Goal: Task Accomplishment & Management: Complete application form

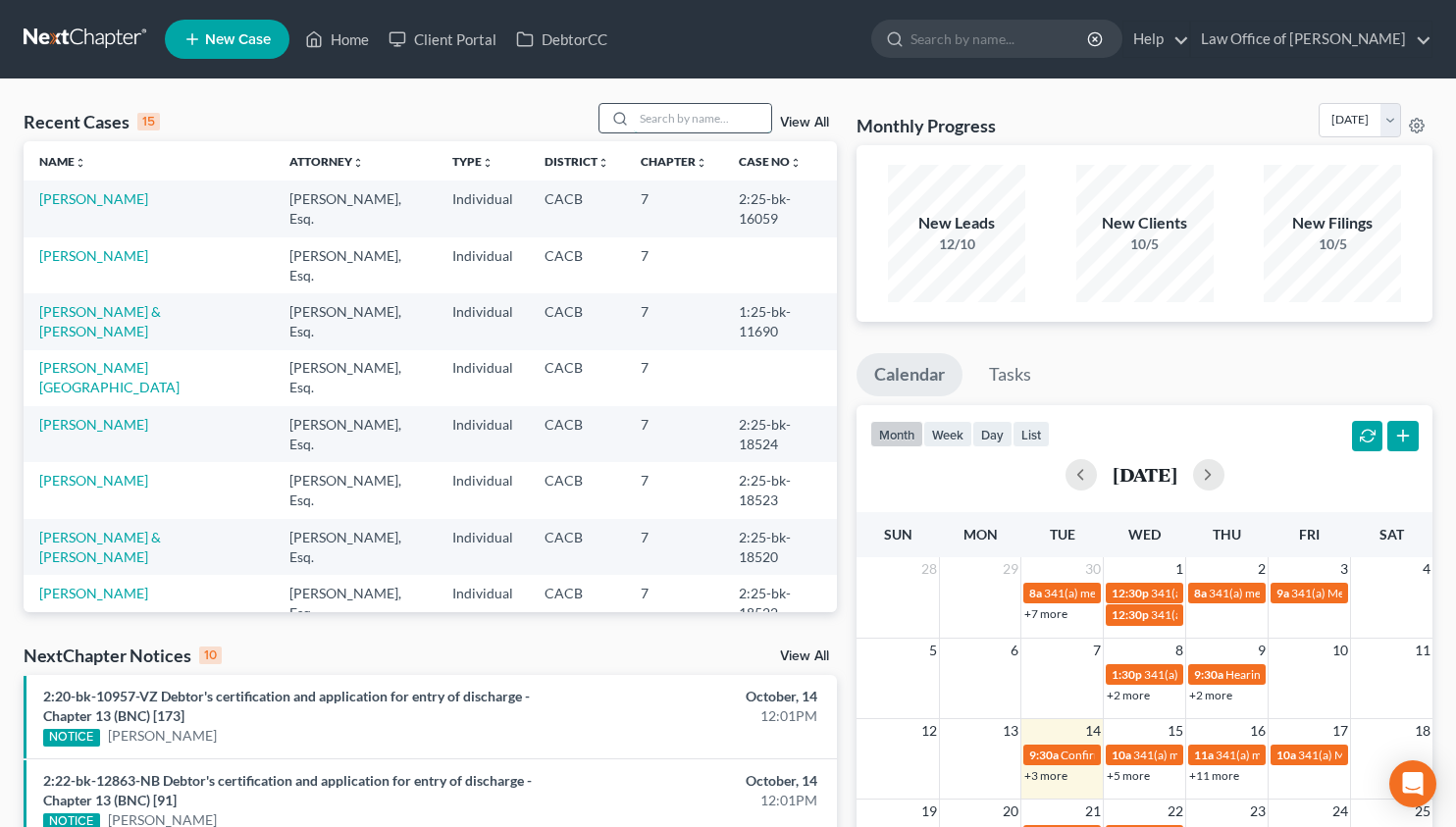
click at [724, 114] on input "search" at bounding box center [701, 118] width 137 height 29
click at [100, 263] on link "[PERSON_NAME]" at bounding box center [94, 255] width 109 height 17
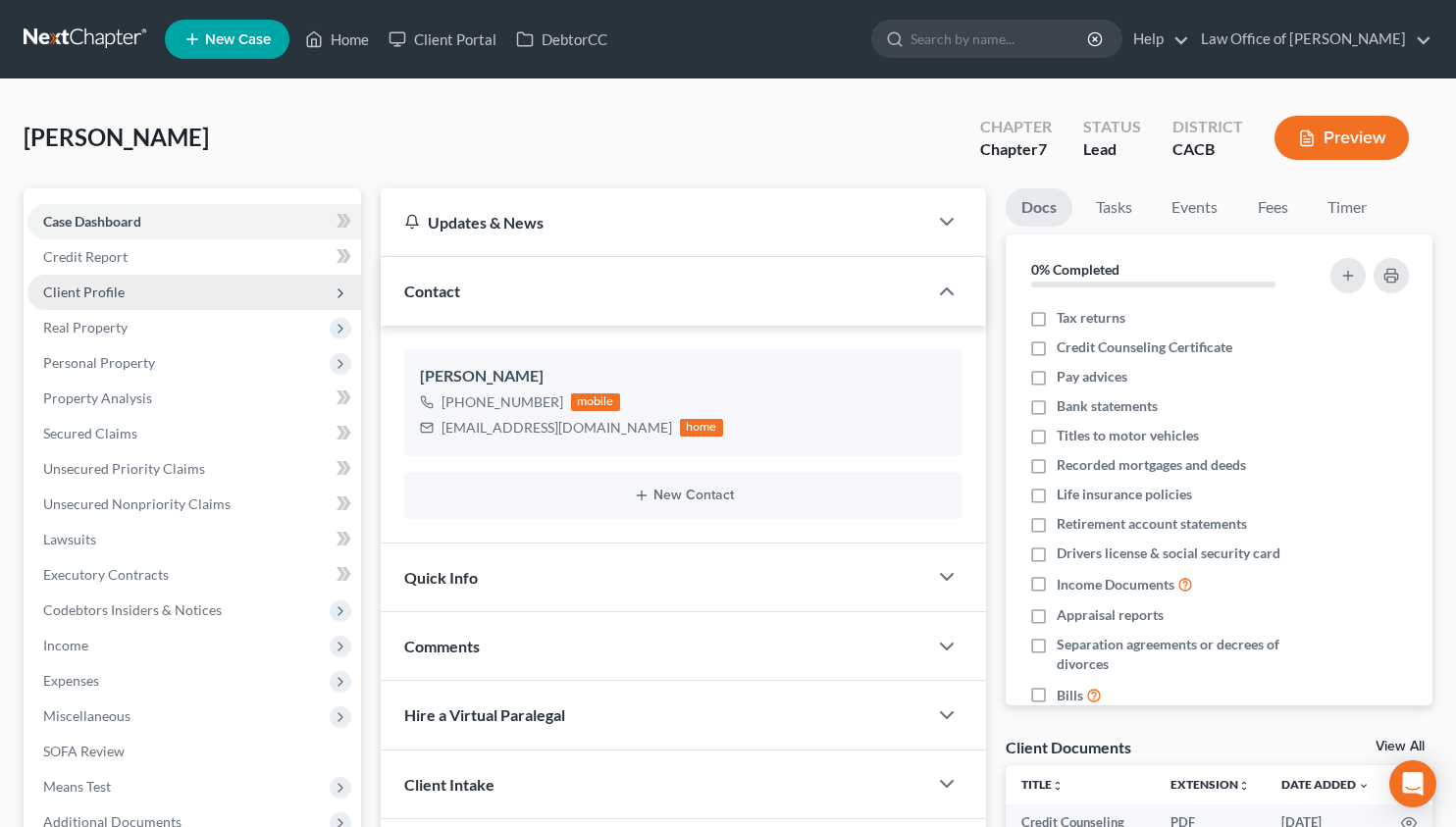
click at [125, 289] on span "Client Profile" at bounding box center [195, 292] width 334 height 36
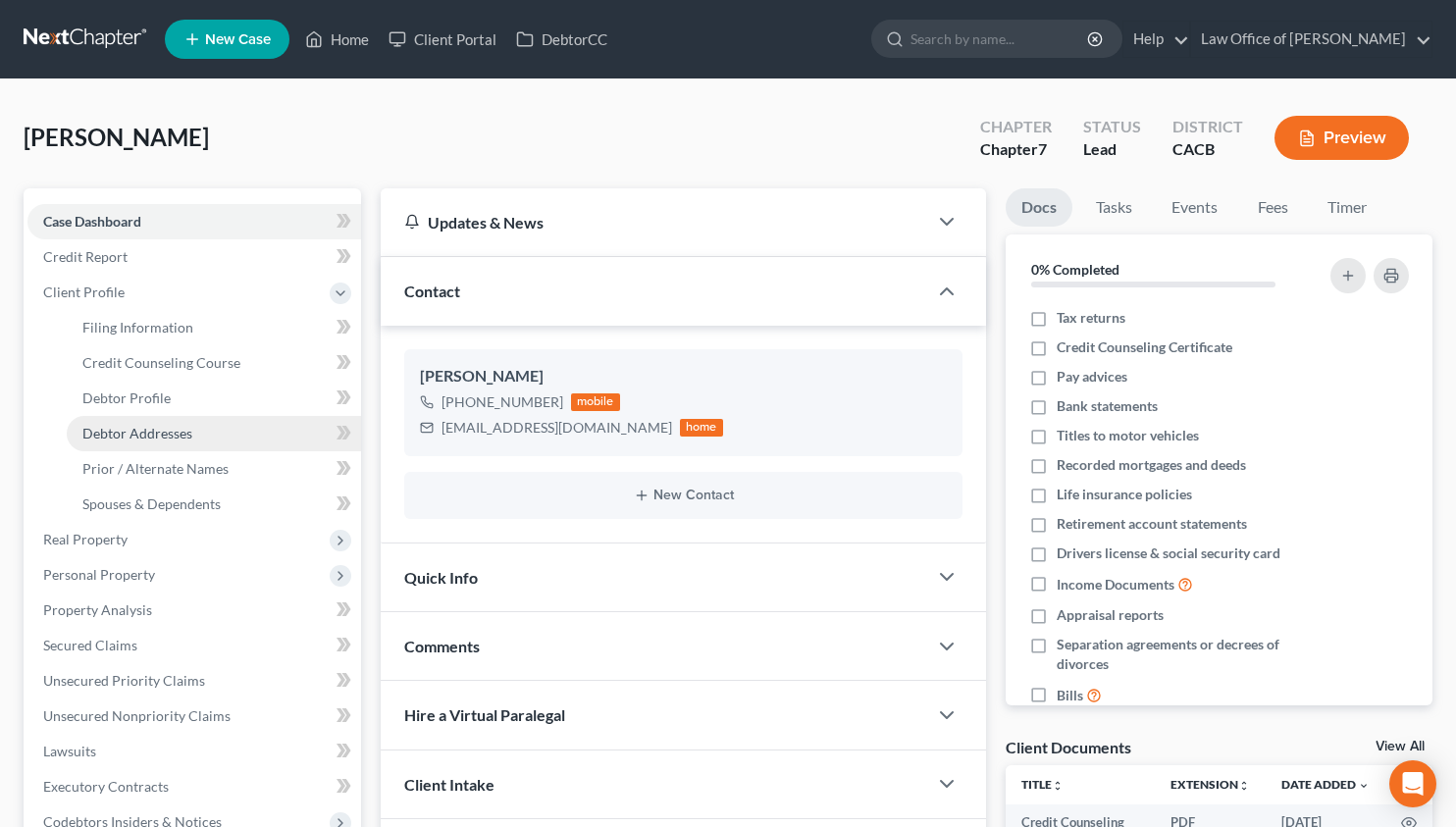
click at [177, 429] on span "Debtor Addresses" at bounding box center [136, 433] width 110 height 17
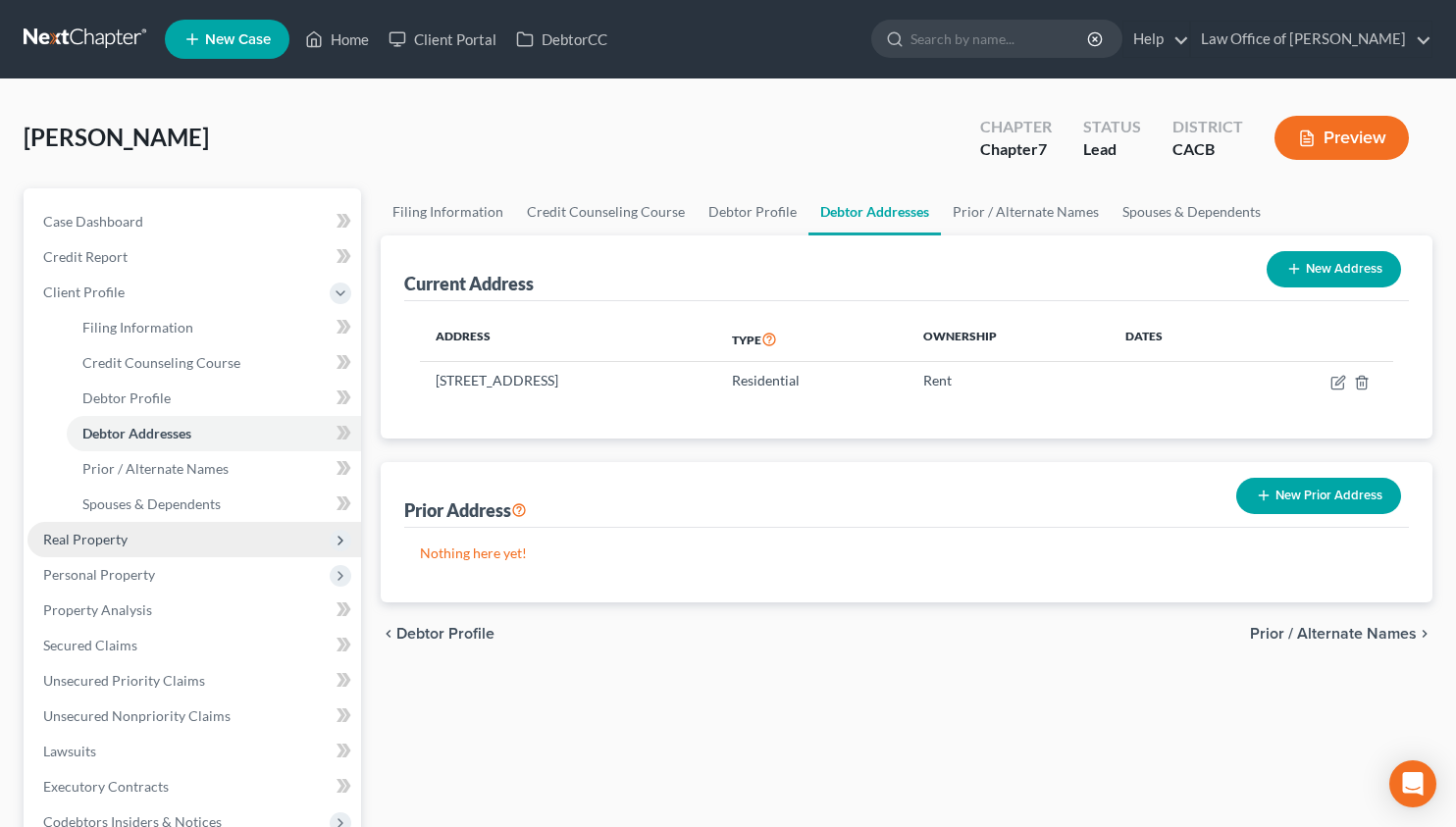
click at [74, 533] on span "Real Property" at bounding box center [85, 538] width 84 height 17
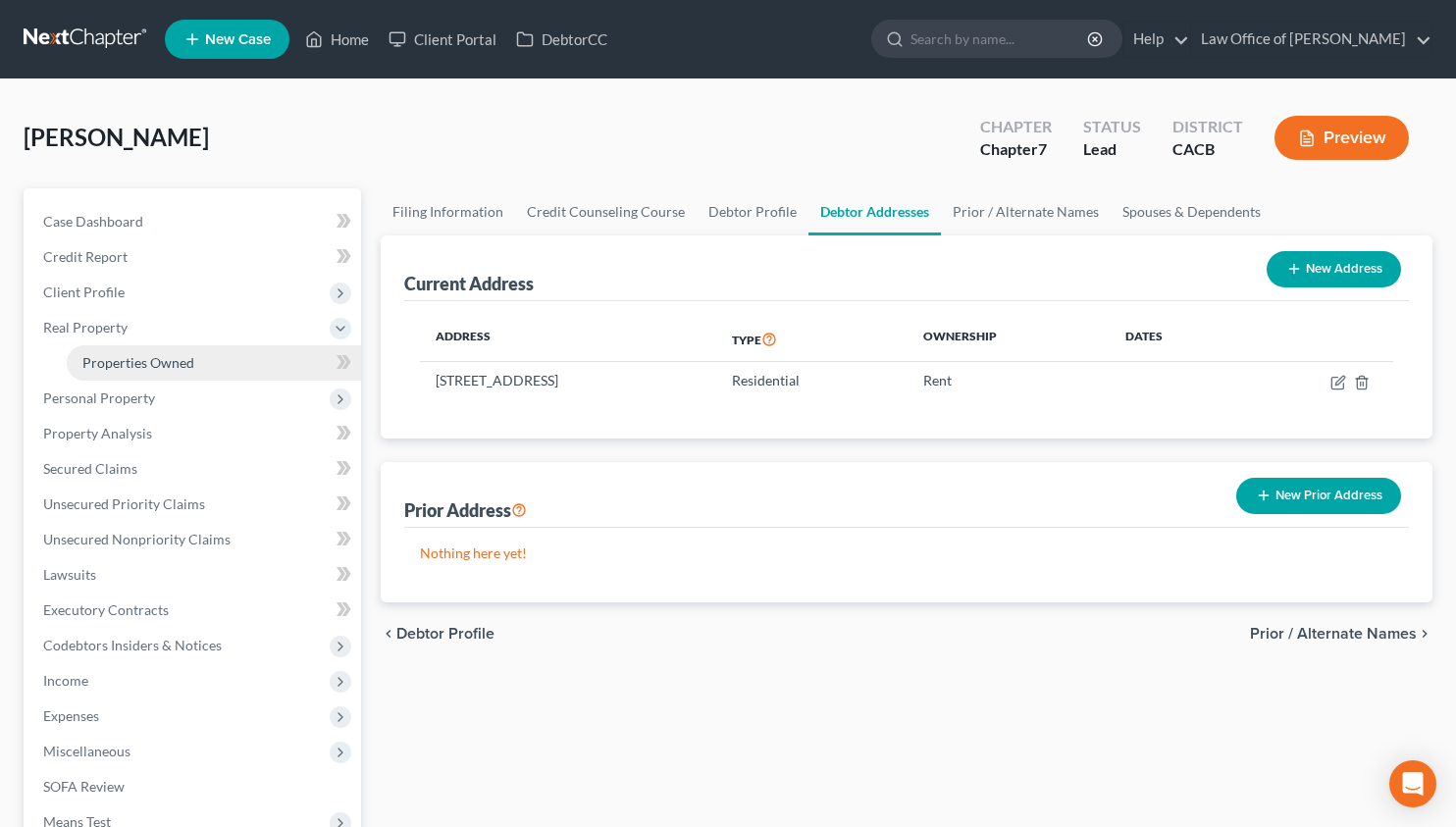
click at [107, 368] on span "Properties Owned" at bounding box center [137, 362] width 112 height 17
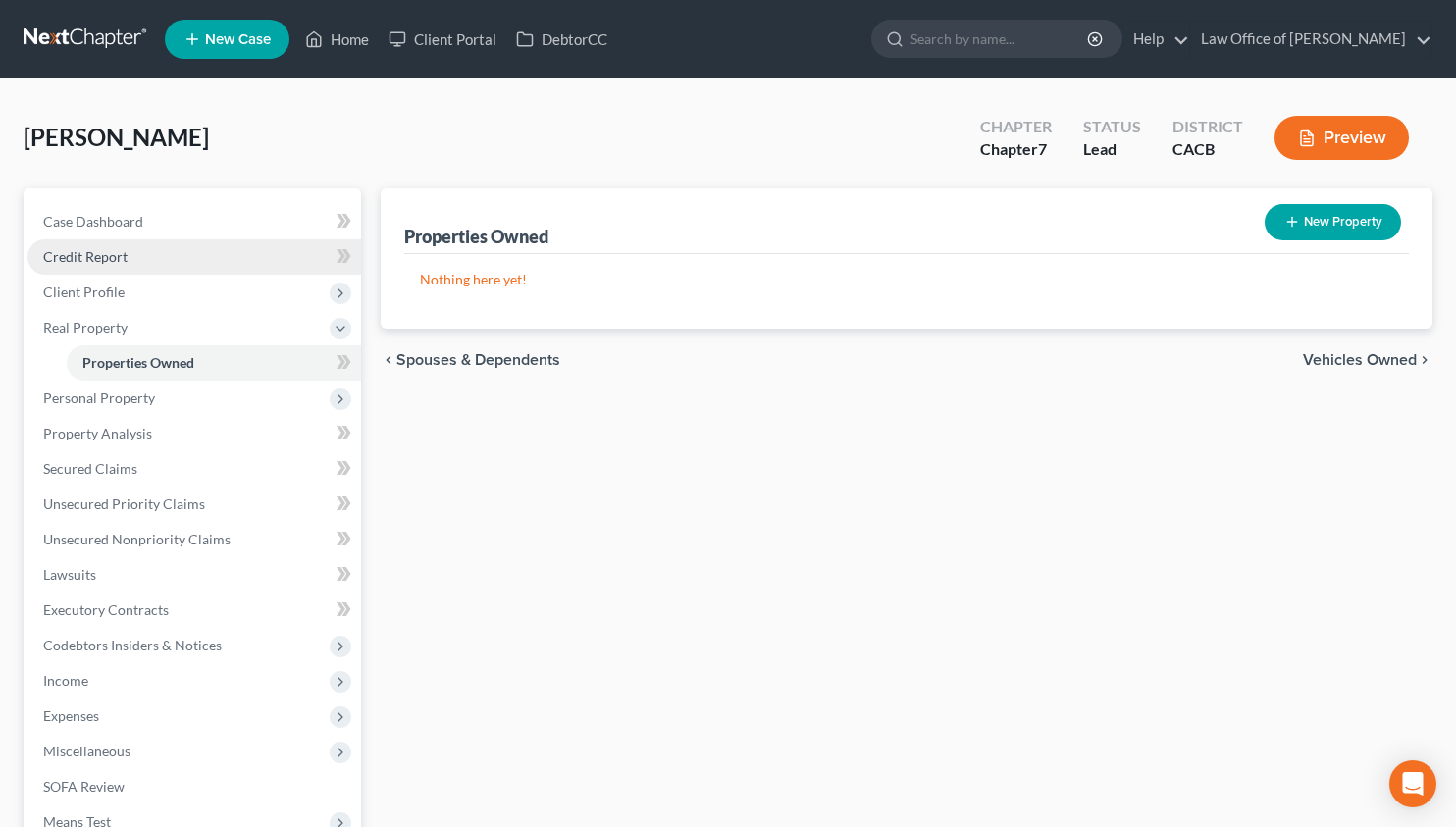
click at [115, 254] on span "Credit Report" at bounding box center [85, 256] width 84 height 17
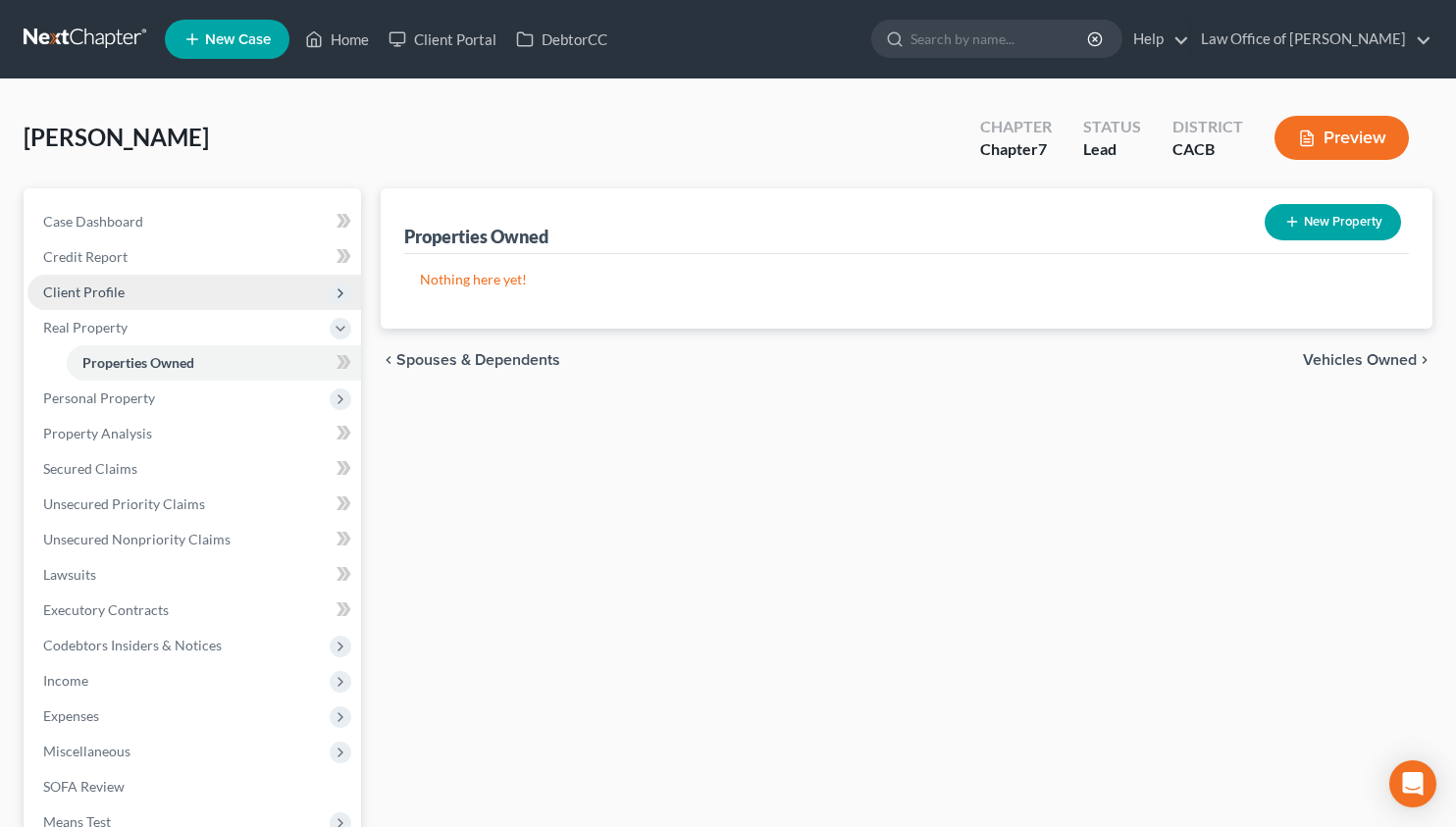
click at [121, 299] on span "Client Profile" at bounding box center [84, 291] width 81 height 17
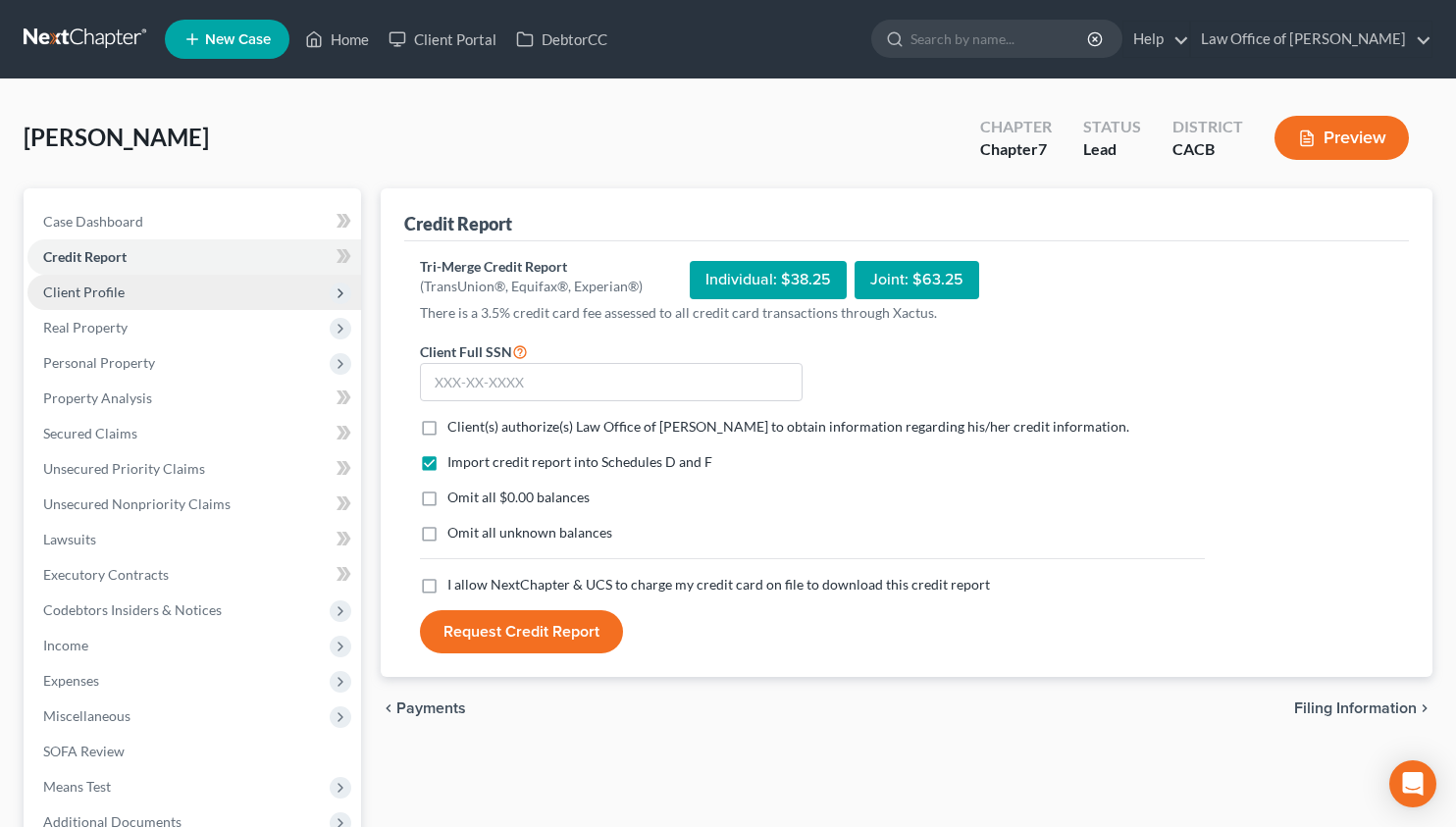
click at [125, 289] on span "Client Profile" at bounding box center [195, 292] width 334 height 36
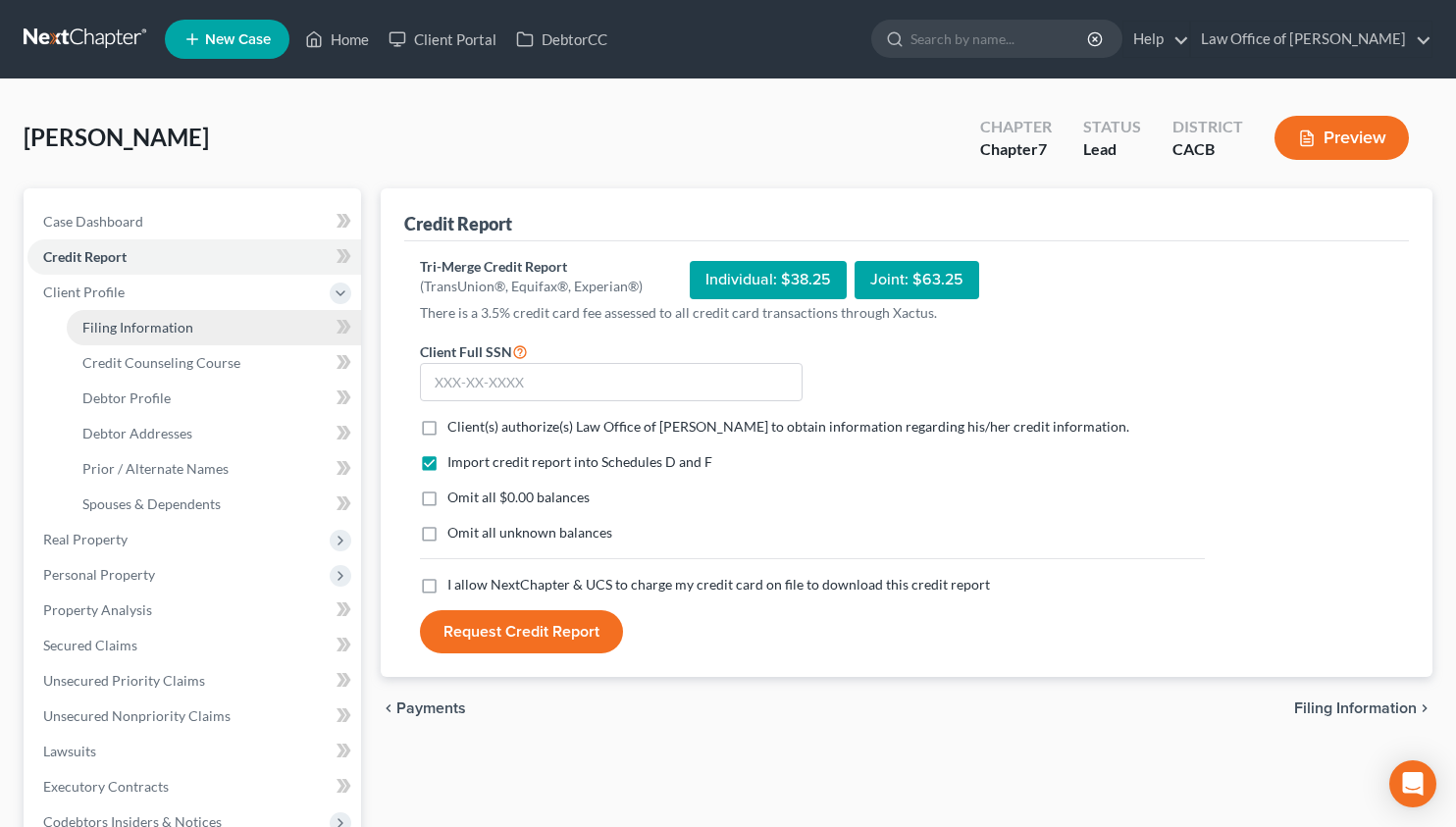
click at [143, 319] on span "Filing Information" at bounding box center [137, 327] width 111 height 17
select select "1"
select select "0"
select select "4"
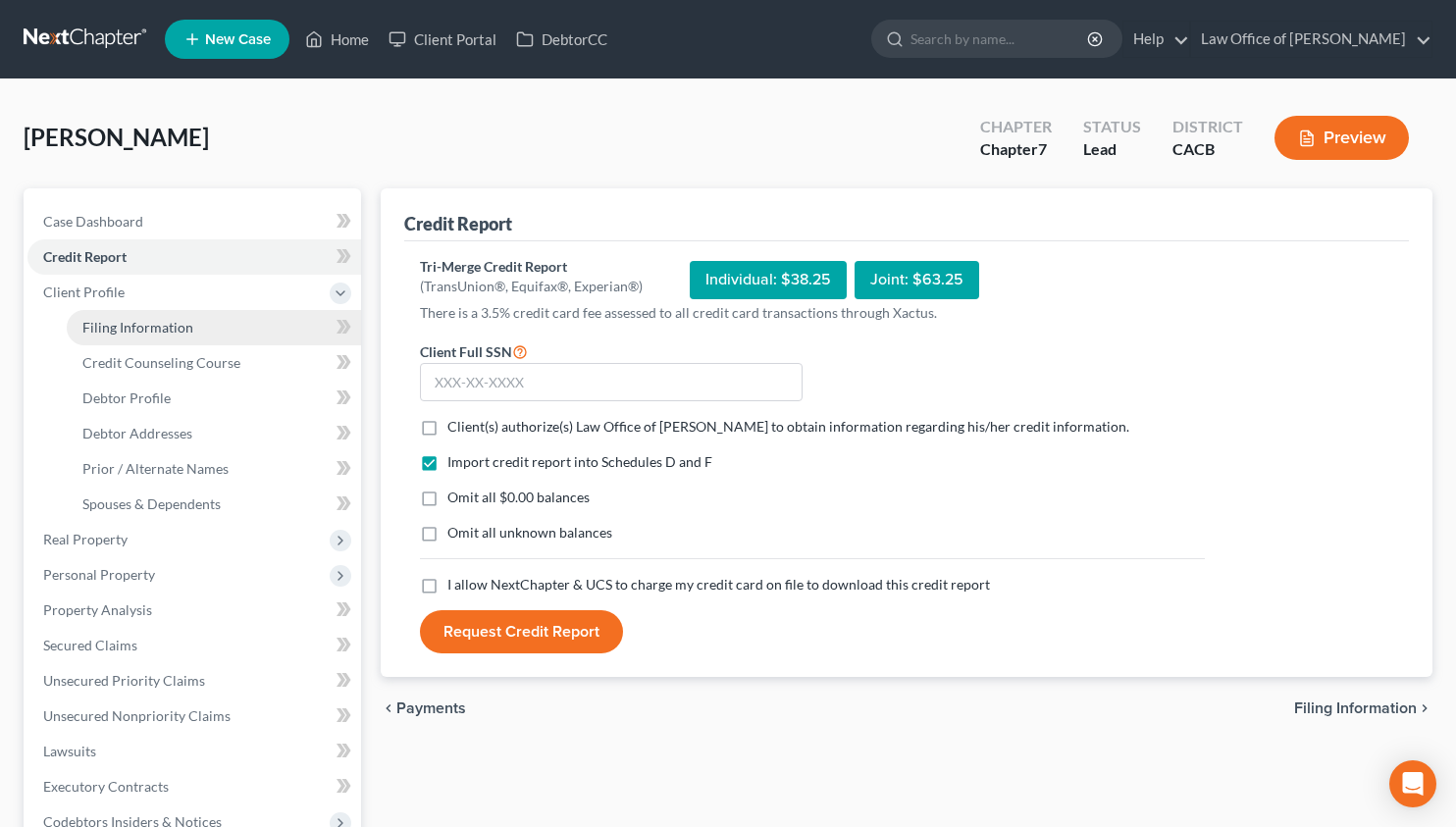
select select "0"
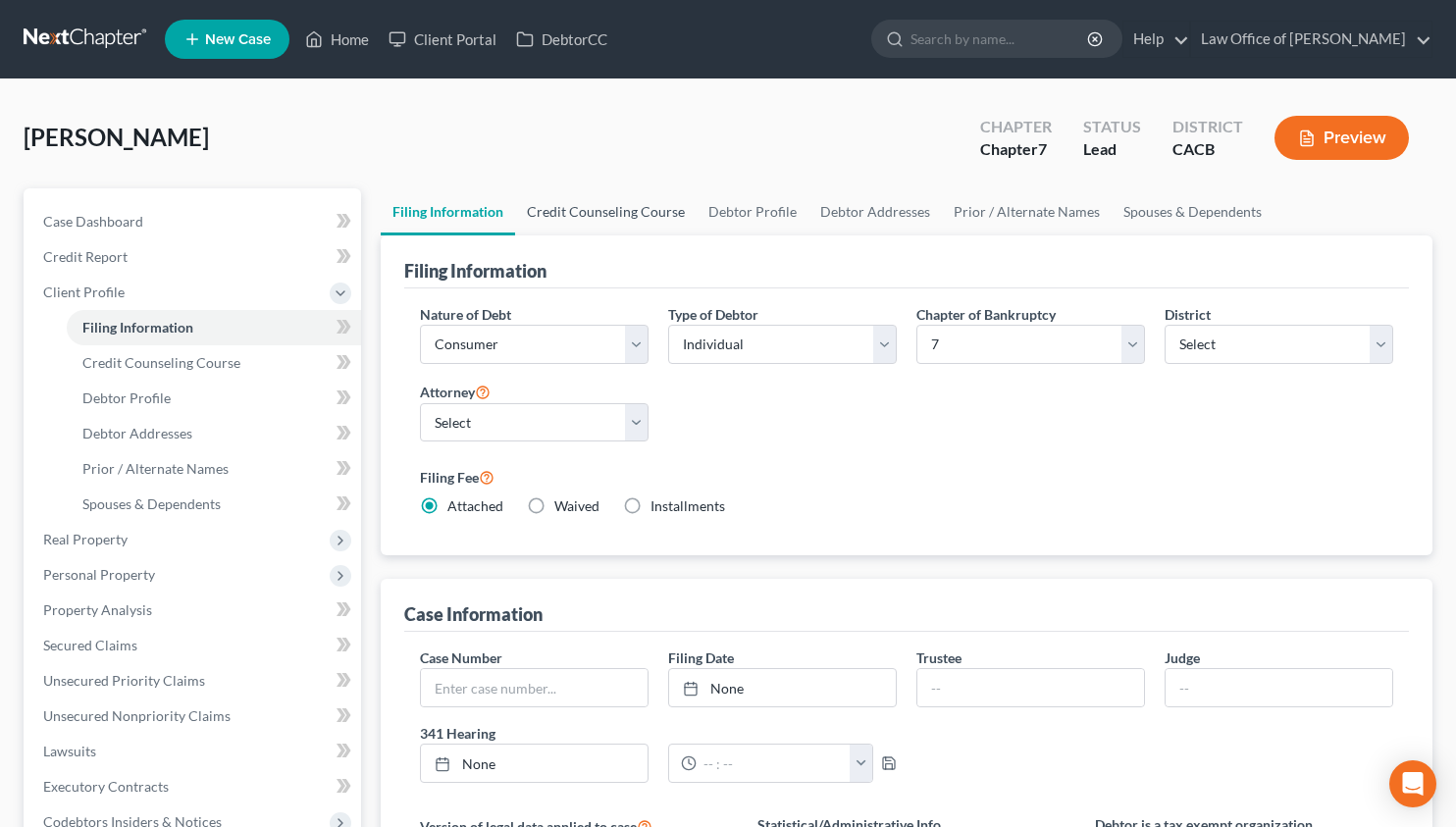
click at [619, 199] on link "Credit Counseling Course" at bounding box center [606, 212] width 182 height 47
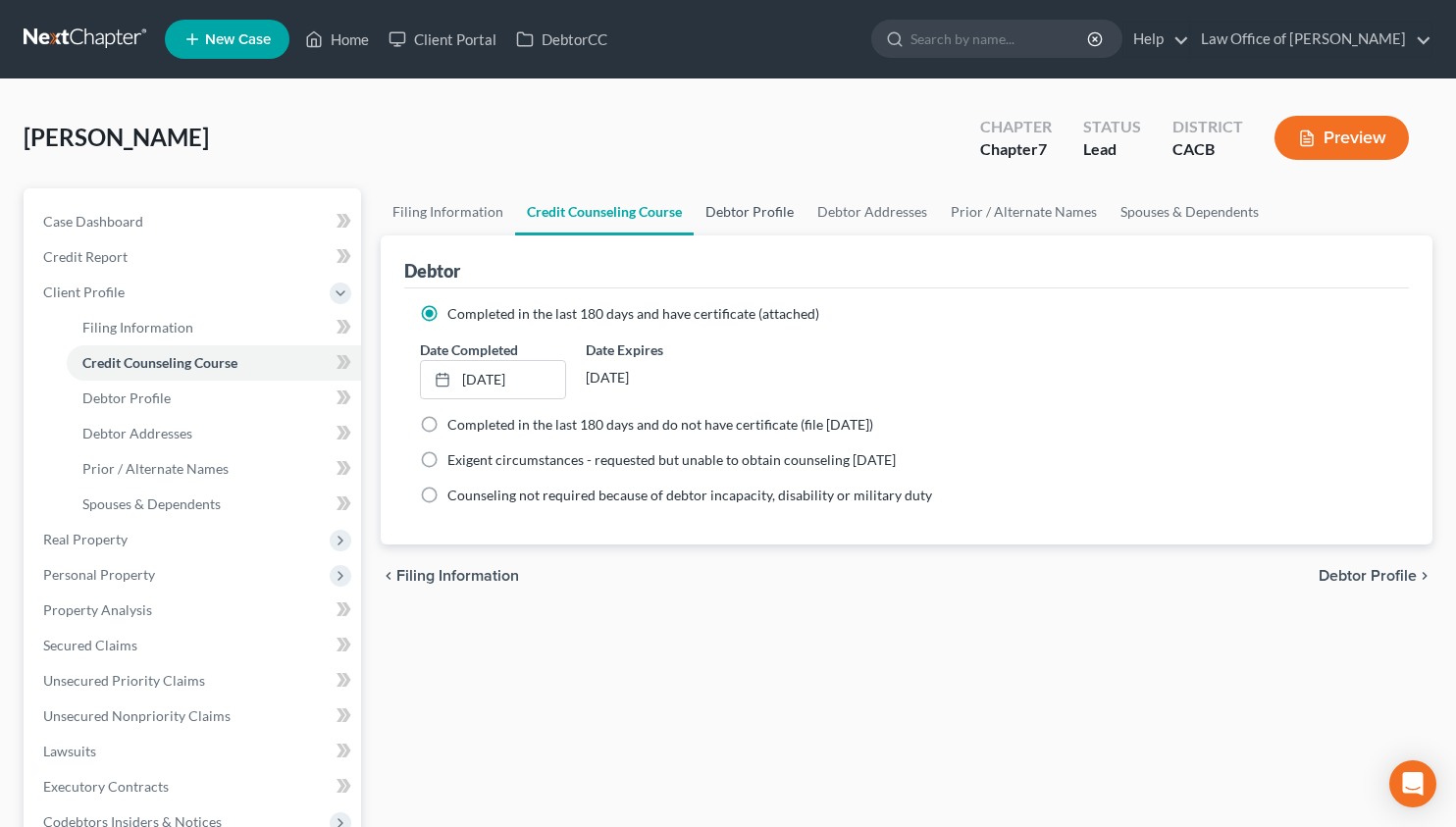
click at [713, 210] on link "Debtor Profile" at bounding box center [749, 212] width 112 height 47
select select "0"
select select "2"
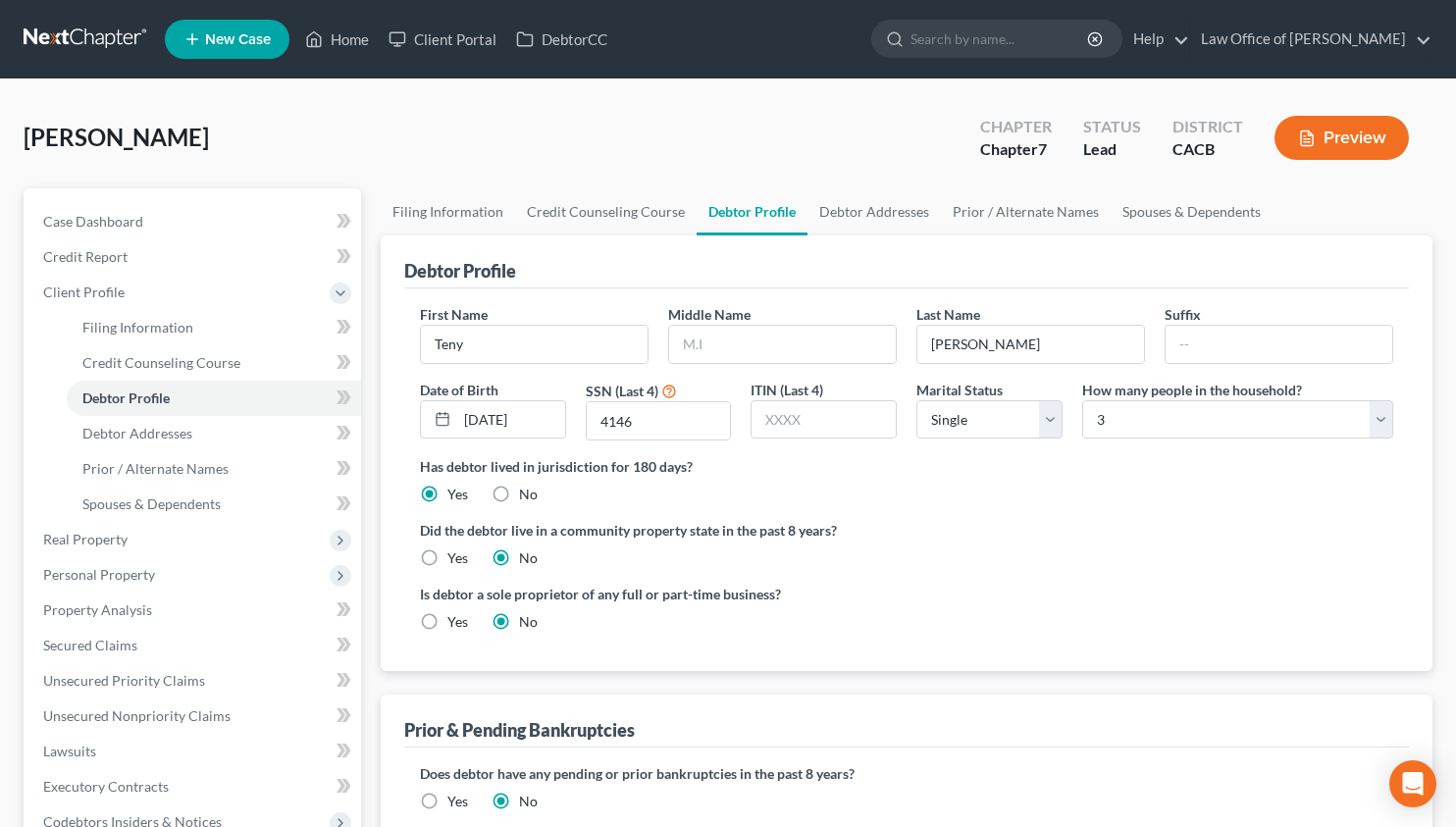
click at [447, 556] on label "Yes" at bounding box center [457, 558] width 21 height 20
click at [455, 556] on input "Yes" at bounding box center [461, 554] width 13 height 13
radio input "true"
radio input "false"
click at [873, 197] on link "Debtor Addresses" at bounding box center [873, 212] width 133 height 47
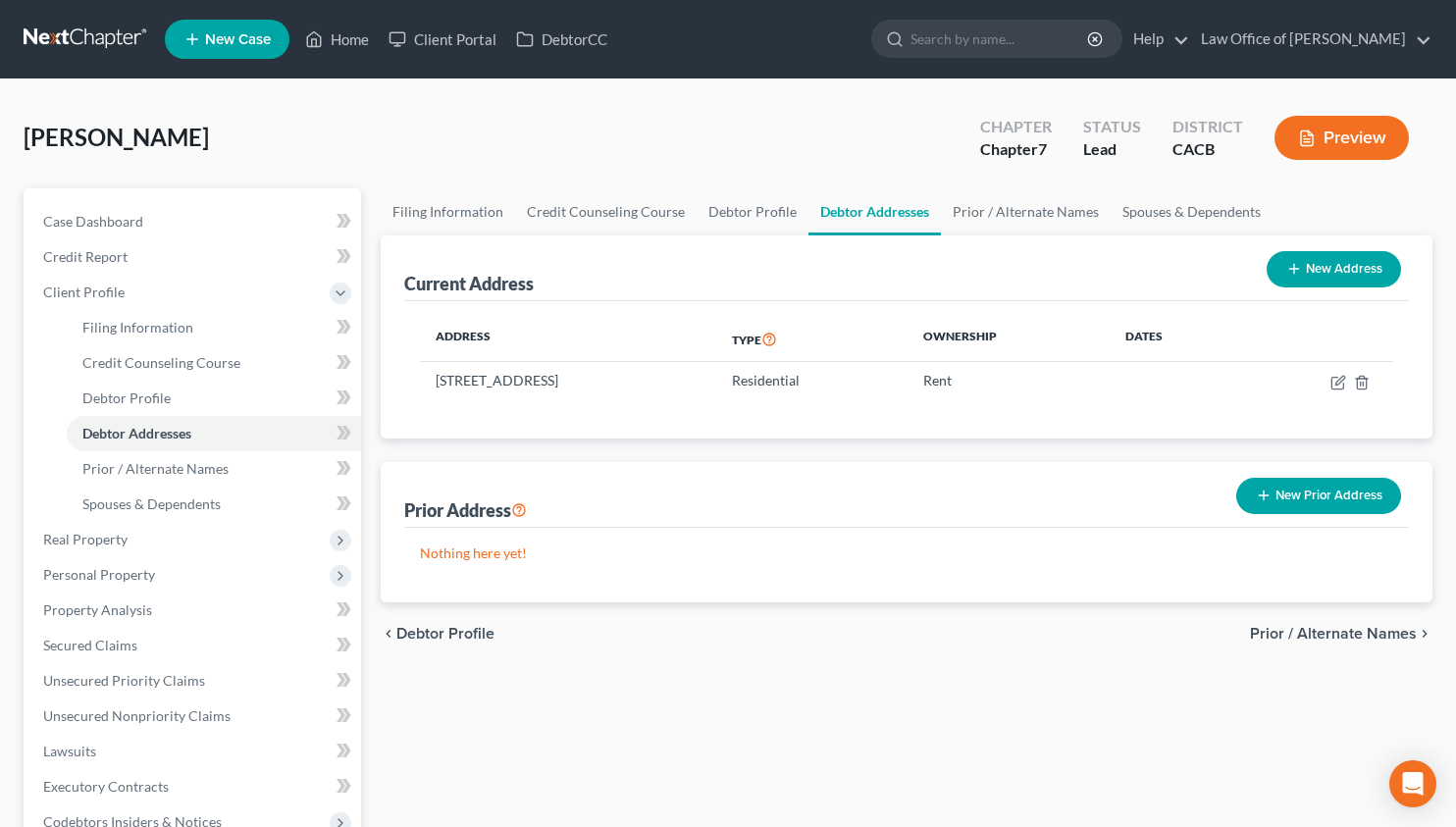
click at [1011, 239] on div "Current Address New Address" at bounding box center [906, 268] width 1005 height 66
click at [1018, 218] on link "Prior / Alternate Names" at bounding box center [1025, 212] width 170 height 47
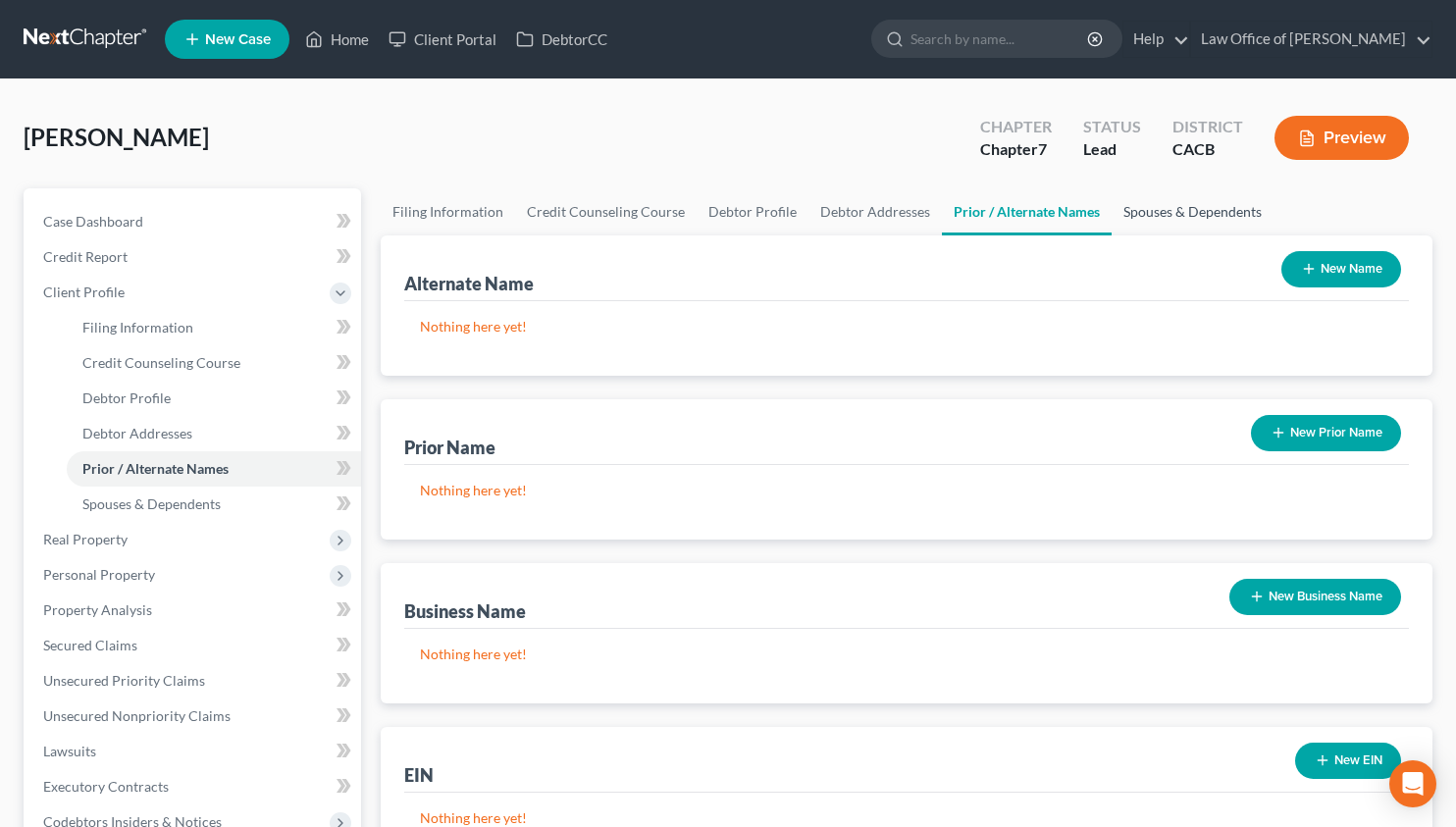
click at [1111, 206] on link "Spouses & Dependents" at bounding box center [1192, 212] width 162 height 47
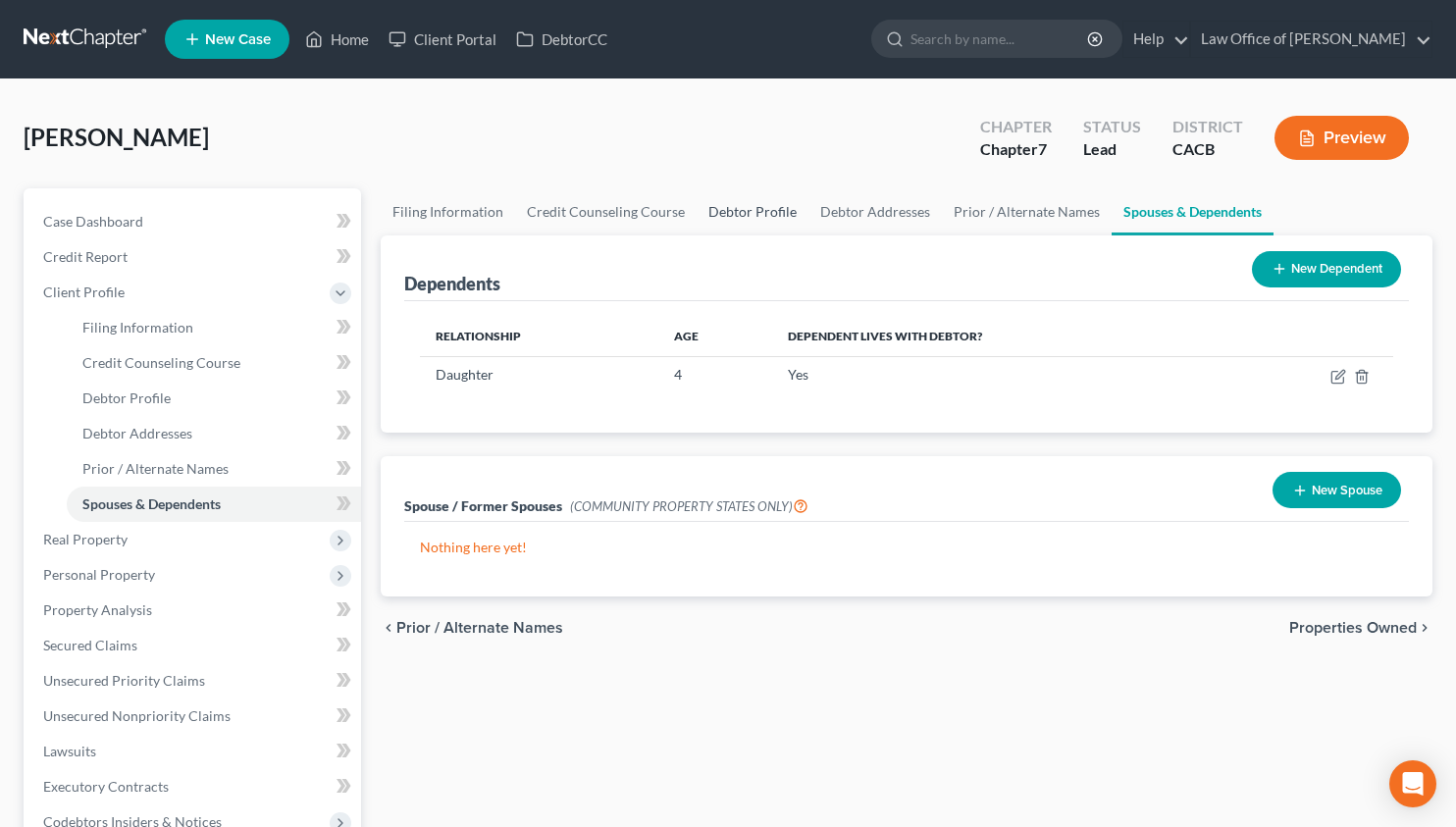
click at [732, 191] on link "Debtor Profile" at bounding box center [752, 212] width 112 height 47
select select "0"
select select "2"
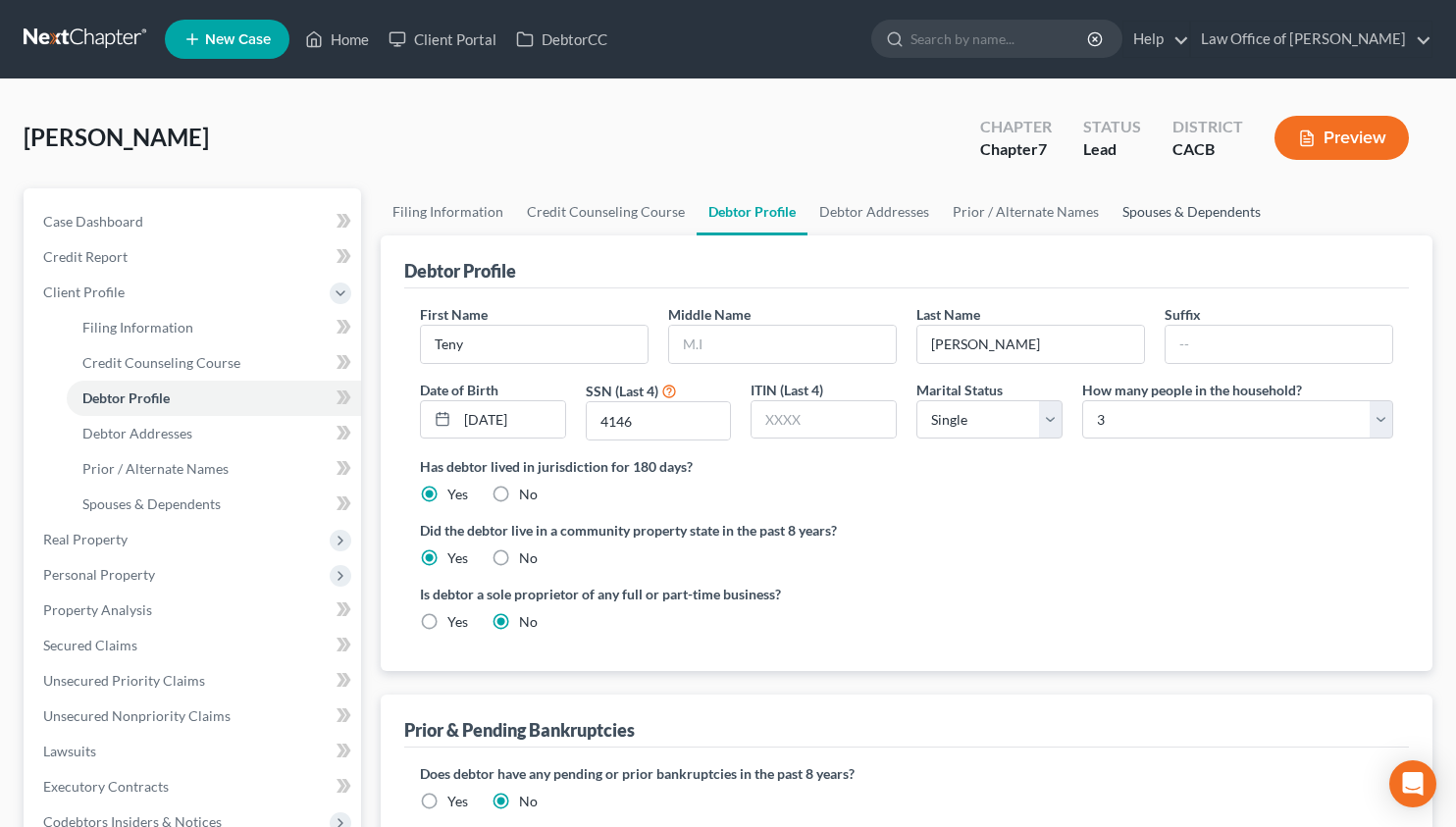
click at [1184, 207] on link "Spouses & Dependents" at bounding box center [1191, 212] width 162 height 47
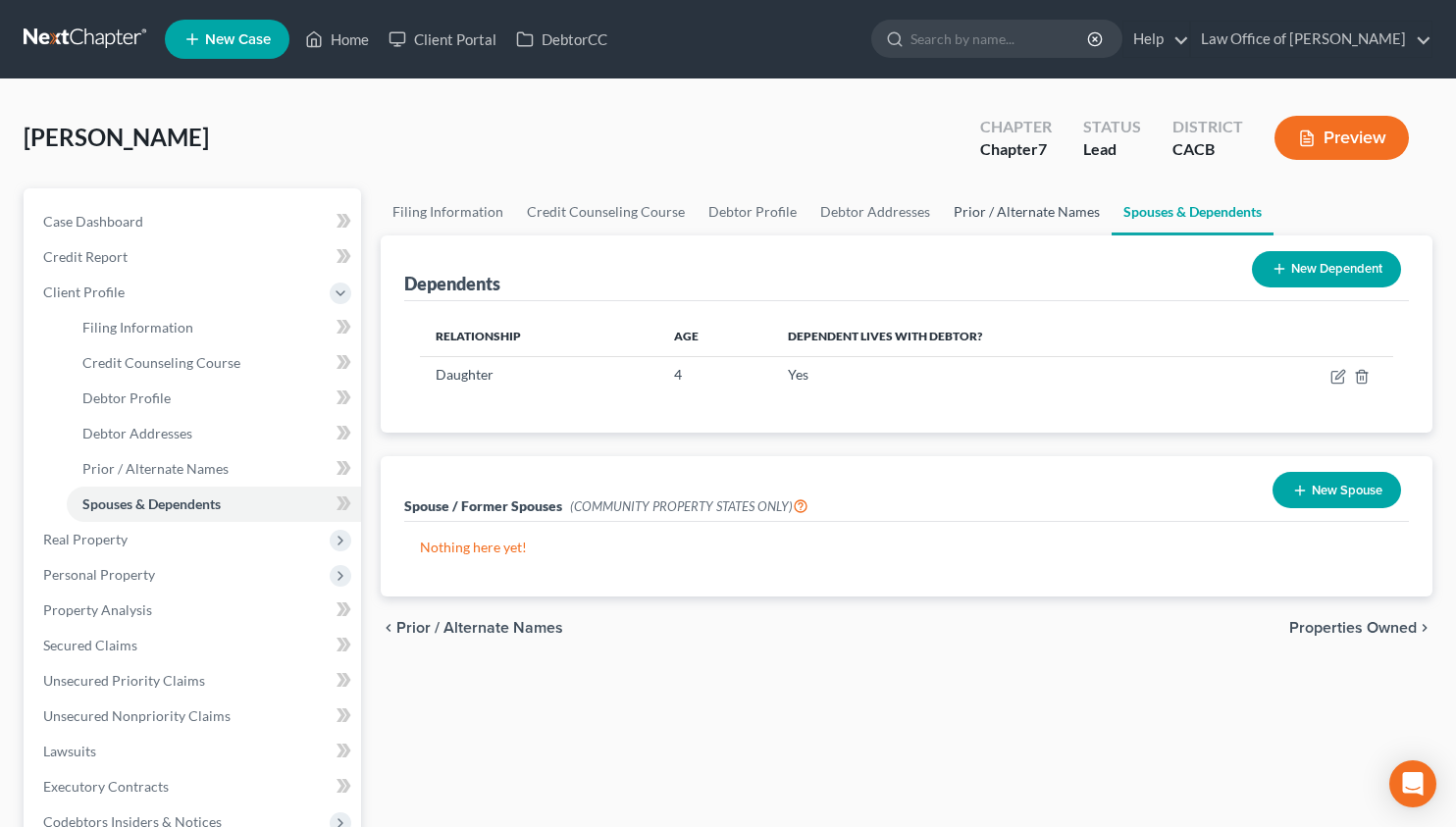
click at [962, 222] on link "Prior / Alternate Names" at bounding box center [1026, 212] width 170 height 47
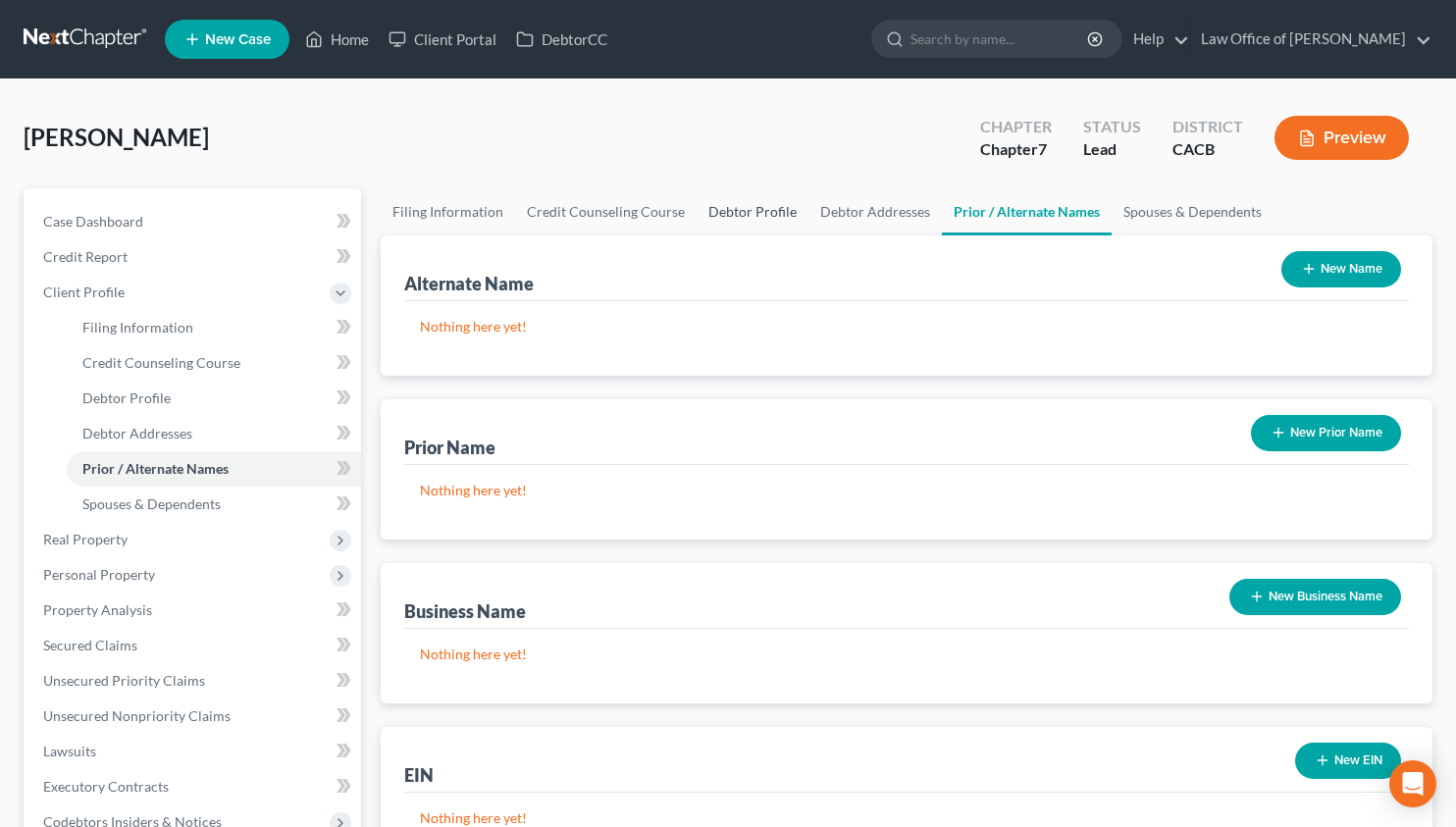
click at [726, 226] on link "Debtor Profile" at bounding box center [752, 212] width 112 height 47
select select "0"
select select "2"
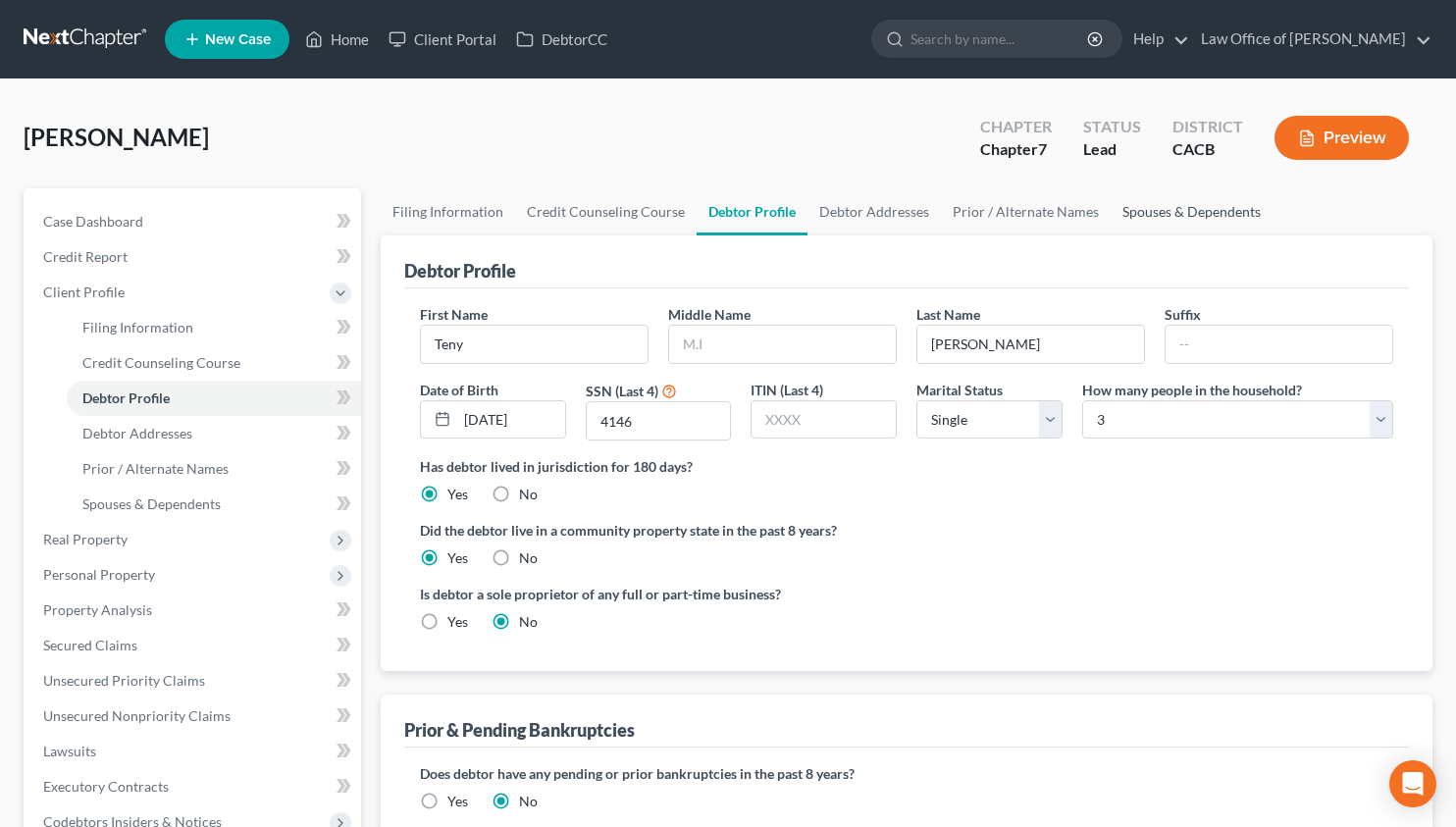
click at [1136, 209] on link "Spouses & Dependents" at bounding box center [1191, 212] width 162 height 47
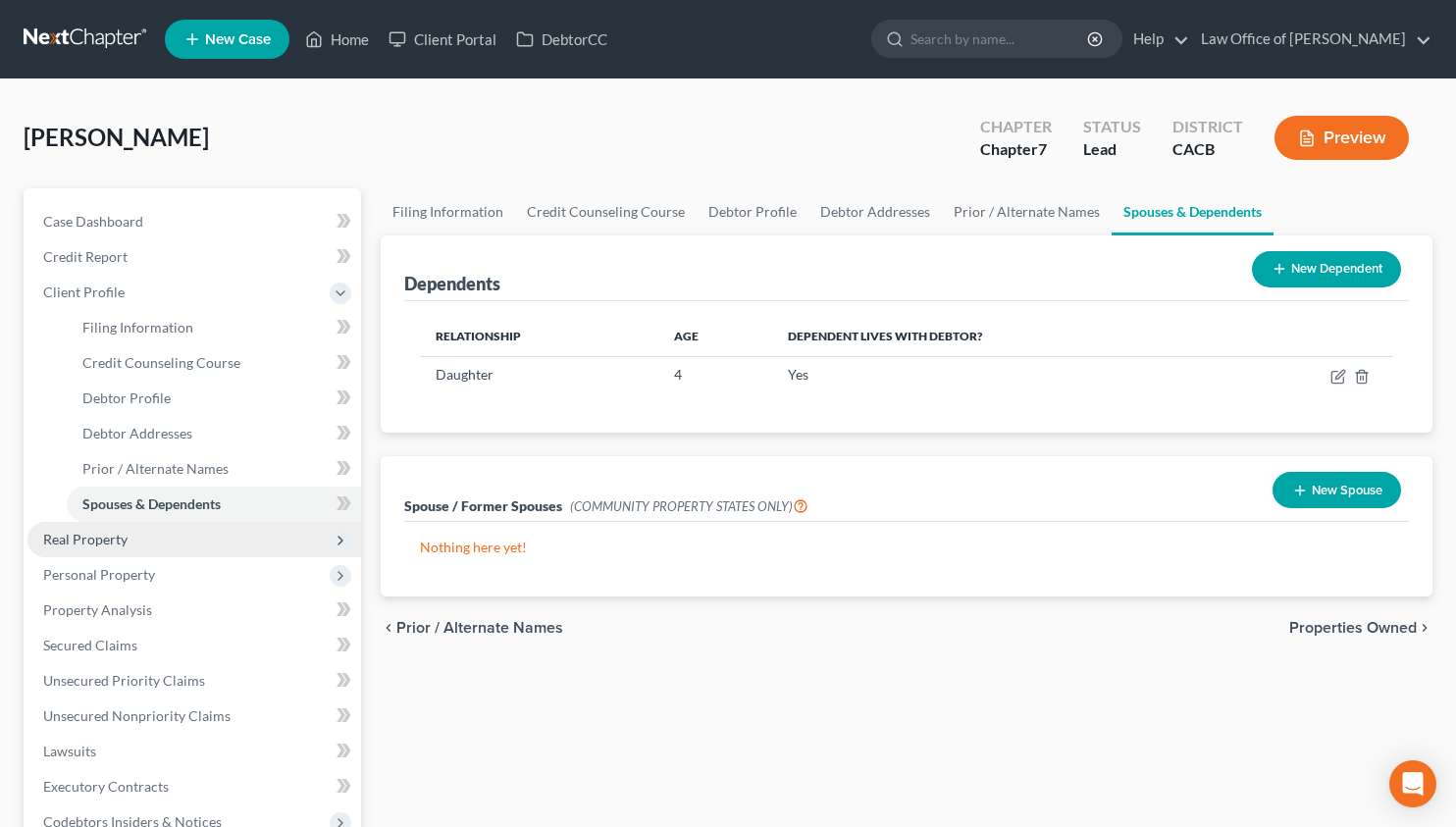
click at [154, 532] on span "Real Property" at bounding box center [195, 539] width 334 height 36
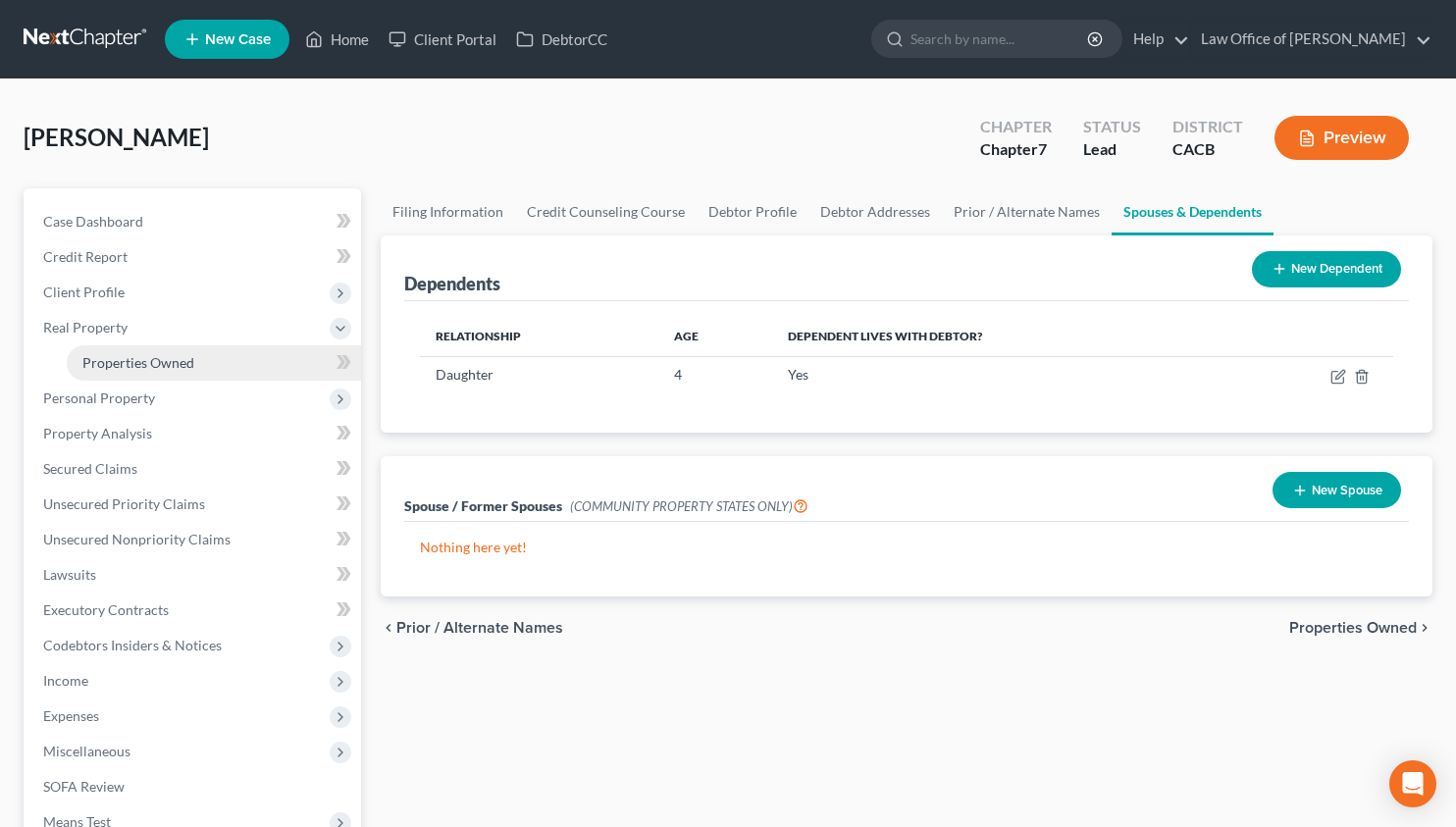
click at [183, 370] on span "Properties Owned" at bounding box center [137, 362] width 112 height 17
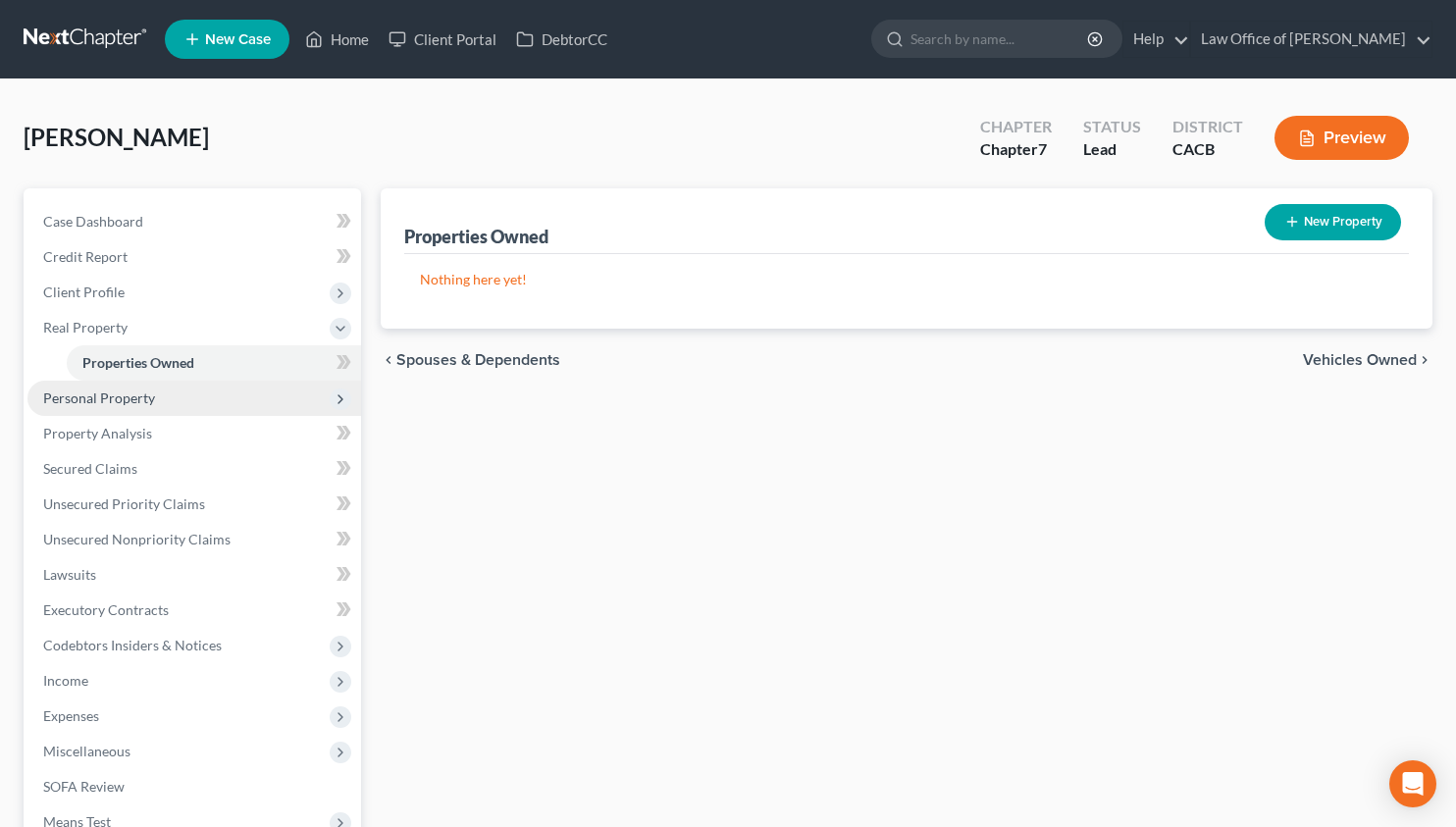
click at [172, 400] on span "Personal Property" at bounding box center [195, 398] width 334 height 36
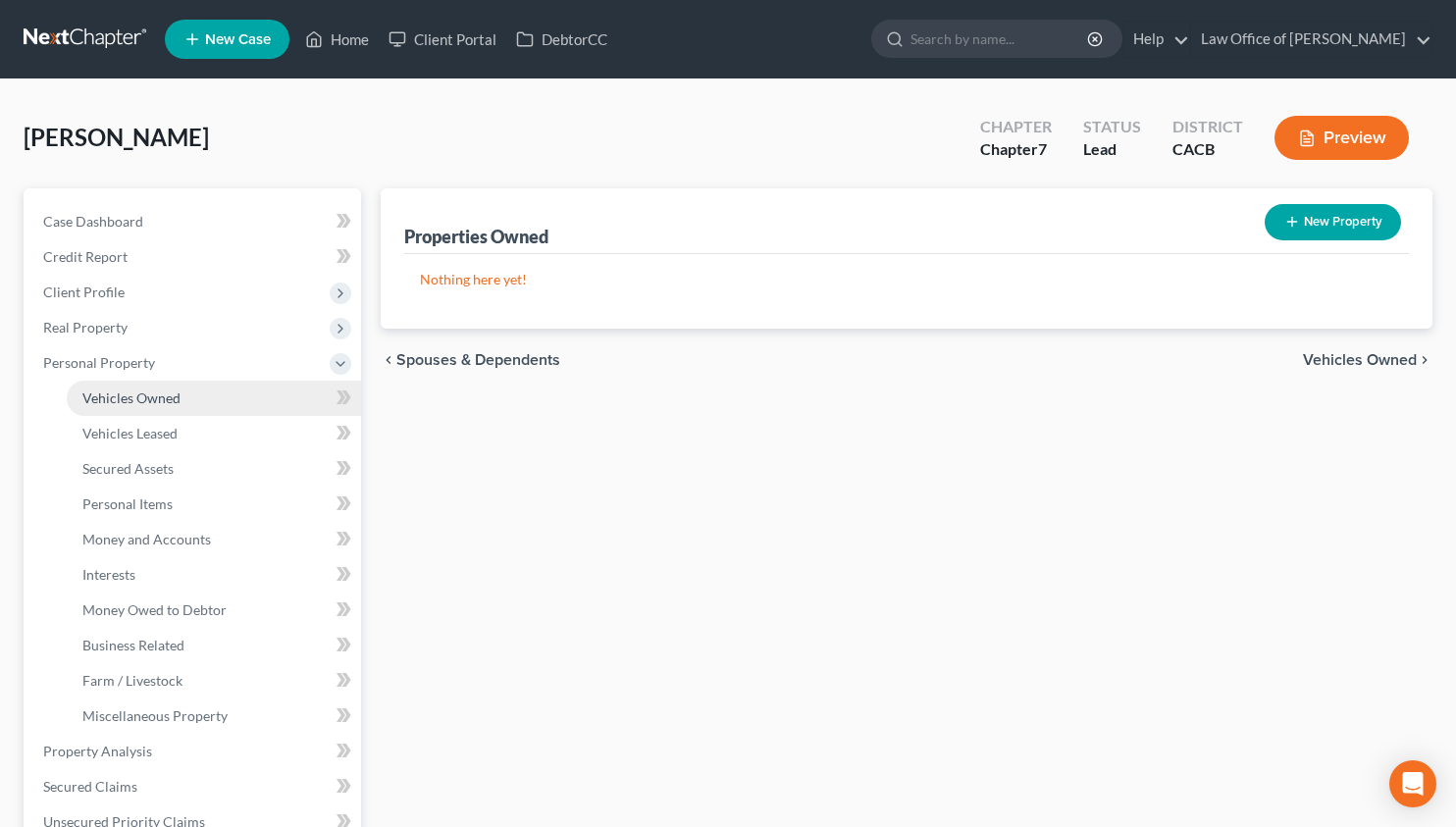
click at [171, 395] on span "Vehicles Owned" at bounding box center [130, 397] width 98 height 17
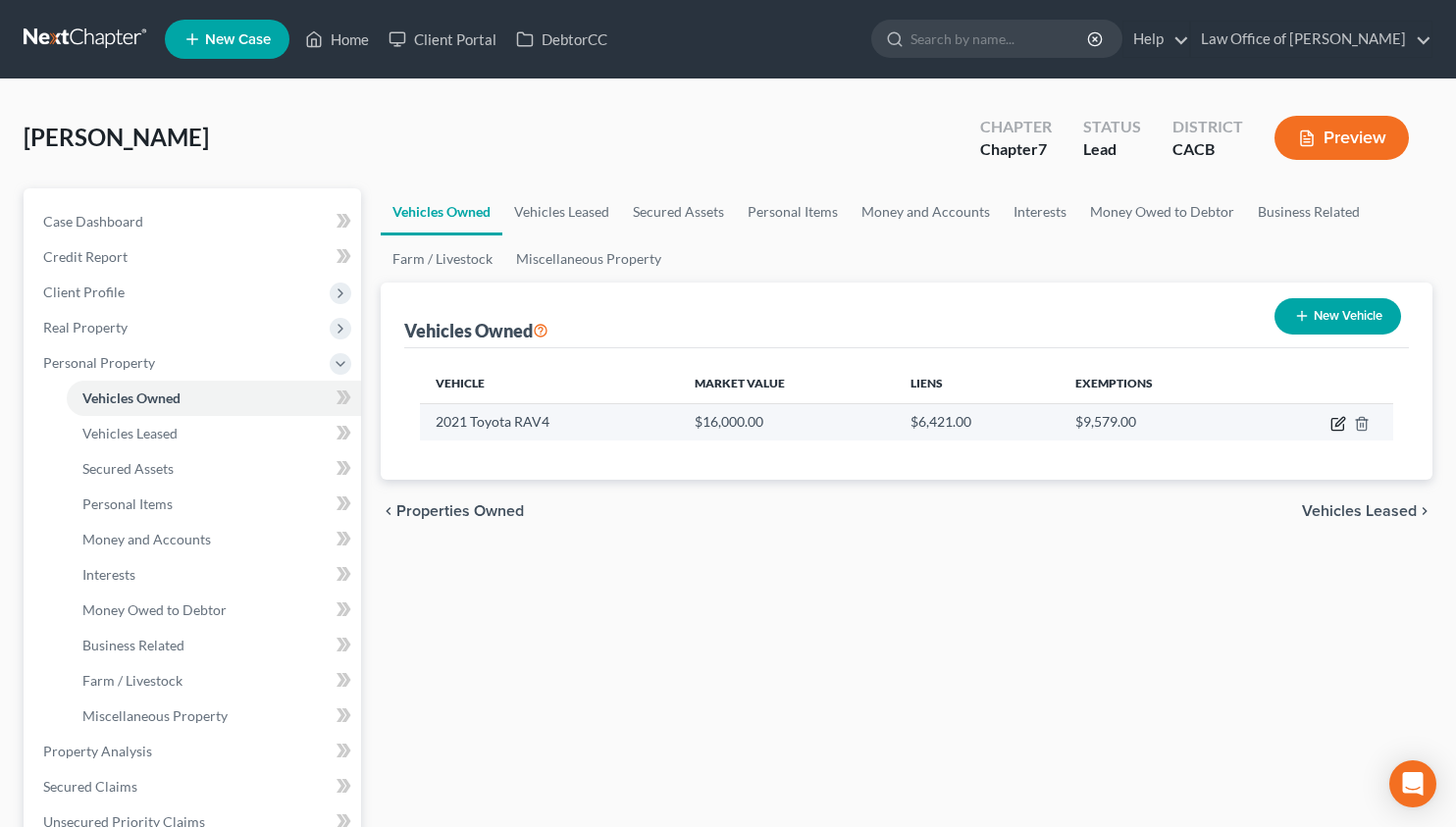
click at [1331, 424] on icon "button" at bounding box center [1336, 425] width 12 height 12
select select "0"
select select "5"
select select "2"
select select "0"
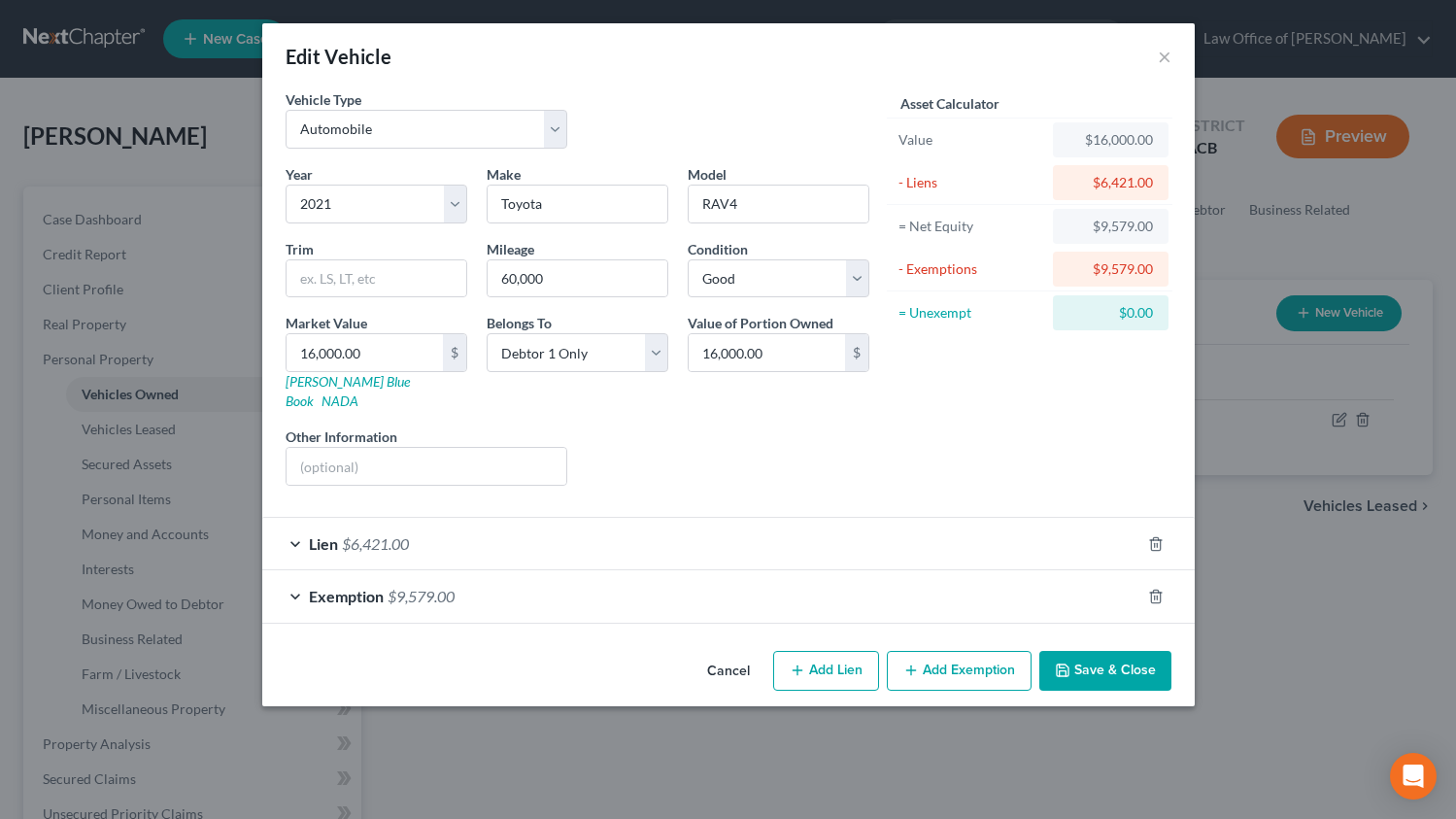
click at [629, 521] on div "Lien $6,421.00" at bounding box center [702, 543] width 879 height 52
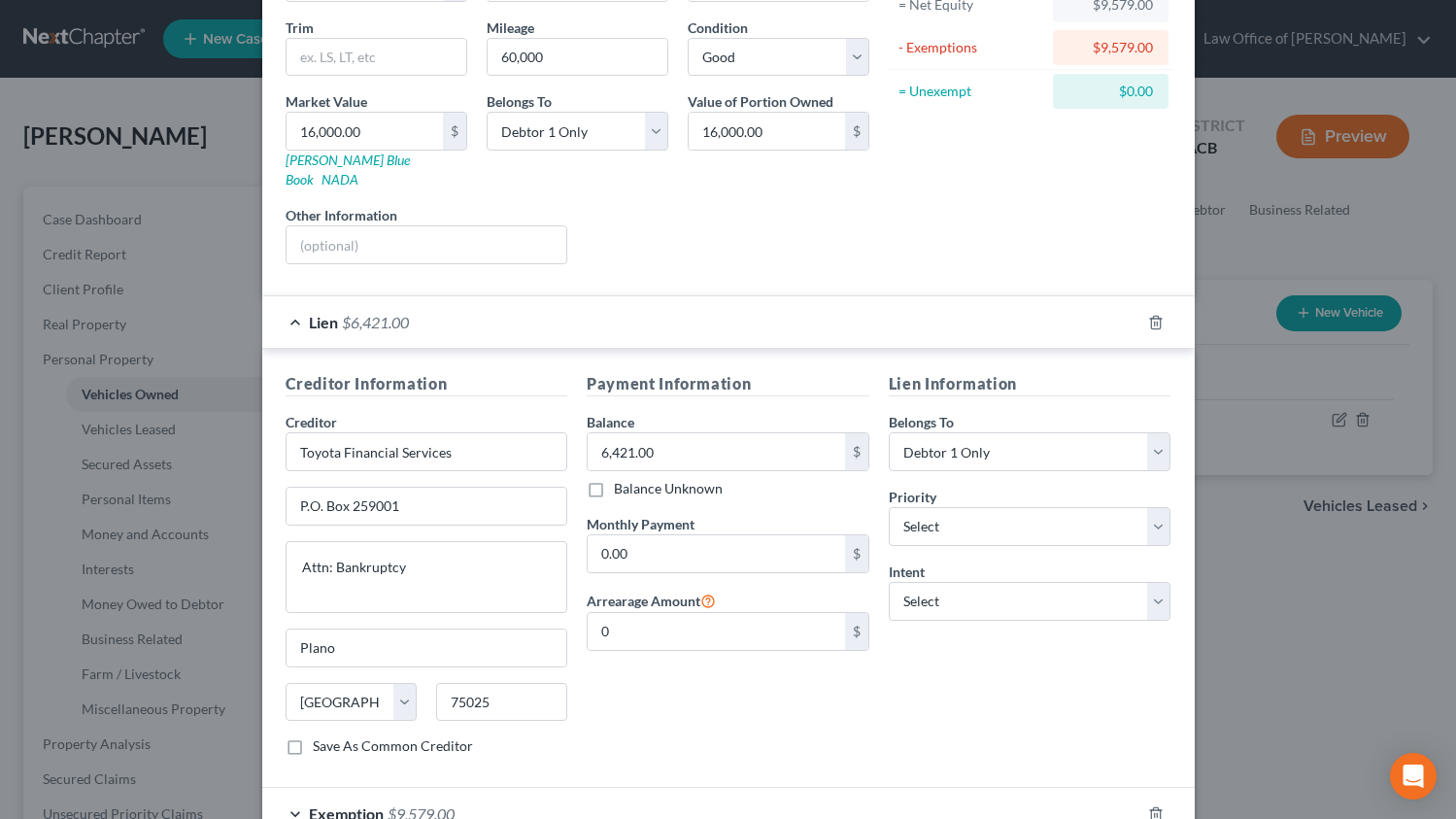
scroll to position [331, 0]
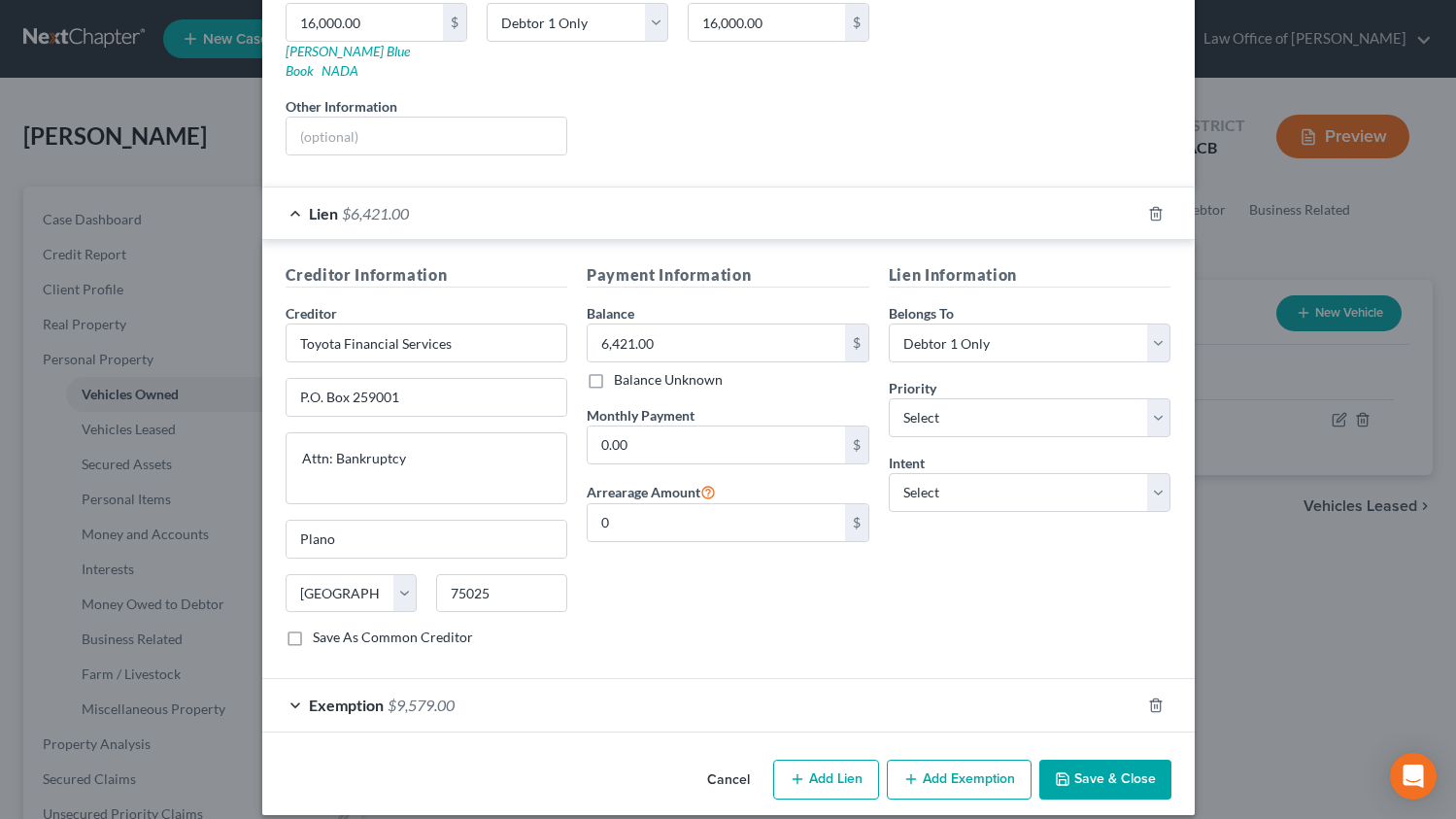
click at [604, 694] on div "Exemption $9,579.00" at bounding box center [702, 705] width 879 height 52
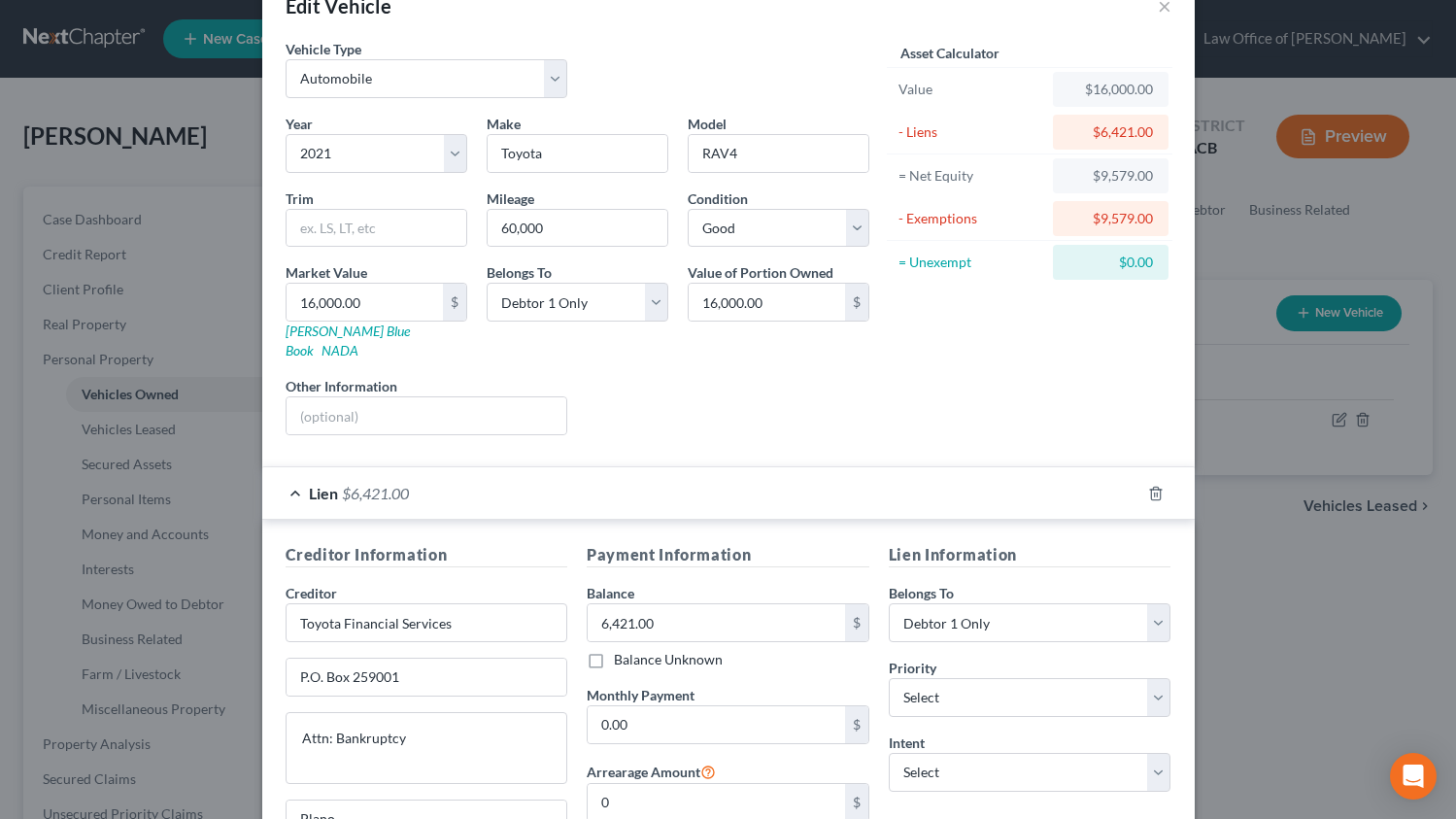
scroll to position [0, 0]
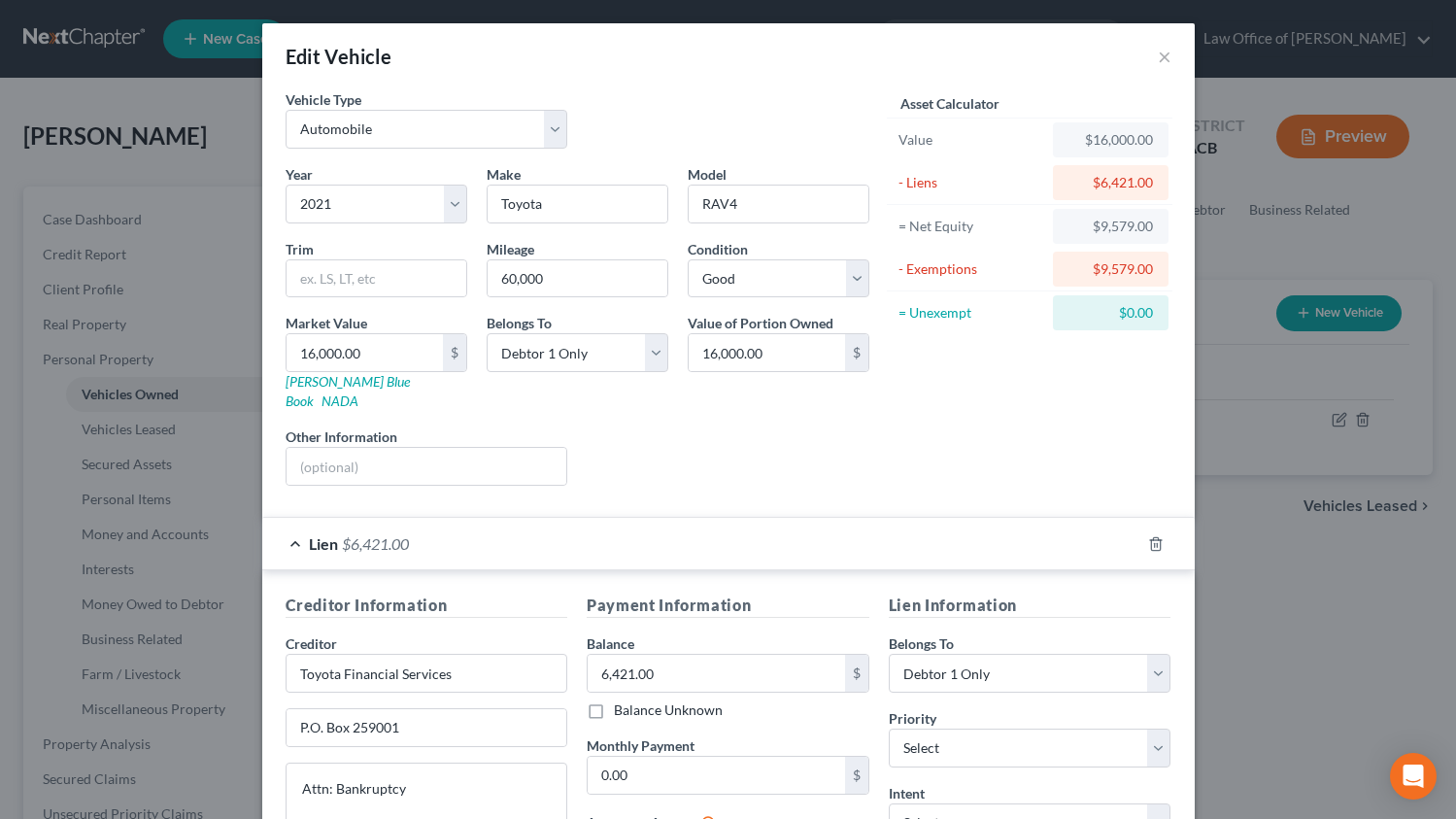
click at [517, 525] on div "Lien $6,421.00" at bounding box center [702, 543] width 879 height 52
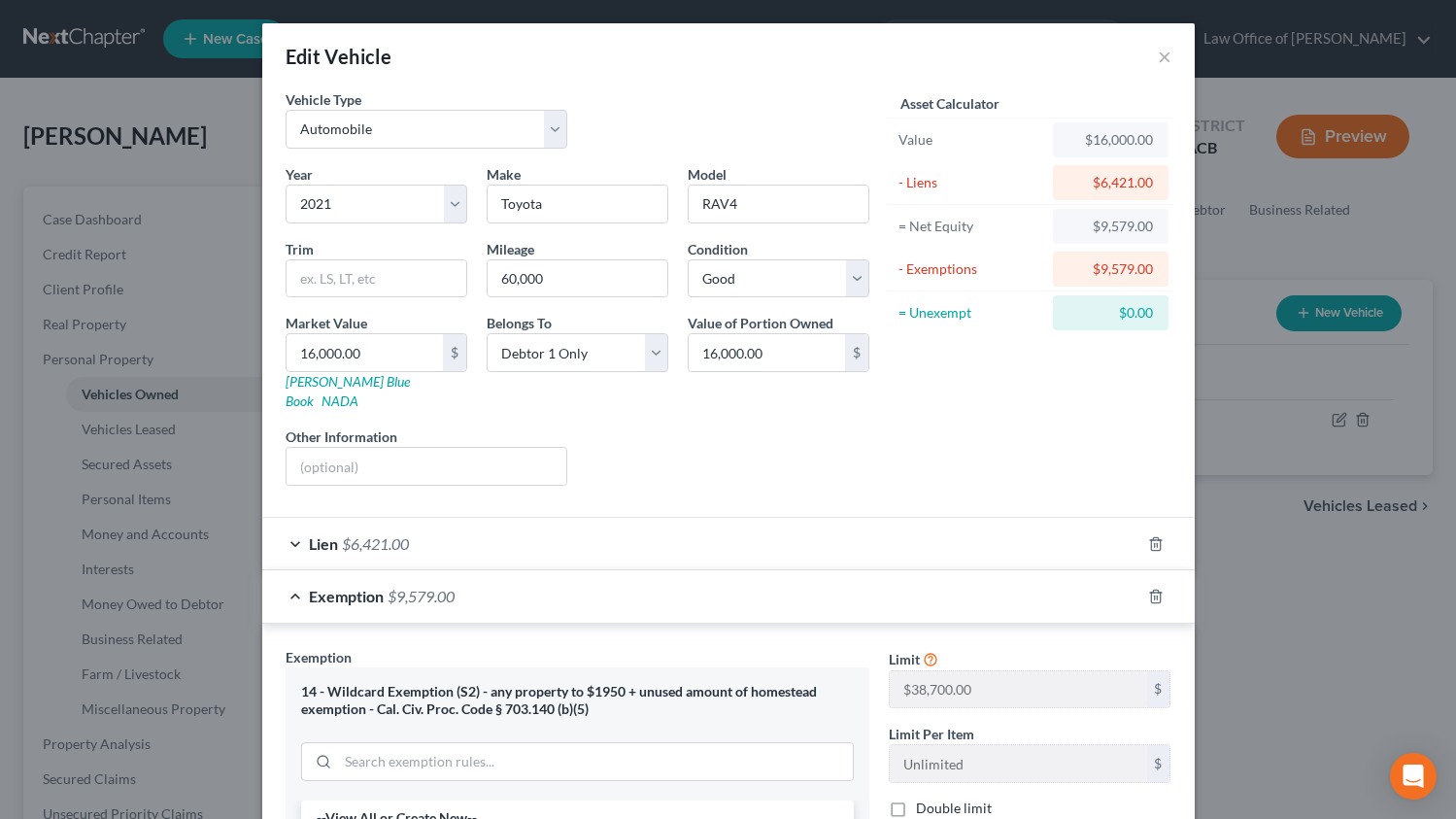
click at [508, 582] on div "Exemption $9,579.00" at bounding box center [702, 596] width 879 height 52
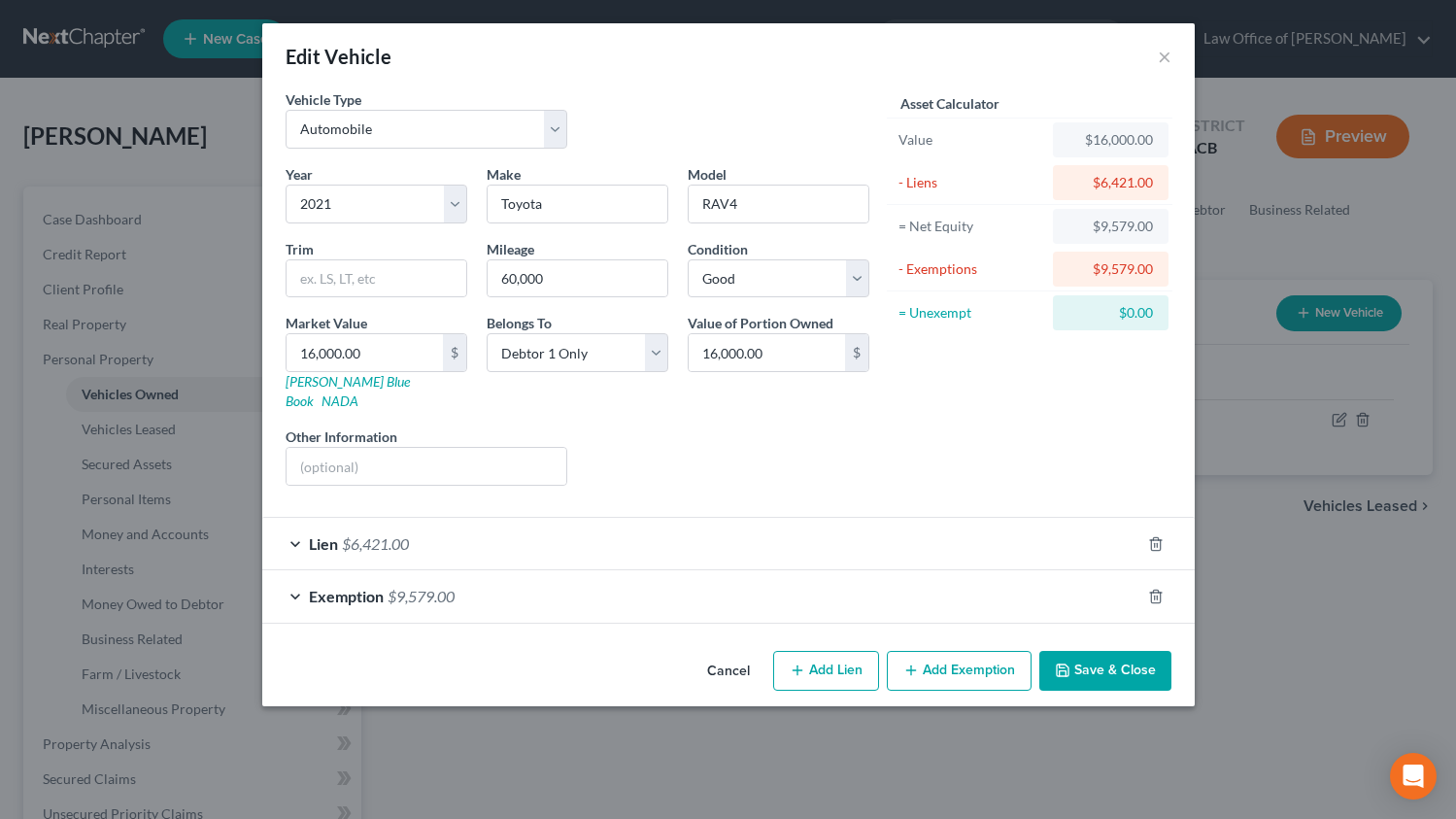
click at [508, 581] on div "Exemption $9,579.00" at bounding box center [702, 596] width 879 height 52
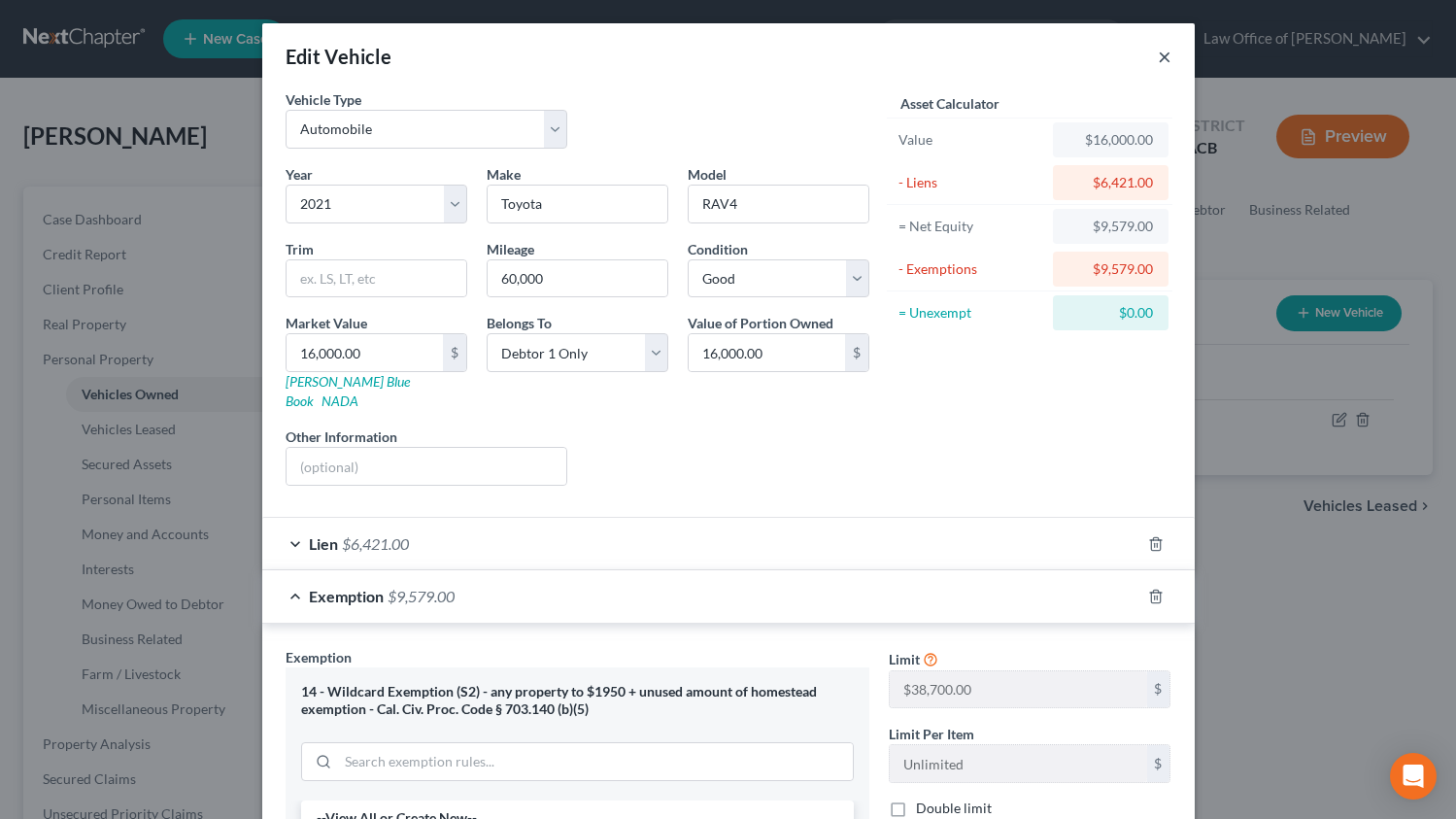
click at [1159, 56] on button "×" at bounding box center [1165, 57] width 14 height 23
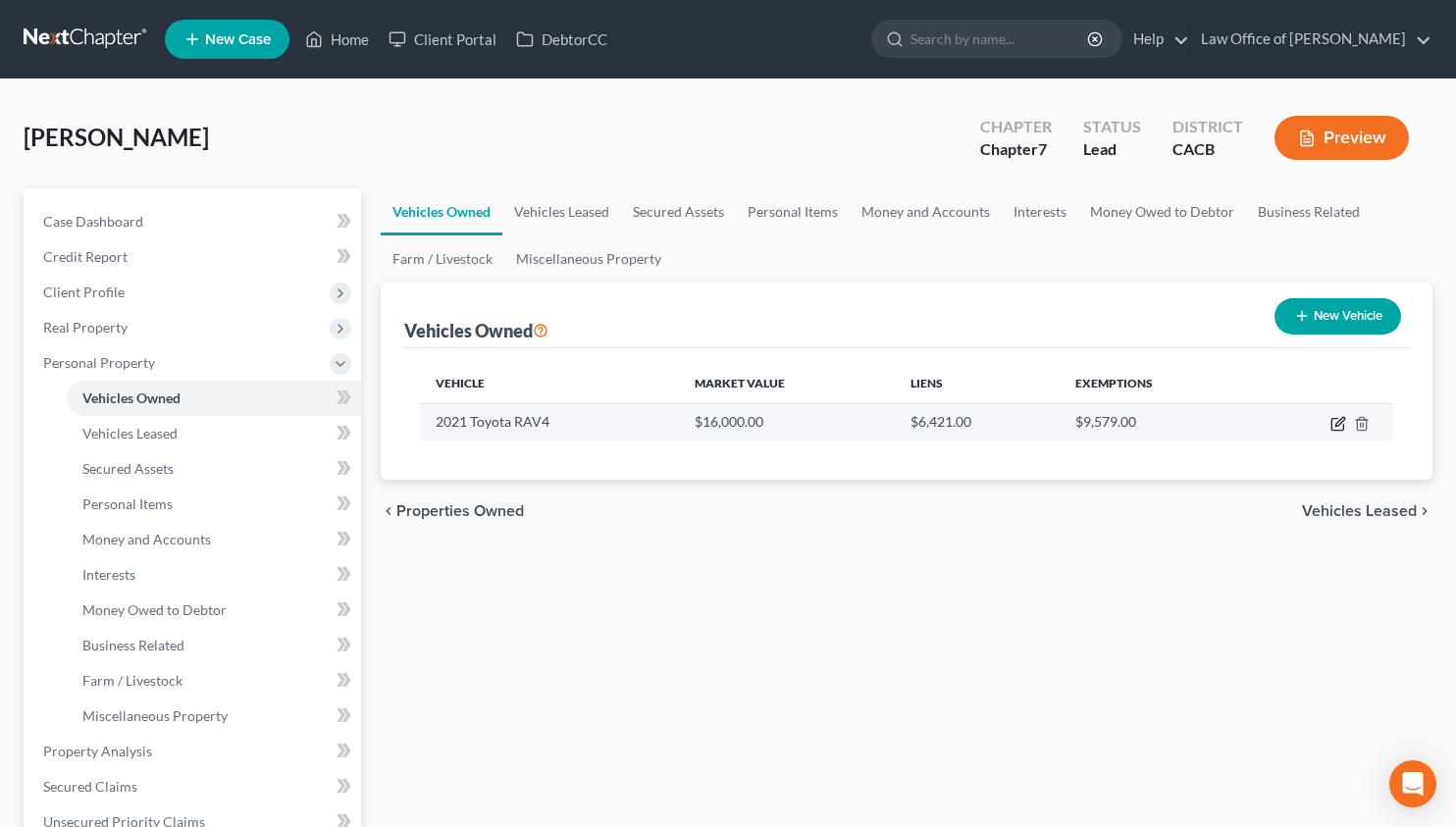
click at [1336, 425] on icon "button" at bounding box center [1338, 421] width 9 height 9
select select "0"
select select "5"
select select "2"
select select "0"
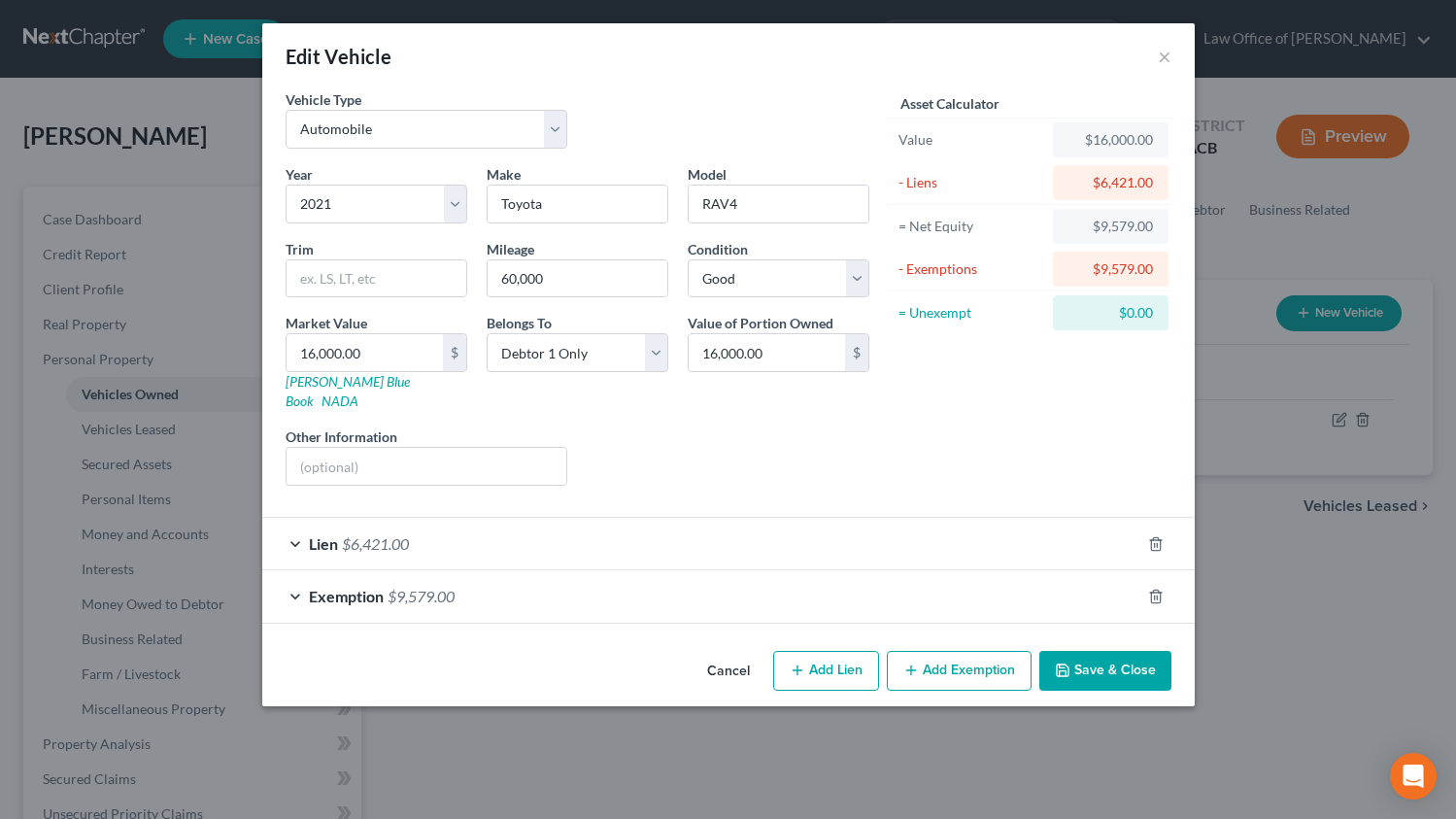
click at [605, 570] on div "Exemption $9,579.00" at bounding box center [702, 596] width 879 height 52
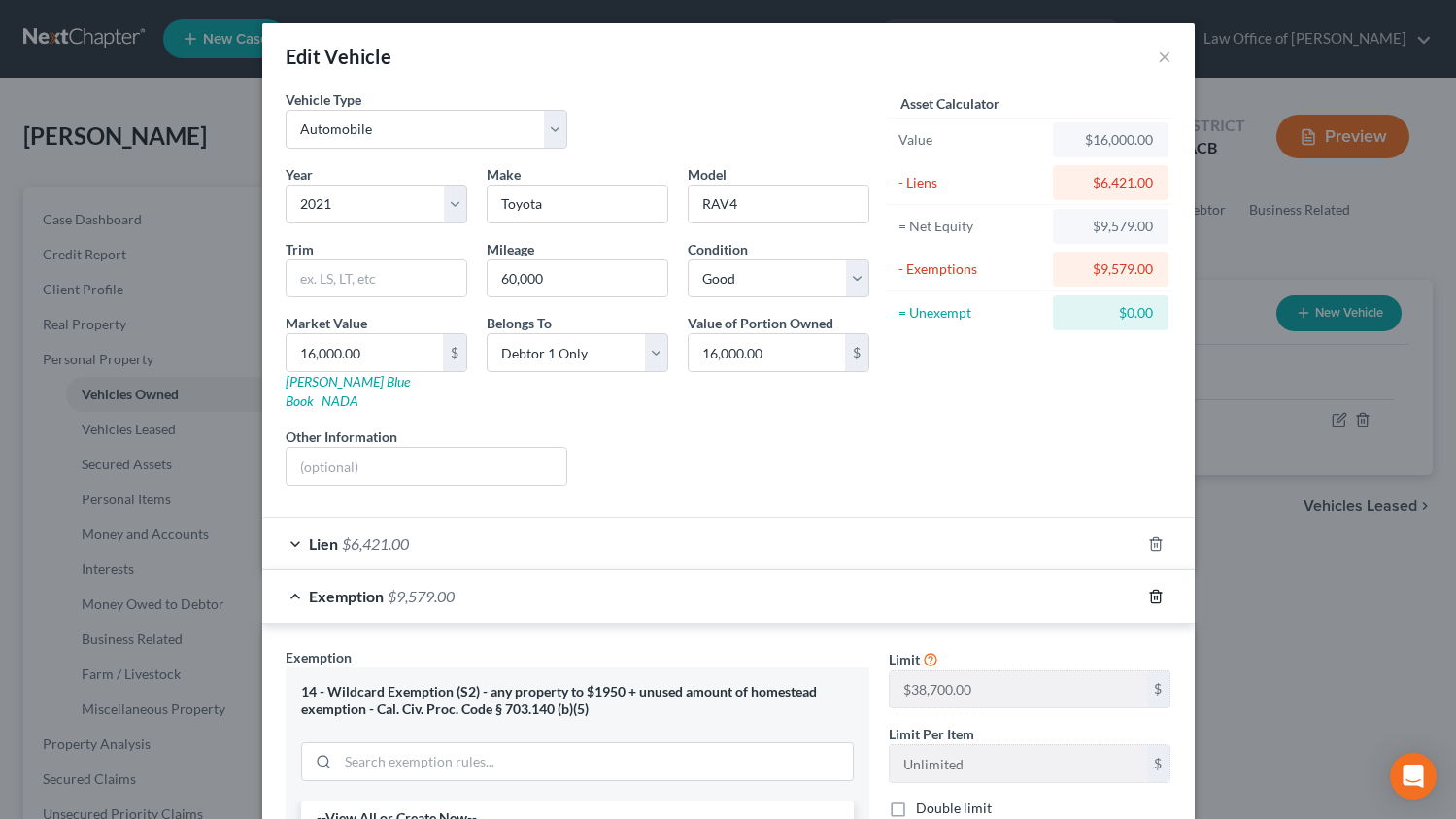
click at [1152, 589] on icon "button" at bounding box center [1157, 597] width 16 height 16
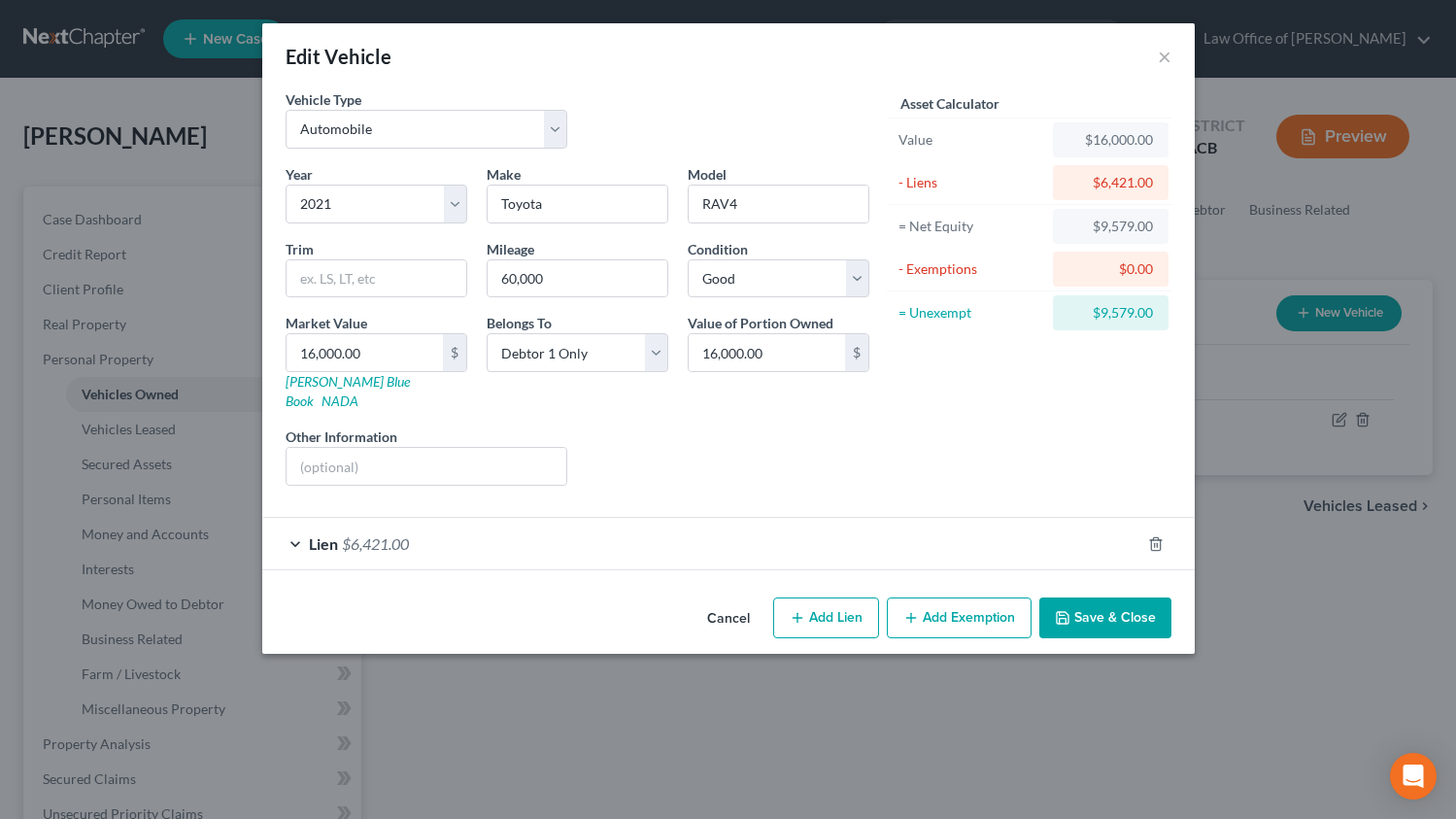
click at [923, 605] on button "Add Exemption" at bounding box center [960, 618] width 145 height 41
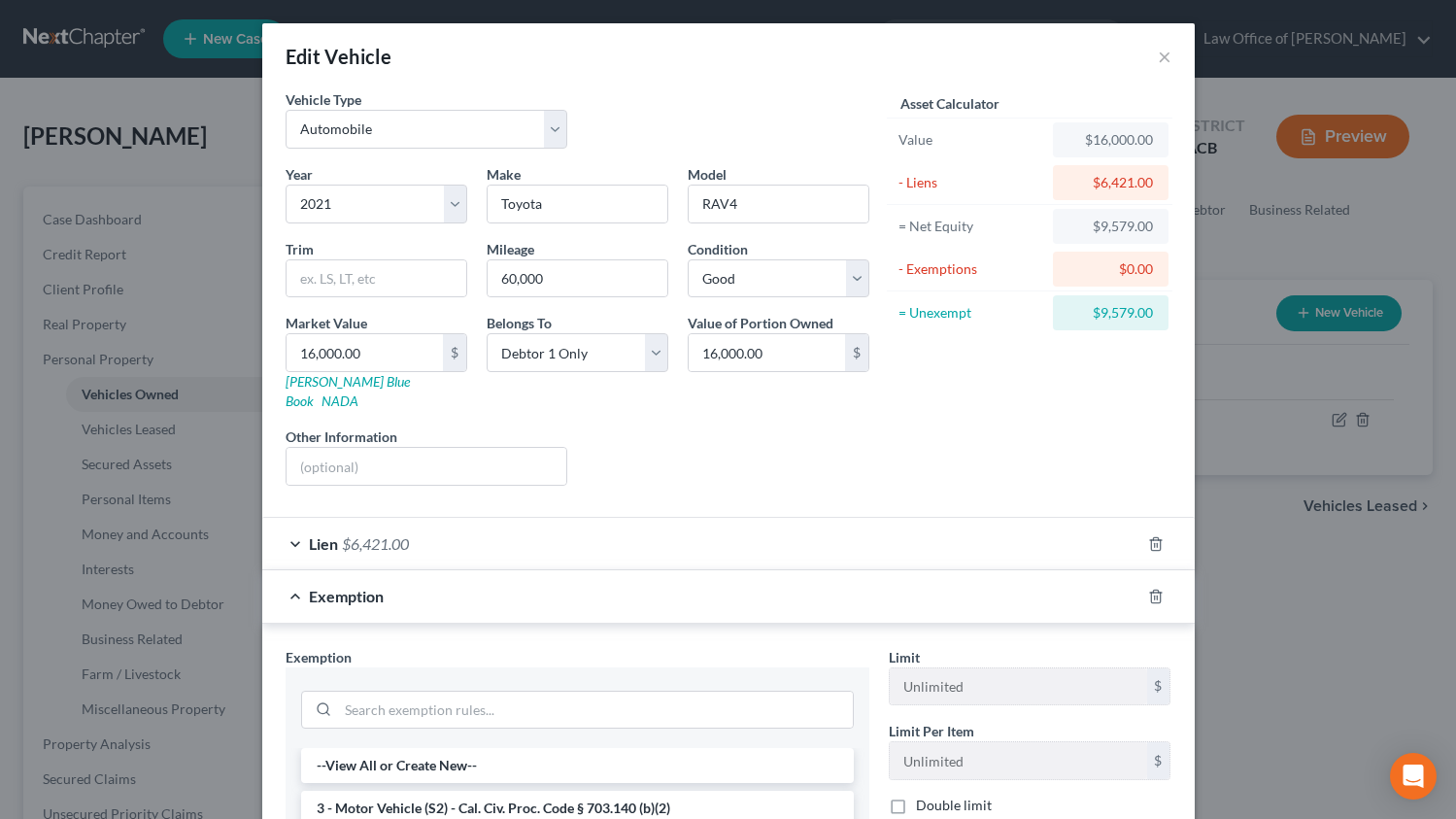
click at [650, 793] on li "3 - Motor Vehicle (S2) - Cal. Civ. Proc. Code § 703.140 (b)(2)" at bounding box center [577, 808] width 553 height 35
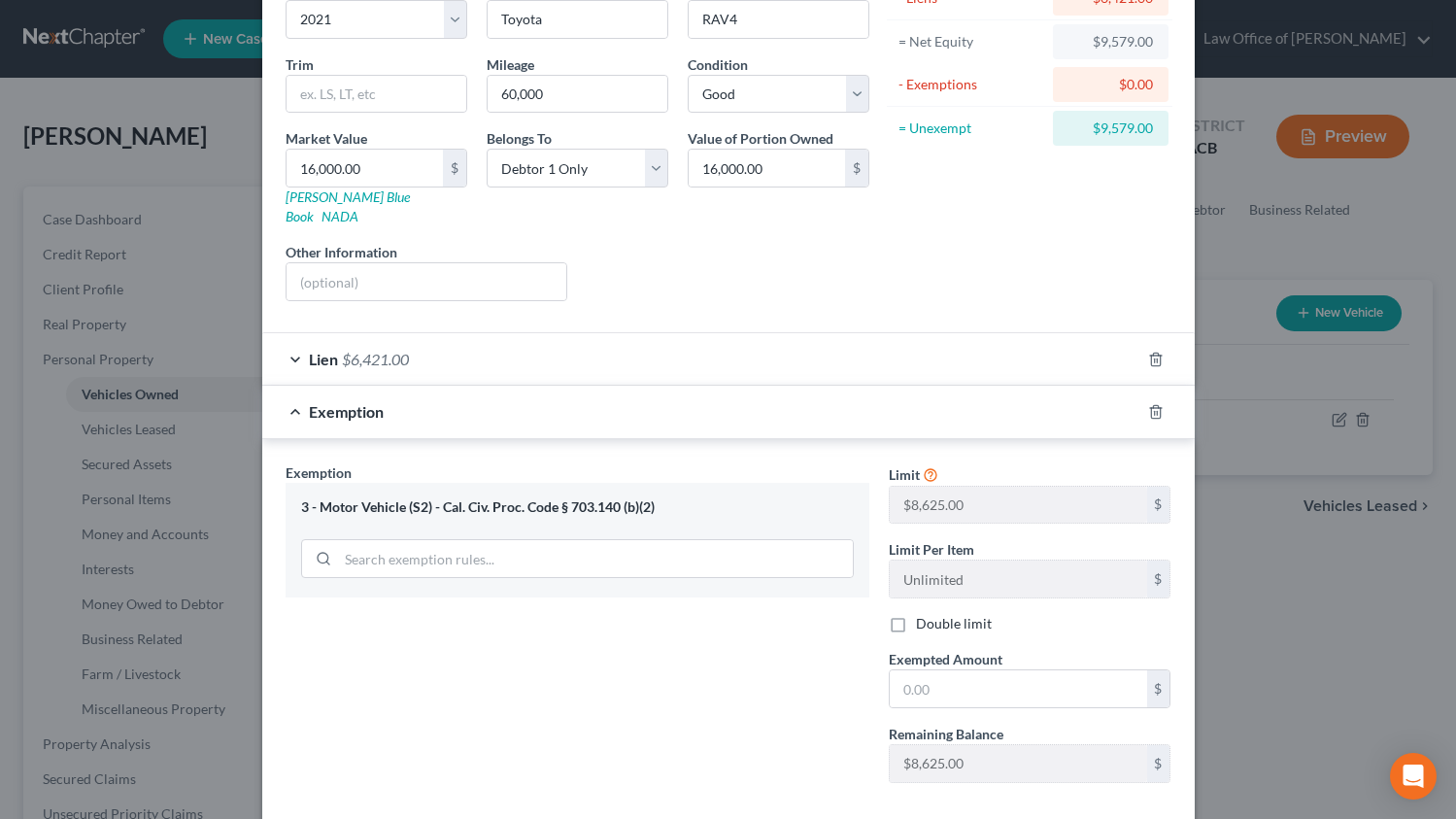
scroll to position [206, 0]
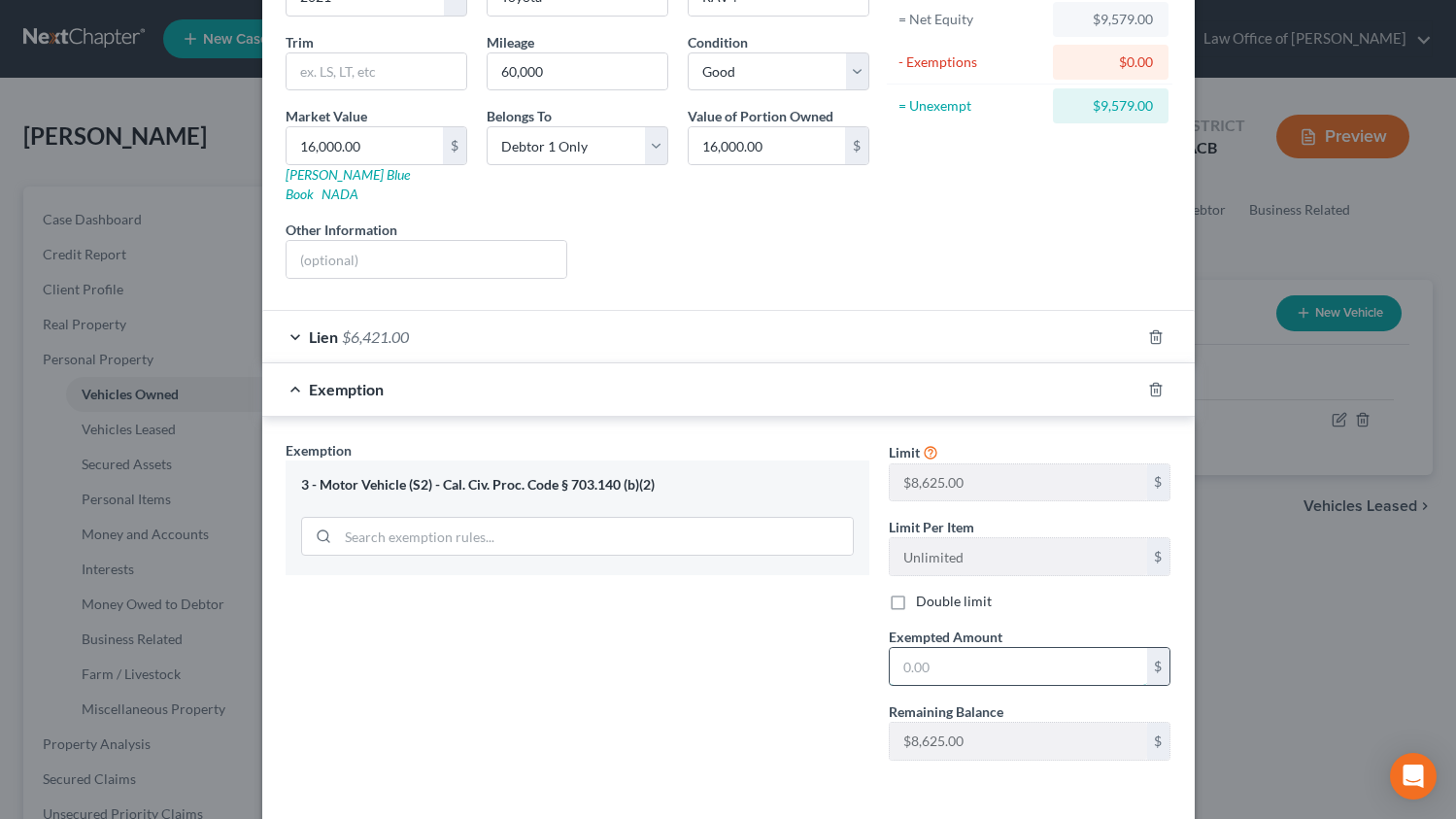
click at [906, 648] on input "text" at bounding box center [1019, 666] width 257 height 37
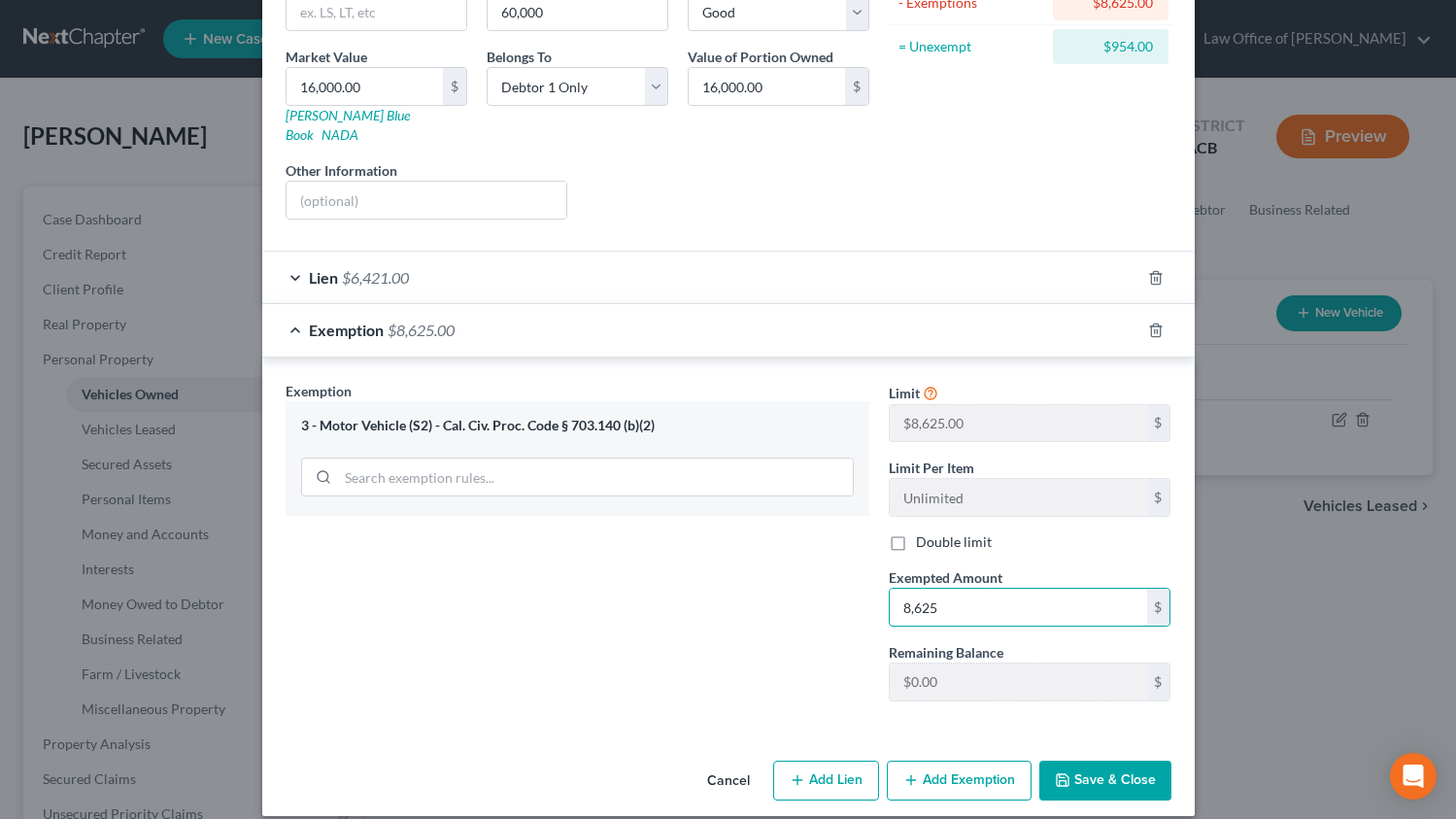
scroll to position [267, 0]
type input "8,625"
click at [1092, 759] on button "Save & Close" at bounding box center [1105, 780] width 132 height 41
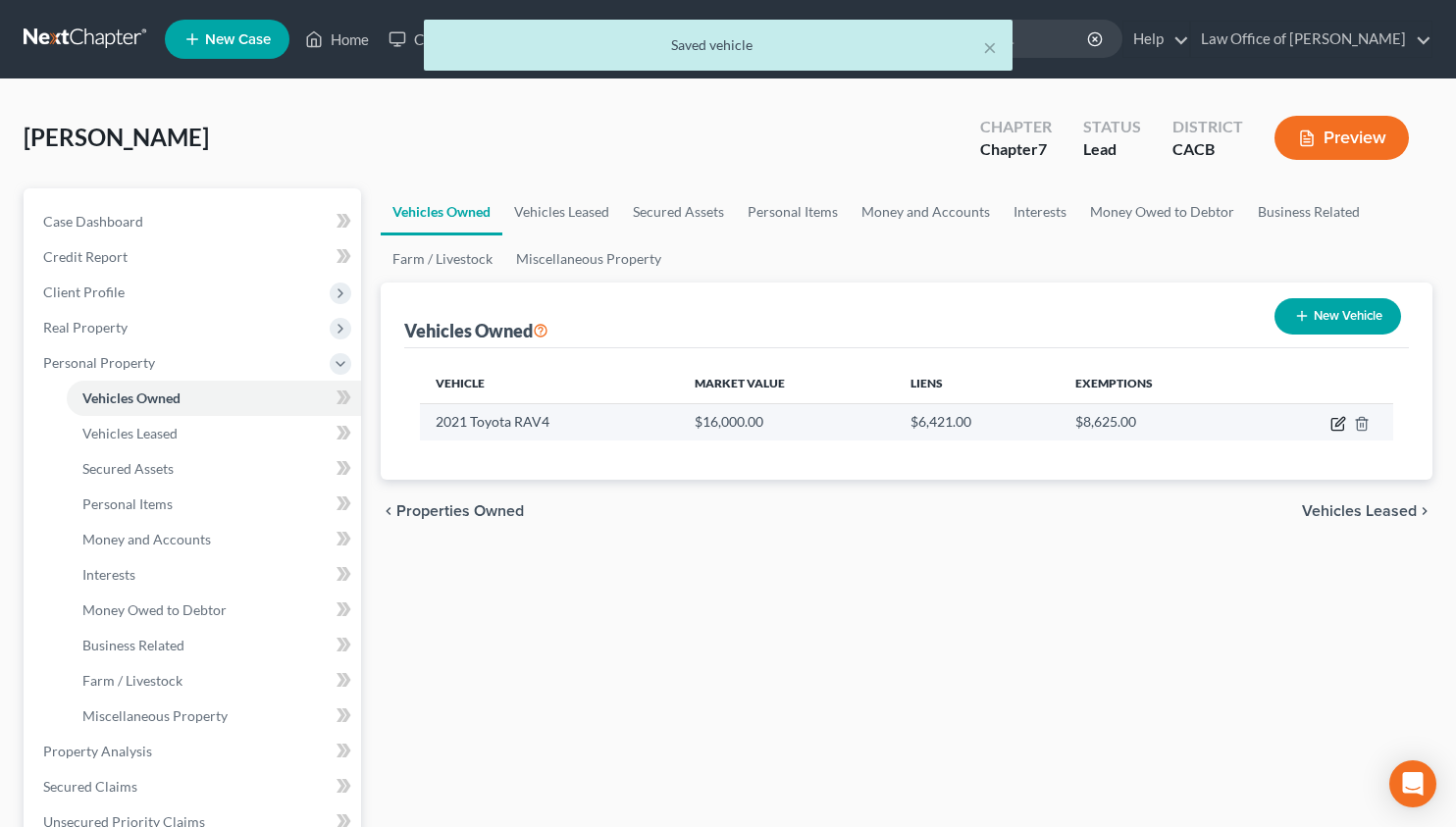
click at [1336, 425] on icon "button" at bounding box center [1338, 421] width 9 height 9
select select "0"
select select "5"
select select "2"
select select "0"
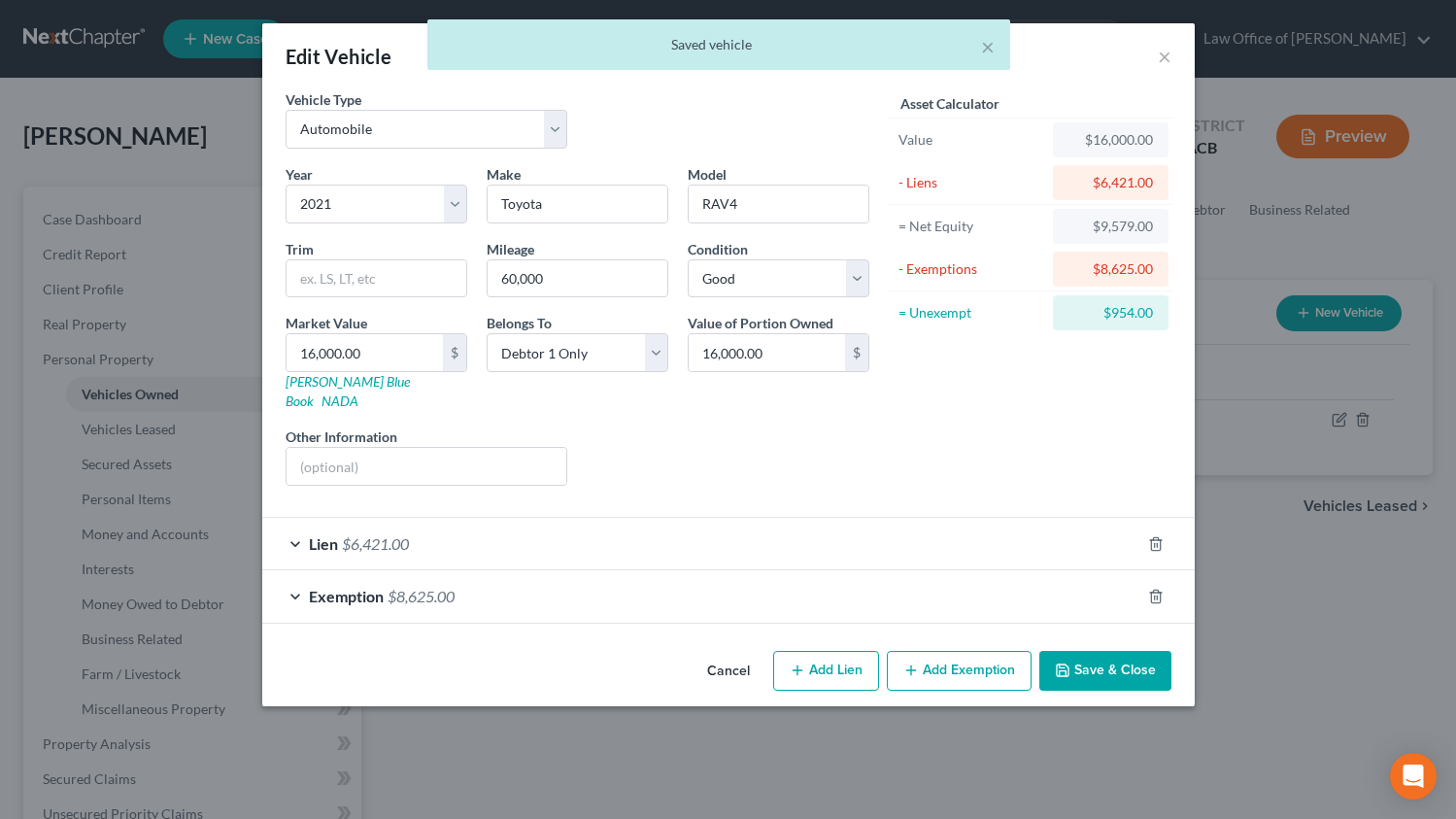
click at [984, 651] on button "Add Exemption" at bounding box center [960, 671] width 145 height 41
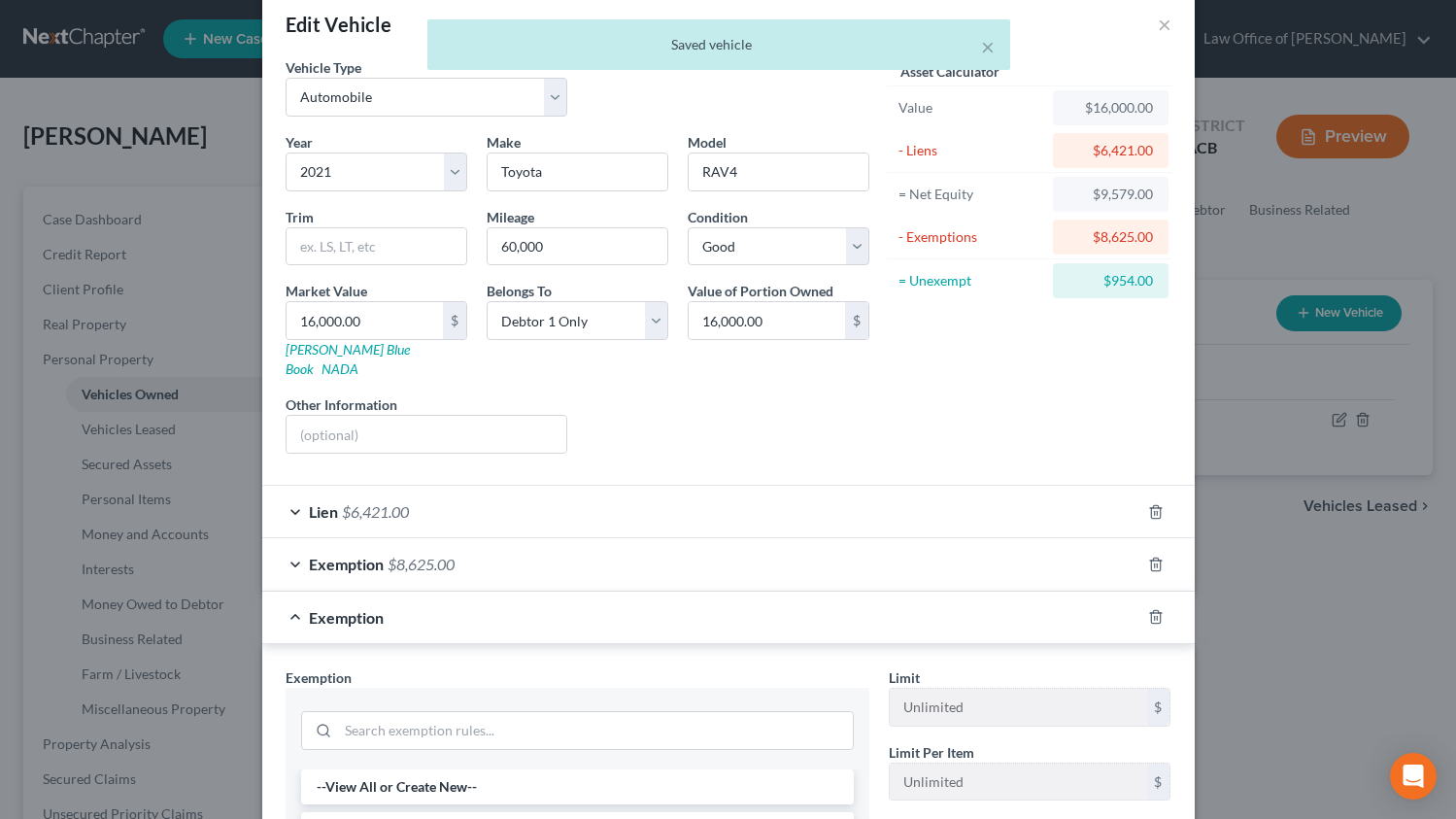
scroll to position [412, 0]
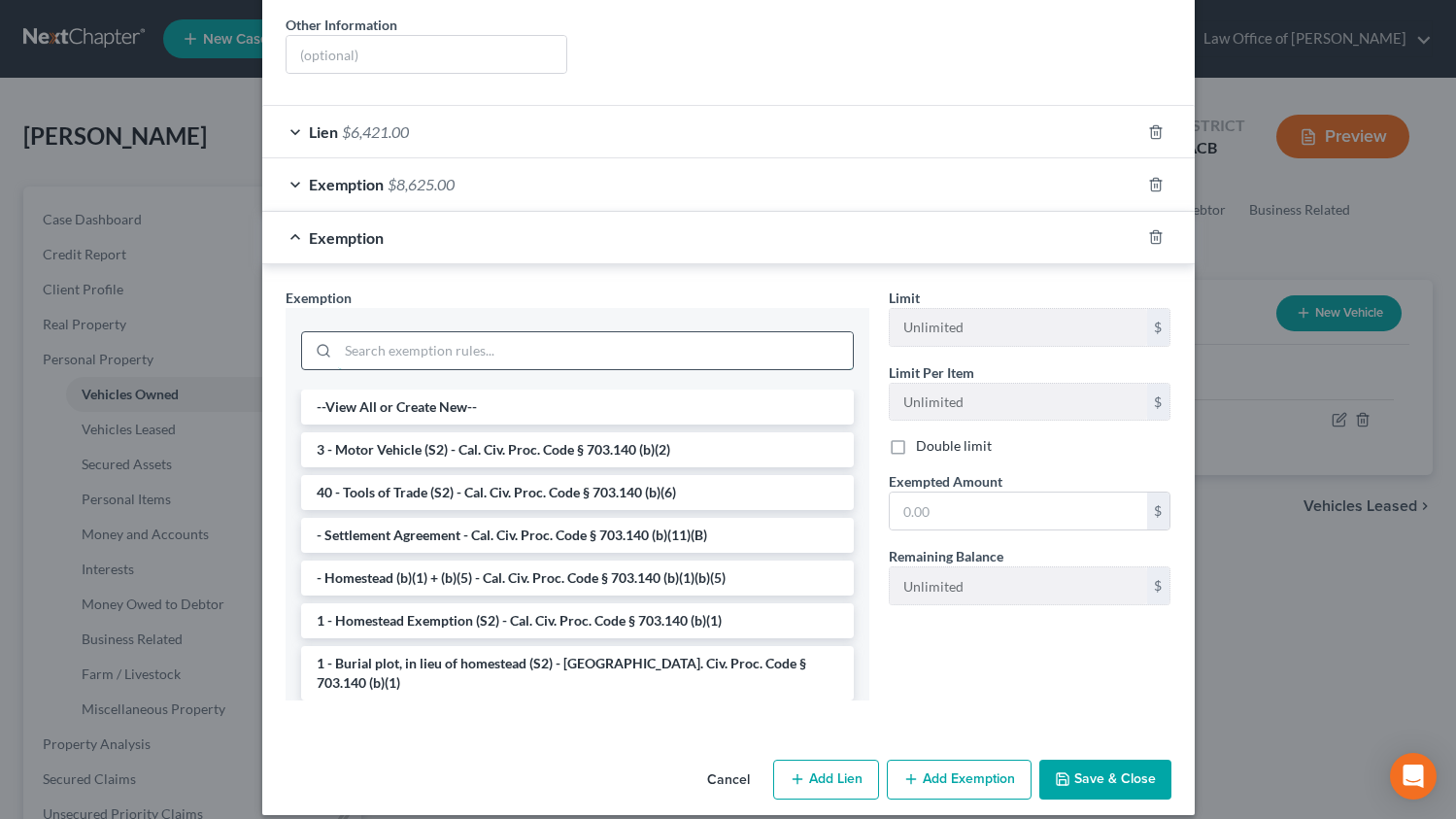
click at [516, 333] on input "search" at bounding box center [596, 351] width 515 height 37
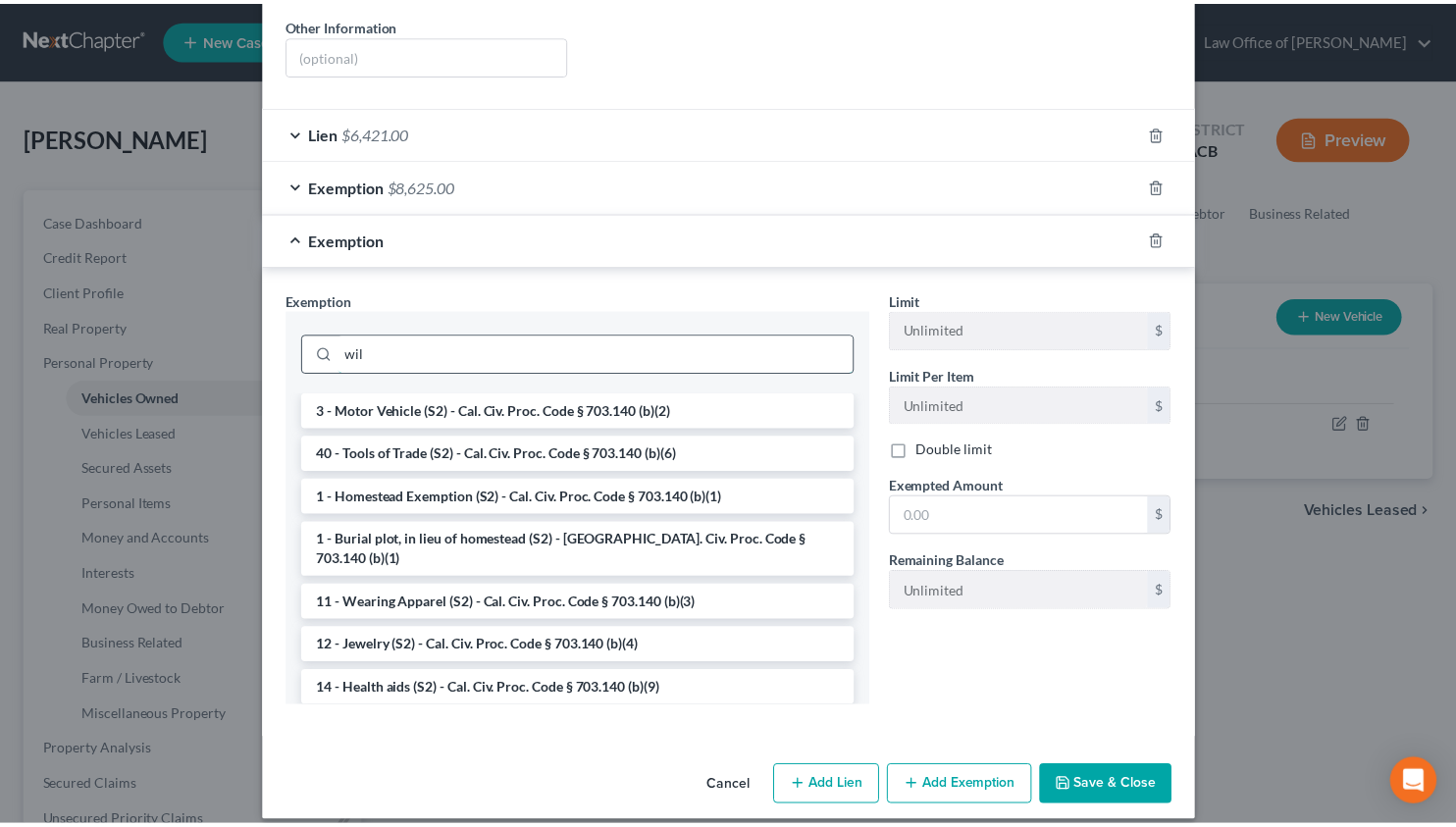
scroll to position [321, 0]
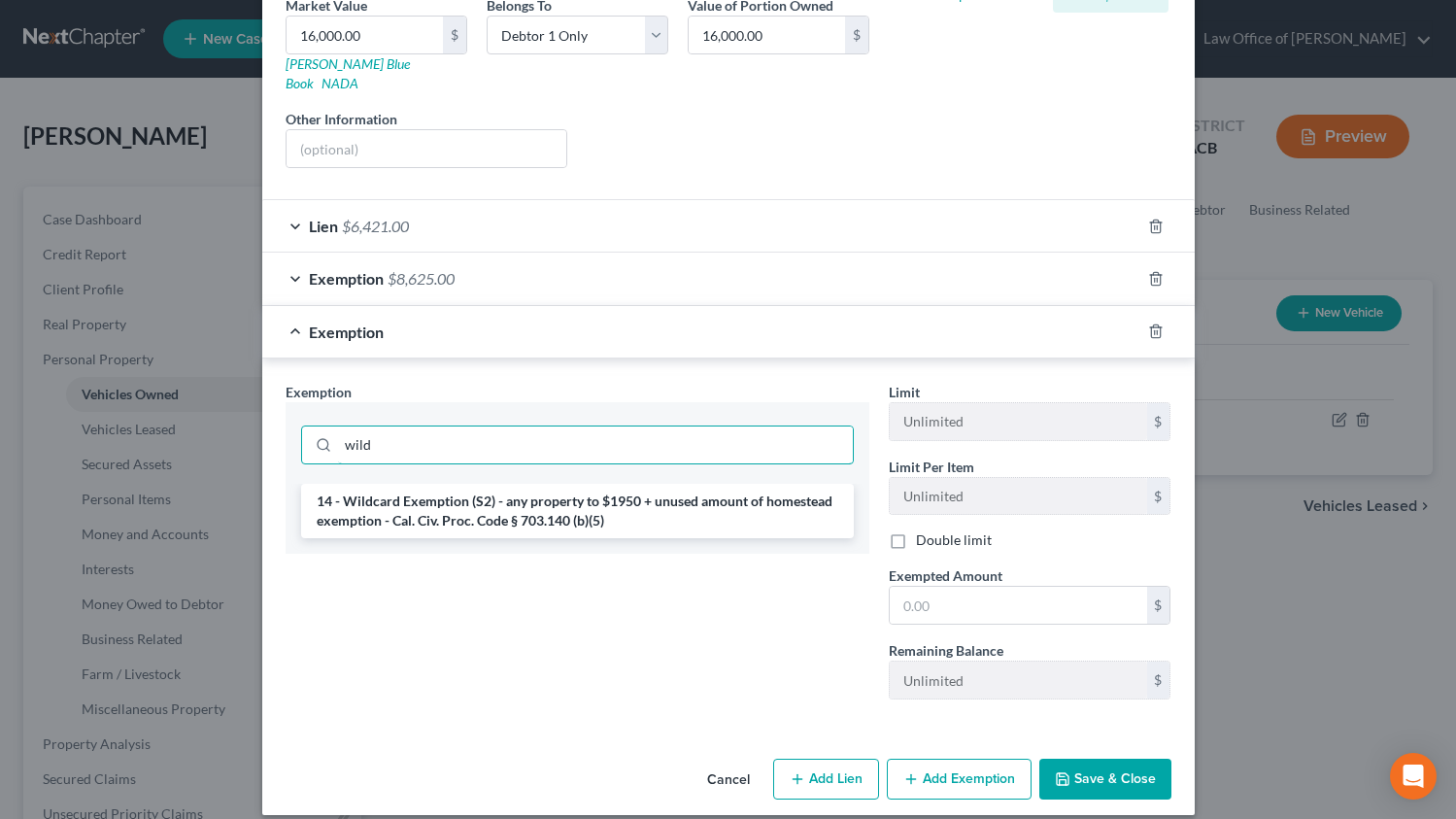
type input "wild"
click at [521, 507] on li "14 - Wildcard Exemption (S2) - any property to $1950 + unused amount of homeste…" at bounding box center [577, 511] width 553 height 55
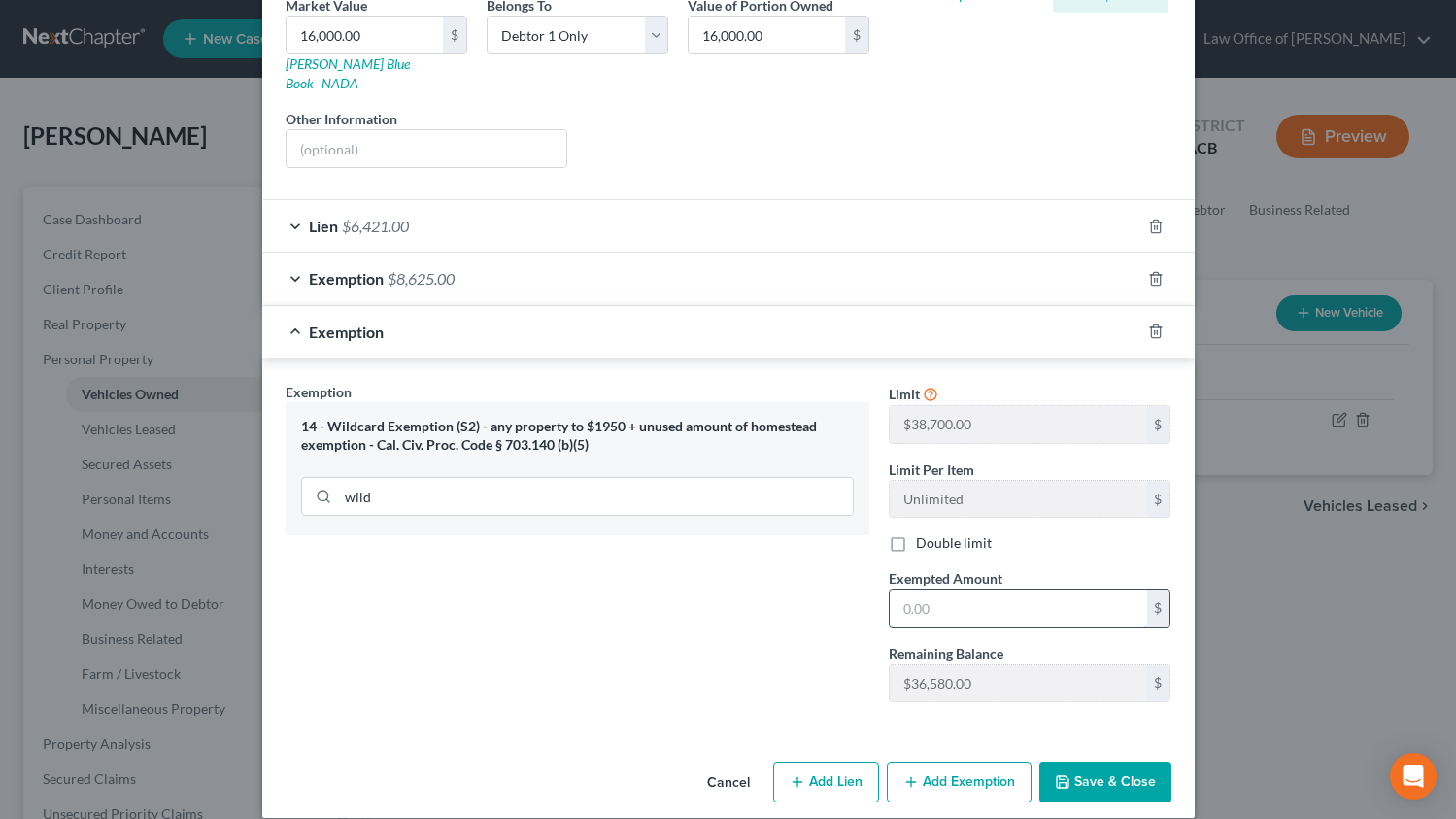
click at [905, 590] on input "text" at bounding box center [1019, 609] width 257 height 37
type input "954"
click at [1139, 782] on div "Cancel Add Lien Add Lease Add Exemption Save & Close" at bounding box center [728, 787] width 933 height 65
click at [1122, 761] on button "Save & Close" at bounding box center [1105, 782] width 132 height 41
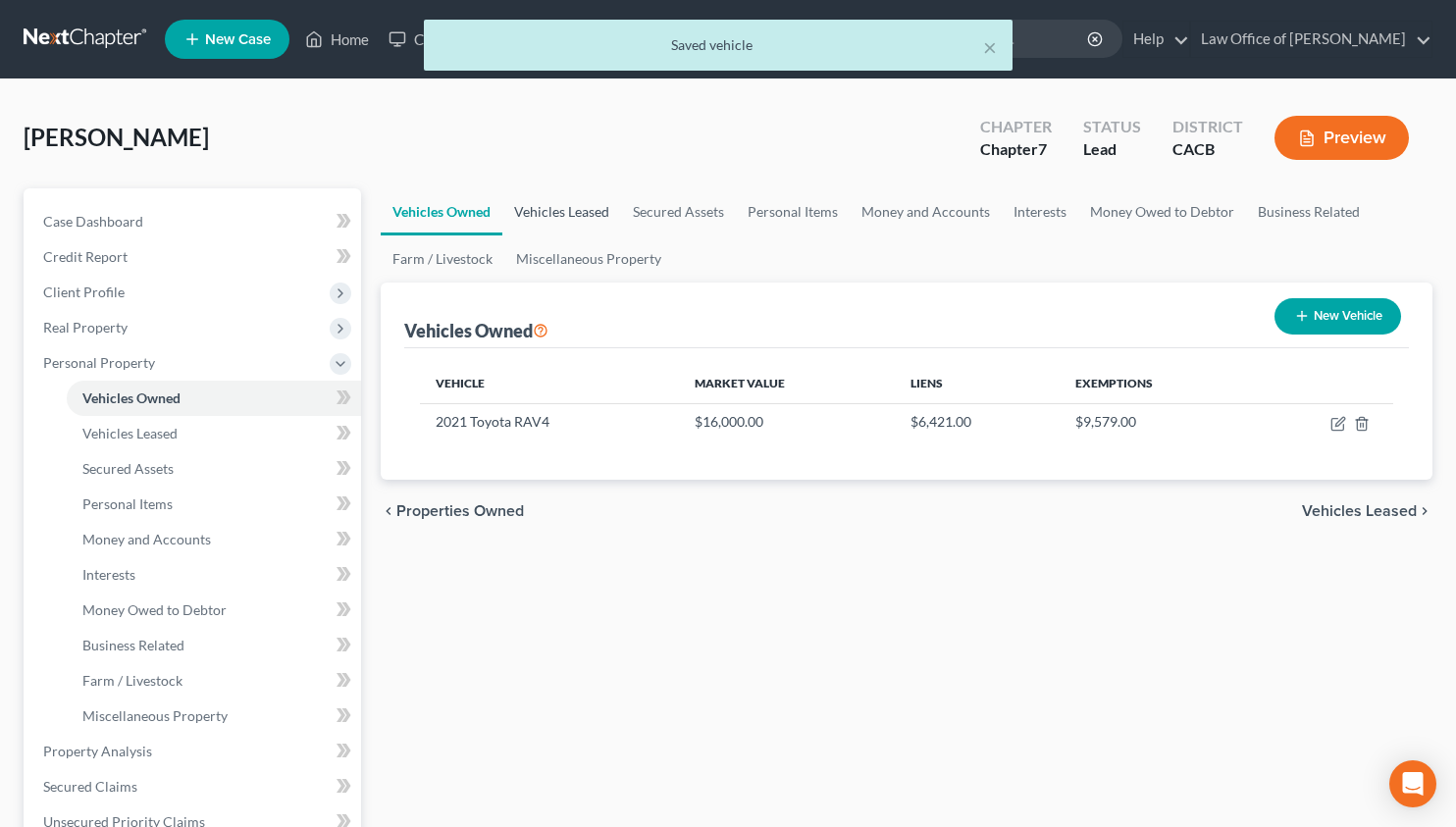
click at [573, 212] on link "Vehicles Leased" at bounding box center [561, 212] width 119 height 47
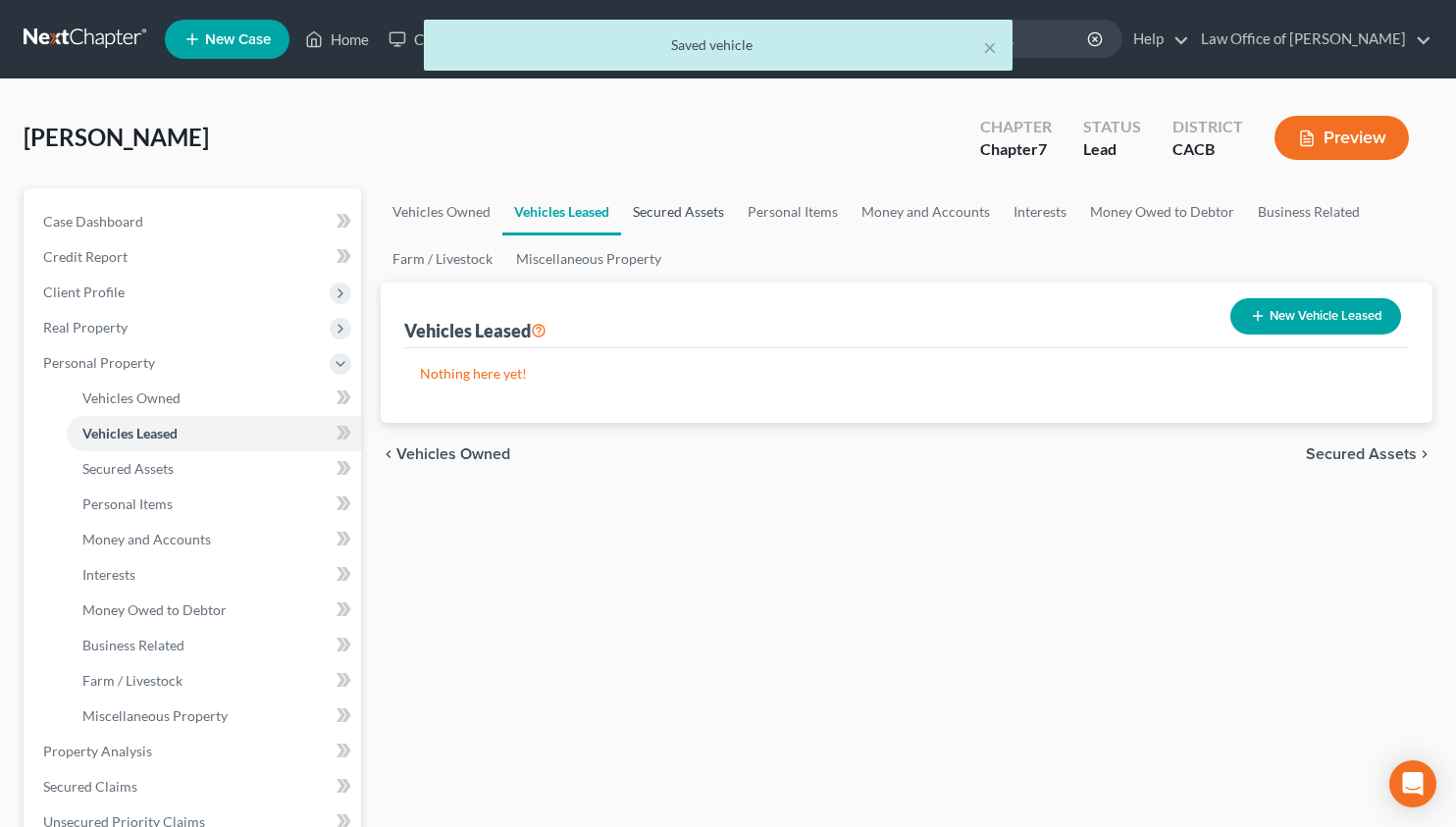
click at [661, 211] on link "Secured Assets" at bounding box center [679, 212] width 115 height 47
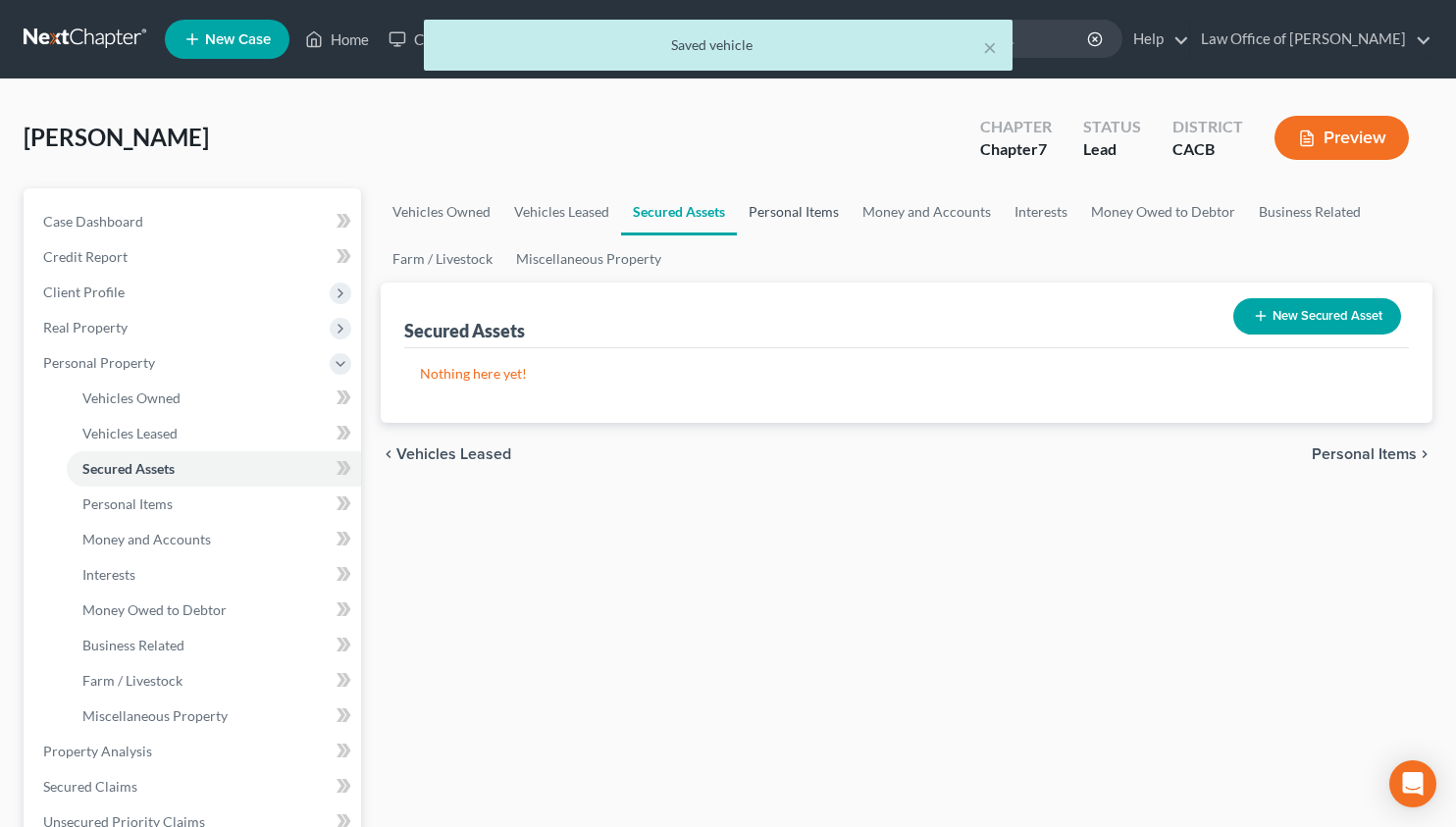
click at [767, 216] on link "Personal Items" at bounding box center [793, 212] width 114 height 47
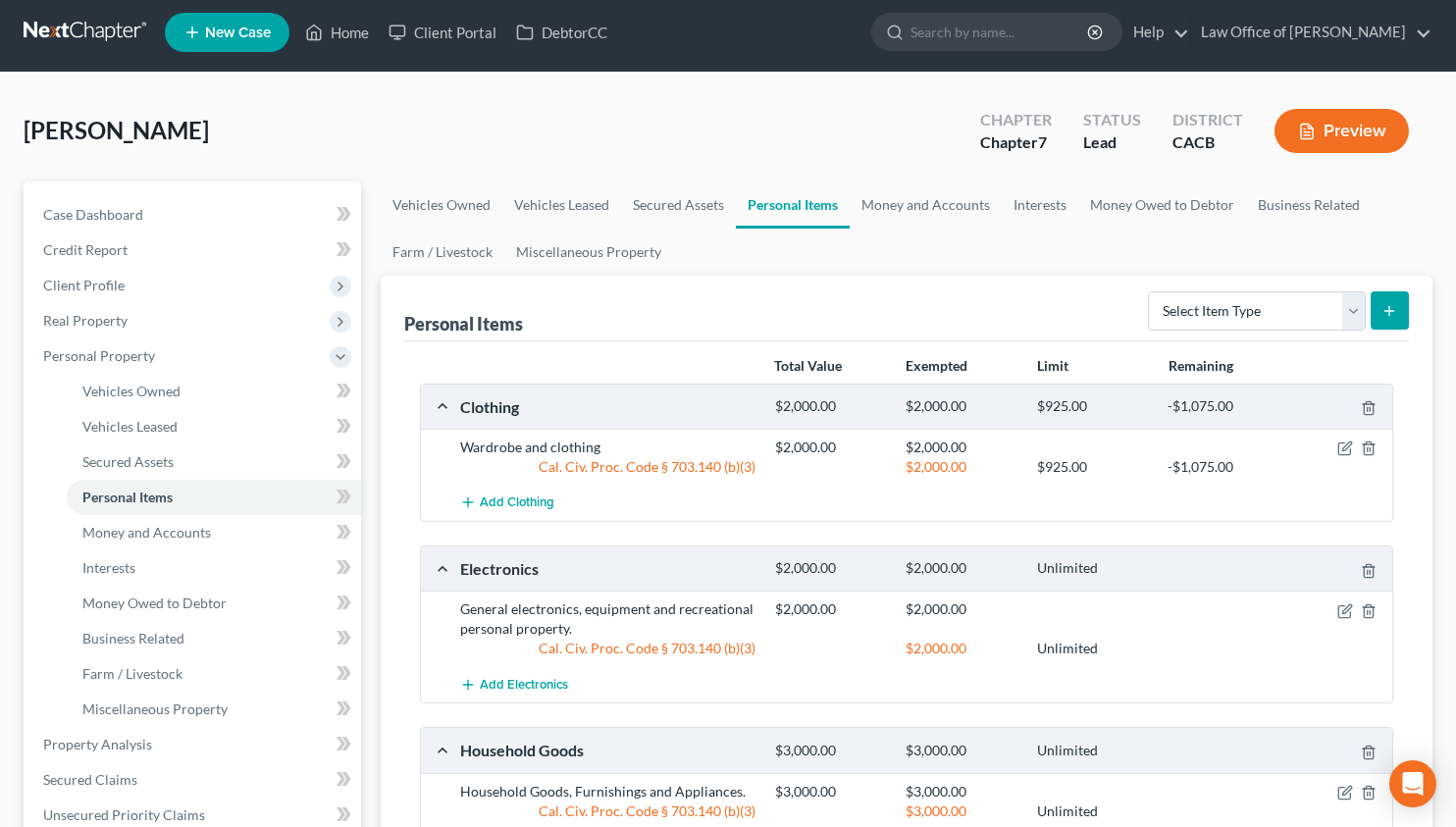
scroll to position [10, 0]
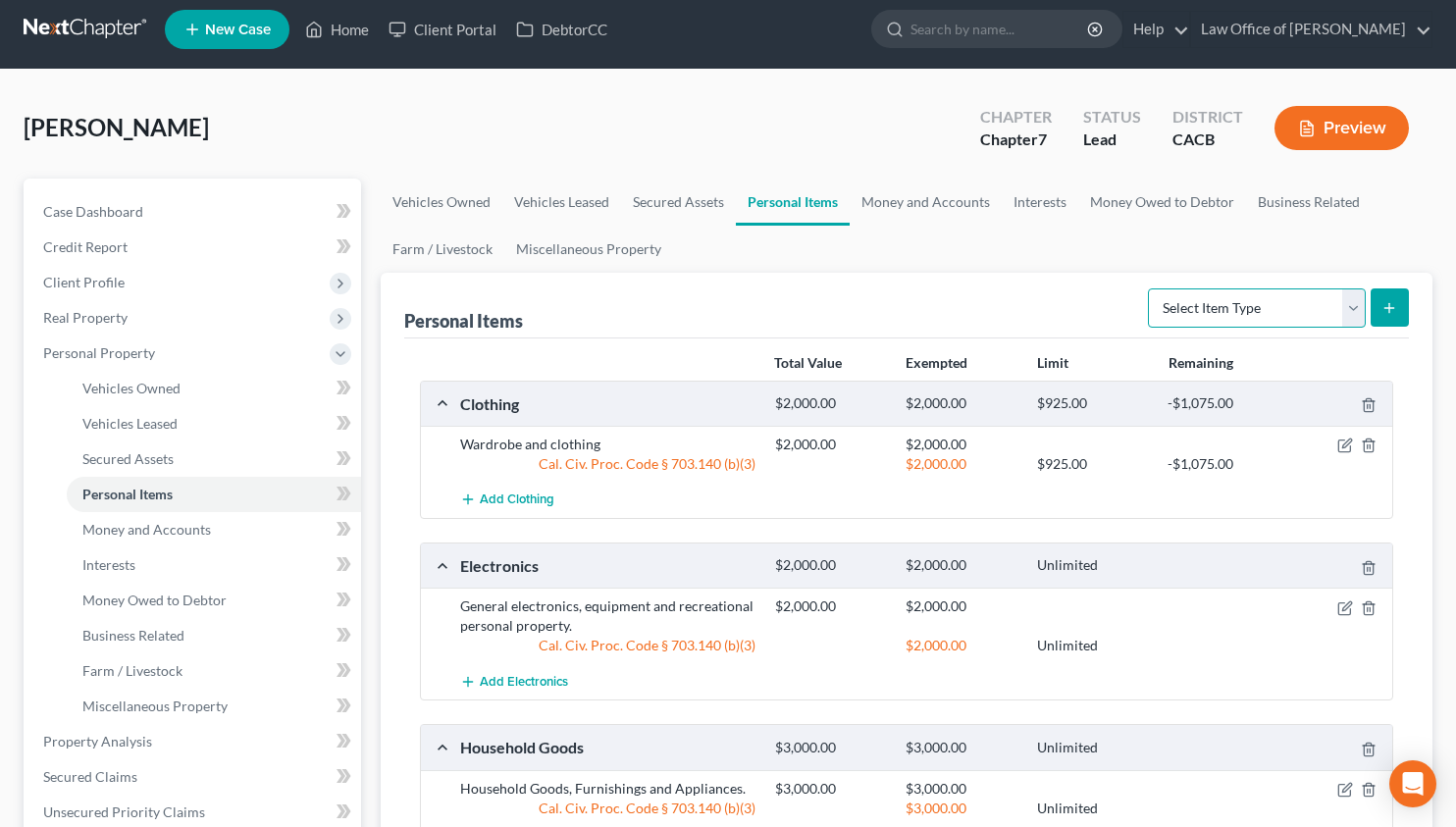
click at [1276, 305] on select "Select Item Type Clothing Collectibles Of Value Electronics Firearms Household …" at bounding box center [1256, 308] width 217 height 40
click at [878, 186] on link "Money and Accounts" at bounding box center [926, 203] width 152 height 47
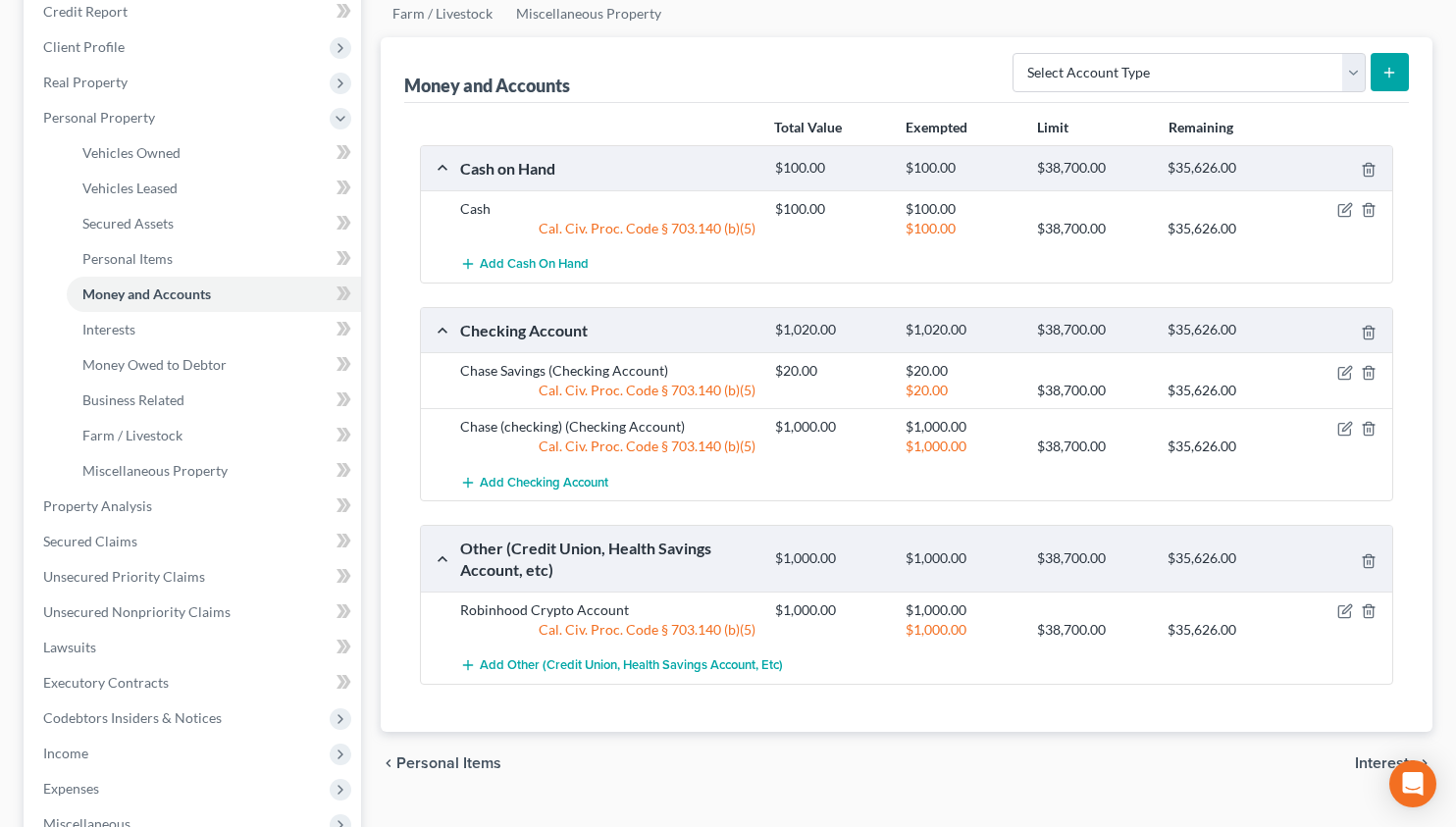
scroll to position [280, 0]
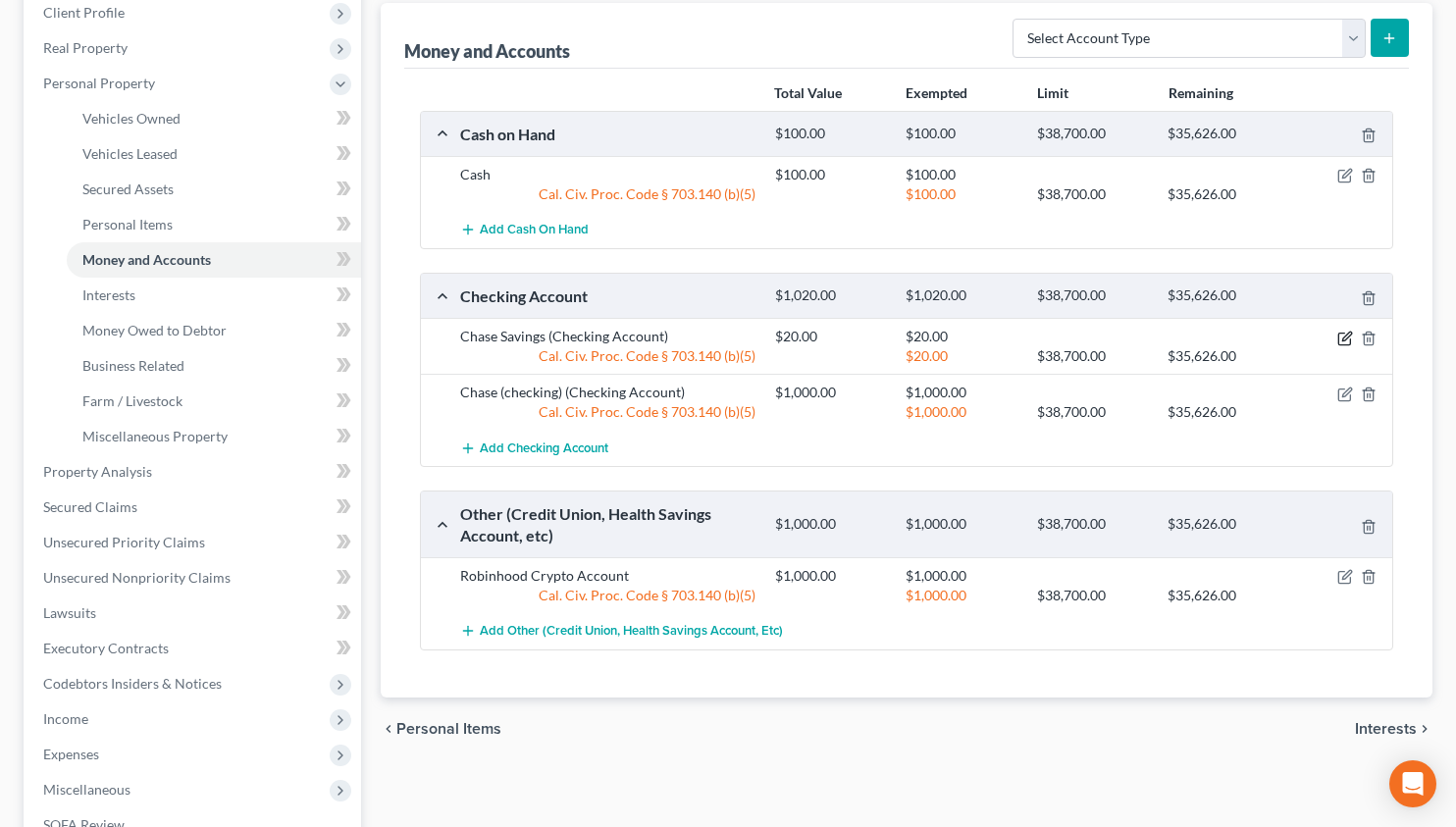
click at [1339, 343] on icon "button" at bounding box center [1344, 339] width 16 height 16
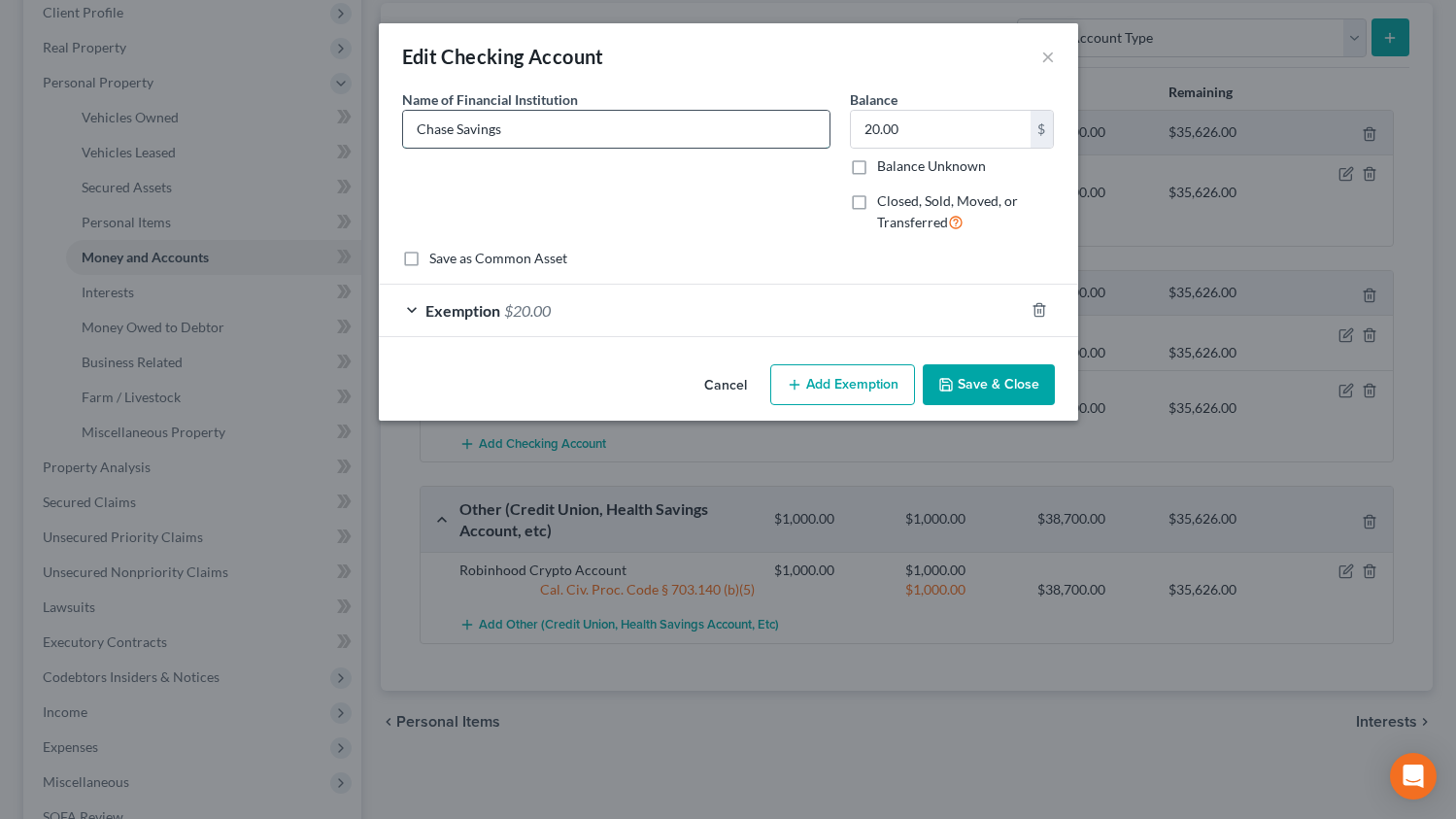
drag, startPoint x: 697, startPoint y: 130, endPoint x: 455, endPoint y: 126, distance: 242.0
click at [455, 126] on input "Chase Savings" at bounding box center [616, 129] width 427 height 37
type input "Chase Bank"
click at [954, 382] on icon "button" at bounding box center [946, 385] width 16 height 16
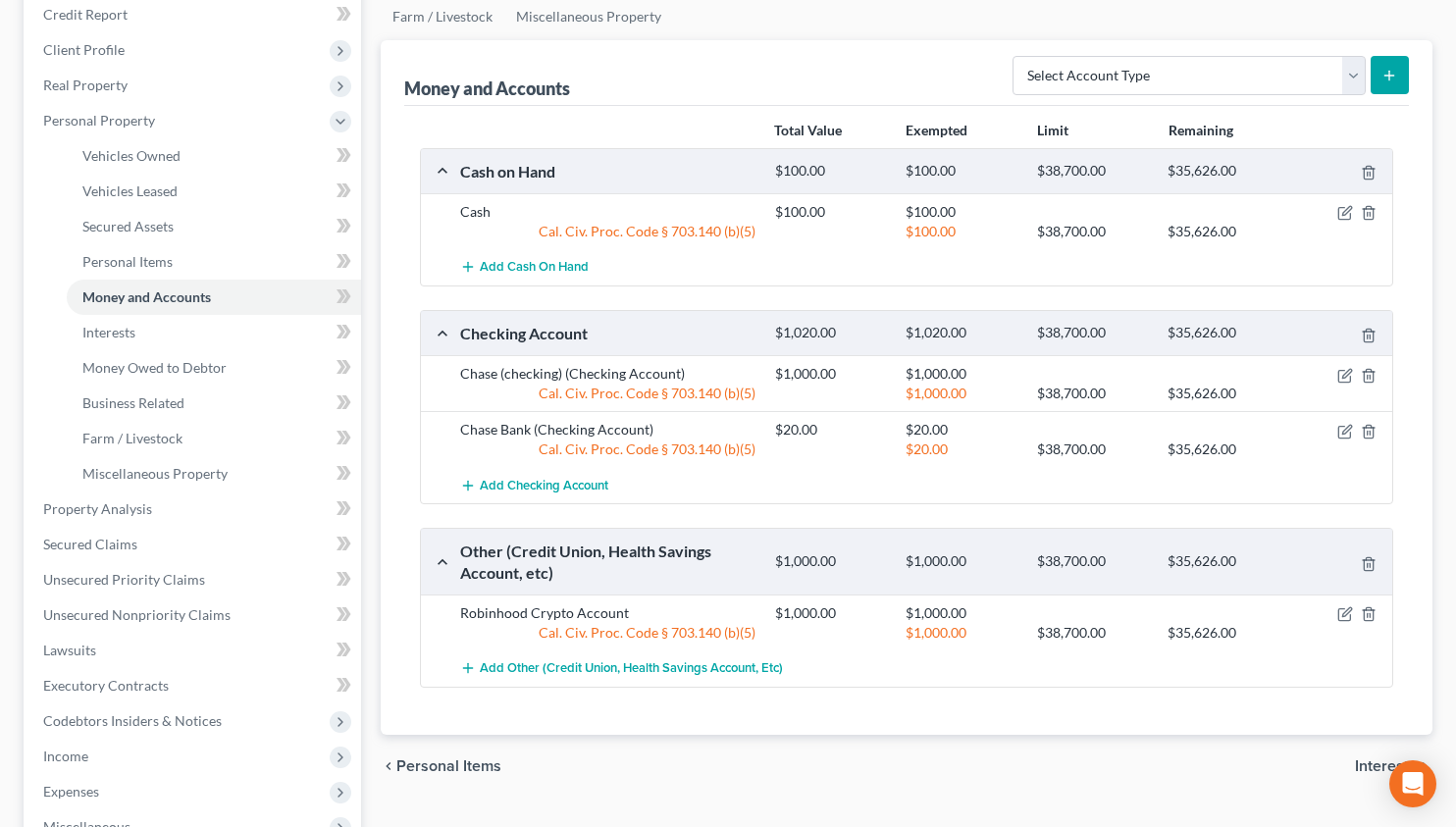
scroll to position [239, 0]
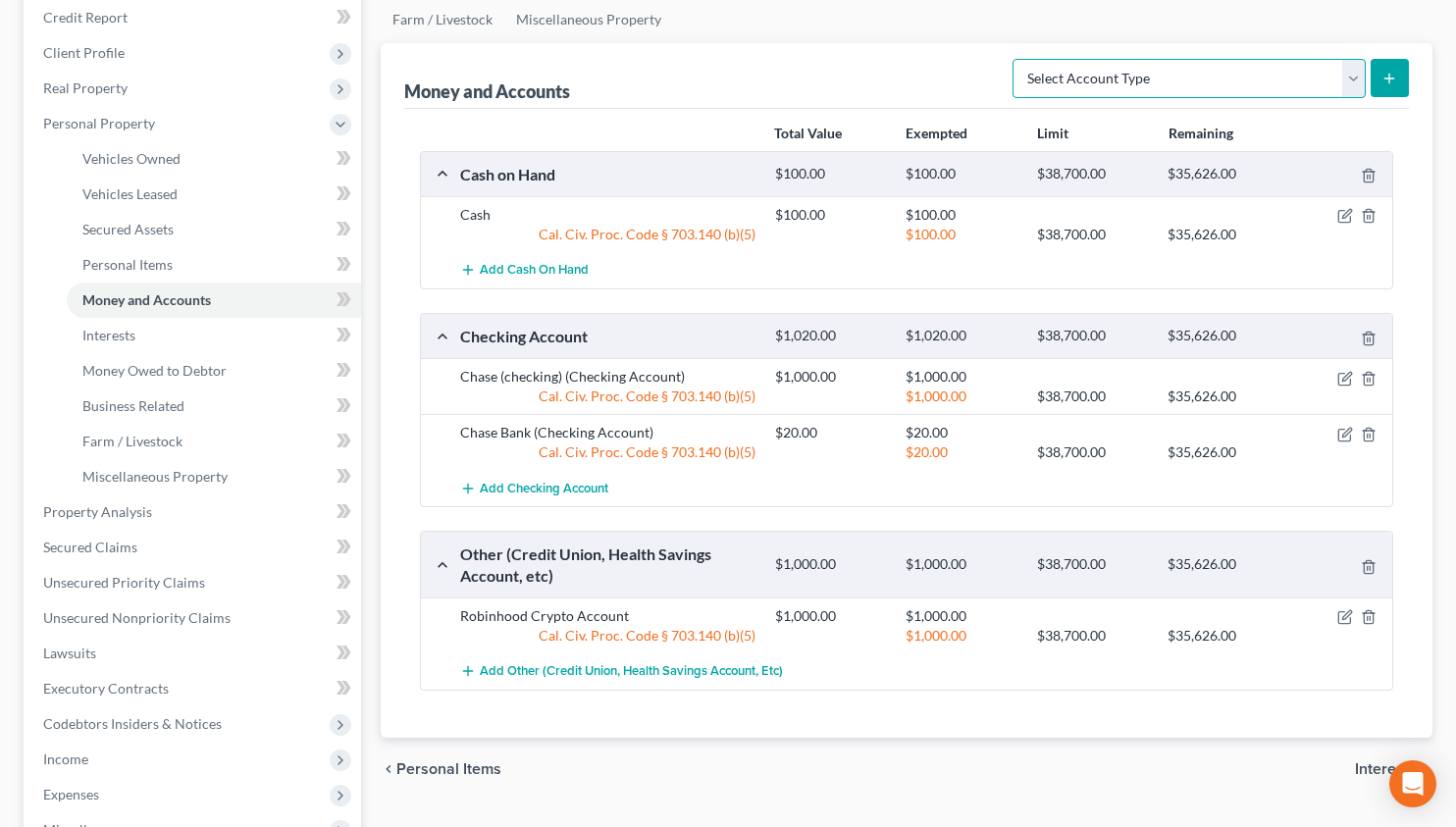
click at [1190, 86] on select "Select Account Type Brokerage Cash on Hand Certificates of Deposit Checking Acc…" at bounding box center [1188, 79] width 353 height 40
select select "savings"
click at [1016, 59] on select "Select Account Type Brokerage Cash on Hand Certificates of Deposit Checking Acc…" at bounding box center [1188, 79] width 353 height 40
click at [1391, 81] on icon "submit" at bounding box center [1389, 78] width 16 height 16
click at [1290, 68] on select "Select Account Type Brokerage Cash on Hand Certificates of Deposit Checking Acc…" at bounding box center [1188, 79] width 353 height 40
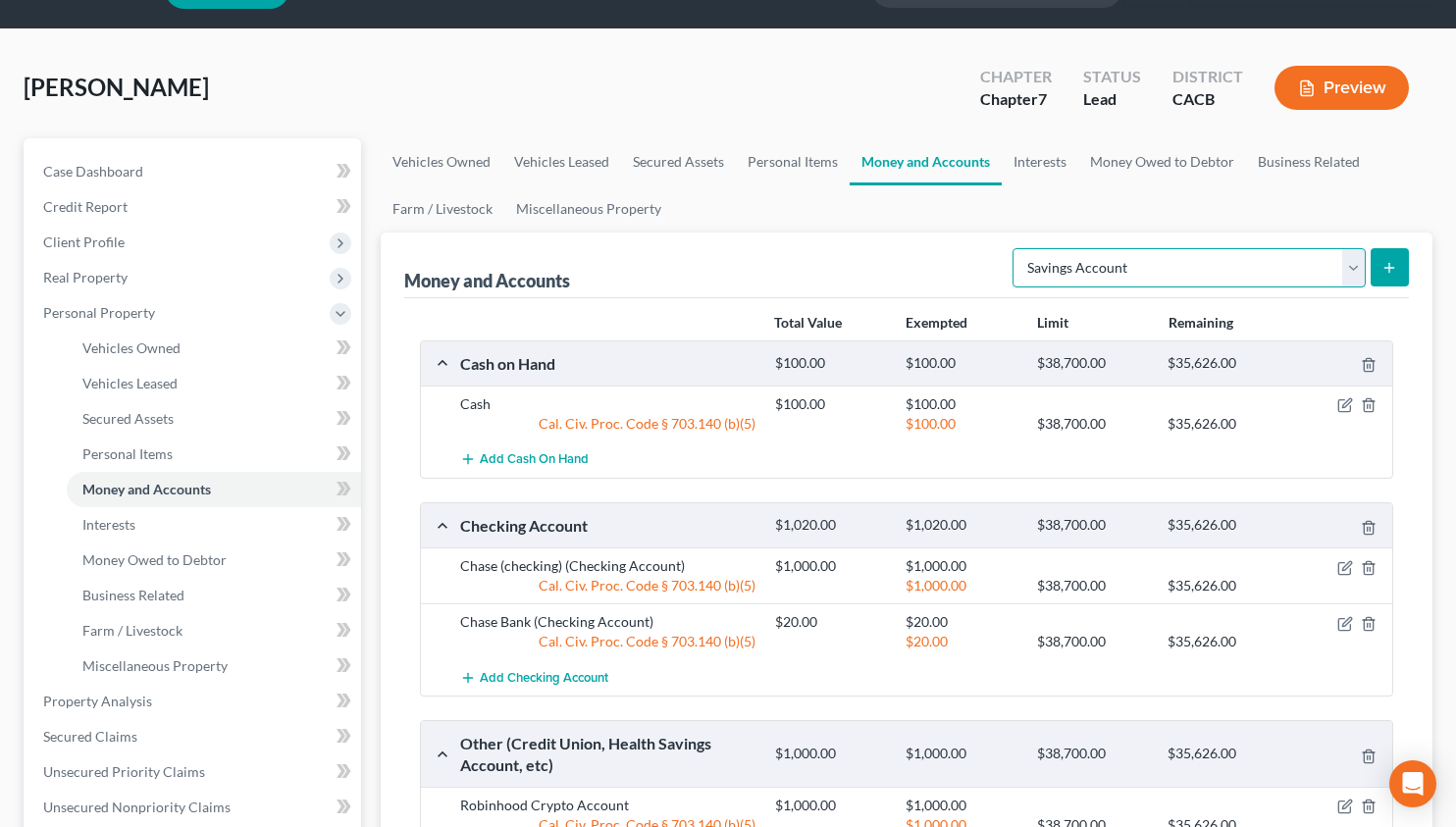
scroll to position [0, 0]
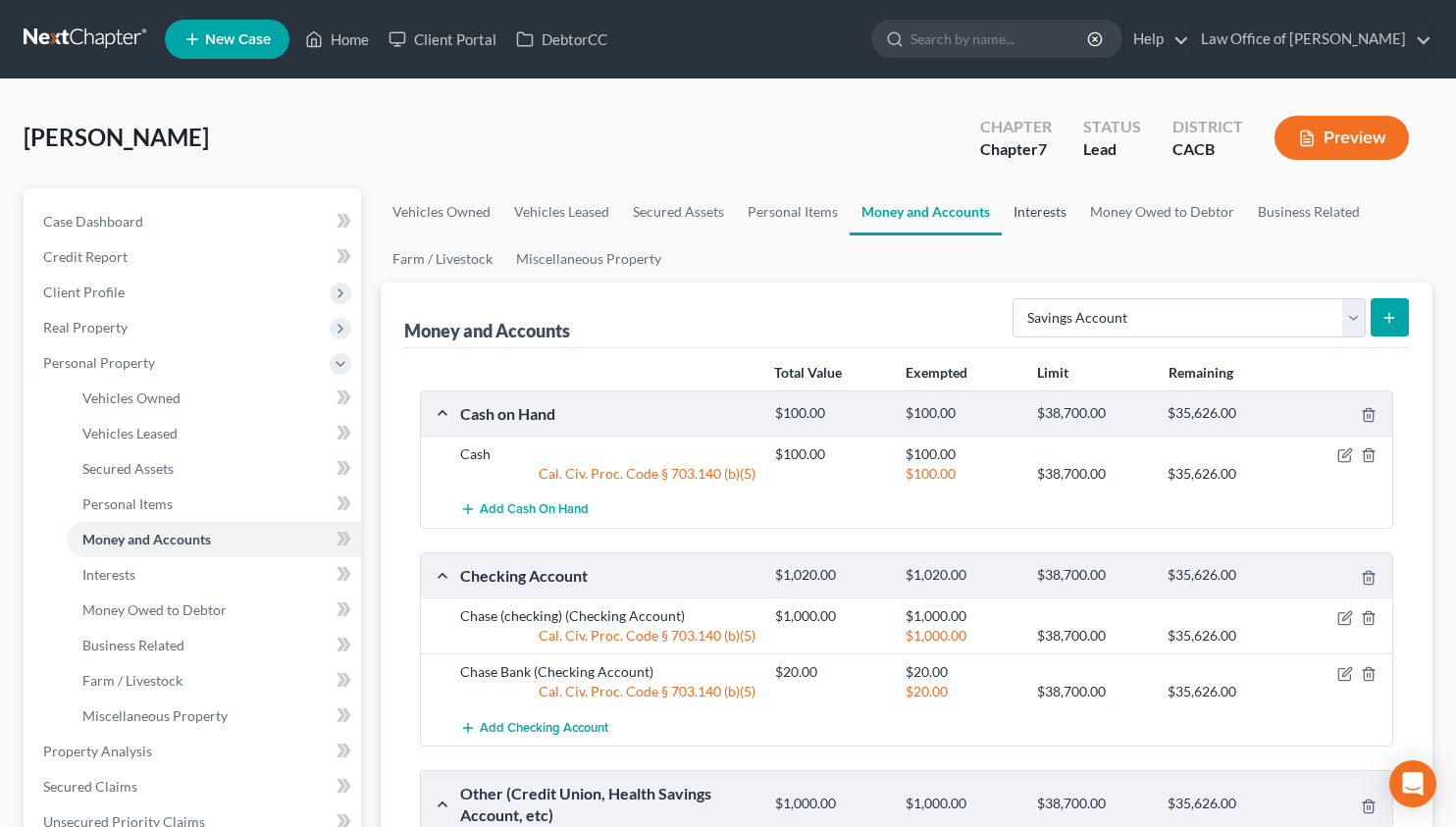
click at [1023, 208] on link "Interests" at bounding box center [1039, 212] width 76 height 47
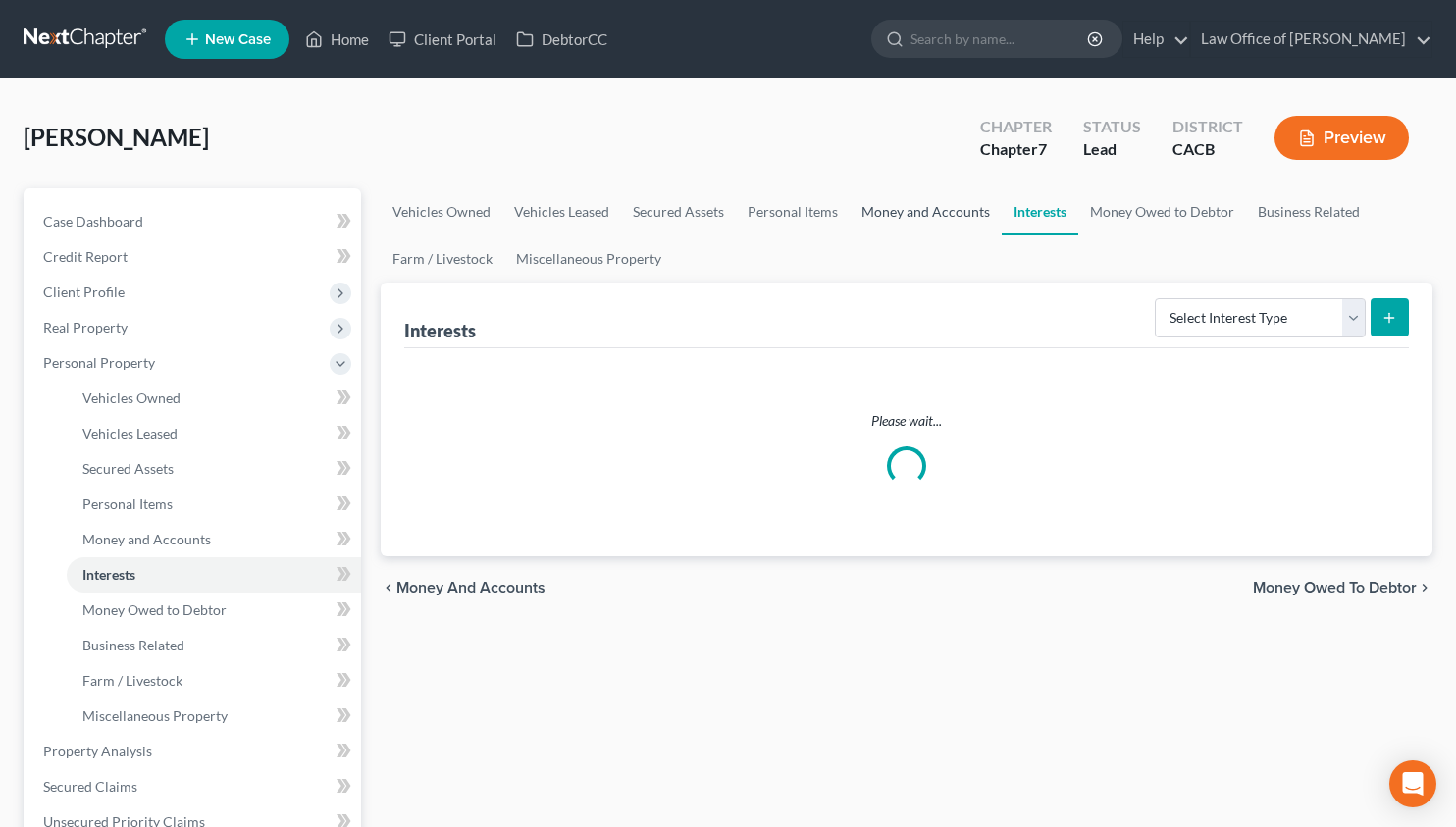
click at [910, 214] on link "Money and Accounts" at bounding box center [926, 212] width 152 height 47
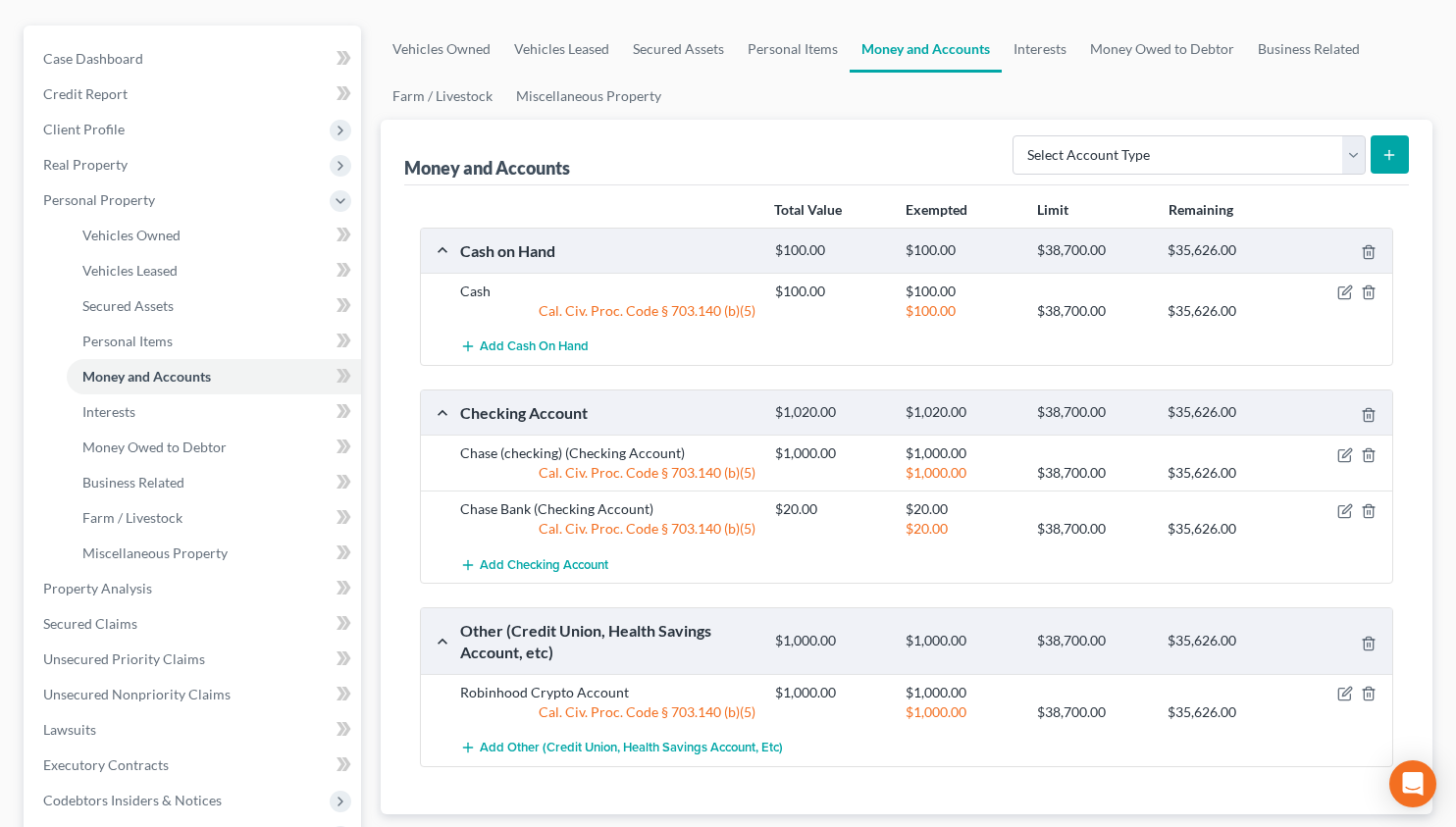
scroll to position [186, 0]
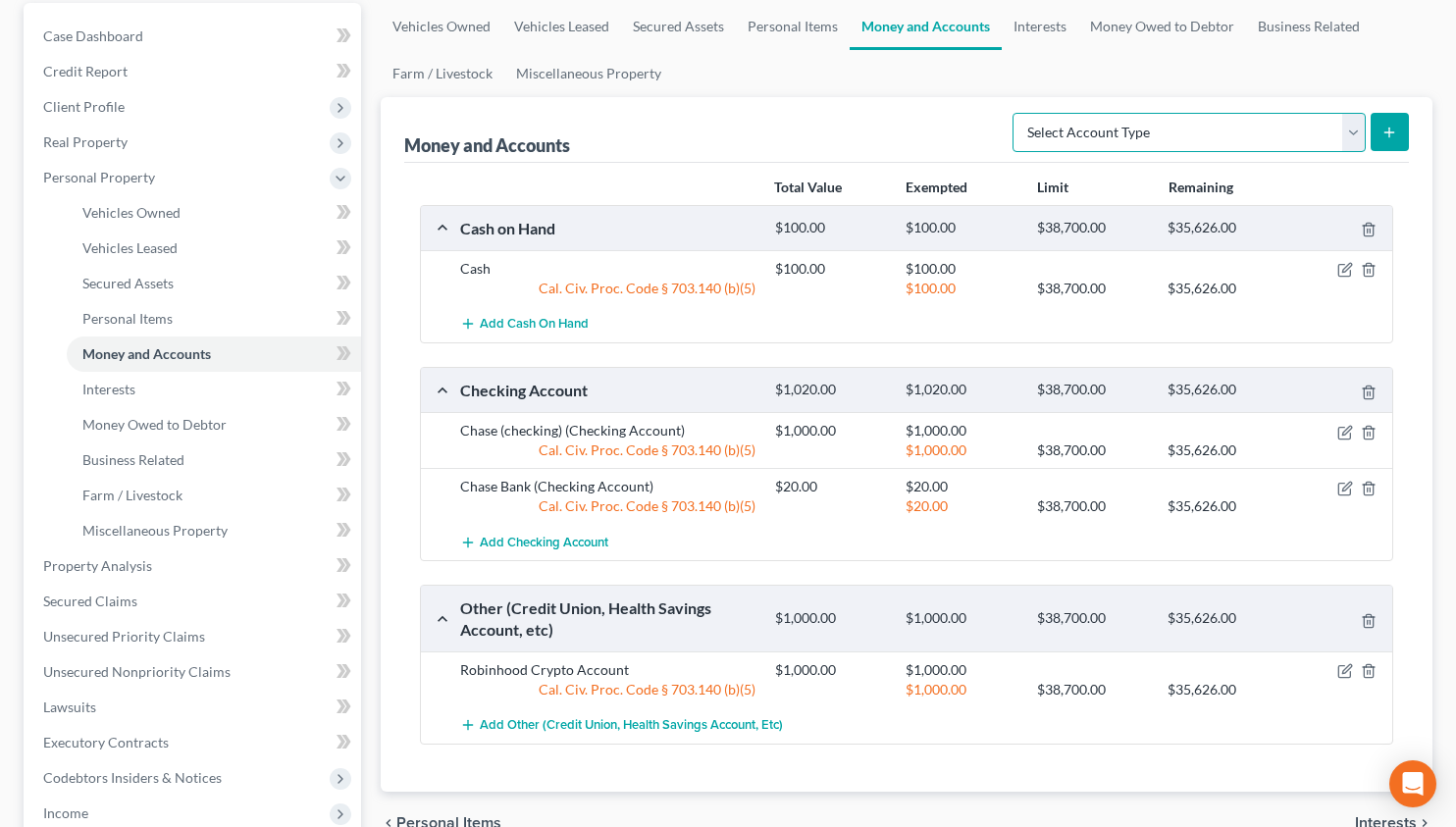
click at [1066, 126] on select "Select Account Type Brokerage Cash on Hand Certificates of Deposit Checking Acc…" at bounding box center [1188, 132] width 353 height 40
select select "savings"
click at [1016, 113] on select "Select Account Type Brokerage Cash on Hand Certificates of Deposit Checking Acc…" at bounding box center [1188, 132] width 353 height 40
click at [1399, 141] on button "submit" at bounding box center [1389, 131] width 39 height 39
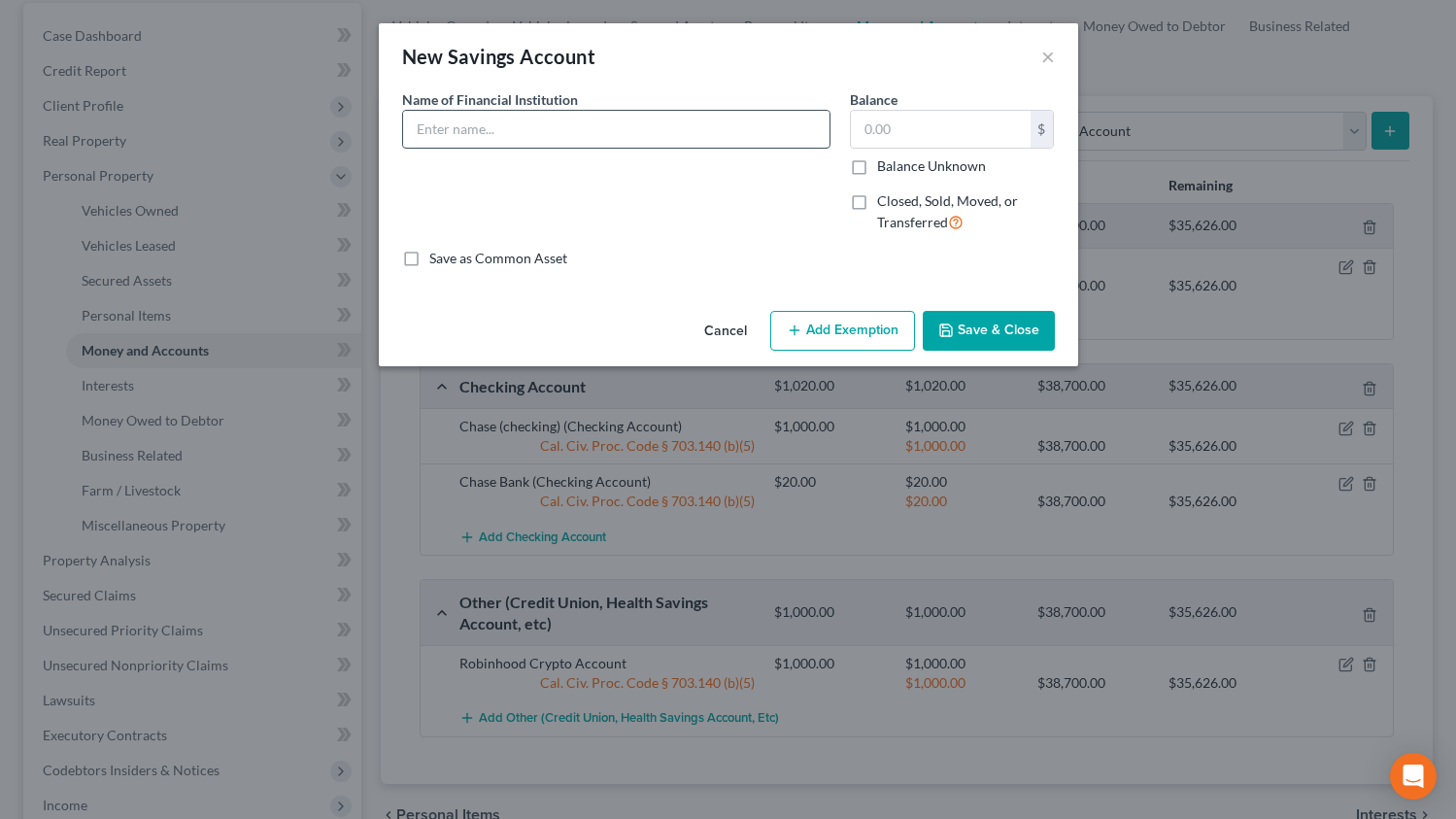
click at [651, 123] on input "text" at bounding box center [616, 129] width 427 height 37
type input "Chase Bank"
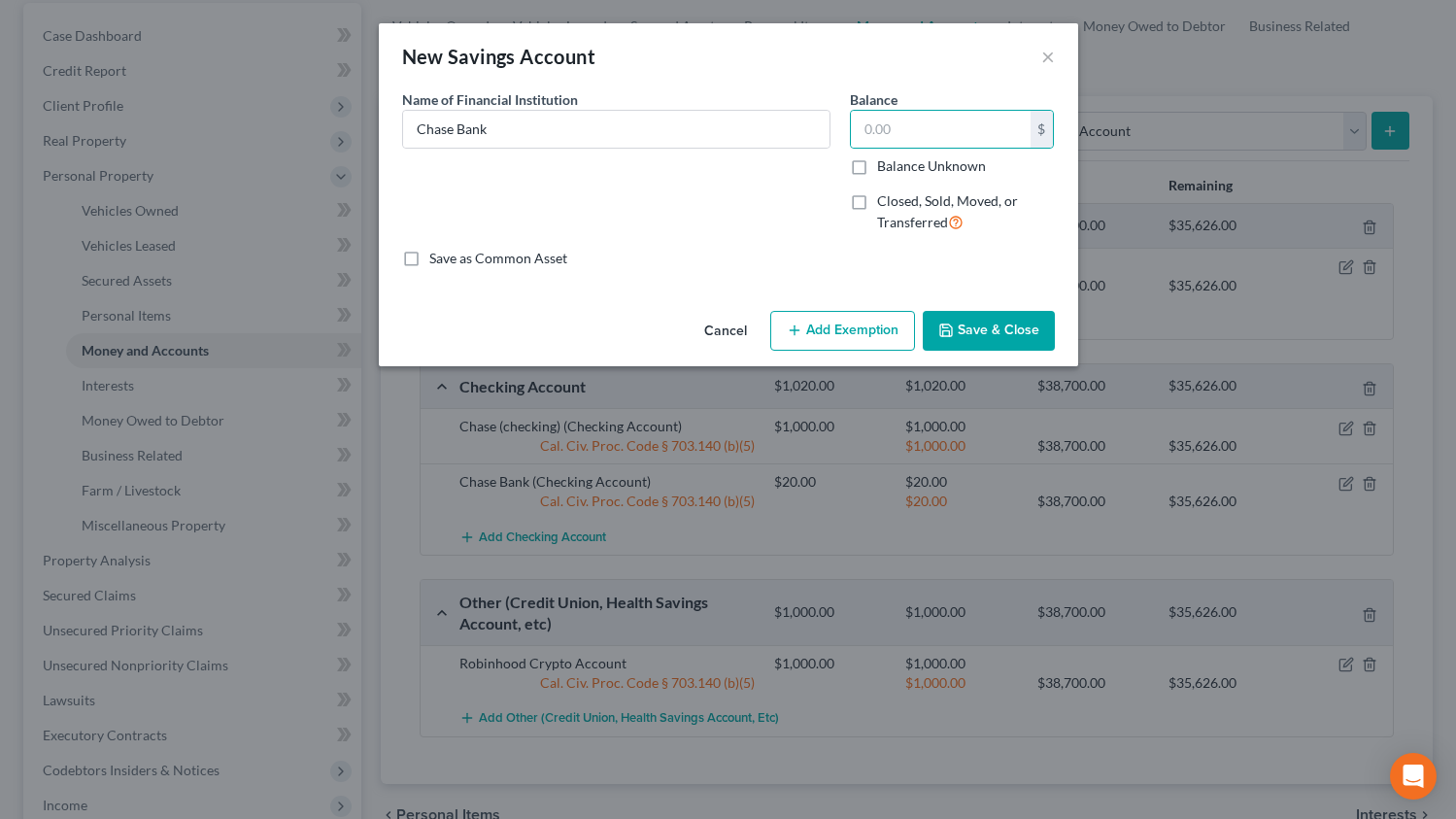
click at [842, 339] on button "Add Exemption" at bounding box center [842, 332] width 145 height 41
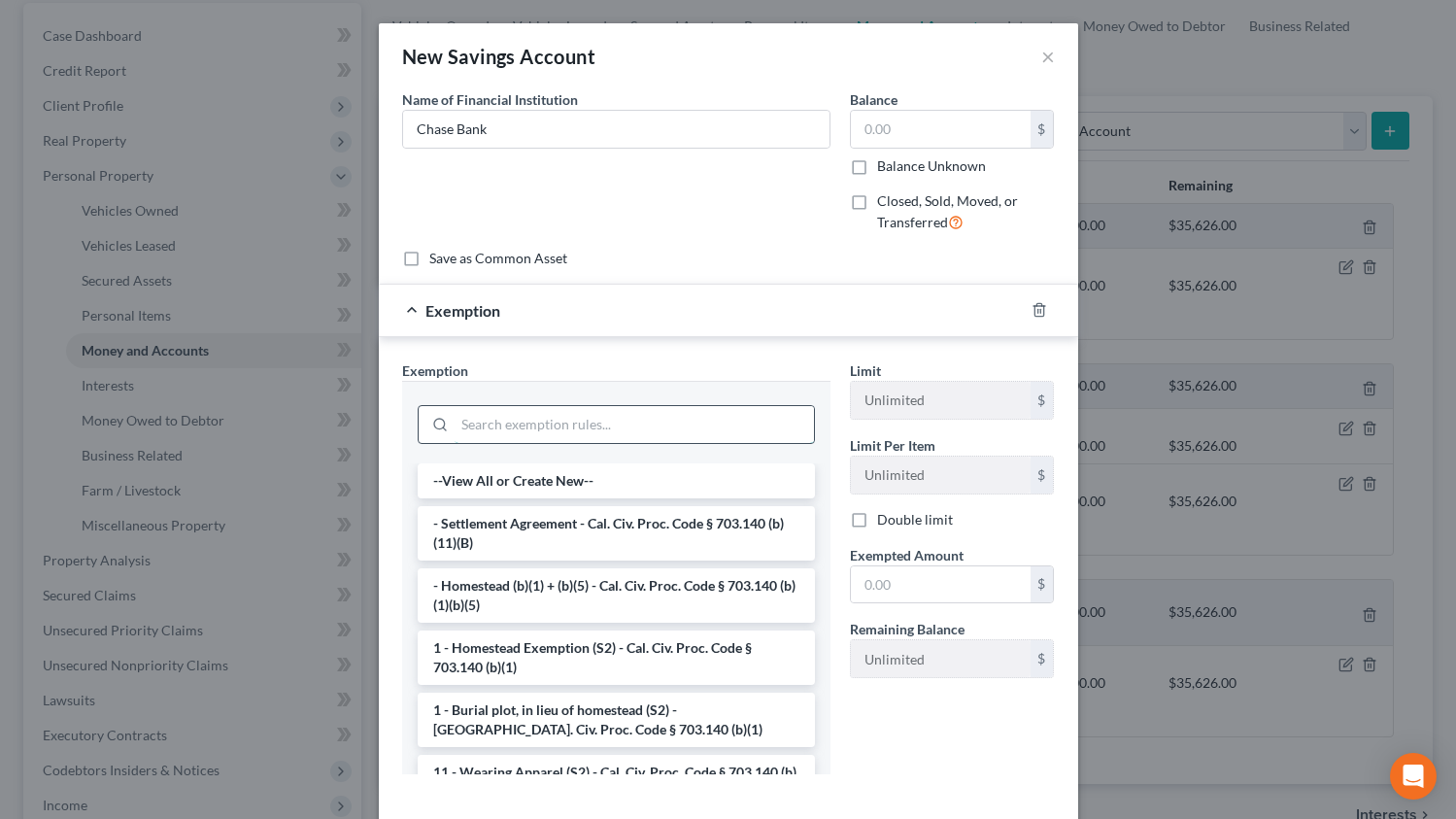
click at [600, 426] on input "search" at bounding box center [634, 425] width 359 height 37
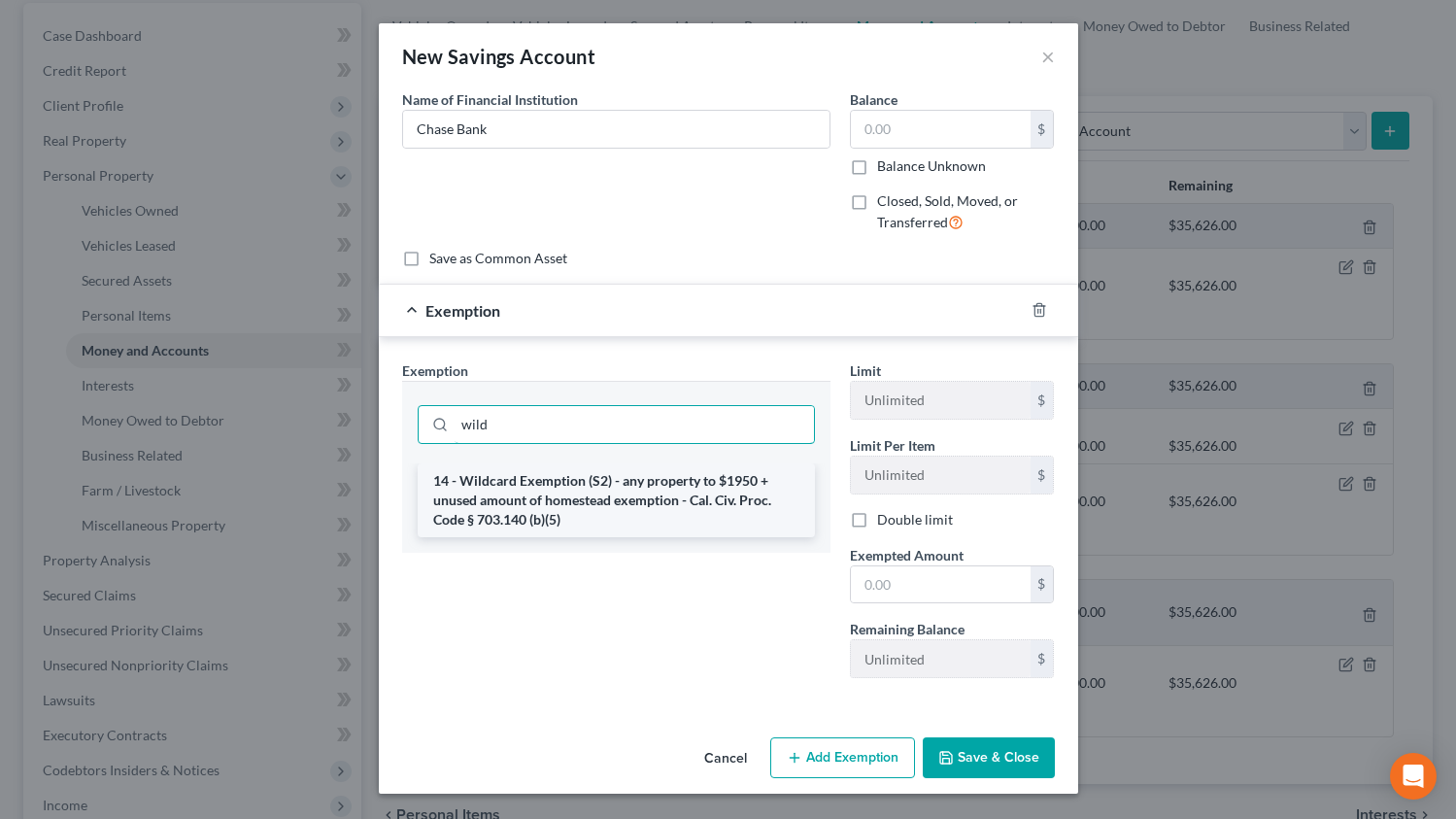
type input "wild"
click at [597, 496] on li "14 - Wildcard Exemption (S2) - any property to $1950 + unused amount of homeste…" at bounding box center [616, 500] width 397 height 73
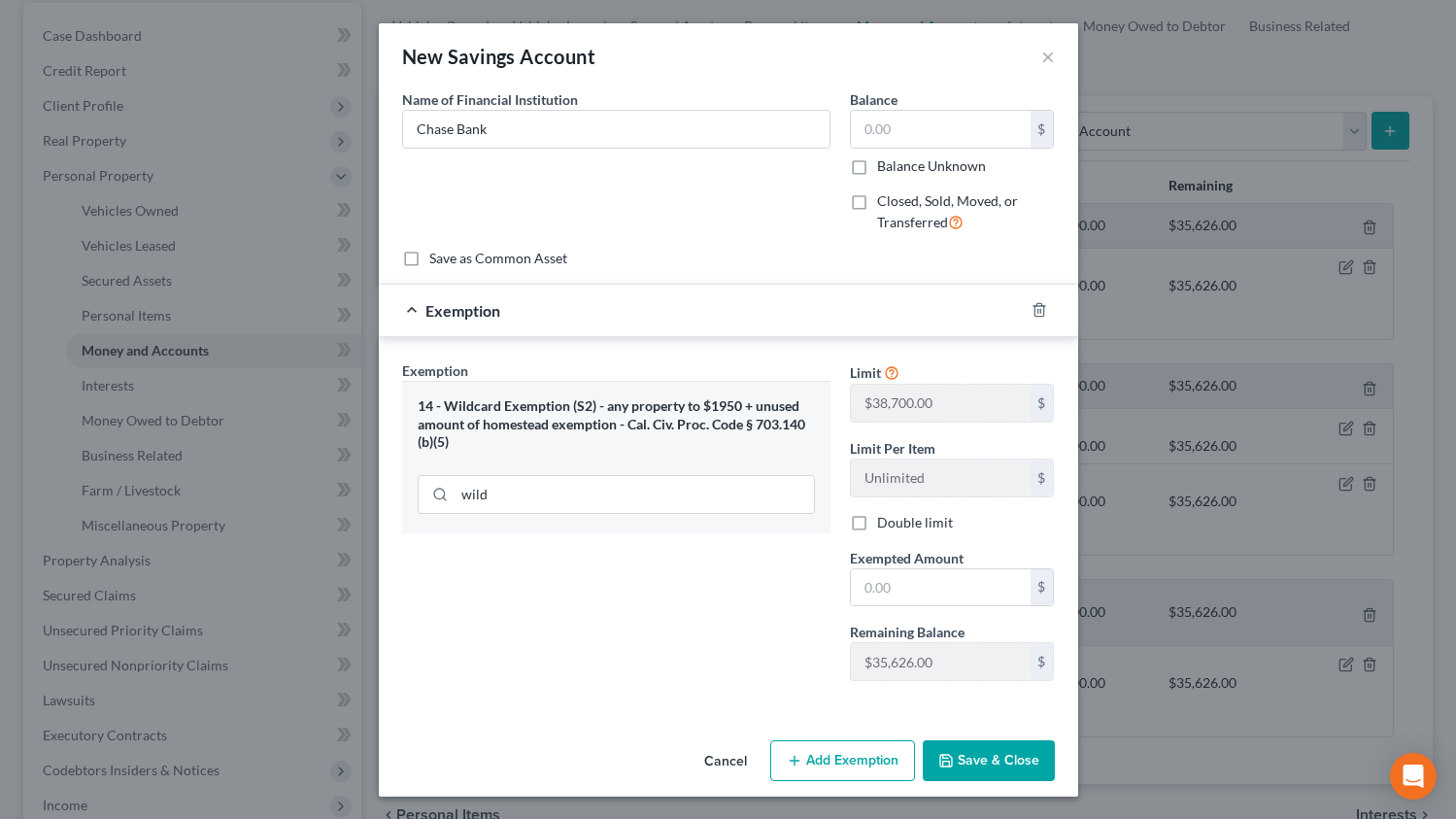
click at [712, 764] on button "Cancel" at bounding box center [725, 762] width 73 height 39
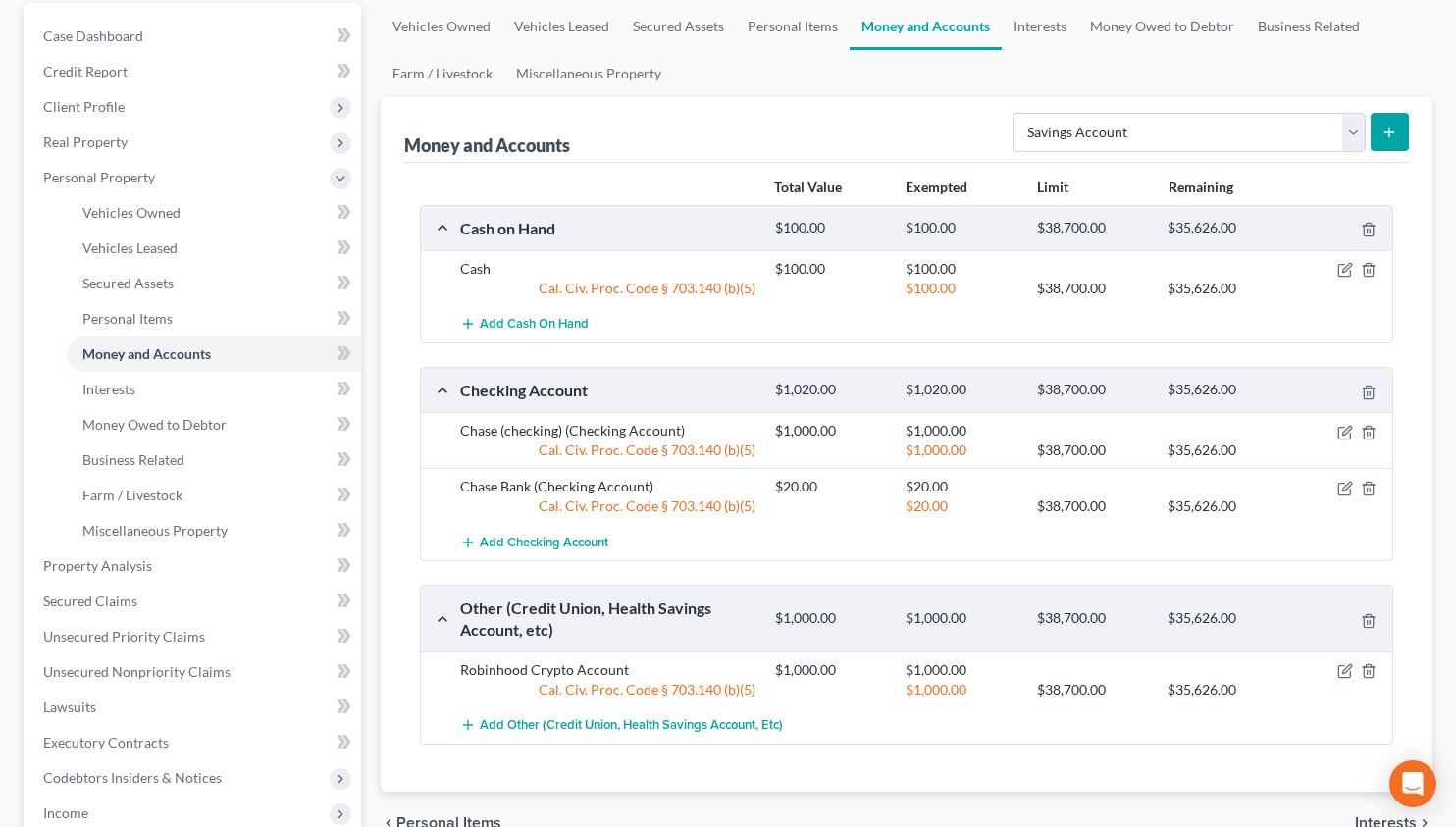
click at [1388, 133] on icon "submit" at bounding box center [1389, 132] width 16 height 16
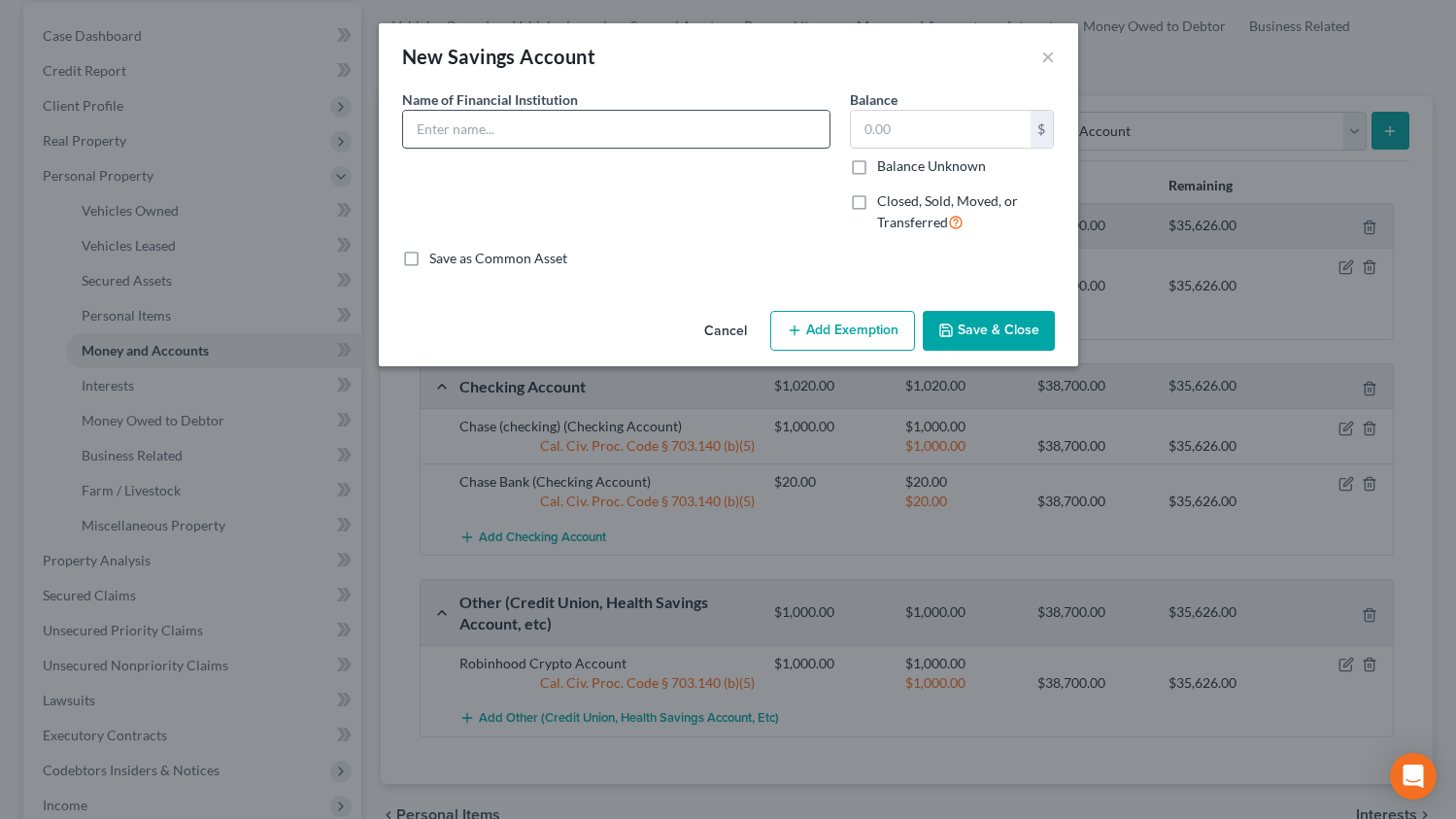
click at [593, 115] on input "text" at bounding box center [616, 129] width 427 height 37
type input "Chase Bank"
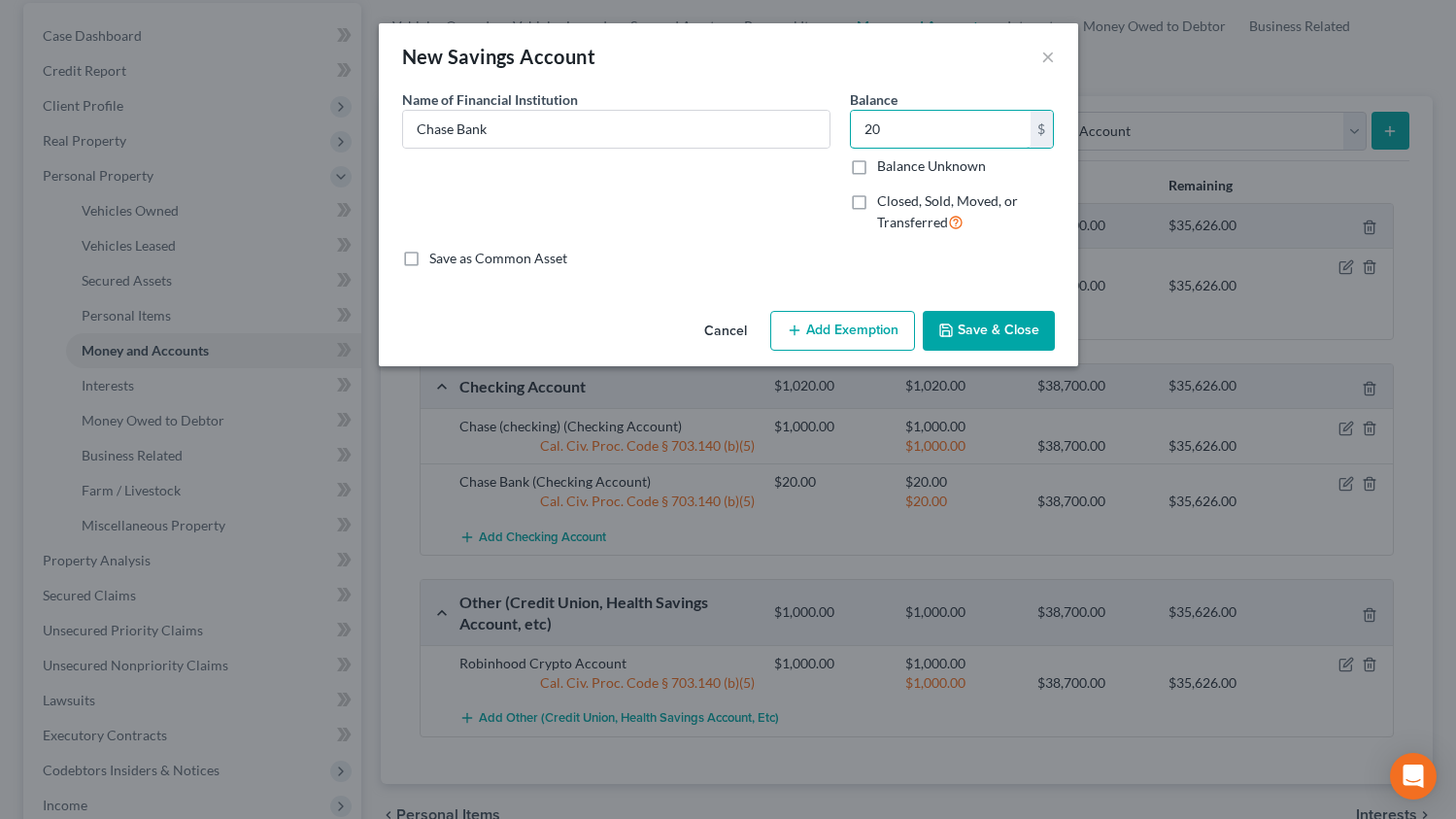
type input "20"
click at [840, 342] on button "Add Exemption" at bounding box center [842, 332] width 145 height 41
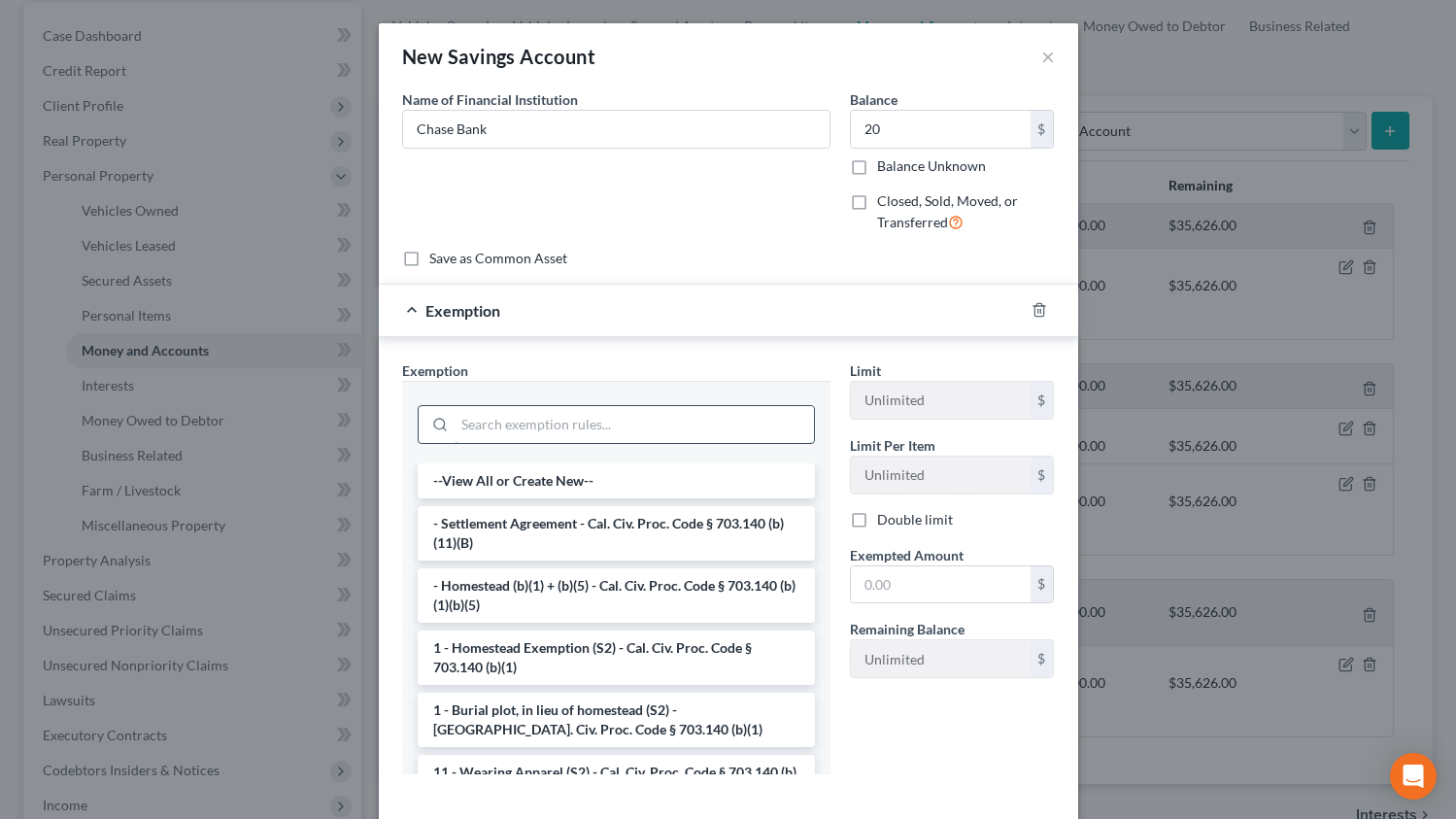
click at [482, 428] on input "search" at bounding box center [634, 425] width 359 height 37
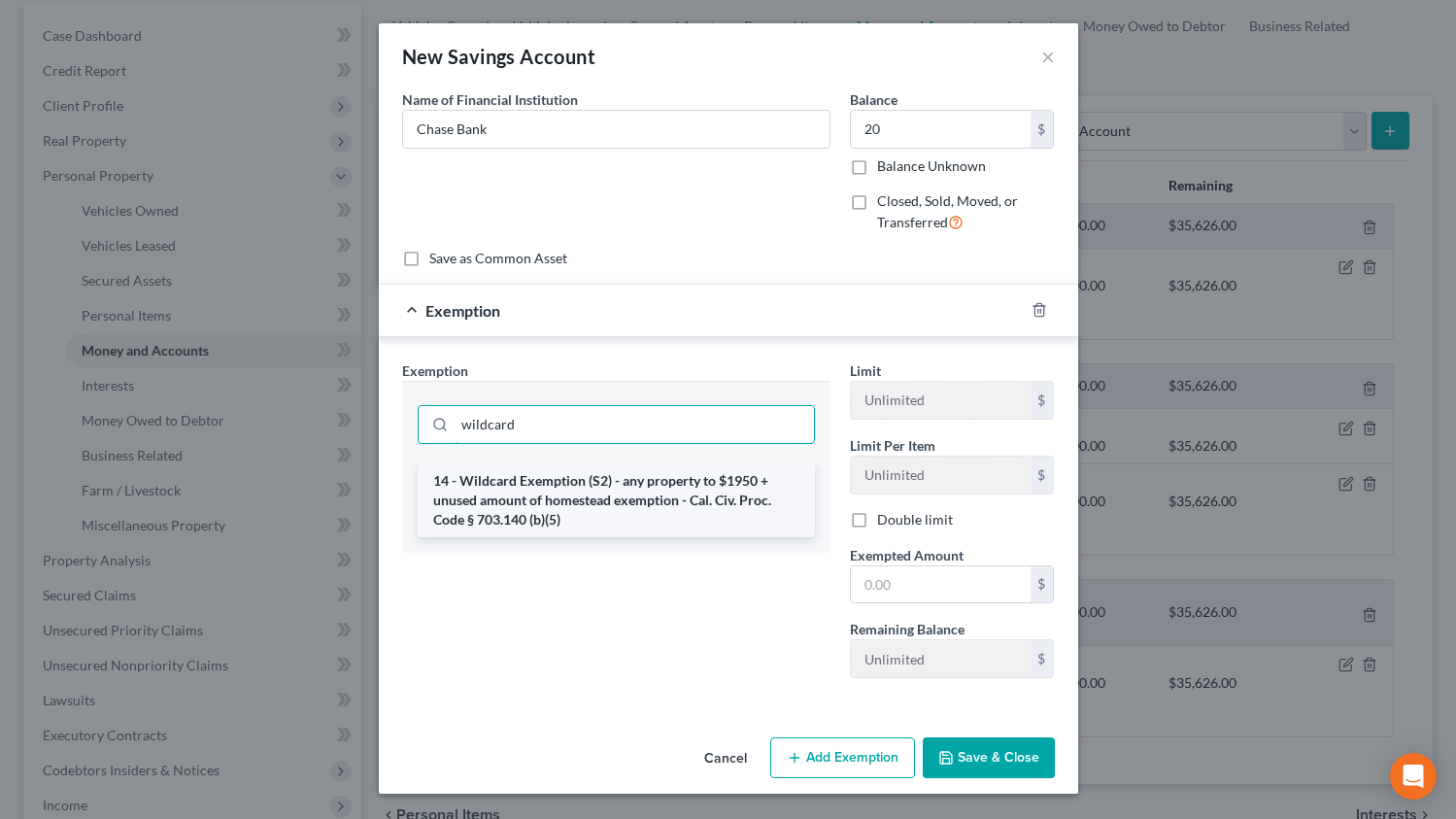
type input "wildcard"
click at [515, 514] on li "14 - Wildcard Exemption (S2) - any property to $1950 + unused amount of homeste…" at bounding box center [616, 500] width 397 height 73
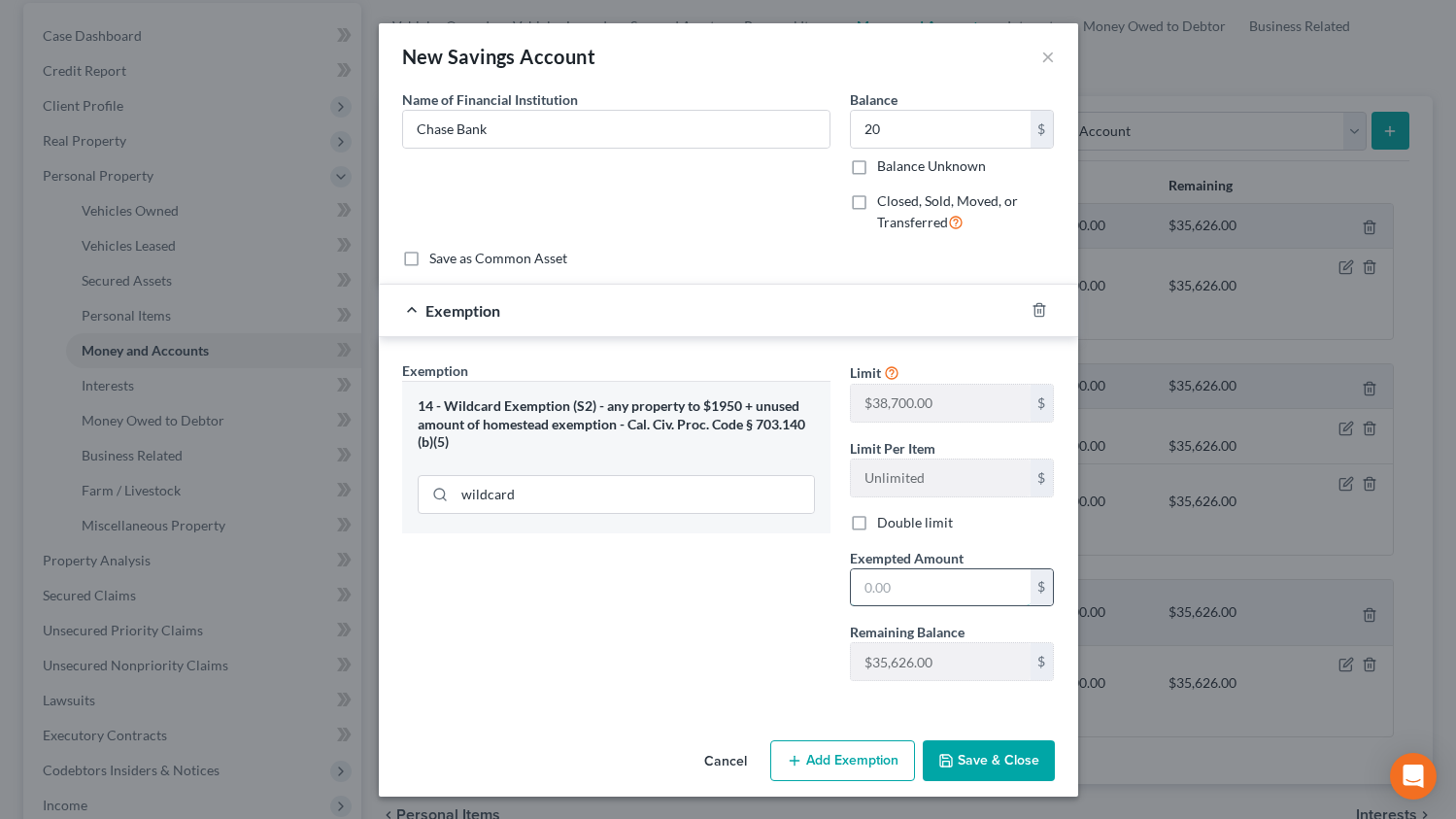
click at [877, 585] on input "text" at bounding box center [941, 588] width 180 height 37
type input "20"
click at [959, 774] on button "Save & Close" at bounding box center [988, 761] width 132 height 41
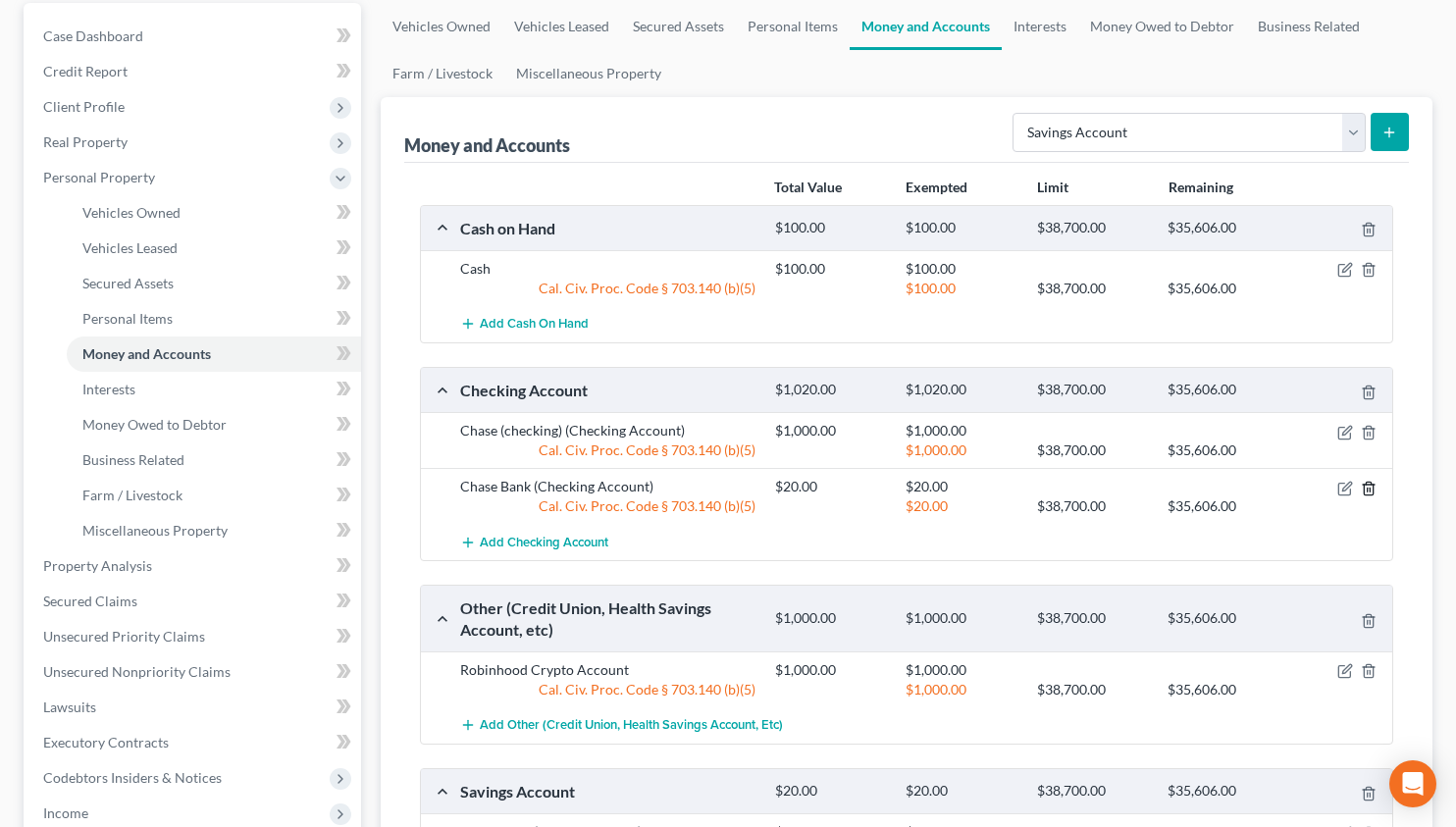
click at [1366, 492] on icon "button" at bounding box center [1368, 489] width 16 height 16
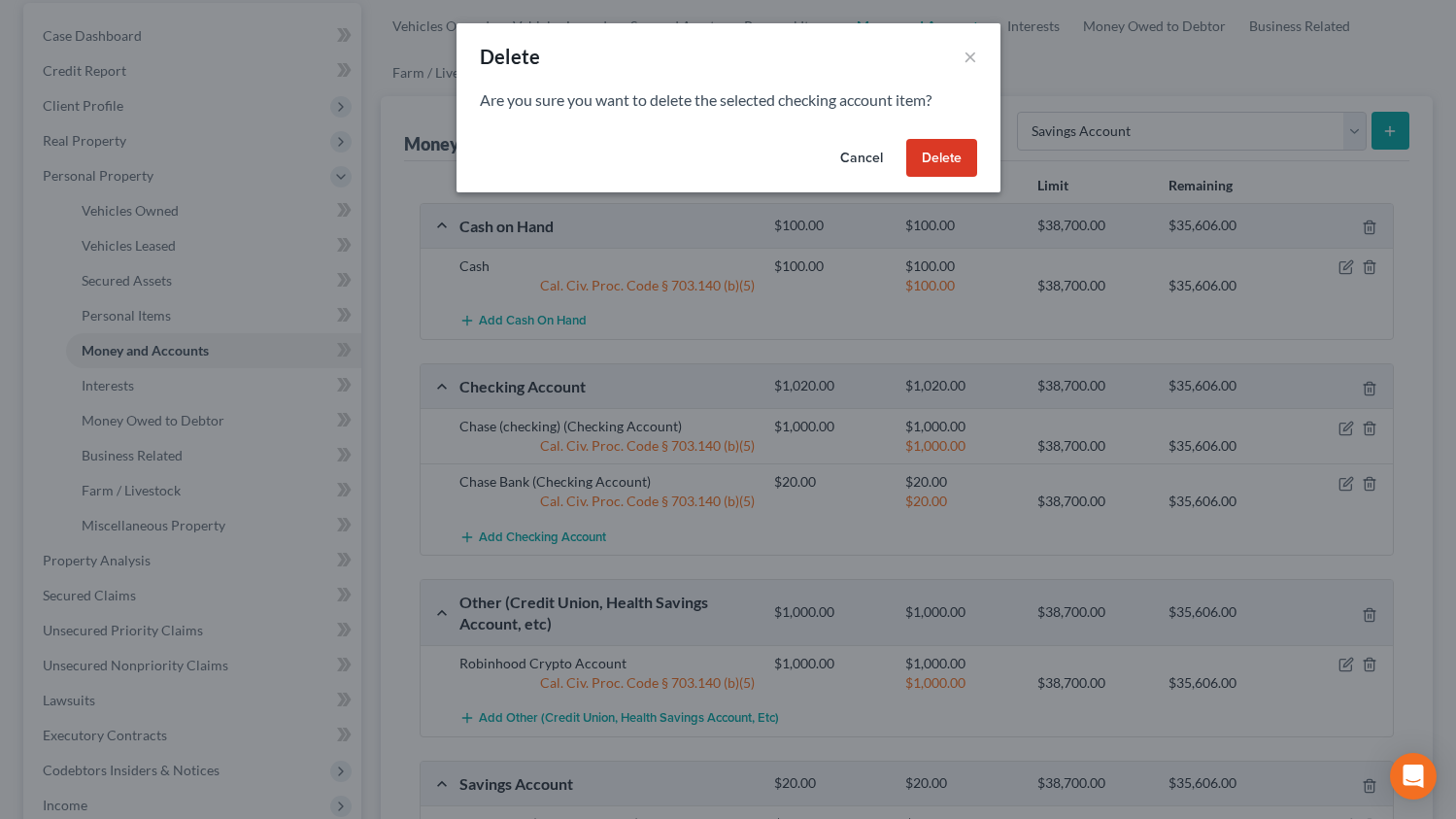
click at [921, 168] on button "Delete" at bounding box center [941, 159] width 70 height 39
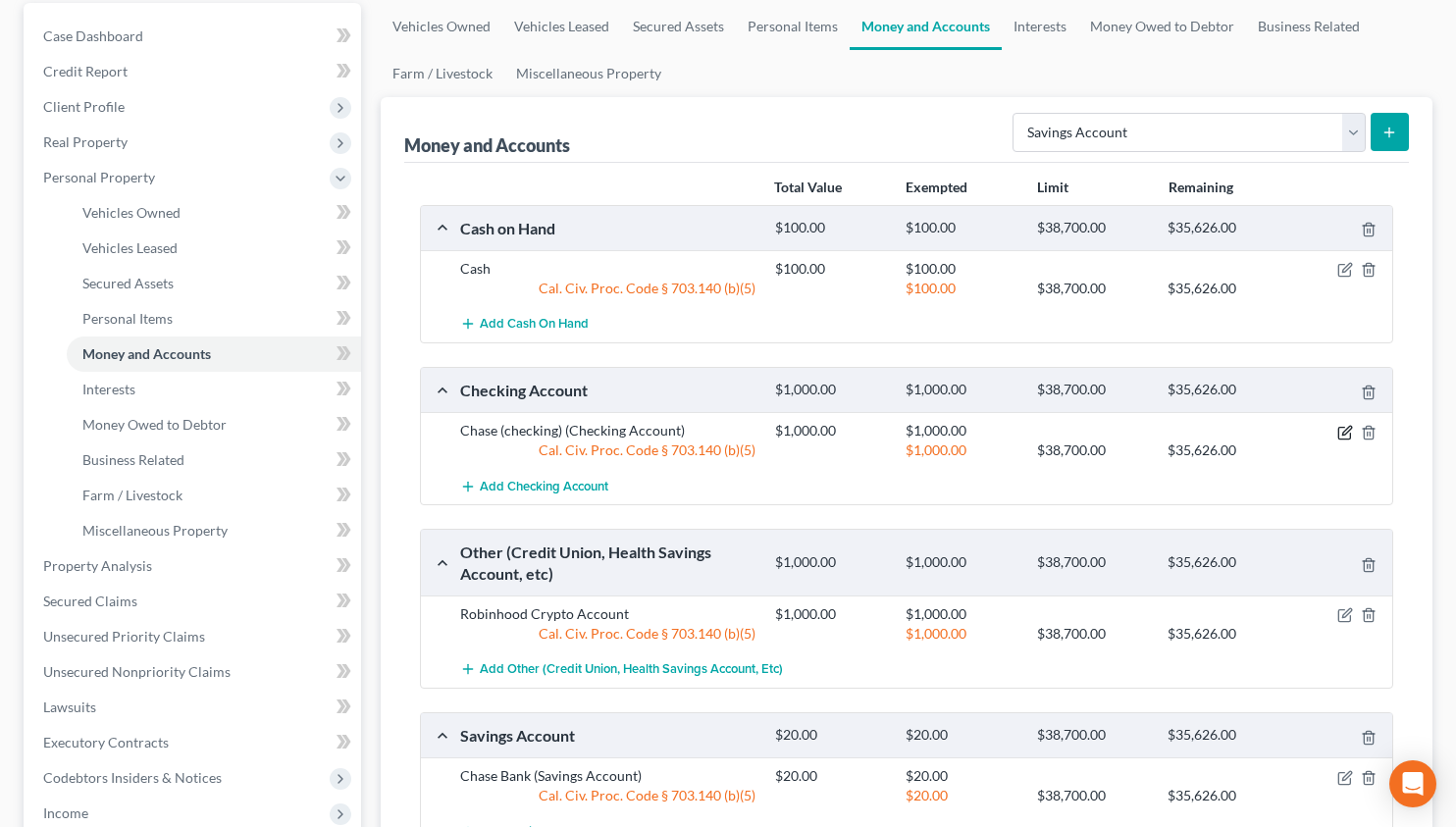
click at [1340, 437] on icon "button" at bounding box center [1344, 433] width 16 height 16
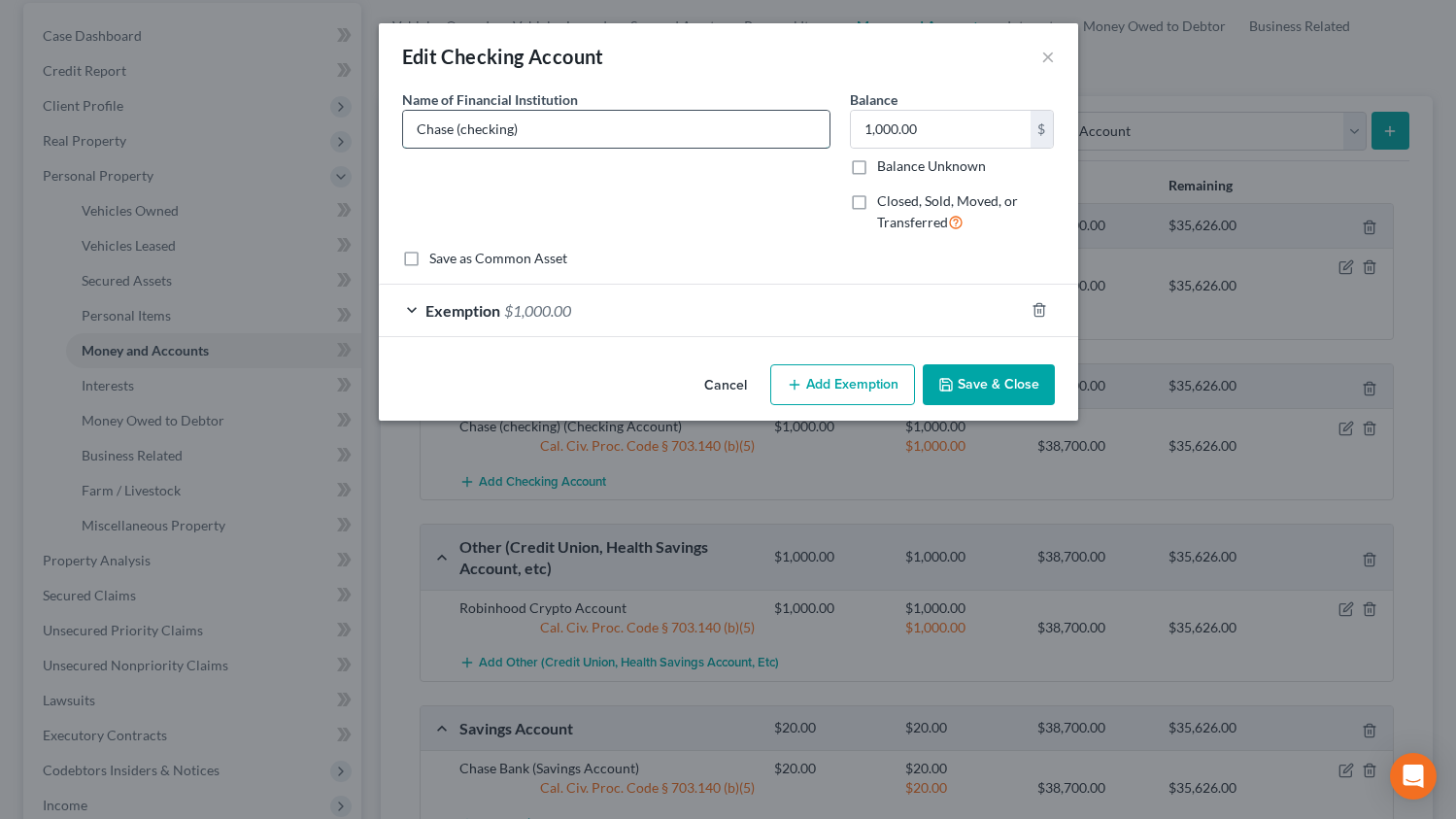
click at [609, 124] on input "Chase (checking)" at bounding box center [616, 129] width 427 height 37
click at [607, 125] on input "Chase (checking)" at bounding box center [616, 129] width 427 height 37
click at [607, 121] on input "Chase (checking)" at bounding box center [616, 129] width 427 height 37
type input "Chase Bank"
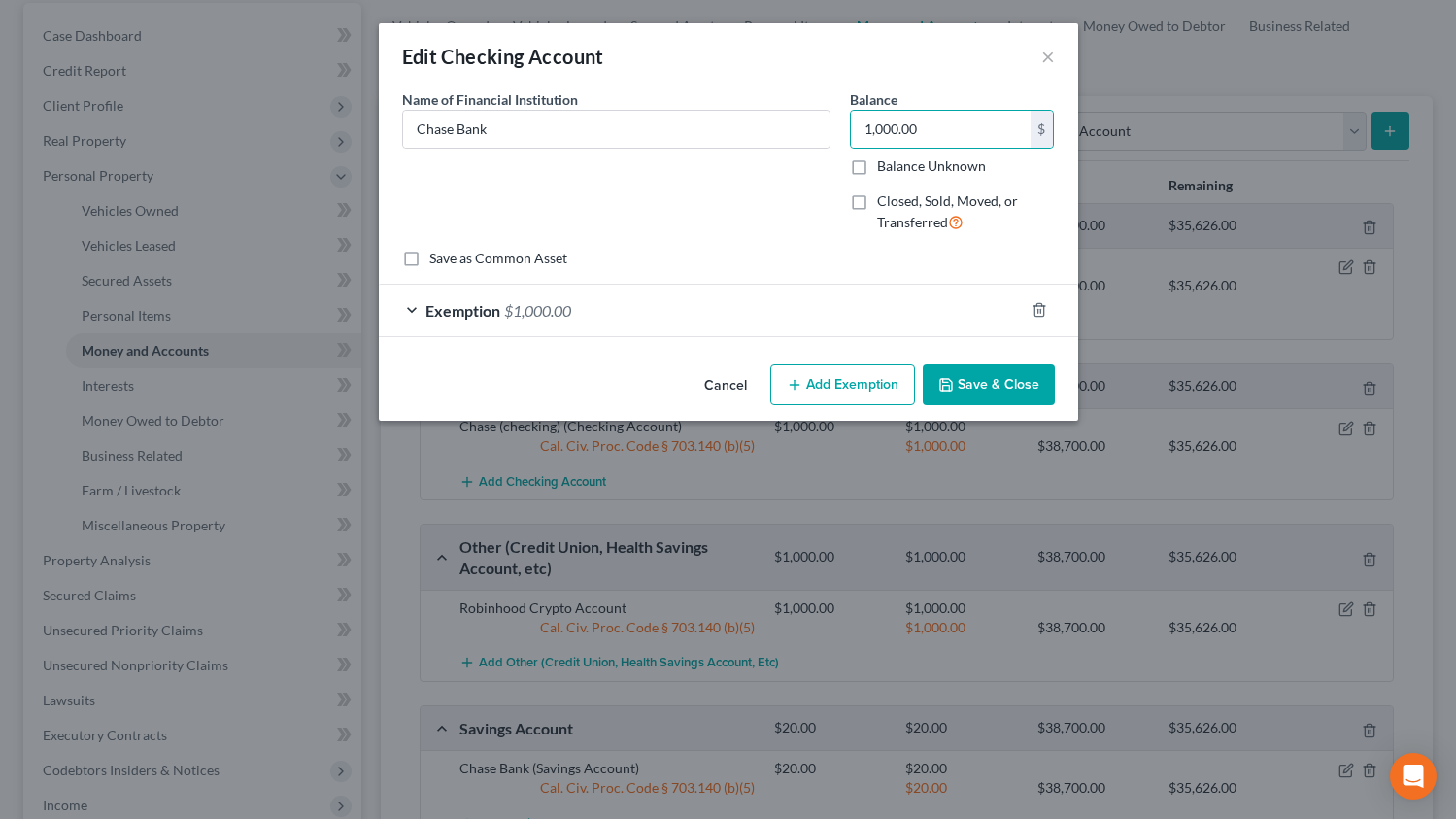
click at [1005, 379] on button "Save & Close" at bounding box center [988, 385] width 132 height 41
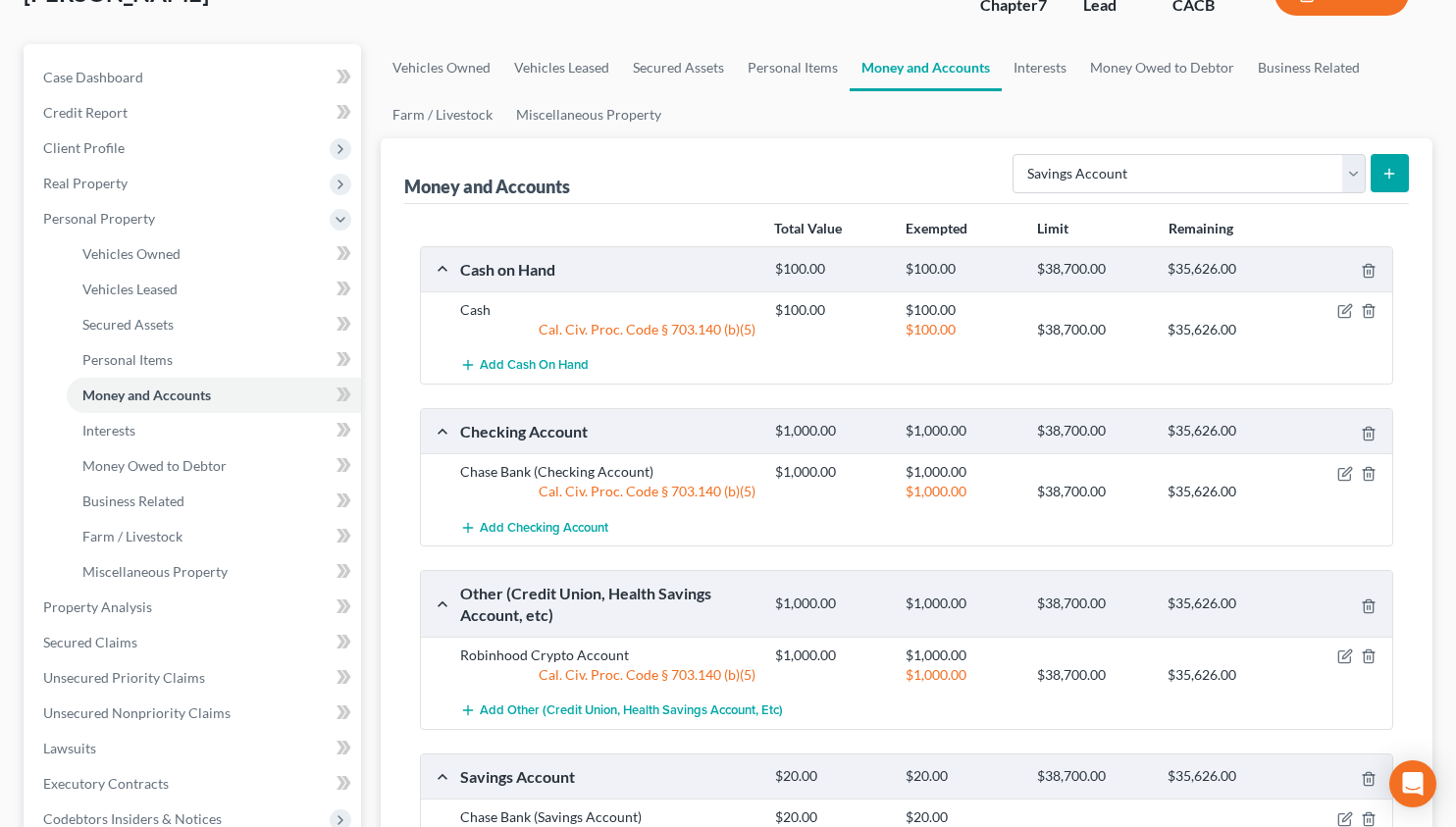
scroll to position [143, 0]
click at [1029, 85] on link "Interests" at bounding box center [1039, 69] width 76 height 47
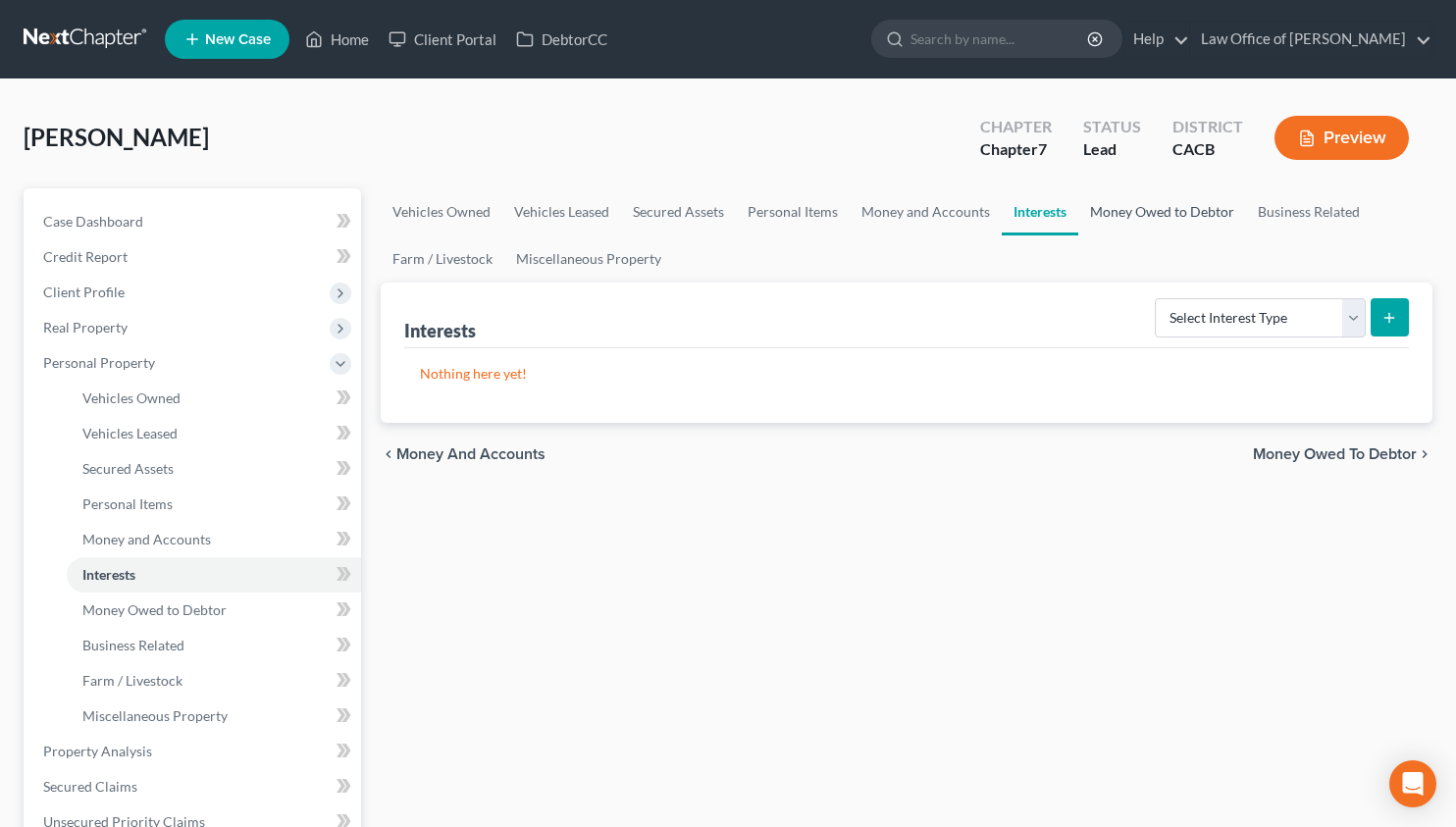
click at [1127, 218] on link "Money Owed to Debtor" at bounding box center [1162, 212] width 168 height 47
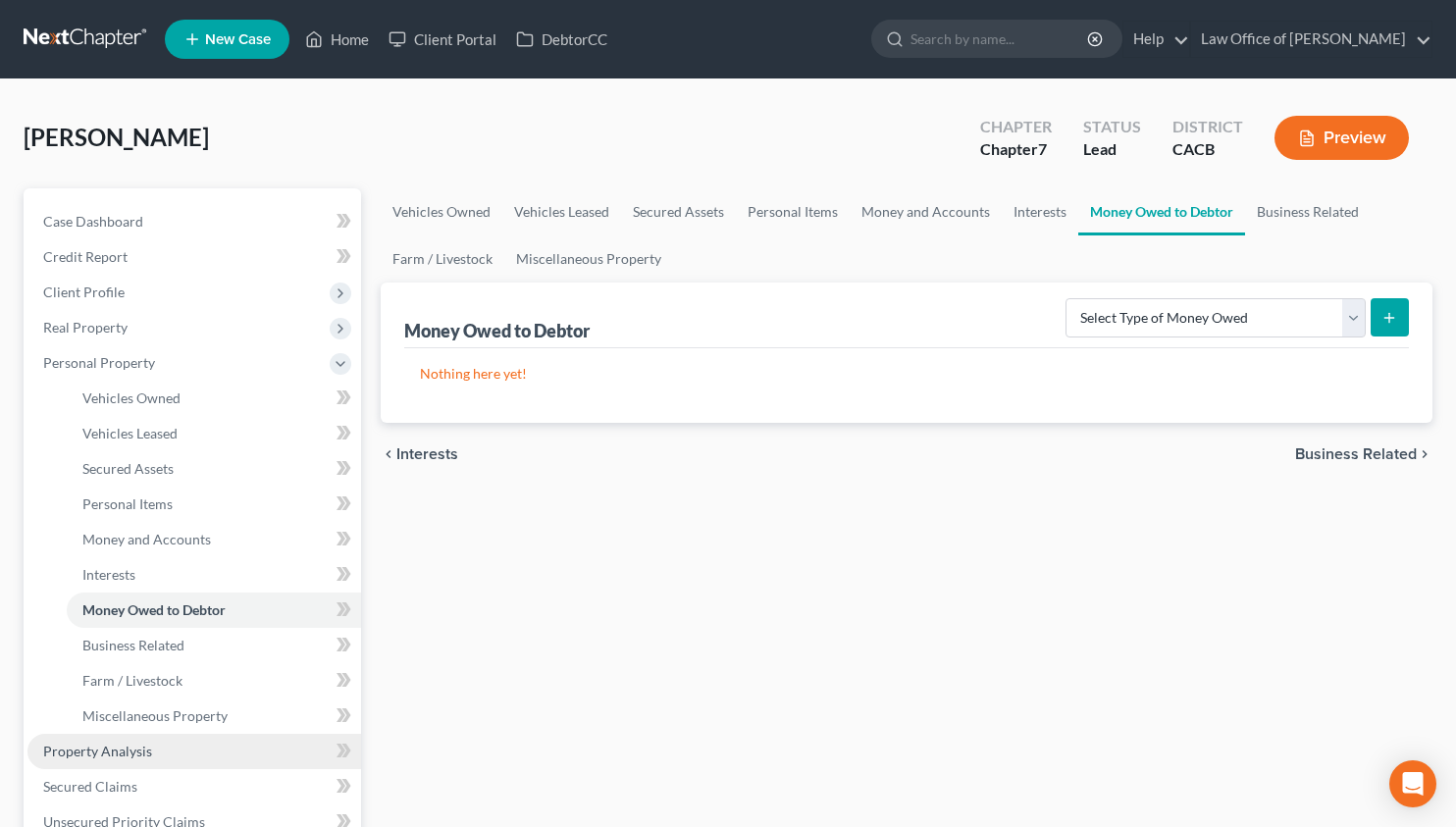
click at [160, 759] on link "Property Analysis" at bounding box center [195, 752] width 334 height 36
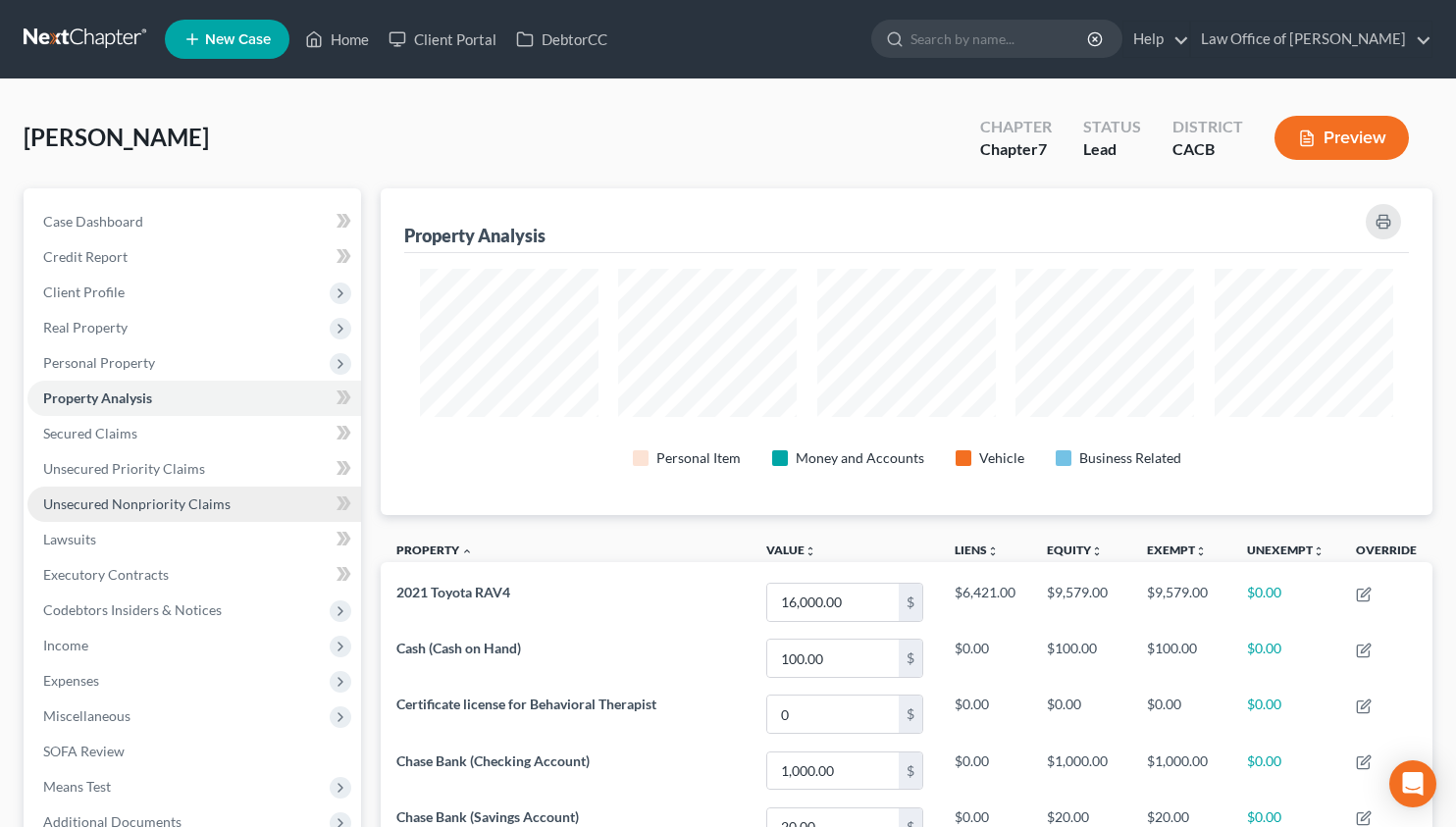
click at [227, 513] on link "Unsecured Nonpriority Claims" at bounding box center [195, 505] width 334 height 36
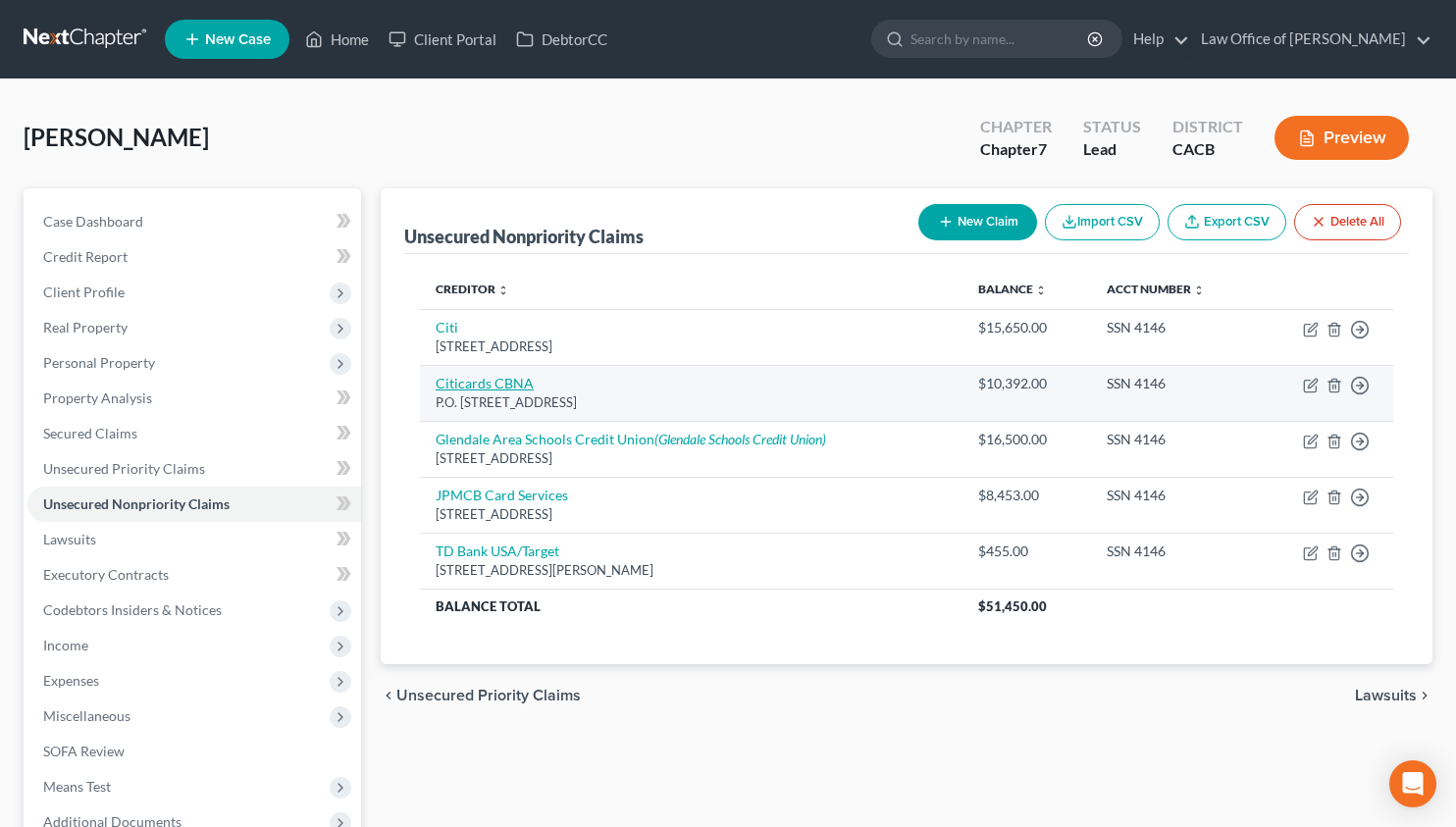
click at [488, 383] on link "Citicards CBNA" at bounding box center [484, 382] width 98 height 17
select select "43"
select select "2"
select select "0"
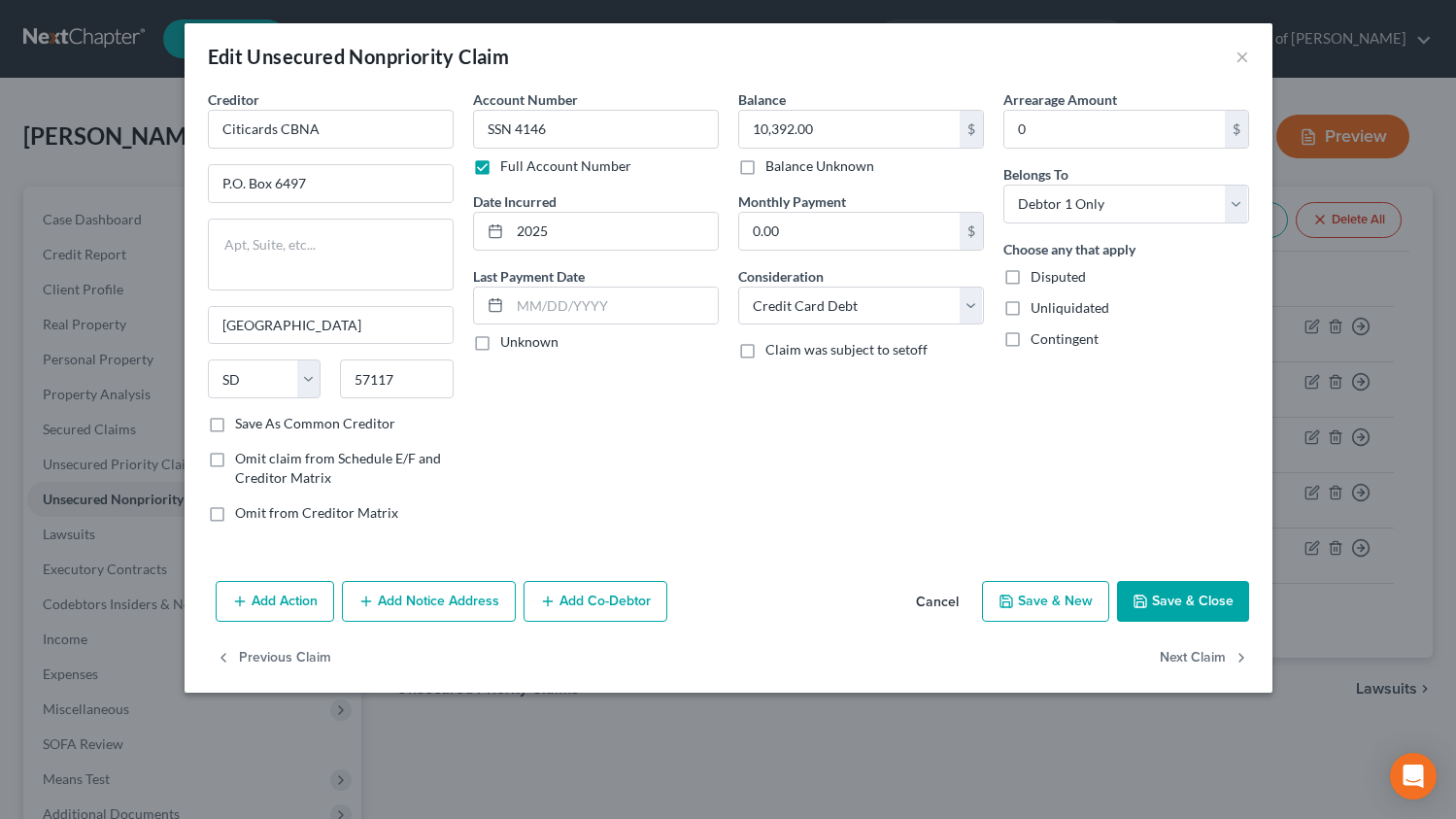
click at [938, 610] on button "Cancel" at bounding box center [936, 603] width 73 height 39
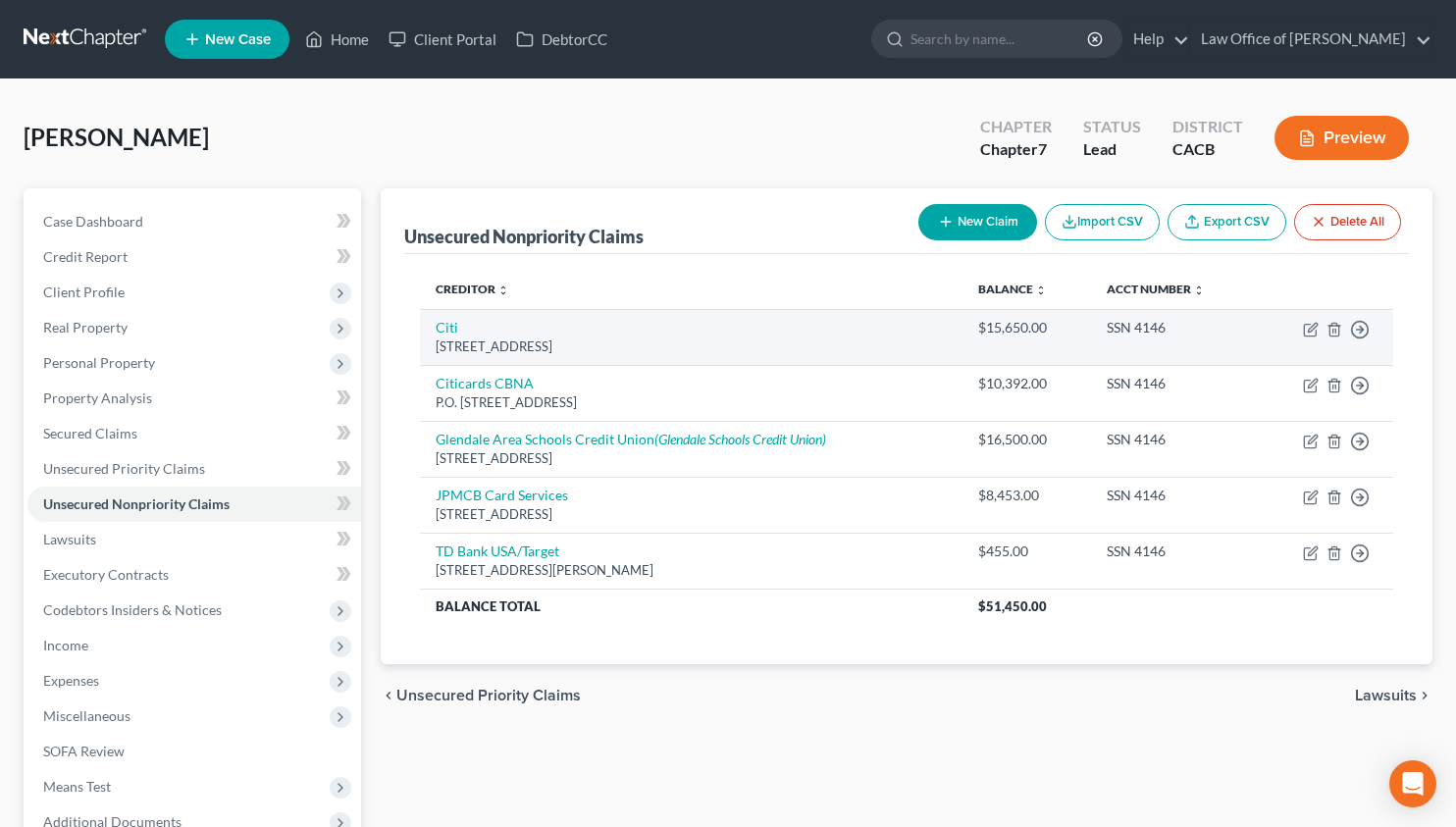
click at [432, 324] on td "Citi PO Box 6190, Sioux Falls, SD 57117" at bounding box center [690, 337] width 542 height 56
click at [442, 330] on link "Citi" at bounding box center [446, 327] width 23 height 17
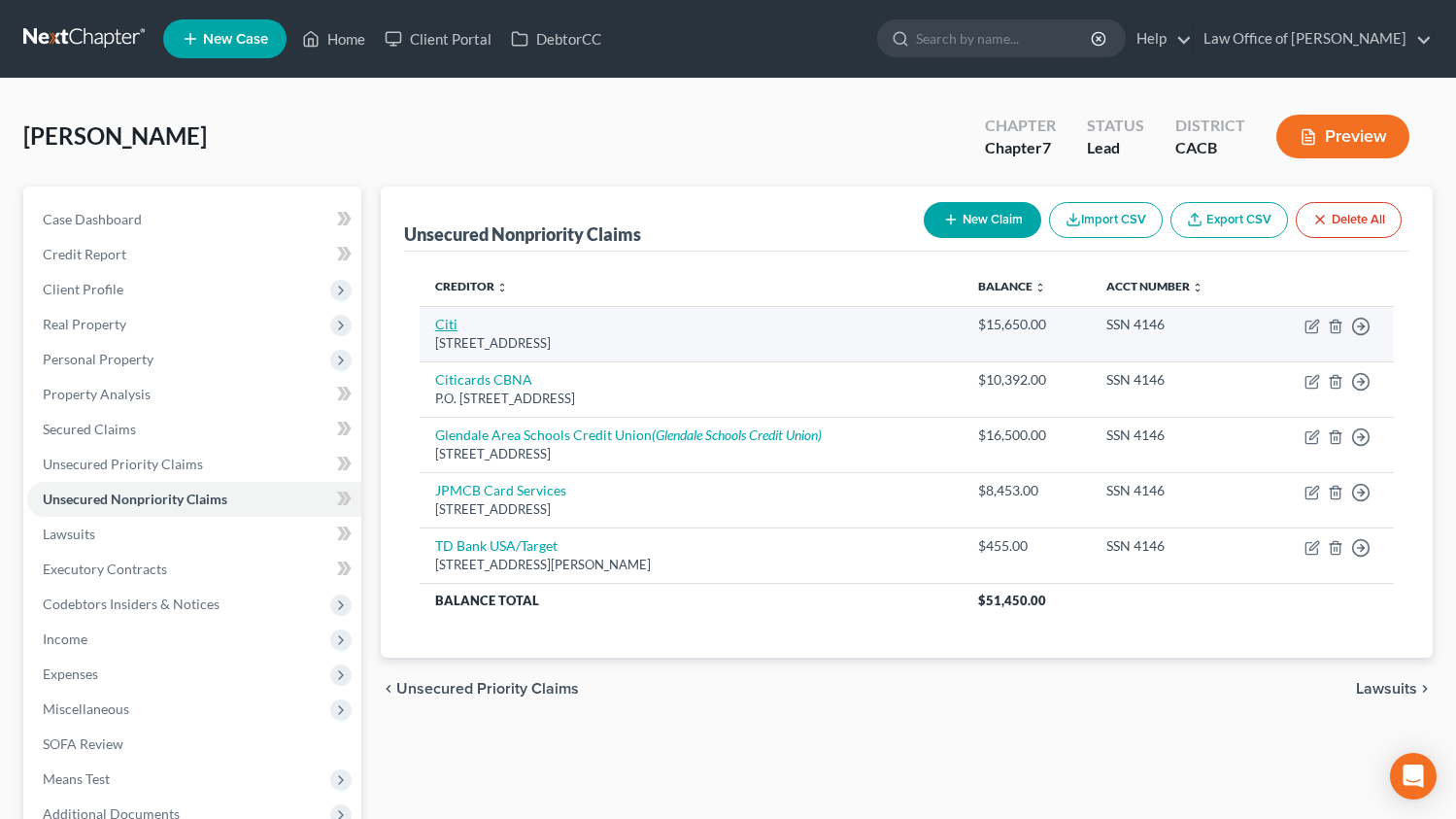
select select "43"
select select "2"
select select "0"
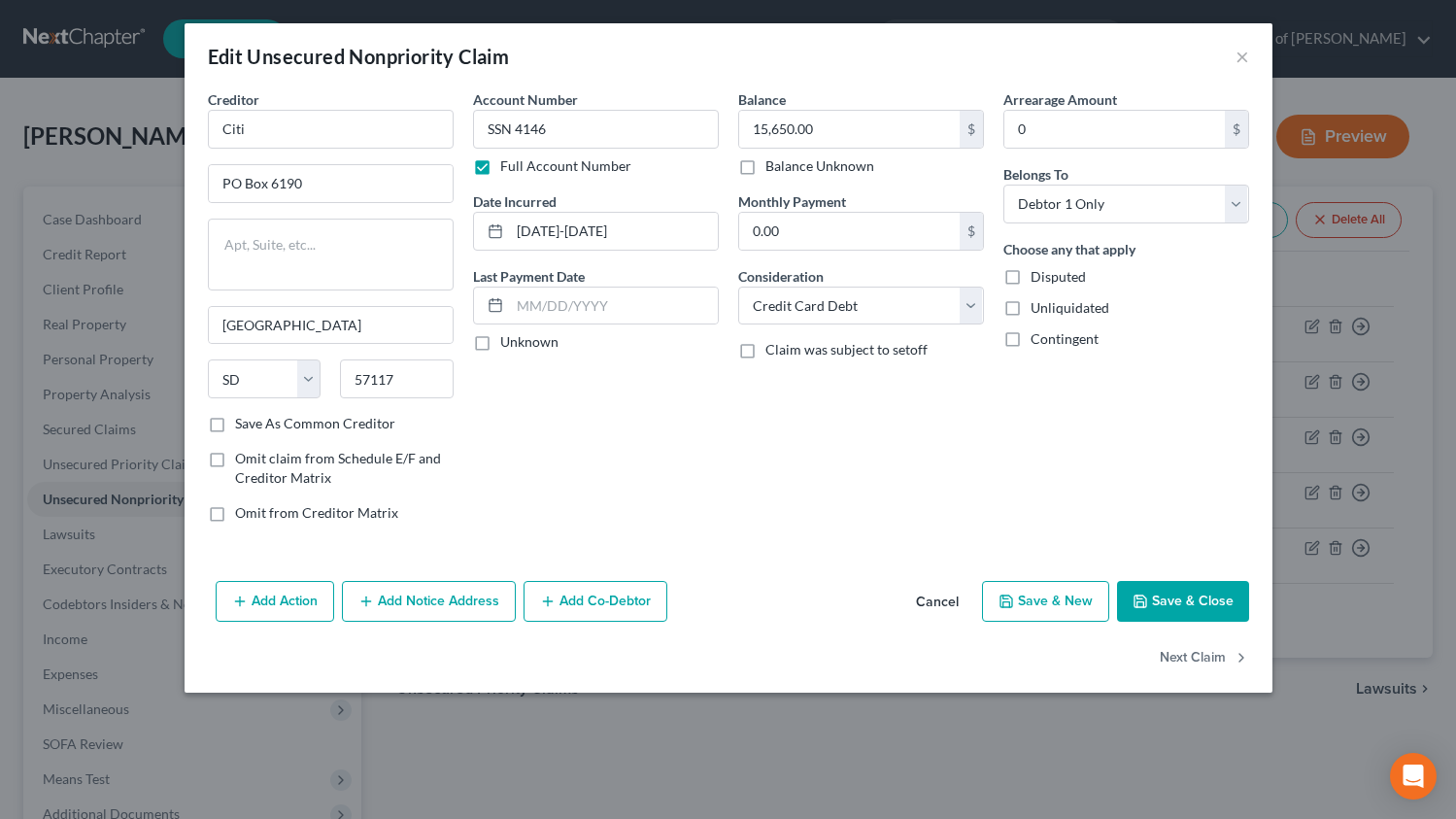
click at [931, 596] on button "Cancel" at bounding box center [936, 603] width 73 height 39
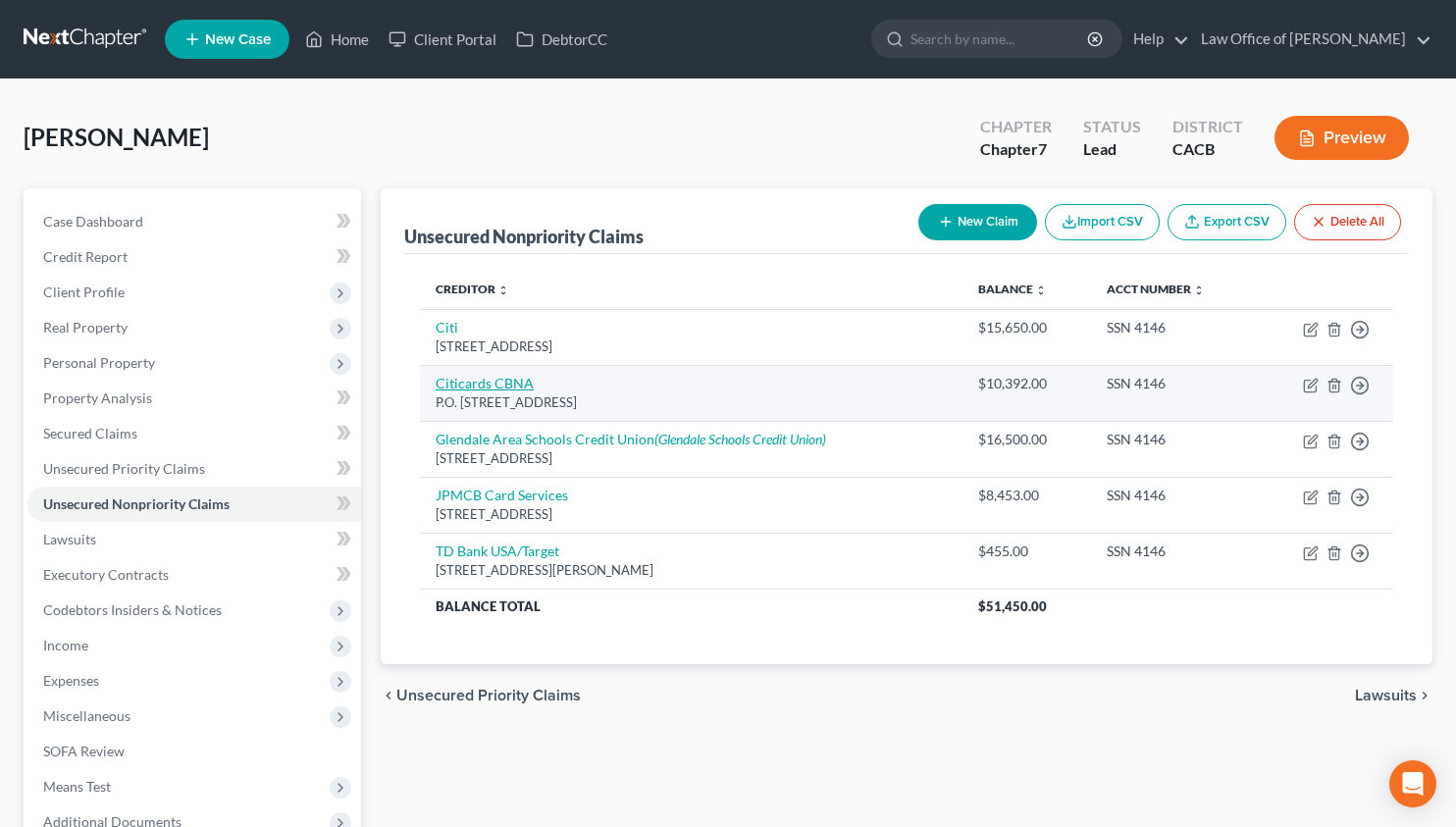
click at [484, 384] on link "Citicards CBNA" at bounding box center [484, 382] width 98 height 17
select select "43"
select select "2"
select select "0"
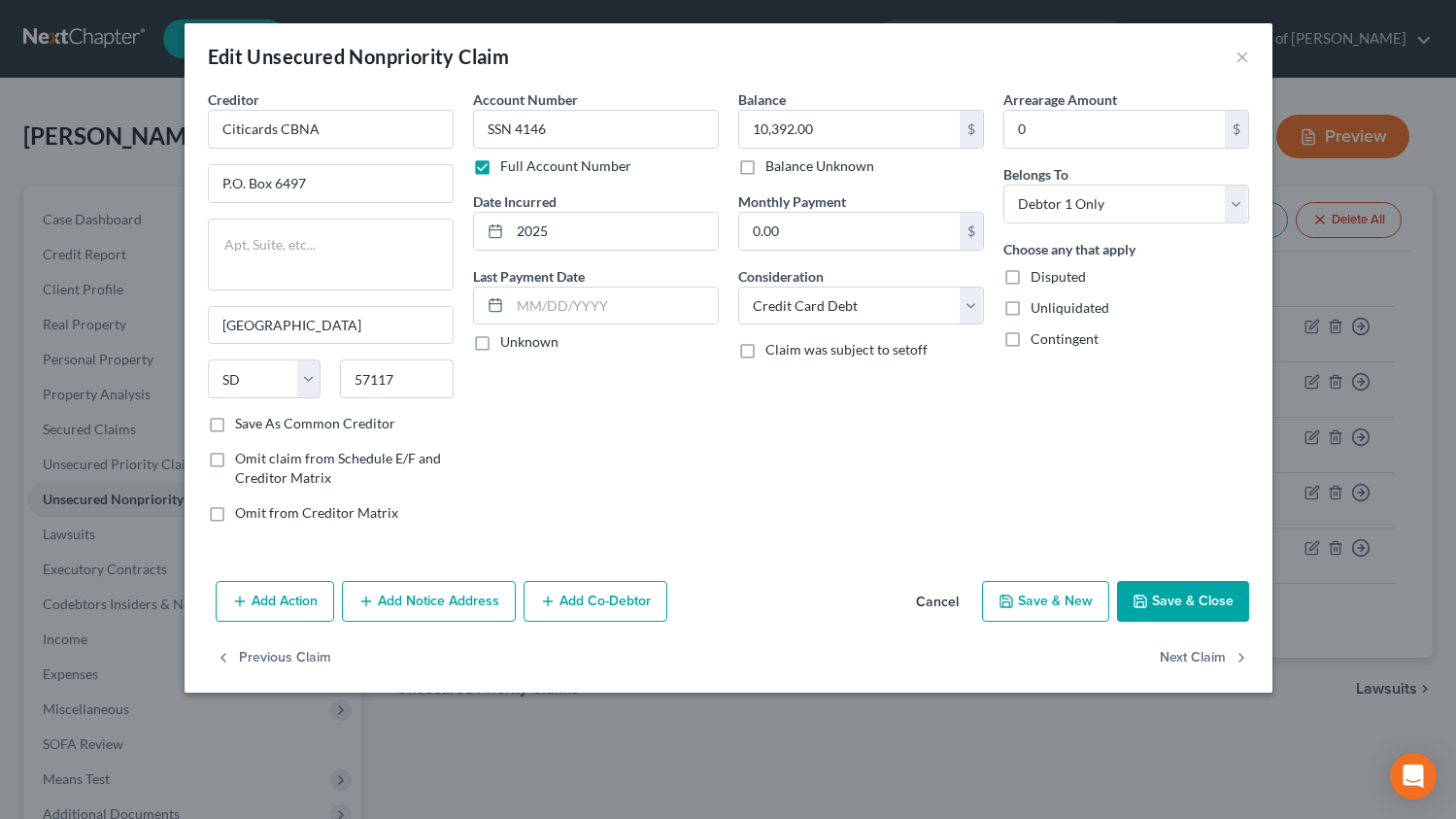
click at [922, 599] on button "Cancel" at bounding box center [936, 603] width 73 height 39
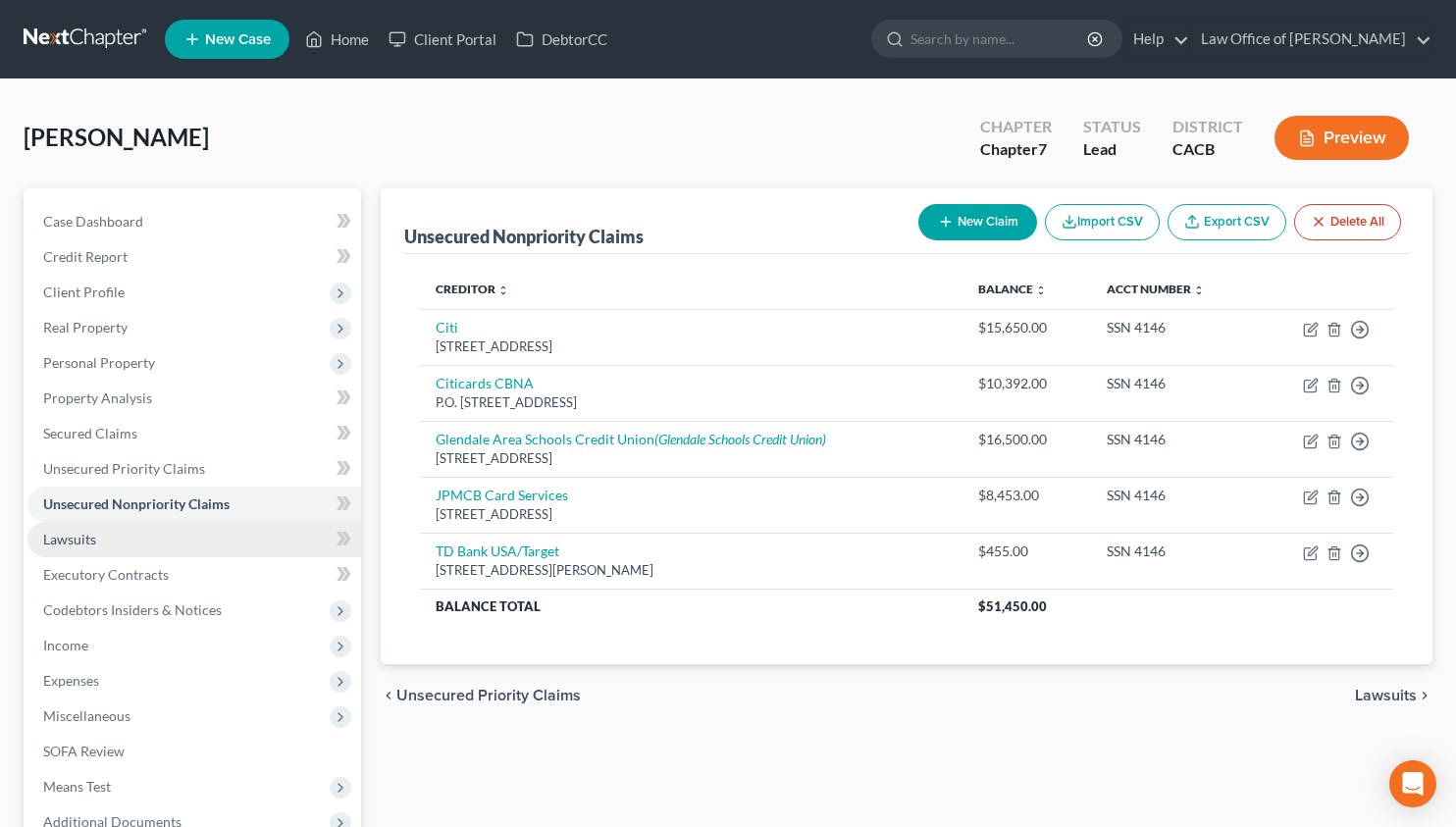
click at [150, 545] on link "Lawsuits" at bounding box center [195, 539] width 334 height 36
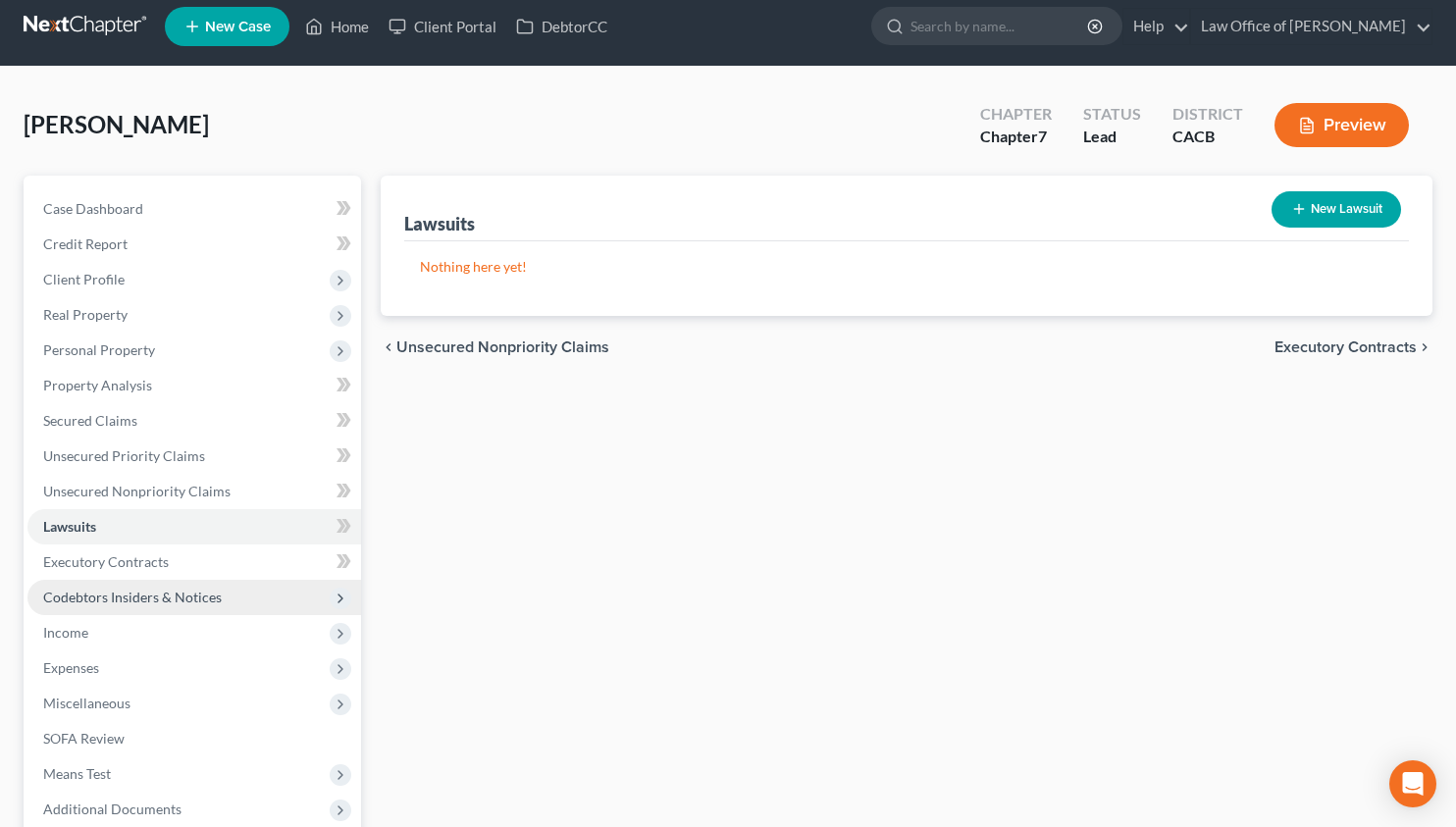
scroll to position [14, 0]
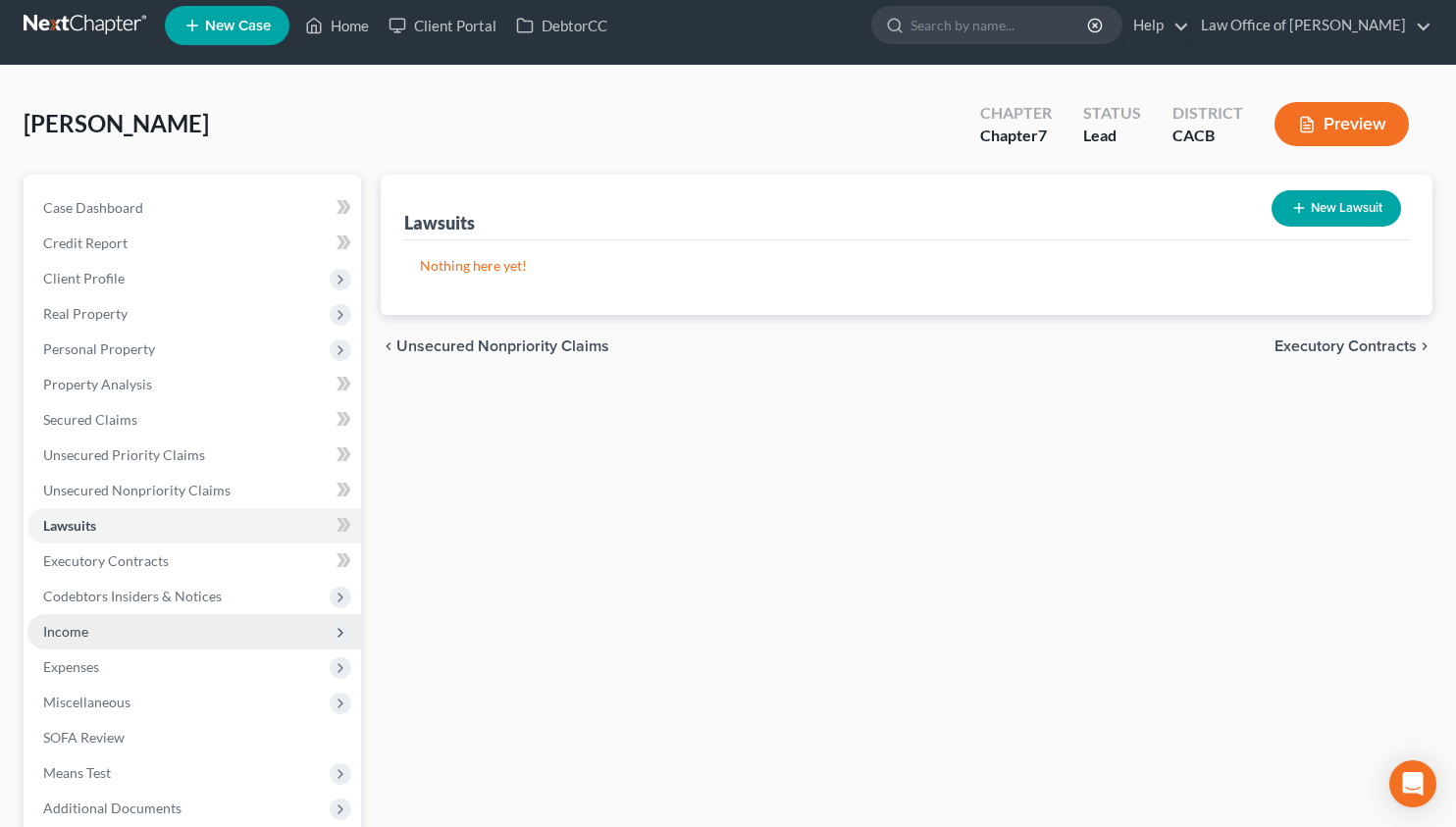
click at [143, 624] on span "Income" at bounding box center [195, 632] width 334 height 36
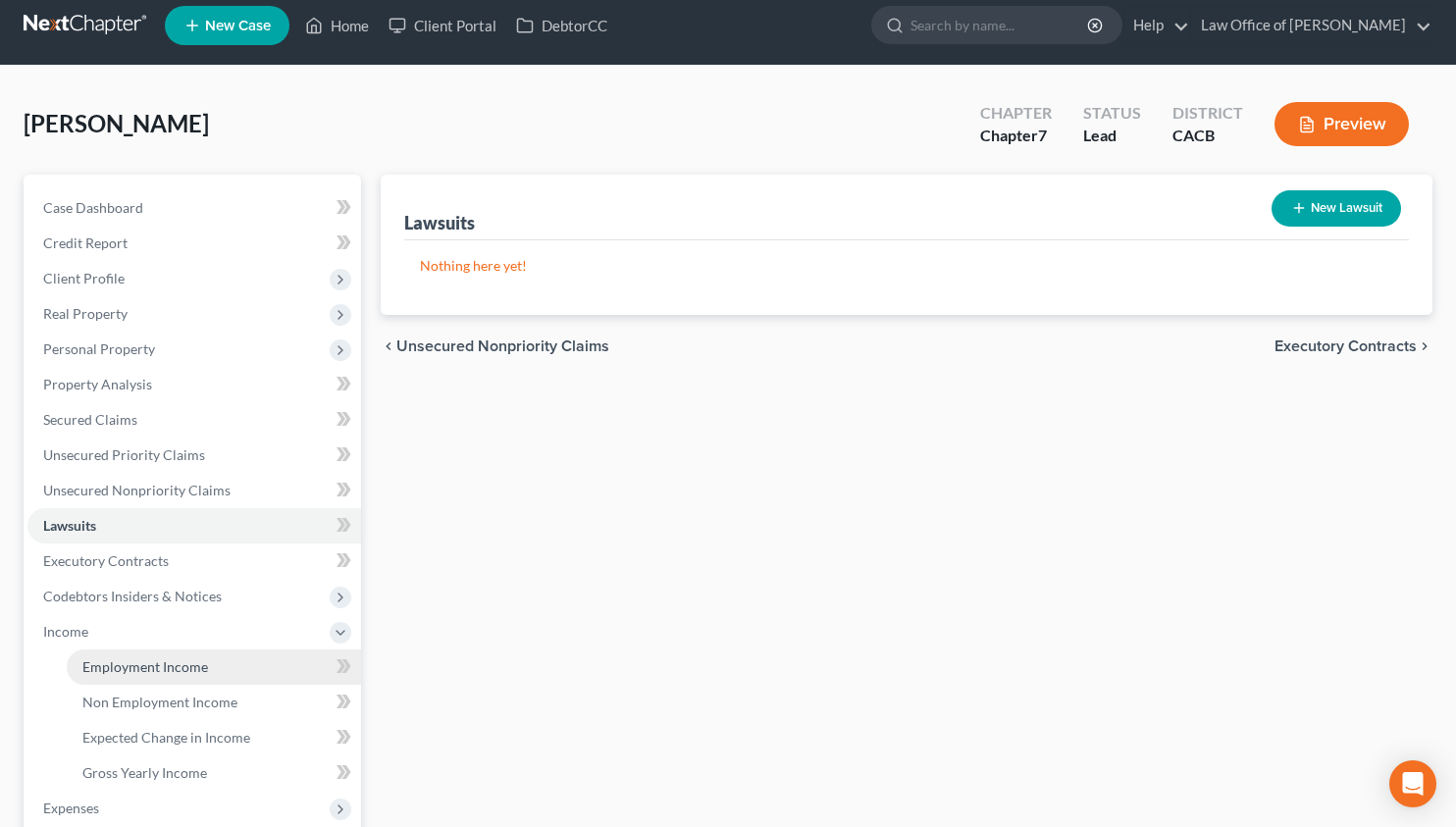
click at [146, 661] on span "Employment Income" at bounding box center [144, 666] width 125 height 17
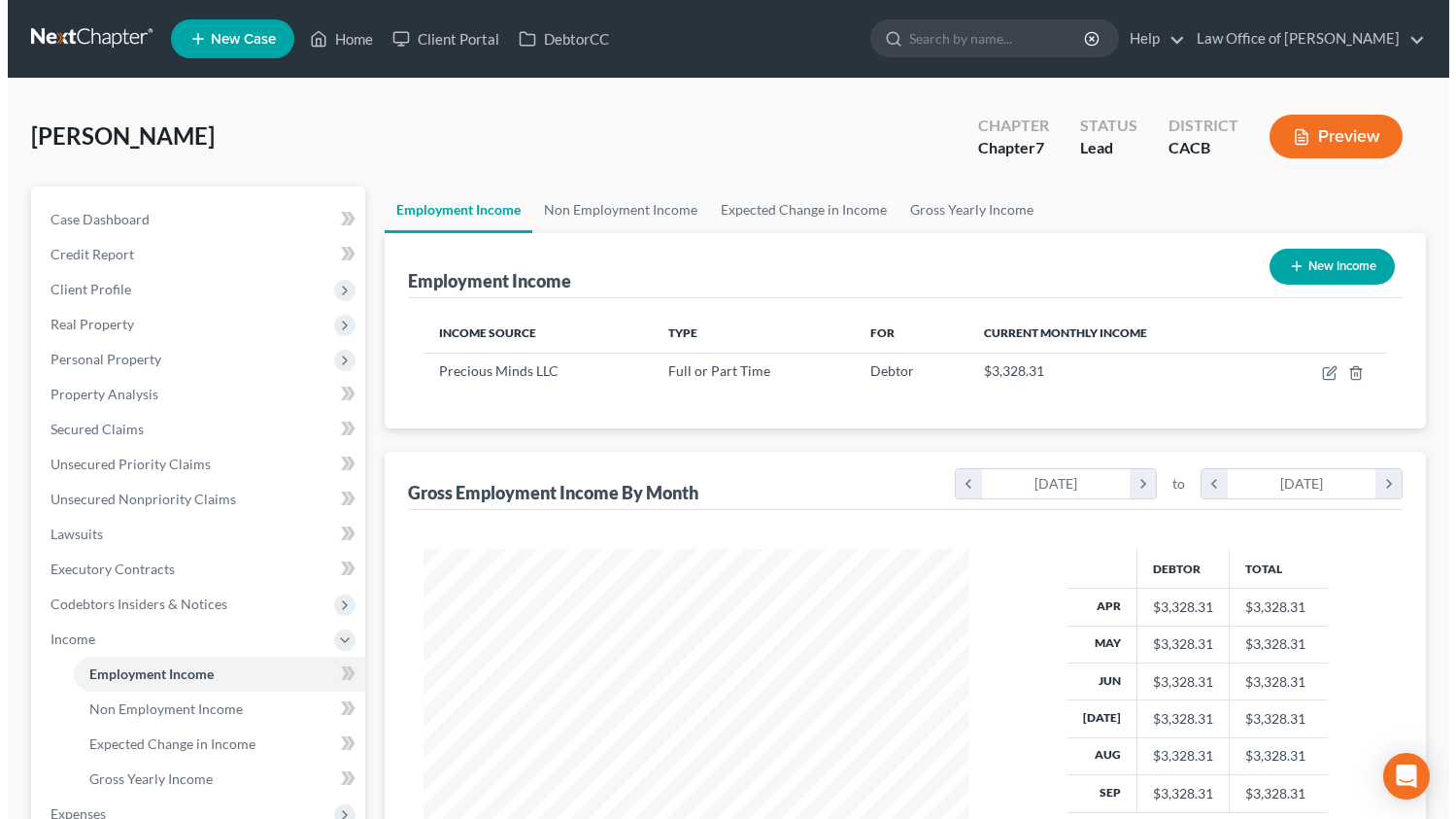
scroll to position [348, 585]
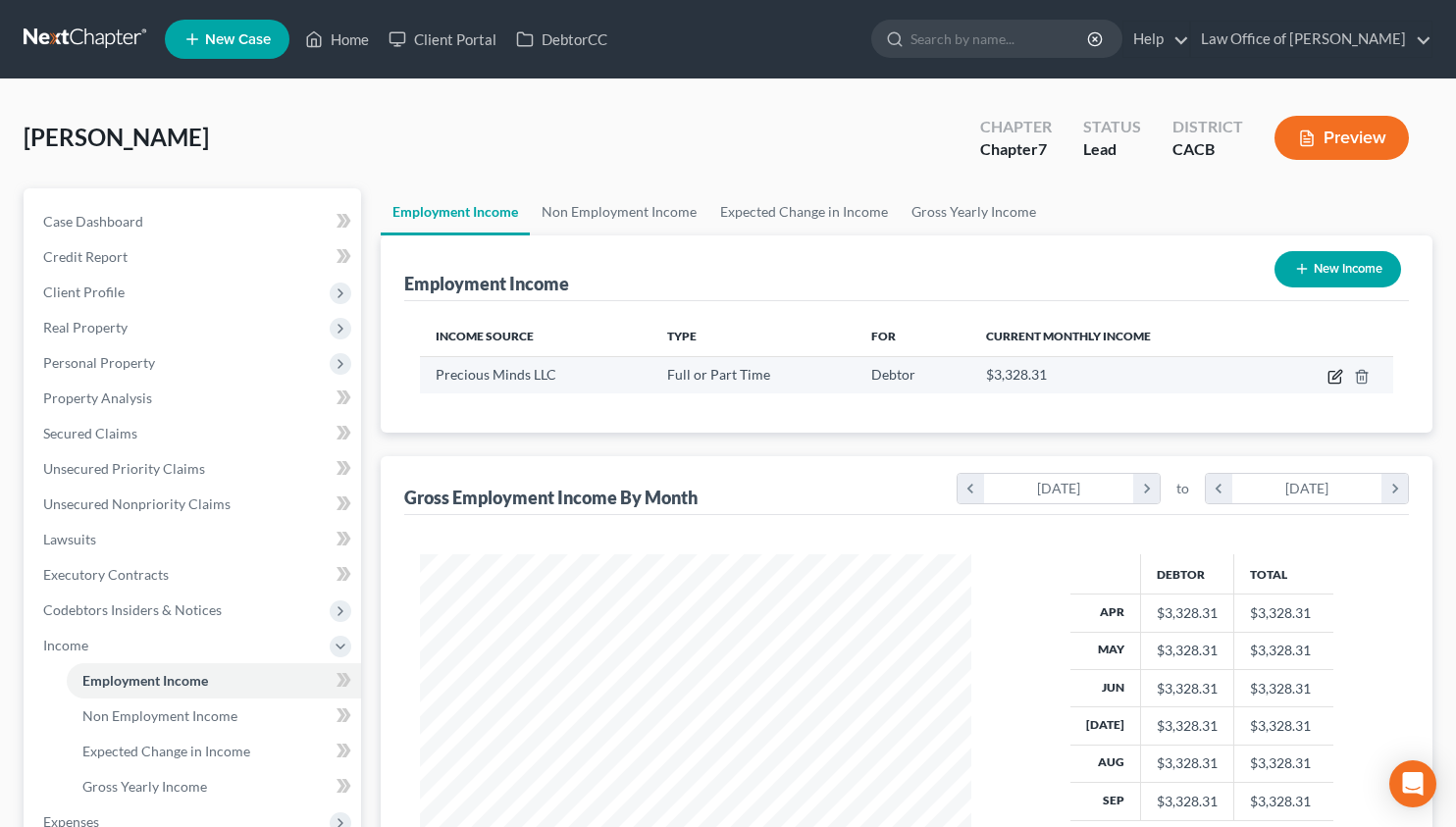
click at [1334, 372] on icon "button" at bounding box center [1335, 376] width 16 height 16
select select "0"
select select "13"
select select "0"
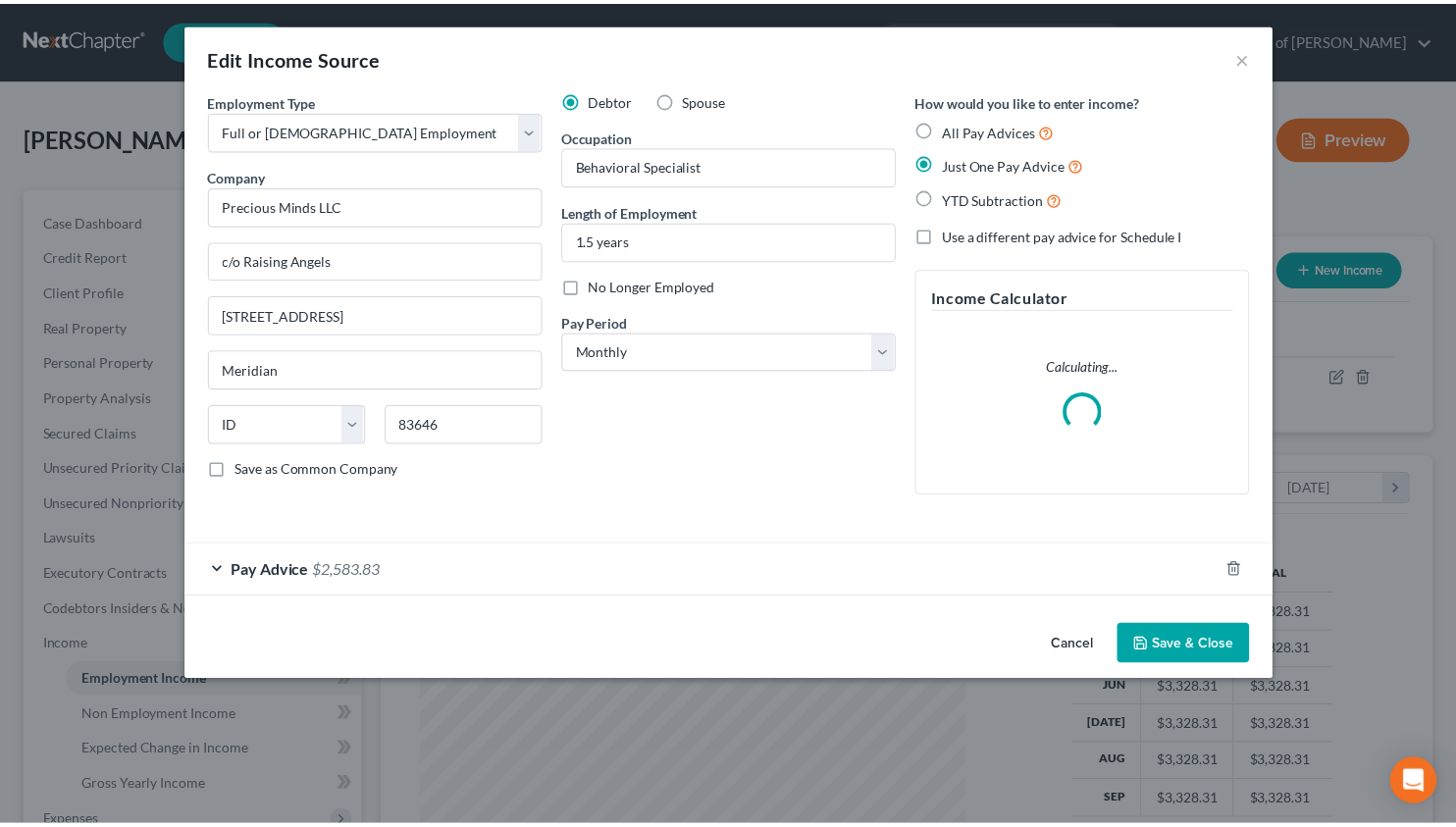
scroll to position [352, 597]
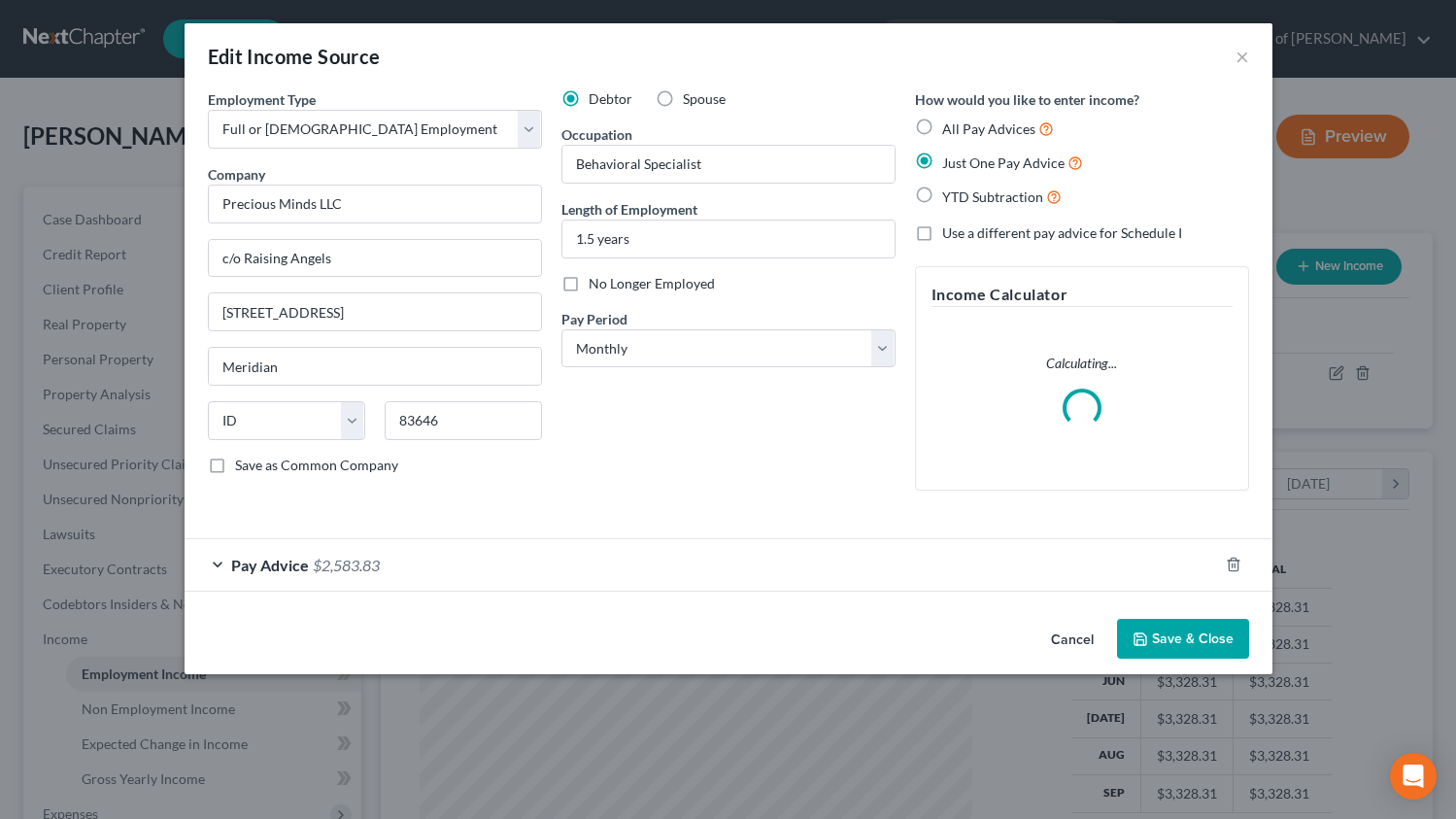
click at [1060, 633] on button "Cancel" at bounding box center [1071, 640] width 73 height 39
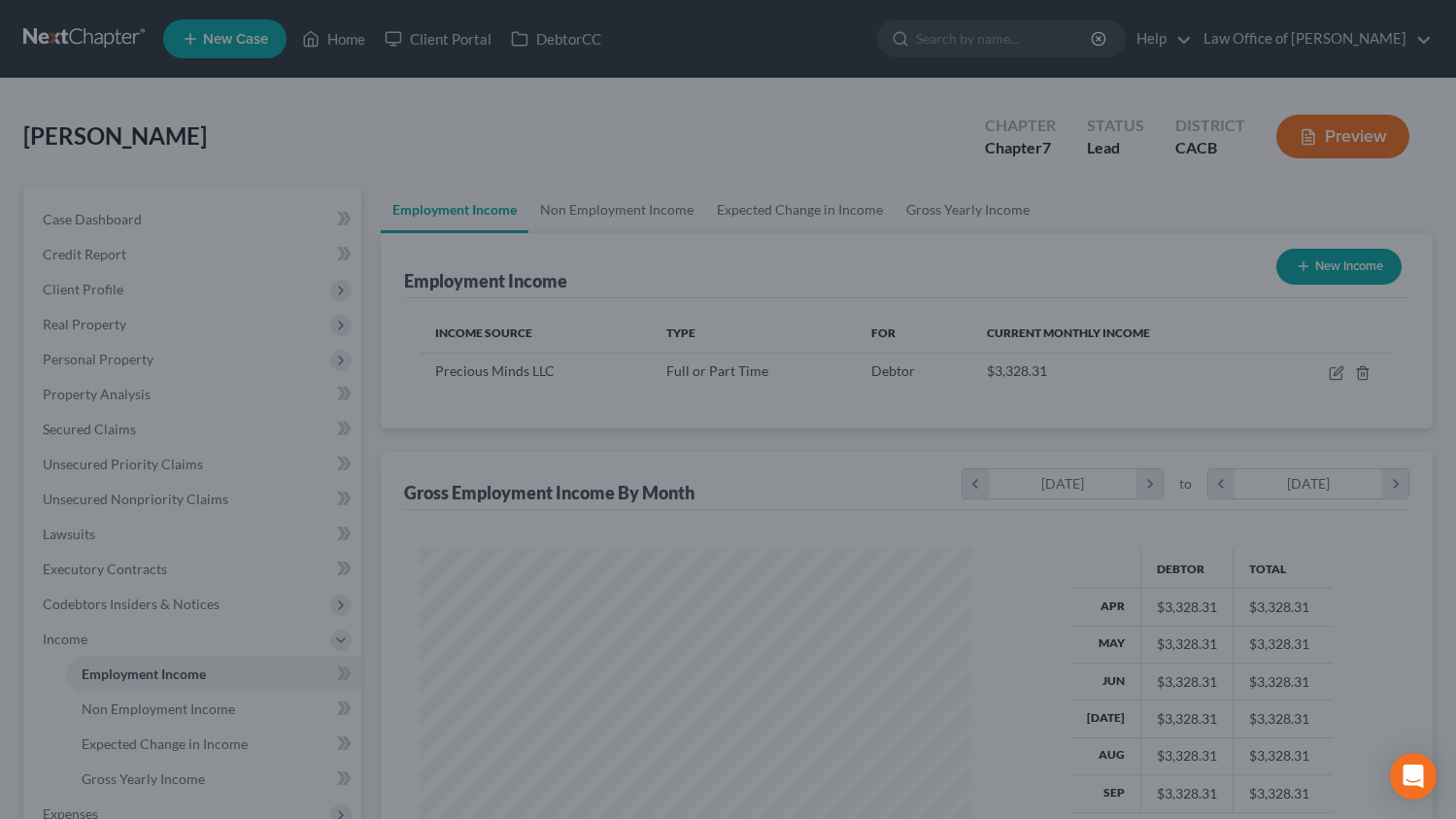
scroll to position [971254, 971017]
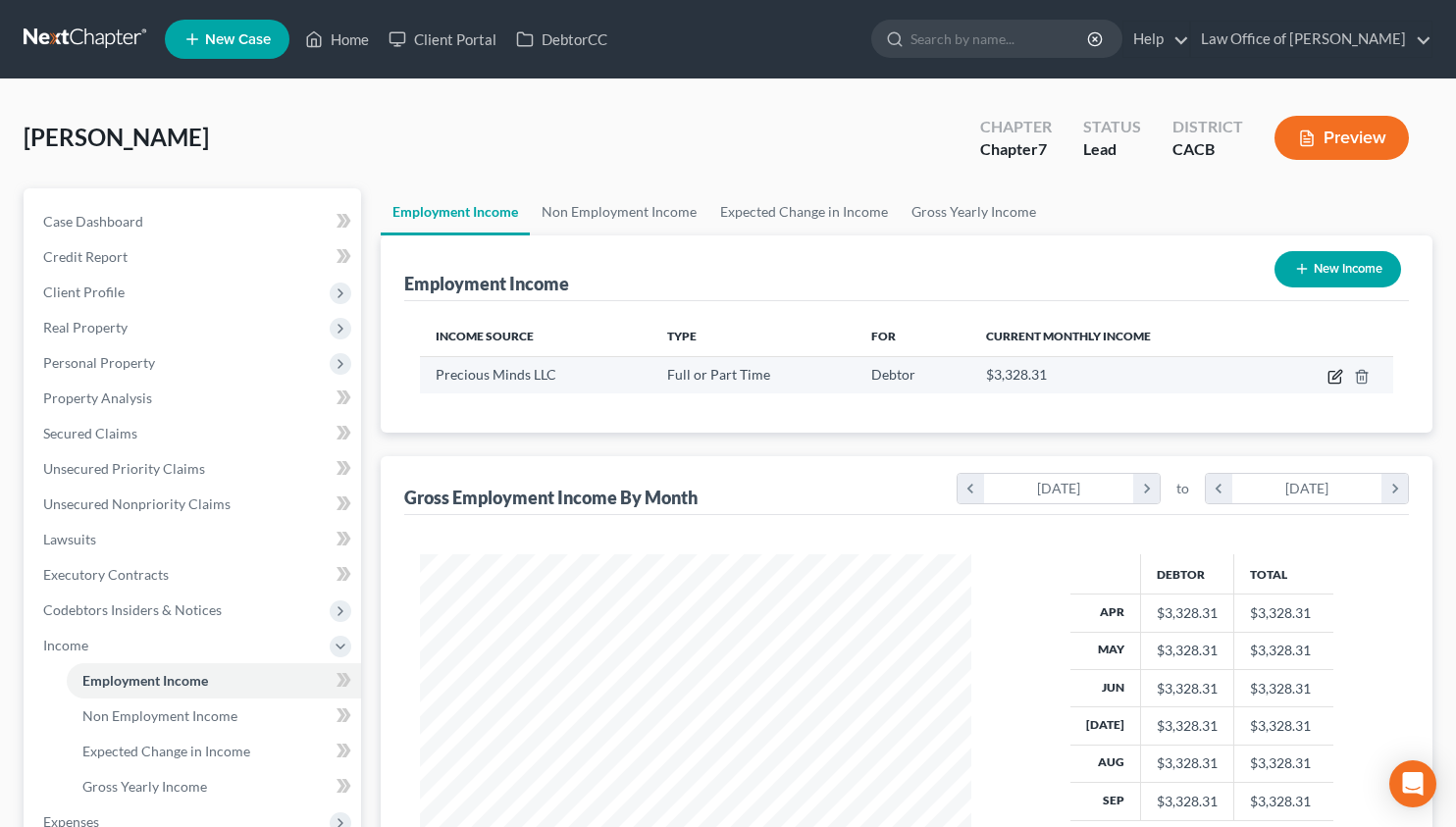
click at [1335, 376] on icon "button" at bounding box center [1335, 376] width 16 height 16
select select "0"
select select "13"
select select "0"
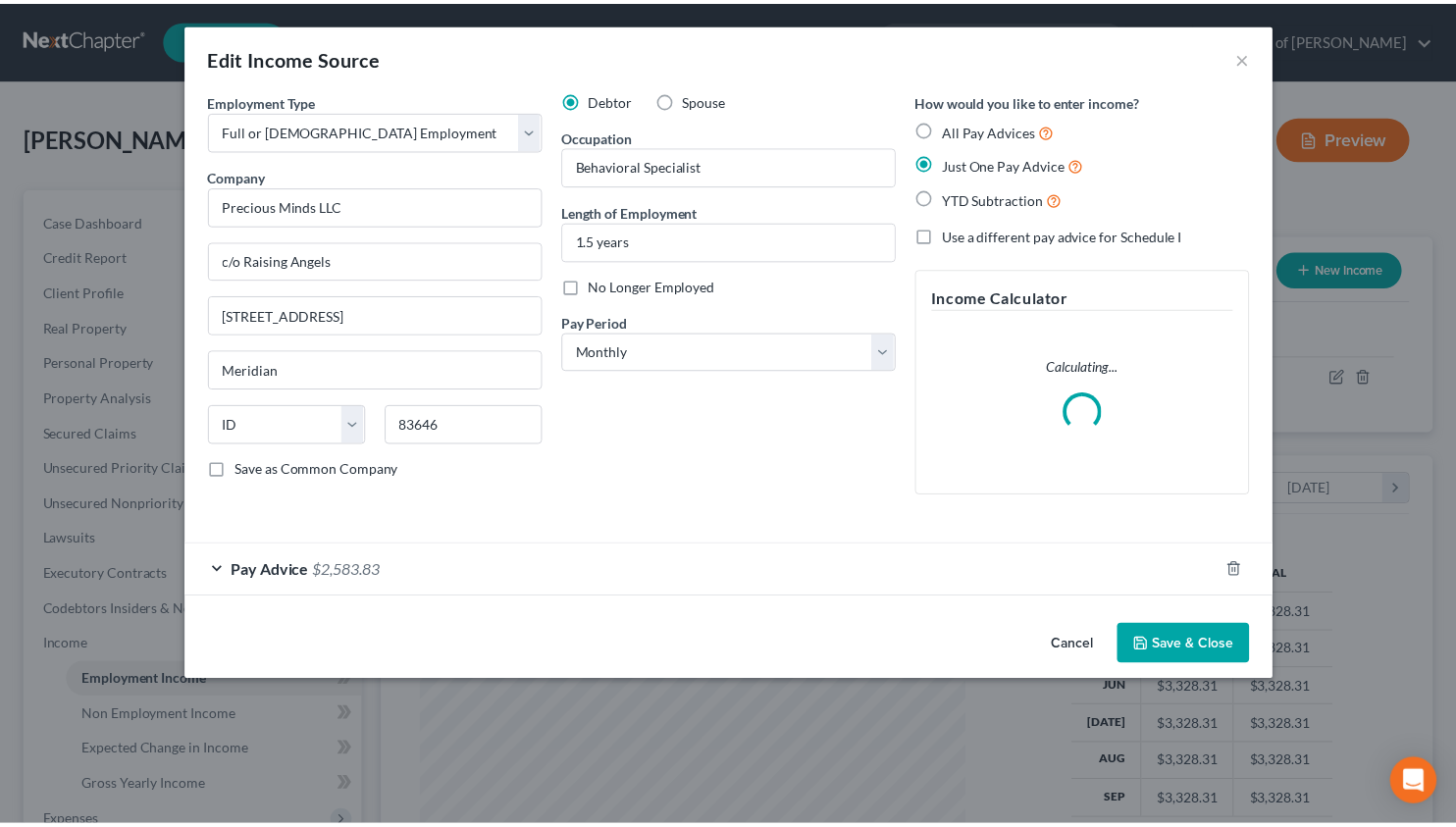
scroll to position [352, 597]
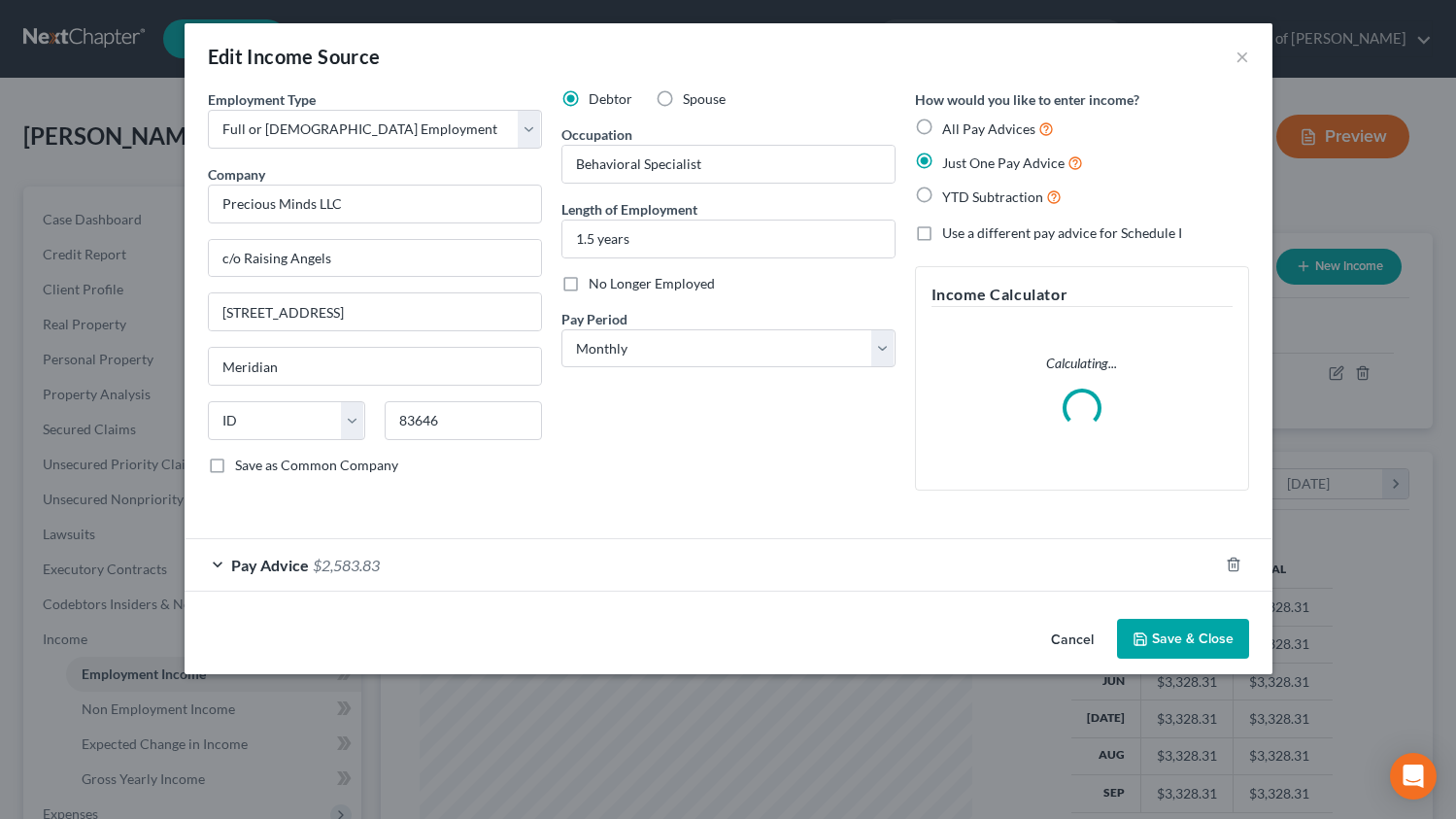
drag, startPoint x: 1059, startPoint y: 643, endPoint x: 1025, endPoint y: 620, distance: 41.0
click at [1059, 642] on button "Cancel" at bounding box center [1071, 640] width 73 height 39
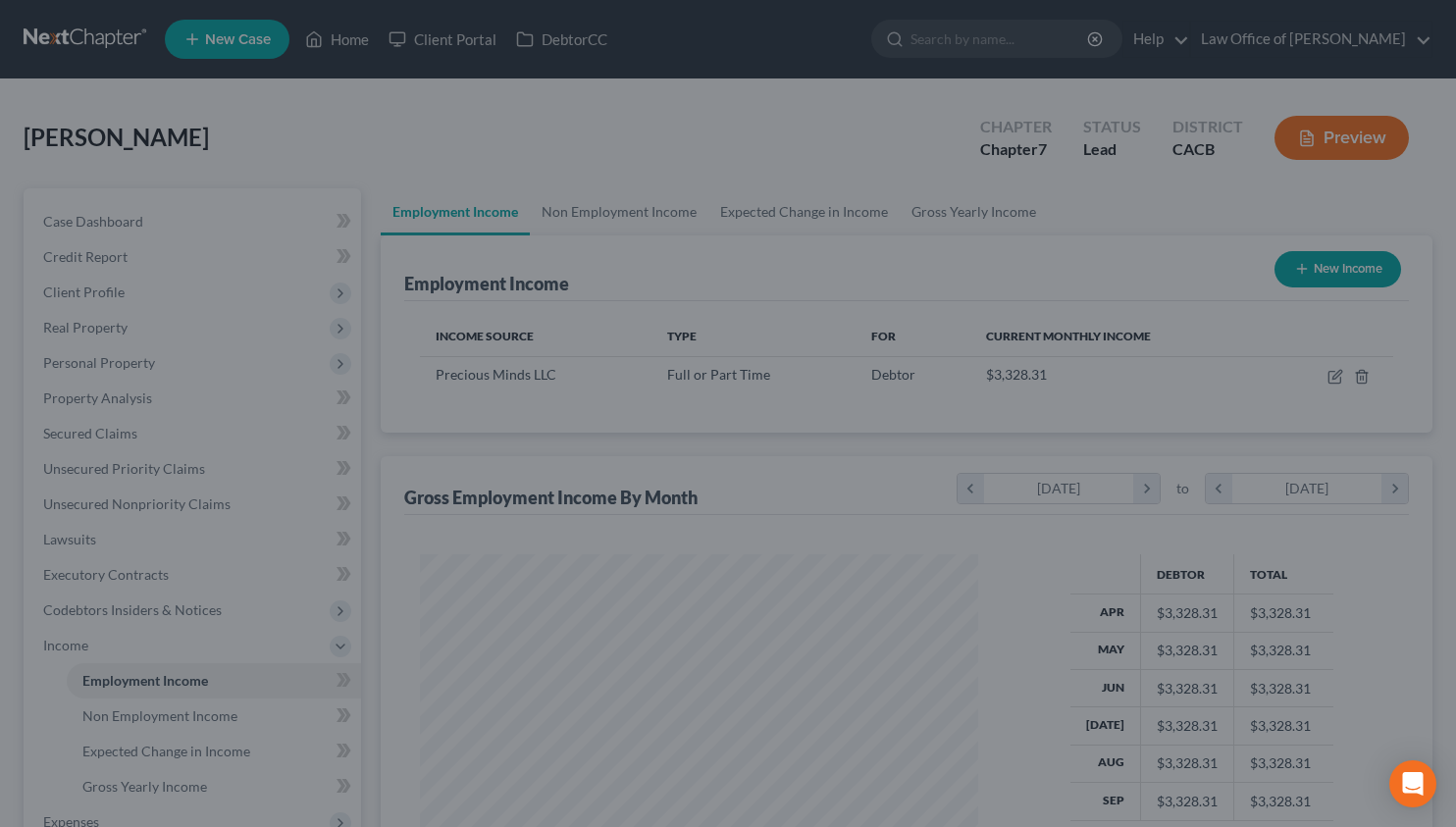
scroll to position [980741, 980240]
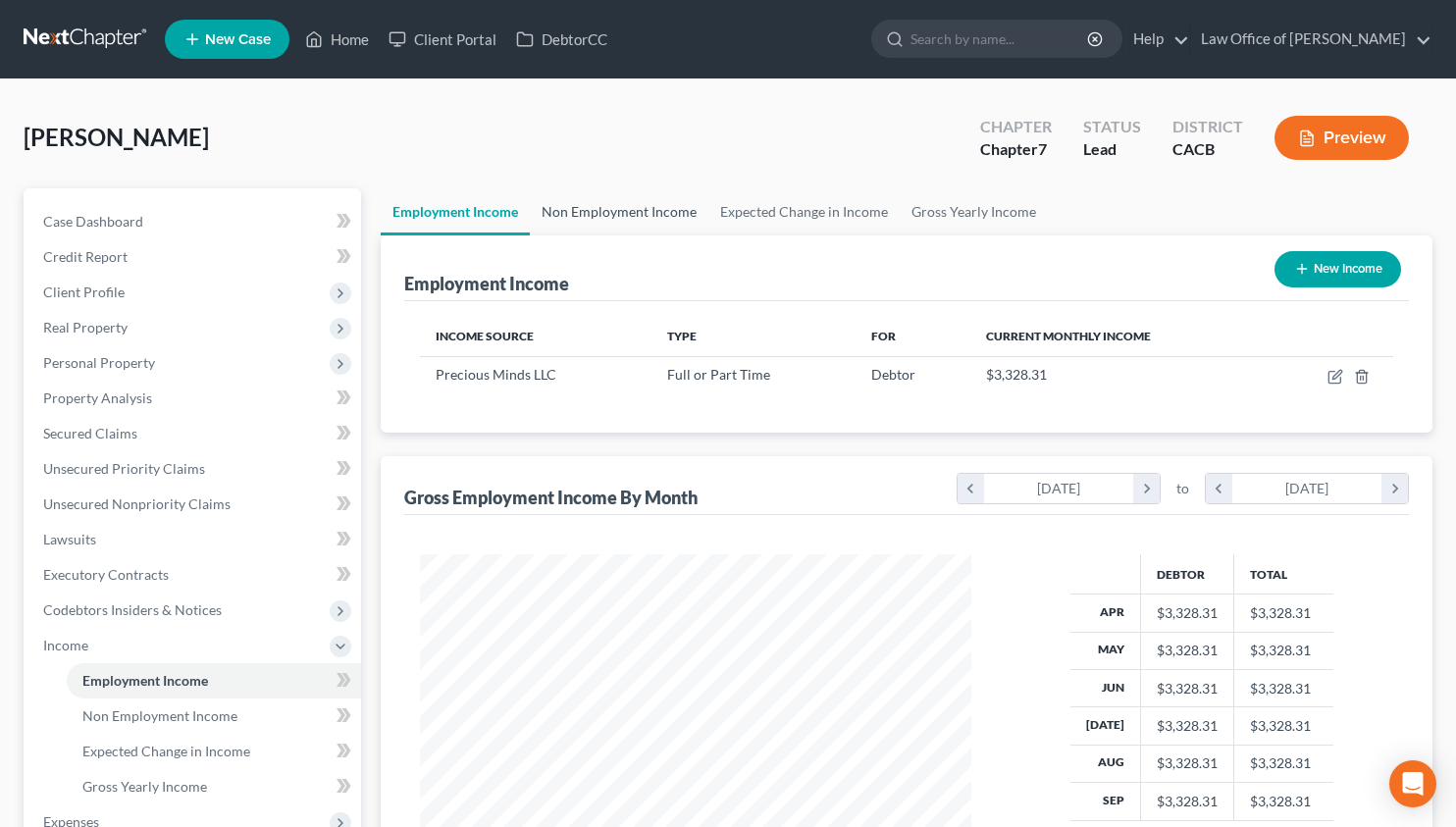
click at [590, 218] on link "Non Employment Income" at bounding box center [618, 212] width 179 height 47
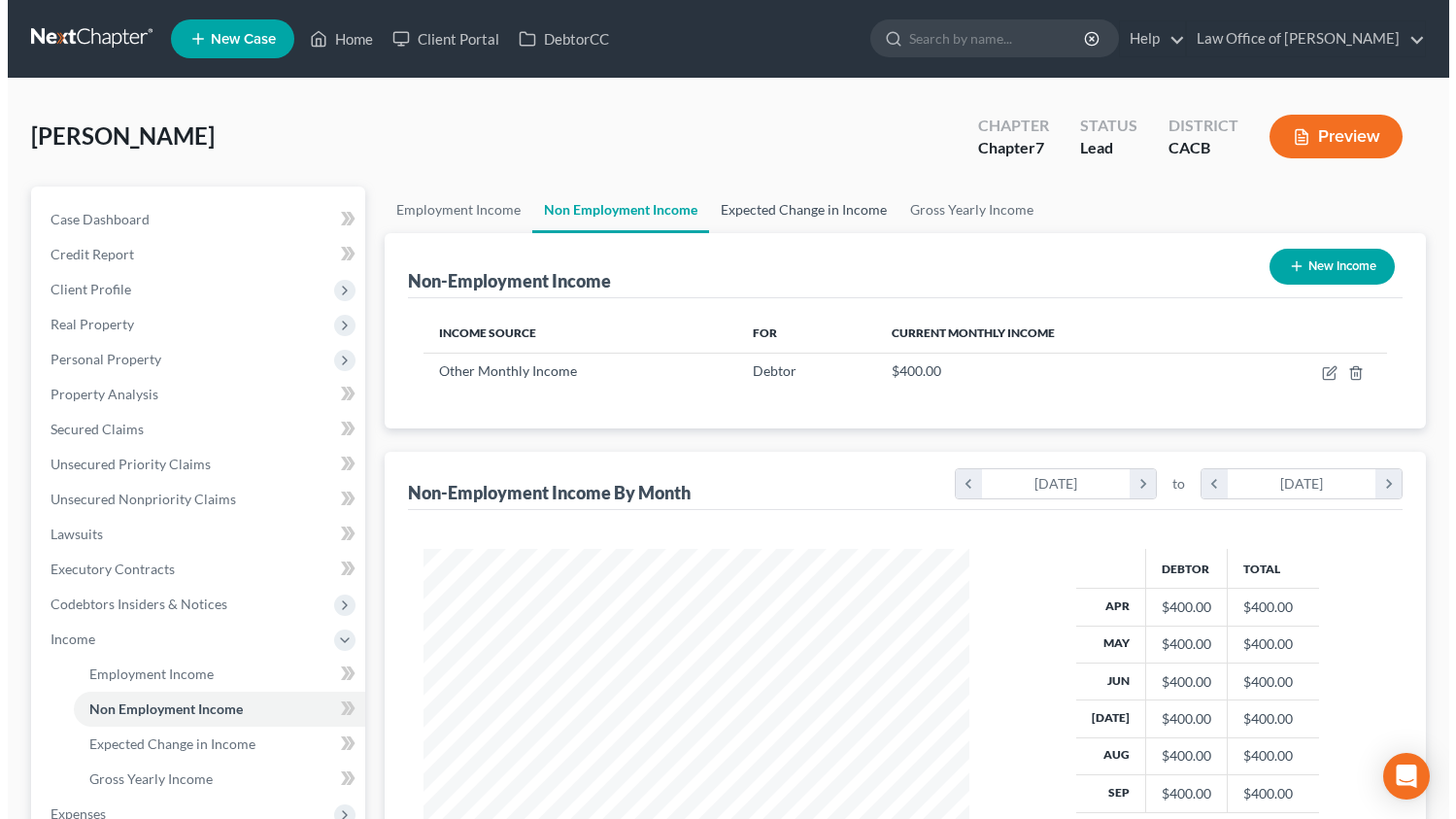
scroll to position [348, 585]
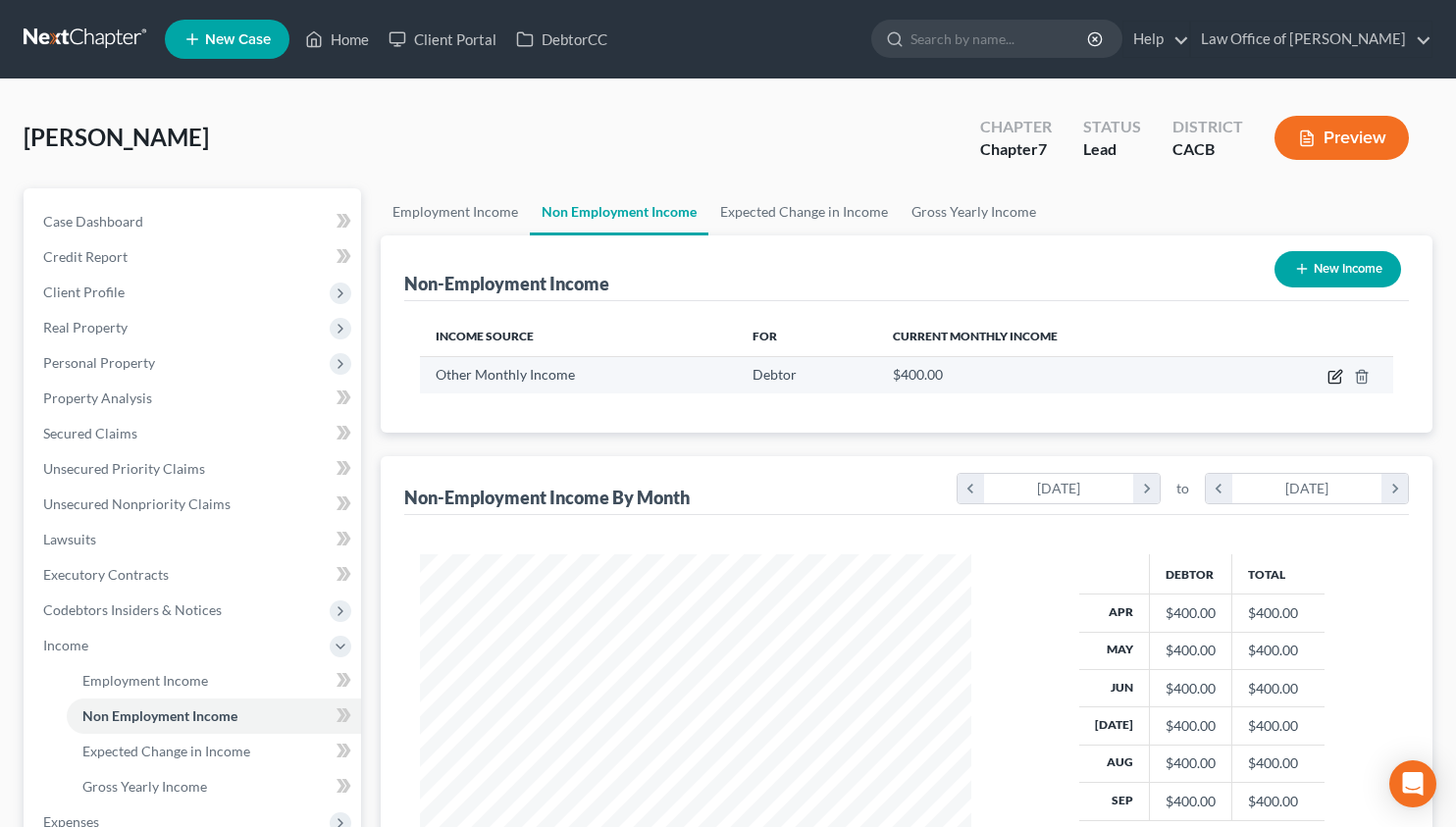
click at [1327, 377] on icon "button" at bounding box center [1335, 376] width 16 height 16
select select "13"
select select "0"
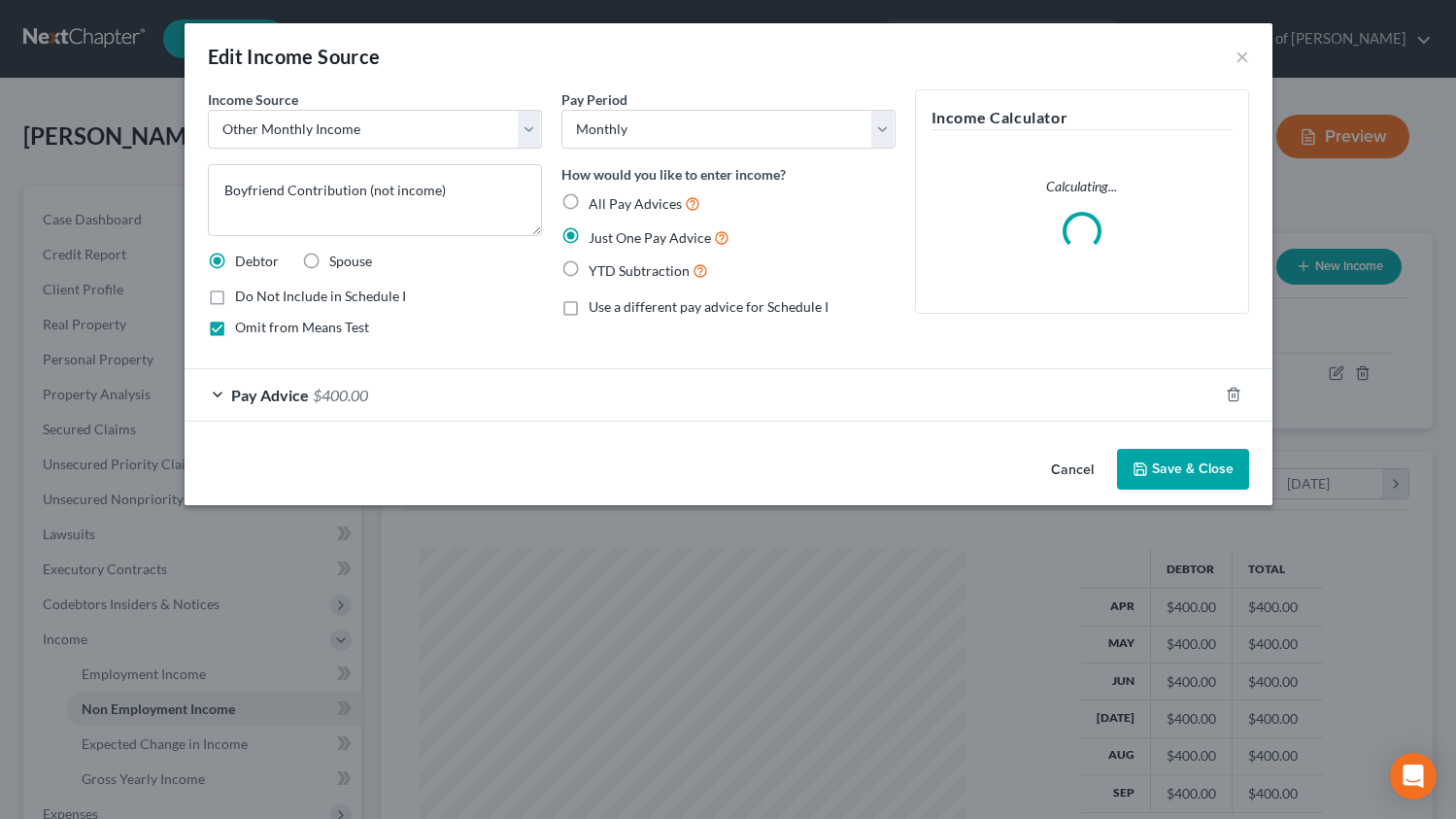
scroll to position [971254, 971010]
click at [1057, 474] on button "Cancel" at bounding box center [1071, 471] width 73 height 39
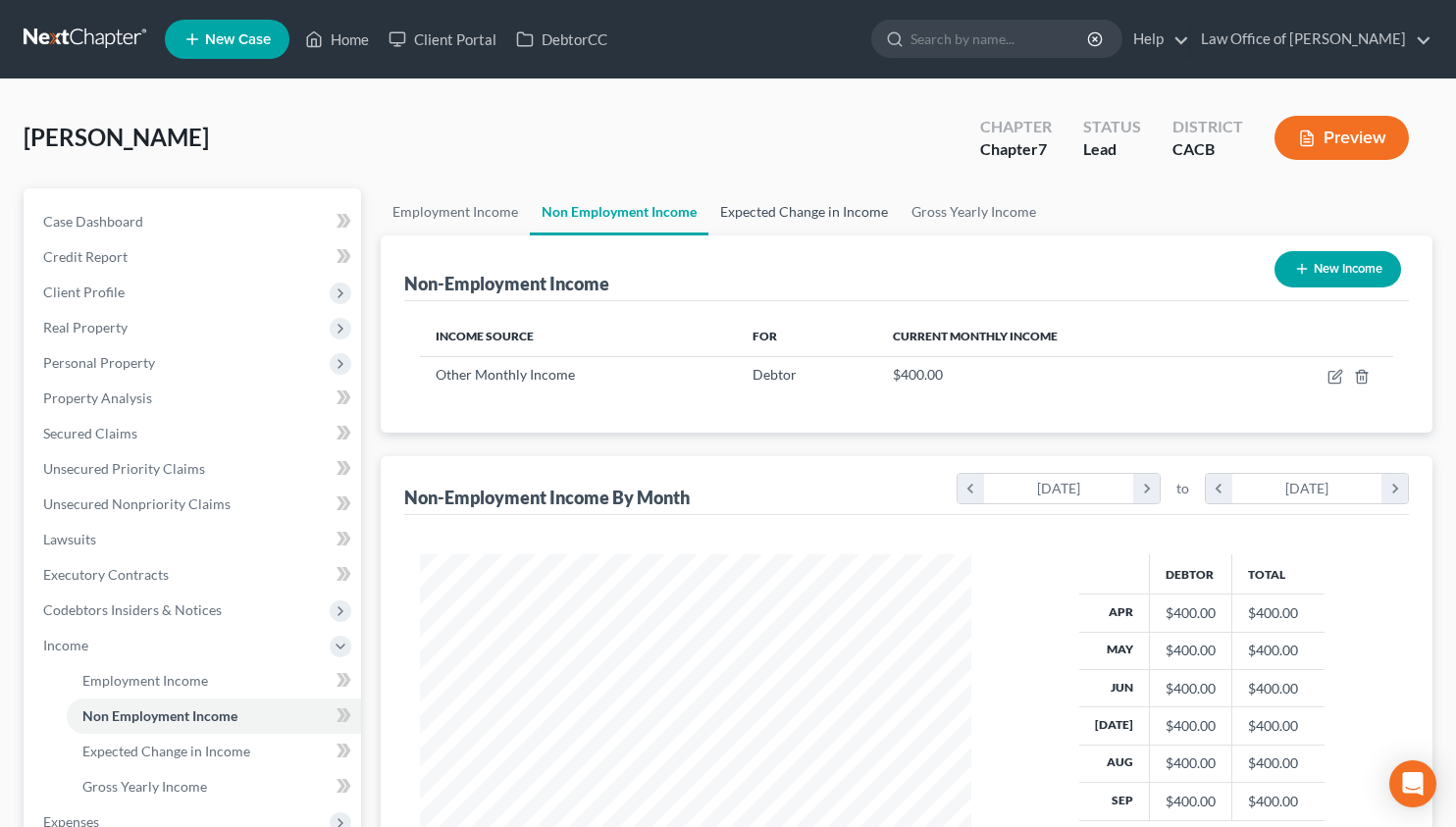
click at [829, 206] on link "Expected Change in Income" at bounding box center [804, 212] width 192 height 47
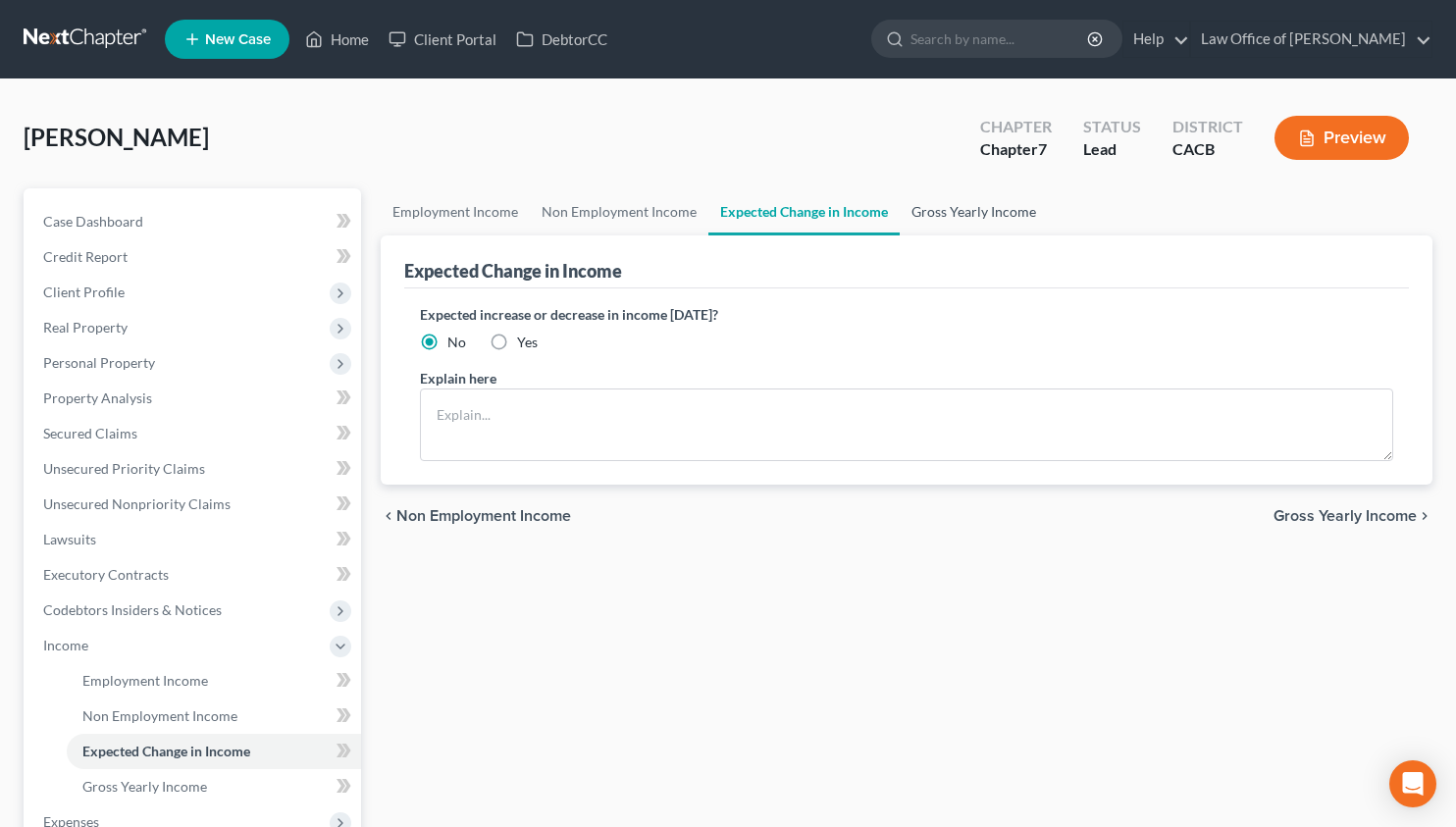
click at [930, 219] on link "Gross Yearly Income" at bounding box center [974, 212] width 148 height 47
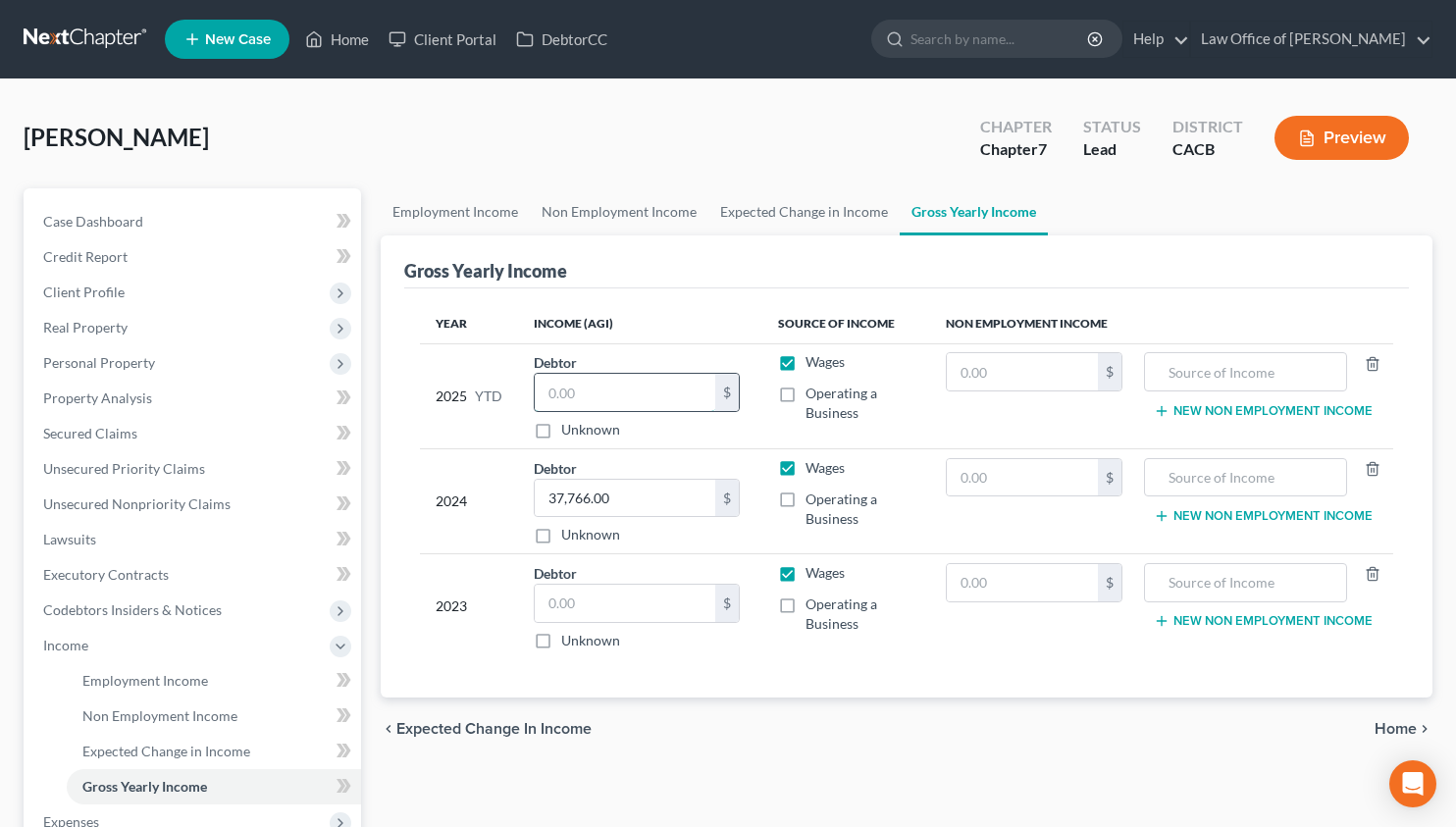
click at [564, 386] on input "text" at bounding box center [624, 392] width 181 height 38
type input "12,000"
click at [631, 609] on input "text" at bounding box center [624, 604] width 181 height 38
type input "37,000"
click at [80, 227] on span "Case Dashboard" at bounding box center [93, 220] width 100 height 17
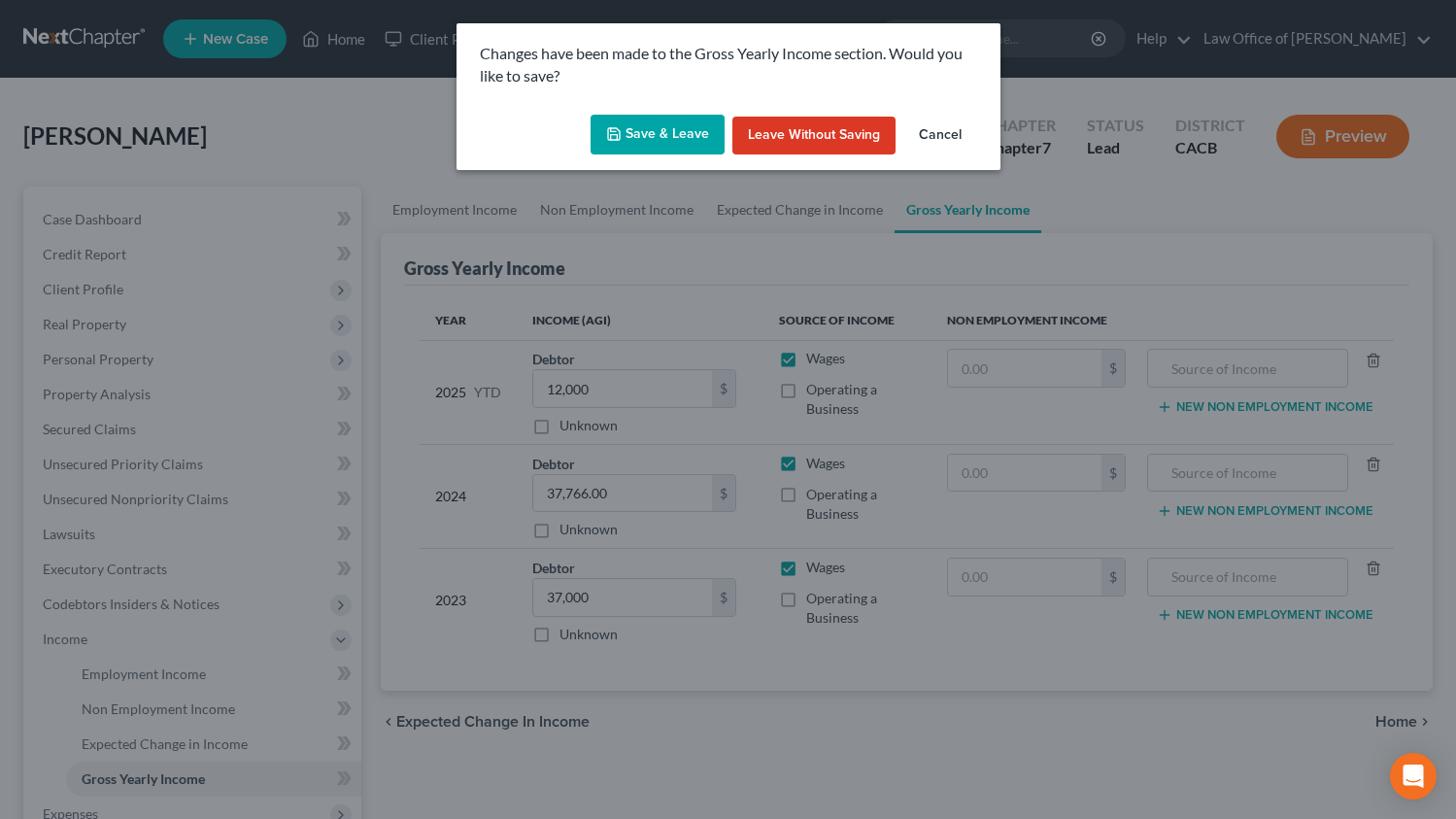
click at [650, 130] on button "Save & Leave" at bounding box center [658, 135] width 134 height 41
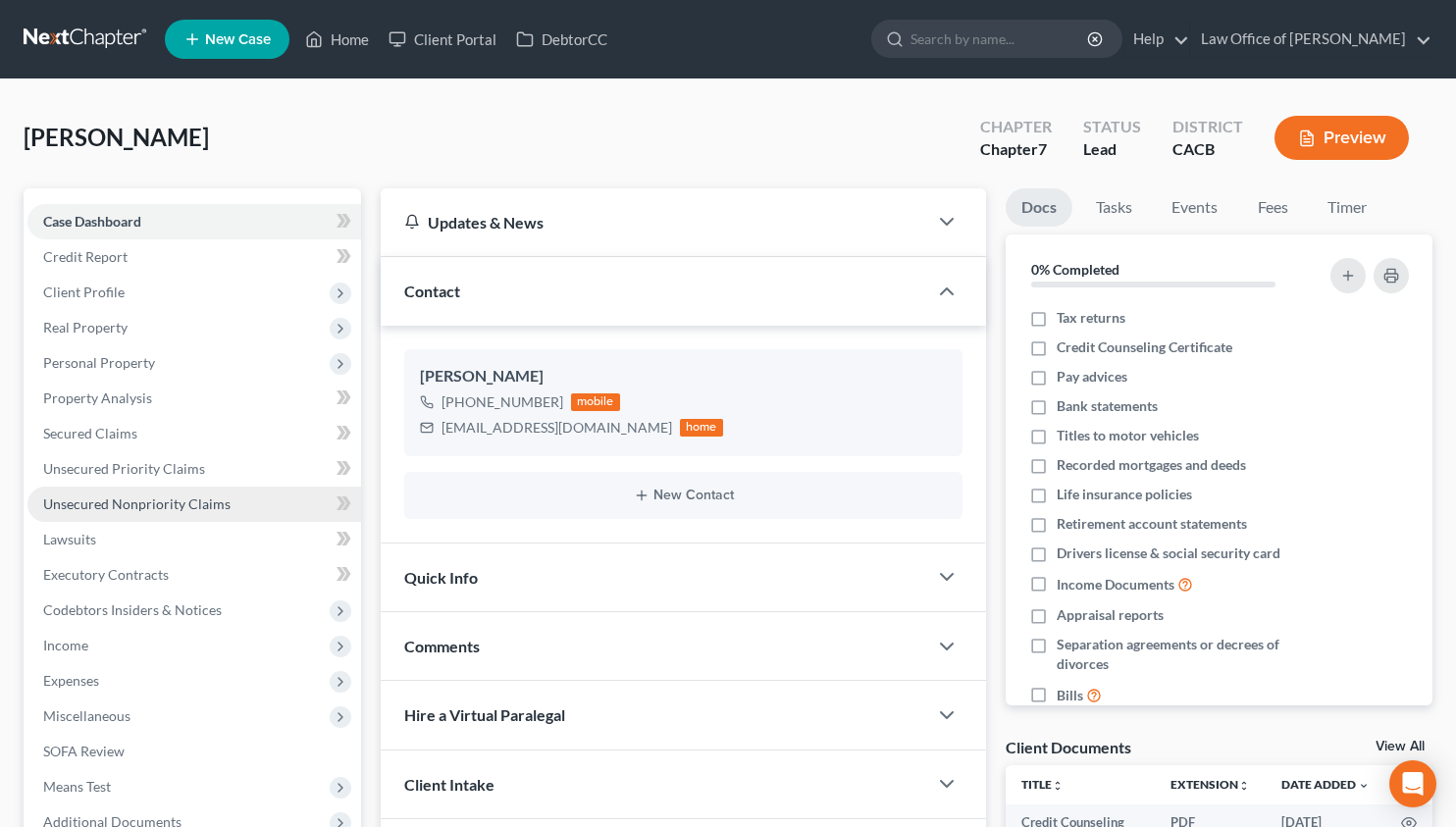
click at [221, 501] on span "Unsecured Nonpriority Claims" at bounding box center [137, 503] width 188 height 17
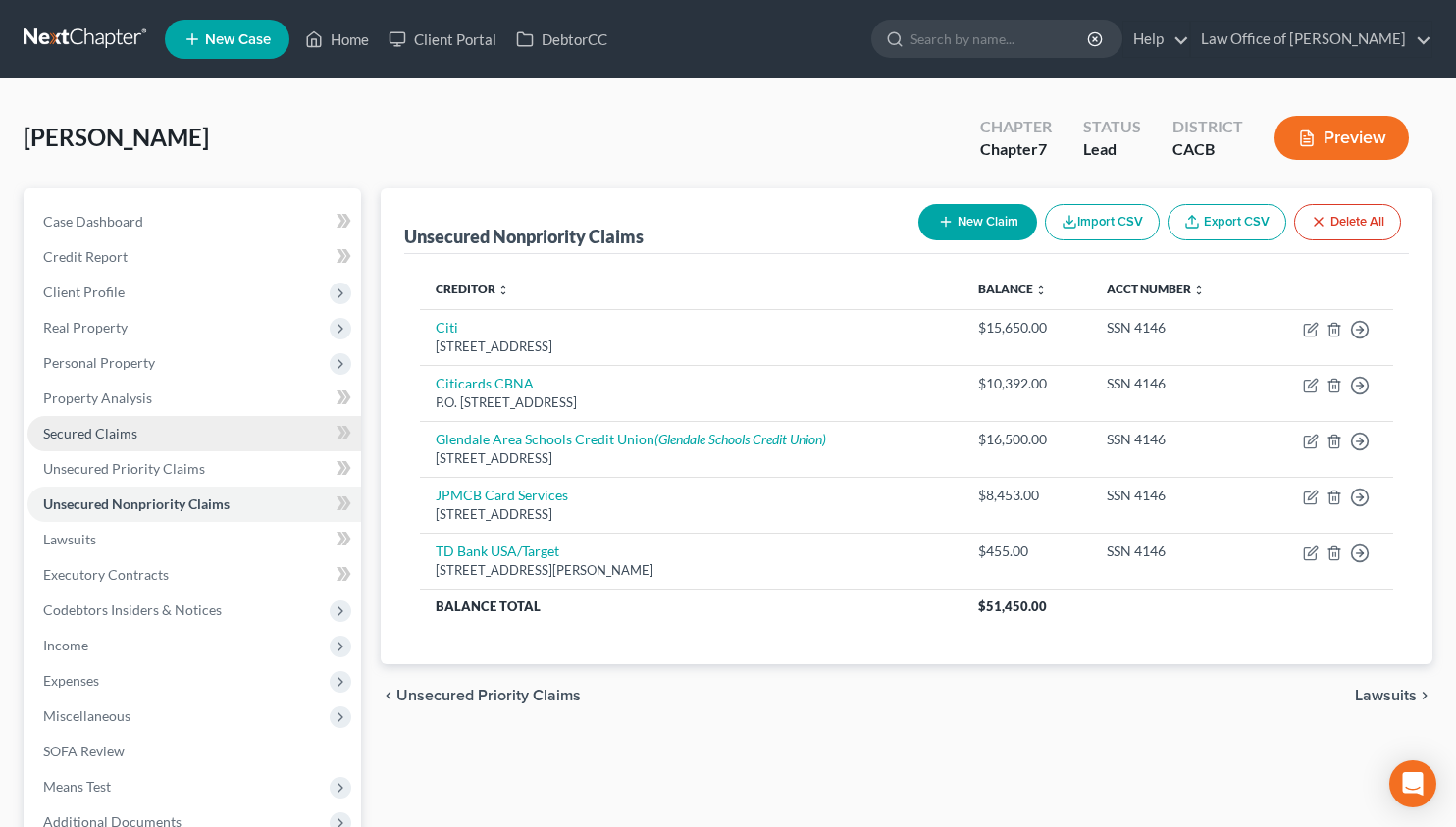
click at [59, 446] on link "Secured Claims" at bounding box center [195, 434] width 334 height 36
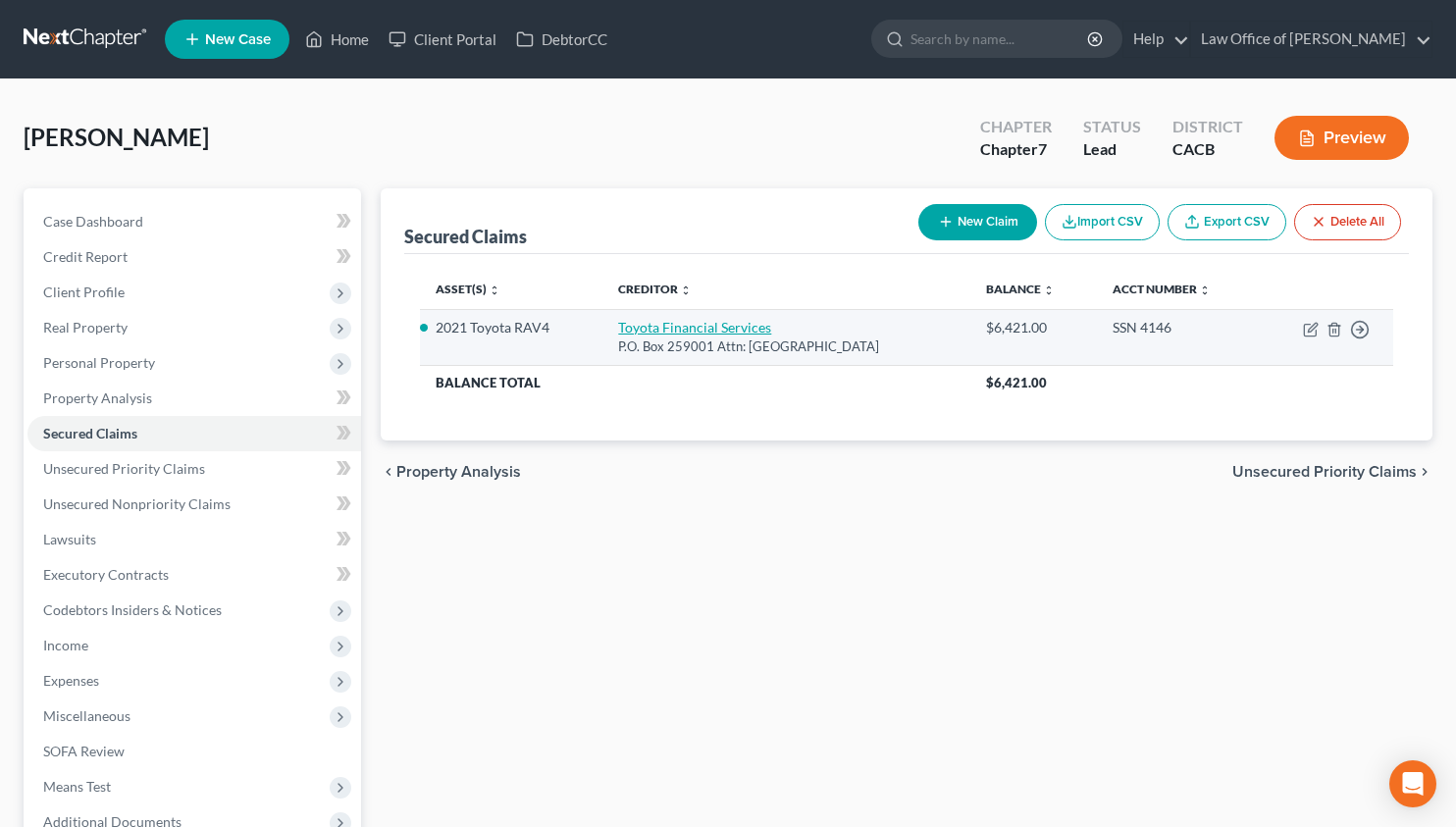
click at [674, 325] on link "Toyota Financial Services" at bounding box center [694, 327] width 153 height 17
select select "45"
select select "0"
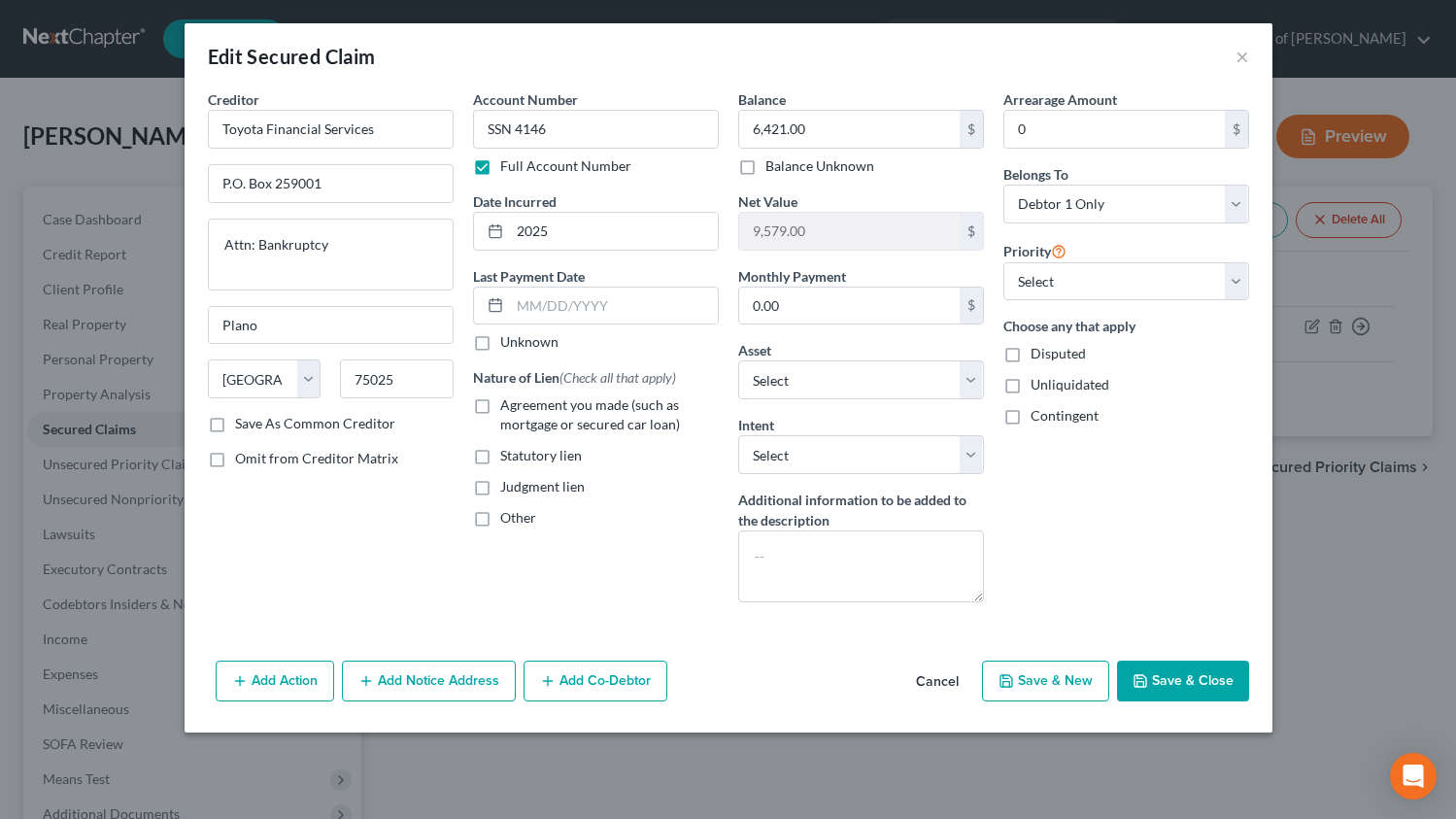
click at [588, 410] on span "Agreement you made (such as mortgage or secured car loan)" at bounding box center [590, 414] width 180 height 36
click at [521, 408] on input "Agreement you made (such as mortgage or secured car loan)" at bounding box center [514, 401] width 13 height 13
checkbox input "true"
click at [858, 461] on select "Select Surrender Redeem Reaffirm Avoid Other" at bounding box center [861, 455] width 246 height 39
select select "4"
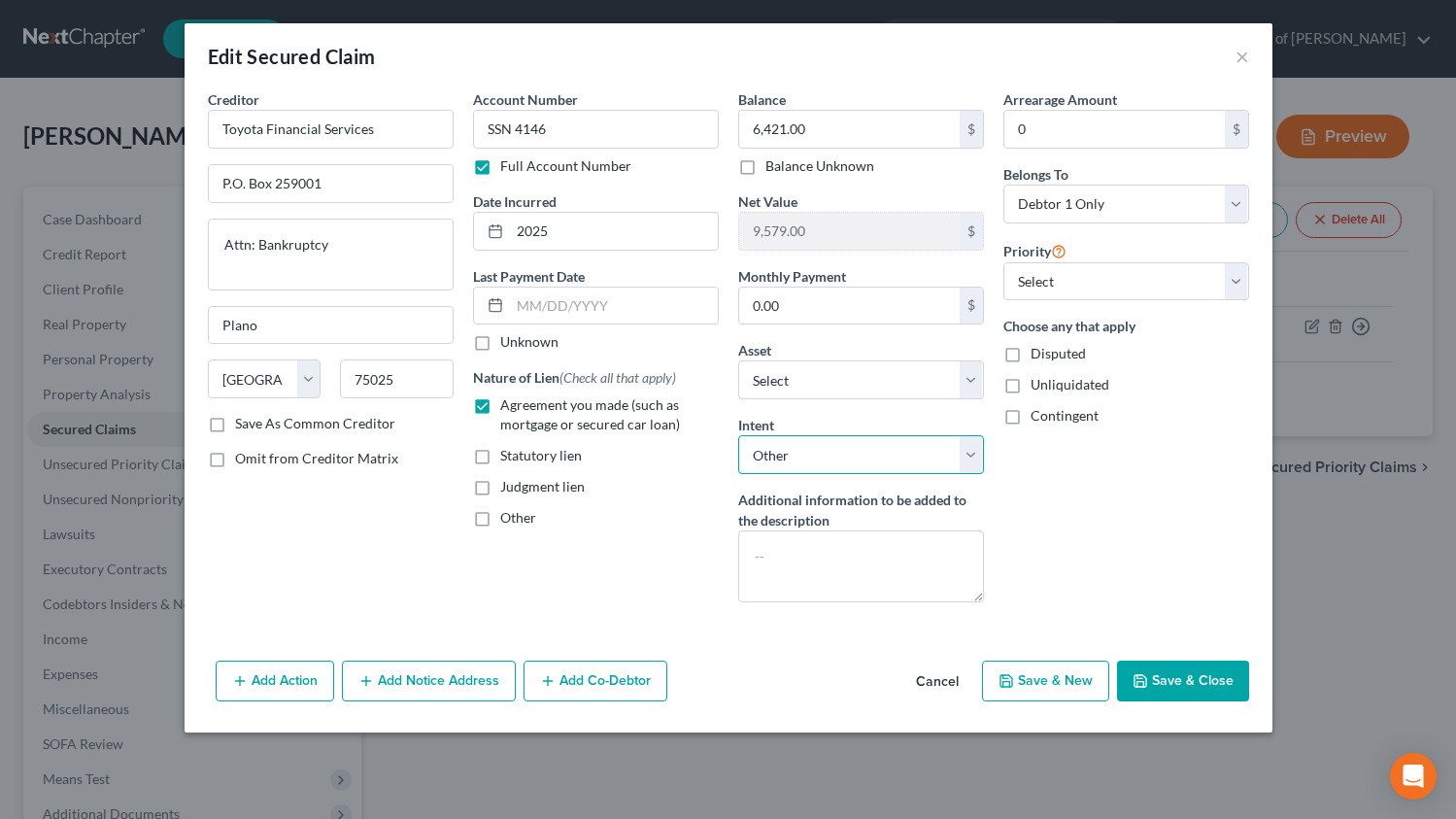
click at [739, 435] on select "Select Surrender Redeem Reaffirm Avoid Other" at bounding box center [861, 455] width 246 height 39
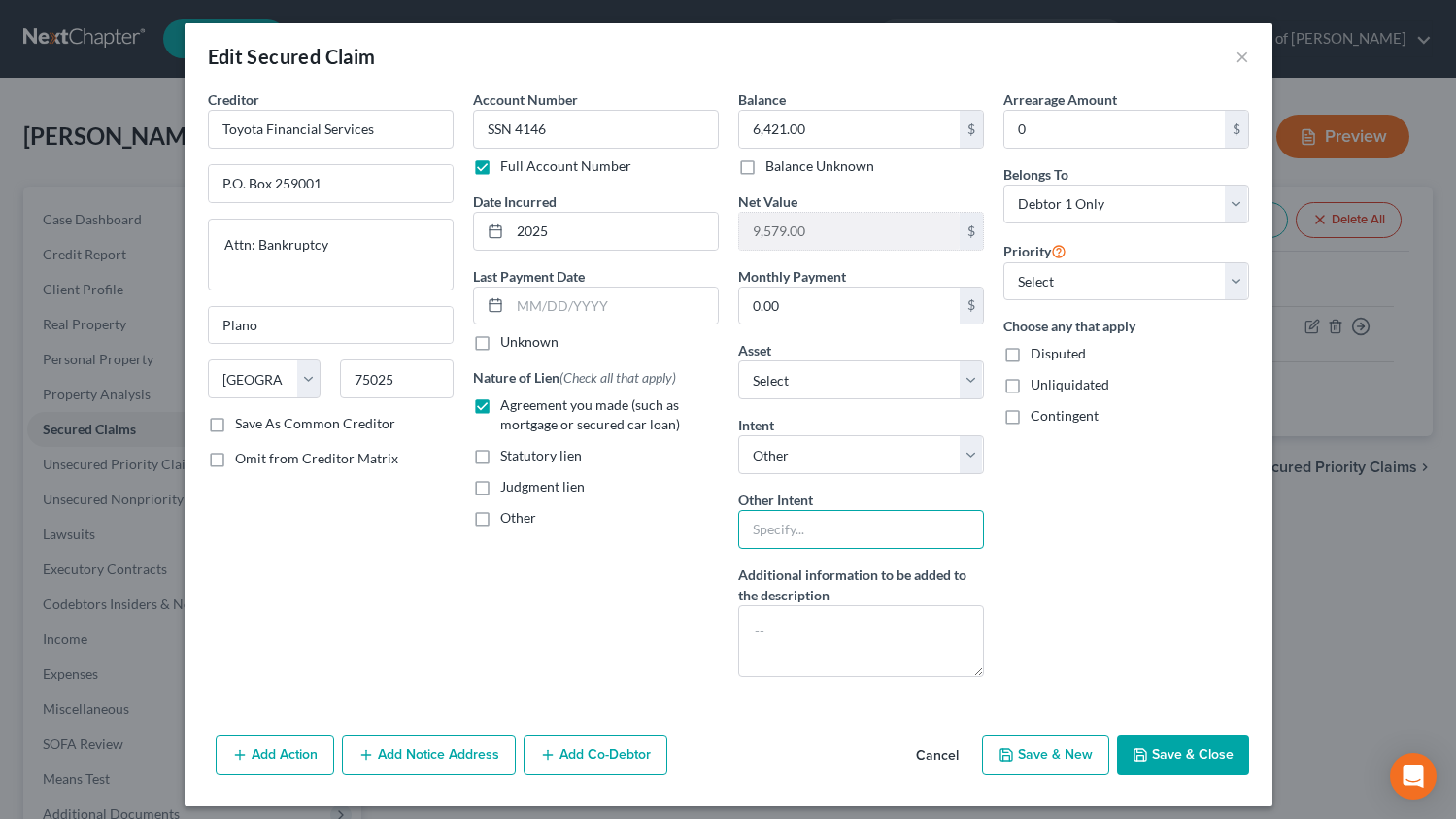
click at [834, 530] on input "text" at bounding box center [861, 529] width 246 height 39
type input "Pay & Retain"
click at [1151, 517] on div "Arrearage Amount 0 $ Belongs To * Select Debtor 1 Only Debtor 2 Only Debtor 1 A…" at bounding box center [1126, 390] width 265 height 604
click at [1104, 288] on select "Select 1st 2nd 3rd 4th 5th 6th 7th 8th 9th 10th 11th 12th 13th 14th 15th 16th 1…" at bounding box center [1126, 282] width 246 height 39
select select "0"
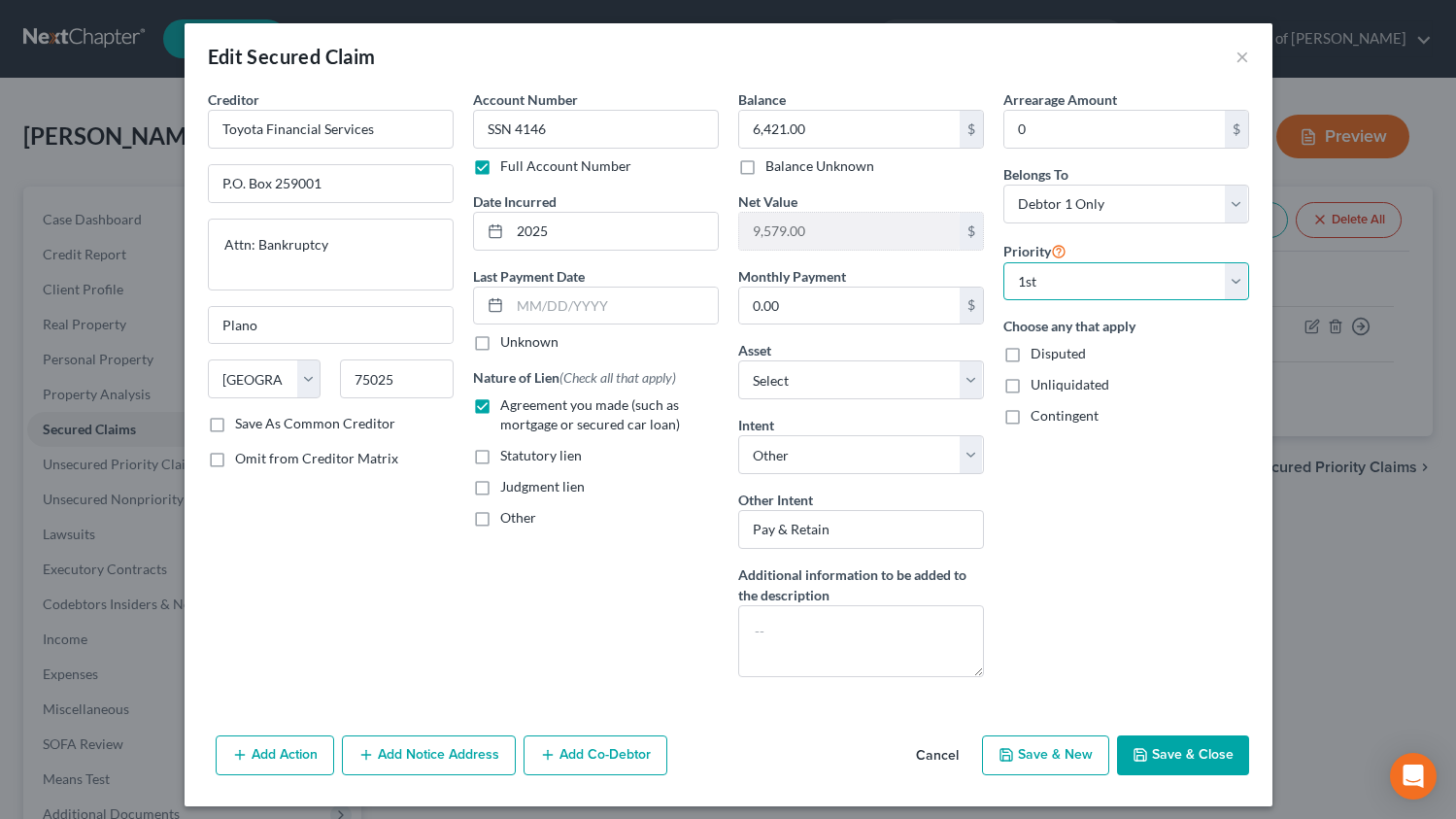
click at [1004, 262] on select "Select 1st 2nd 3rd 4th 5th 6th 7th 8th 9th 10th 11th 12th 13th 14th 15th 16th 1…" at bounding box center [1126, 282] width 246 height 39
click at [1213, 496] on div "Arrearage Amount 0 $ Belongs To * Select Debtor 1 Only Debtor 2 Only Debtor 1 A…" at bounding box center [1126, 390] width 265 height 604
click at [1182, 758] on button "Save & Close" at bounding box center [1183, 756] width 132 height 41
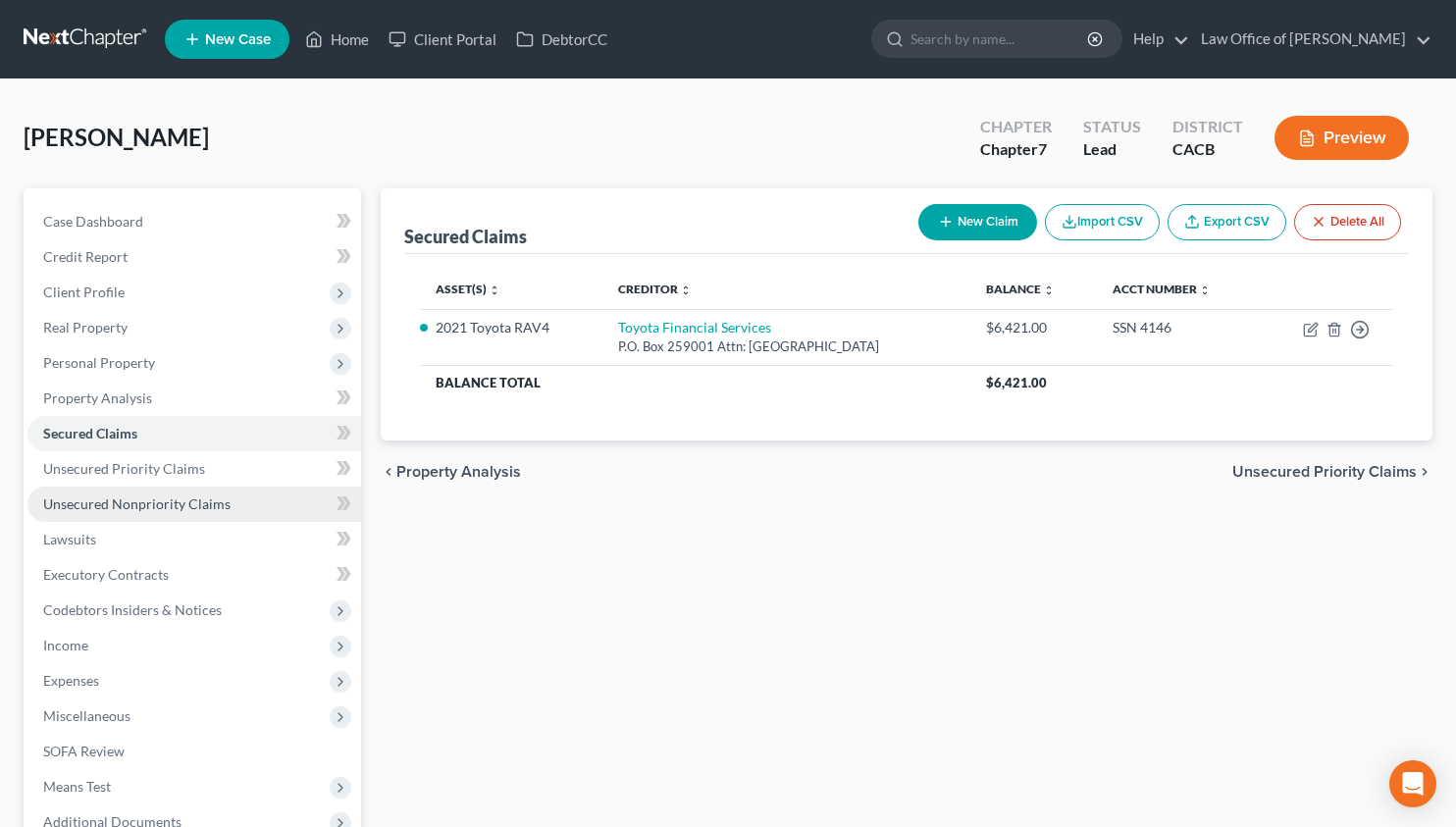
click at [197, 501] on span "Unsecured Nonpriority Claims" at bounding box center [137, 503] width 188 height 17
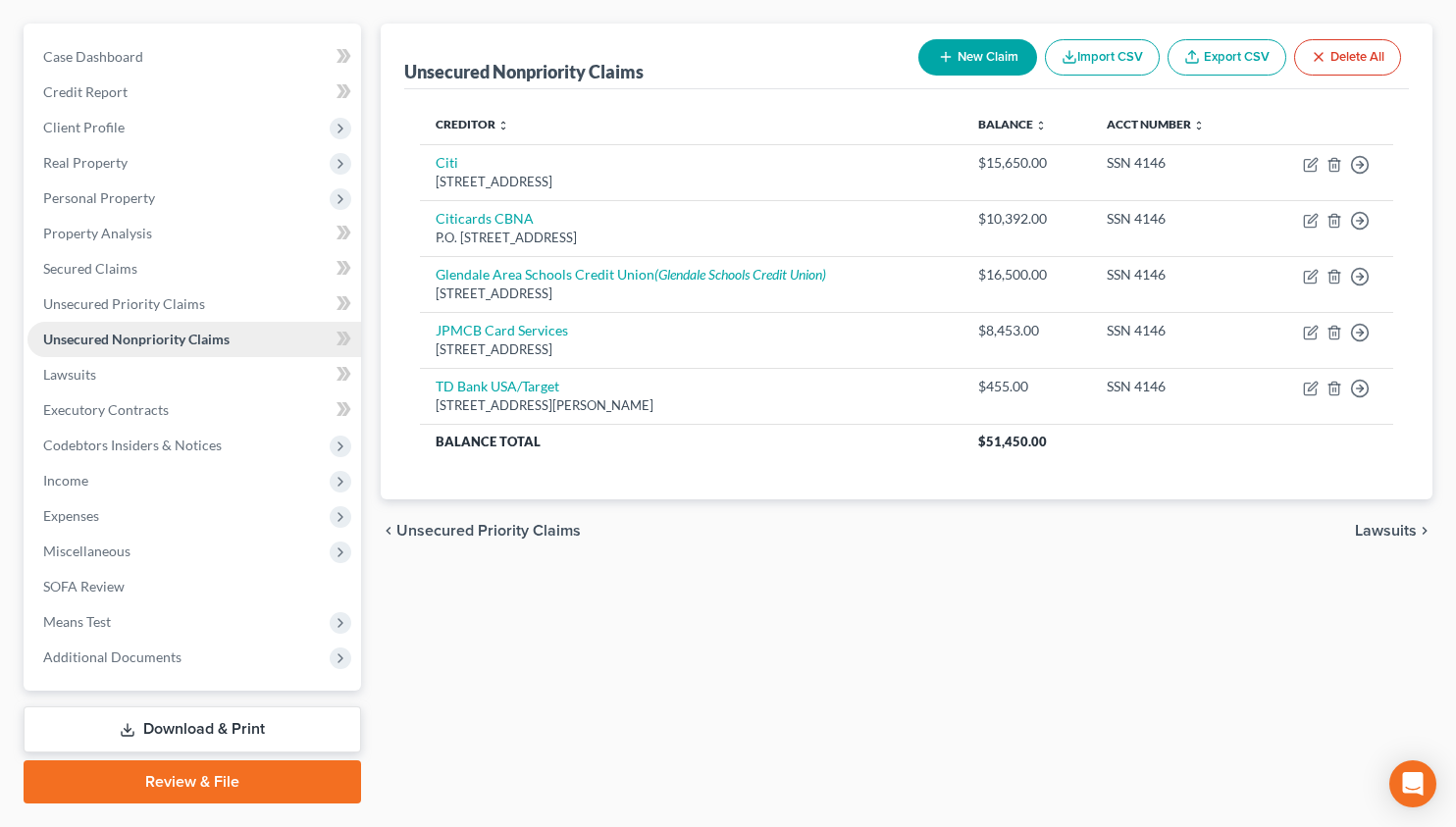
scroll to position [189, 0]
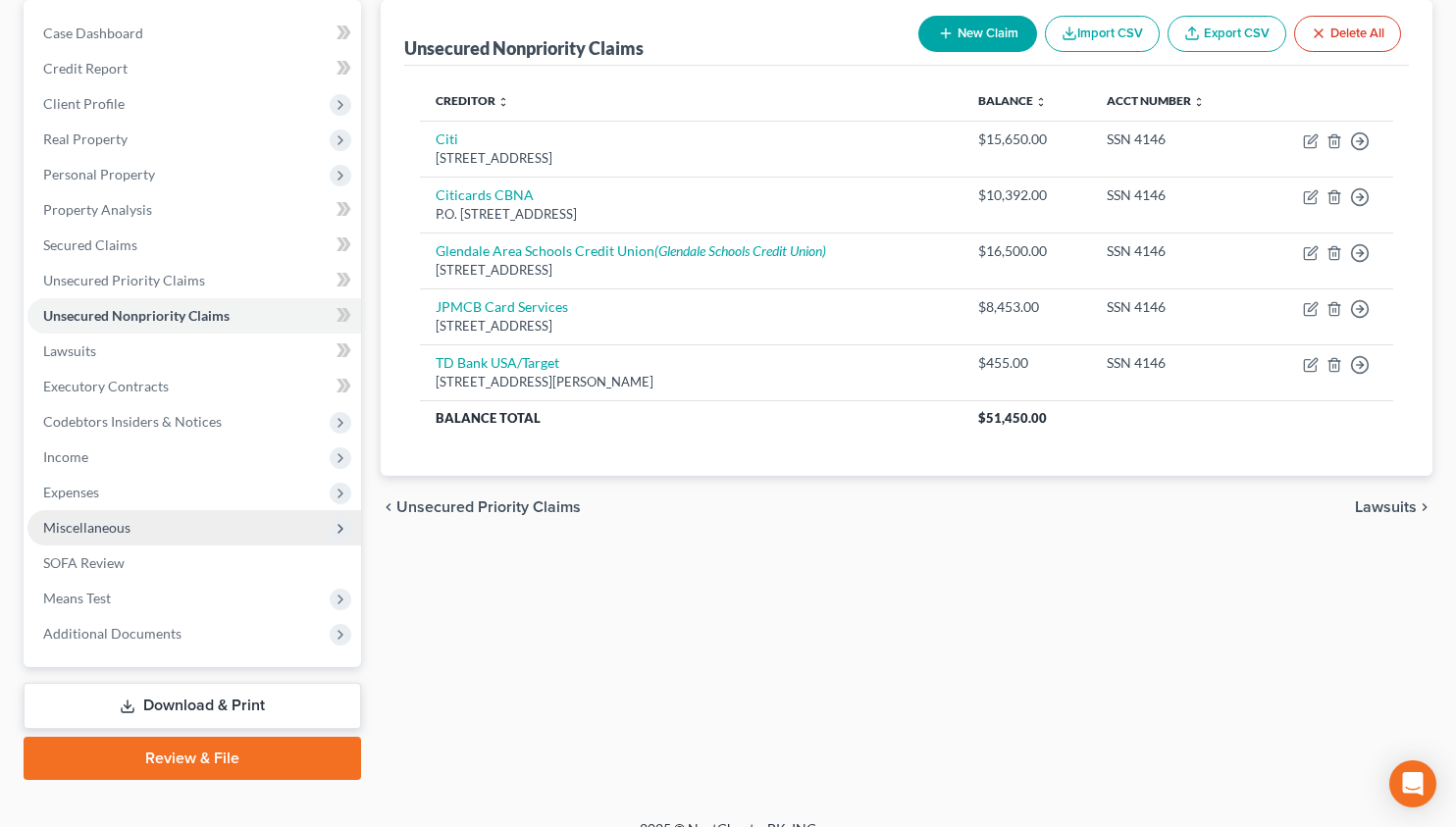
click at [173, 511] on span "Miscellaneous" at bounding box center [195, 528] width 334 height 36
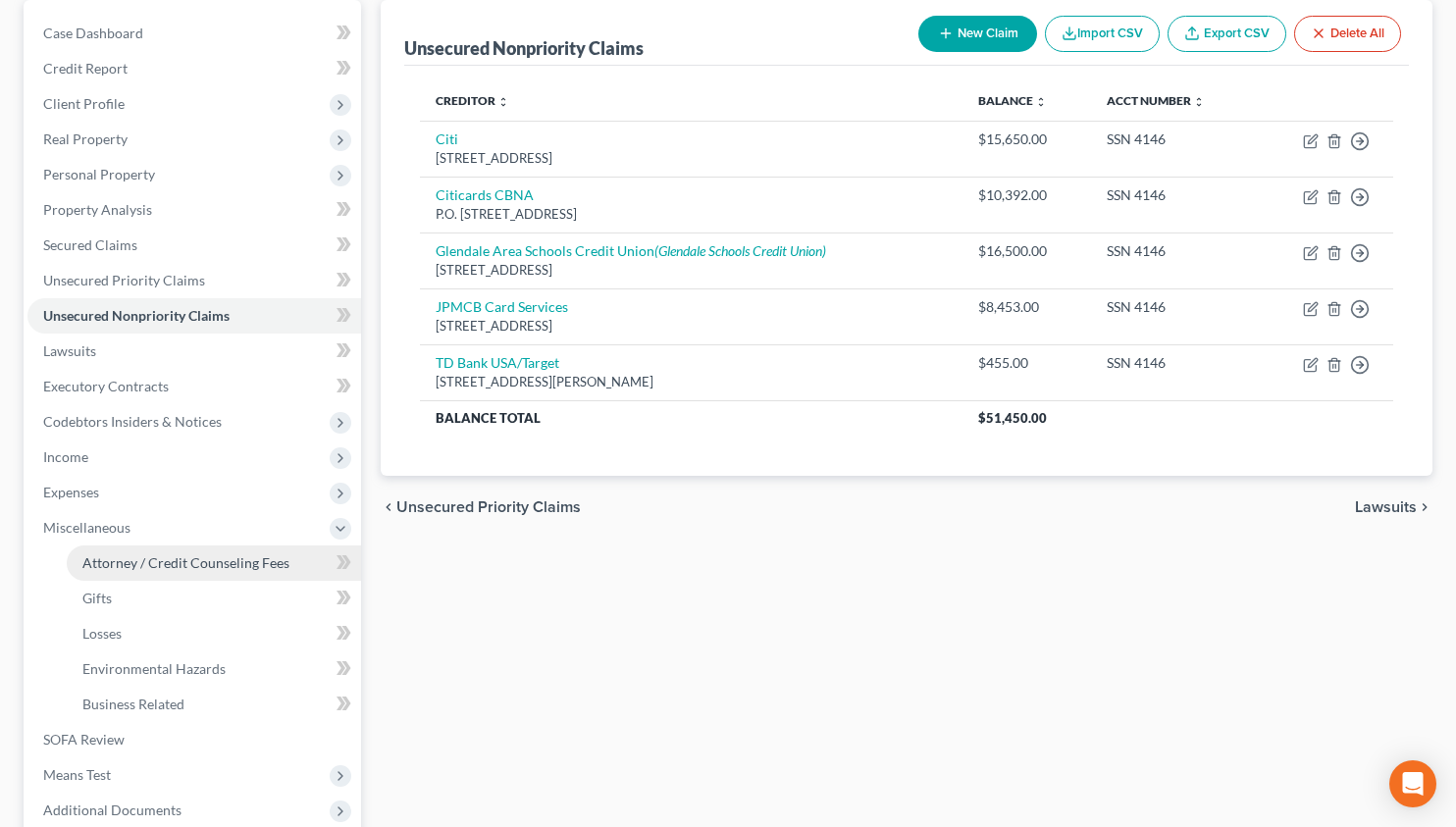
click at [182, 551] on link "Attorney / Credit Counseling Fees" at bounding box center [214, 563] width 294 height 36
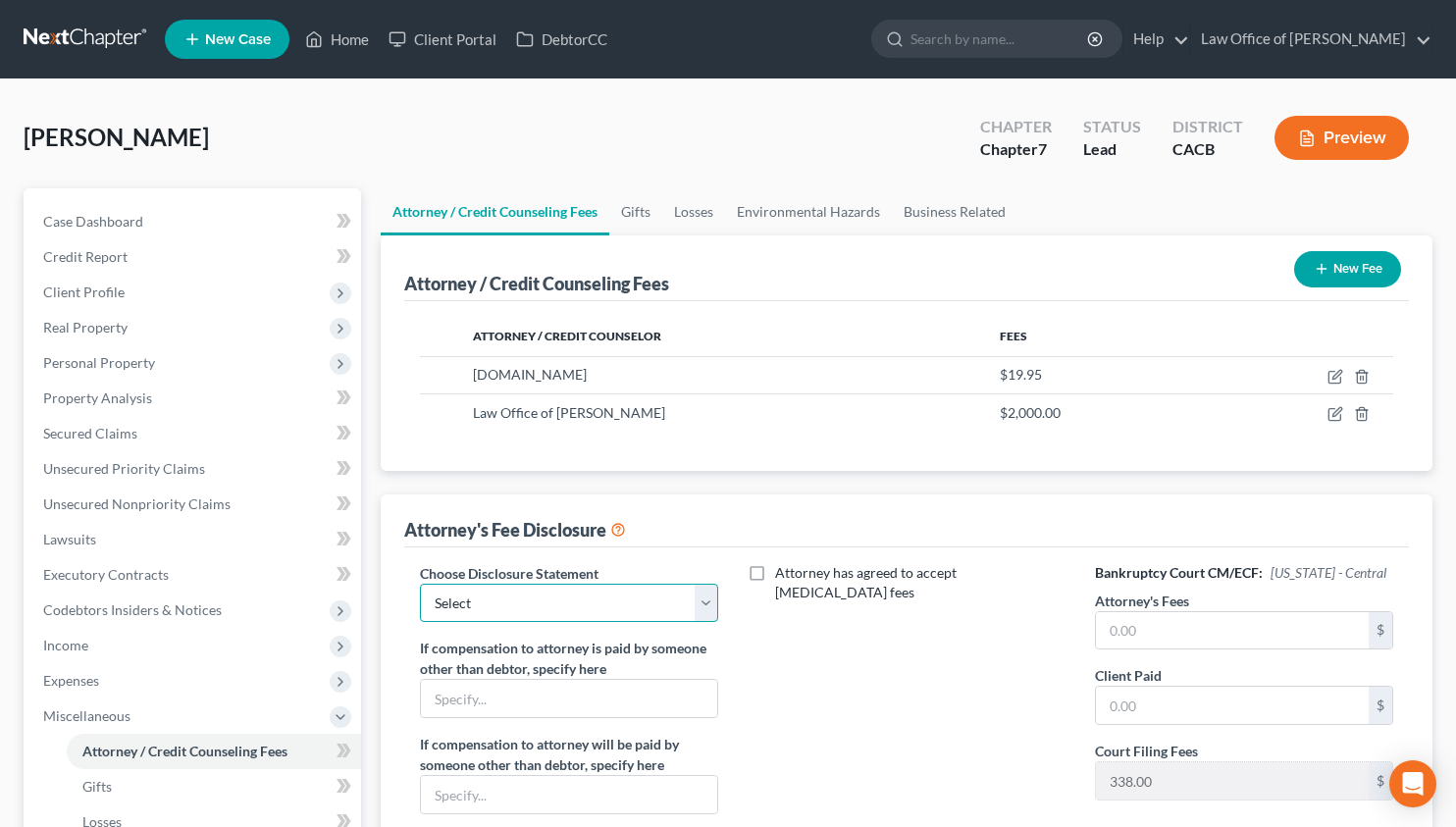
click at [555, 600] on select "Select Disclosure of Attorney Compensation" at bounding box center [569, 604] width 298 height 40
select select "0"
click at [420, 584] on select "Select Disclosure of Attorney Compensation" at bounding box center [569, 604] width 298 height 40
click at [1226, 644] on input "text" at bounding box center [1232, 631] width 273 height 38
type input "2,000"
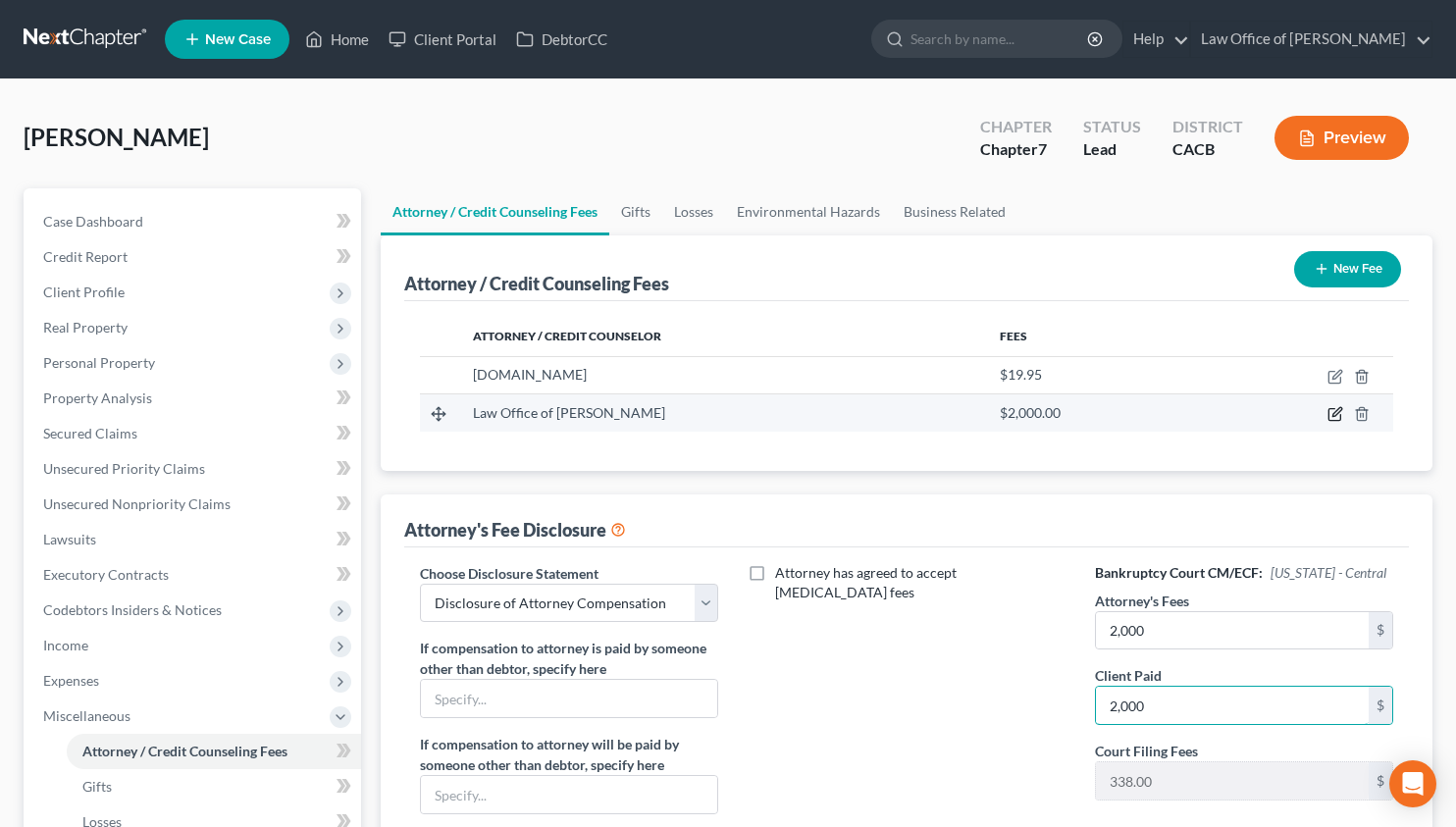
type input "2,000"
click at [1334, 417] on icon "button" at bounding box center [1335, 414] width 16 height 16
select select "4"
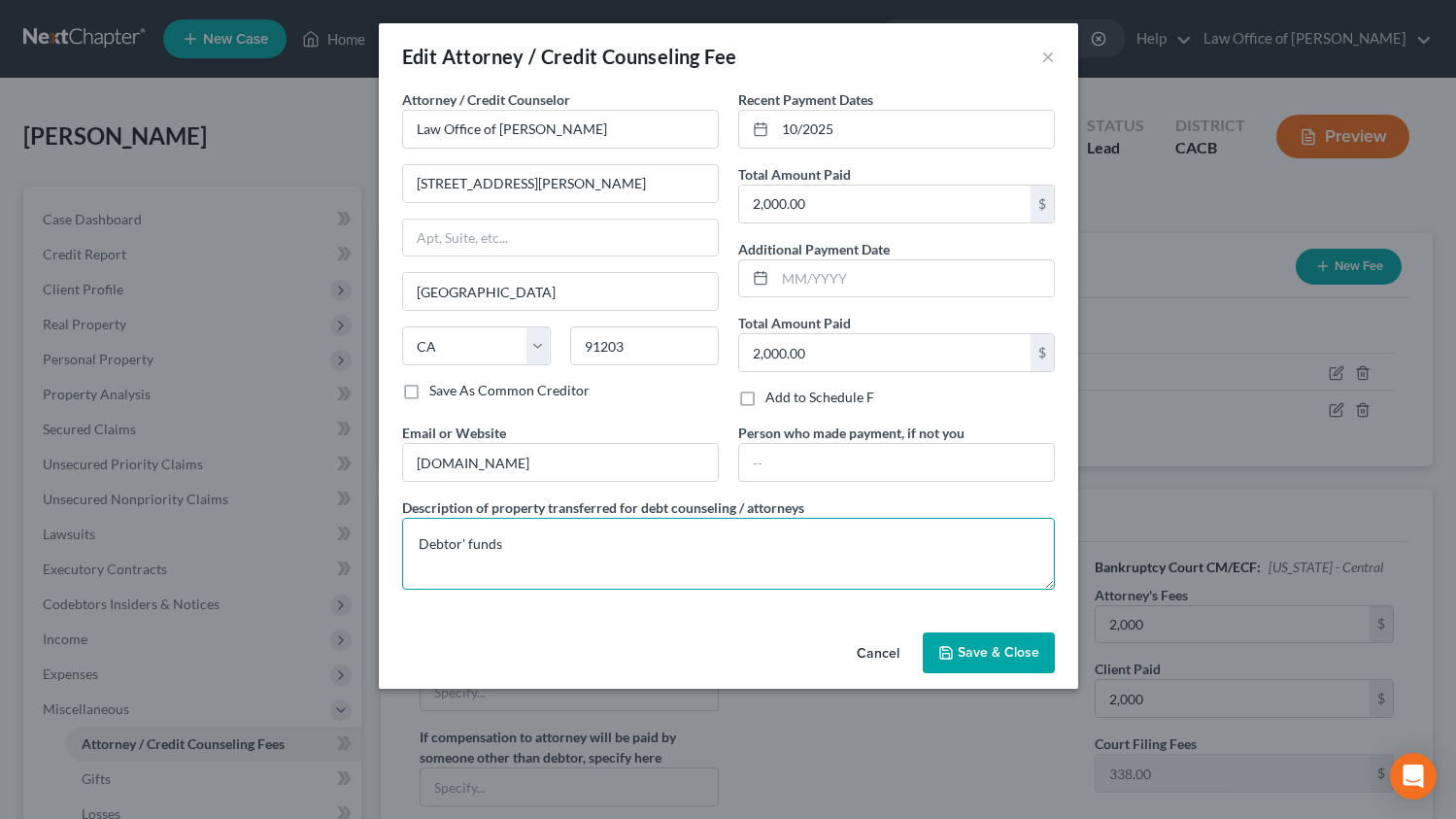
drag, startPoint x: 528, startPoint y: 543, endPoint x: 203, endPoint y: 514, distance: 326.3
click at [204, 515] on div "Edit Attorney / Credit Counseling Fee × Attorney / Credit Counselor * Law Offic…" at bounding box center [728, 409] width 1456 height 819
type textarea "Debtor's funds."
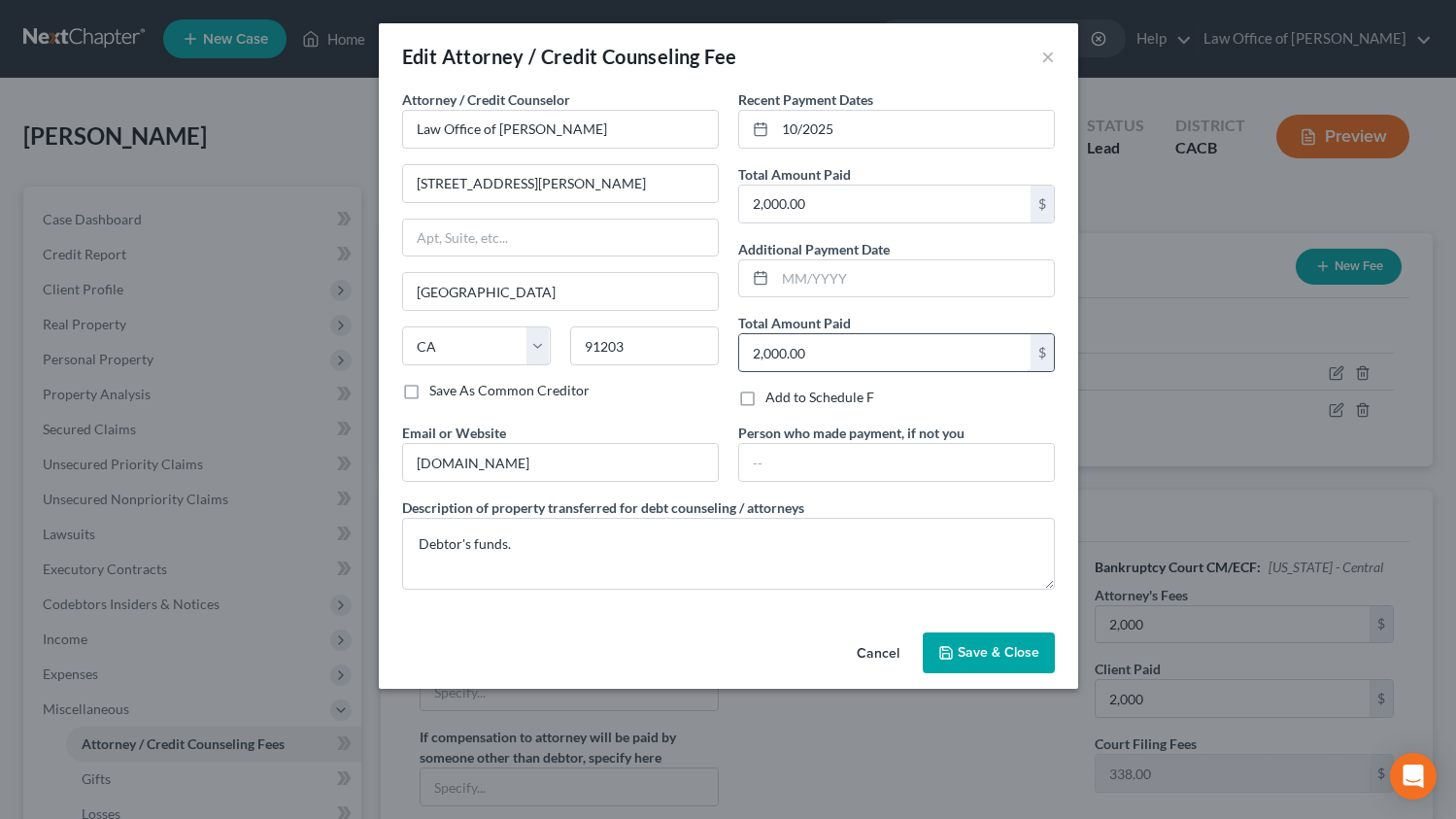
click at [839, 354] on input "2,000.00" at bounding box center [886, 353] width 292 height 37
click at [1020, 640] on button "Save & Close" at bounding box center [988, 653] width 132 height 41
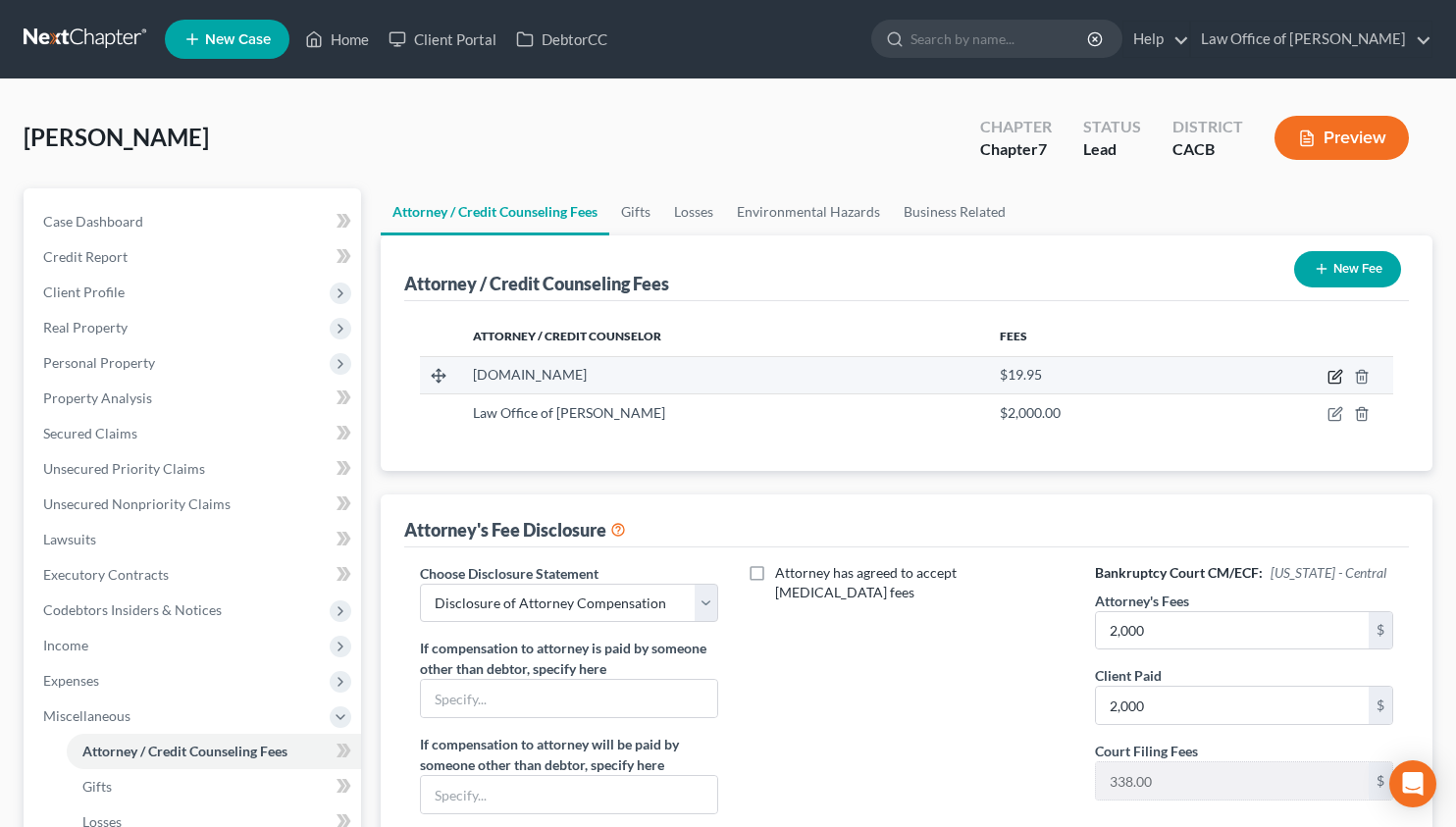
click at [1332, 375] on icon "button" at bounding box center [1335, 376] width 16 height 16
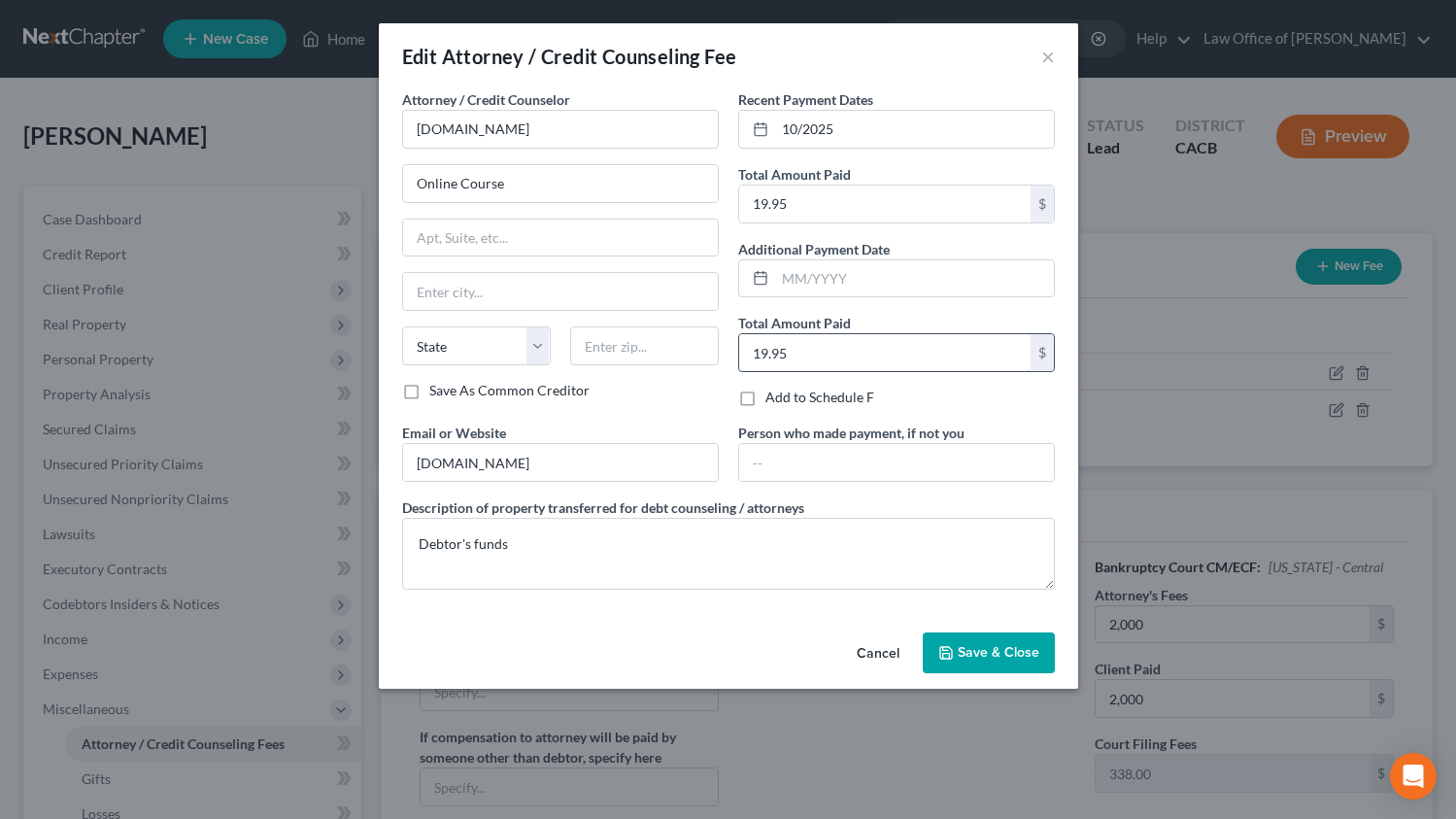
click at [887, 369] on input "19.95" at bounding box center [886, 353] width 292 height 37
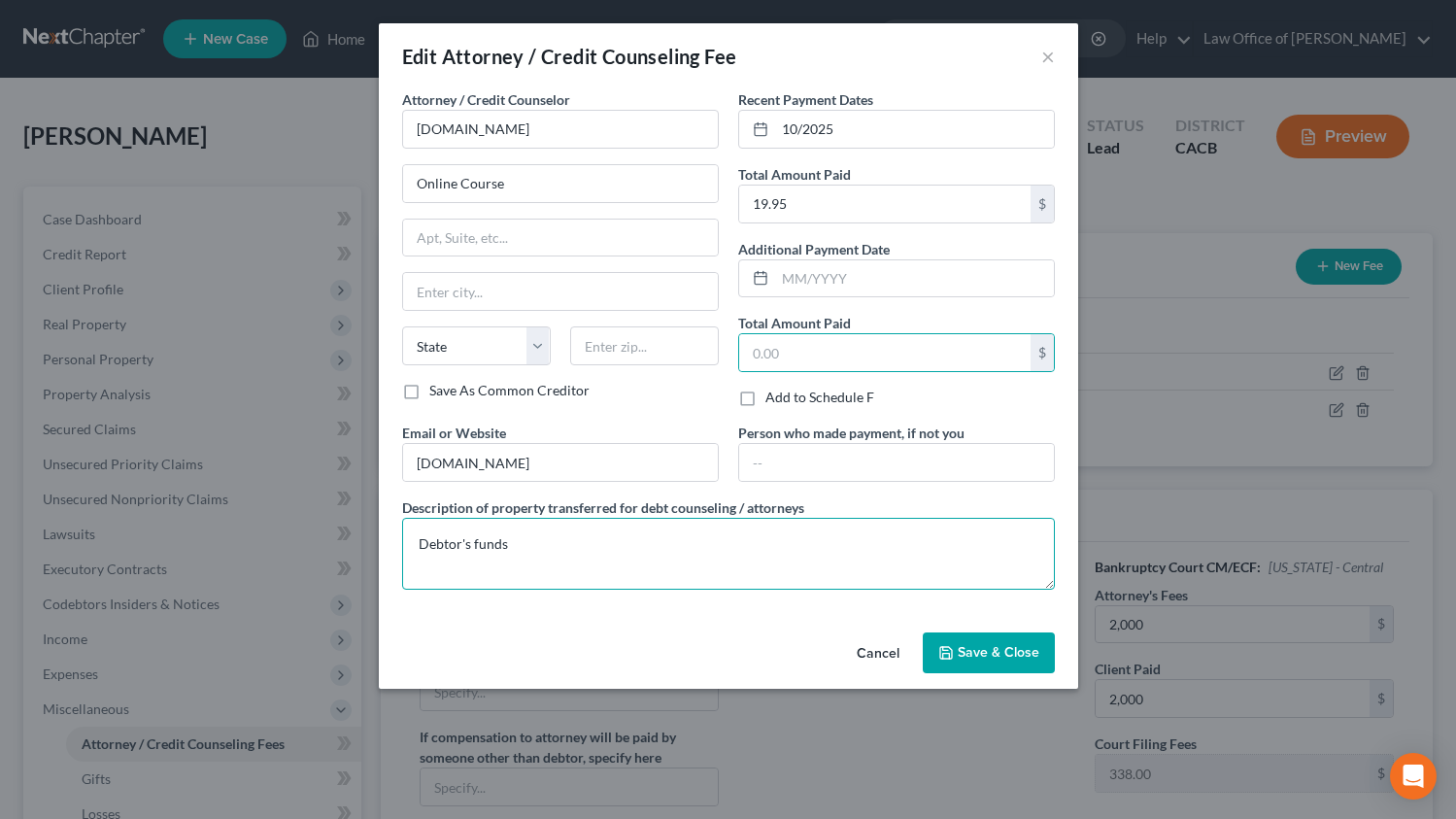
click at [796, 576] on textarea "Debtor's funds" at bounding box center [728, 553] width 653 height 71
paste textarea "."
type textarea "Debtor's funds."
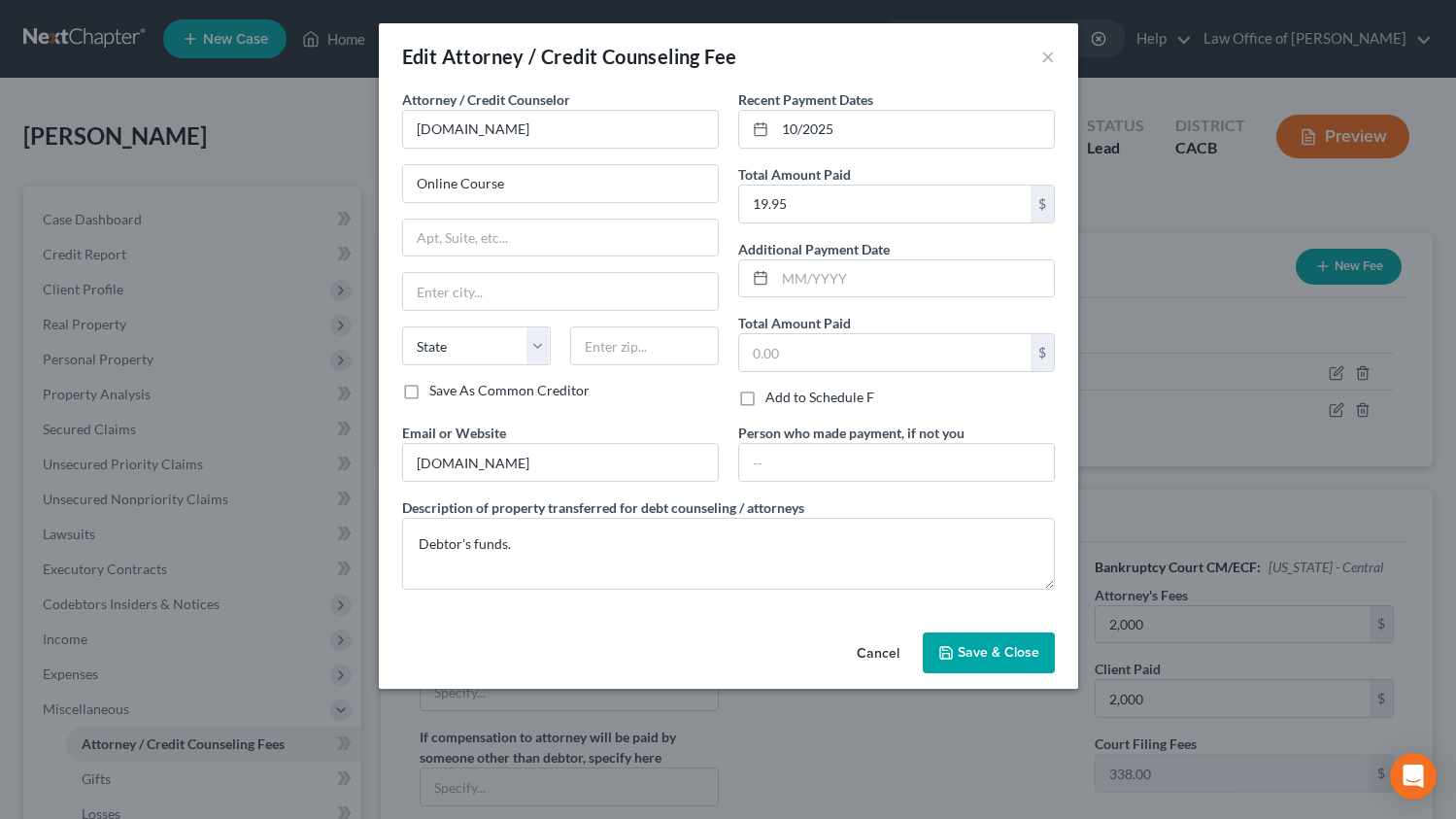
click at [961, 652] on span "Save & Close" at bounding box center [998, 652] width 81 height 17
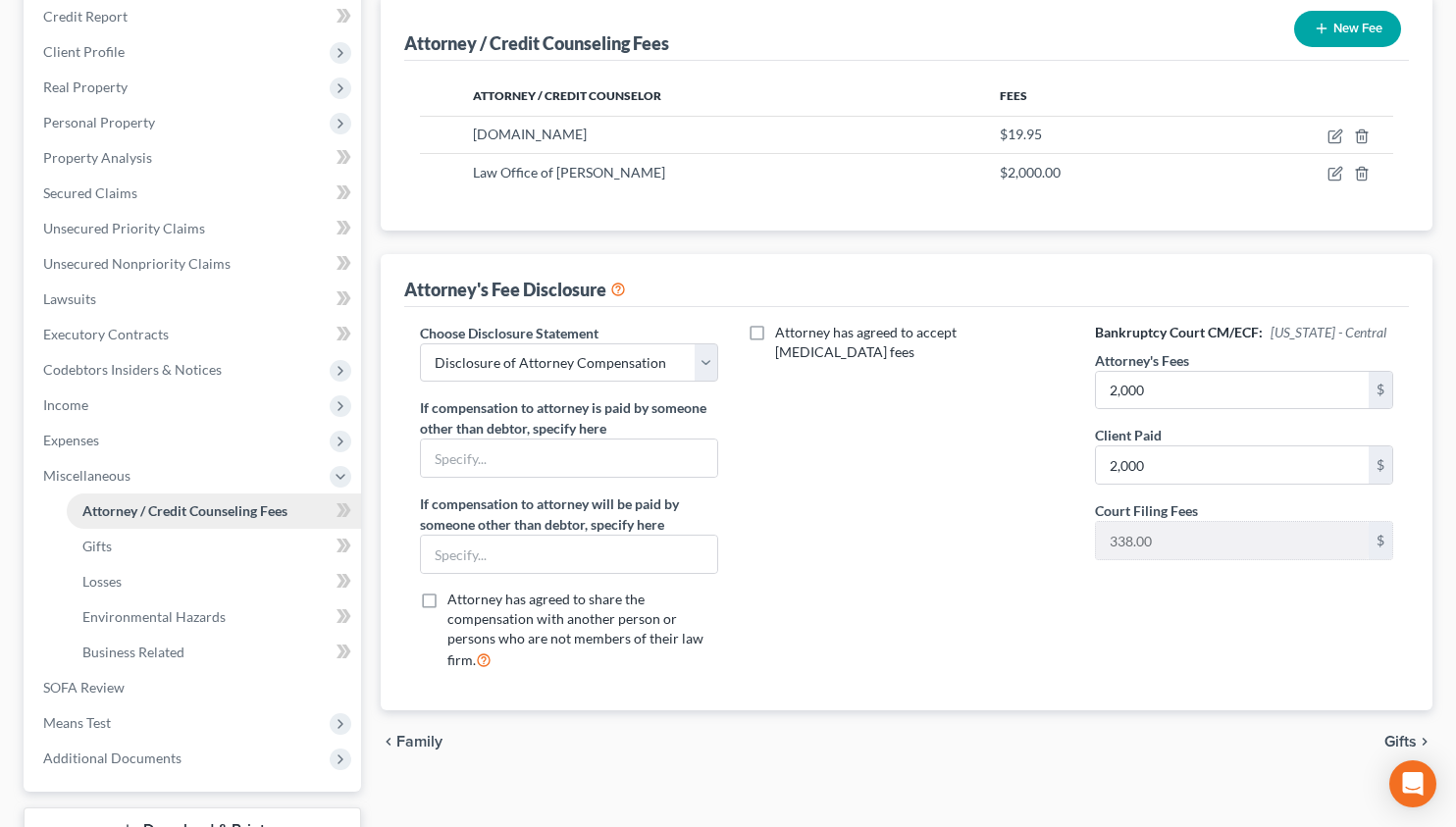
scroll to position [242, 0]
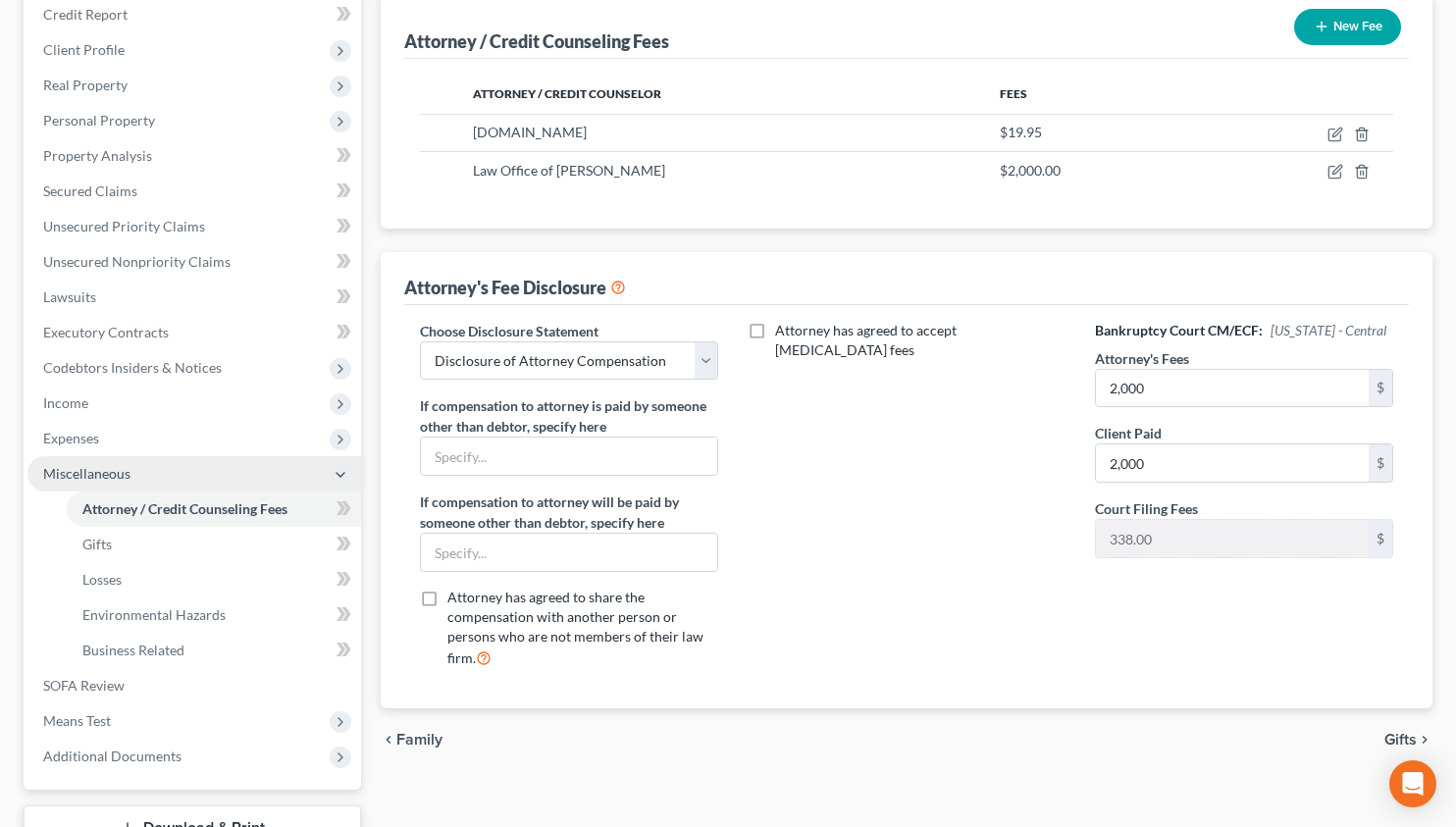
click at [141, 471] on span "Miscellaneous" at bounding box center [195, 474] width 334 height 36
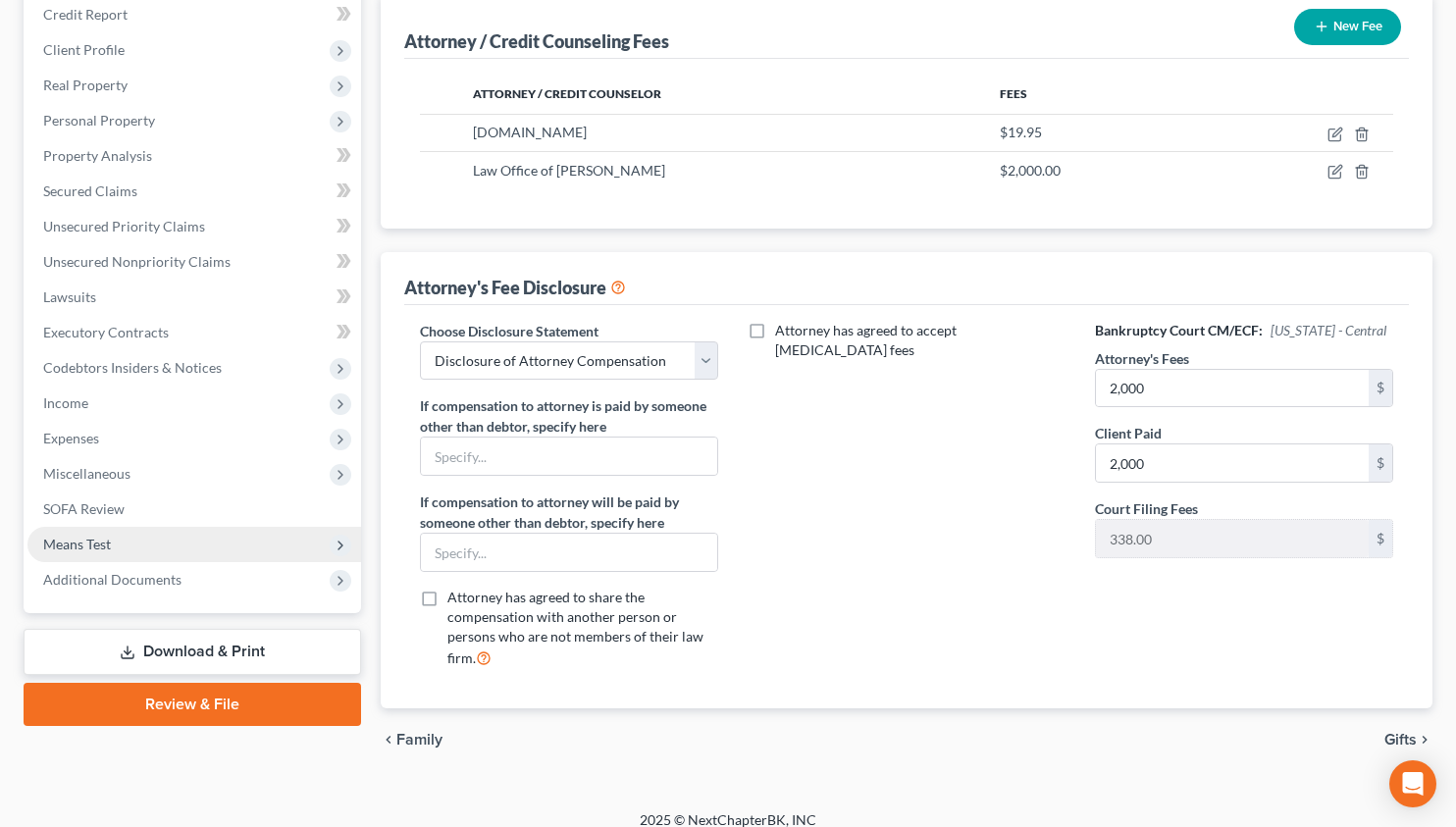
click at [125, 547] on span "Means Test" at bounding box center [195, 544] width 334 height 36
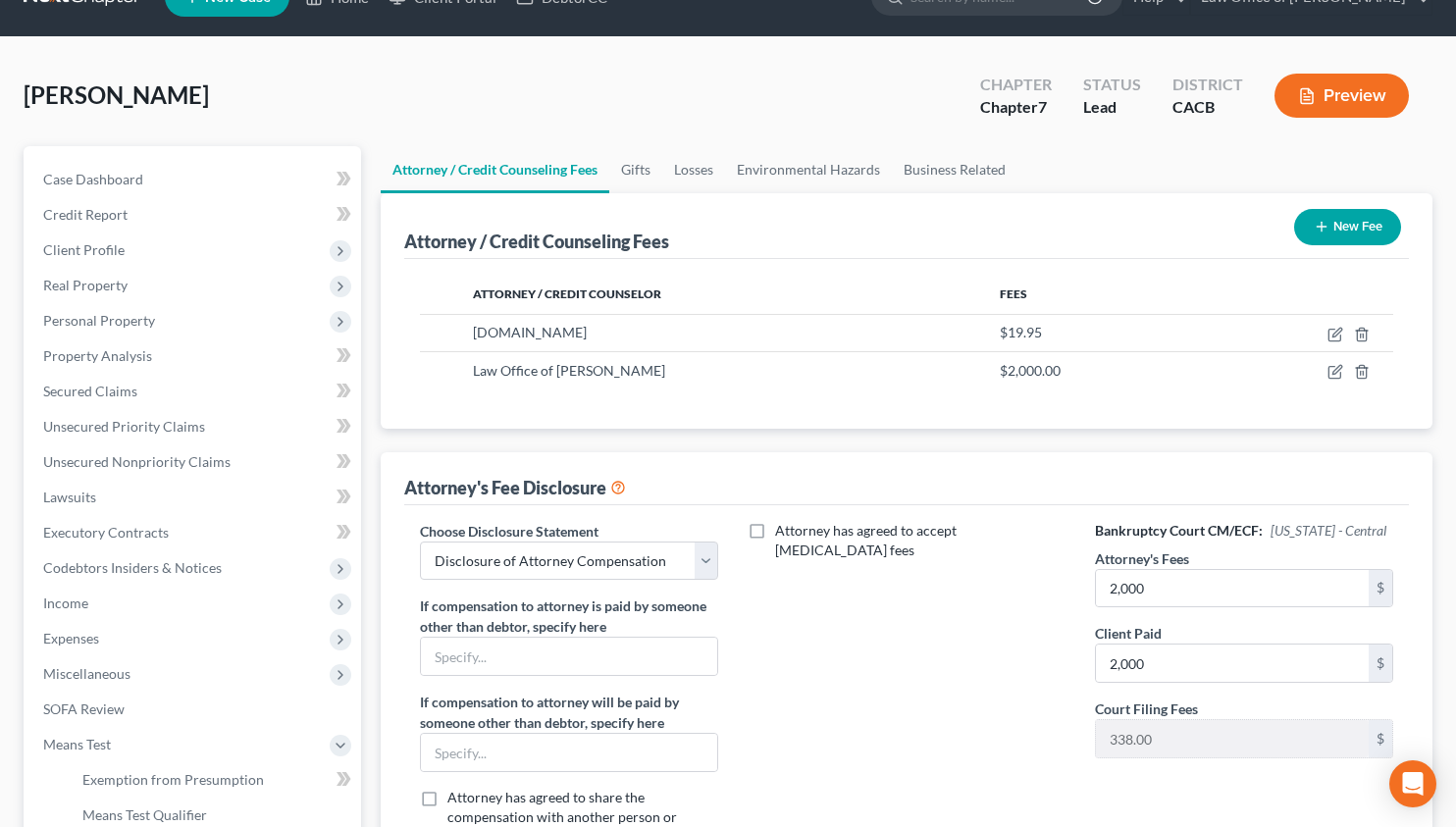
scroll to position [0, 0]
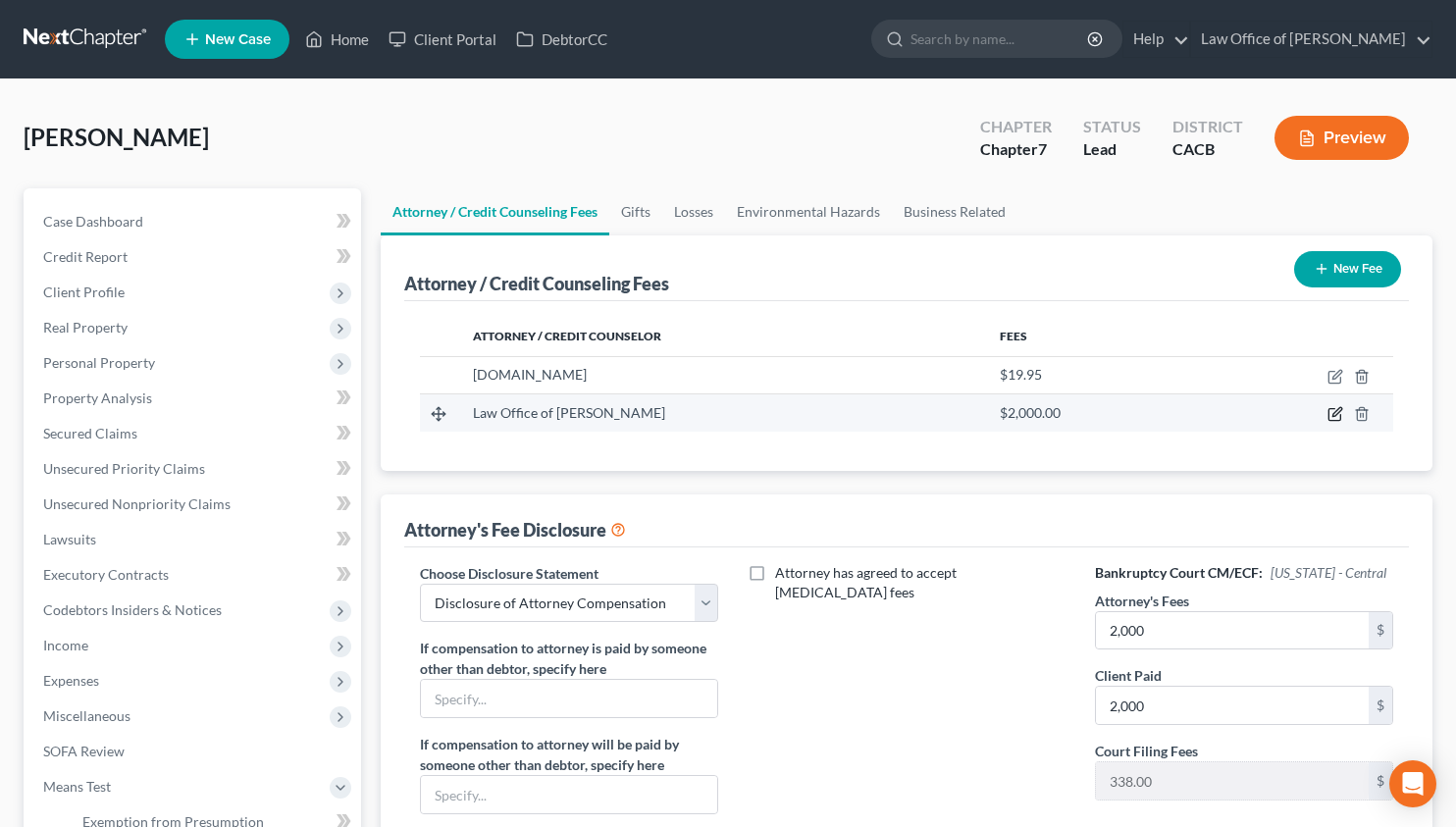
click at [1332, 417] on icon "button" at bounding box center [1335, 412] width 9 height 9
select select "4"
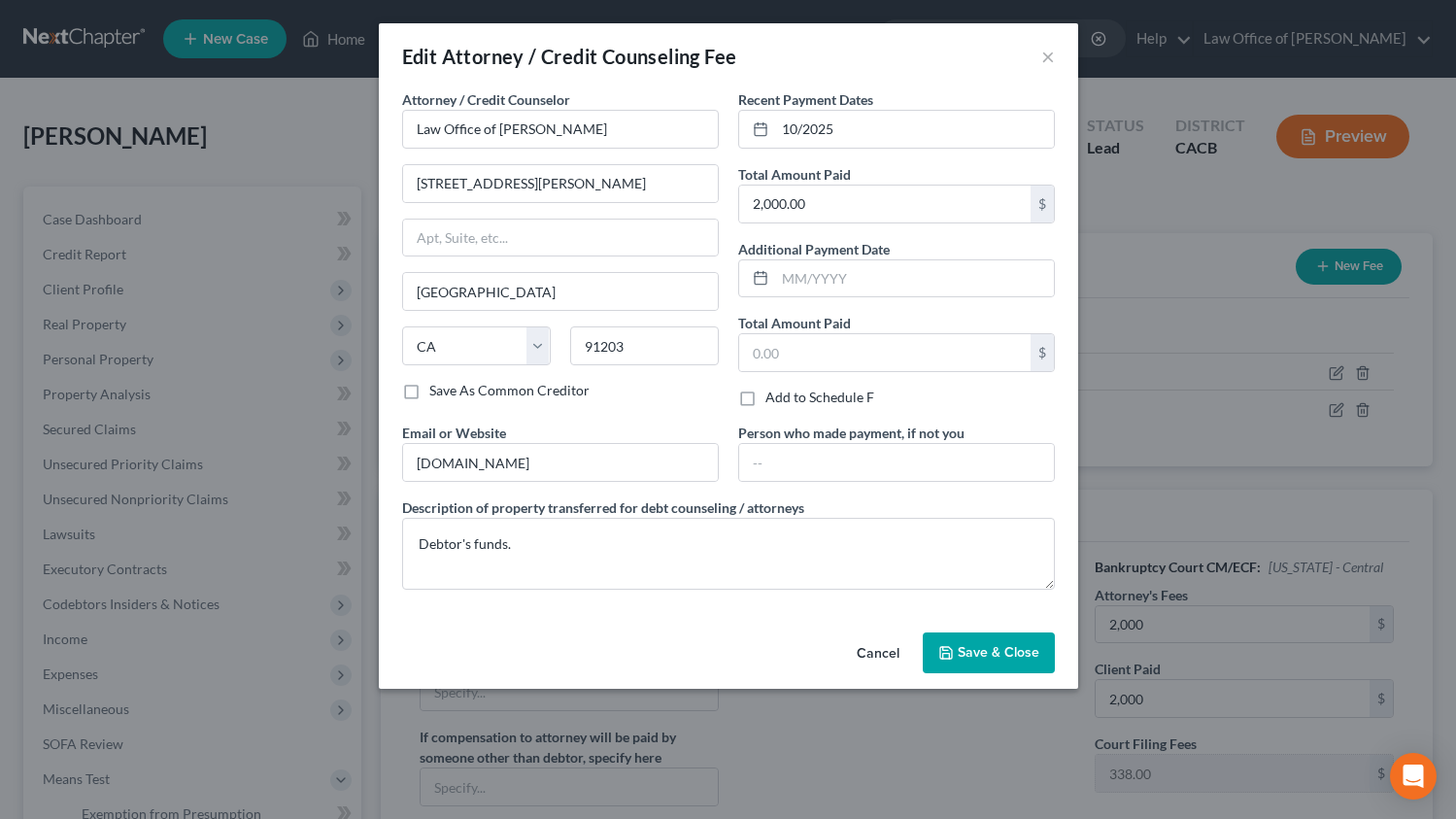
click at [882, 659] on button "Cancel" at bounding box center [878, 654] width 73 height 39
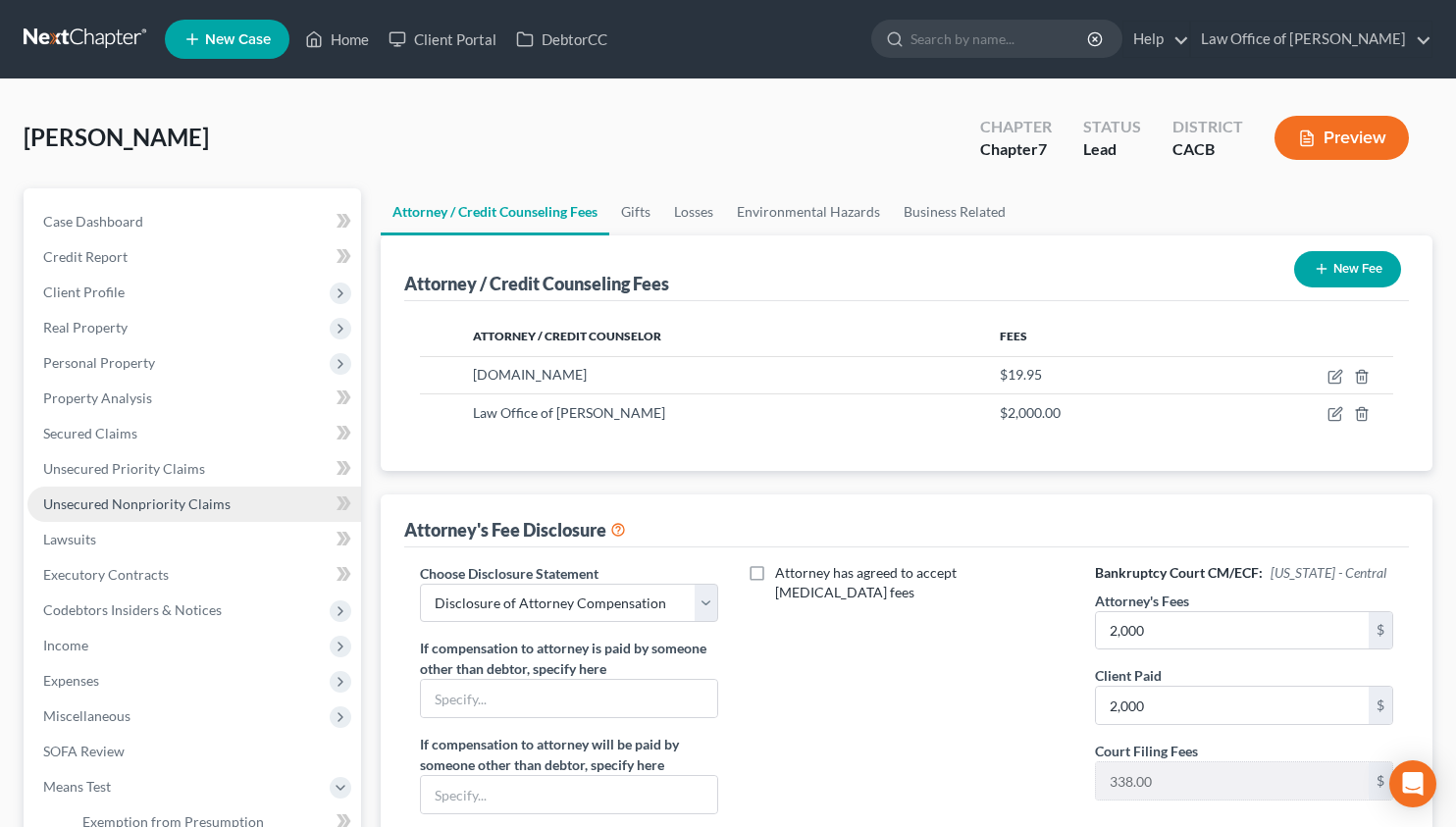
click at [156, 495] on span "Unsecured Nonpriority Claims" at bounding box center [137, 503] width 188 height 17
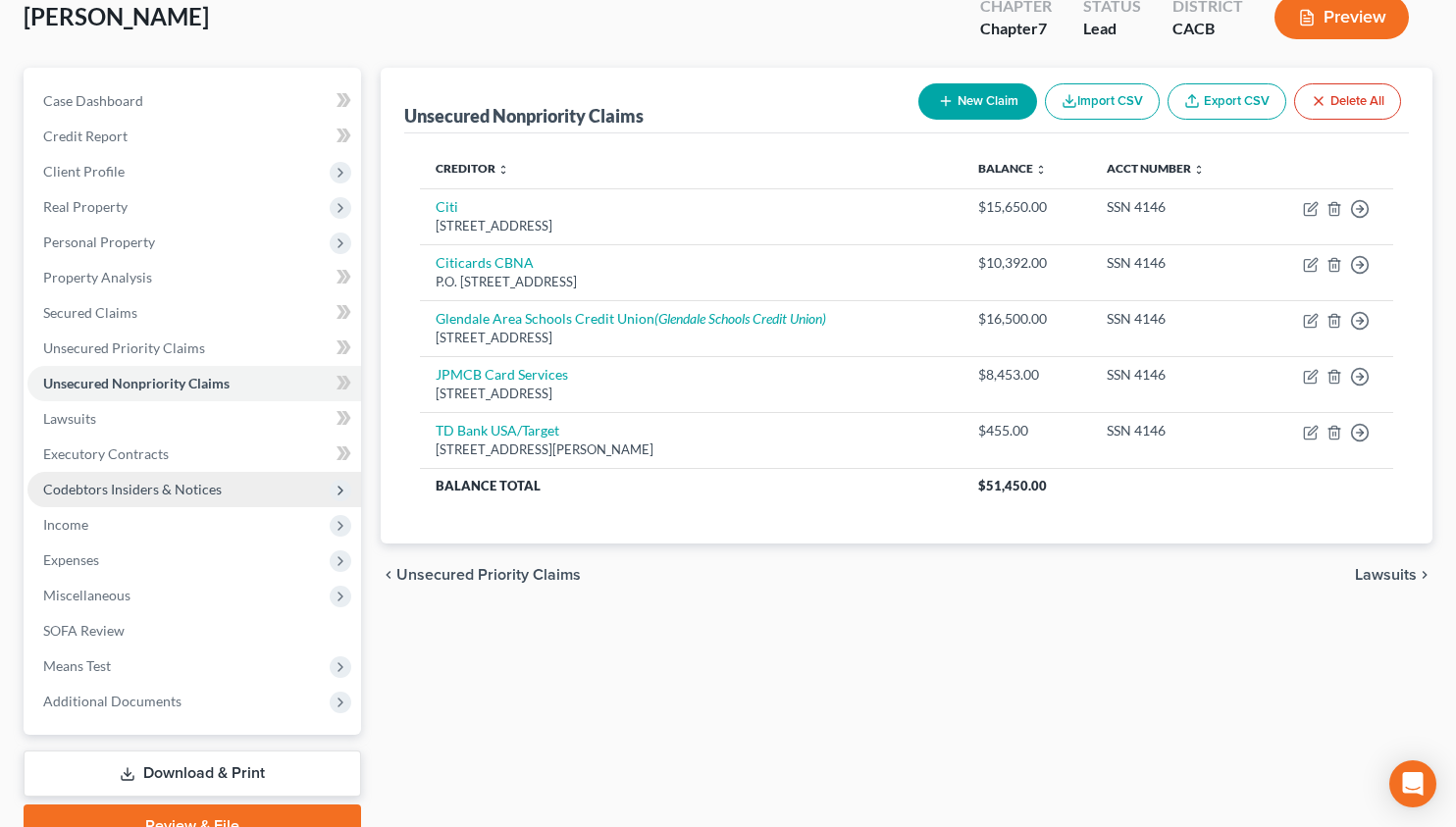
scroll to position [124, 0]
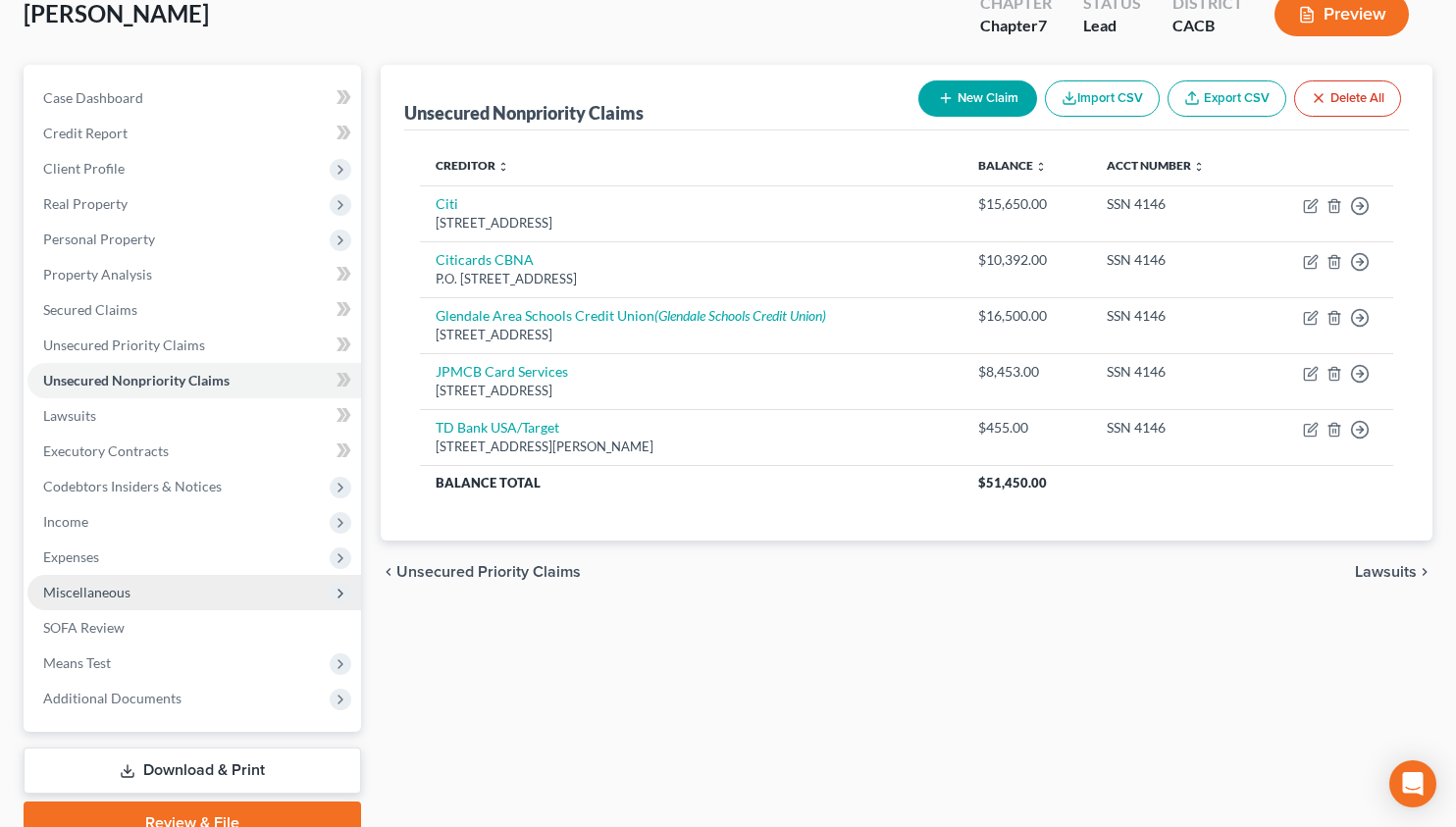
click at [134, 597] on span "Miscellaneous" at bounding box center [195, 593] width 334 height 36
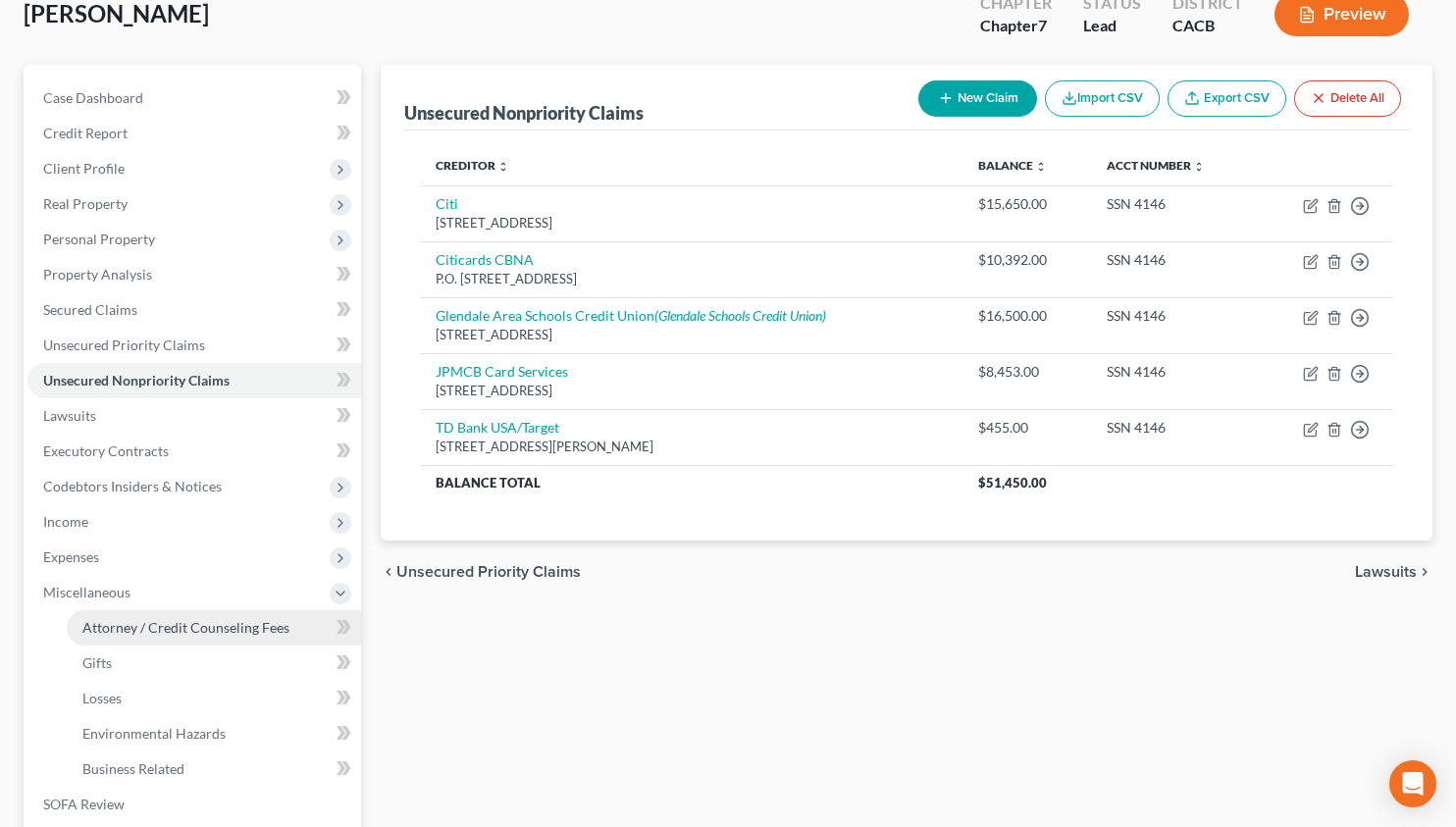
click at [141, 628] on span "Attorney / Credit Counseling Fees" at bounding box center [186, 627] width 207 height 17
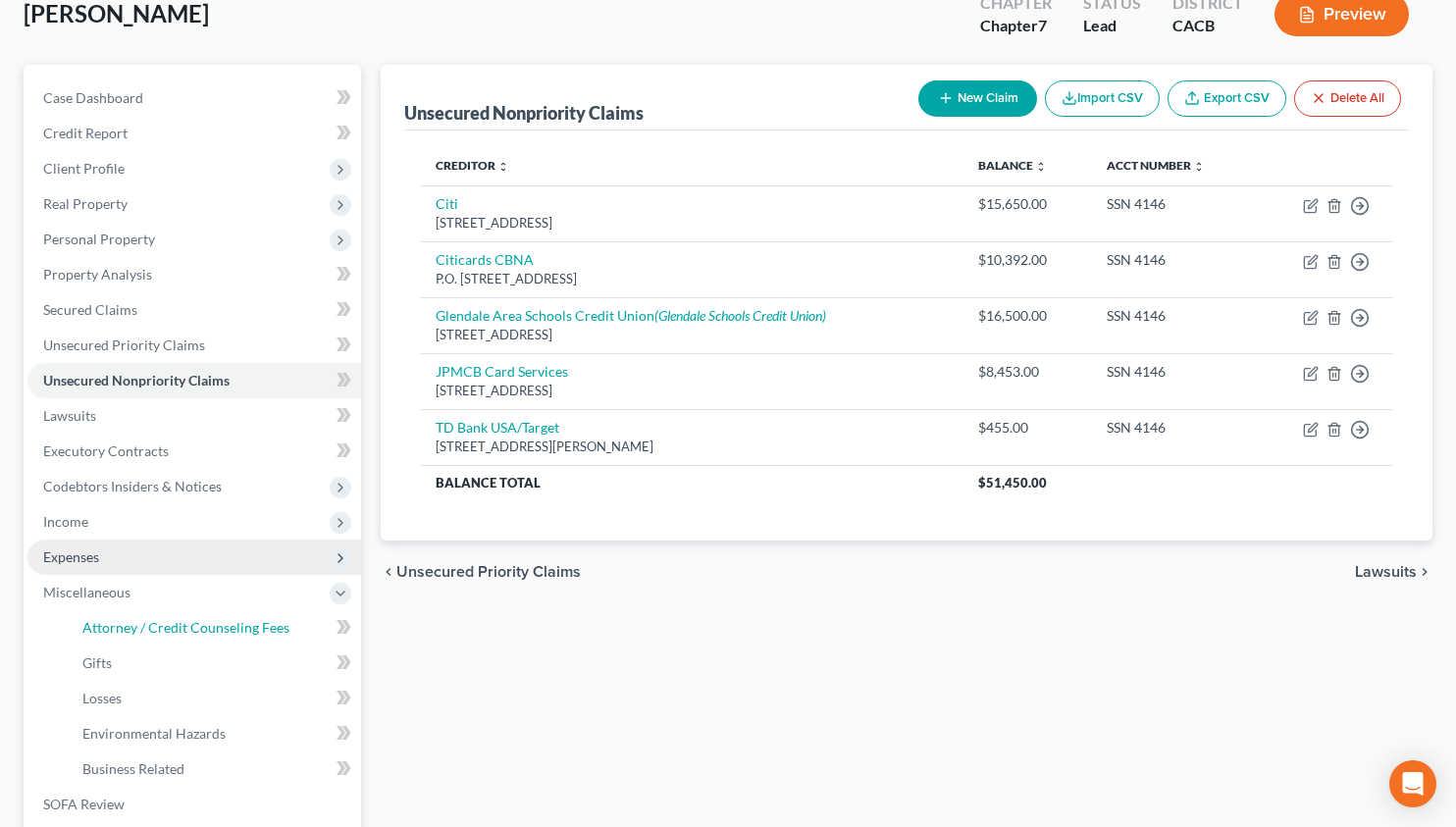
select select "0"
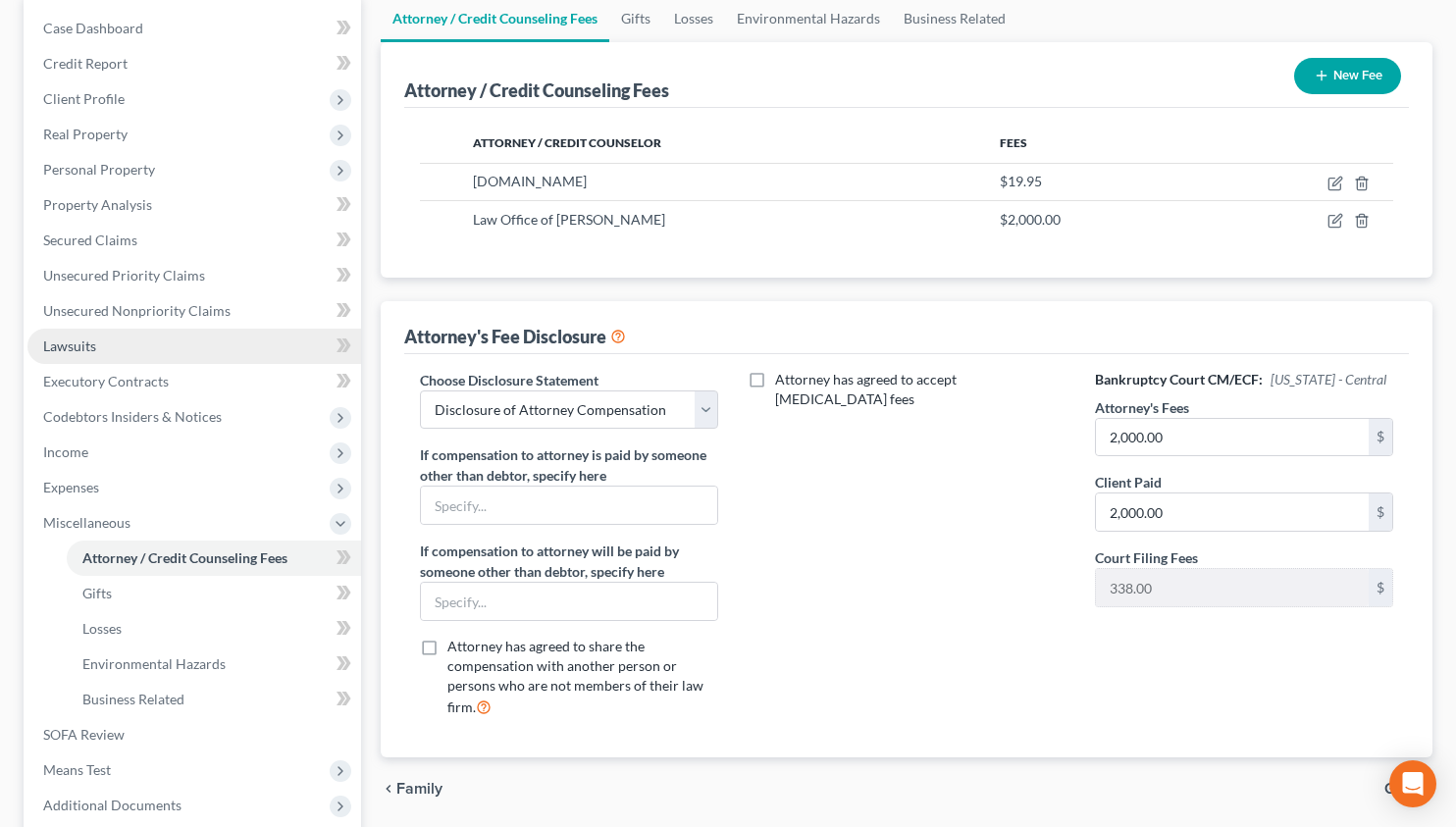
scroll to position [203, 0]
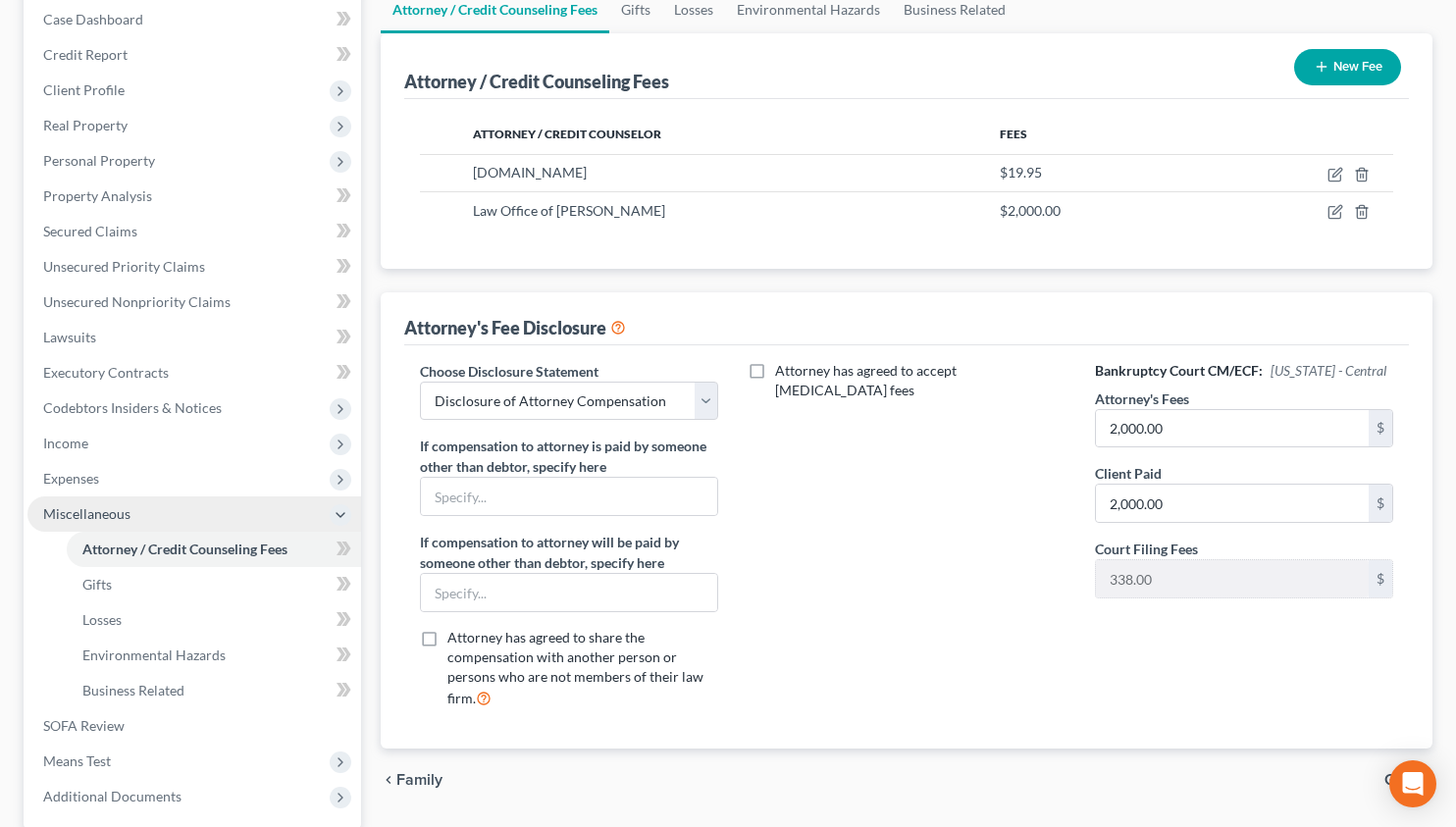
click at [151, 523] on span "Miscellaneous" at bounding box center [195, 514] width 334 height 36
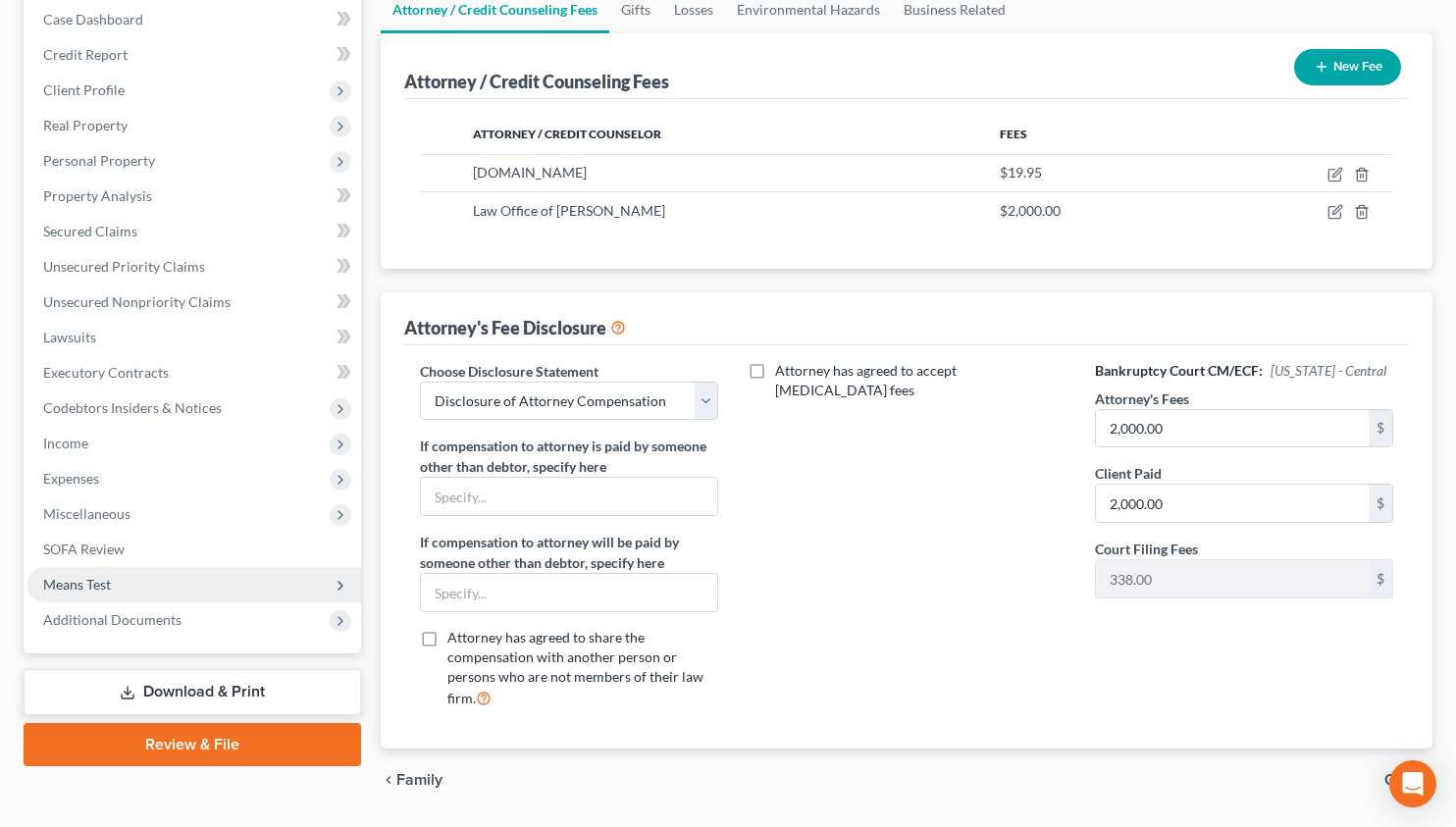
click at [153, 584] on span "Means Test" at bounding box center [195, 585] width 334 height 36
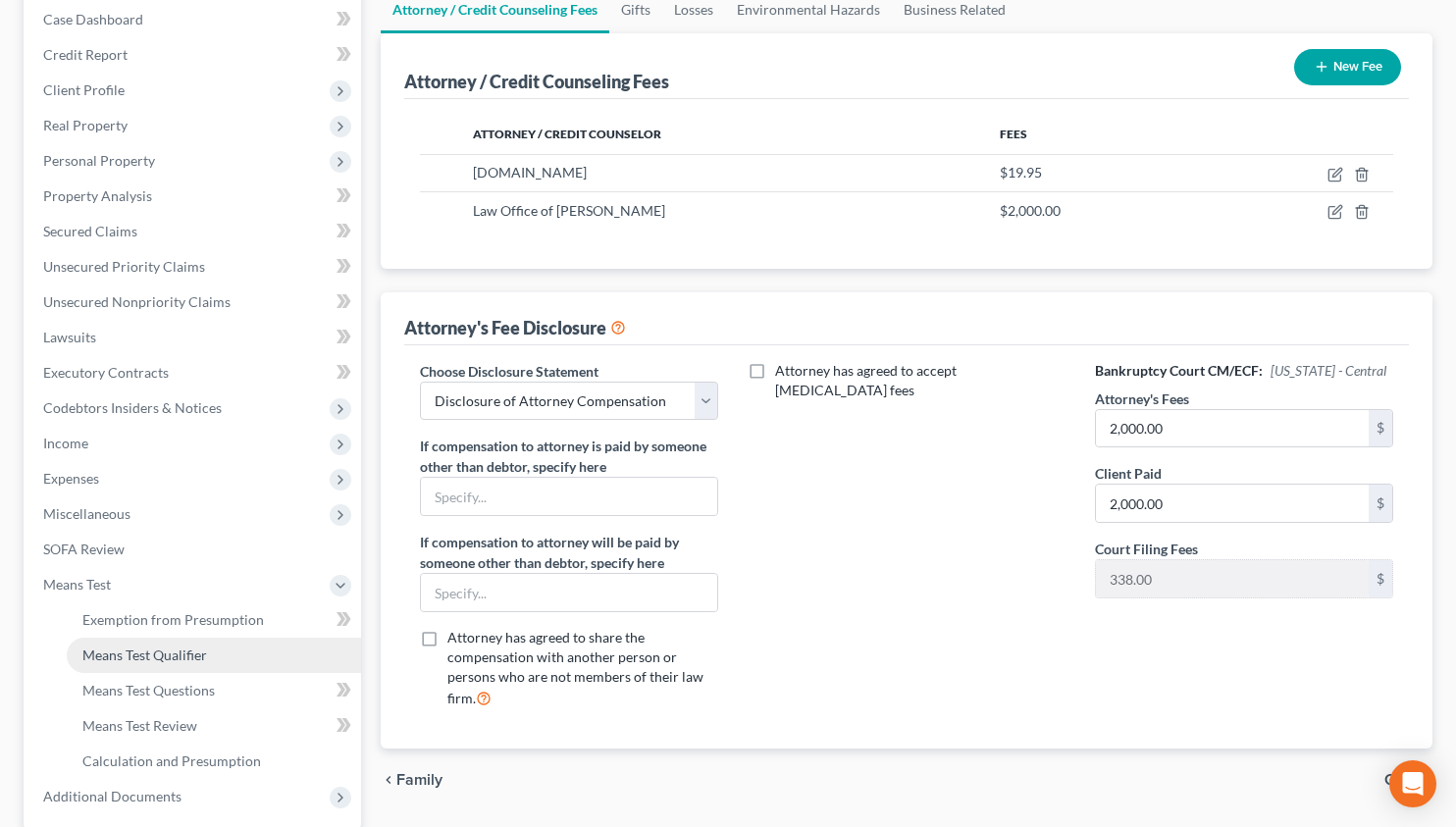
click at [172, 656] on span "Means Test Qualifier" at bounding box center [144, 654] width 124 height 17
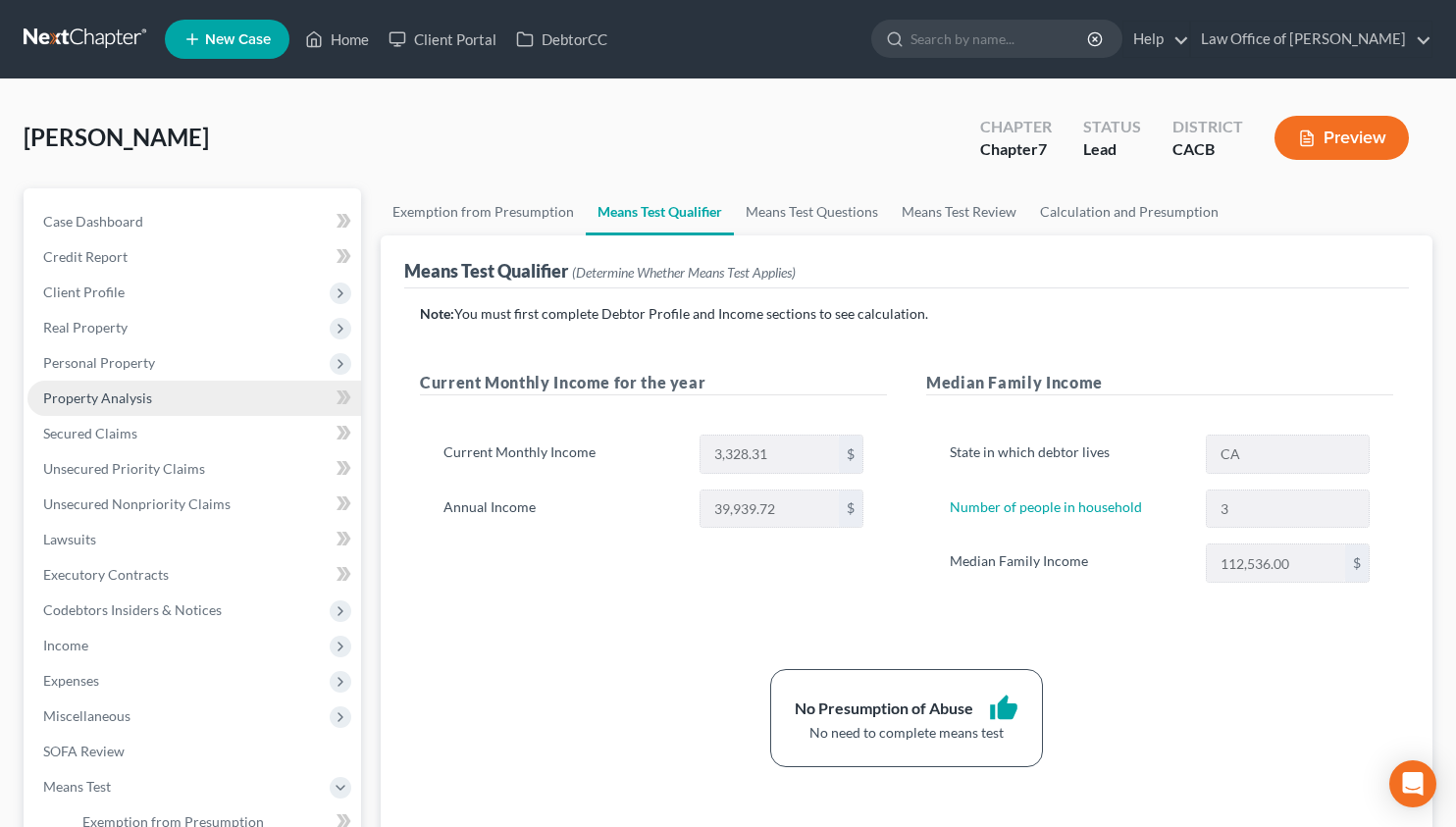
click at [98, 413] on link "Property Analysis" at bounding box center [195, 398] width 334 height 36
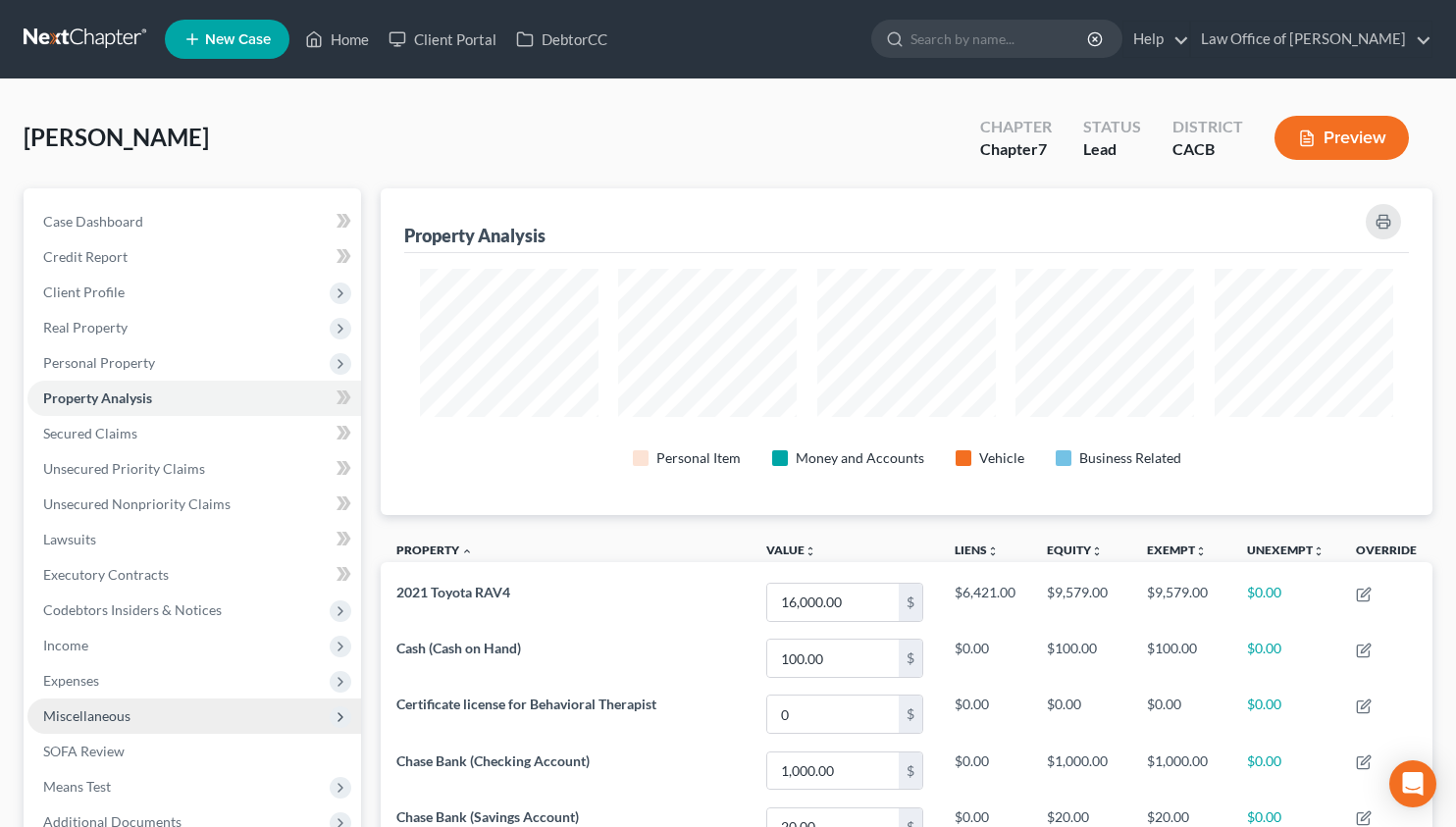
click at [102, 717] on span "Miscellaneous" at bounding box center [87, 715] width 87 height 17
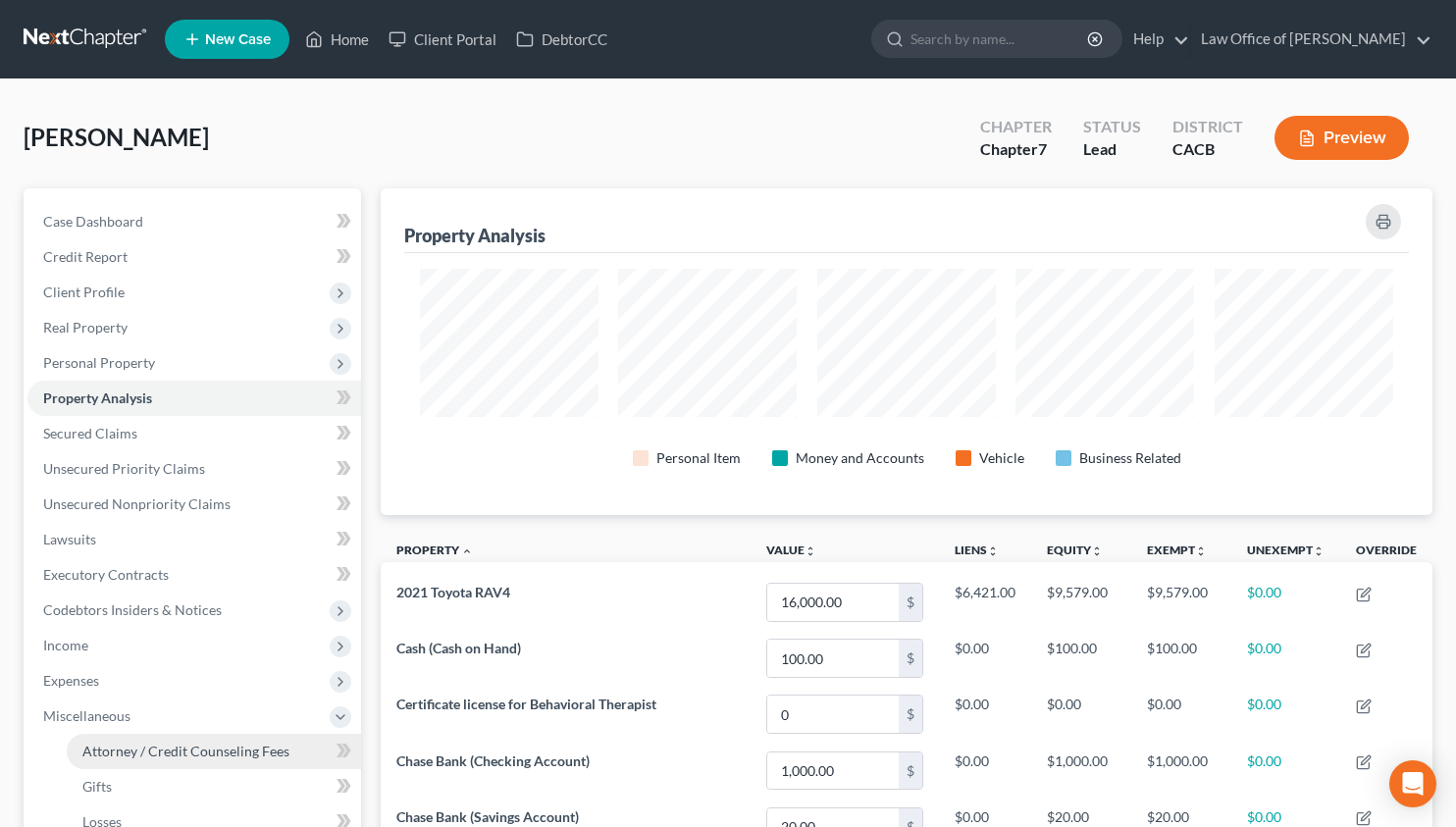
click at [121, 750] on span "Attorney / Credit Counseling Fees" at bounding box center [186, 751] width 207 height 17
select select "0"
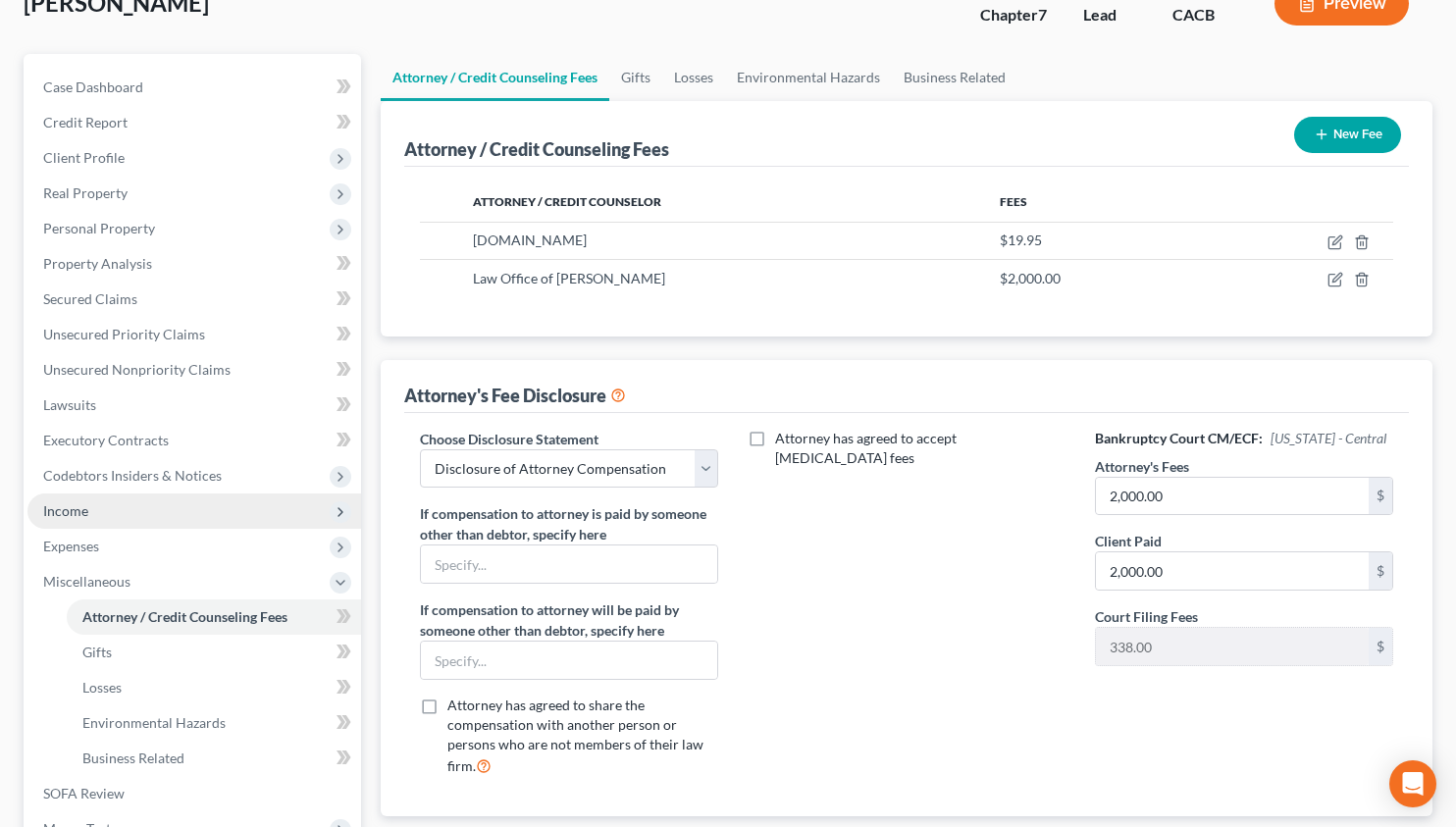
scroll to position [137, 0]
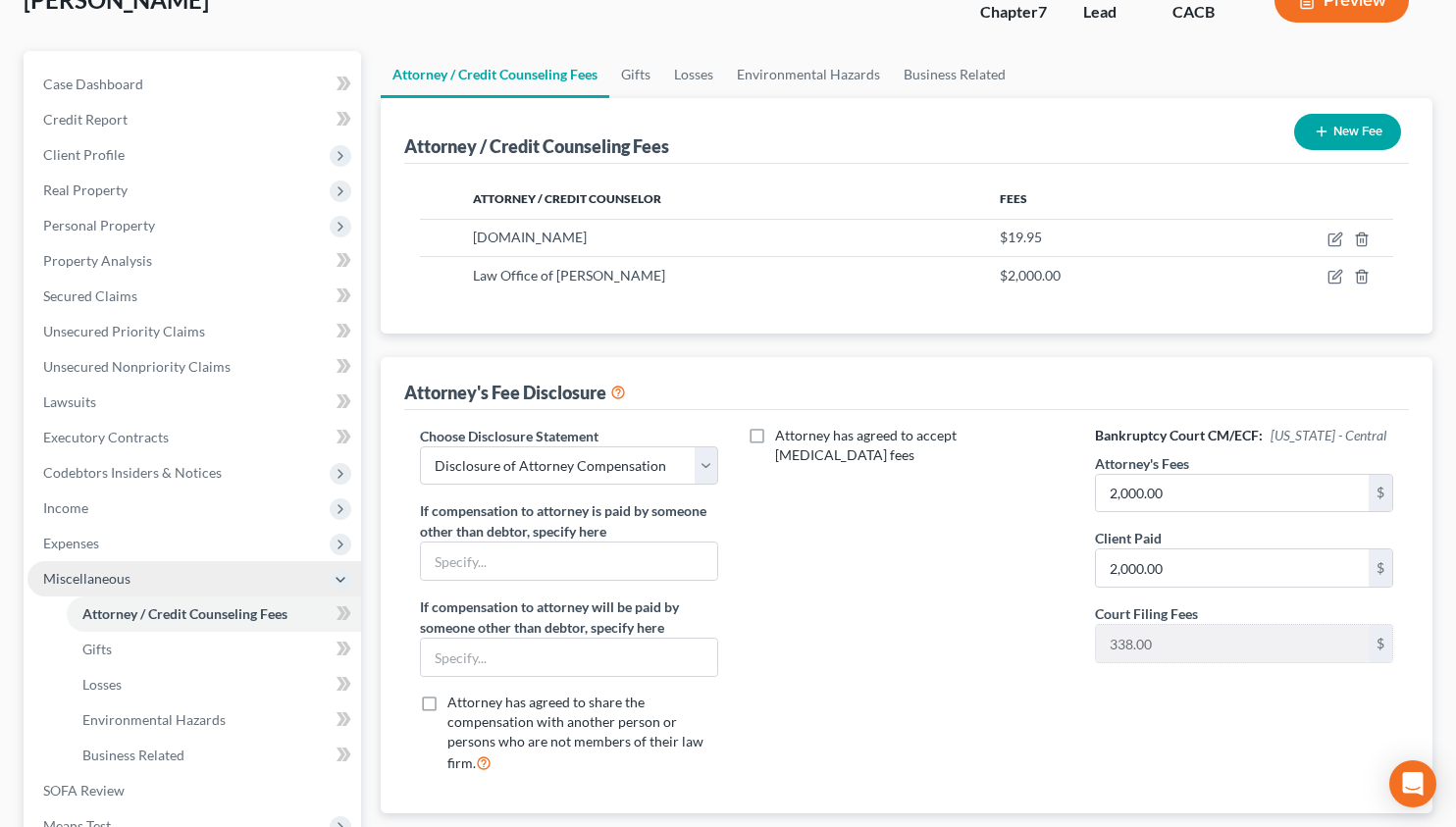
click at [191, 568] on span "Miscellaneous" at bounding box center [195, 579] width 334 height 36
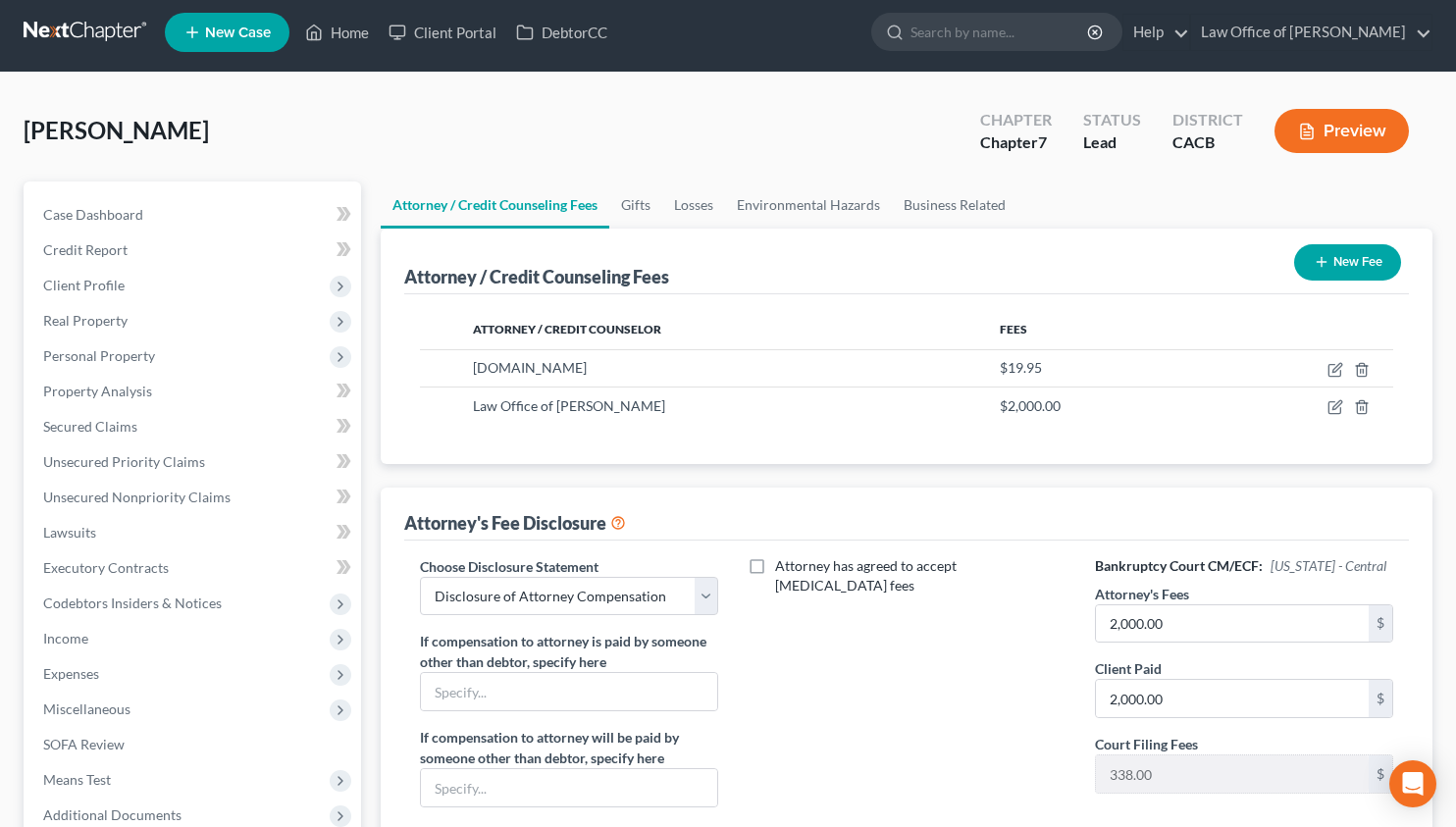
scroll to position [0, 0]
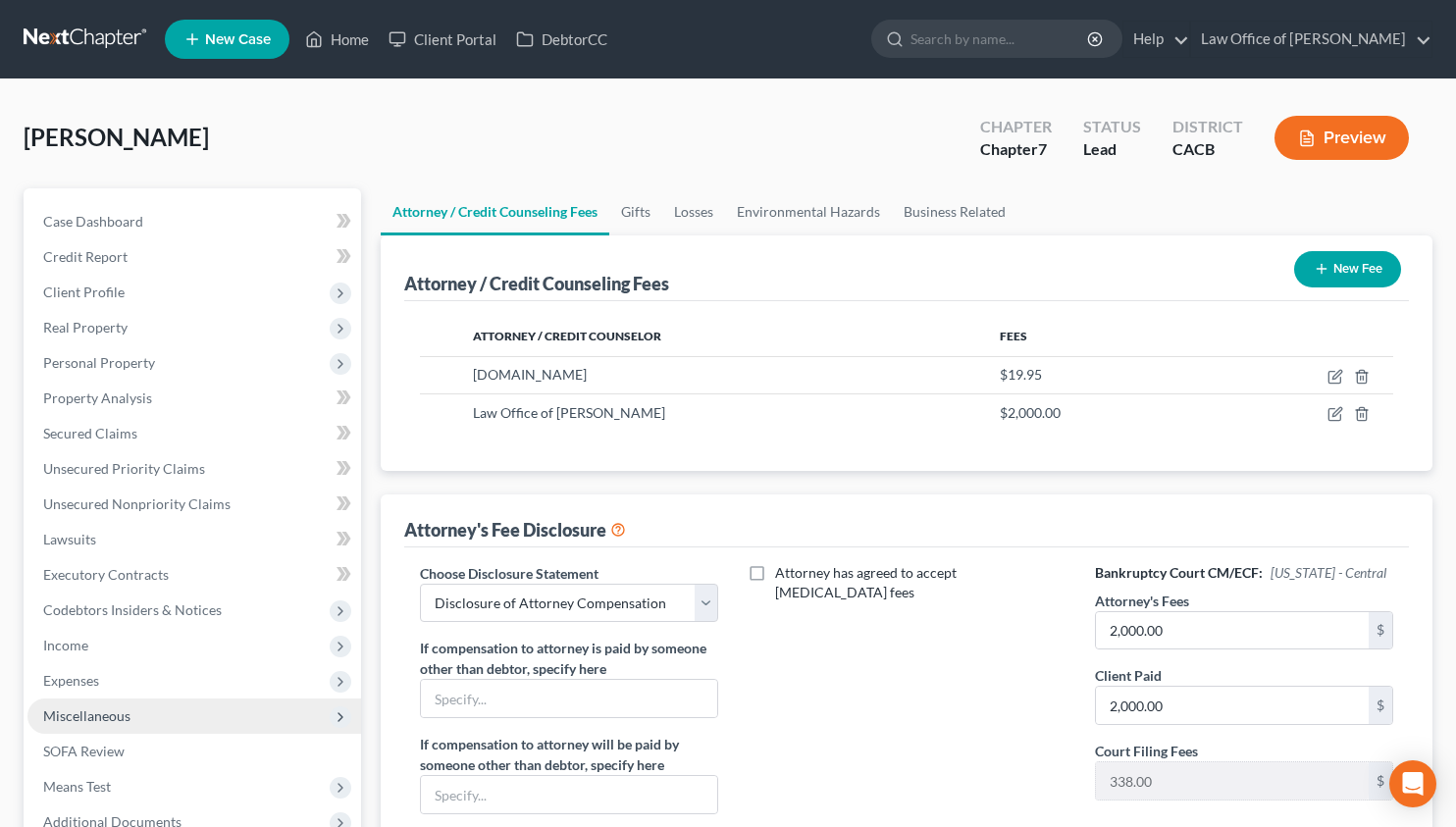
click at [137, 718] on span "Miscellaneous" at bounding box center [195, 716] width 334 height 36
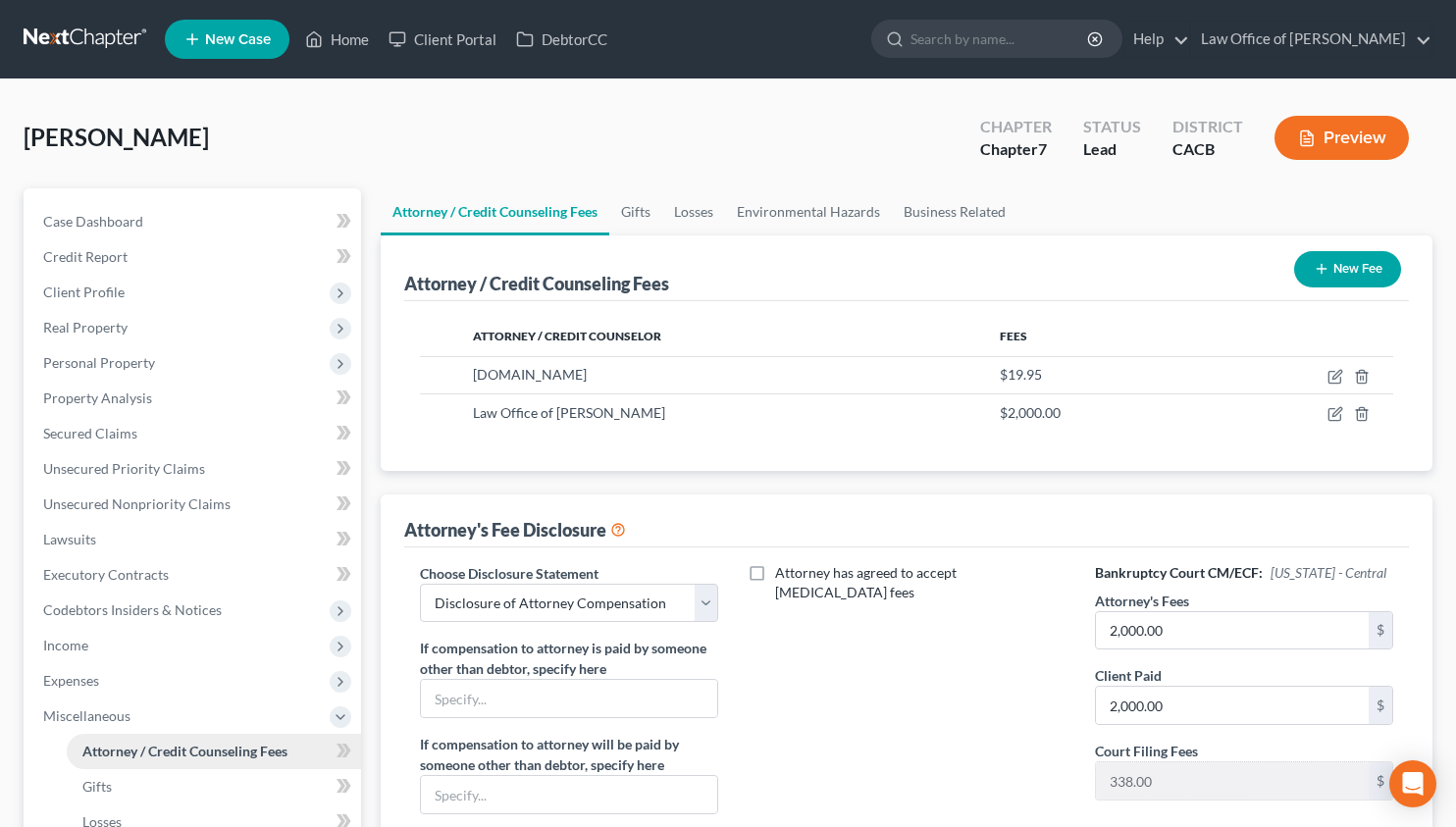
click at [141, 759] on span "Attorney / Credit Counseling Fees" at bounding box center [185, 751] width 205 height 17
click at [817, 635] on div "Attorney has agreed to accept retainer fees" at bounding box center [907, 745] width 338 height 364
click at [174, 442] on link "Secured Claims" at bounding box center [195, 434] width 334 height 36
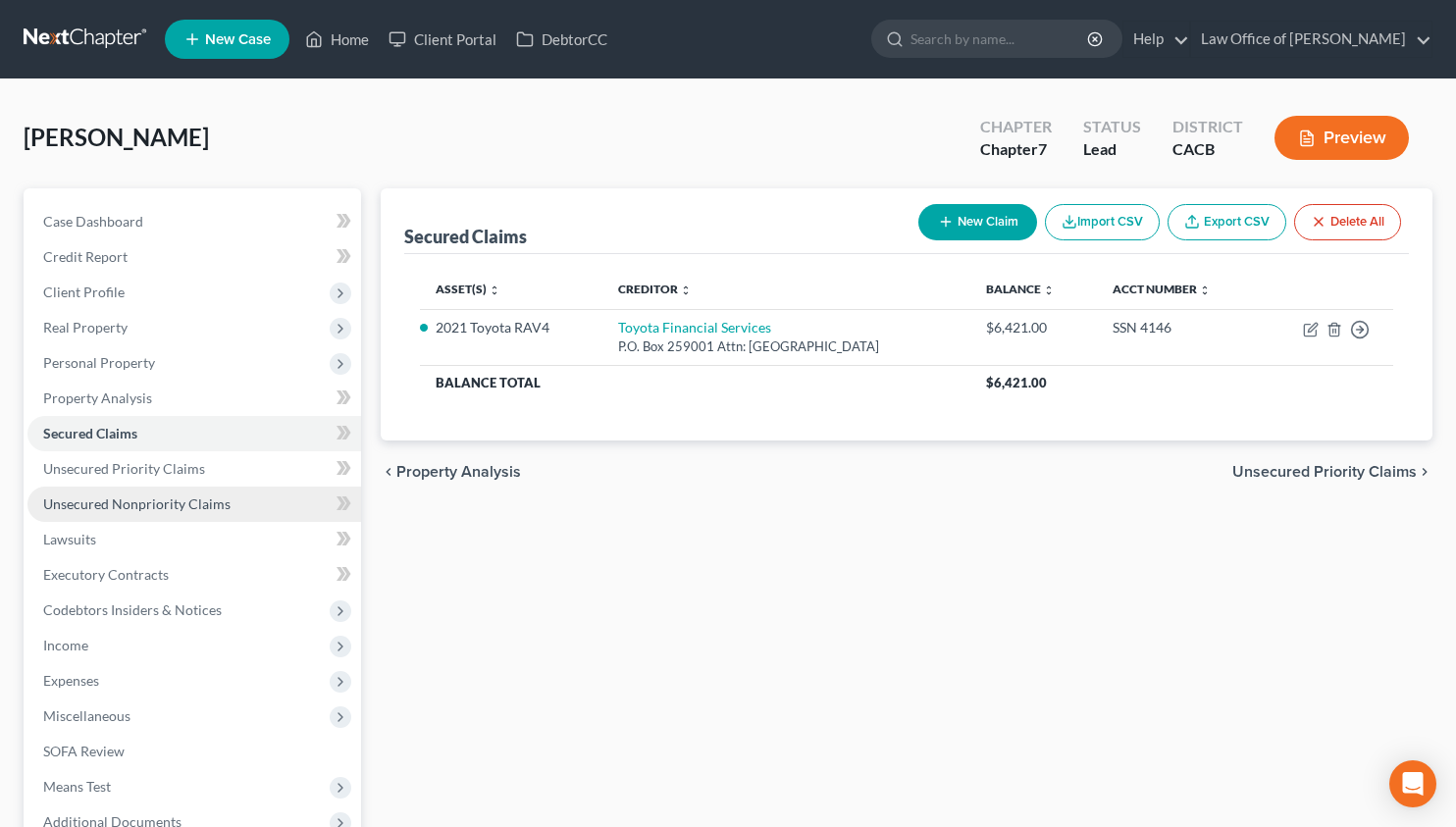
click at [173, 505] on span "Unsecured Nonpriority Claims" at bounding box center [137, 503] width 188 height 17
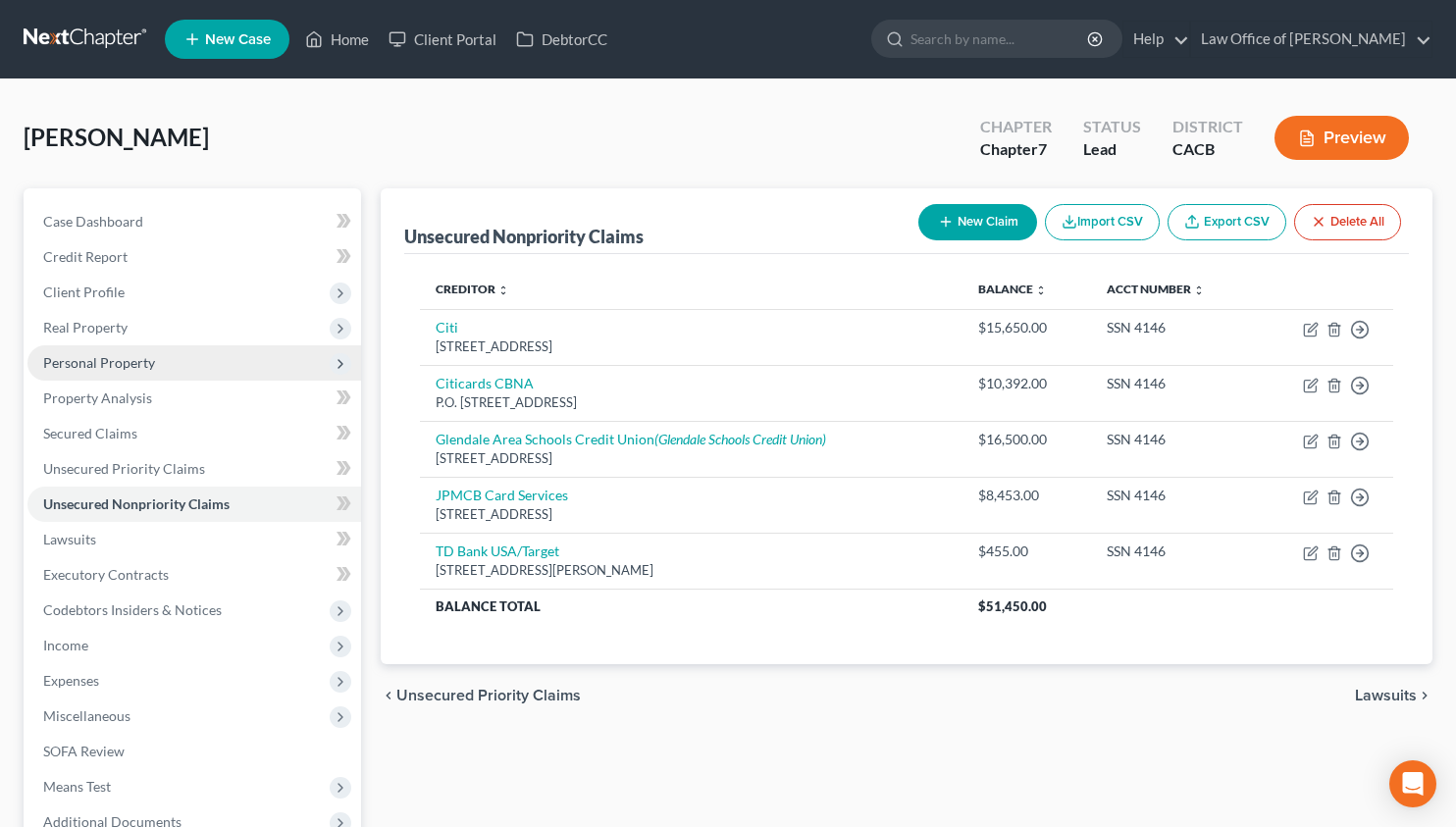
click at [108, 364] on span "Personal Property" at bounding box center [99, 362] width 112 height 17
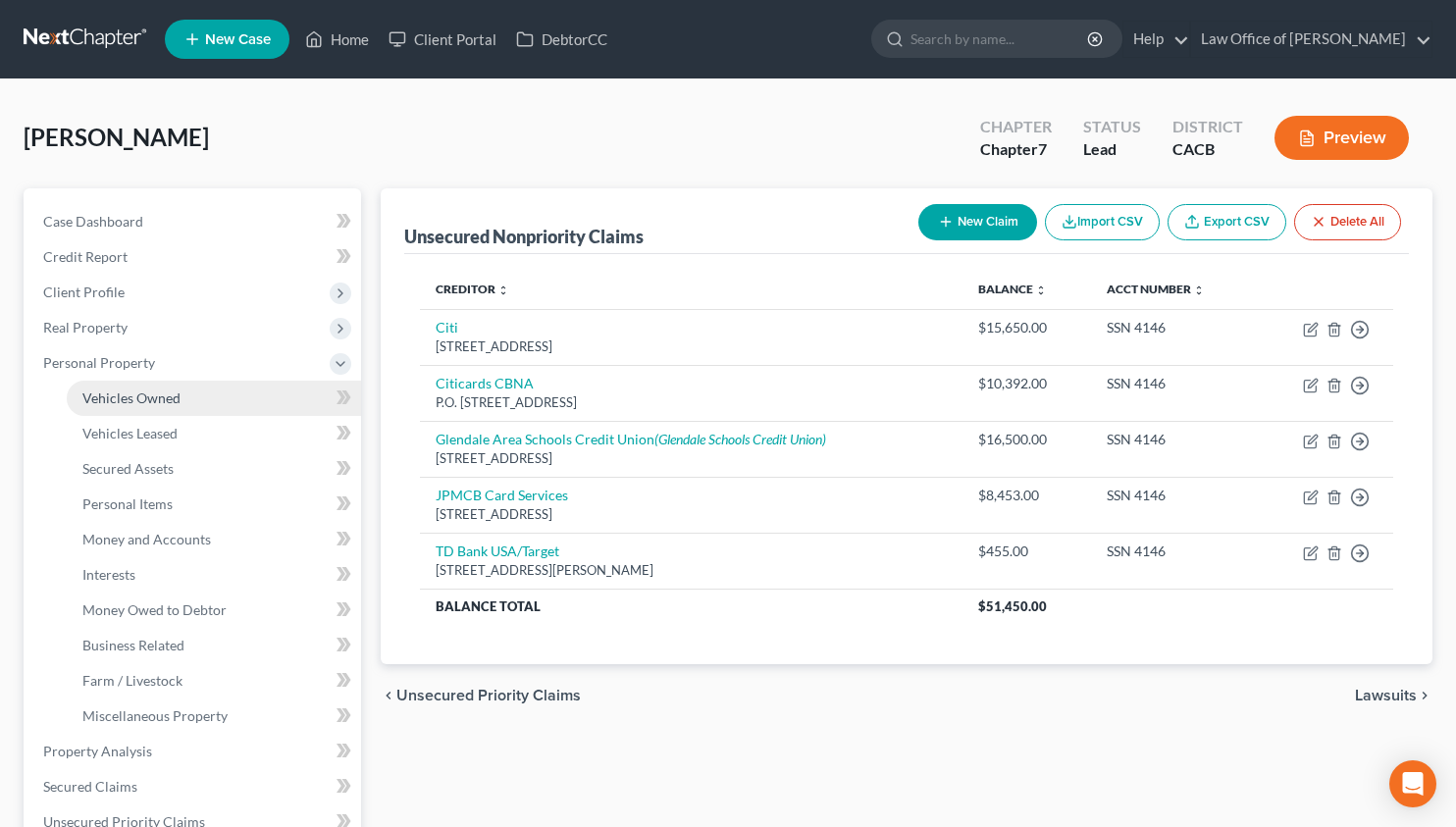
click at [108, 397] on span "Vehicles Owned" at bounding box center [130, 397] width 98 height 17
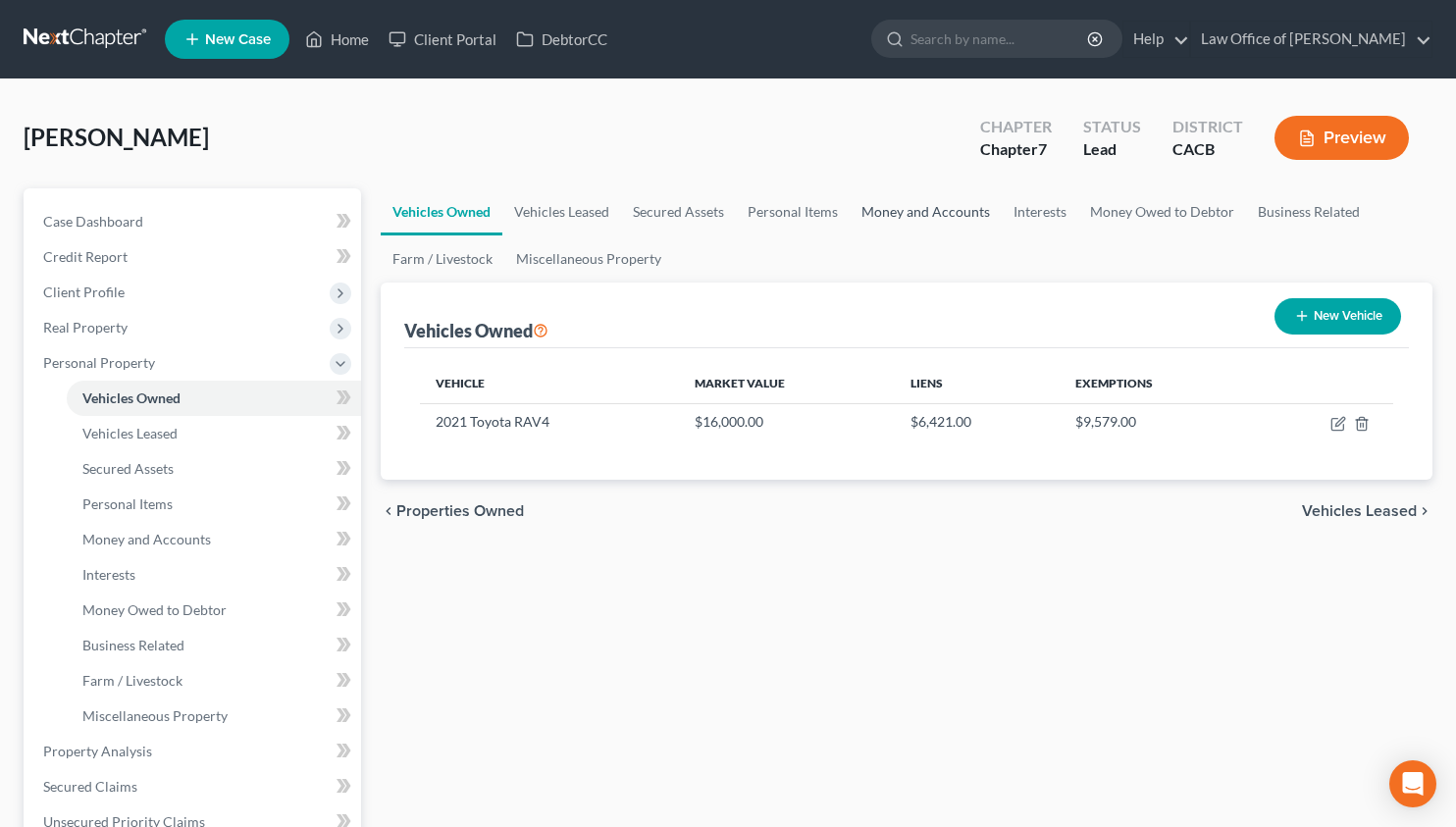
click at [946, 217] on link "Money and Accounts" at bounding box center [926, 212] width 152 height 47
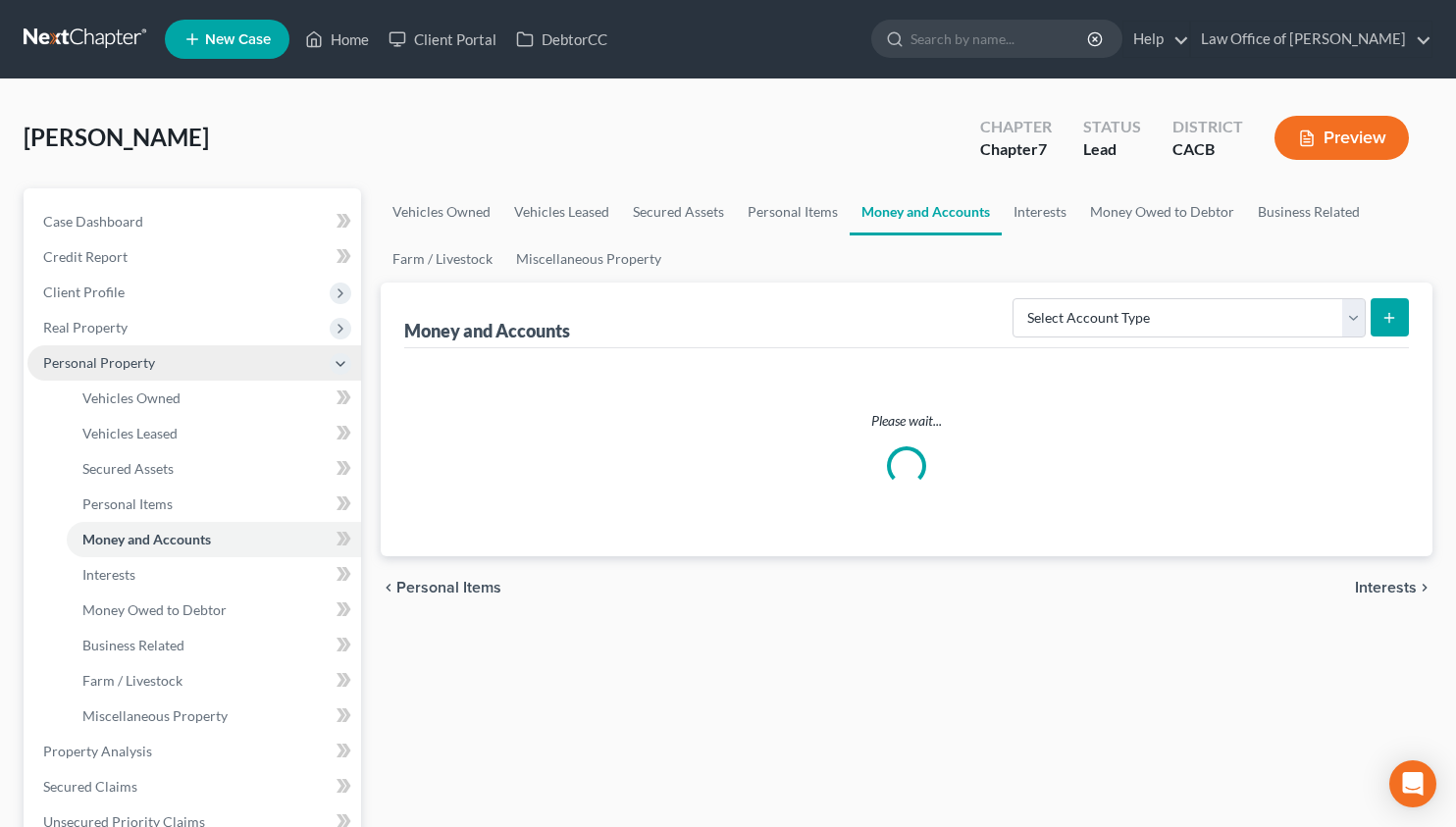
click at [160, 353] on span "Personal Property" at bounding box center [195, 364] width 334 height 36
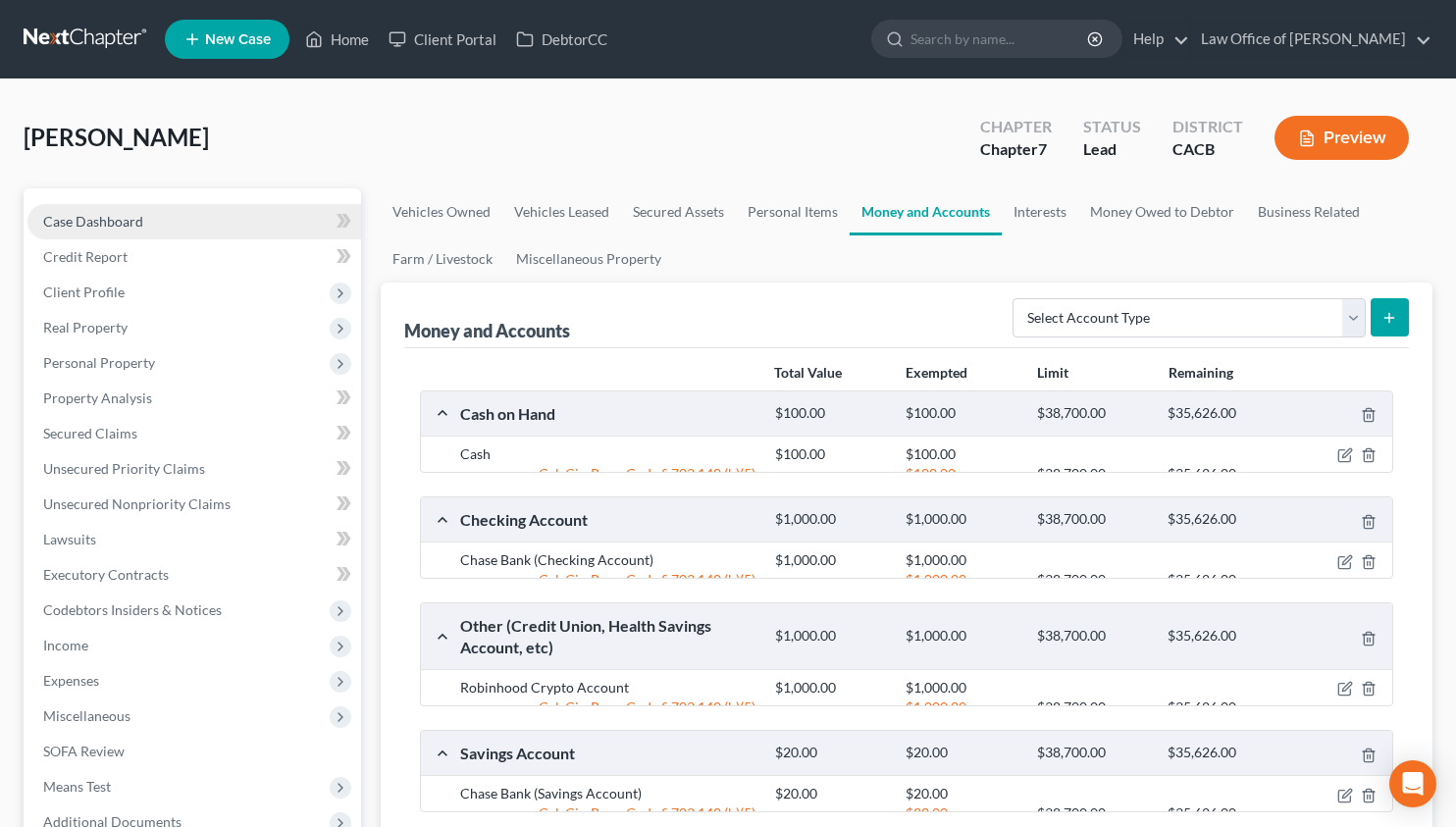
click at [168, 210] on link "Case Dashboard" at bounding box center [195, 222] width 334 height 36
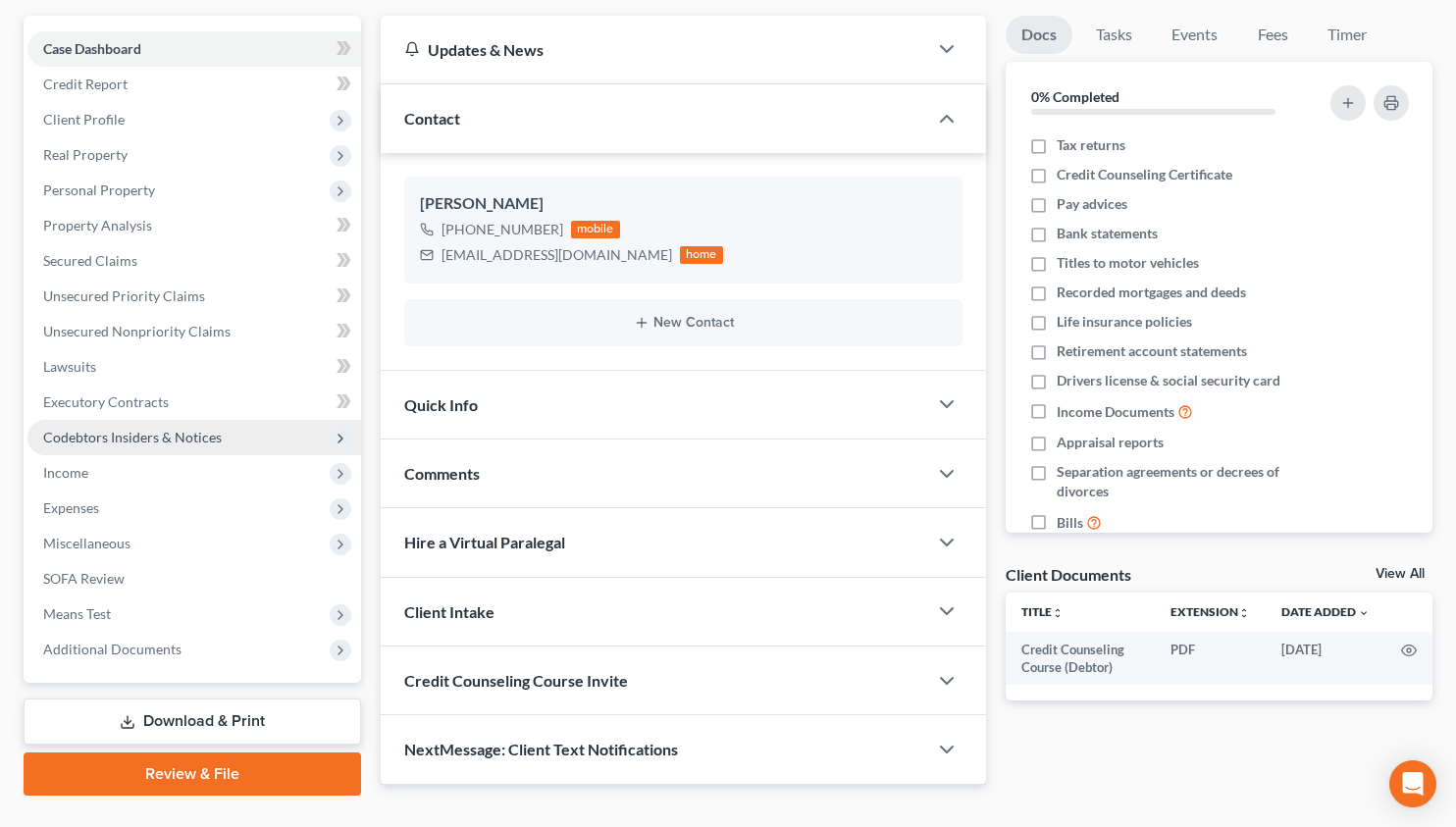
scroll to position [215, 0]
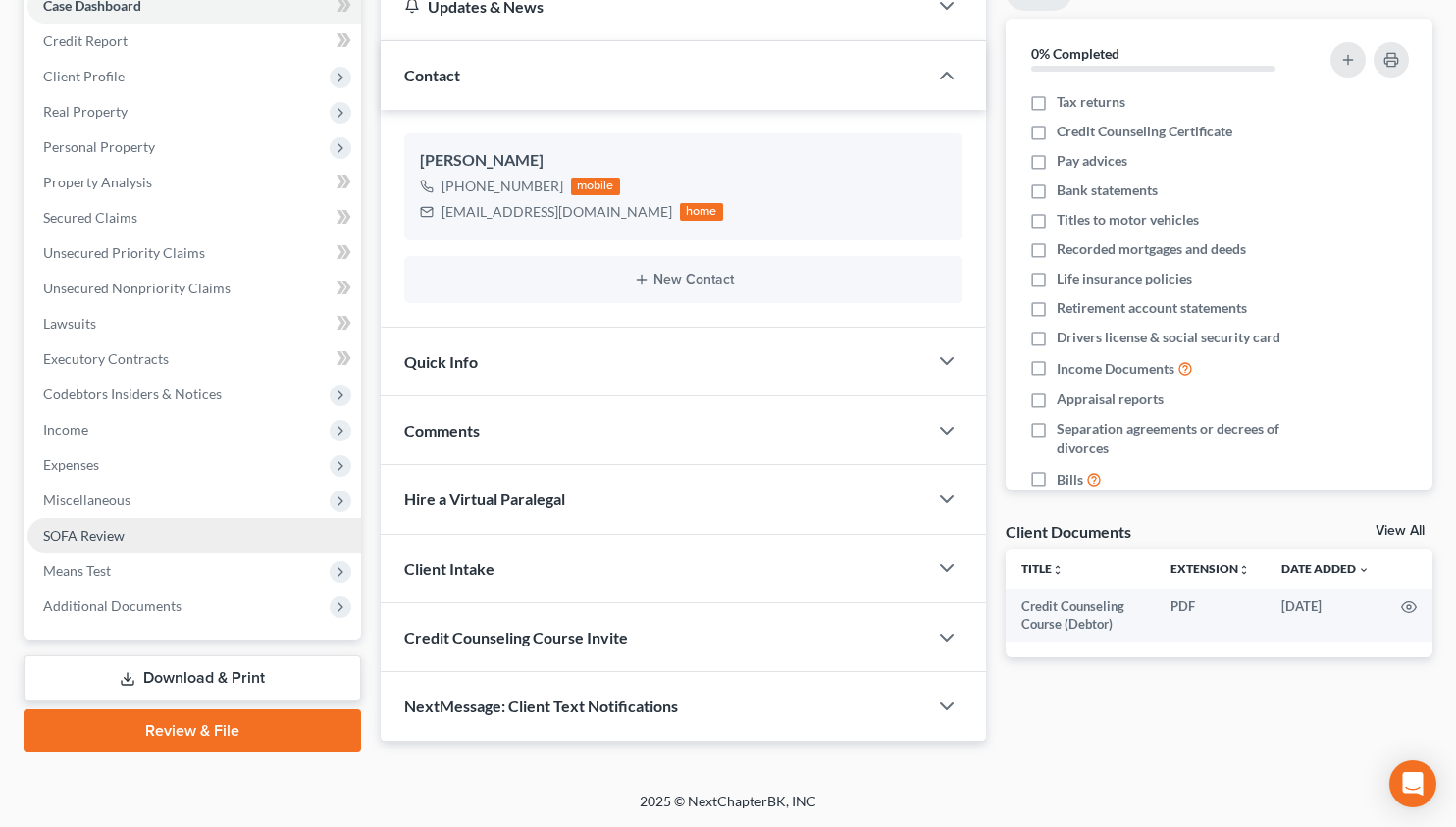
click at [166, 518] on link "SOFA Review" at bounding box center [195, 536] width 334 height 36
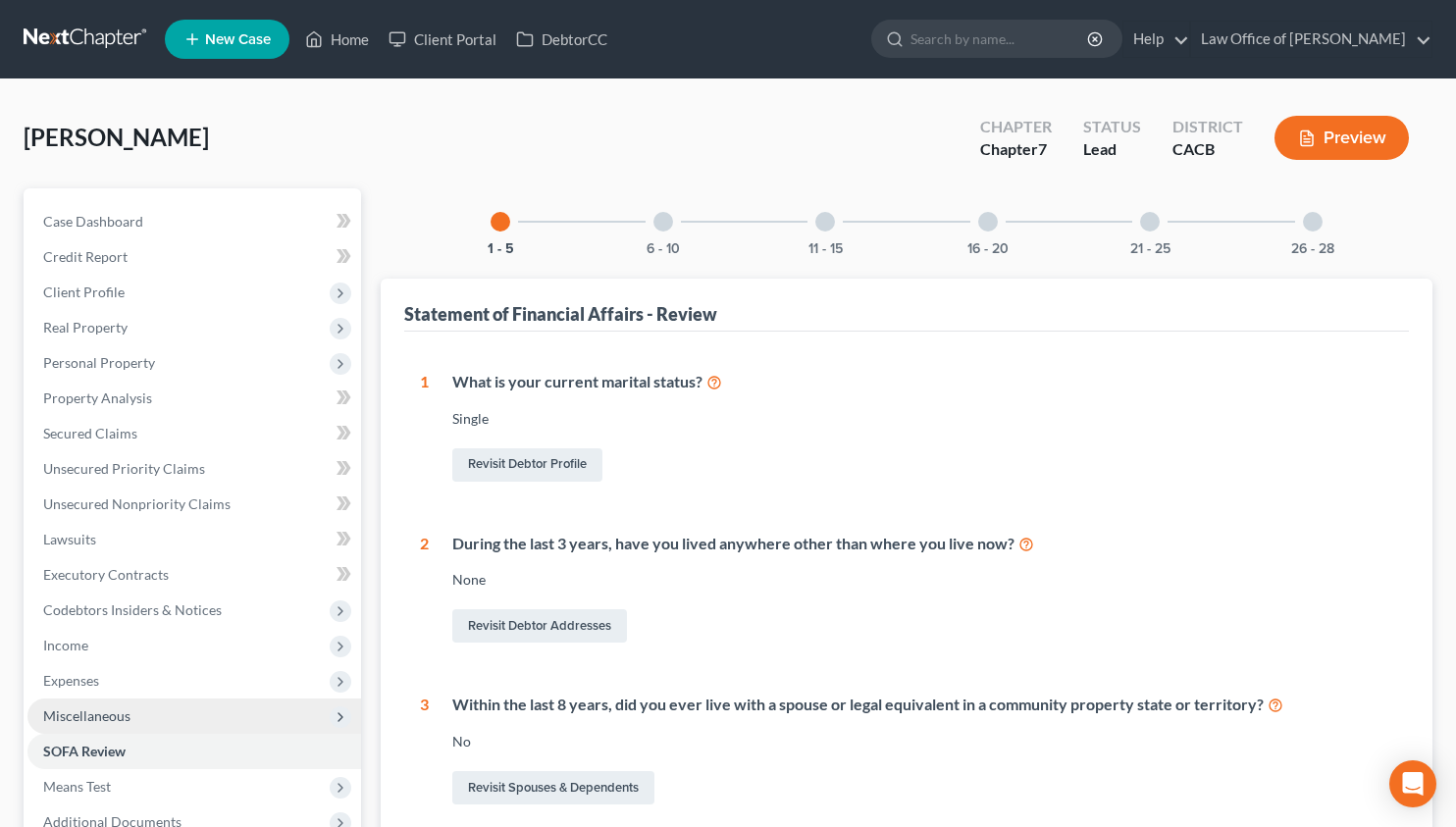
click at [176, 715] on span "Miscellaneous" at bounding box center [195, 716] width 334 height 36
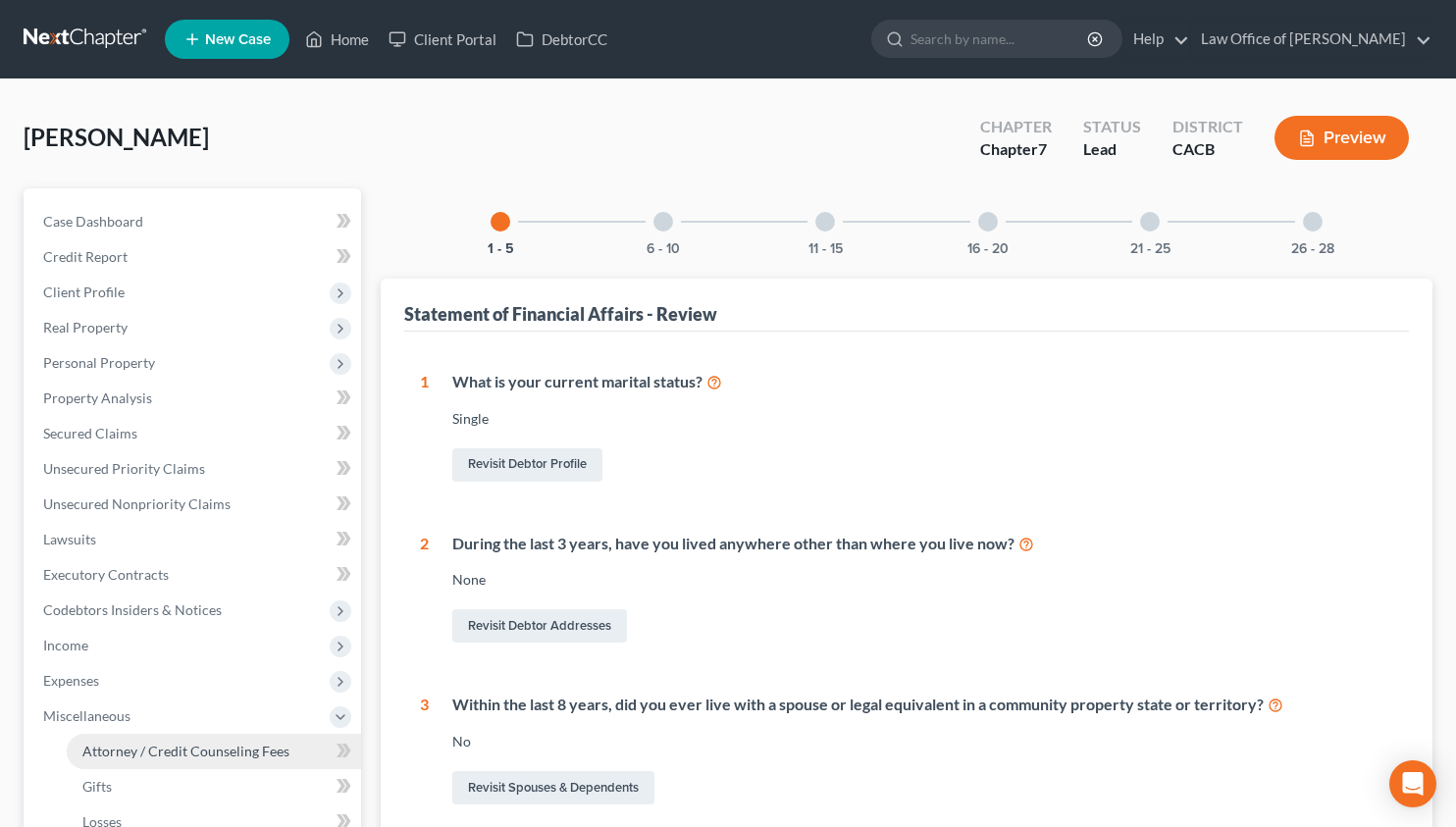
click at [179, 758] on span "Attorney / Credit Counseling Fees" at bounding box center [186, 751] width 207 height 17
select select "0"
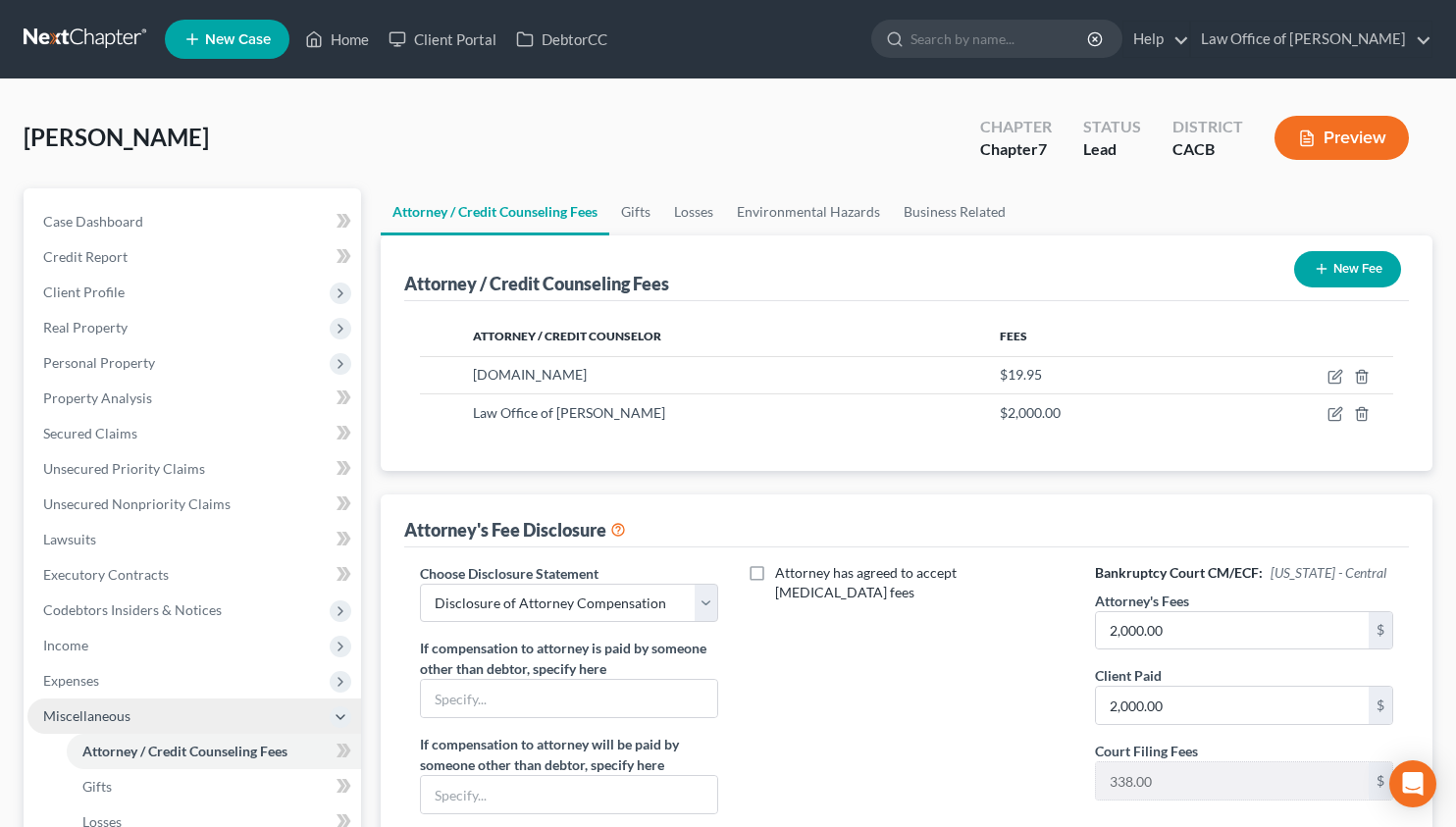
click at [181, 703] on span "Miscellaneous" at bounding box center [195, 716] width 334 height 36
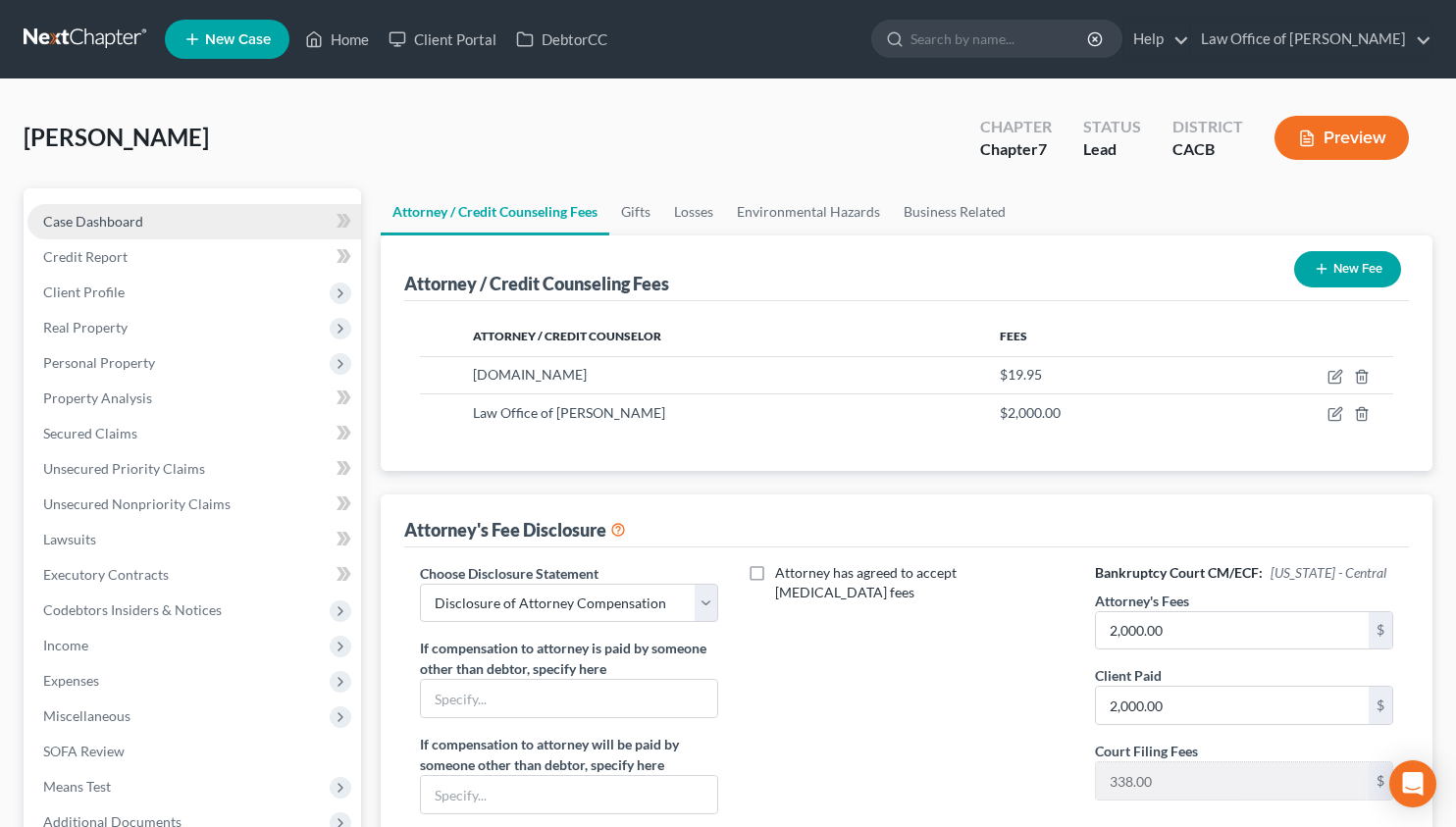
click at [121, 223] on span "Case Dashboard" at bounding box center [93, 220] width 100 height 17
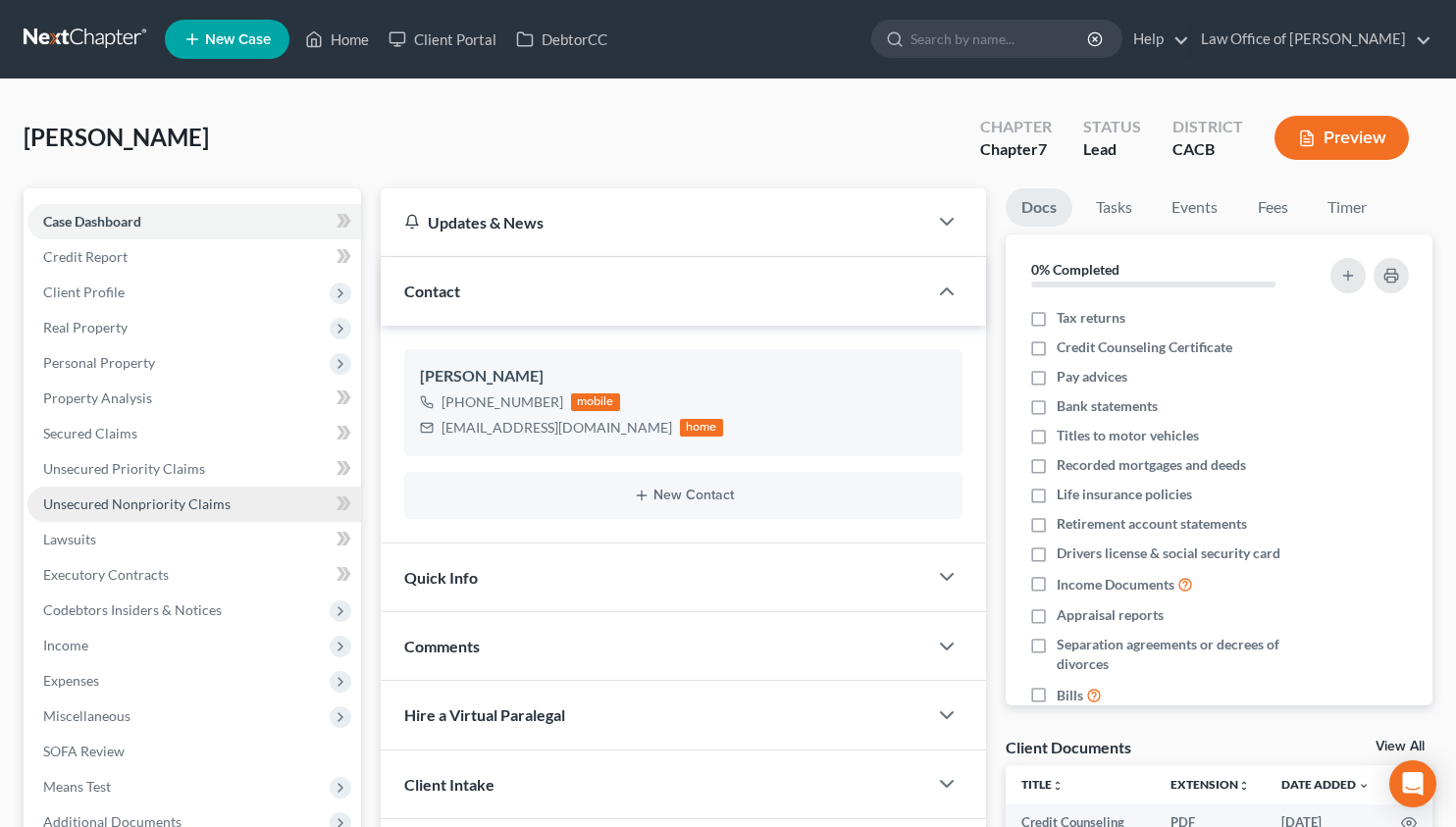
click at [213, 502] on span "Unsecured Nonpriority Claims" at bounding box center [137, 503] width 188 height 17
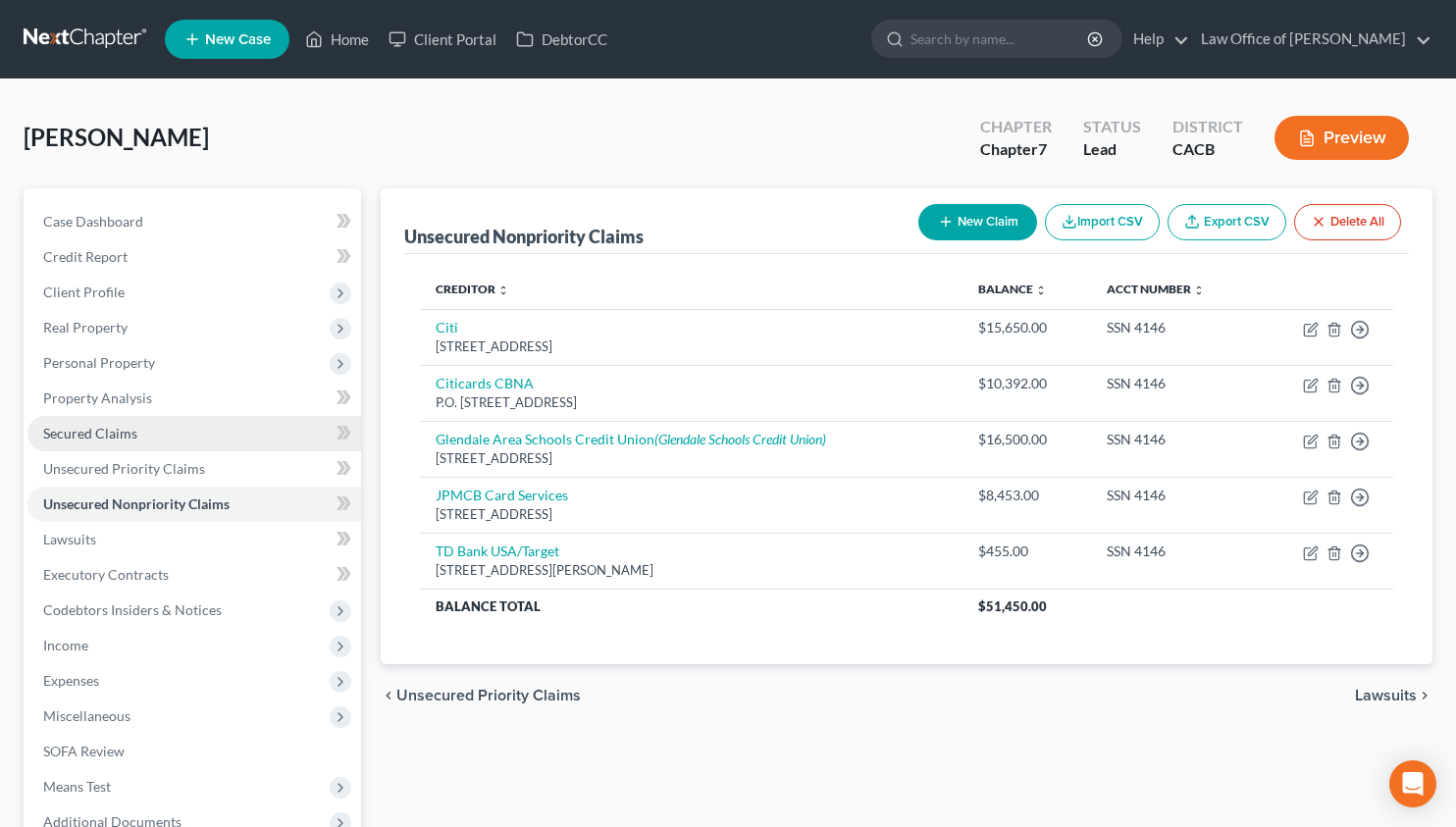
click at [96, 430] on span "Secured Claims" at bounding box center [90, 433] width 94 height 17
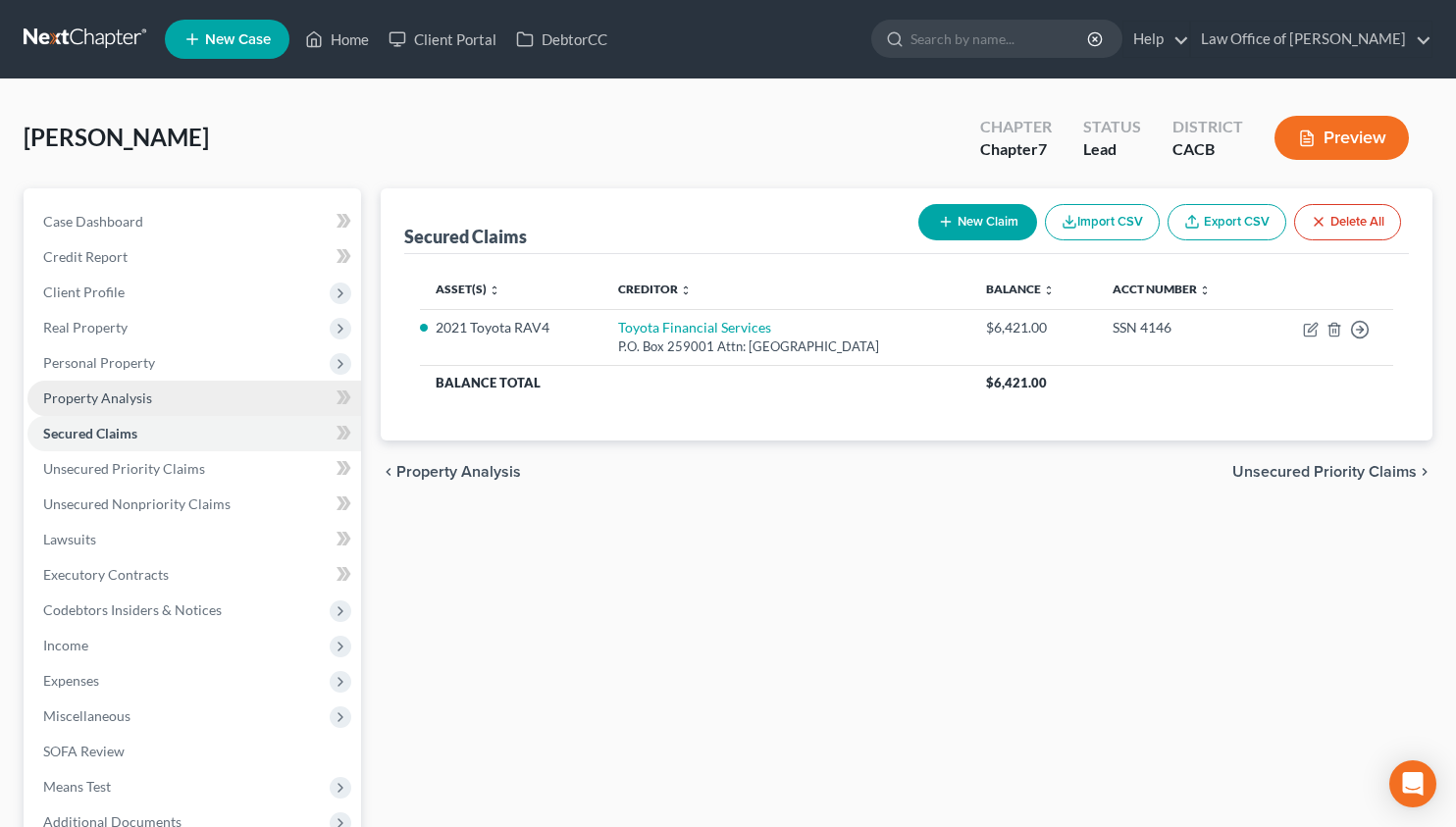
click at [125, 396] on span "Property Analysis" at bounding box center [98, 397] width 109 height 17
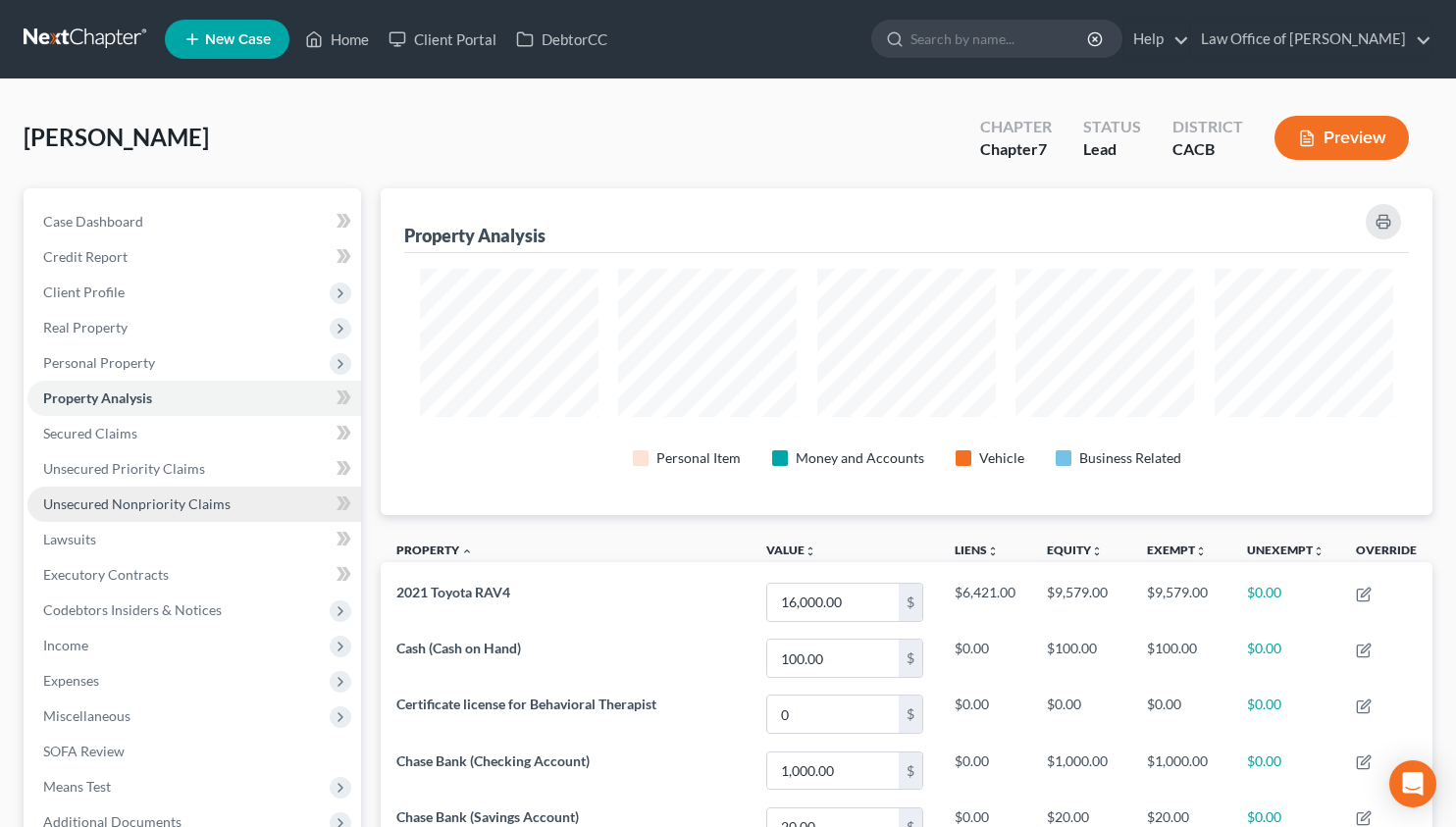
click at [202, 496] on span "Unsecured Nonpriority Claims" at bounding box center [137, 503] width 188 height 17
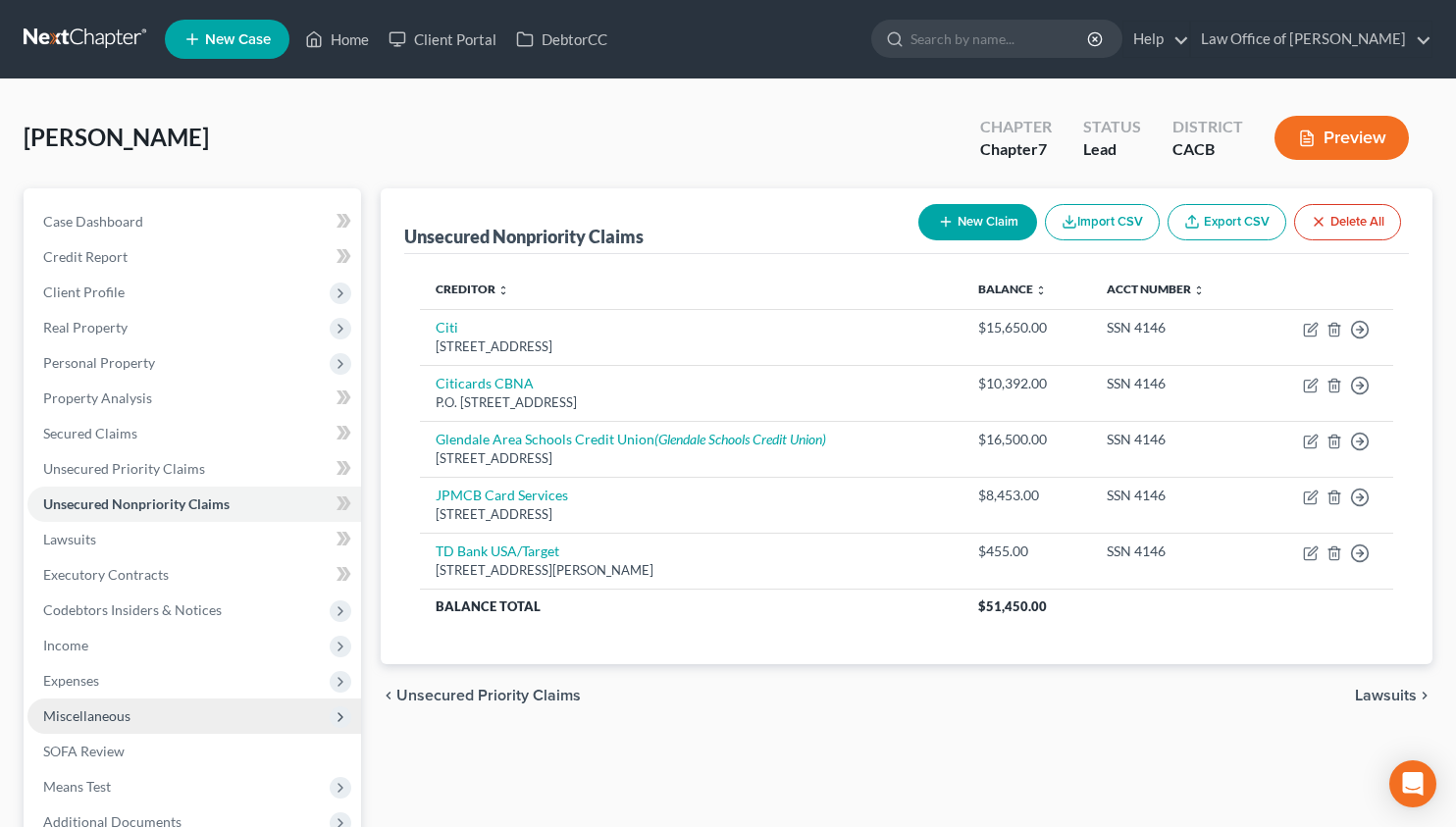
click at [142, 724] on span "Miscellaneous" at bounding box center [195, 716] width 334 height 36
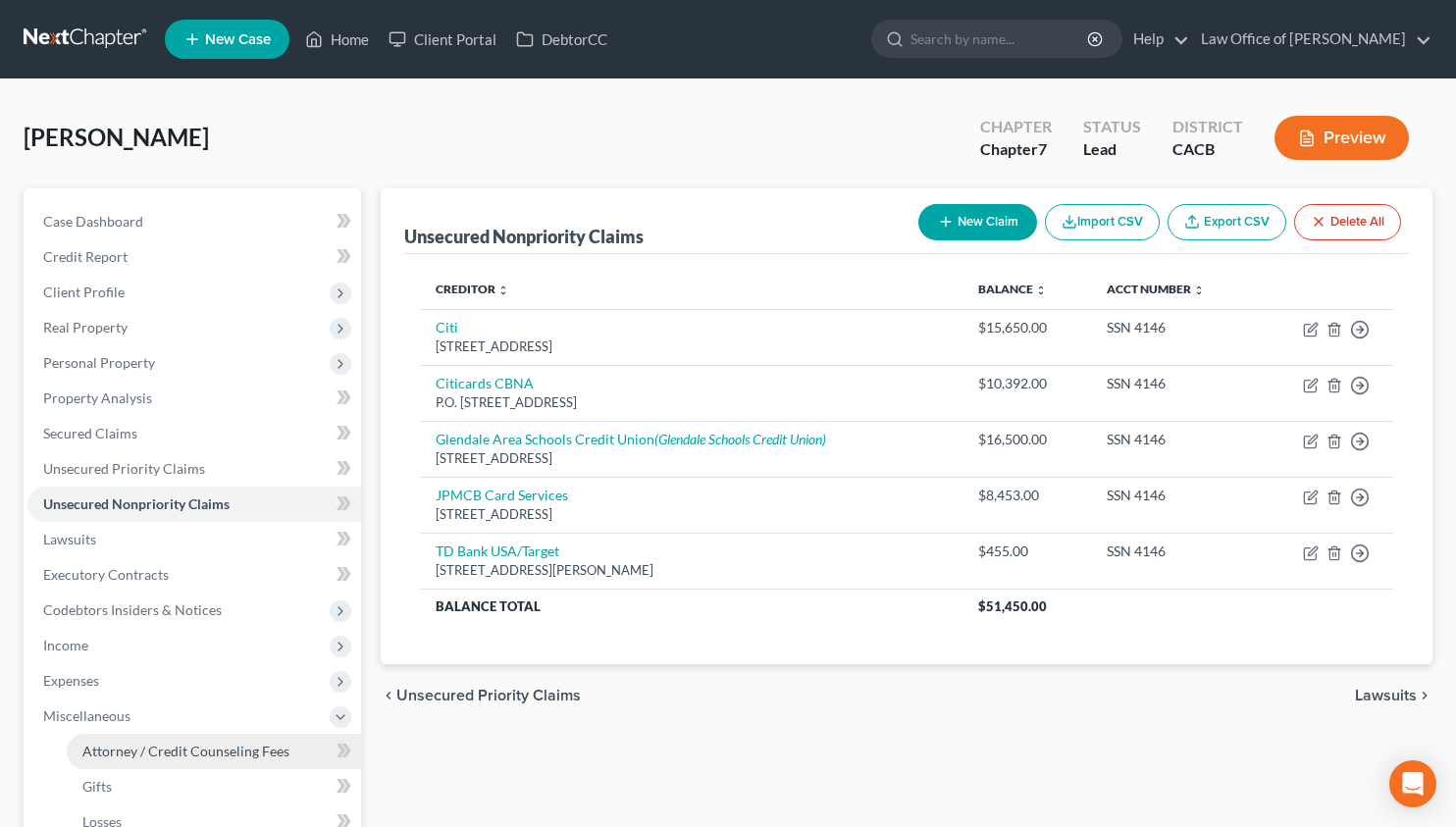
click at [150, 743] on span "Attorney / Credit Counseling Fees" at bounding box center [186, 751] width 207 height 17
select select "0"
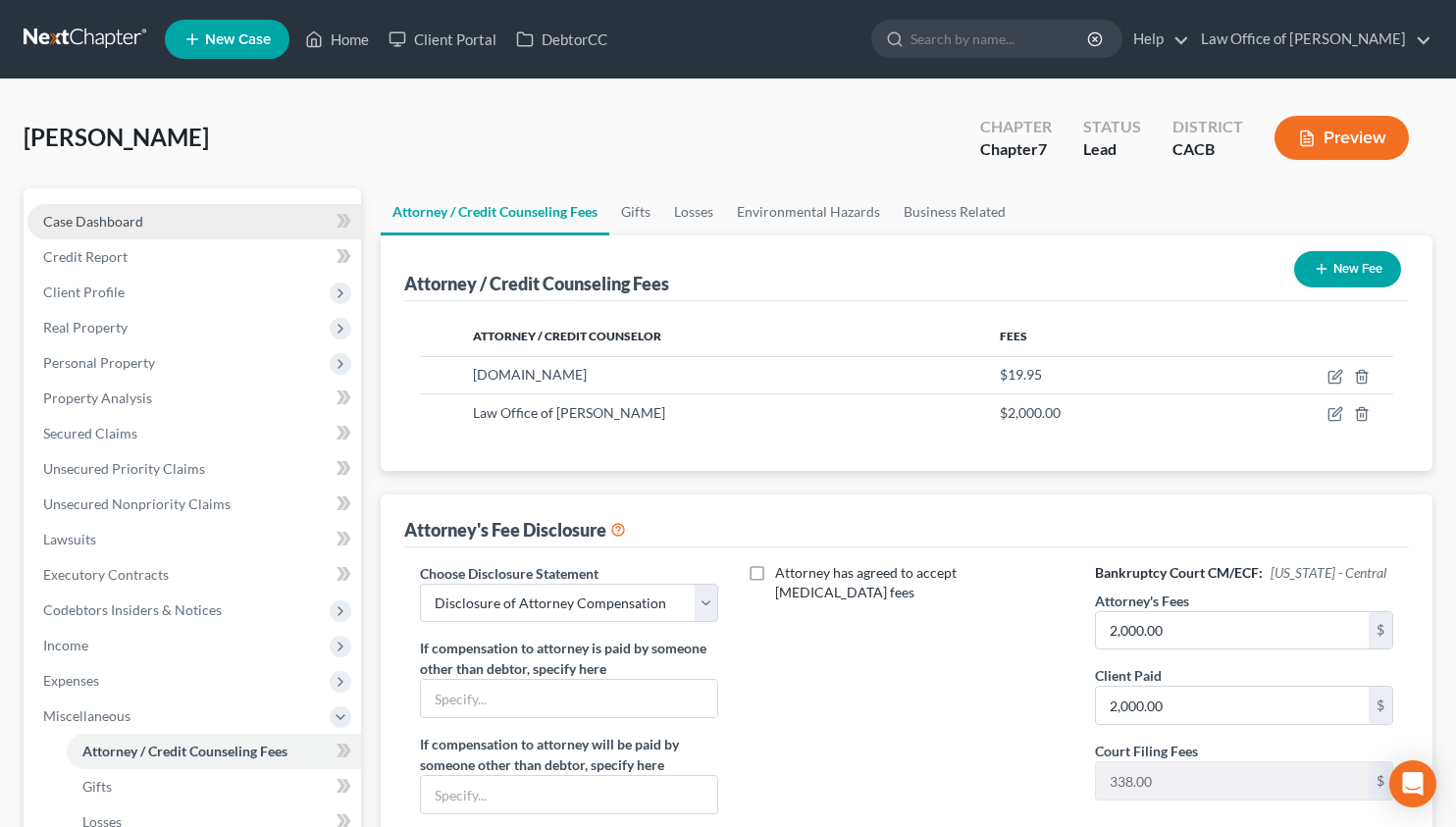
click at [96, 225] on span "Case Dashboard" at bounding box center [93, 220] width 100 height 17
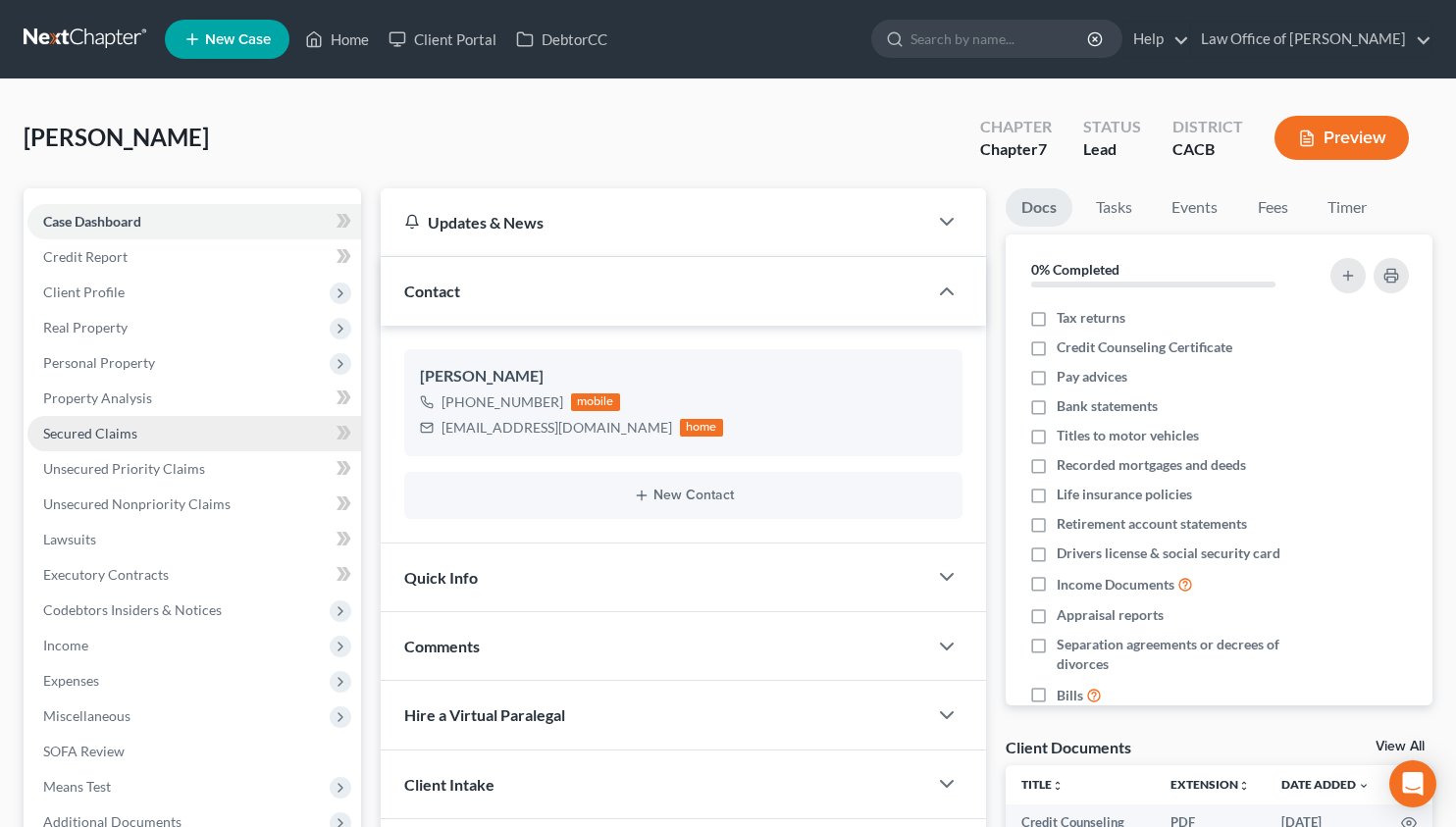
click at [194, 434] on link "Secured Claims" at bounding box center [195, 434] width 334 height 36
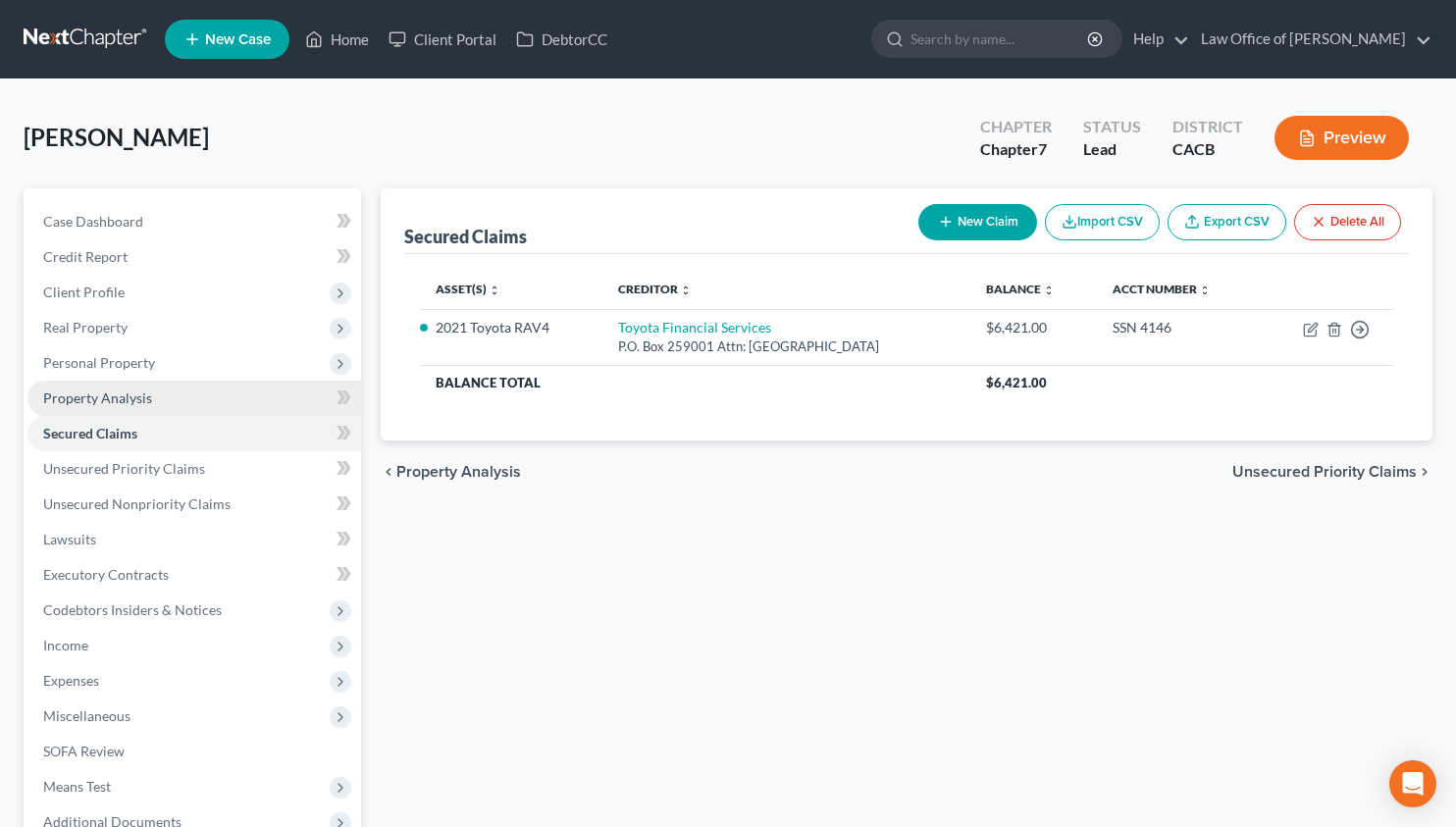
click at [171, 385] on link "Property Analysis" at bounding box center [195, 398] width 334 height 36
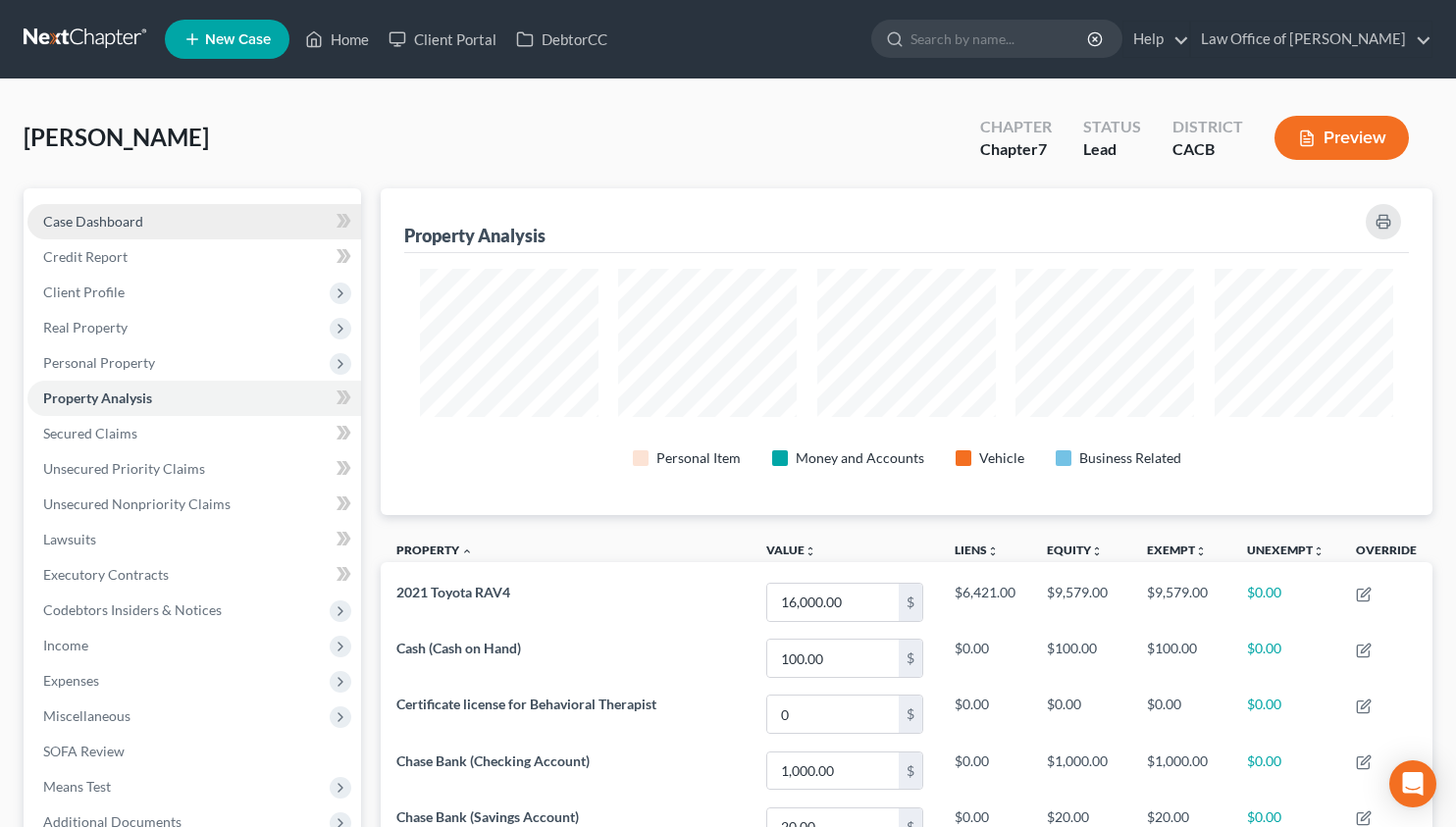
click at [159, 228] on link "Case Dashboard" at bounding box center [195, 222] width 334 height 36
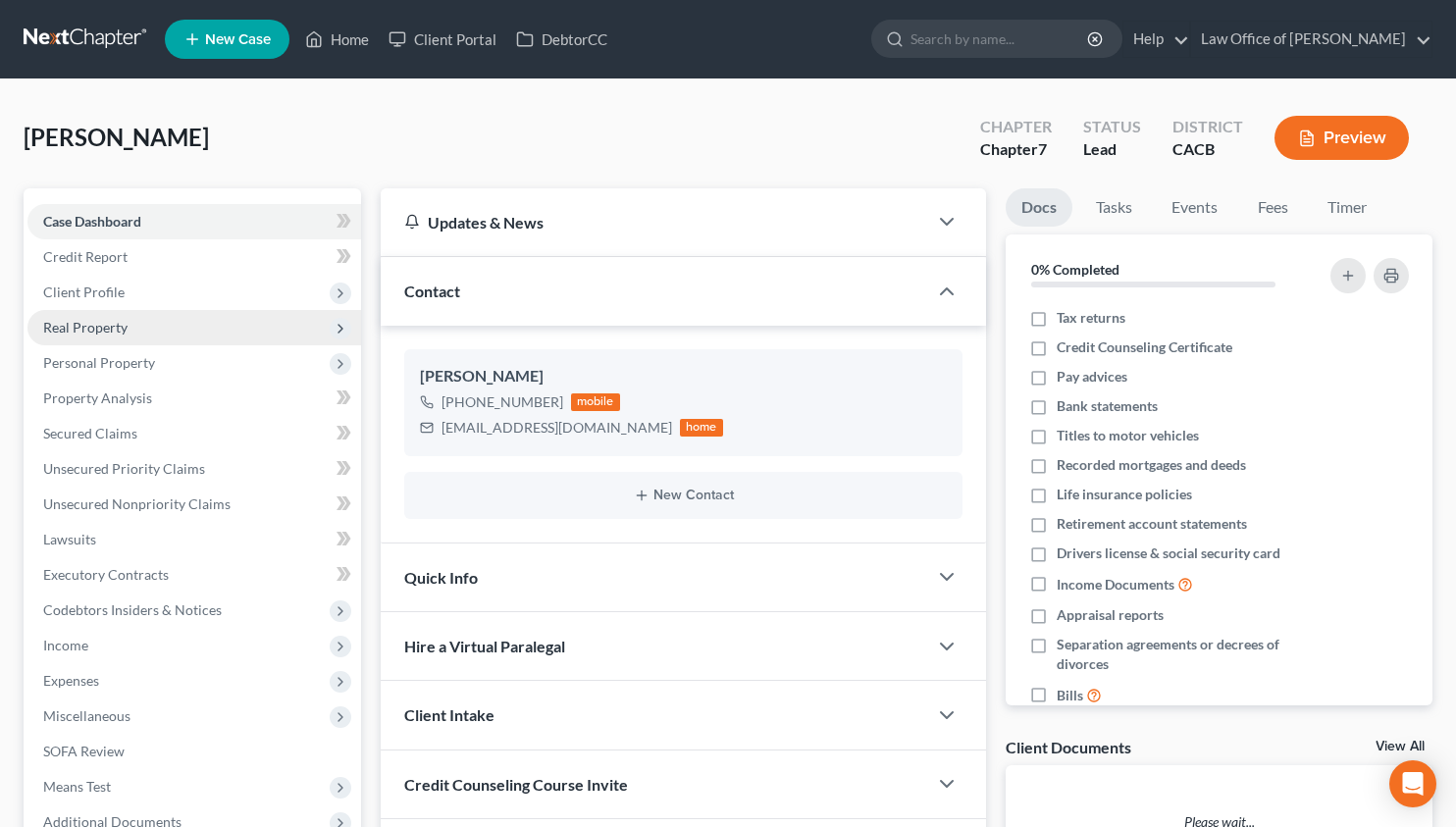
click at [155, 333] on span "Real Property" at bounding box center [195, 328] width 334 height 36
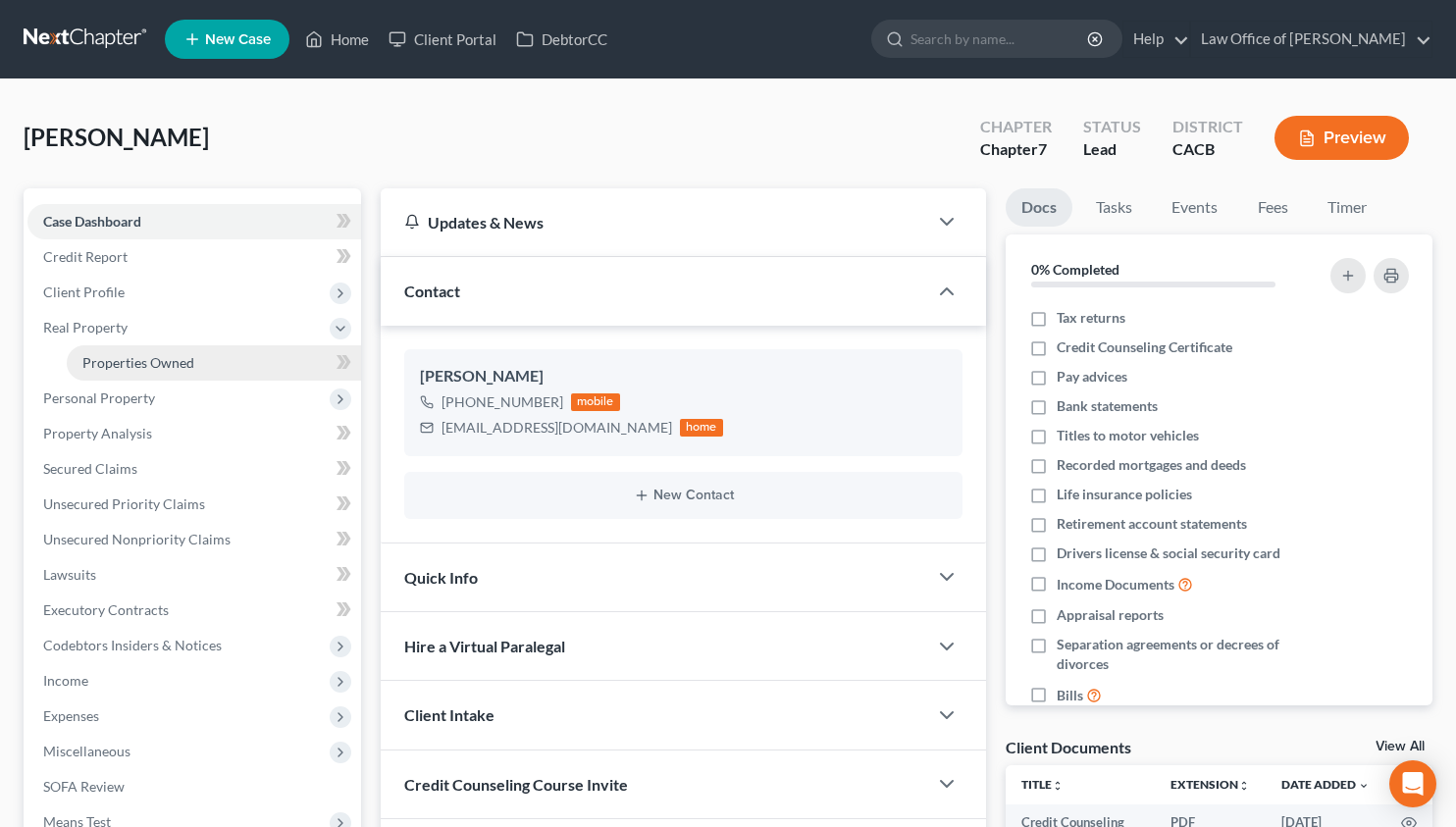
click at [154, 350] on link "Properties Owned" at bounding box center [214, 364] width 294 height 36
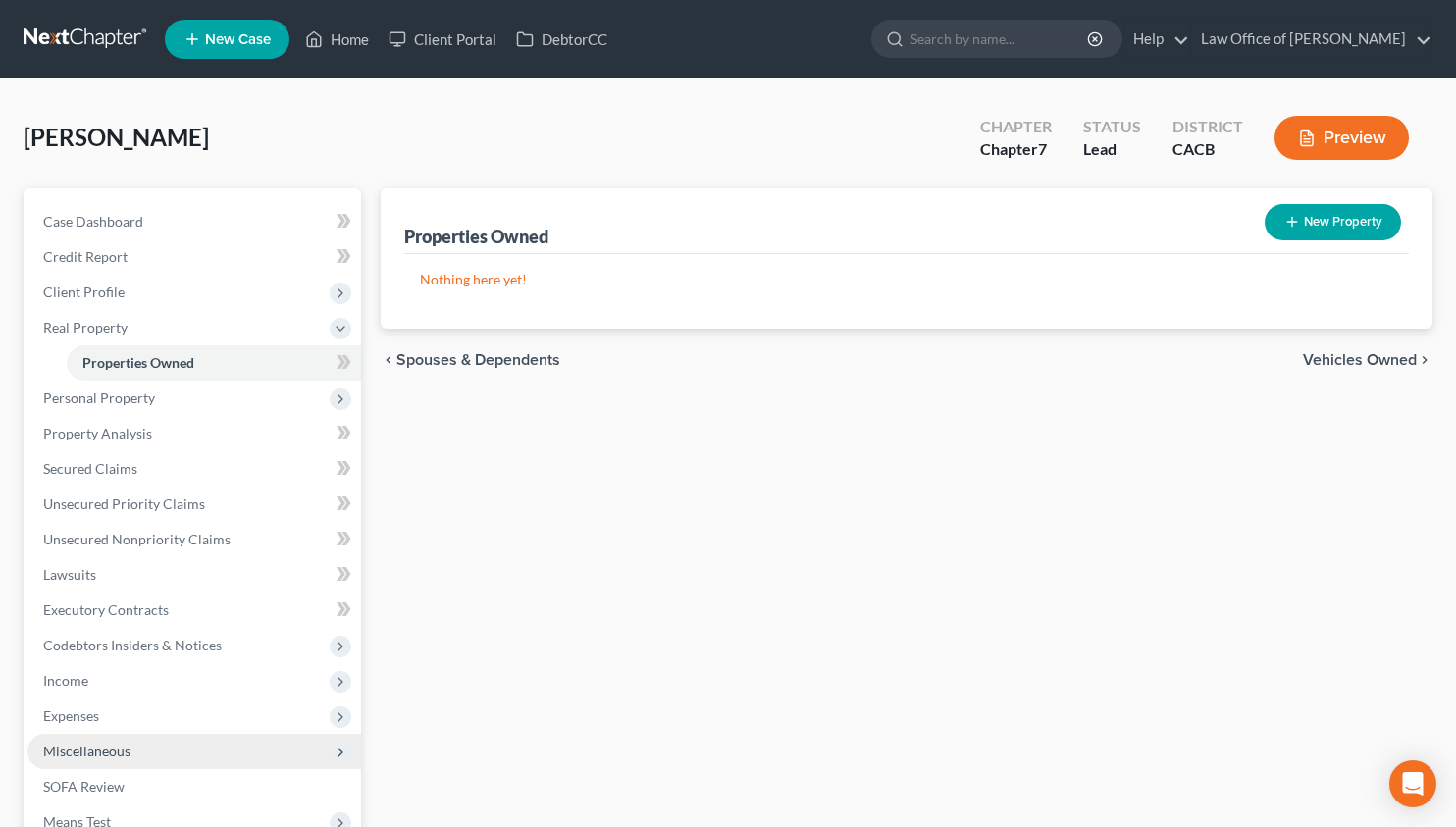
click at [145, 752] on span "Miscellaneous" at bounding box center [195, 752] width 334 height 36
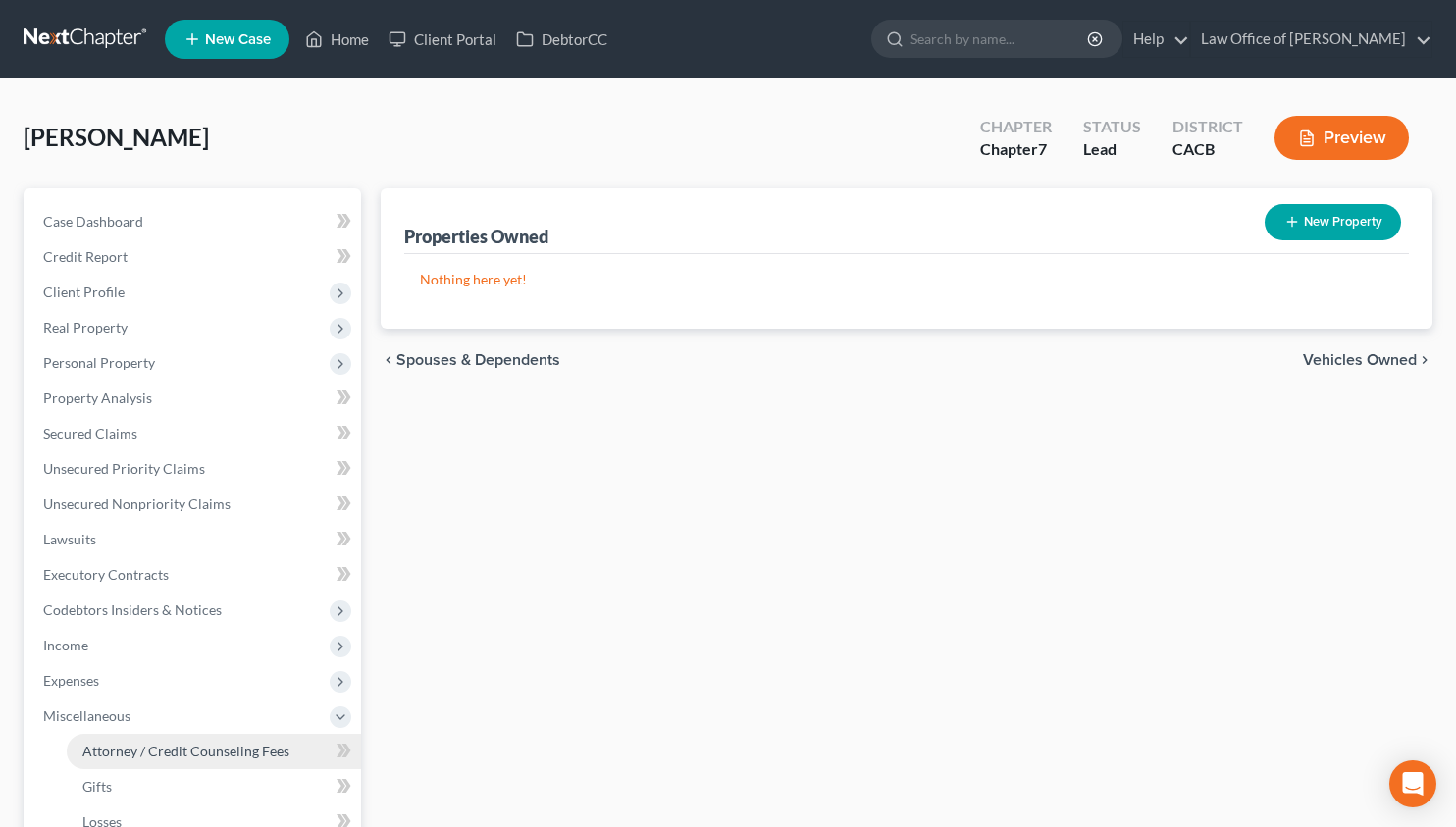
click at [154, 761] on link "Attorney / Credit Counseling Fees" at bounding box center [214, 752] width 294 height 36
select select "0"
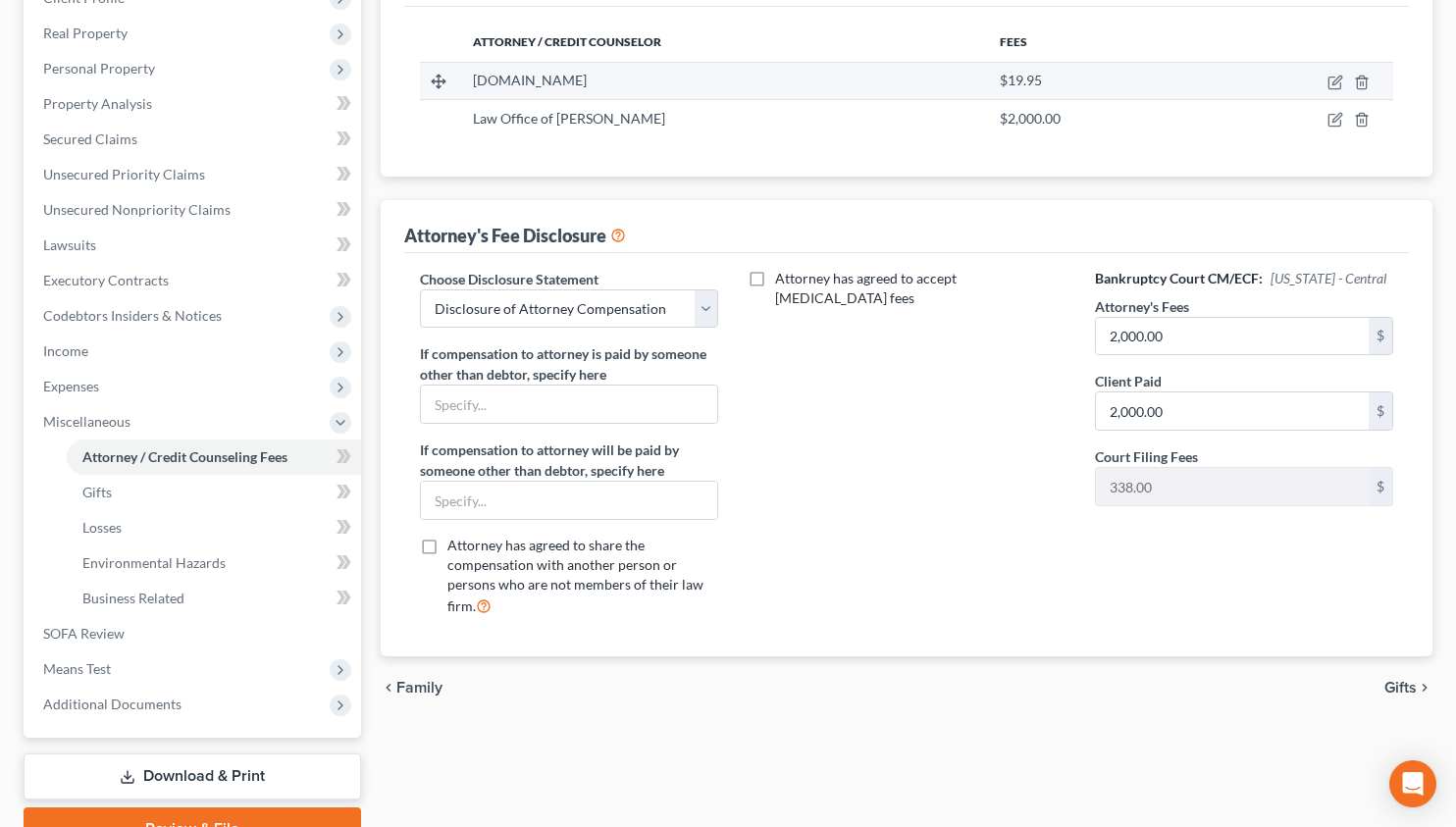
scroll to position [392, 0]
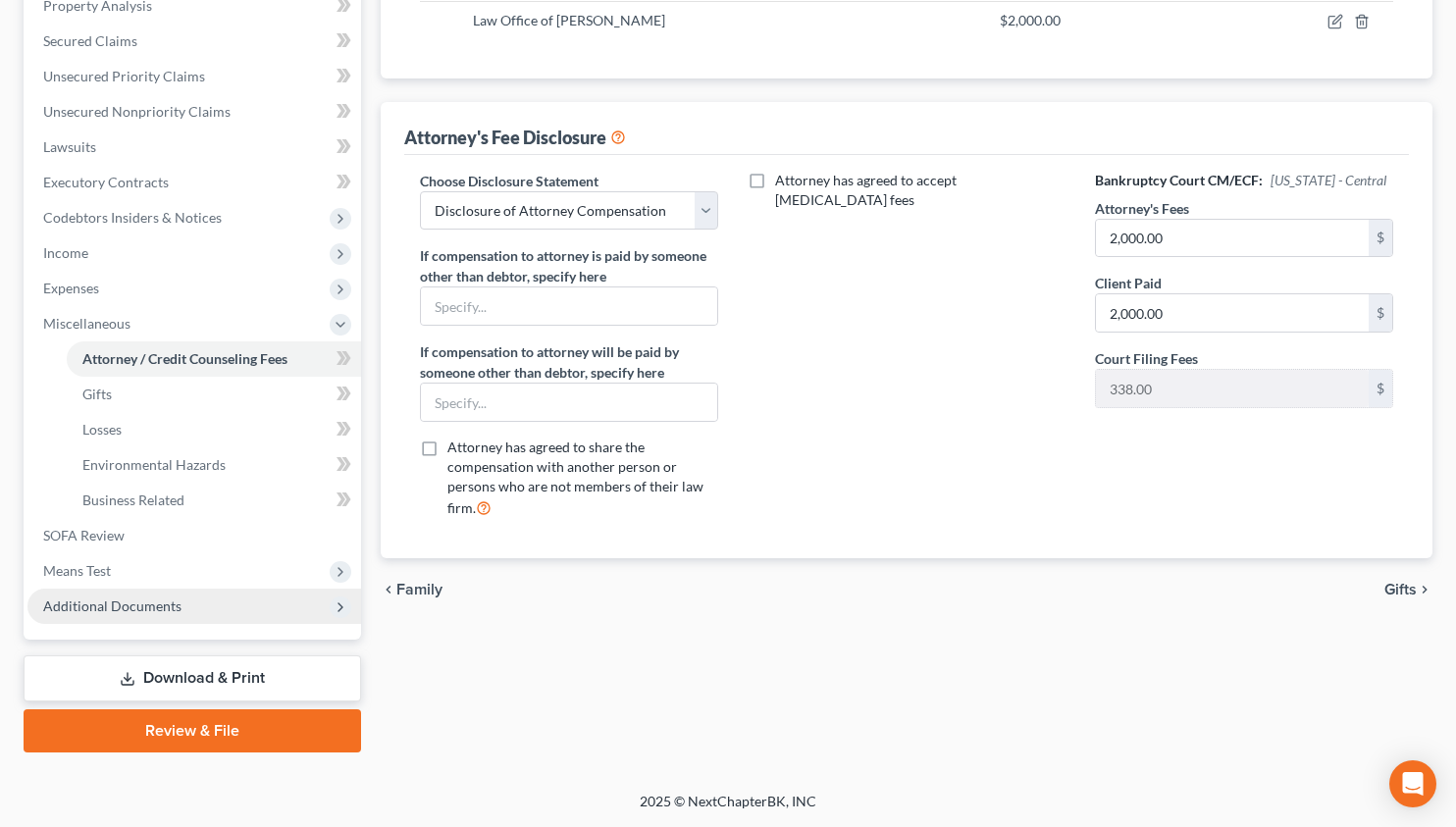
click at [121, 589] on span "Additional Documents" at bounding box center [195, 607] width 334 height 36
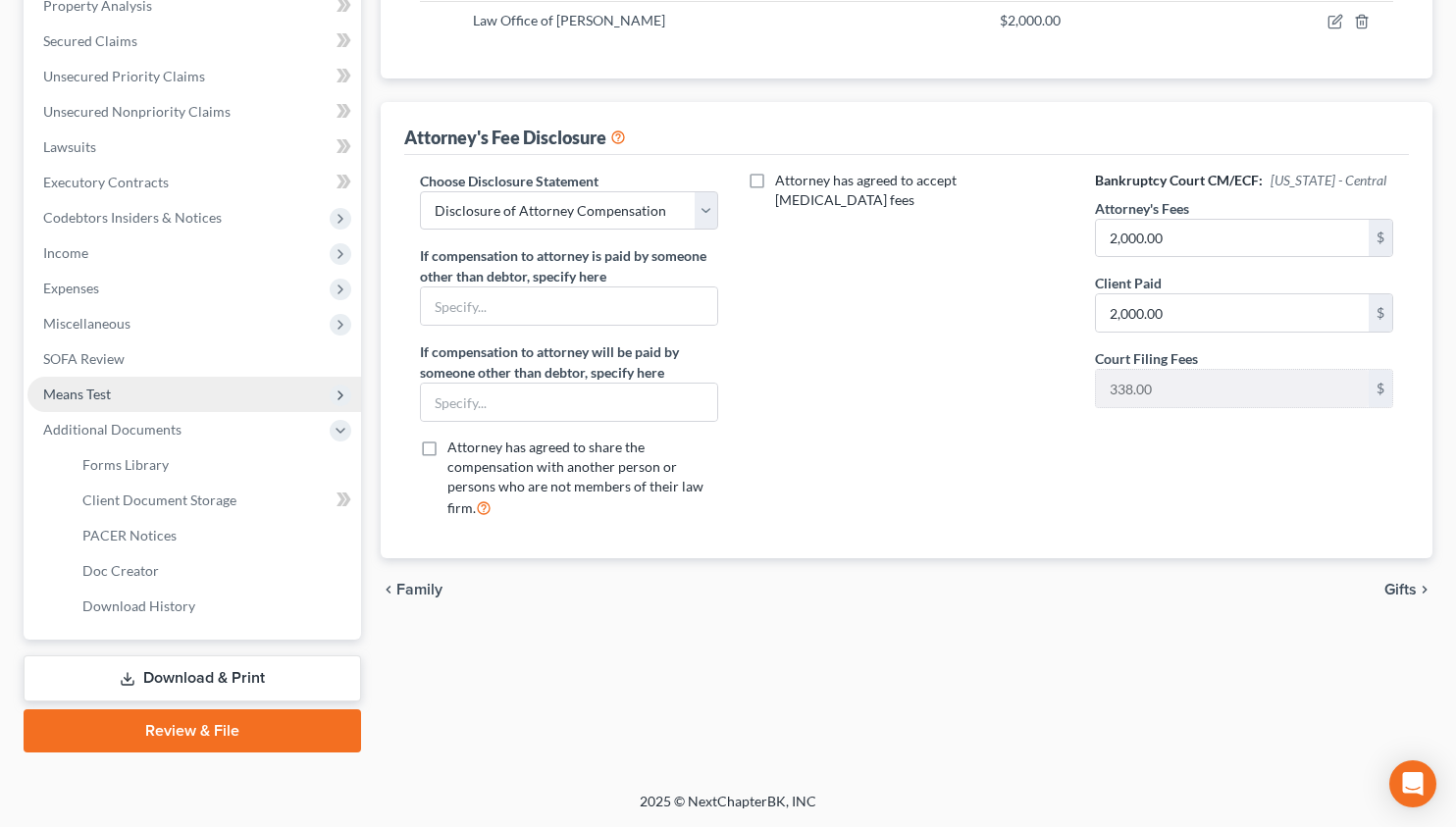
click at [137, 387] on span "Means Test" at bounding box center [195, 394] width 334 height 36
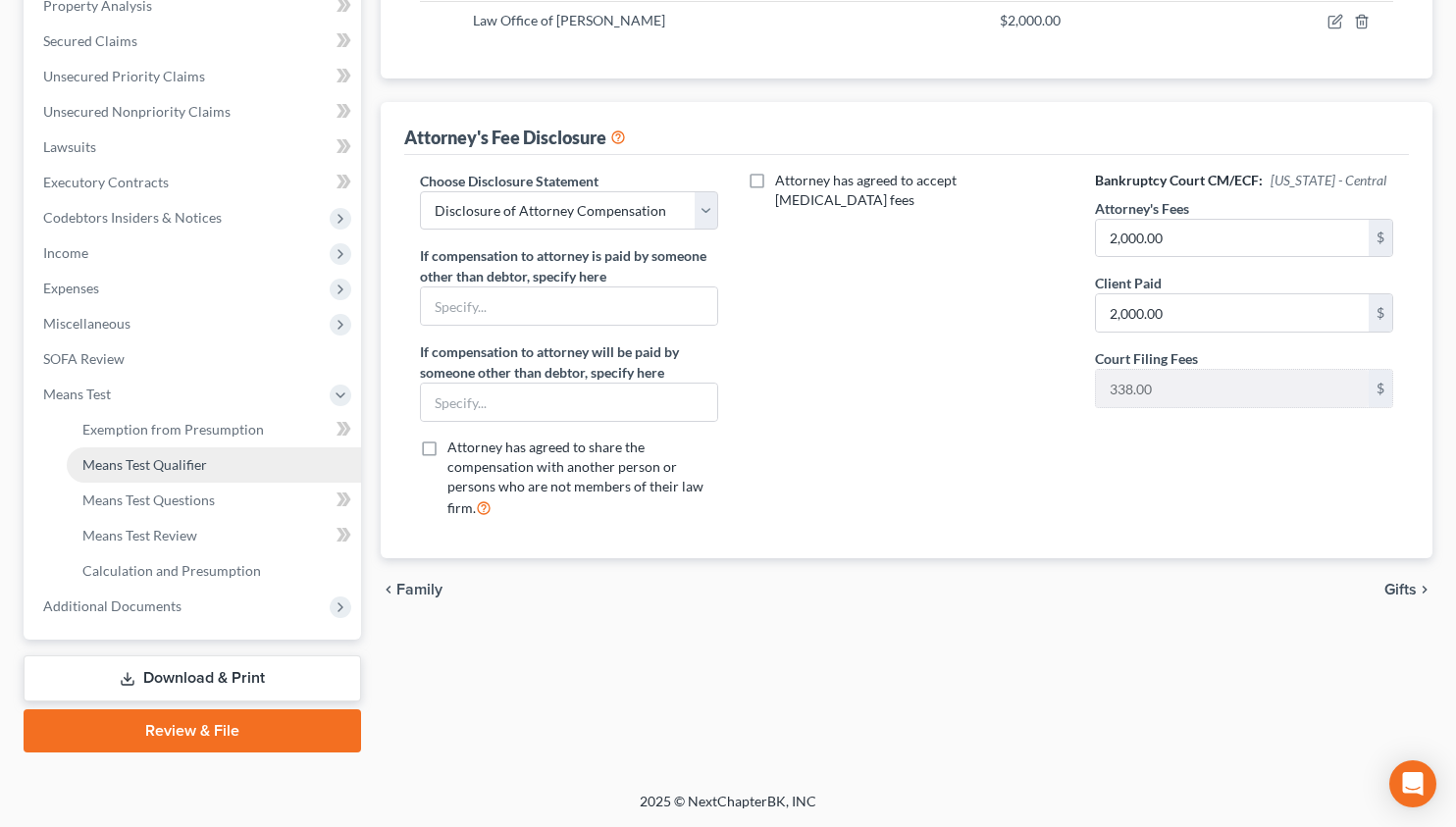
click at [151, 457] on span "Means Test Qualifier" at bounding box center [144, 464] width 124 height 17
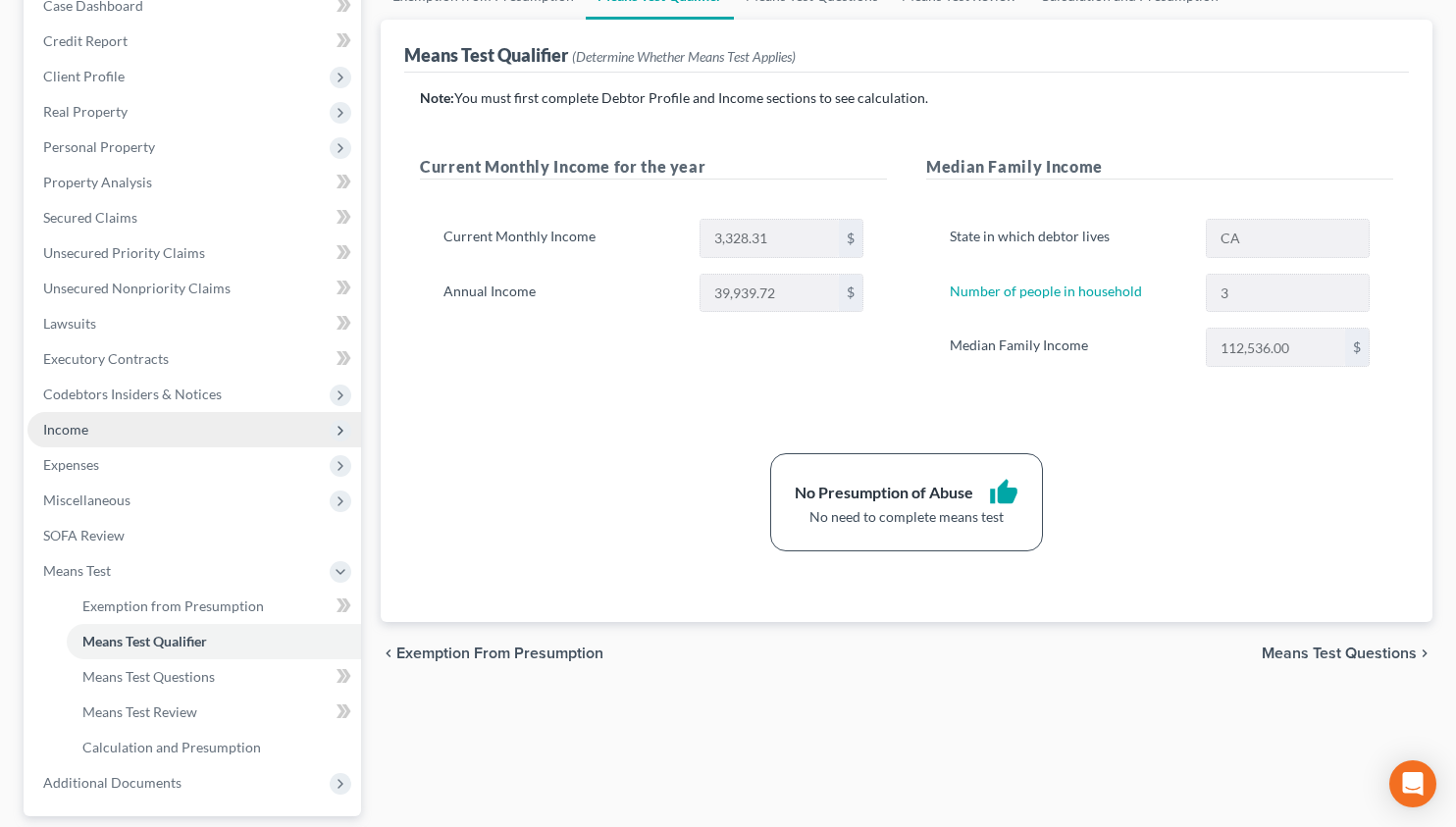
click at [160, 428] on span "Income" at bounding box center [195, 430] width 334 height 36
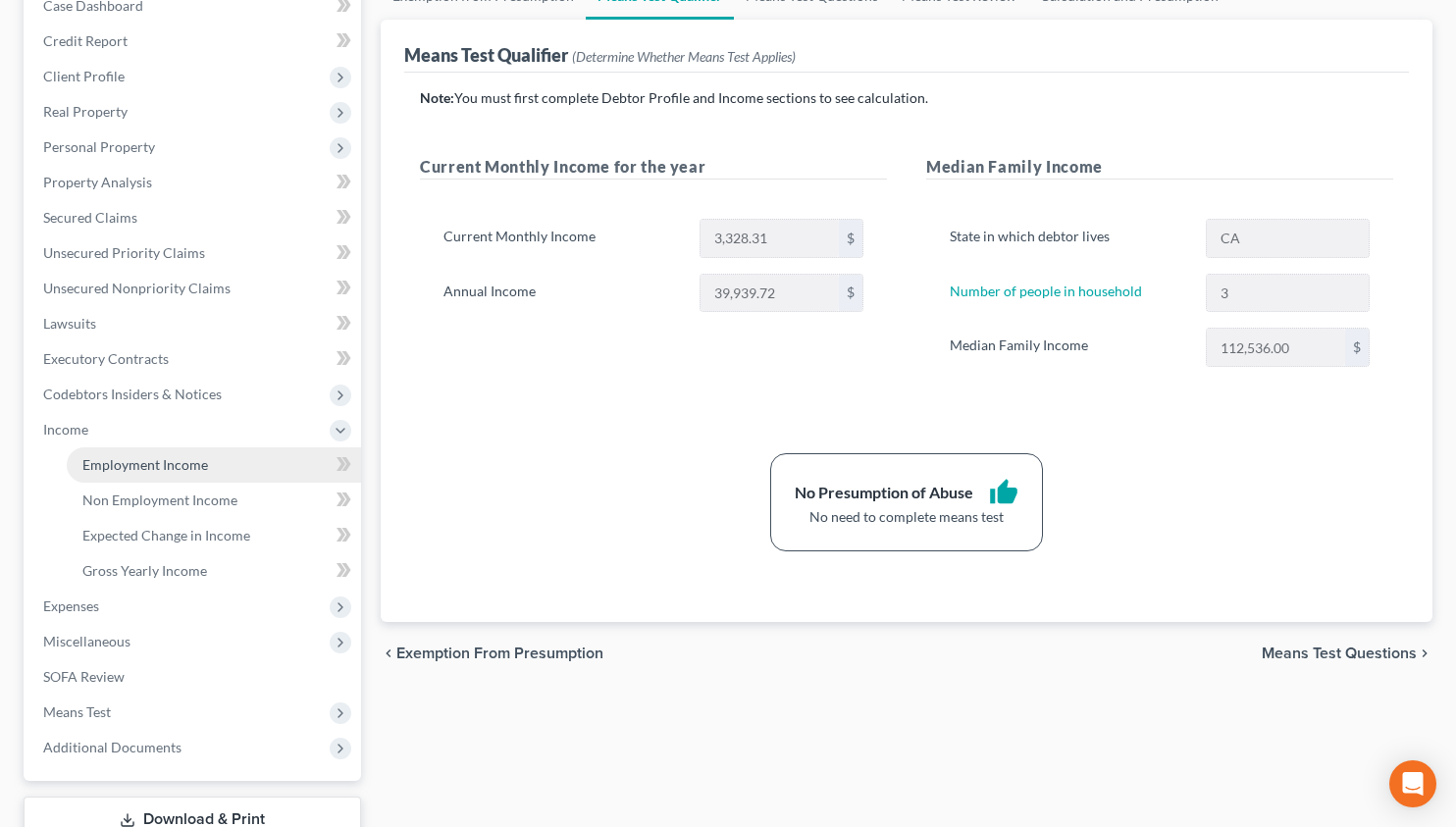
click at [156, 472] on span "Employment Income" at bounding box center [144, 464] width 125 height 17
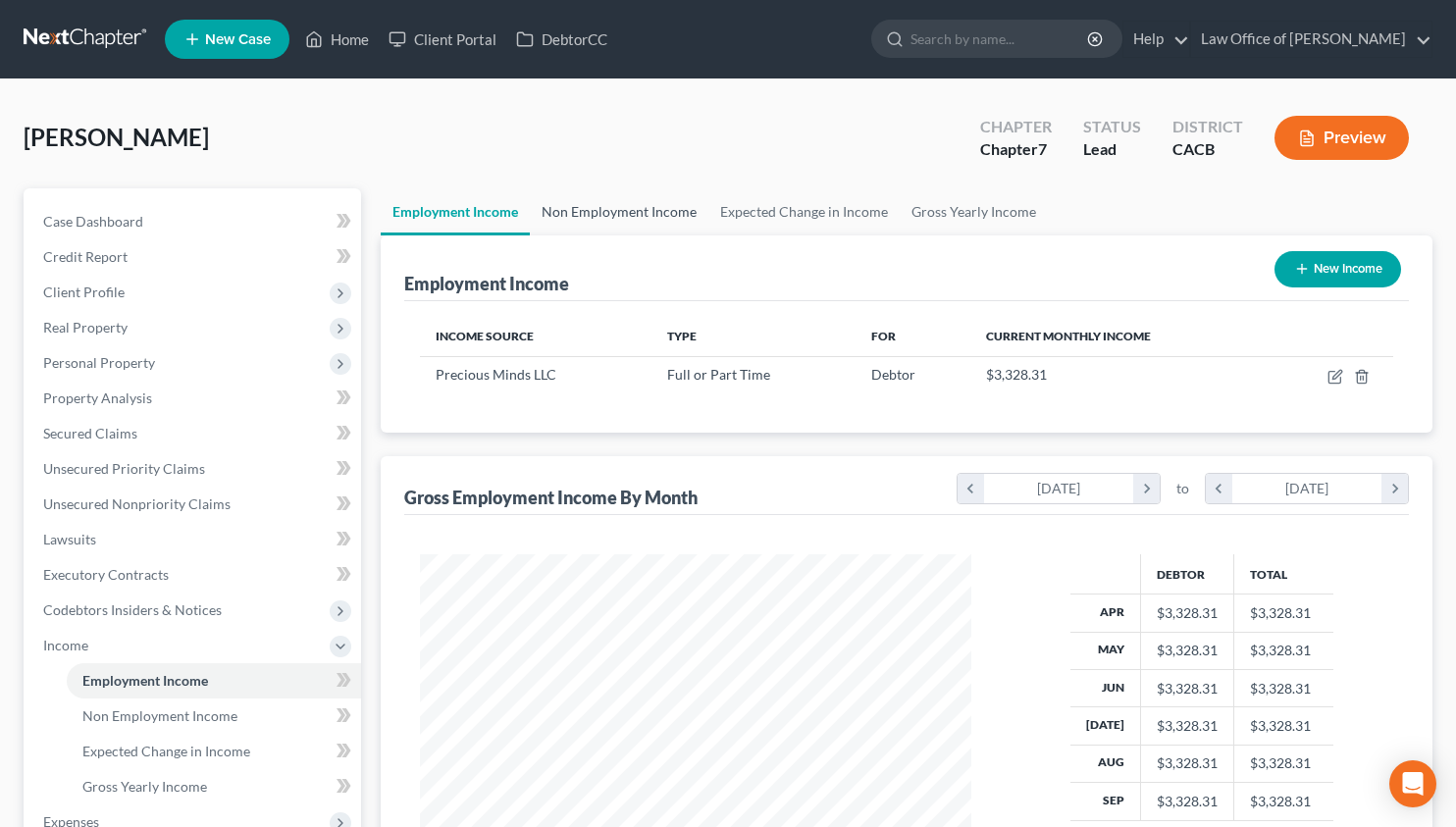
click at [585, 200] on link "Non Employment Income" at bounding box center [618, 212] width 179 height 47
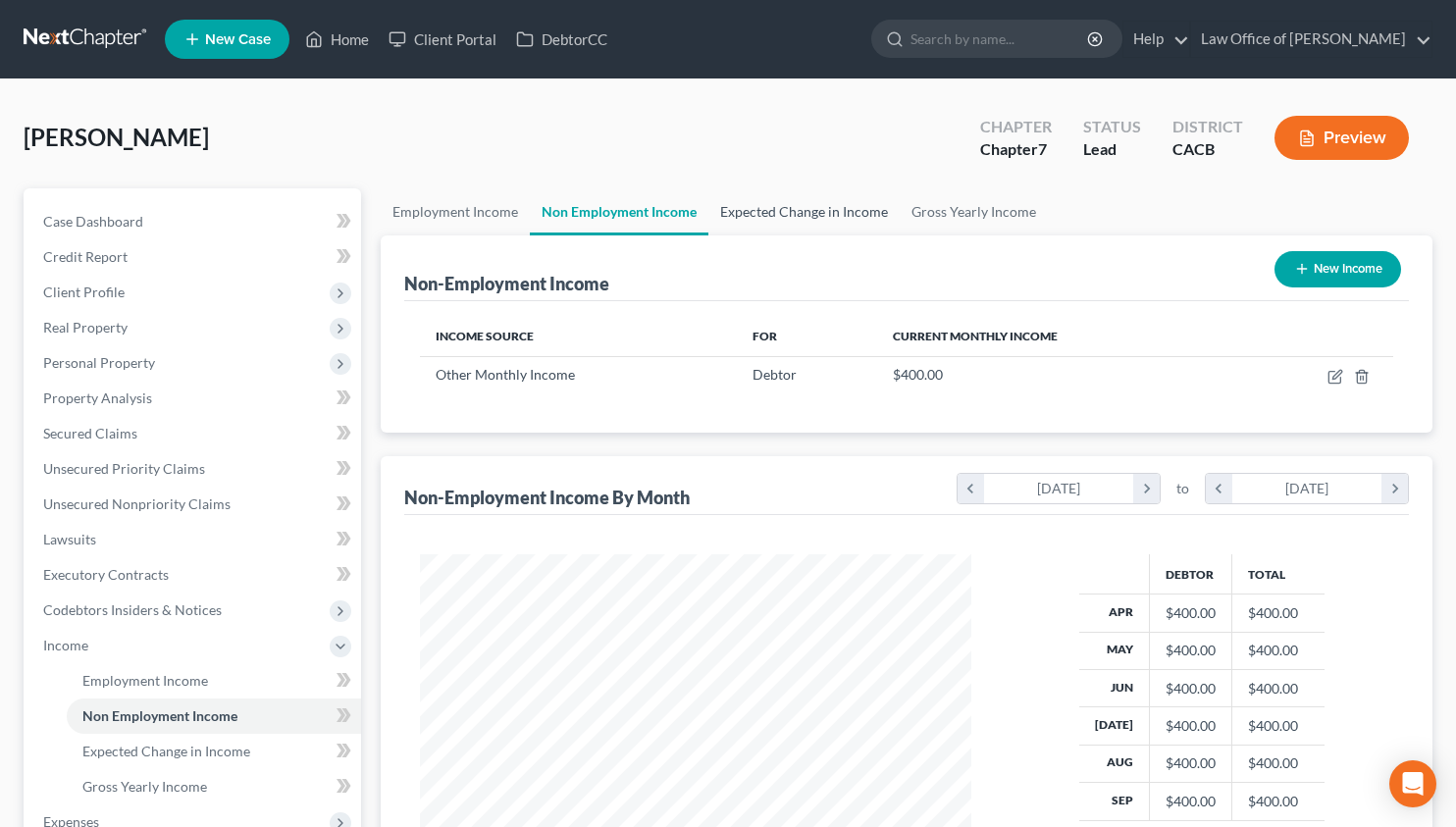
click at [807, 215] on link "Expected Change in Income" at bounding box center [804, 212] width 192 height 47
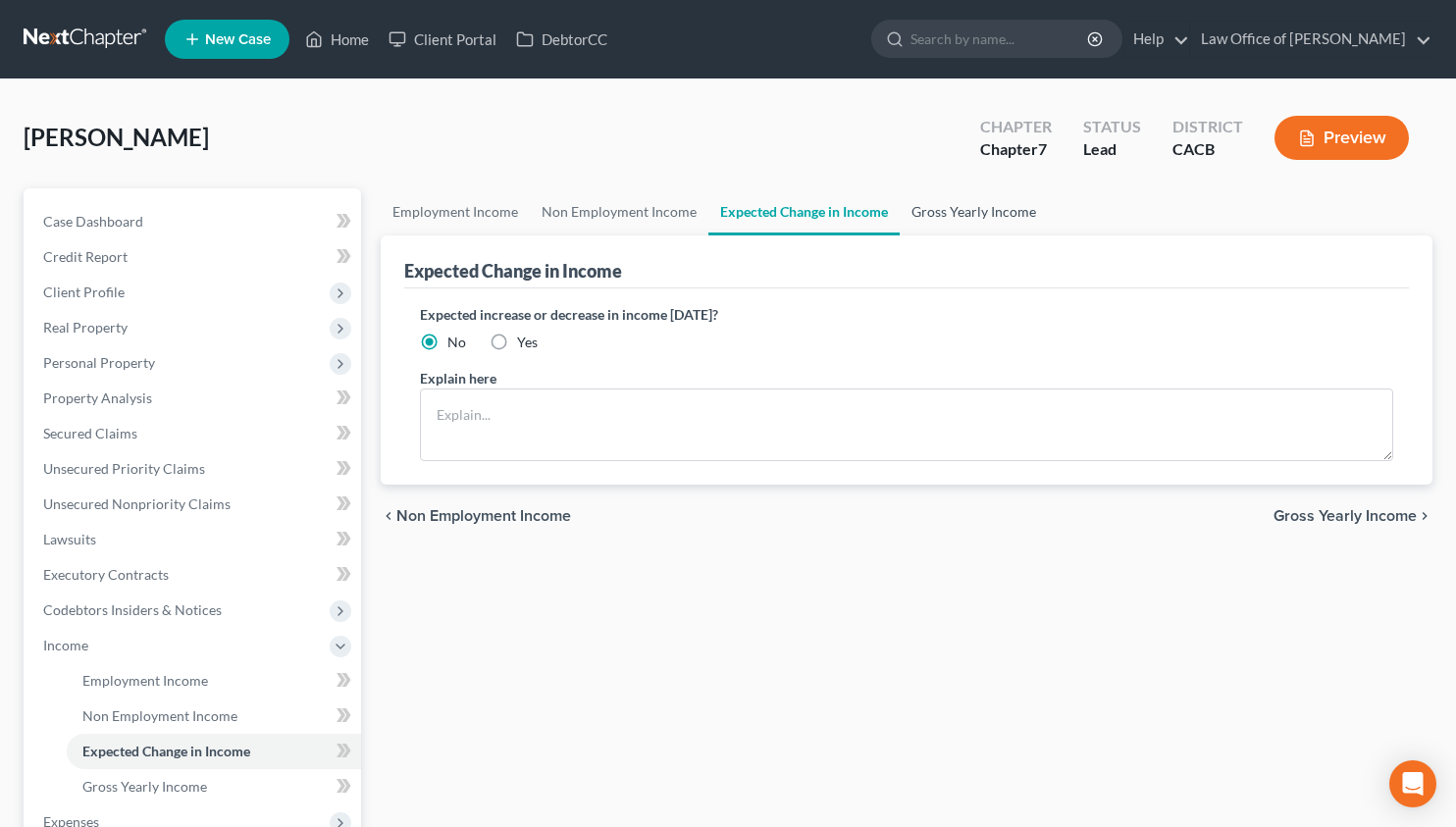
click at [956, 202] on link "Gross Yearly Income" at bounding box center [974, 212] width 148 height 47
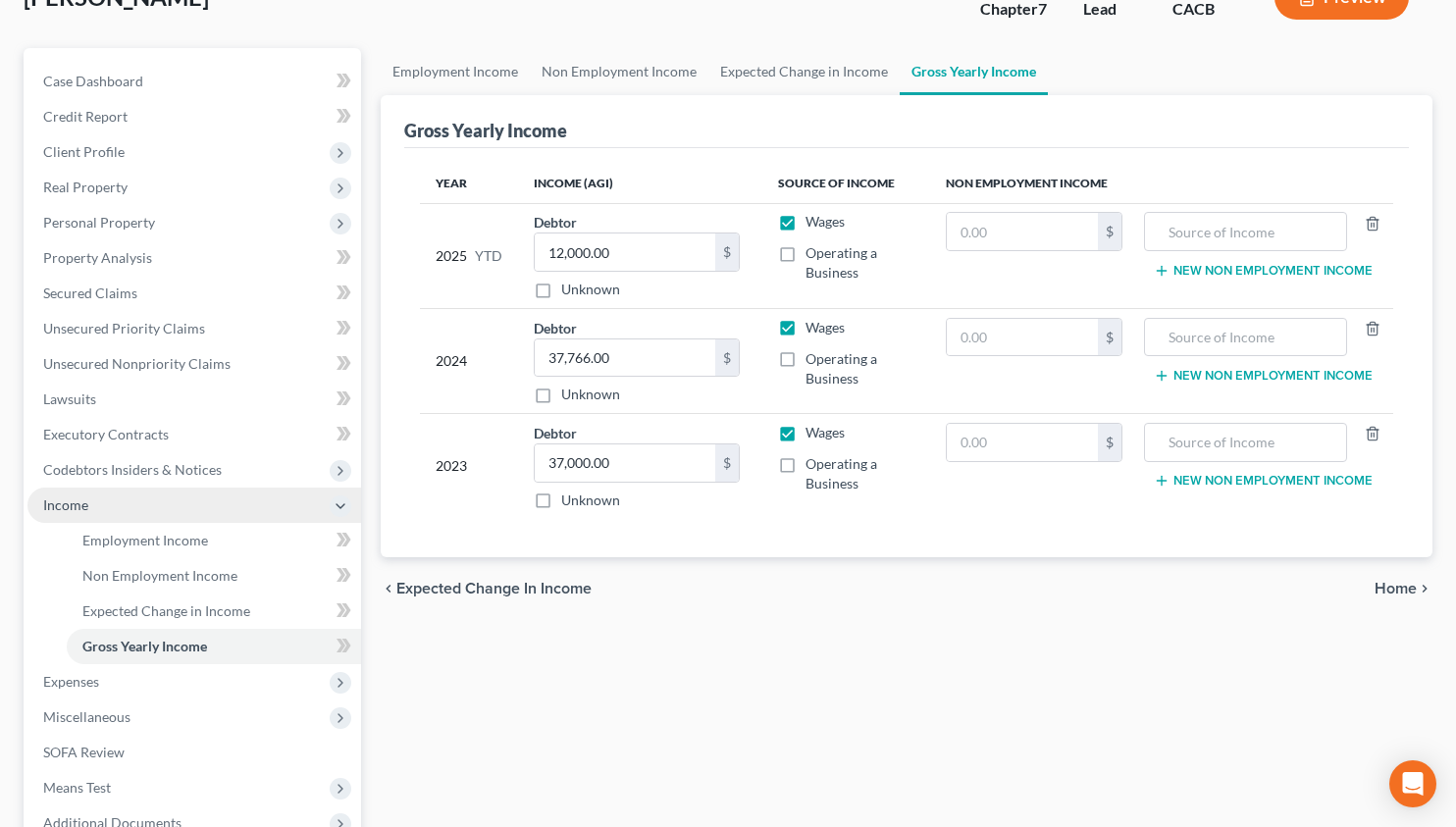
click at [179, 515] on span "Income" at bounding box center [195, 505] width 334 height 36
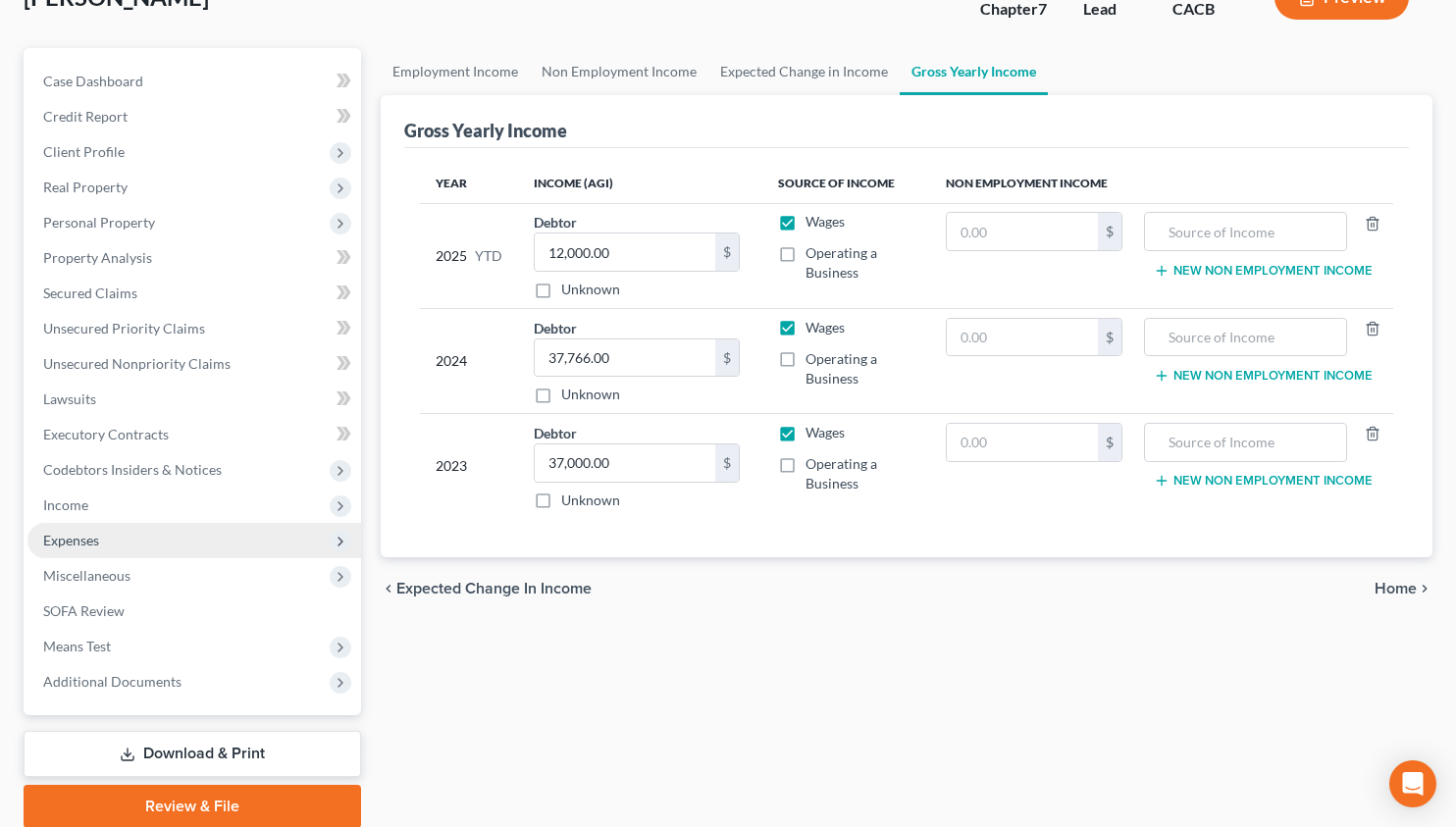
click at [164, 534] on span "Expenses" at bounding box center [195, 540] width 334 height 36
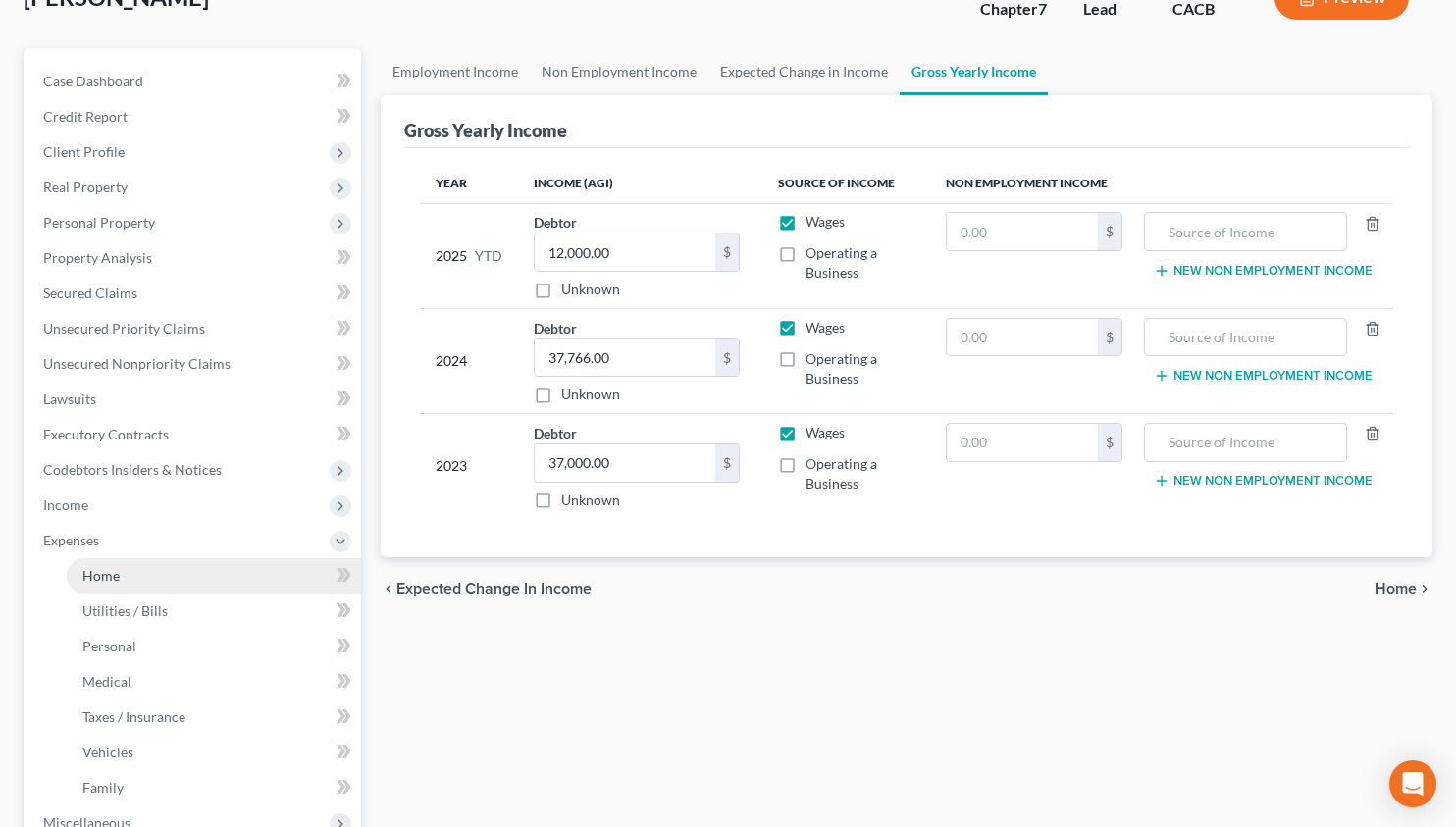
click at [171, 568] on link "Home" at bounding box center [214, 576] width 294 height 36
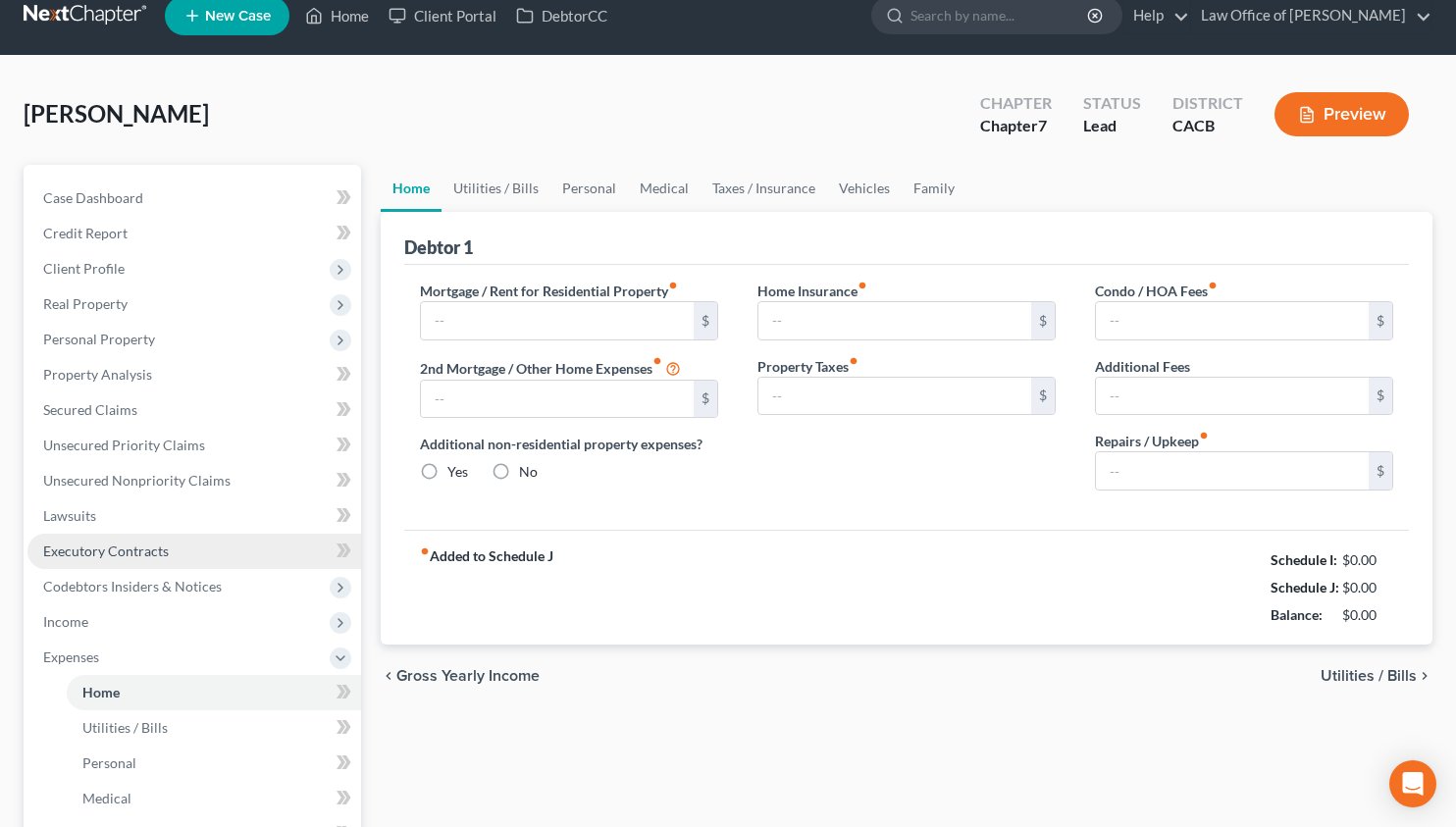
type input "800.00"
type input "0.00"
radio input "true"
type input "0.00"
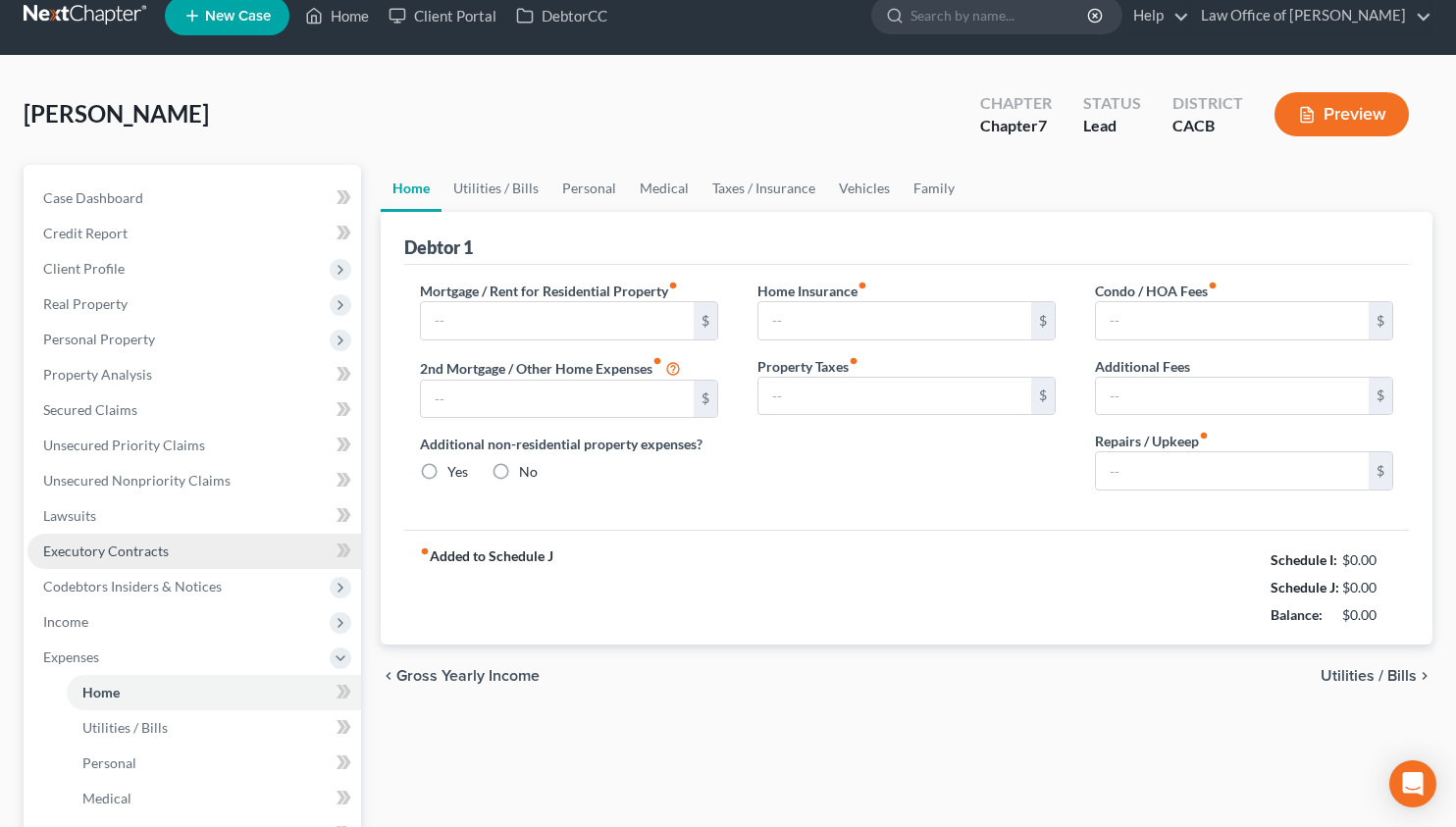
type input "0.00"
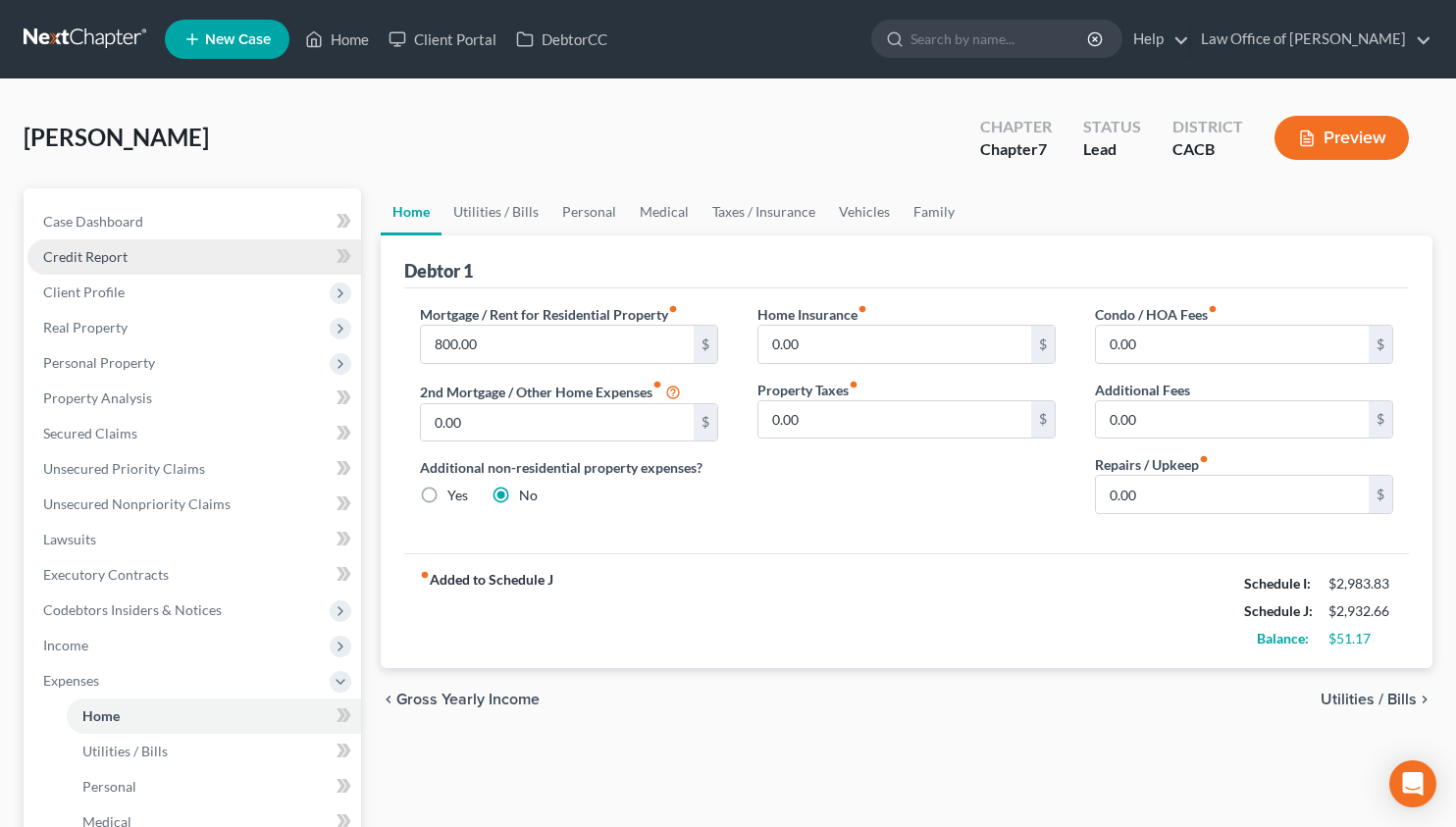
click at [107, 239] on link "Credit Report" at bounding box center [195, 257] width 334 height 36
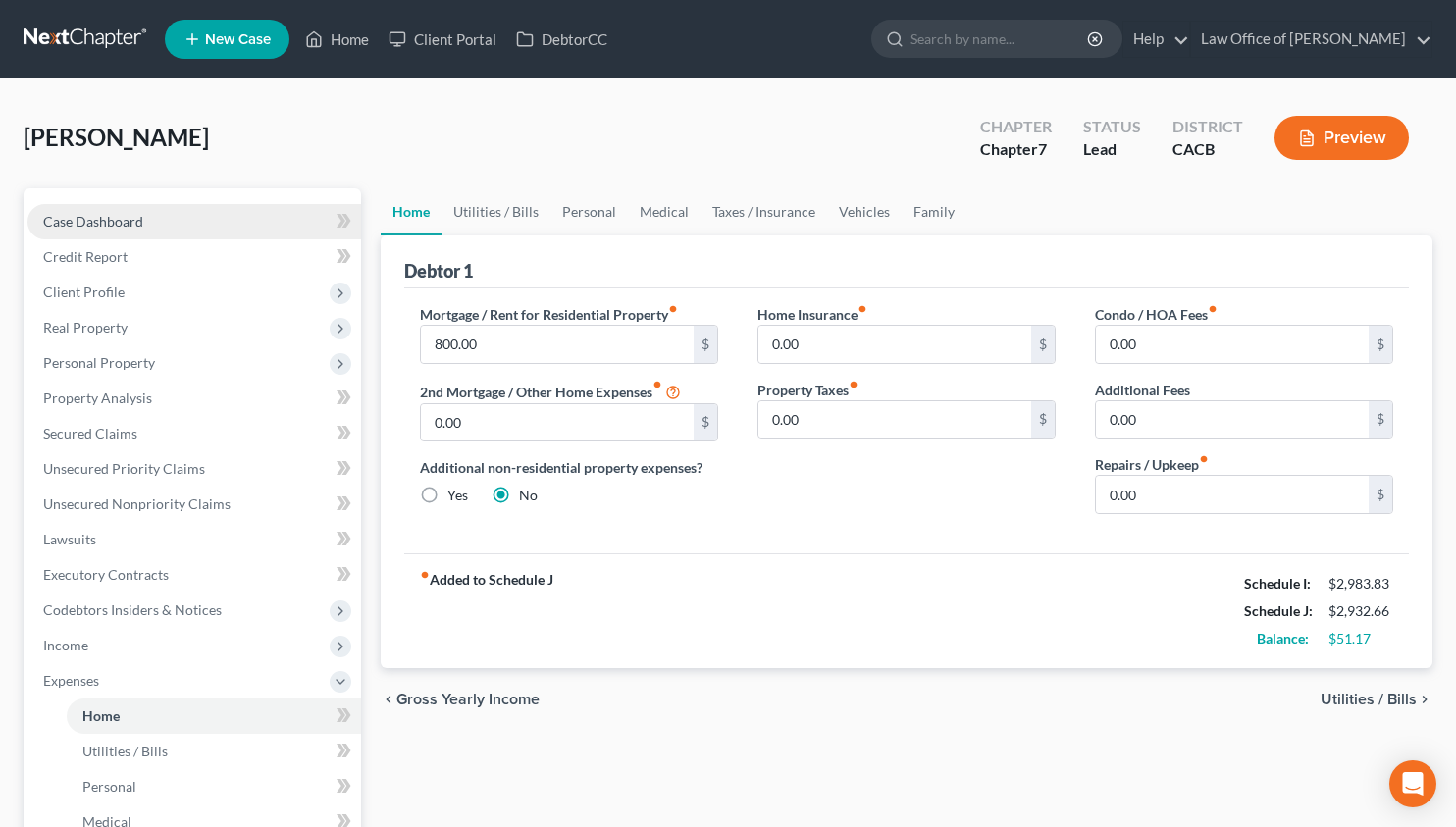
click at [108, 223] on span "Case Dashboard" at bounding box center [93, 220] width 100 height 17
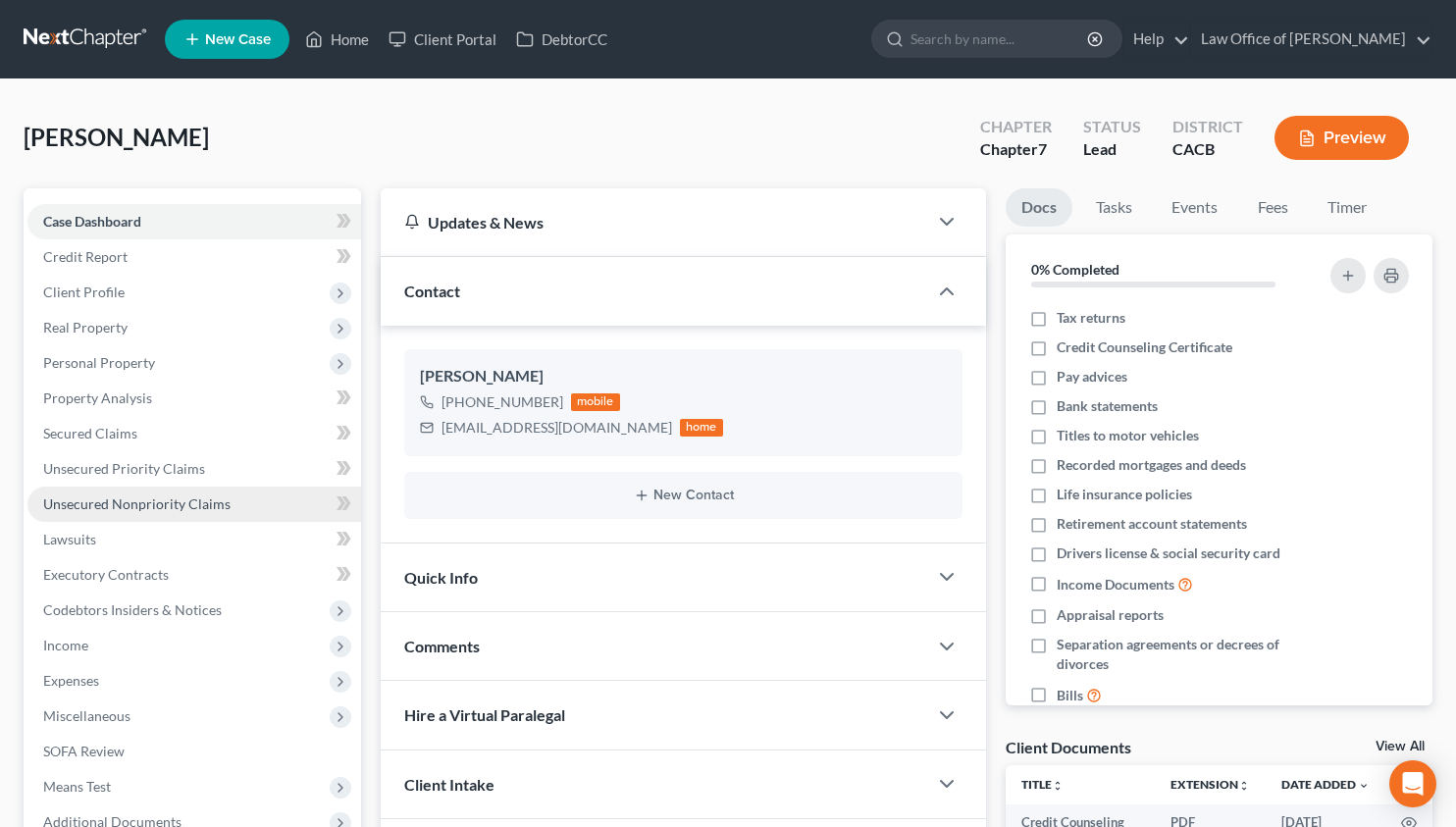
click at [184, 512] on link "Unsecured Nonpriority Claims" at bounding box center [195, 505] width 334 height 36
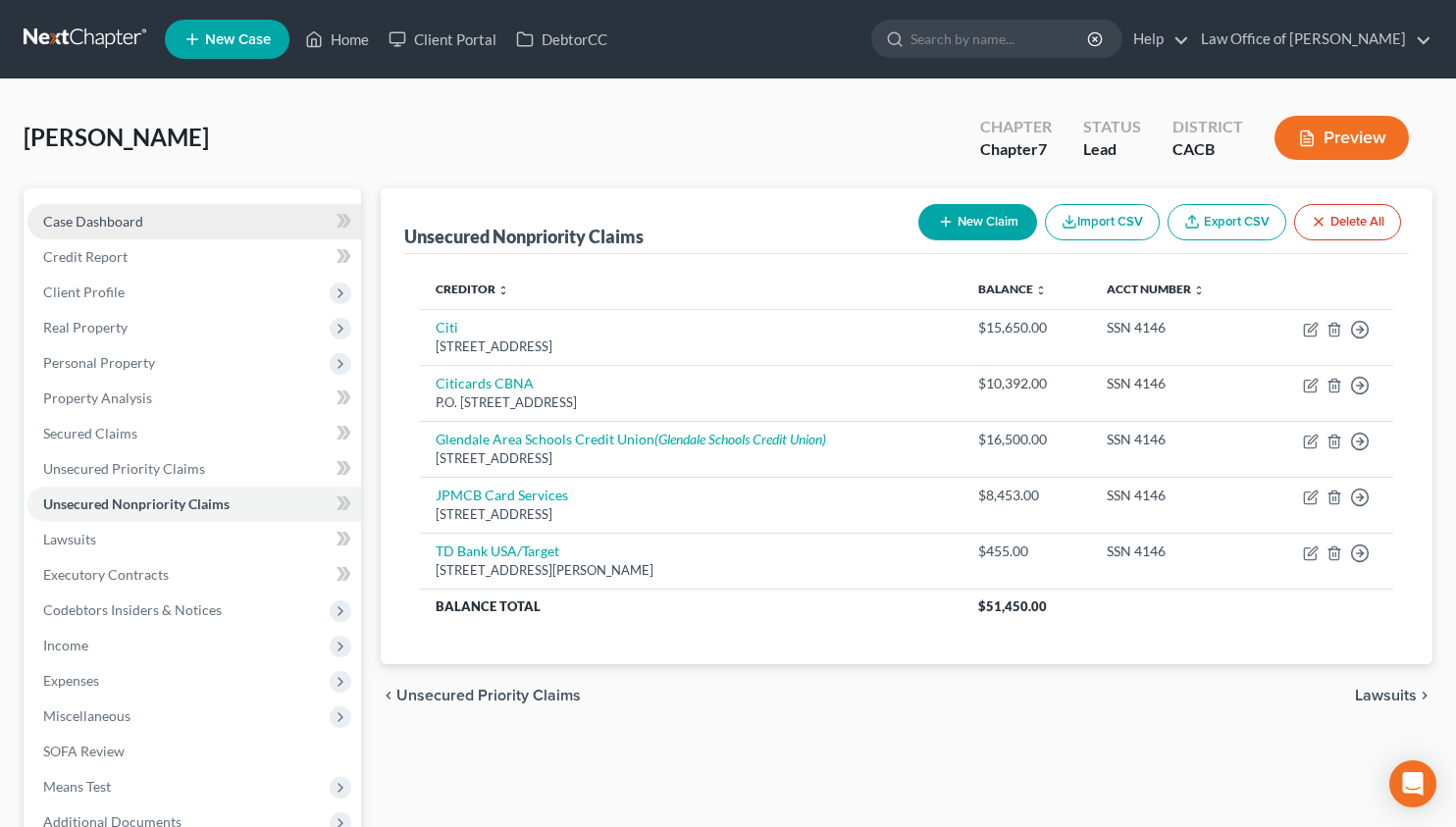
click at [114, 208] on link "Case Dashboard" at bounding box center [195, 222] width 334 height 36
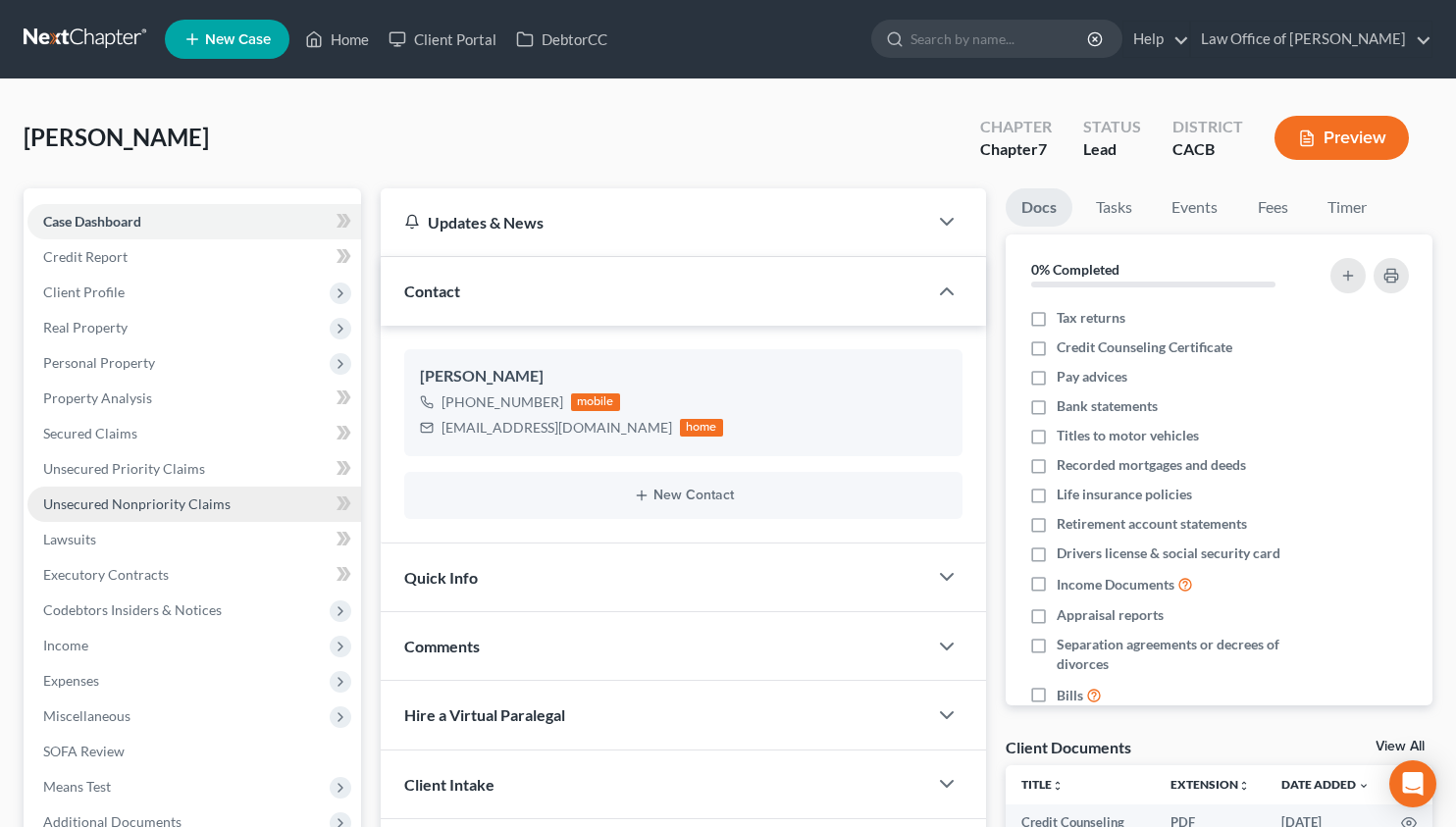
click at [192, 504] on span "Unsecured Nonpriority Claims" at bounding box center [137, 503] width 188 height 17
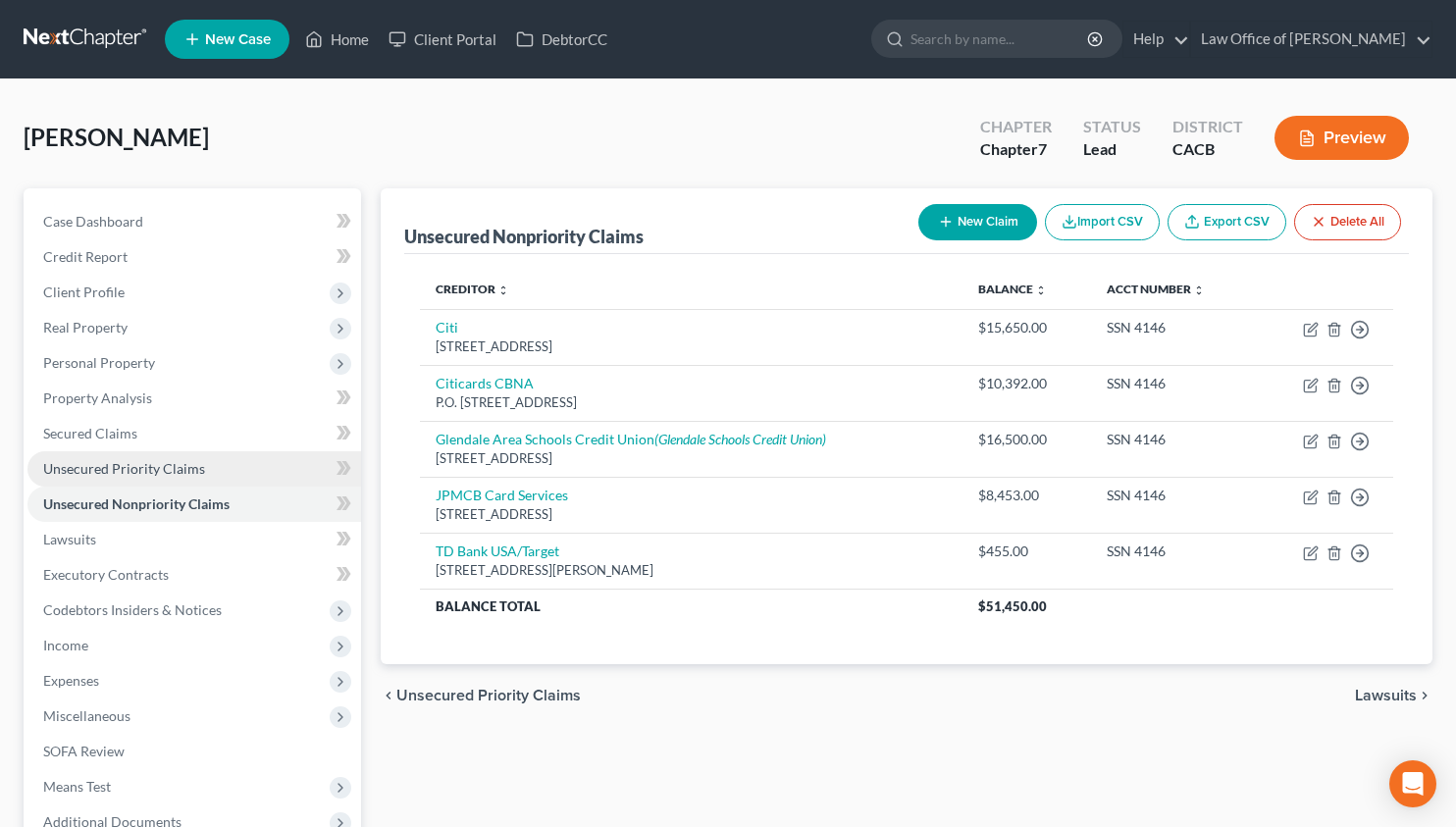
click at [180, 460] on span "Unsecured Priority Claims" at bounding box center [124, 468] width 162 height 17
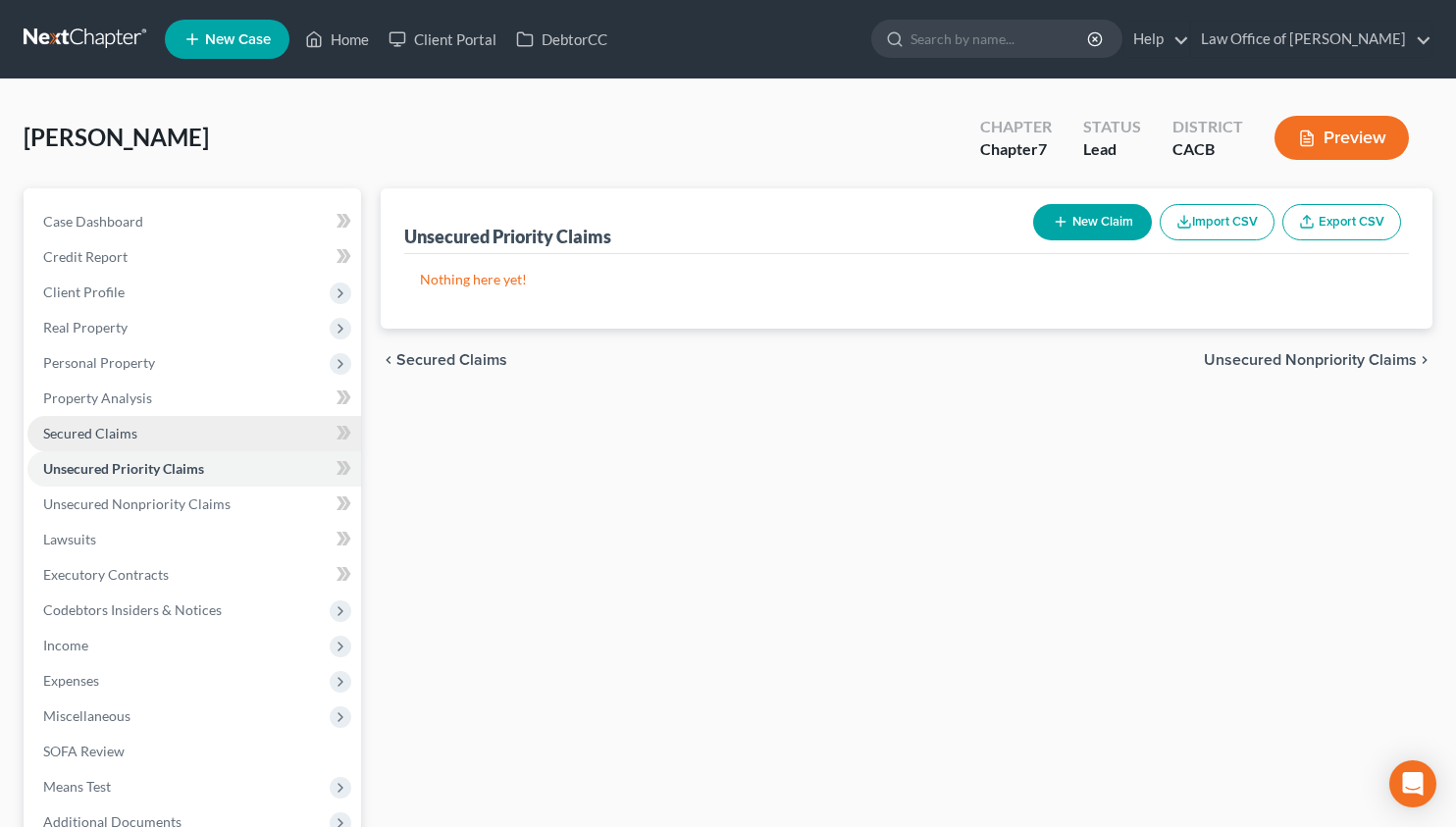
click at [166, 434] on link "Secured Claims" at bounding box center [195, 434] width 334 height 36
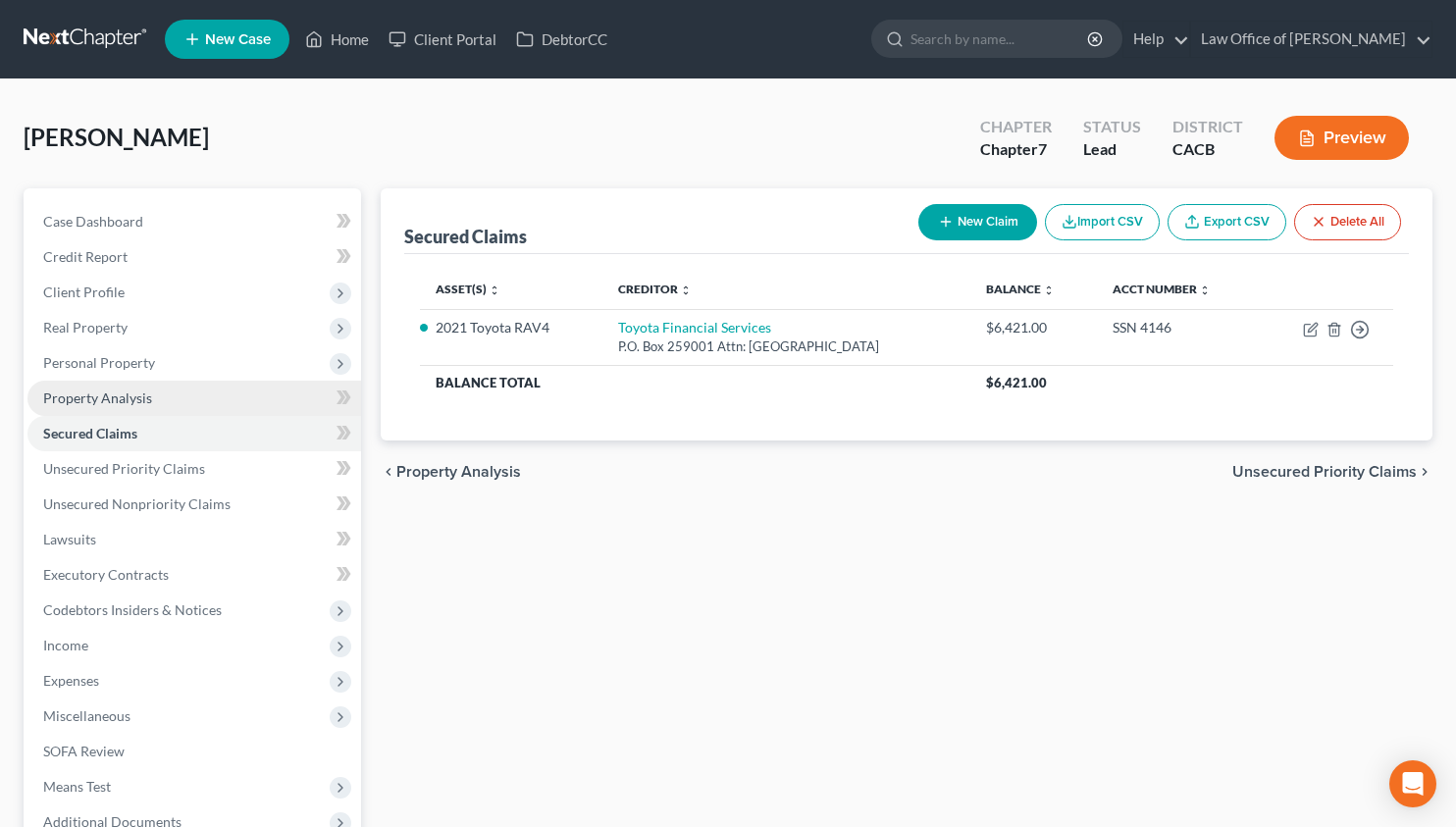
click at [106, 400] on span "Property Analysis" at bounding box center [98, 397] width 109 height 17
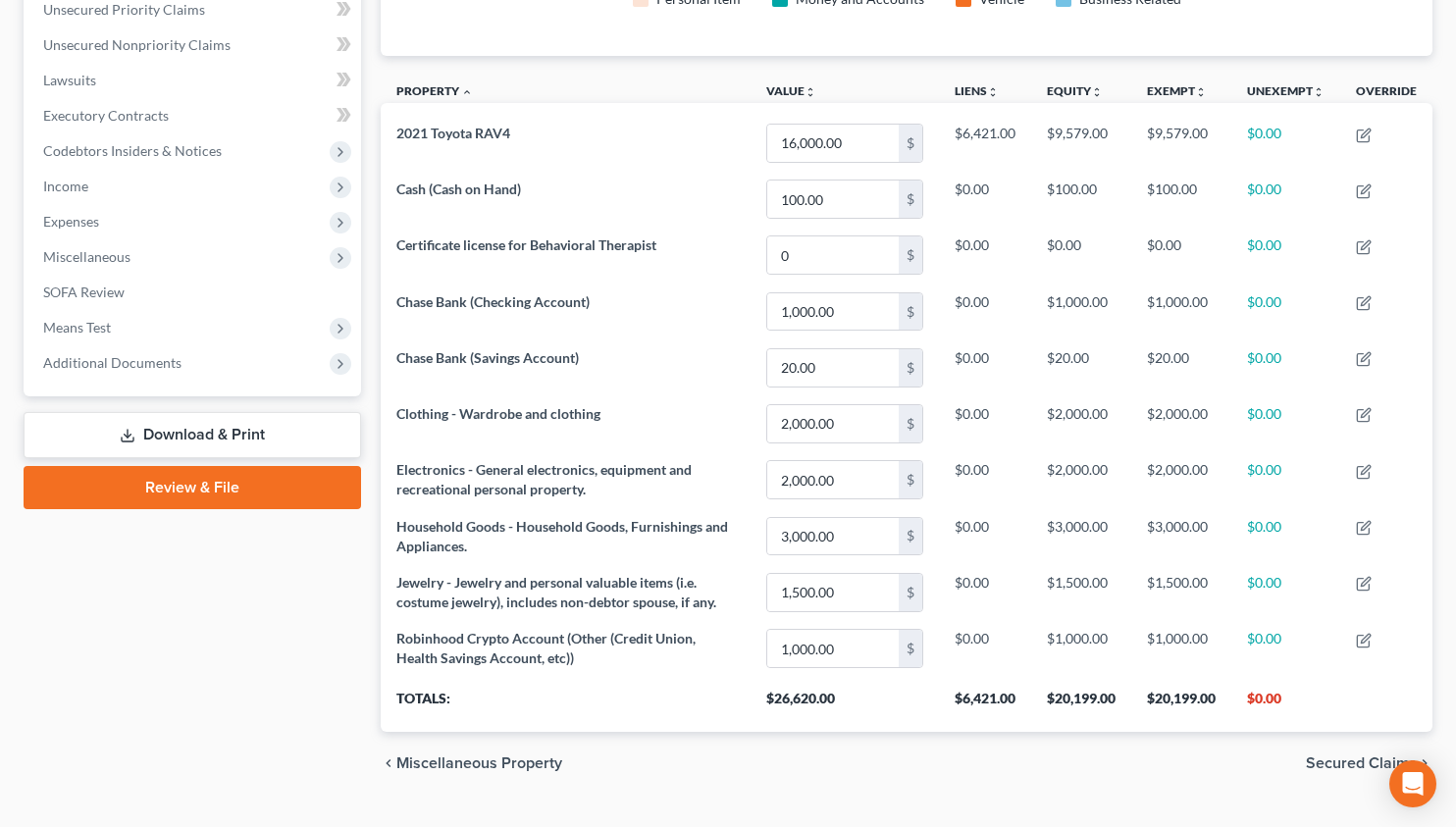
scroll to position [458, 0]
click at [102, 323] on span "Means Test" at bounding box center [77, 328] width 68 height 17
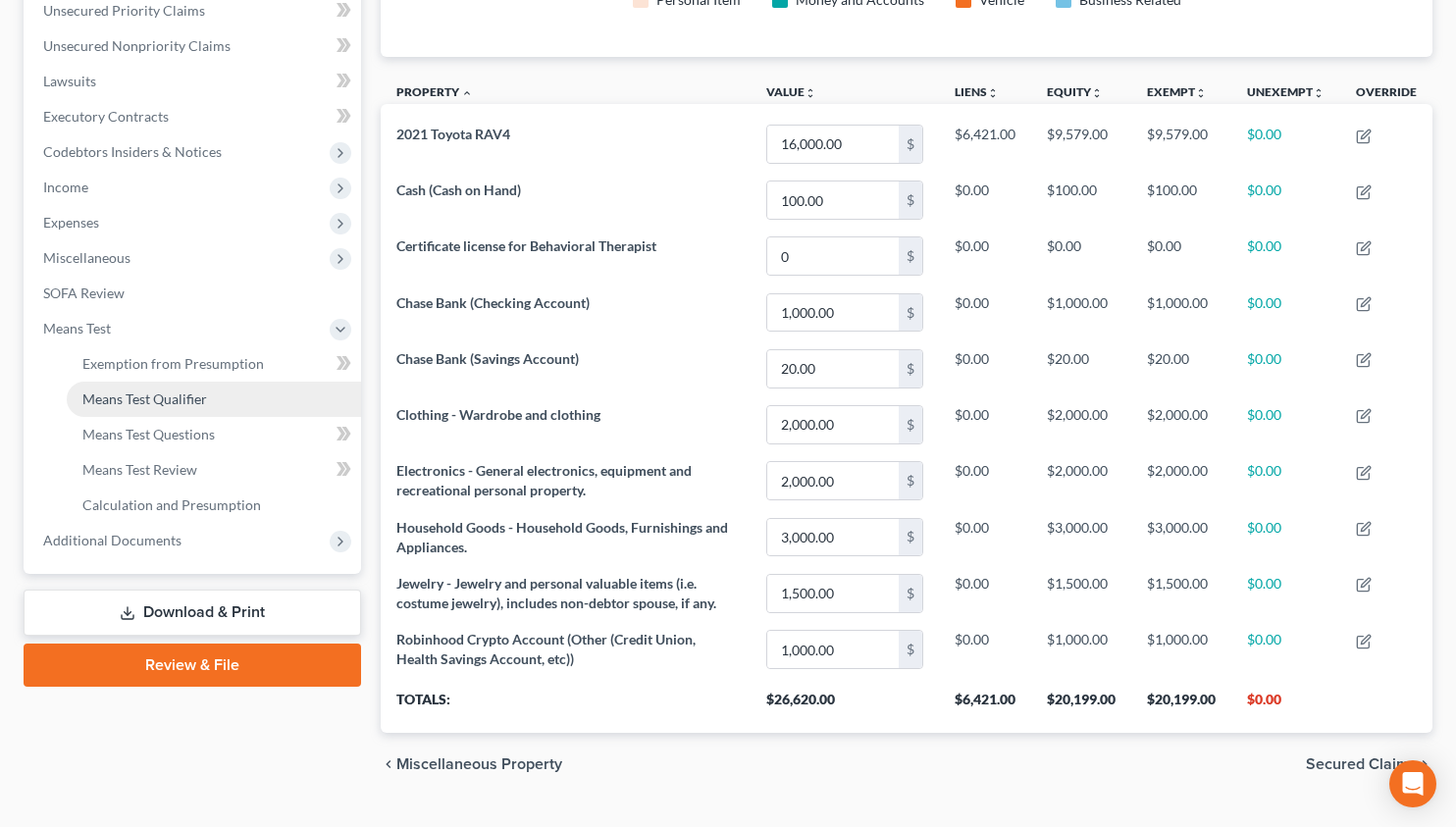
click at [132, 409] on link "Means Test Qualifier" at bounding box center [214, 399] width 294 height 36
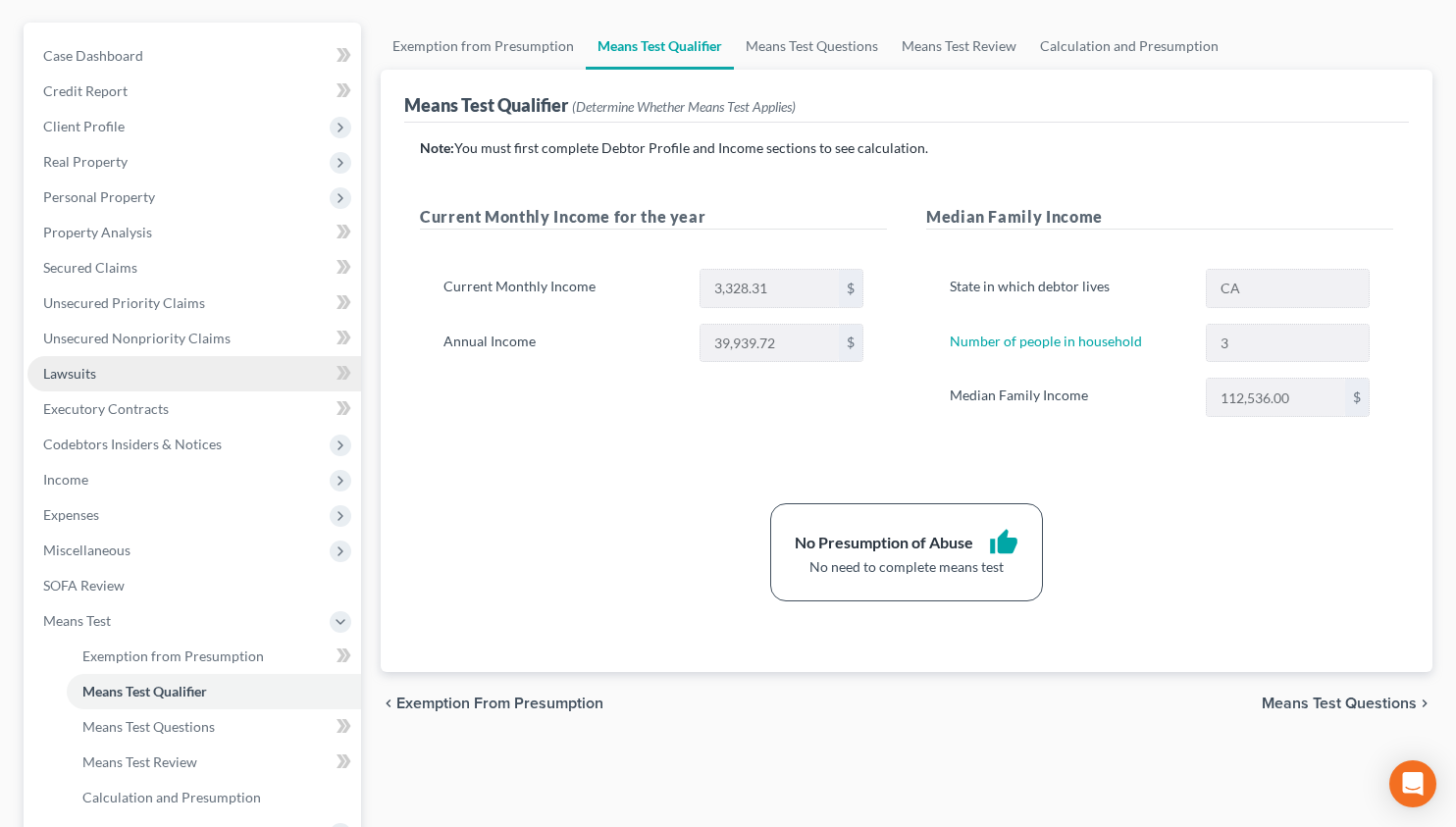
scroll to position [392, 0]
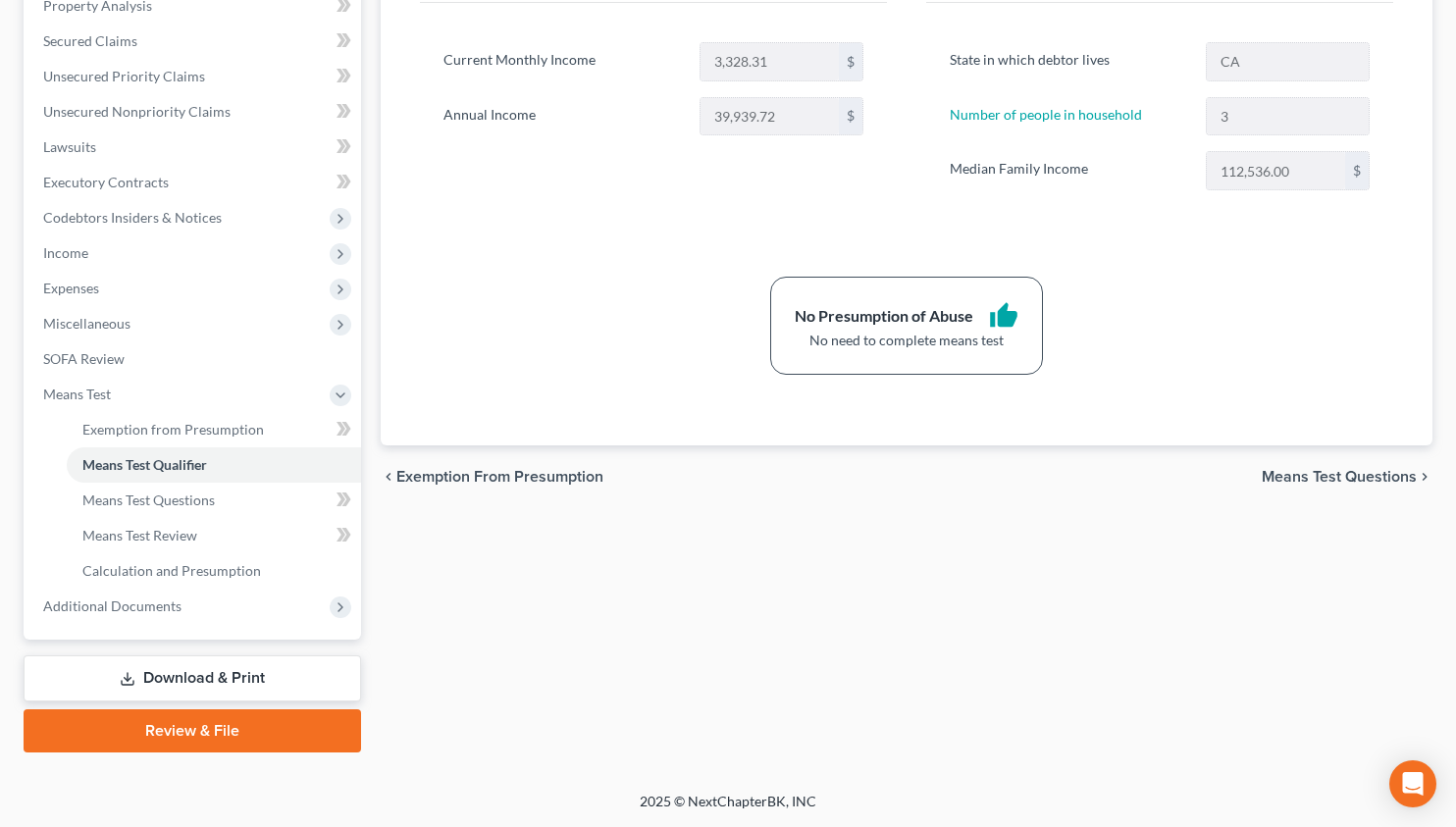
click at [206, 684] on link "Download & Print" at bounding box center [193, 678] width 338 height 46
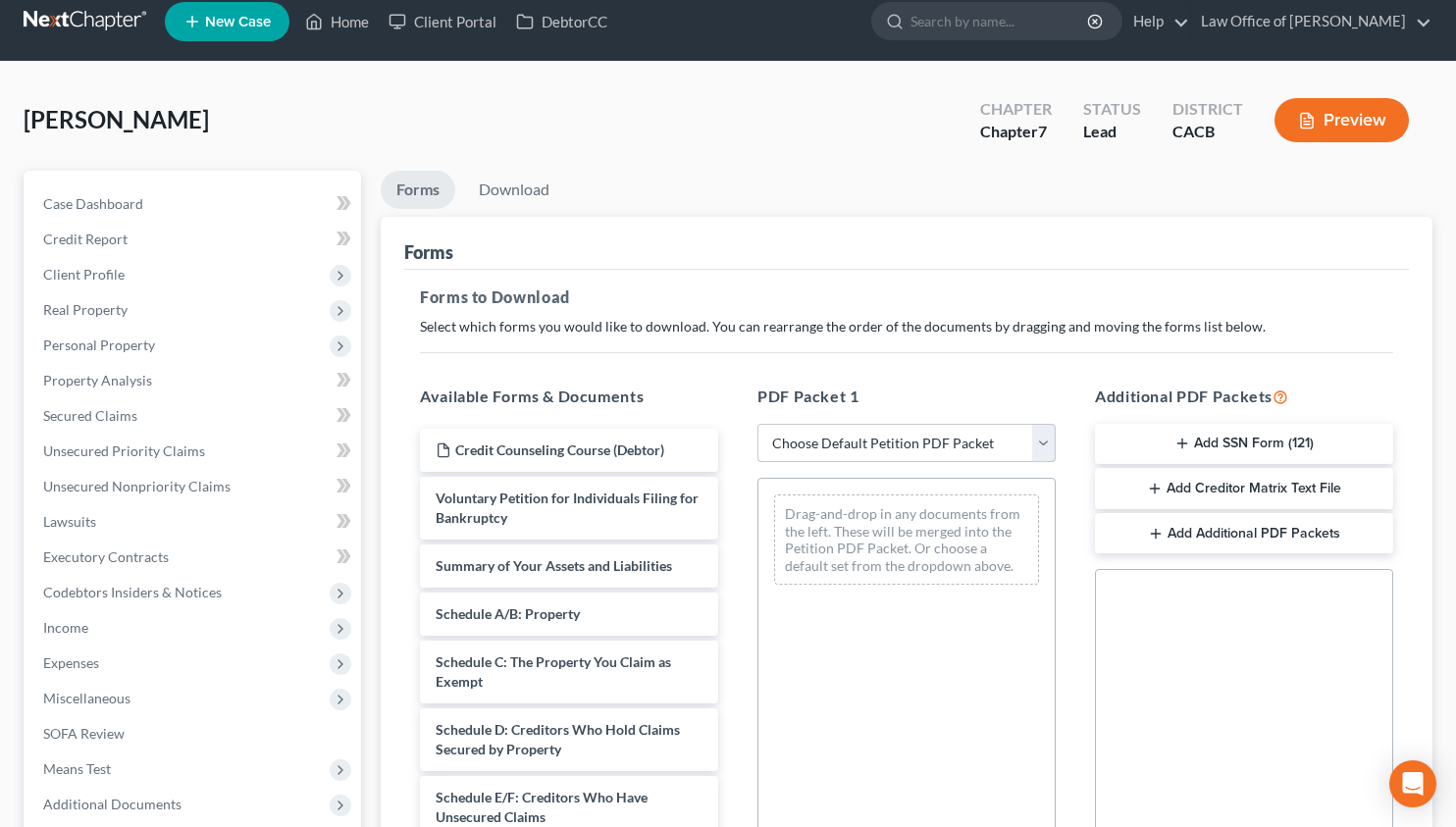
scroll to position [37, 0]
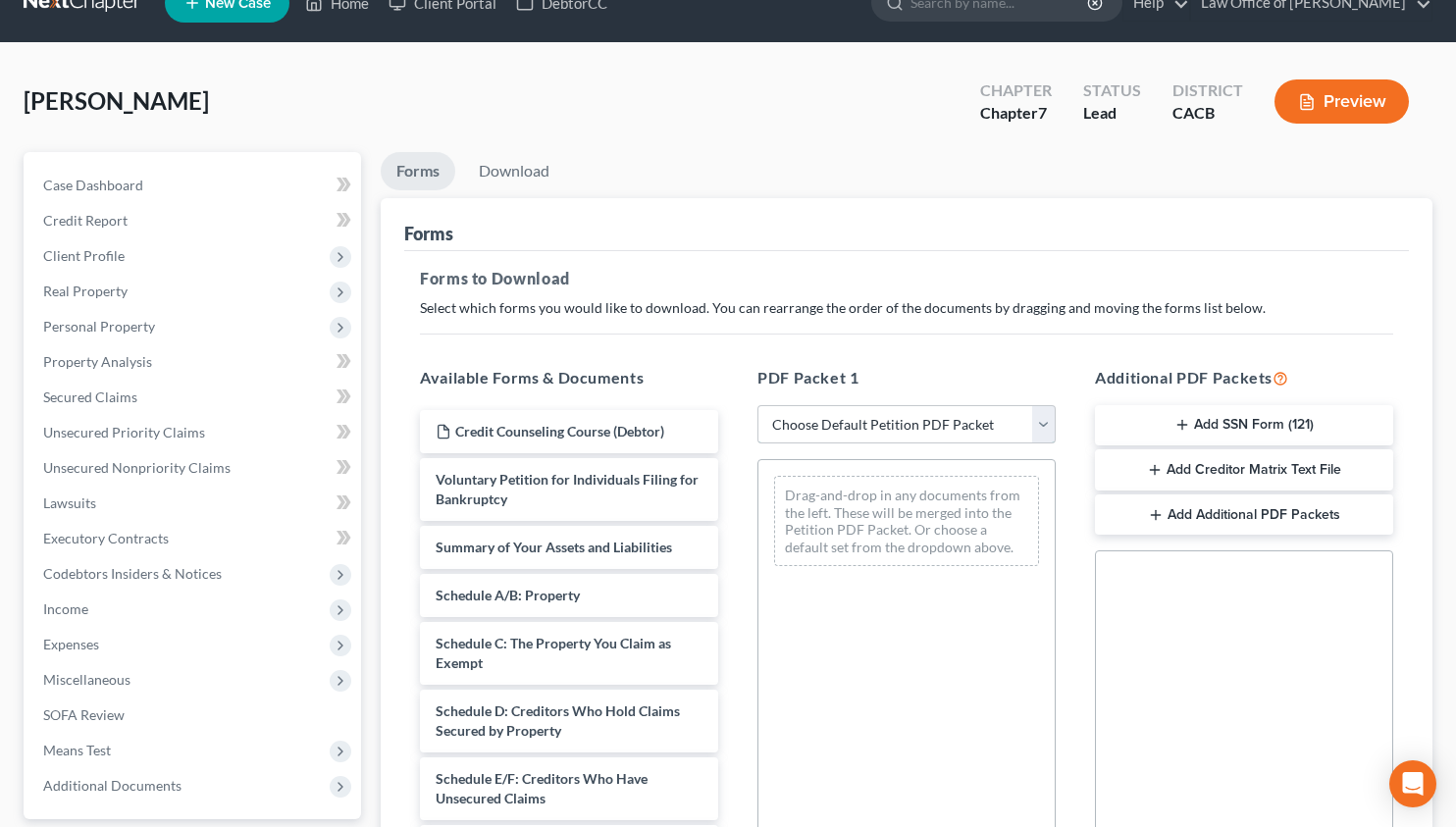
click at [874, 432] on select "Choose Default Petition PDF Packet Complete Bankruptcy Petition (all forms and …" at bounding box center [907, 425] width 298 height 40
select select "0"
click at [758, 405] on select "Choose Default Petition PDF Packet Complete Bankruptcy Petition (all forms and …" at bounding box center [907, 425] width 298 height 40
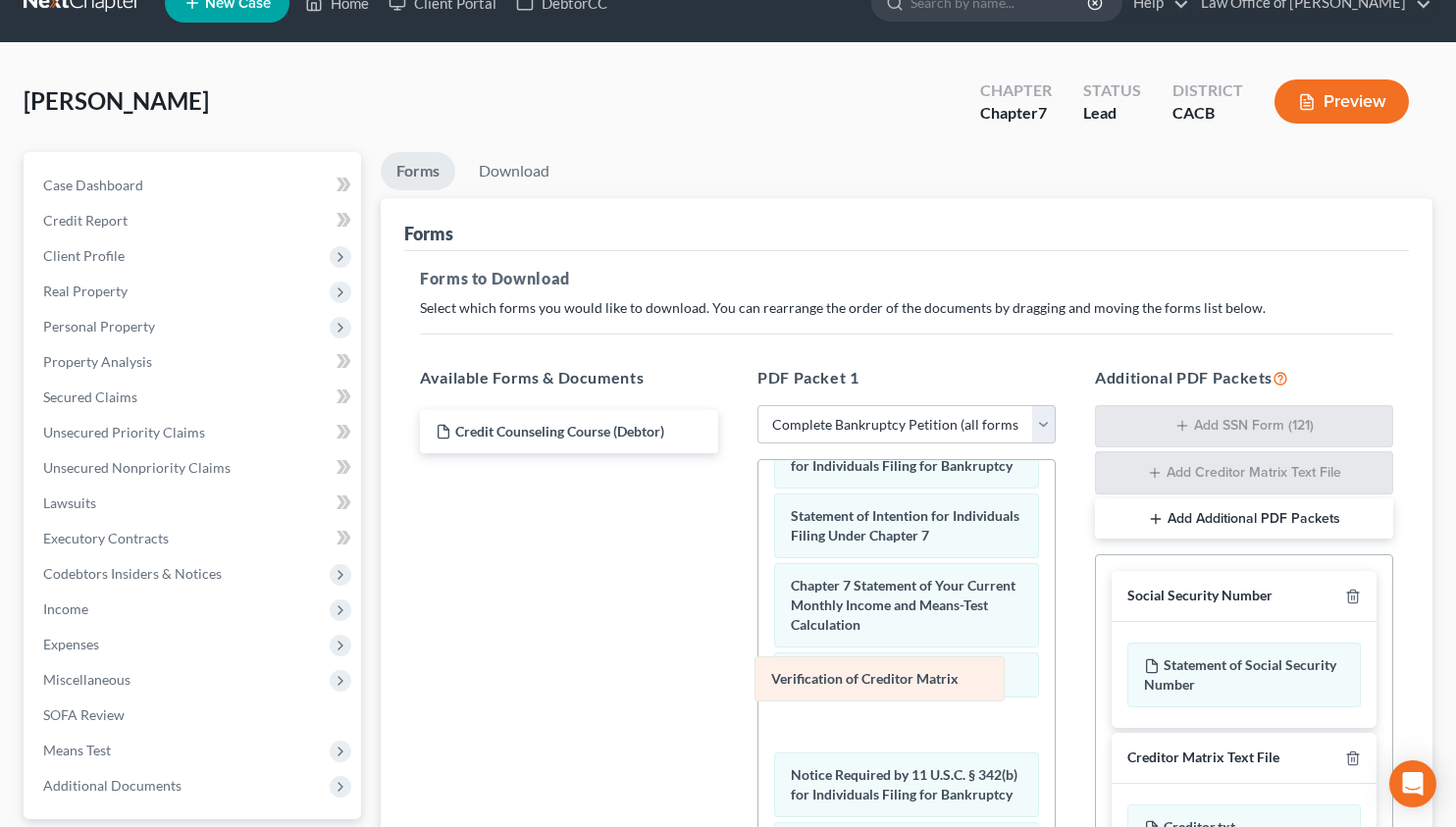
scroll to position [747, 0]
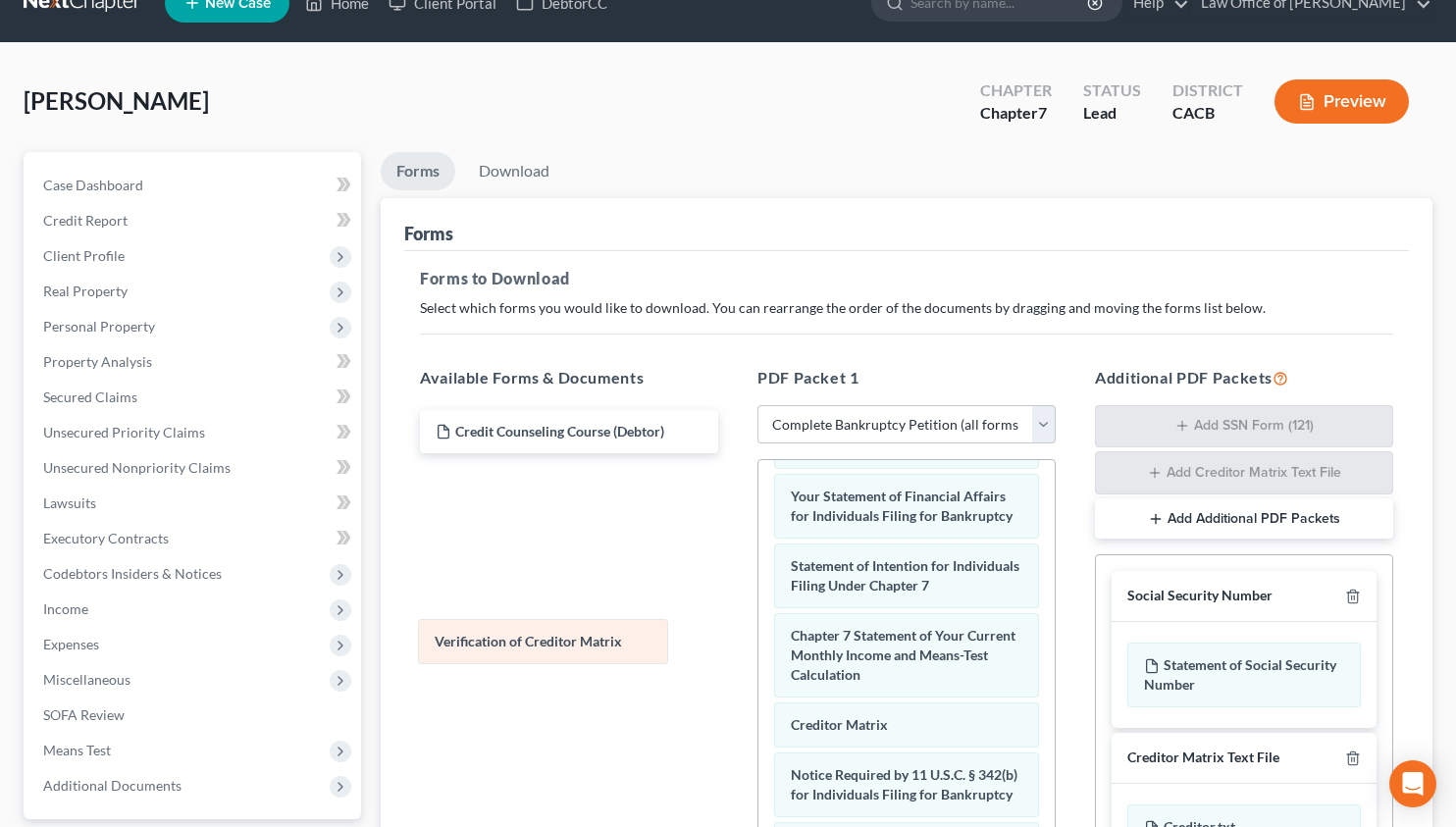
drag, startPoint x: 839, startPoint y: 695, endPoint x: 486, endPoint y: 649, distance: 356.0
click at [759, 649] on div "Verification of Creditor Matrix Voluntary Petition for Individuals Filing for B…" at bounding box center [907, 384] width 296 height 1227
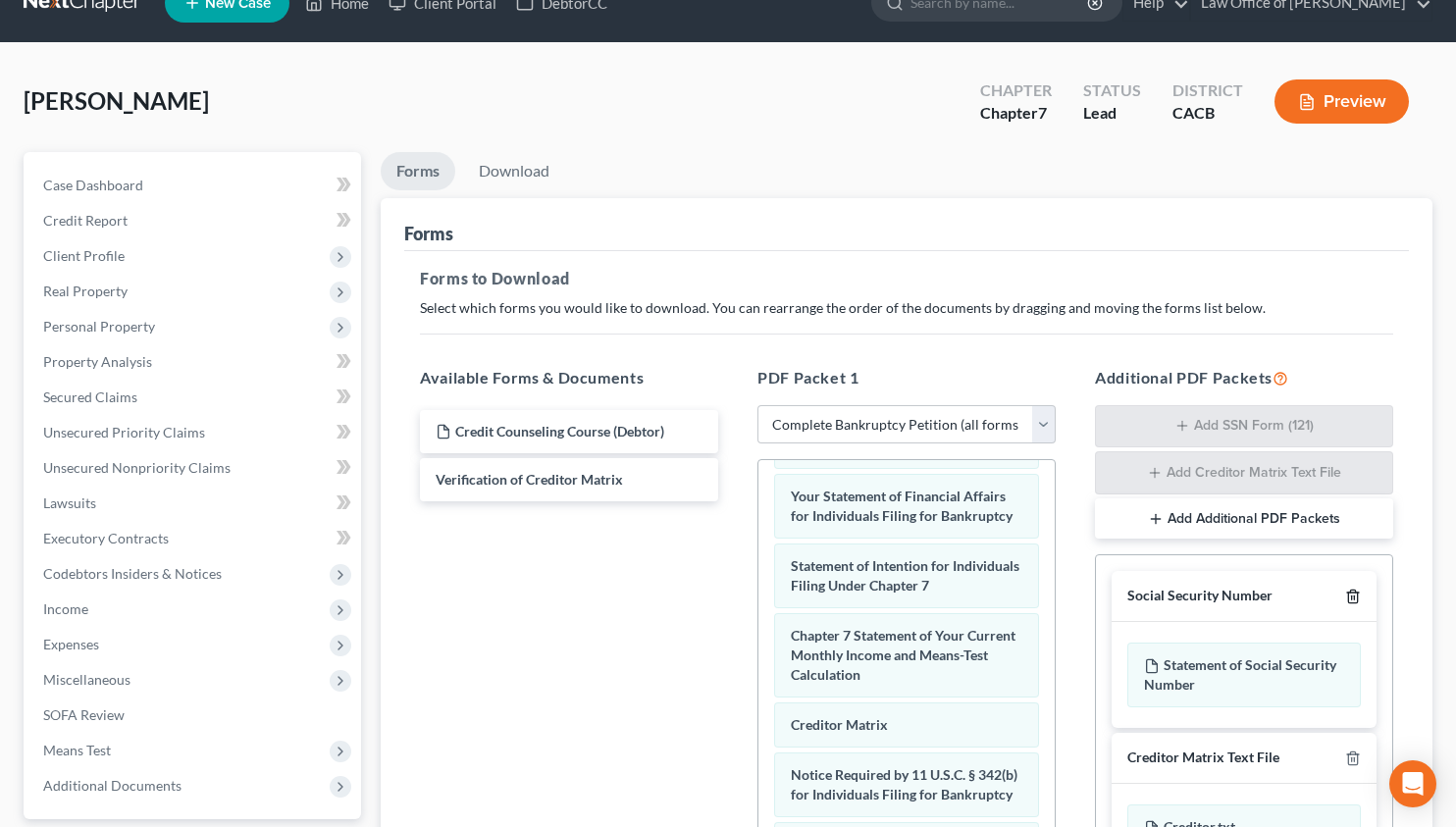
click at [1353, 594] on icon "button" at bounding box center [1352, 597] width 16 height 16
click at [1353, 758] on line "button" at bounding box center [1353, 760] width 0 height 4
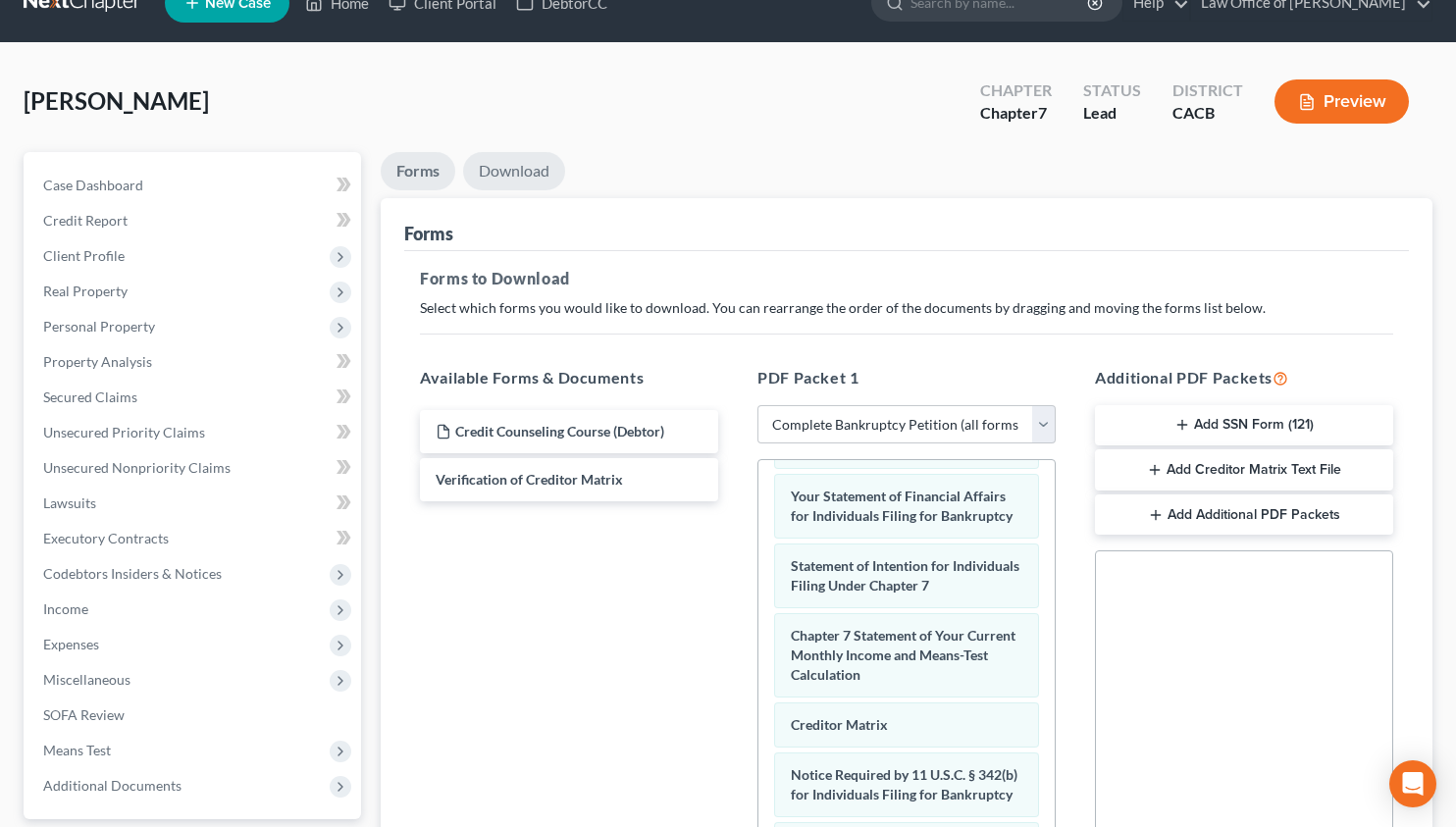
click at [540, 178] on link "Download" at bounding box center [514, 171] width 102 height 39
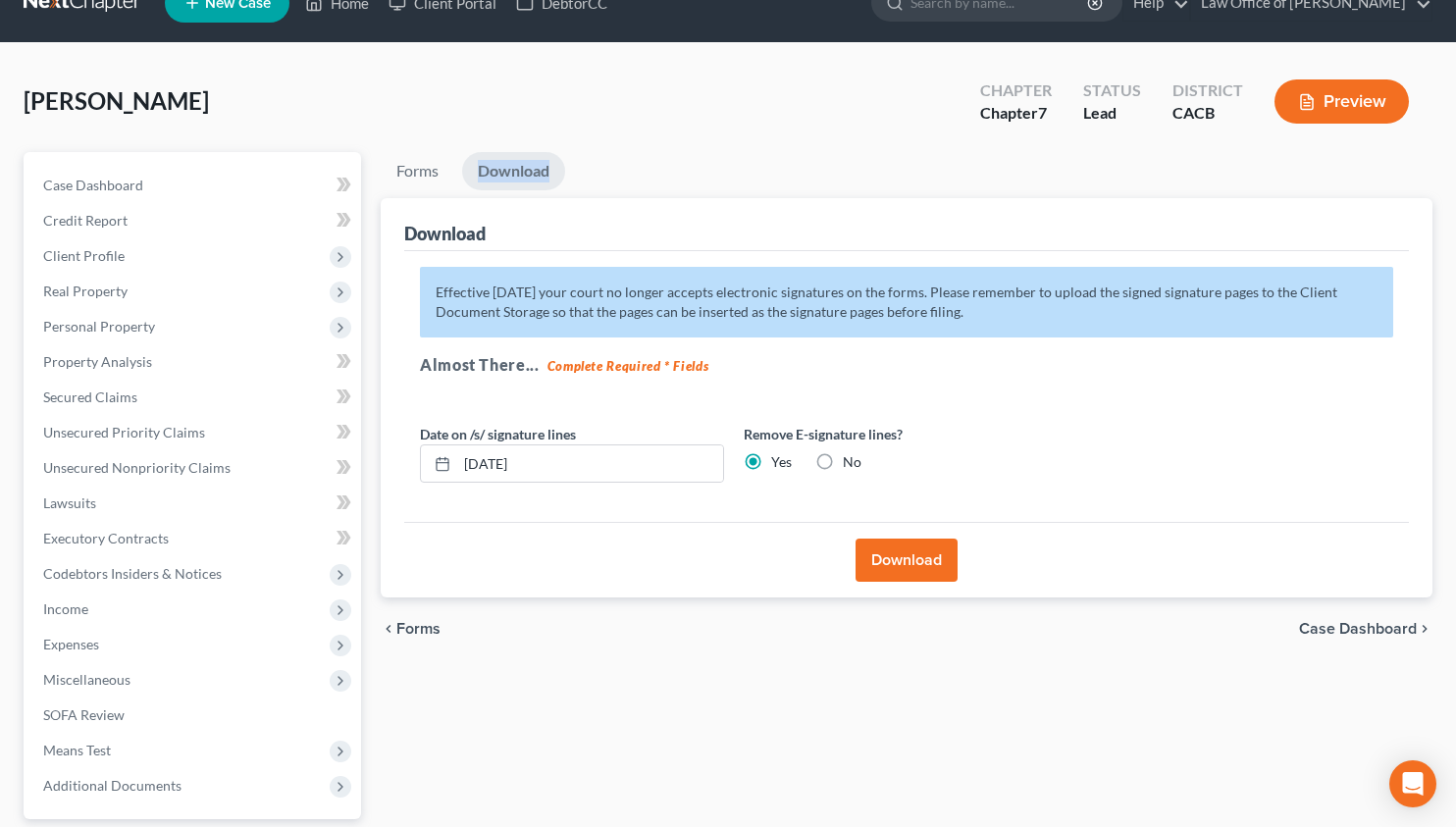
click at [898, 565] on button "Download" at bounding box center [906, 560] width 102 height 43
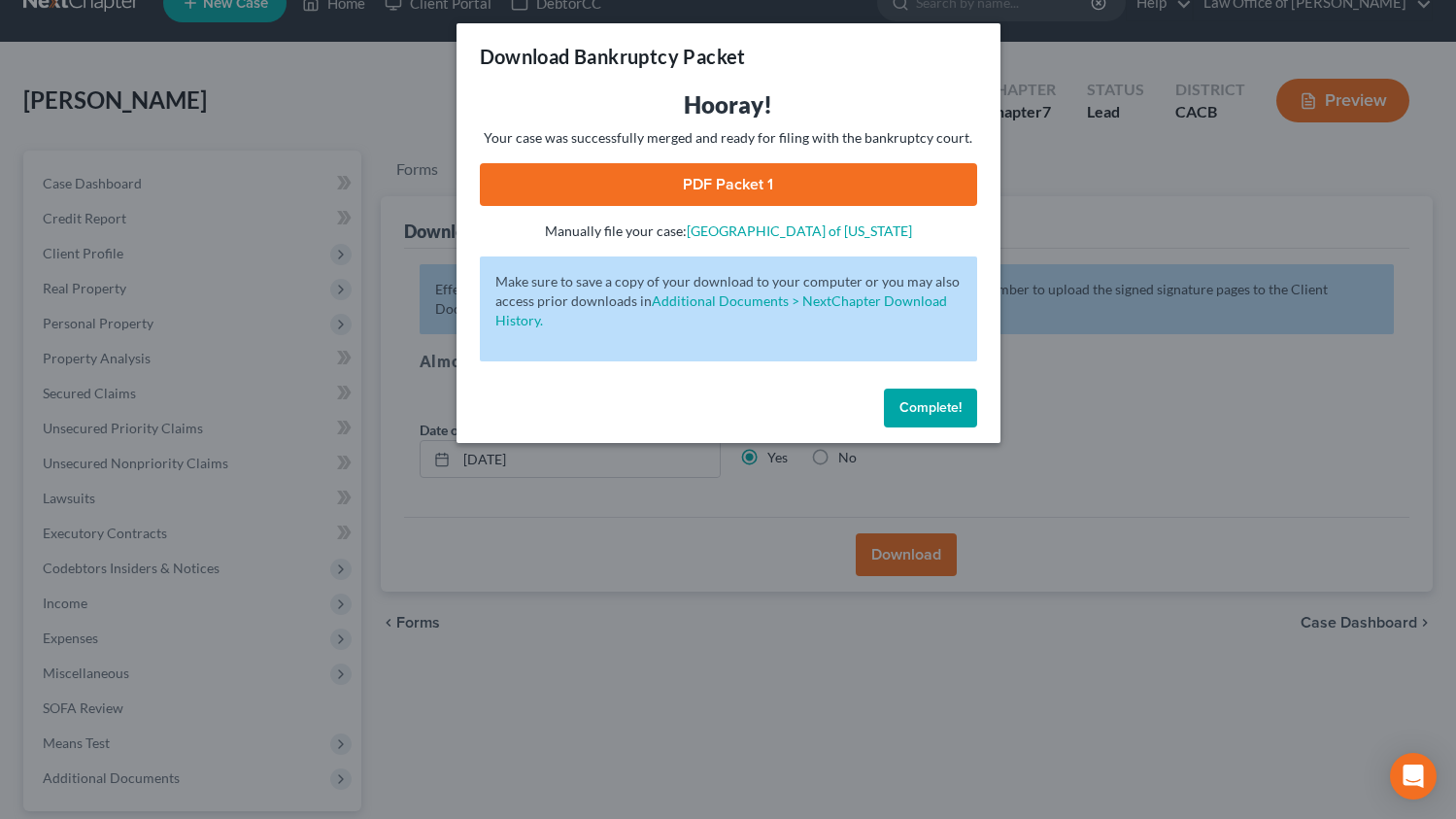
click at [713, 177] on link "PDF Packet 1" at bounding box center [729, 185] width 497 height 43
click at [937, 409] on span "Complete!" at bounding box center [931, 407] width 63 height 17
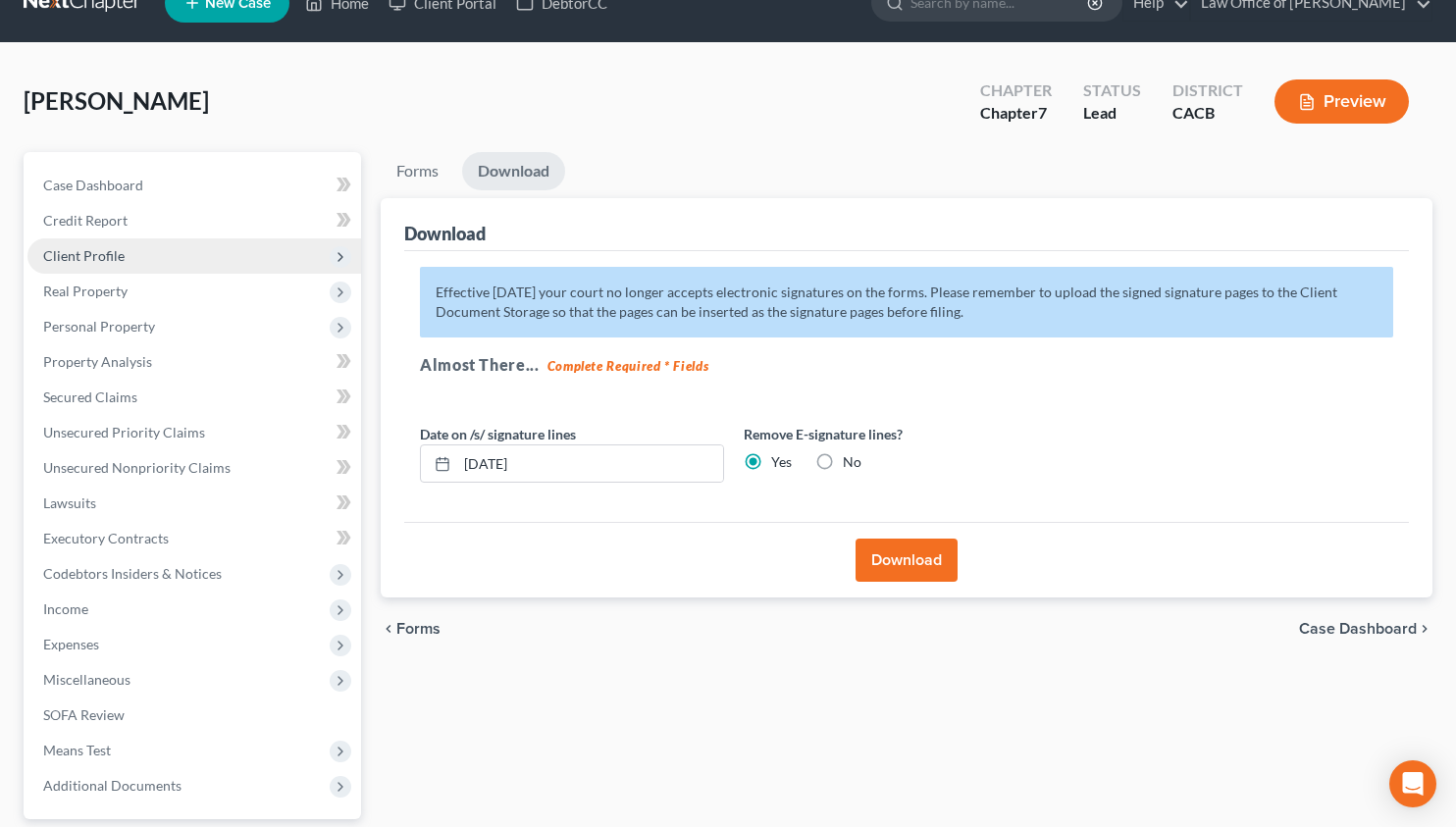
click at [132, 256] on span "Client Profile" at bounding box center [195, 256] width 334 height 36
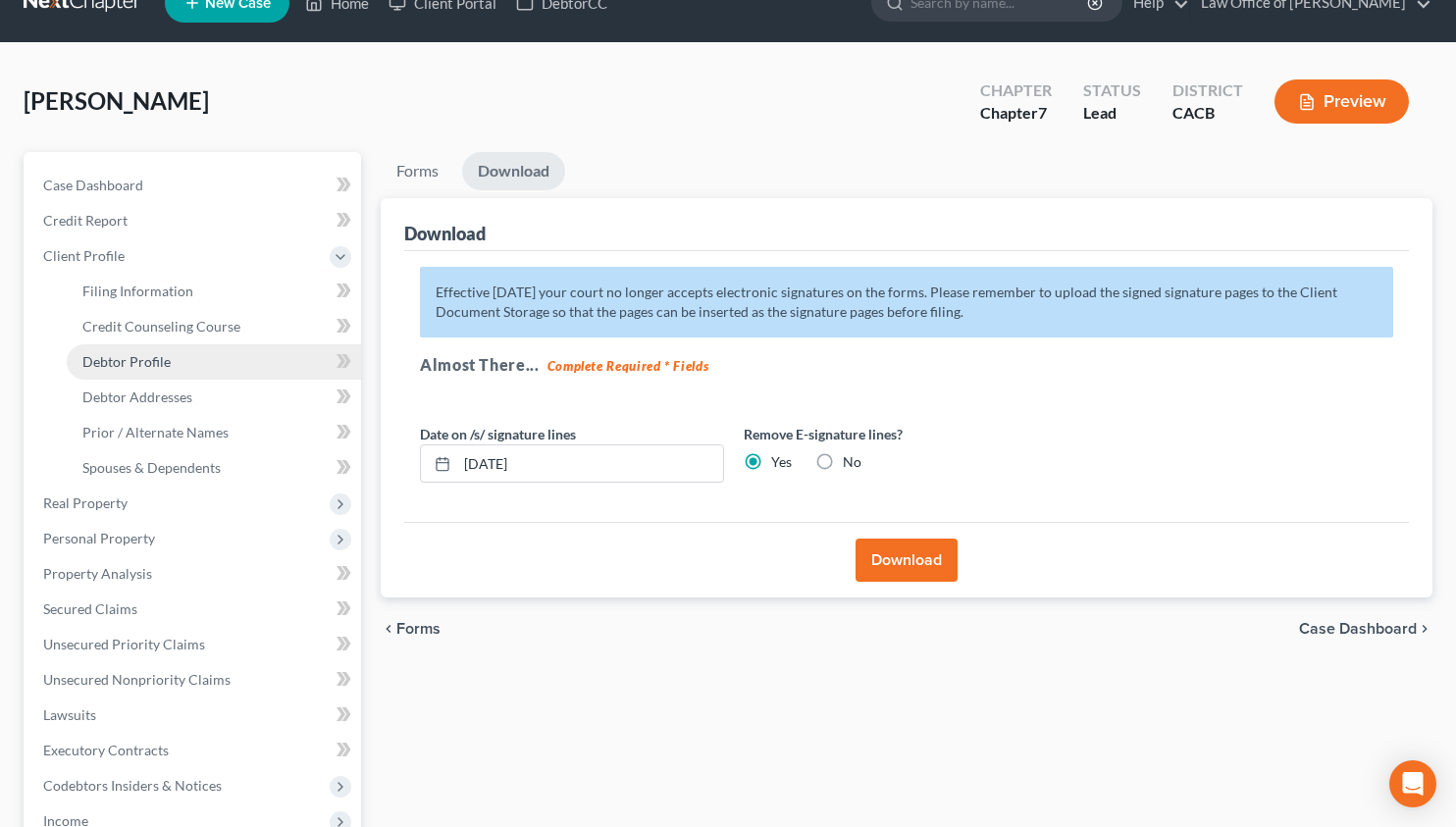
click at [161, 355] on span "Debtor Profile" at bounding box center [125, 361] width 88 height 17
select select "0"
select select "2"
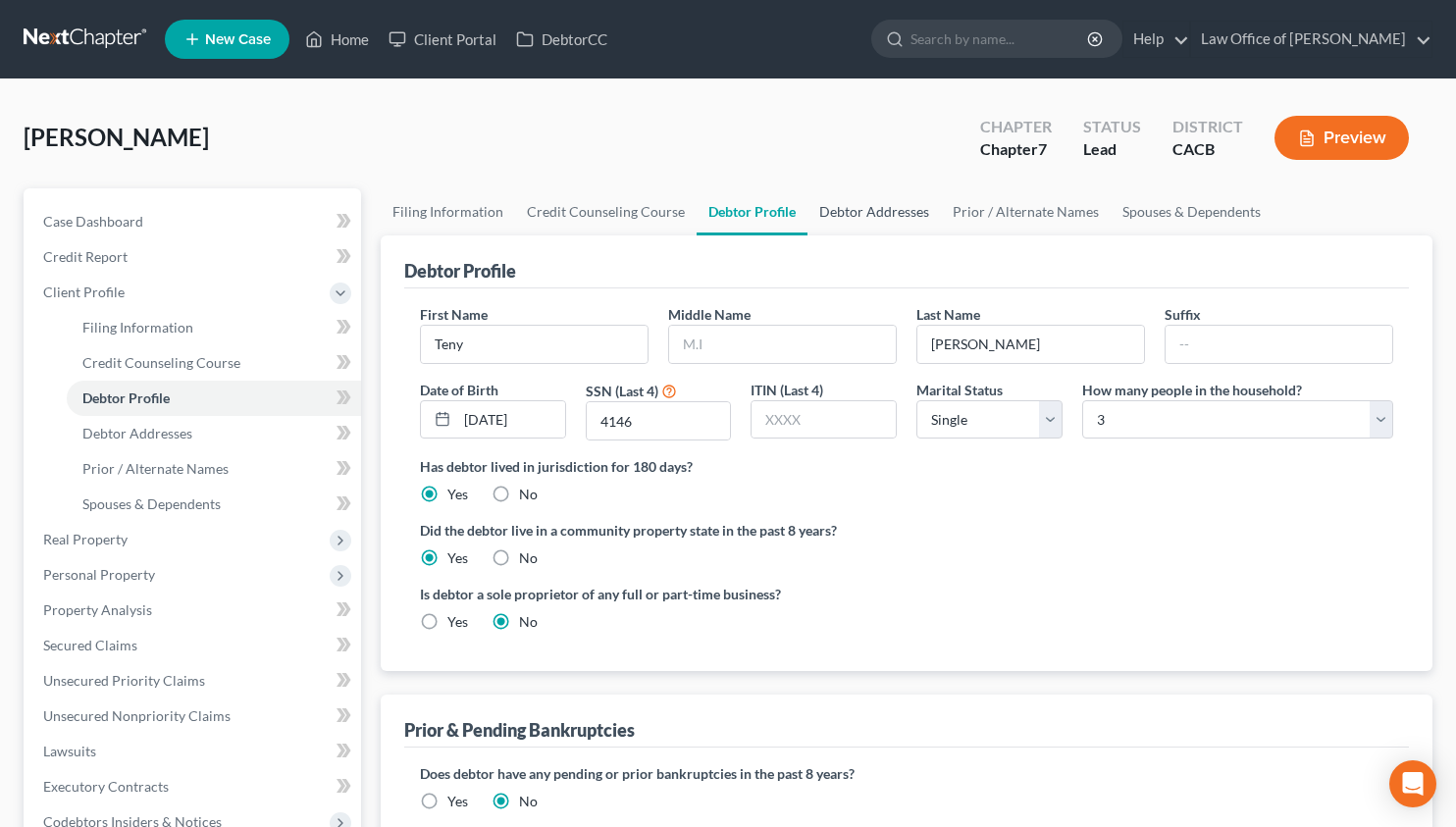
click at [846, 213] on link "Debtor Addresses" at bounding box center [873, 212] width 133 height 47
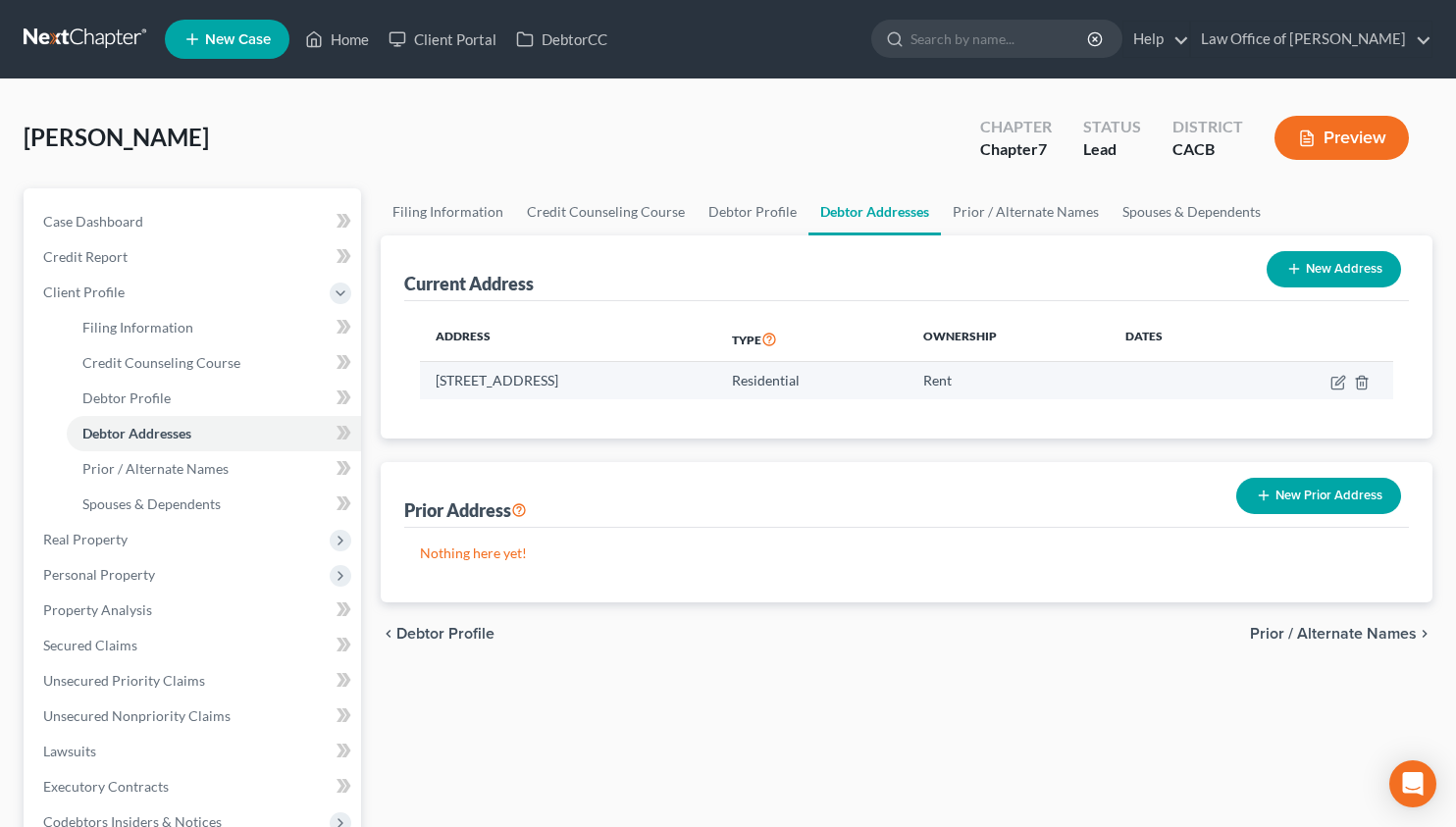
drag, startPoint x: 724, startPoint y: 380, endPoint x: 682, endPoint y: 389, distance: 43.0
click at [682, 389] on td "3509 Prospect Avenue, La Crescenta, CA 91214" at bounding box center [568, 380] width 296 height 38
copy td "91214"
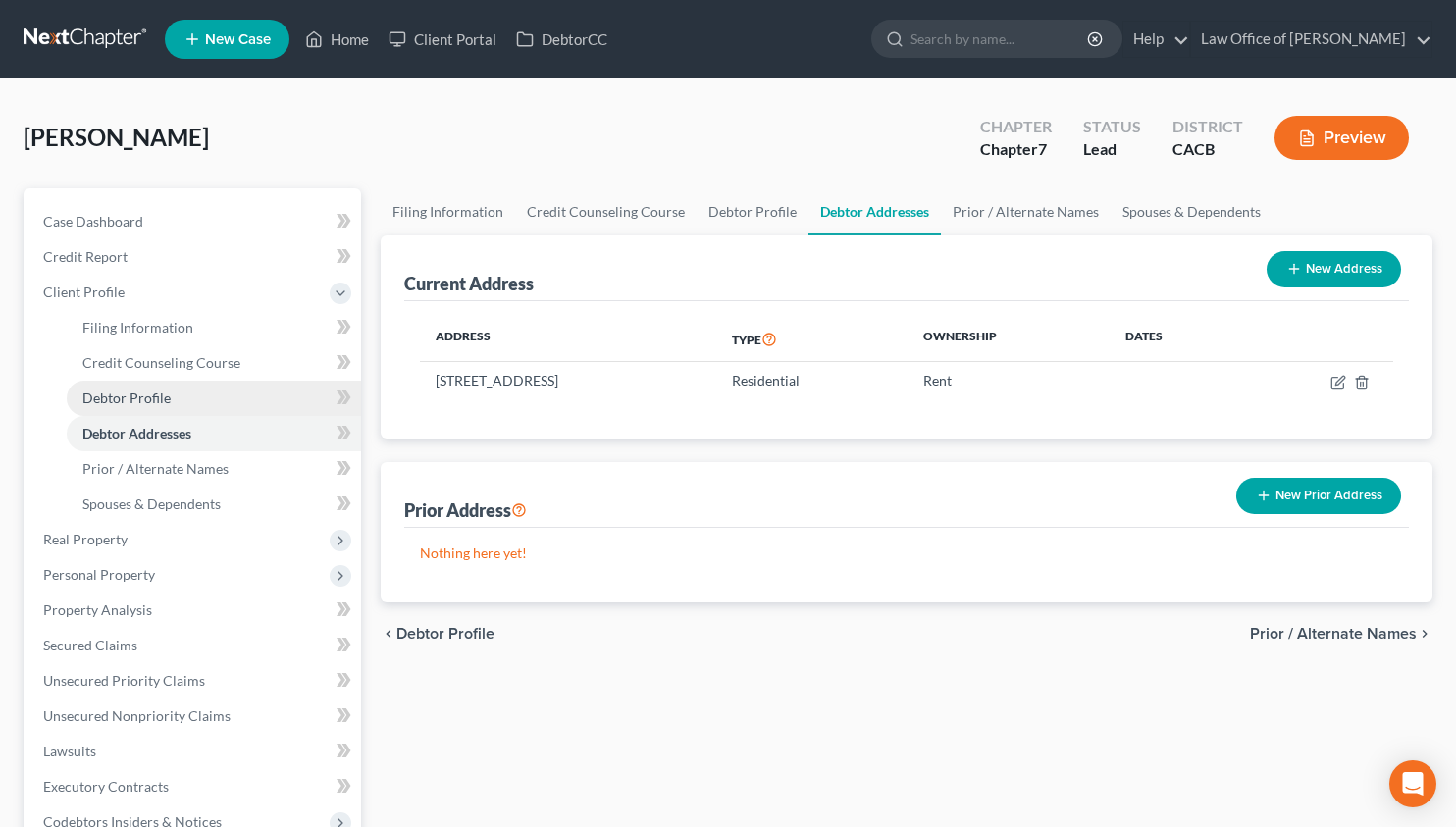
click at [166, 404] on span "Debtor Profile" at bounding box center [125, 397] width 88 height 17
select select "0"
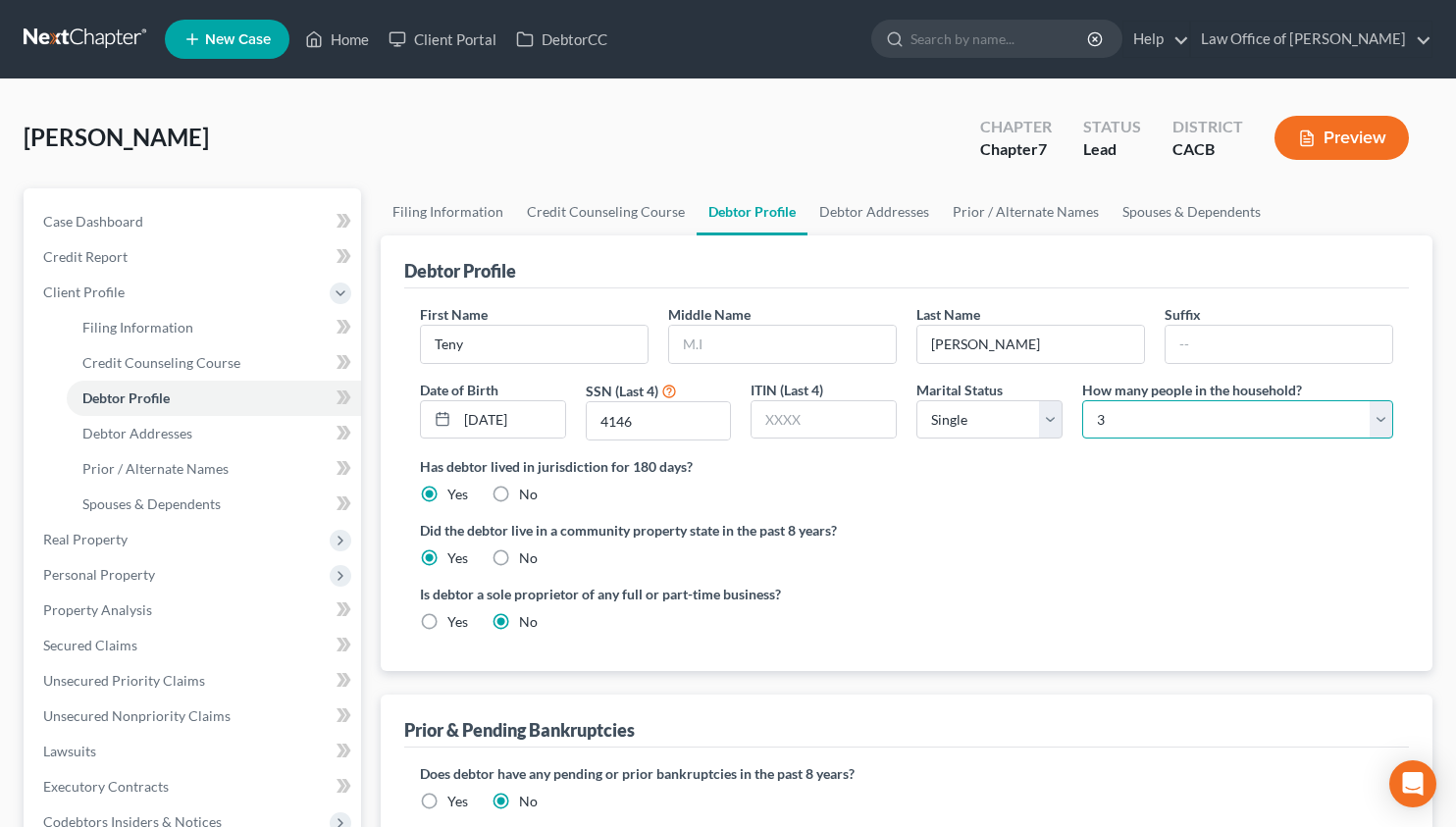
click at [1183, 425] on select "Select 1 2 3 4 5 6 7 8 9 10 11 12 13 14 15 16 17 18 19 20" at bounding box center [1237, 420] width 311 height 40
select select "1"
click at [1082, 400] on select "Select 1 2 3 4 5 6 7 8 9 10 11 12 13 14 15 16 17 18 19 20" at bounding box center [1237, 420] width 311 height 40
click at [187, 229] on link "Case Dashboard" at bounding box center [195, 222] width 334 height 36
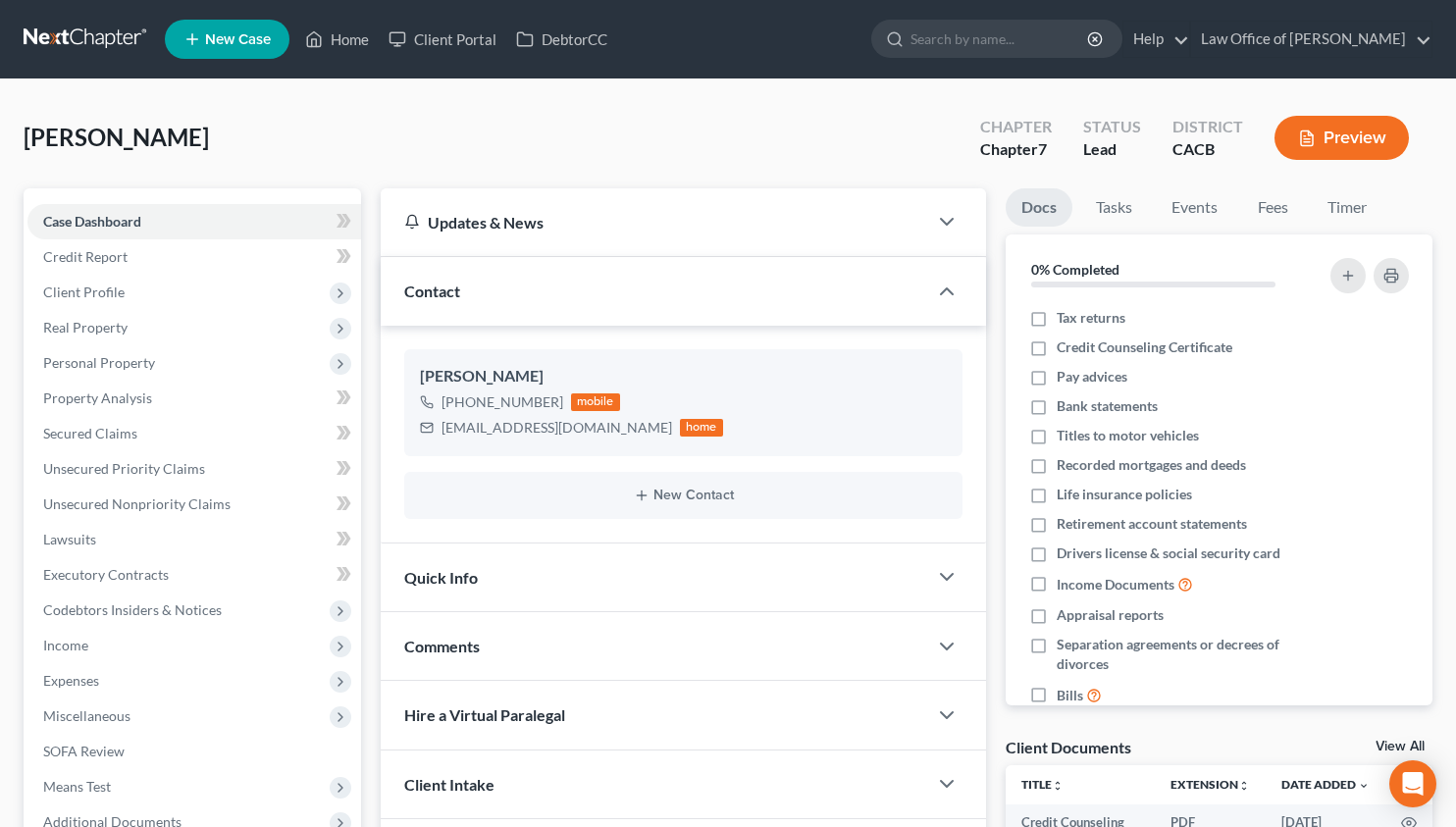
click at [87, 44] on link at bounding box center [86, 40] width 125 height 36
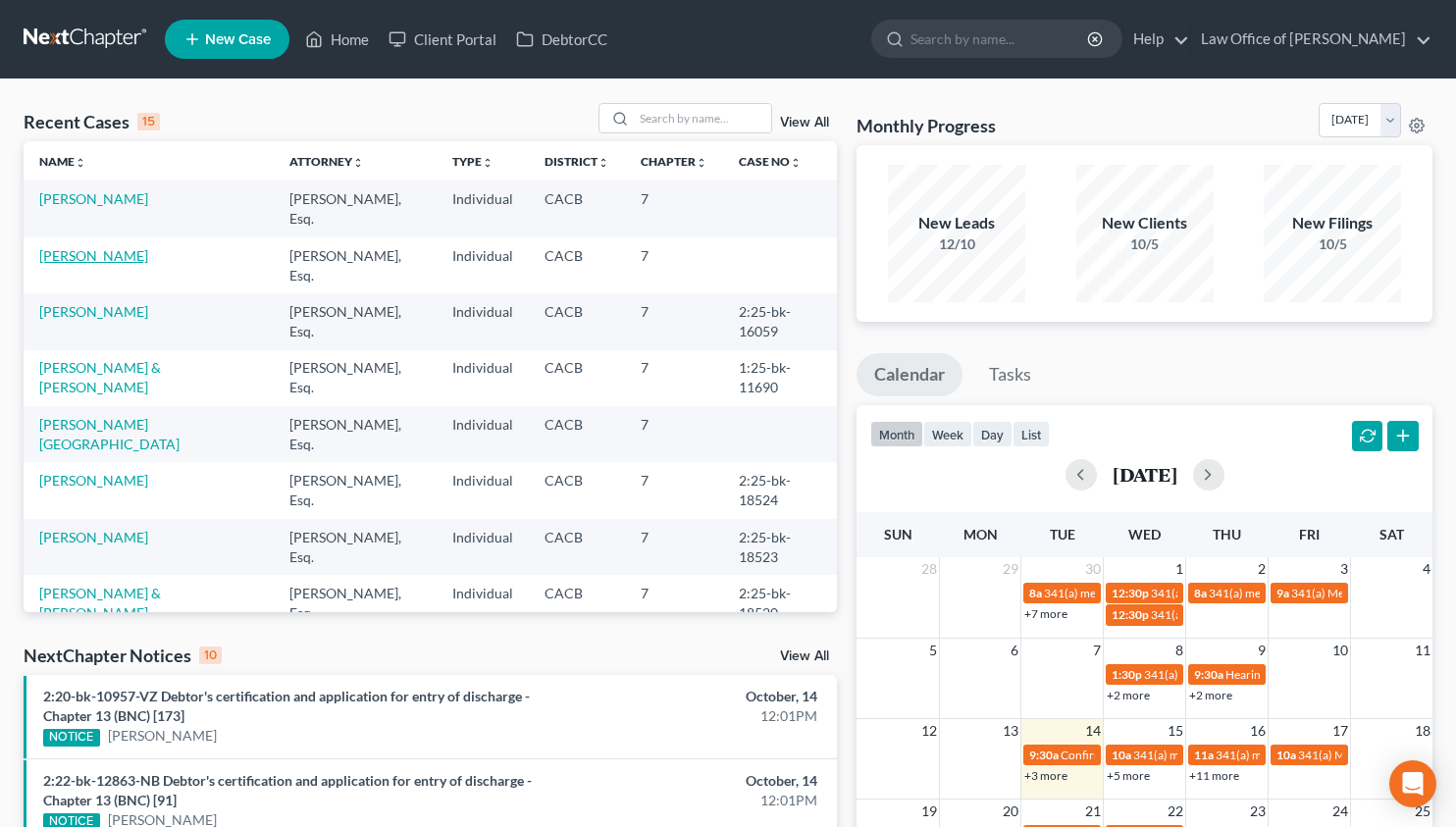
click at [95, 252] on link "[PERSON_NAME]" at bounding box center [94, 255] width 109 height 17
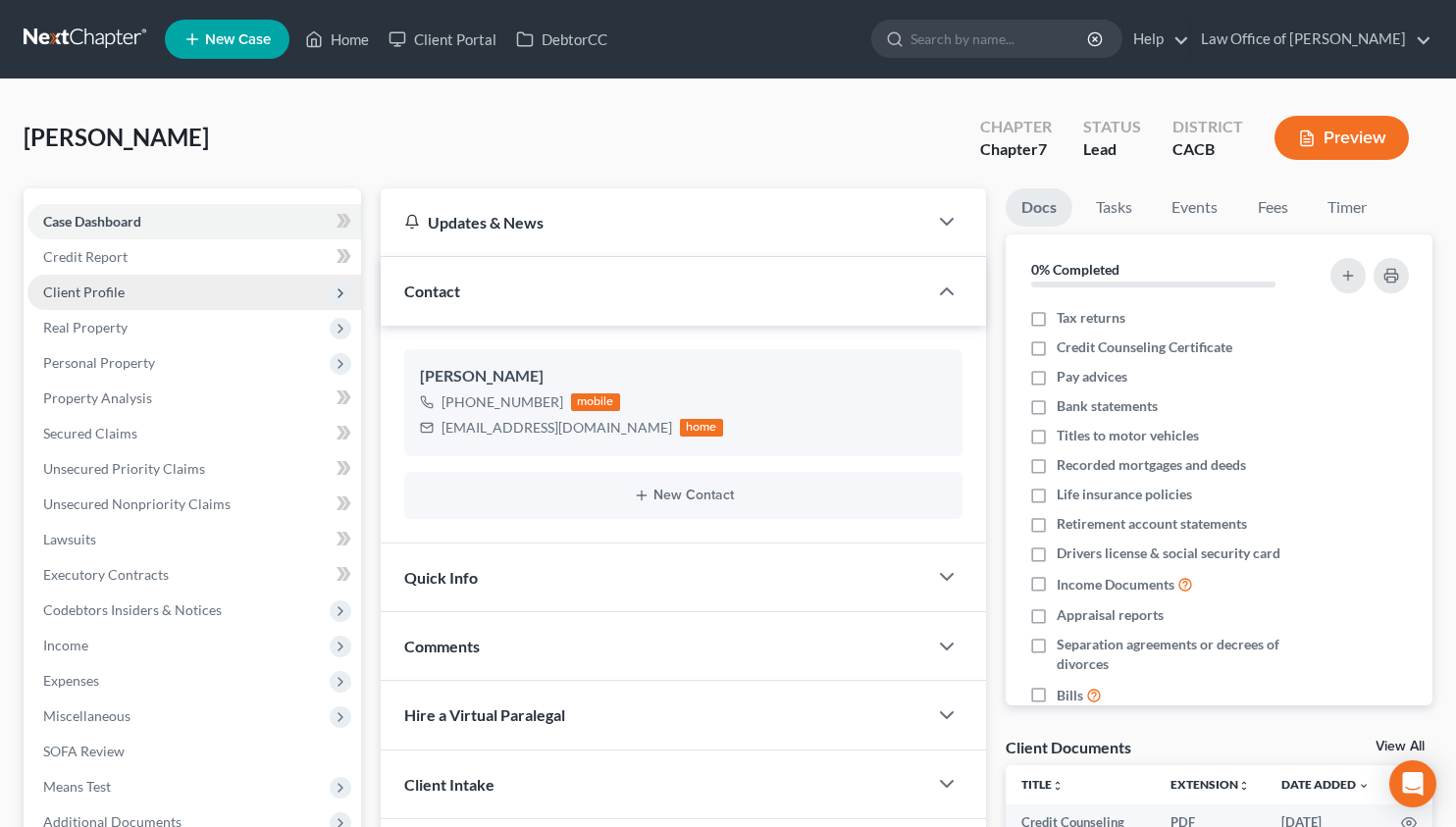
click at [129, 290] on span "Client Profile" at bounding box center [195, 292] width 334 height 36
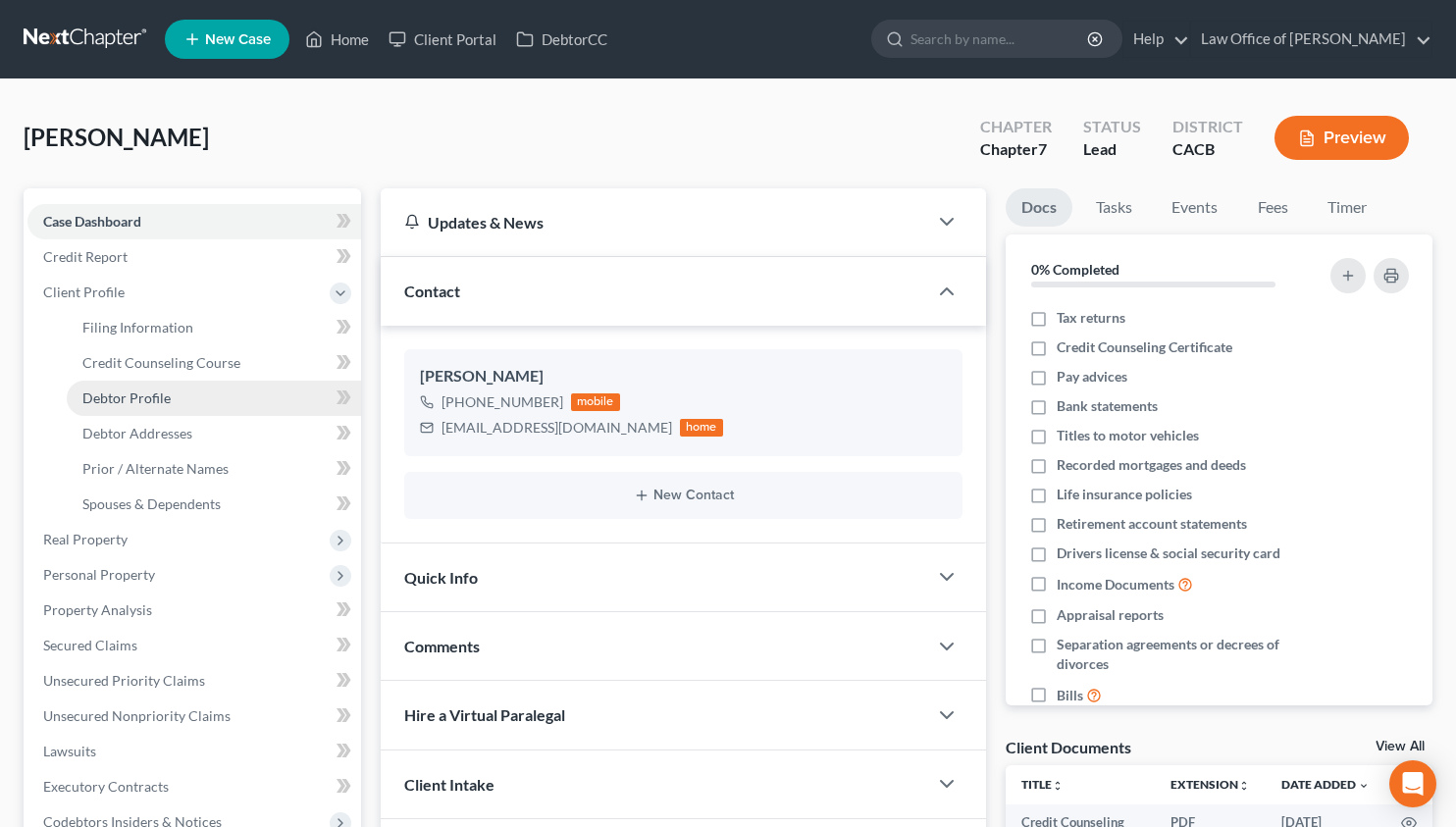
click at [150, 390] on span "Debtor Profile" at bounding box center [125, 397] width 88 height 17
select select "0"
select select "1"
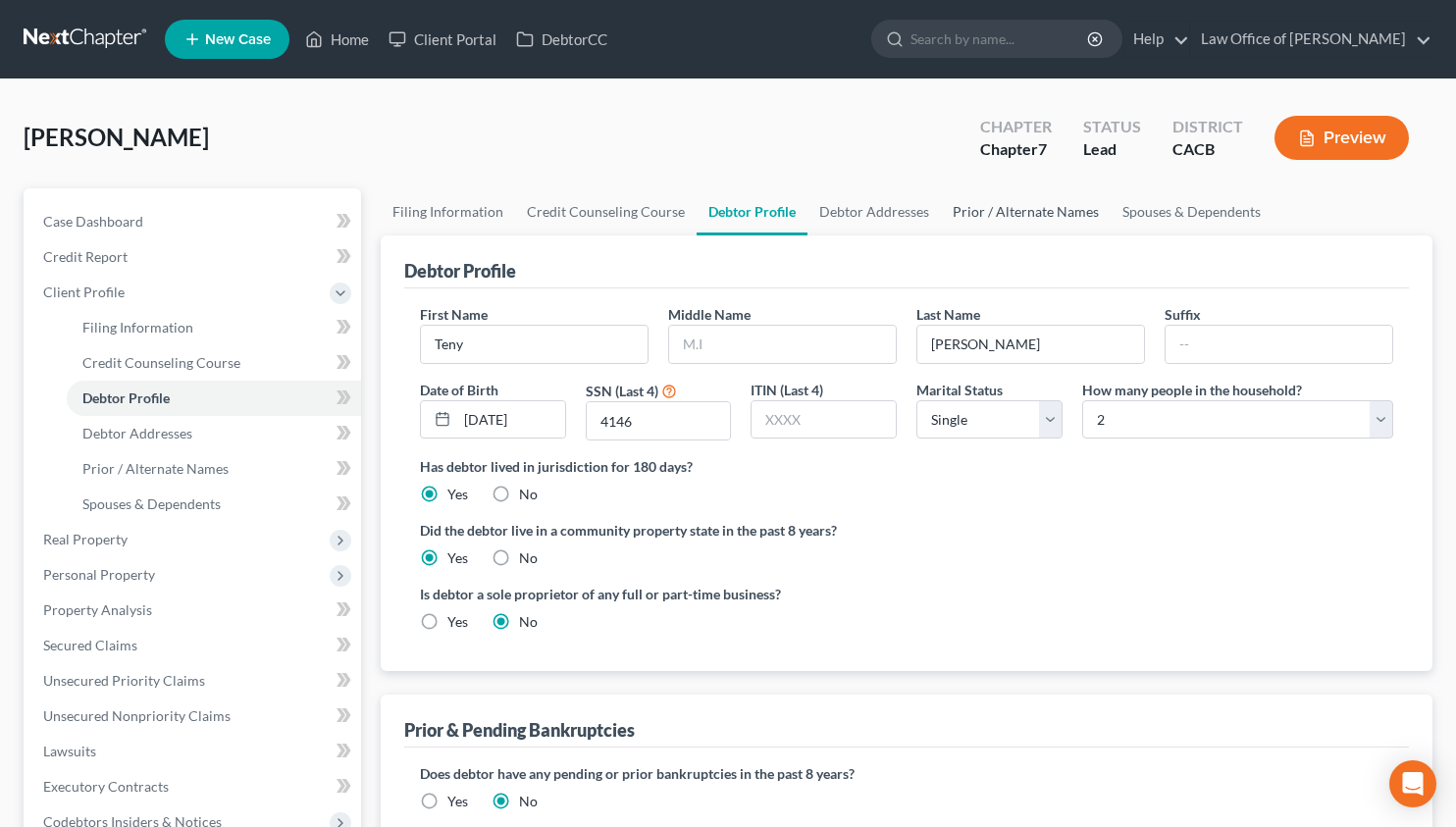
click at [987, 228] on link "Prior / Alternate Names" at bounding box center [1025, 212] width 170 height 47
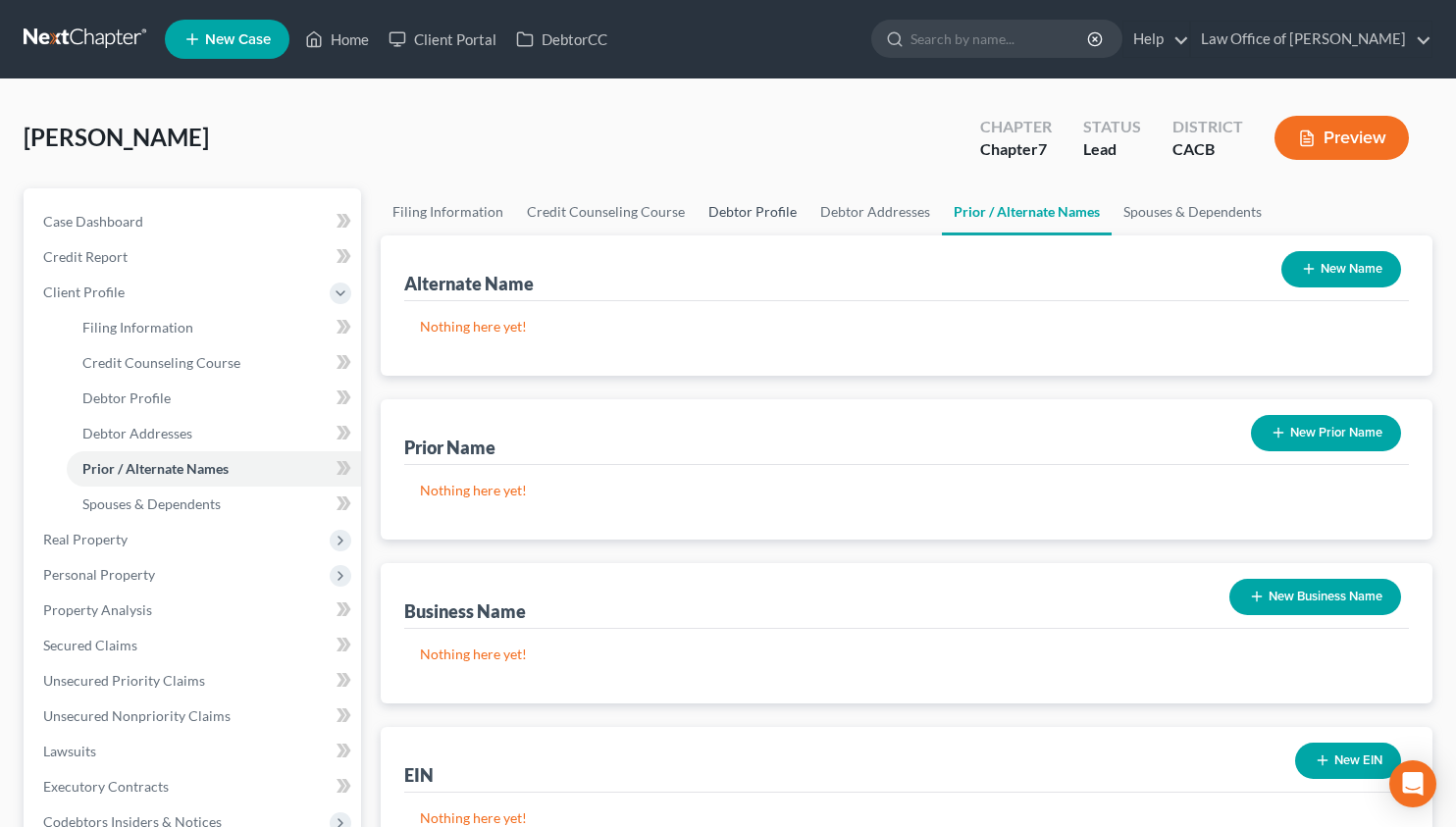
click at [761, 218] on link "Debtor Profile" at bounding box center [752, 212] width 112 height 47
select select "0"
select select "1"
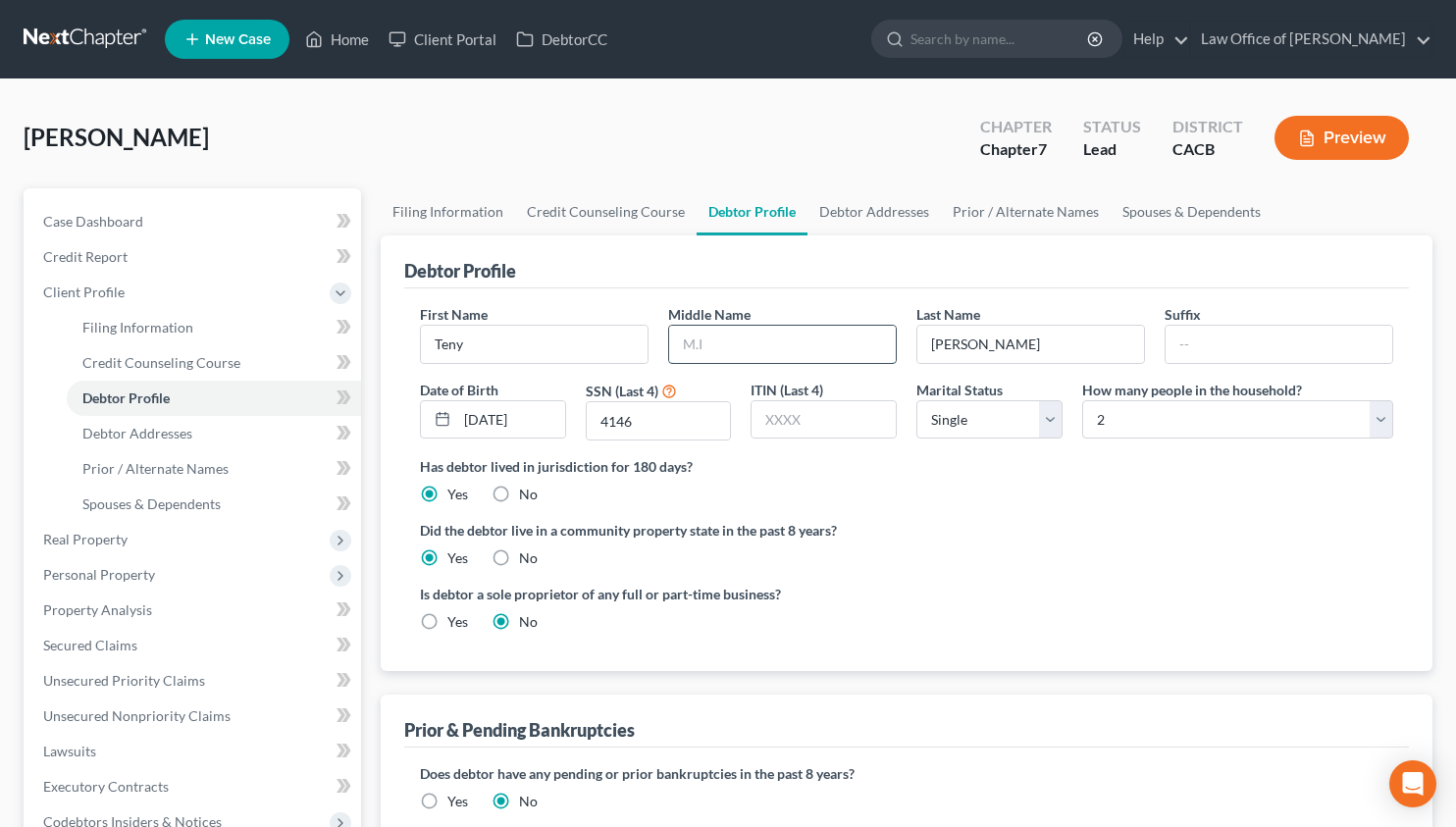
click at [693, 340] on input "text" at bounding box center [781, 345] width 226 height 38
type input "Celin"
click at [999, 548] on div "Did the debtor live in a community property state in the past 8 years? Yes No" at bounding box center [906, 543] width 973 height 48
click at [1201, 513] on ng-include "First Name Teny Middle Name Celin Last Name Mesropian Suffix Date of Birth 03/2…" at bounding box center [906, 476] width 973 height 344
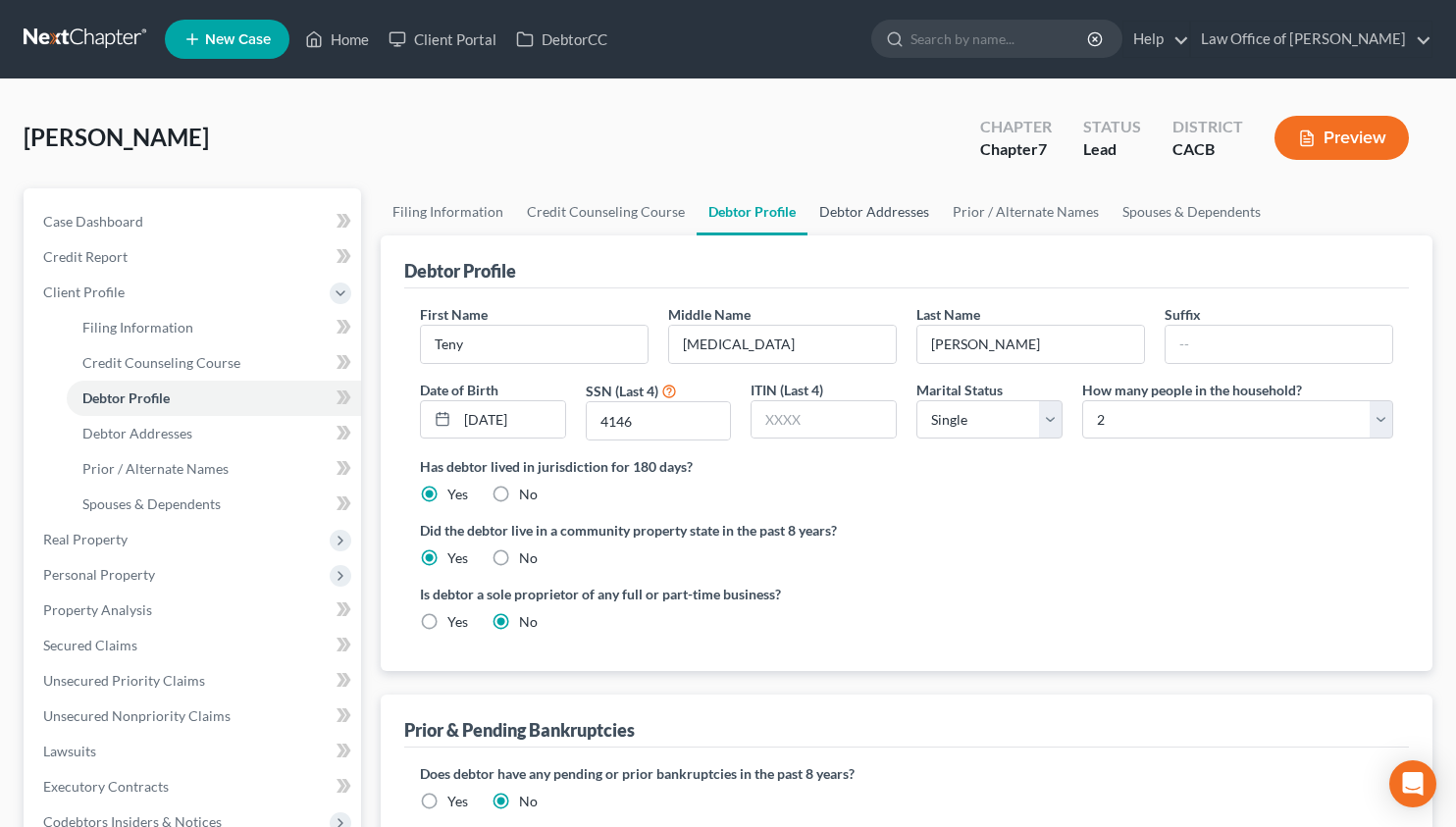
click at [877, 218] on link "Debtor Addresses" at bounding box center [873, 212] width 133 height 47
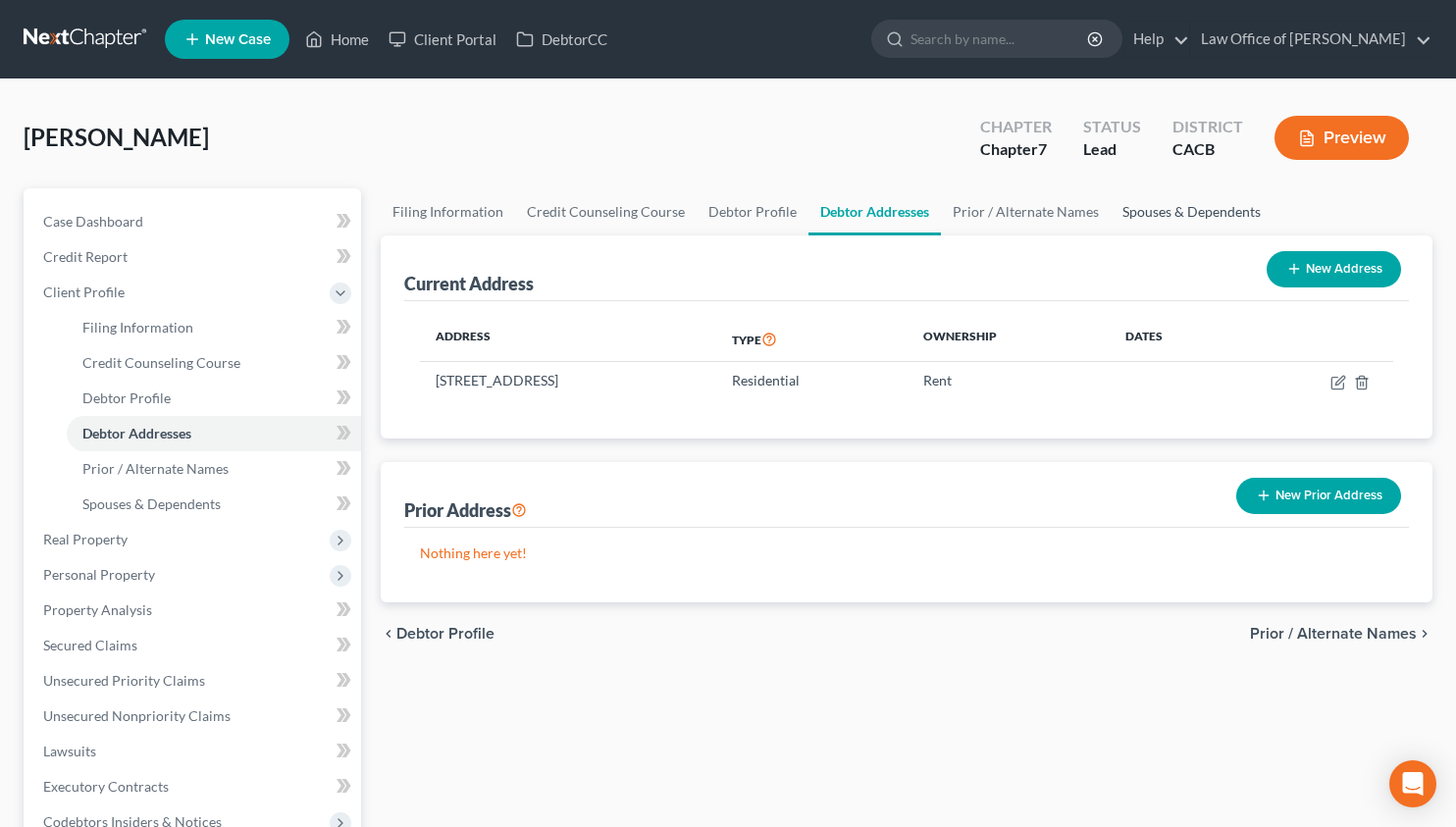
click at [1184, 205] on link "Spouses & Dependents" at bounding box center [1191, 212] width 162 height 47
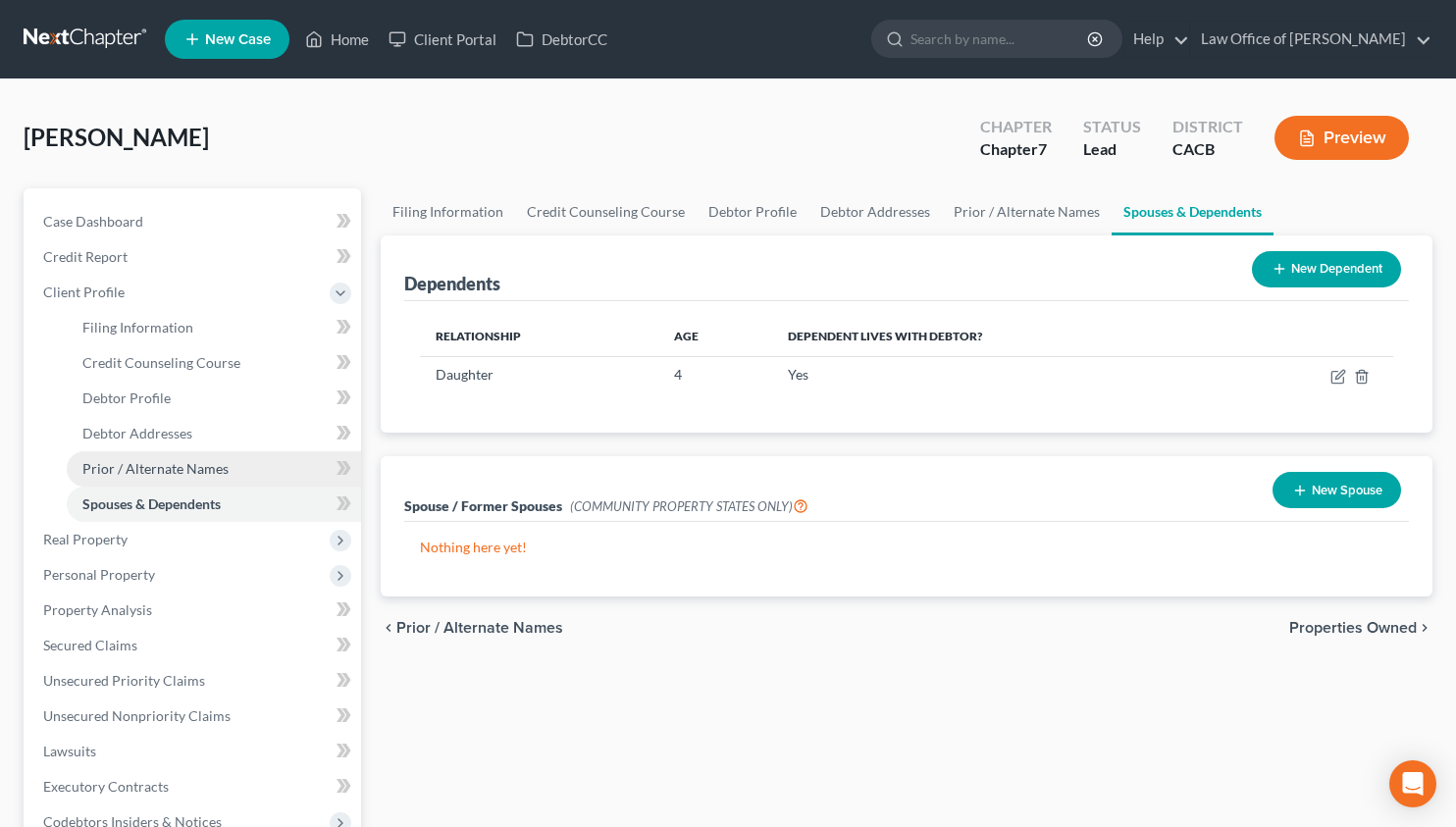
scroll to position [428, 0]
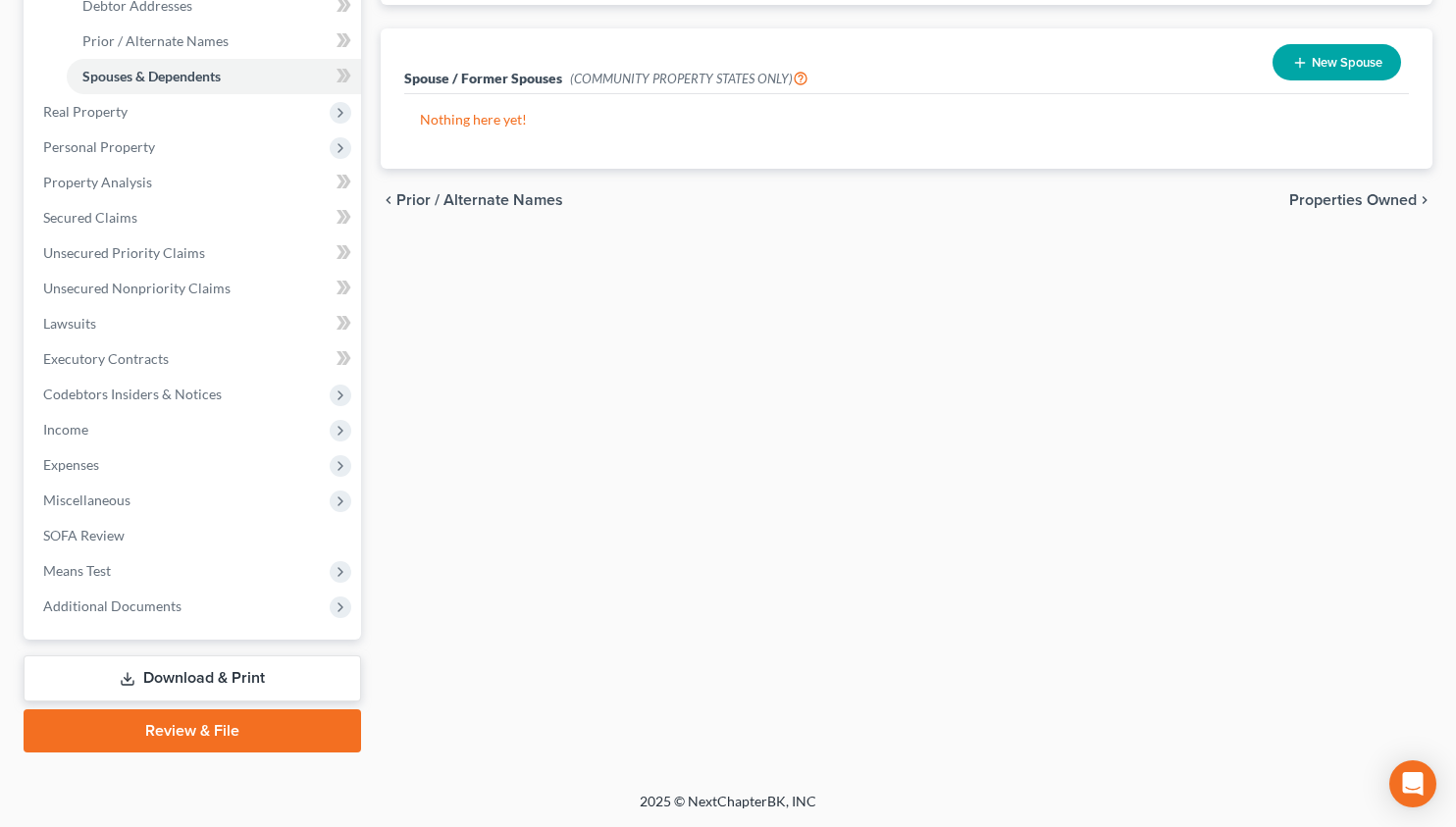
click at [208, 672] on link "Download & Print" at bounding box center [193, 678] width 338 height 46
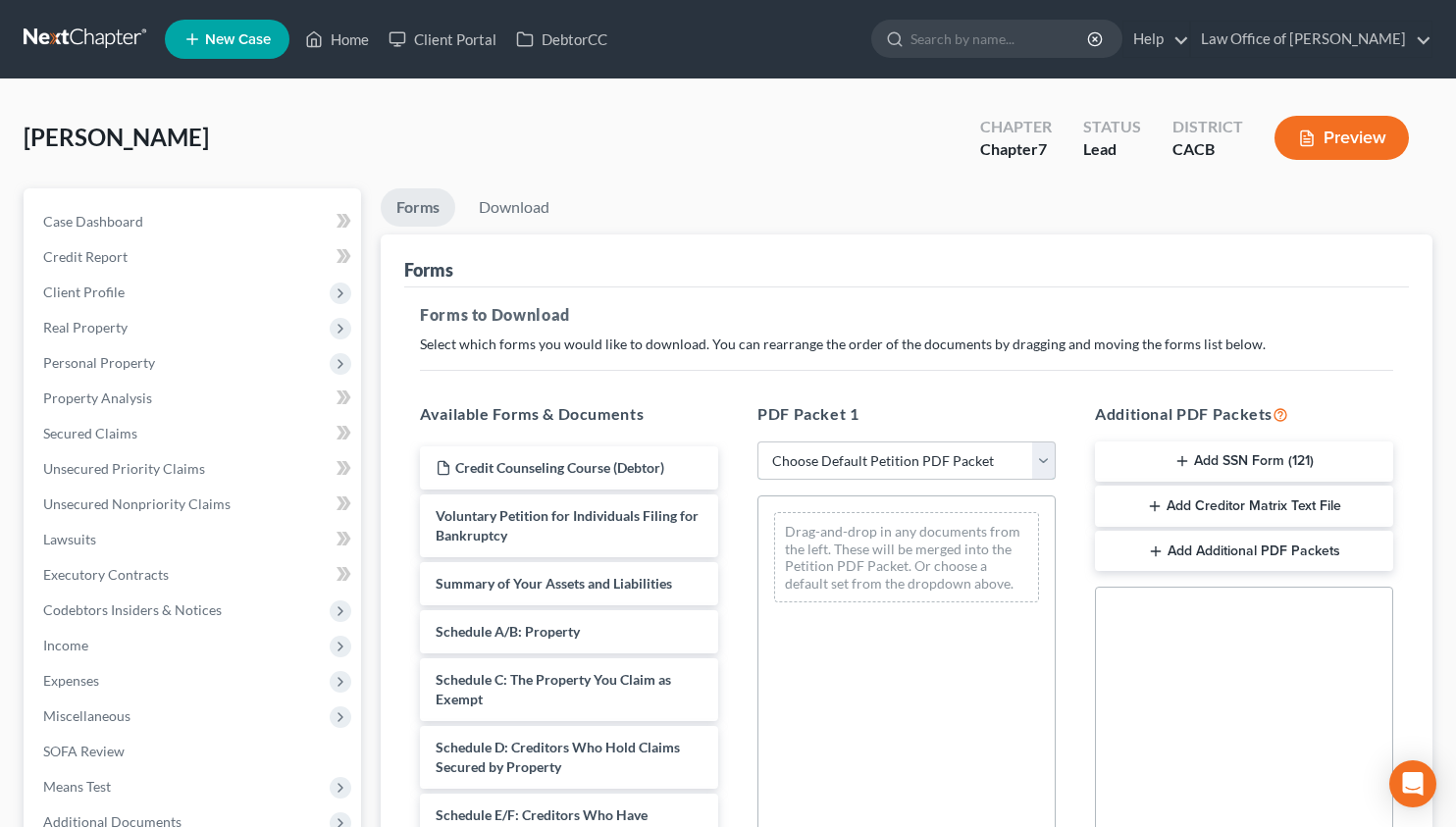
click at [821, 465] on select "Choose Default Petition PDF Packet Complete Bankruptcy Petition (all forms and …" at bounding box center [907, 461] width 298 height 40
select select "0"
click at [758, 442] on select "Choose Default Petition PDF Packet Complete Bankruptcy Petition (all forms and …" at bounding box center [907, 461] width 298 height 40
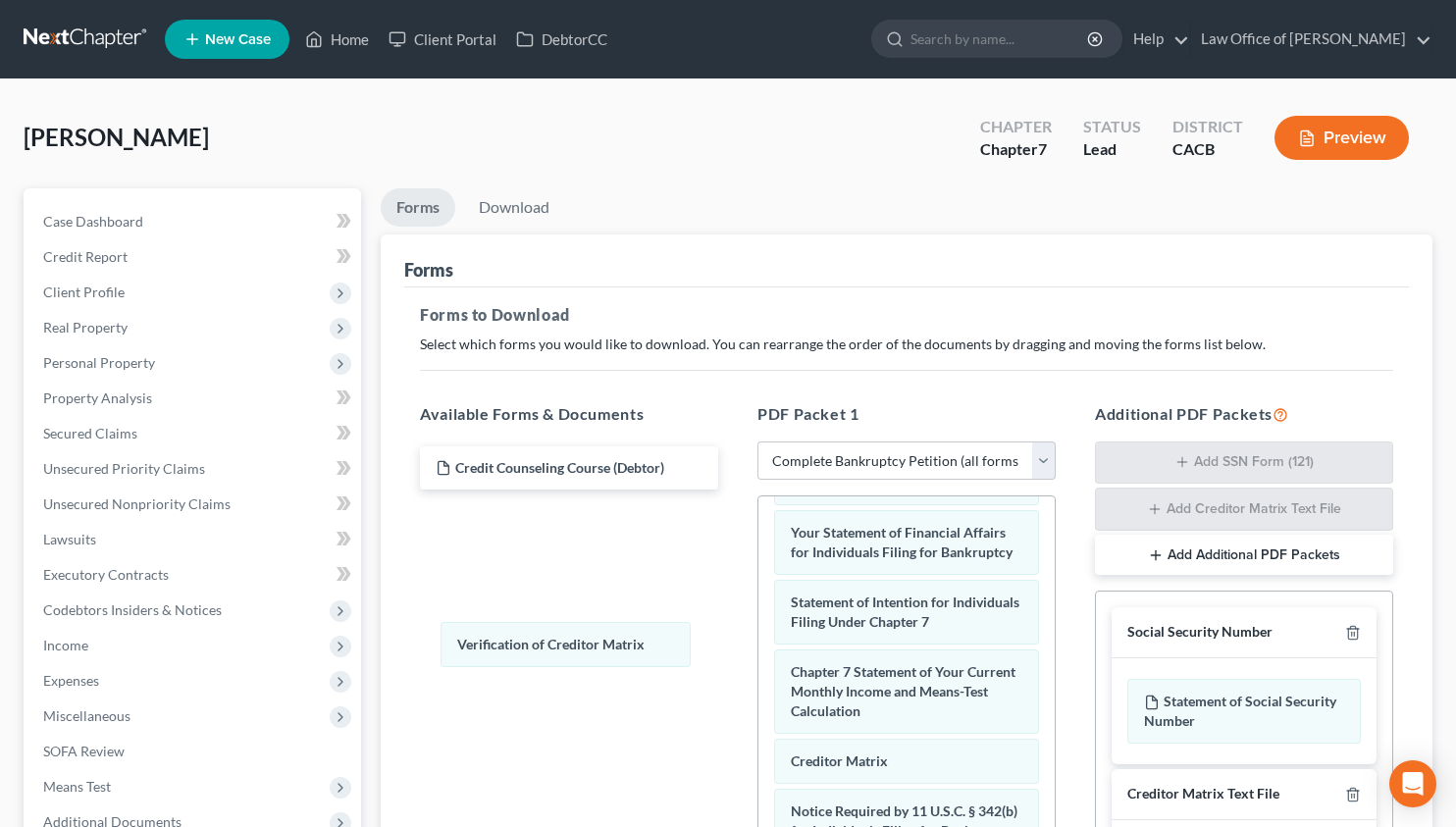
scroll to position [747, 0]
drag, startPoint x: 830, startPoint y: 724, endPoint x: 457, endPoint y: 636, distance: 383.2
click at [759, 636] on div "Verification of Creditor Matrix Voluntary Petition for Individuals Filing for B…" at bounding box center [907, 420] width 296 height 1227
click at [1355, 631] on icon "button" at bounding box center [1352, 633] width 16 height 16
click at [1355, 786] on icon "button" at bounding box center [1352, 794] width 16 height 16
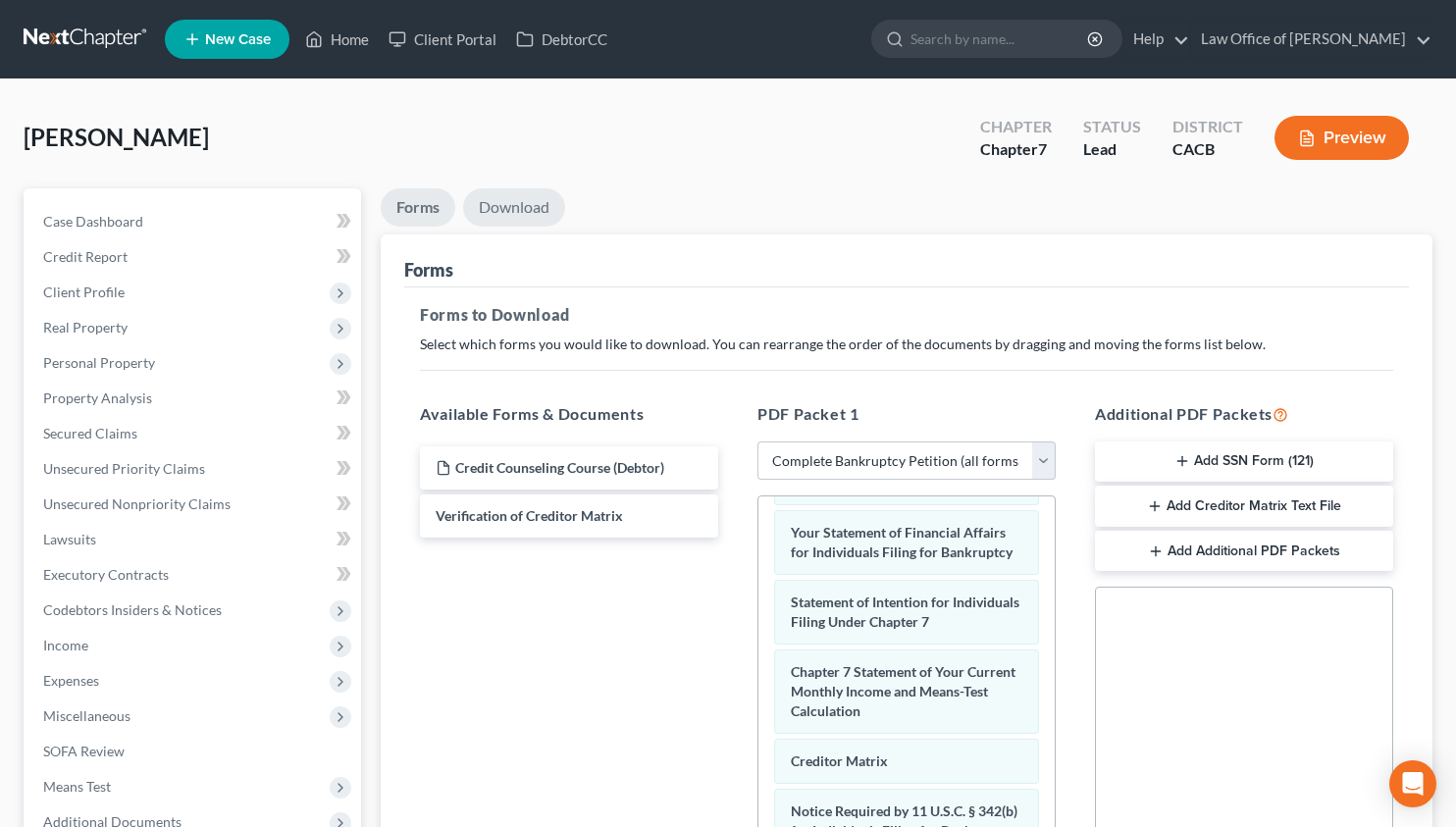
click at [534, 211] on link "Download" at bounding box center [514, 207] width 102 height 39
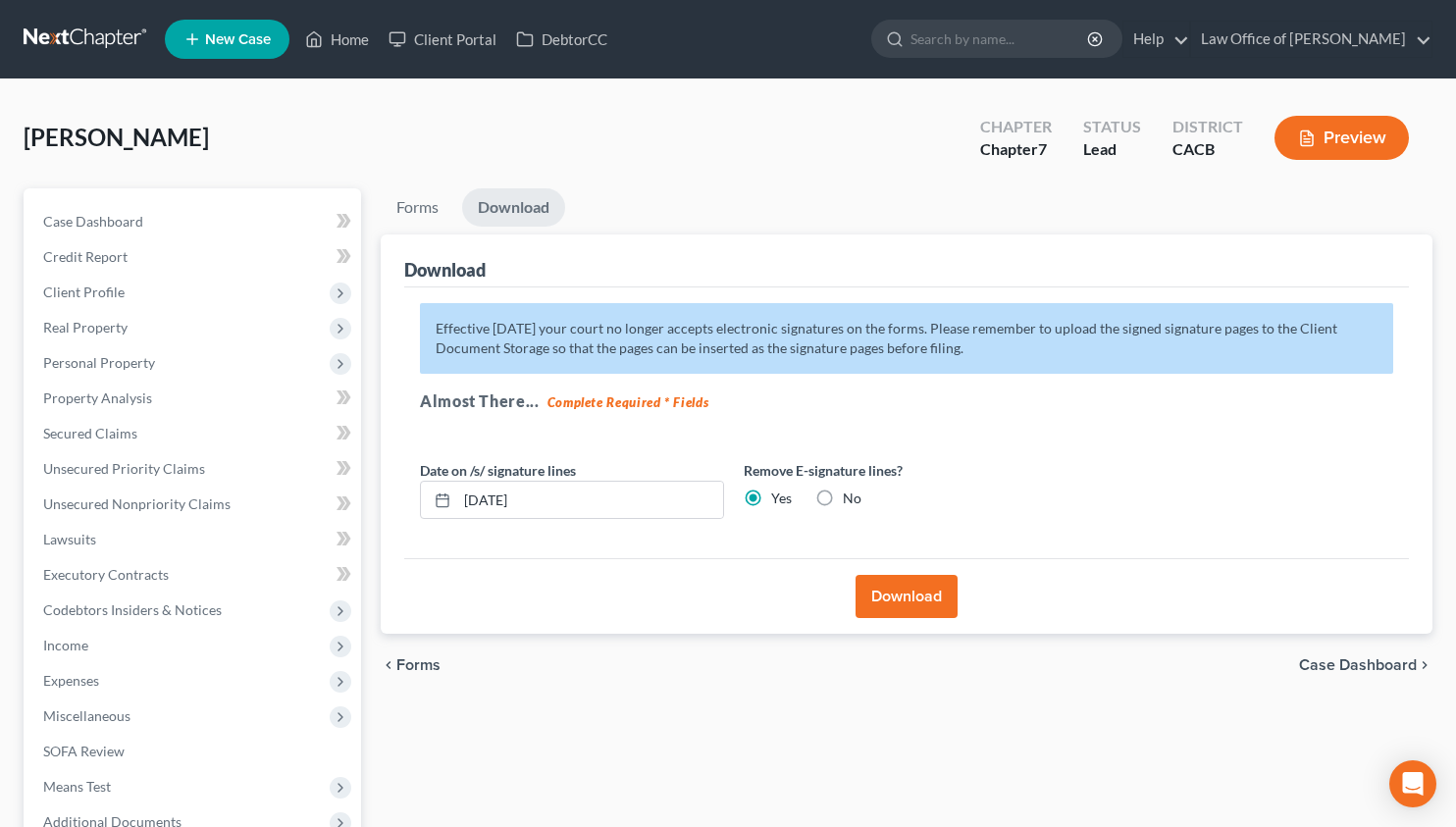
click at [843, 499] on label "No" at bounding box center [851, 498] width 19 height 20
click at [850, 499] on input "No" at bounding box center [856, 494] width 13 height 13
radio input "true"
click at [770, 496] on label "Yes" at bounding box center [780, 498] width 21 height 20
click at [778, 496] on input "Yes" at bounding box center [784, 494] width 13 height 13
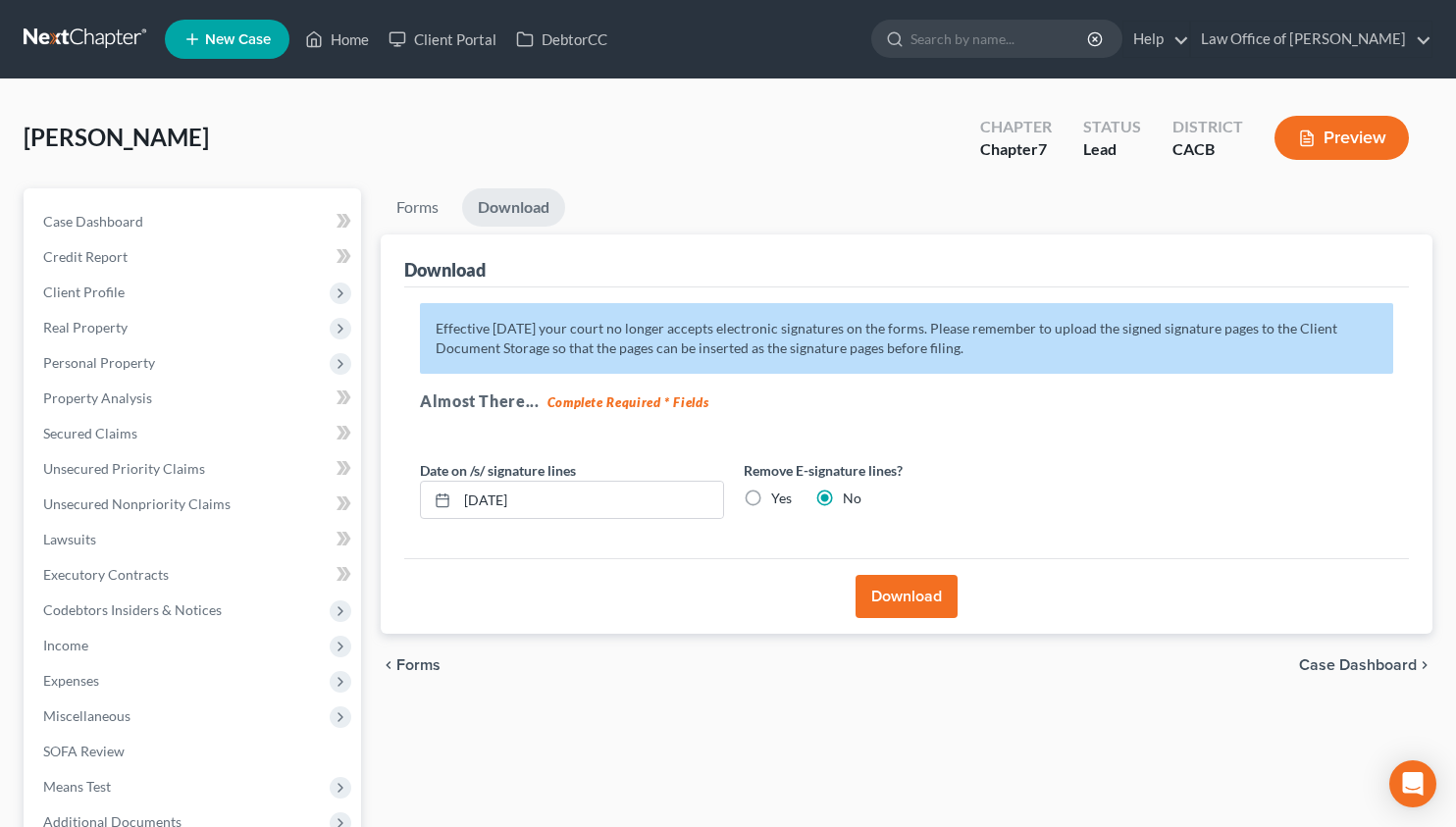
radio input "true"
radio input "false"
click at [905, 591] on button "Download" at bounding box center [906, 597] width 102 height 43
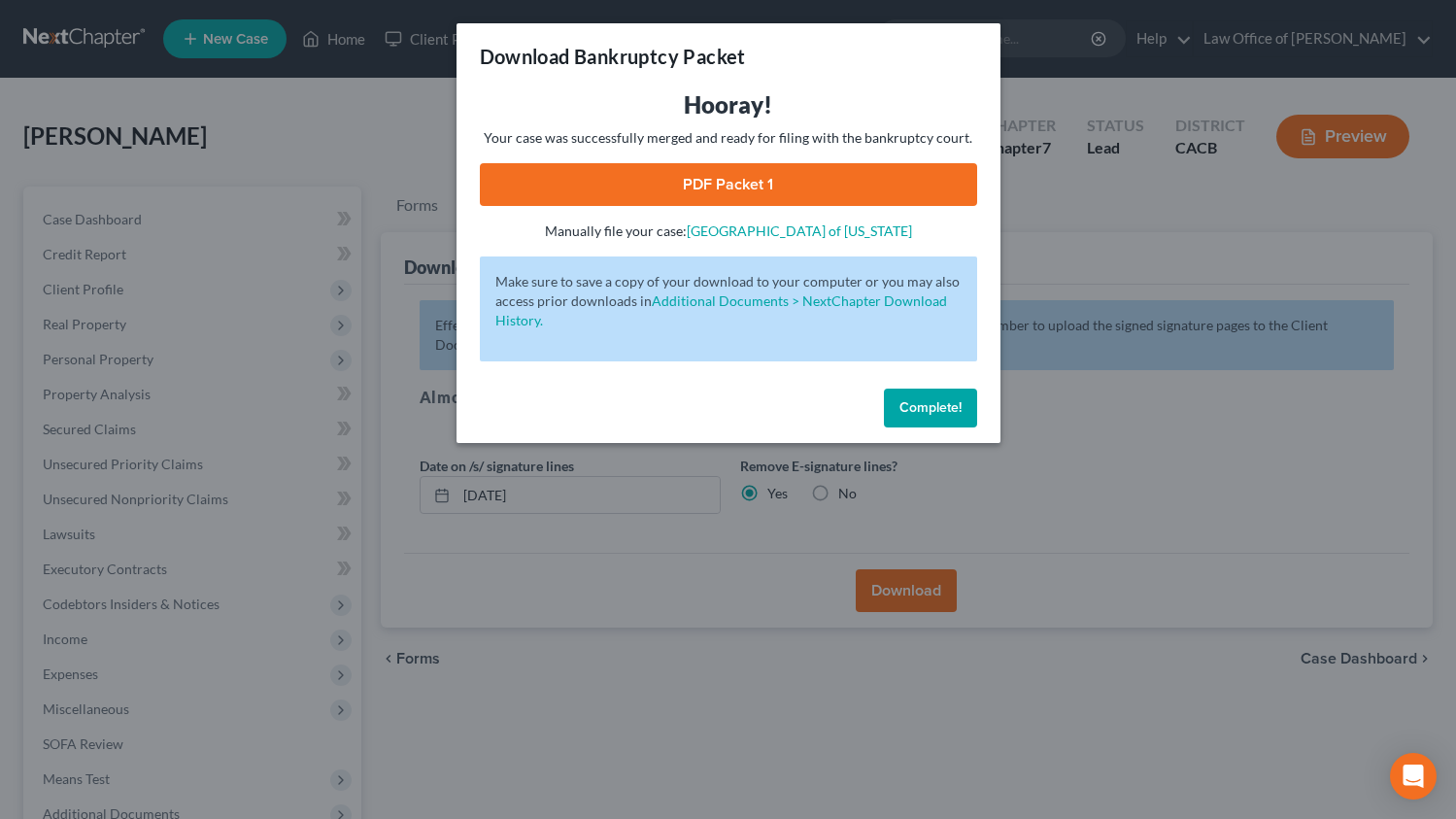
click at [729, 170] on link "PDF Packet 1" at bounding box center [729, 185] width 497 height 43
click at [947, 415] on span "Complete!" at bounding box center [931, 407] width 63 height 17
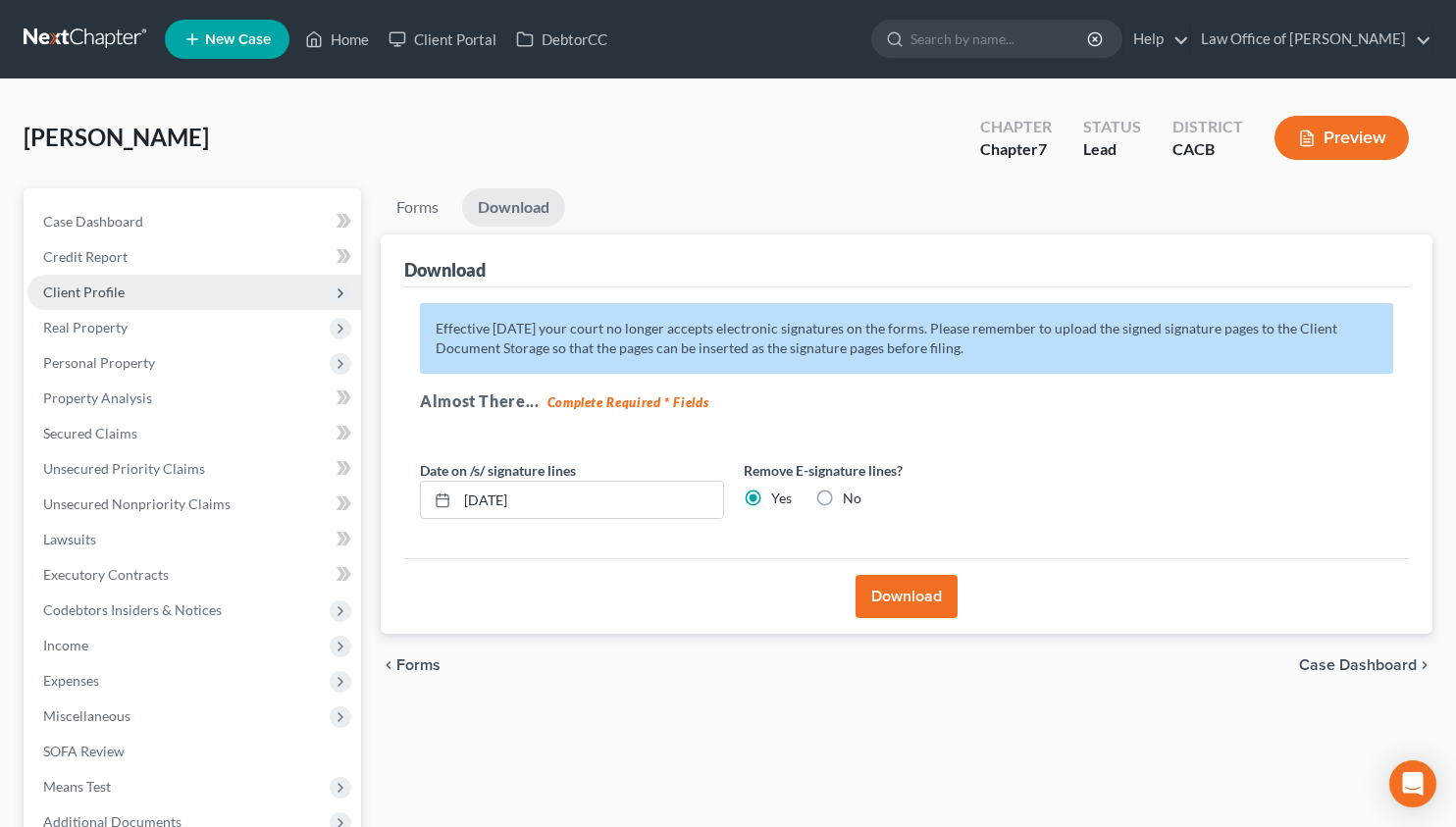
click at [147, 291] on span "Client Profile" at bounding box center [195, 292] width 334 height 36
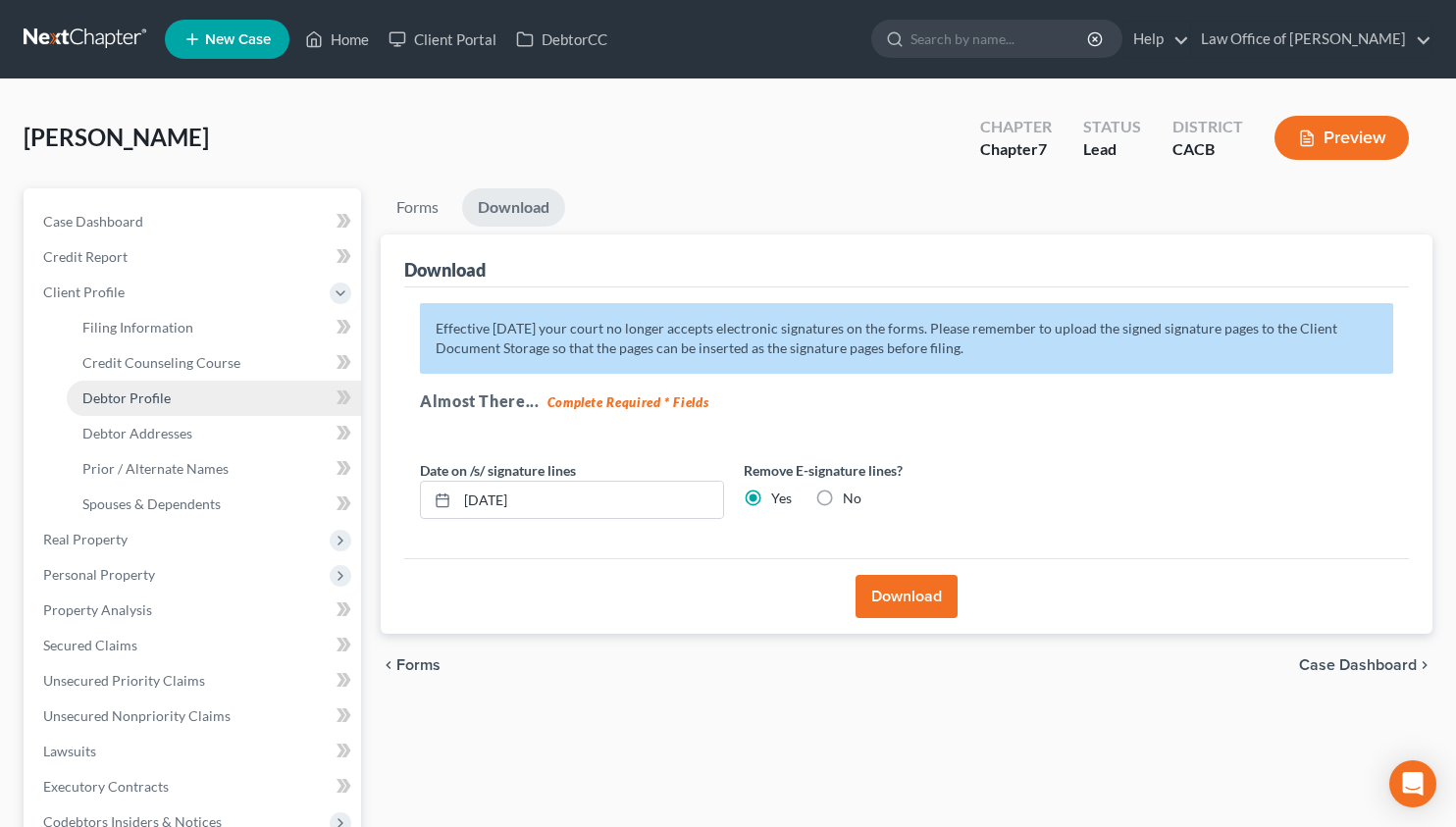
click at [174, 409] on link "Debtor Profile" at bounding box center [214, 398] width 294 height 36
select select "0"
select select "1"
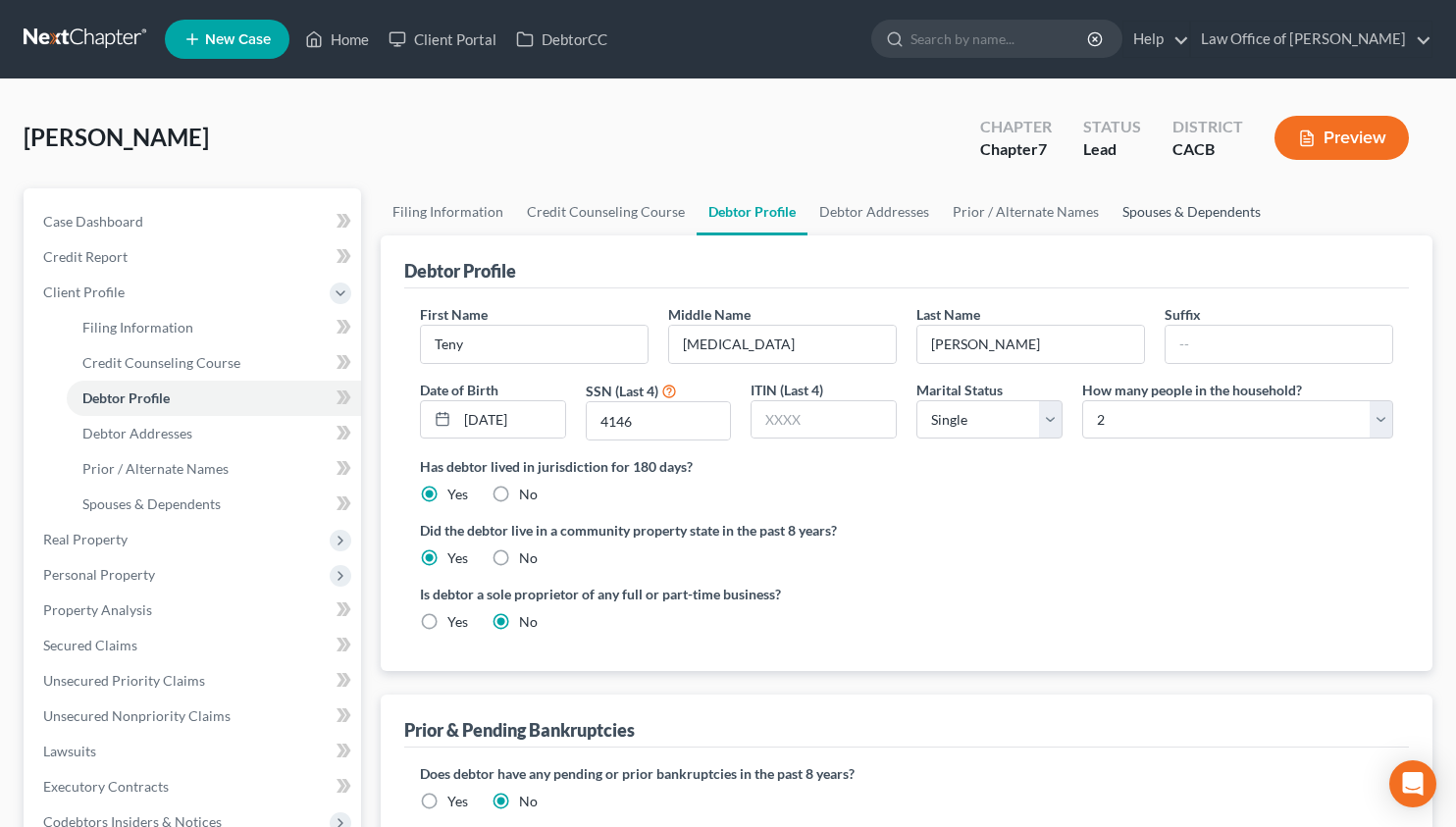
click at [1159, 203] on link "Spouses & Dependents" at bounding box center [1191, 212] width 162 height 47
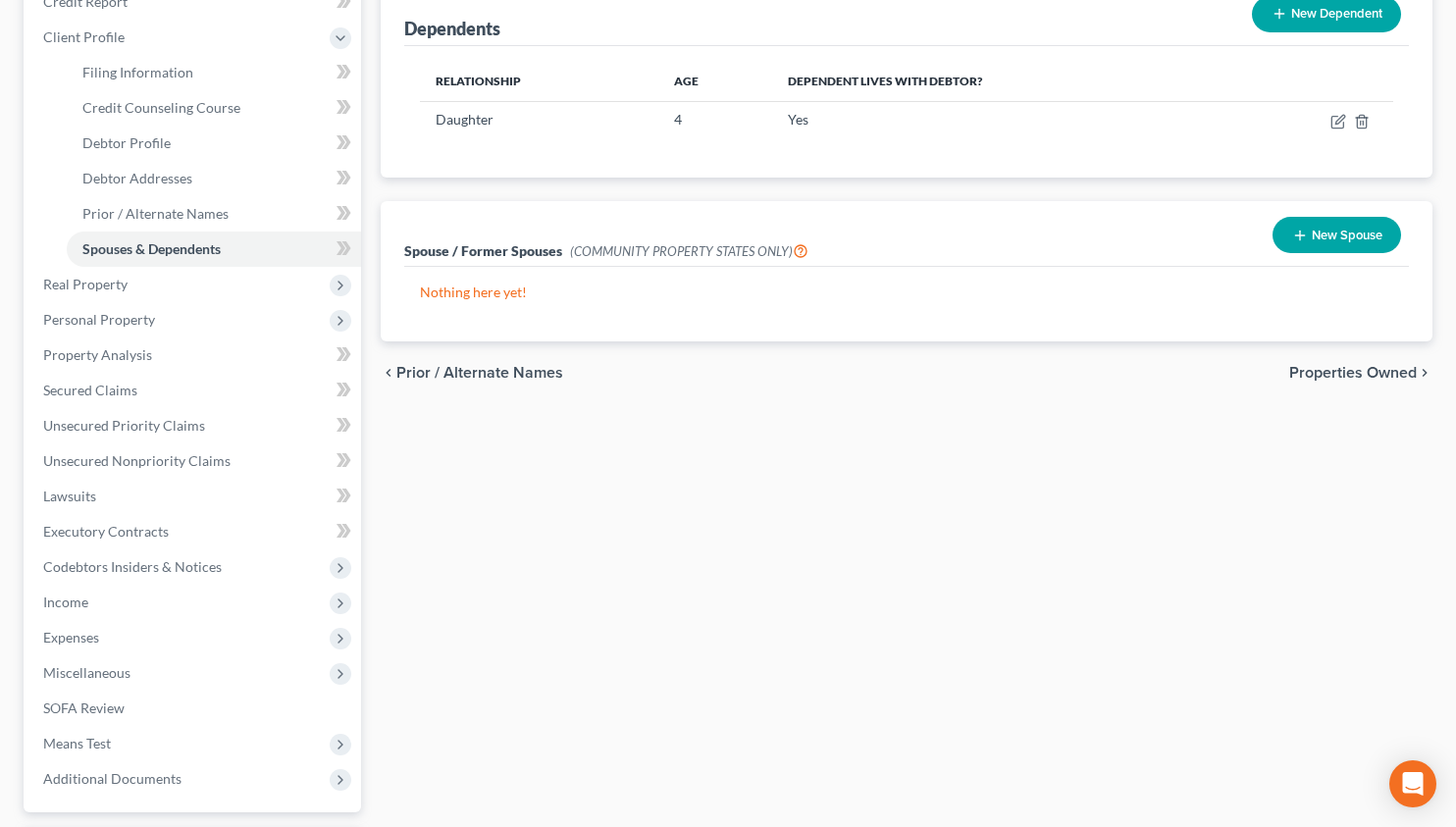
scroll to position [293, 0]
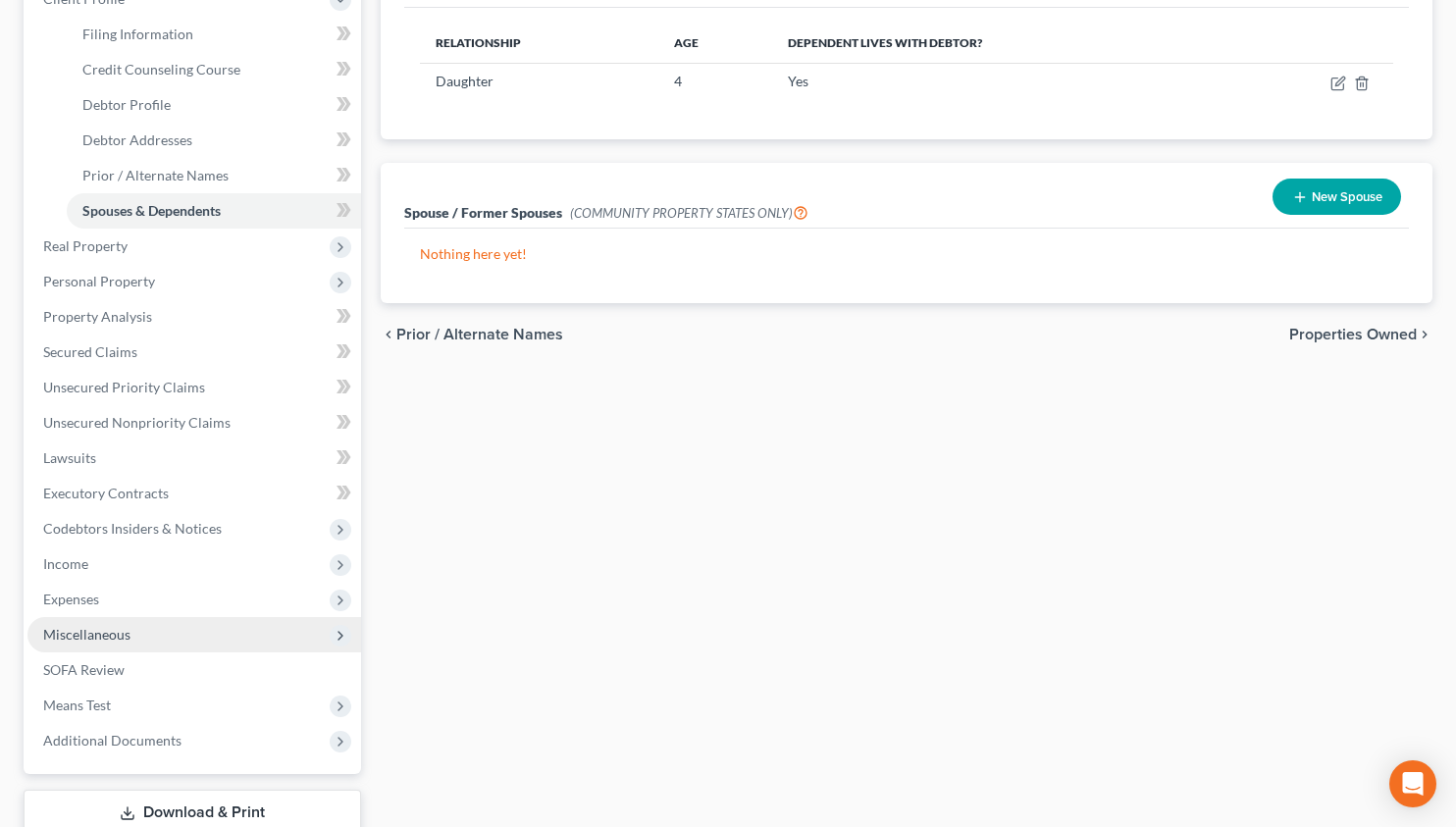
click at [118, 626] on span "Miscellaneous" at bounding box center [87, 634] width 87 height 17
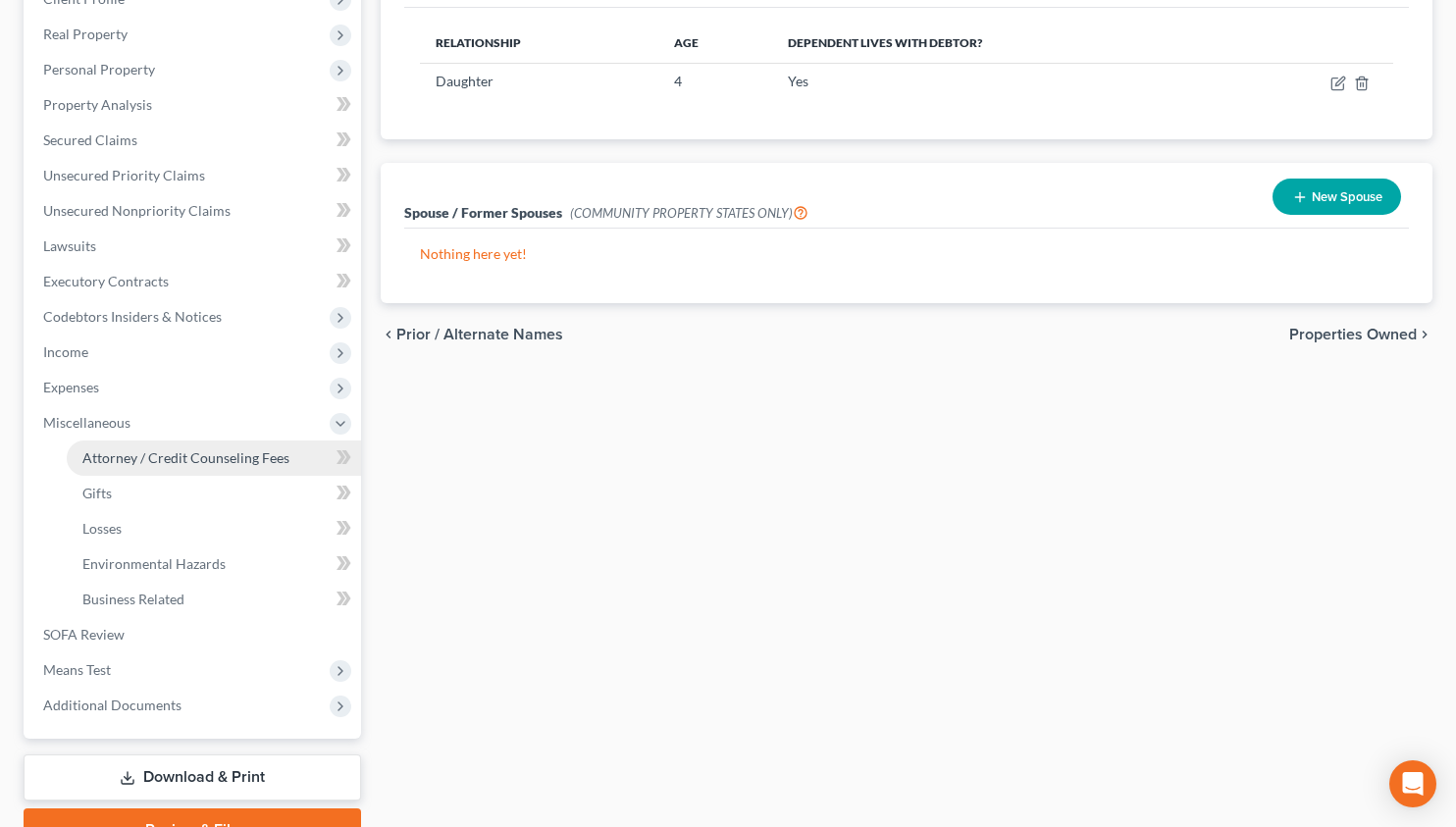
click at [153, 462] on span "Attorney / Credit Counseling Fees" at bounding box center [186, 457] width 207 height 17
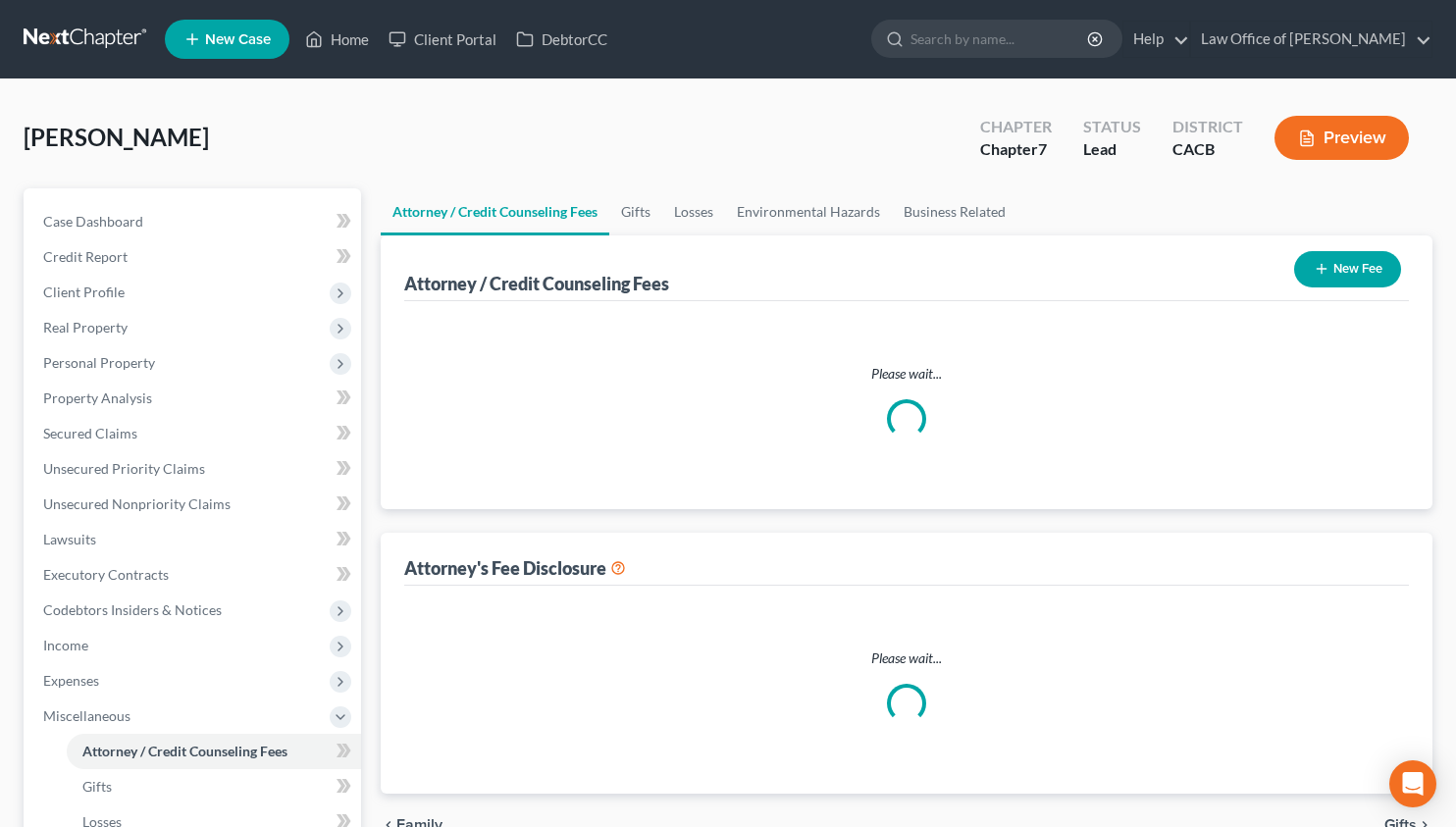
select select "0"
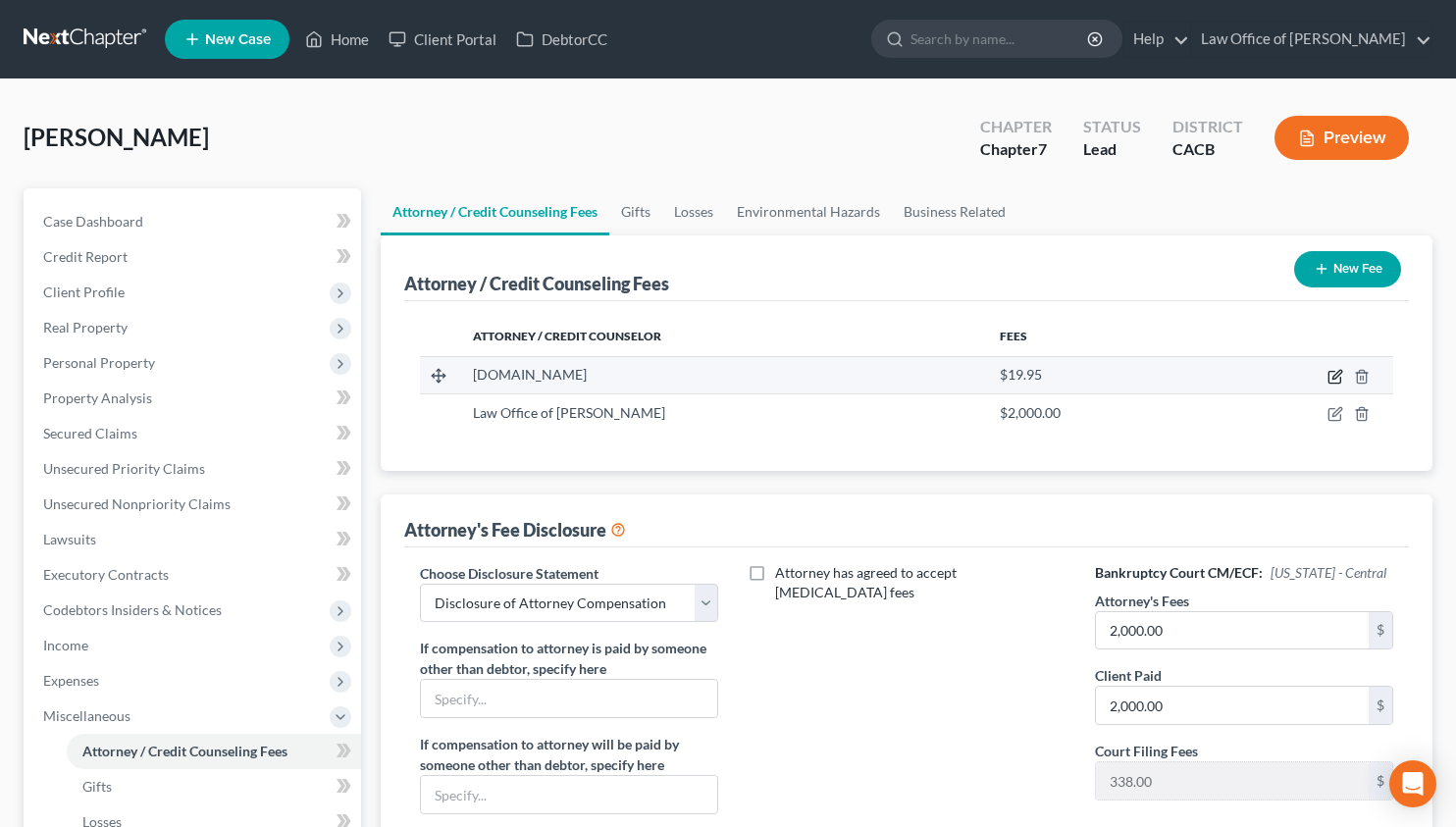
click at [1336, 375] on icon "button" at bounding box center [1335, 373] width 9 height 9
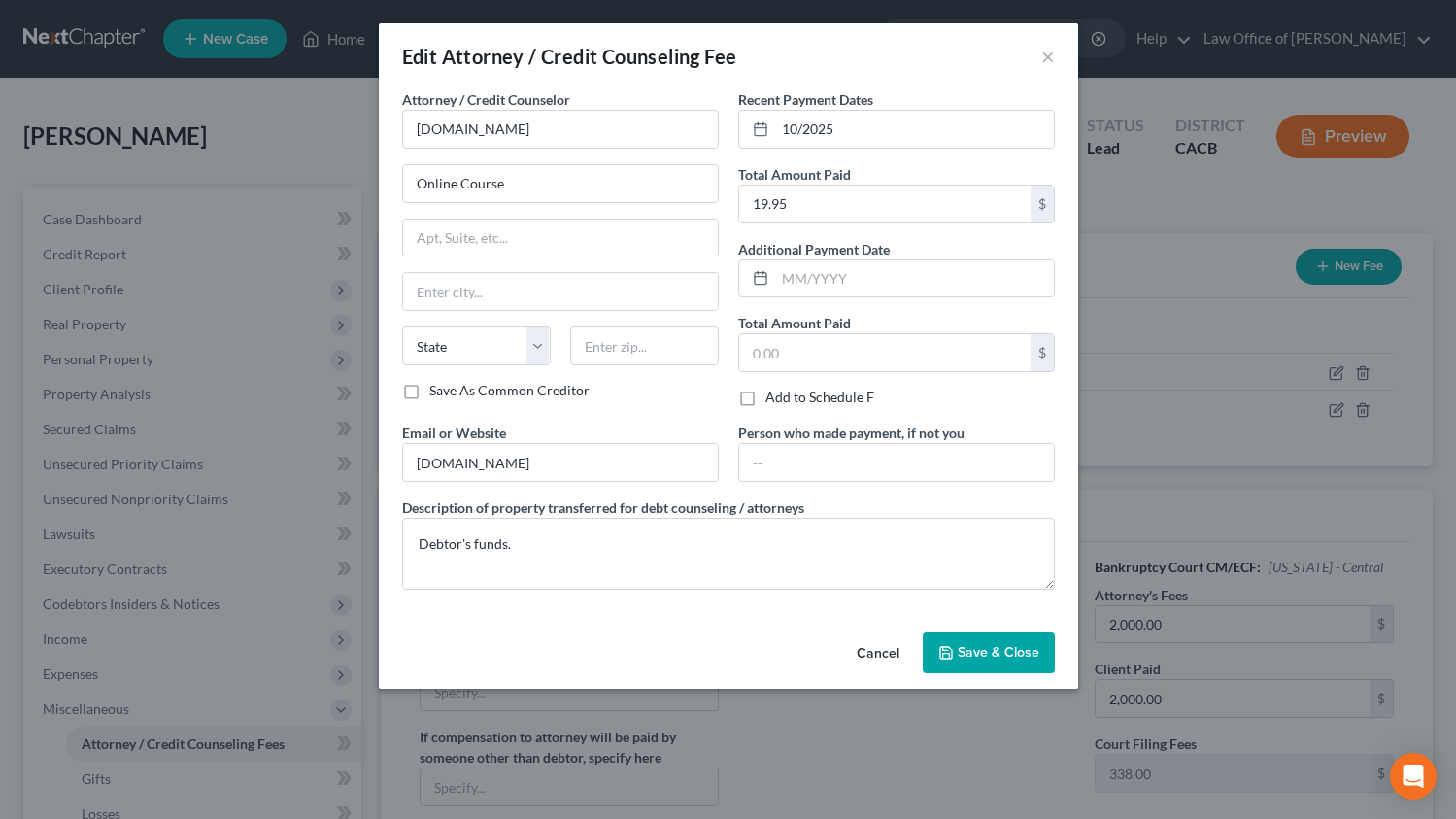
click at [870, 642] on button "Cancel" at bounding box center [878, 654] width 73 height 39
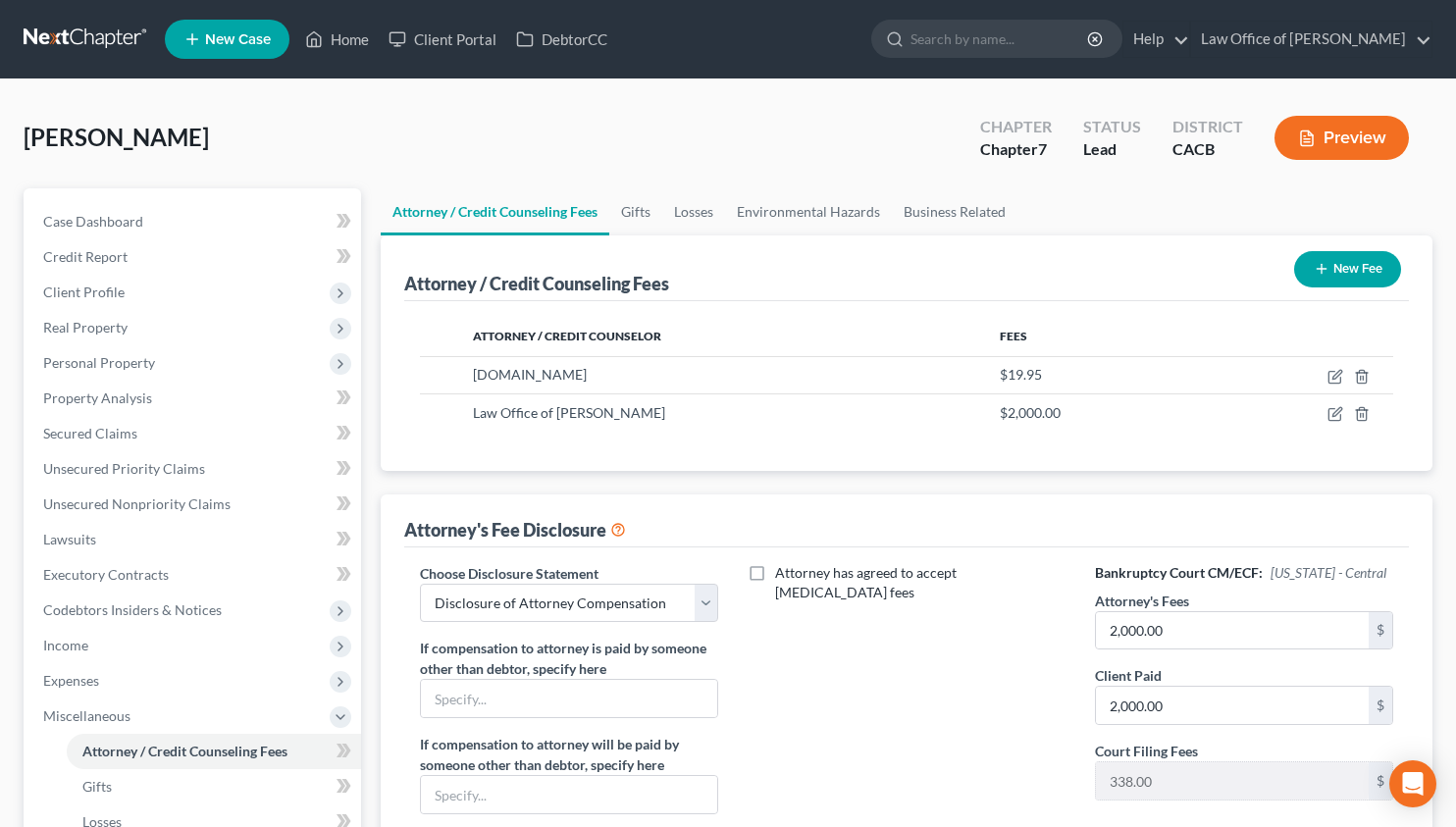
scroll to position [392, 0]
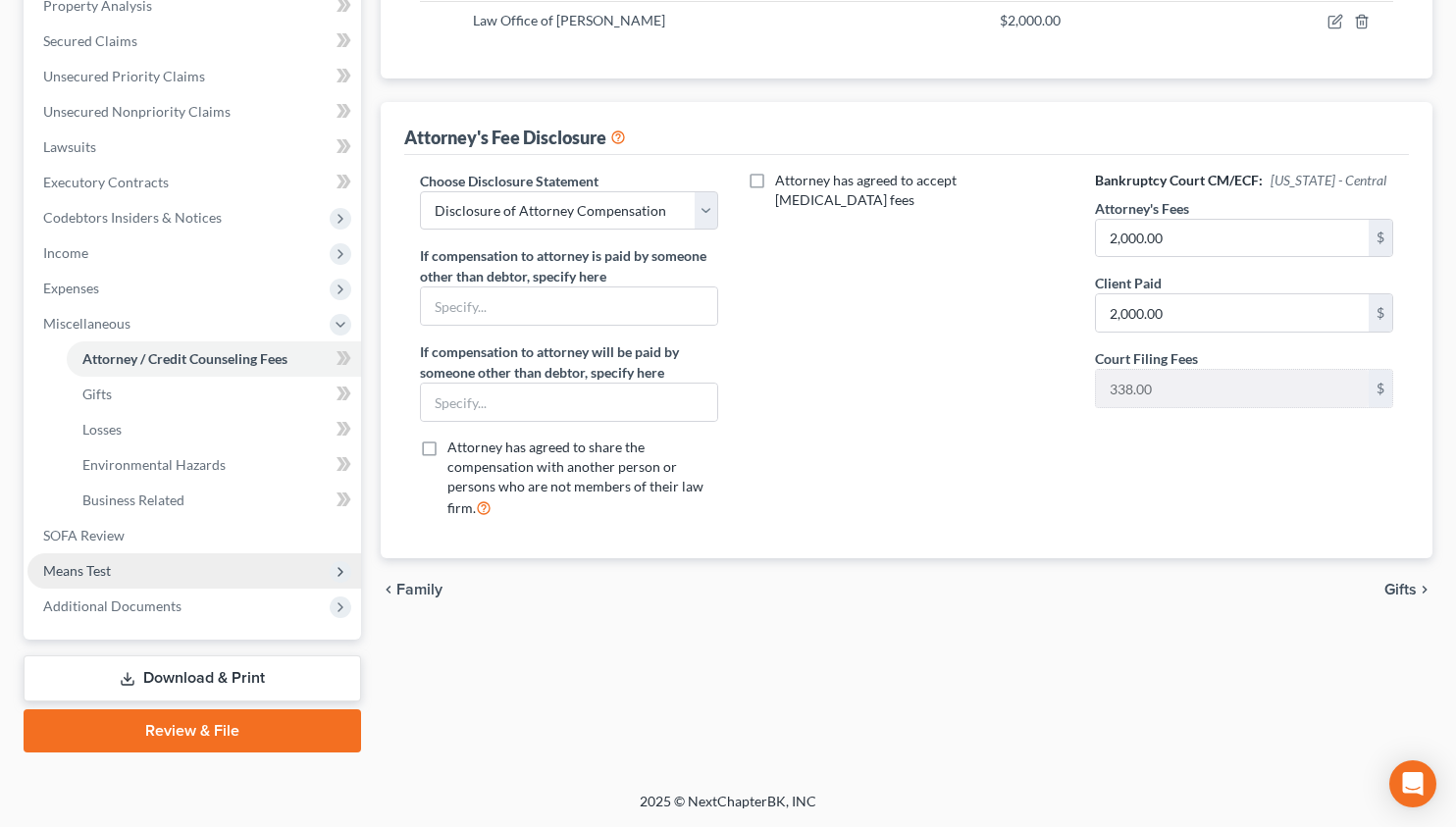
click at [98, 575] on span "Means Test" at bounding box center [77, 570] width 68 height 17
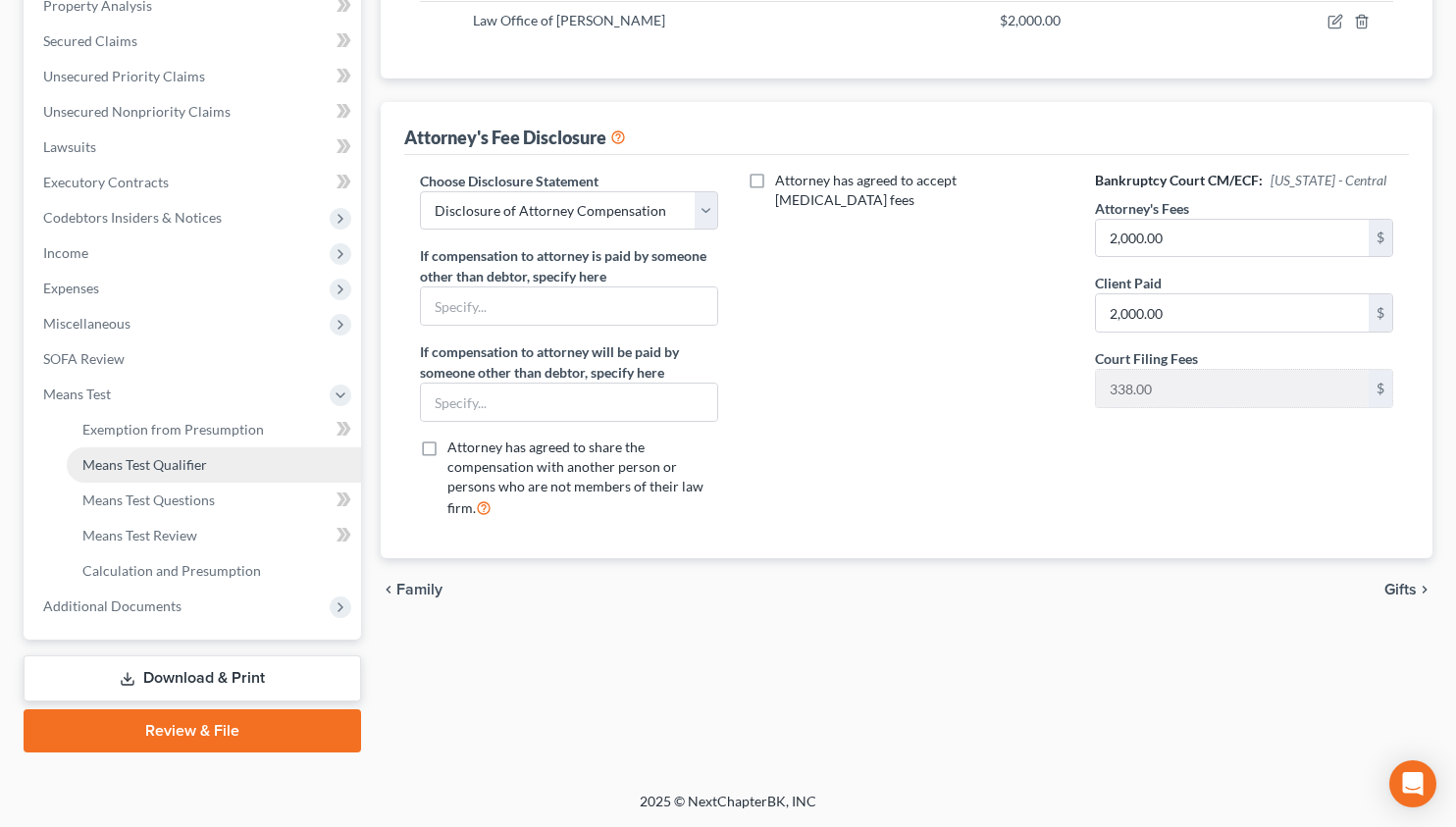
click at [130, 475] on link "Means Test Qualifier" at bounding box center [214, 465] width 294 height 36
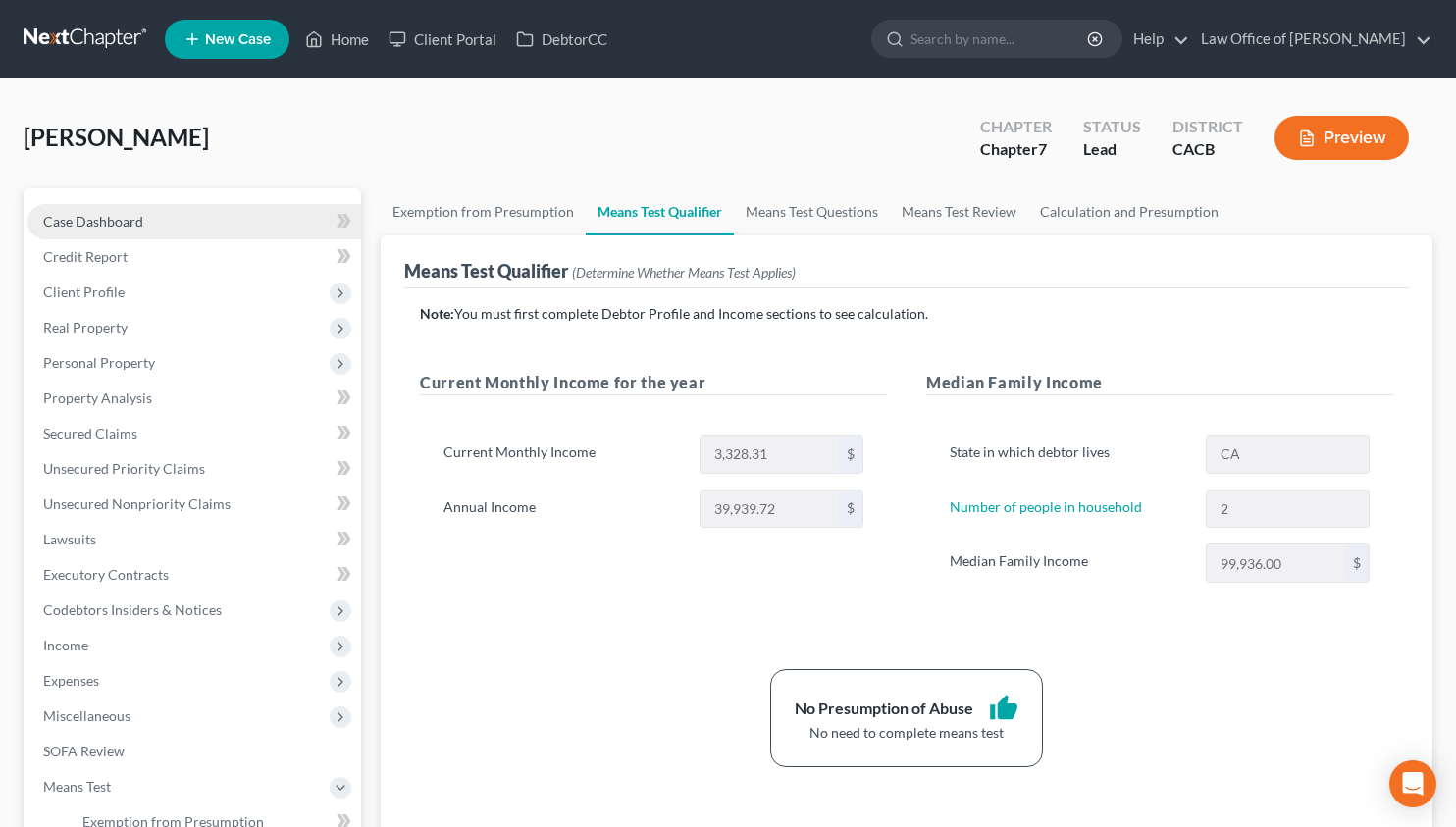
click at [168, 218] on link "Case Dashboard" at bounding box center [195, 222] width 334 height 36
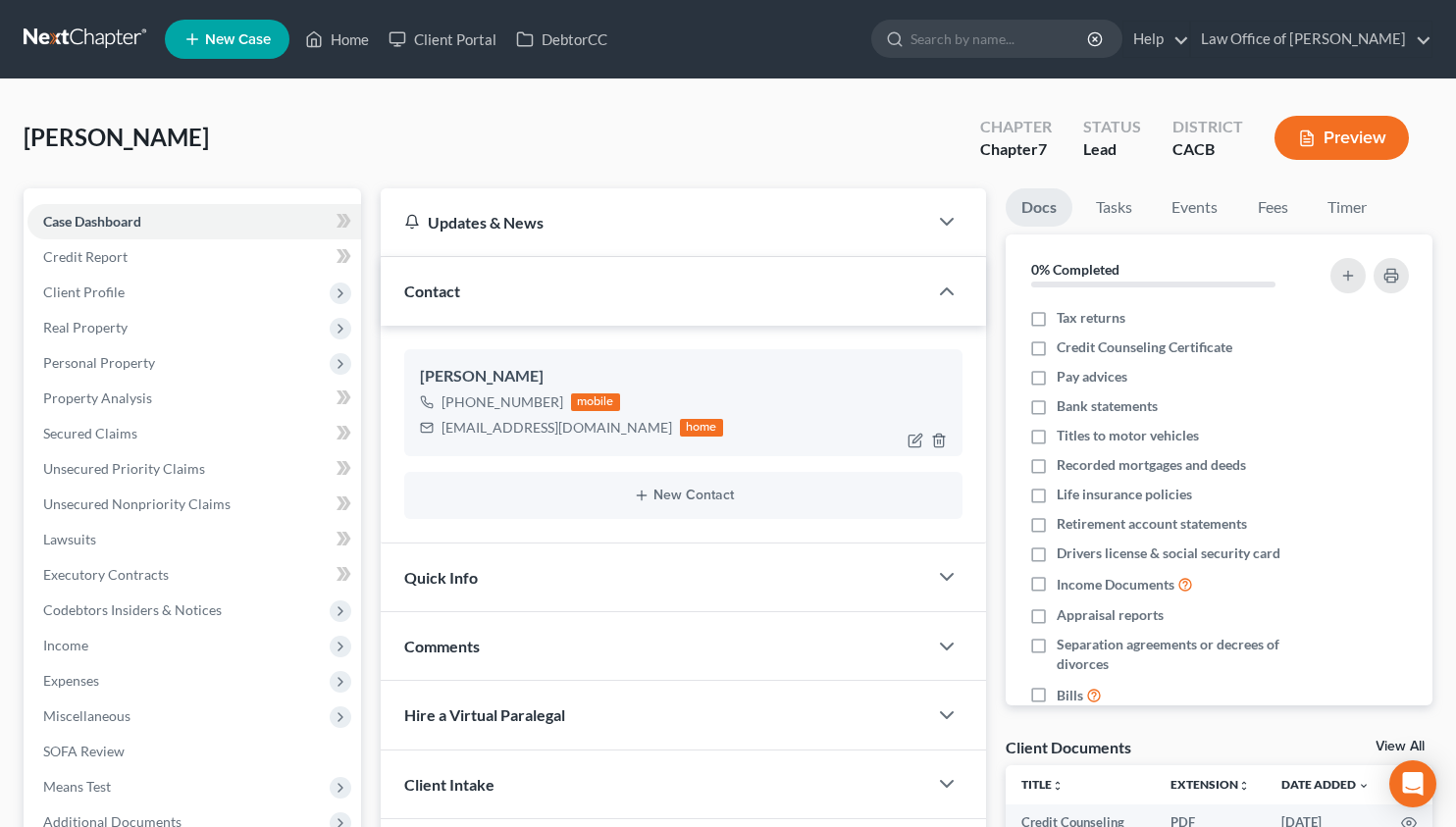
click at [531, 431] on div "tenymesropian@gmail.com" at bounding box center [556, 428] width 230 height 20
copy div "tenymesropian@gmail.com"
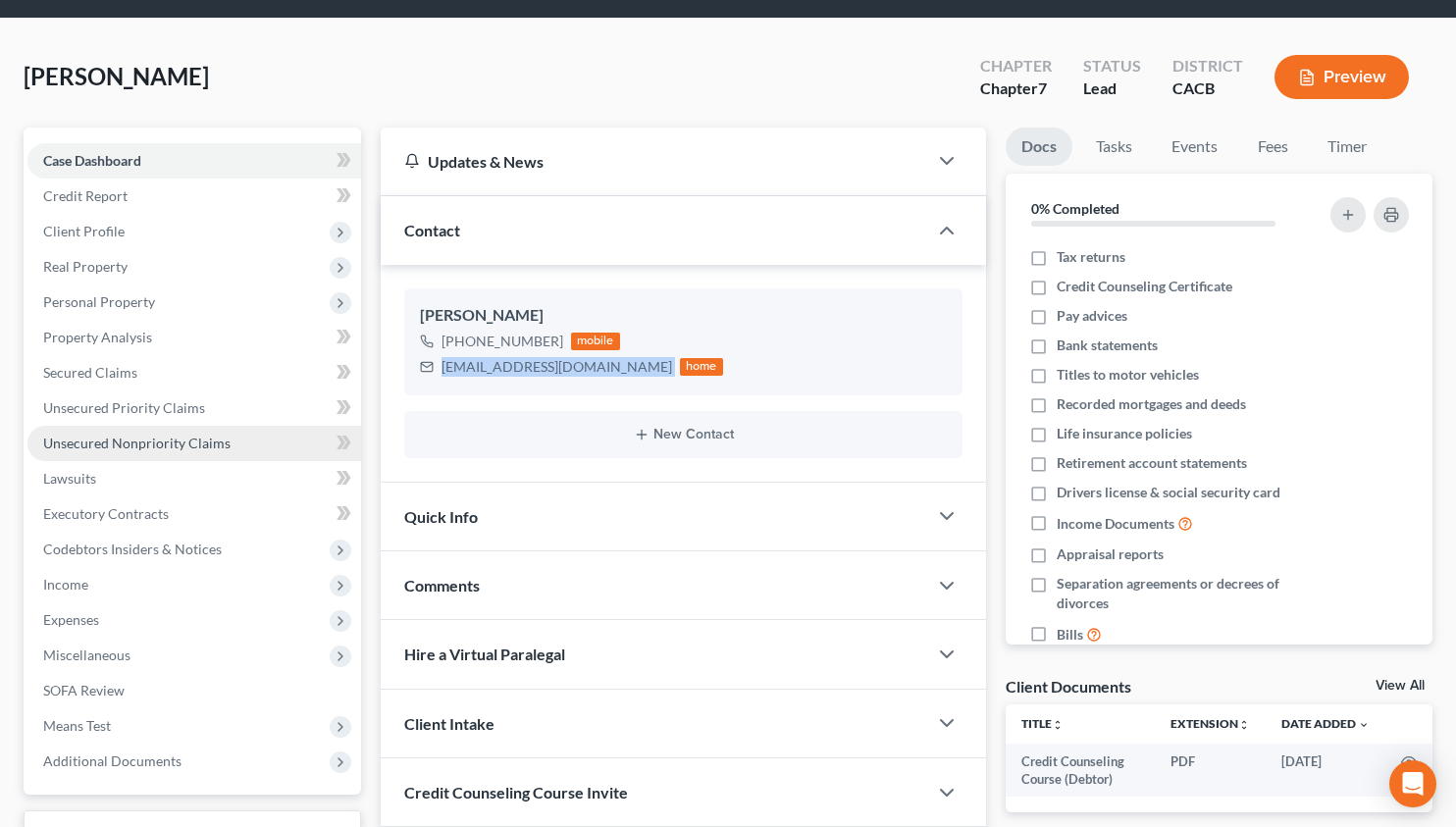
scroll to position [215, 0]
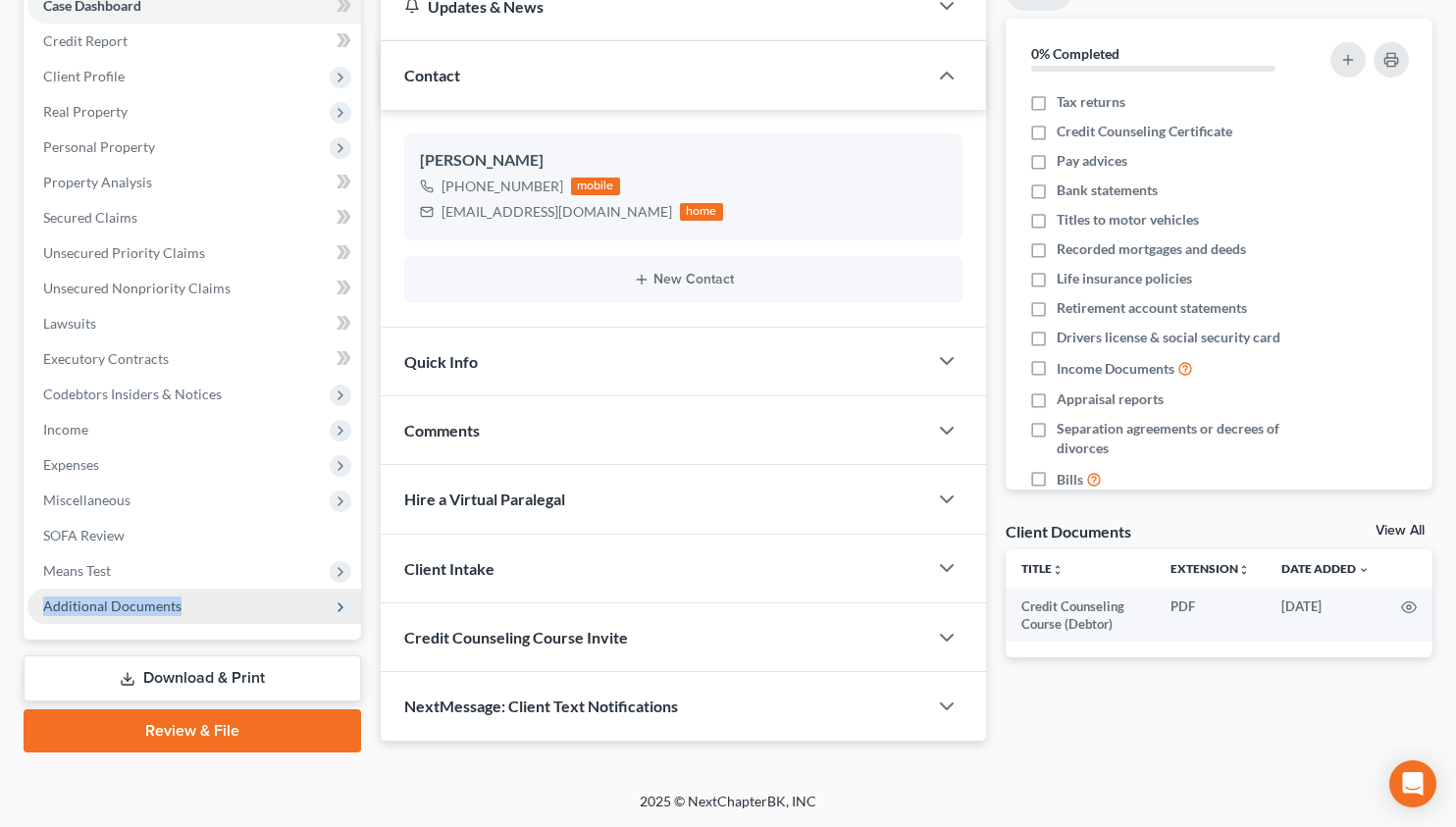
click at [182, 597] on span "Additional Documents" at bounding box center [195, 607] width 334 height 36
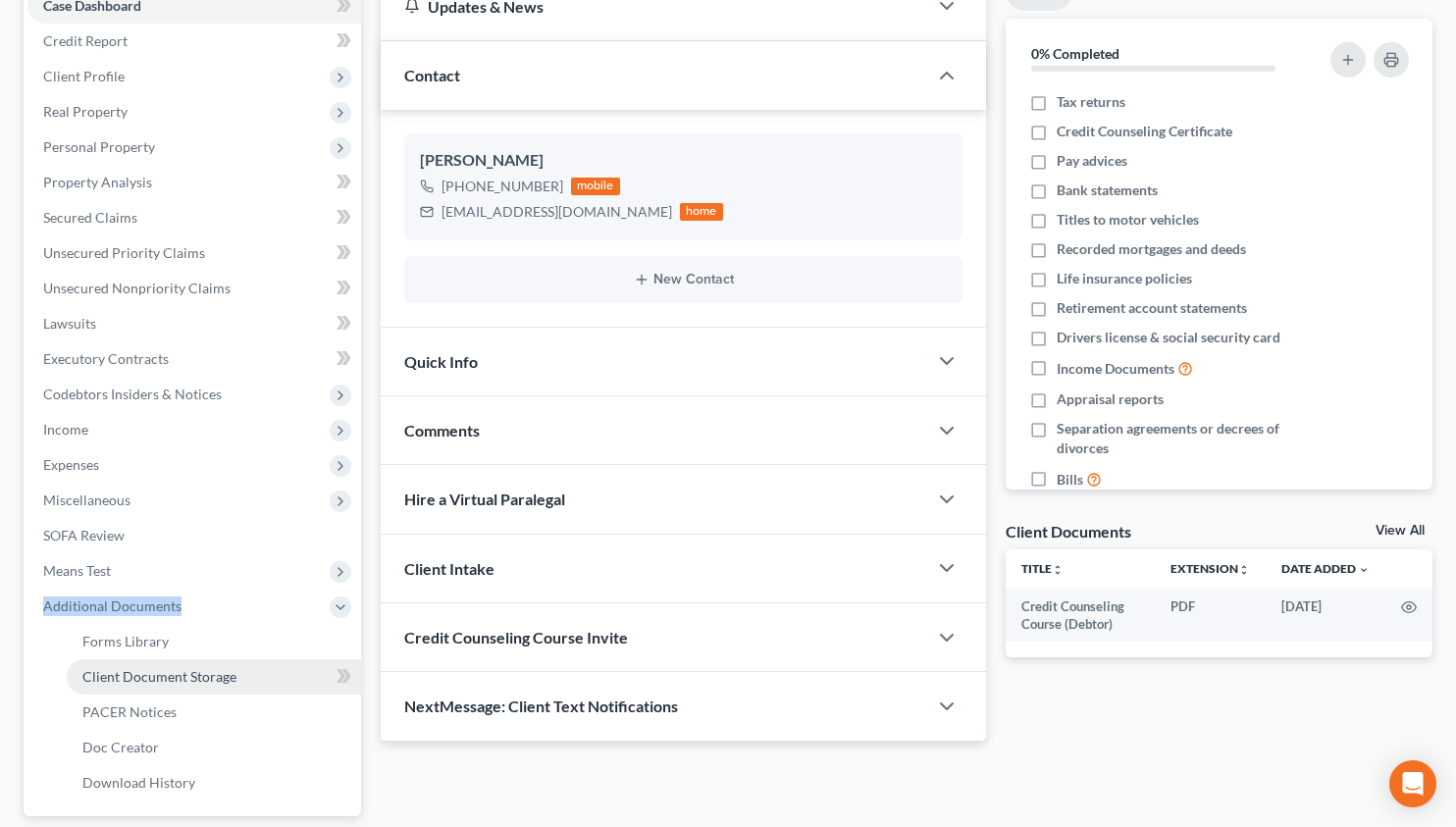
click at [197, 681] on span "Client Document Storage" at bounding box center [159, 676] width 154 height 17
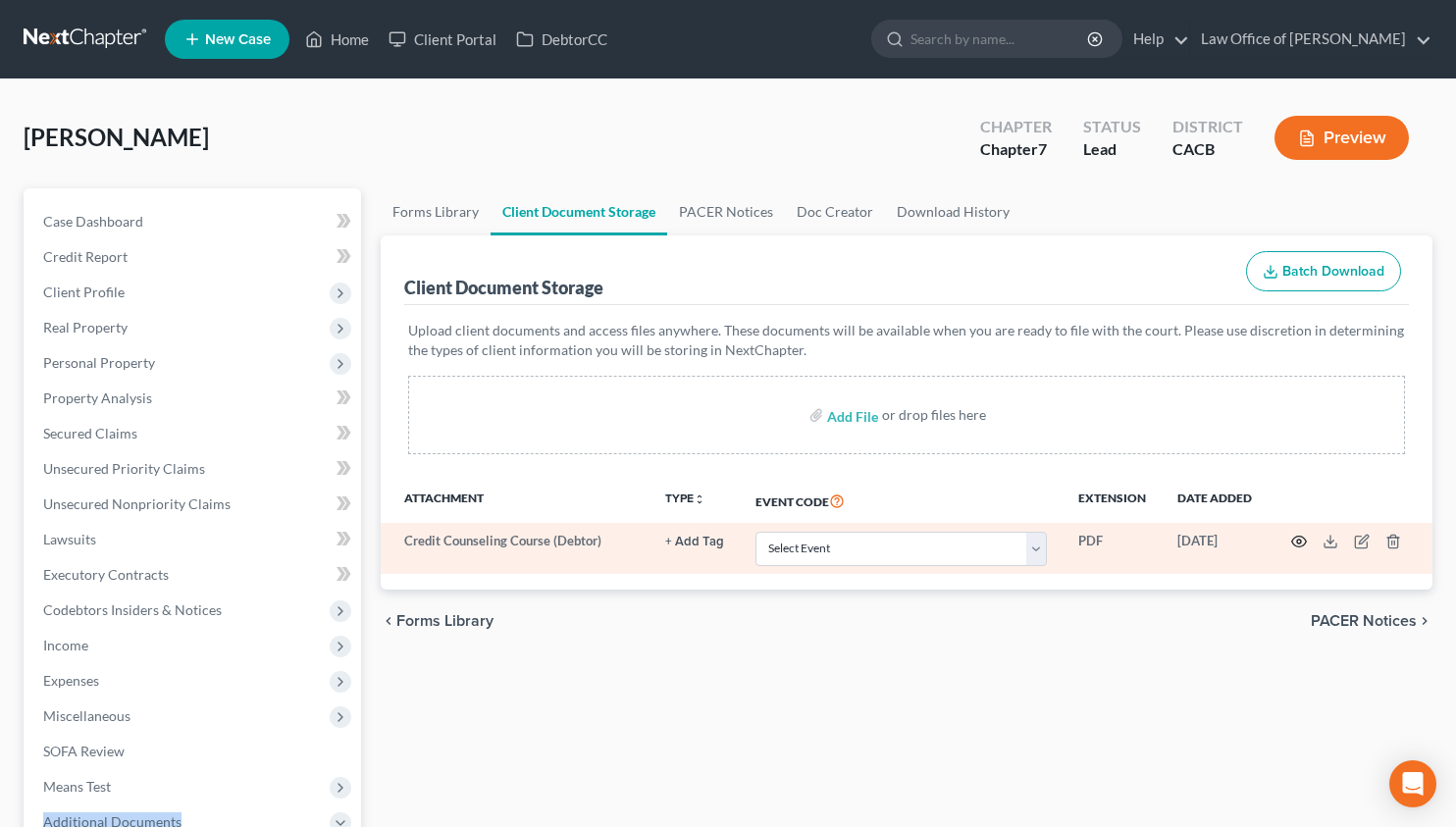
click at [1298, 541] on icon "button" at bounding box center [1299, 541] width 16 height 16
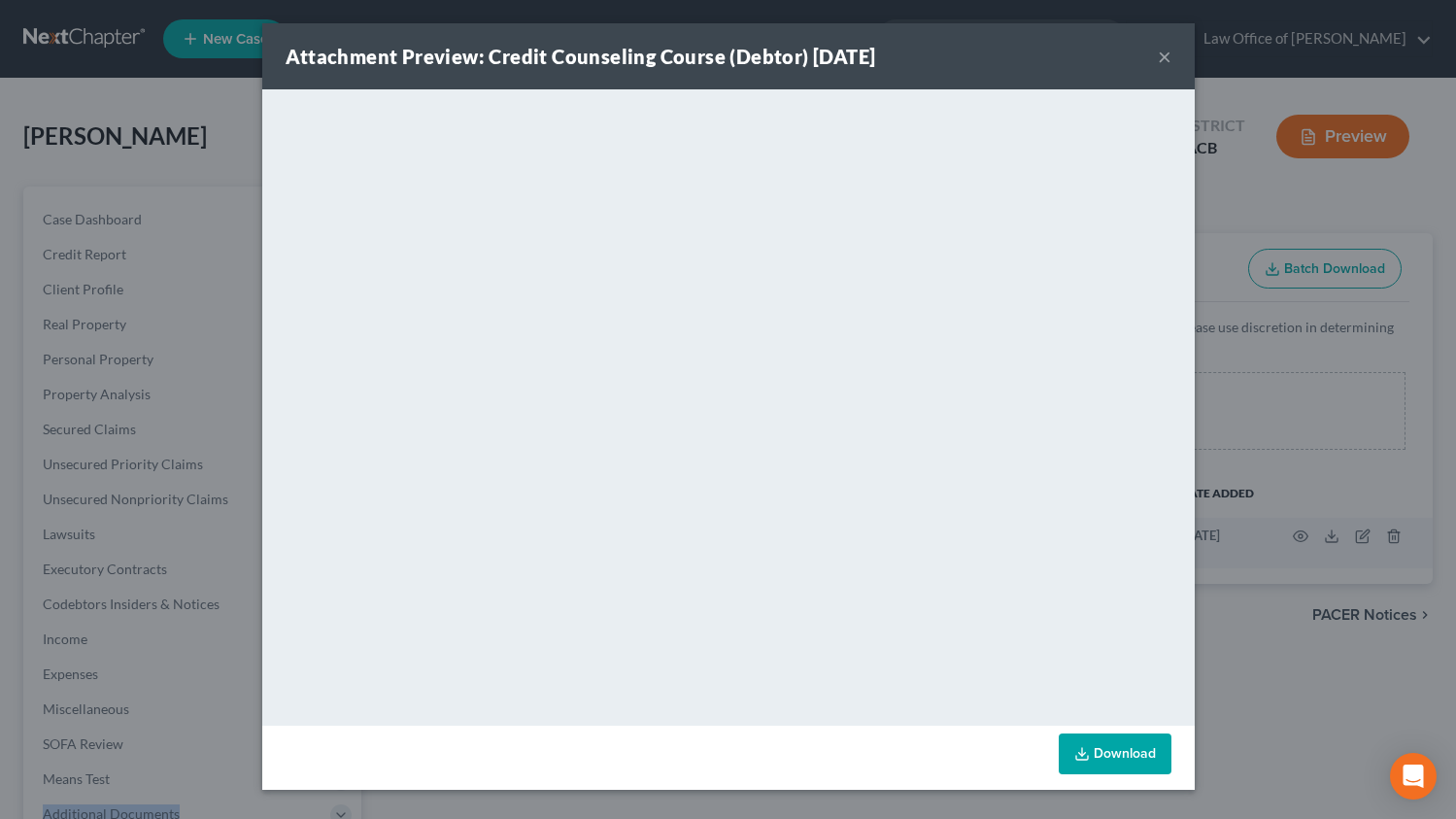
click at [1161, 53] on button "×" at bounding box center [1165, 57] width 14 height 23
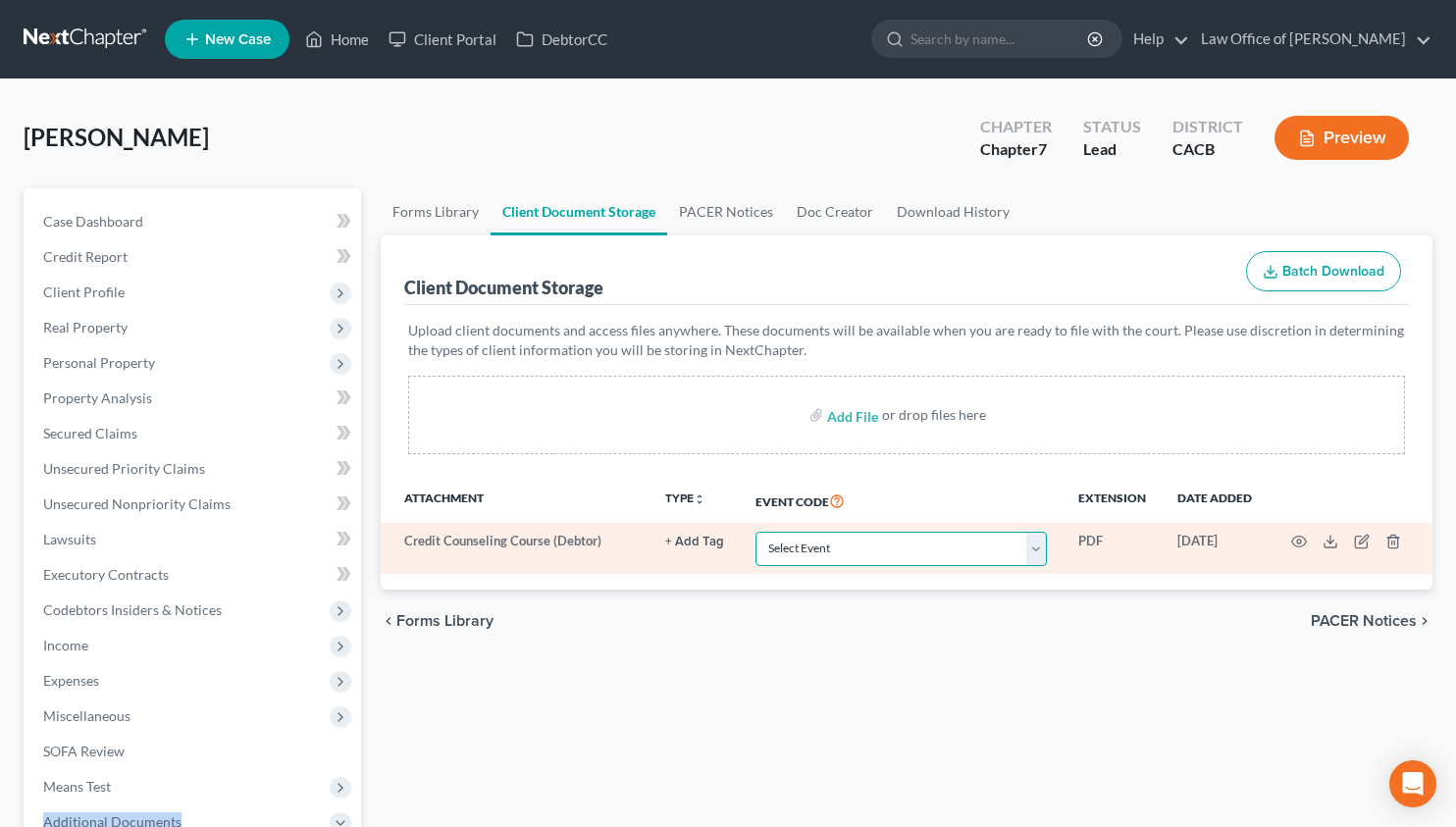
click at [911, 561] on select "Select Event Amended Chapter 11 Plan Amended Chapter 11 Small Business Plan Ame…" at bounding box center [901, 548] width 291 height 35
select select "10"
click at [756, 532] on select "Select Event Amended Chapter 11 Plan Amended Chapter 11 Small Business Plan Ame…" at bounding box center [901, 548] width 291 height 35
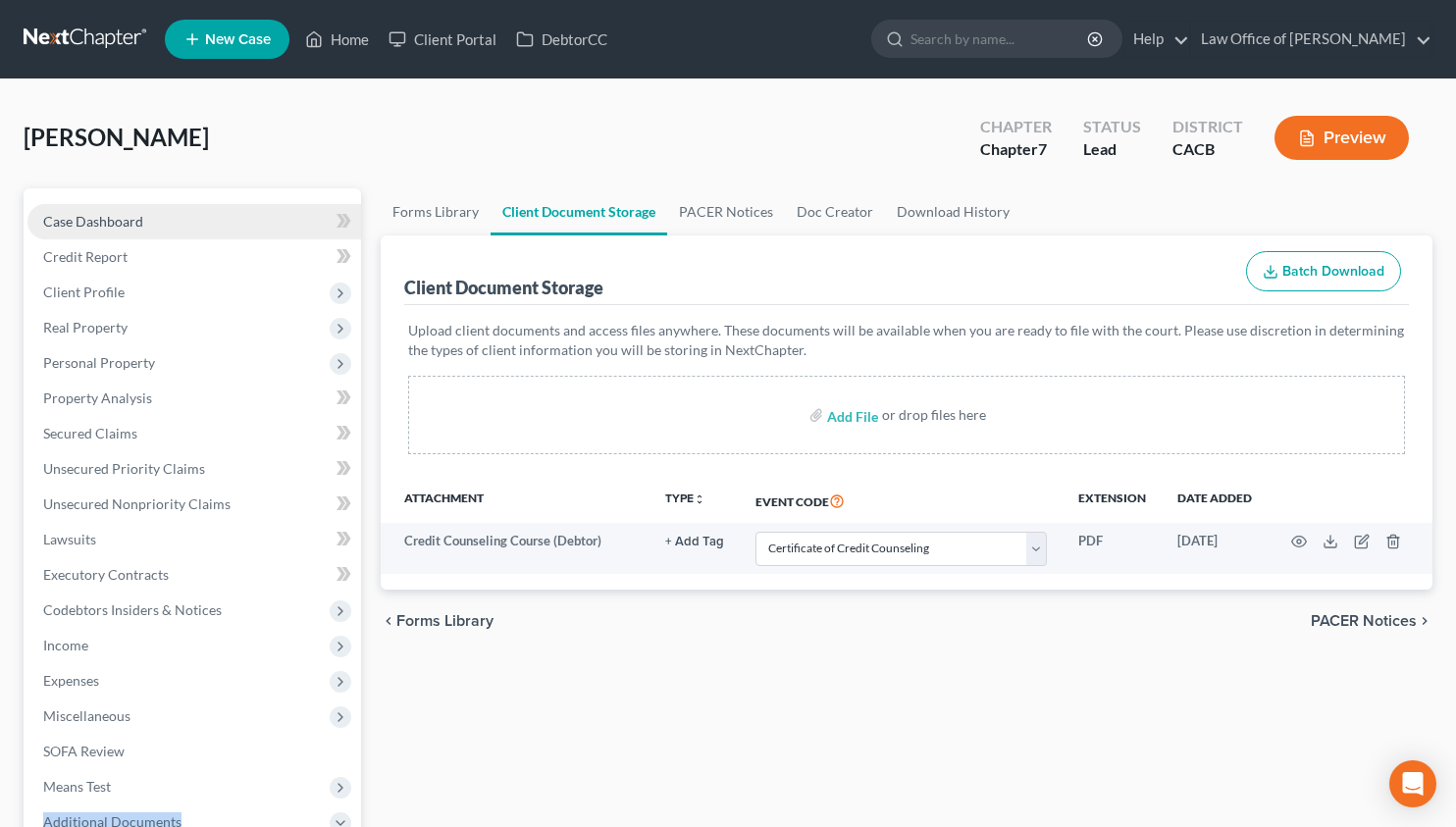
click at [124, 219] on span "Case Dashboard" at bounding box center [93, 220] width 100 height 17
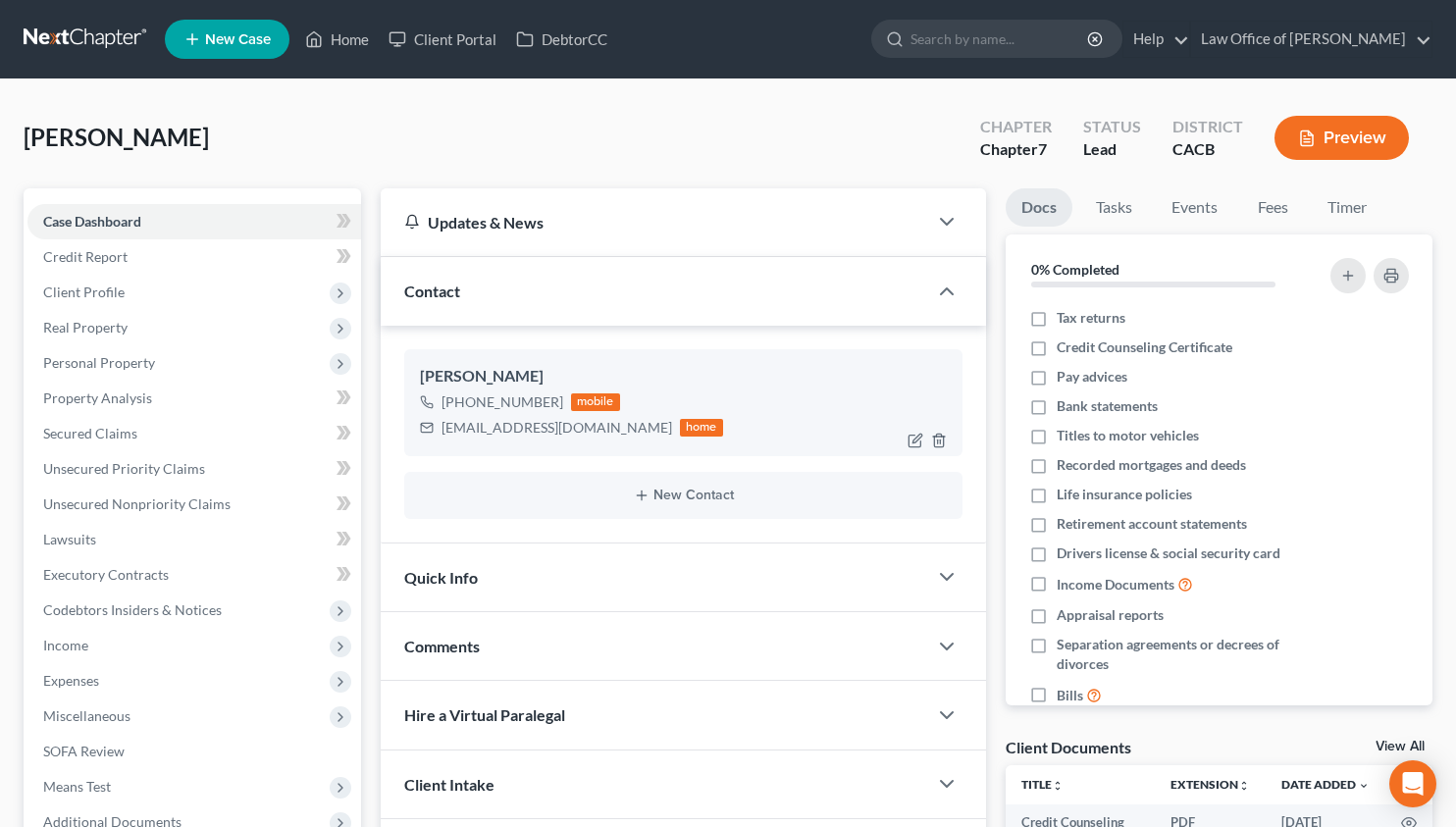
click at [516, 425] on div "tenymesropian@gmail.com" at bounding box center [556, 428] width 230 height 20
copy div "tenymesropian@gmail.com"
click at [107, 287] on span "Client Profile" at bounding box center [84, 291] width 81 height 17
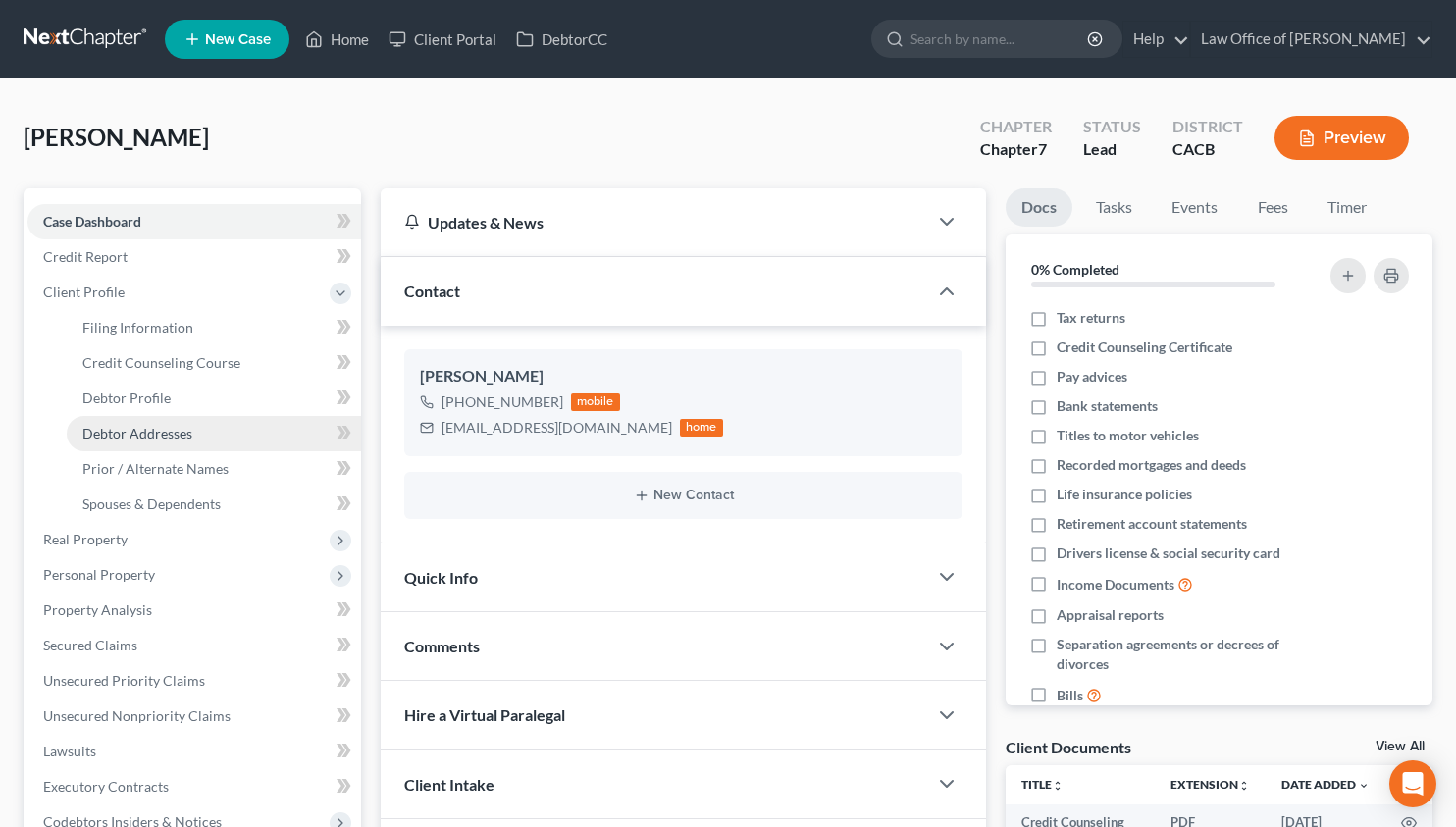
click at [162, 425] on span "Debtor Addresses" at bounding box center [136, 433] width 110 height 17
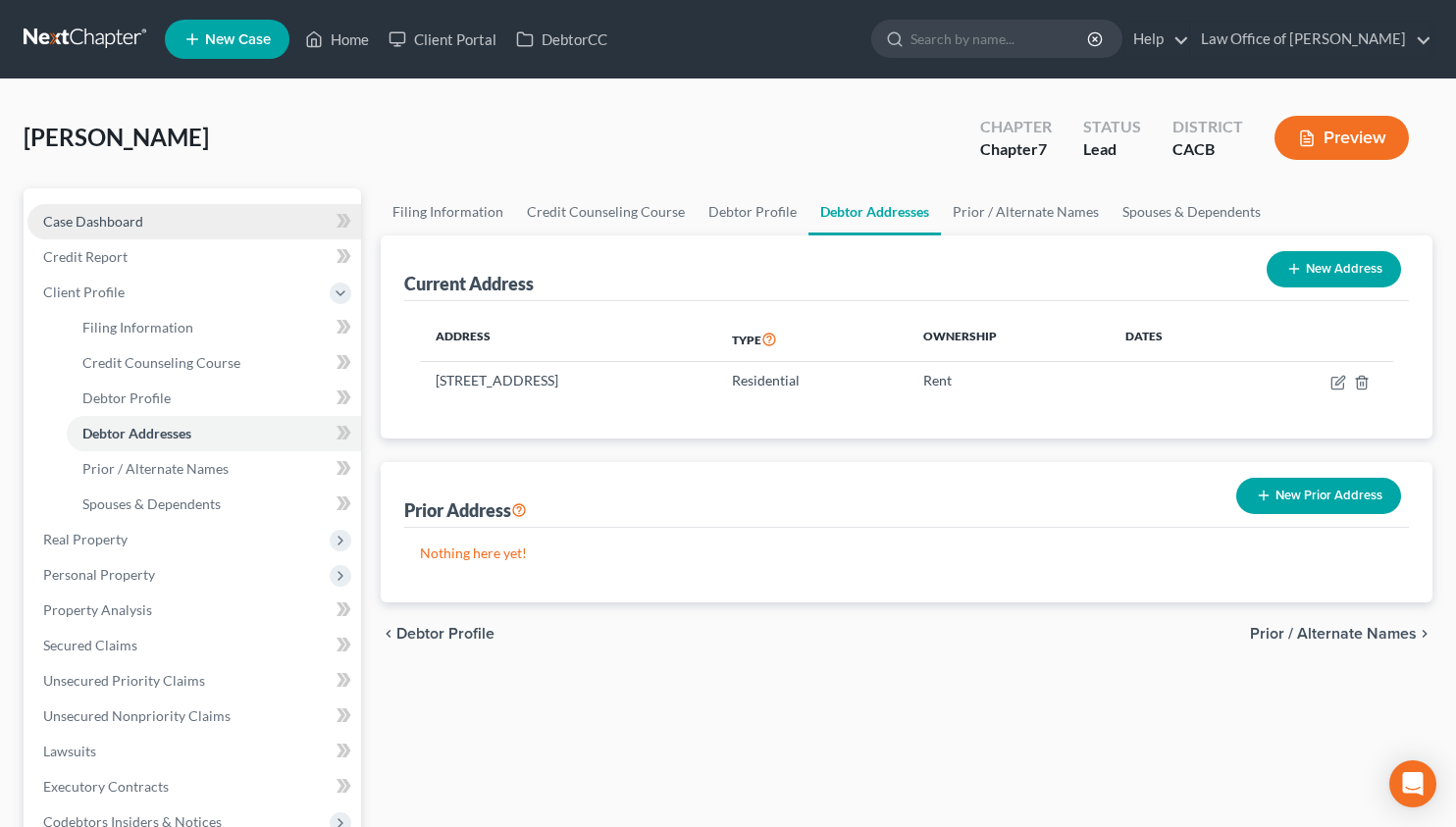
click at [122, 210] on link "Case Dashboard" at bounding box center [195, 222] width 334 height 36
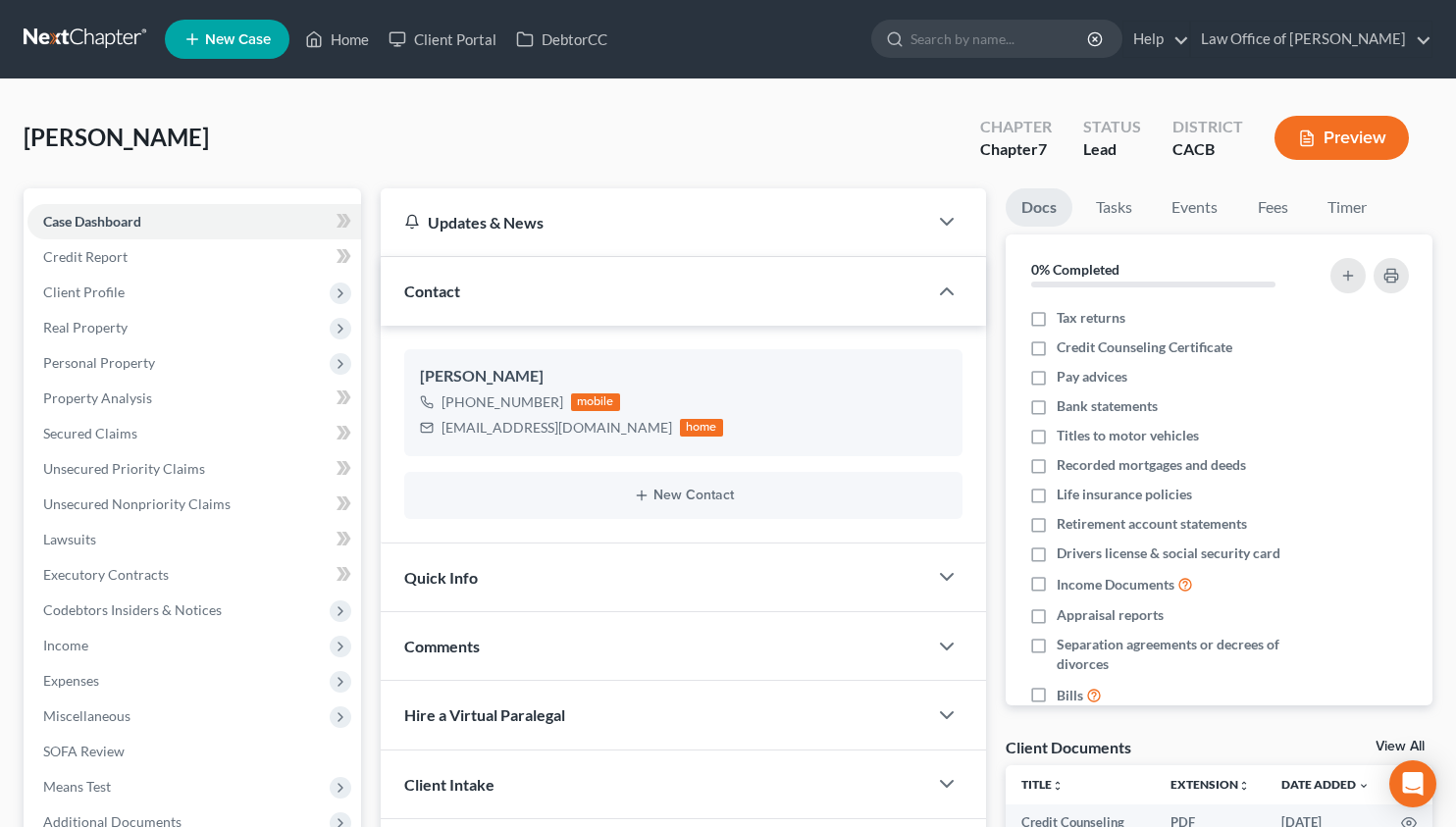
click at [80, 32] on link at bounding box center [86, 40] width 125 height 36
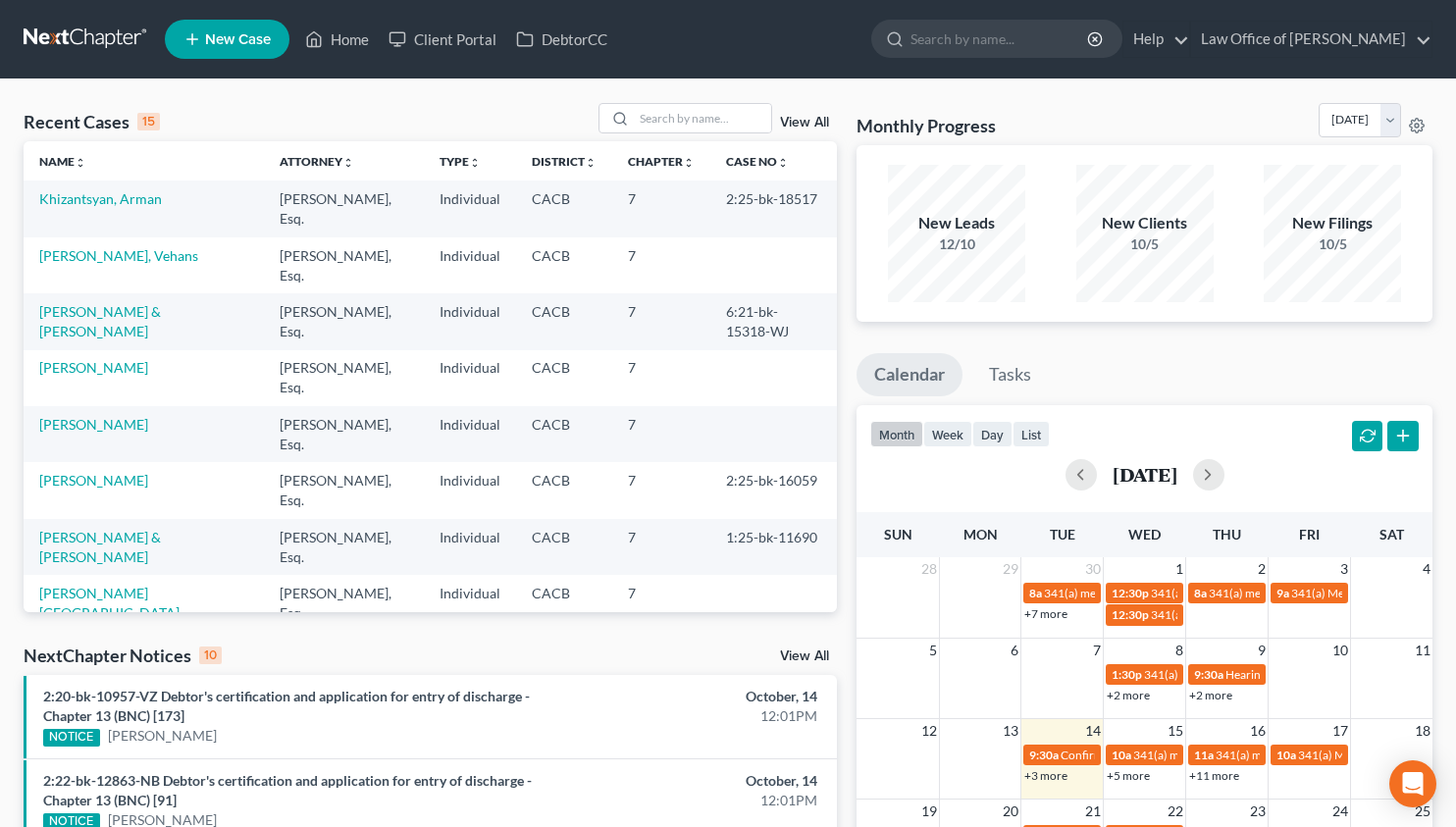
click at [1126, 777] on link "+5 more" at bounding box center [1128, 775] width 43 height 15
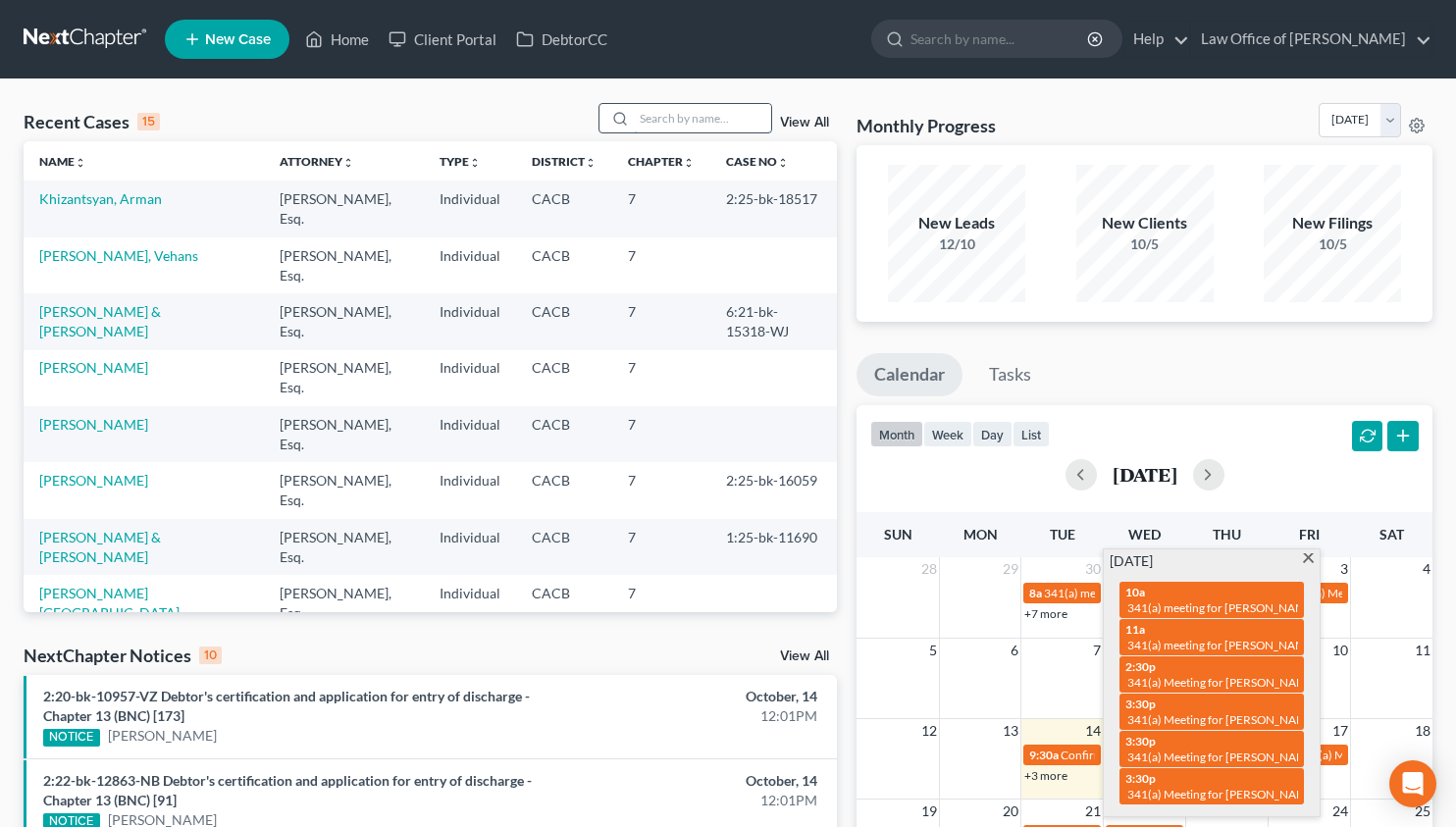
click at [641, 123] on input "search" at bounding box center [701, 118] width 137 height 29
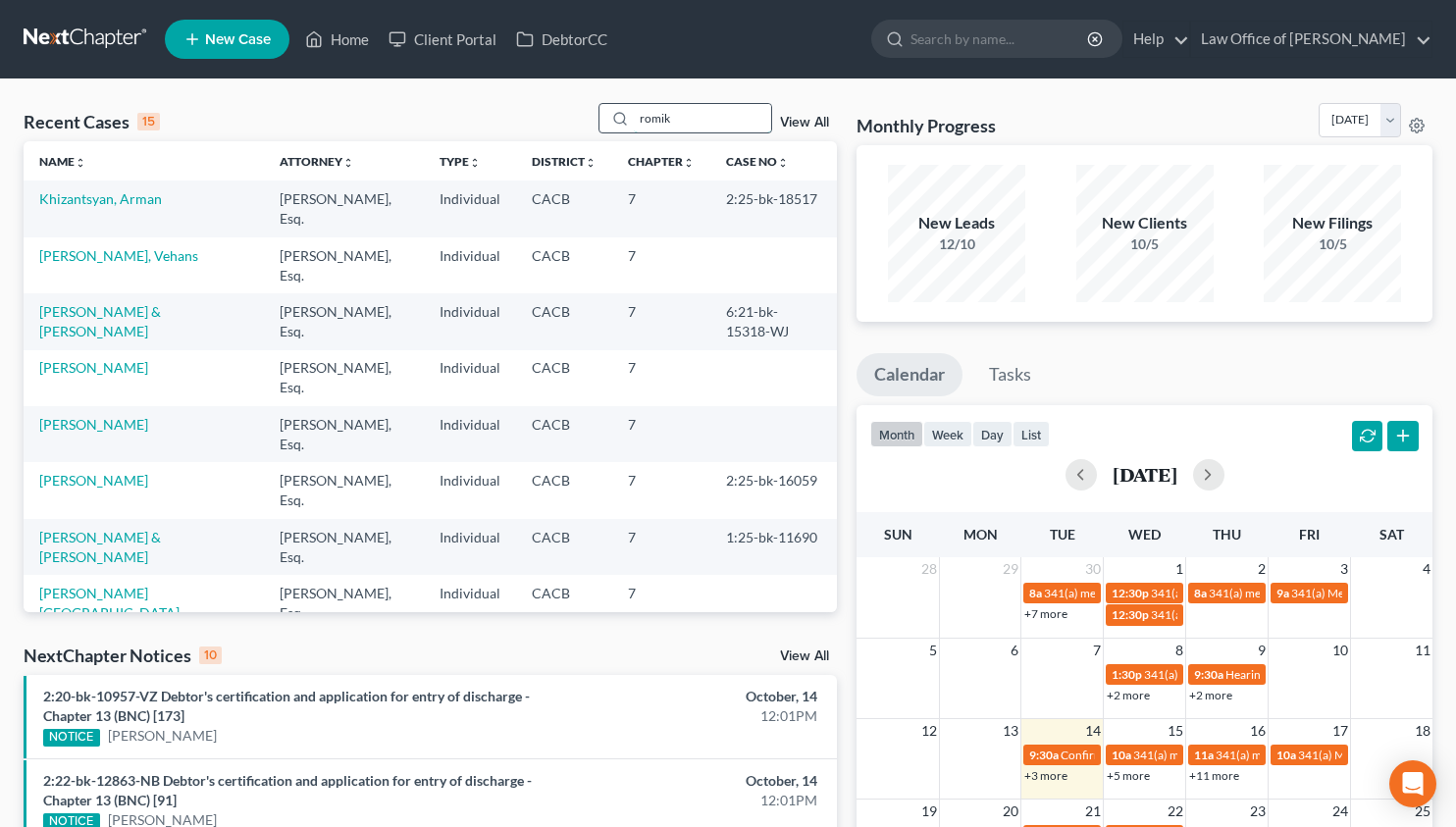
type input "romik"
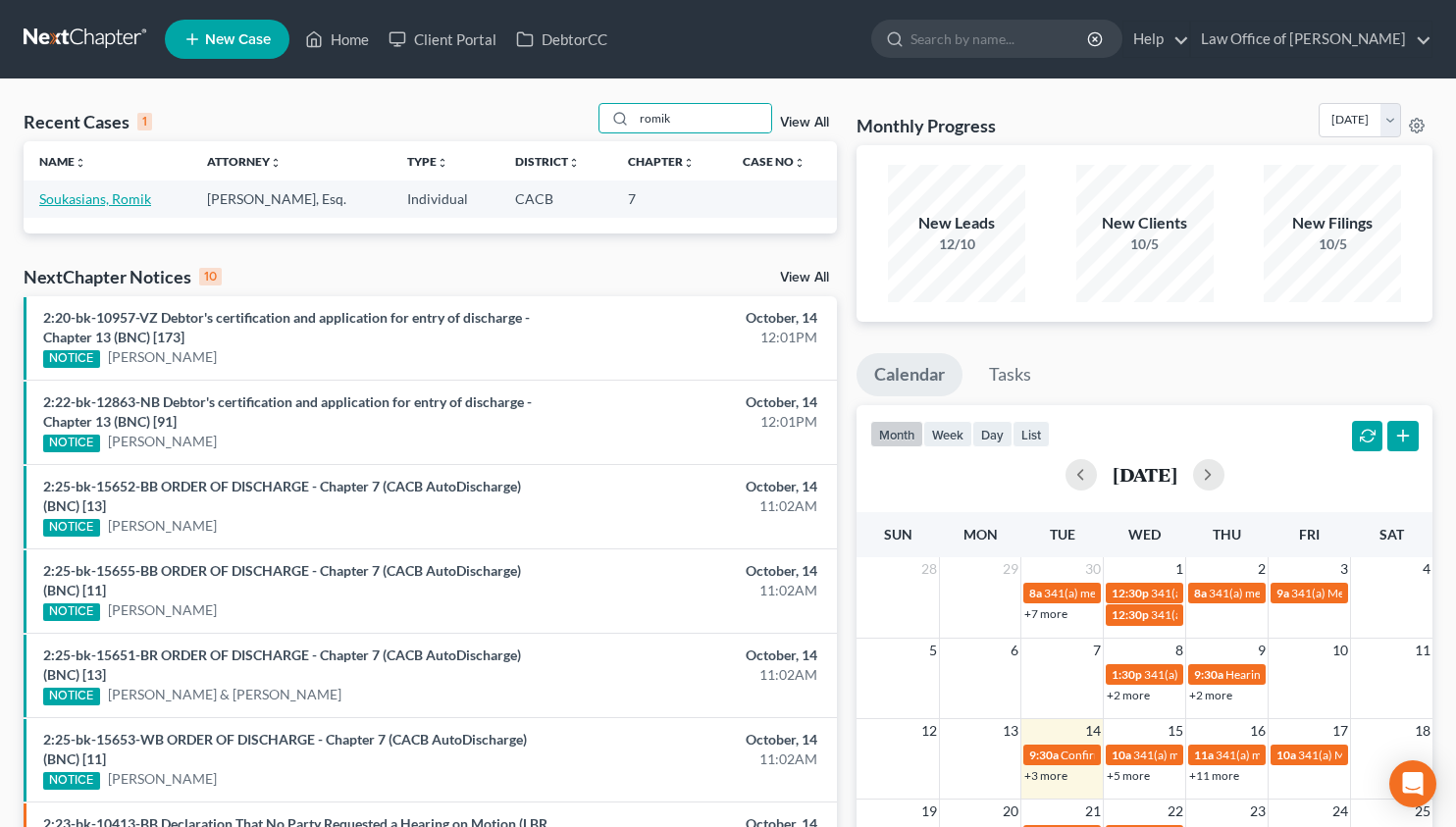
click at [94, 196] on link "Soukasians, Romik" at bounding box center [95, 199] width 112 height 17
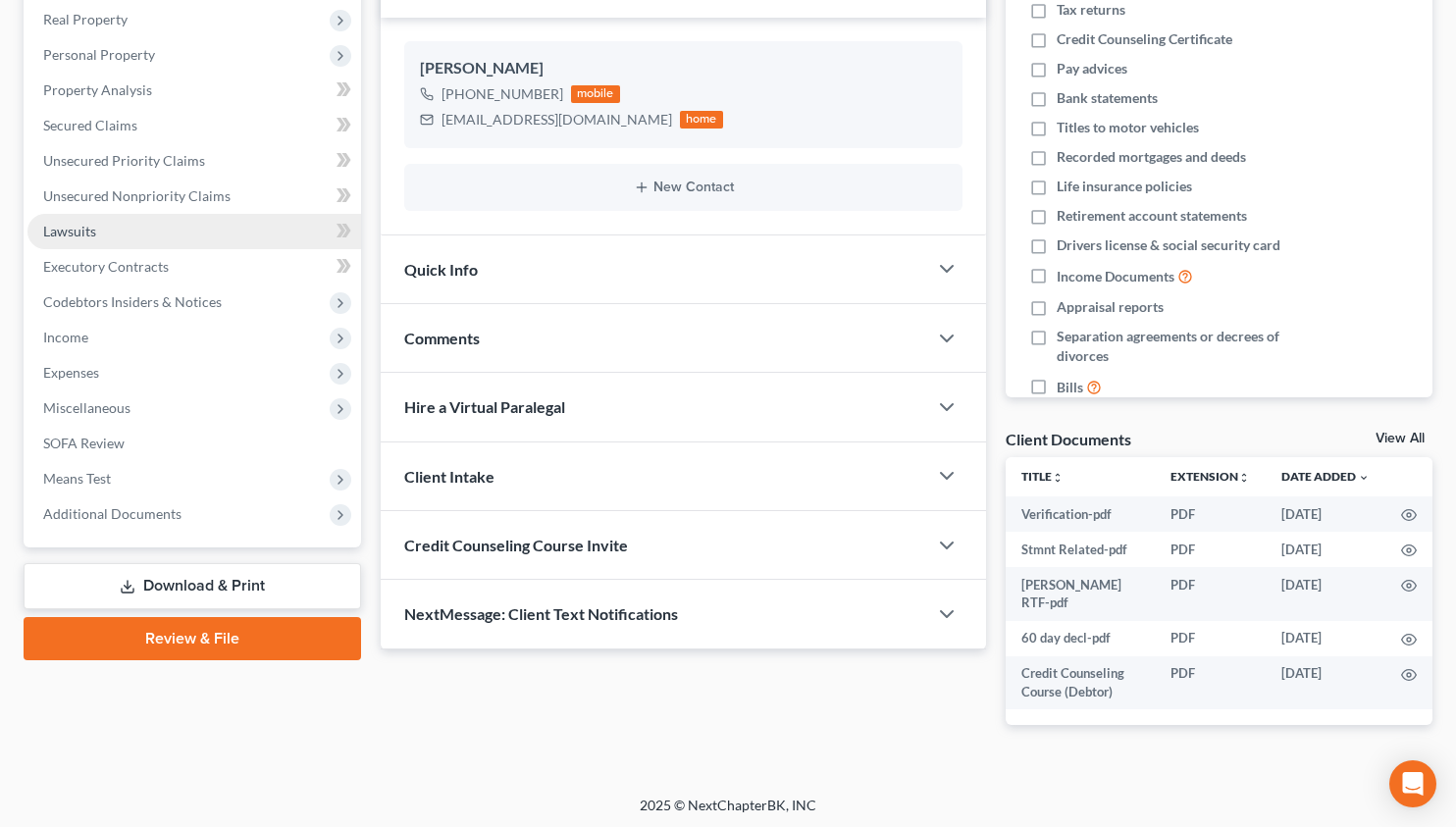
scroll to position [312, 0]
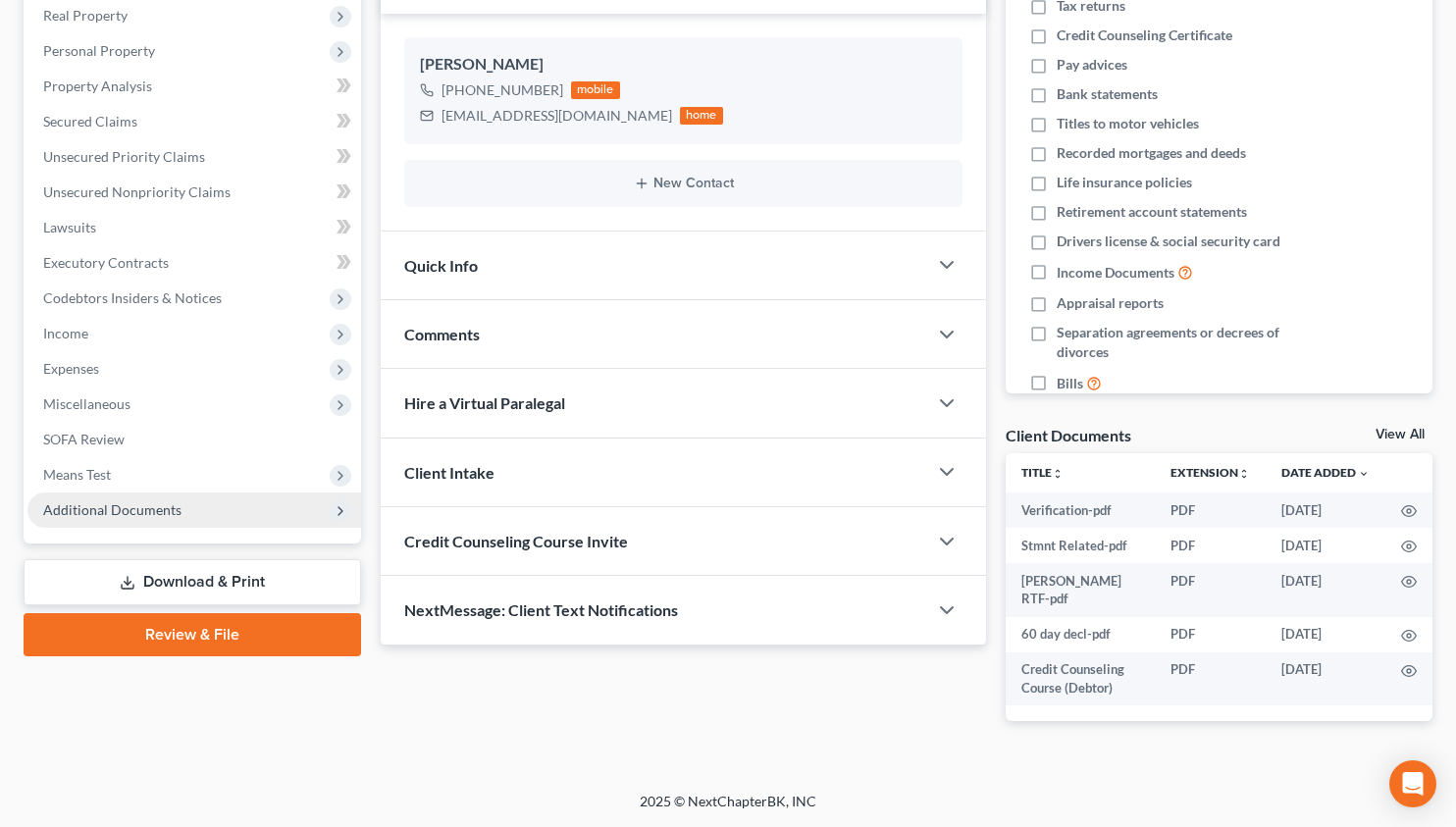
click at [160, 513] on span "Additional Documents" at bounding box center [113, 509] width 138 height 17
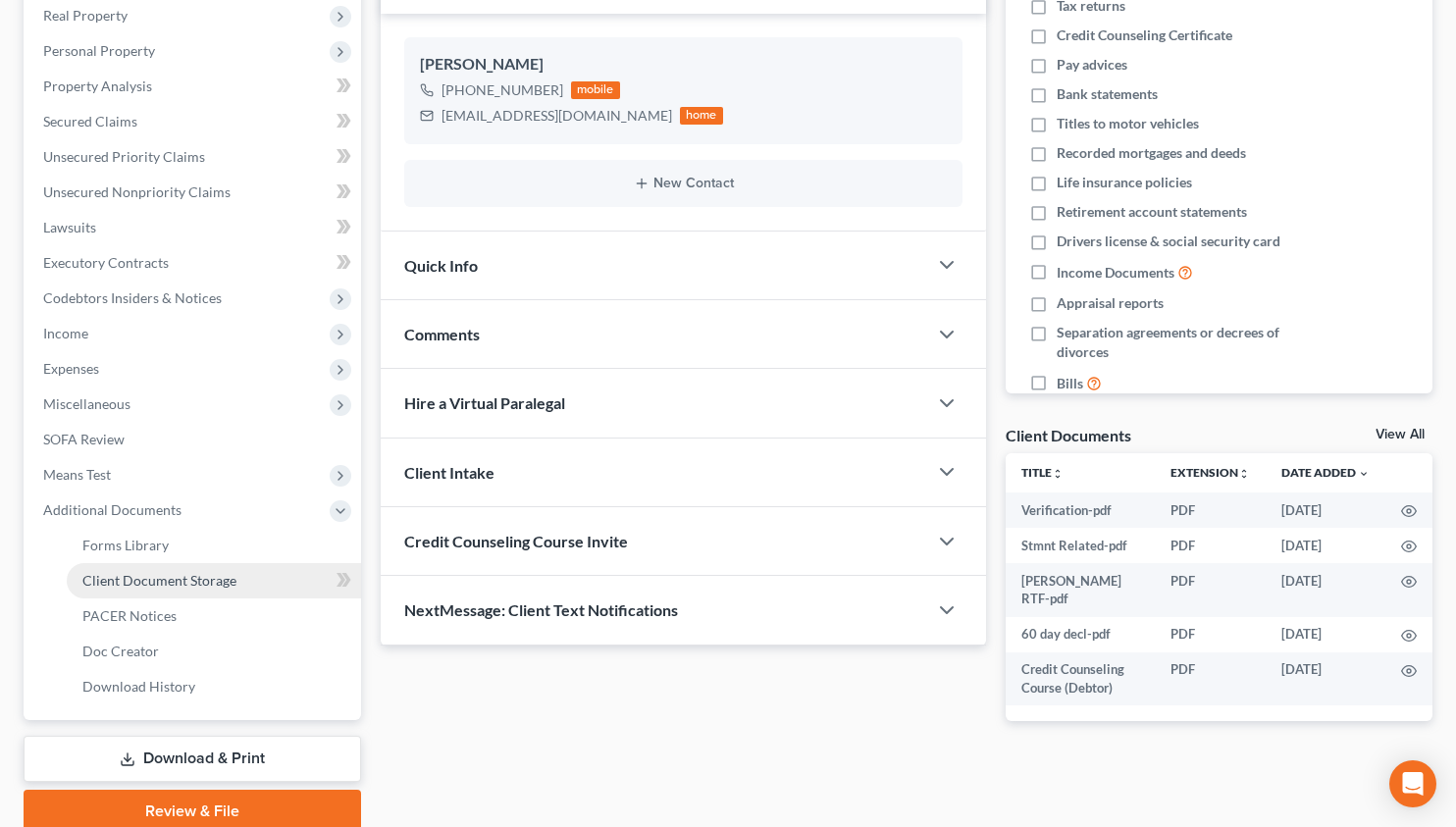
click at [162, 592] on link "Client Document Storage" at bounding box center [214, 581] width 294 height 36
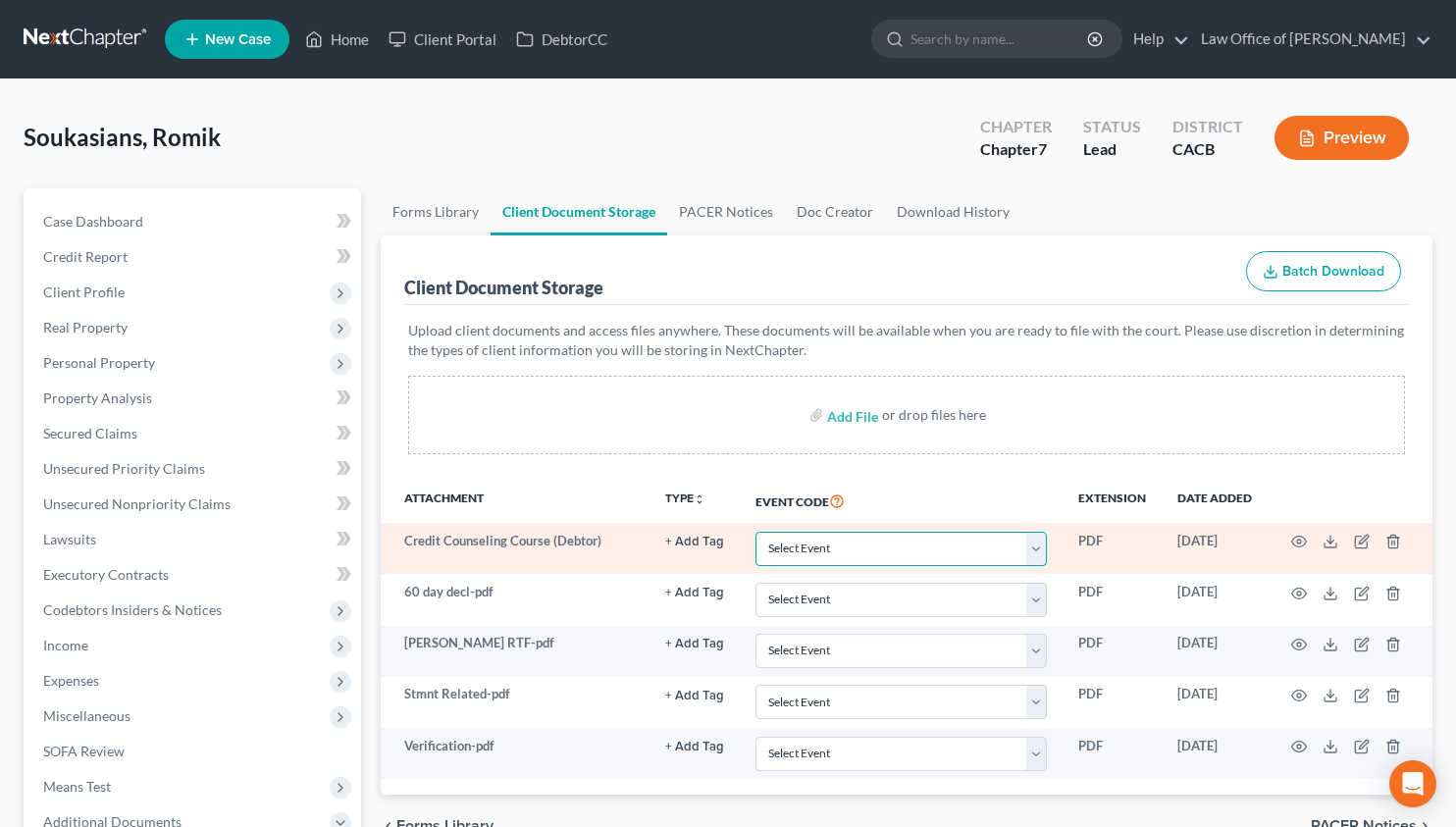
click at [791, 542] on select "Select Event Amended Chapter 11 Plan Amended Chapter 11 Small Business Plan Ame…" at bounding box center [901, 548] width 291 height 35
select select "10"
click at [756, 532] on select "Select Event Amended Chapter 11 Plan Amended Chapter 11 Small Business Plan Ame…" at bounding box center [901, 548] width 291 height 35
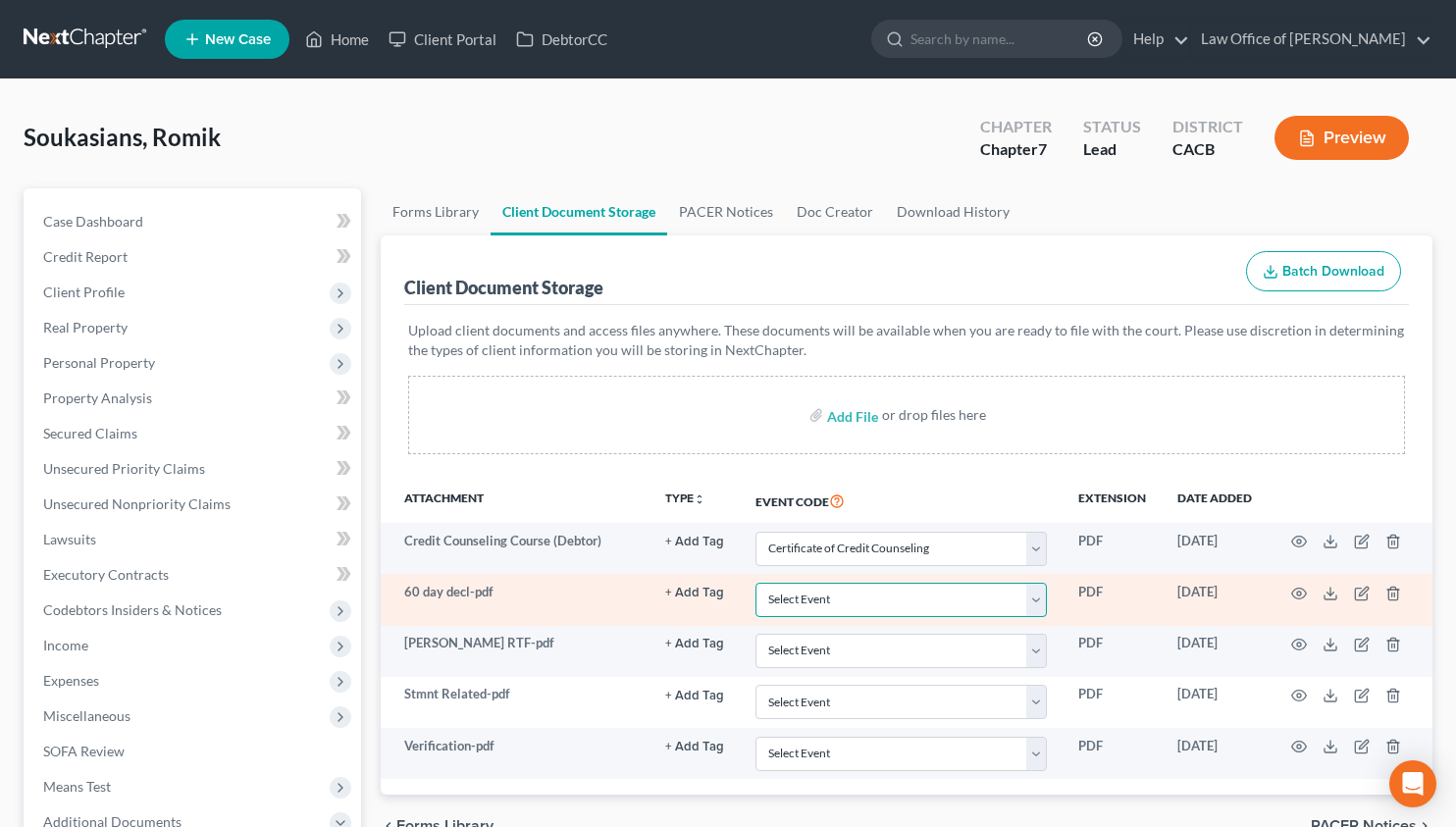
click at [792, 605] on select "Select Event Amended Chapter 11 Plan Amended Chapter 11 Small Business Plan Ame…" at bounding box center [901, 600] width 291 height 35
select select "30"
click at [756, 583] on select "Select Event Amended Chapter 11 Plan Amended Chapter 11 Small Business Plan Ame…" at bounding box center [901, 600] width 291 height 35
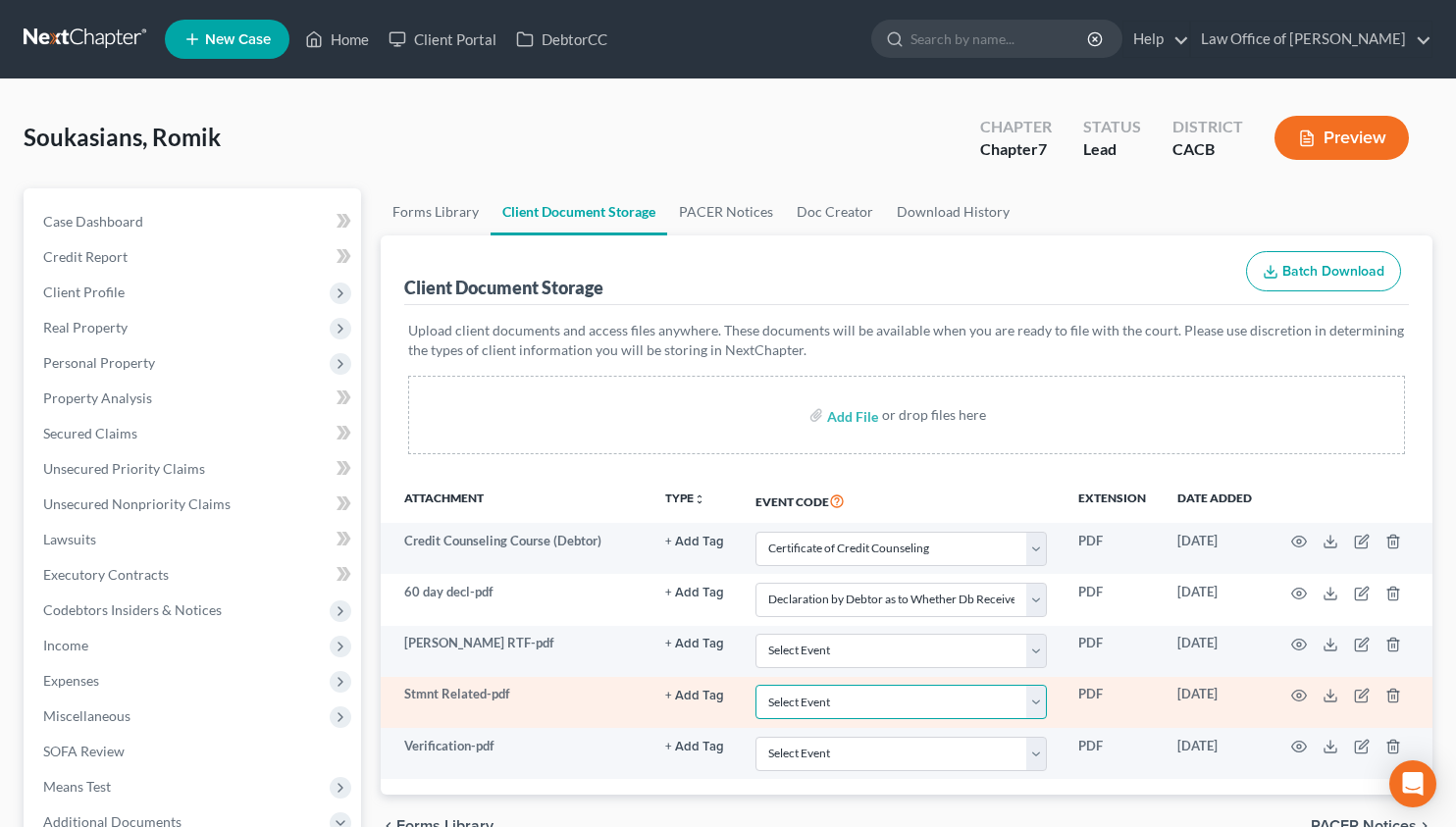
click at [820, 695] on select "Select Event Amended Chapter 11 Plan Amended Chapter 11 Small Business Plan Ame…" at bounding box center [901, 702] width 291 height 35
select select "65"
click at [756, 685] on select "Select Event Amended Chapter 11 Plan Amended Chapter 11 Small Business Plan Ame…" at bounding box center [901, 702] width 291 height 35
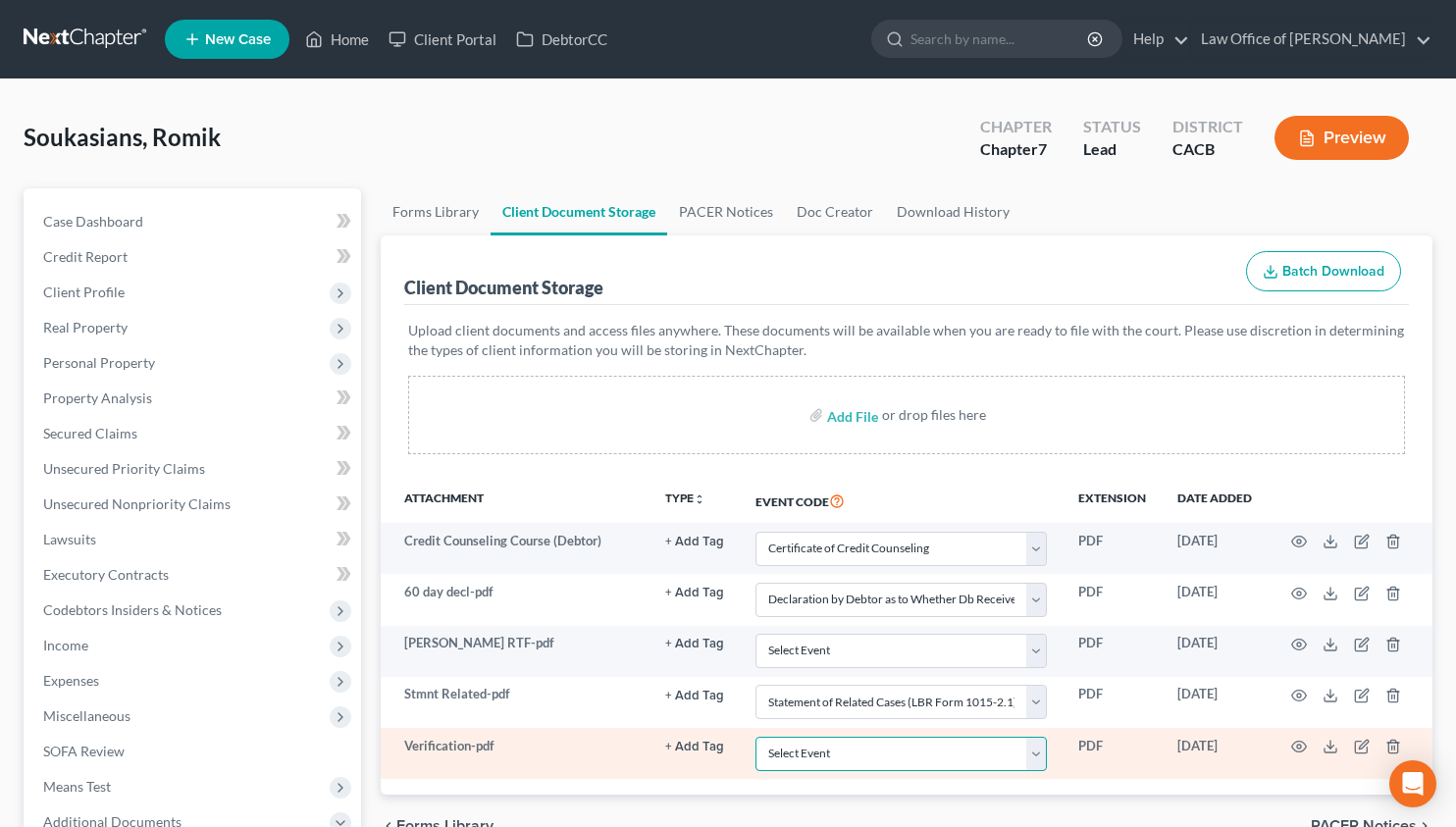
click at [820, 764] on select "Select Event Amended Chapter 11 Plan Amended Chapter 11 Small Business Plan Ame…" at bounding box center [901, 754] width 291 height 35
select select "72"
click at [756, 737] on select "Select Event Amended Chapter 11 Plan Amended Chapter 11 Small Business Plan Ame…" at bounding box center [901, 754] width 291 height 35
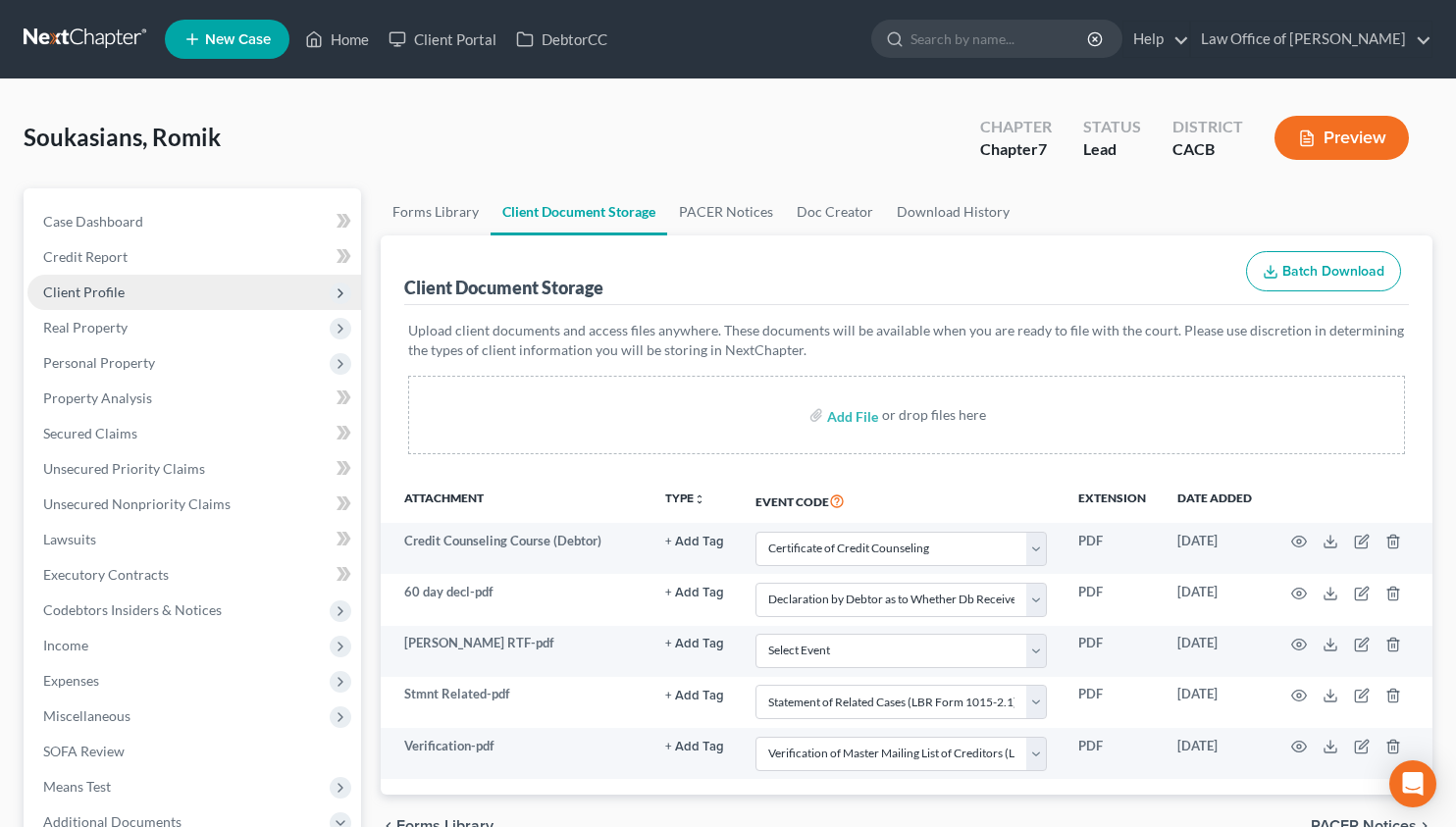
click at [189, 277] on span "Client Profile" at bounding box center [195, 292] width 334 height 36
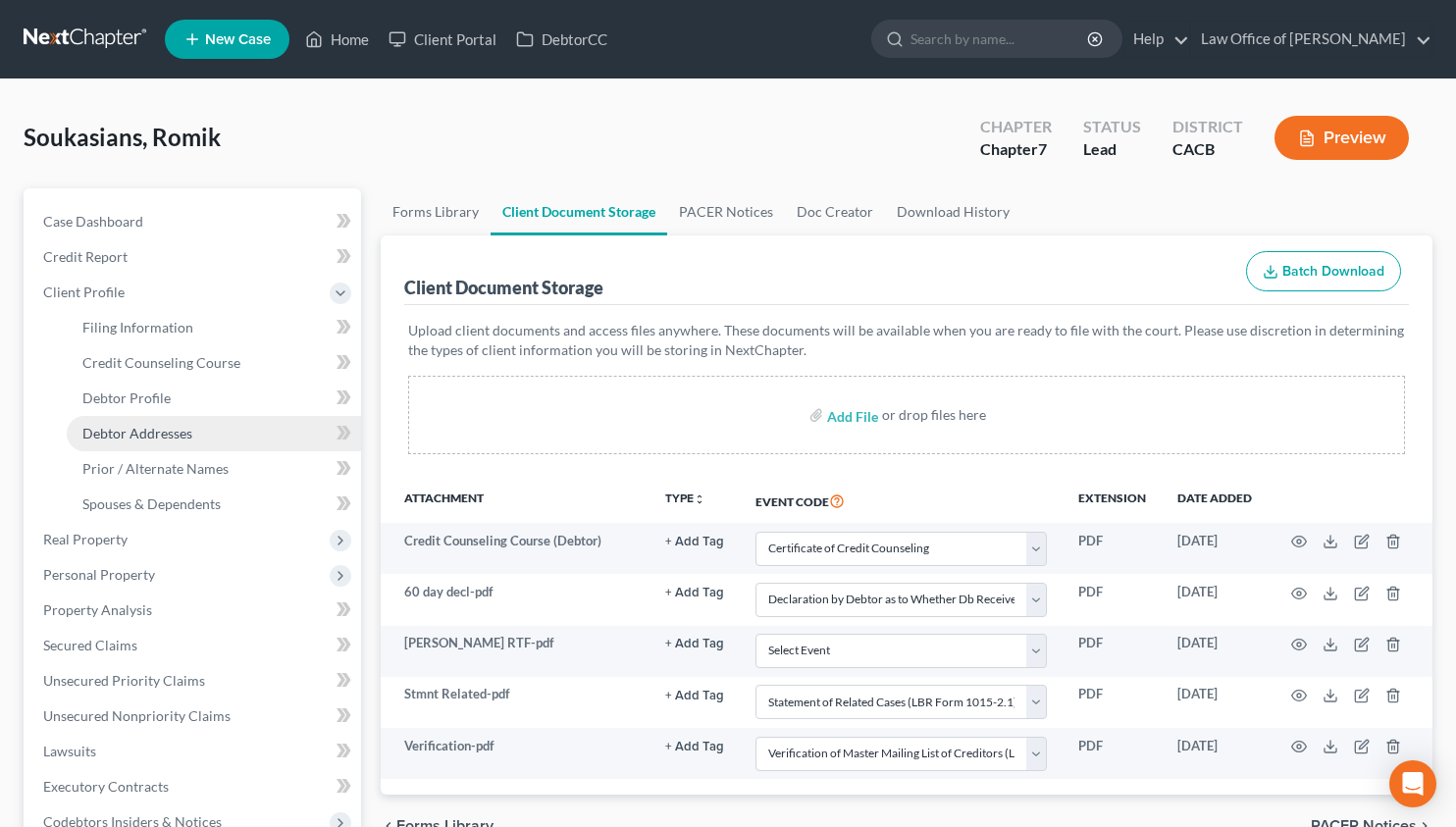
click at [154, 437] on span "Debtor Addresses" at bounding box center [136, 433] width 110 height 17
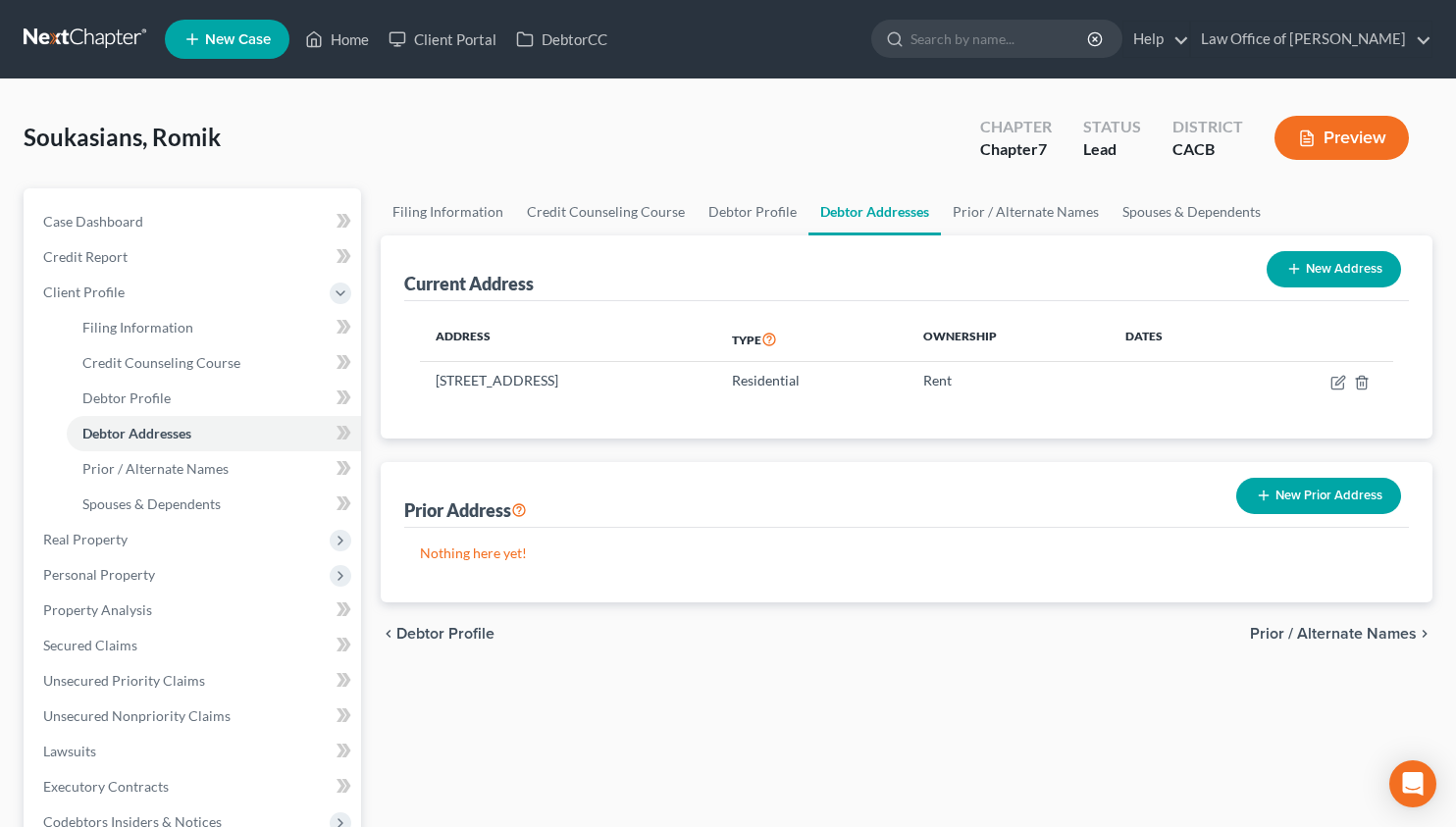
click at [66, 36] on link at bounding box center [86, 40] width 125 height 36
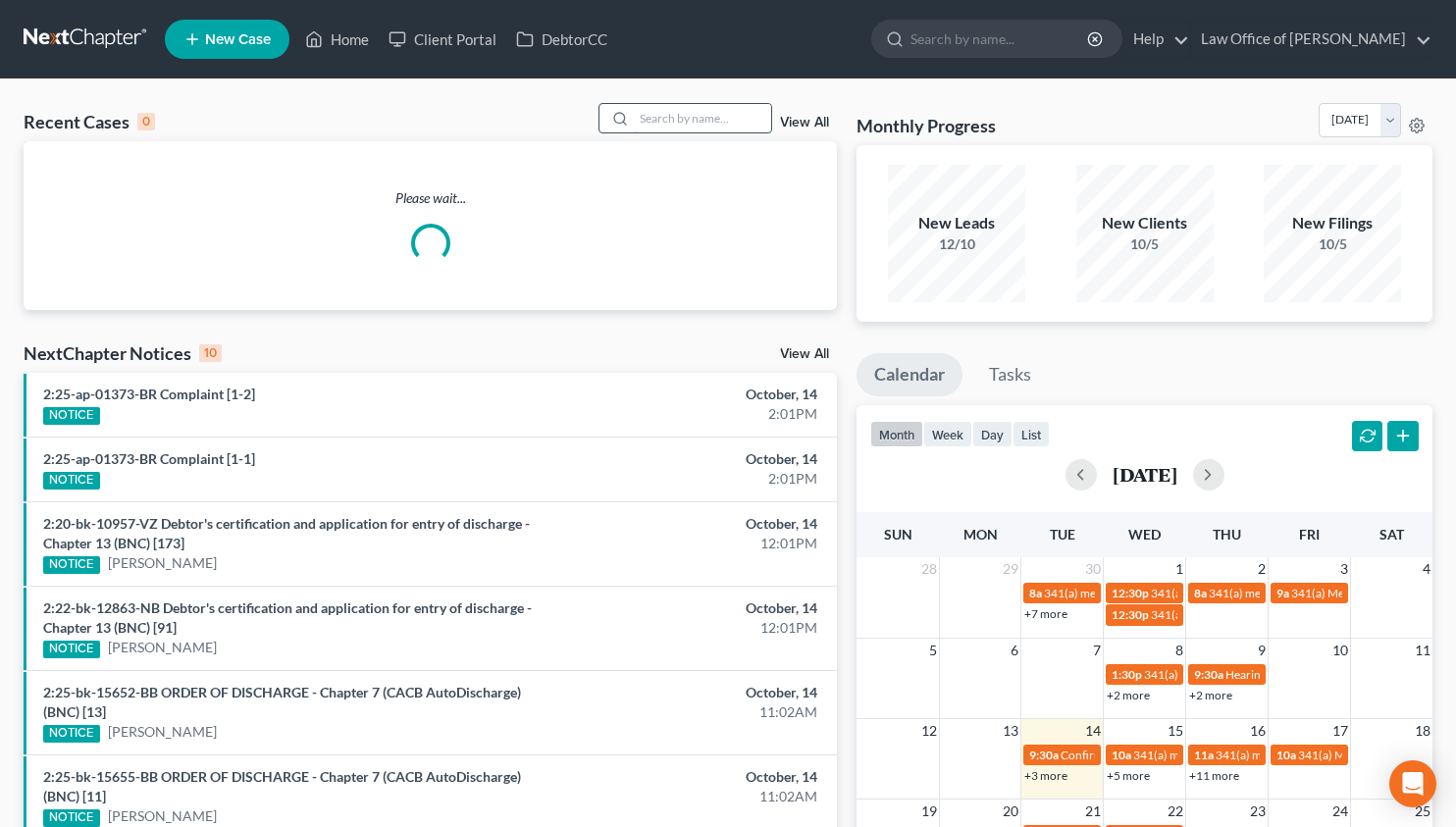
click at [686, 126] on input "search" at bounding box center [701, 118] width 137 height 29
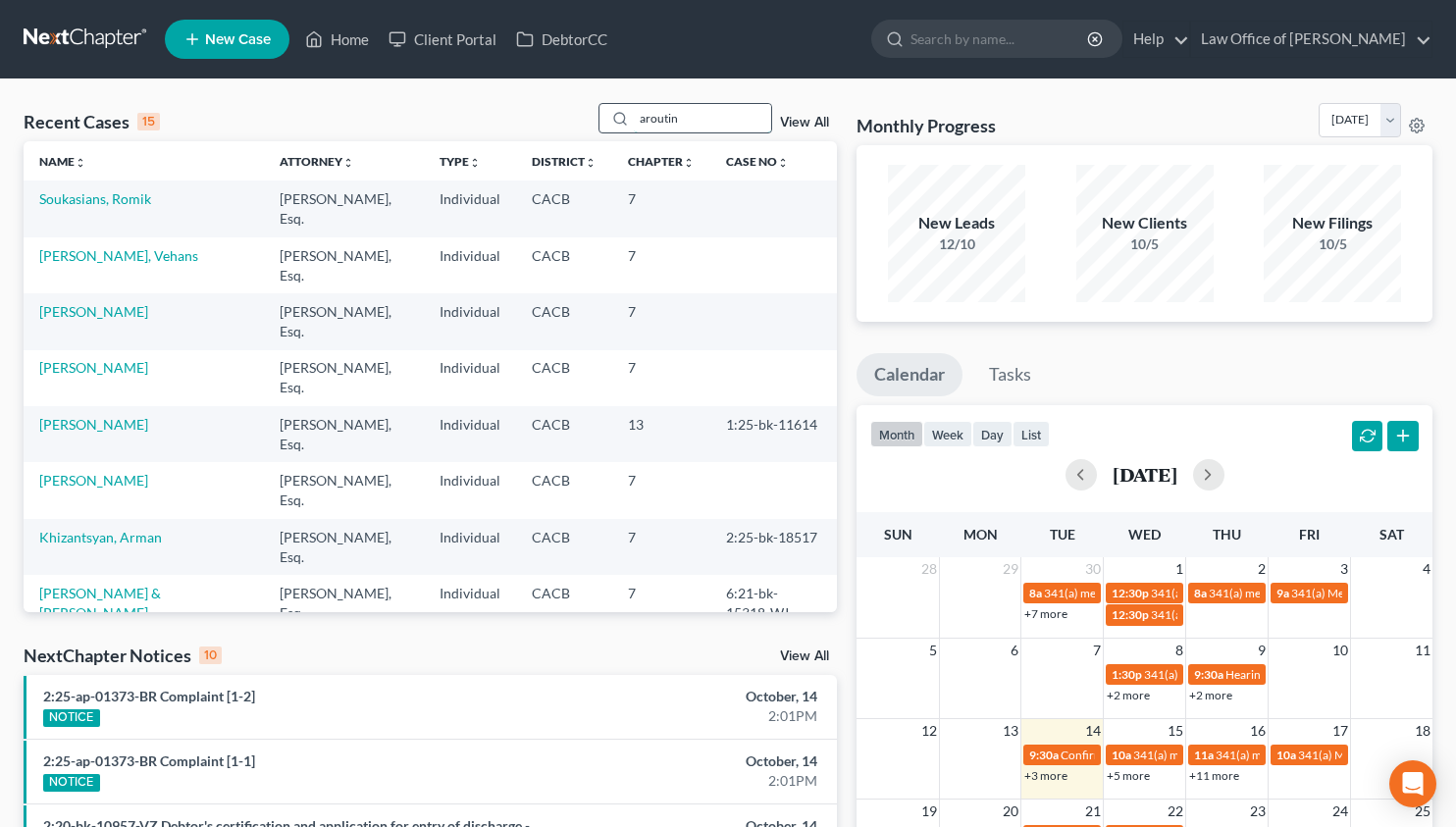
type input "aroutin"
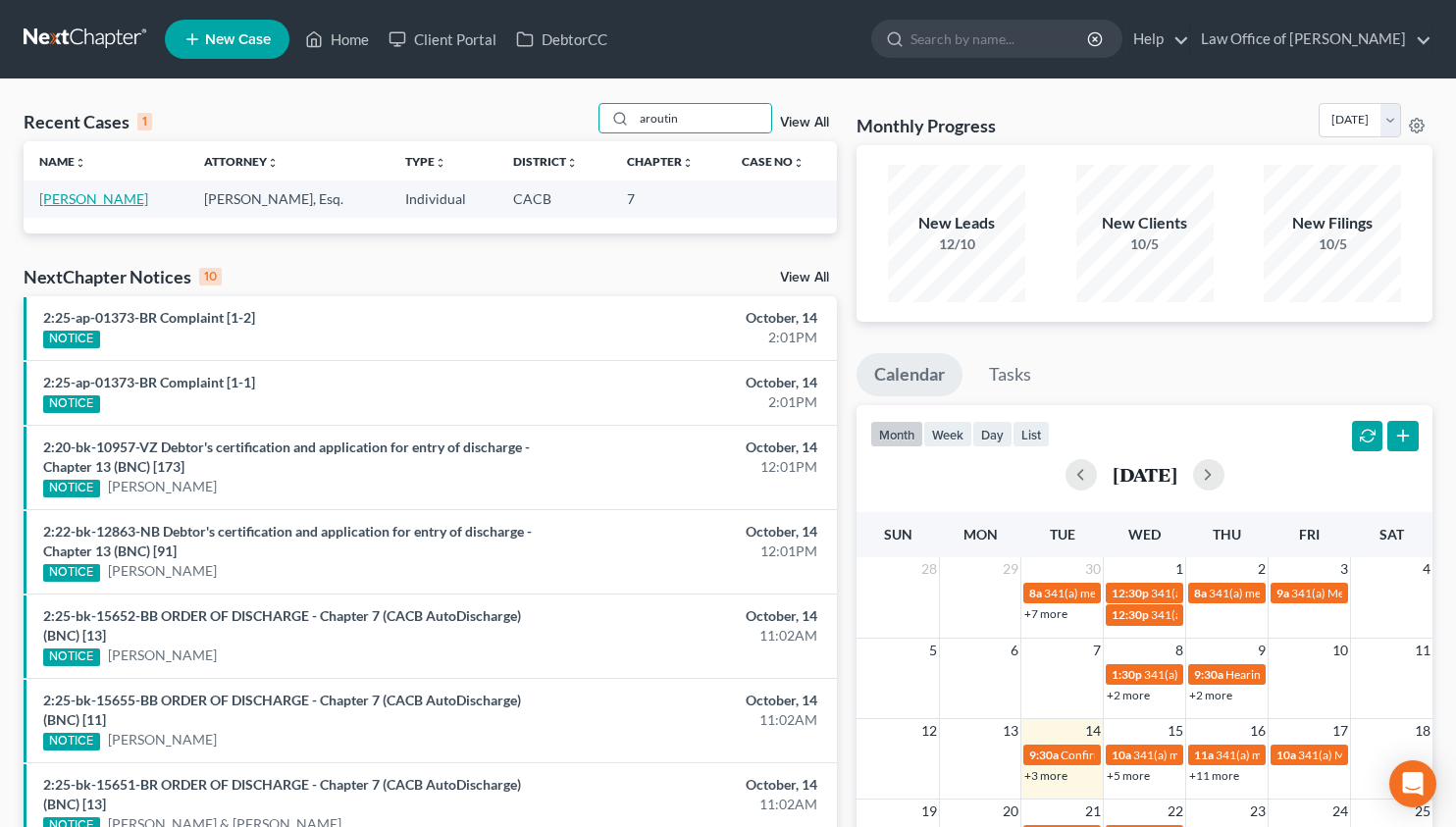
click at [101, 200] on link "[PERSON_NAME]" at bounding box center [94, 199] width 109 height 17
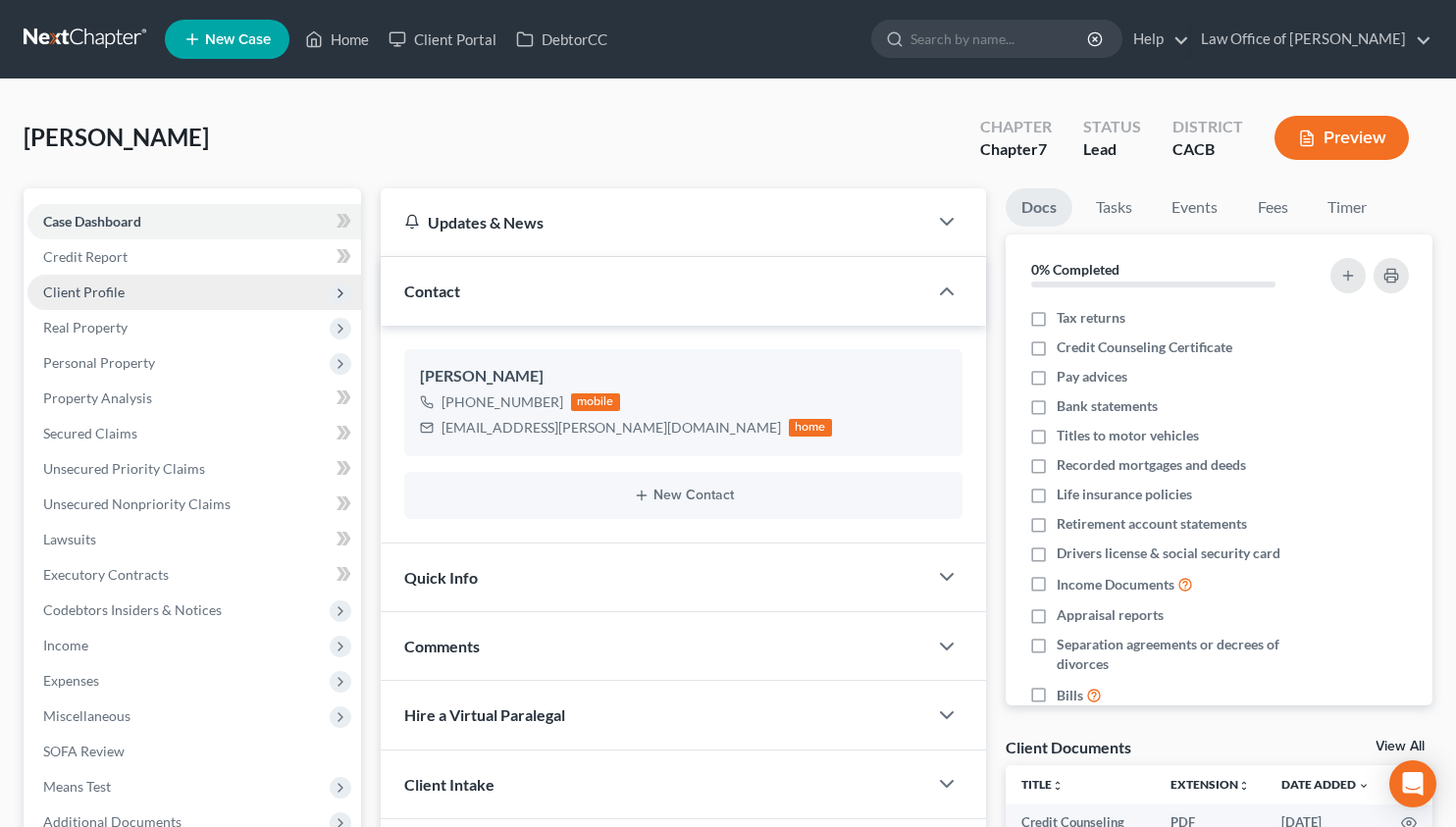
click at [91, 275] on span "Client Profile" at bounding box center [195, 292] width 334 height 36
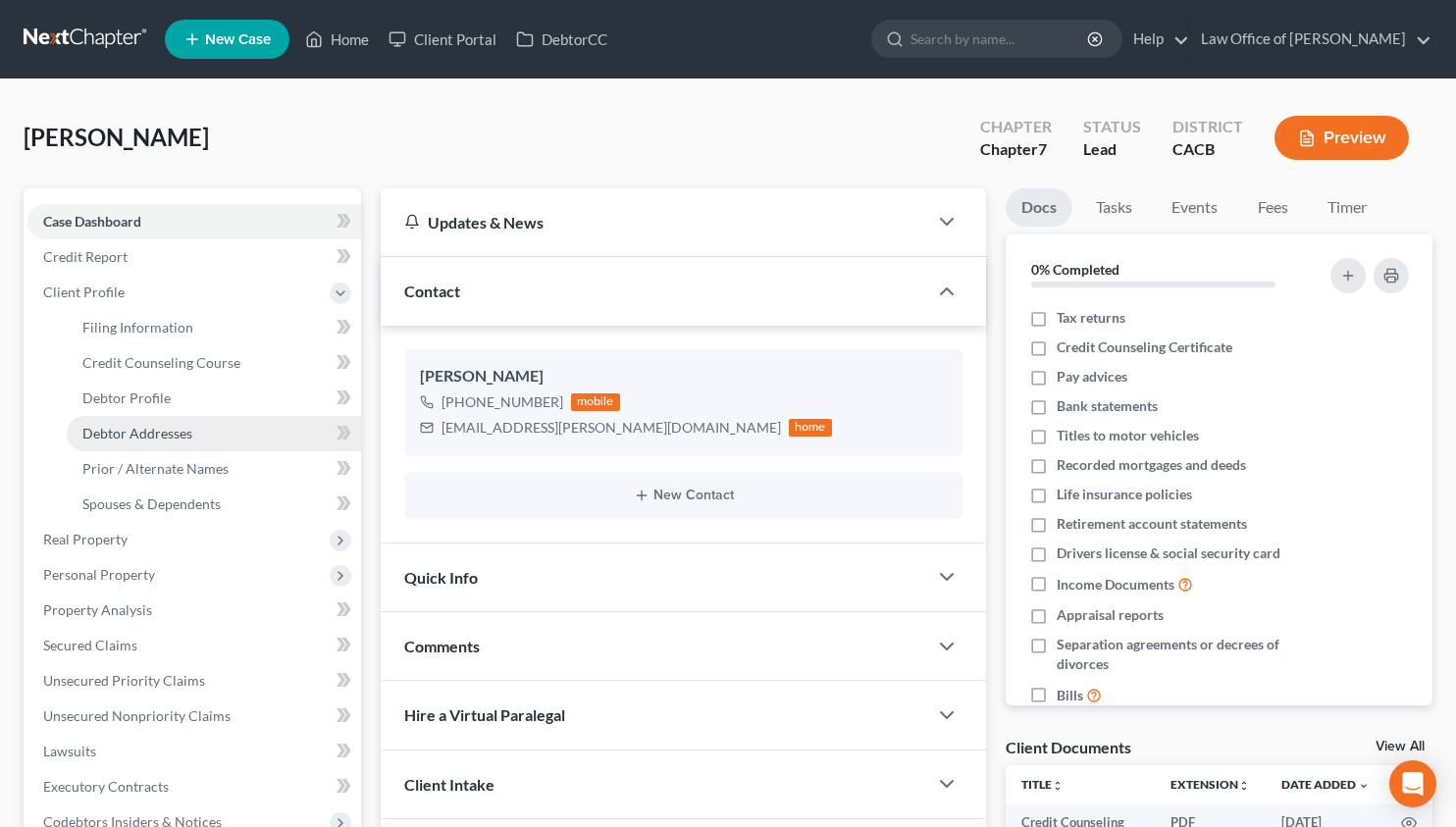
click at [163, 441] on span "Debtor Addresses" at bounding box center [136, 433] width 110 height 17
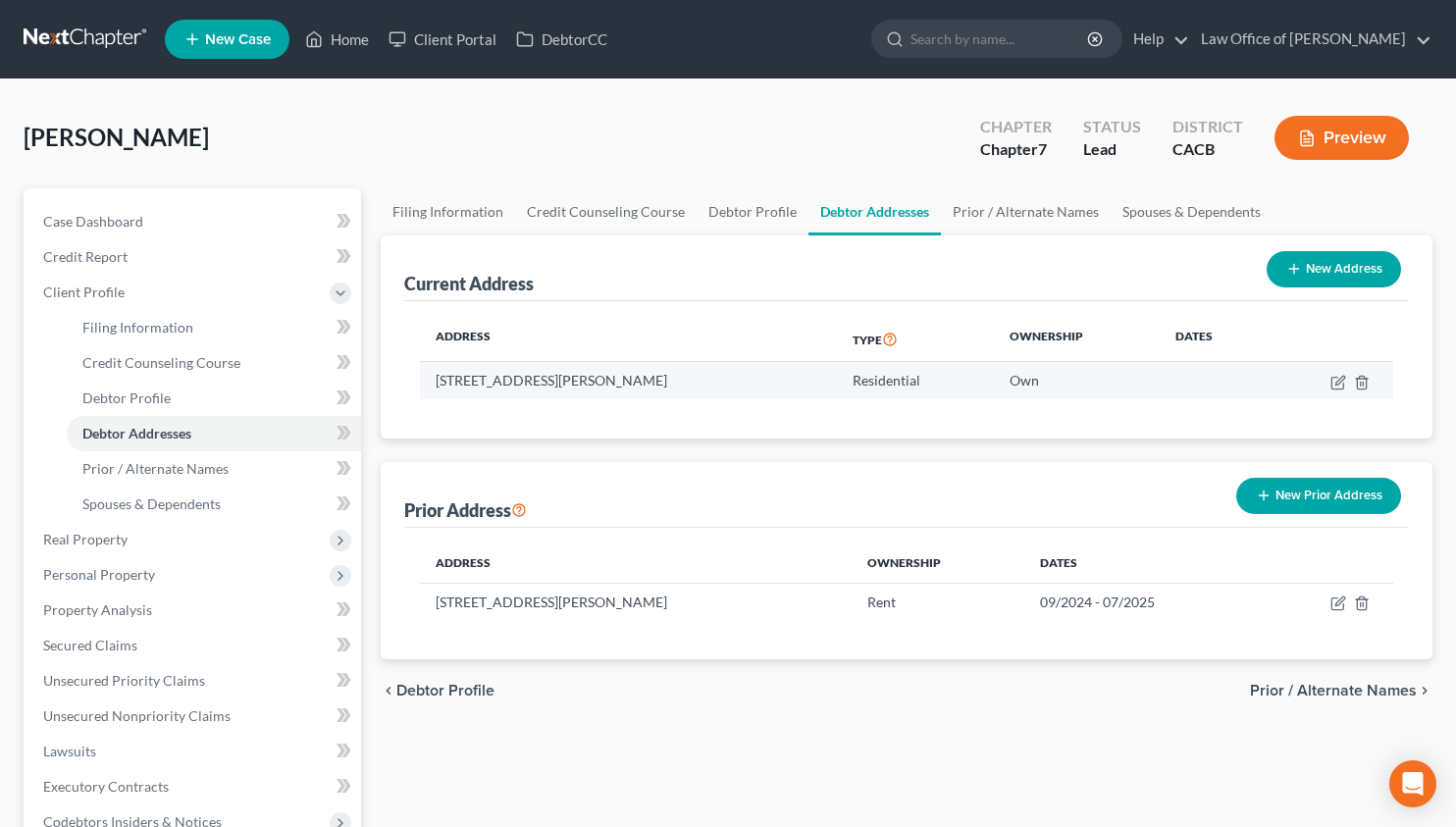
drag, startPoint x: 725, startPoint y: 384, endPoint x: 672, endPoint y: 388, distance: 53.2
click at [672, 388] on td "[STREET_ADDRESS][PERSON_NAME]" at bounding box center [628, 380] width 417 height 38
copy td "93063"
click at [70, 47] on link at bounding box center [86, 40] width 125 height 36
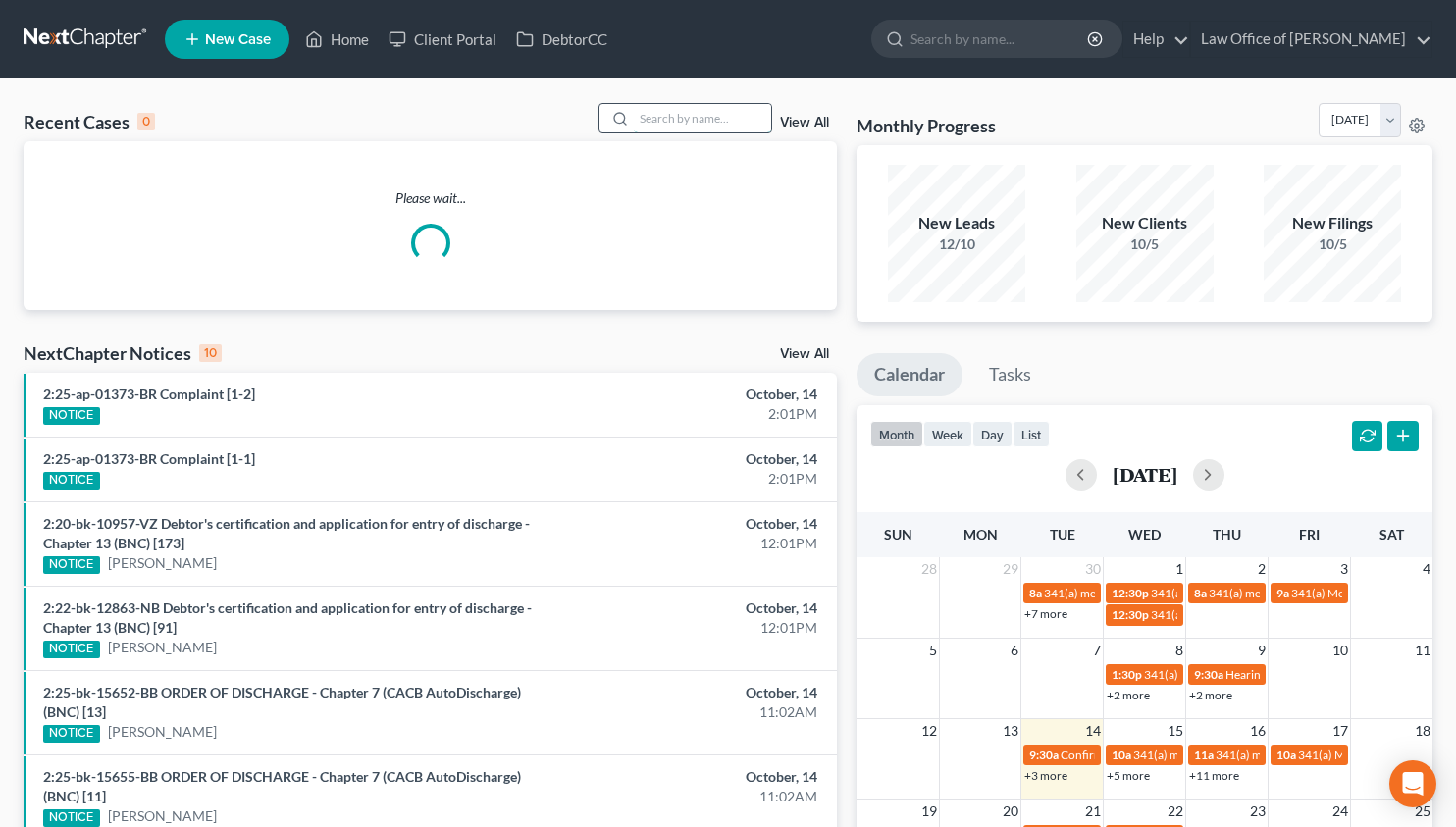
click at [729, 116] on input "search" at bounding box center [701, 118] width 137 height 29
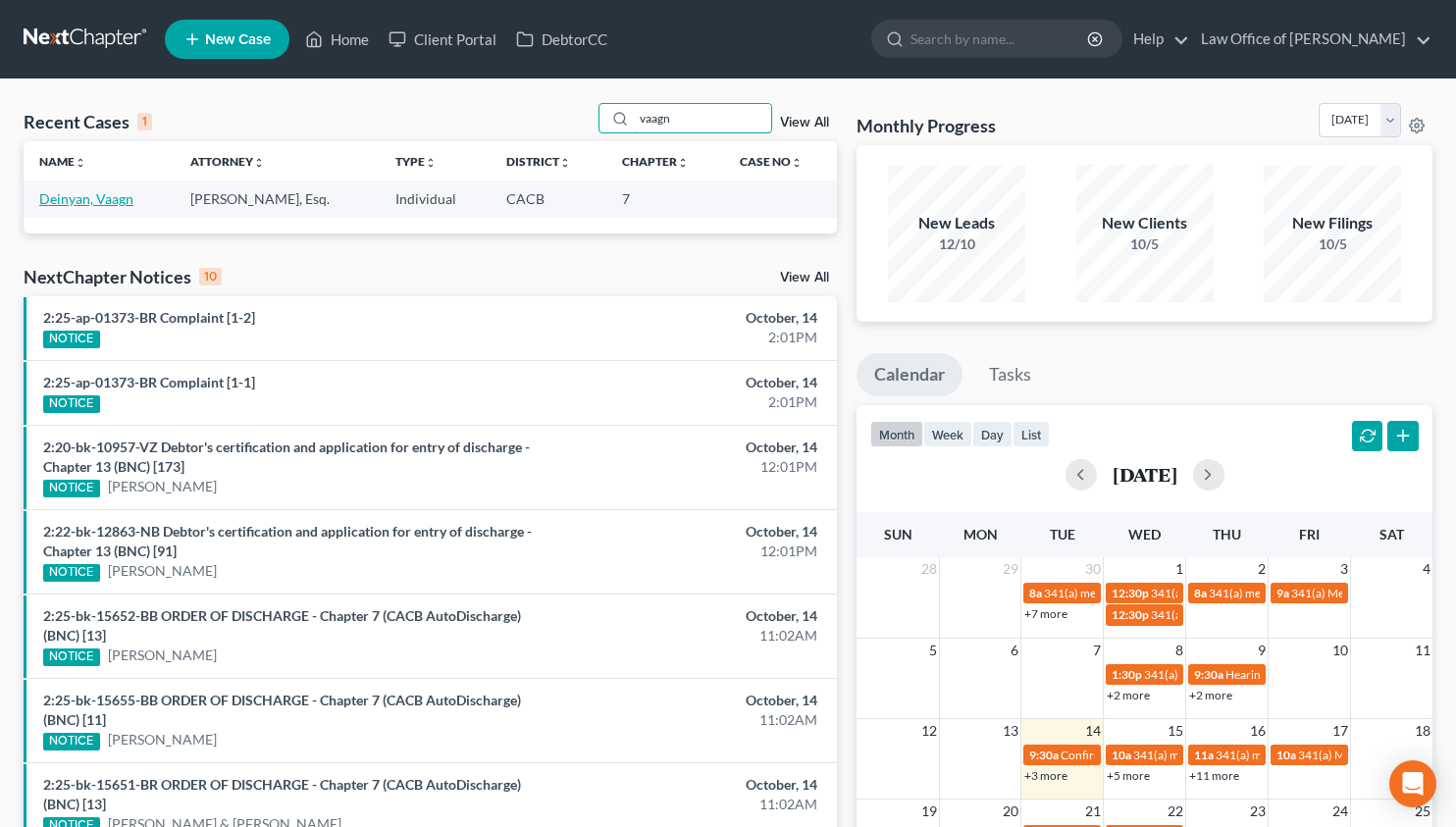
type input "vaagn"
click at [65, 199] on link "Deinyan, Vaagn" at bounding box center [86, 199] width 94 height 17
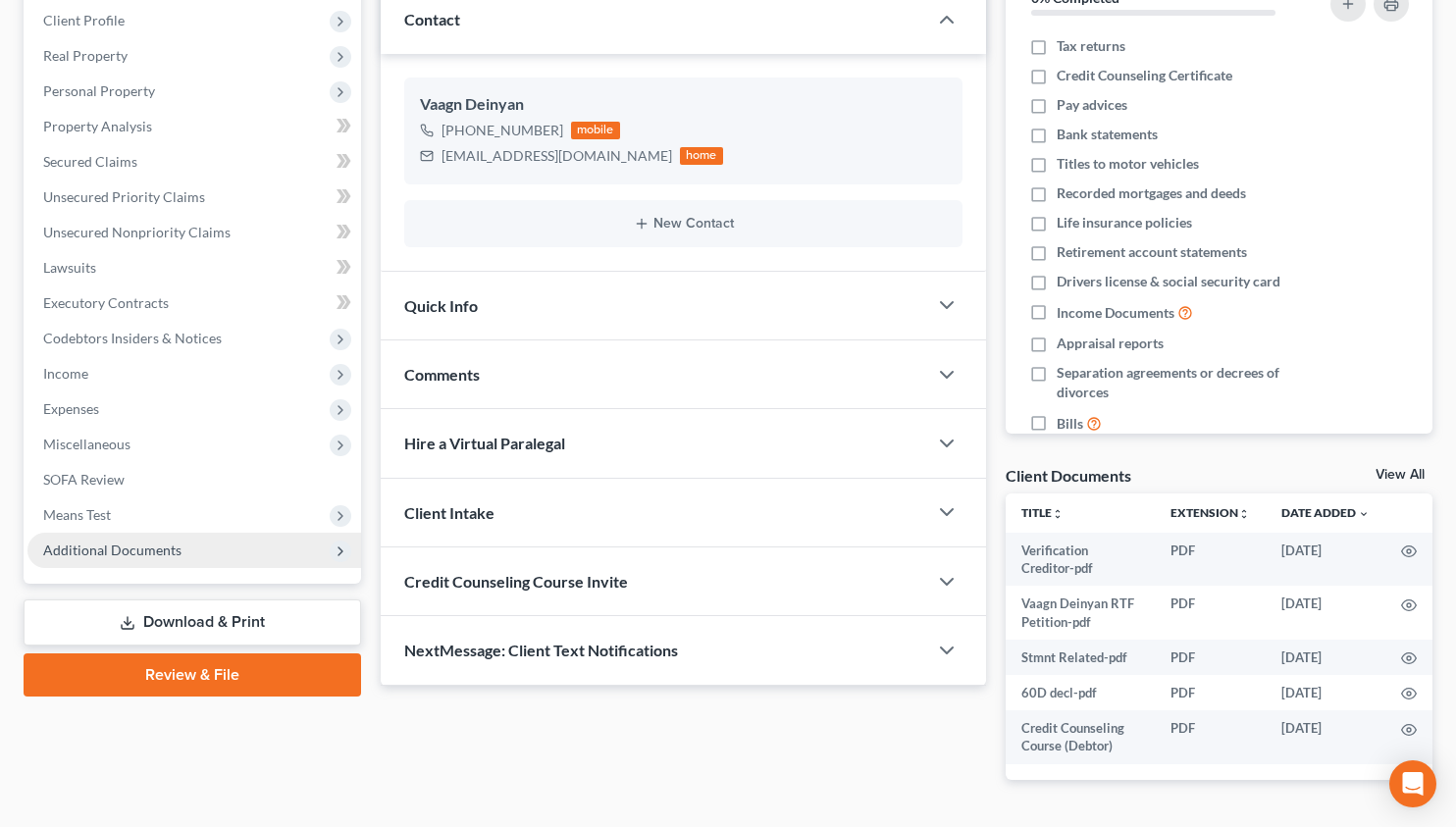
click at [195, 552] on span "Additional Documents" at bounding box center [195, 550] width 334 height 36
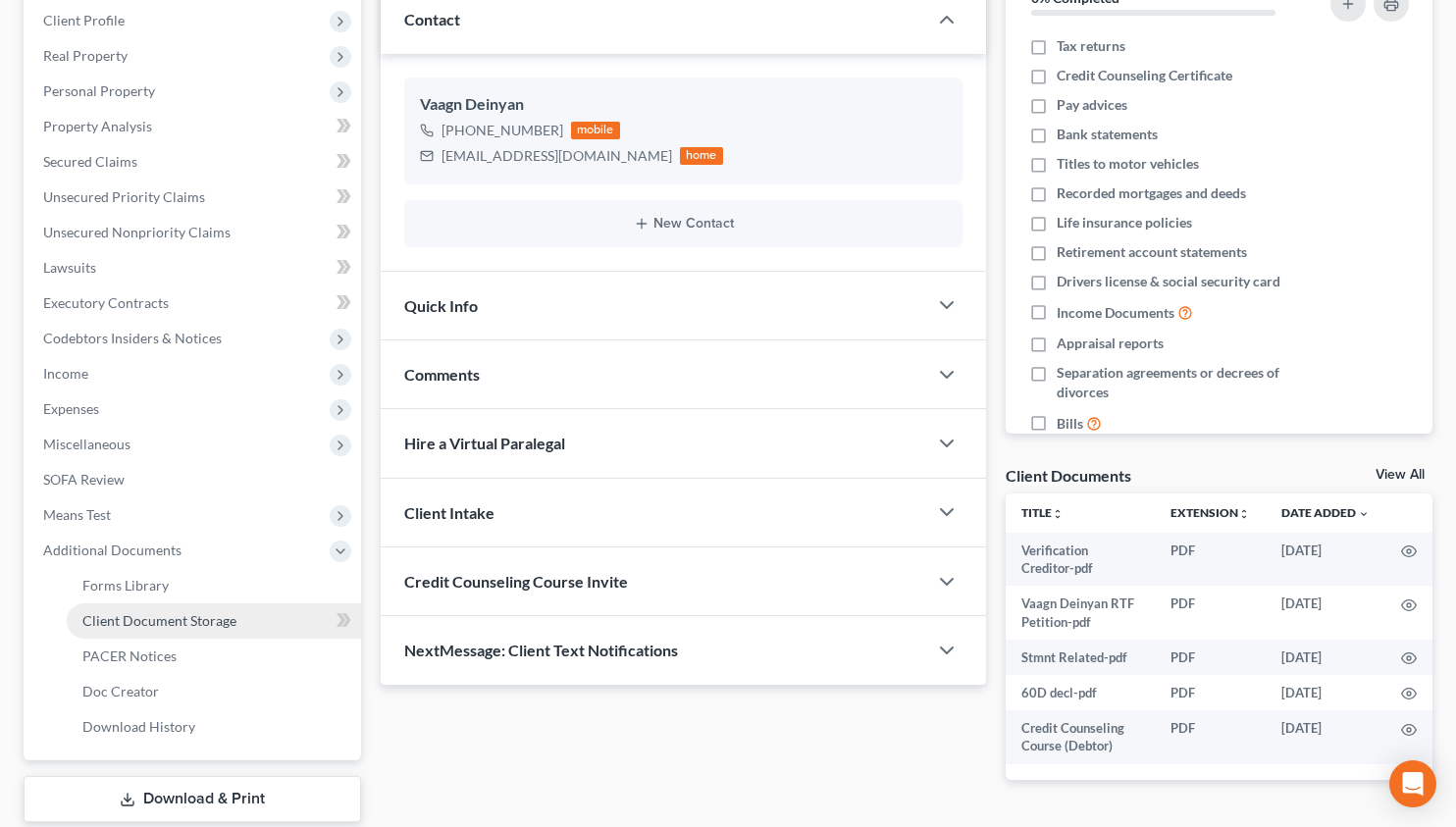
click at [186, 622] on span "Client Document Storage" at bounding box center [159, 620] width 154 height 17
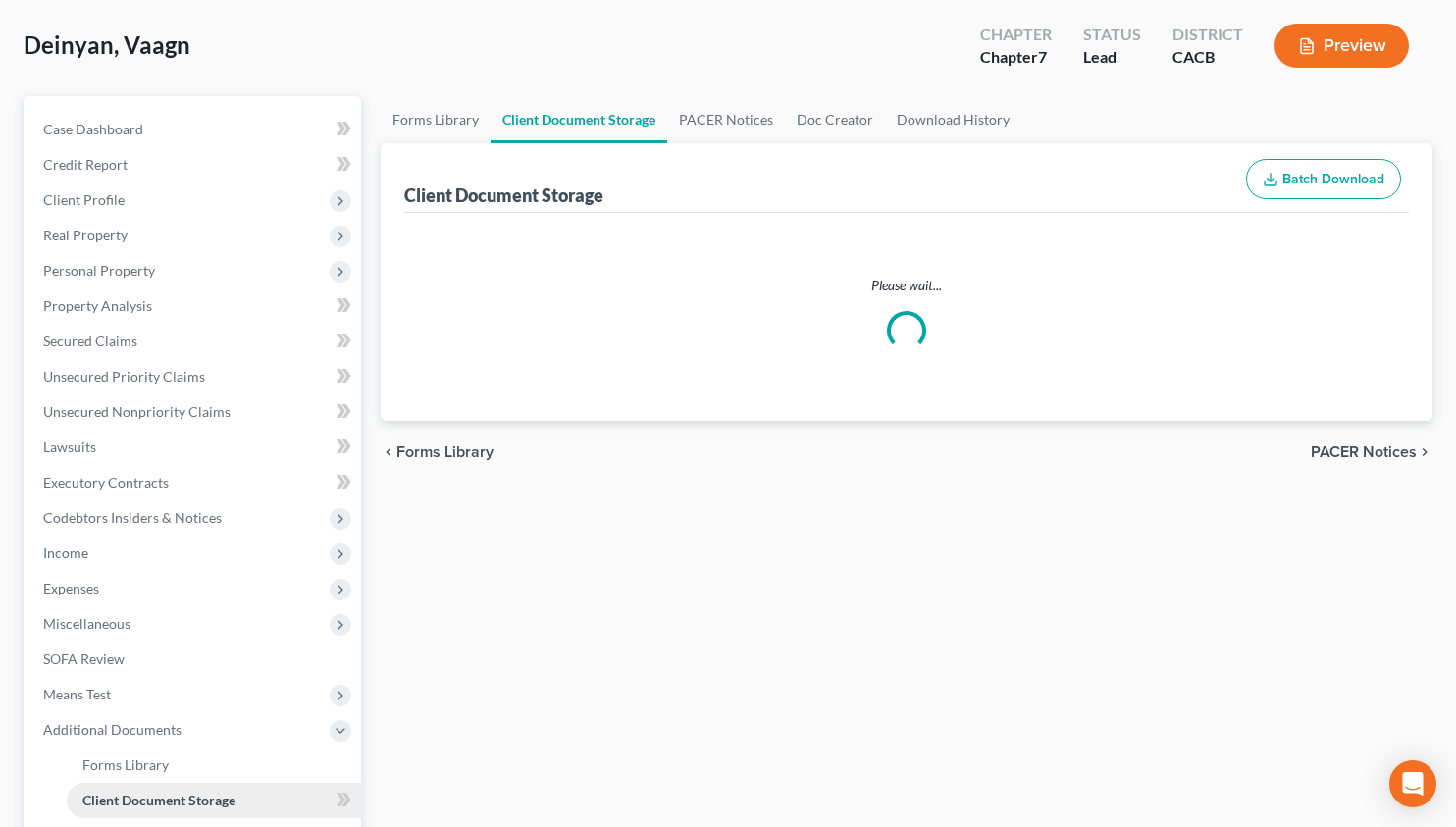
scroll to position [13, 0]
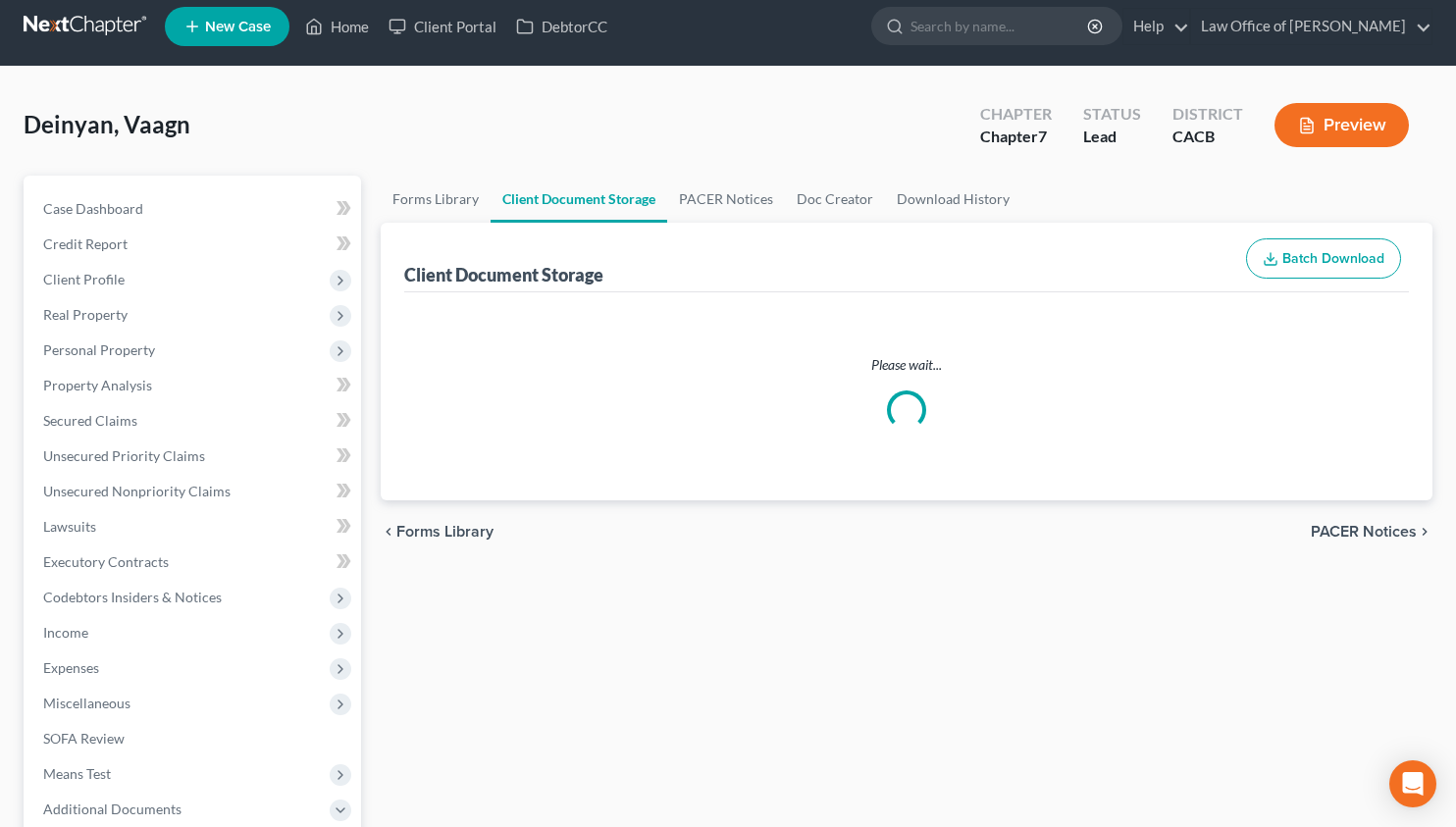
select select "10"
select select "30"
select select "65"
select select "72"
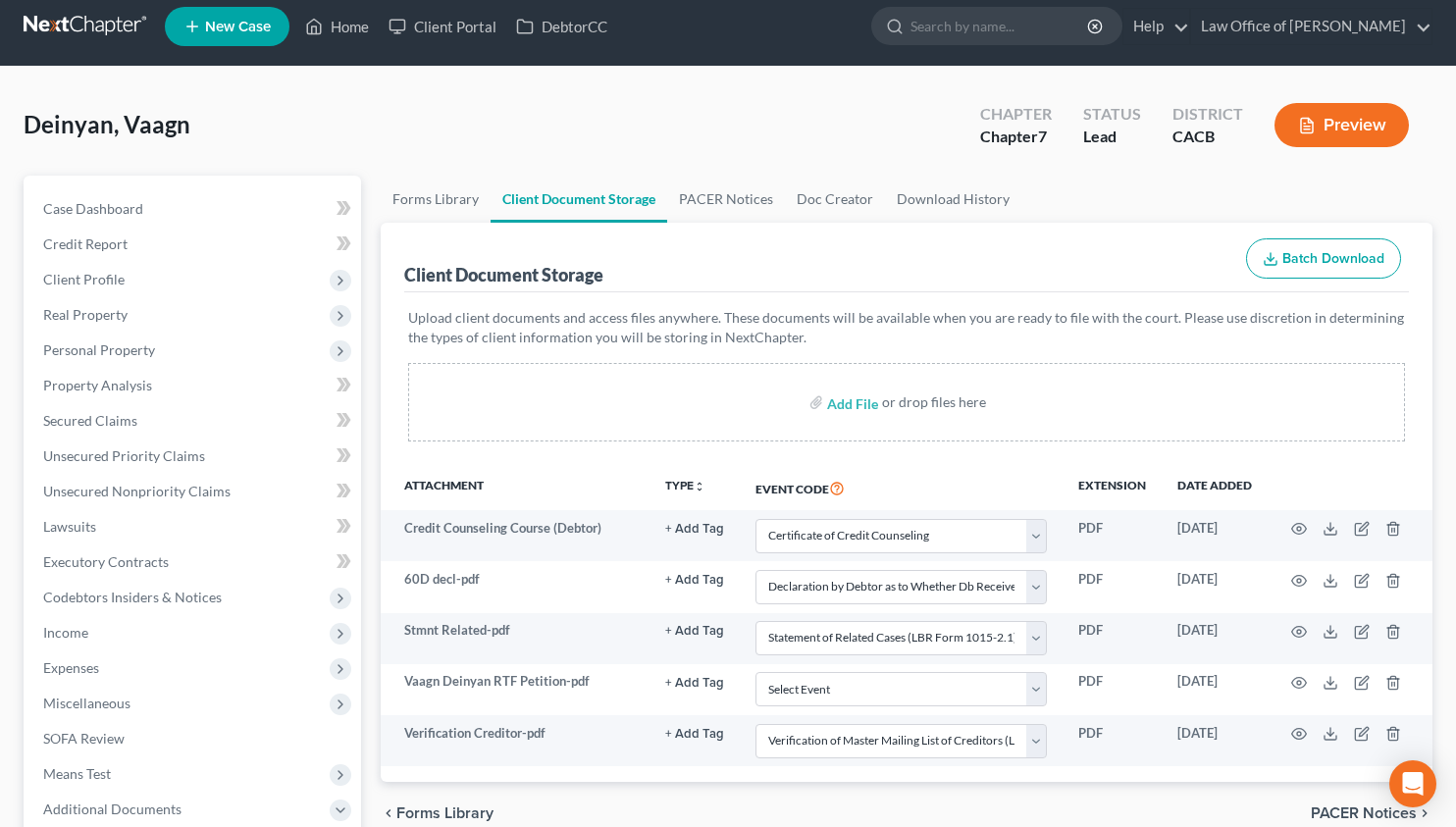
scroll to position [0, 0]
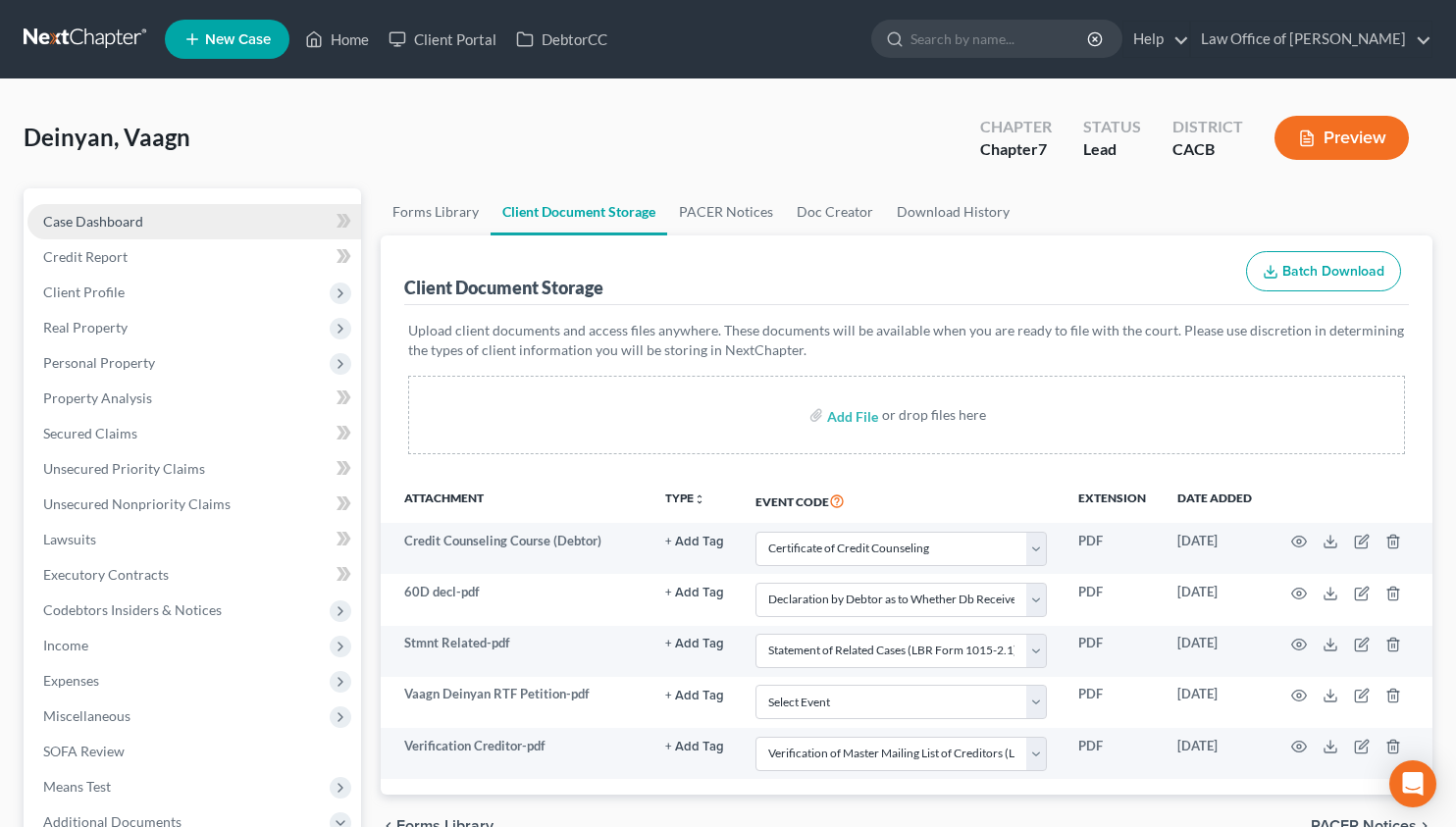
click at [139, 224] on span "Case Dashboard" at bounding box center [93, 220] width 100 height 17
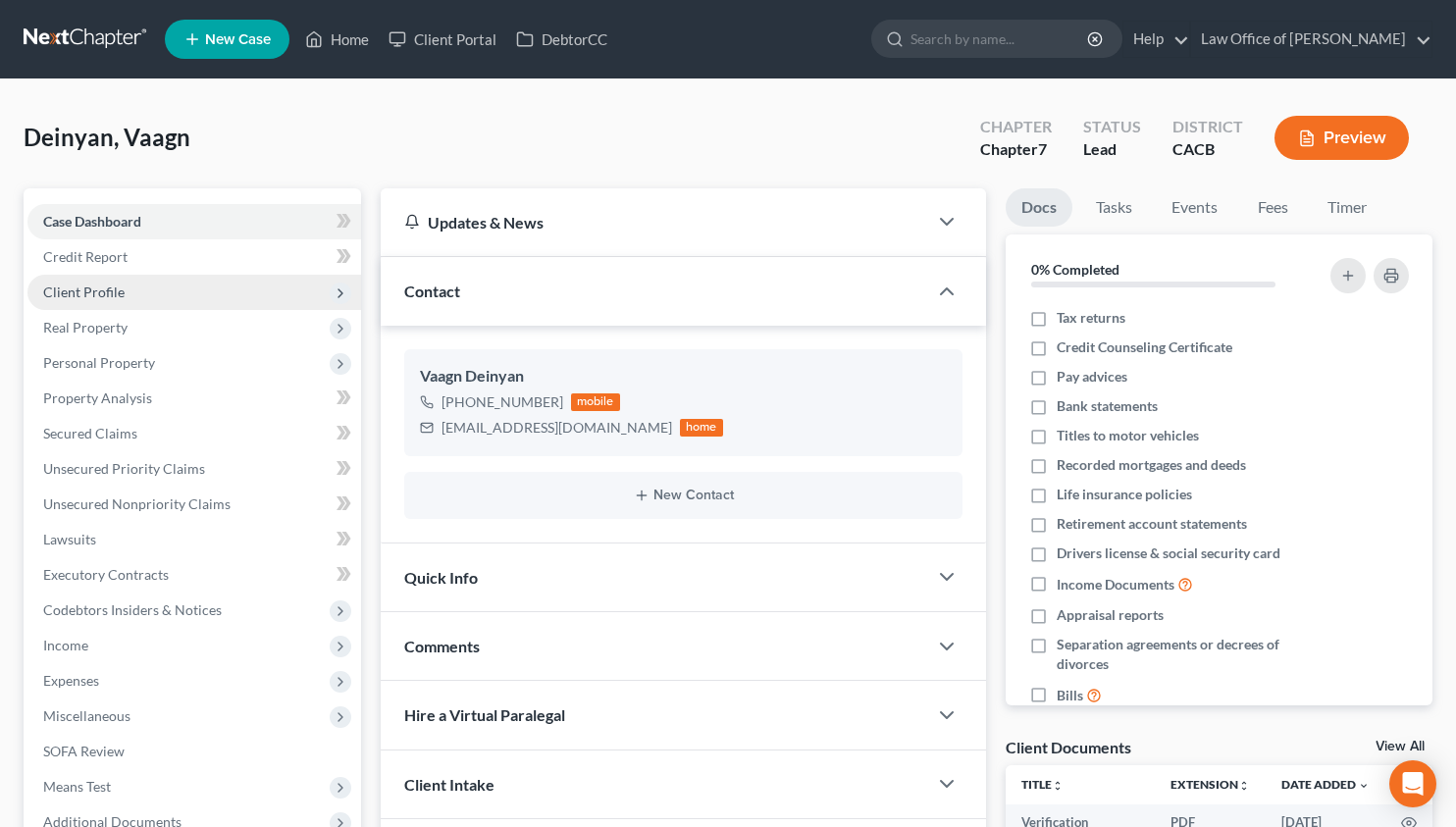
click at [135, 288] on span "Client Profile" at bounding box center [195, 292] width 334 height 36
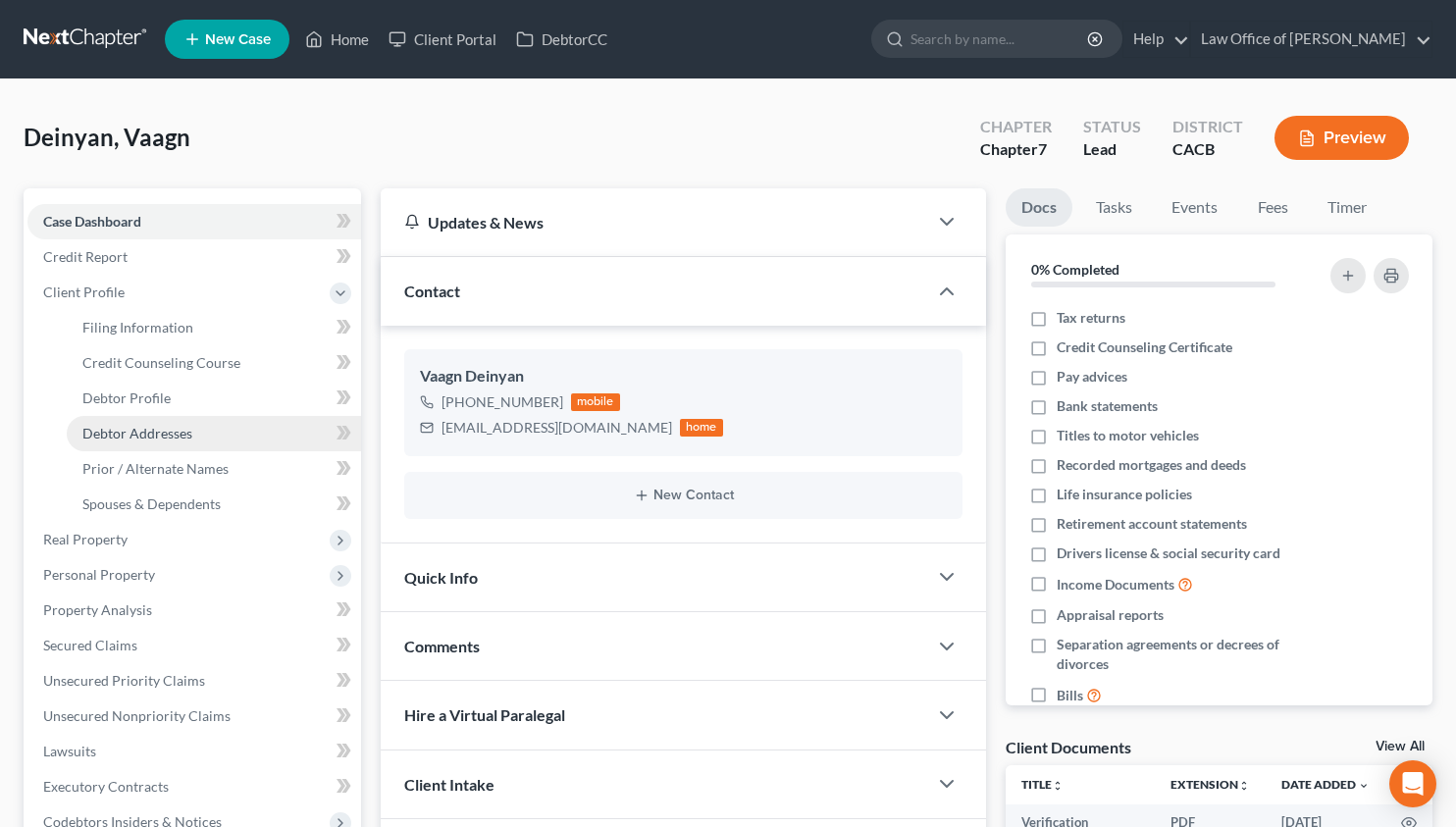
click at [126, 431] on span "Debtor Addresses" at bounding box center [136, 433] width 110 height 17
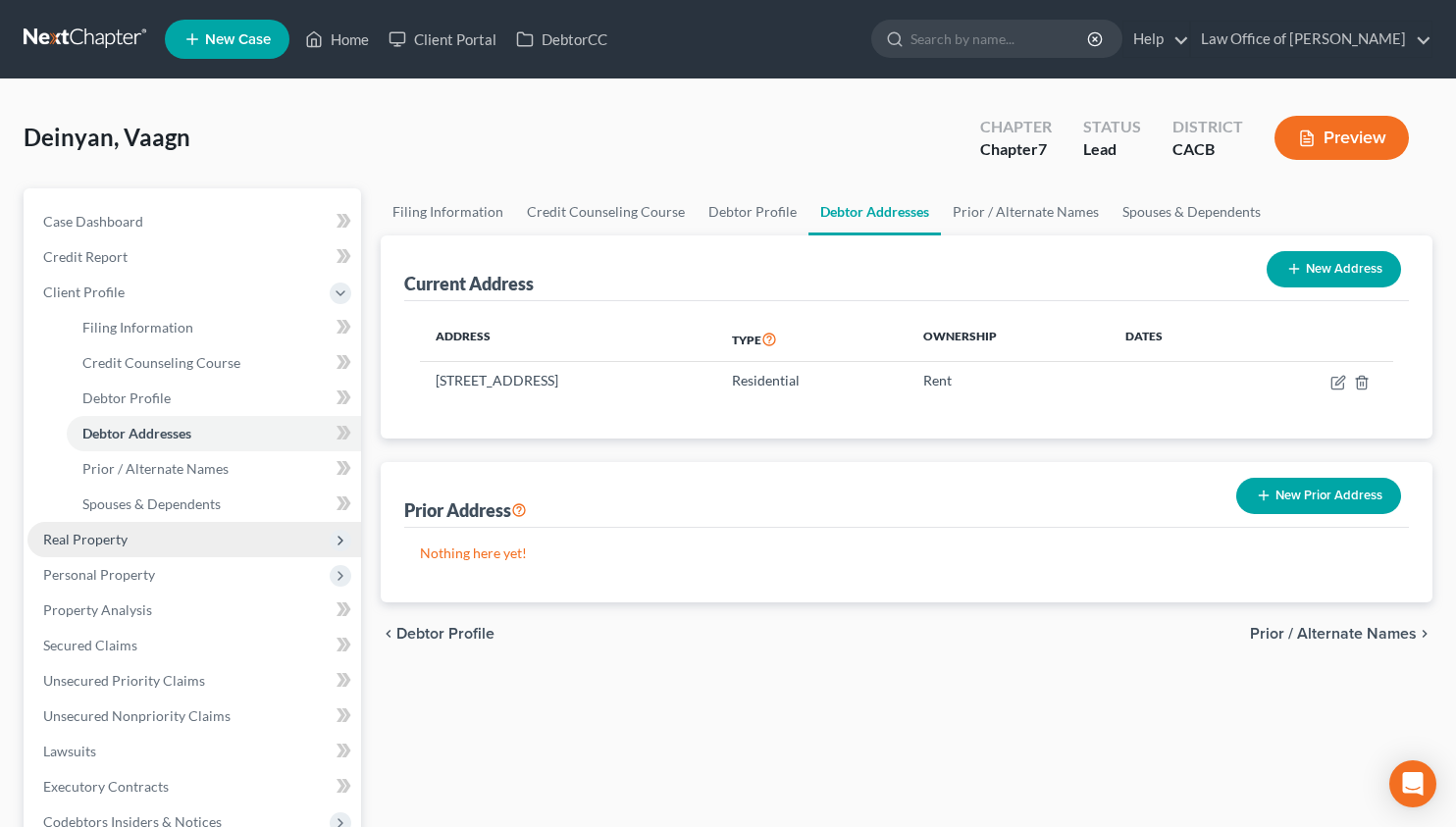
click at [75, 541] on span "Real Property" at bounding box center [85, 538] width 84 height 17
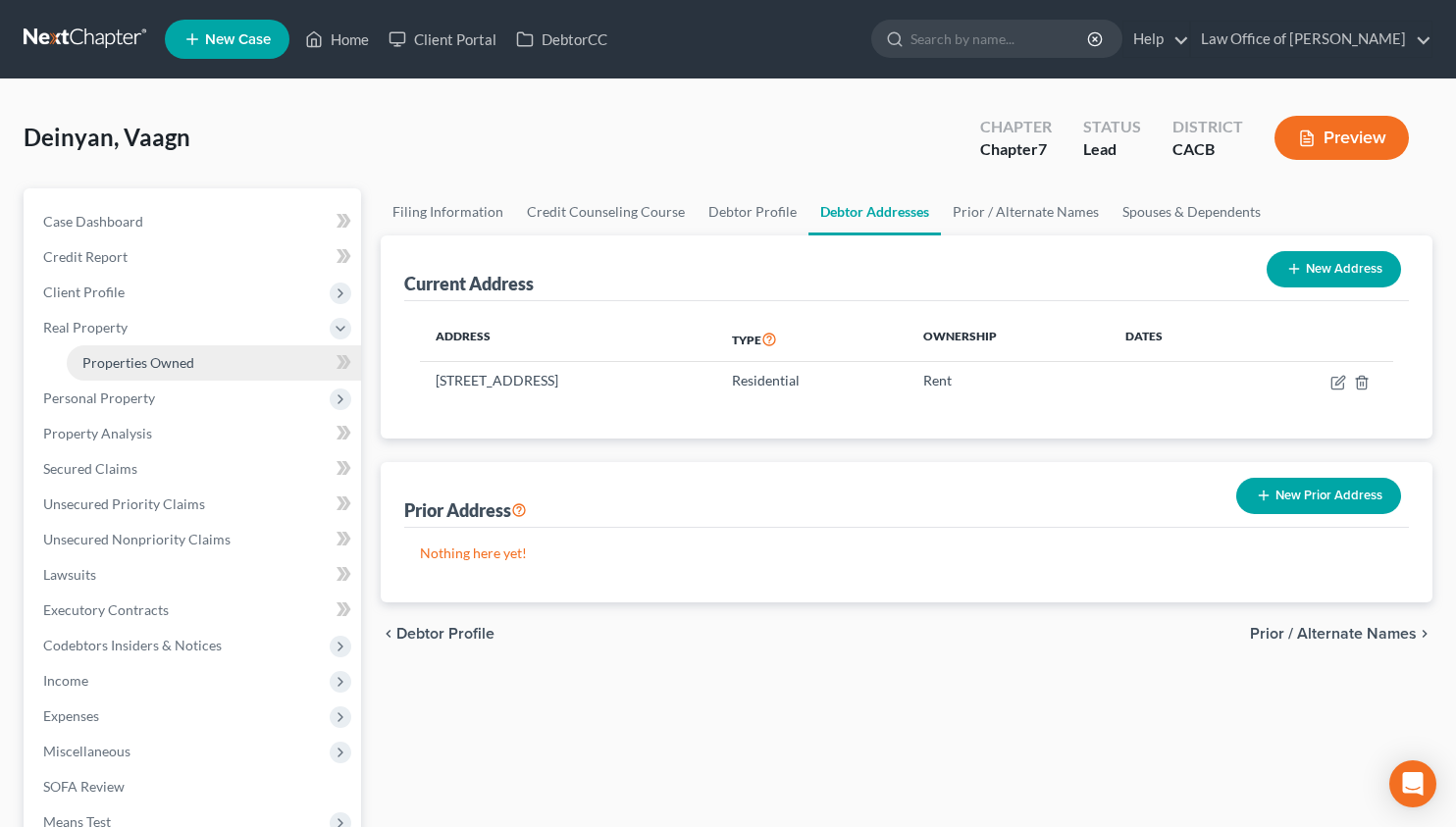
click at [105, 370] on span "Properties Owned" at bounding box center [137, 362] width 112 height 17
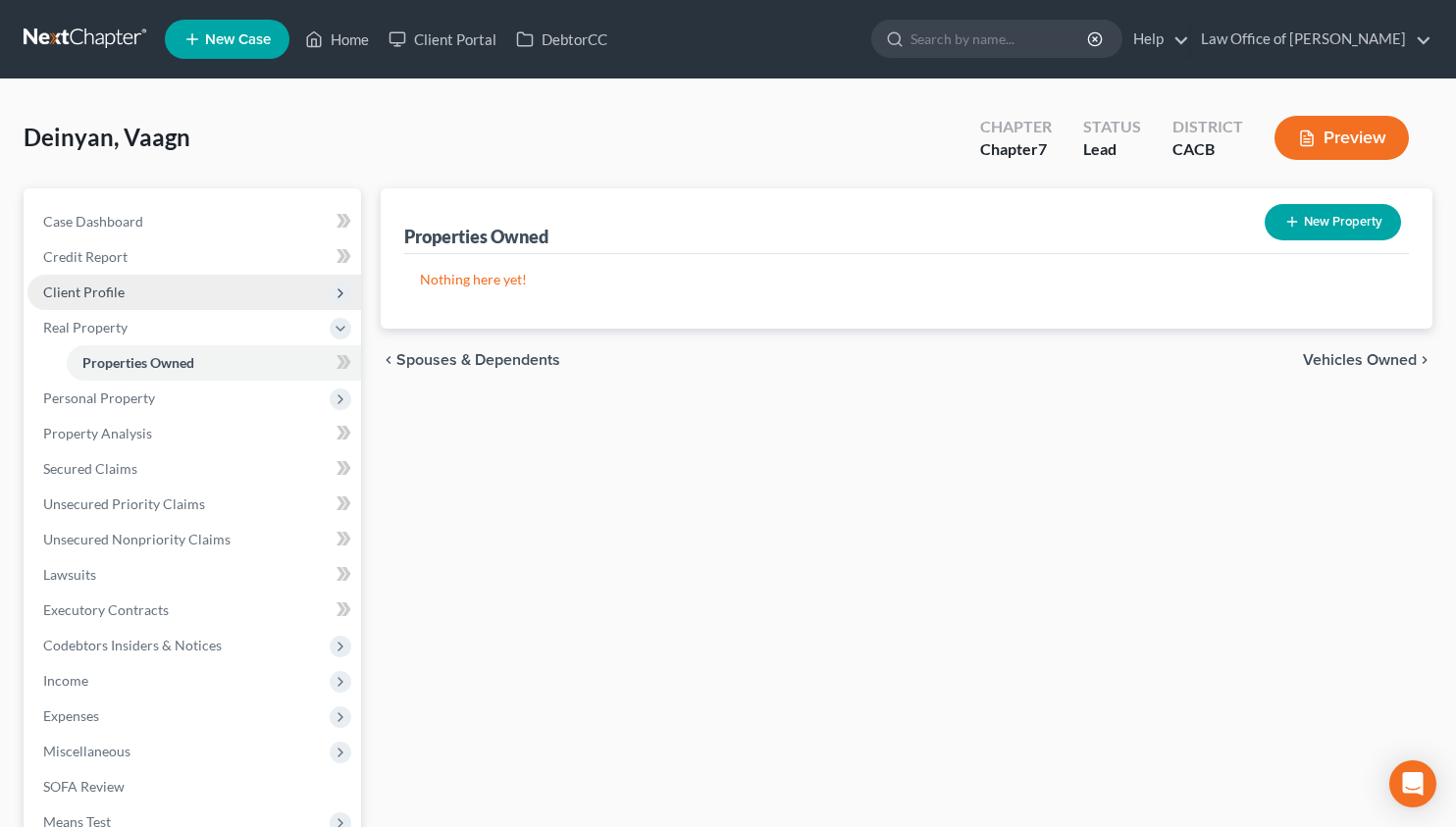
click at [89, 296] on span "Client Profile" at bounding box center [84, 291] width 81 height 17
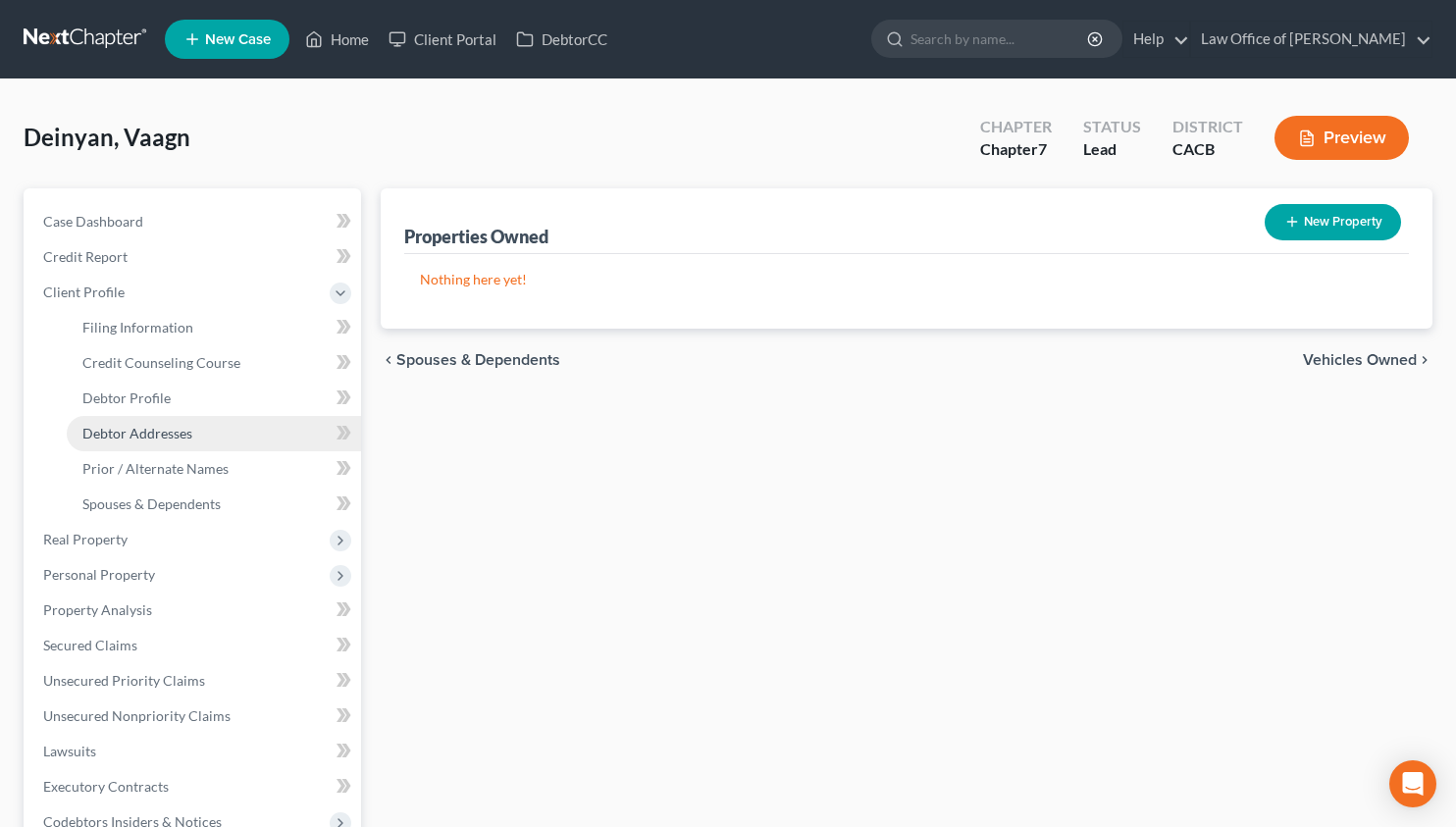
click at [121, 428] on span "Debtor Addresses" at bounding box center [136, 433] width 110 height 17
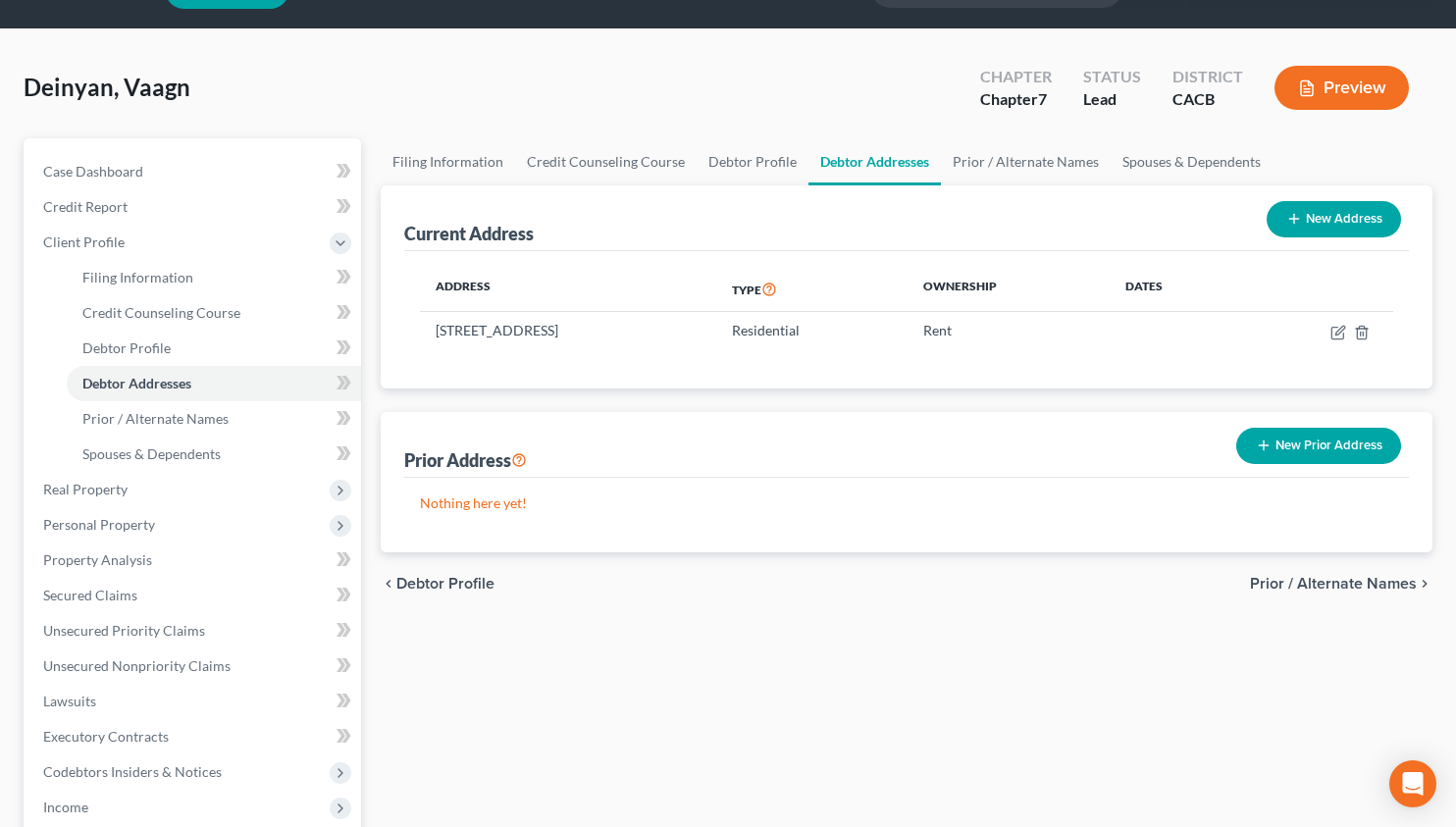
scroll to position [51, 0]
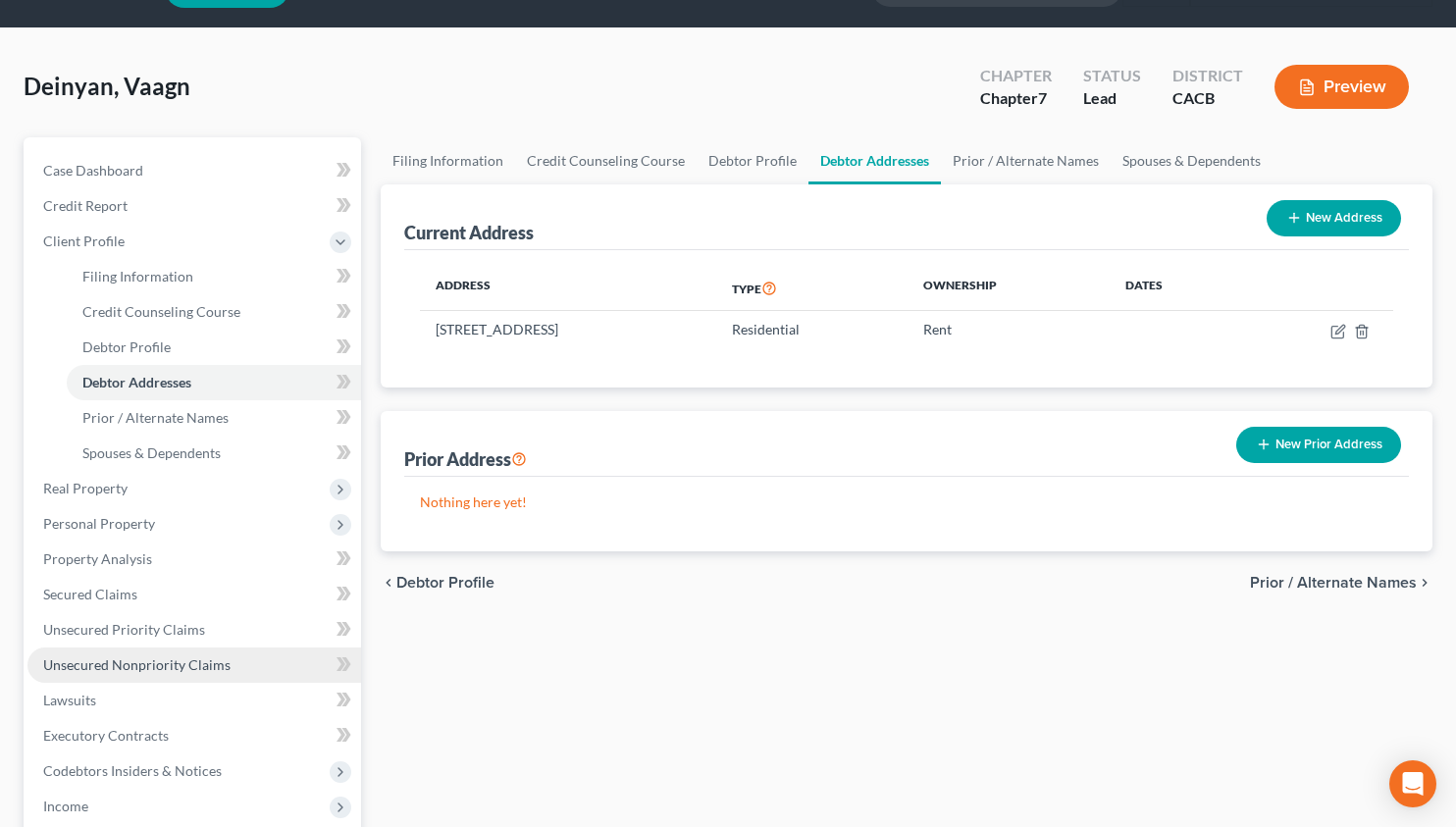
click at [195, 660] on span "Unsecured Nonpriority Claims" at bounding box center [137, 664] width 188 height 17
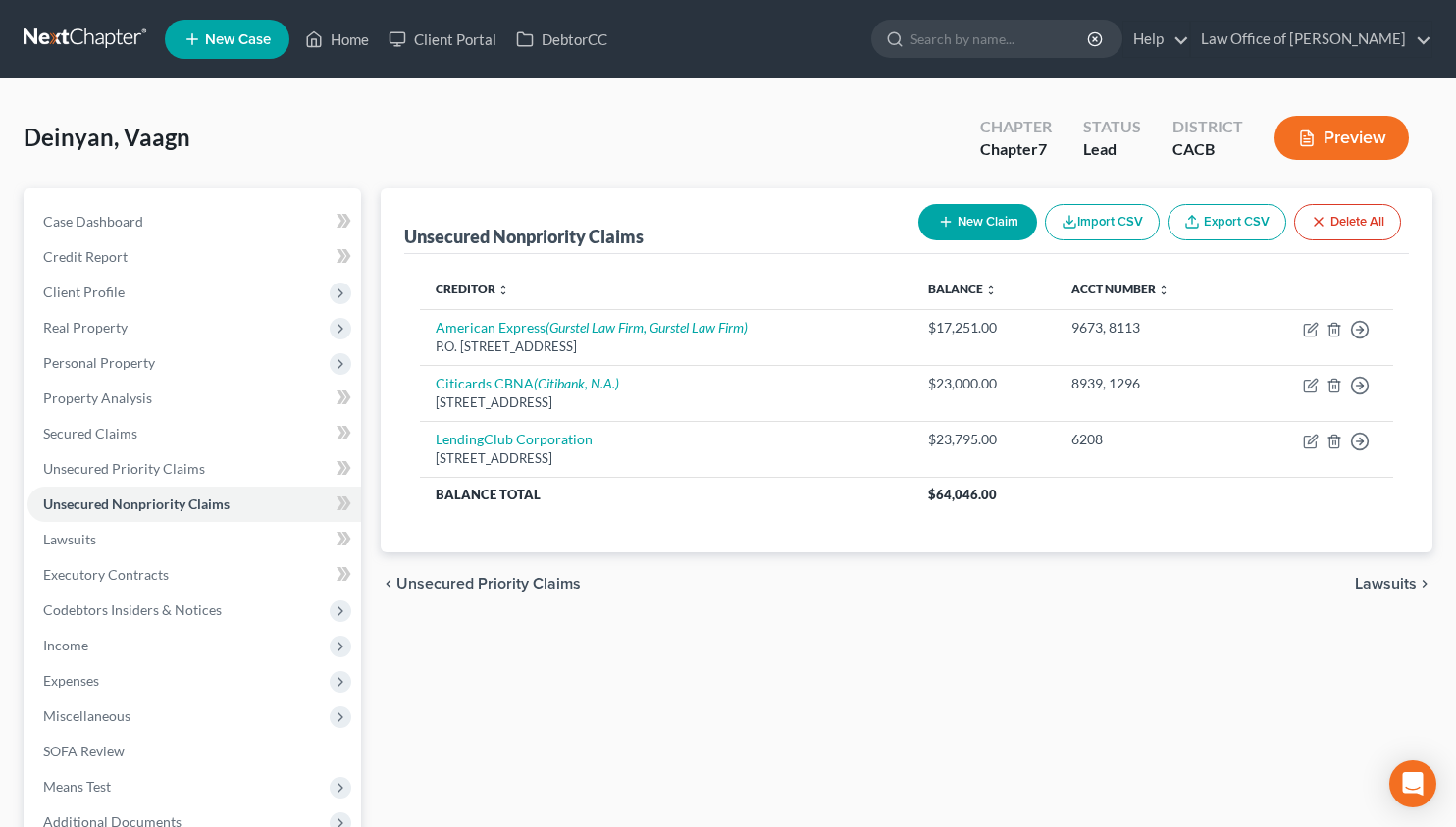
click at [83, 29] on link at bounding box center [86, 40] width 125 height 36
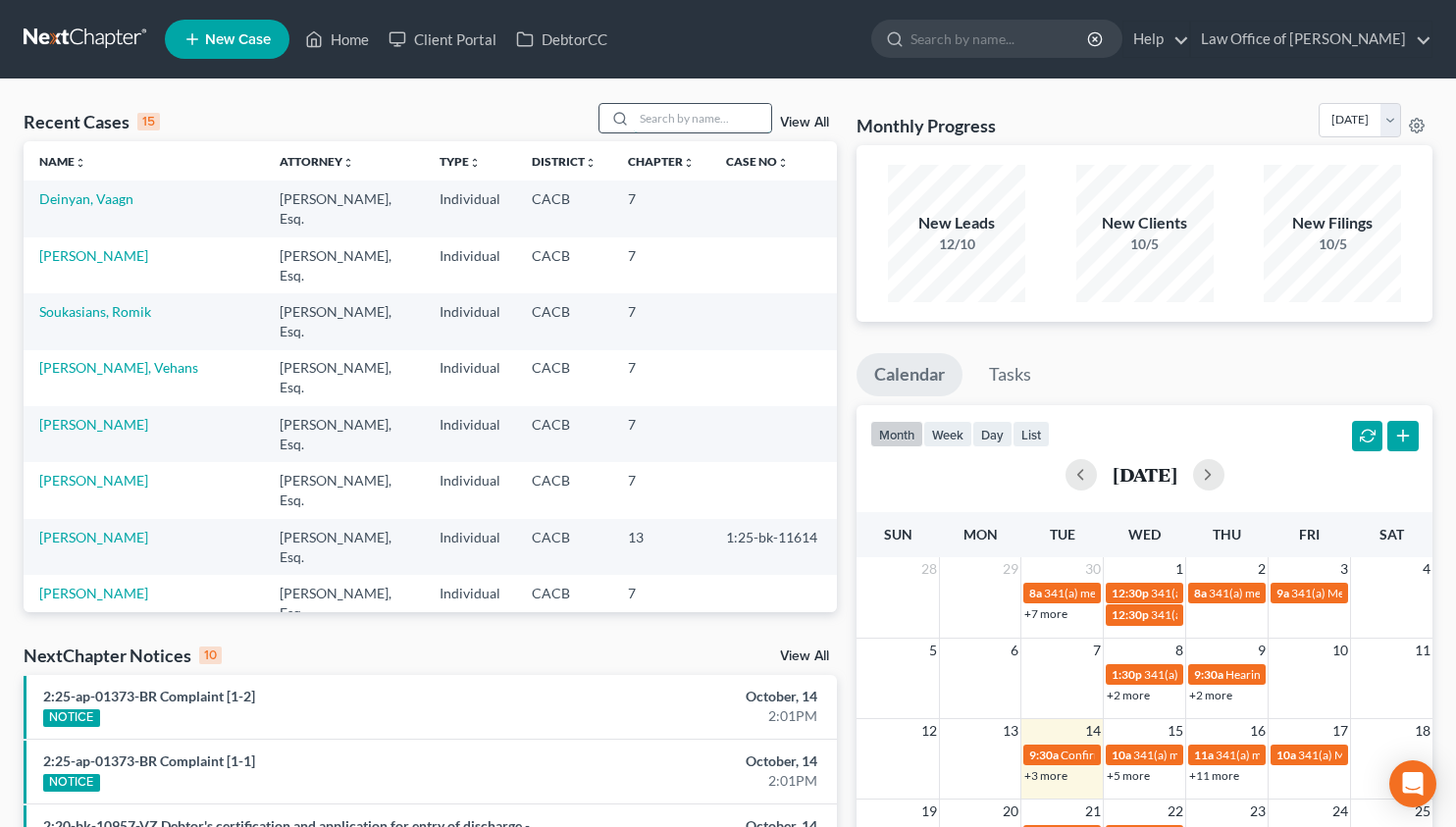
click at [716, 124] on input "search" at bounding box center [701, 118] width 137 height 29
type input "[PERSON_NAME]"
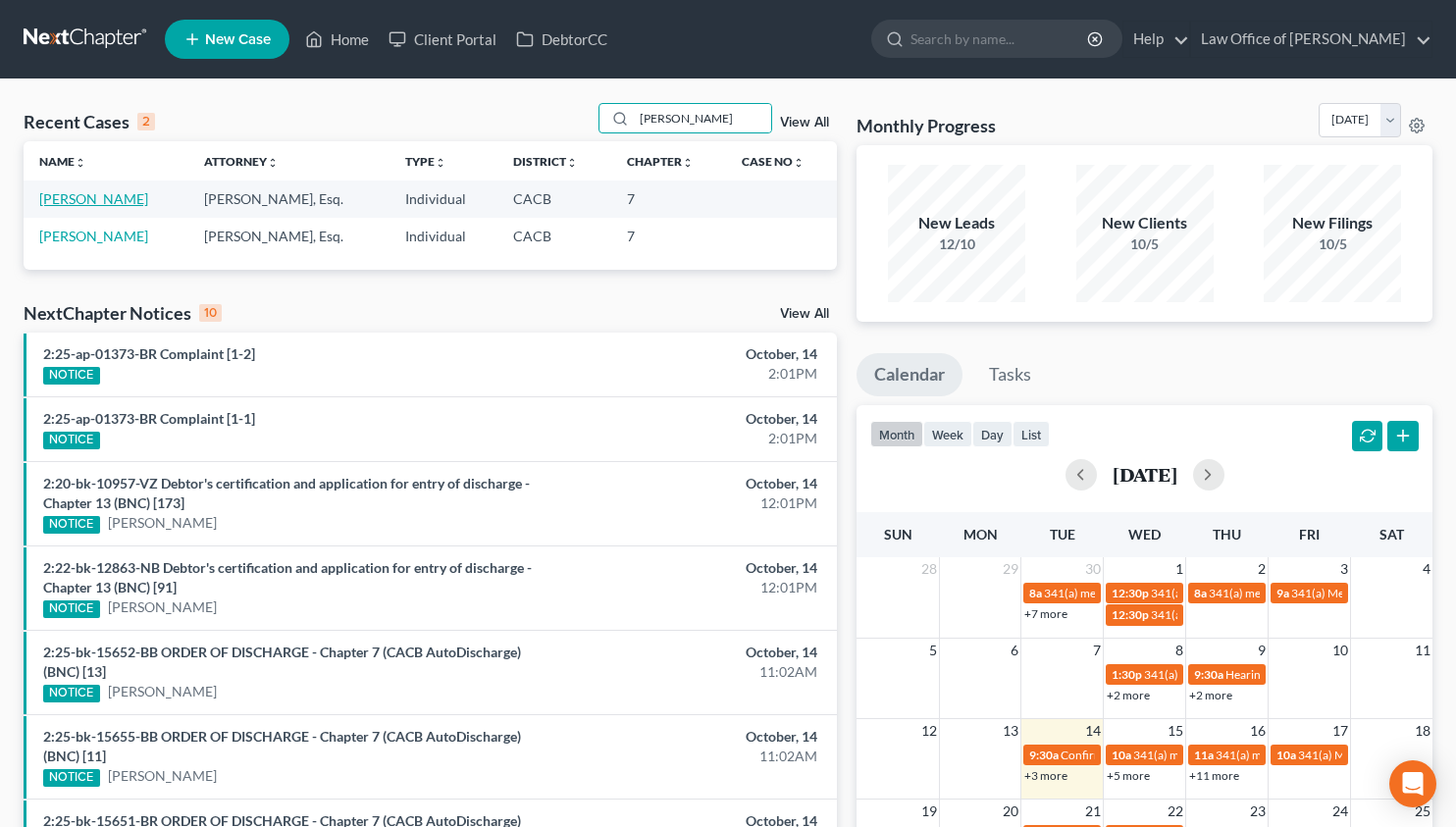
click at [49, 195] on link "[PERSON_NAME]" at bounding box center [94, 199] width 109 height 17
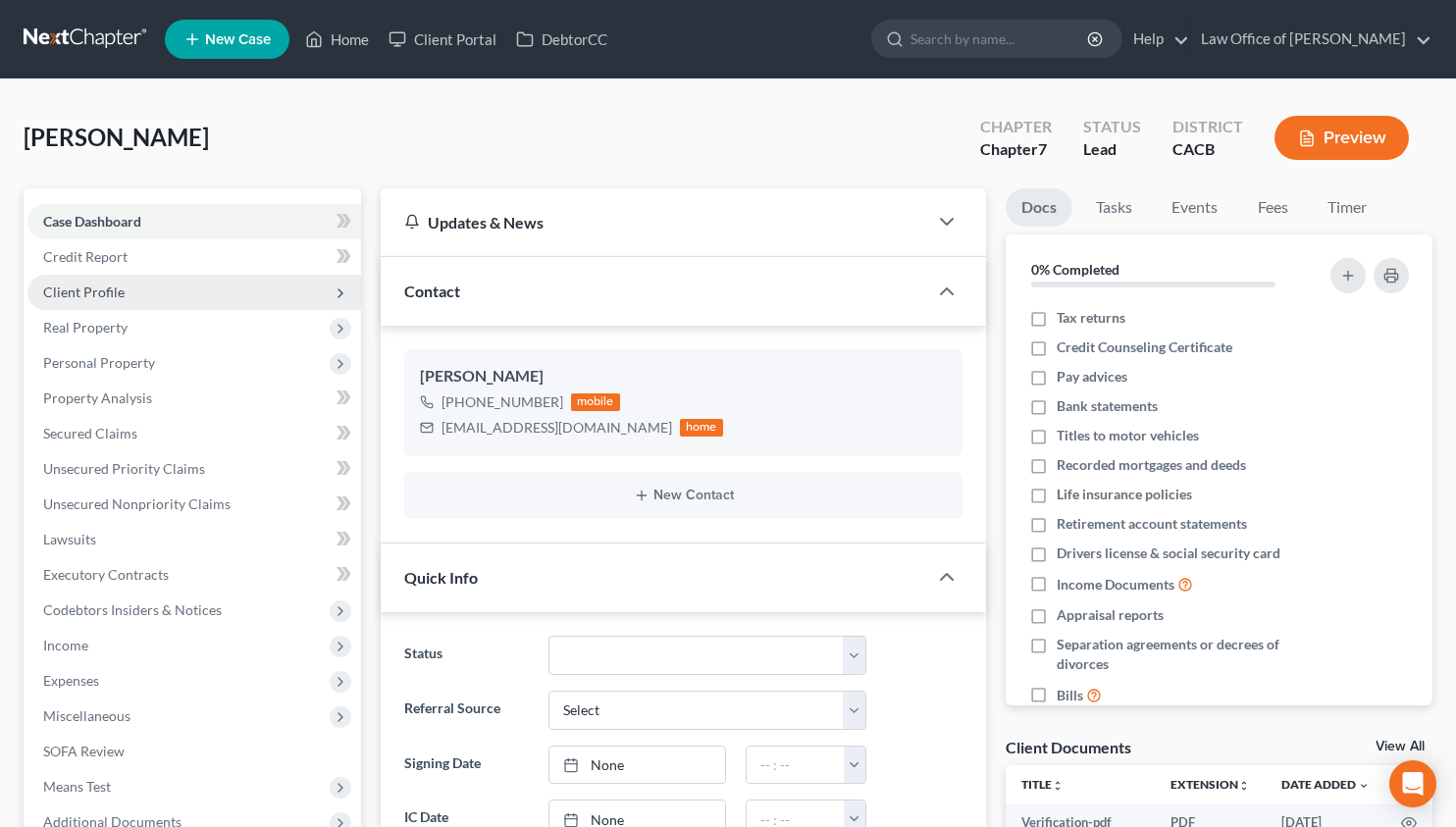
click at [102, 300] on span "Client Profile" at bounding box center [195, 292] width 334 height 36
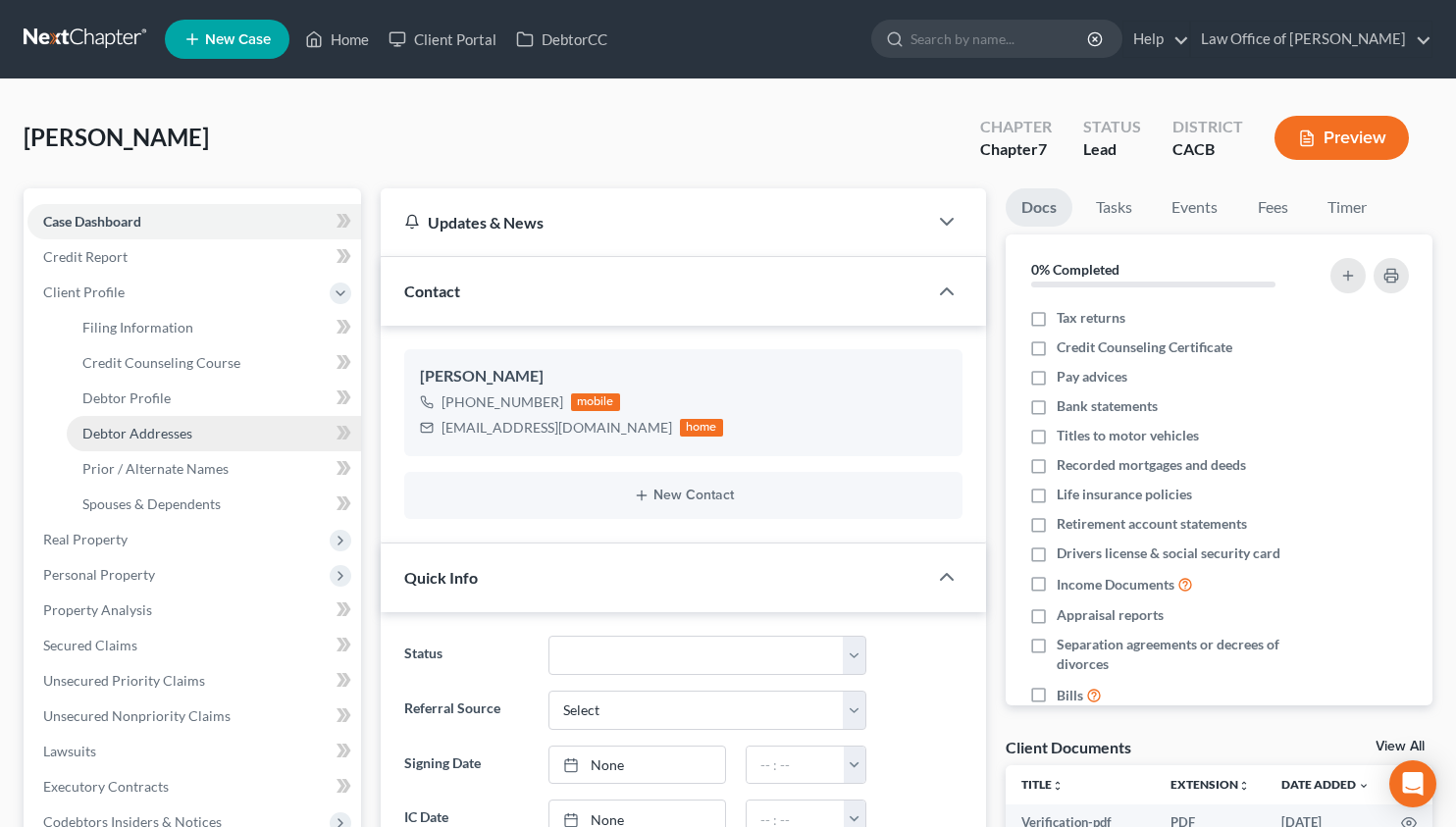
click at [165, 441] on span "Debtor Addresses" at bounding box center [136, 433] width 110 height 17
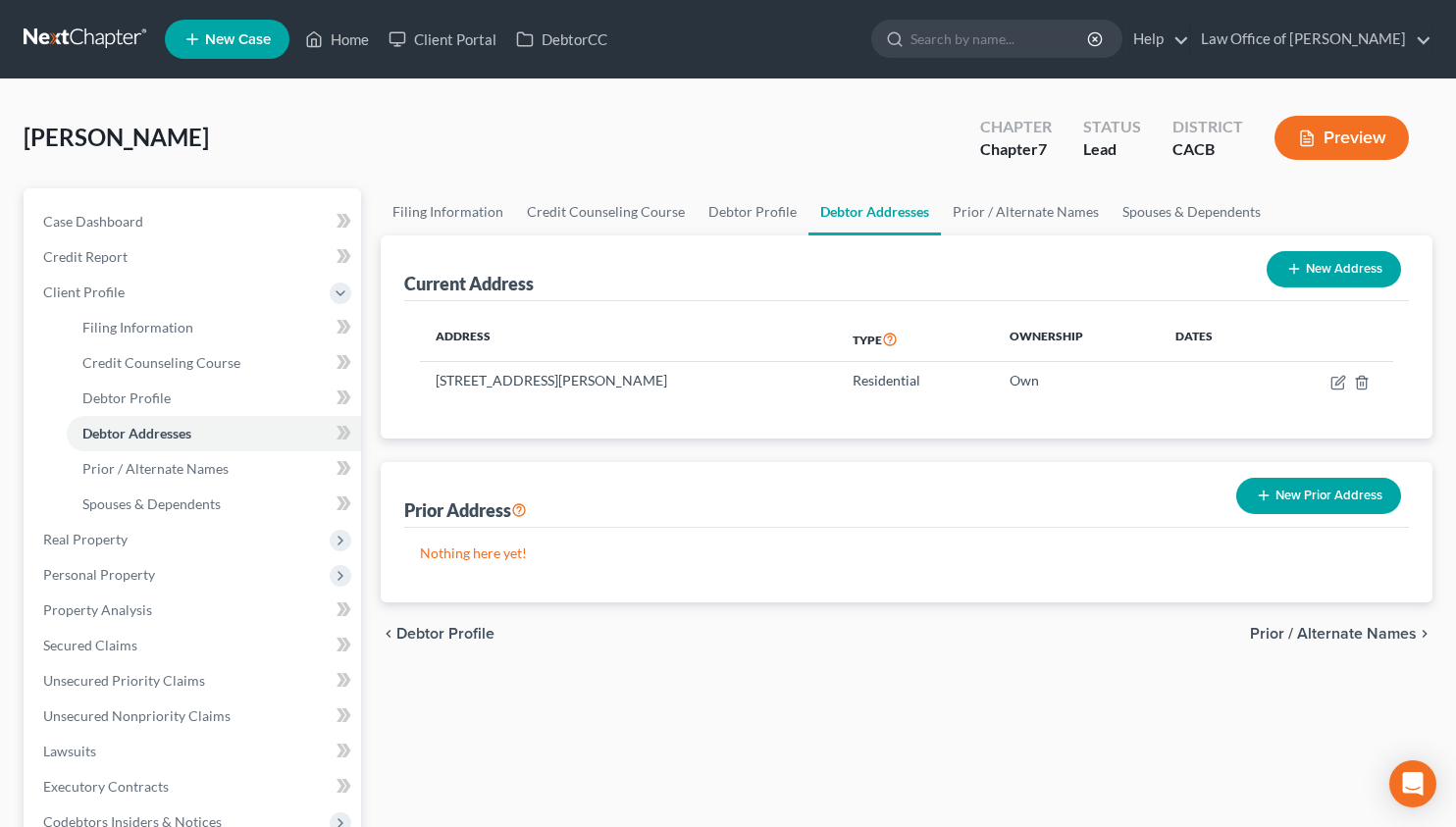
click at [56, 32] on link at bounding box center [86, 40] width 125 height 36
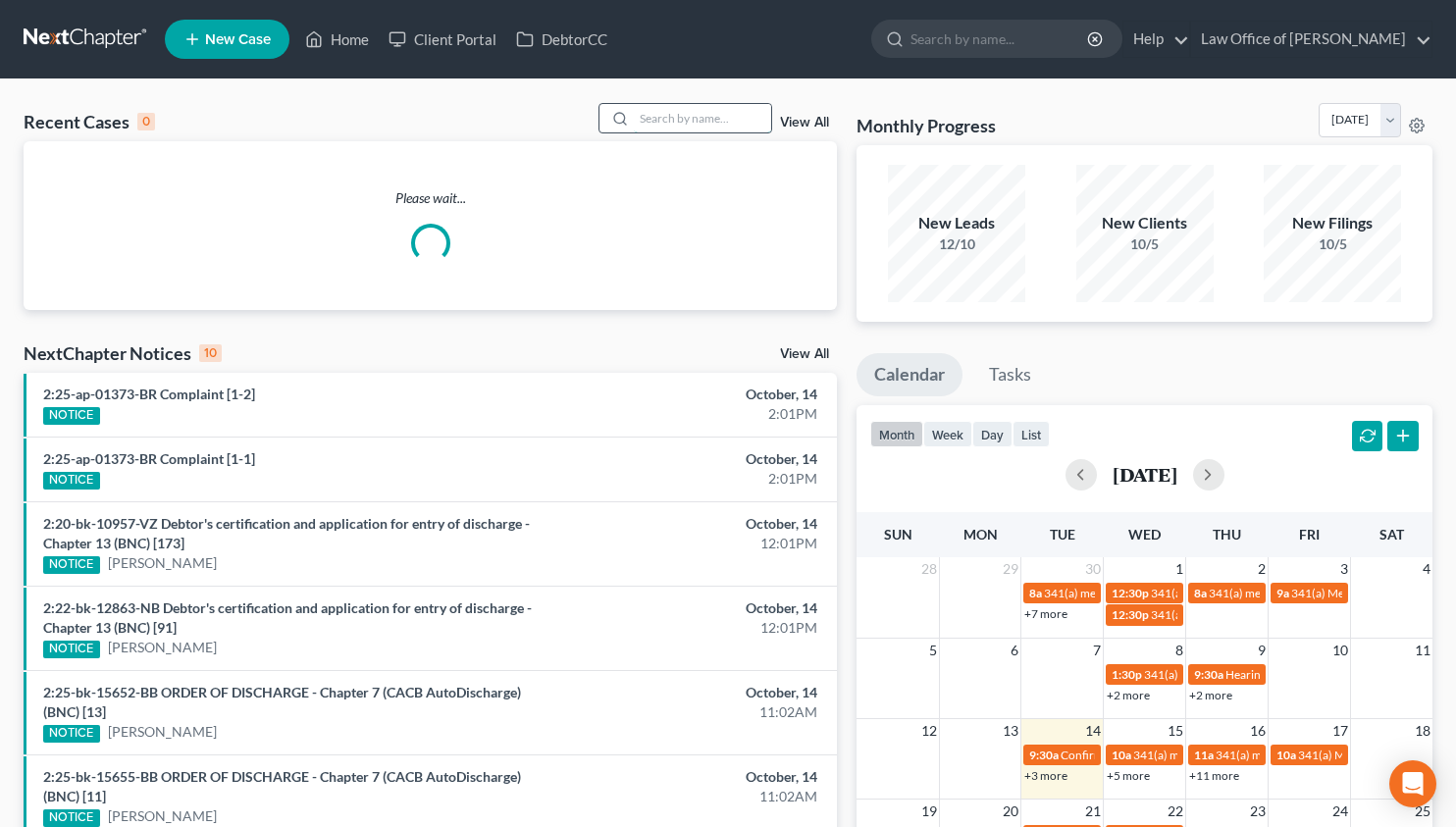
click at [712, 128] on input "search" at bounding box center [701, 118] width 137 height 29
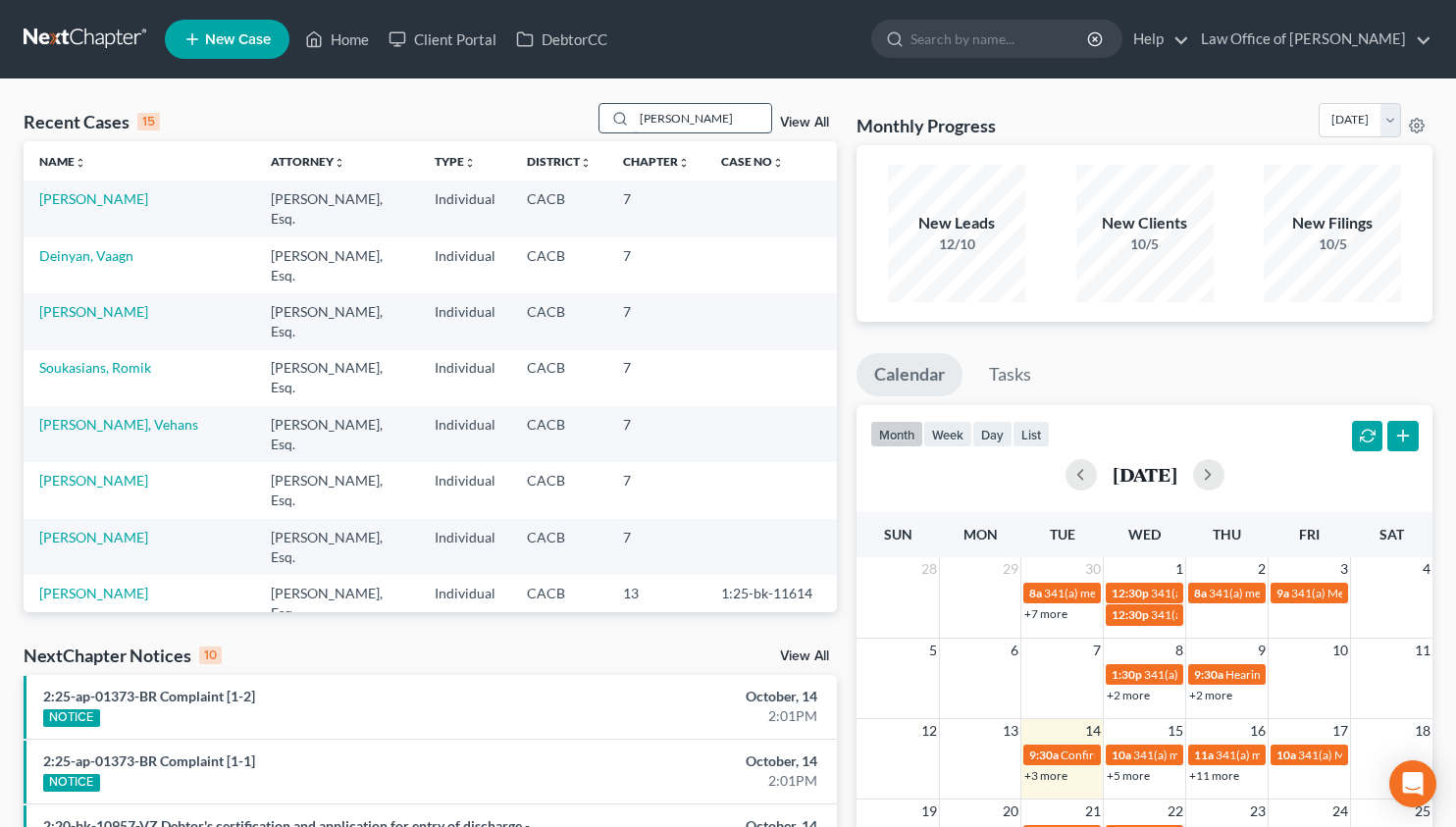
type input "[PERSON_NAME]"
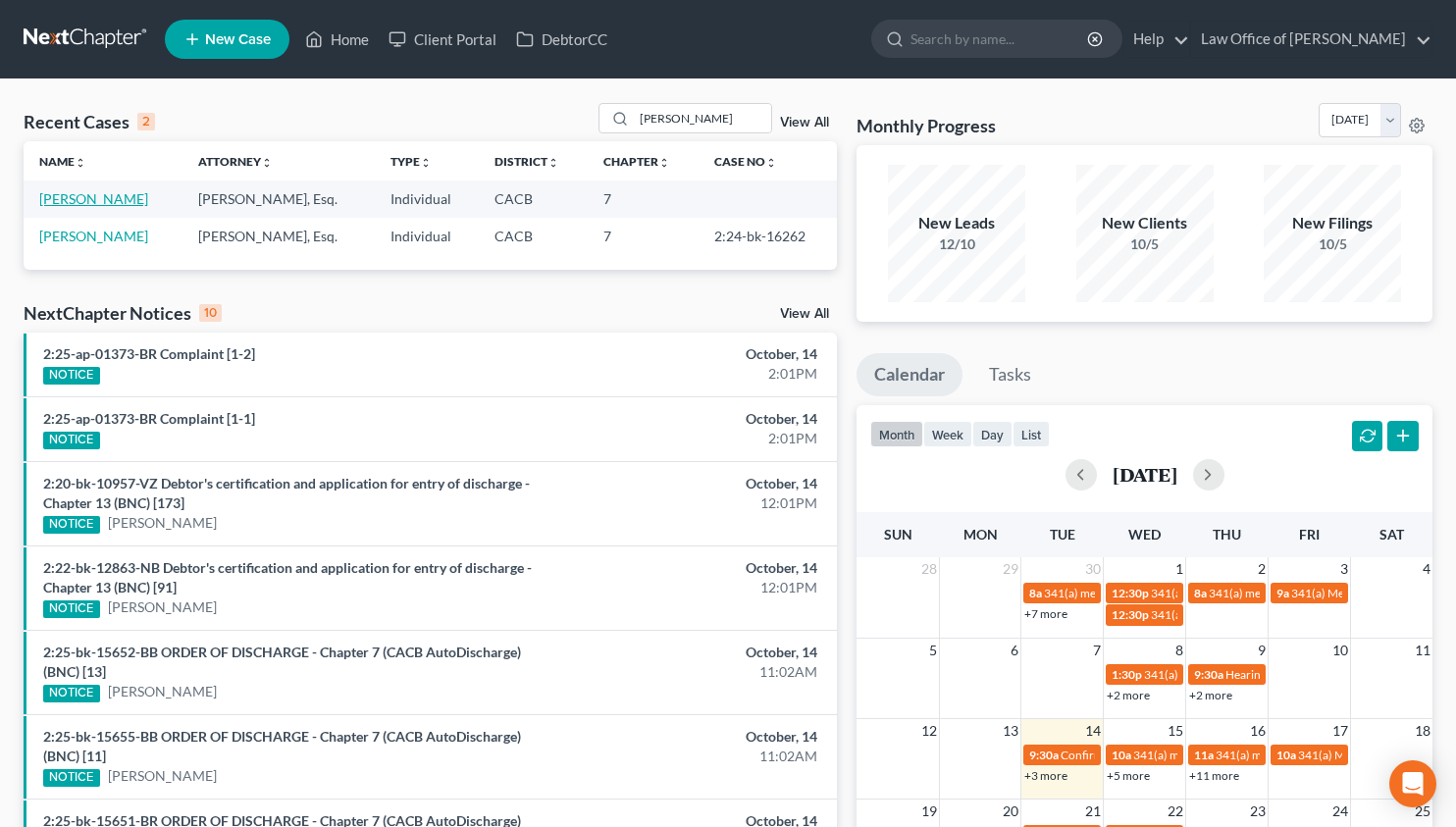
click at [101, 198] on link "[PERSON_NAME]" at bounding box center [94, 199] width 109 height 17
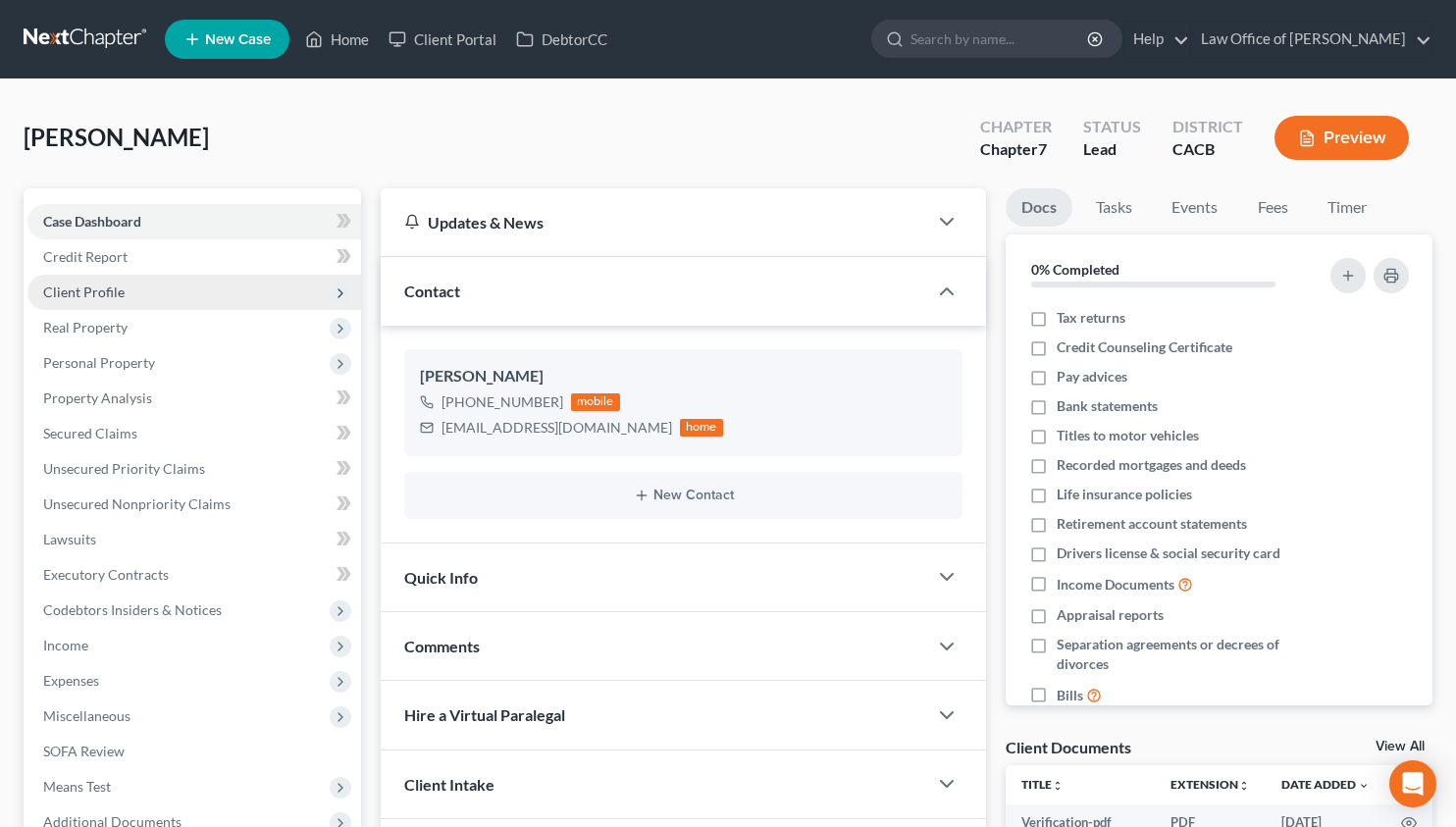
click at [140, 289] on span "Client Profile" at bounding box center [195, 292] width 334 height 36
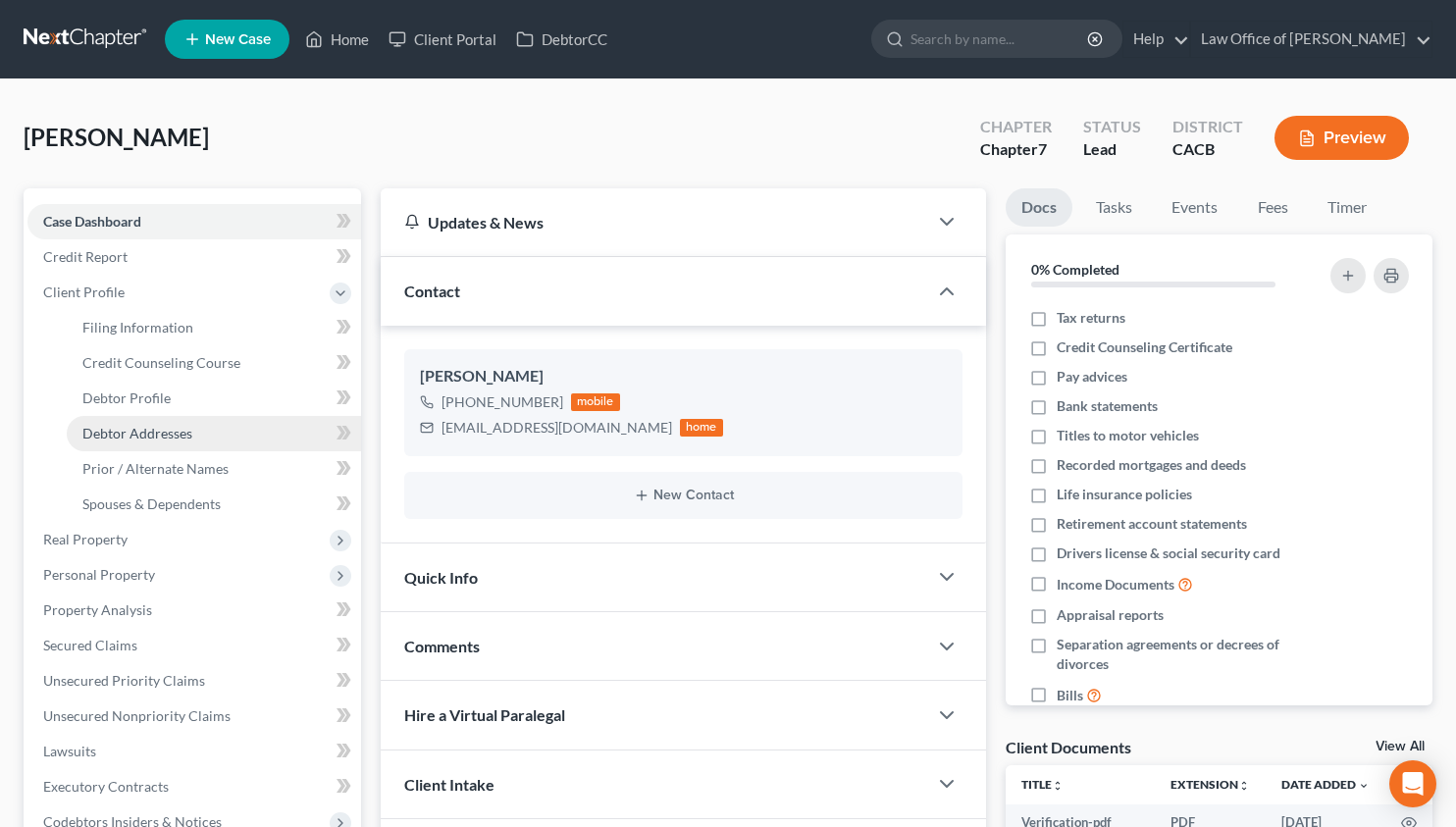
click at [143, 427] on span "Debtor Addresses" at bounding box center [136, 433] width 110 height 17
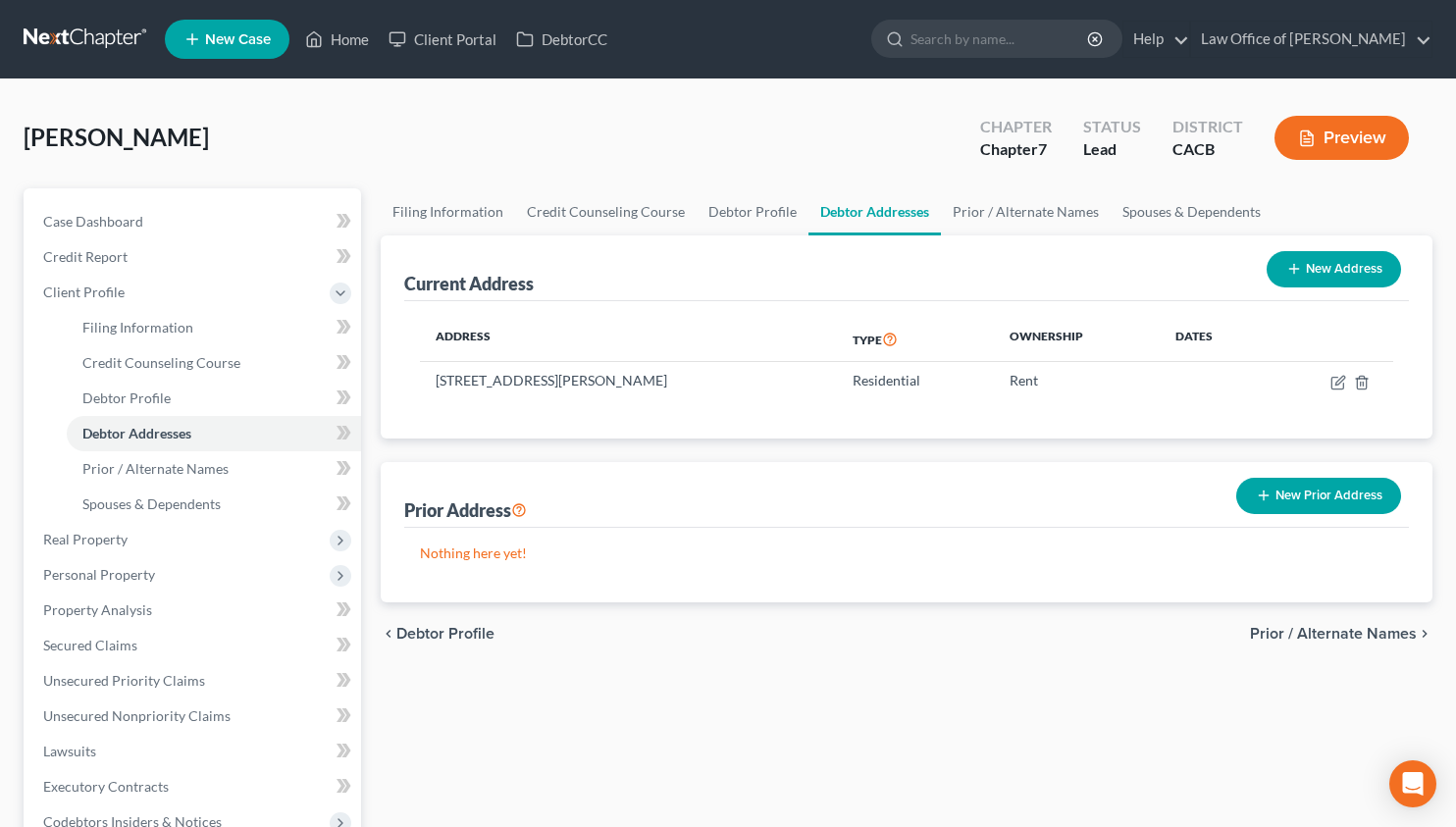
click at [62, 41] on link at bounding box center [86, 40] width 125 height 36
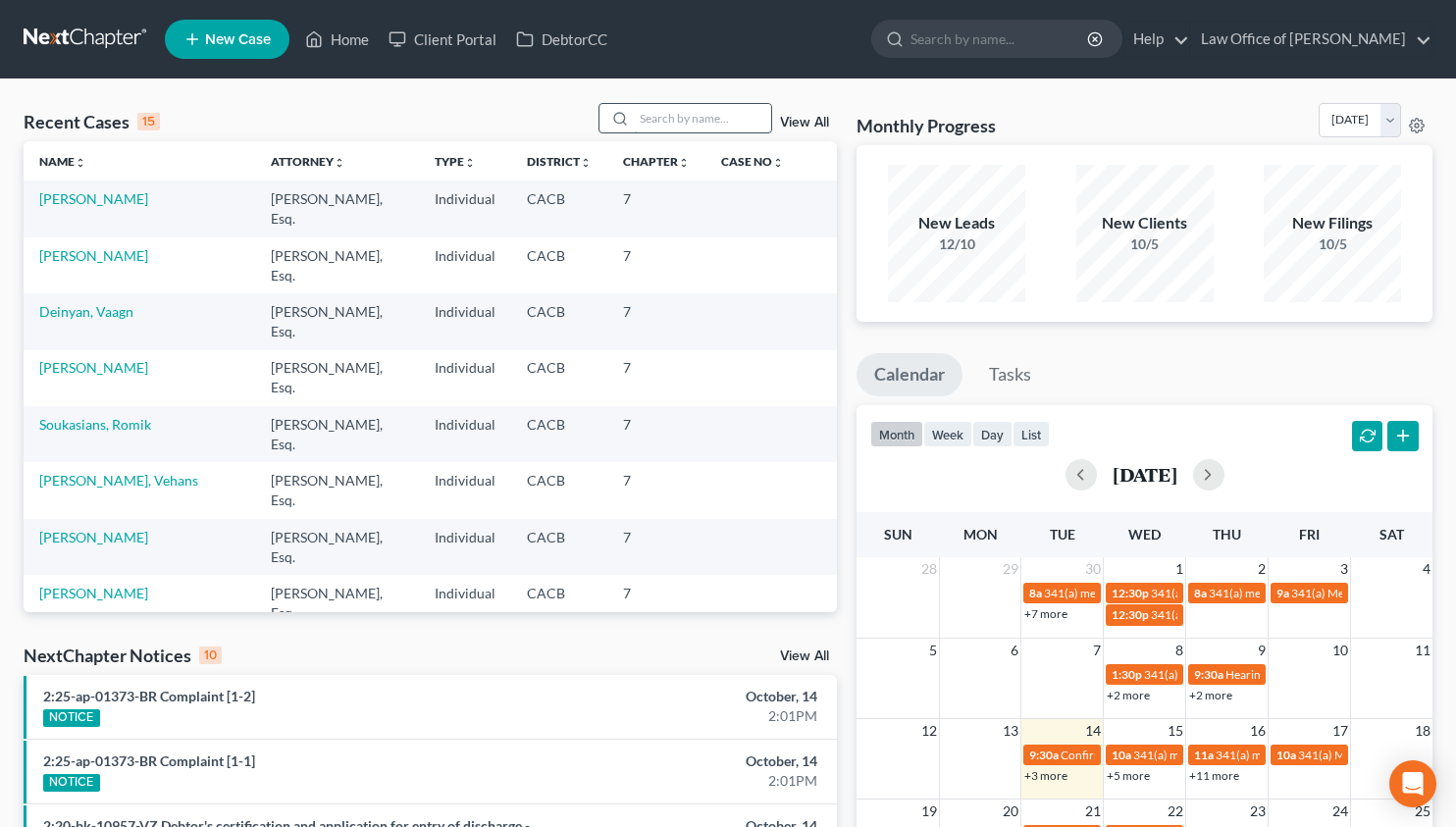
click at [681, 121] on input "search" at bounding box center [701, 118] width 137 height 29
type input "vaagn"
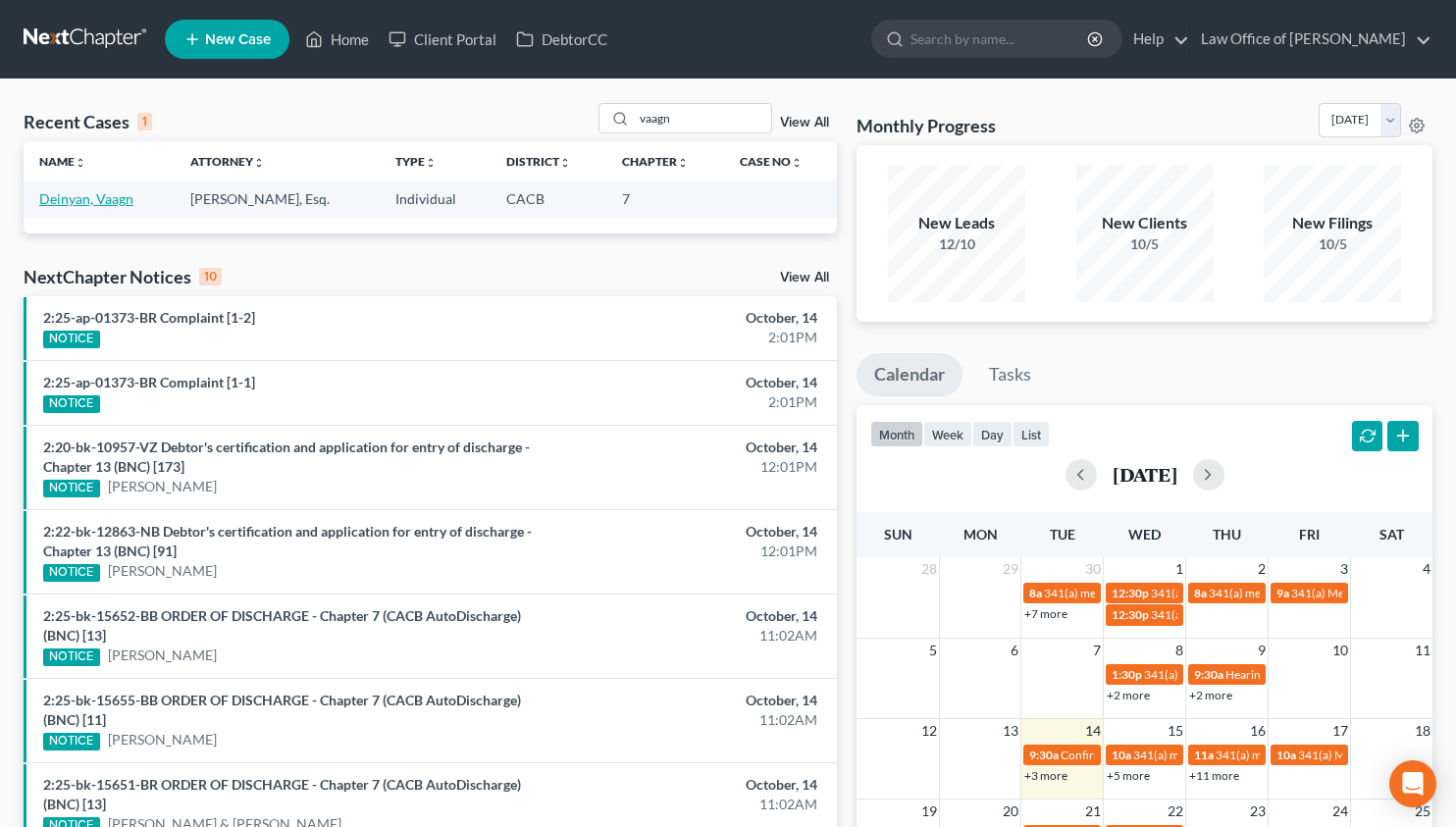
click at [70, 200] on link "Deinyan, Vaagn" at bounding box center [86, 199] width 94 height 17
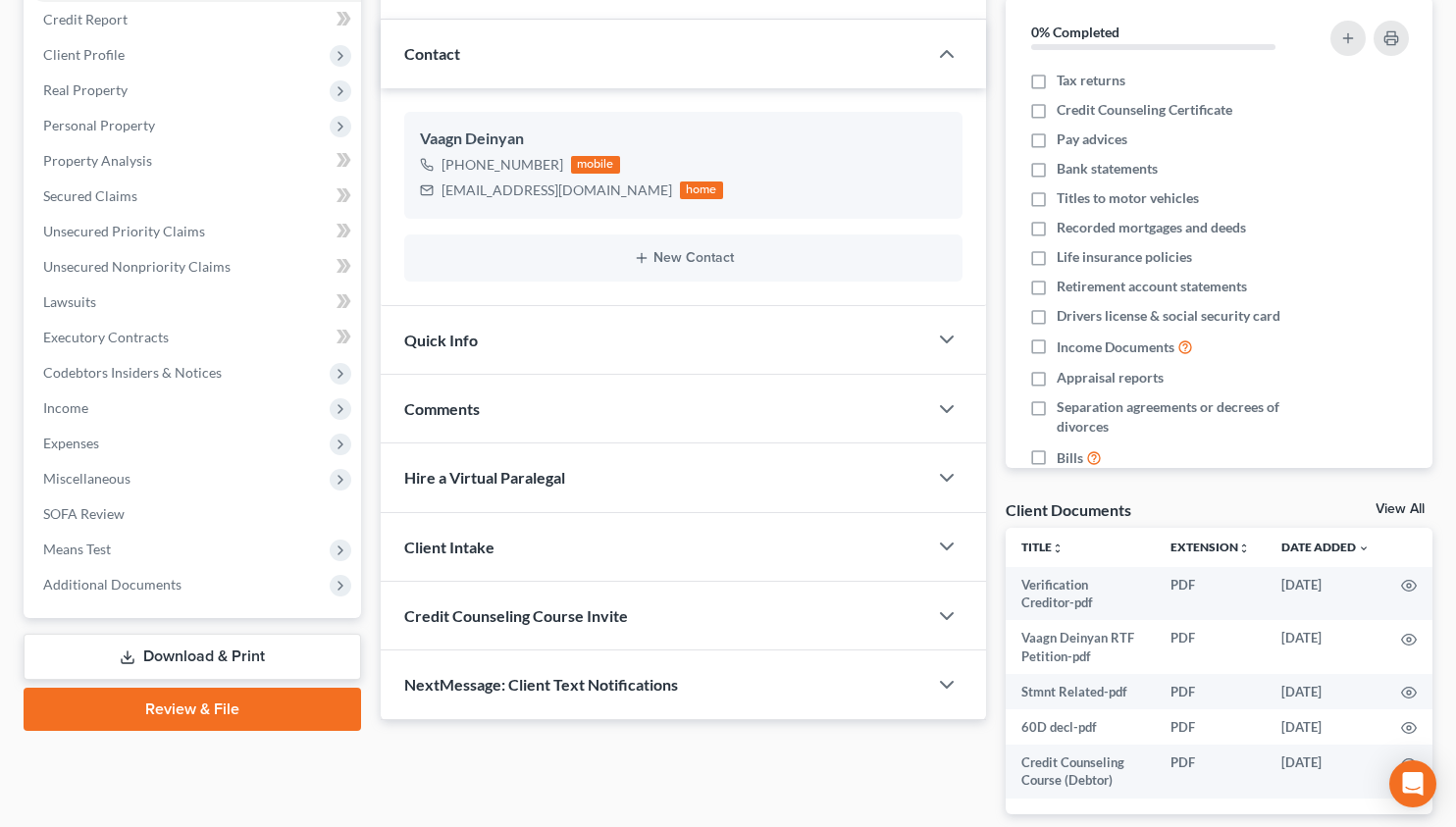
scroll to position [241, 0]
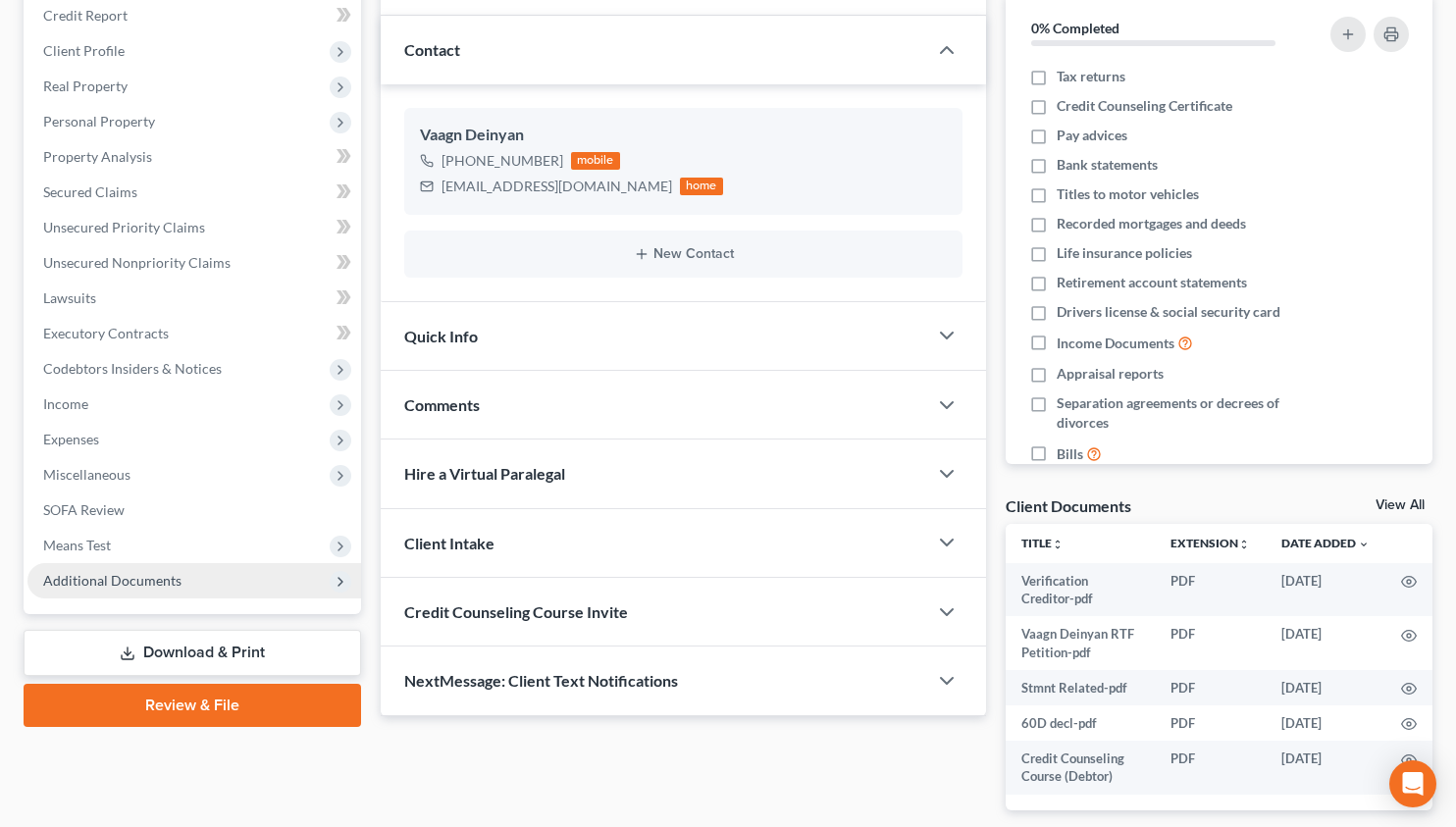
click at [122, 590] on span "Additional Documents" at bounding box center [195, 581] width 334 height 36
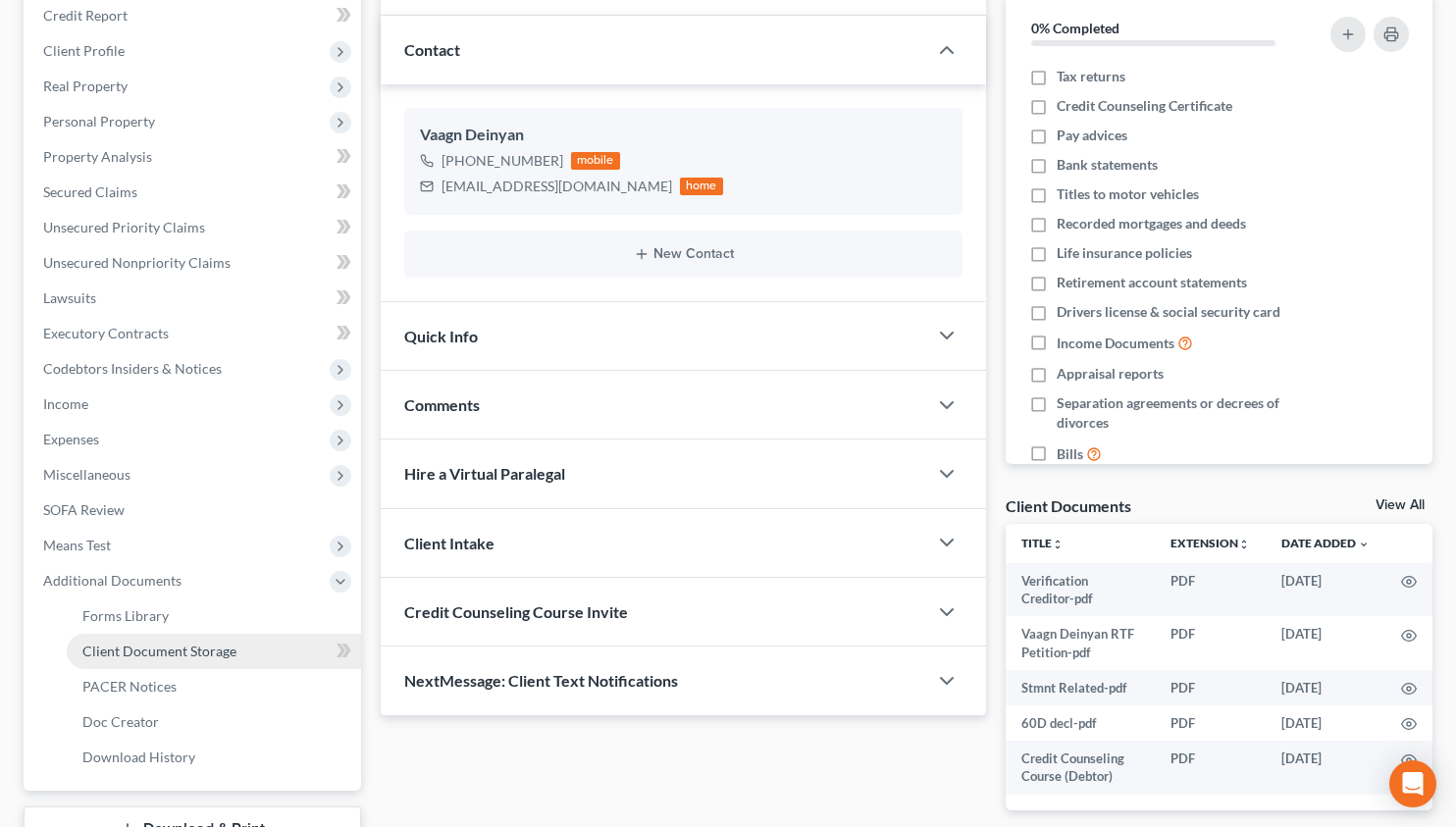
click at [141, 649] on span "Client Document Storage" at bounding box center [159, 650] width 154 height 17
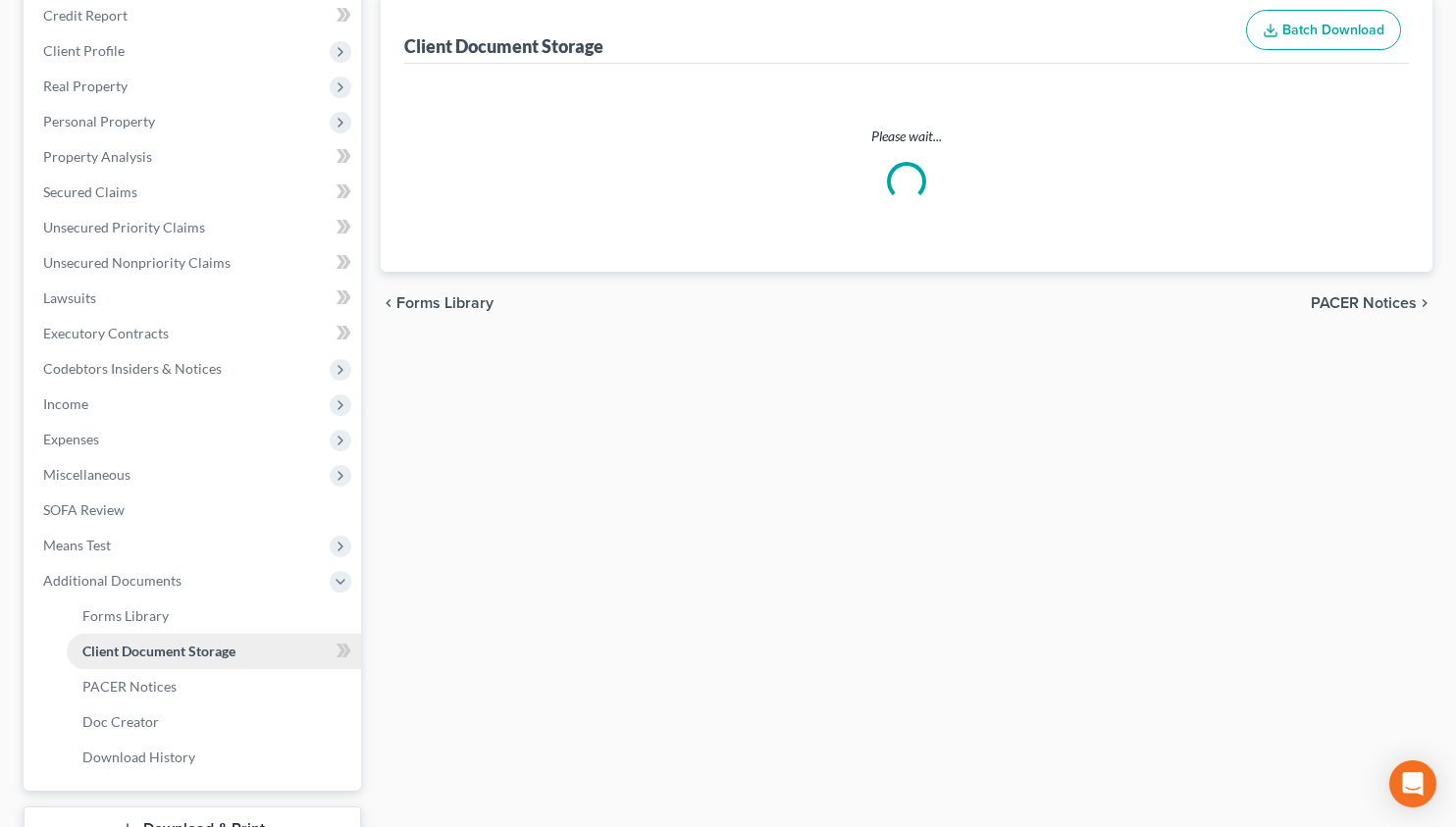
scroll to position [3, 0]
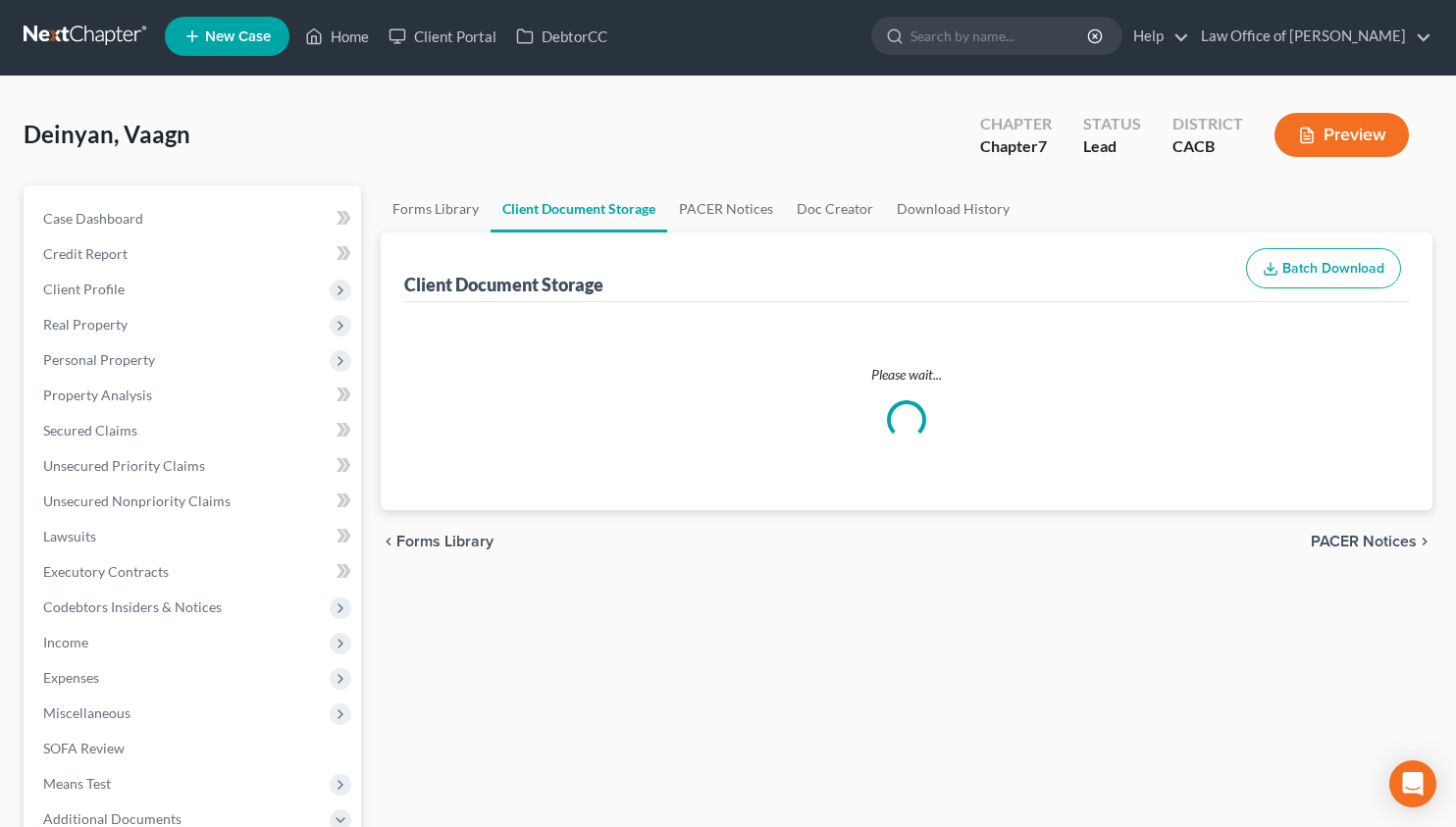
select select "10"
select select "30"
select select "65"
select select "72"
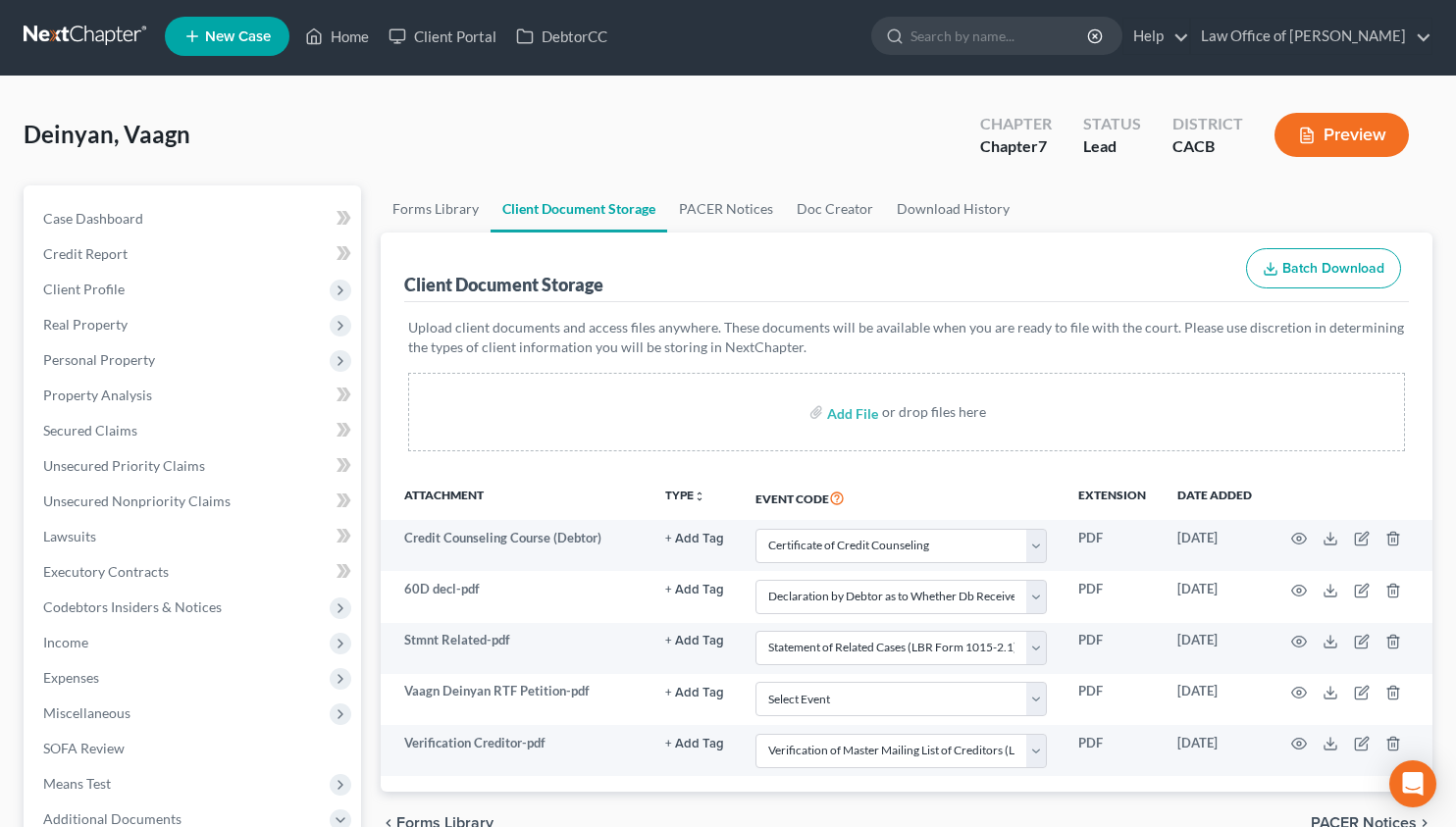
scroll to position [0, 0]
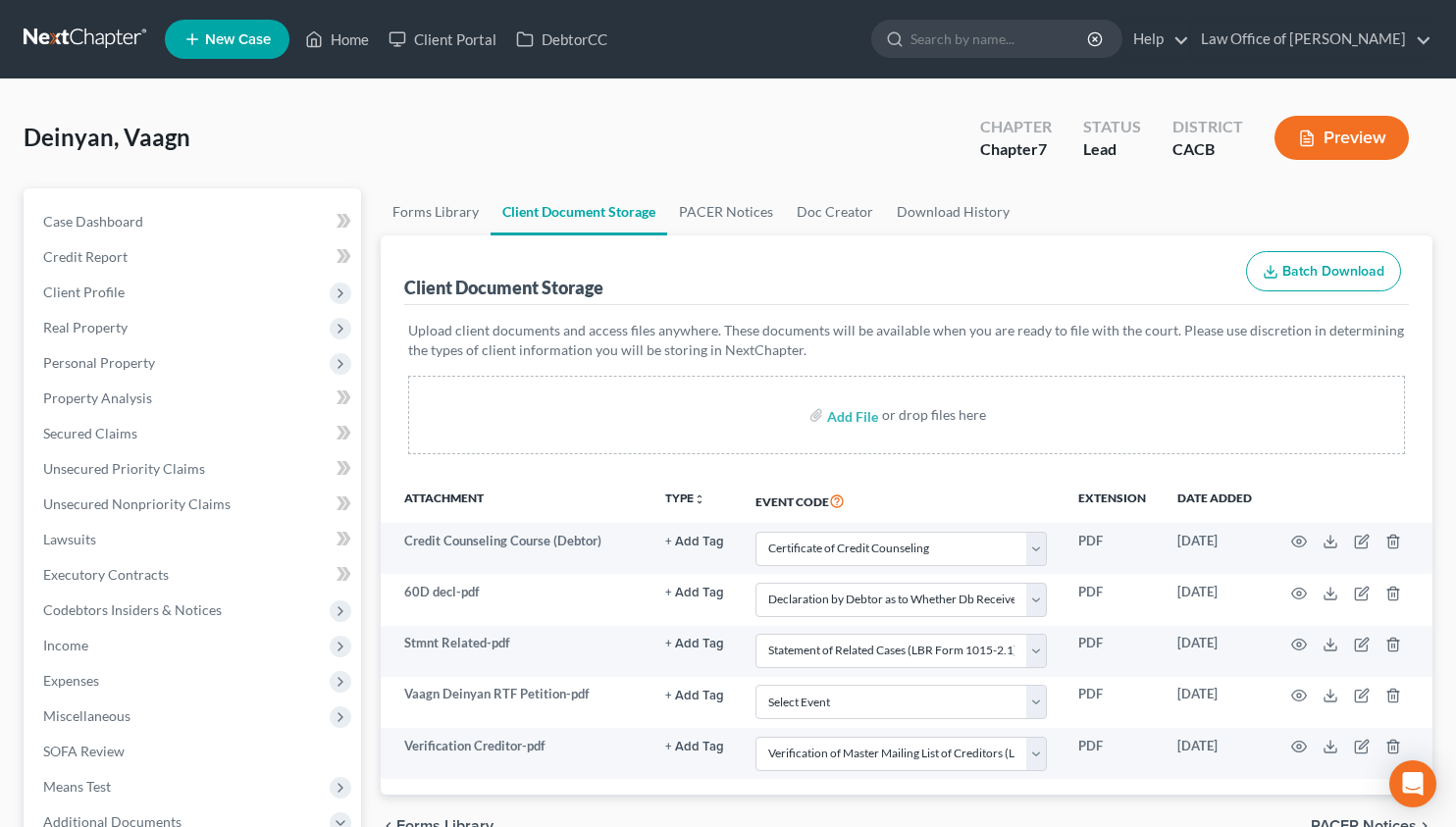
click at [75, 41] on link at bounding box center [86, 40] width 125 height 36
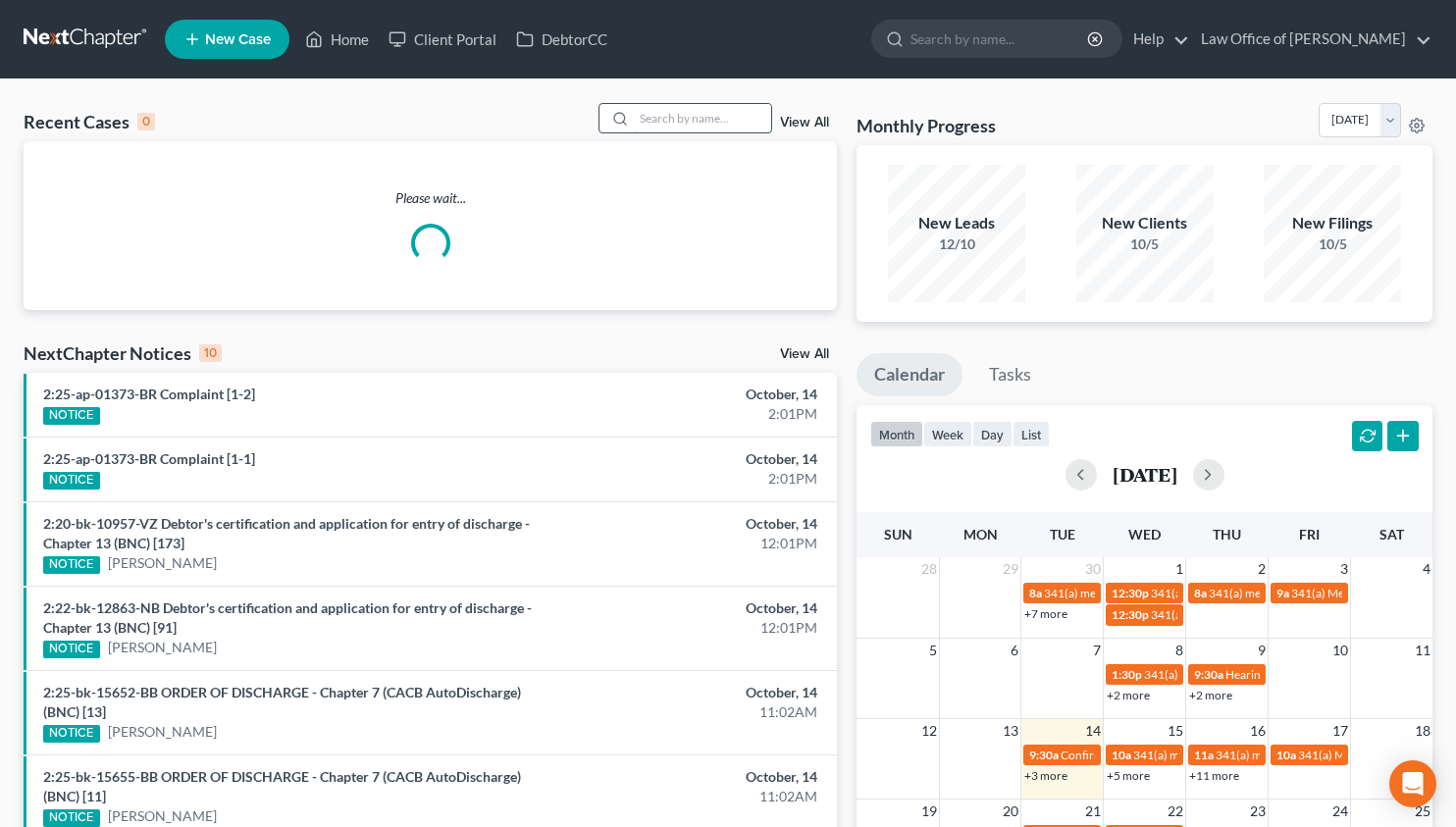
click at [691, 126] on input "search" at bounding box center [701, 118] width 137 height 29
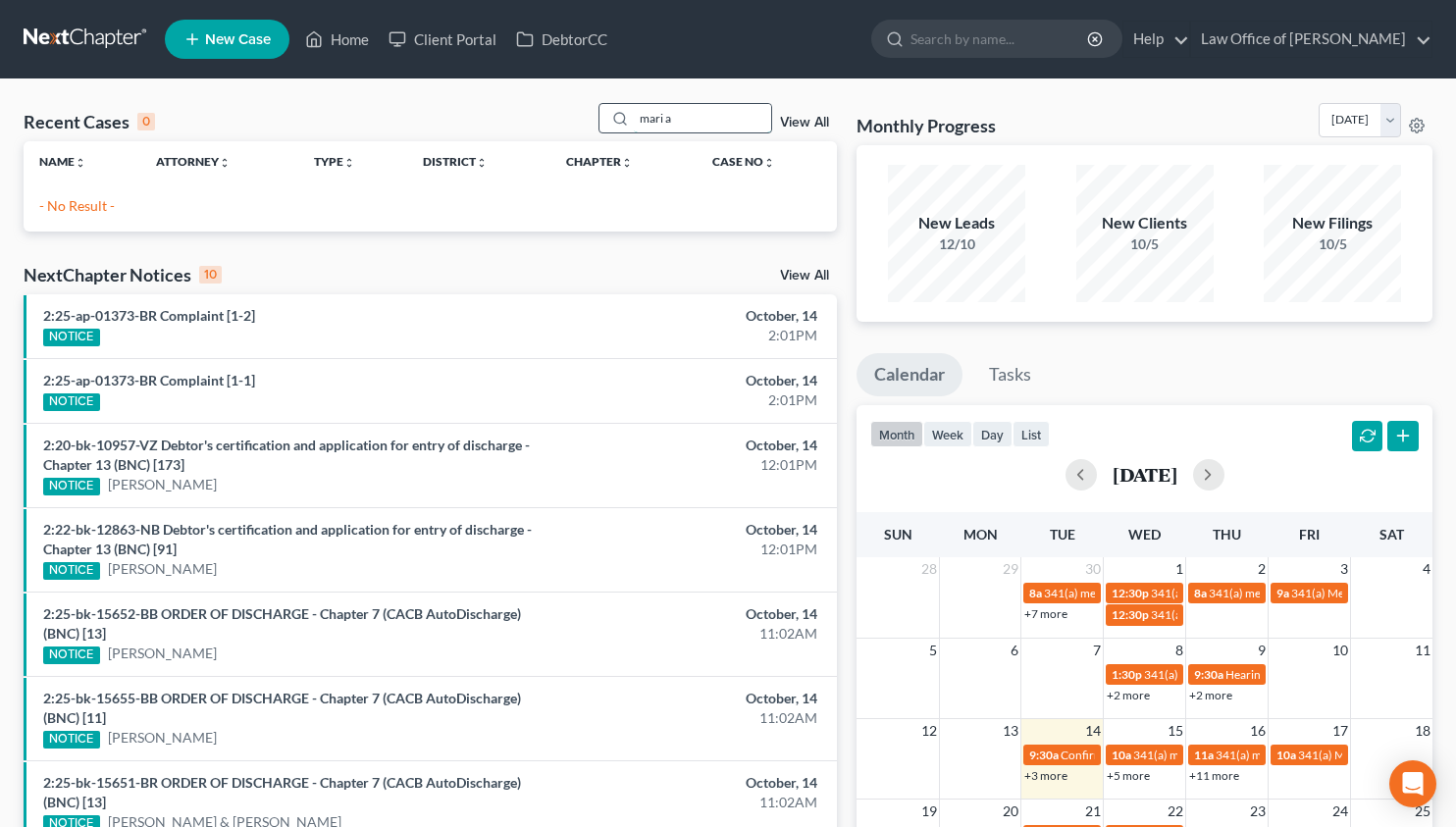
click at [693, 120] on input "mari a" at bounding box center [701, 118] width 137 height 29
type input "maria lopez"
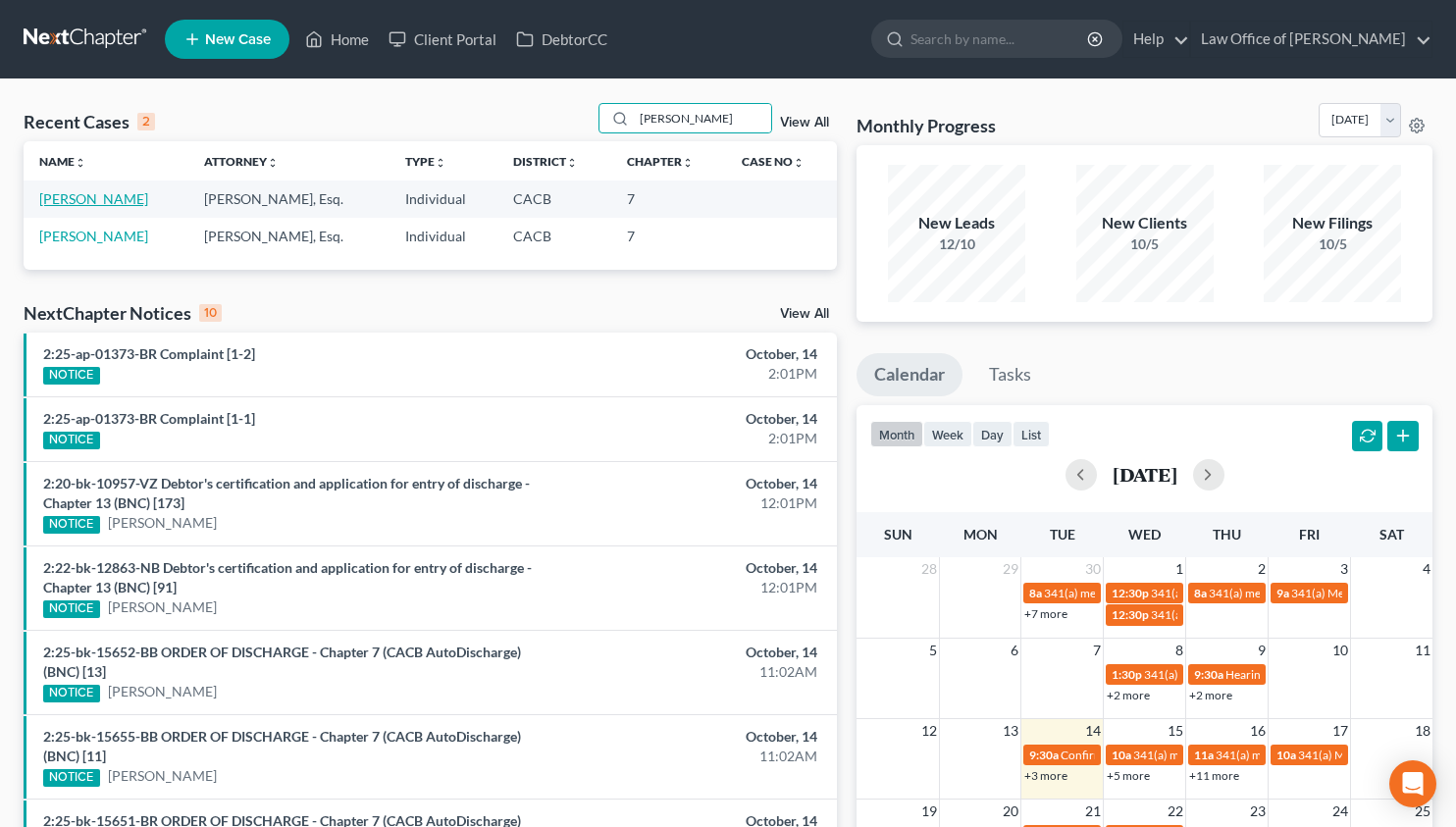
click at [60, 196] on link "[PERSON_NAME]" at bounding box center [94, 199] width 109 height 17
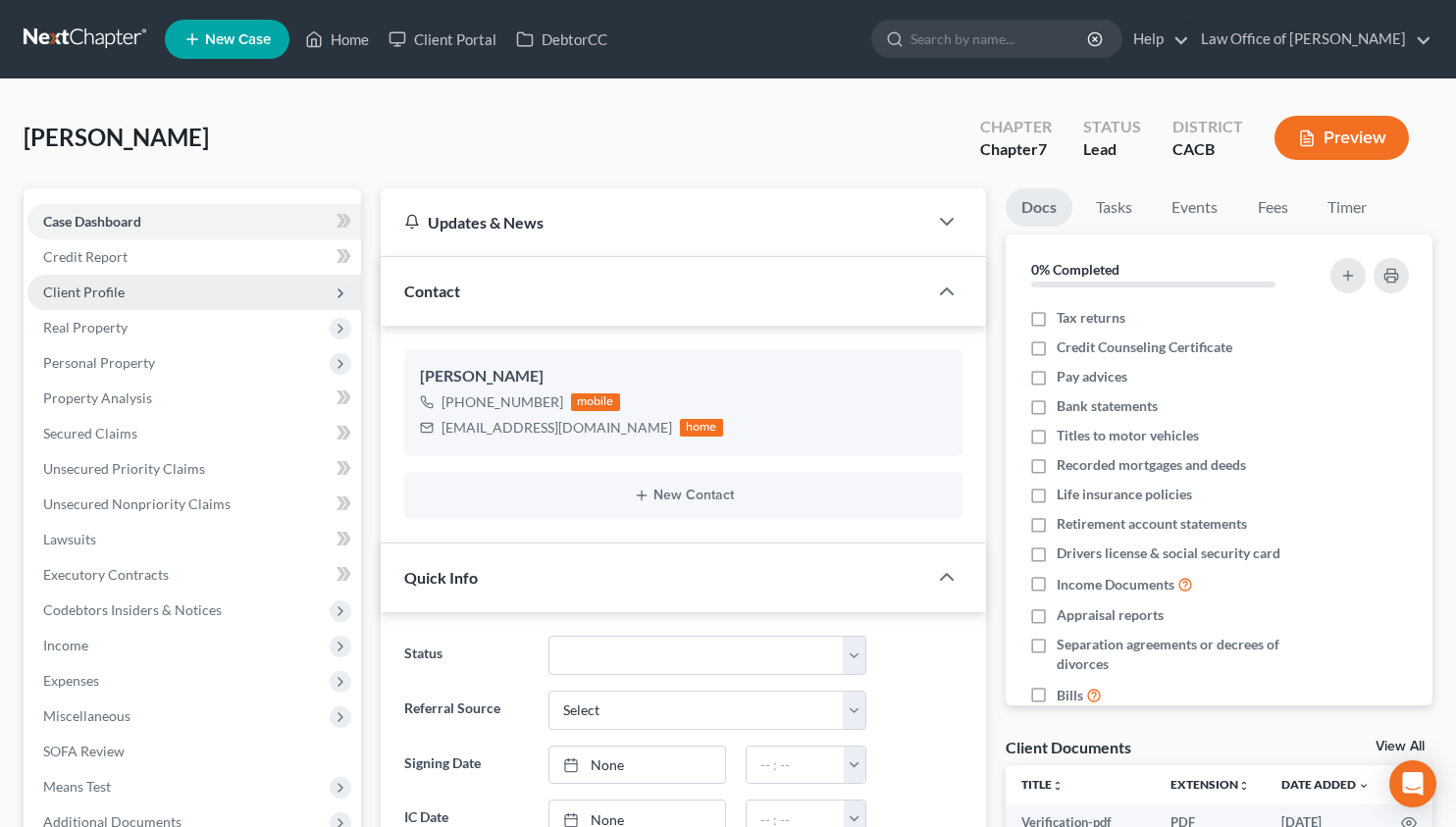
click at [187, 289] on span "Client Profile" at bounding box center [195, 292] width 334 height 36
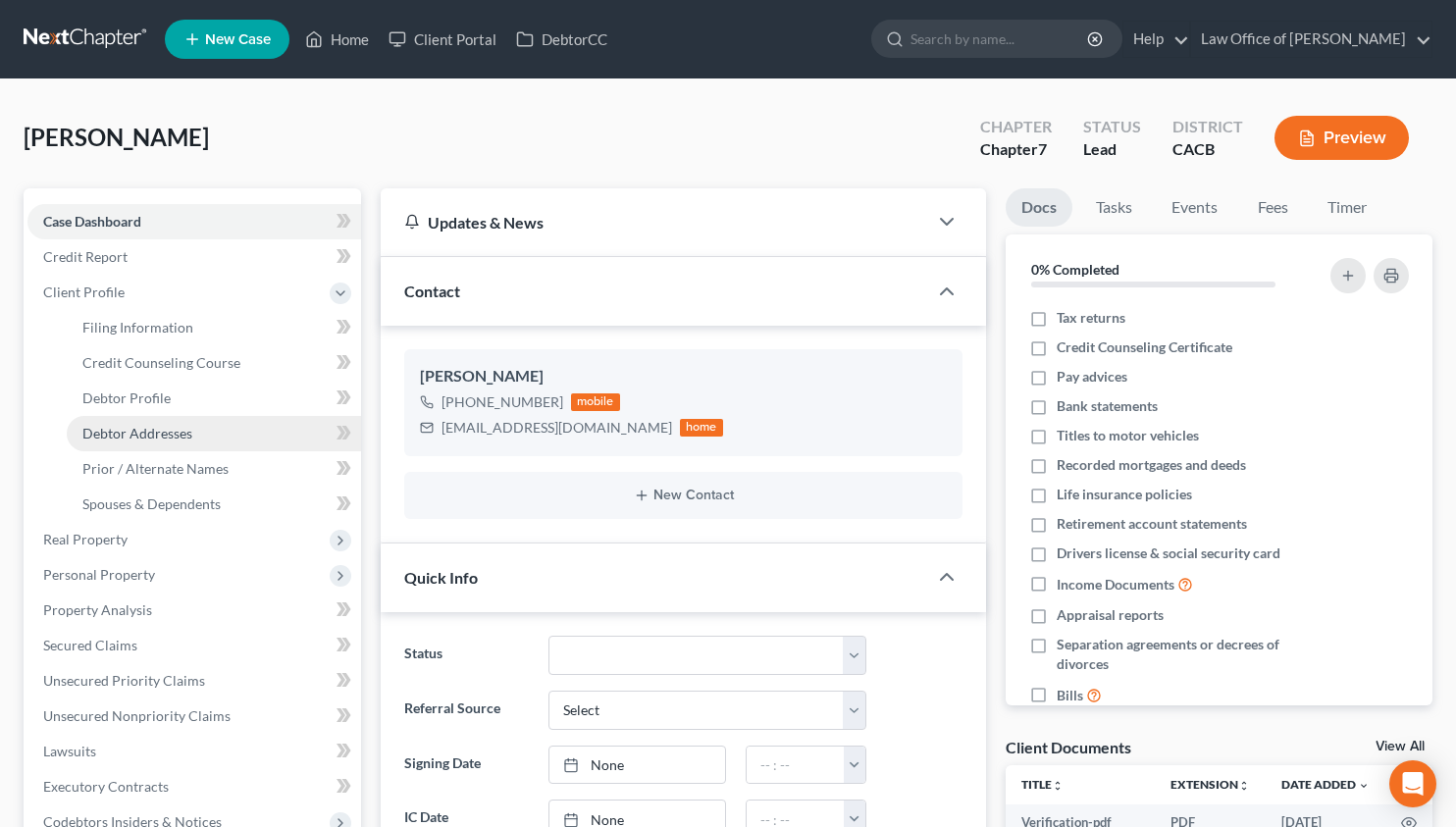
click at [202, 433] on link "Debtor Addresses" at bounding box center [214, 434] width 294 height 36
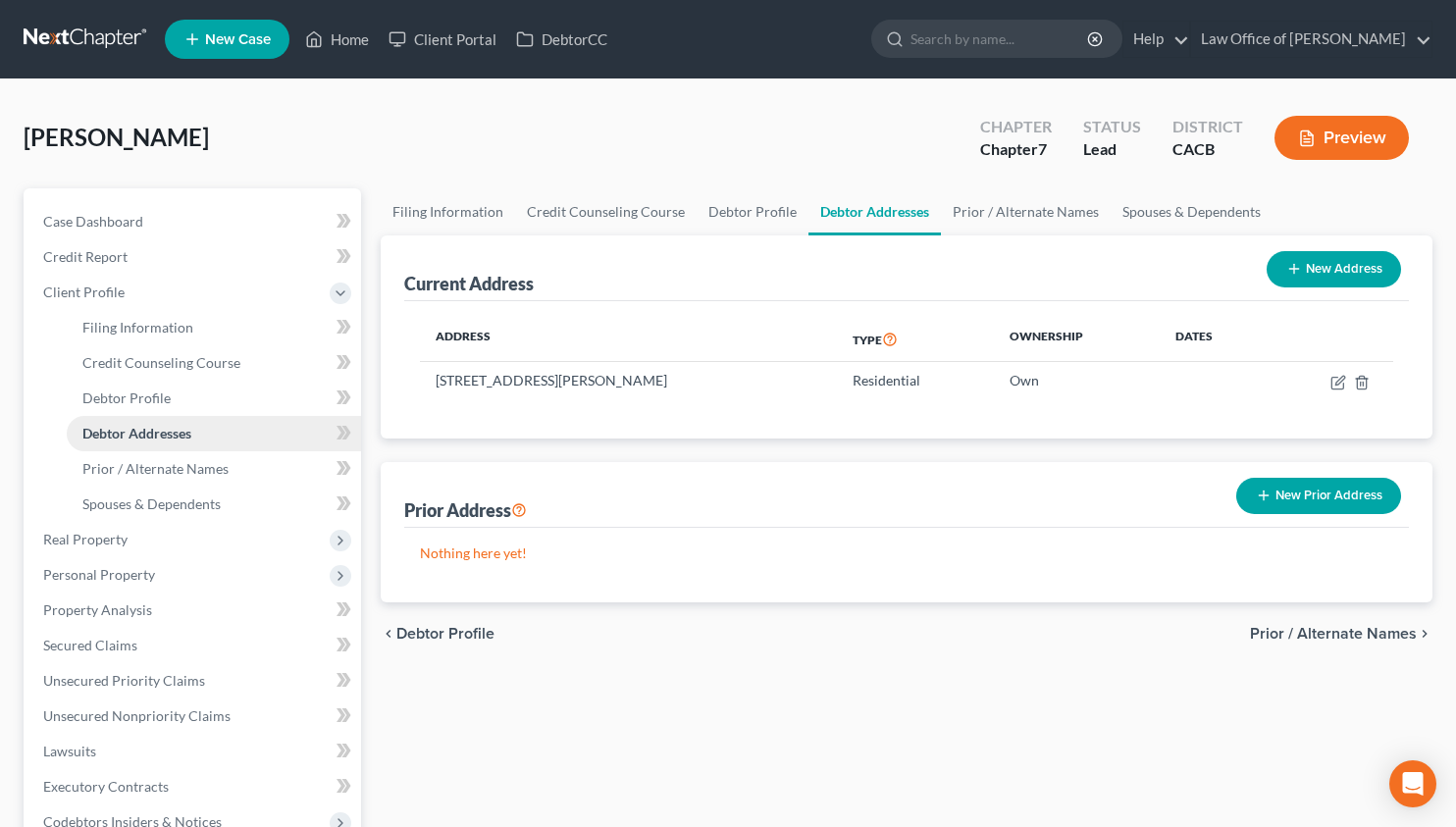
scroll to position [428, 0]
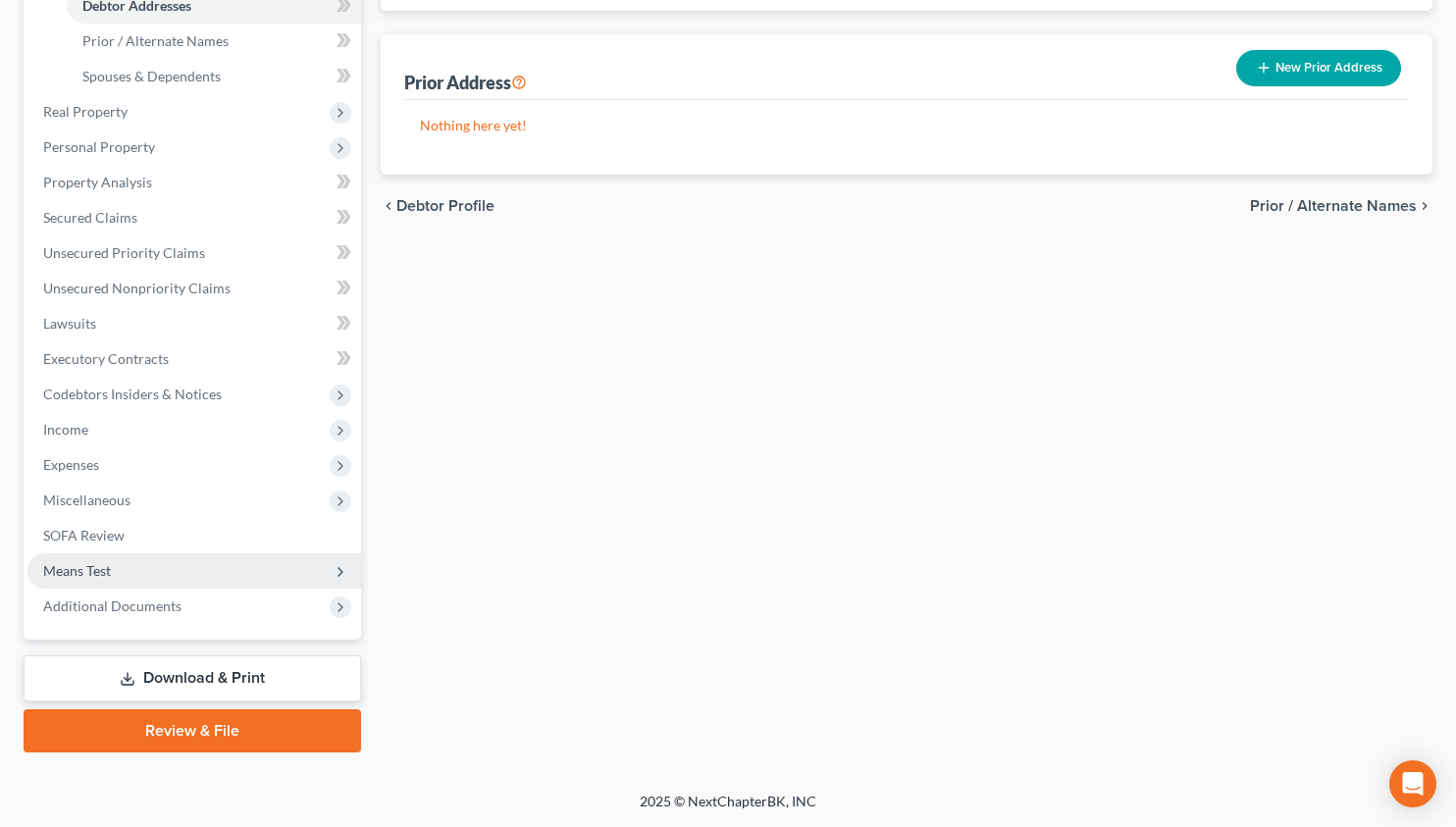
click at [213, 579] on span "Means Test" at bounding box center [195, 571] width 334 height 36
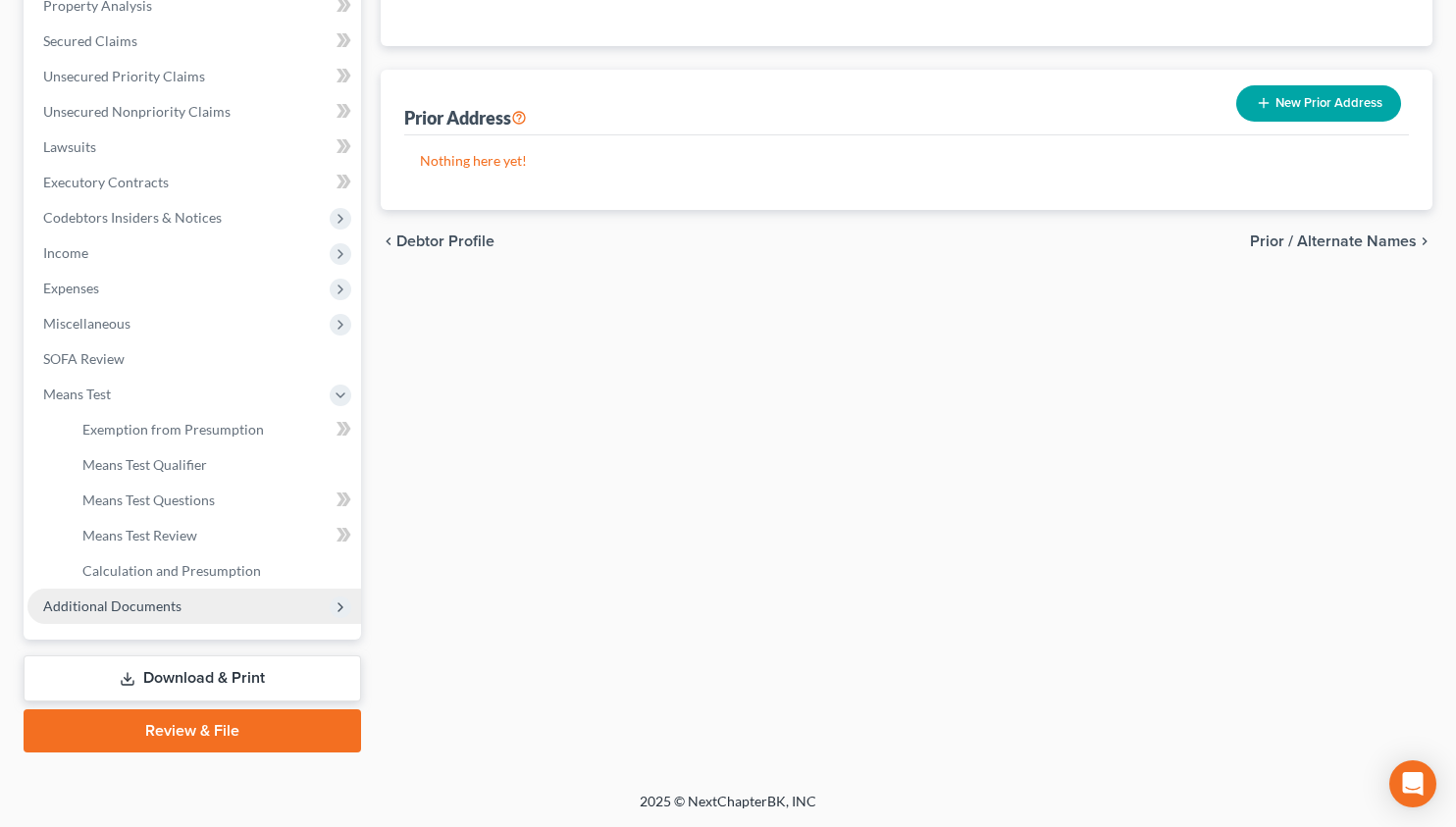
scroll to position [392, 0]
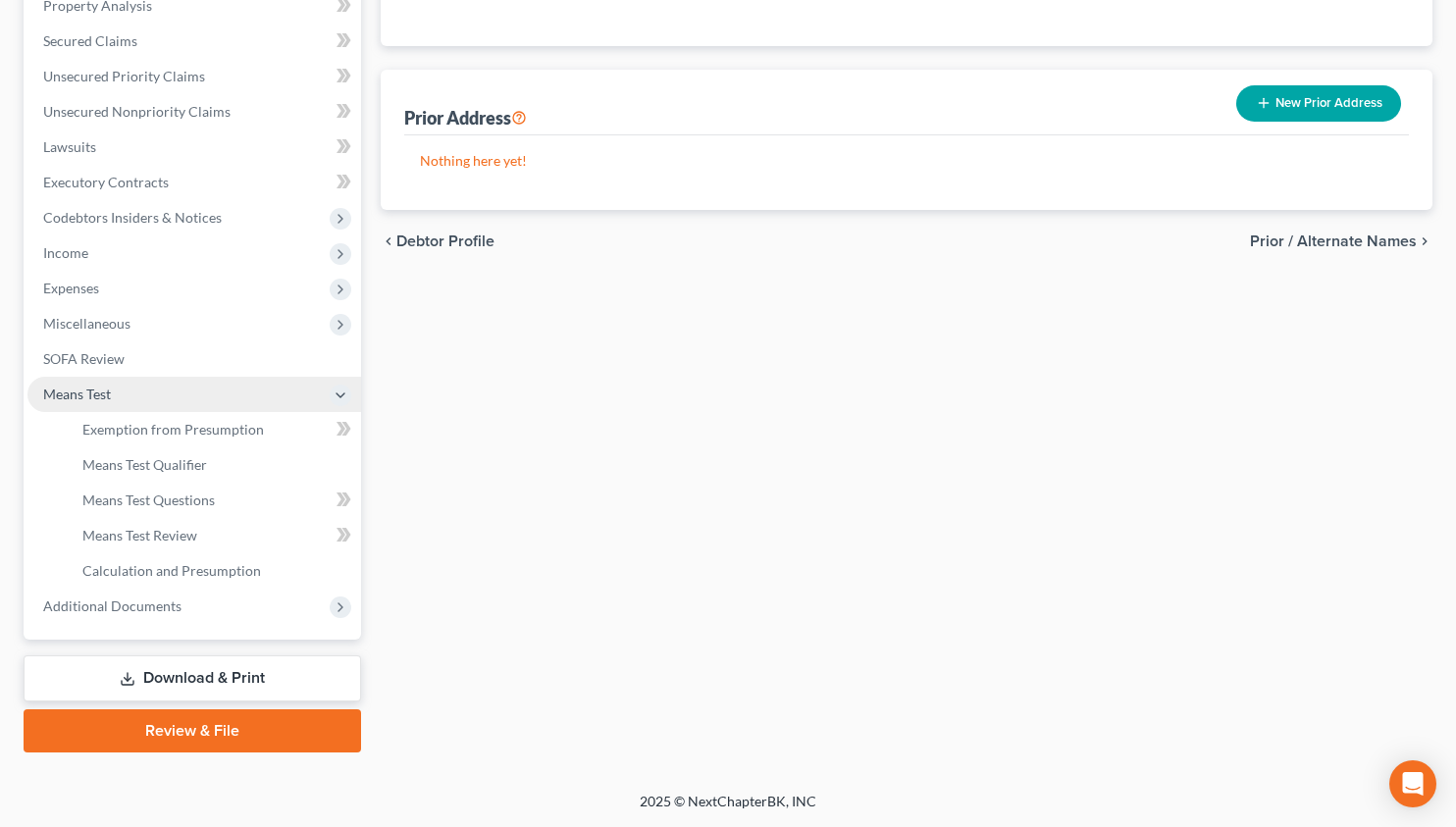
click at [223, 379] on span "Means Test" at bounding box center [195, 394] width 334 height 36
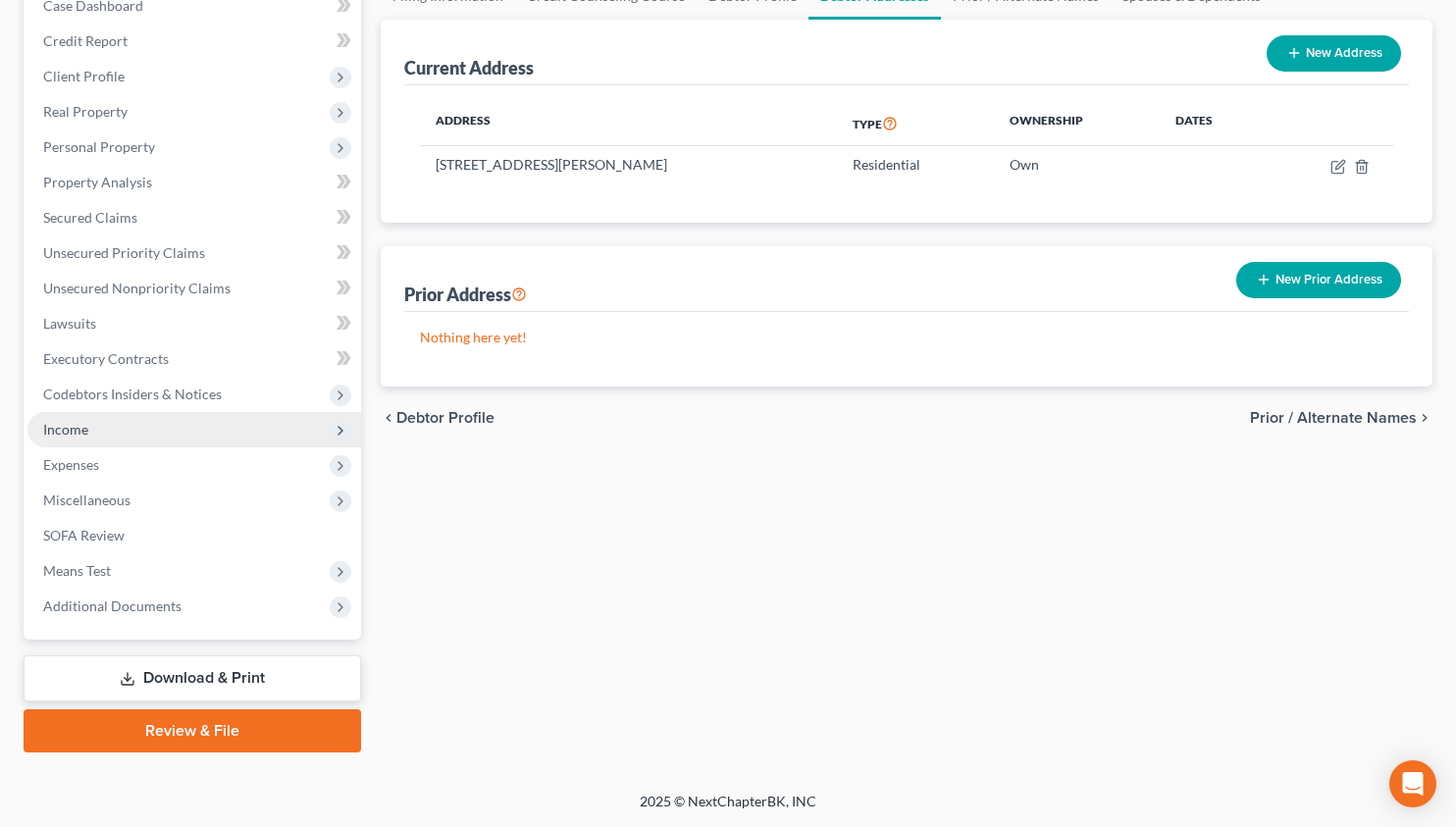
scroll to position [215, 0]
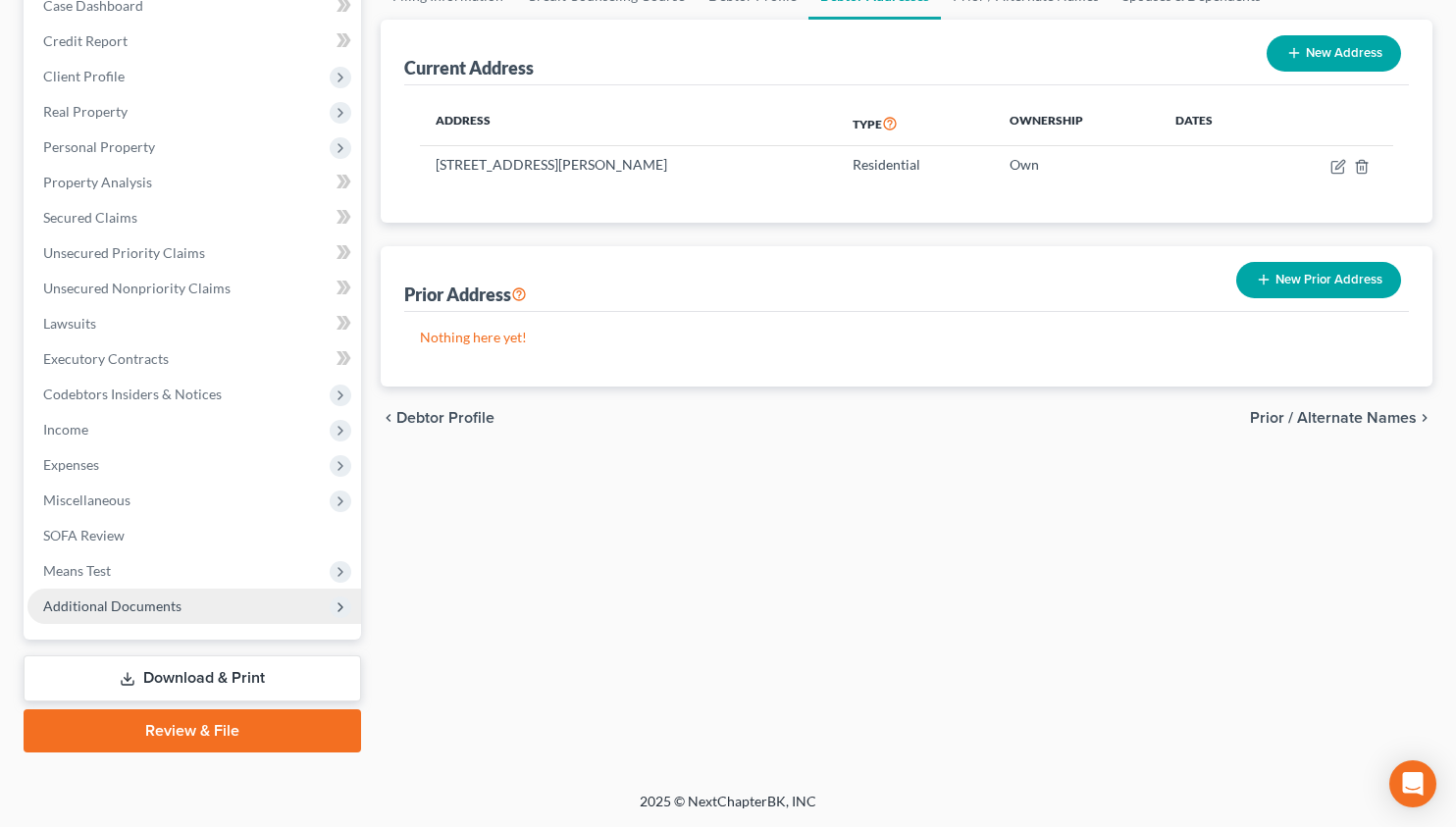
click at [205, 614] on span "Additional Documents" at bounding box center [195, 607] width 334 height 36
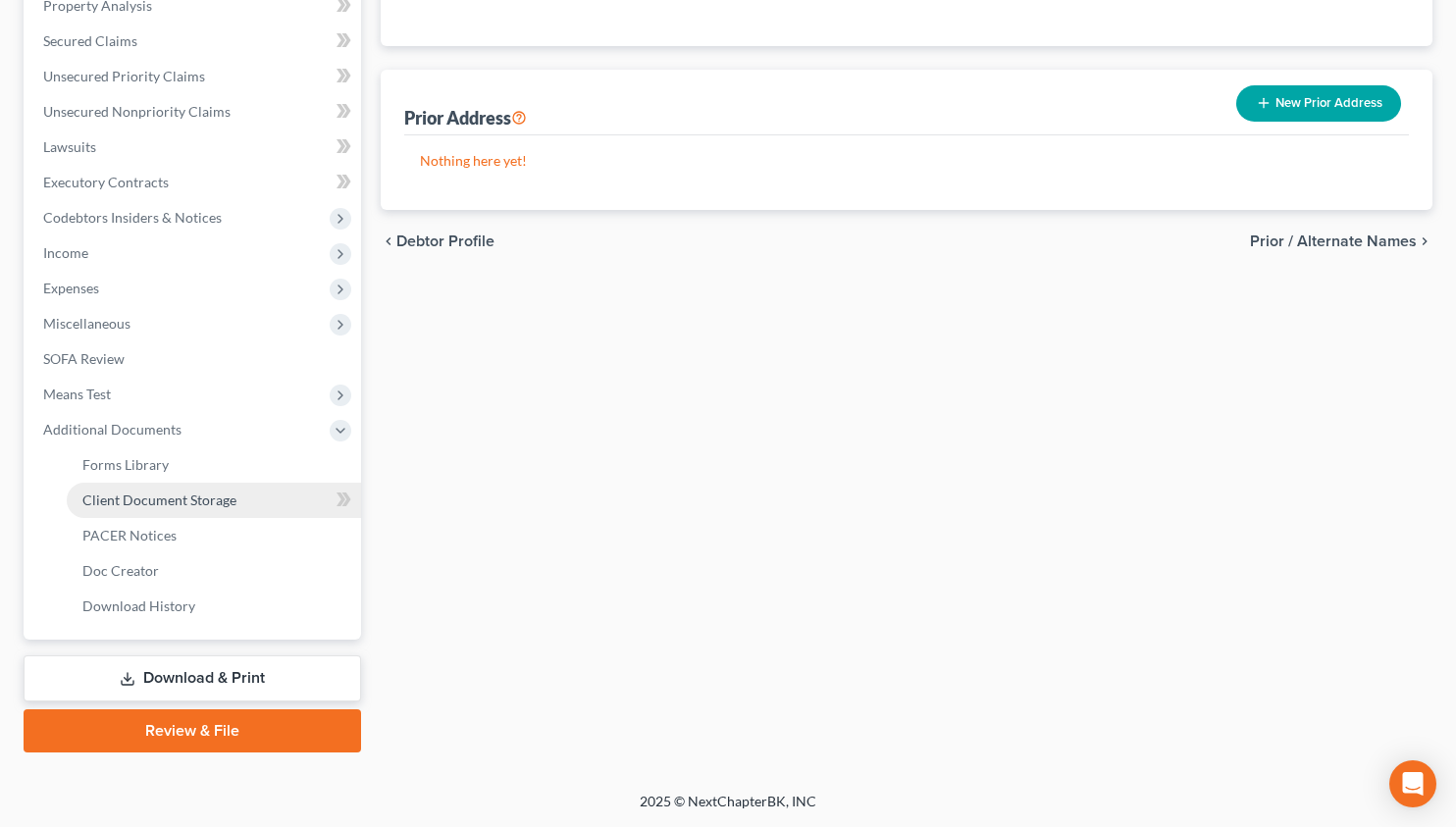
click at [202, 495] on span "Client Document Storage" at bounding box center [159, 499] width 154 height 17
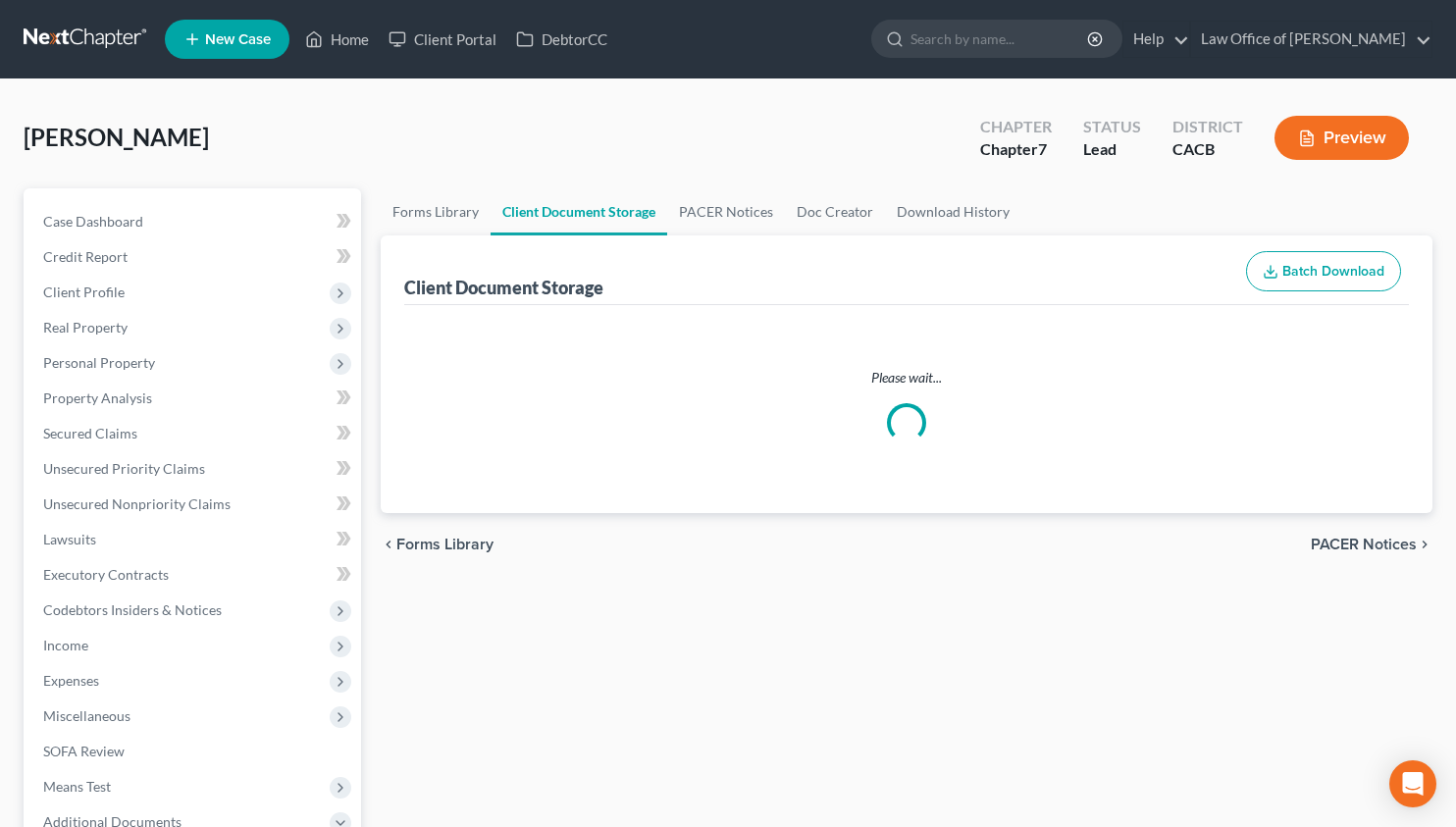
select select "10"
select select "30"
select select "65"
select select "72"
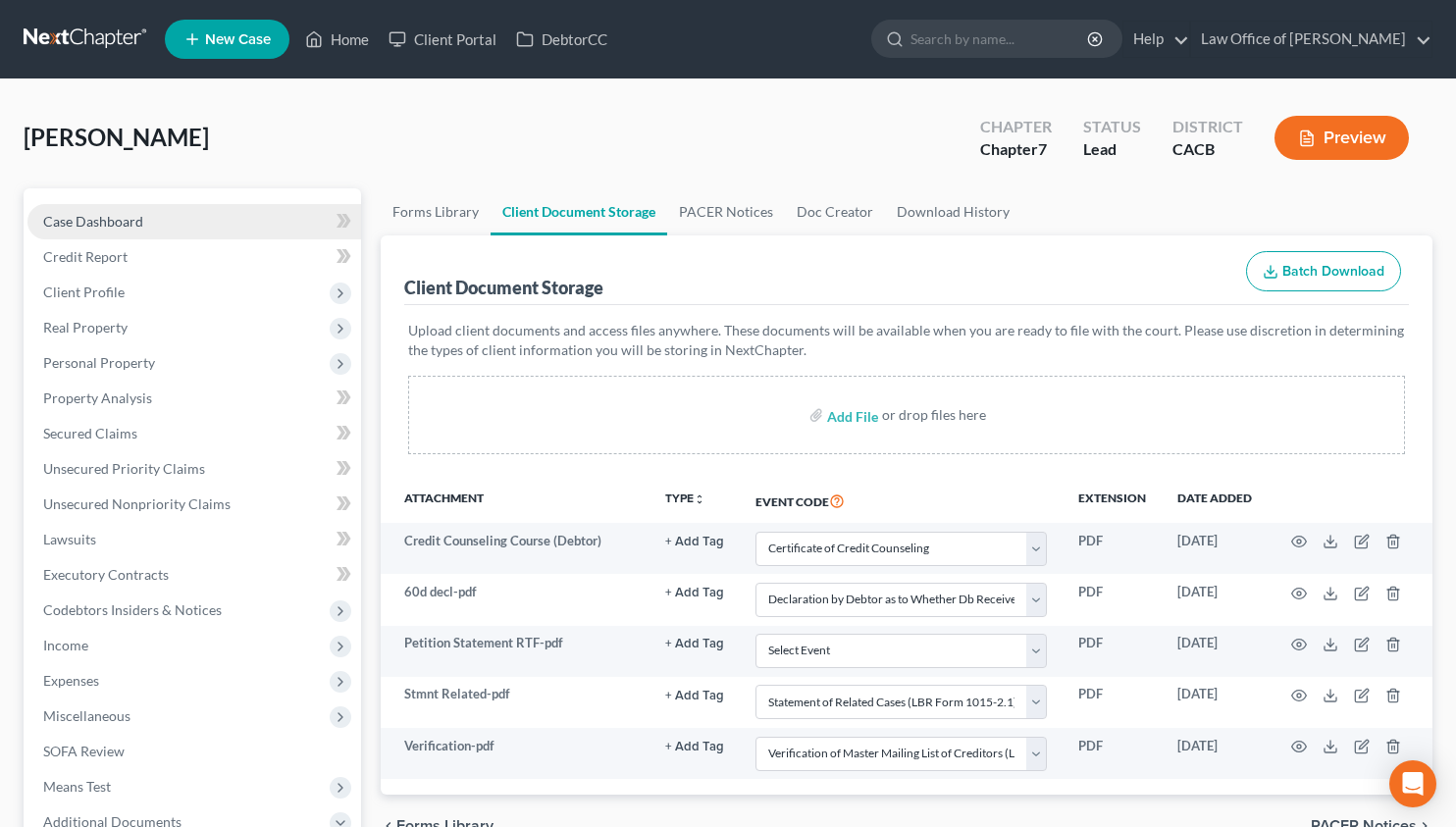
click at [116, 207] on link "Case Dashboard" at bounding box center [195, 222] width 334 height 36
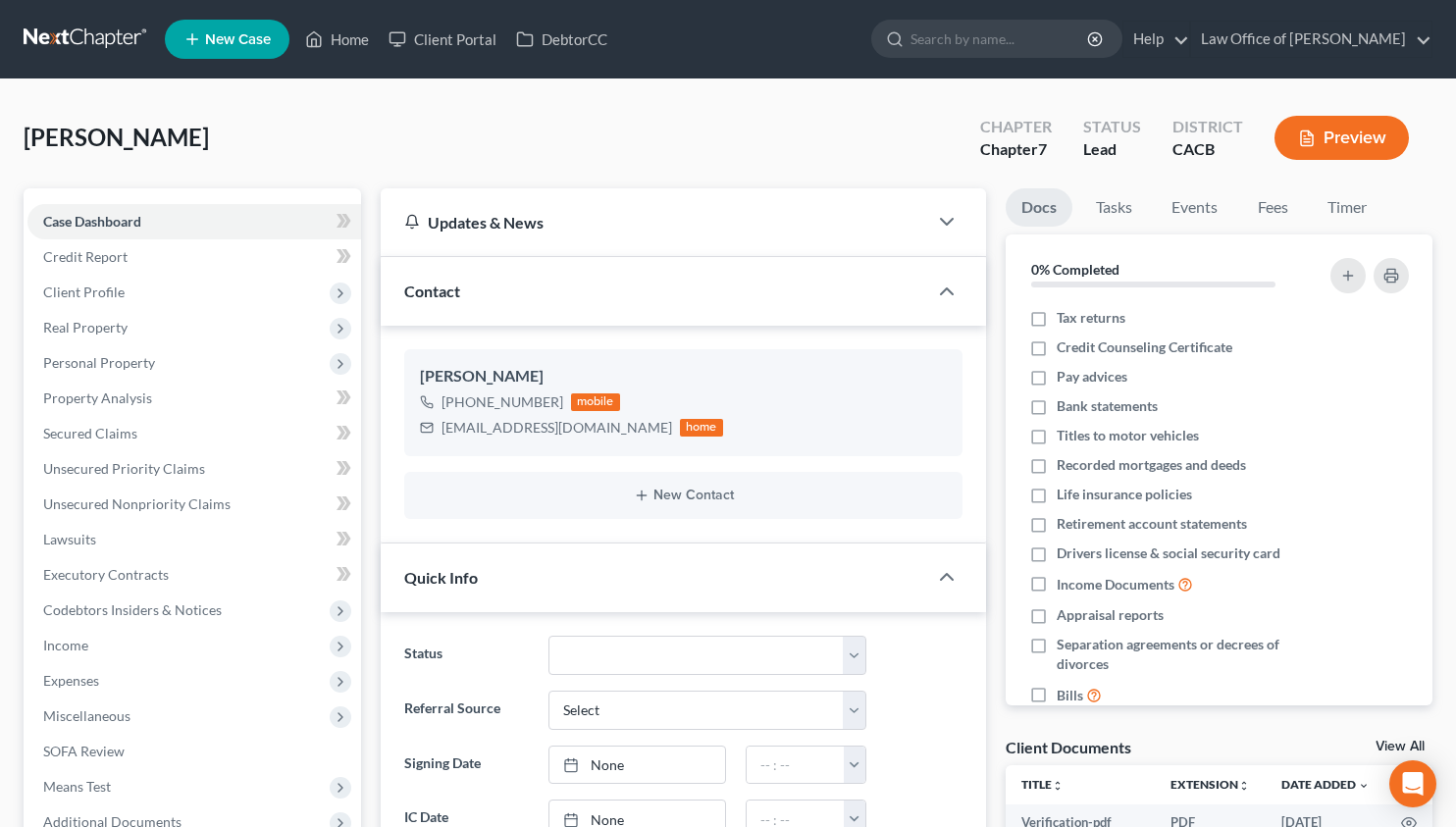
click at [74, 32] on link at bounding box center [86, 40] width 125 height 36
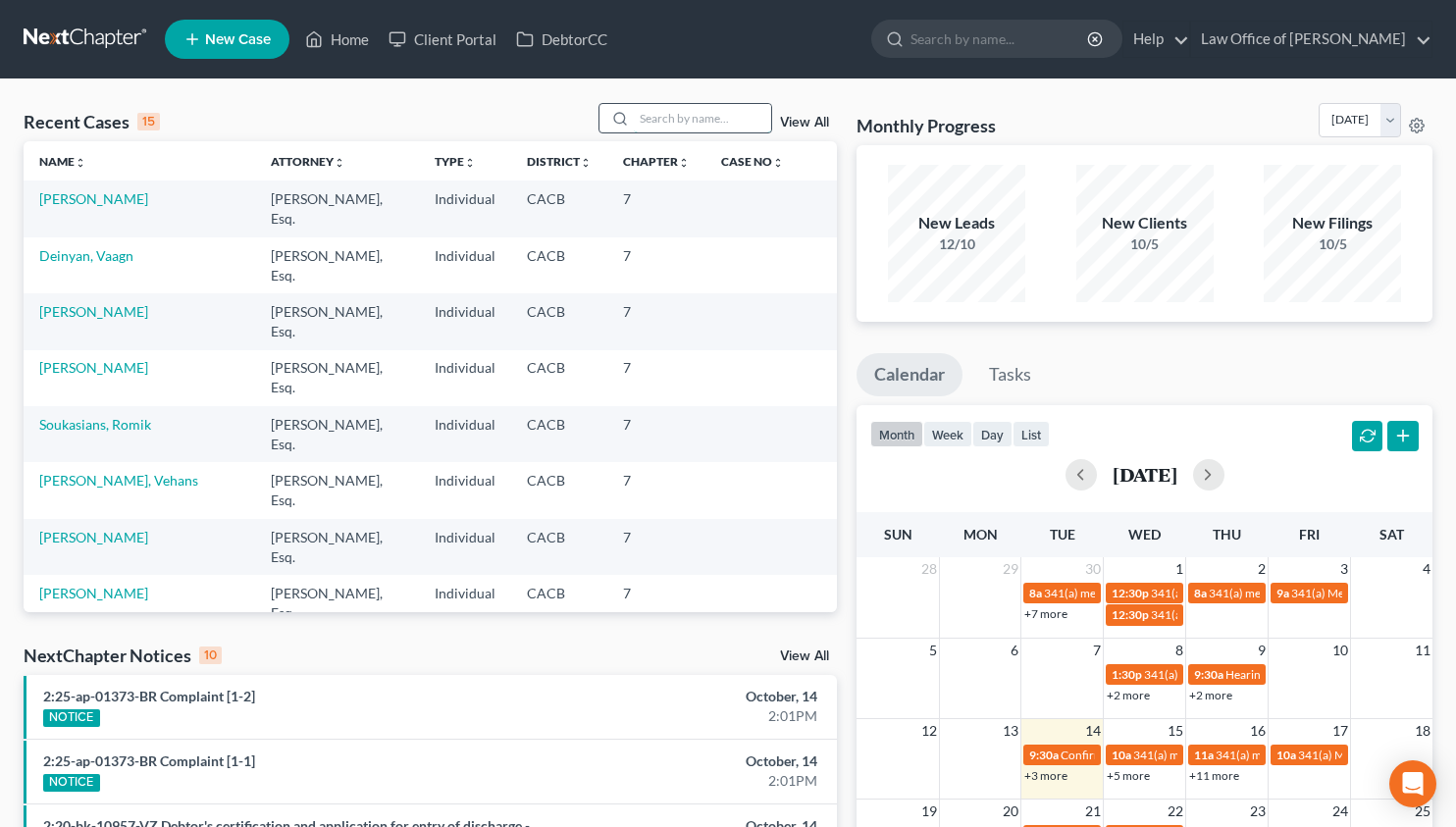
click at [663, 111] on input "search" at bounding box center [701, 118] width 137 height 29
type input "[PERSON_NAME]"
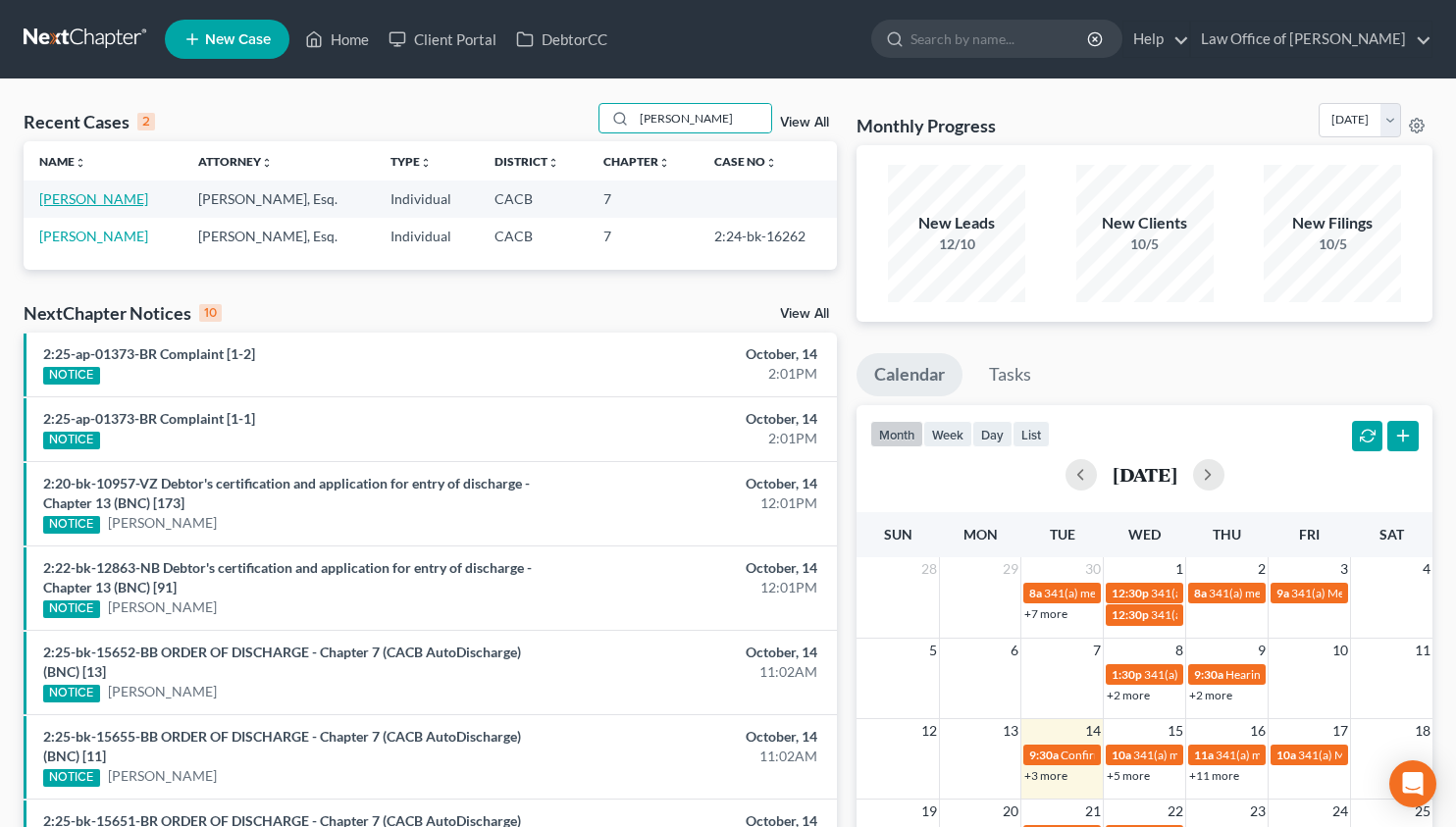
click at [148, 196] on link "[PERSON_NAME]" at bounding box center [94, 199] width 109 height 17
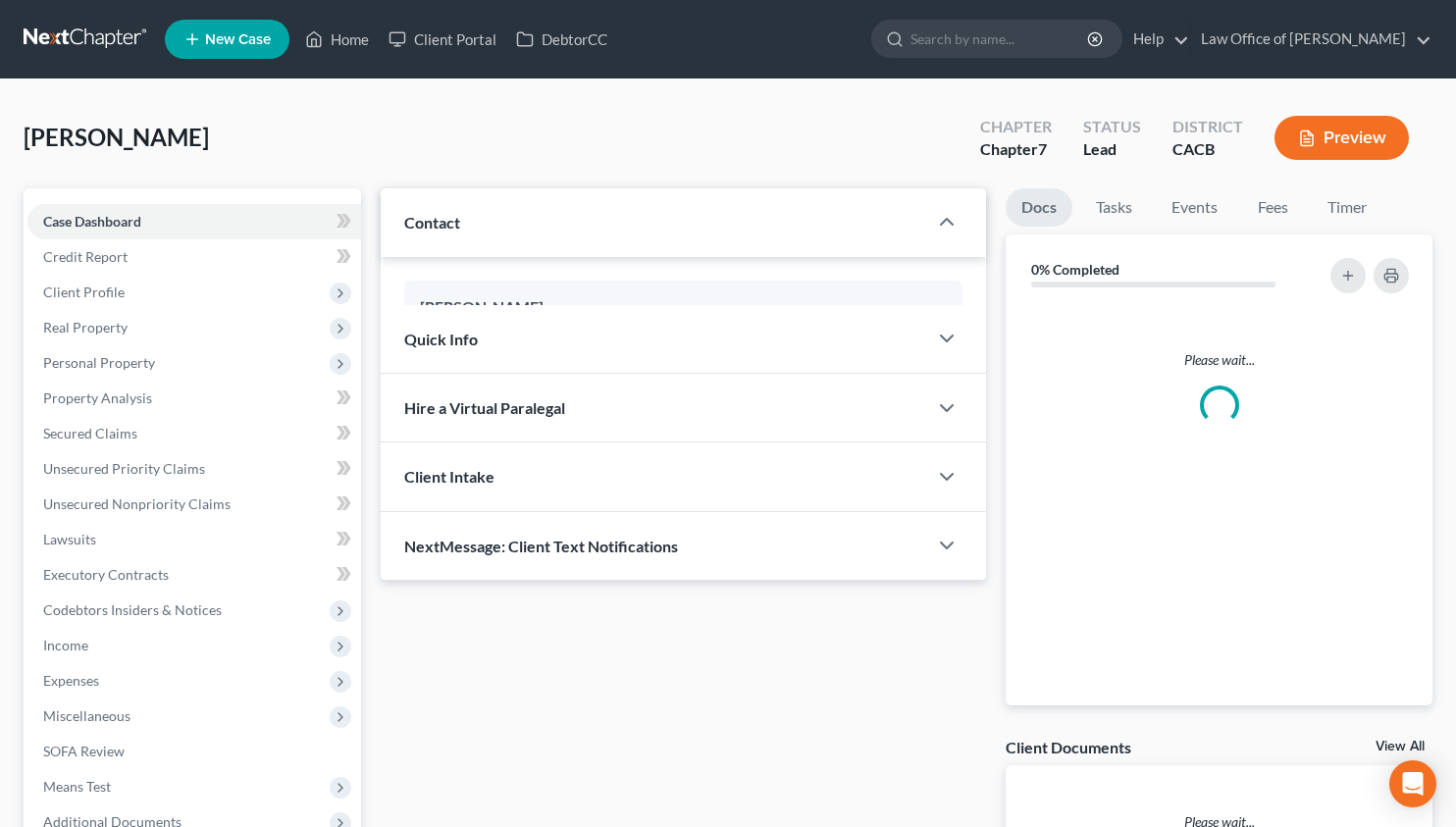
scroll to position [4, 0]
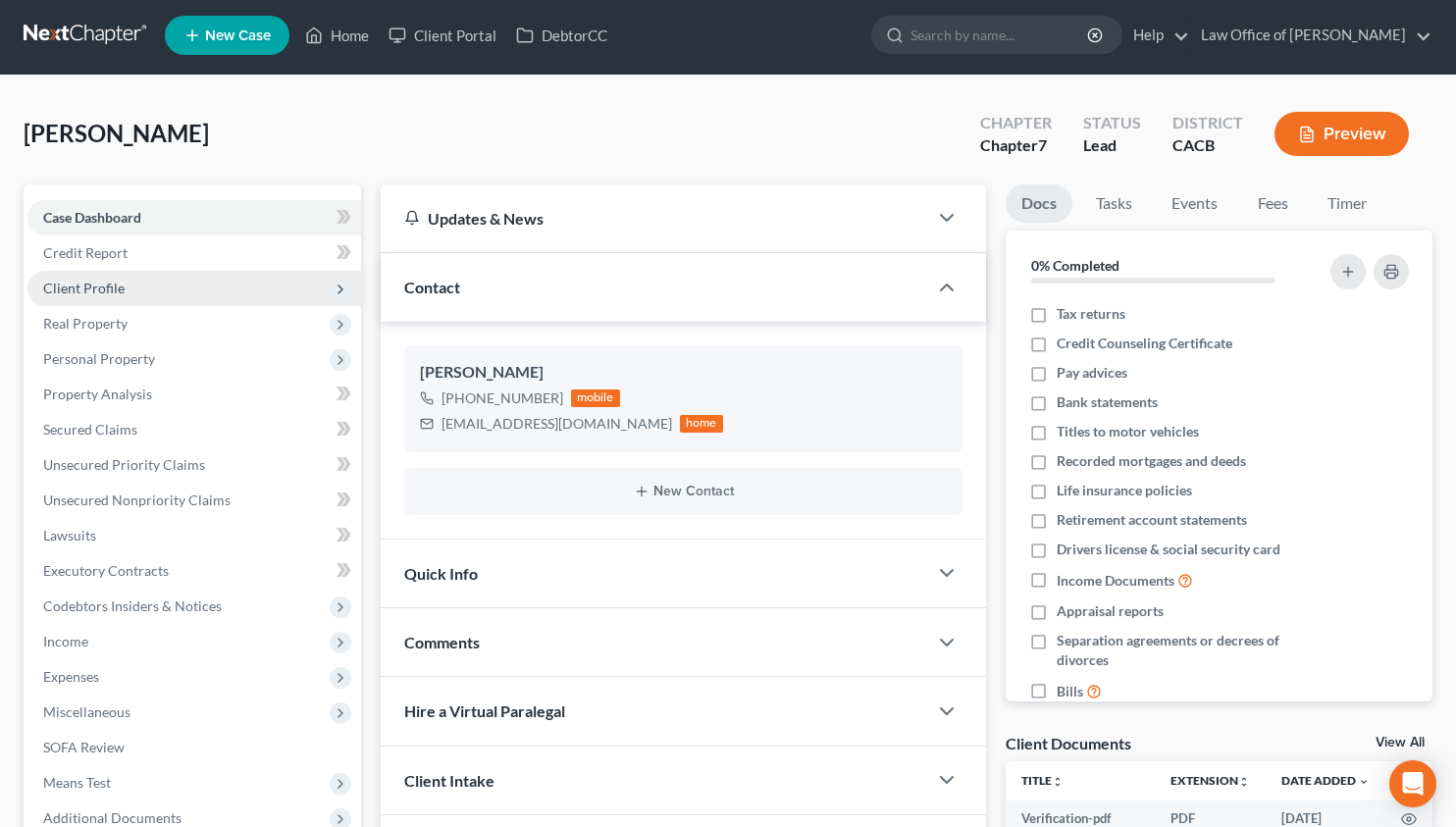
click at [142, 281] on span "Client Profile" at bounding box center [195, 289] width 334 height 36
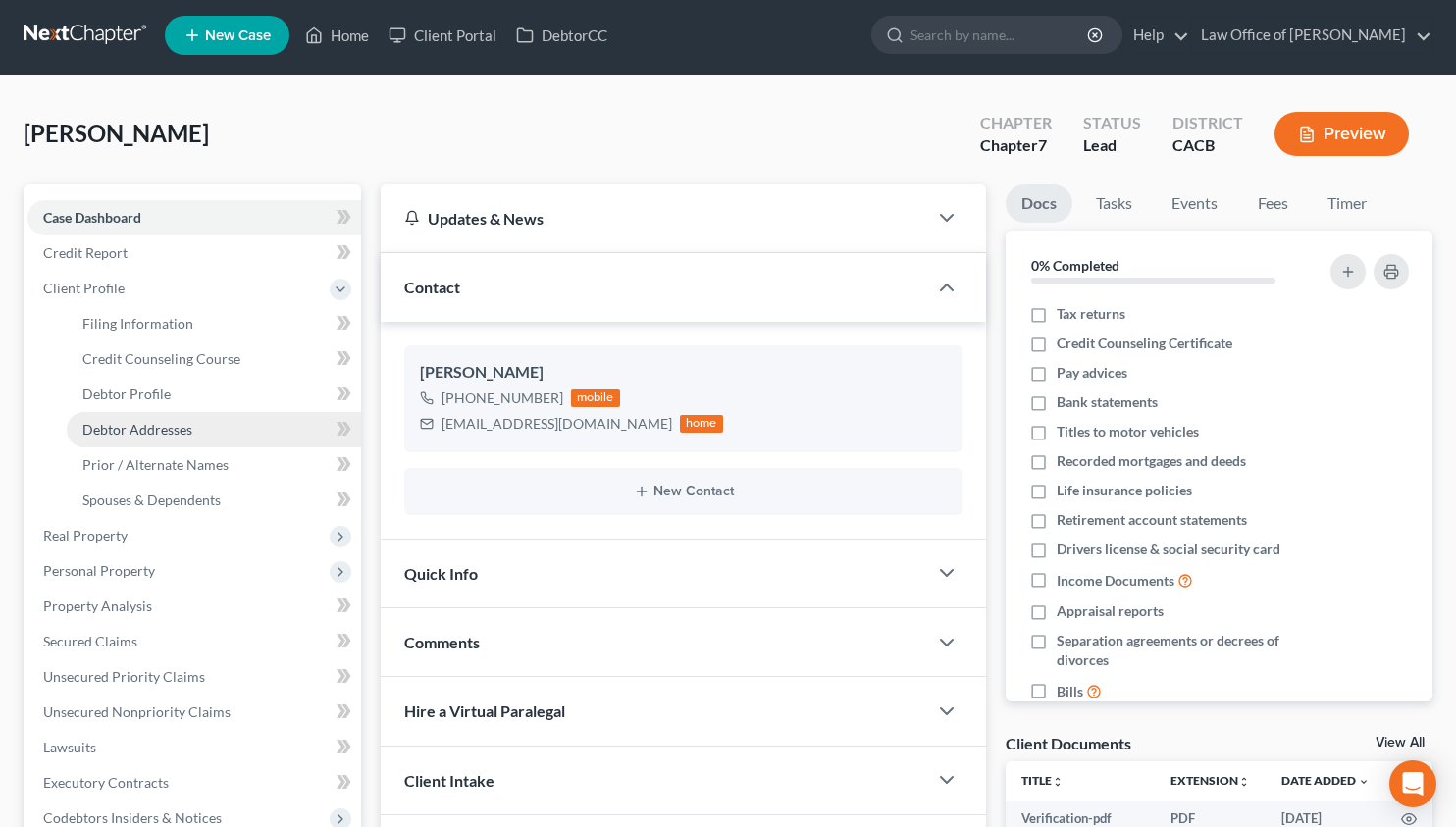
click at [171, 442] on link "Debtor Addresses" at bounding box center [214, 430] width 294 height 36
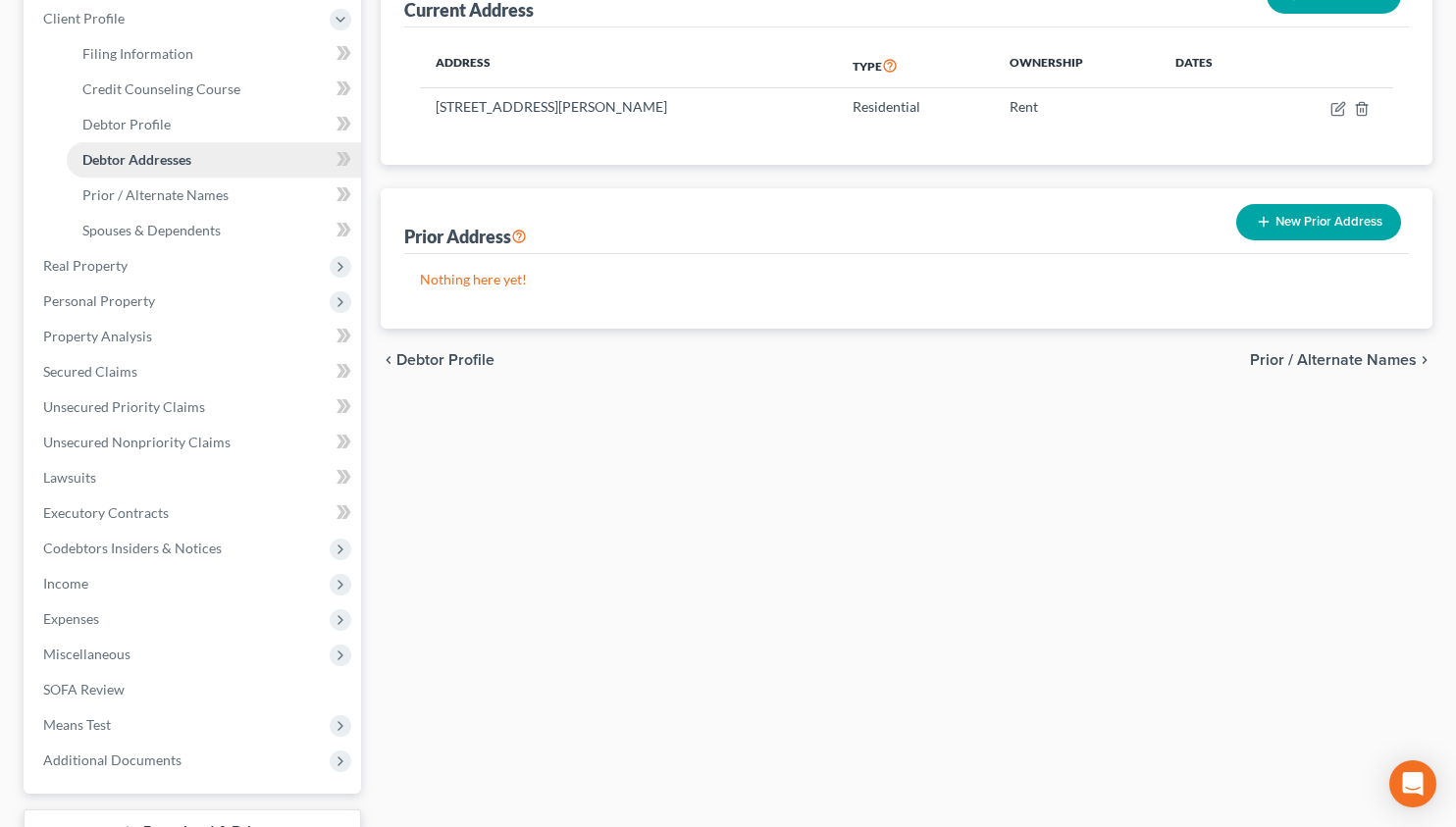
scroll to position [428, 0]
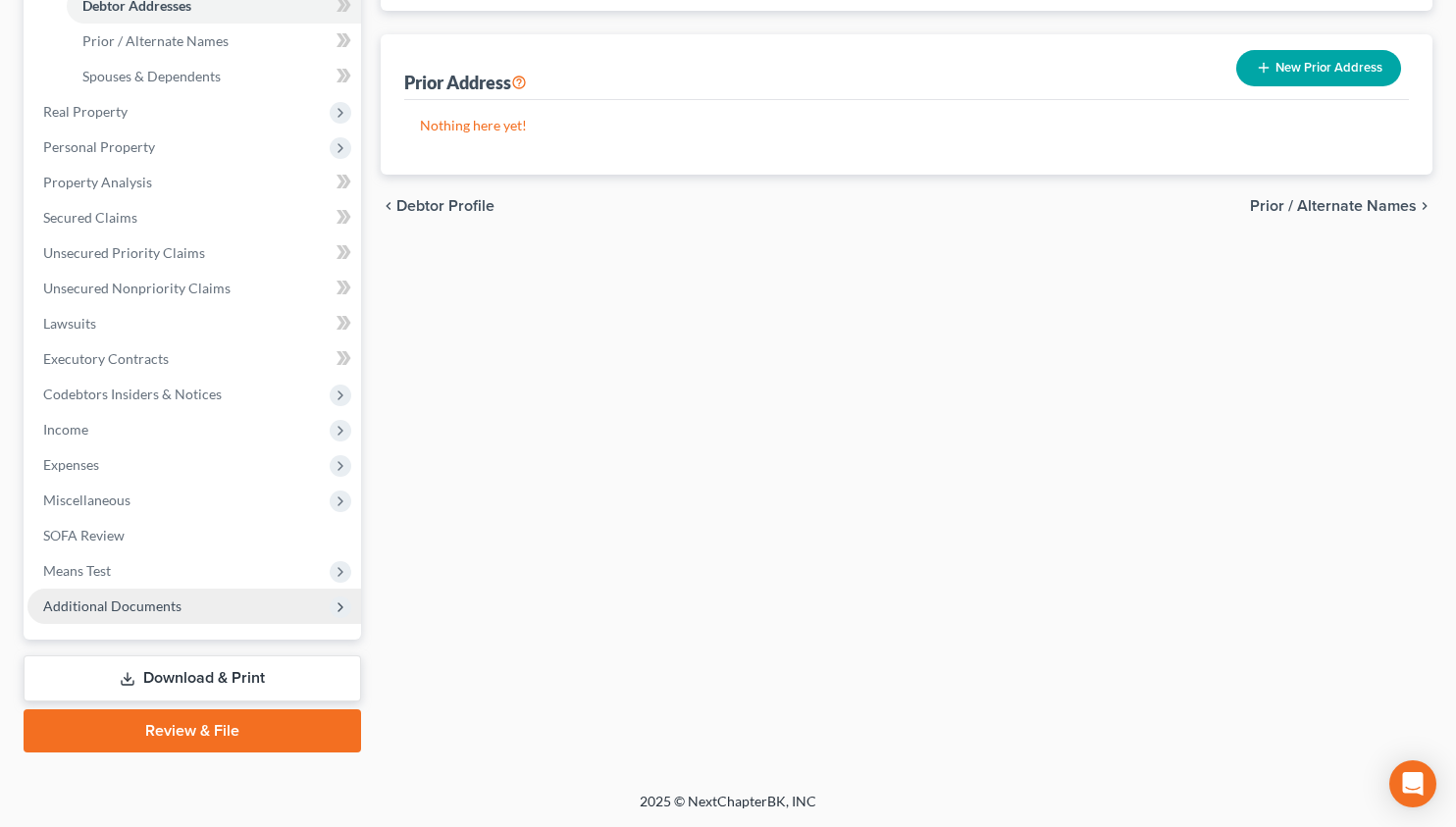
click at [161, 610] on span "Additional Documents" at bounding box center [113, 606] width 138 height 17
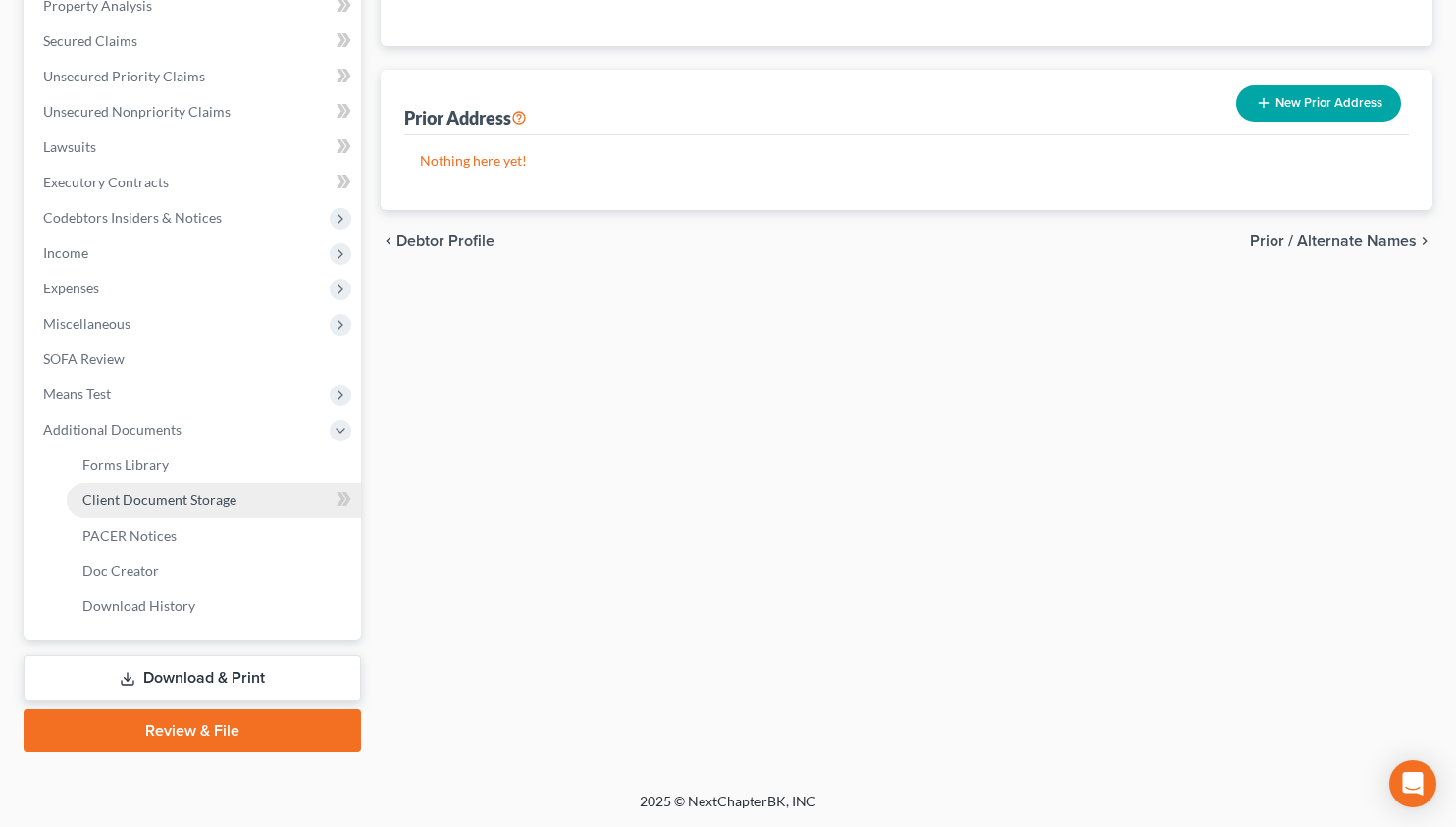
click at [175, 499] on span "Client Document Storage" at bounding box center [159, 499] width 154 height 17
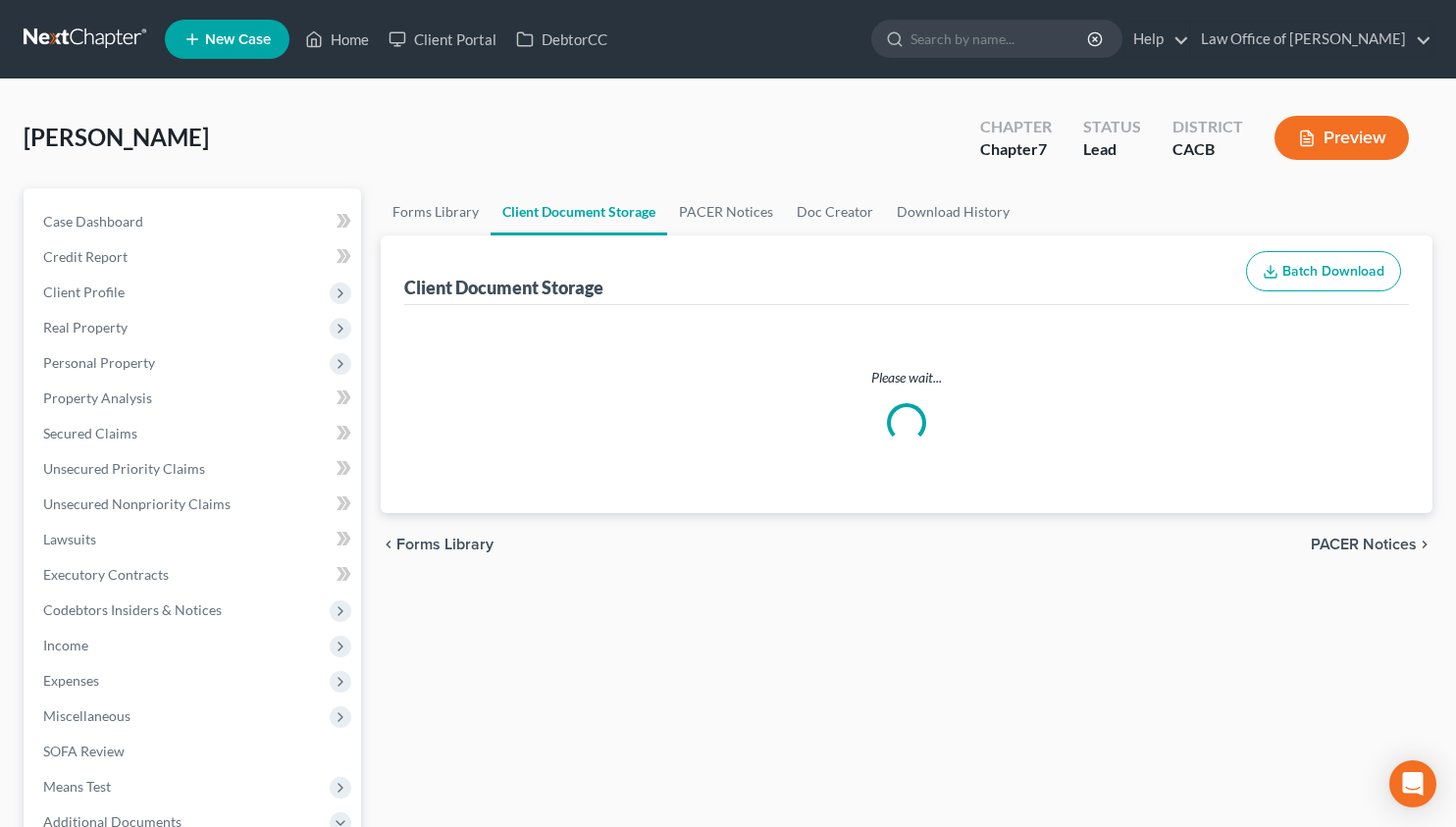
select select "10"
select select "30"
select select "65"
select select "72"
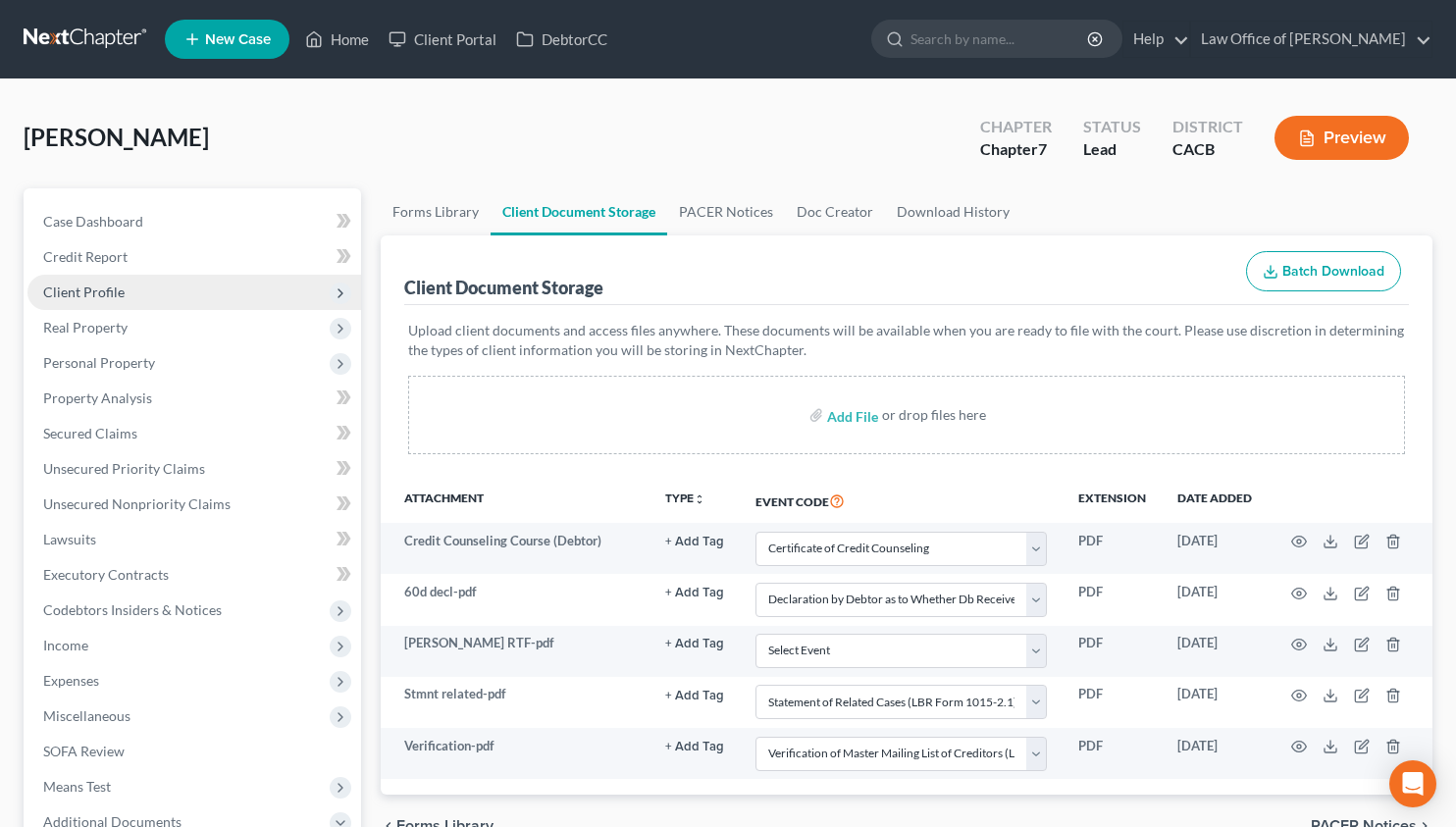
click at [173, 291] on span "Client Profile" at bounding box center [195, 292] width 334 height 36
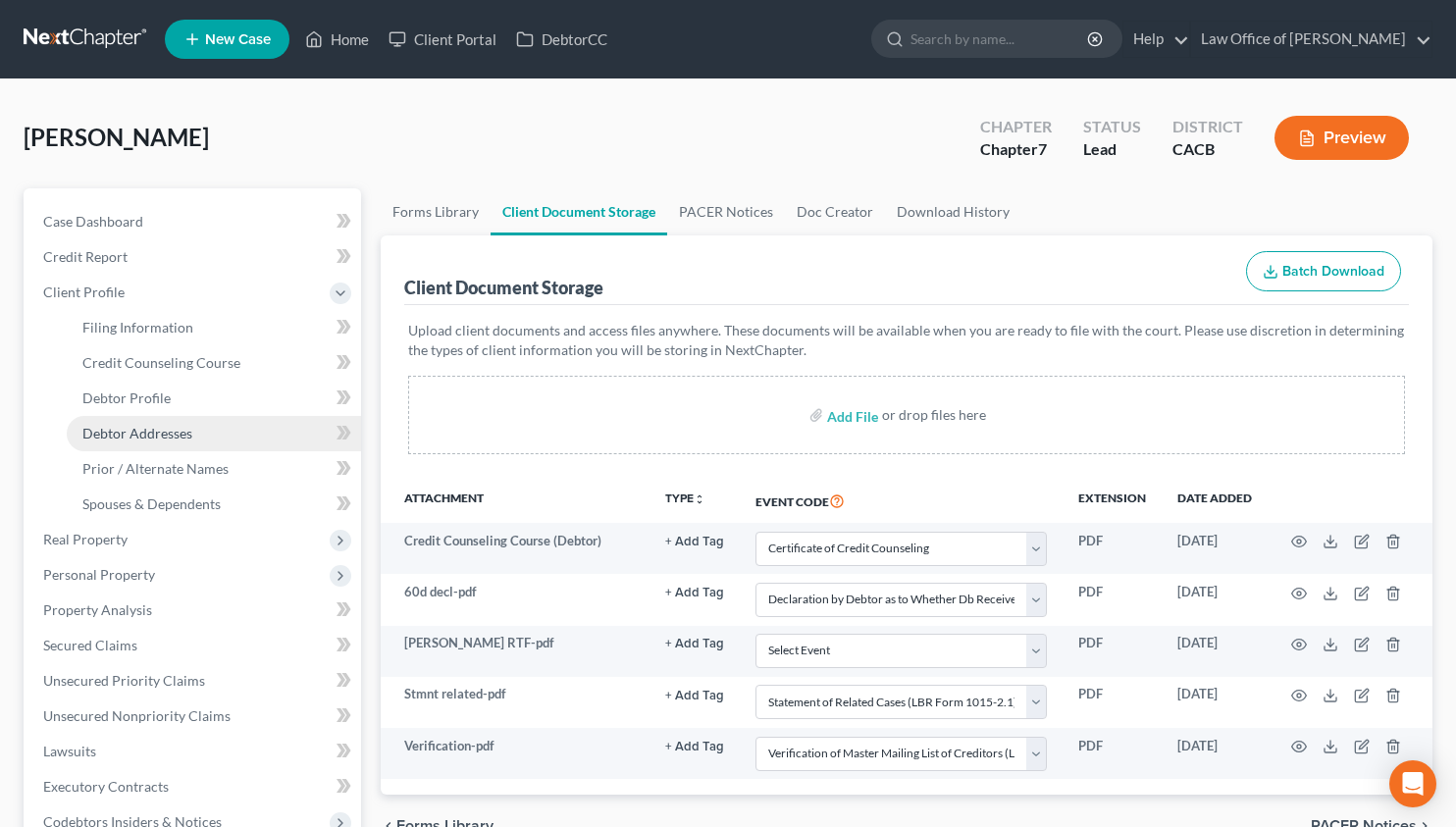
click at [188, 433] on span "Debtor Addresses" at bounding box center [136, 433] width 110 height 17
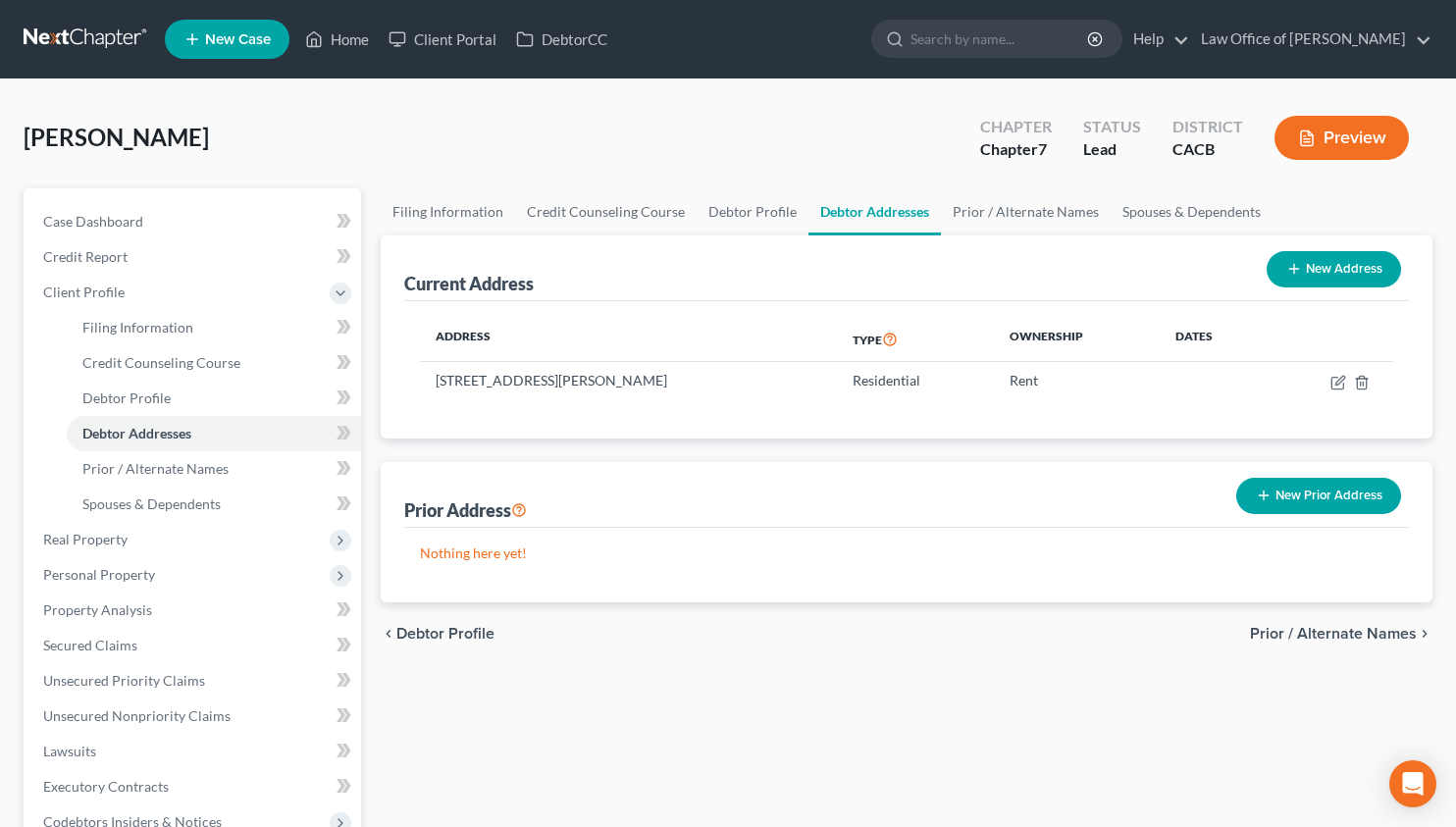
click at [37, 23] on link at bounding box center [86, 40] width 125 height 36
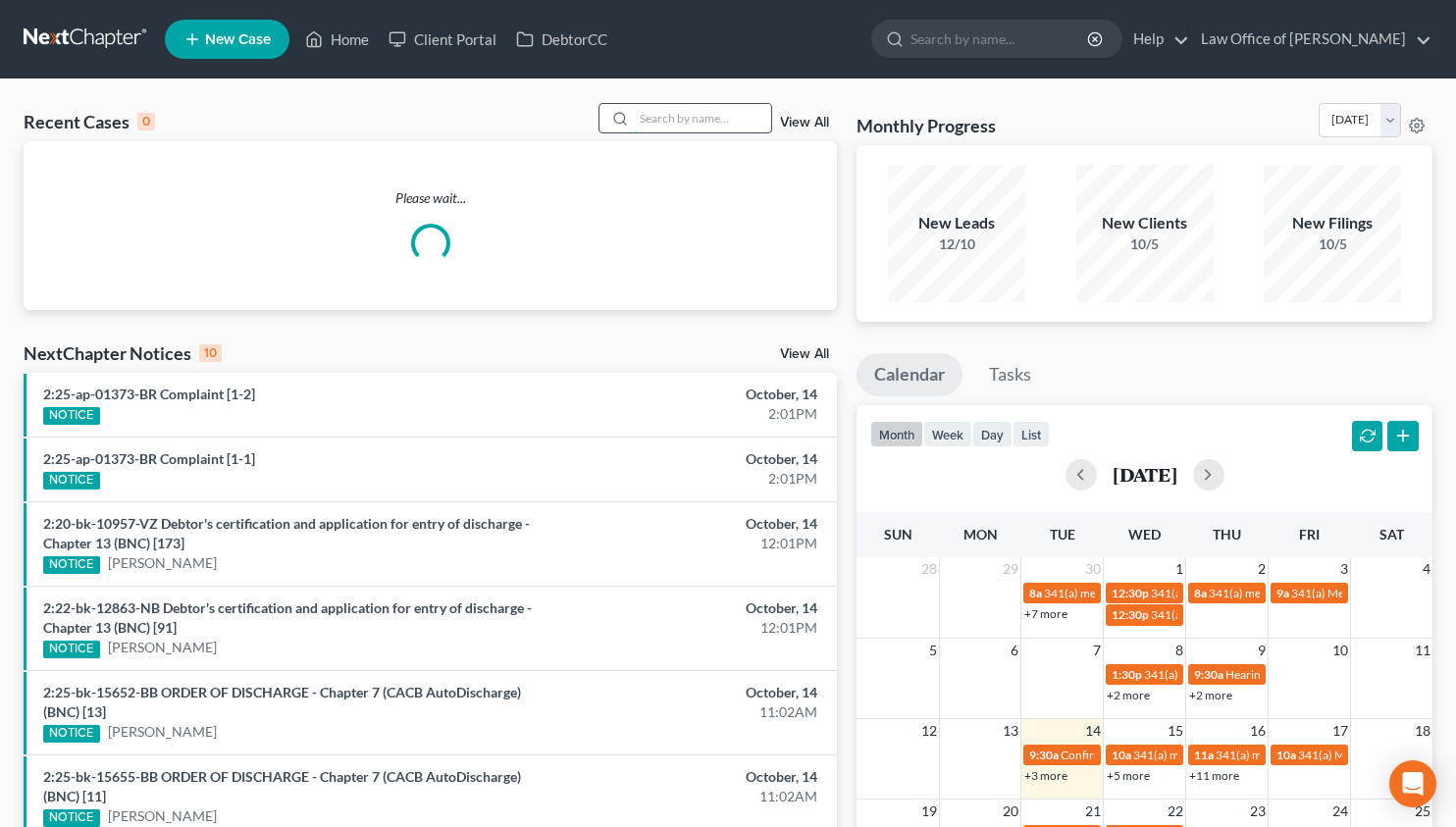
click at [649, 114] on input "search" at bounding box center [701, 118] width 137 height 29
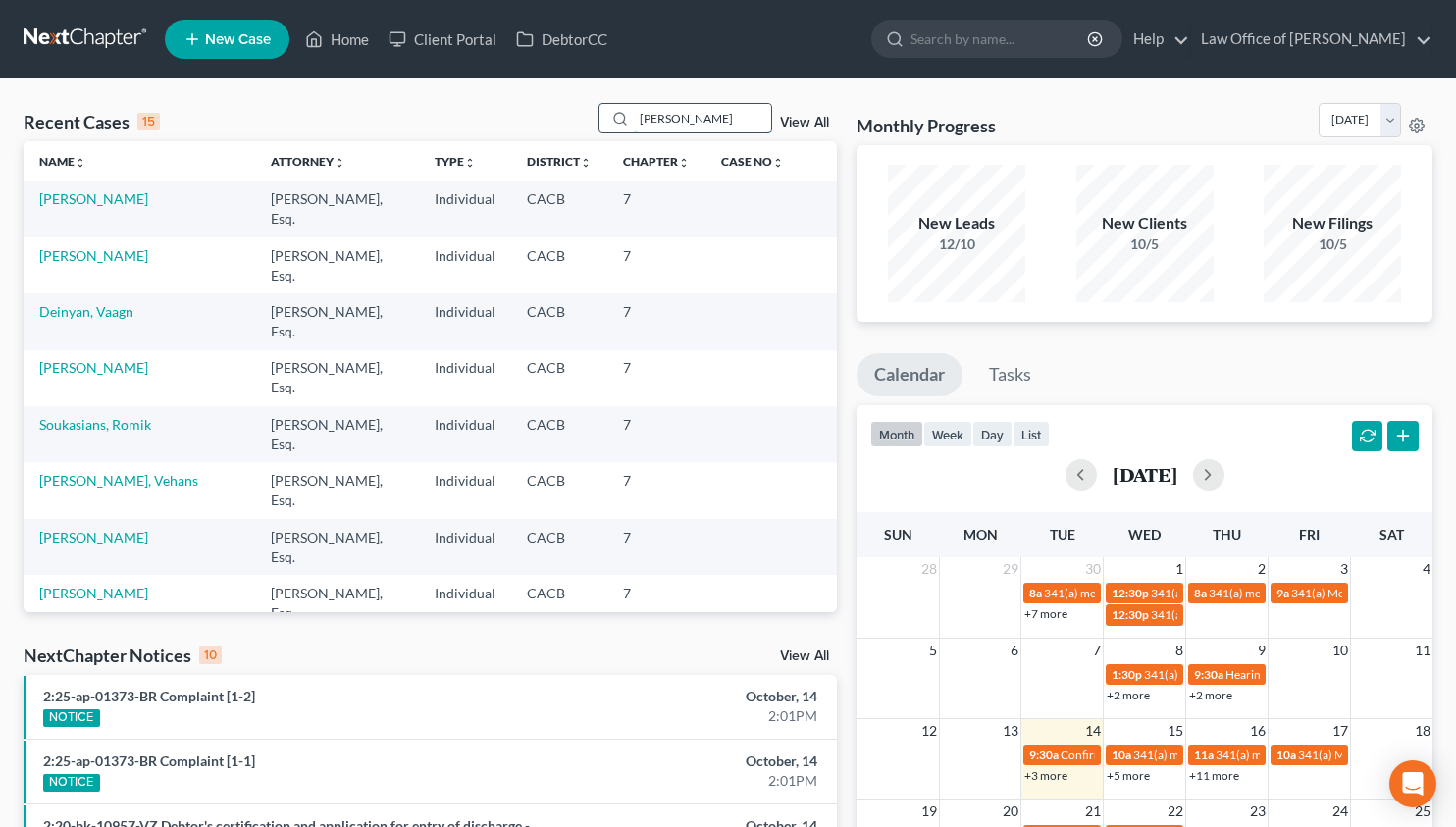
type input "[PERSON_NAME]"
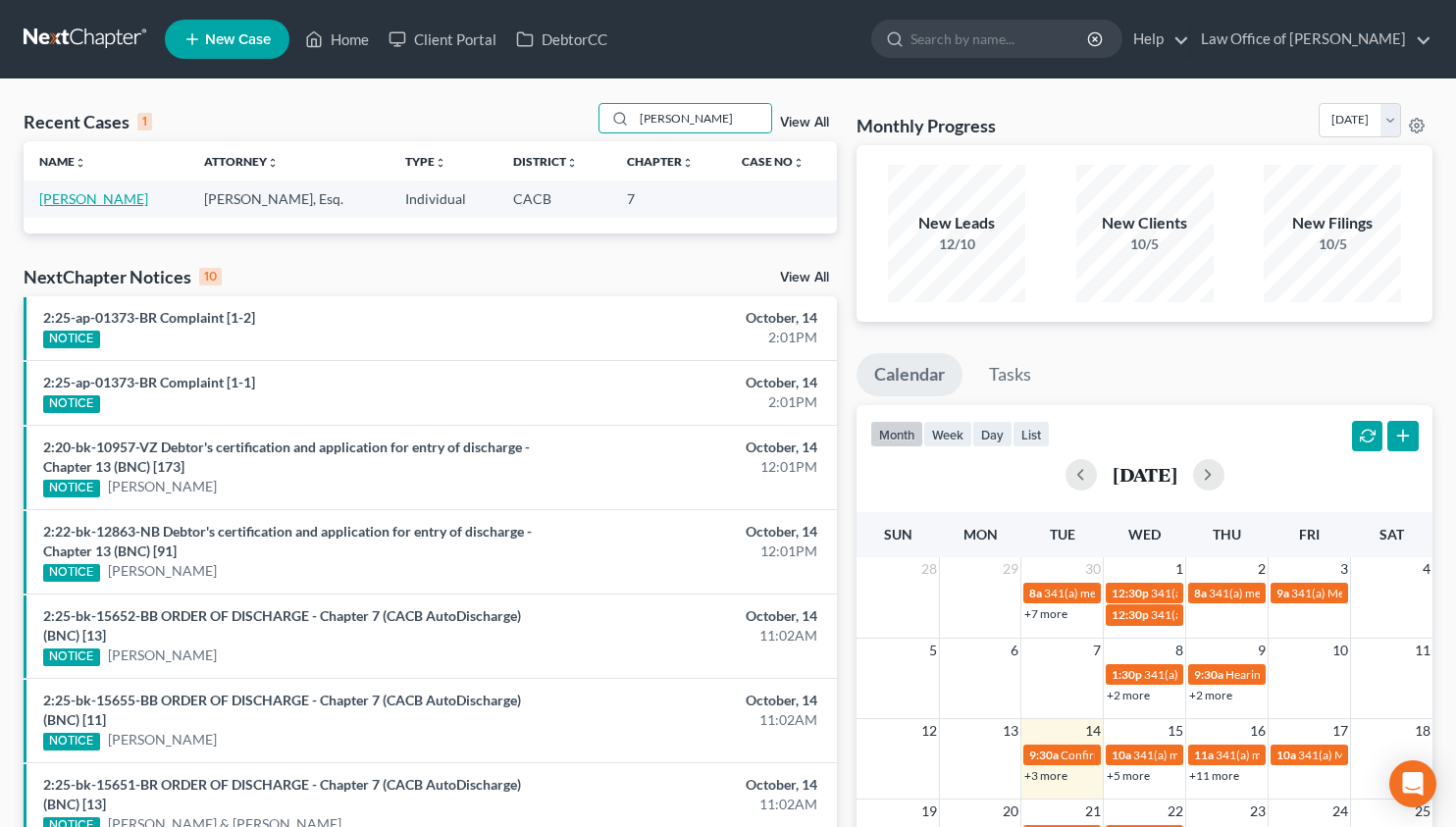
click at [99, 202] on link "[PERSON_NAME]" at bounding box center [94, 199] width 109 height 17
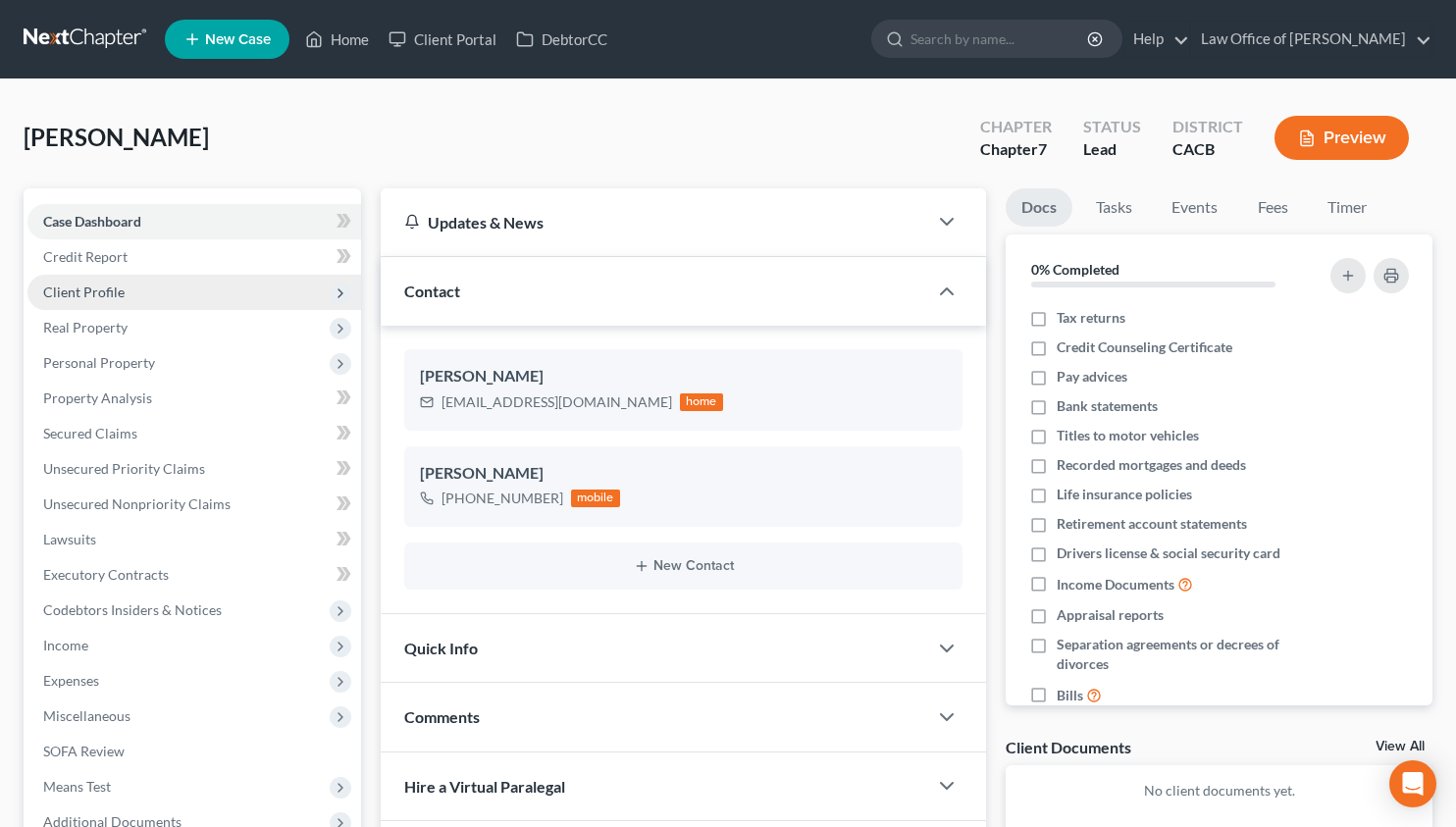
click at [163, 296] on span "Client Profile" at bounding box center [195, 292] width 334 height 36
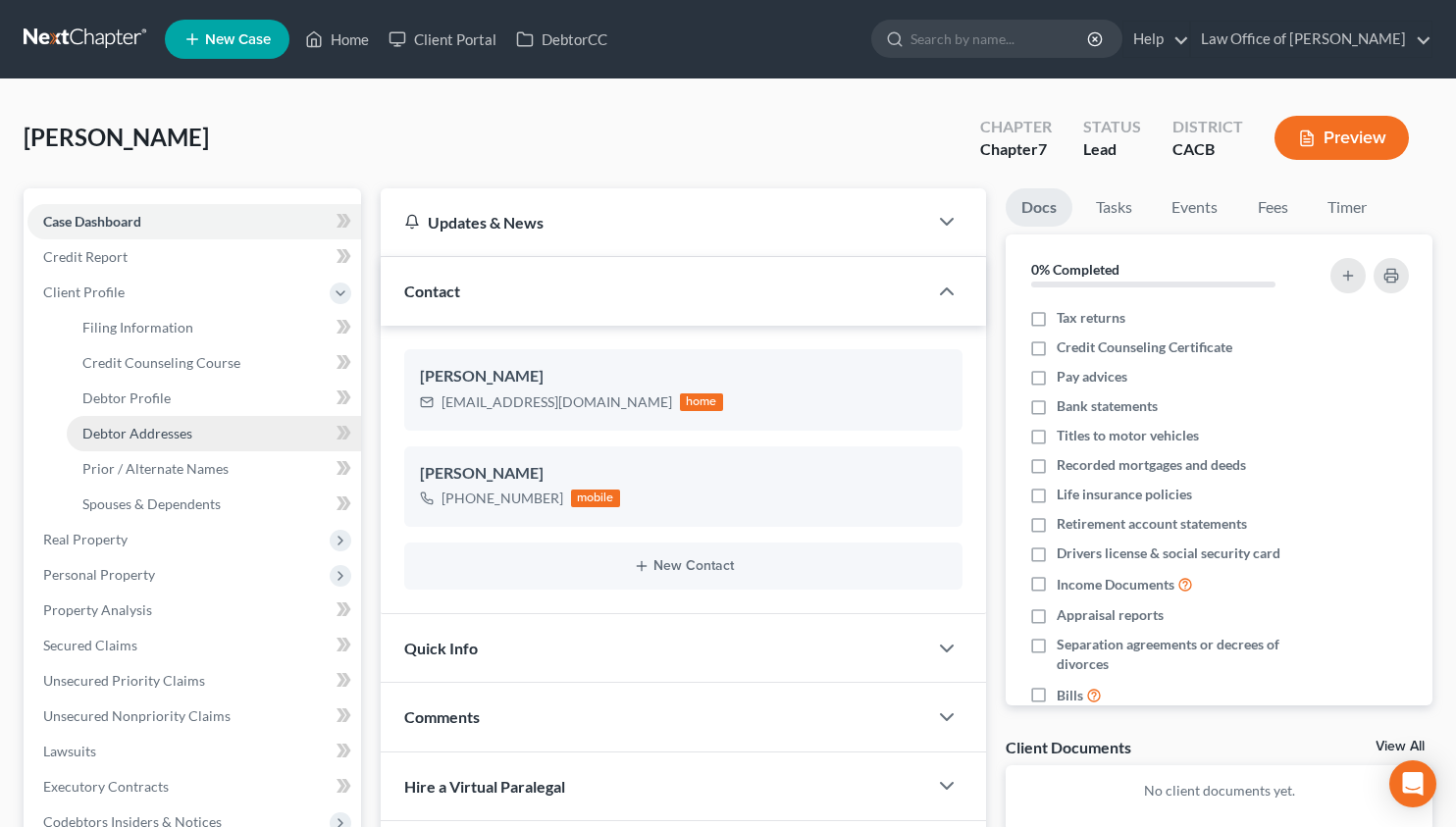
click at [166, 436] on span "Debtor Addresses" at bounding box center [136, 433] width 110 height 17
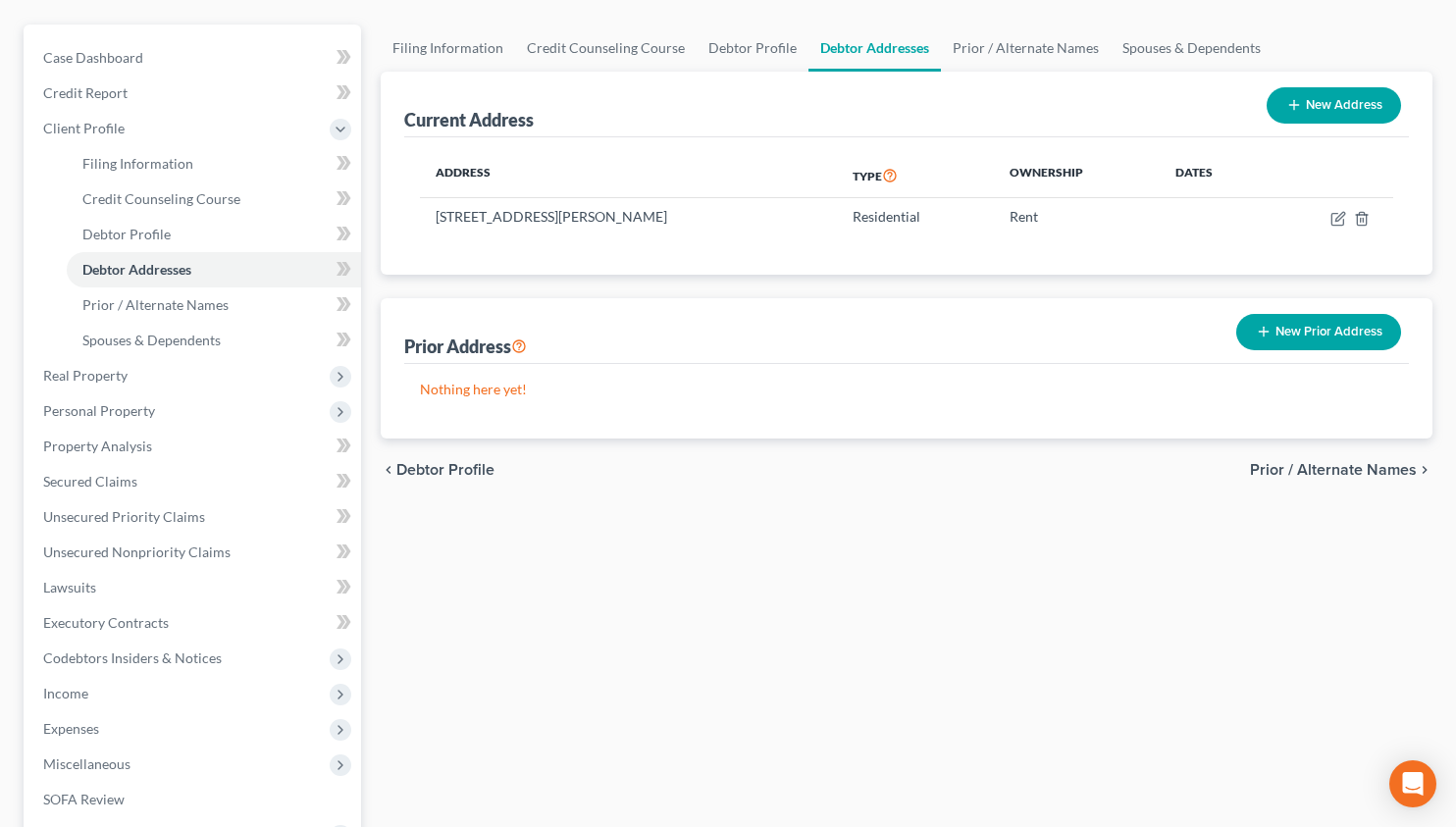
scroll to position [428, 0]
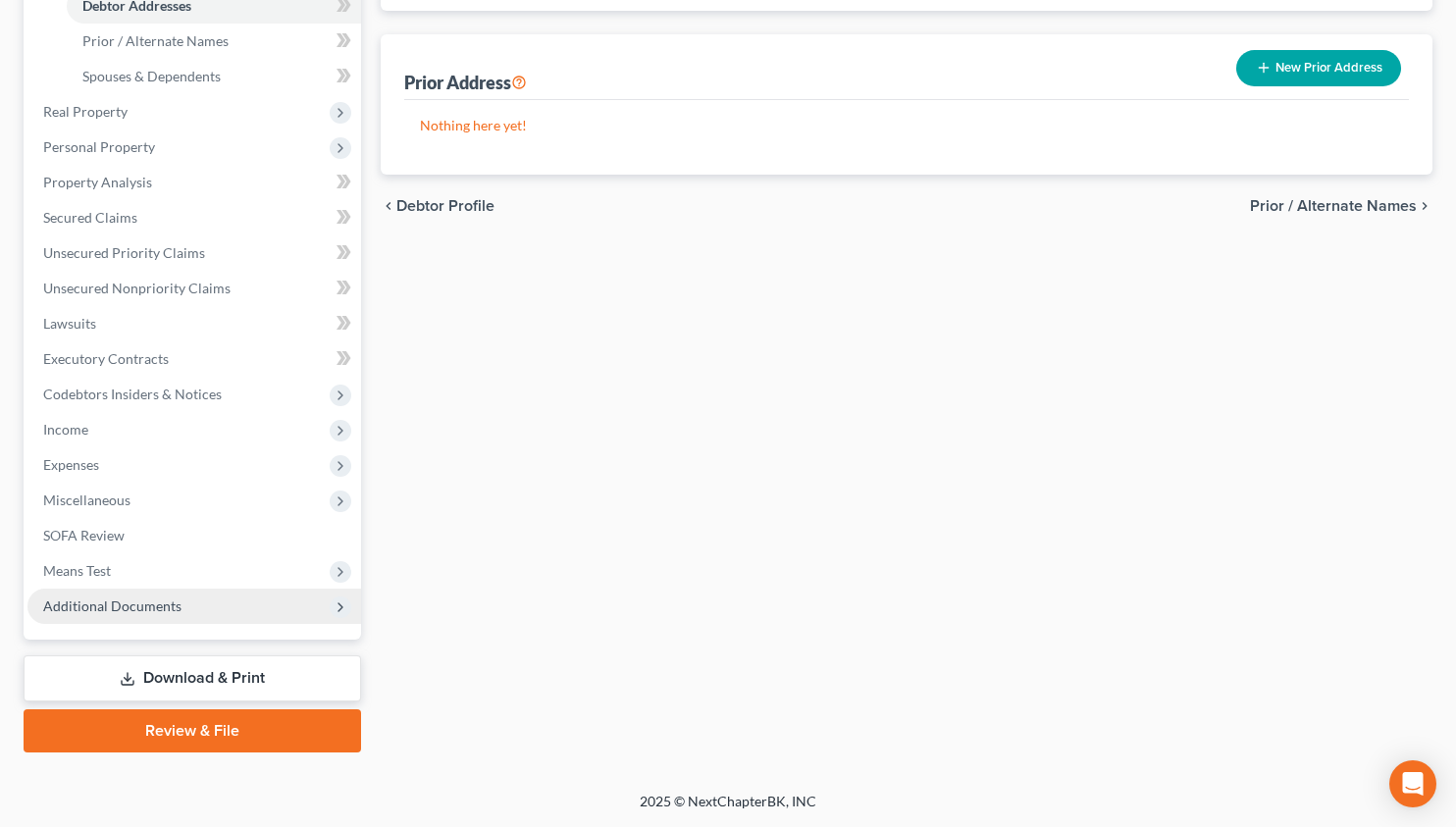
click at [105, 617] on span "Additional Documents" at bounding box center [195, 607] width 334 height 36
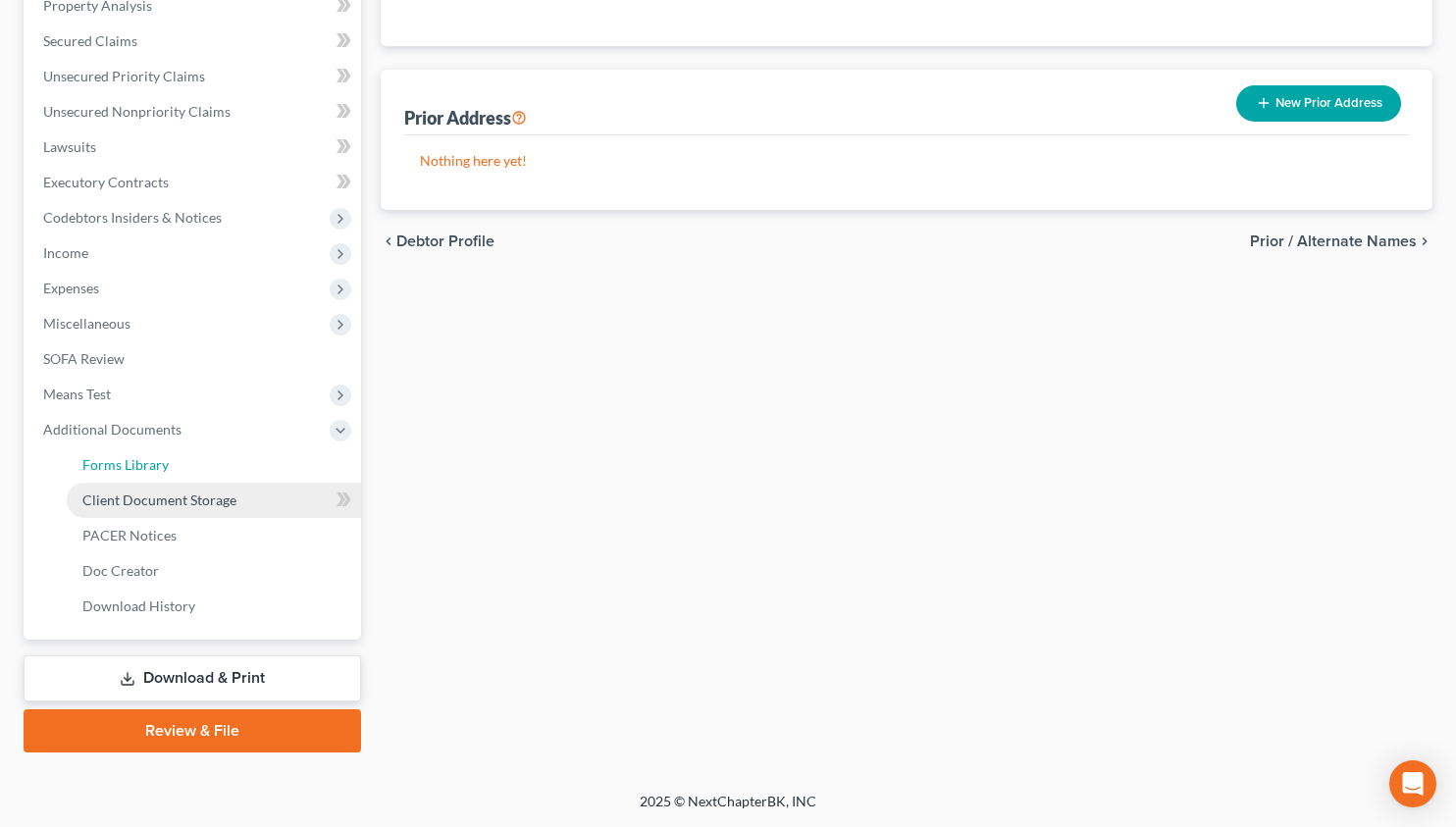
drag, startPoint x: 188, startPoint y: 477, endPoint x: 182, endPoint y: 506, distance: 29.6
click at [188, 479] on link "Forms Library" at bounding box center [214, 465] width 294 height 36
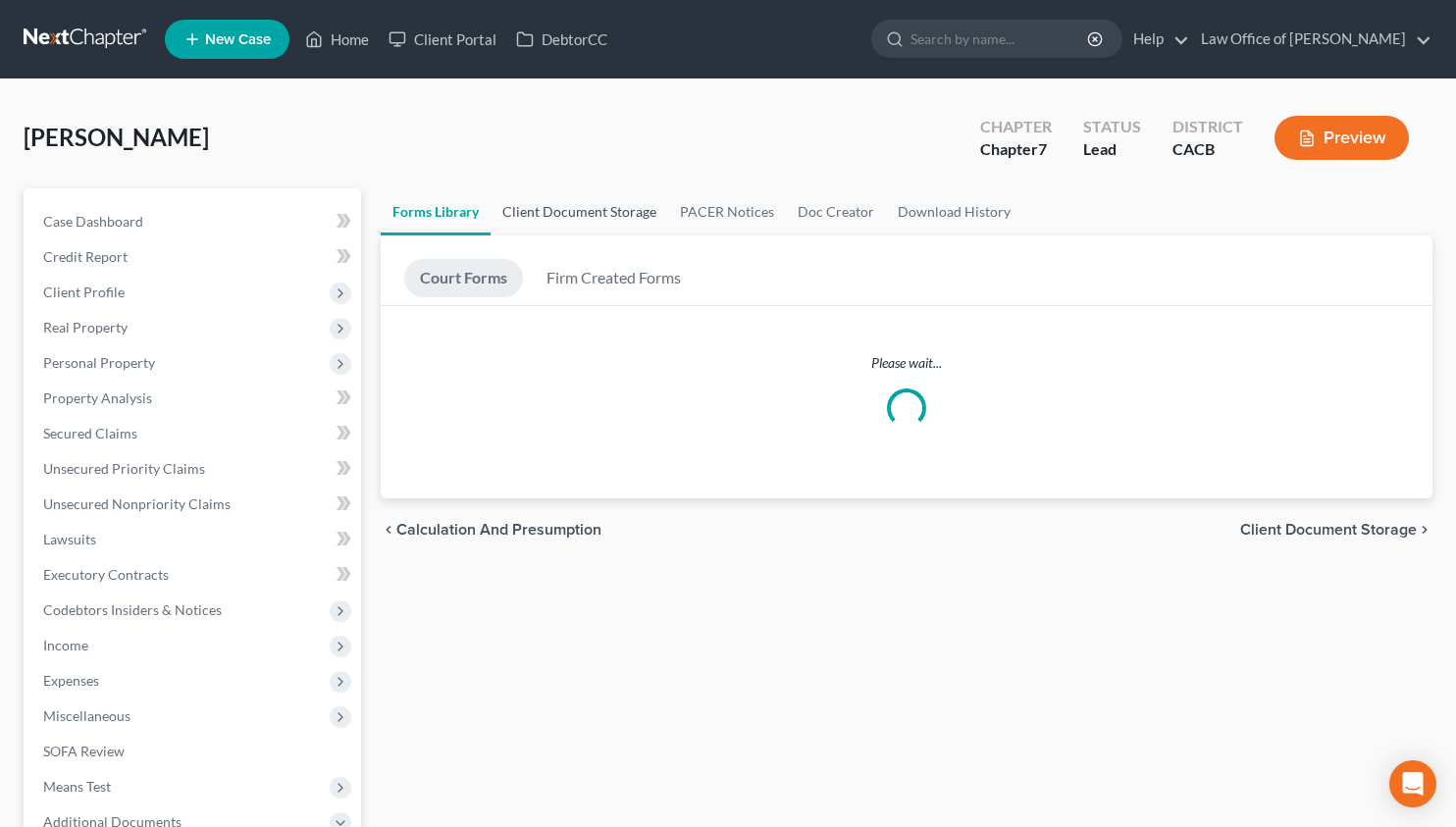
click at [563, 202] on link "Client Document Storage" at bounding box center [579, 212] width 178 height 47
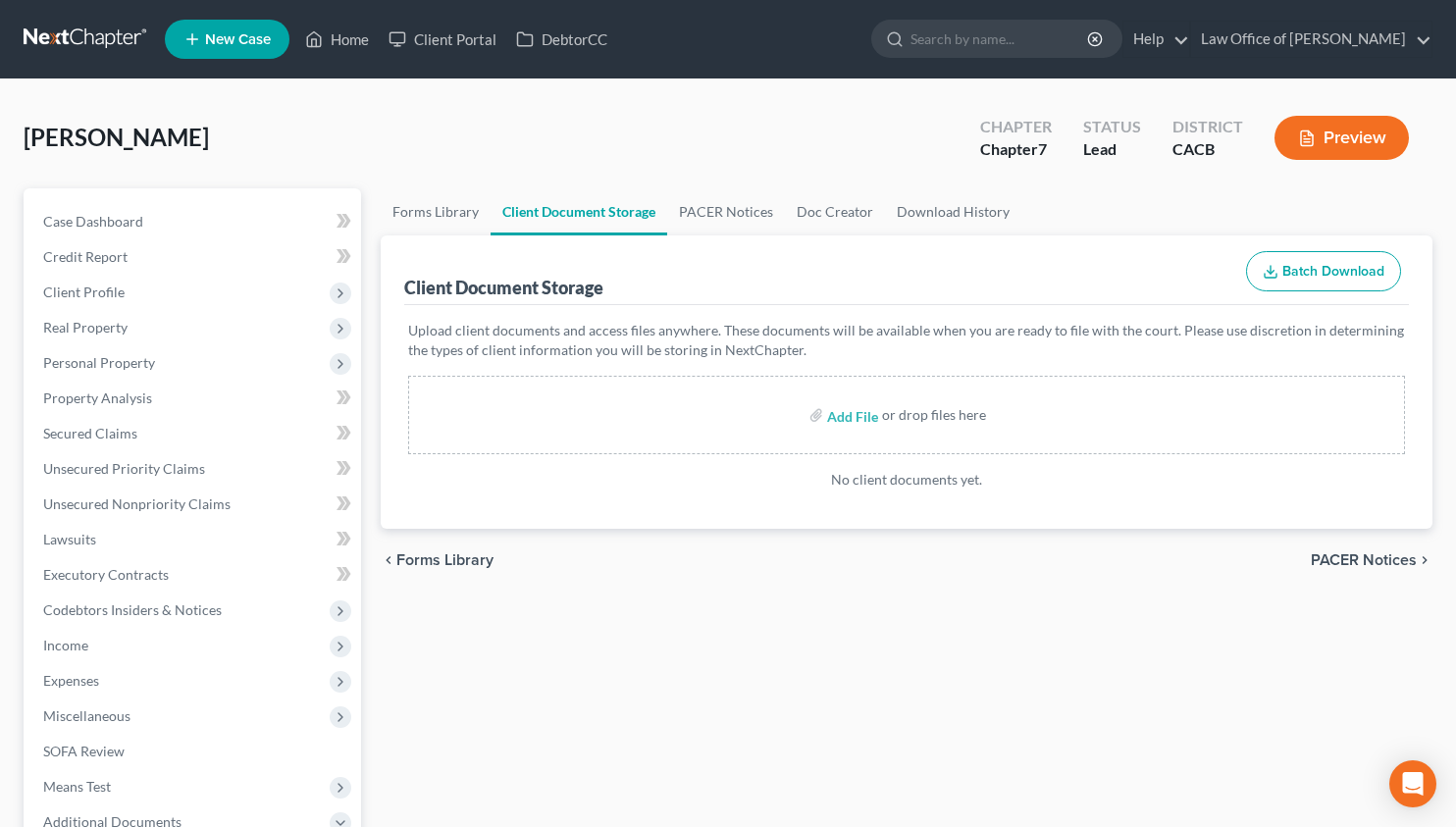
click at [78, 46] on link at bounding box center [86, 40] width 125 height 36
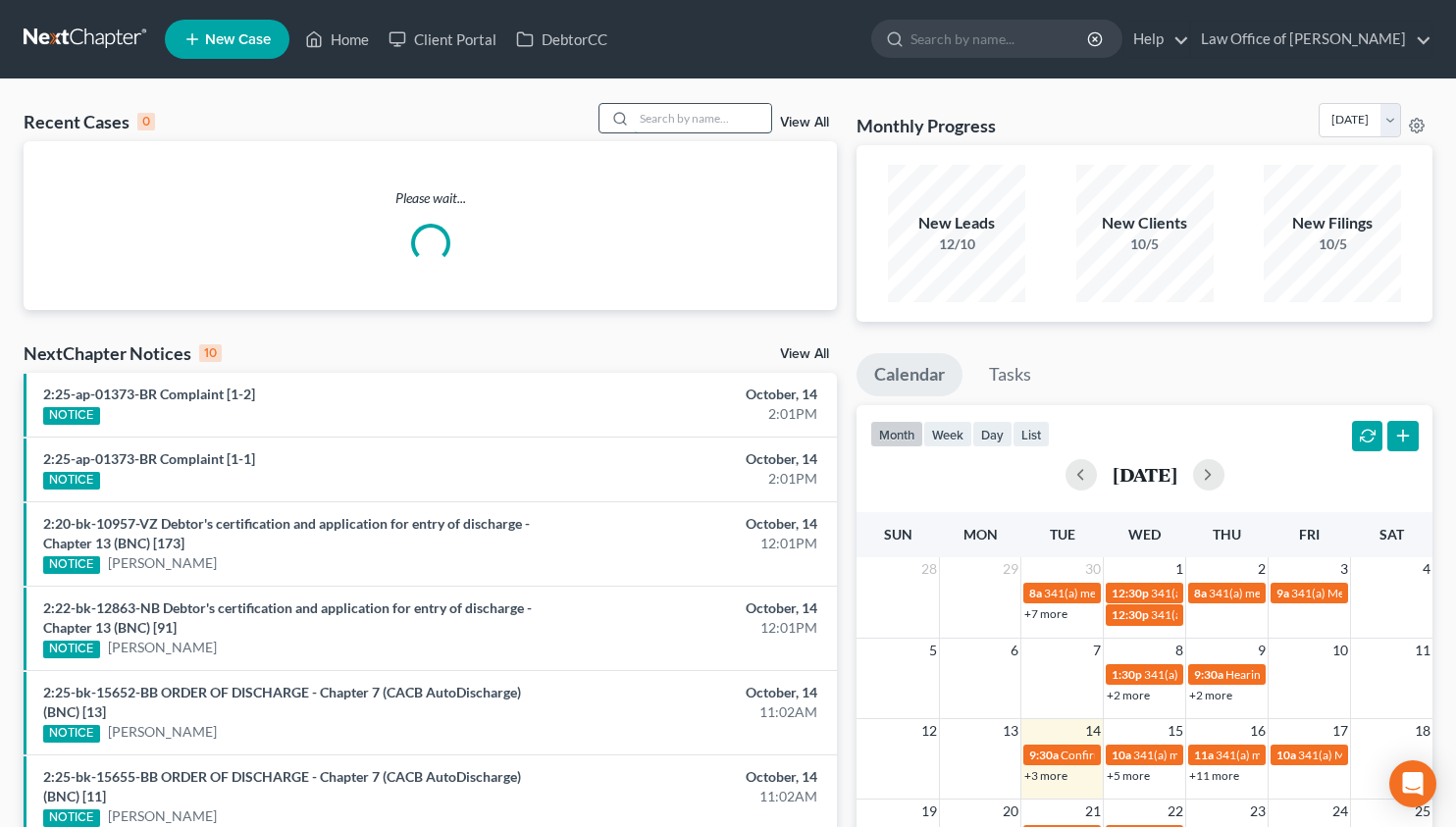
click at [691, 114] on input "search" at bounding box center [701, 118] width 137 height 29
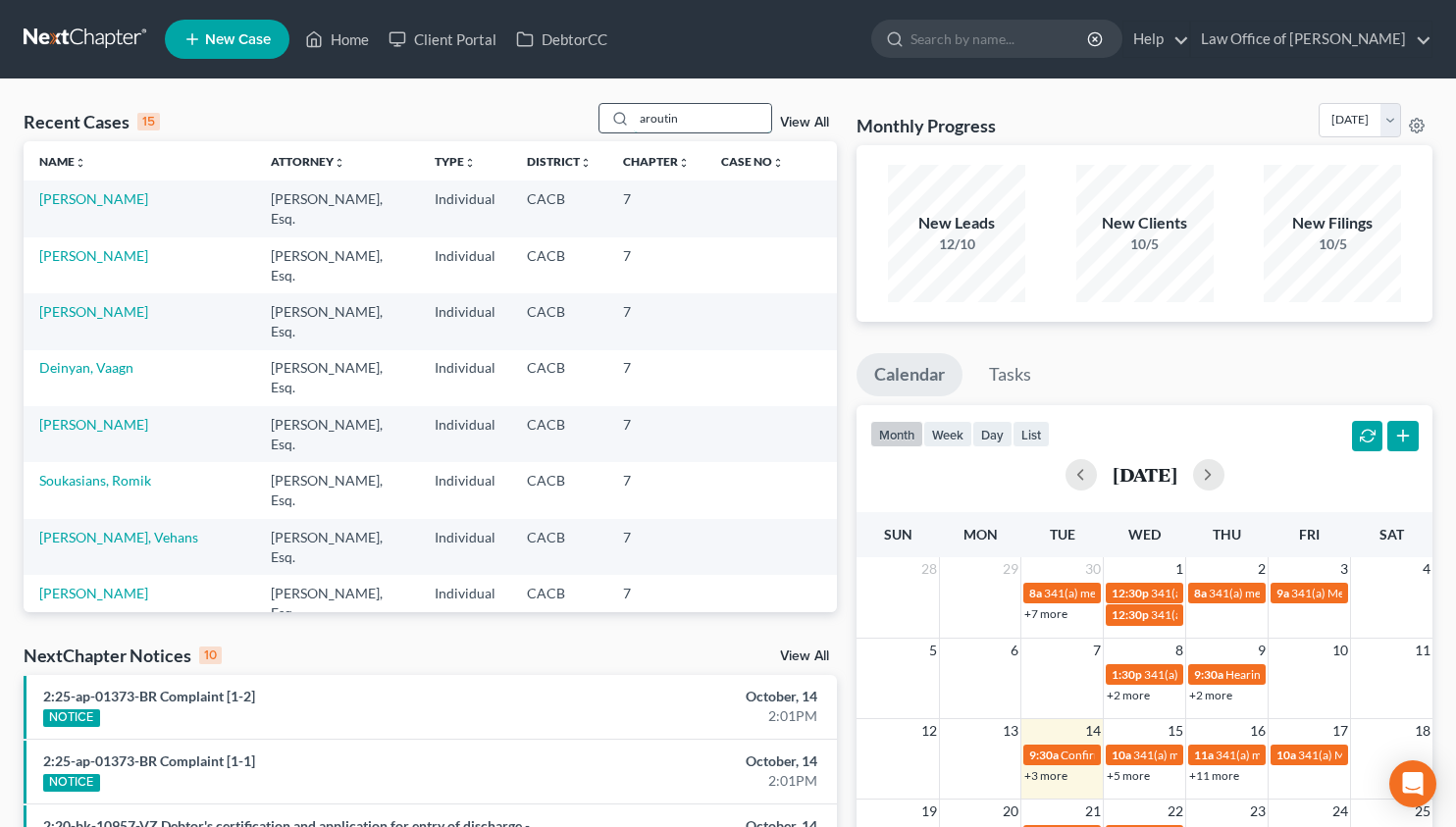
type input "aroutin"
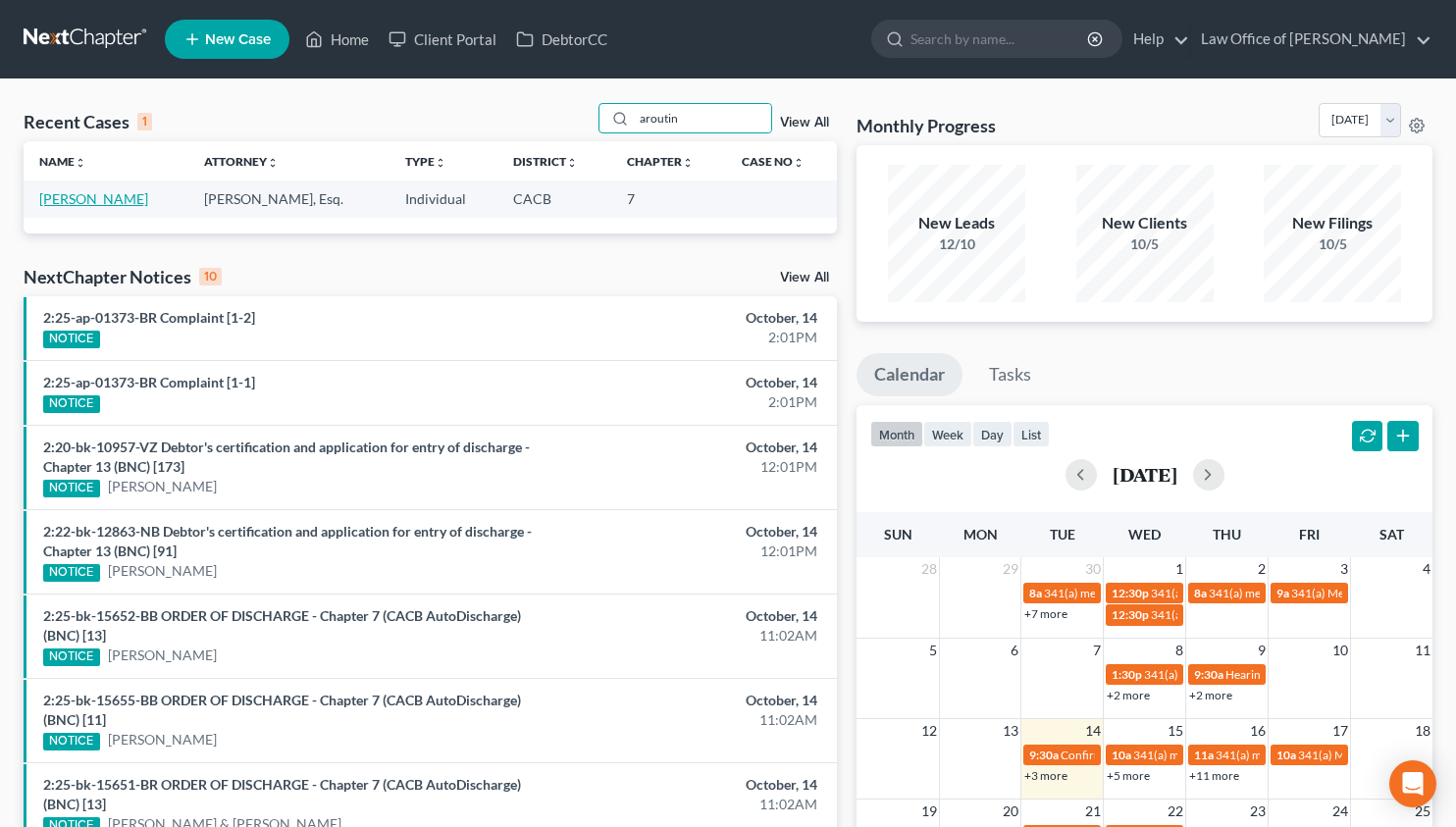
click at [100, 199] on link "[PERSON_NAME]" at bounding box center [94, 199] width 109 height 17
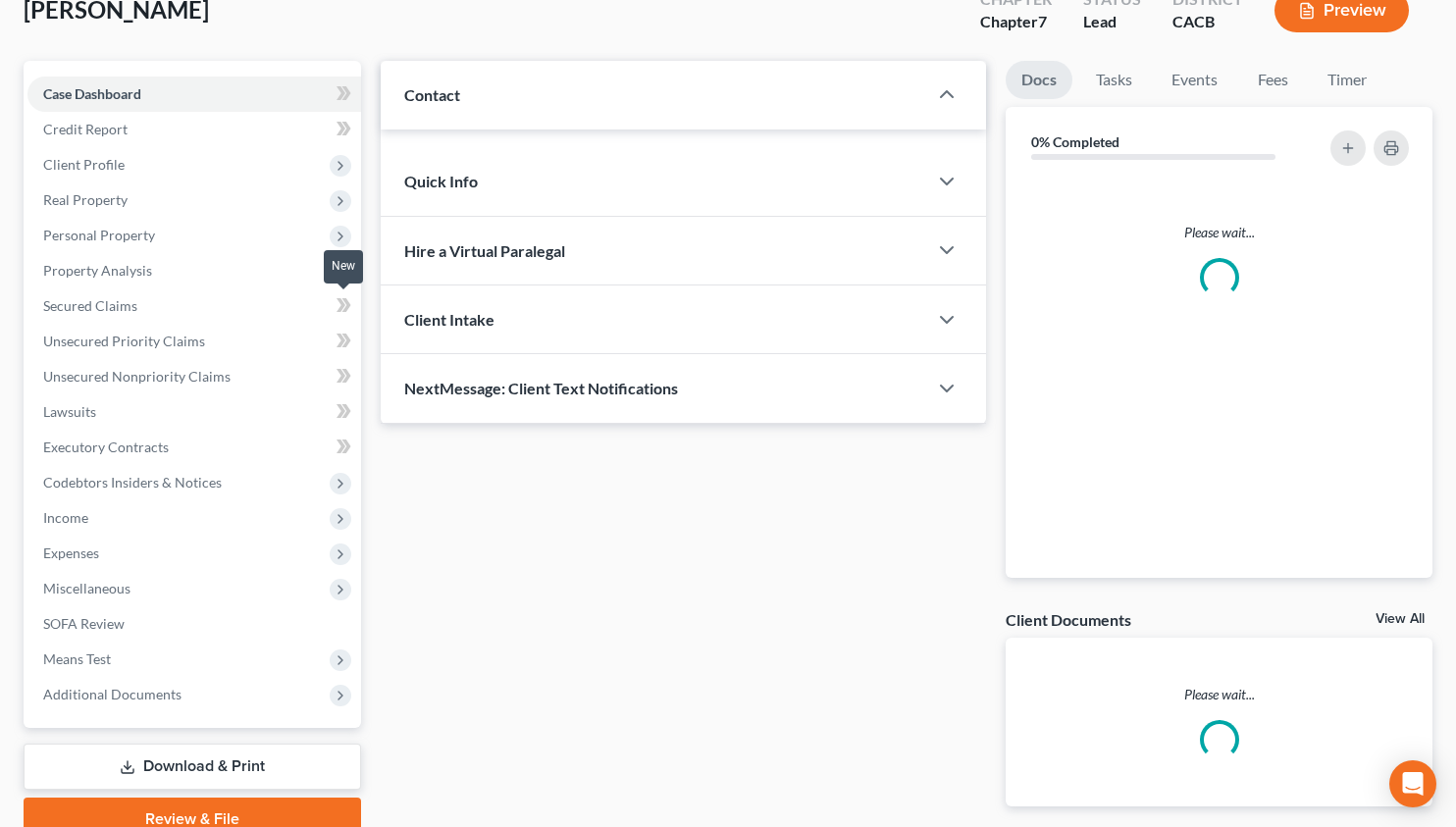
scroll to position [215, 0]
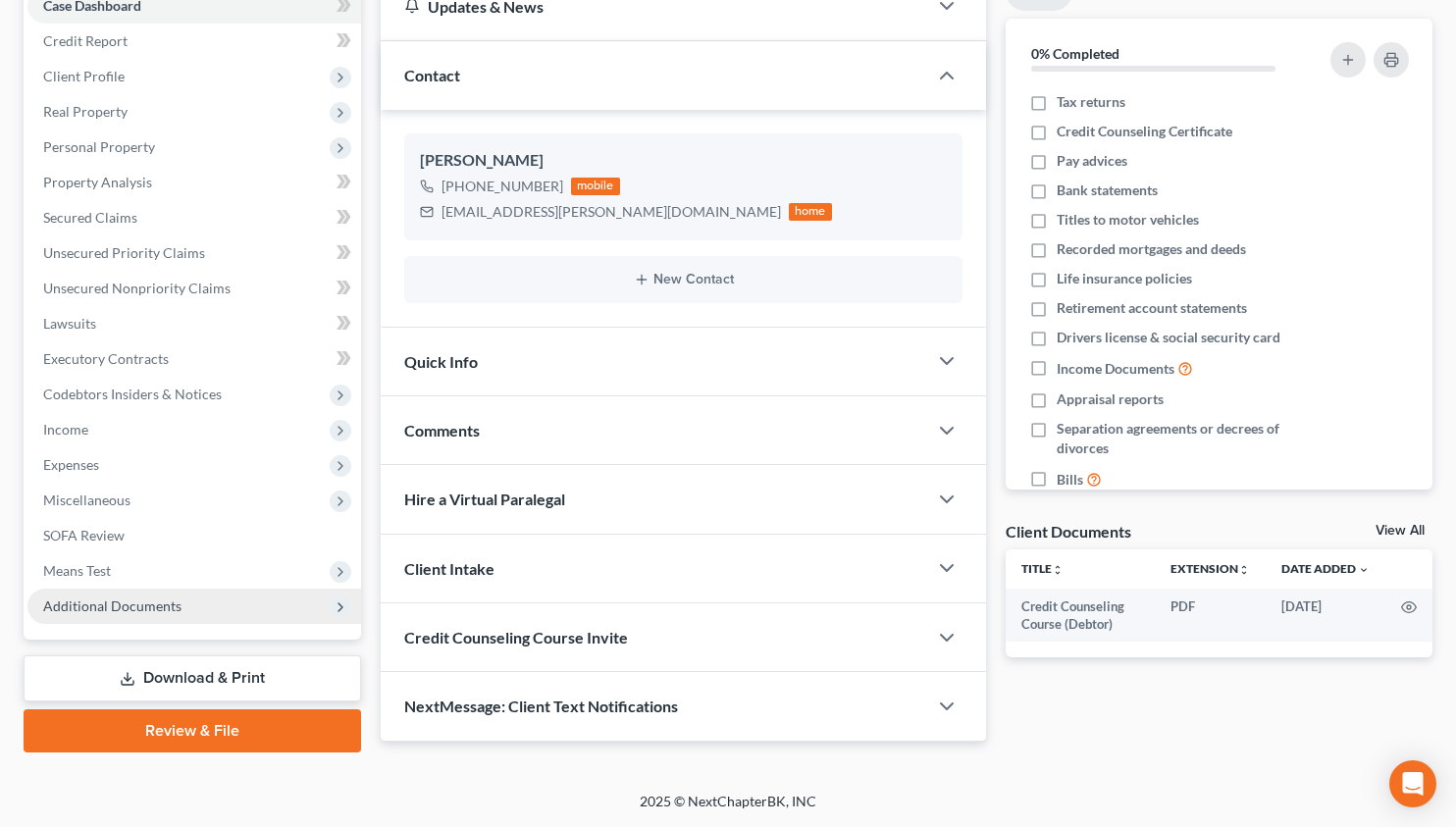
click at [206, 601] on span "Additional Documents" at bounding box center [195, 607] width 334 height 36
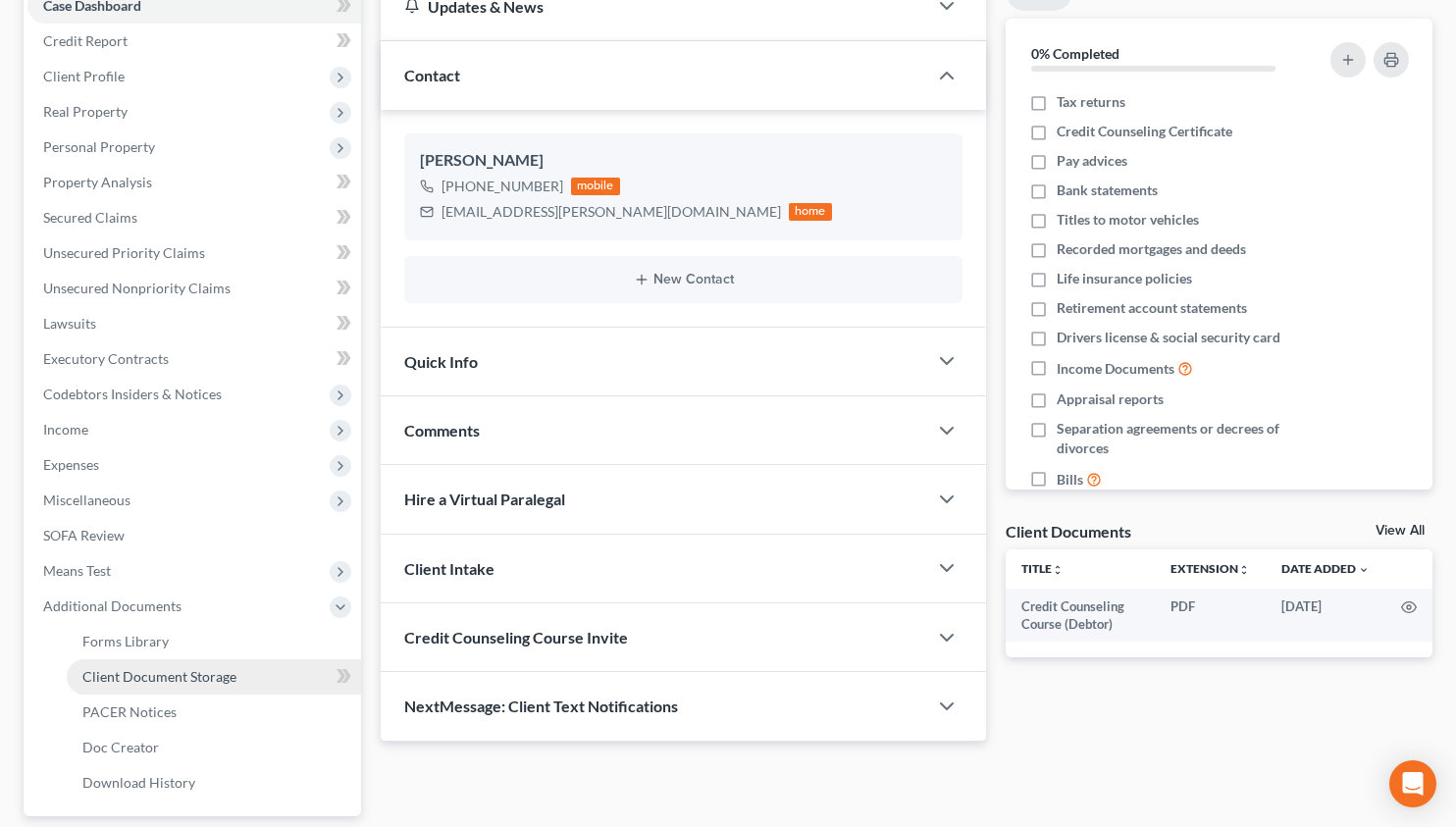
click at [200, 676] on span "Client Document Storage" at bounding box center [159, 676] width 154 height 17
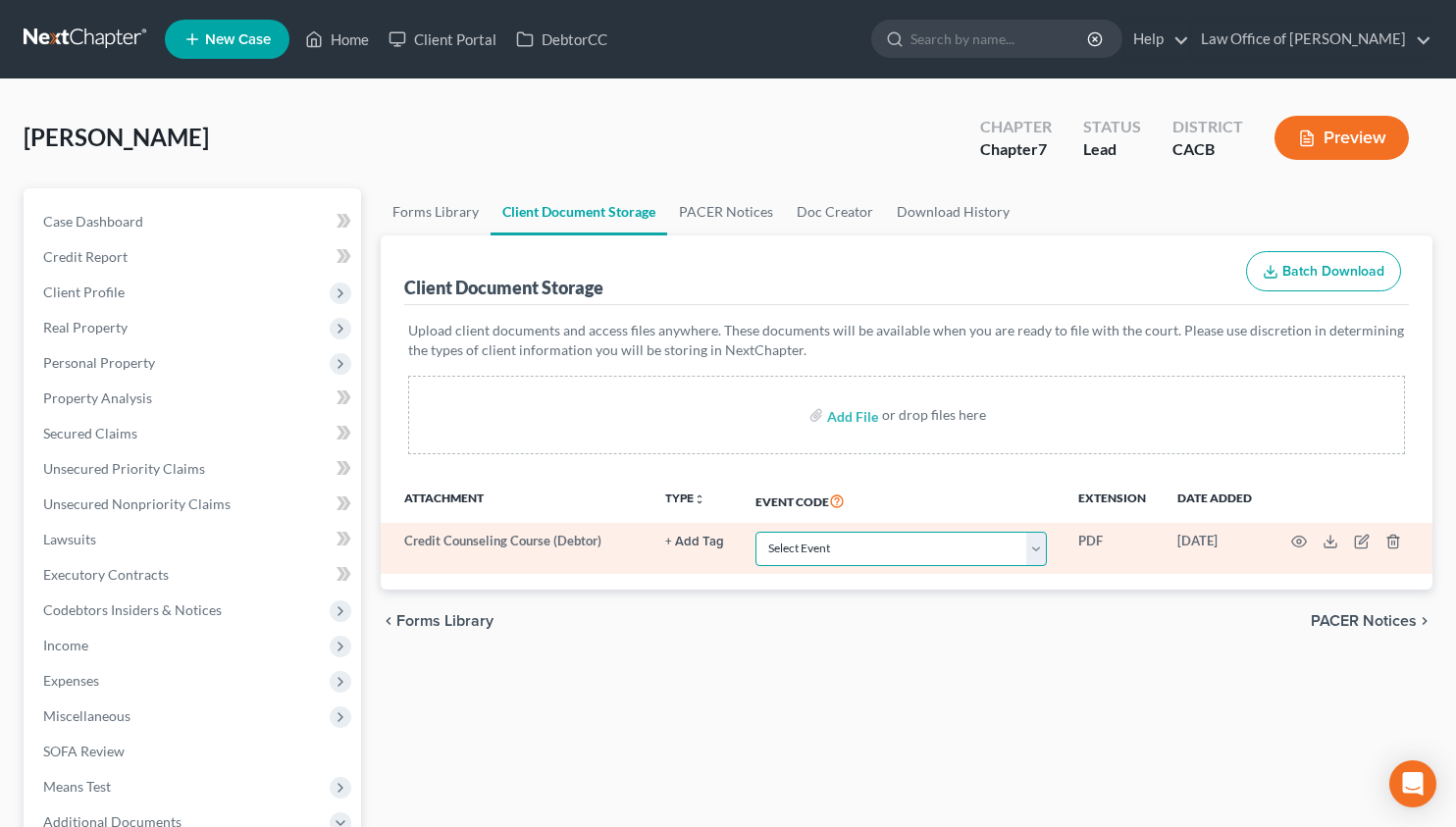
click at [848, 541] on select "Select Event Amended Chapter 11 Plan Amended Chapter 11 Small Business Plan Ame…" at bounding box center [901, 548] width 291 height 35
select select "10"
click at [756, 532] on select "Select Event Amended Chapter 11 Plan Amended Chapter 11 Small Business Plan Ame…" at bounding box center [901, 548] width 291 height 35
click at [1294, 538] on icon "button" at bounding box center [1299, 541] width 15 height 11
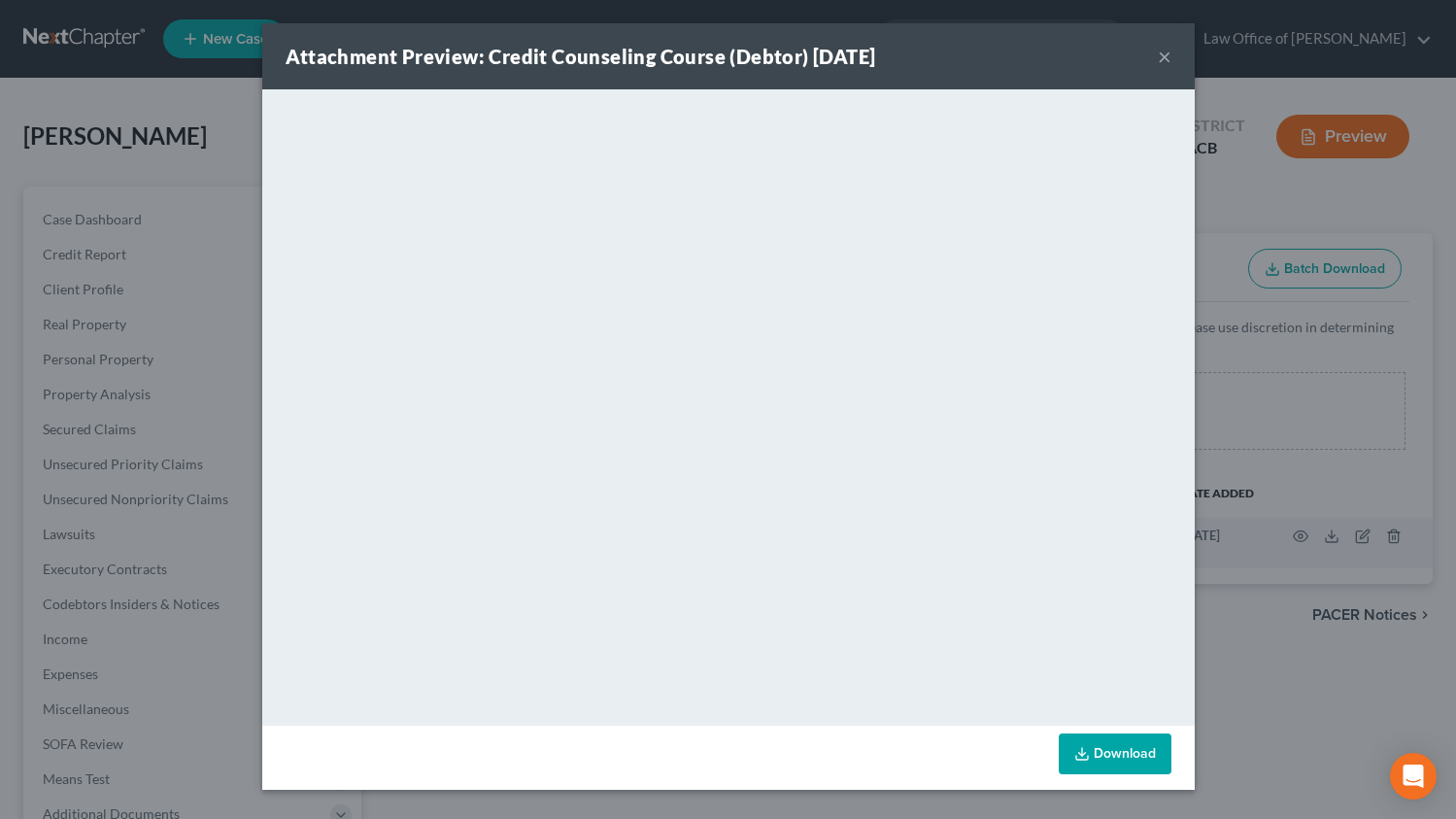
click at [1165, 55] on button "×" at bounding box center [1165, 57] width 14 height 23
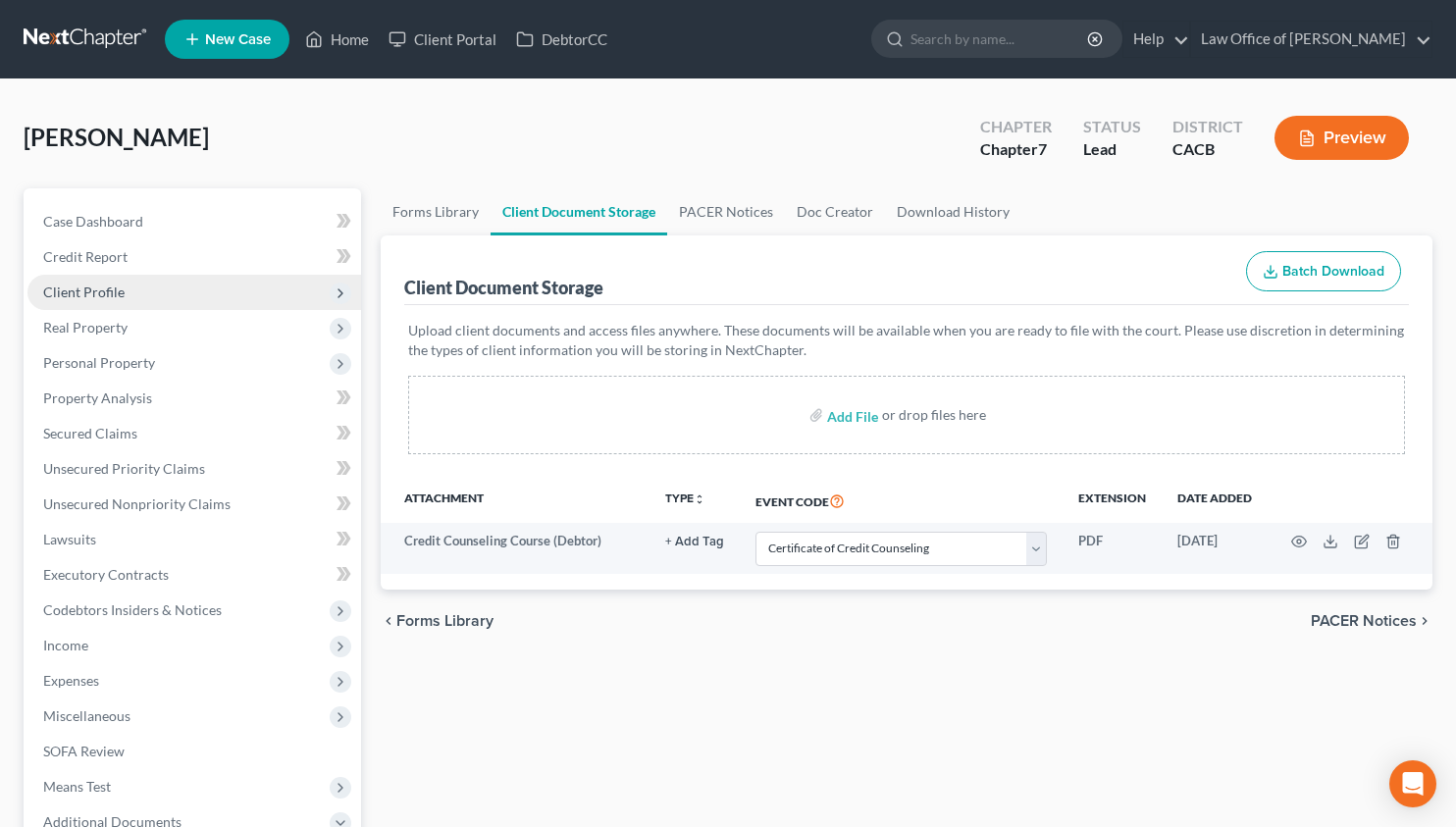
click at [194, 299] on span "Client Profile" at bounding box center [195, 292] width 334 height 36
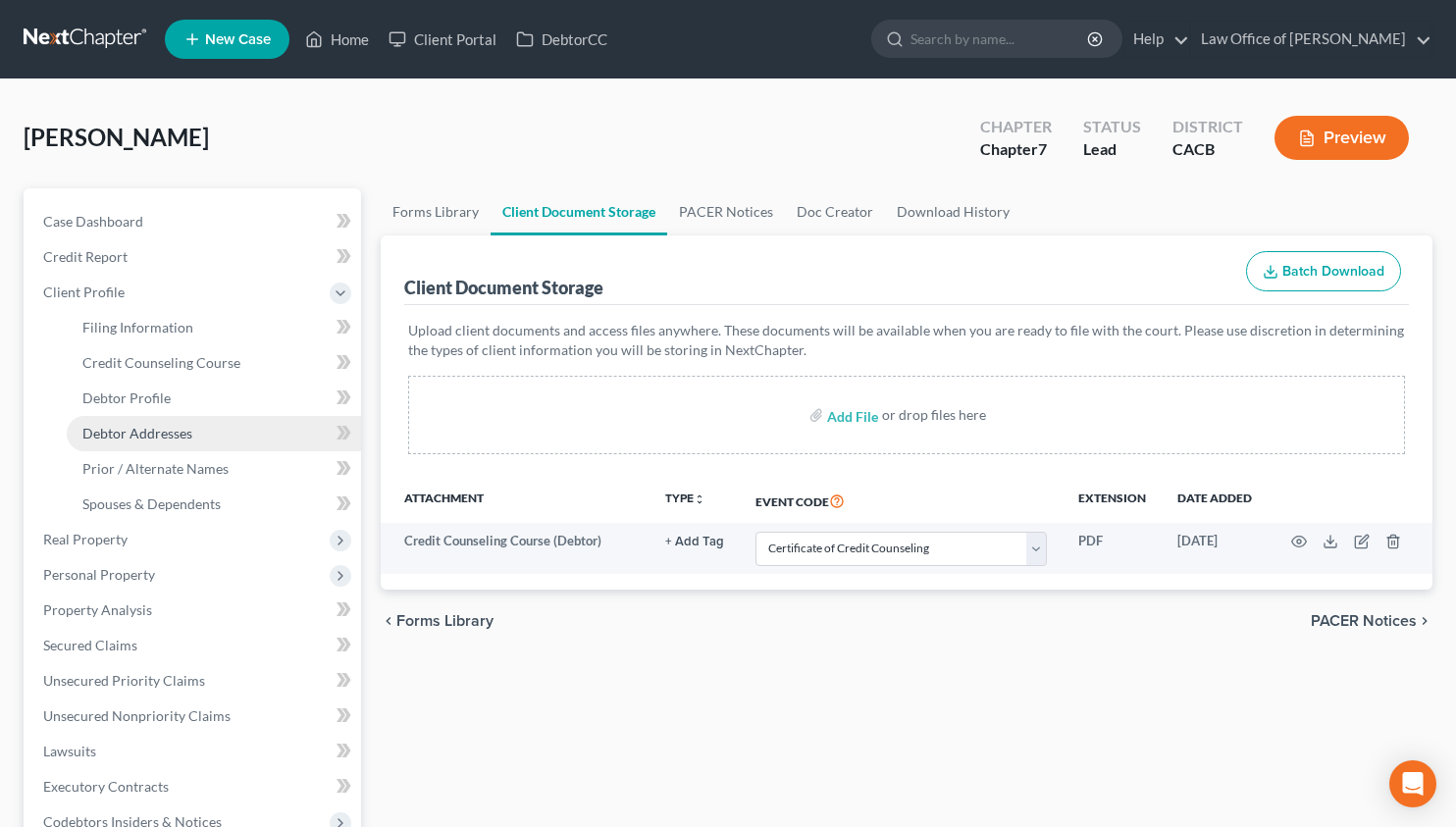
click at [167, 437] on span "Debtor Addresses" at bounding box center [136, 433] width 110 height 17
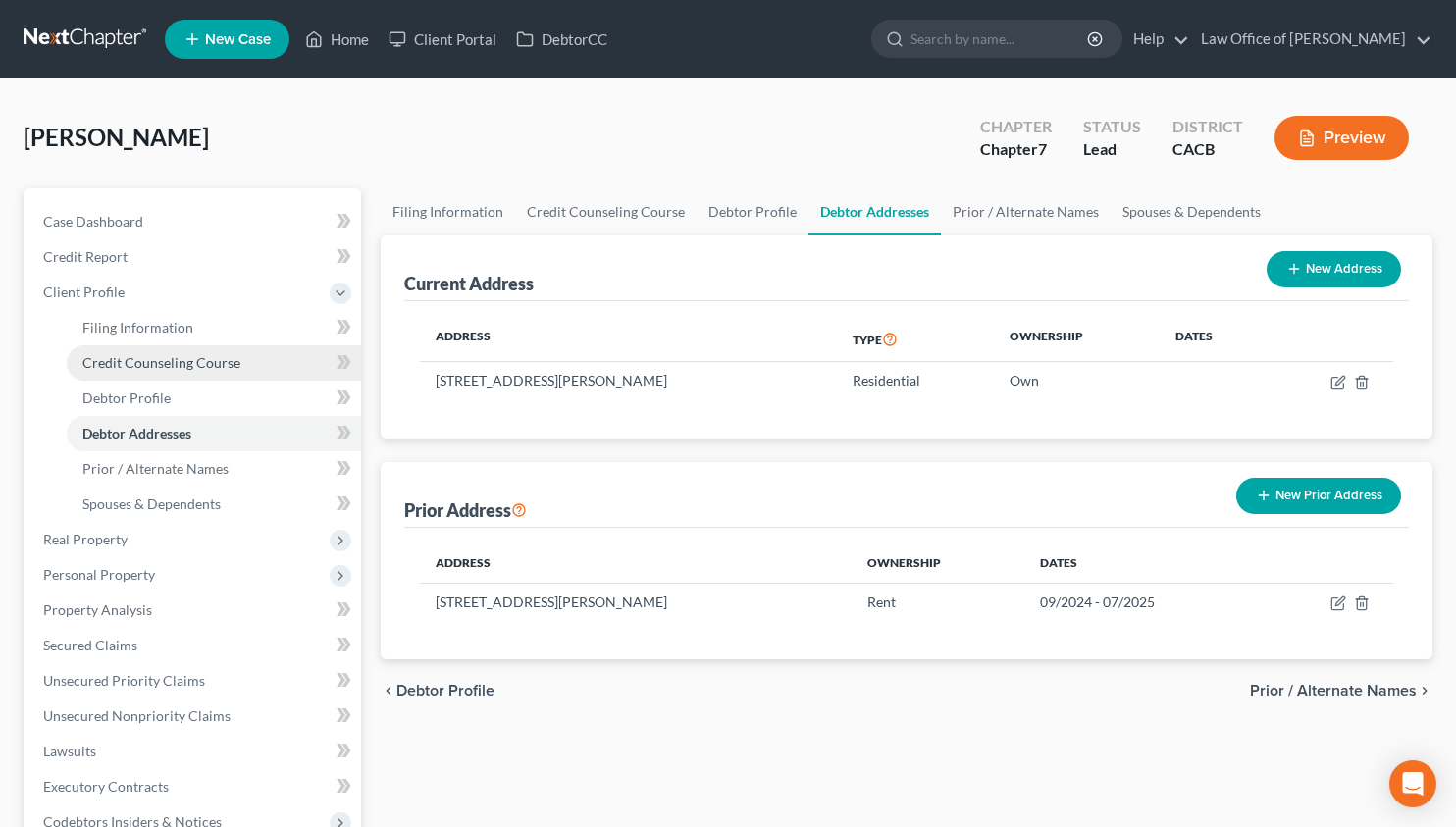
click at [138, 361] on span "Credit Counseling Course" at bounding box center [161, 362] width 158 height 17
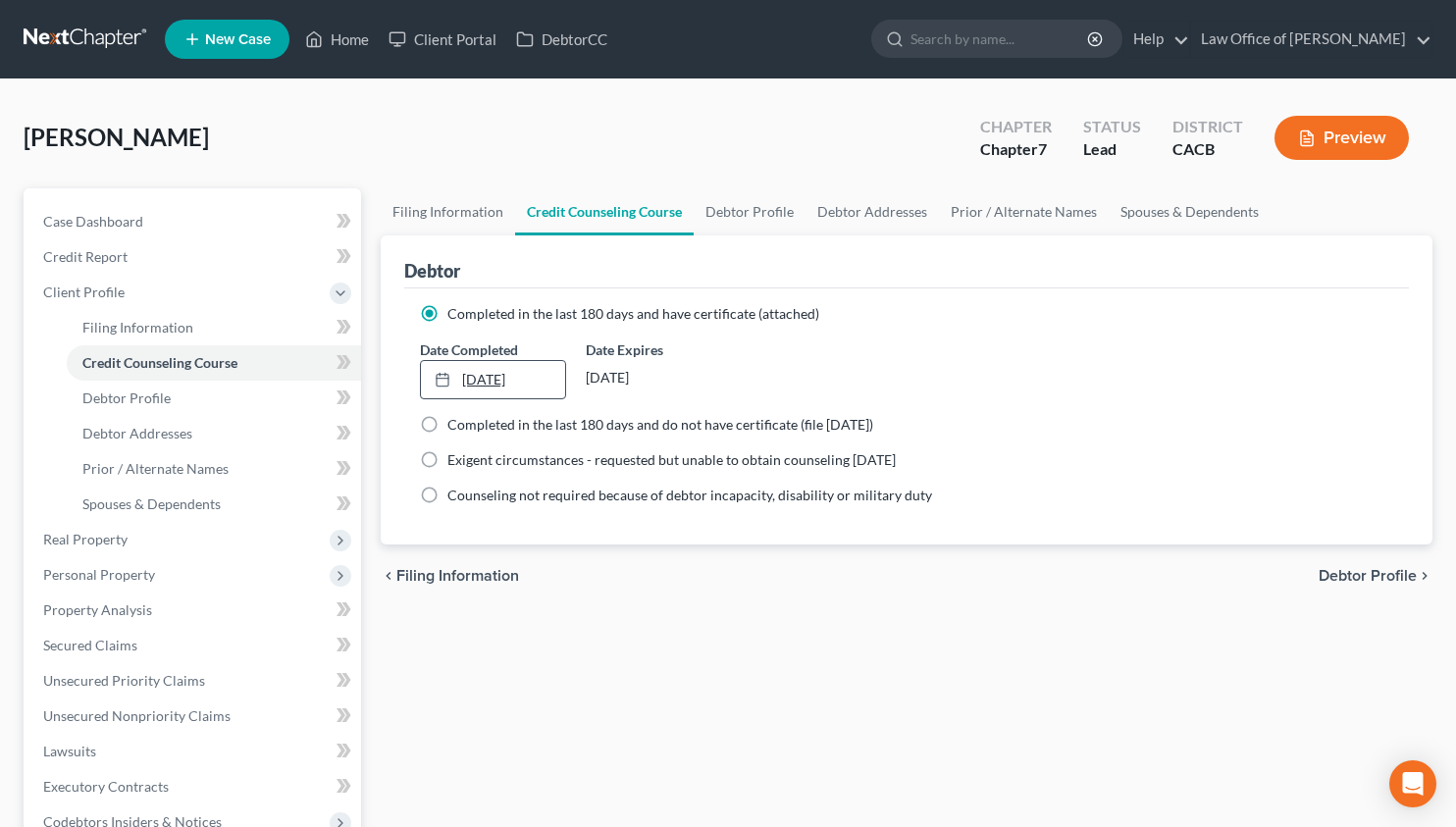
click at [502, 378] on link "2/4/2025" at bounding box center [493, 379] width 144 height 38
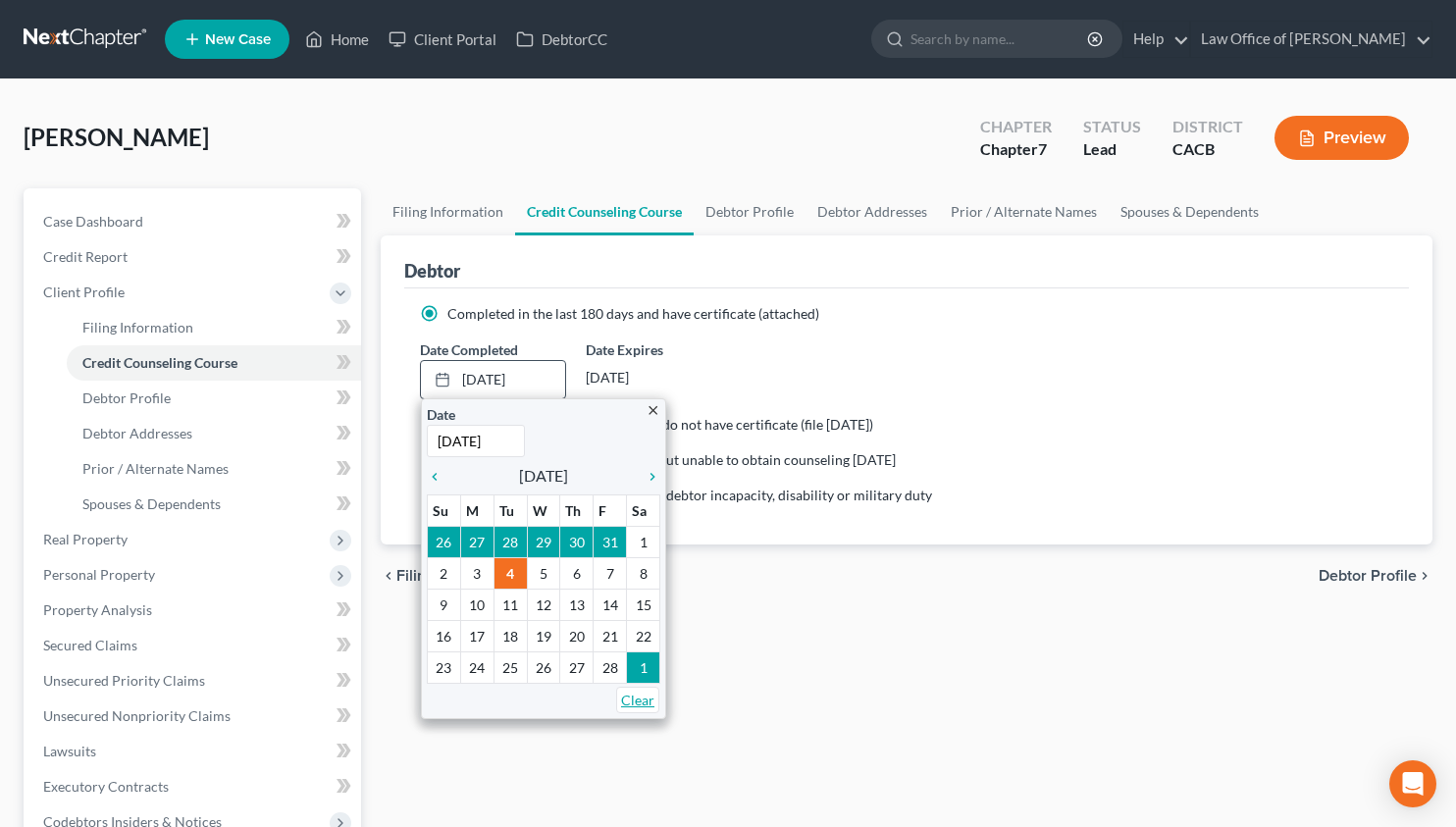
click at [636, 707] on link "Clear" at bounding box center [638, 700] width 43 height 27
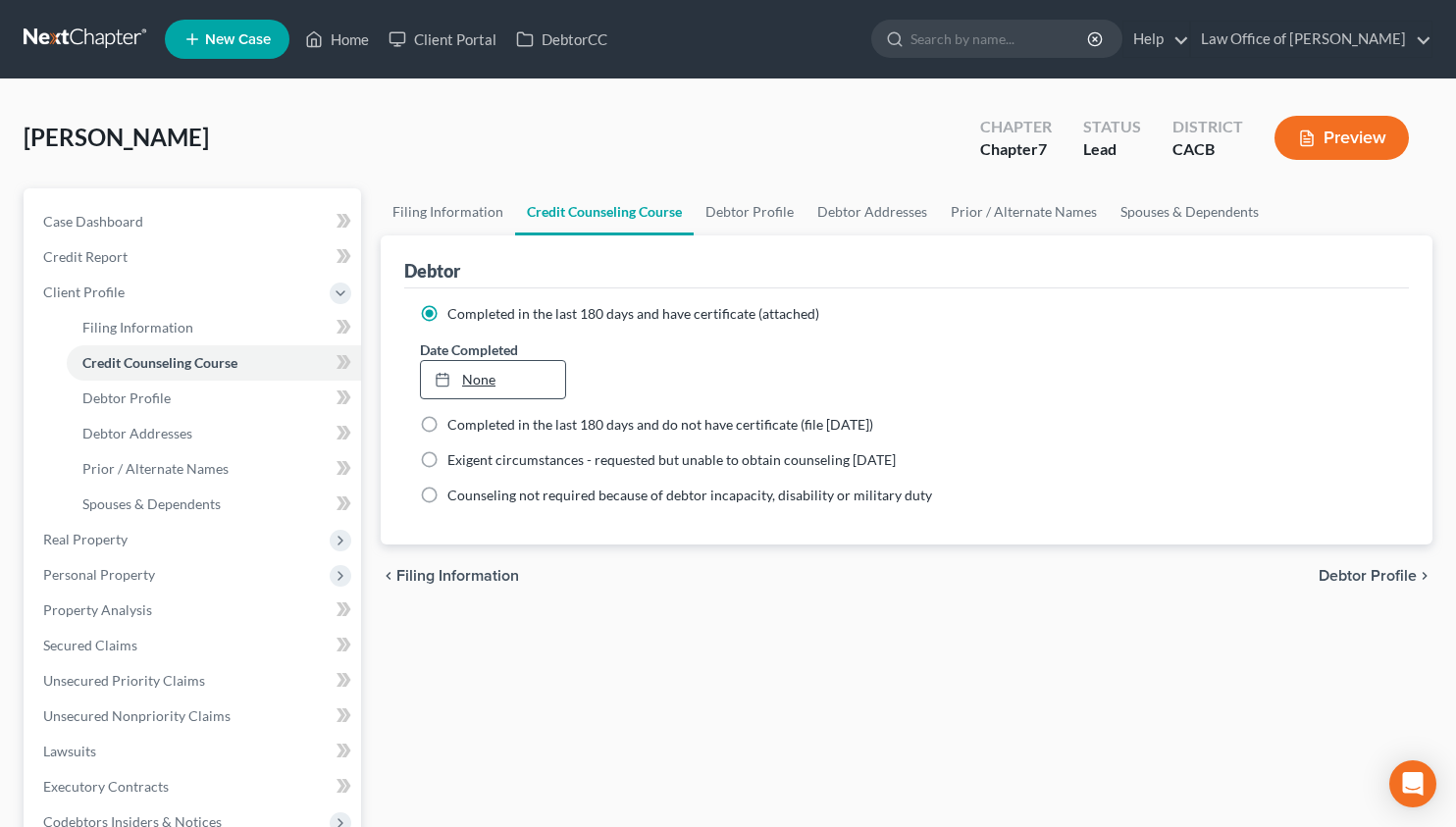
click at [510, 380] on link "None" at bounding box center [493, 379] width 144 height 38
type input "[DATE]"
click at [191, 213] on link "Case Dashboard" at bounding box center [195, 222] width 334 height 36
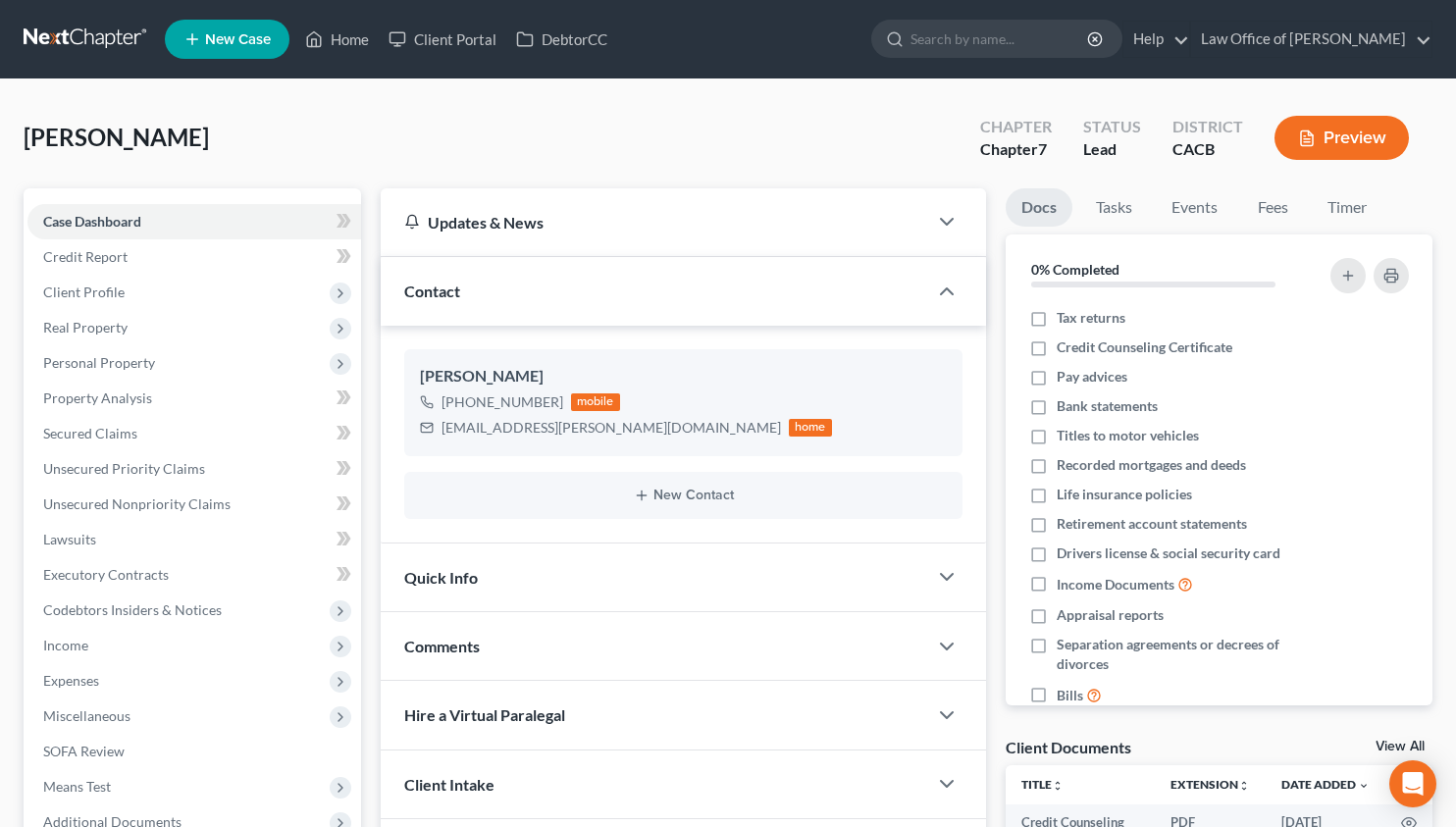
click at [56, 41] on link at bounding box center [86, 40] width 125 height 36
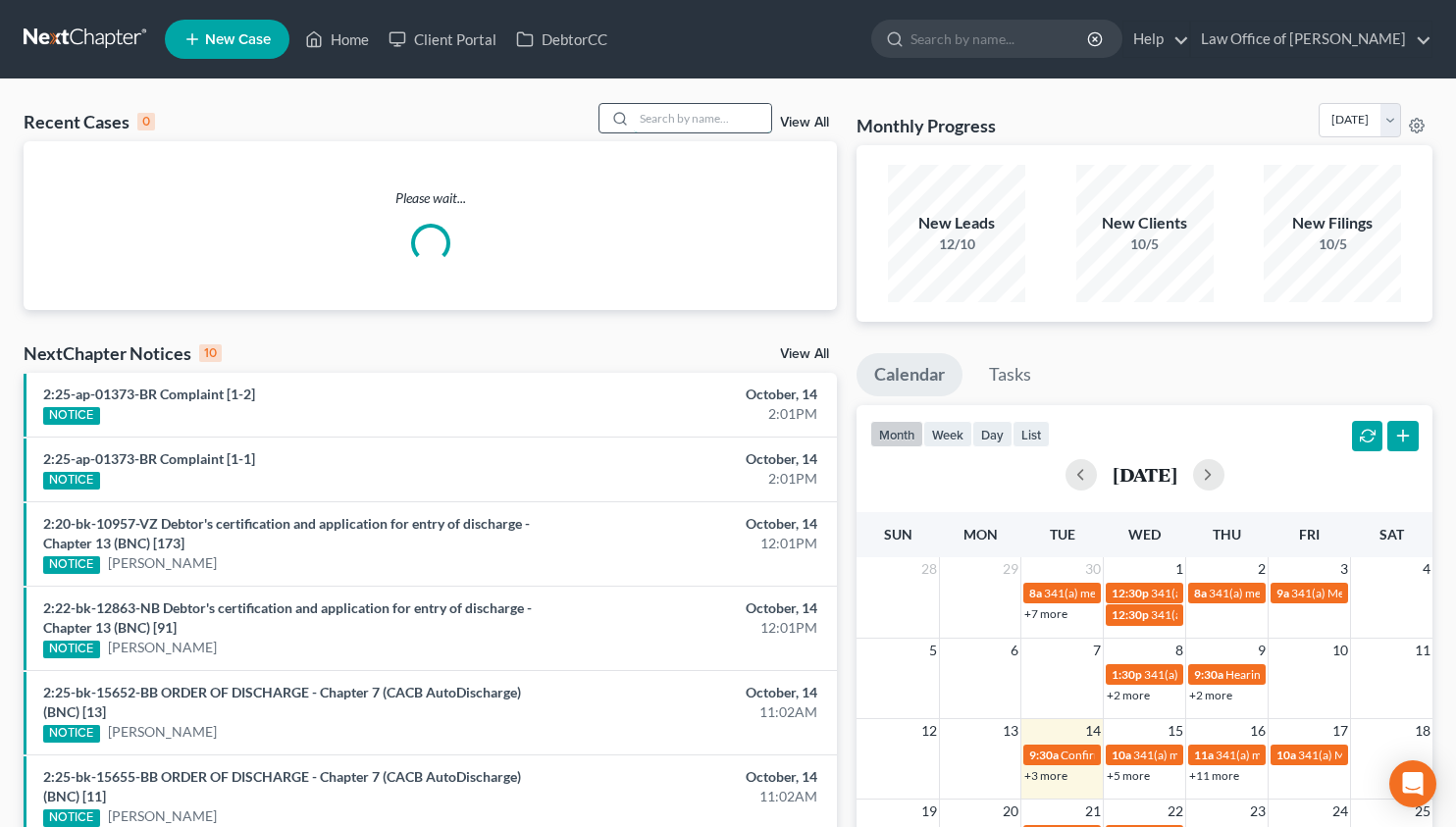
click at [720, 121] on input "search" at bounding box center [701, 118] width 137 height 29
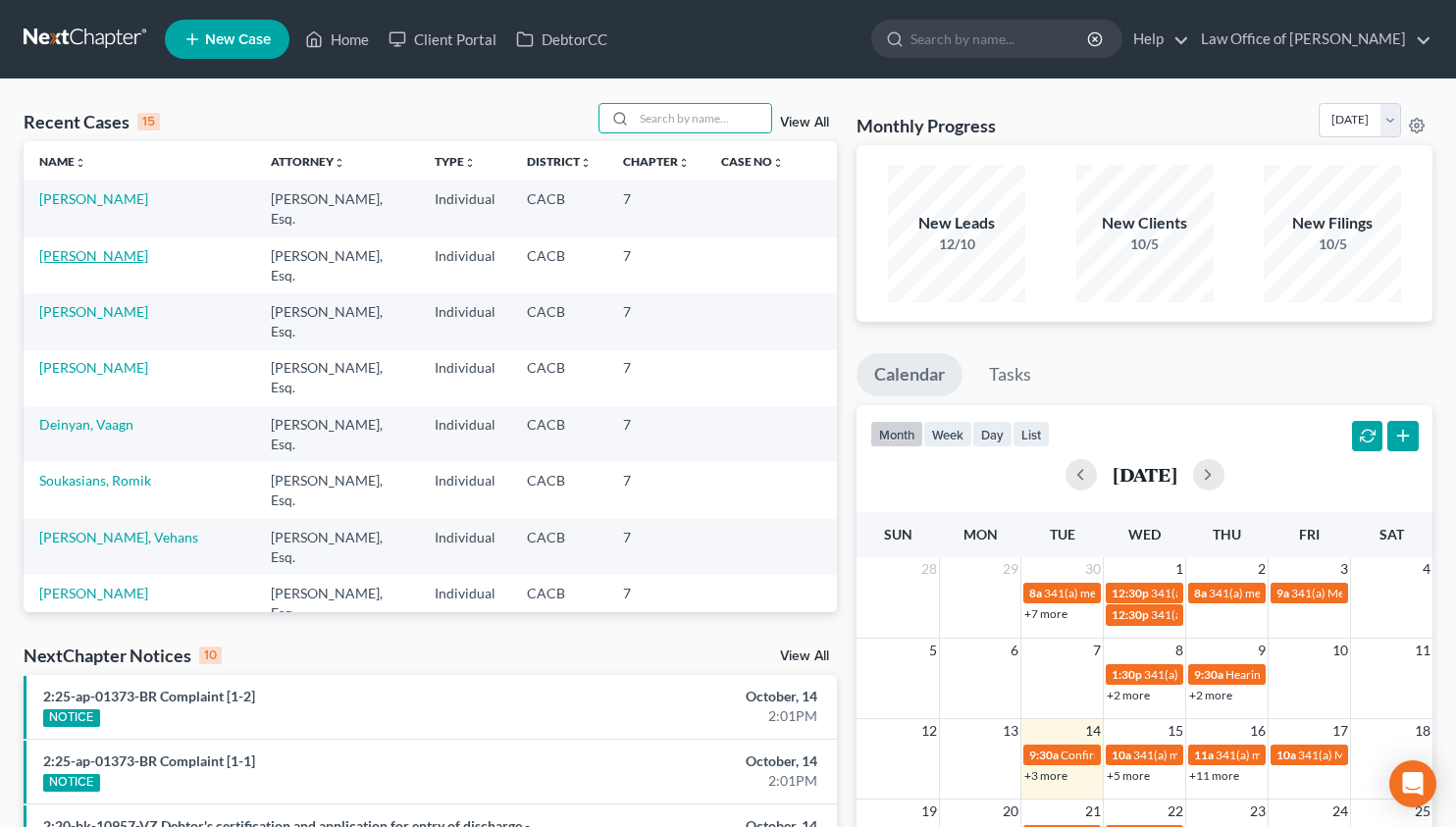
click at [89, 247] on link "[PERSON_NAME]" at bounding box center [94, 255] width 109 height 17
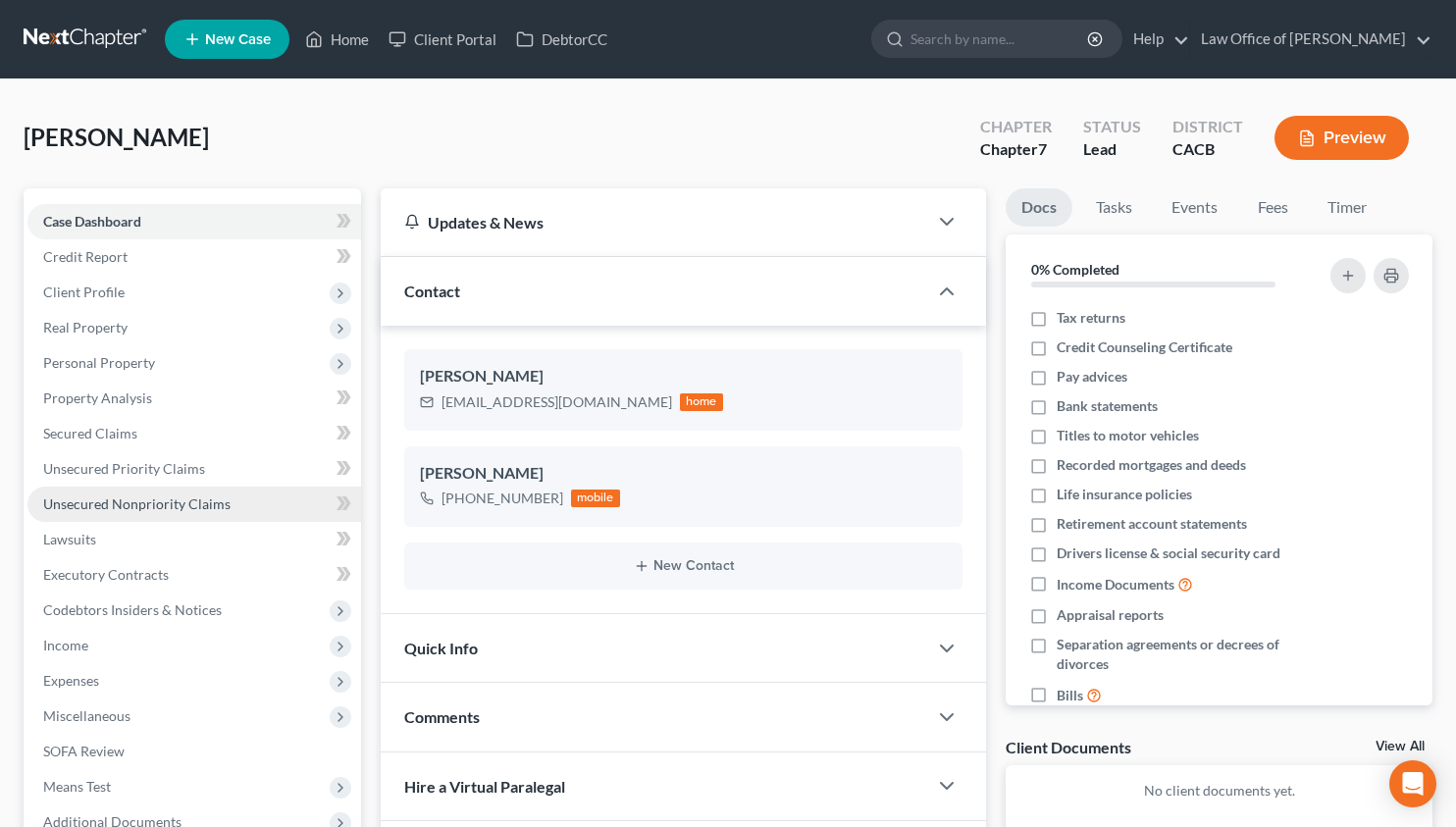
click at [179, 507] on span "Unsecured Nonpriority Claims" at bounding box center [137, 503] width 188 height 17
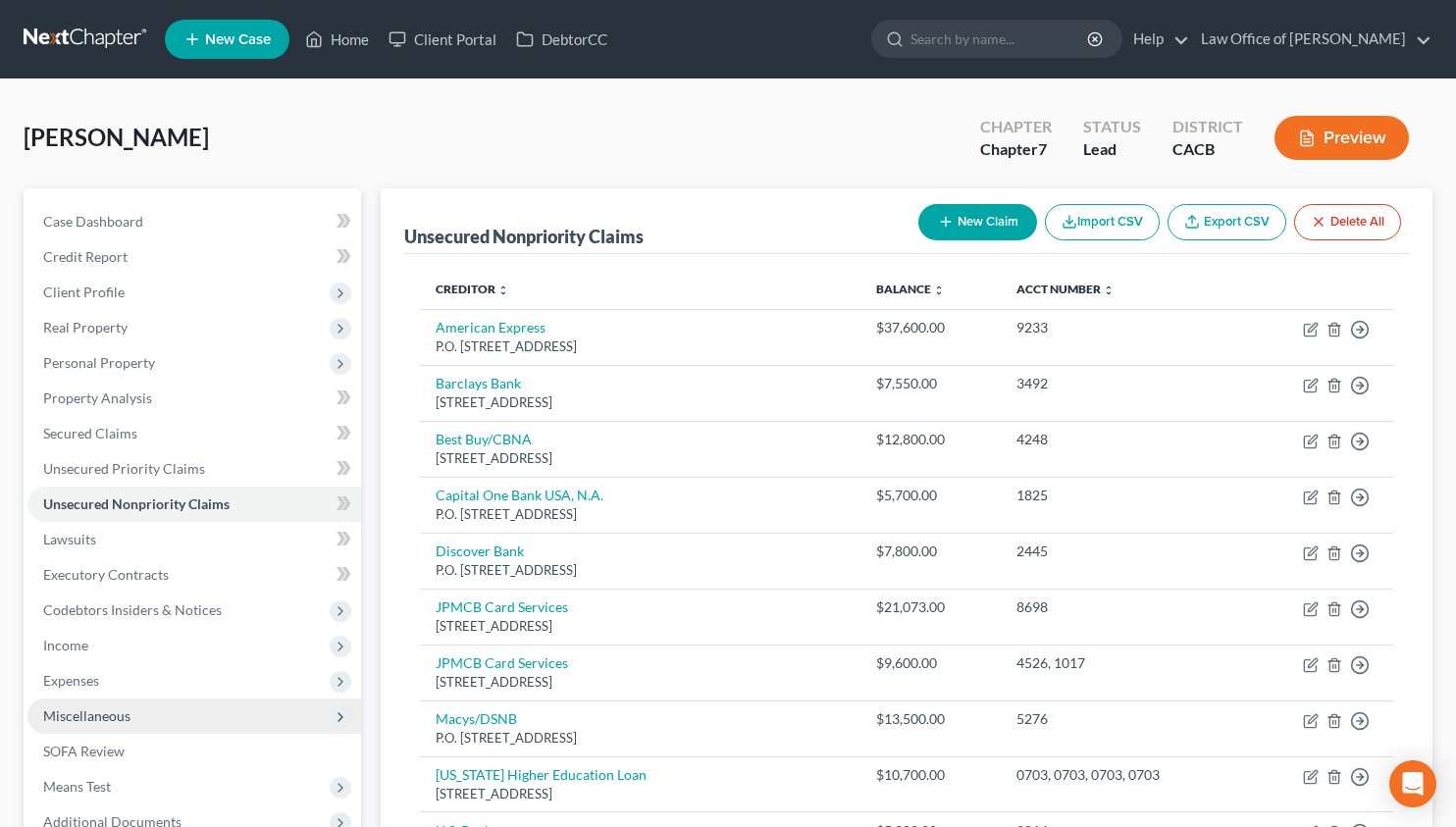
click at [164, 728] on span "Miscellaneous" at bounding box center [195, 716] width 334 height 36
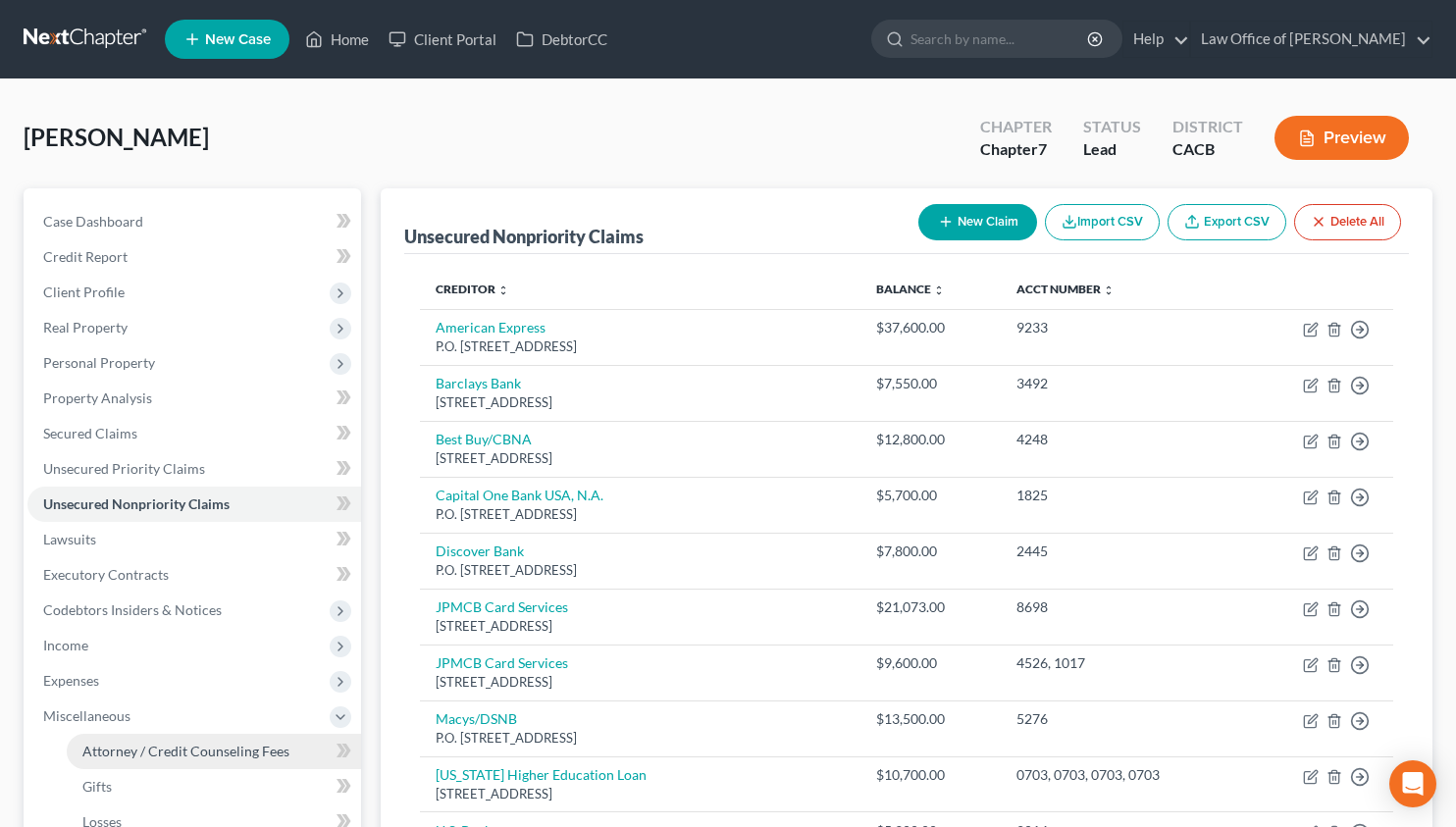
click at [167, 754] on span "Attorney / Credit Counseling Fees" at bounding box center [186, 751] width 207 height 17
select select "0"
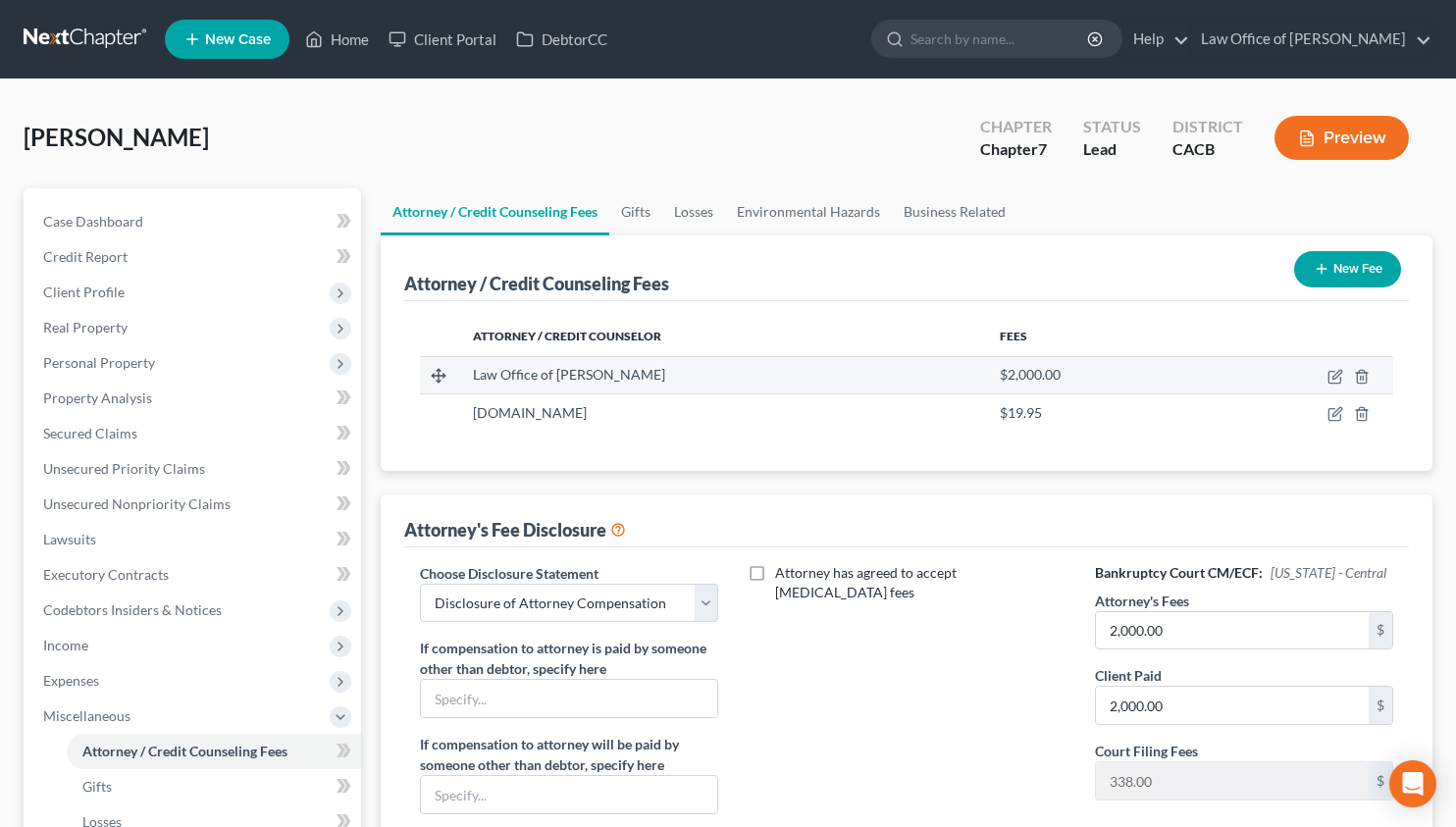
click at [1323, 374] on td at bounding box center [1296, 374] width 193 height 38
click at [1327, 377] on icon "button" at bounding box center [1335, 376] width 16 height 16
select select "4"
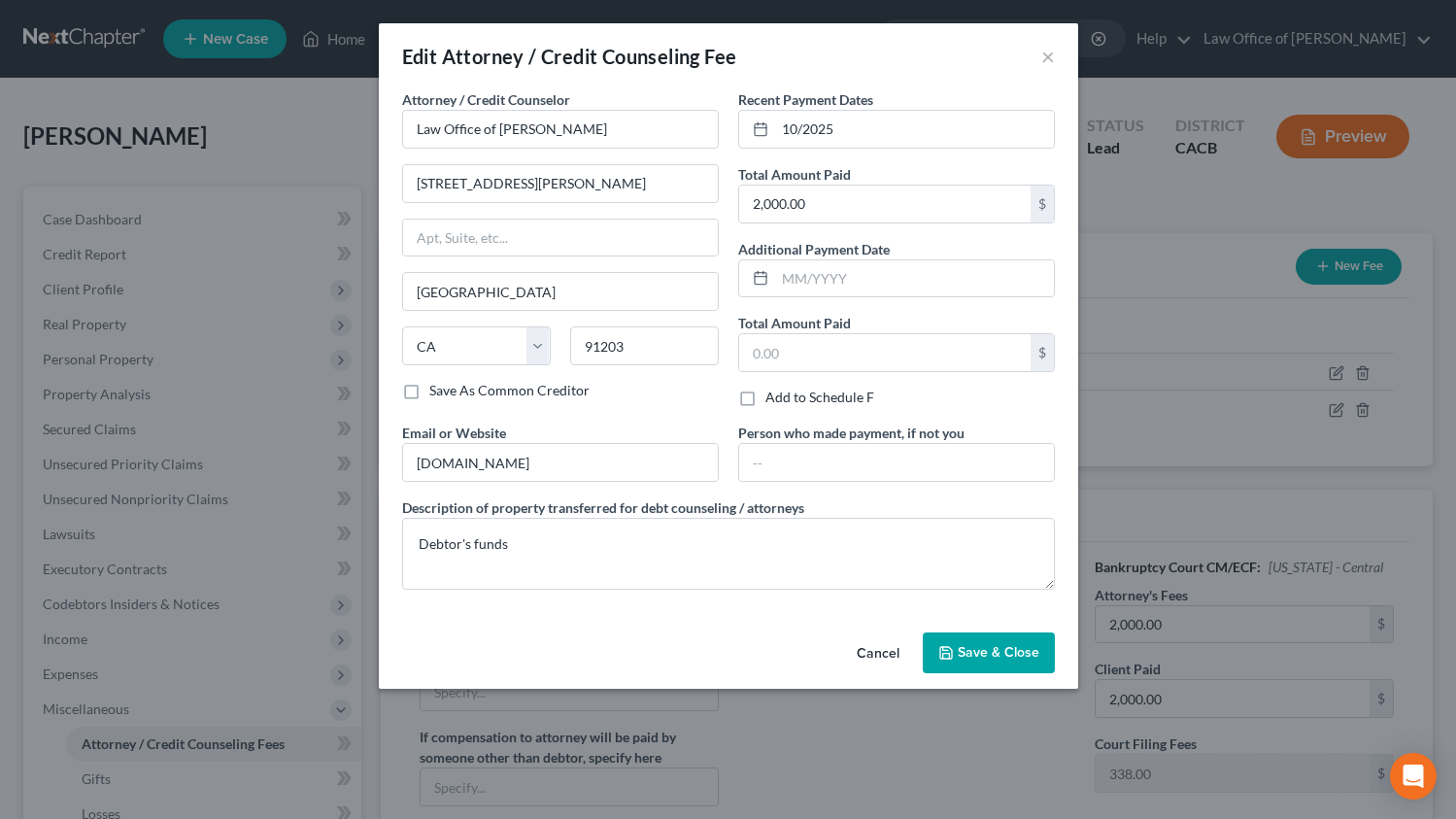
click at [857, 651] on button "Cancel" at bounding box center [878, 654] width 73 height 39
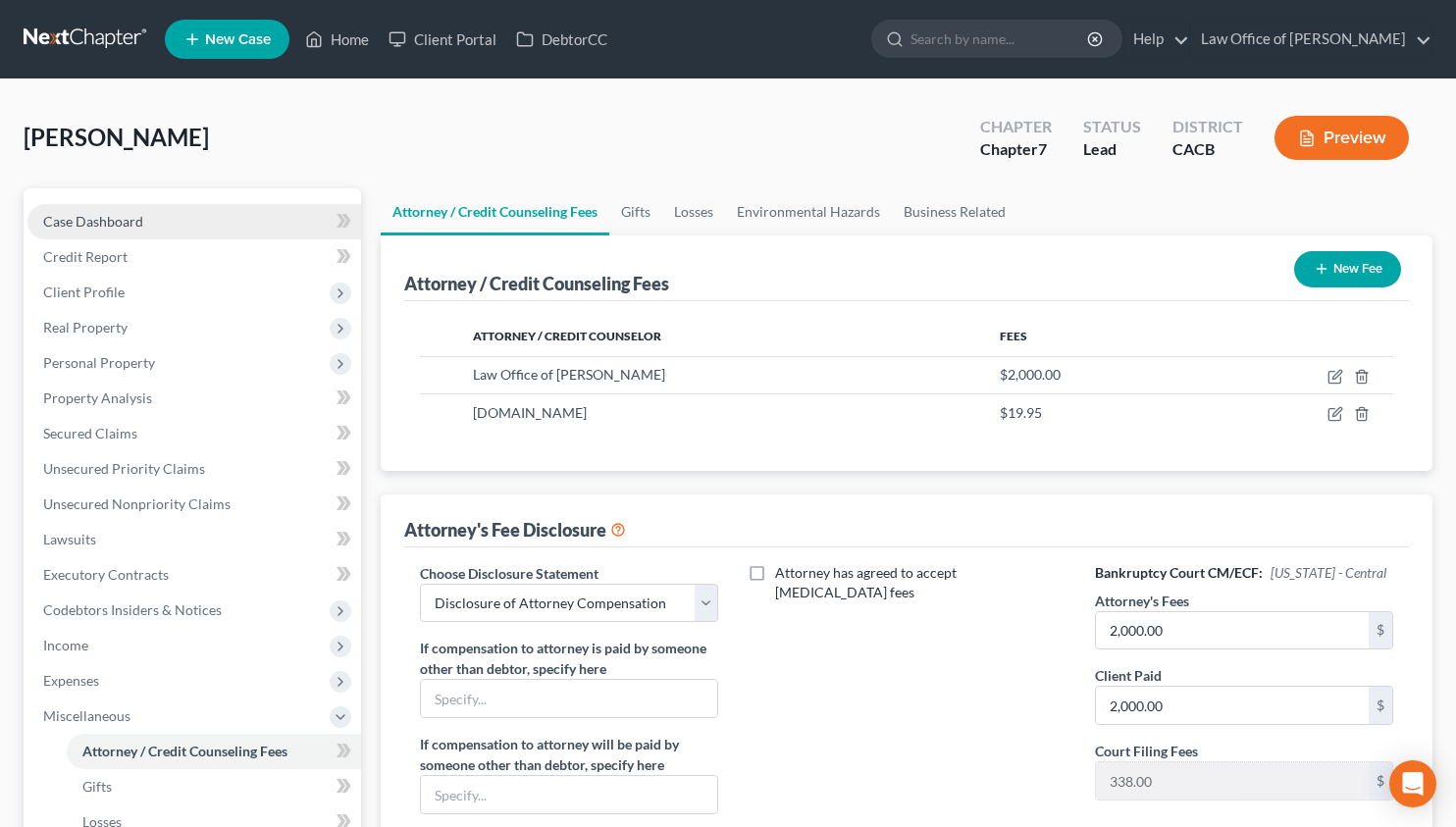
click at [196, 231] on link "Case Dashboard" at bounding box center [195, 222] width 334 height 36
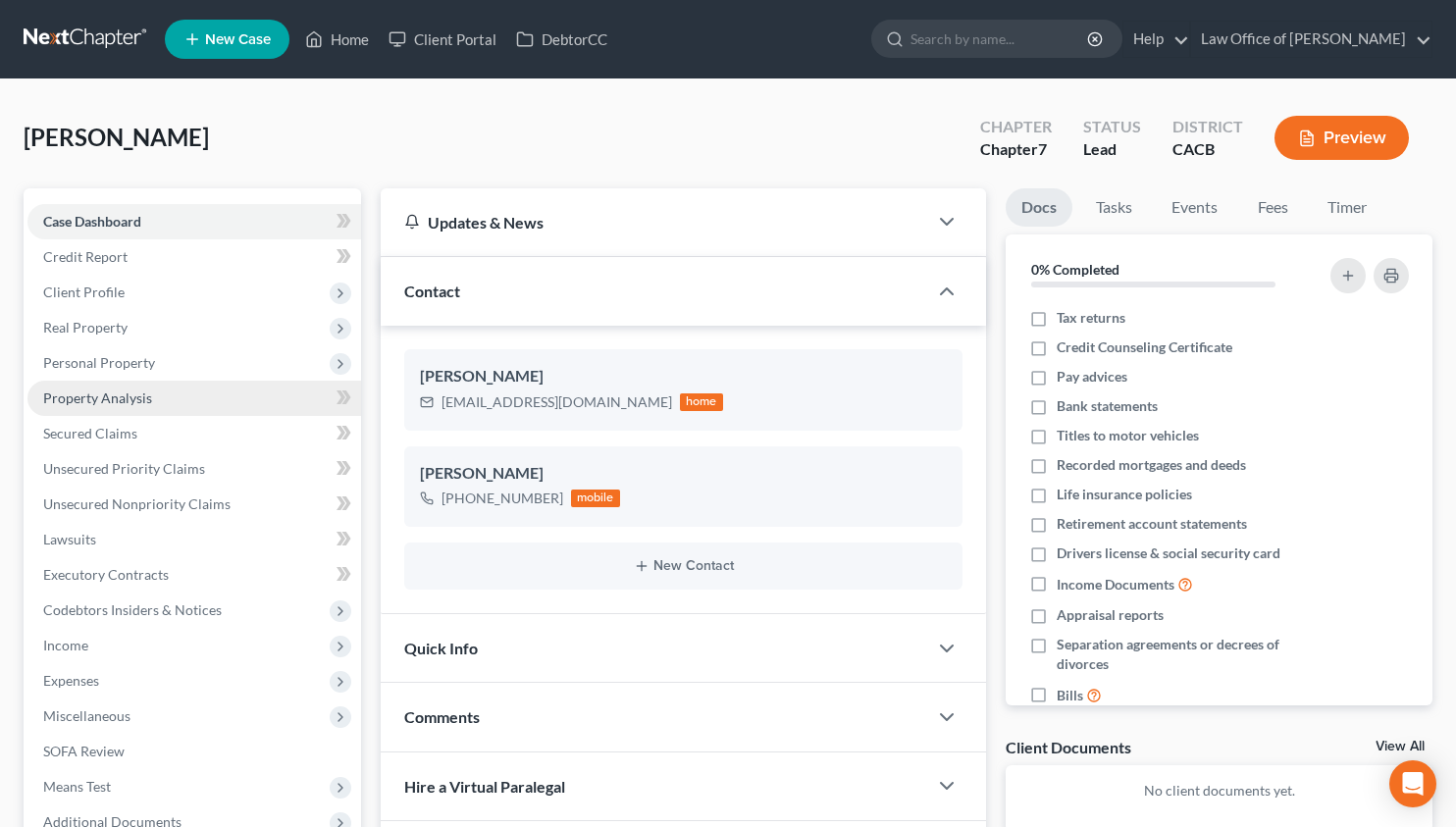
click at [178, 402] on link "Property Analysis" at bounding box center [195, 398] width 334 height 36
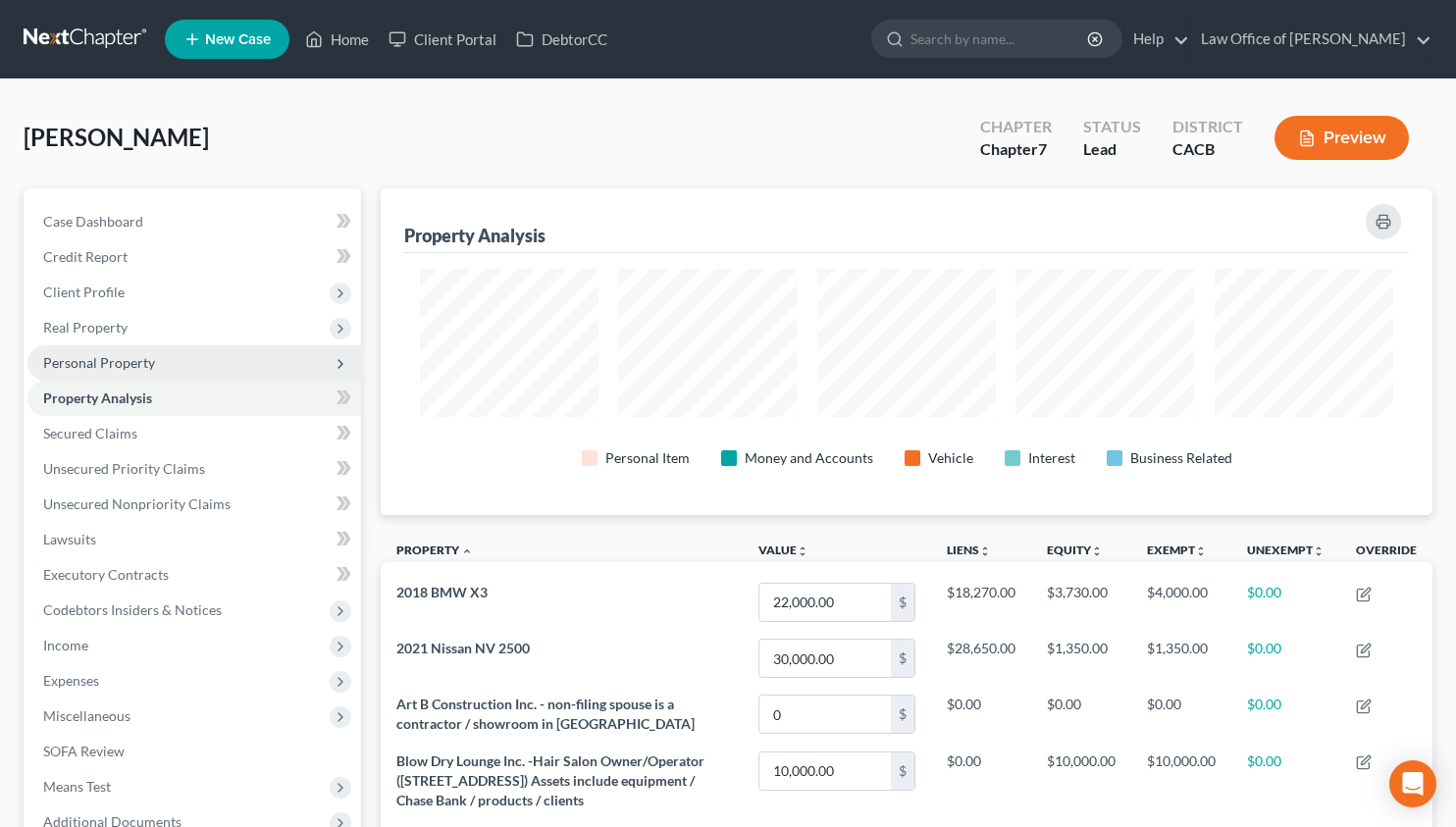
click at [154, 363] on span "Personal Property" at bounding box center [195, 364] width 334 height 36
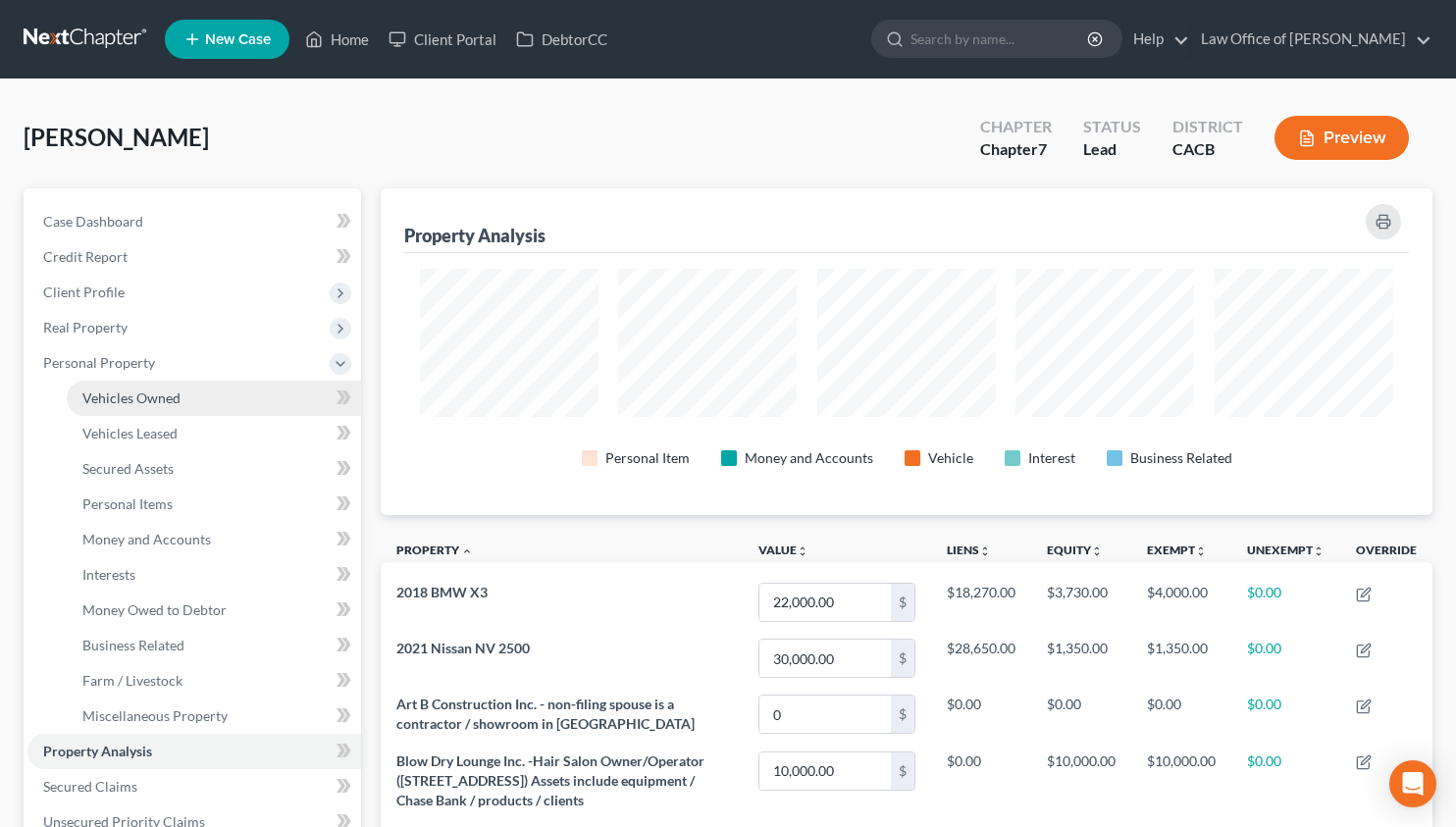
click at [162, 399] on span "Vehicles Owned" at bounding box center [130, 397] width 98 height 17
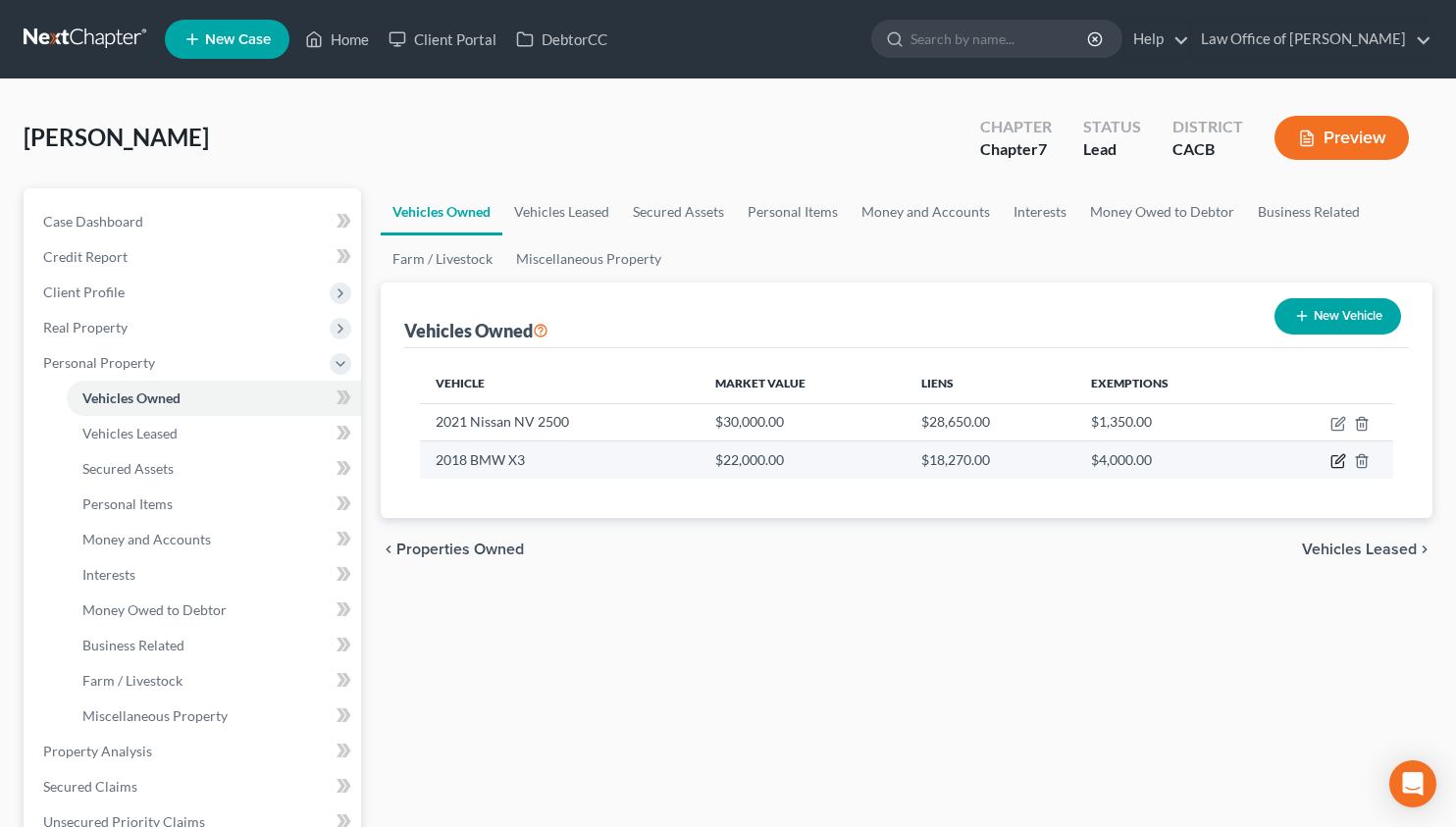
click at [1339, 461] on icon "button" at bounding box center [1338, 459] width 9 height 9
select select "0"
select select "8"
select select "1"
select select "0"
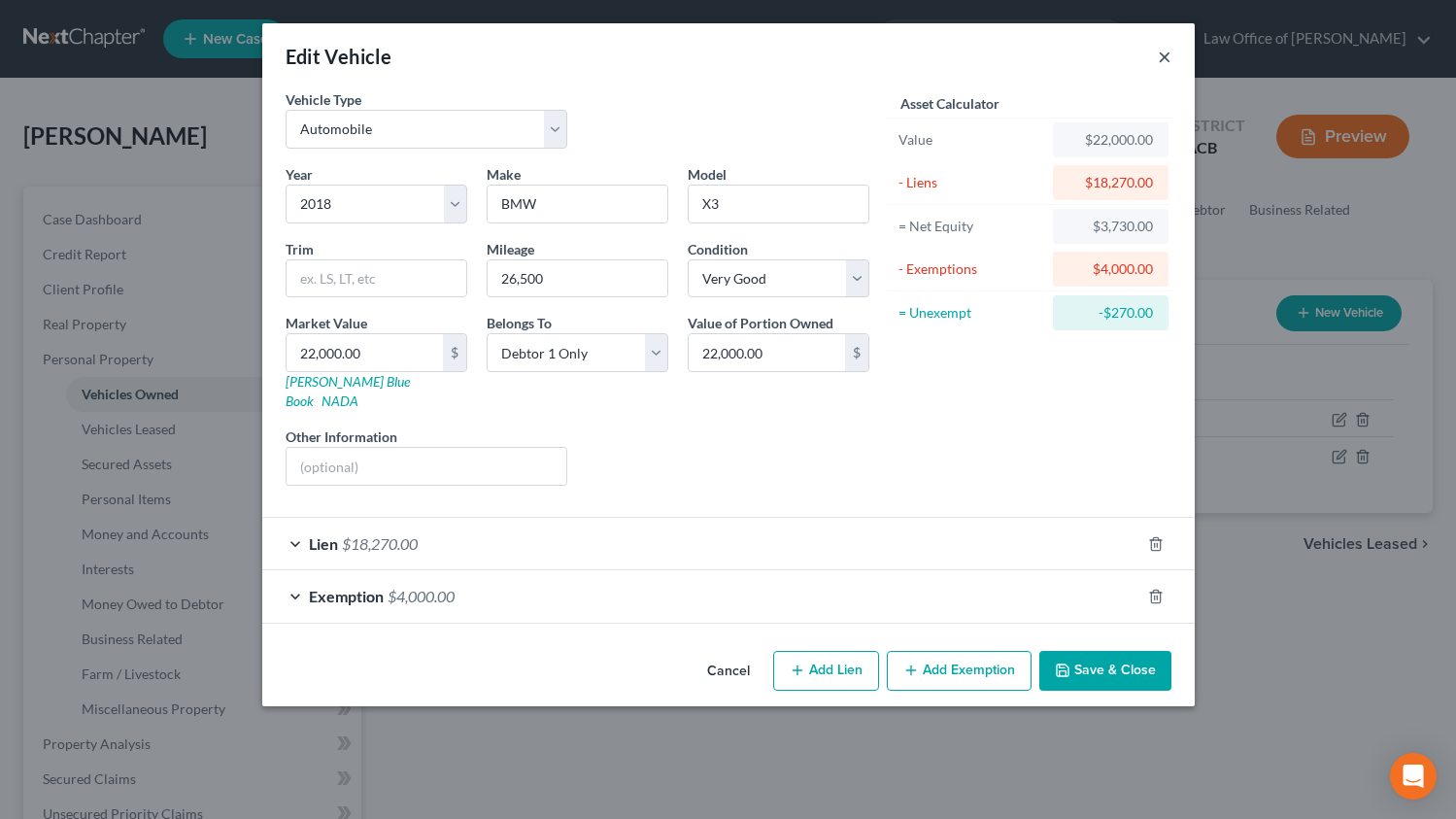
click at [1159, 62] on button "×" at bounding box center [1165, 57] width 14 height 23
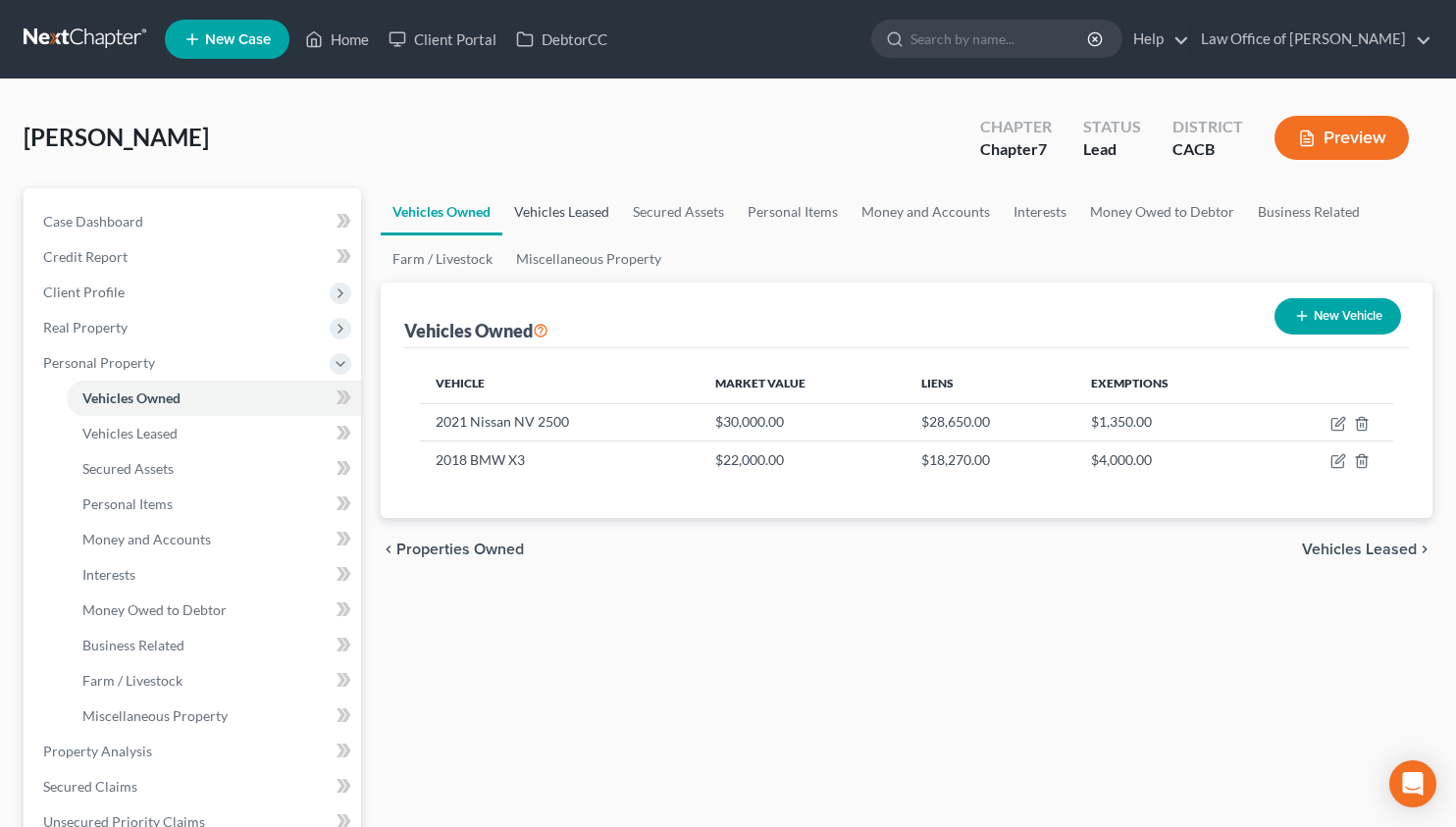
click at [540, 217] on link "Vehicles Leased" at bounding box center [561, 212] width 119 height 47
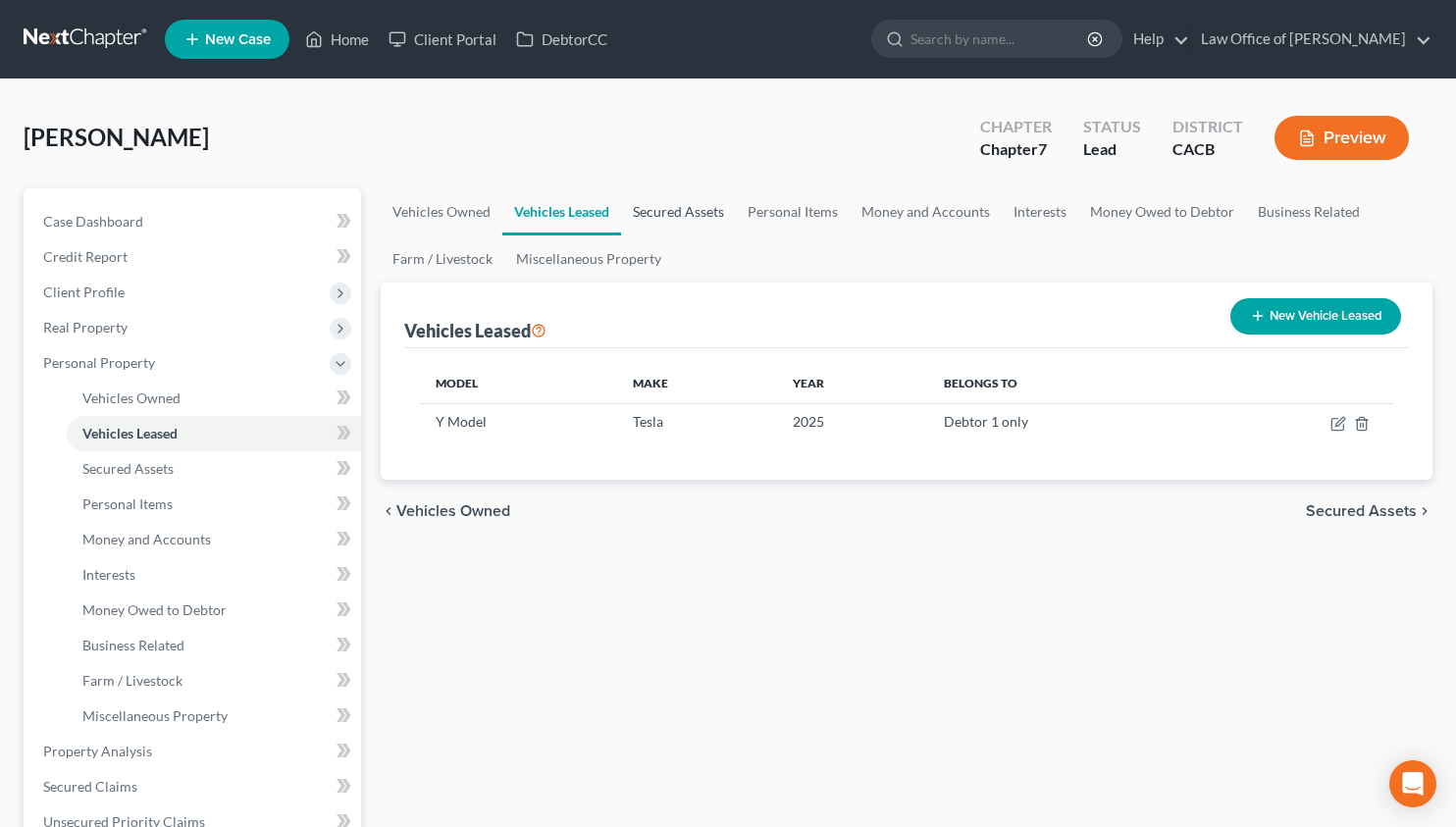
click at [703, 204] on link "Secured Assets" at bounding box center [679, 212] width 115 height 47
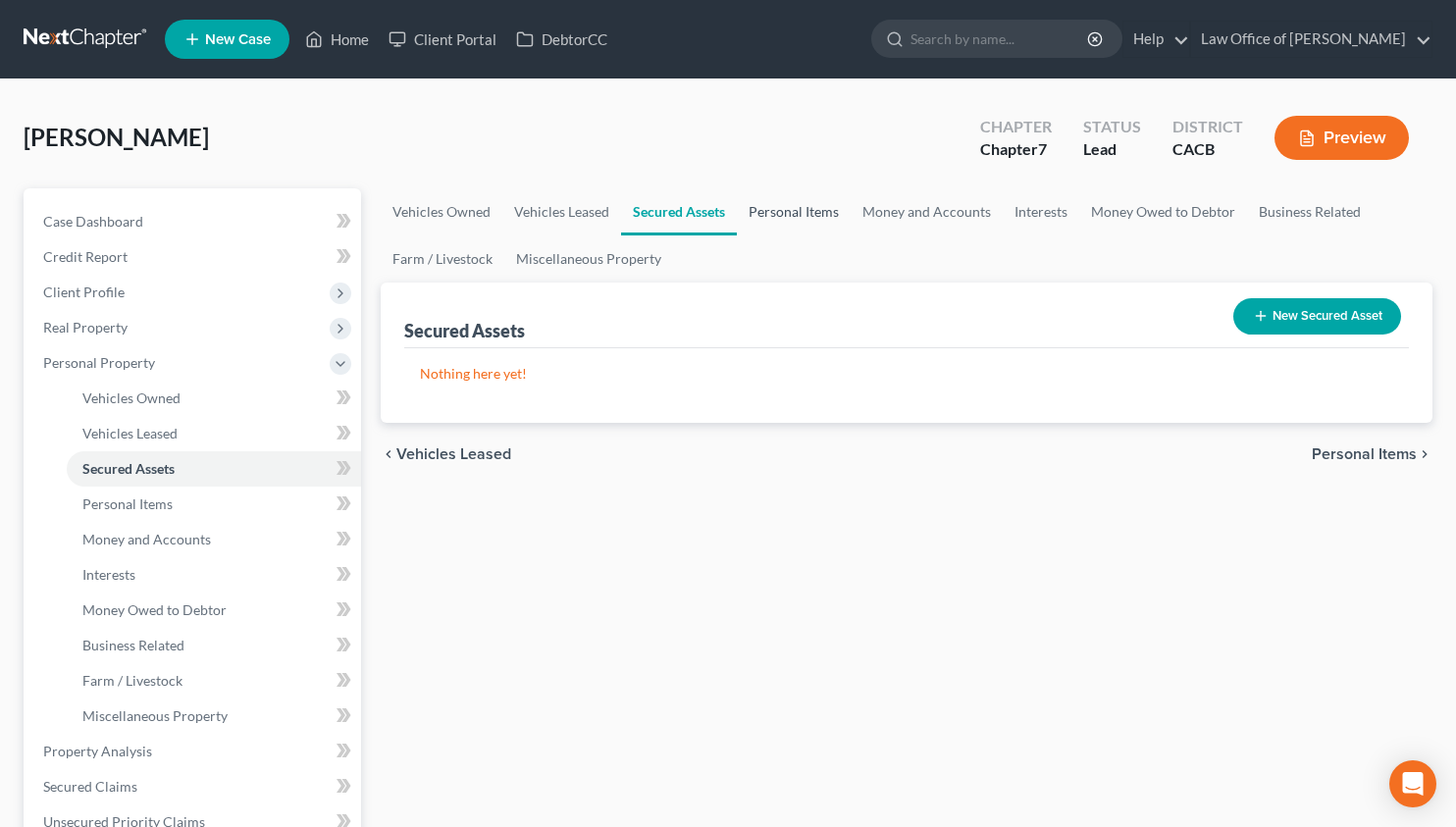
click at [797, 214] on link "Personal Items" at bounding box center [793, 212] width 114 height 47
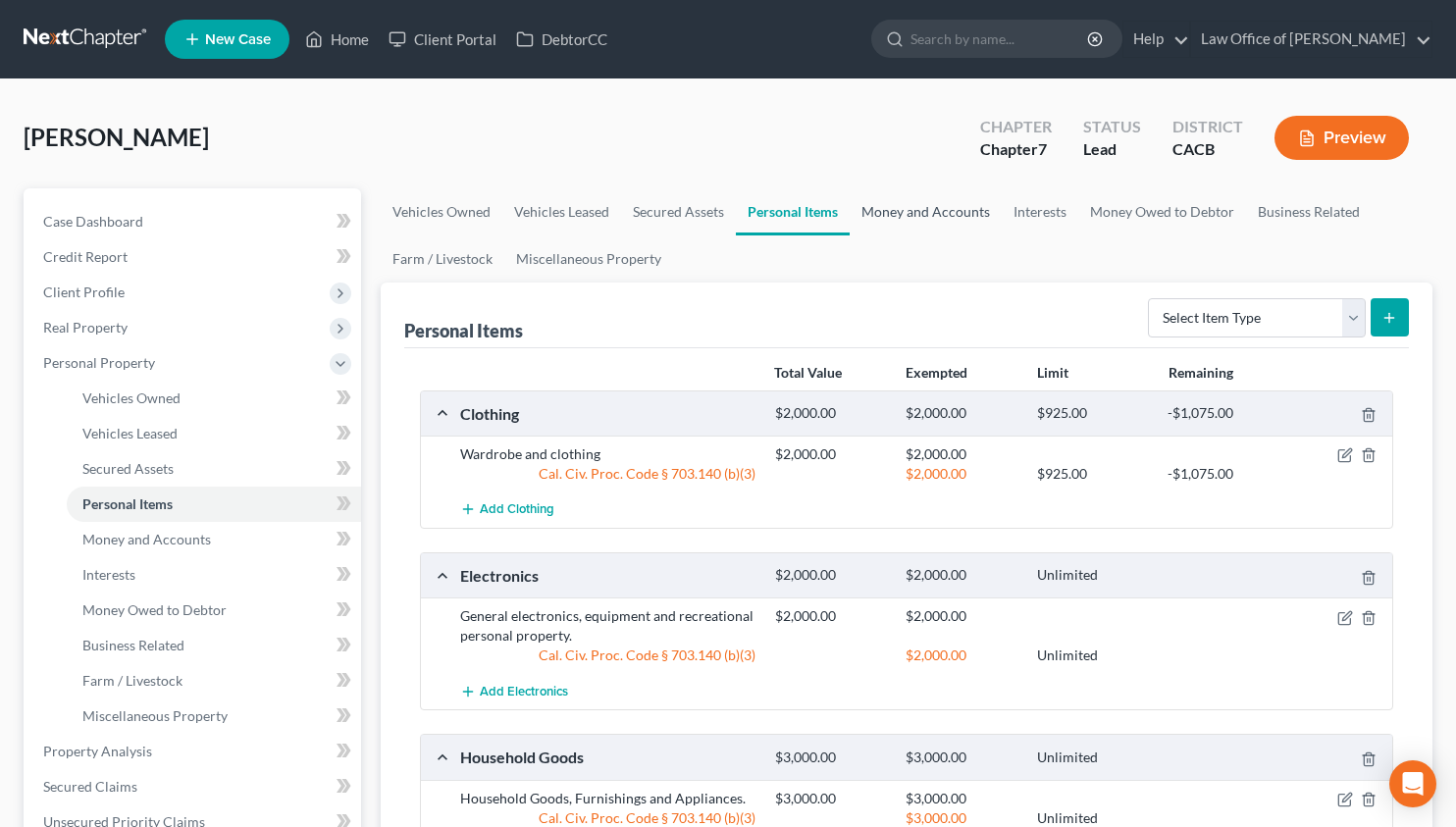
click at [929, 205] on link "Money and Accounts" at bounding box center [926, 212] width 152 height 47
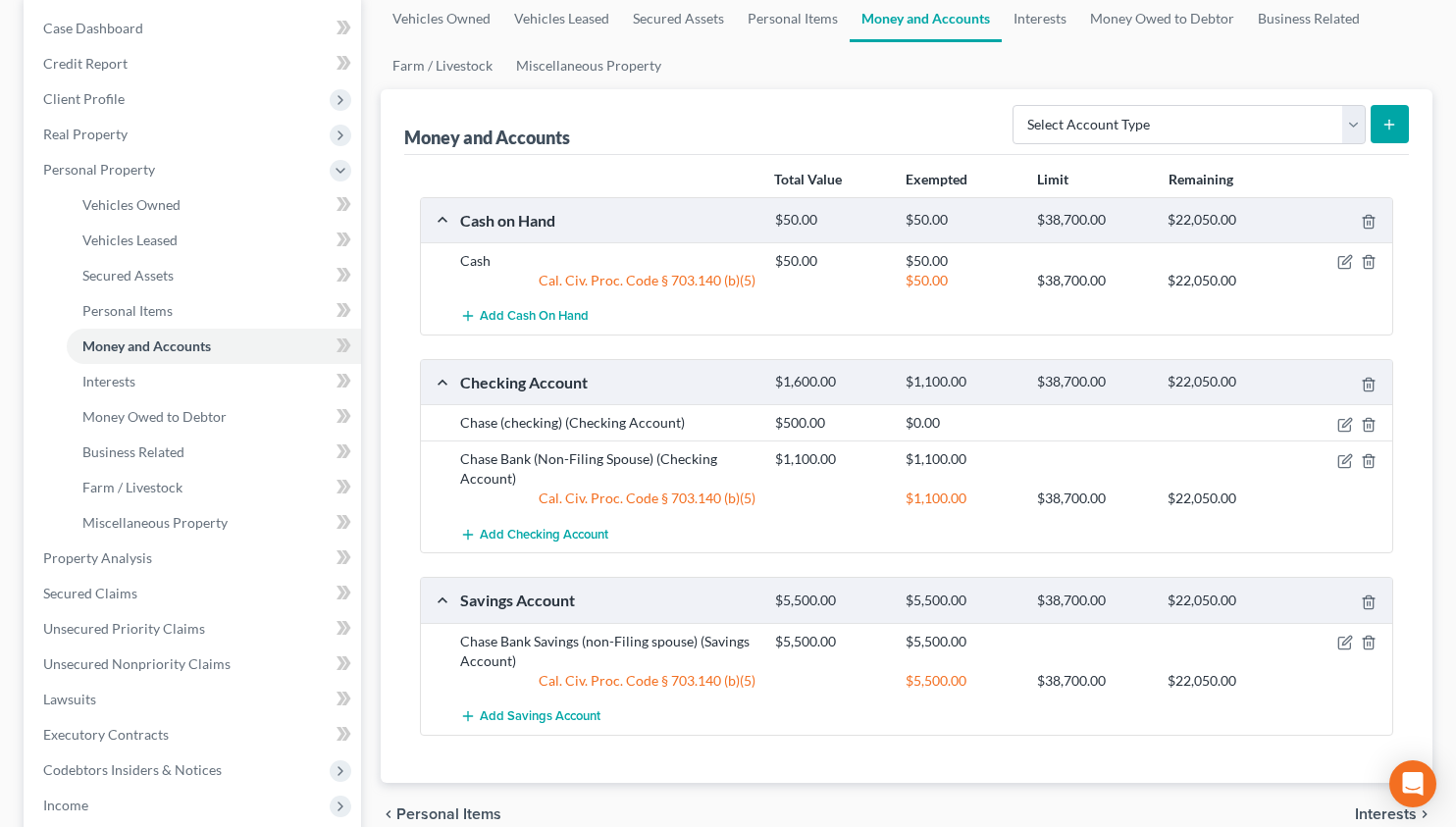
scroll to position [198, 0]
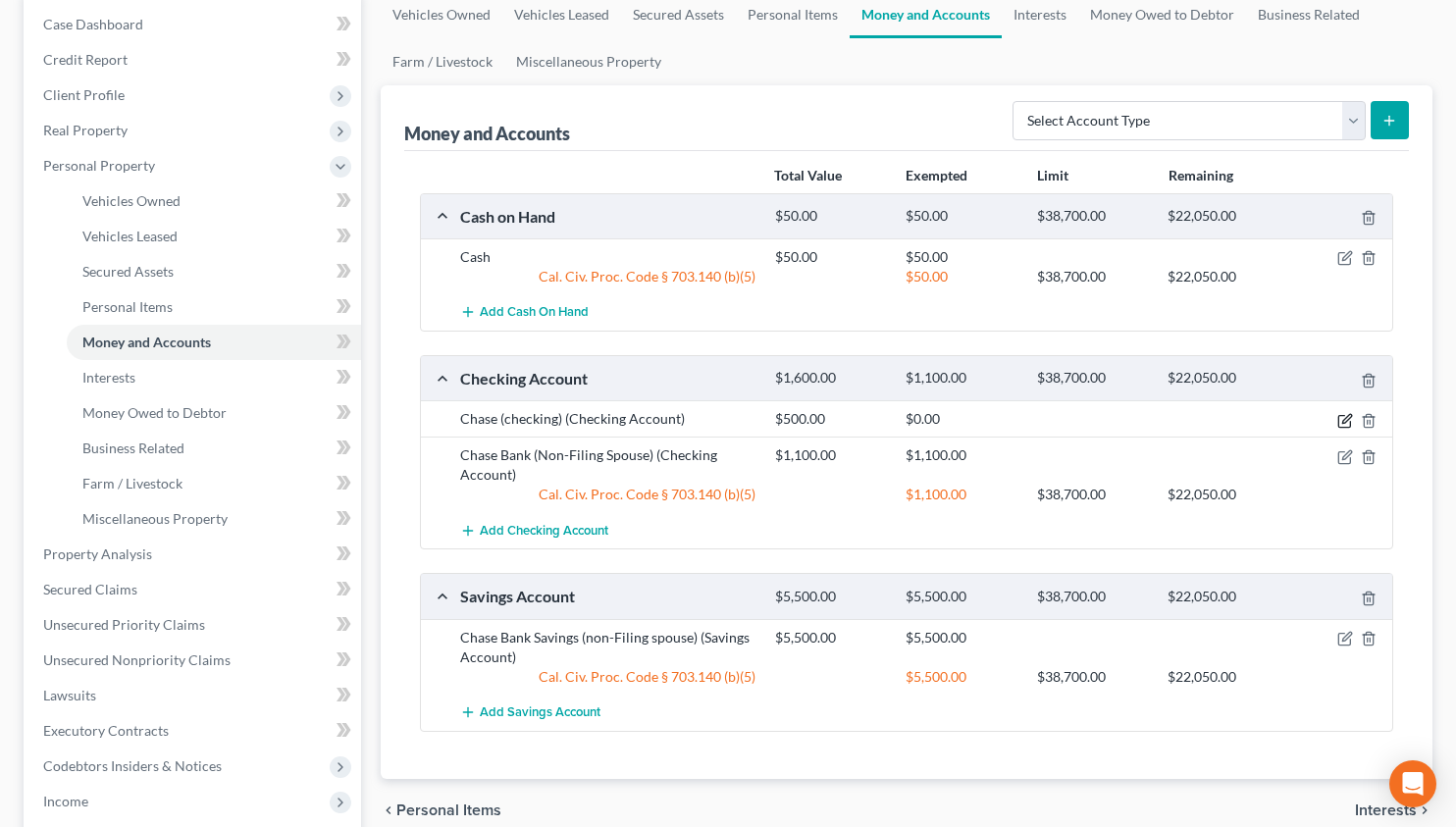
click at [1340, 417] on icon "button" at bounding box center [1344, 421] width 16 height 16
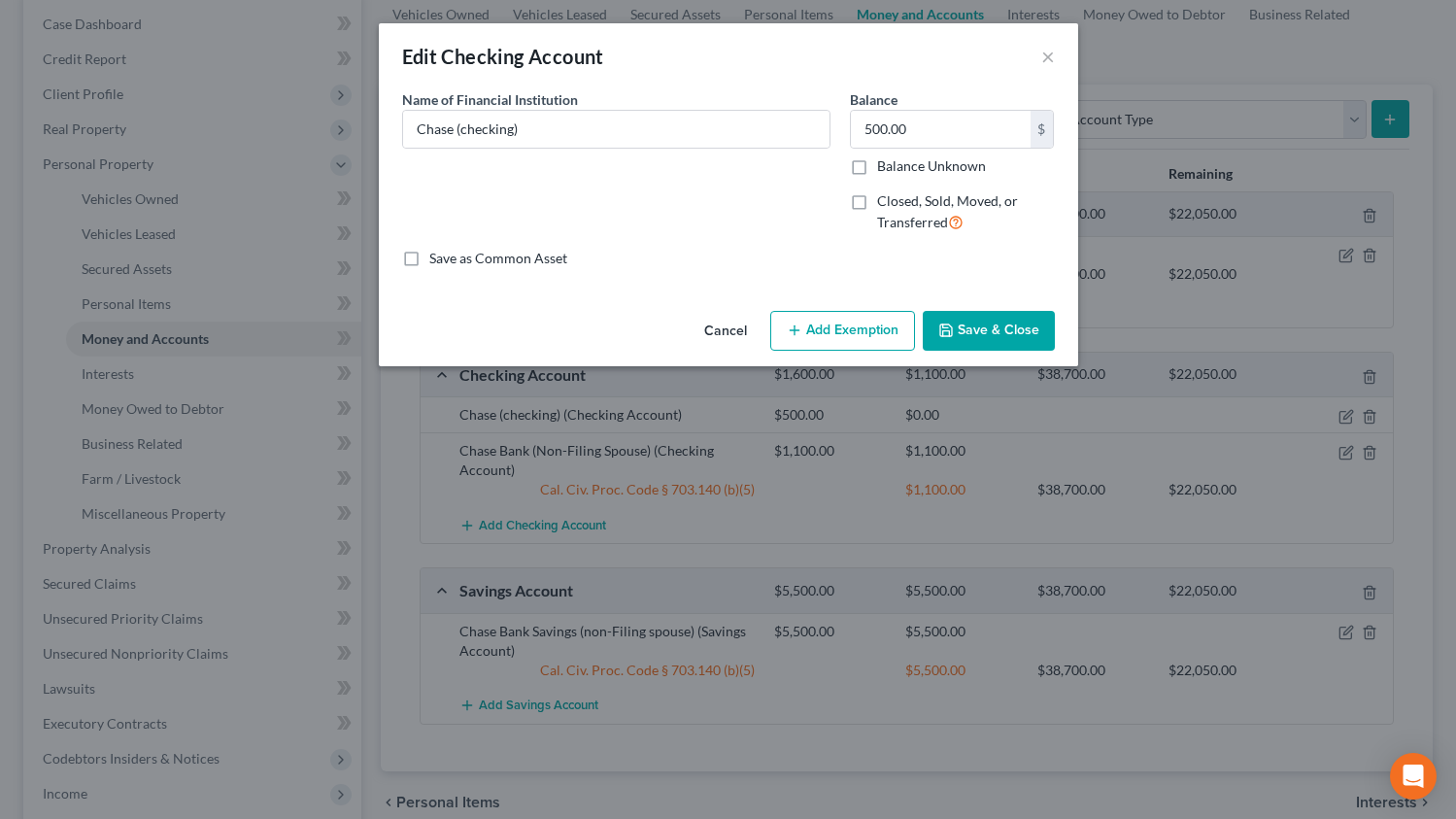
click at [864, 333] on button "Add Exemption" at bounding box center [842, 332] width 145 height 41
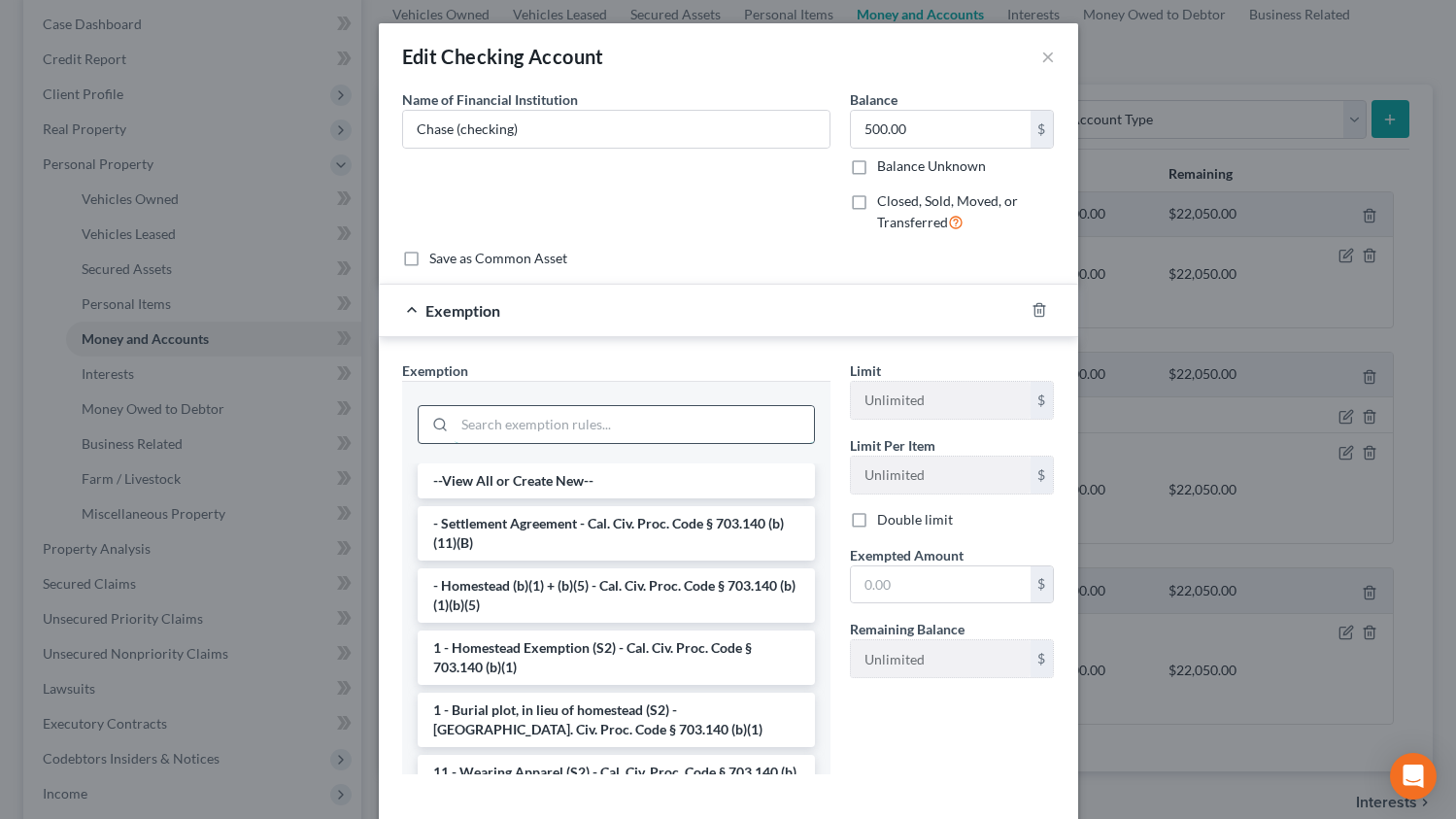
click at [612, 421] on input "search" at bounding box center [634, 425] width 359 height 37
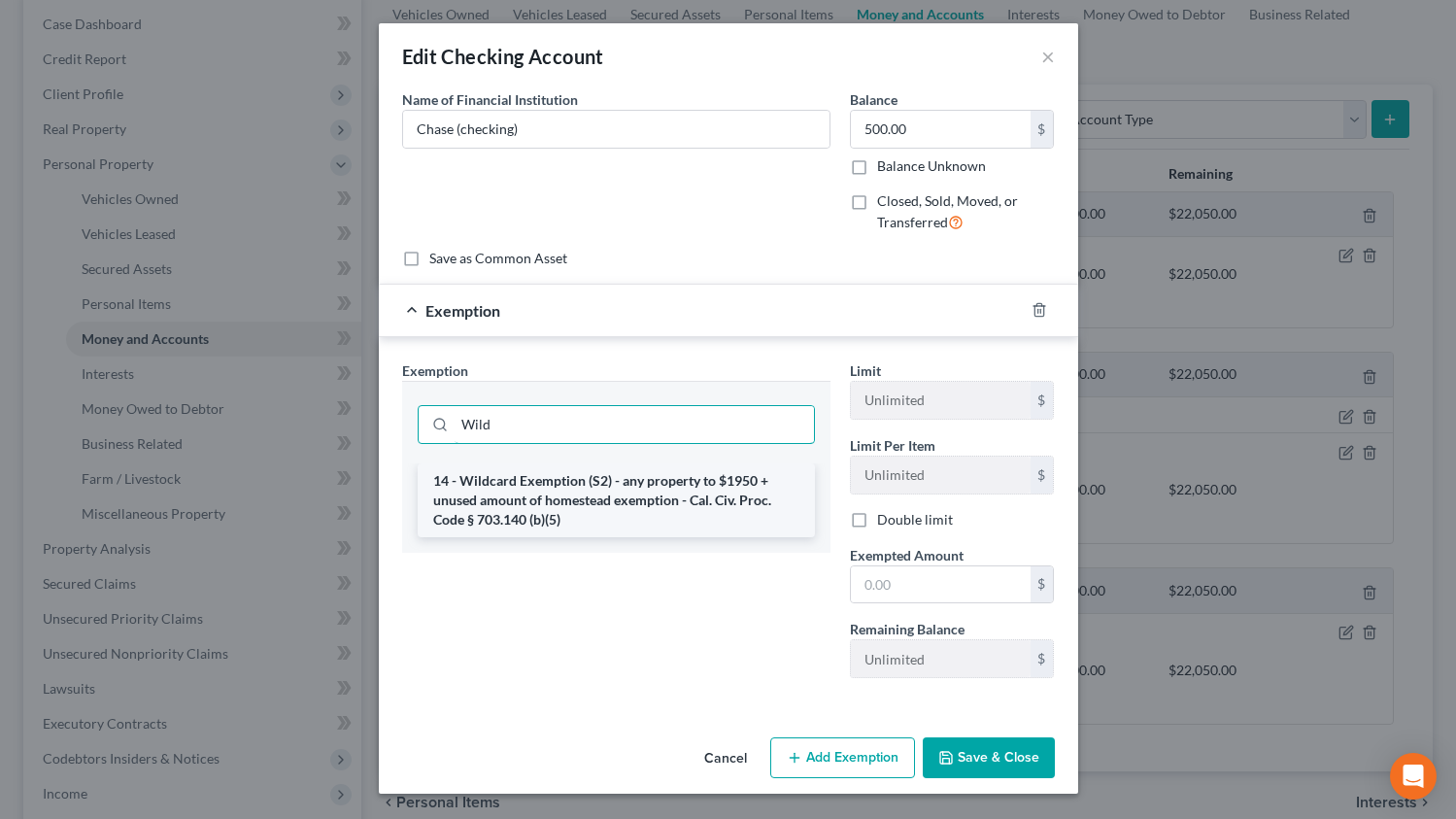
type input "Wild"
click at [660, 492] on li "14 - Wildcard Exemption (S2) - any property to $1950 + unused amount of homeste…" at bounding box center [616, 500] width 397 height 73
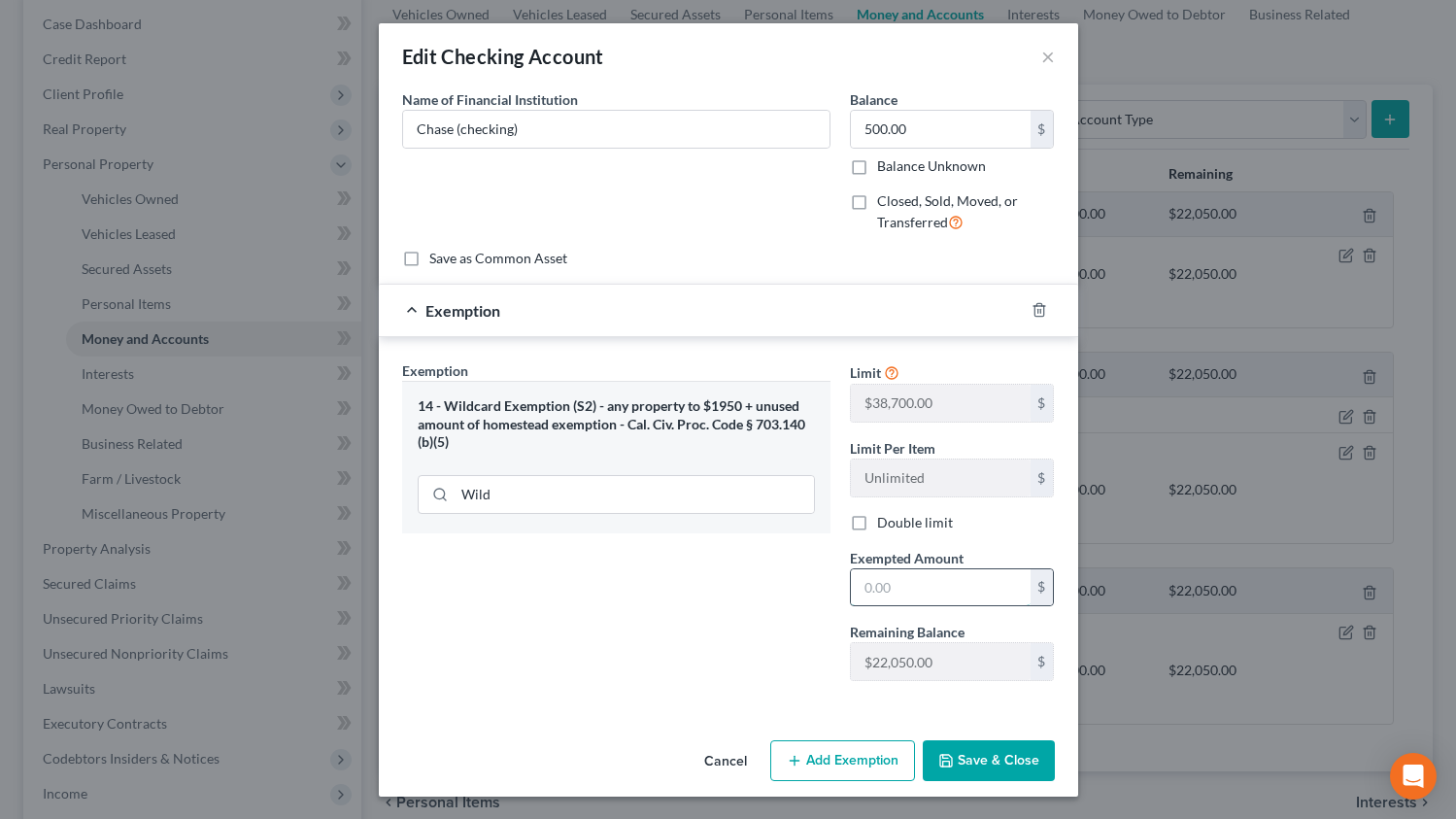
click at [871, 598] on input "text" at bounding box center [941, 588] width 180 height 37
type input "500"
click at [772, 632] on div "Exemption Set must be selected for CA. Exemption * 14 - Wildcard Exemption (S2)…" at bounding box center [616, 528] width 448 height 337
click at [977, 752] on button "Save & Close" at bounding box center [988, 761] width 132 height 41
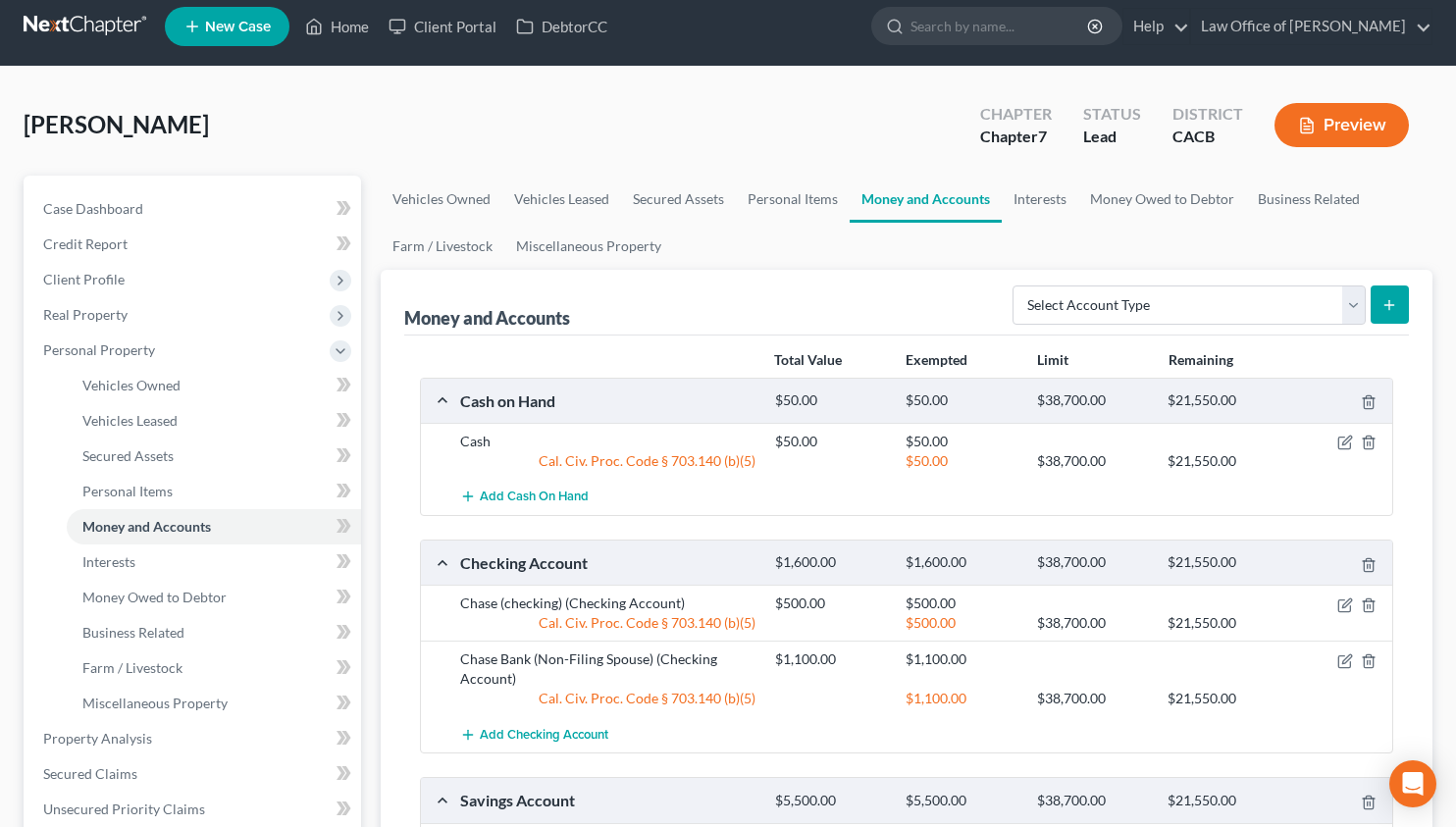
scroll to position [0, 0]
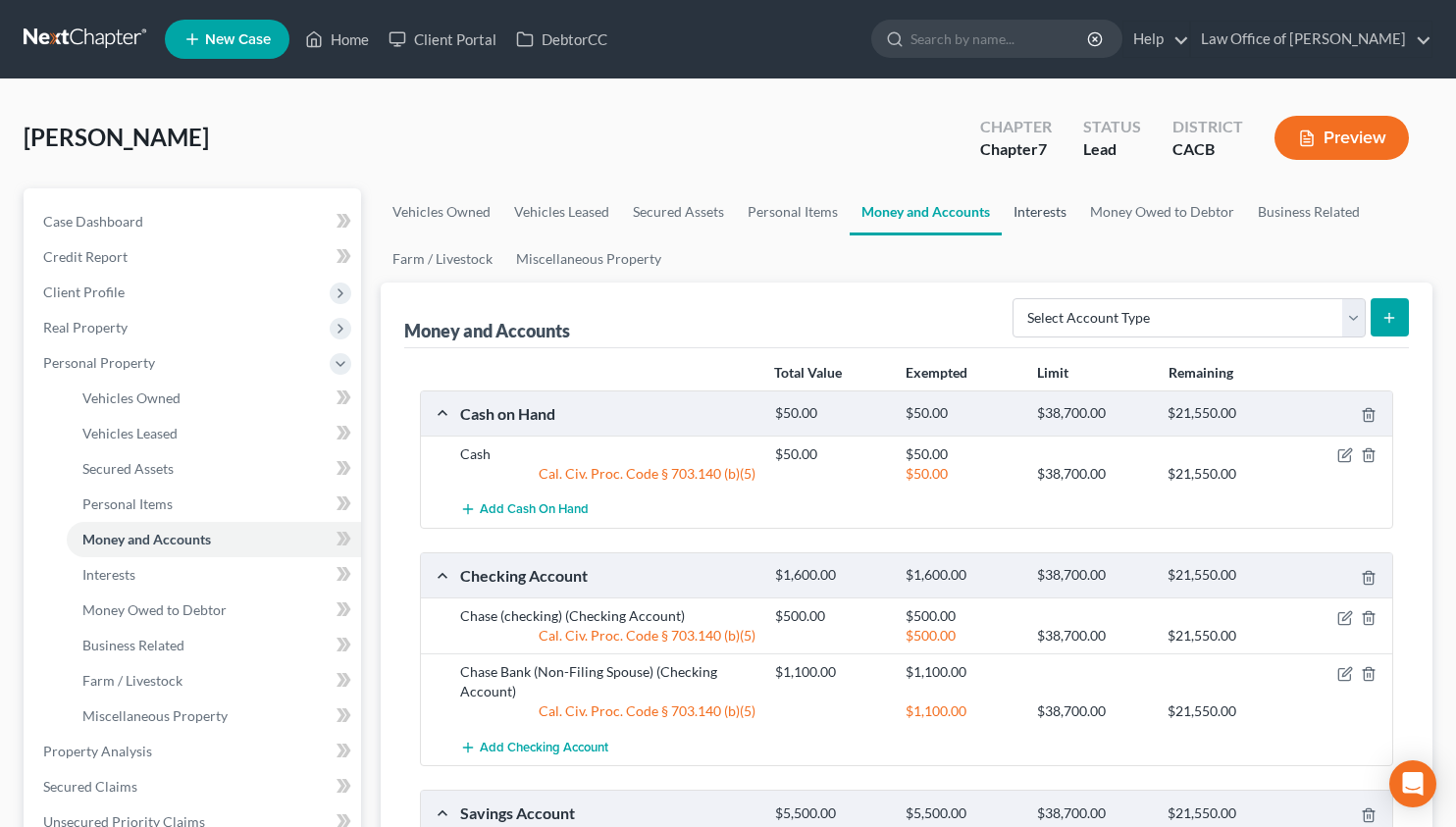
click at [1038, 201] on link "Interests" at bounding box center [1039, 212] width 76 height 47
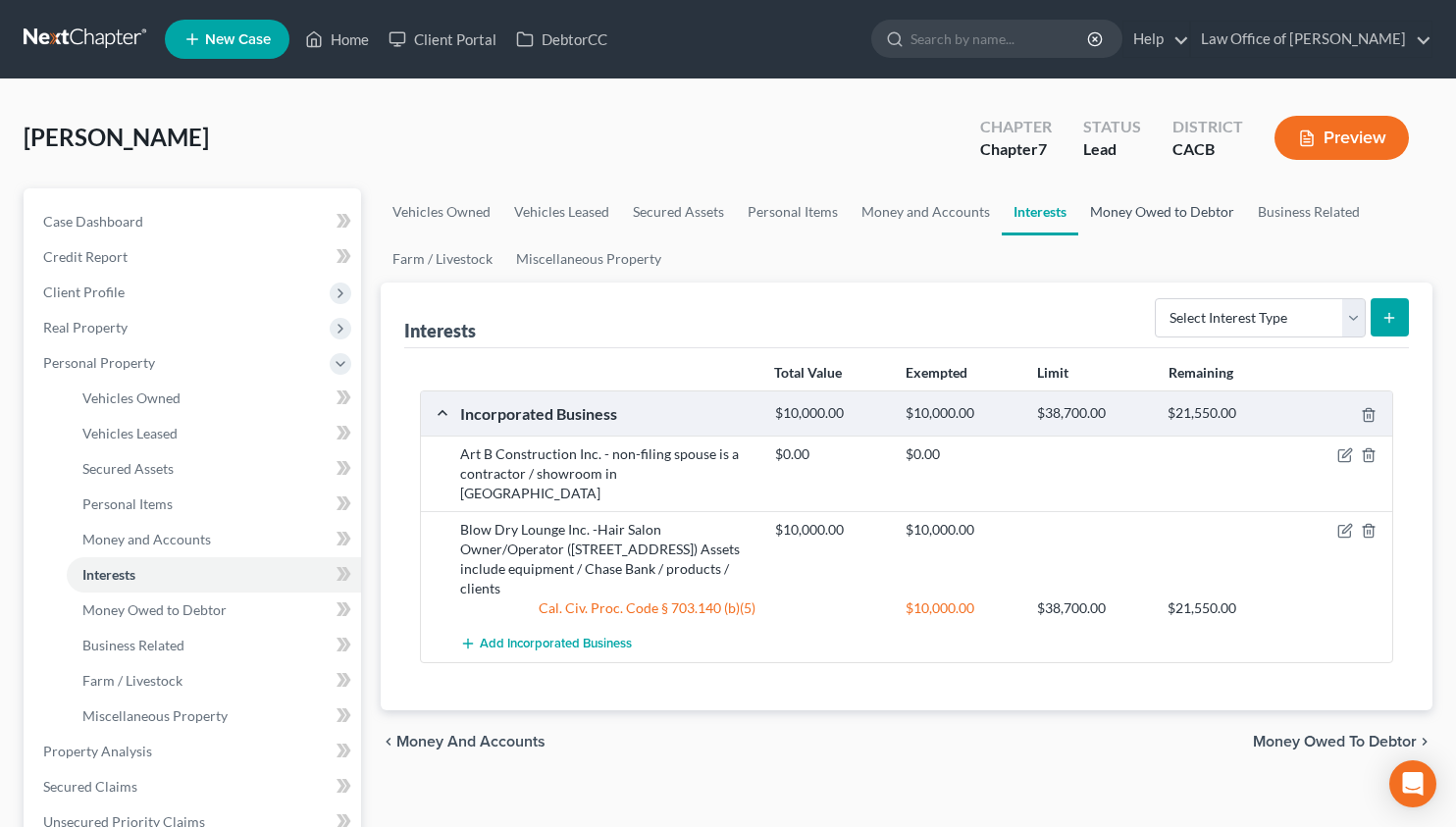
click at [1167, 216] on link "Money Owed to Debtor" at bounding box center [1162, 212] width 168 height 47
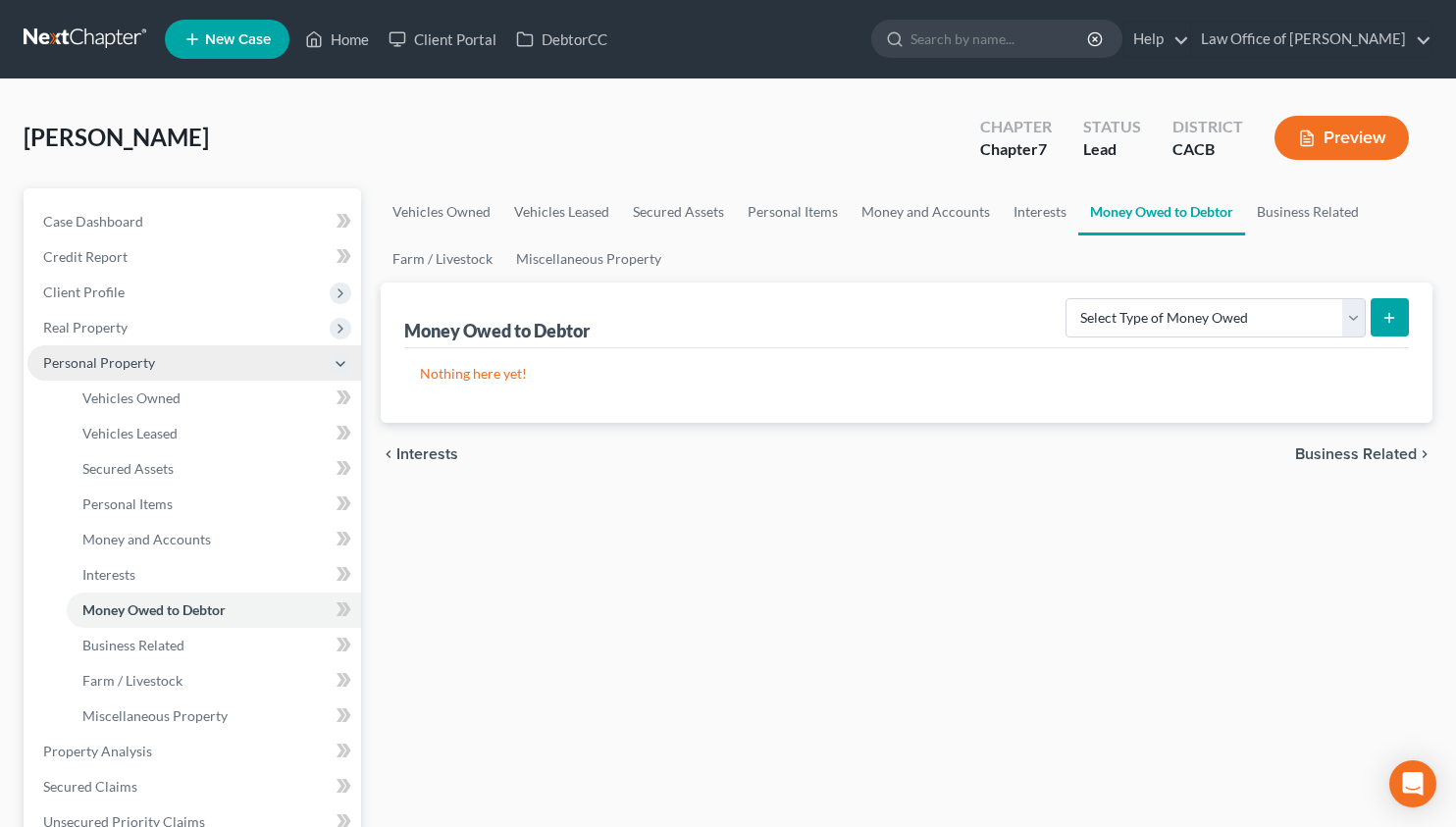
click at [105, 372] on span "Personal Property" at bounding box center [195, 364] width 334 height 36
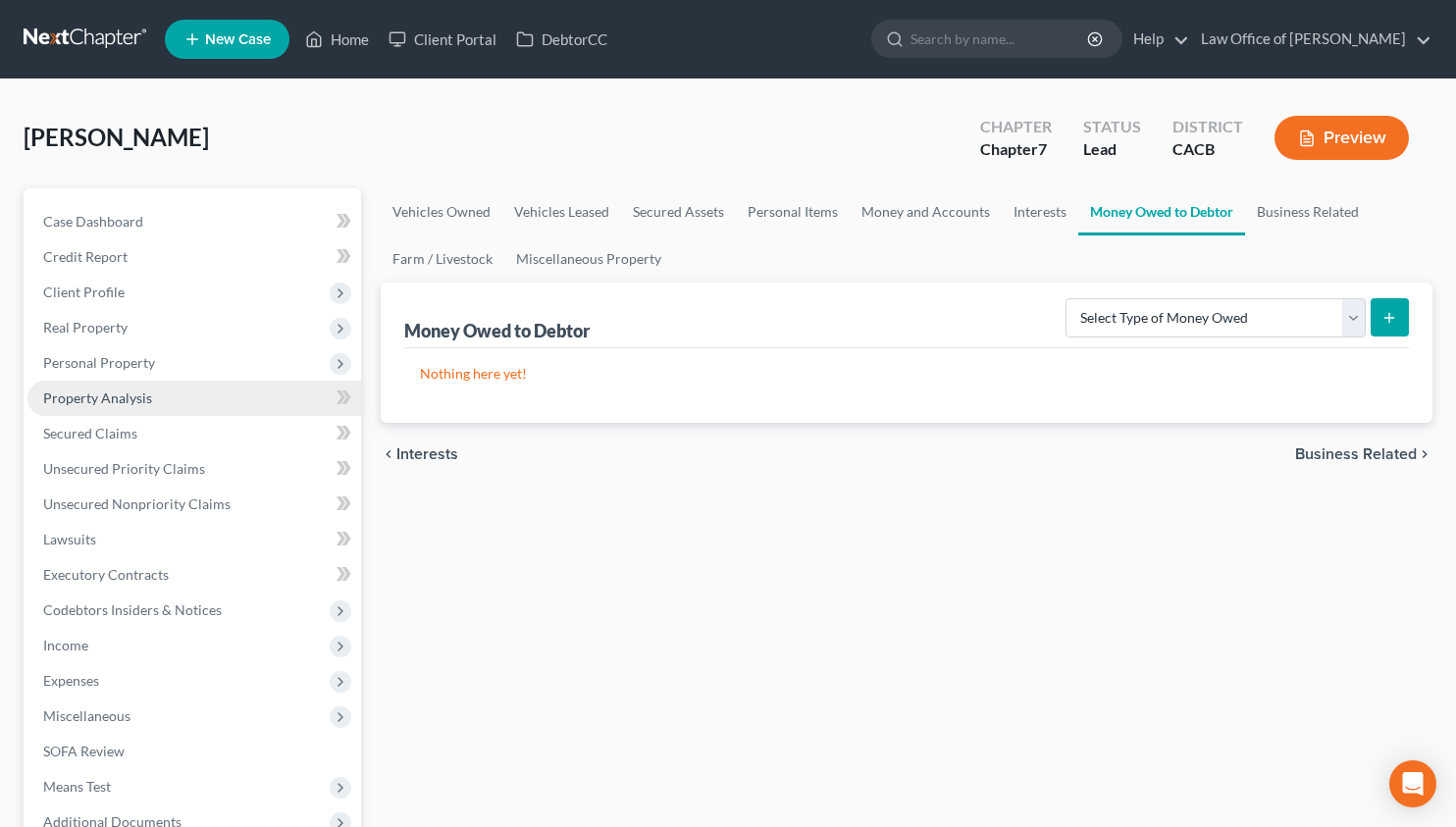
click at [151, 405] on link "Property Analysis" at bounding box center [195, 398] width 334 height 36
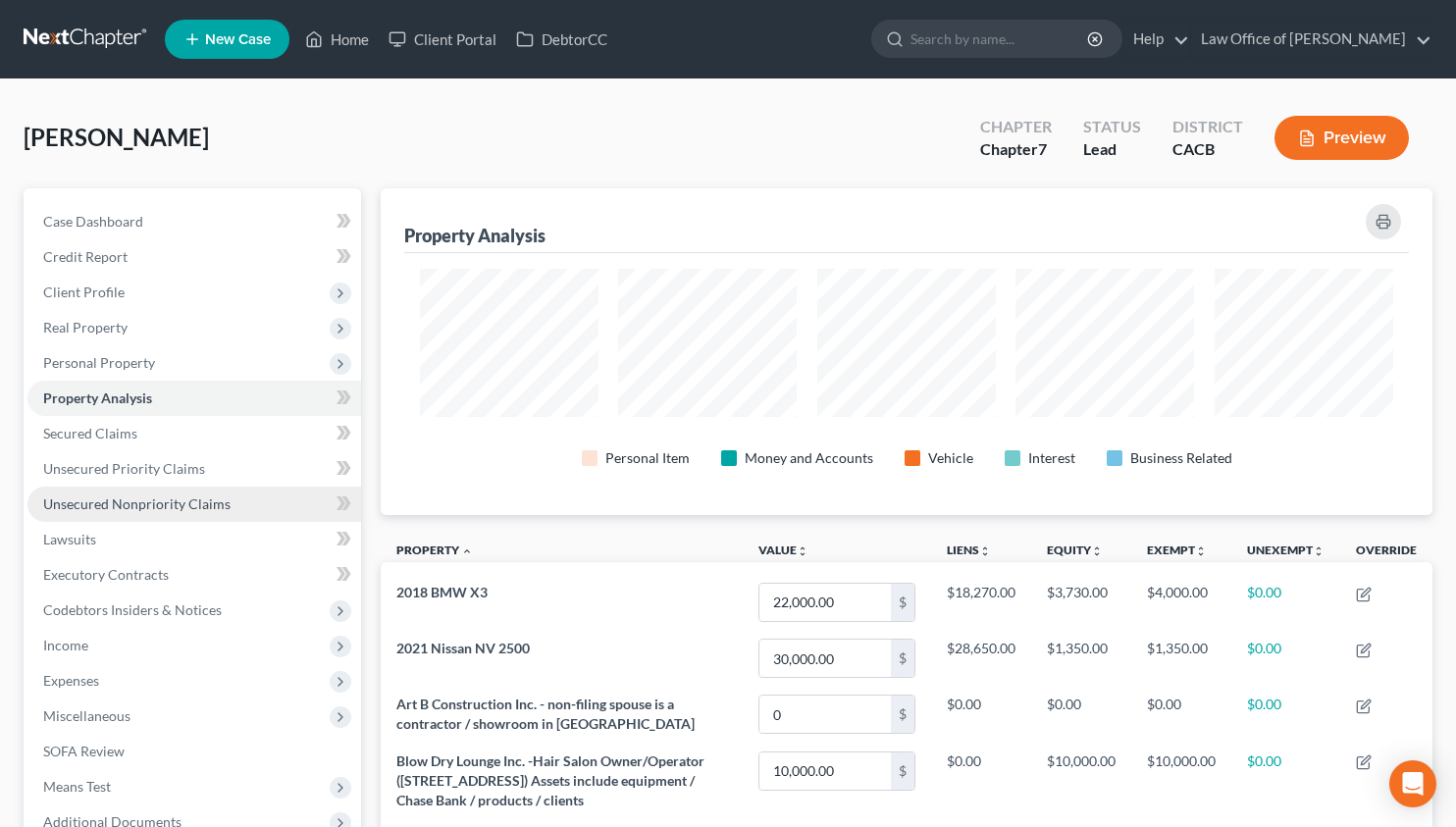
click at [114, 498] on span "Unsecured Nonpriority Claims" at bounding box center [137, 503] width 188 height 17
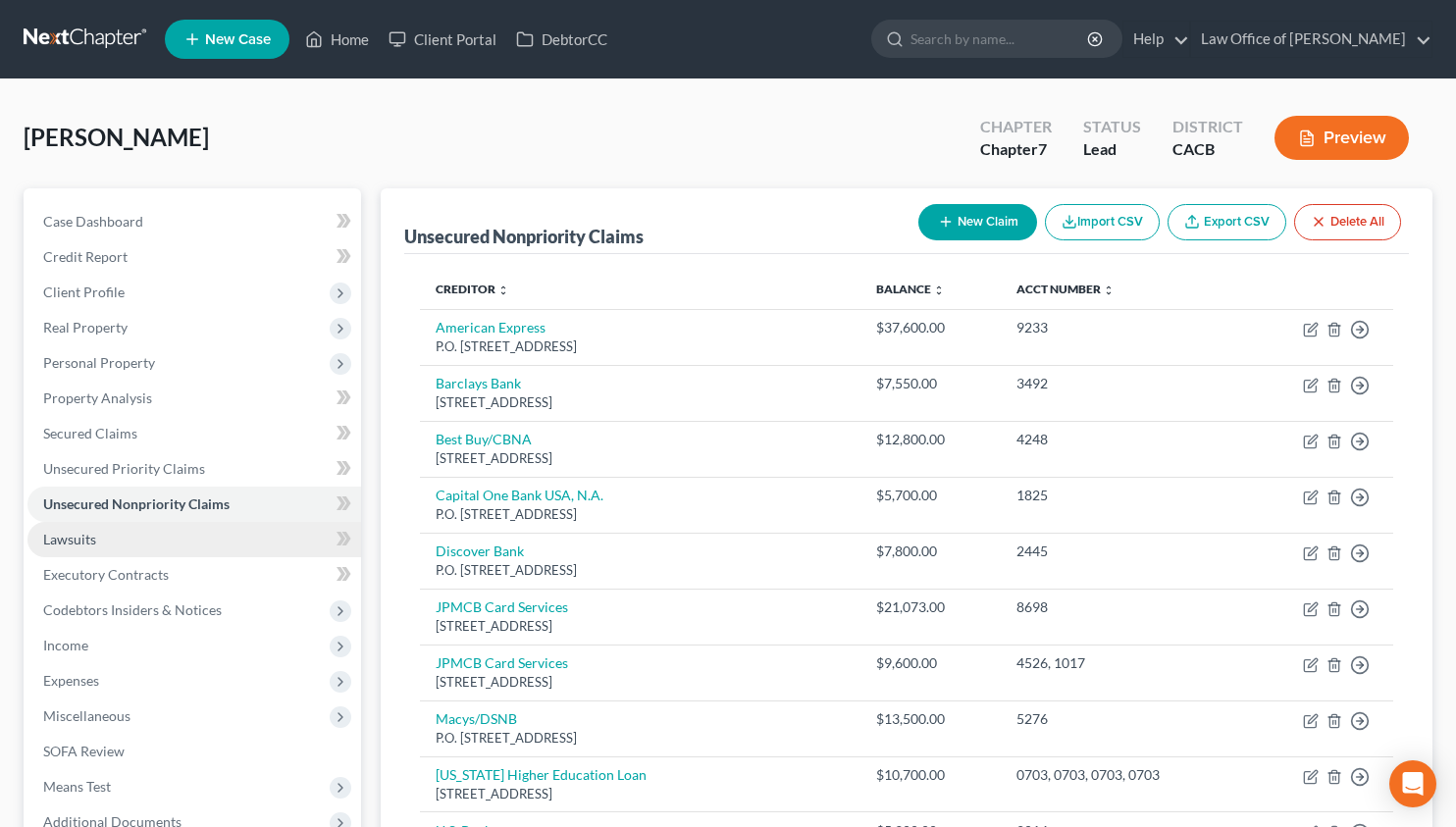
click at [132, 540] on link "Lawsuits" at bounding box center [195, 539] width 334 height 36
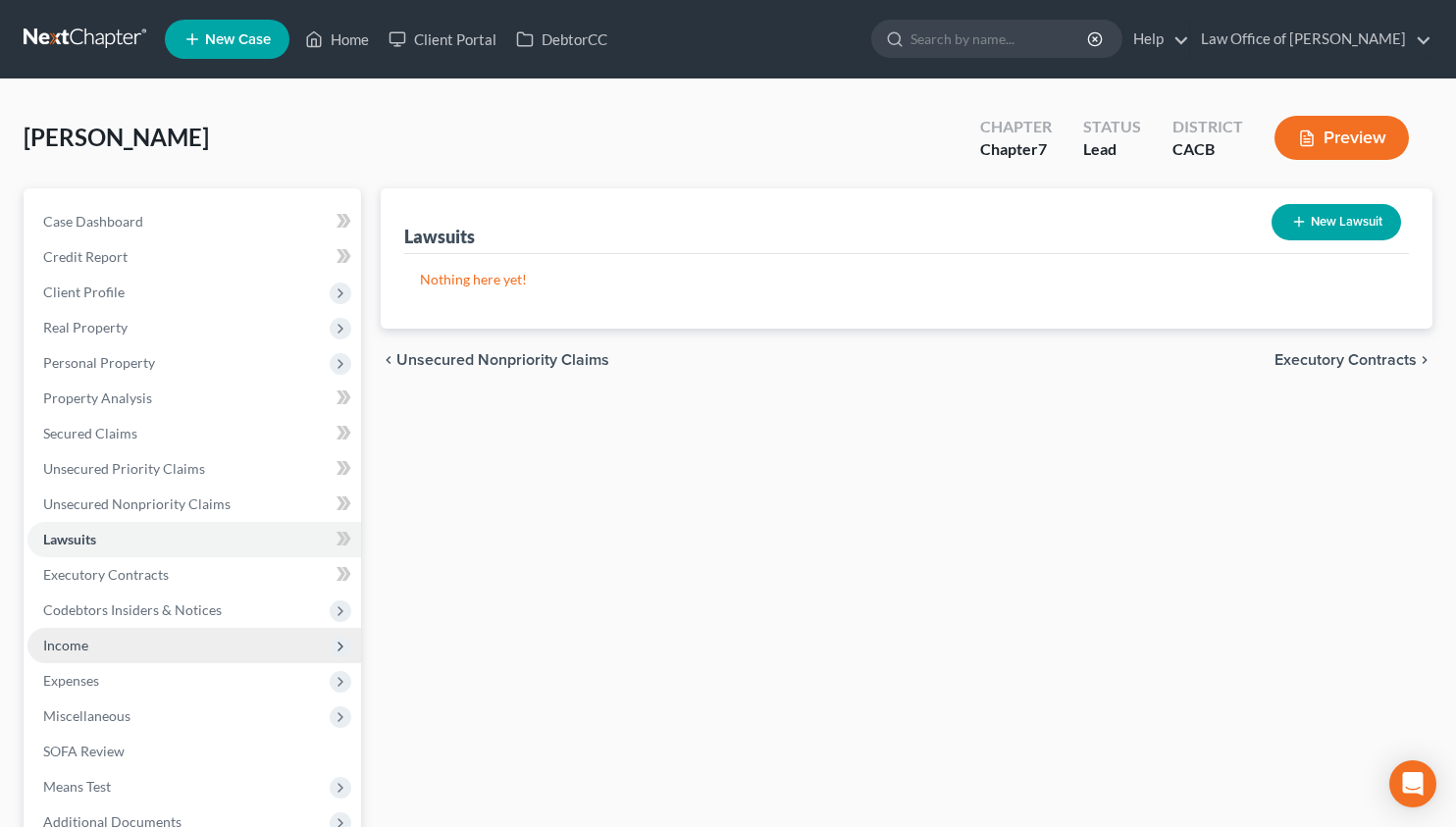
click at [118, 638] on span "Income" at bounding box center [195, 645] width 334 height 36
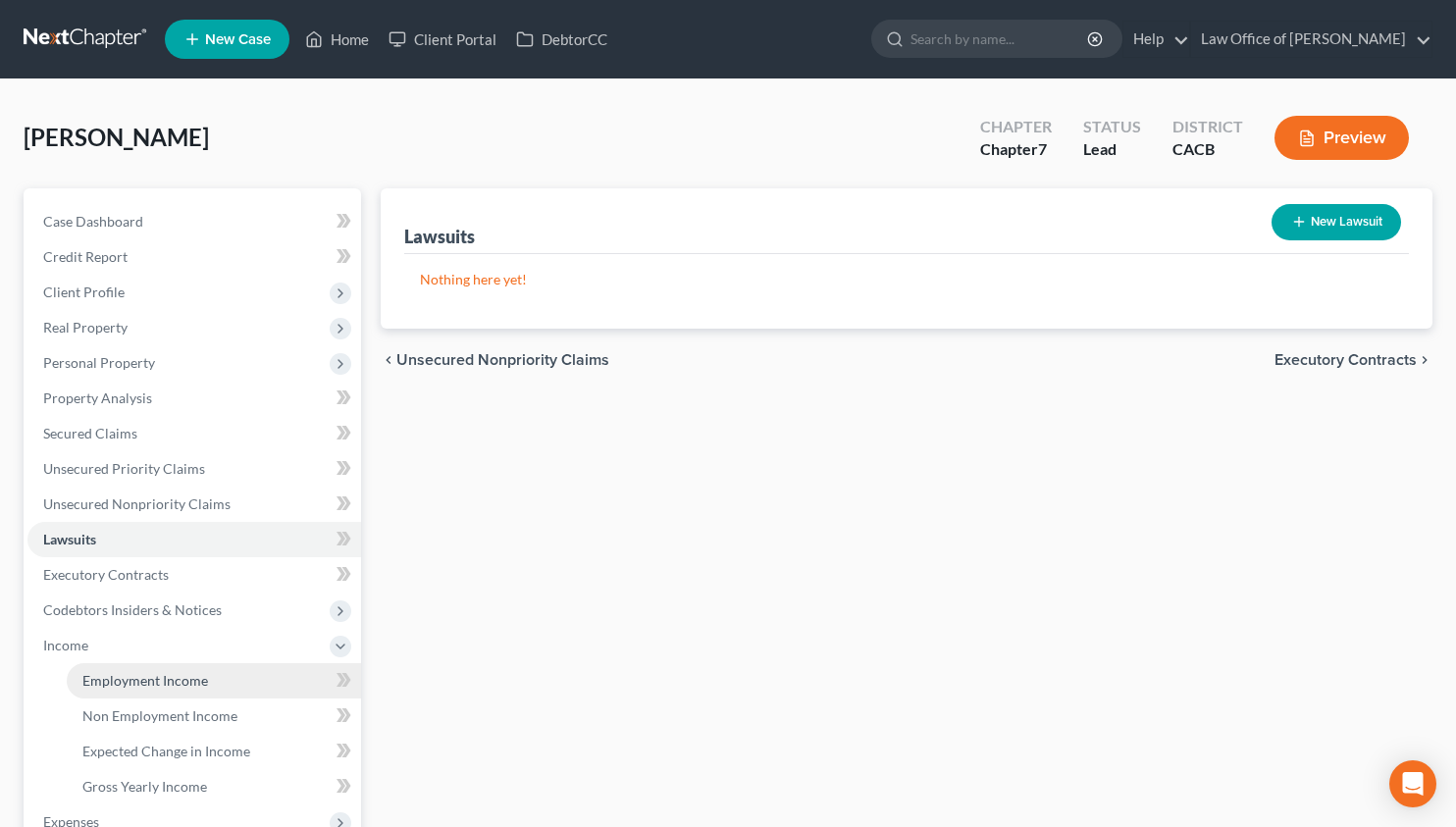
click at [142, 689] on link "Employment Income" at bounding box center [214, 681] width 294 height 36
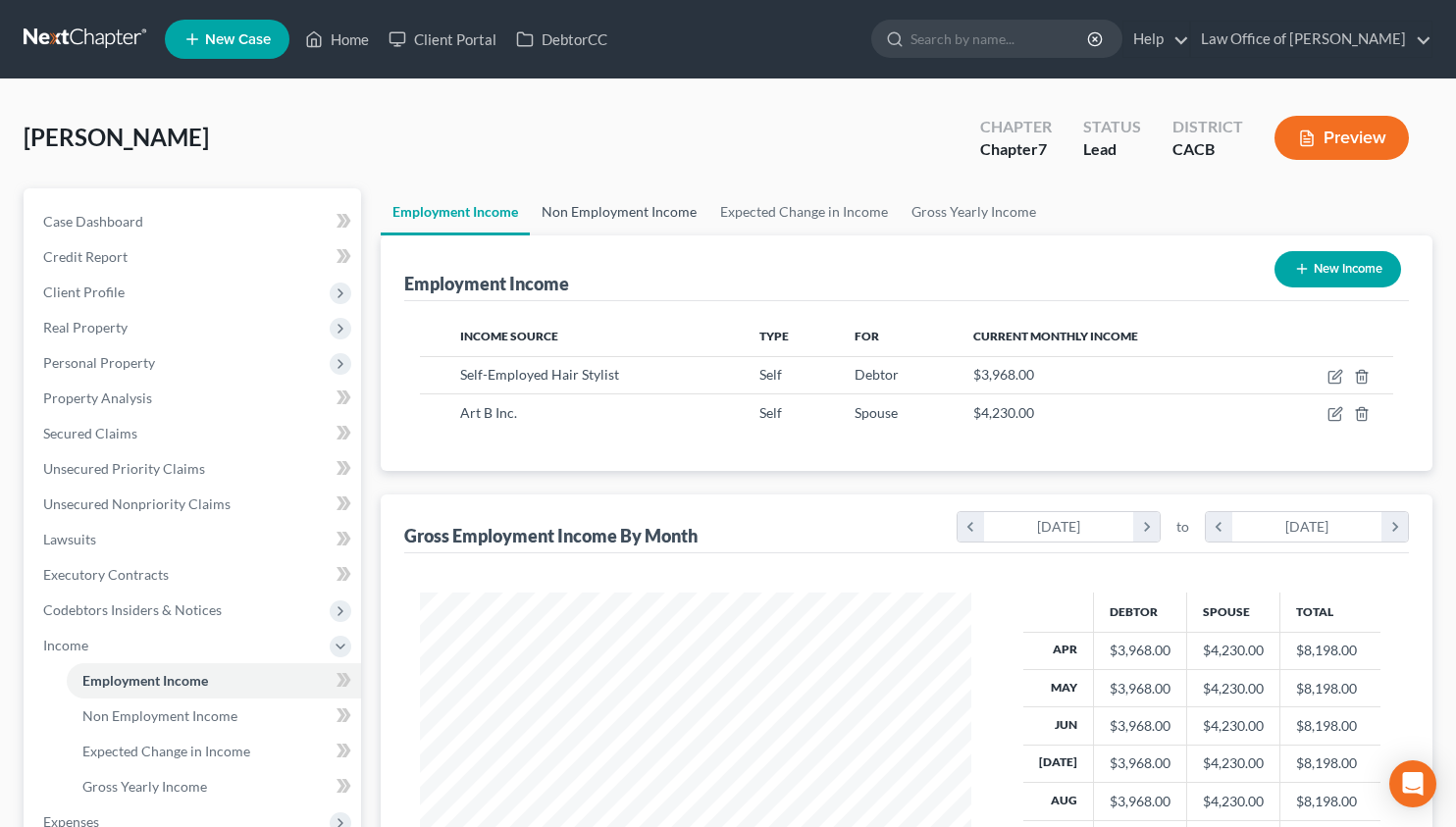
click at [581, 215] on link "Non Employment Income" at bounding box center [618, 212] width 179 height 47
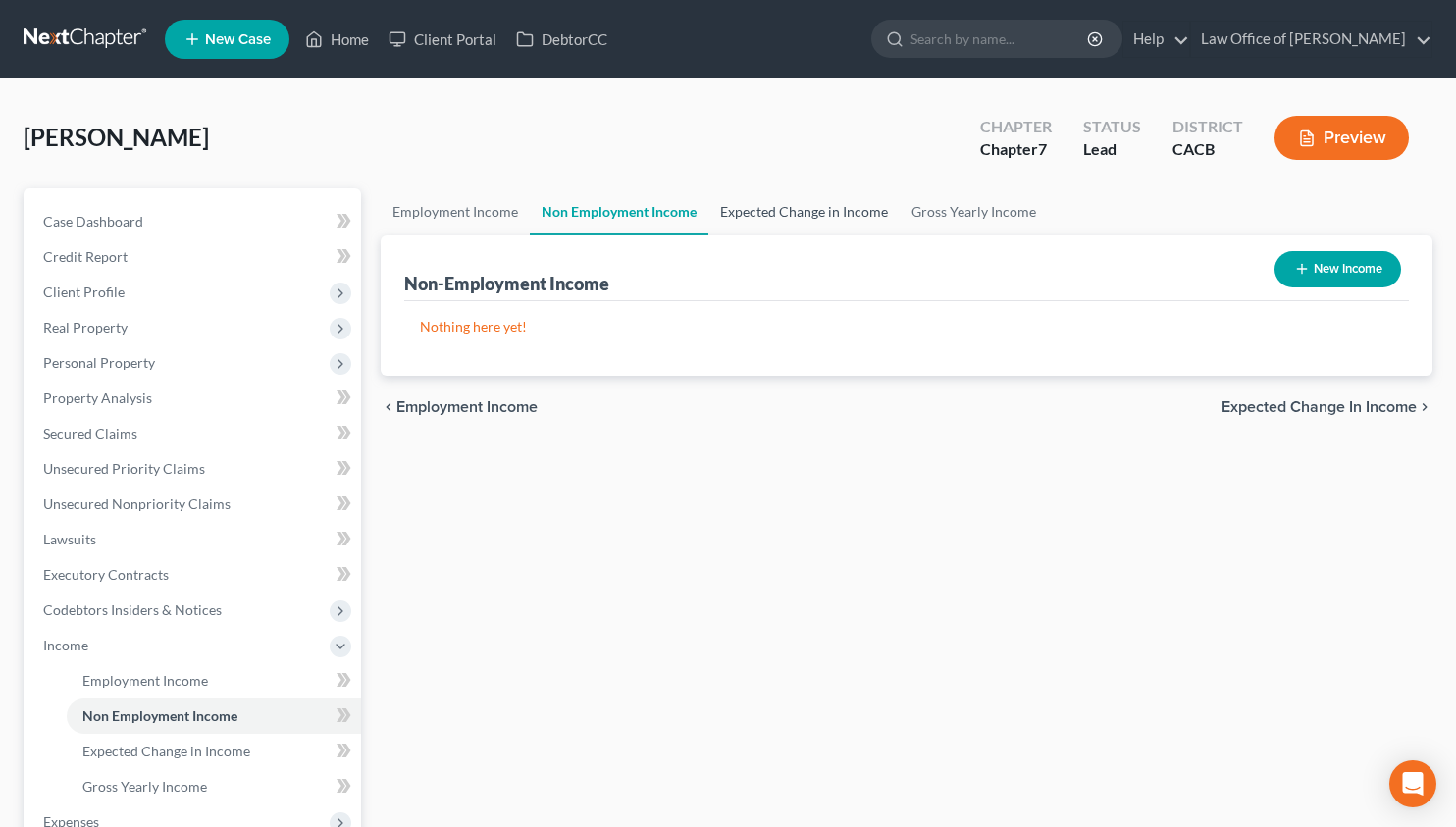
click at [804, 220] on link "Expected Change in Income" at bounding box center [804, 212] width 192 height 47
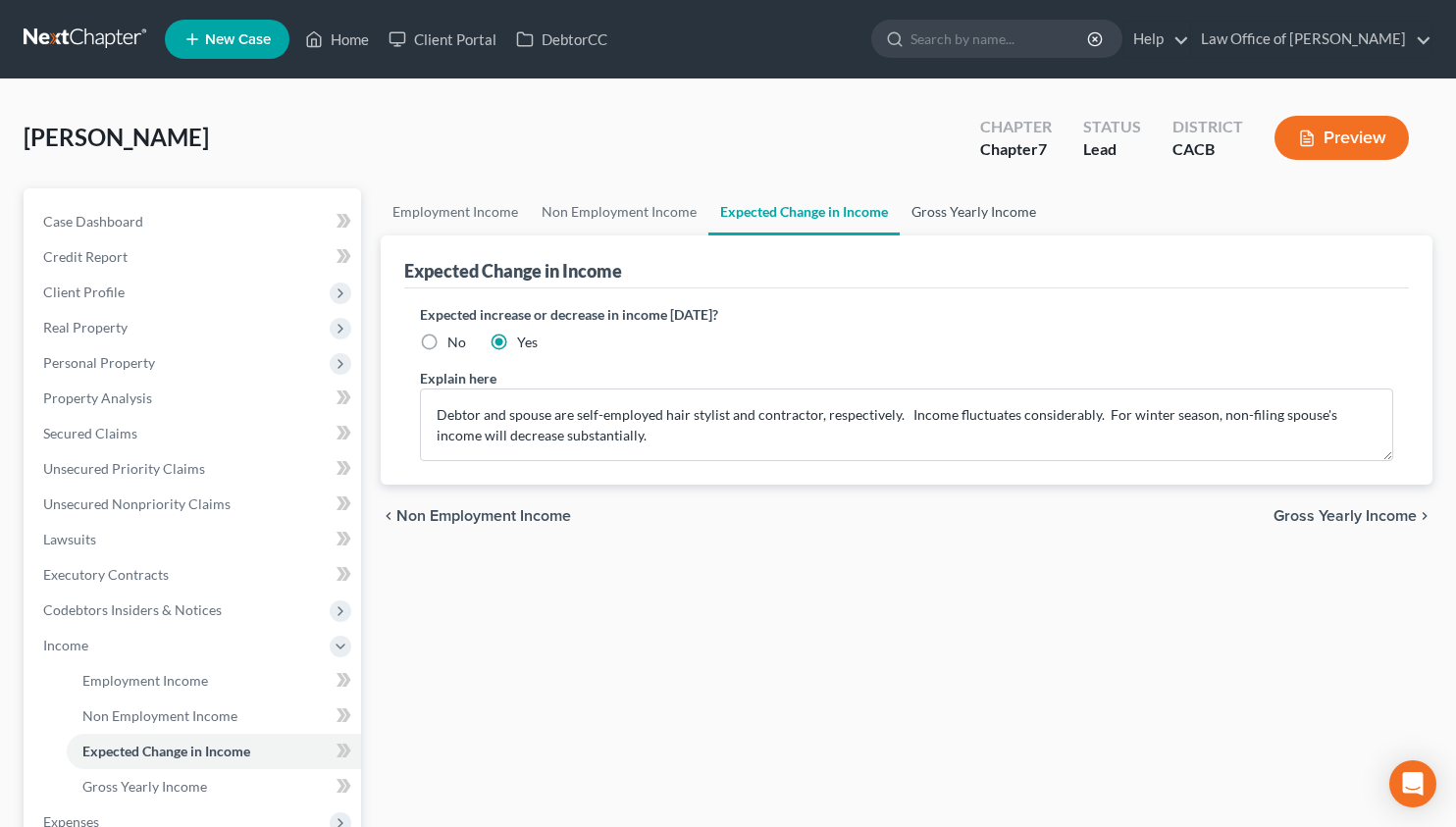
click at [972, 217] on link "Gross Yearly Income" at bounding box center [974, 212] width 148 height 47
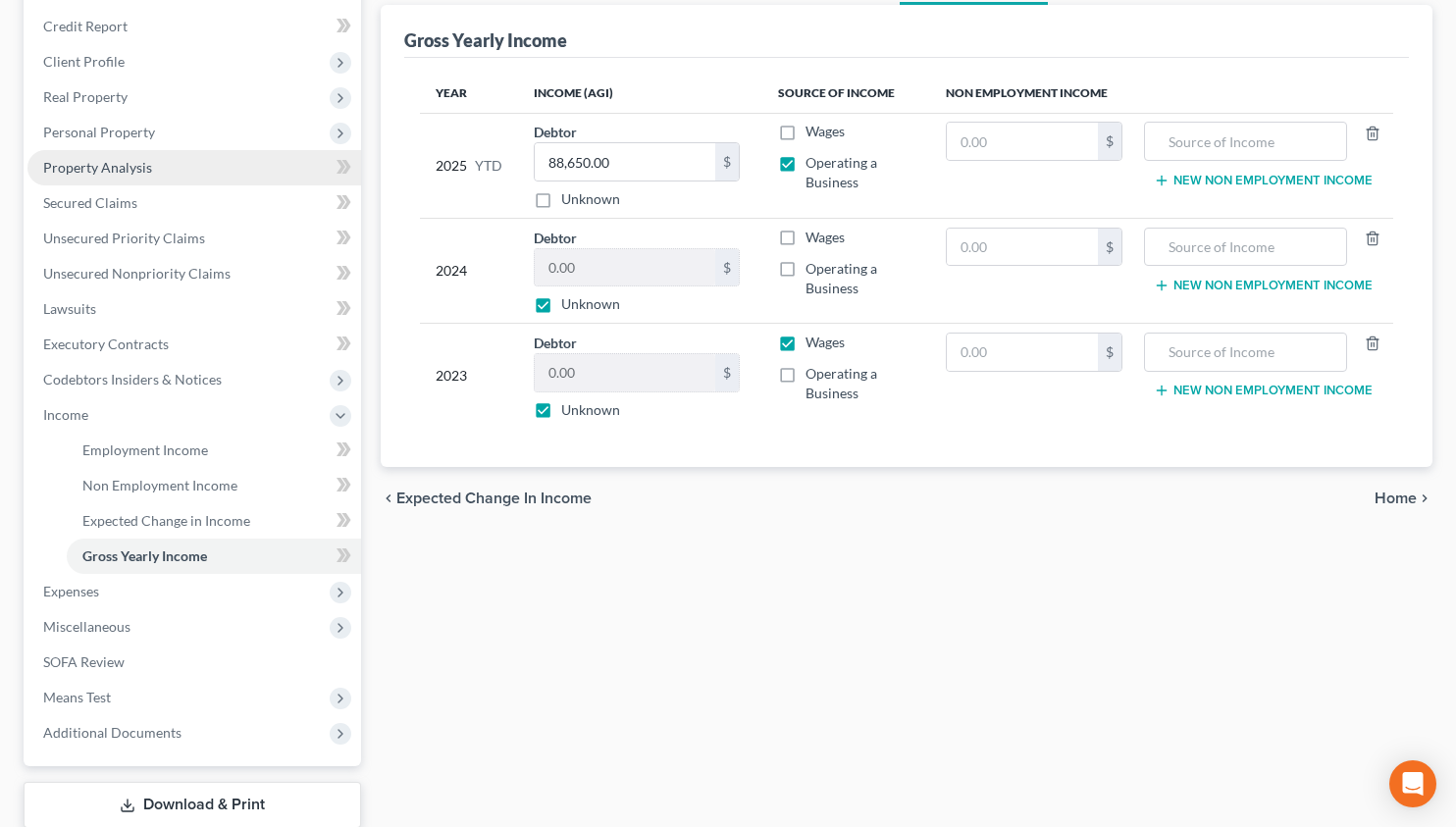
scroll to position [262, 0]
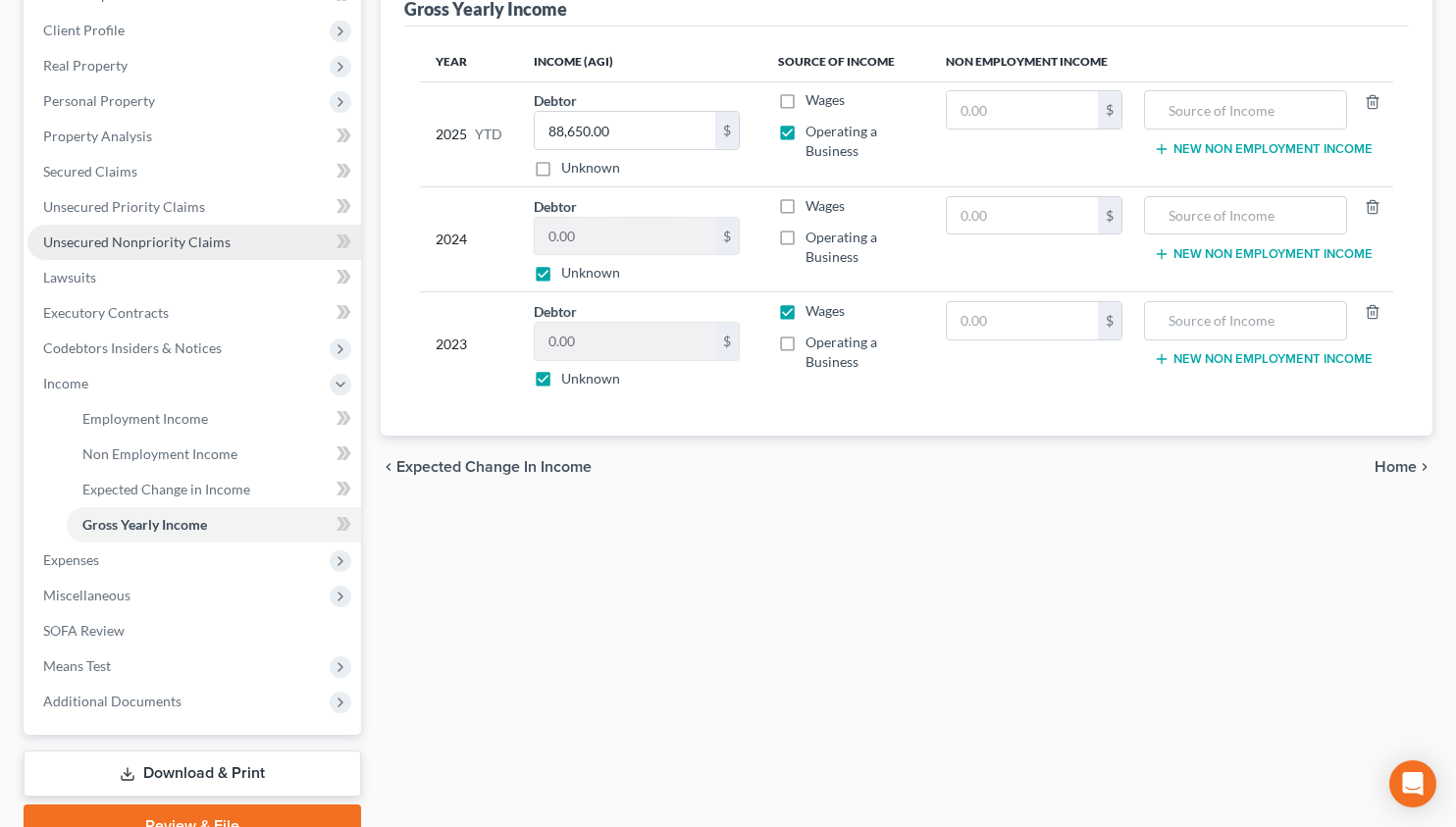
click at [175, 225] on link "Unsecured Nonpriority Claims" at bounding box center [195, 242] width 334 height 36
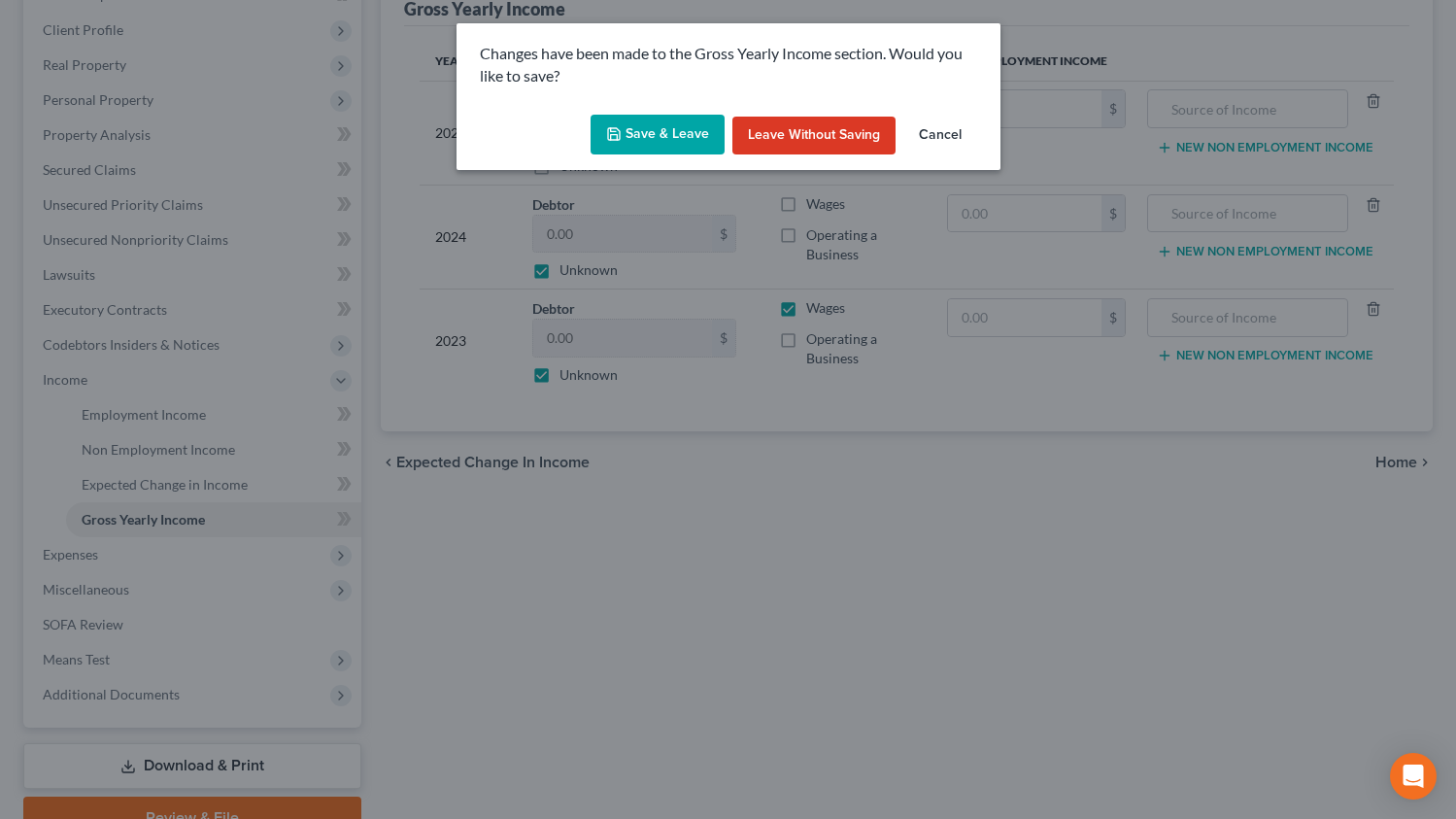
click at [656, 137] on button "Save & Leave" at bounding box center [658, 135] width 134 height 41
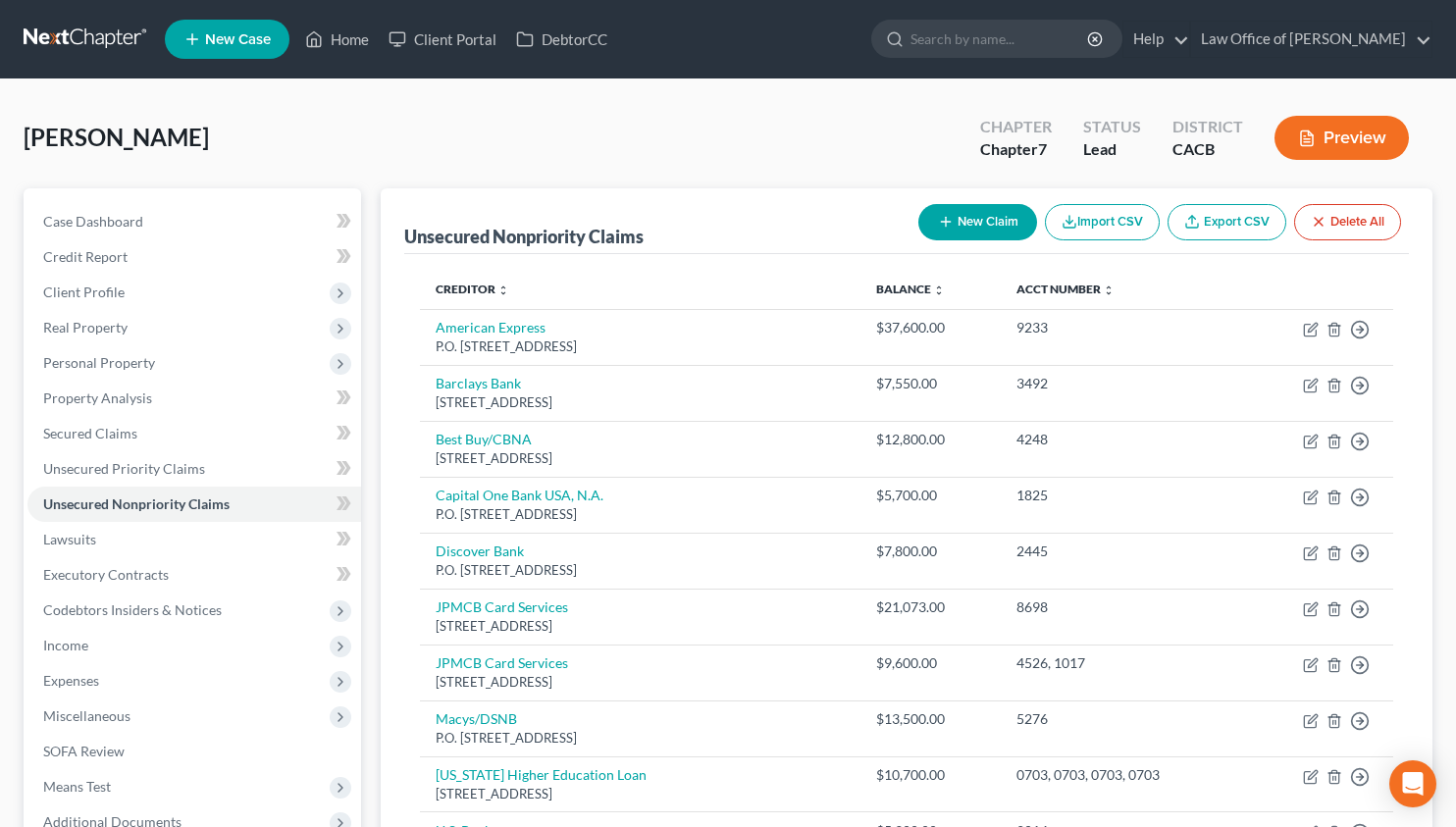
scroll to position [309, 0]
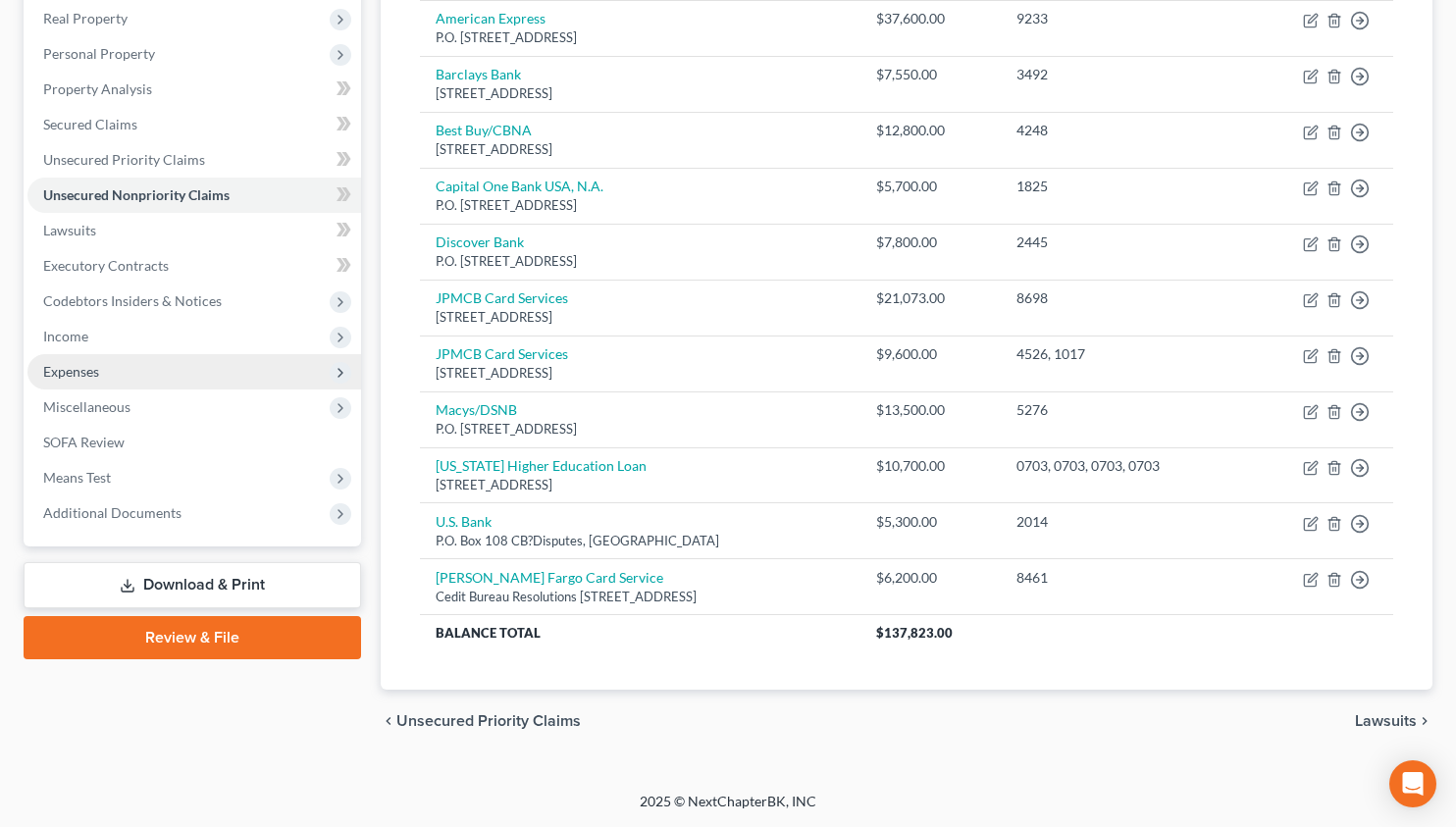
click at [121, 361] on span "Expenses" at bounding box center [195, 372] width 334 height 36
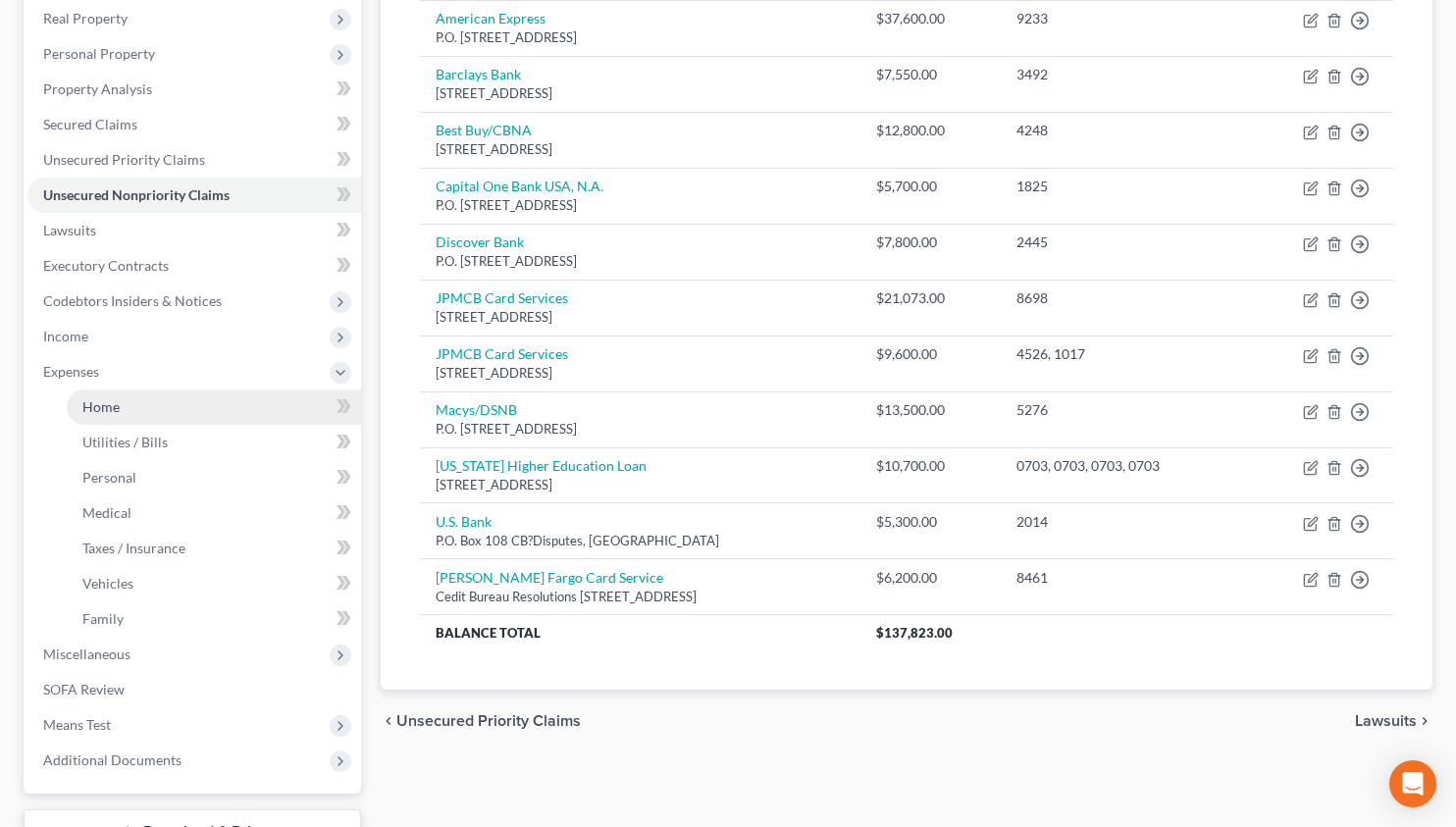
click at [129, 410] on link "Home" at bounding box center [214, 407] width 294 height 36
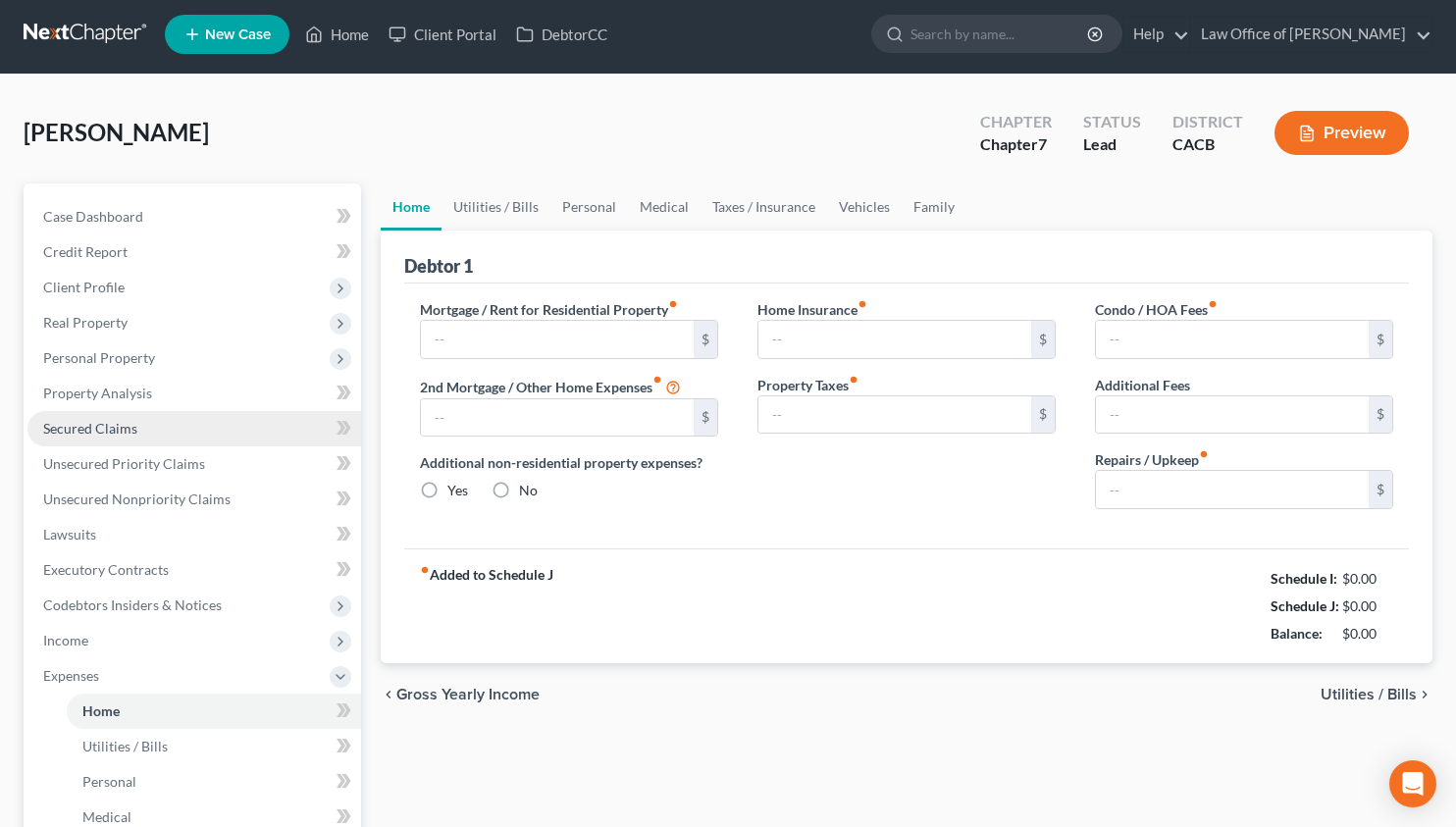
type input "3,200.00"
type input "0.00"
radio input "true"
type input "0.00"
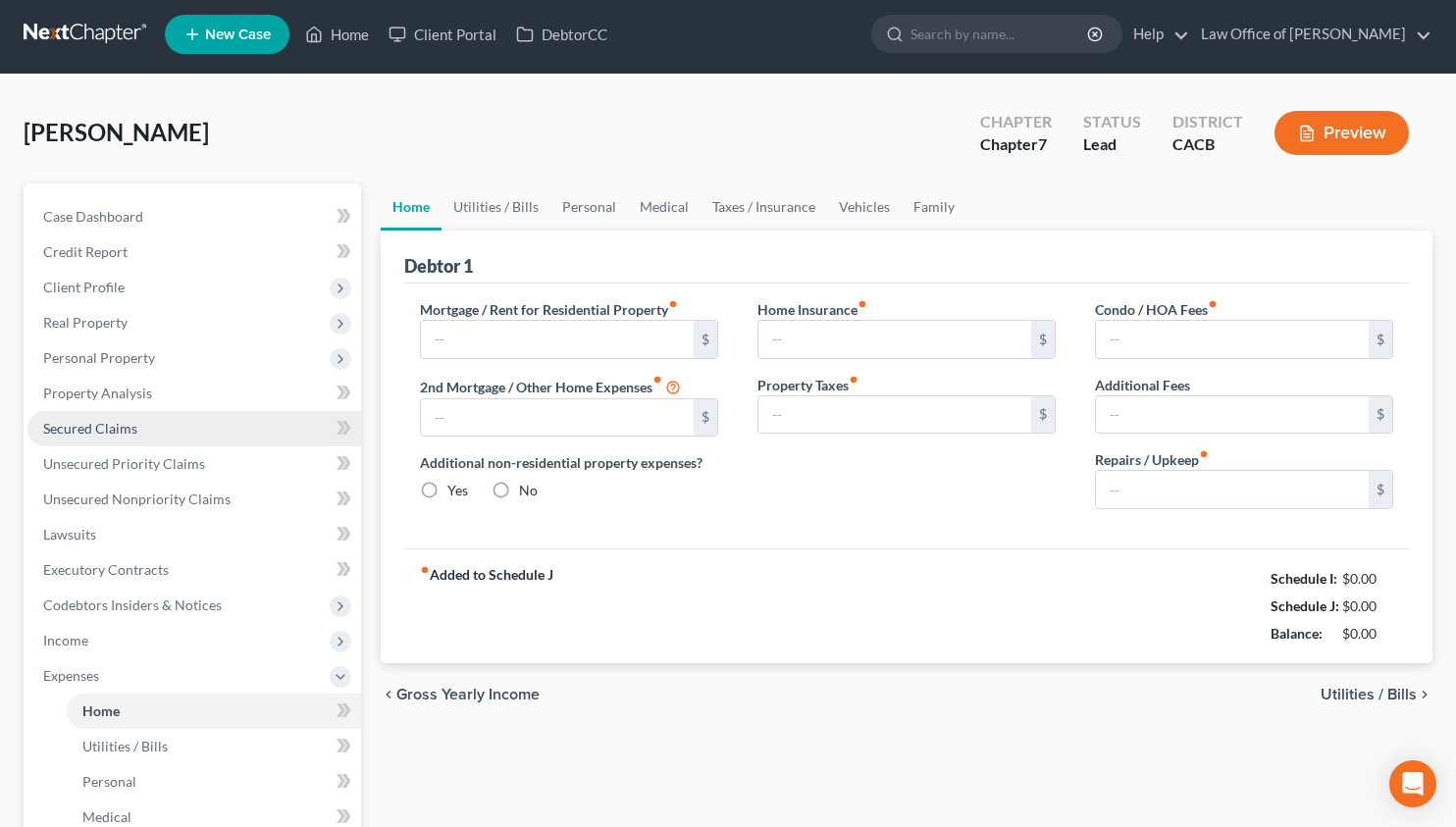
type input "0.00"
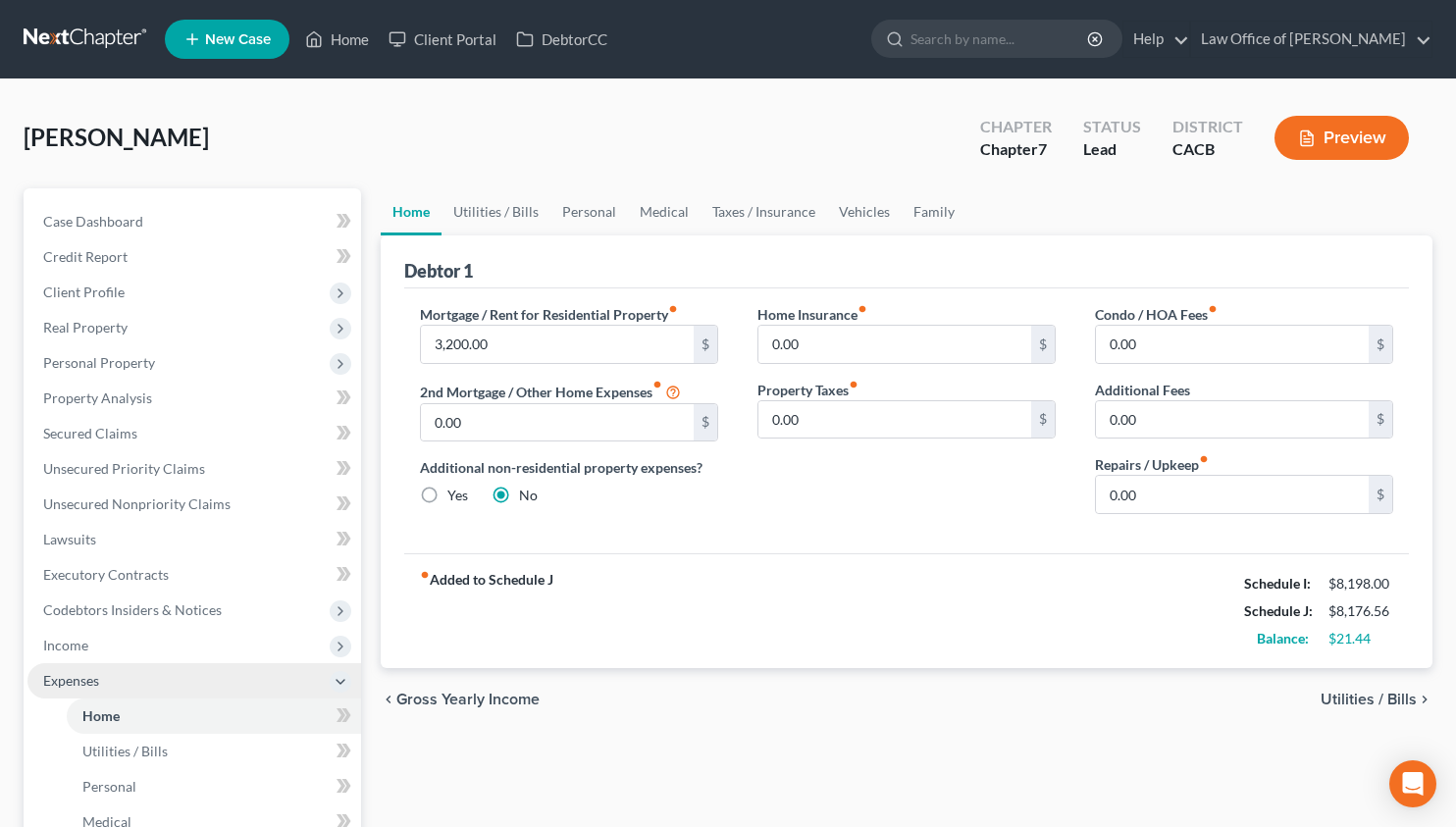
click at [157, 683] on span "Expenses" at bounding box center [195, 681] width 334 height 36
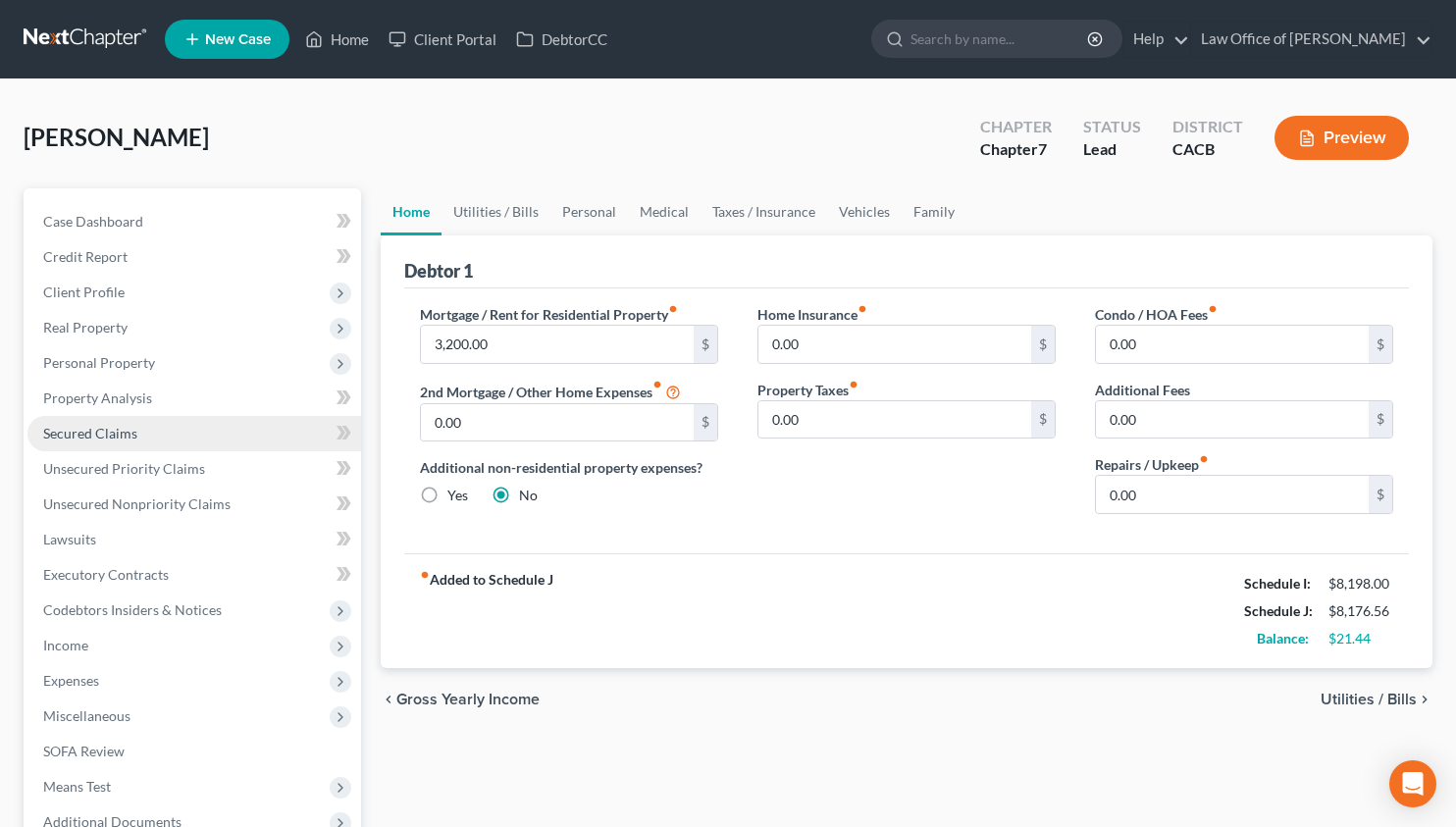
click at [137, 430] on link "Secured Claims" at bounding box center [195, 434] width 334 height 36
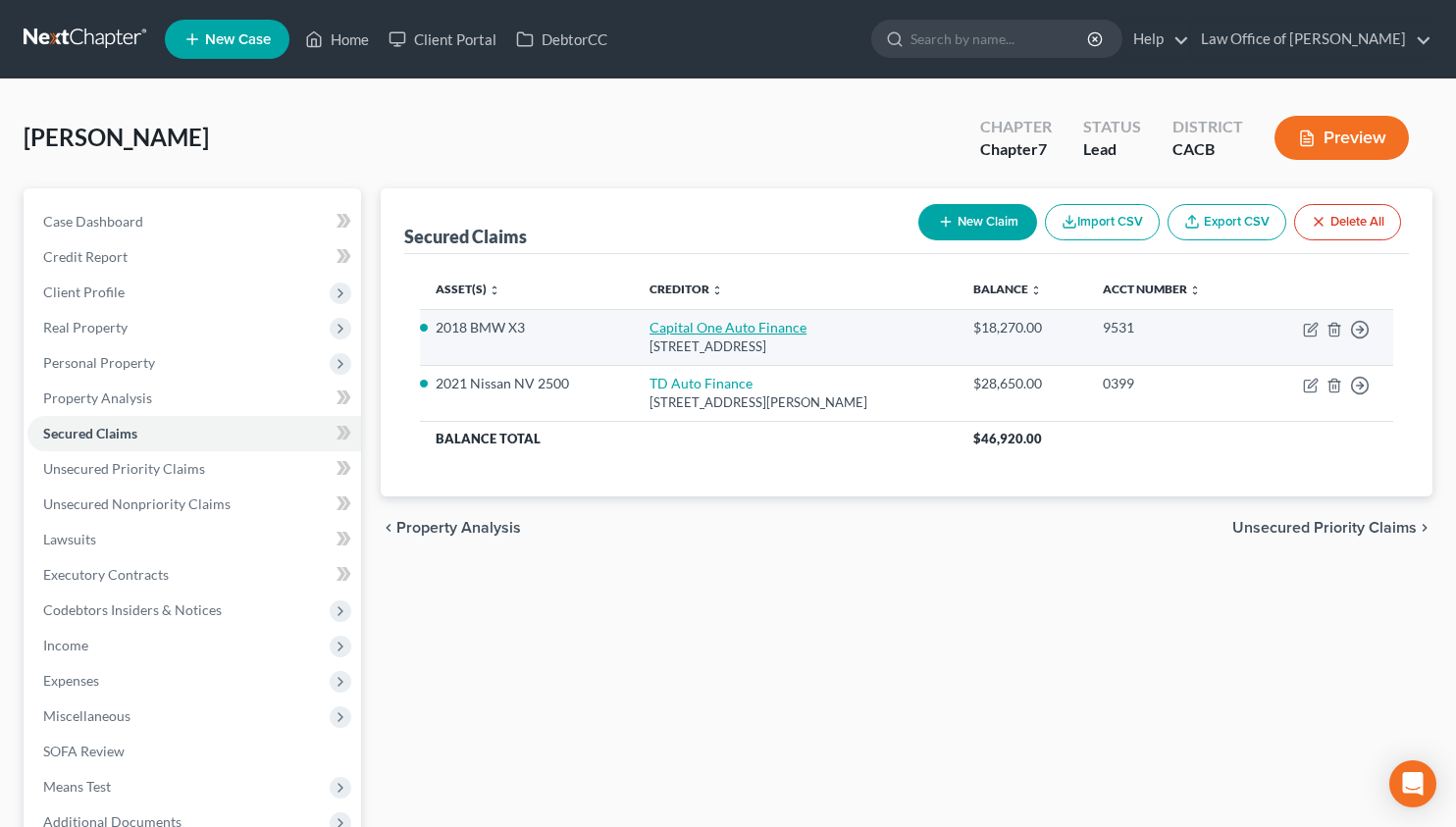
click at [752, 326] on link "Capital One Auto Finance" at bounding box center [727, 327] width 157 height 17
select select "45"
select select "2"
select select "0"
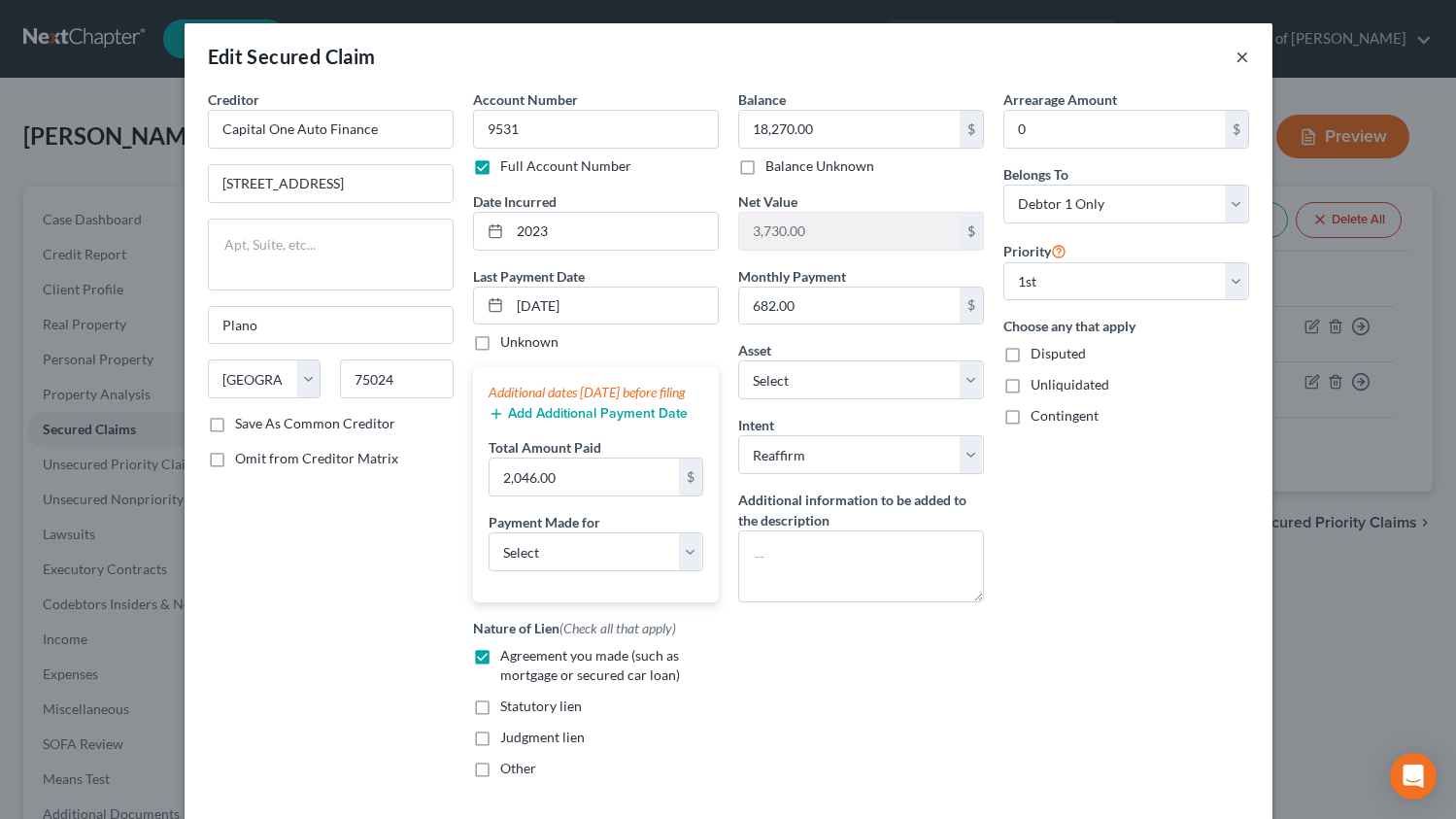
click at [1240, 55] on button "×" at bounding box center [1243, 57] width 14 height 23
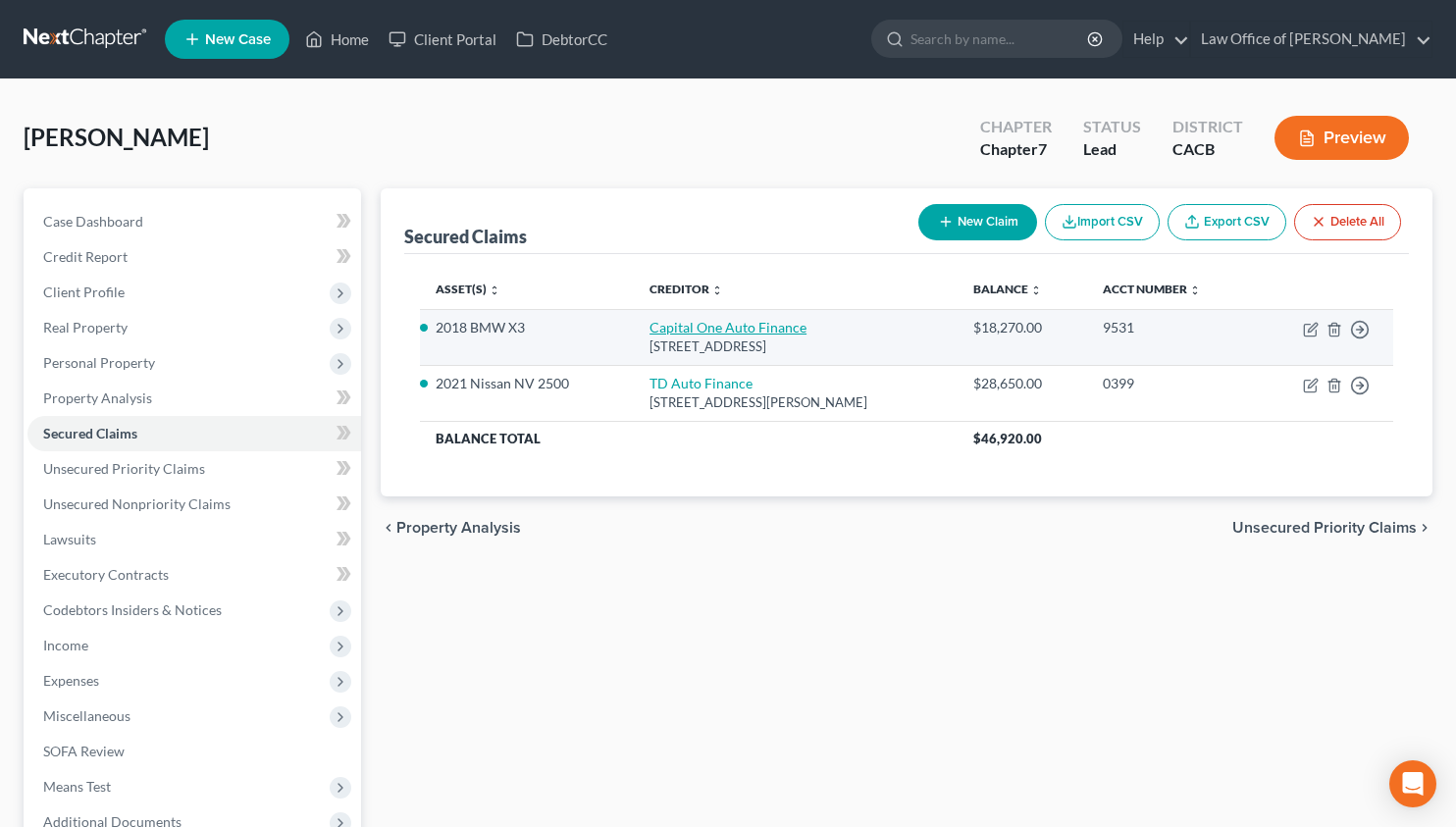
click at [697, 327] on link "Capital One Auto Finance" at bounding box center [727, 327] width 157 height 17
select select "45"
select select "10"
select select "2"
select select "0"
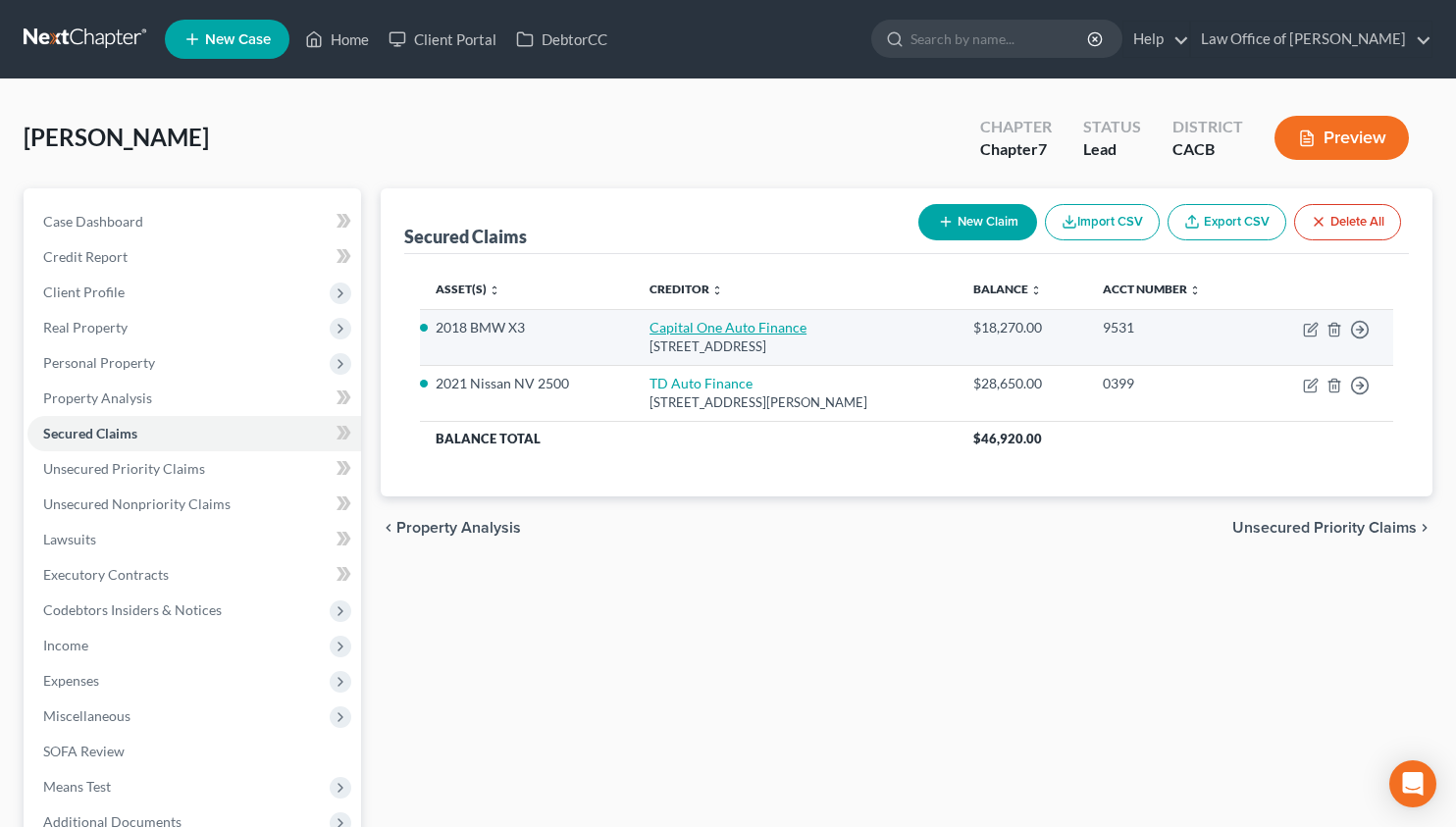
select select "0"
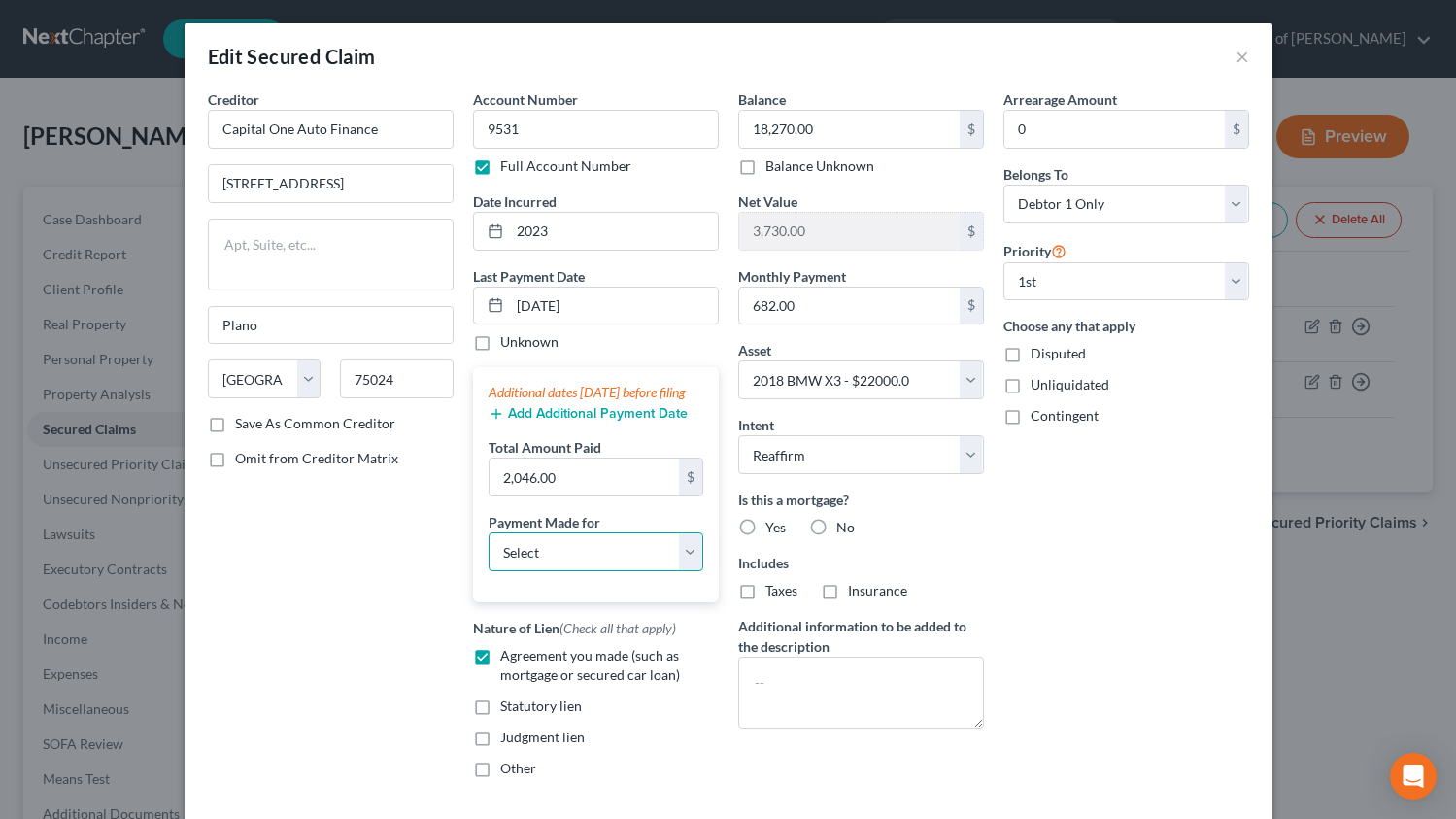
click at [602, 561] on select "Select Car Credit Card Loan Repayment Mortgage Other Suppliers Or Vendors" at bounding box center [595, 552] width 214 height 39
select select "0"
click at [488, 552] on select "Select Car Credit Card Loan Repayment Mortgage Other Suppliers Or Vendors" at bounding box center [595, 552] width 214 height 39
click at [837, 518] on label "No" at bounding box center [845, 527] width 19 height 20
click at [844, 518] on input "No" at bounding box center [850, 523] width 13 height 13
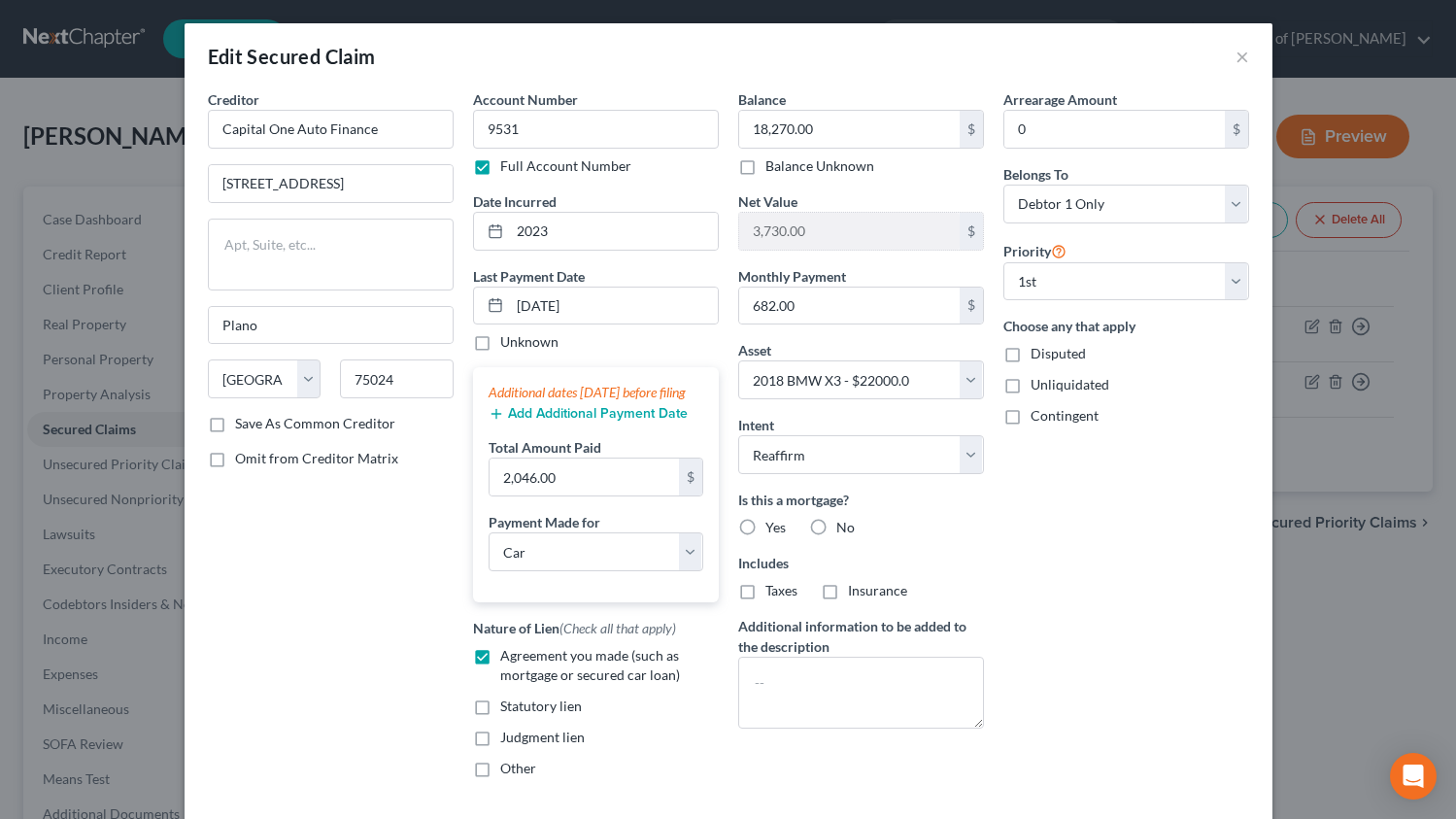
radio input "true"
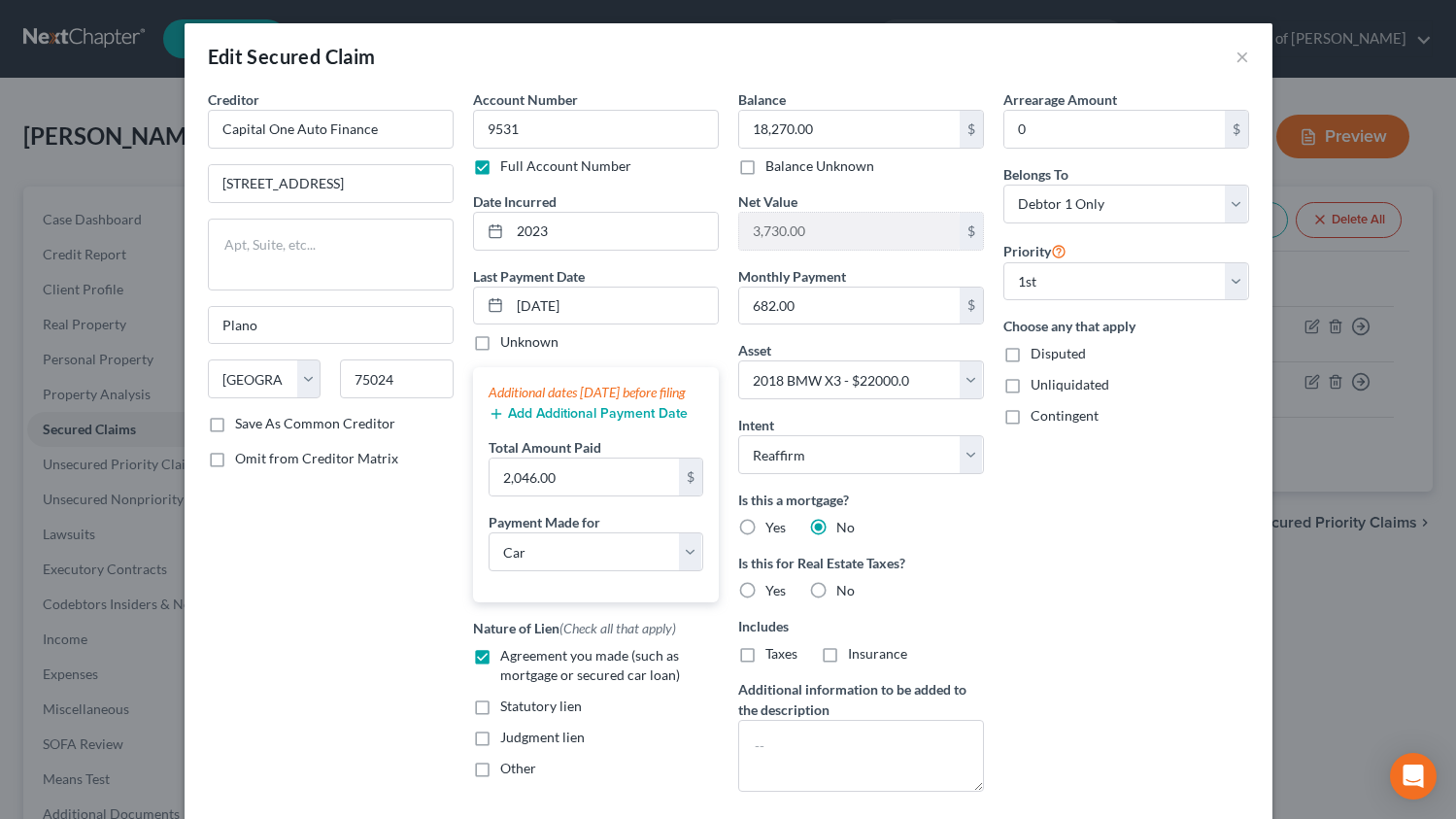
click at [837, 588] on span "No" at bounding box center [845, 590] width 19 height 17
click at [844, 588] on input "No" at bounding box center [850, 587] width 13 height 13
radio input "true"
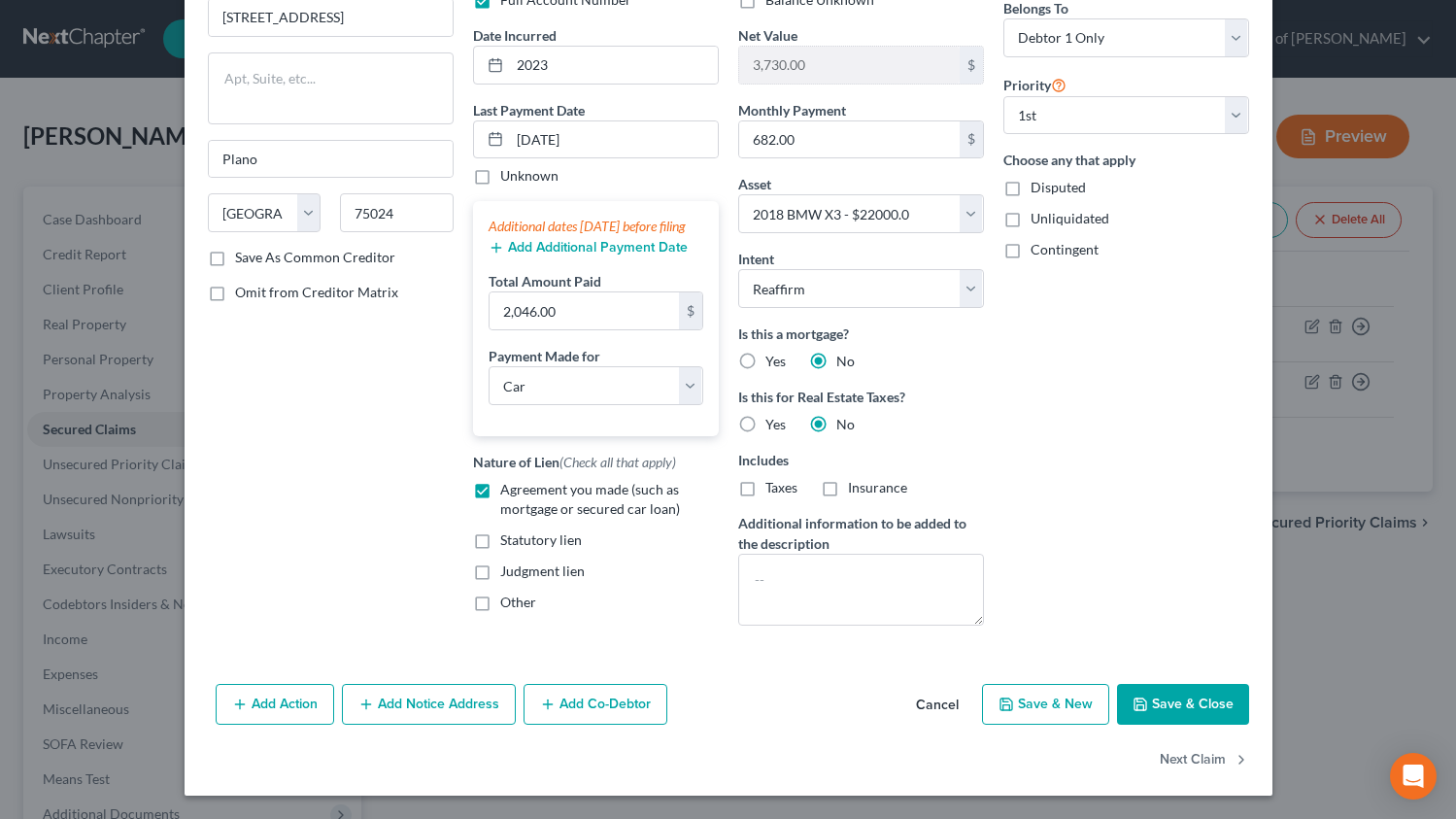
scroll to position [172, 0]
click at [1155, 720] on button "Save & Close" at bounding box center [1183, 705] width 132 height 41
select select
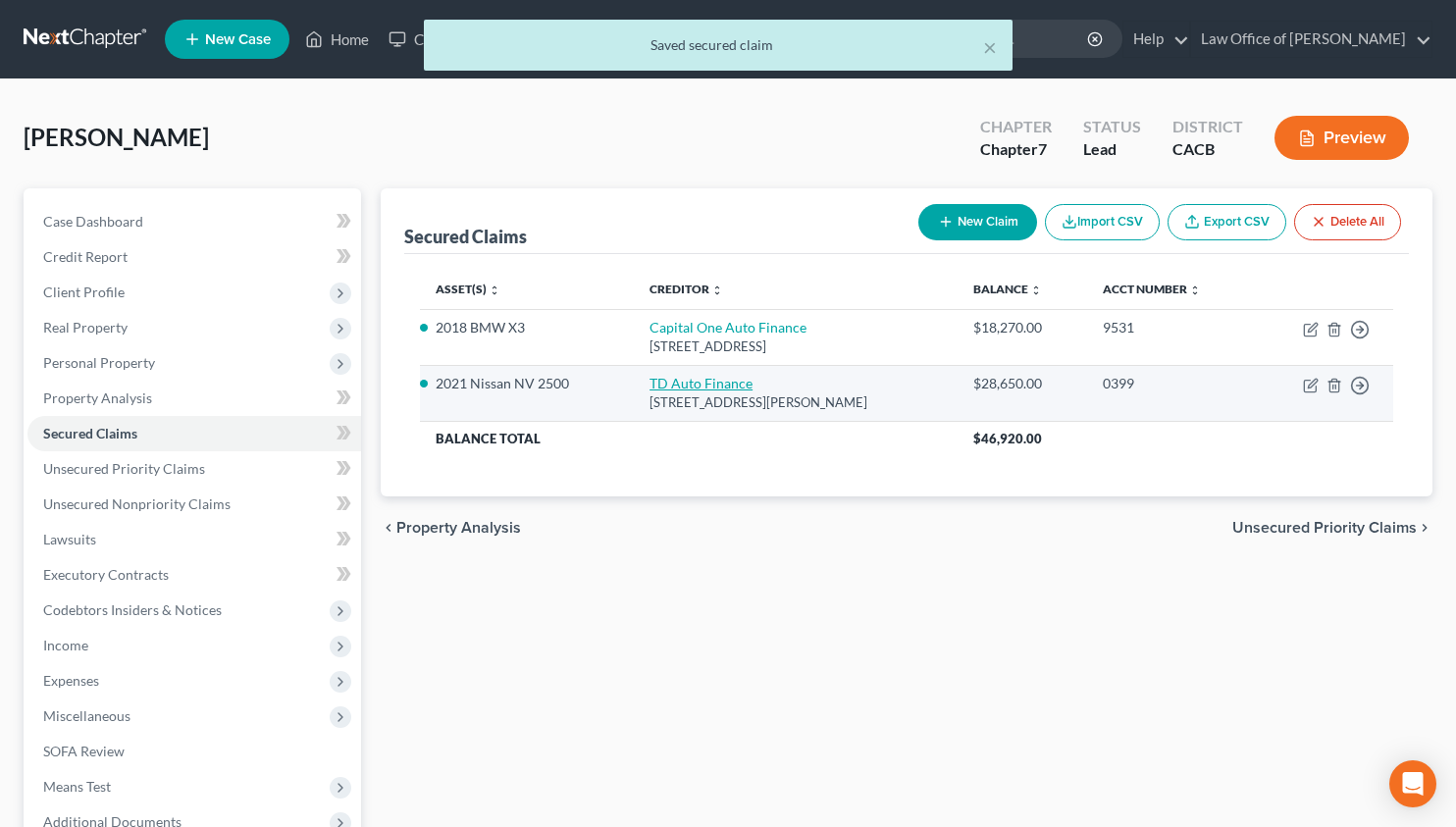
click at [731, 380] on link "TD Auto Finance" at bounding box center [700, 382] width 103 height 17
select select "23"
select select "0"
select select "2"
select select "0"
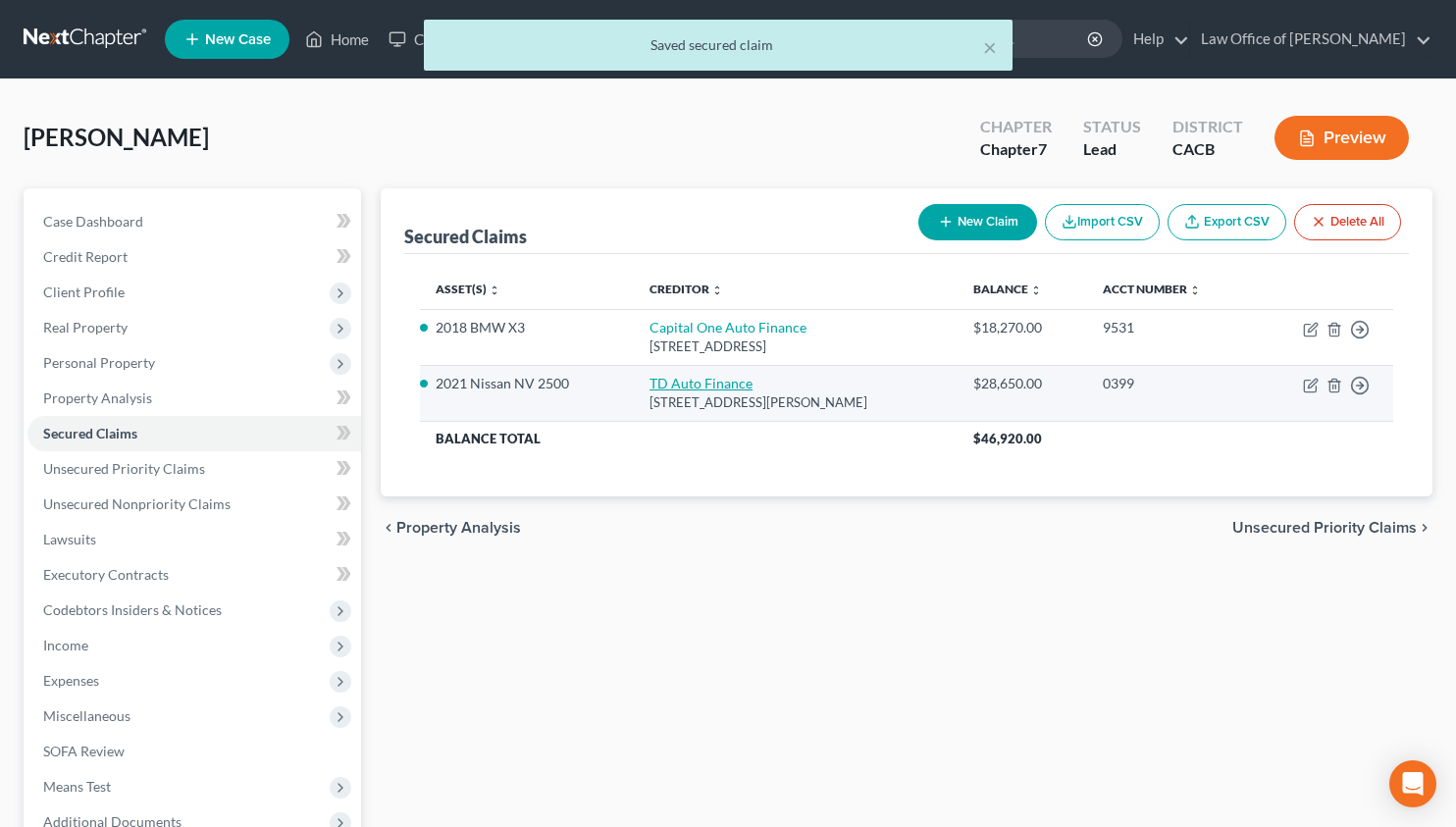
select select "0"
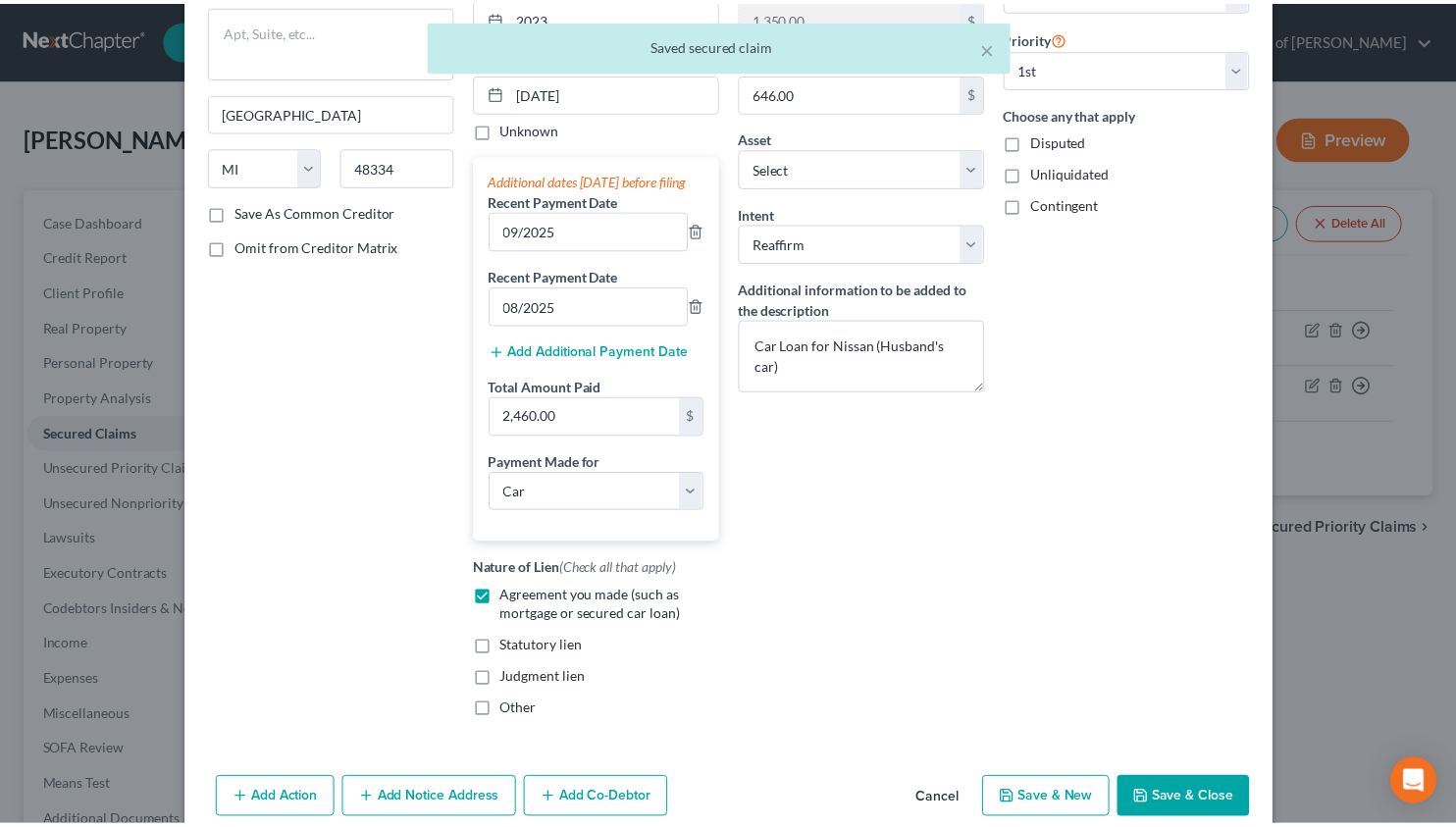
scroll to position [325, 0]
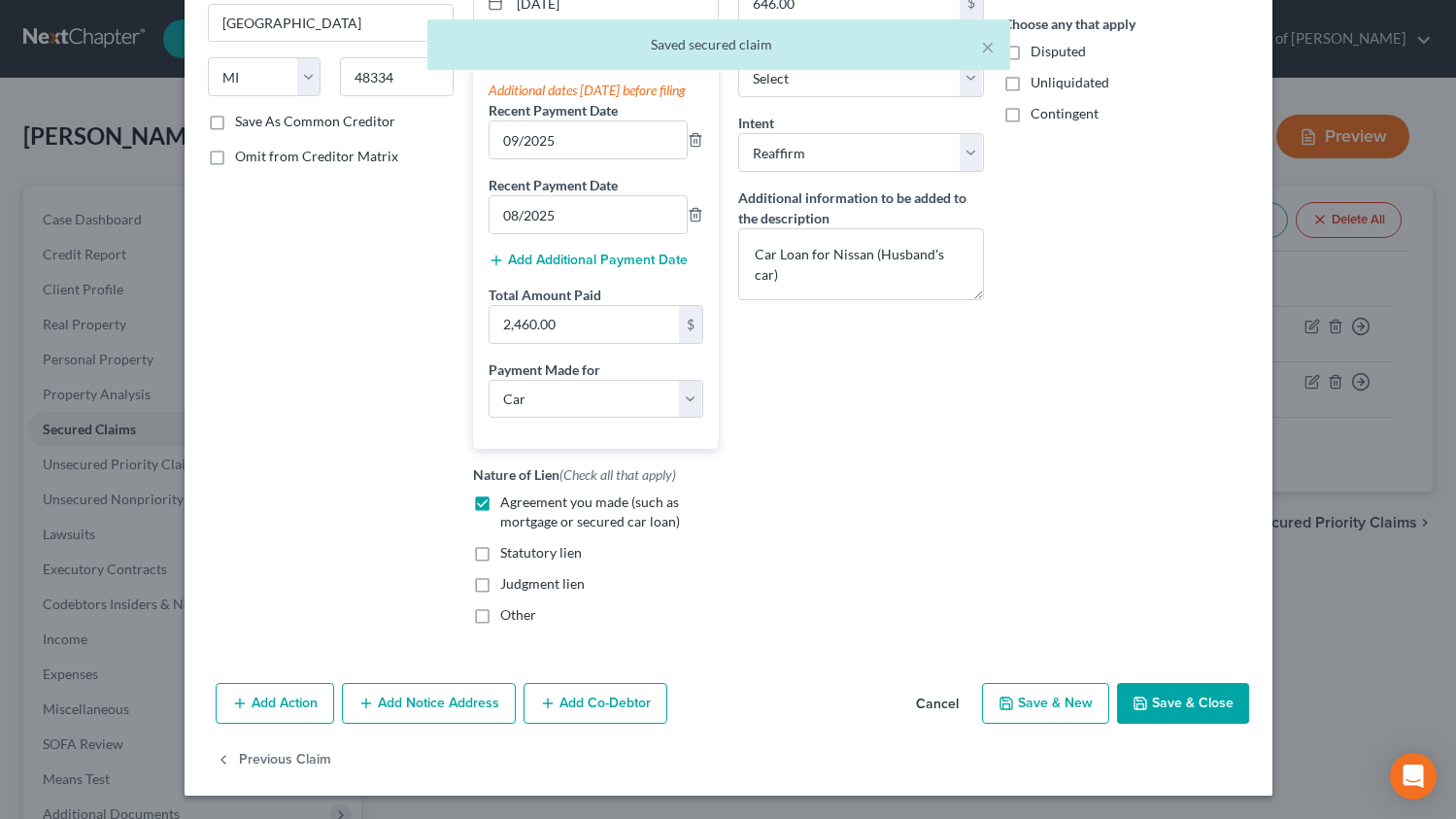
click at [1190, 706] on button "Save & Close" at bounding box center [1183, 704] width 132 height 41
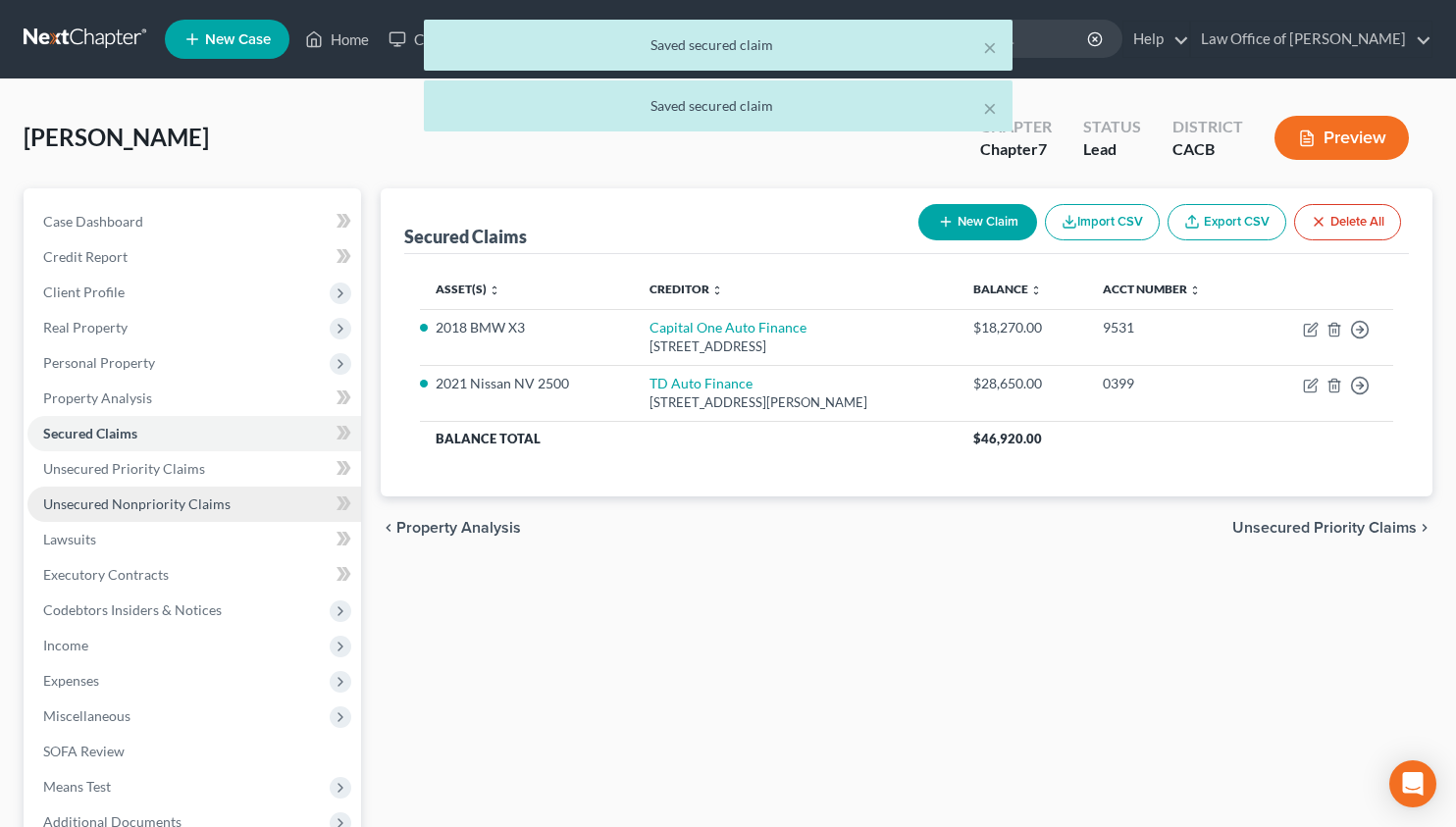
click at [201, 497] on span "Unsecured Nonpriority Claims" at bounding box center [137, 503] width 188 height 17
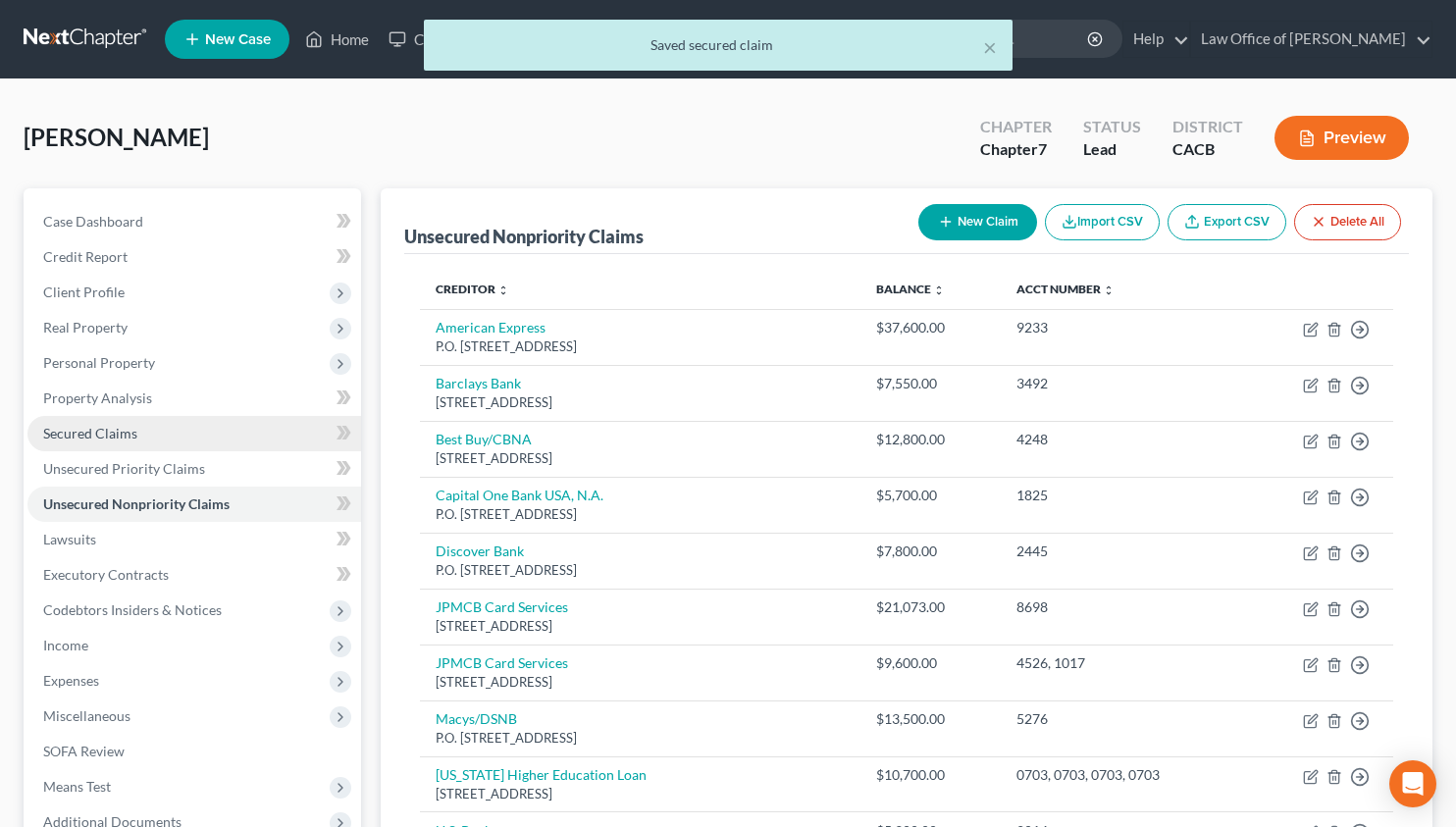
click at [90, 438] on span "Secured Claims" at bounding box center [90, 433] width 94 height 17
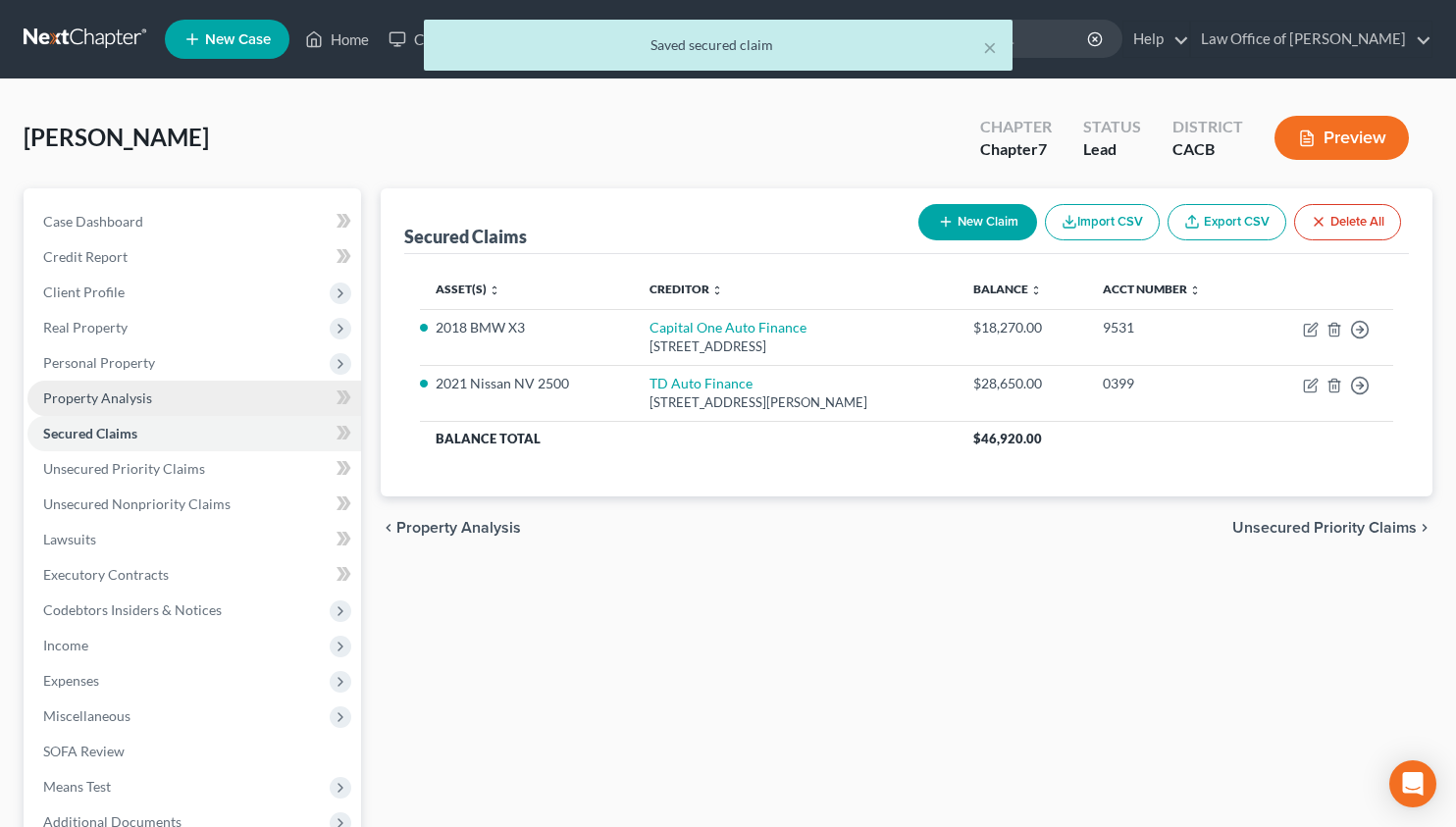
click at [106, 386] on link "Property Analysis" at bounding box center [195, 398] width 334 height 36
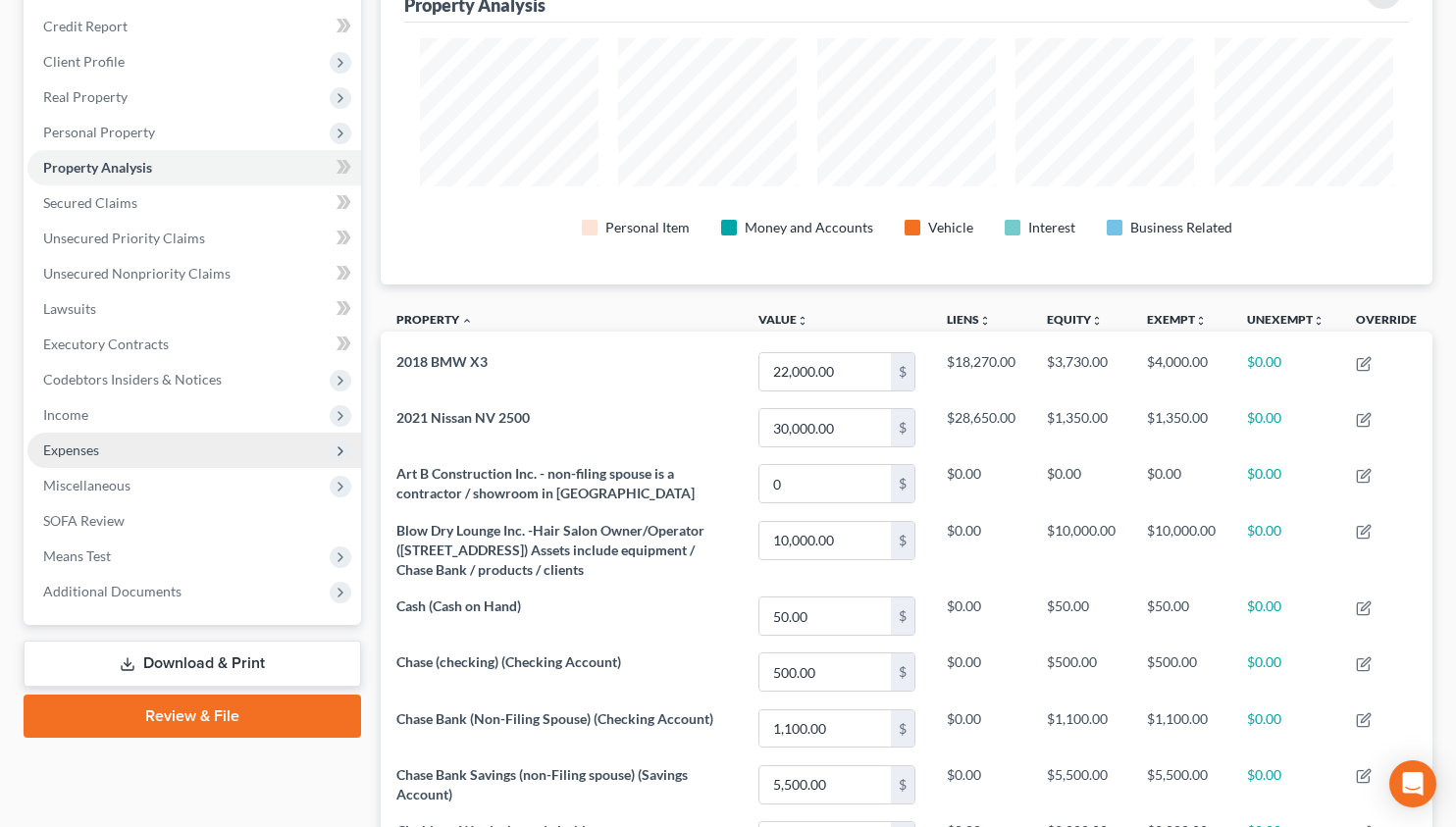
scroll to position [247, 0]
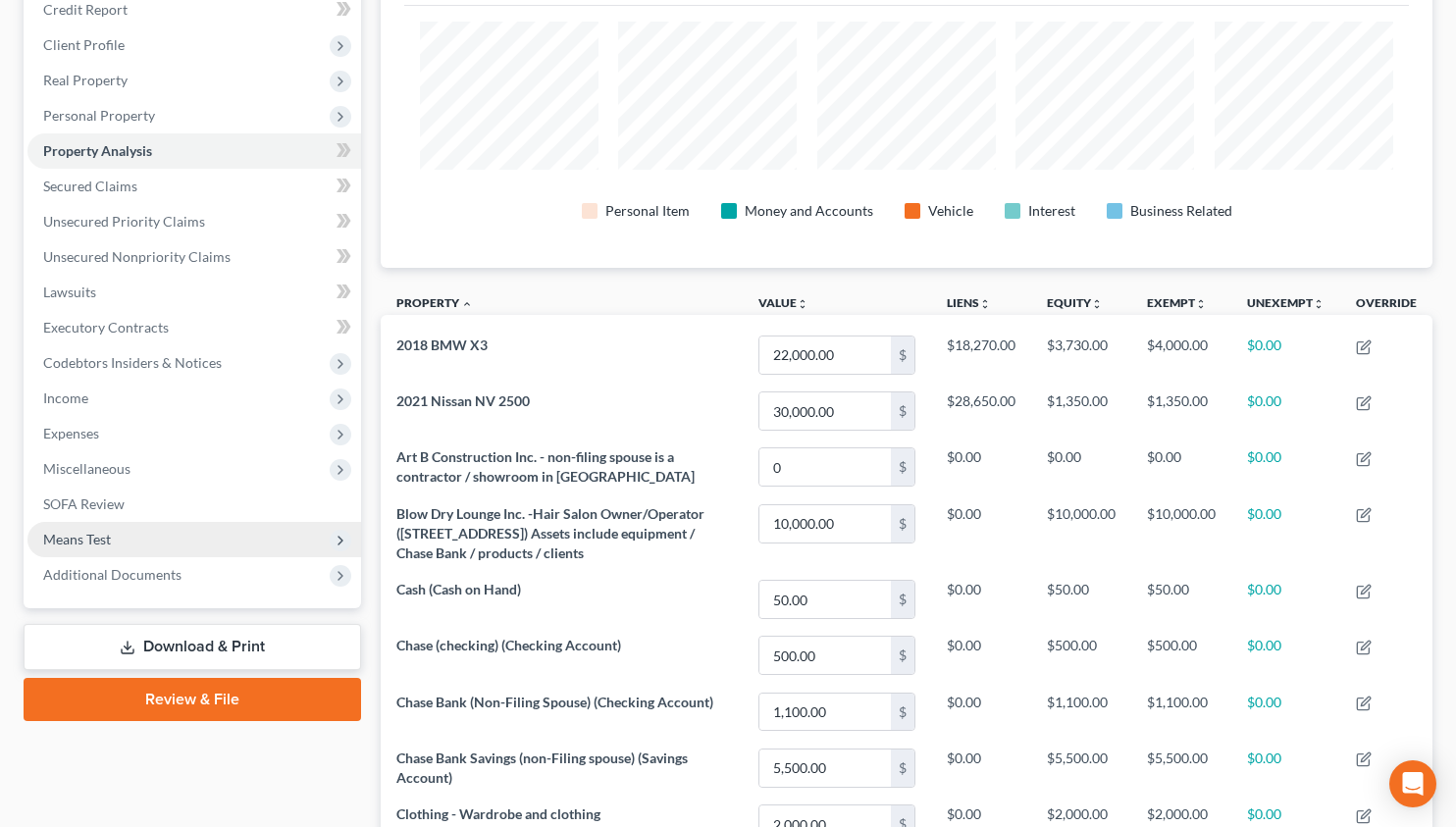
click at [106, 531] on span "Means Test" at bounding box center [77, 538] width 68 height 17
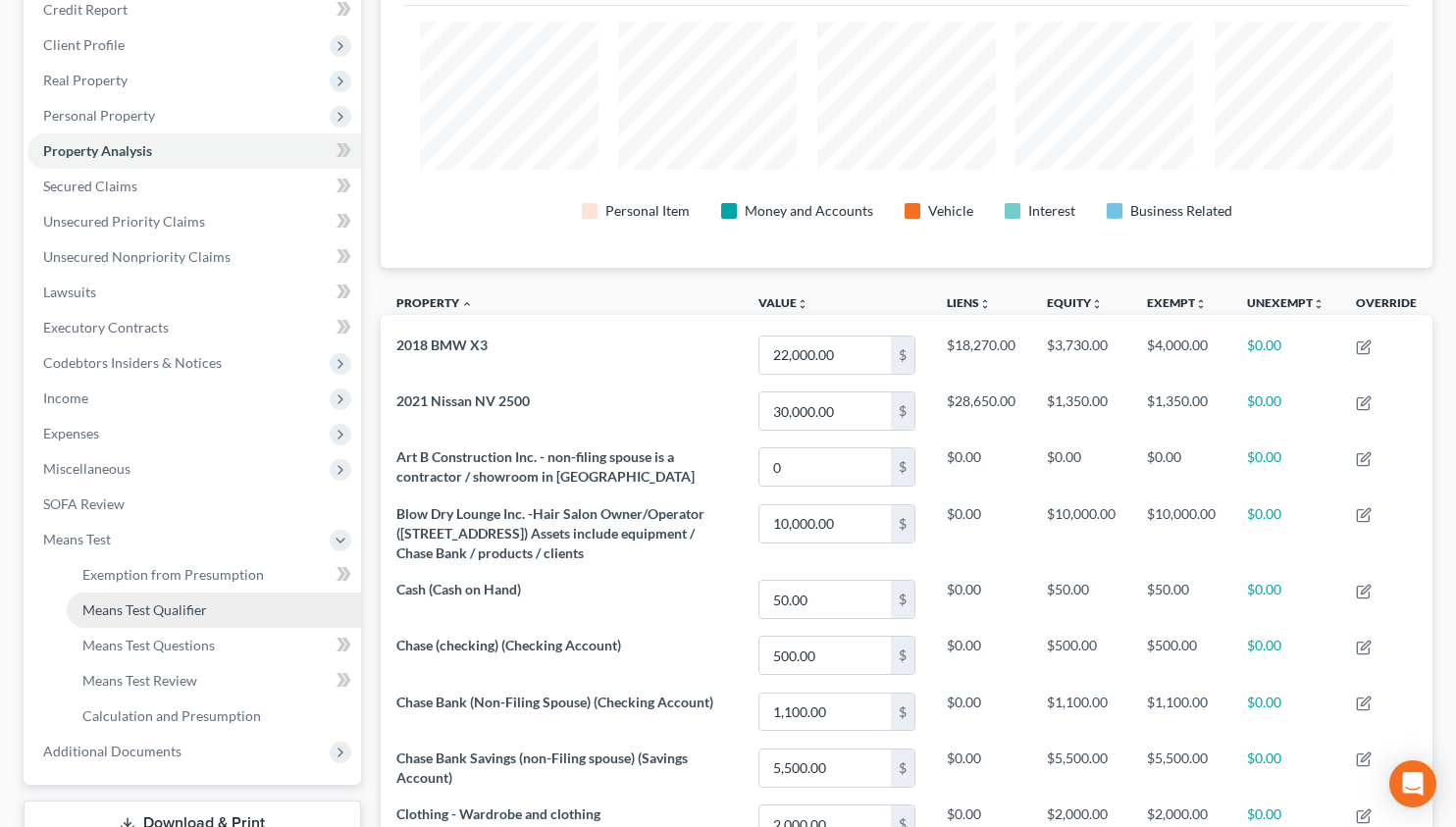
click at [138, 616] on span "Means Test Qualifier" at bounding box center [144, 610] width 124 height 17
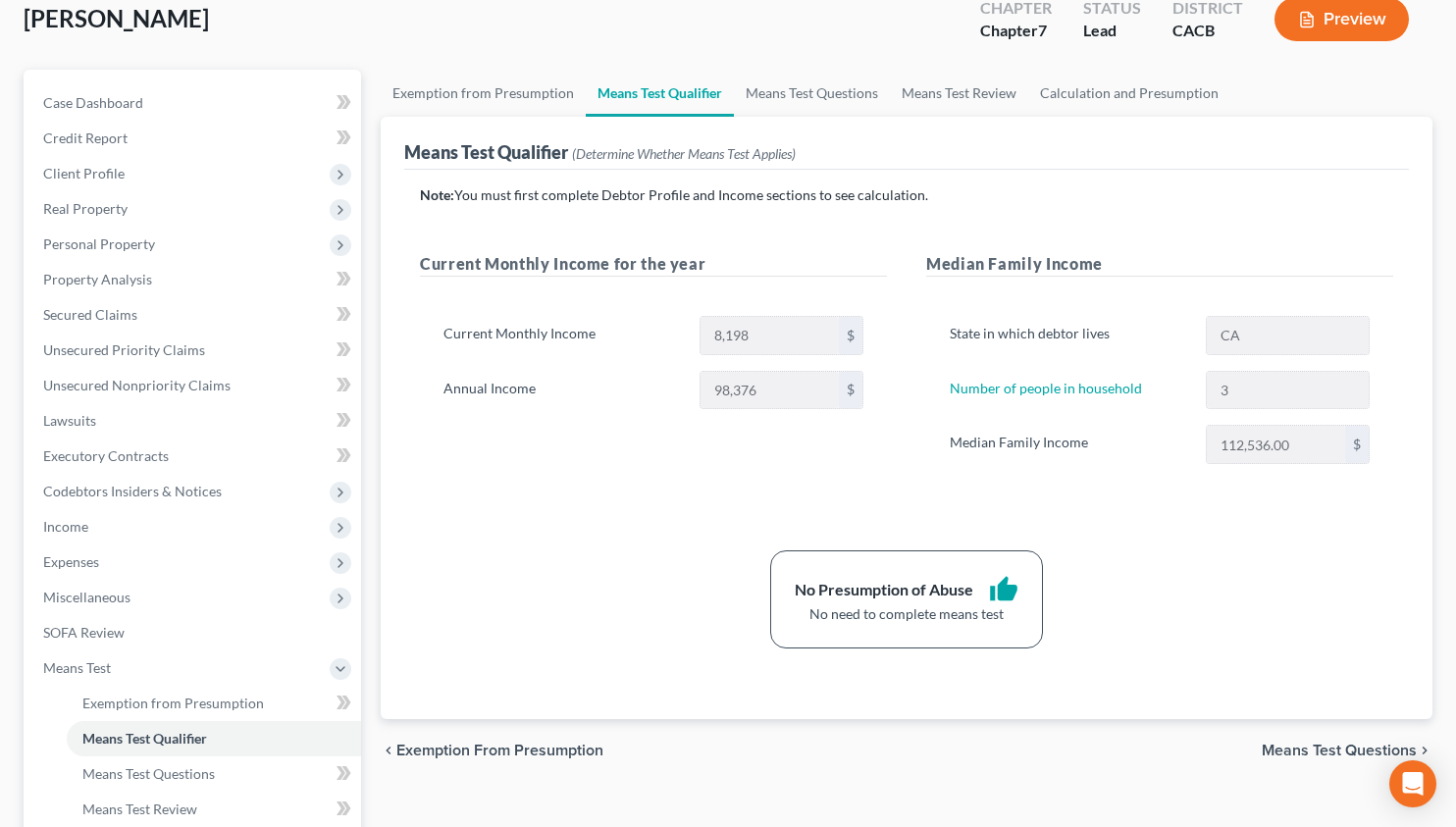
scroll to position [173, 0]
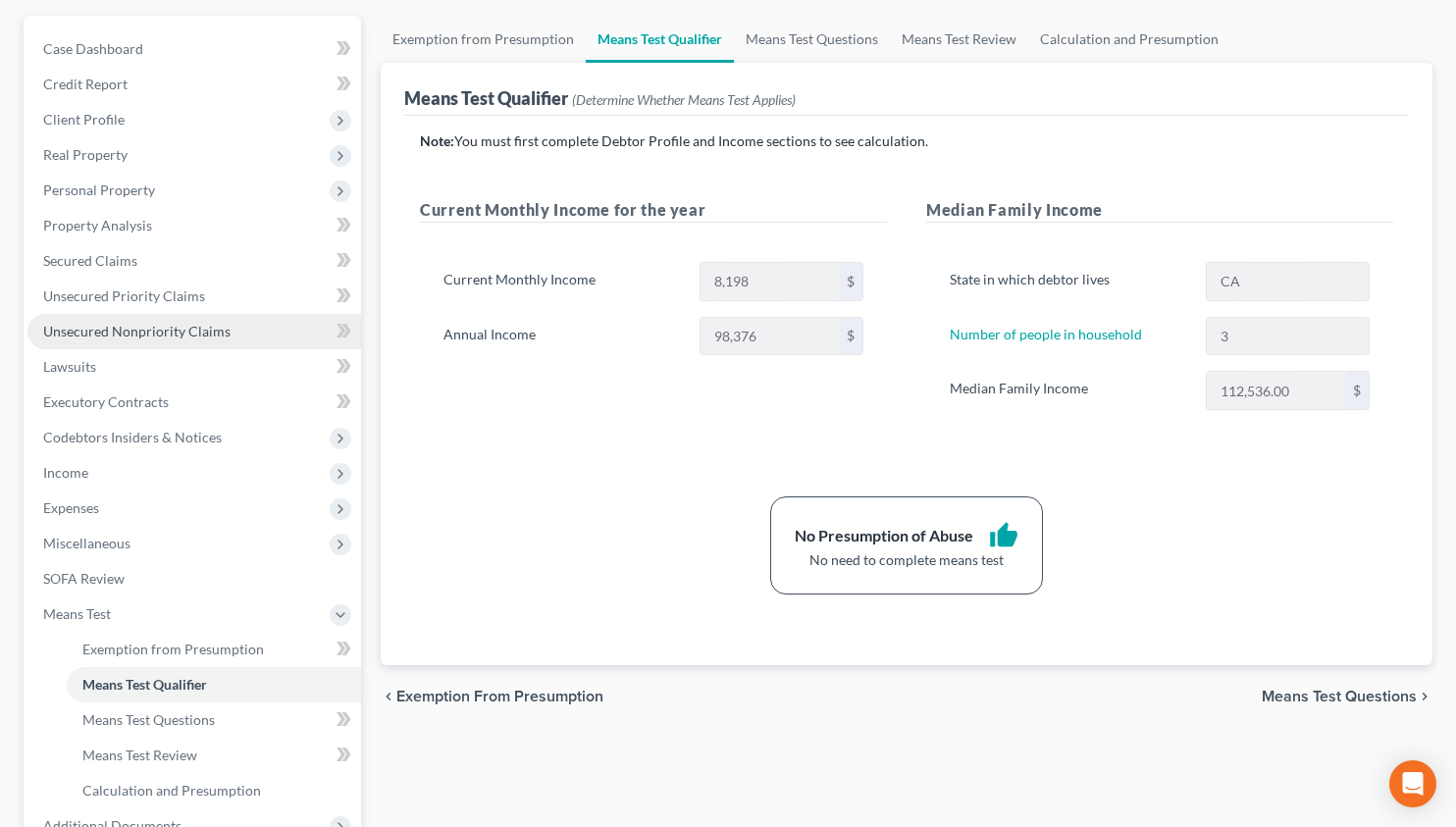
click at [181, 320] on link "Unsecured Nonpriority Claims" at bounding box center [195, 332] width 334 height 36
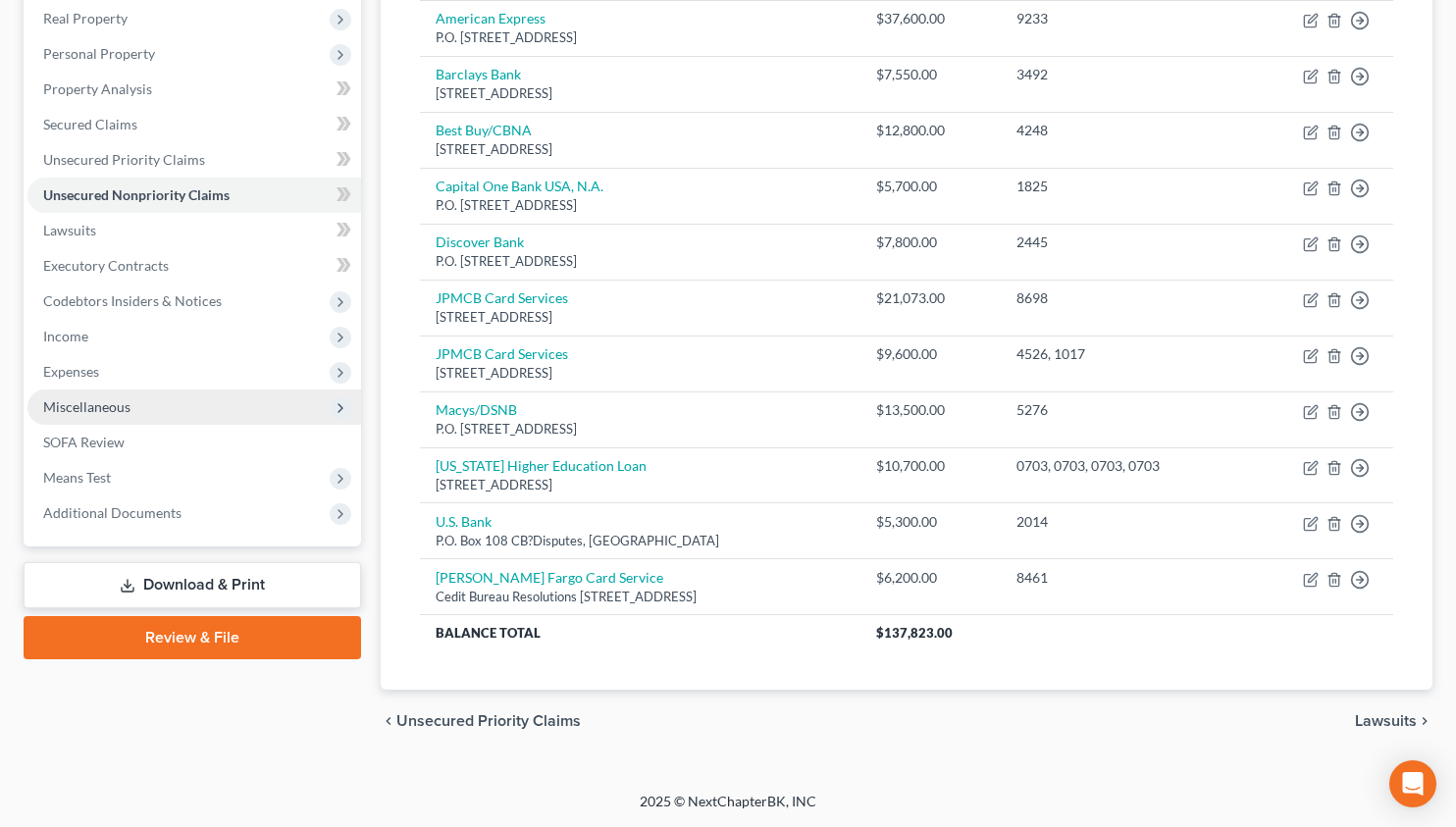
click at [125, 411] on span "Miscellaneous" at bounding box center [87, 406] width 87 height 17
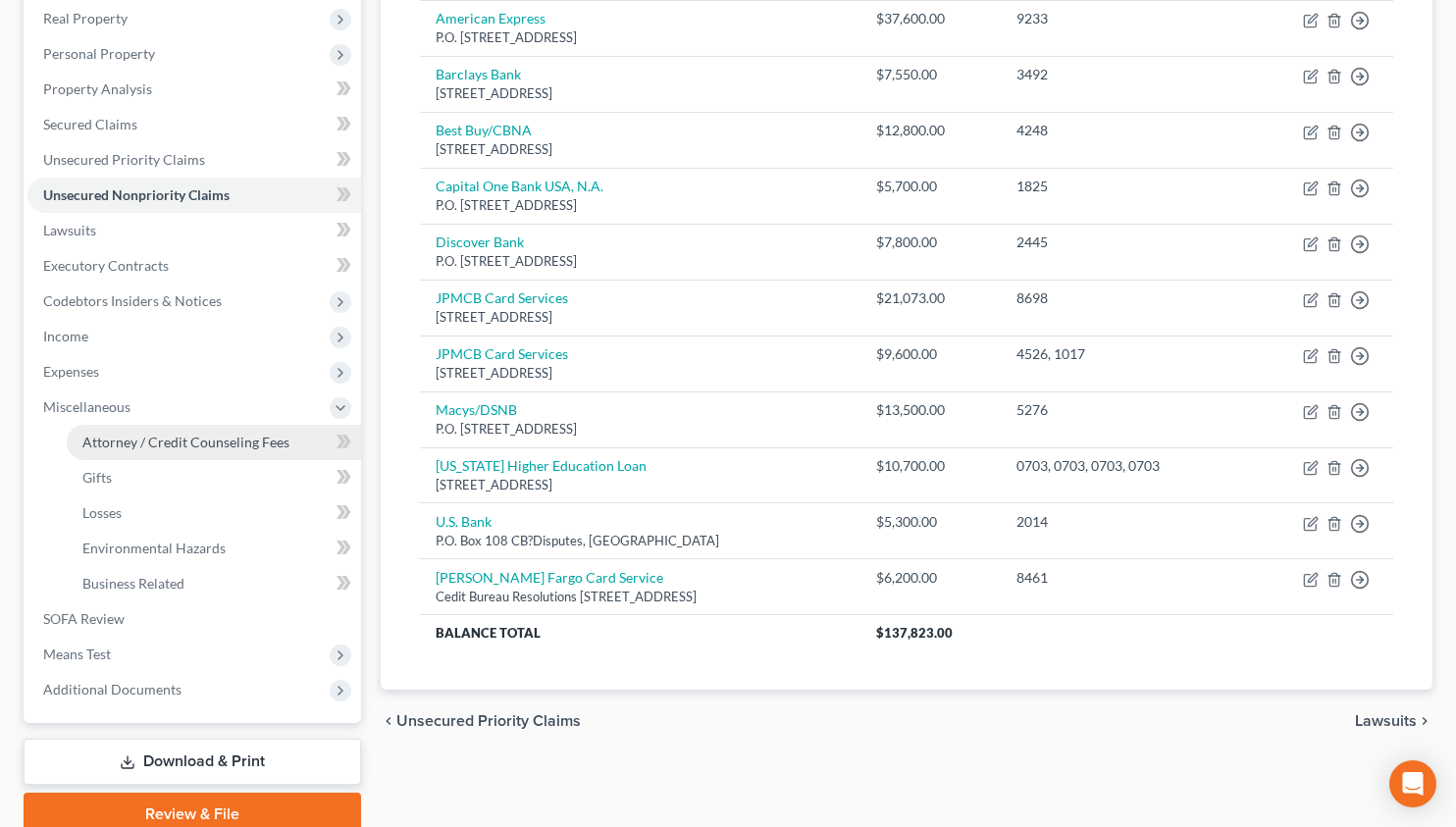
click at [136, 439] on span "Attorney / Credit Counseling Fees" at bounding box center [186, 442] width 207 height 17
select select "0"
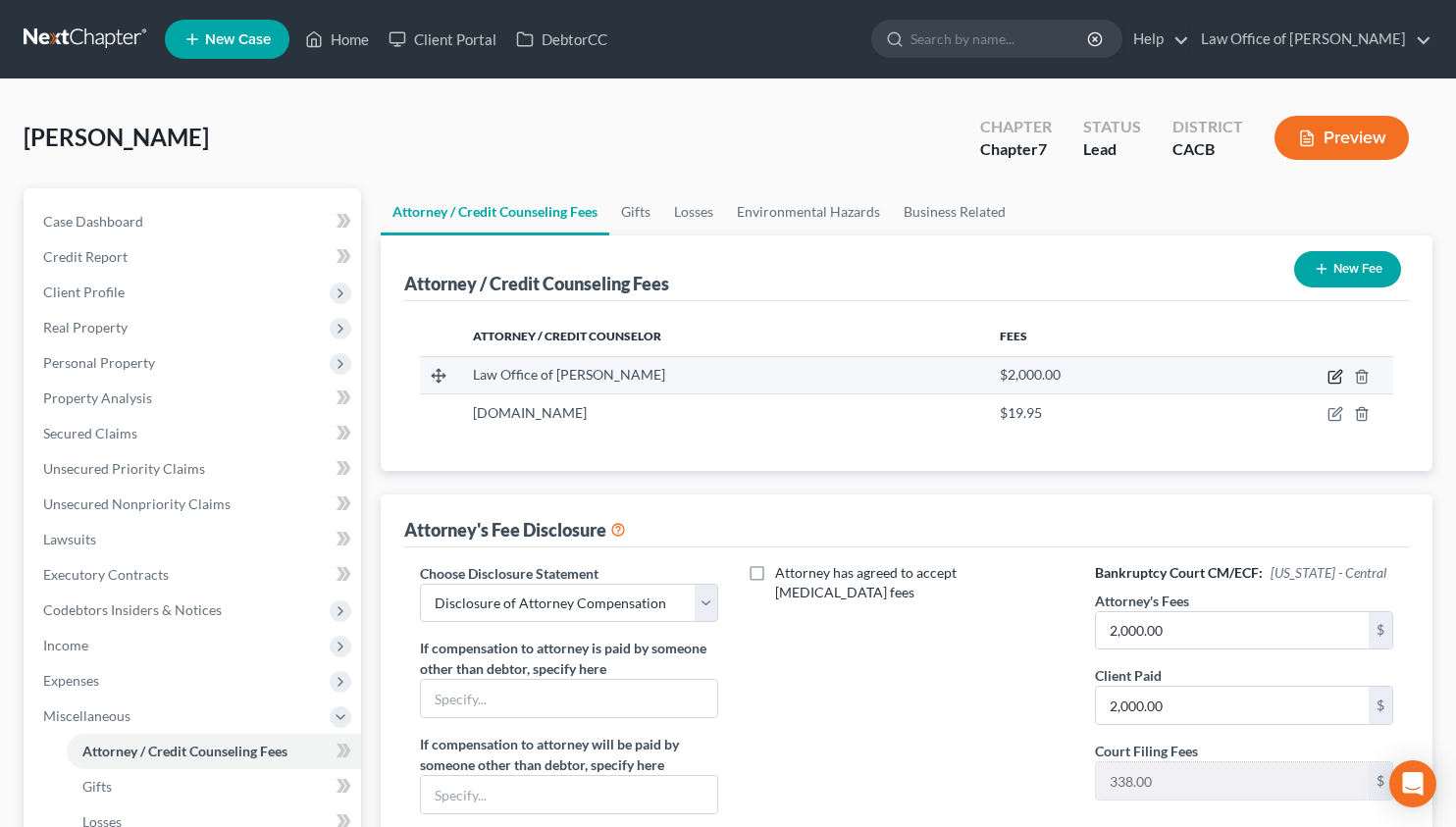
click at [1333, 376] on icon "button" at bounding box center [1335, 373] width 9 height 9
select select "4"
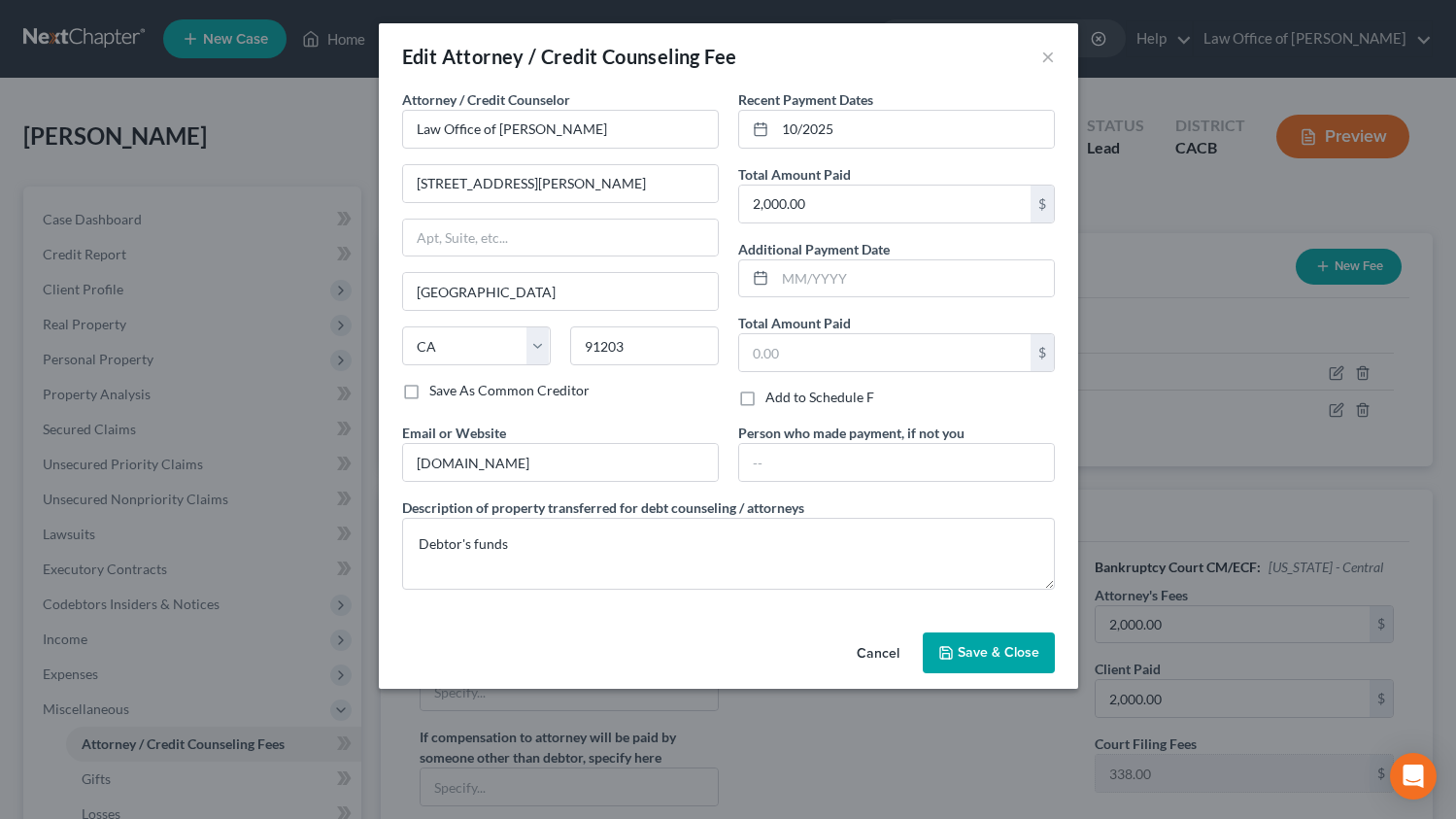
click at [858, 651] on button "Cancel" at bounding box center [878, 654] width 73 height 39
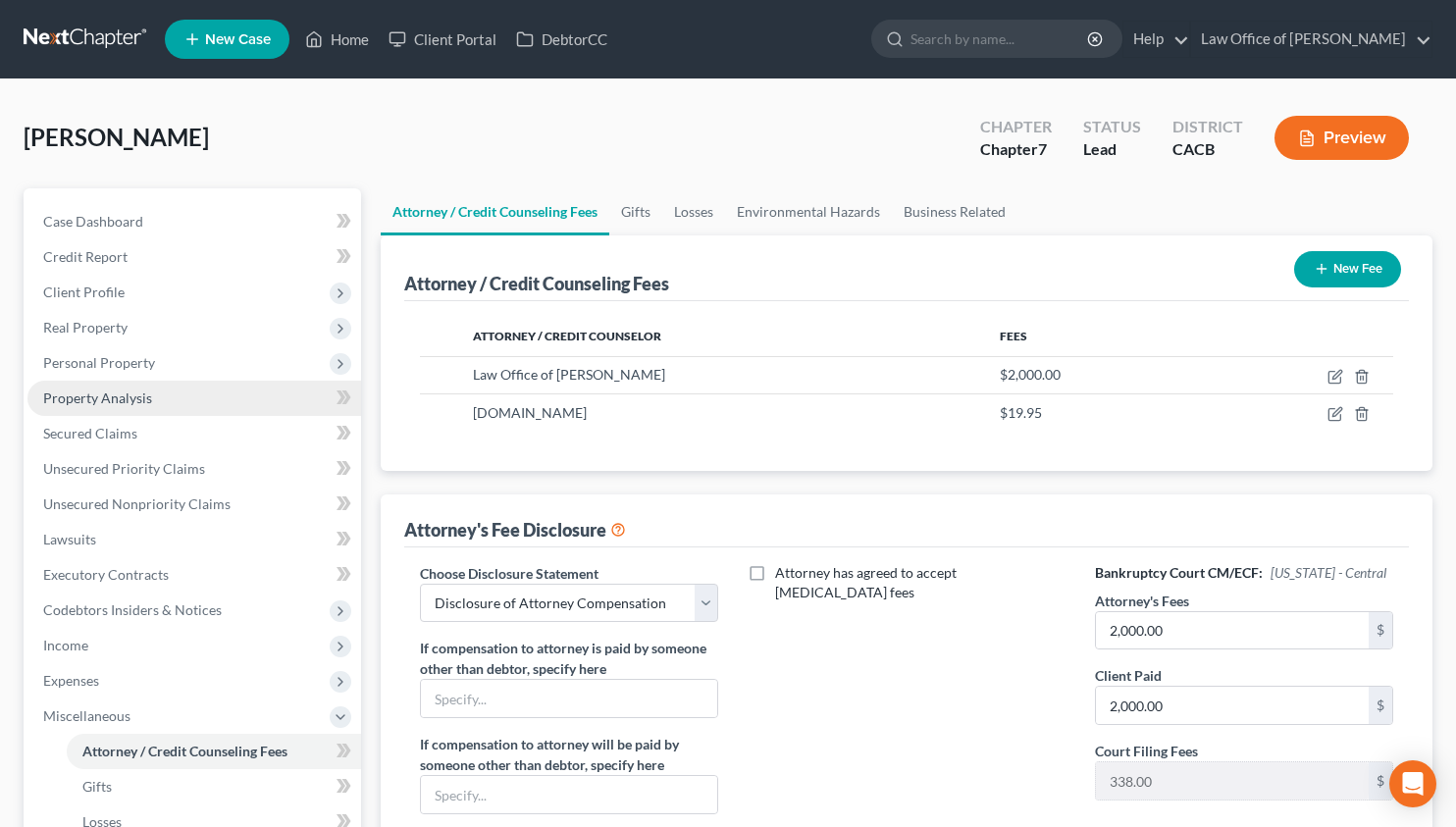
click at [173, 383] on link "Property Analysis" at bounding box center [195, 398] width 334 height 36
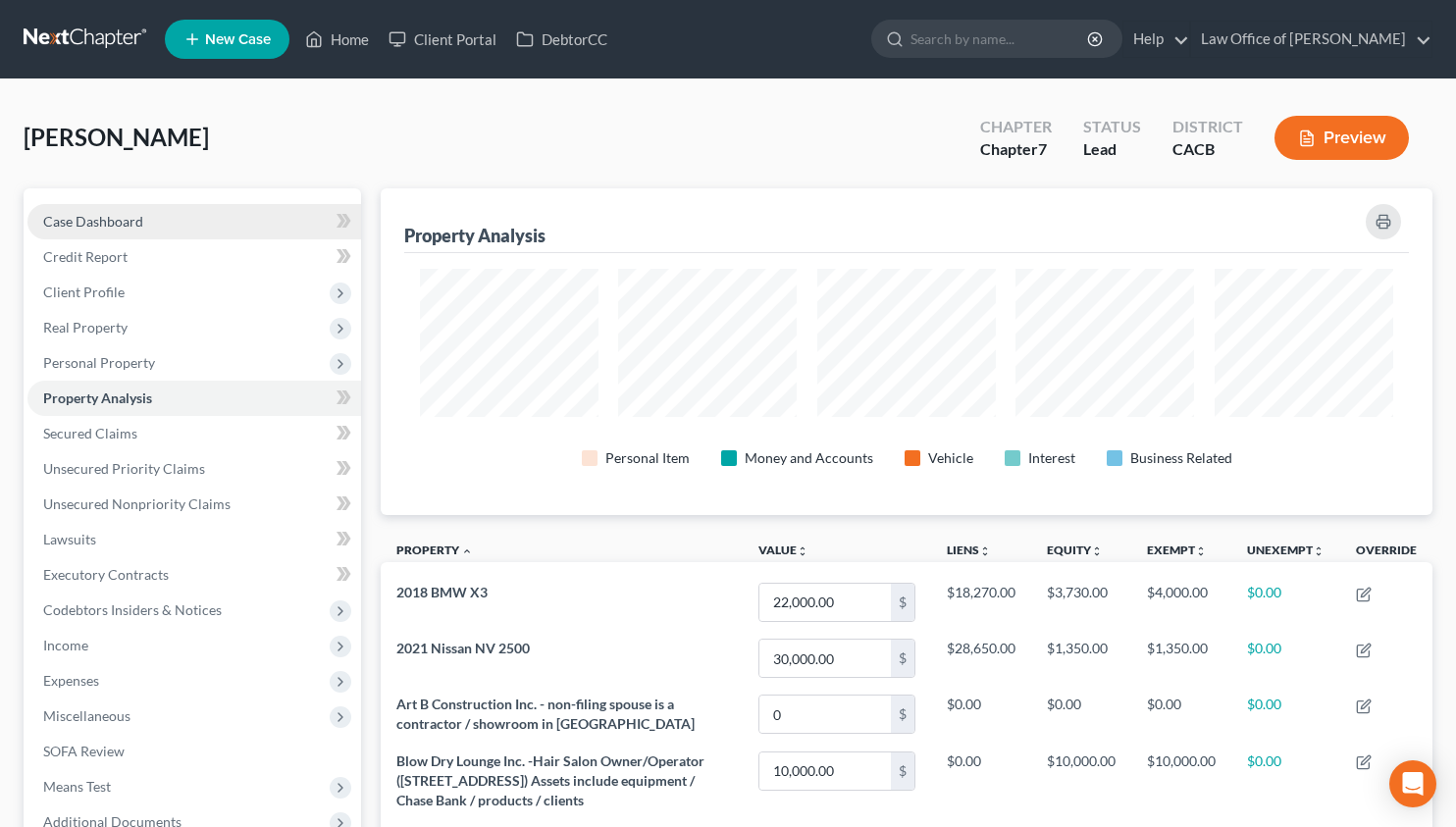
click at [133, 228] on span "Case Dashboard" at bounding box center [93, 220] width 100 height 17
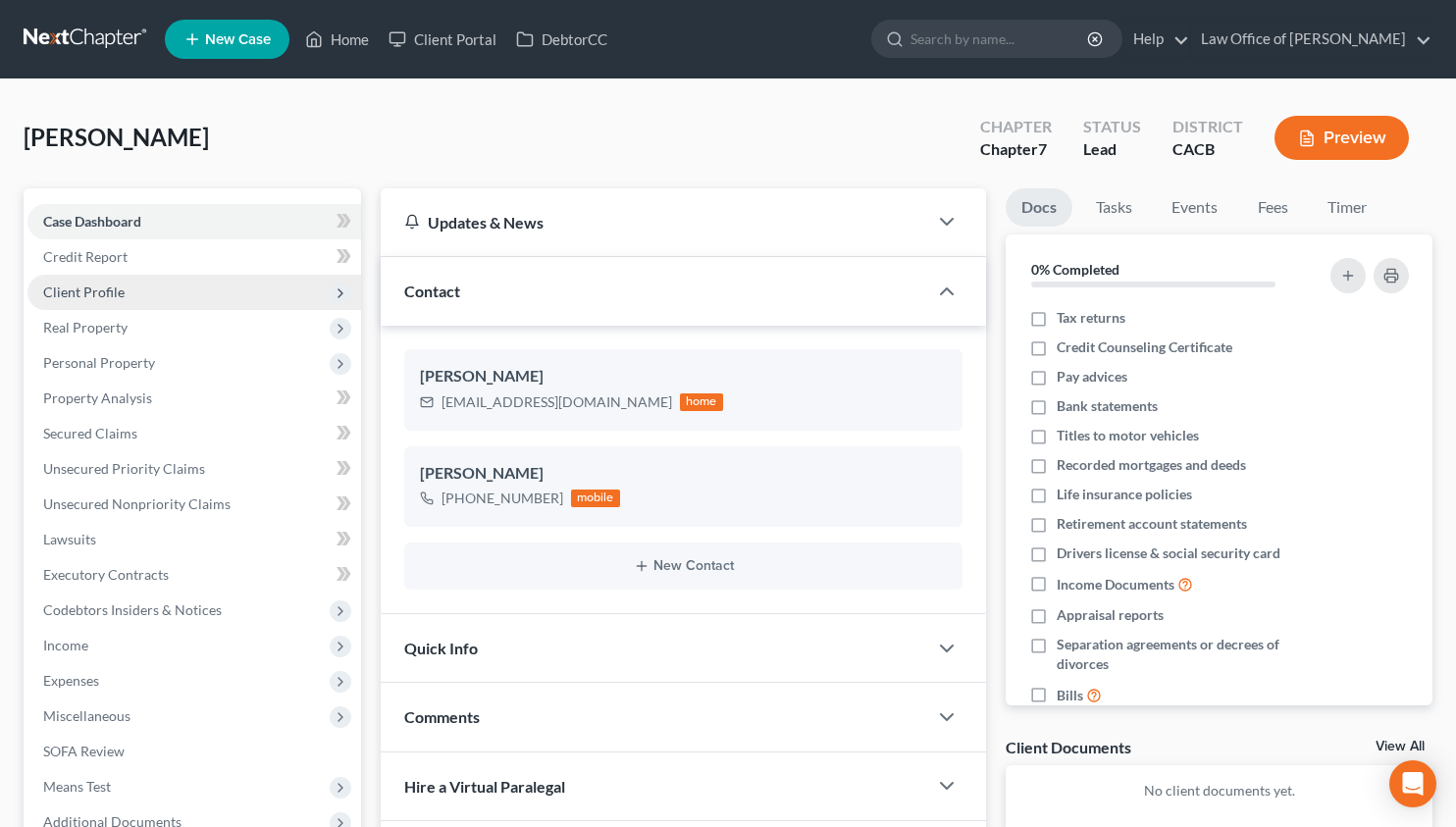
click at [121, 292] on span "Client Profile" at bounding box center [84, 291] width 81 height 17
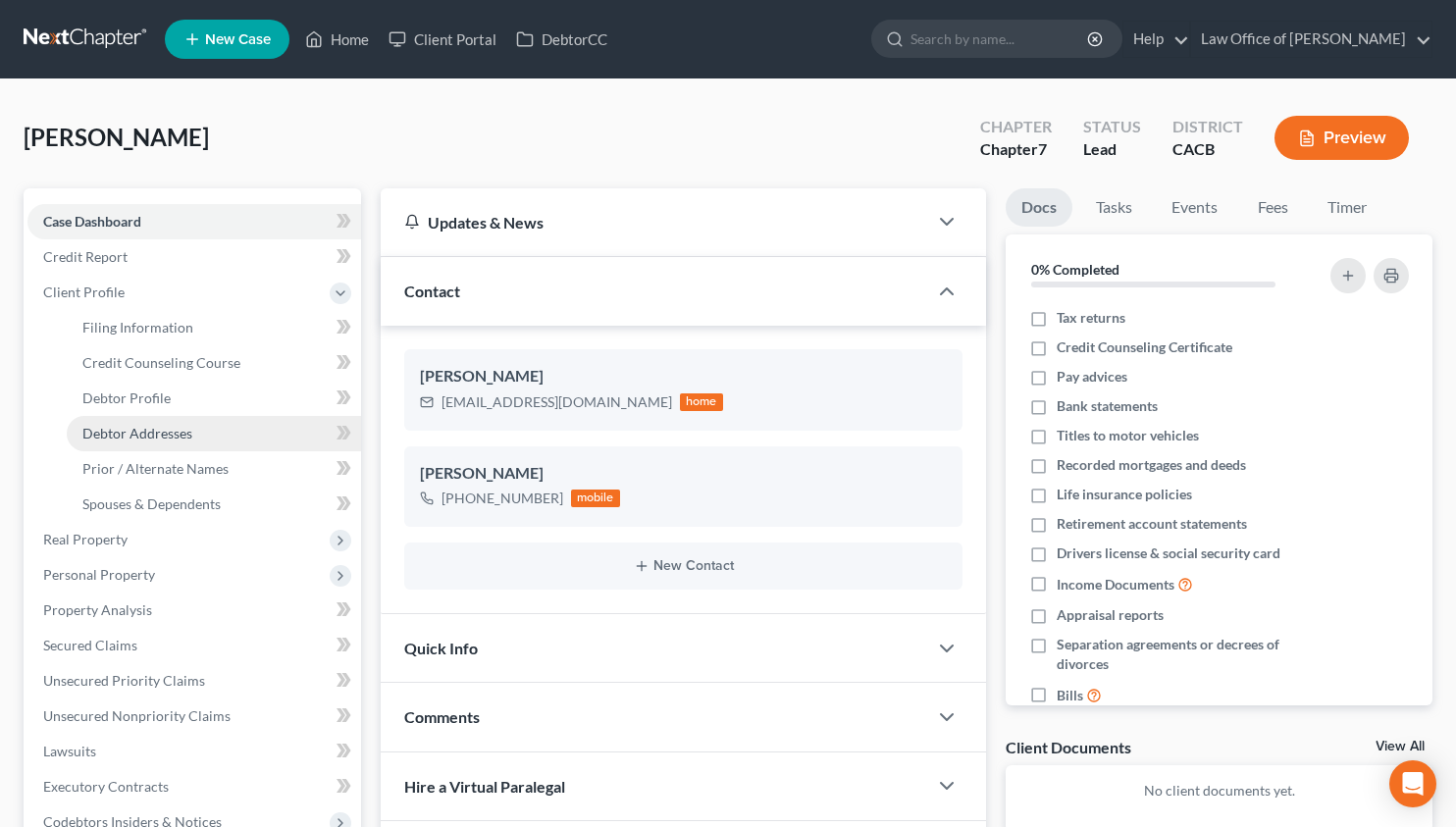
click at [160, 442] on link "Debtor Addresses" at bounding box center [214, 434] width 294 height 36
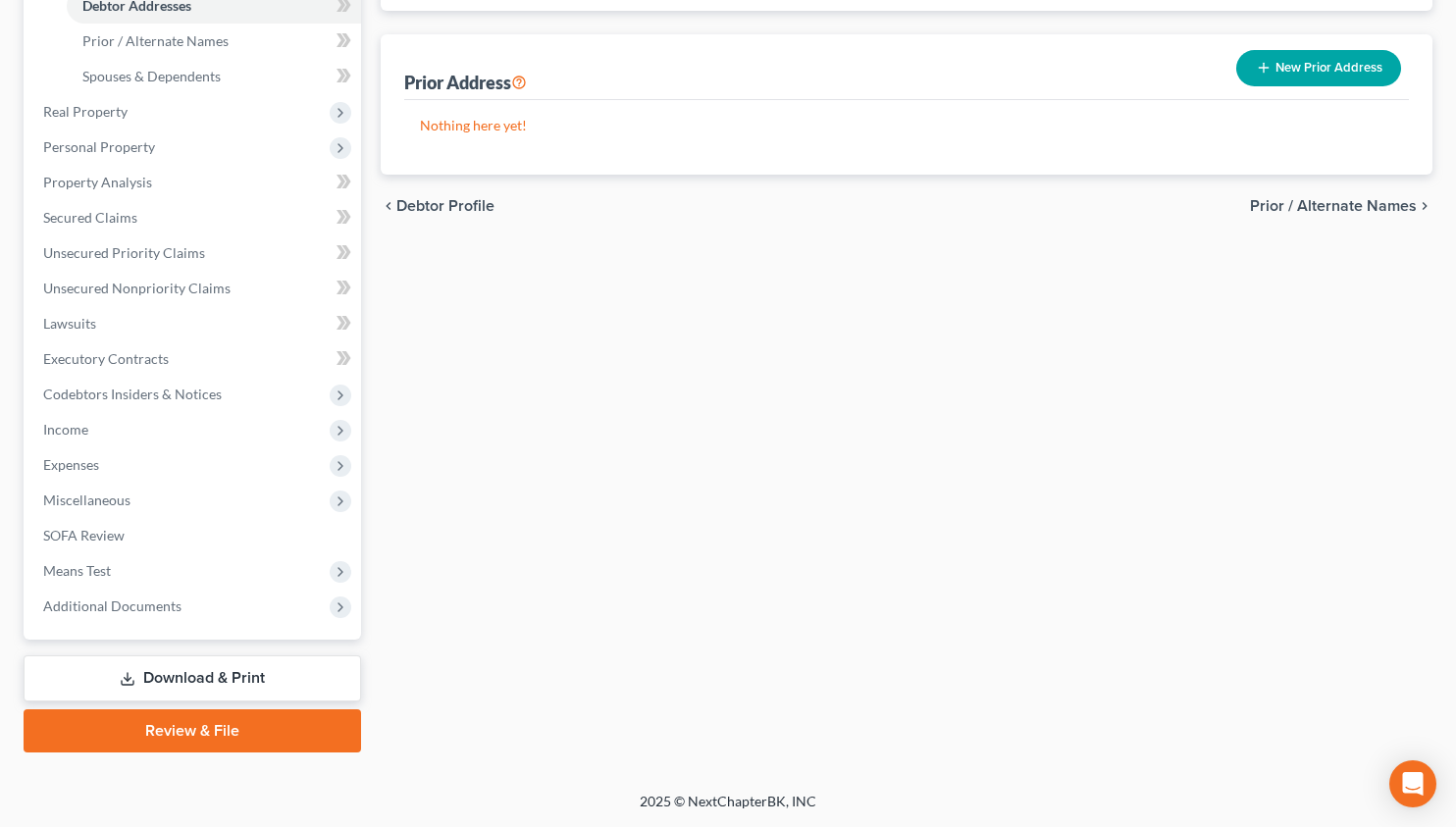
click at [188, 670] on link "Download & Print" at bounding box center [193, 678] width 338 height 46
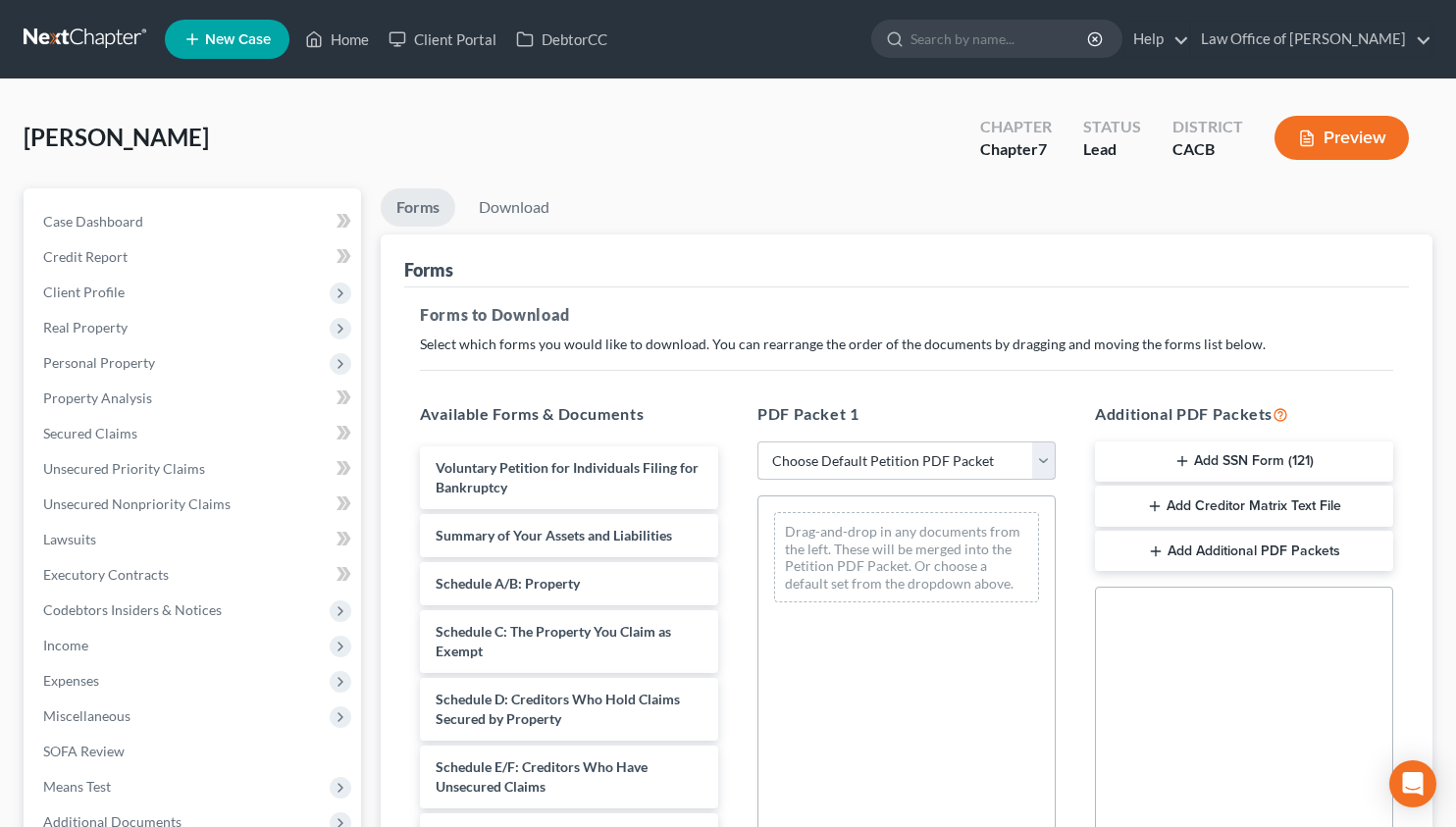
click at [823, 478] on select "Choose Default Petition PDF Packet Complete Bankruptcy Petition (all forms and …" at bounding box center [907, 461] width 298 height 40
select select "0"
click at [758, 442] on select "Choose Default Petition PDF Packet Complete Bankruptcy Petition (all forms and …" at bounding box center [907, 461] width 298 height 40
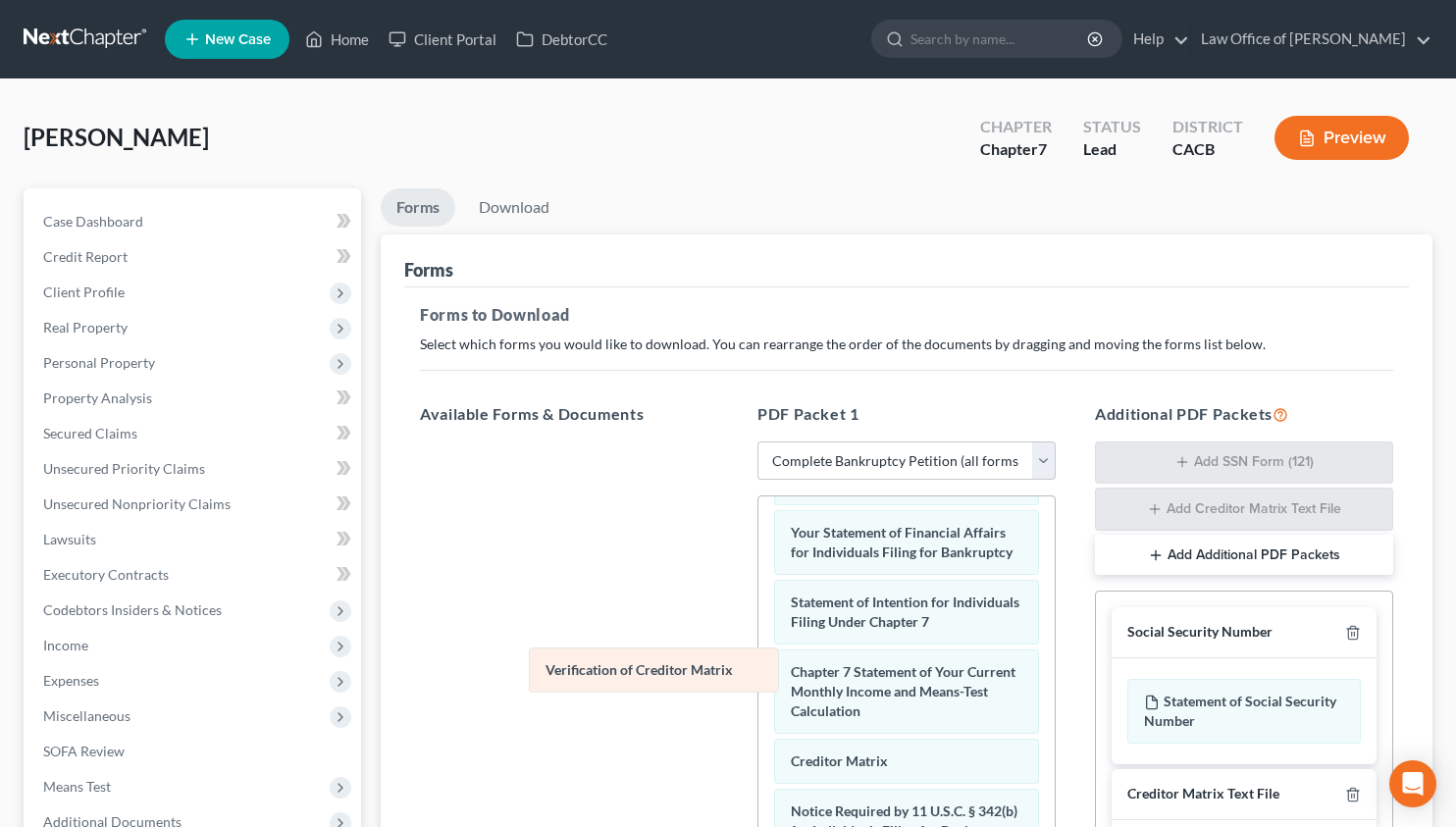
drag, startPoint x: 836, startPoint y: 729, endPoint x: 427, endPoint y: 629, distance: 421.0
click at [759, 629] on div "Verification of Creditor Matrix Voluntary Petition for Individuals Filing for B…" at bounding box center [907, 420] width 296 height 1227
click at [1350, 636] on icon "button" at bounding box center [1352, 633] width 16 height 16
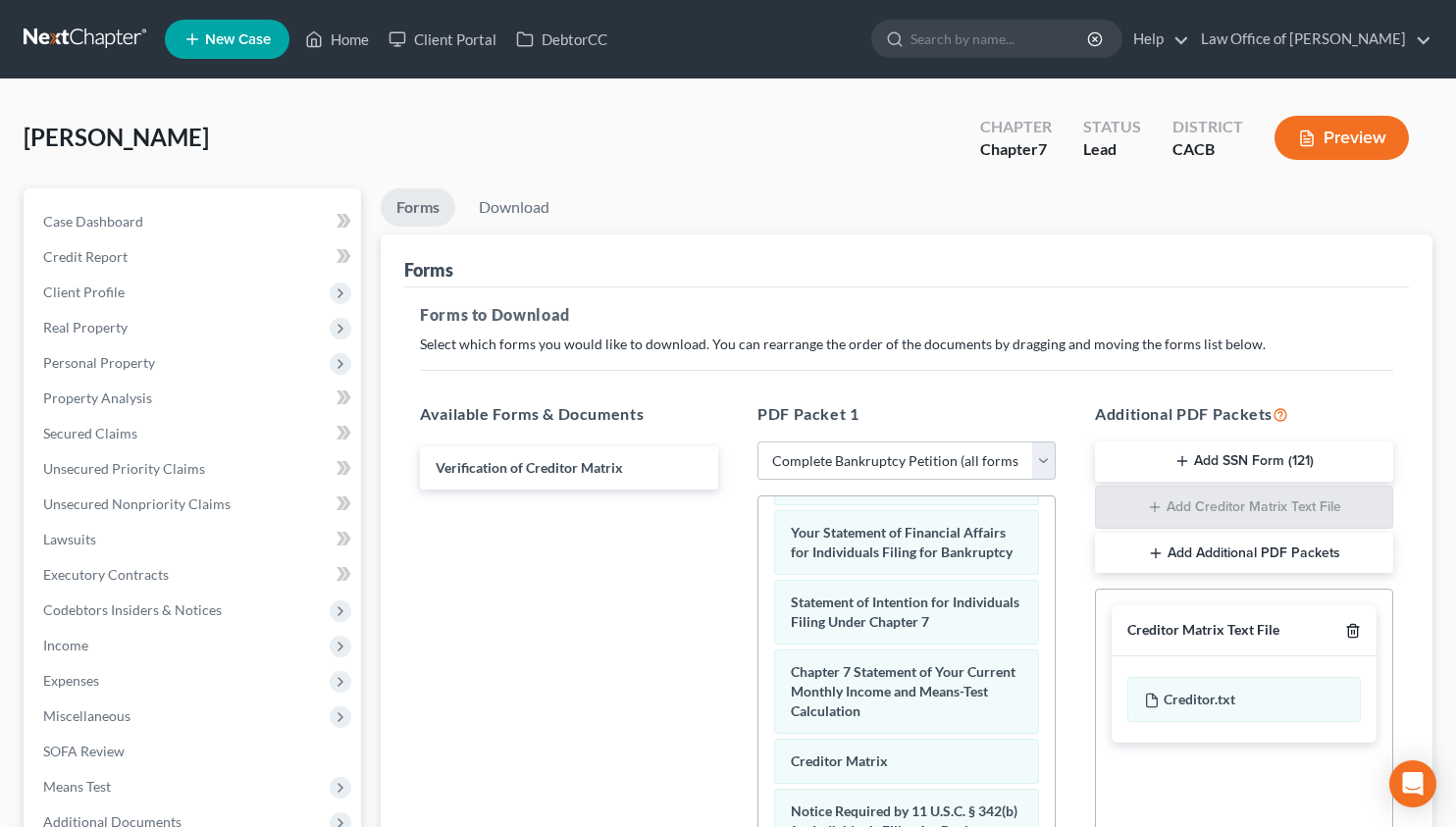
click at [1350, 636] on icon "button" at bounding box center [1352, 631] width 16 height 16
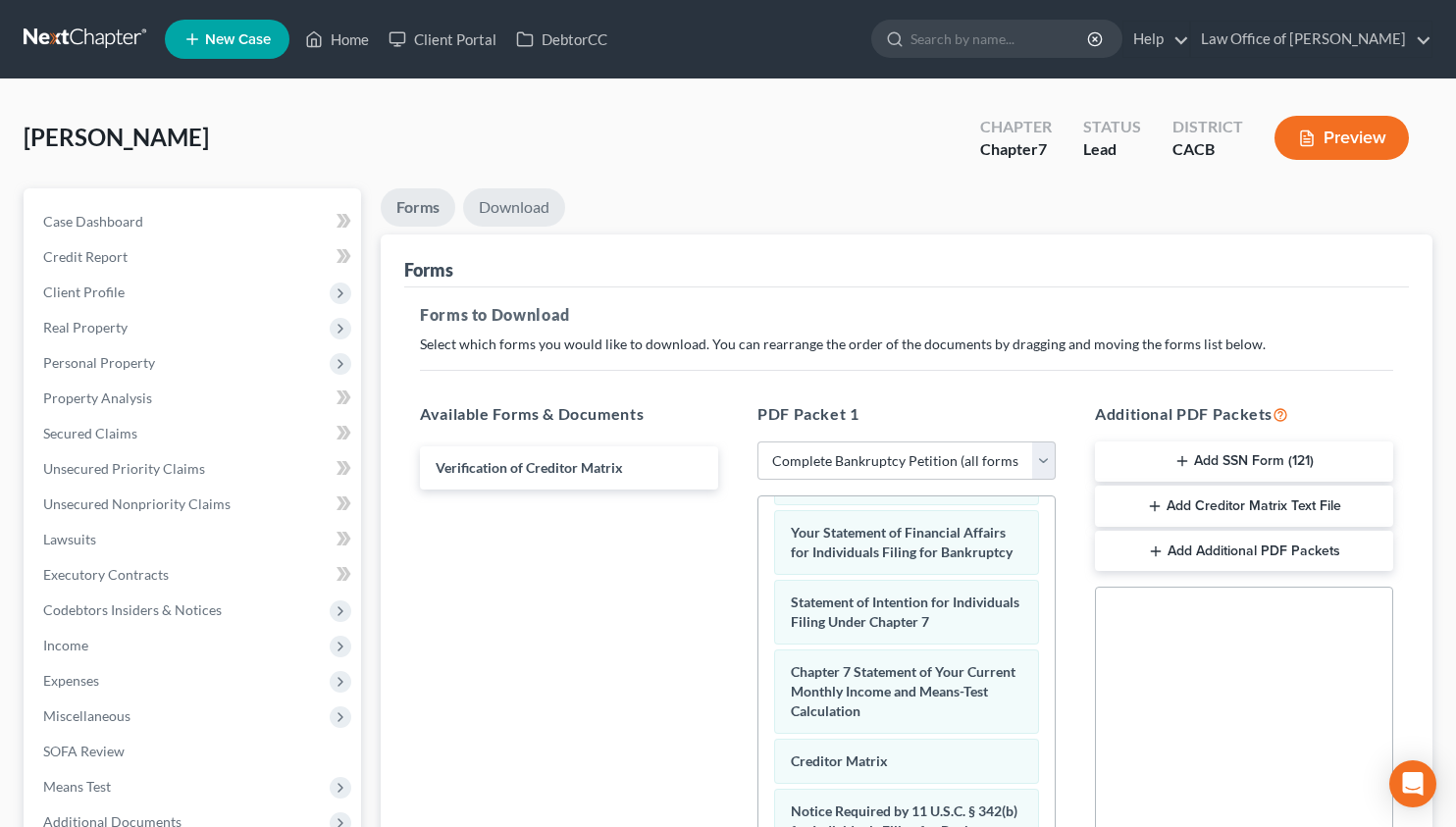
click at [515, 203] on link "Download" at bounding box center [514, 207] width 102 height 39
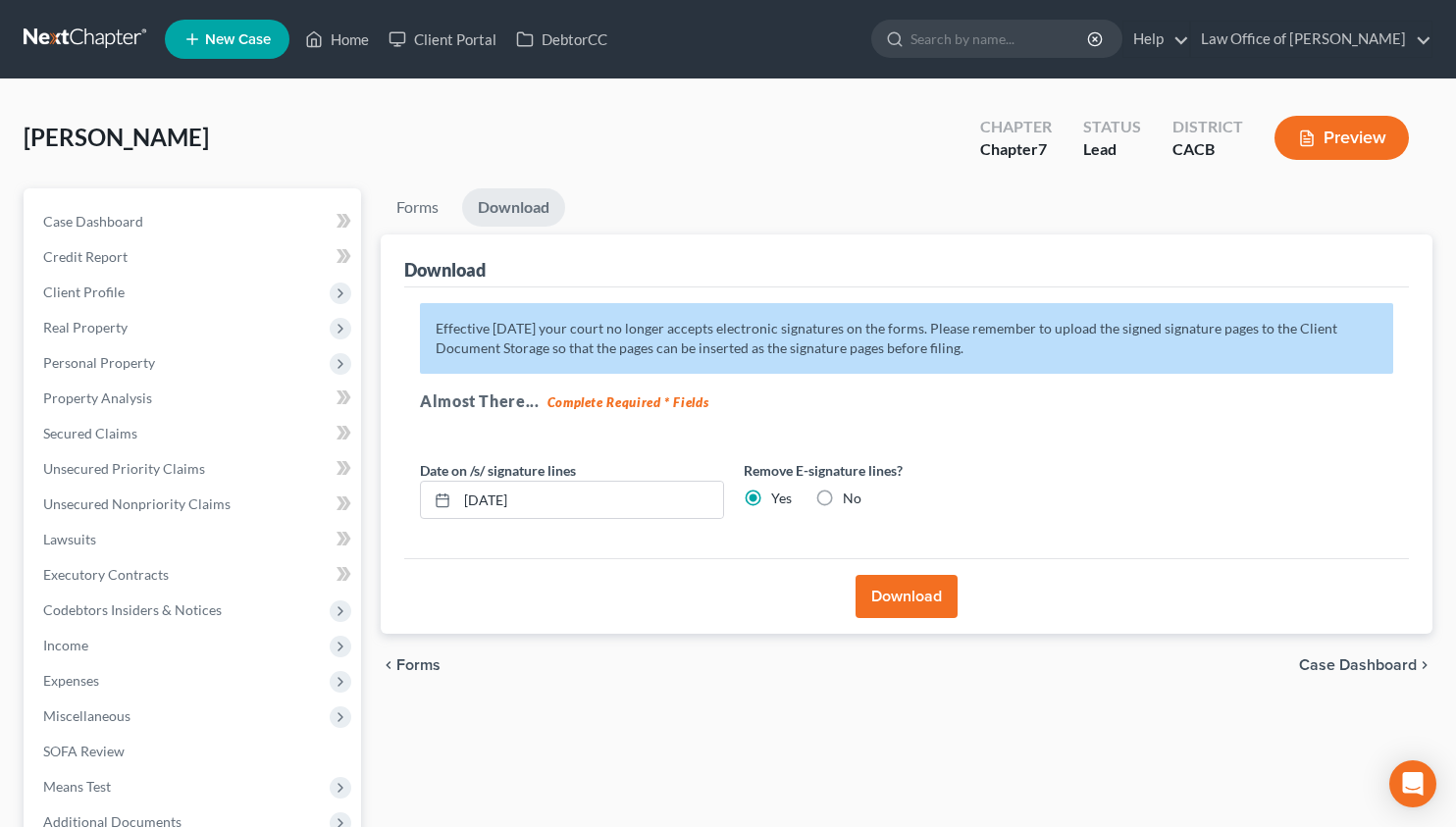
click at [843, 499] on label "No" at bounding box center [851, 498] width 19 height 20
click at [850, 499] on input "No" at bounding box center [856, 494] width 13 height 13
radio input "true"
radio input "false"
click at [897, 602] on button "Download" at bounding box center [906, 597] width 102 height 43
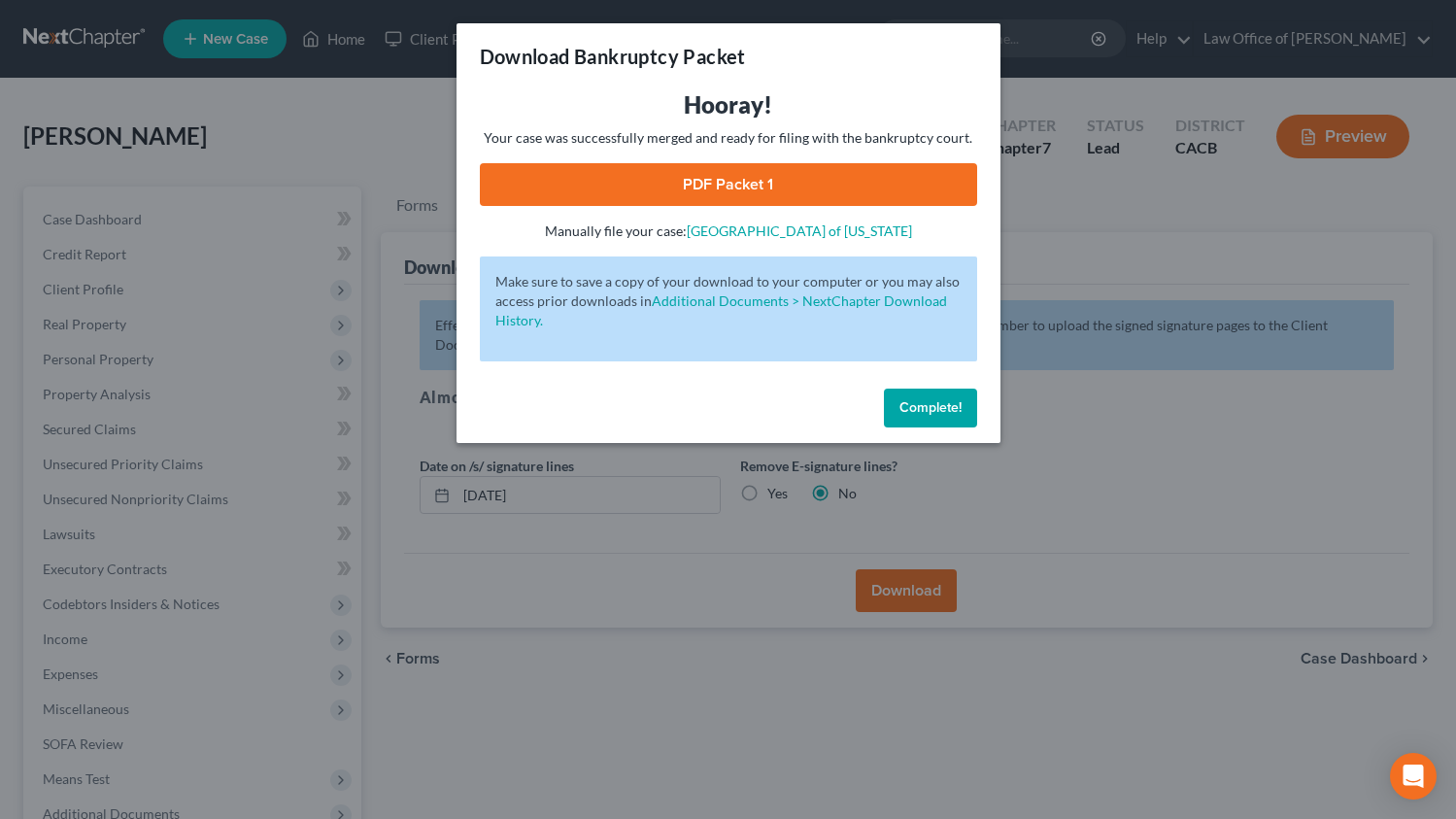
click at [751, 184] on link "PDF Packet 1" at bounding box center [729, 185] width 497 height 43
click at [919, 408] on span "Complete!" at bounding box center [931, 407] width 63 height 17
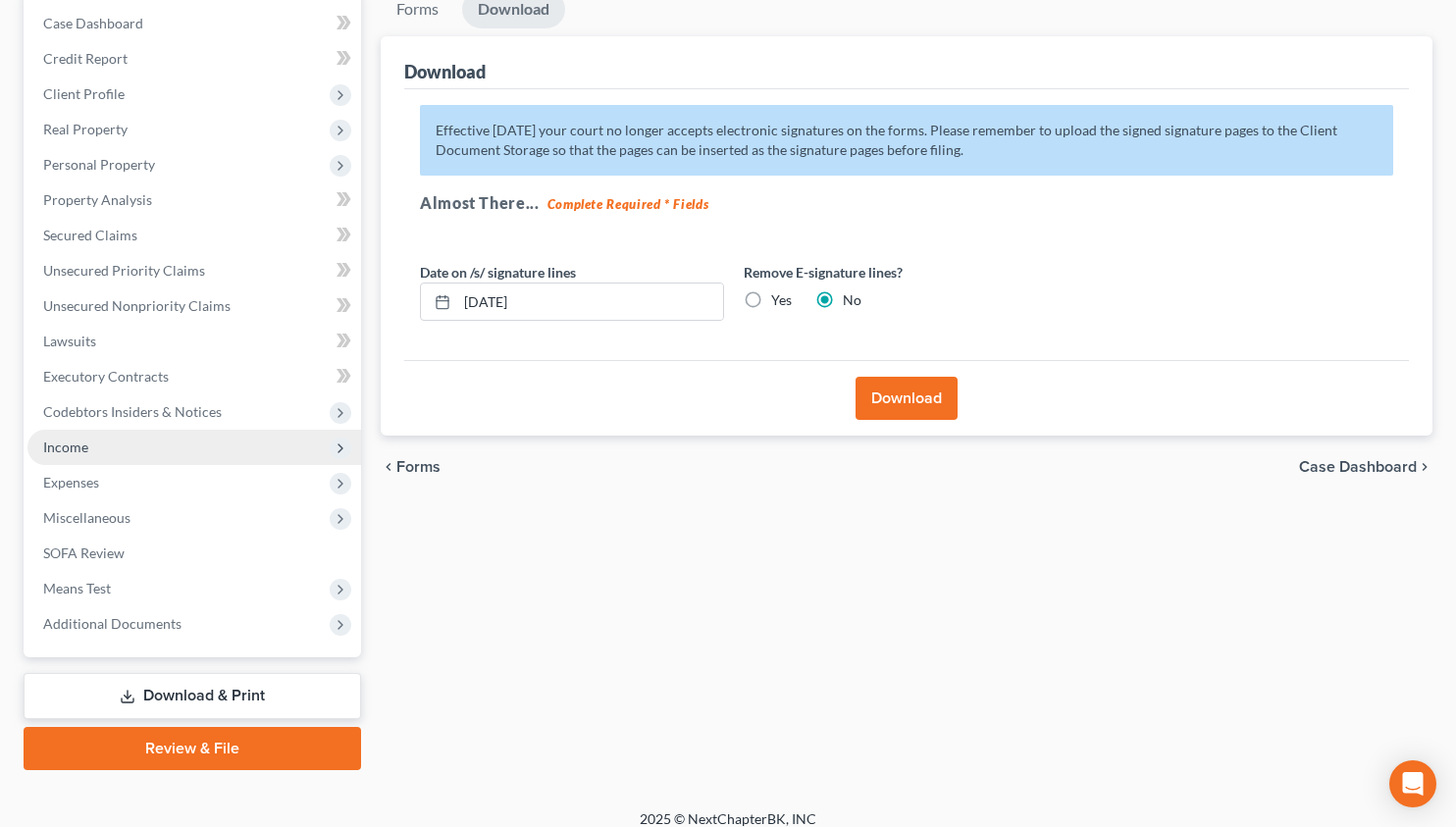
scroll to position [215, 0]
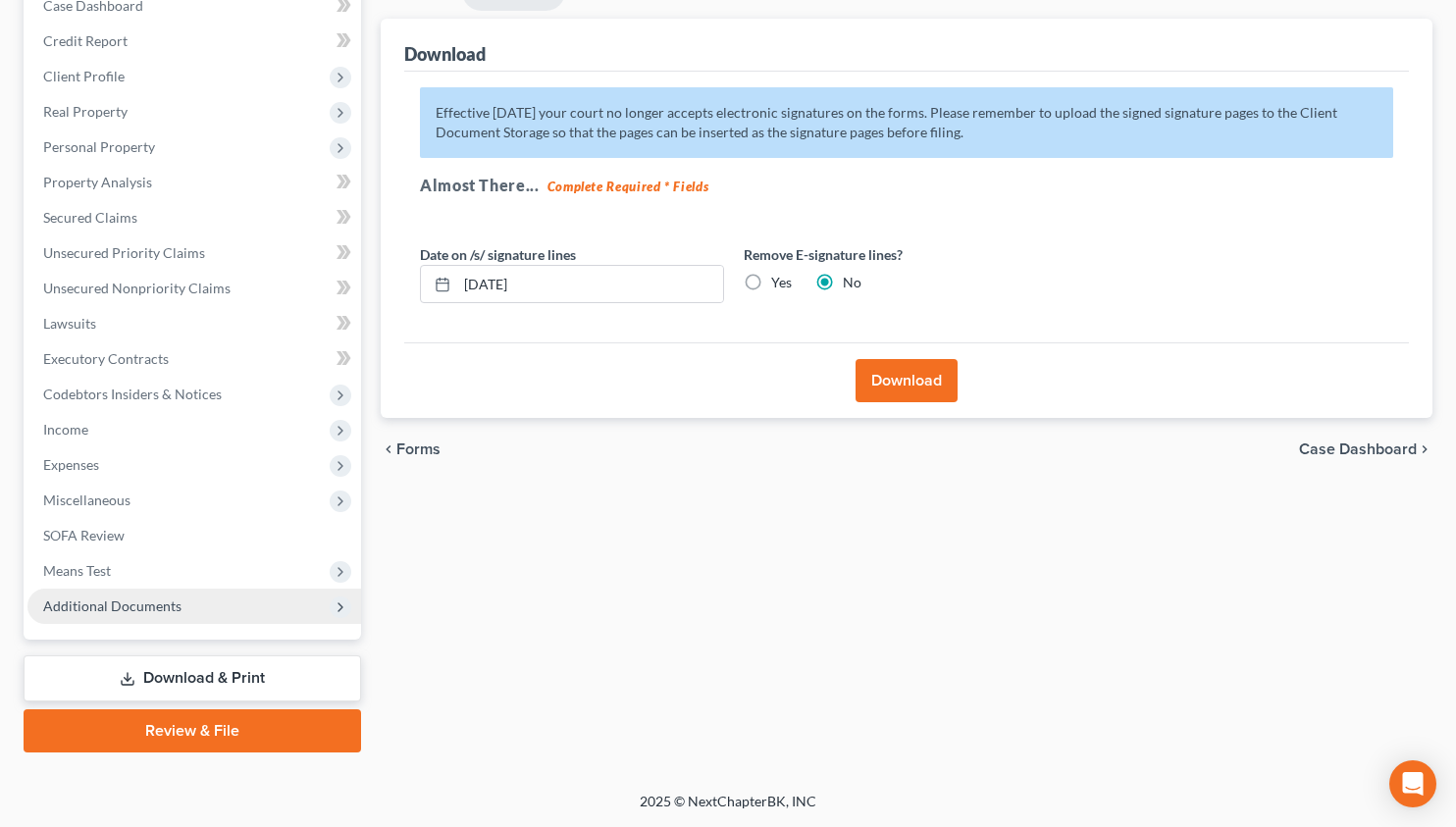
click at [155, 612] on span "Additional Documents" at bounding box center [113, 606] width 138 height 17
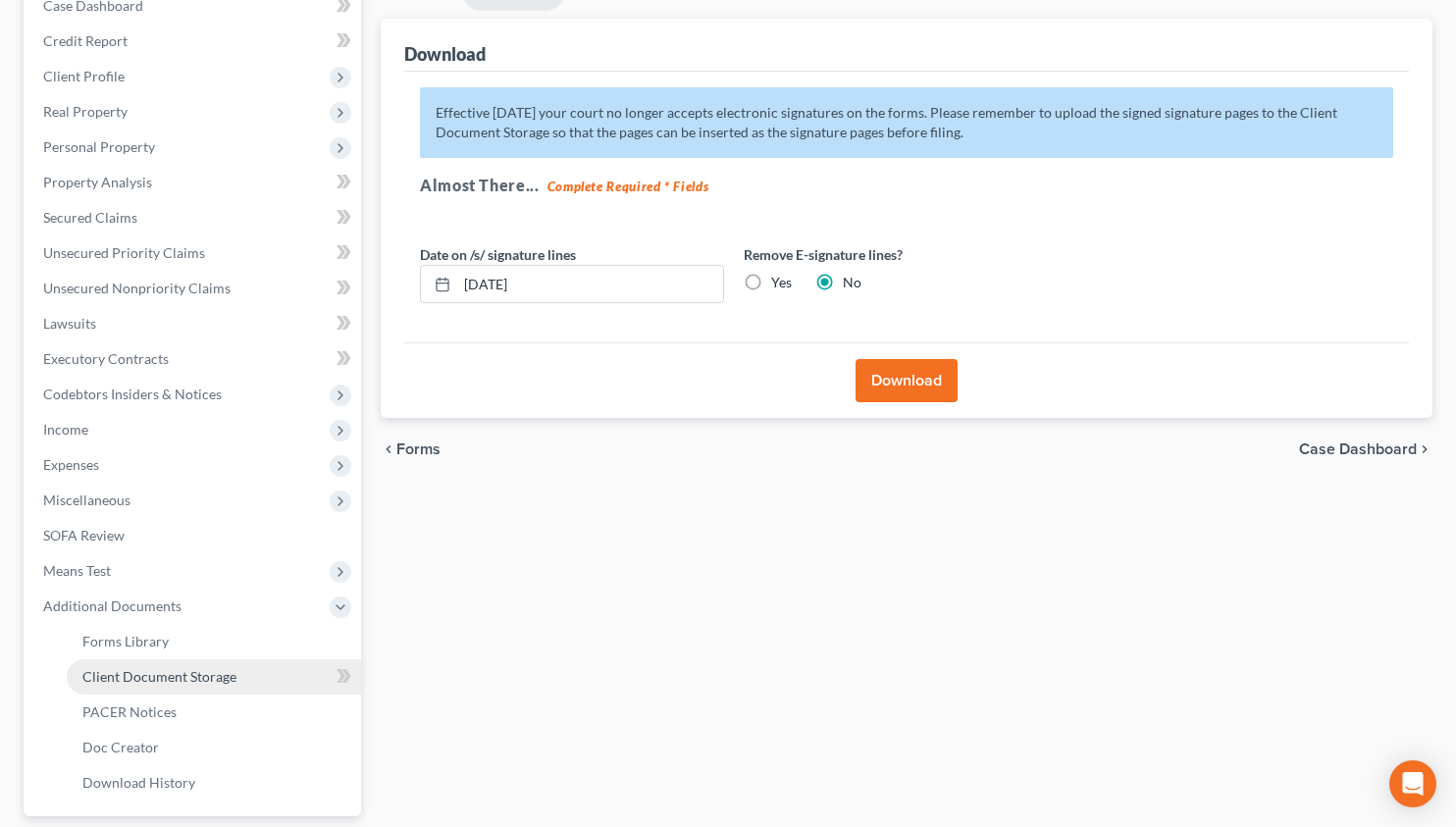
click at [167, 680] on span "Client Document Storage" at bounding box center [159, 676] width 154 height 17
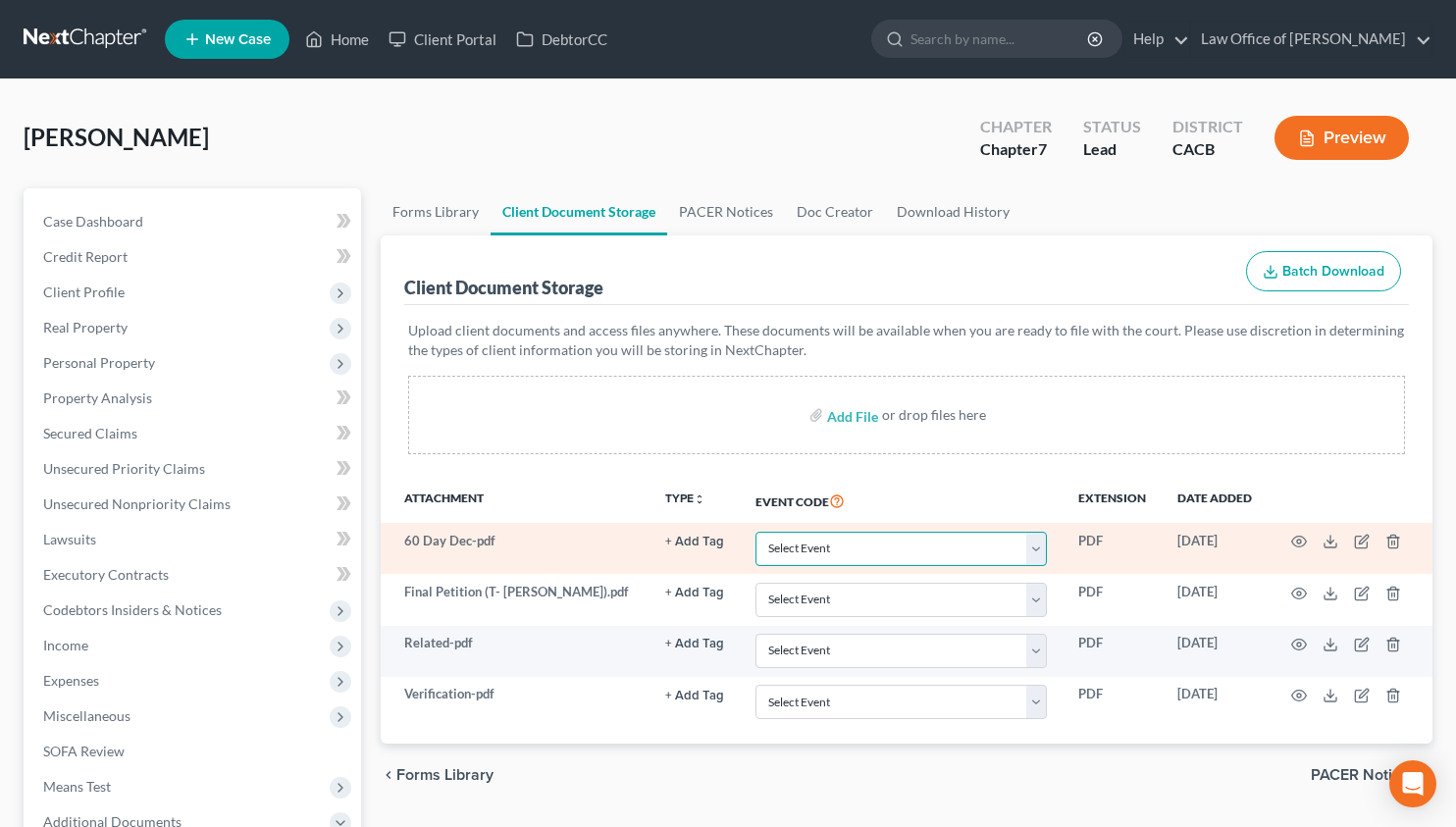
click at [789, 546] on select "Select Event Amended Chapter 11 Plan Amended Chapter 11 Small Business Plan Ame…" at bounding box center [901, 548] width 291 height 35
select select "30"
click at [756, 532] on select "Select Event Amended Chapter 11 Plan Amended Chapter 11 Small Business Plan Ame…" at bounding box center [901, 548] width 291 height 35
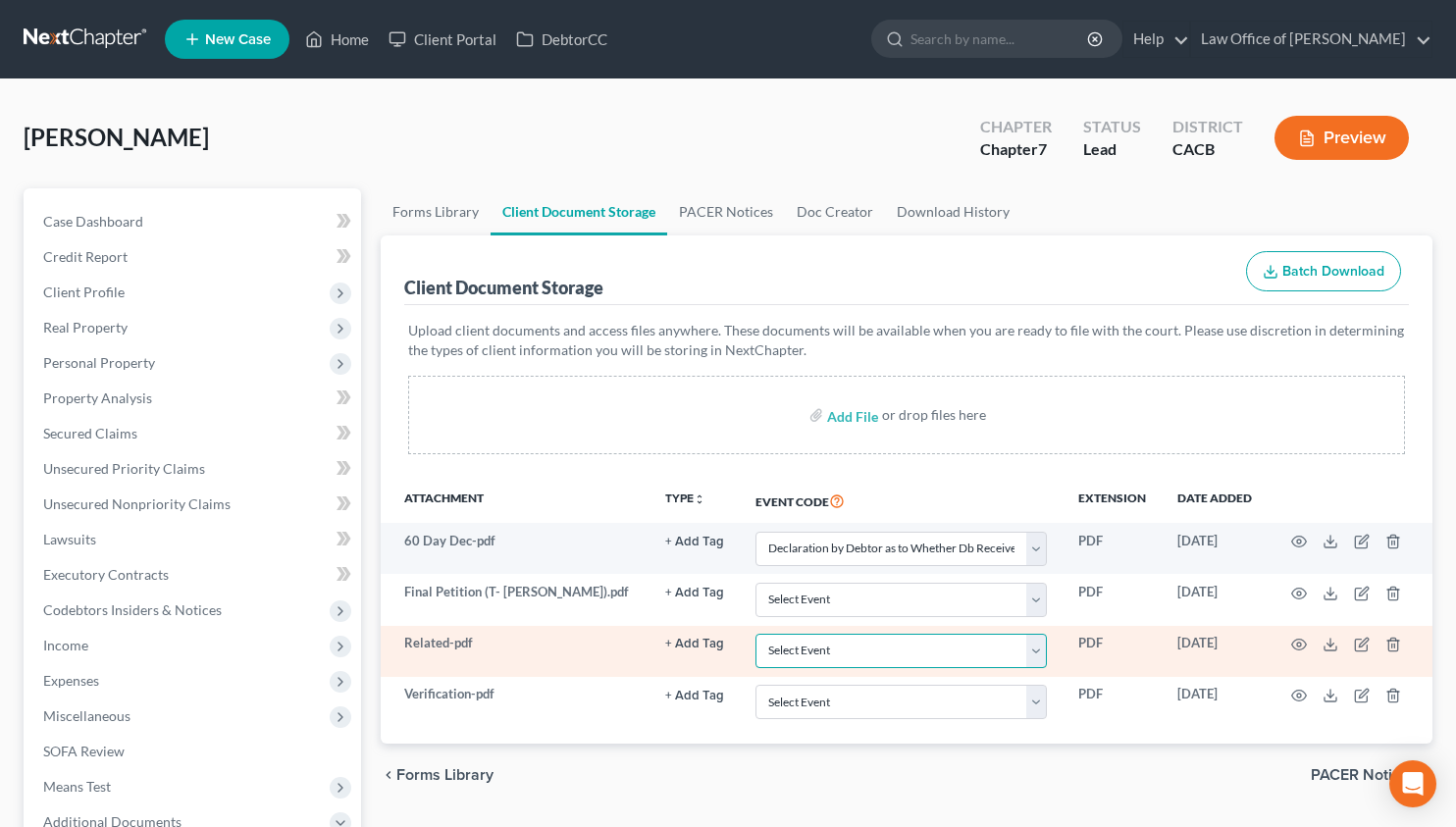
click at [886, 651] on select "Select Event Amended Chapter 11 Plan Amended Chapter 11 Small Business Plan Ame…" at bounding box center [901, 650] width 291 height 35
select select "65"
click at [756, 633] on select "Select Event Amended Chapter 11 Plan Amended Chapter 11 Small Business Plan Ame…" at bounding box center [901, 650] width 291 height 35
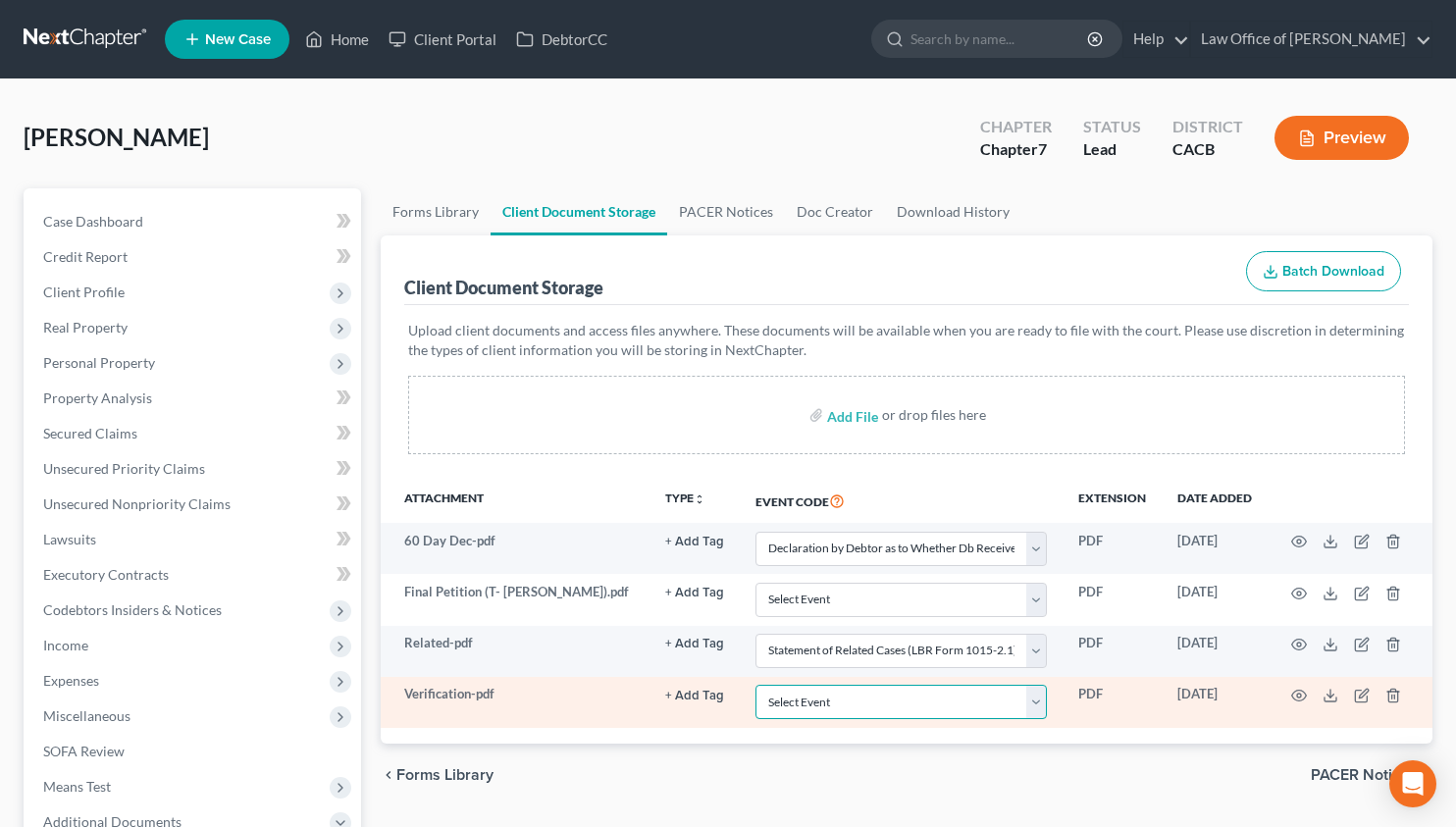
click at [873, 699] on select "Select Event Amended Chapter 11 Plan Amended Chapter 11 Small Business Plan Ame…" at bounding box center [901, 702] width 291 height 35
select select "72"
click at [756, 685] on select "Select Event Amended Chapter 11 Plan Amended Chapter 11 Small Business Plan Ame…" at bounding box center [901, 702] width 291 height 35
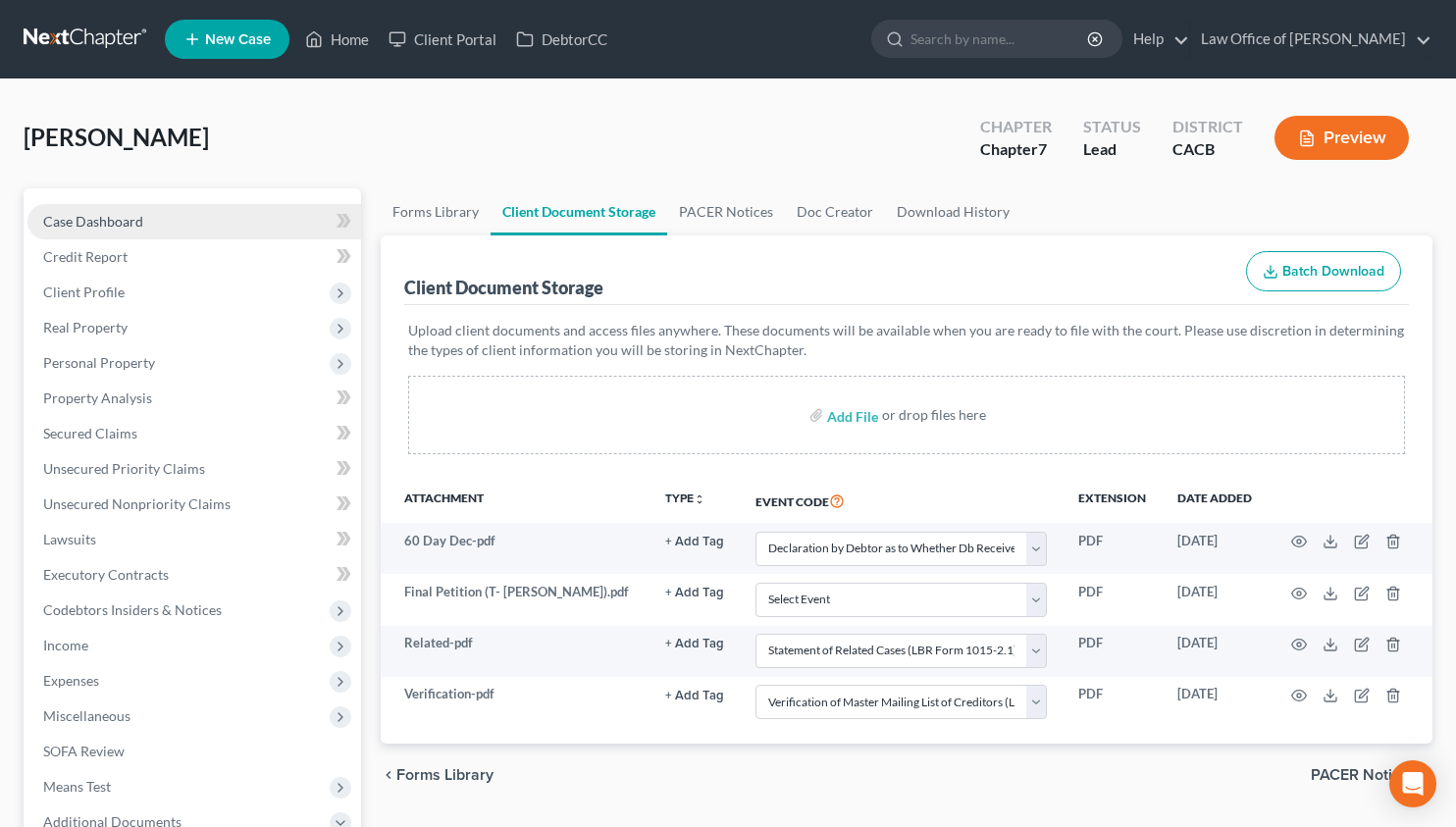
click at [141, 221] on span "Case Dashboard" at bounding box center [93, 220] width 100 height 17
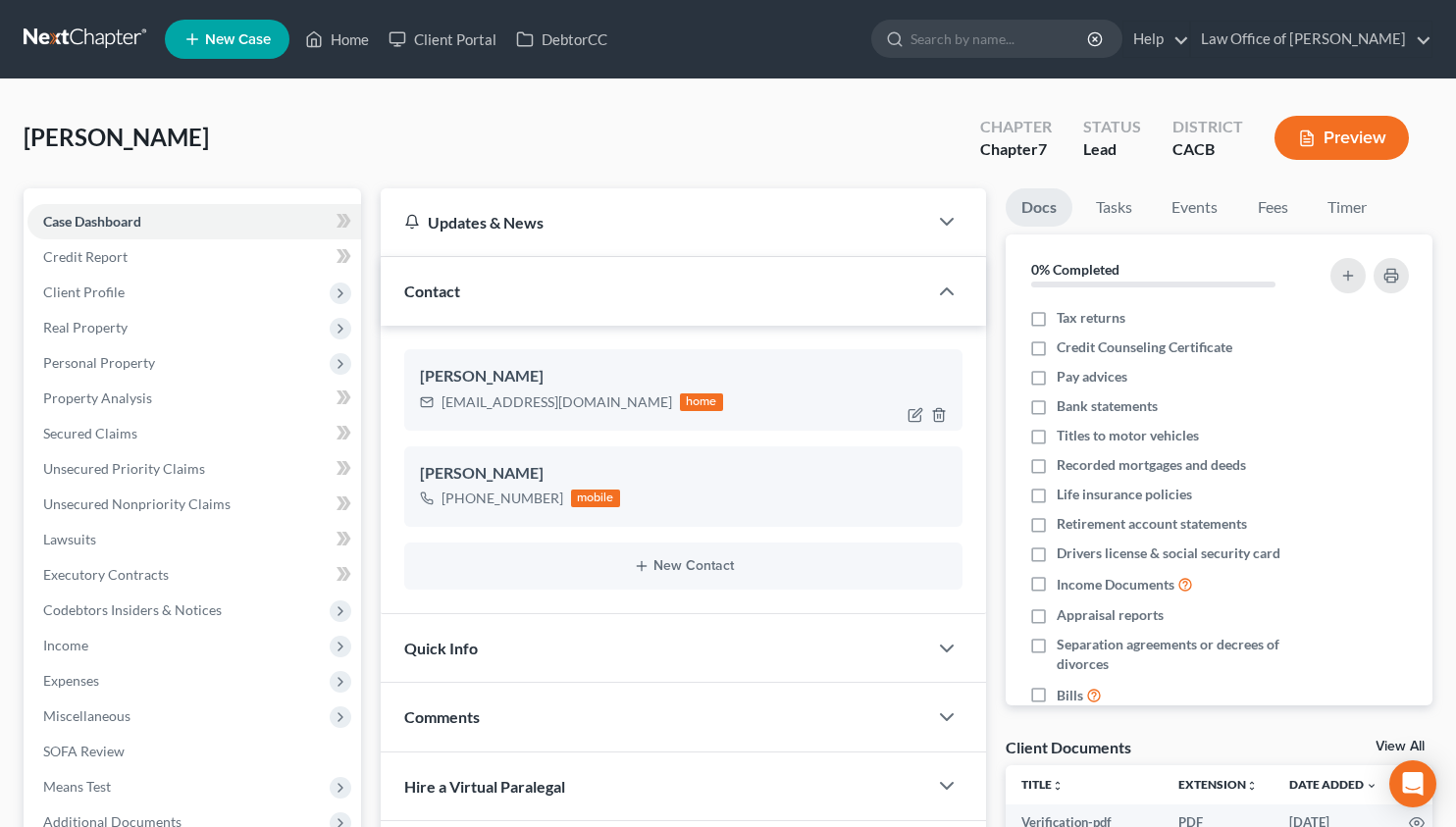
click at [496, 404] on div "Artin.nhg@gmail.com" at bounding box center [556, 402] width 230 height 20
copy div "Artin.nhg@gmail.com"
click at [111, 282] on span "Client Profile" at bounding box center [195, 292] width 334 height 36
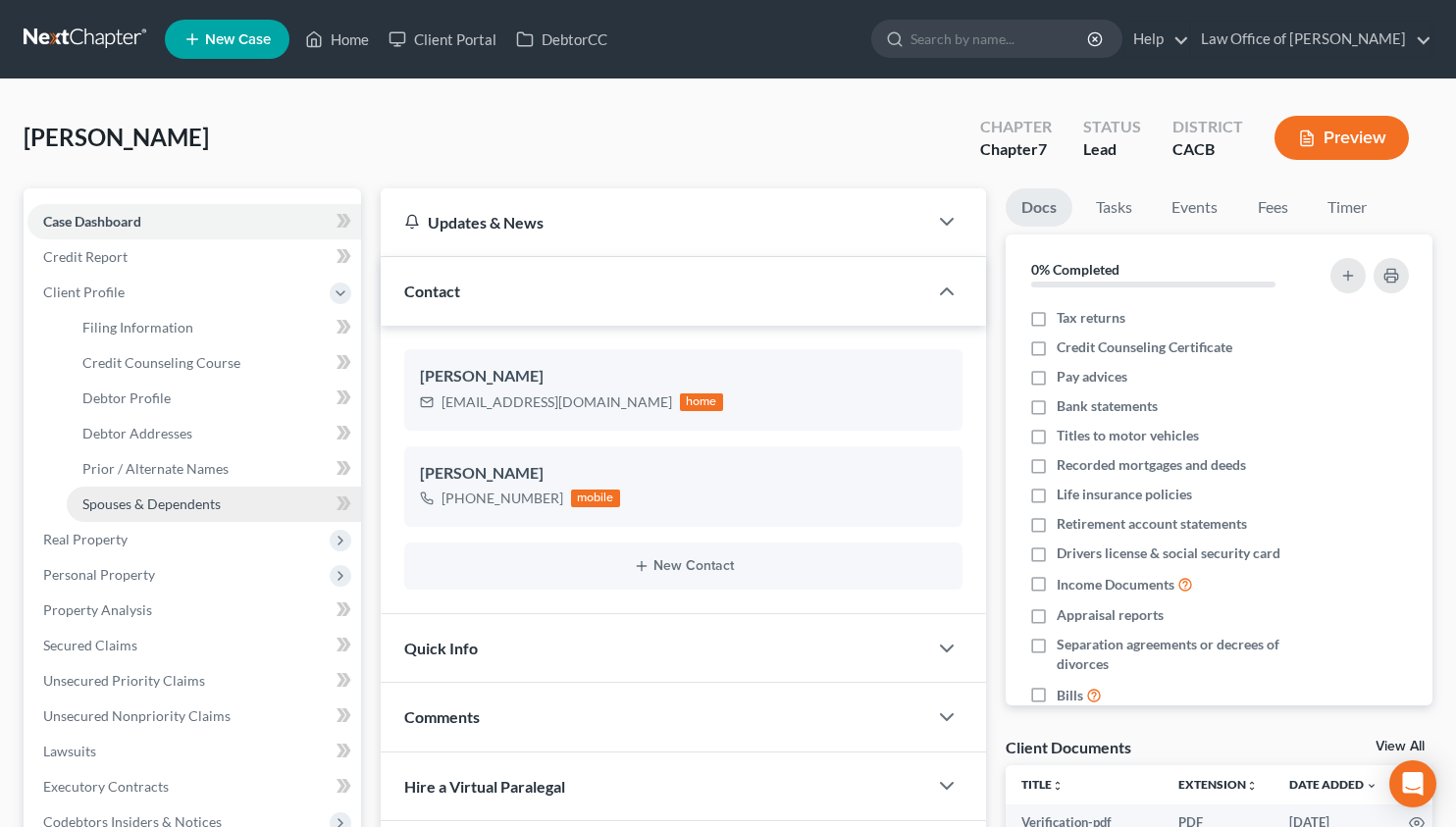
click at [167, 510] on span "Spouses & Dependents" at bounding box center [151, 503] width 138 height 17
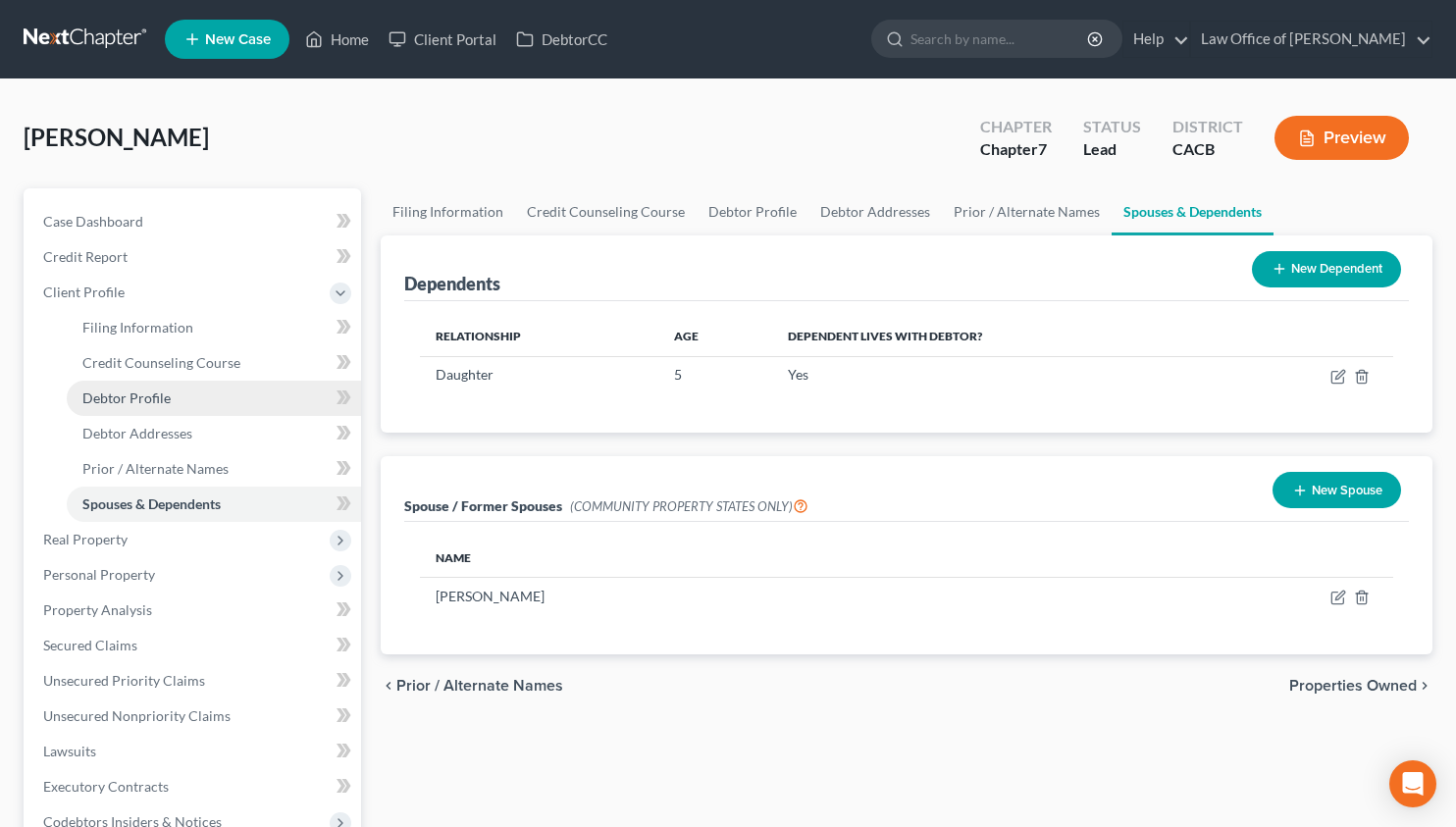
click at [174, 403] on link "Debtor Profile" at bounding box center [214, 398] width 294 height 36
select select "0"
select select "2"
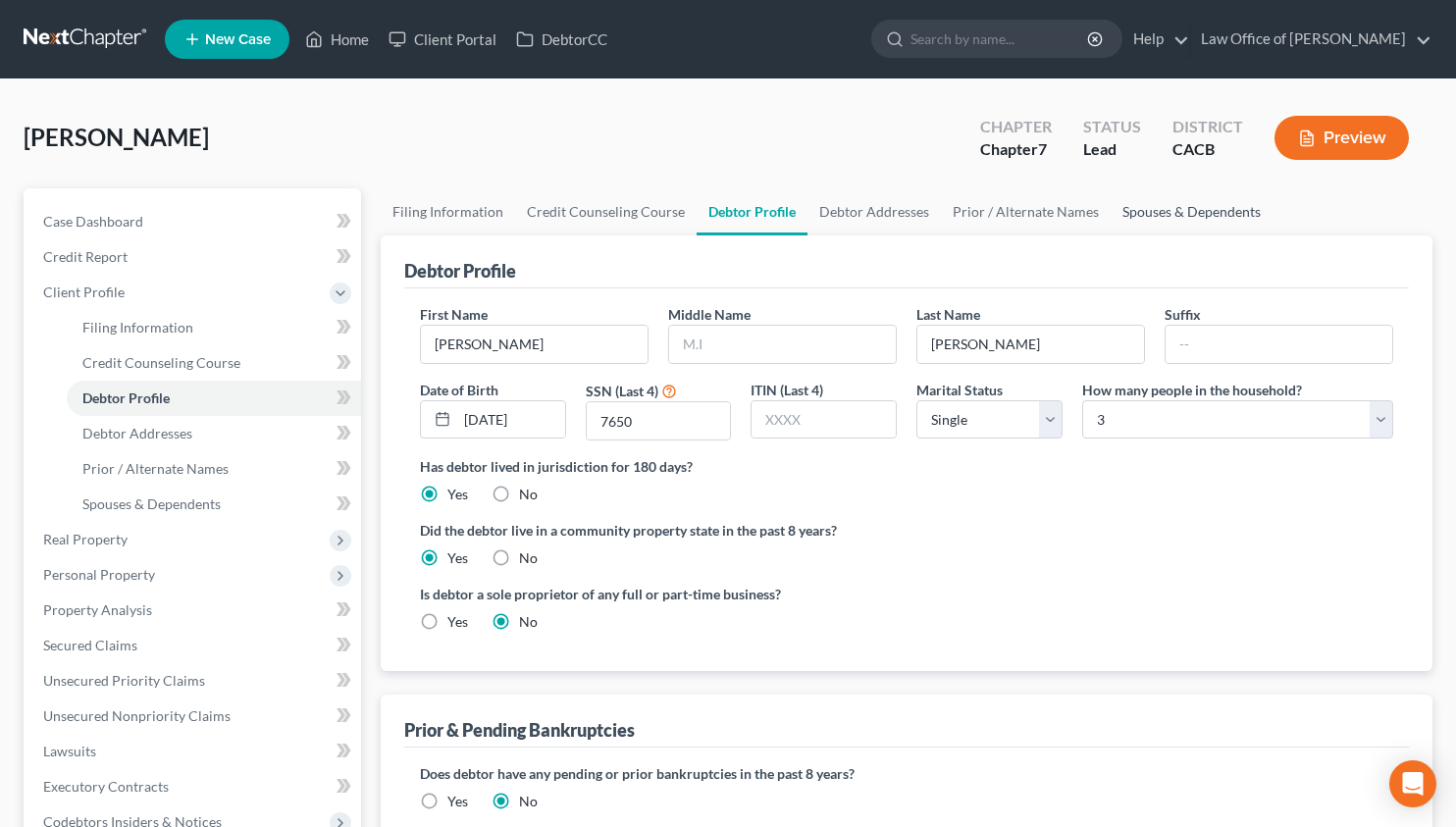
click at [1151, 228] on link "Spouses & Dependents" at bounding box center [1191, 212] width 162 height 47
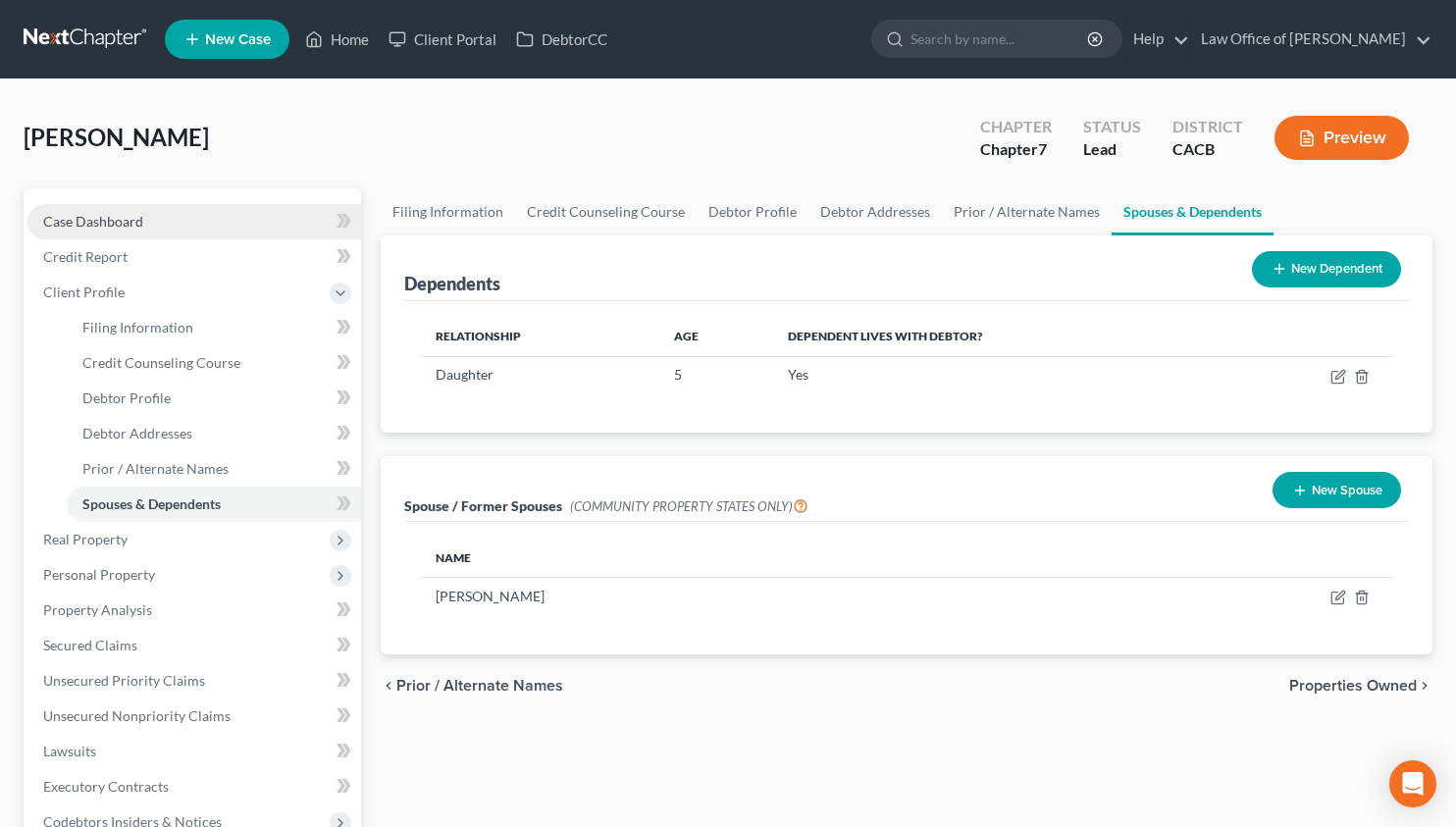
click at [119, 229] on link "Case Dashboard" at bounding box center [195, 222] width 334 height 36
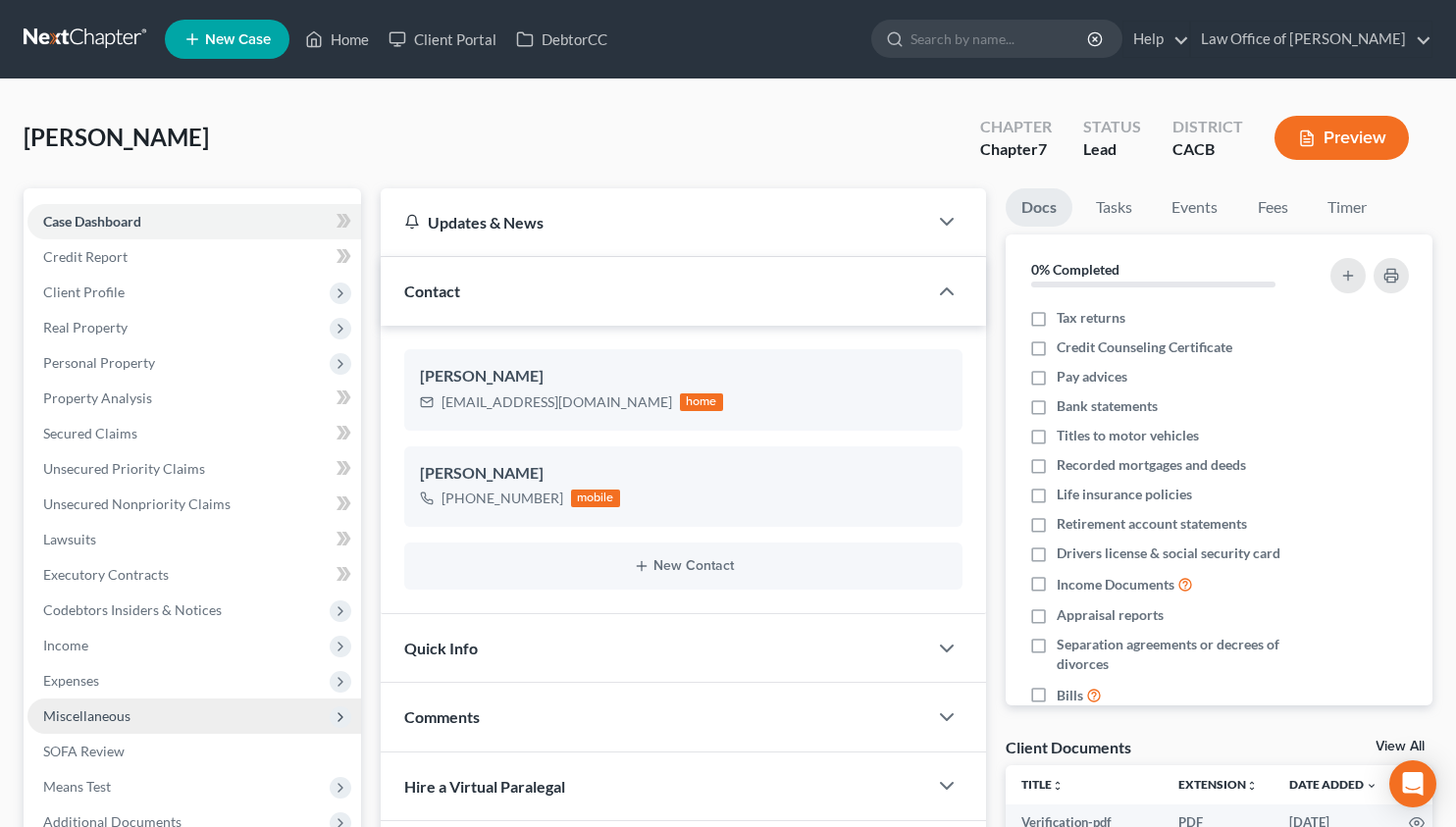
click at [152, 715] on span "Miscellaneous" at bounding box center [195, 716] width 334 height 36
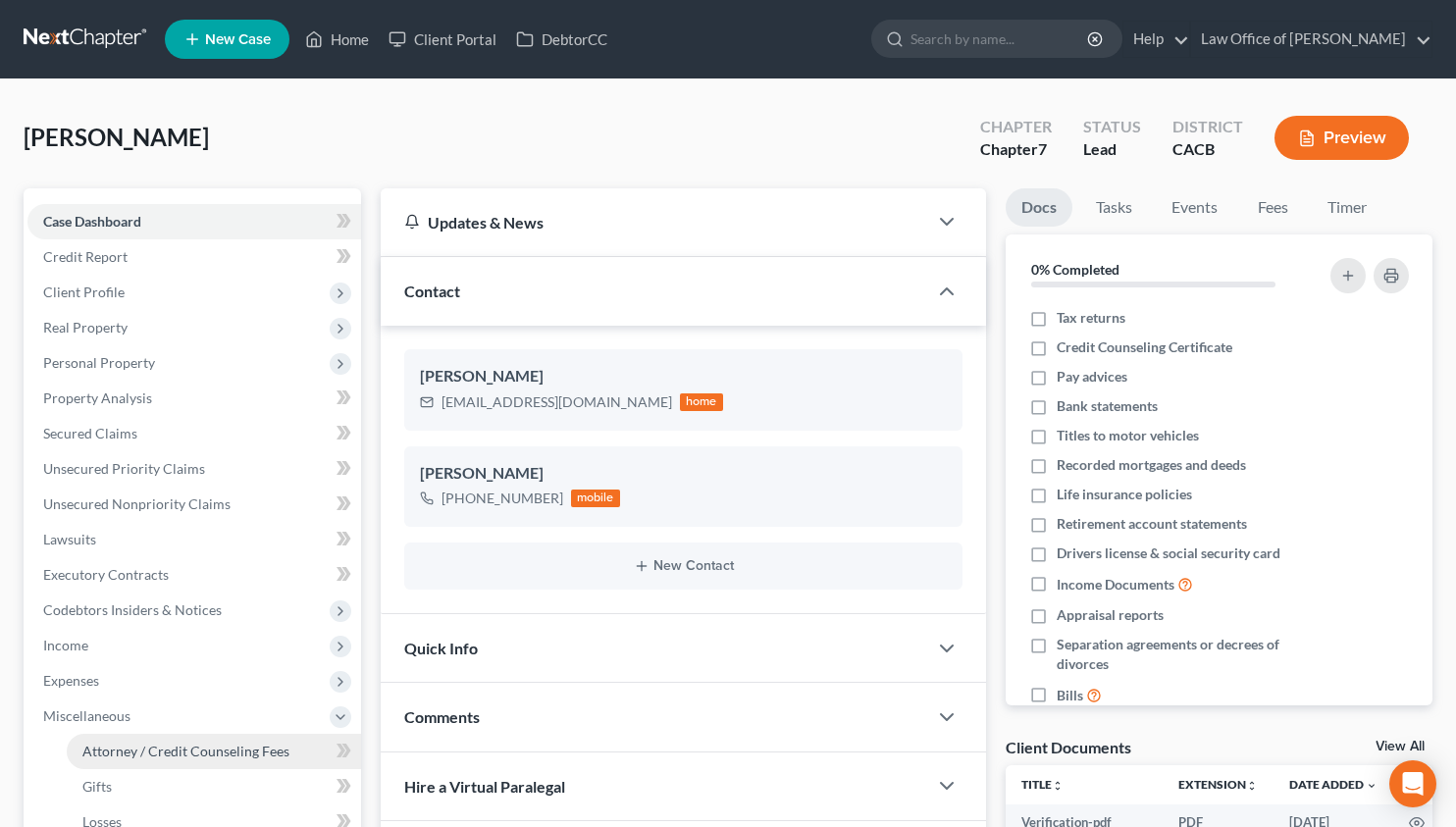
click at [152, 755] on span "Attorney / Credit Counseling Fees" at bounding box center [186, 751] width 207 height 17
select select "0"
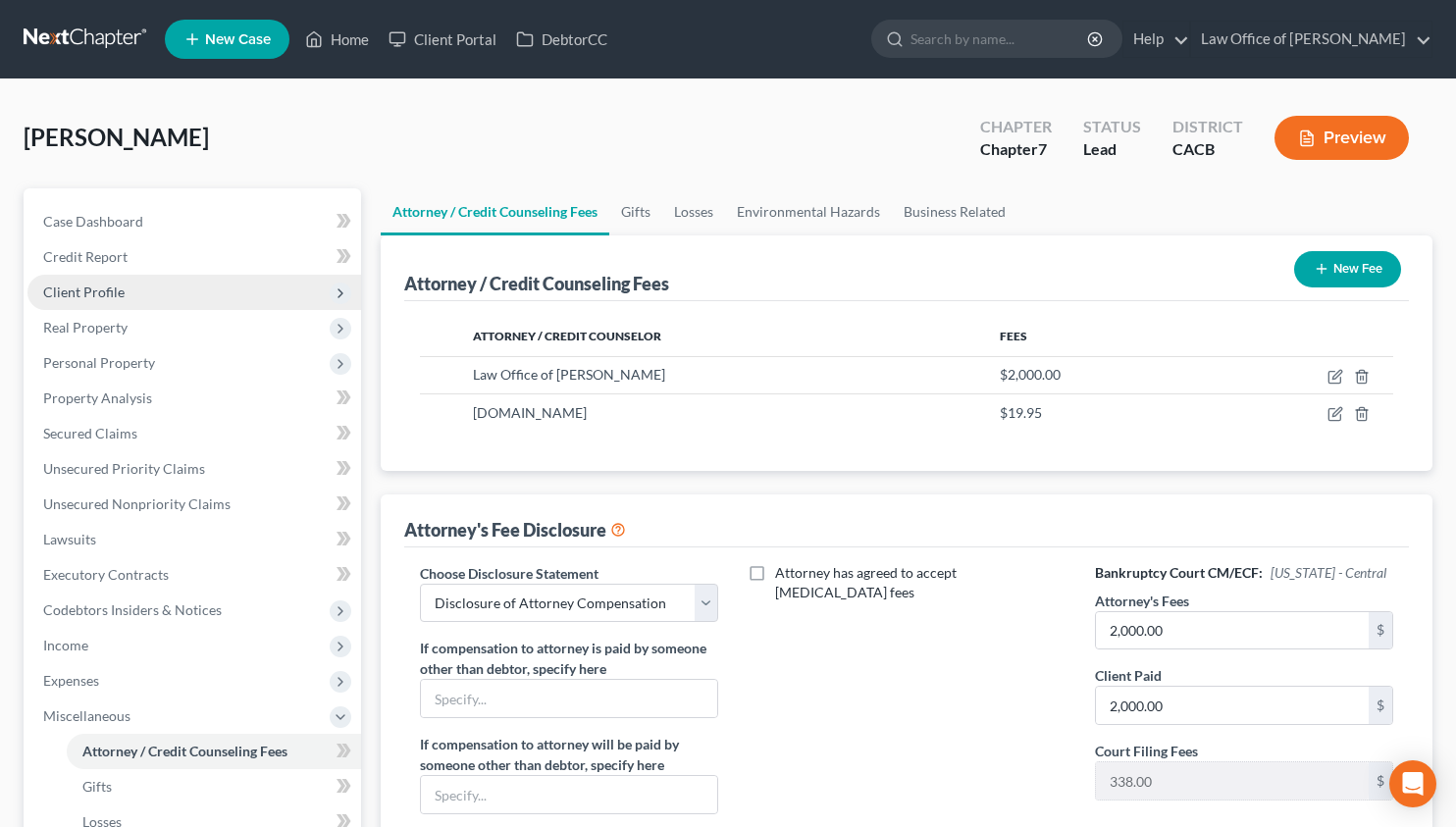
click at [132, 302] on span "Client Profile" at bounding box center [195, 292] width 334 height 36
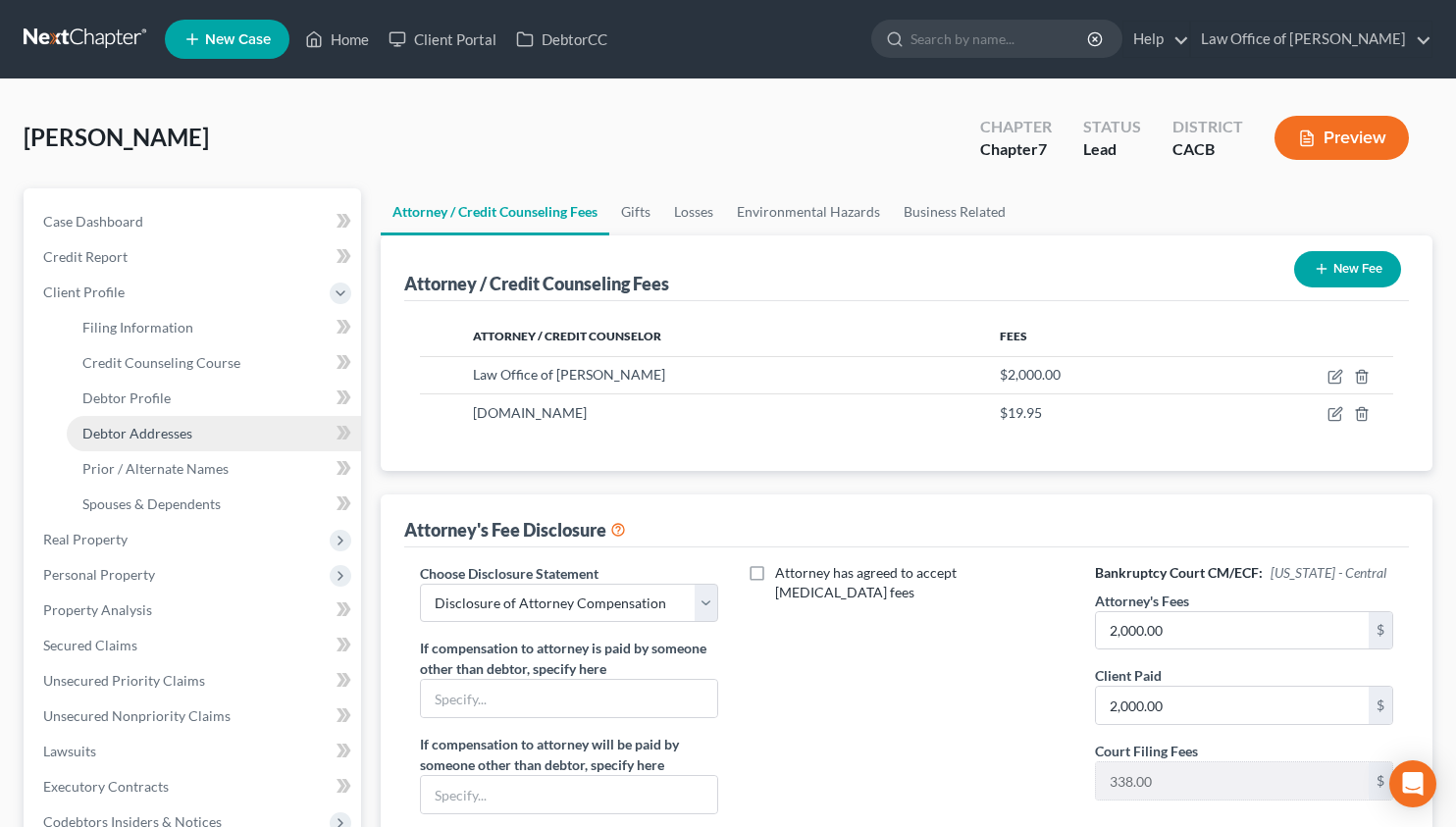
click at [164, 442] on link "Debtor Addresses" at bounding box center [214, 434] width 294 height 36
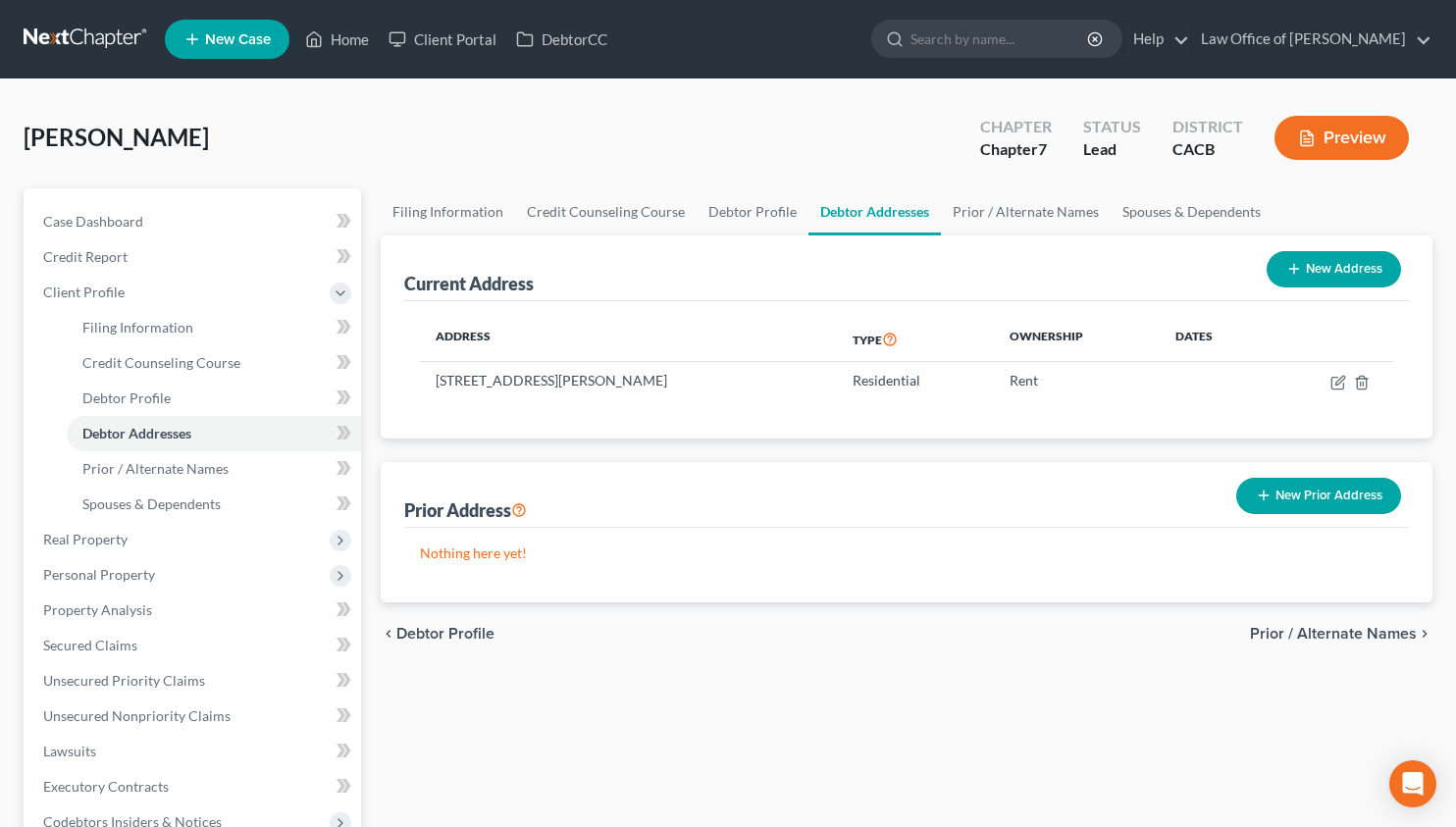
click at [89, 42] on link at bounding box center [86, 40] width 125 height 36
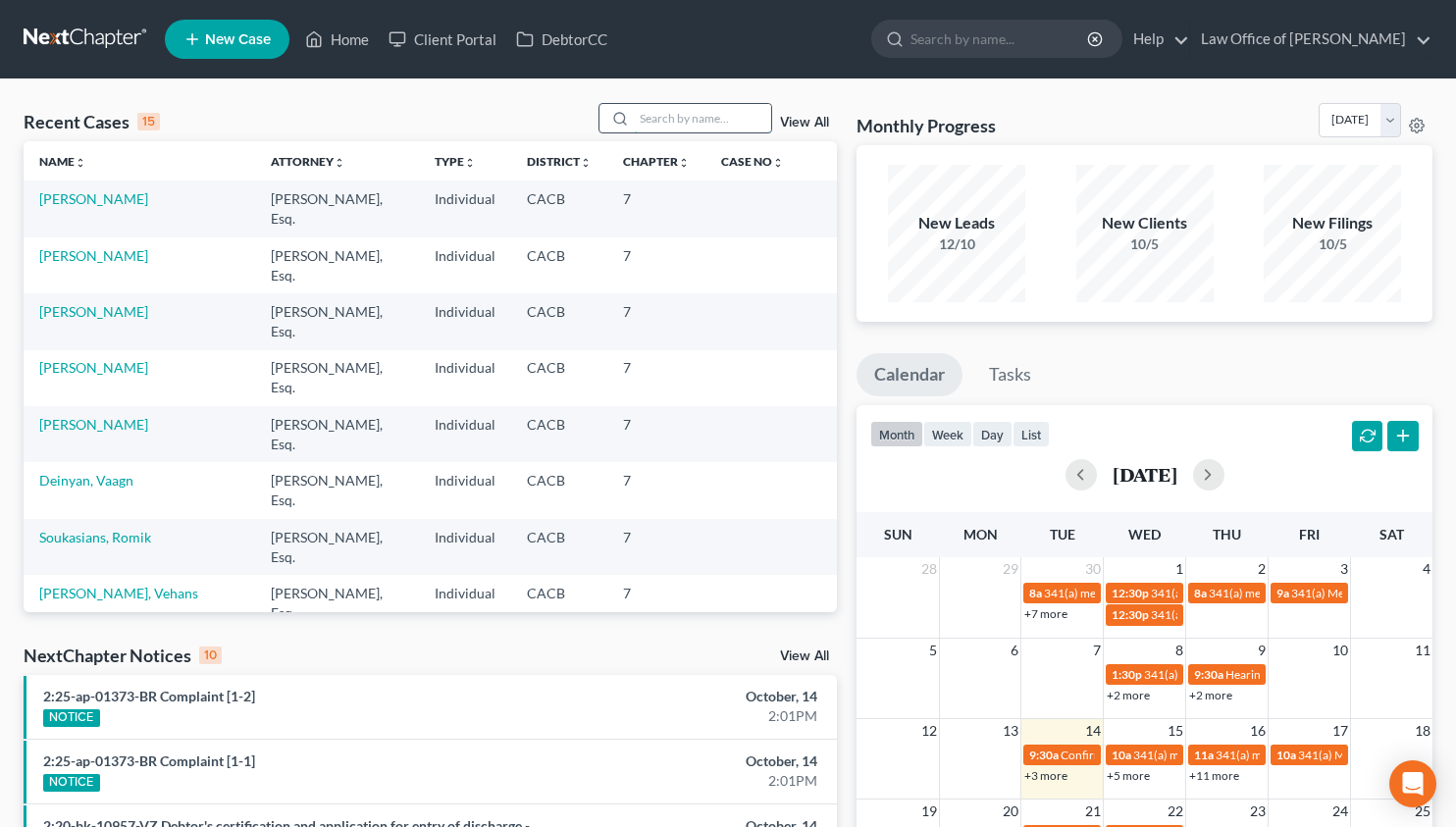
click at [702, 119] on input "search" at bounding box center [701, 118] width 137 height 29
type input "vehans"
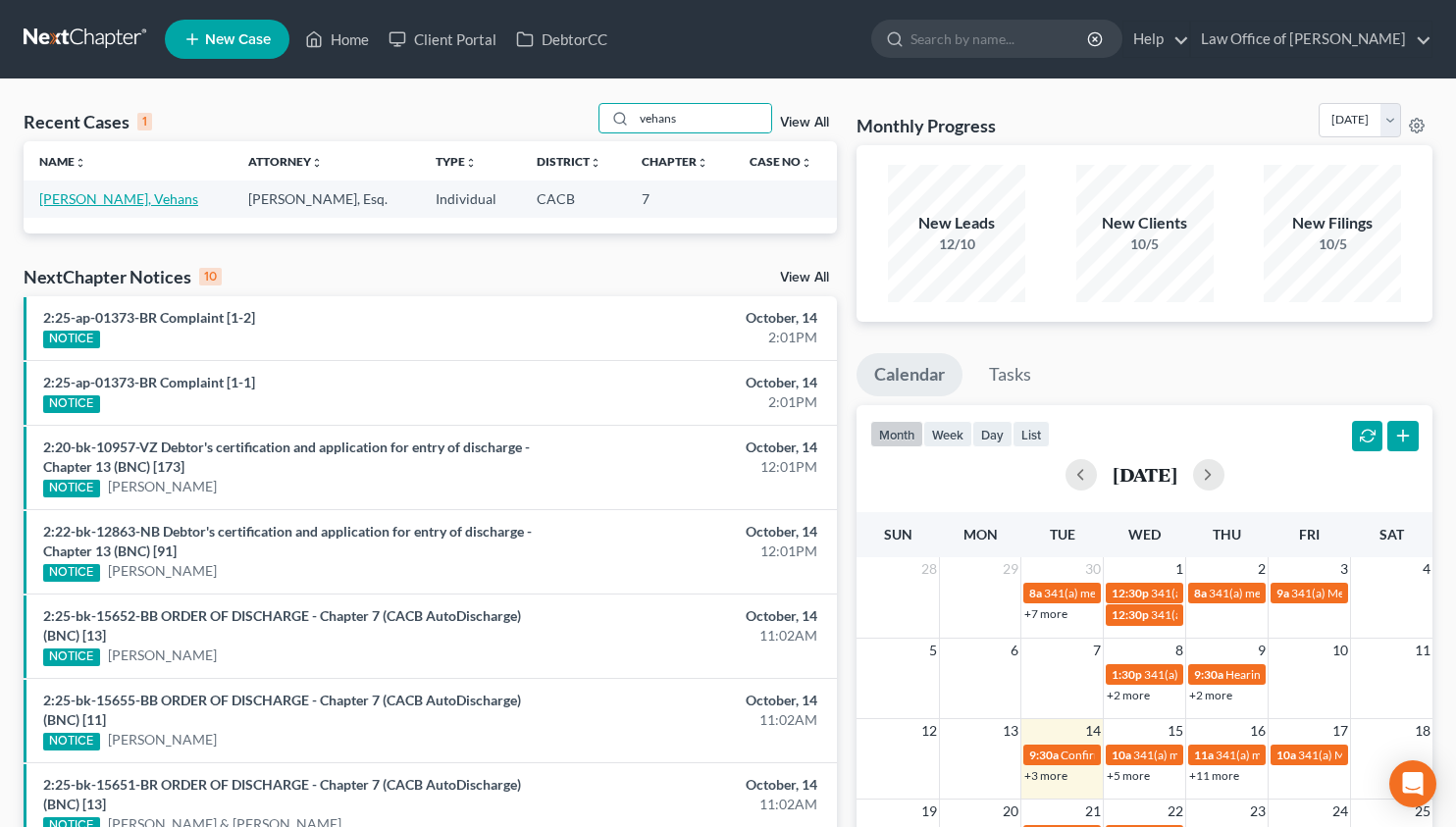
click at [113, 203] on link "[PERSON_NAME], Vehans" at bounding box center [119, 199] width 159 height 17
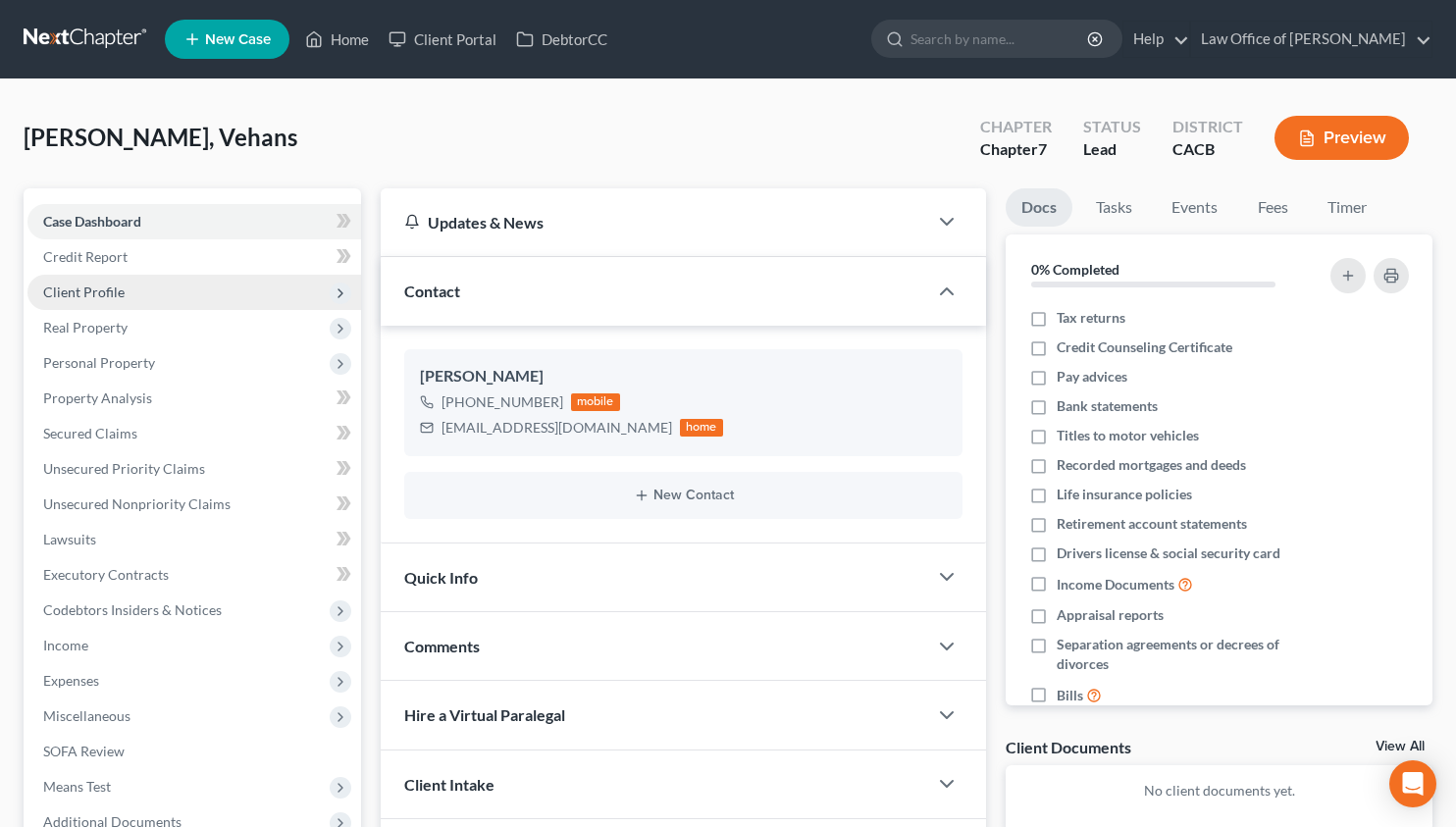
click at [145, 297] on span "Client Profile" at bounding box center [195, 292] width 334 height 36
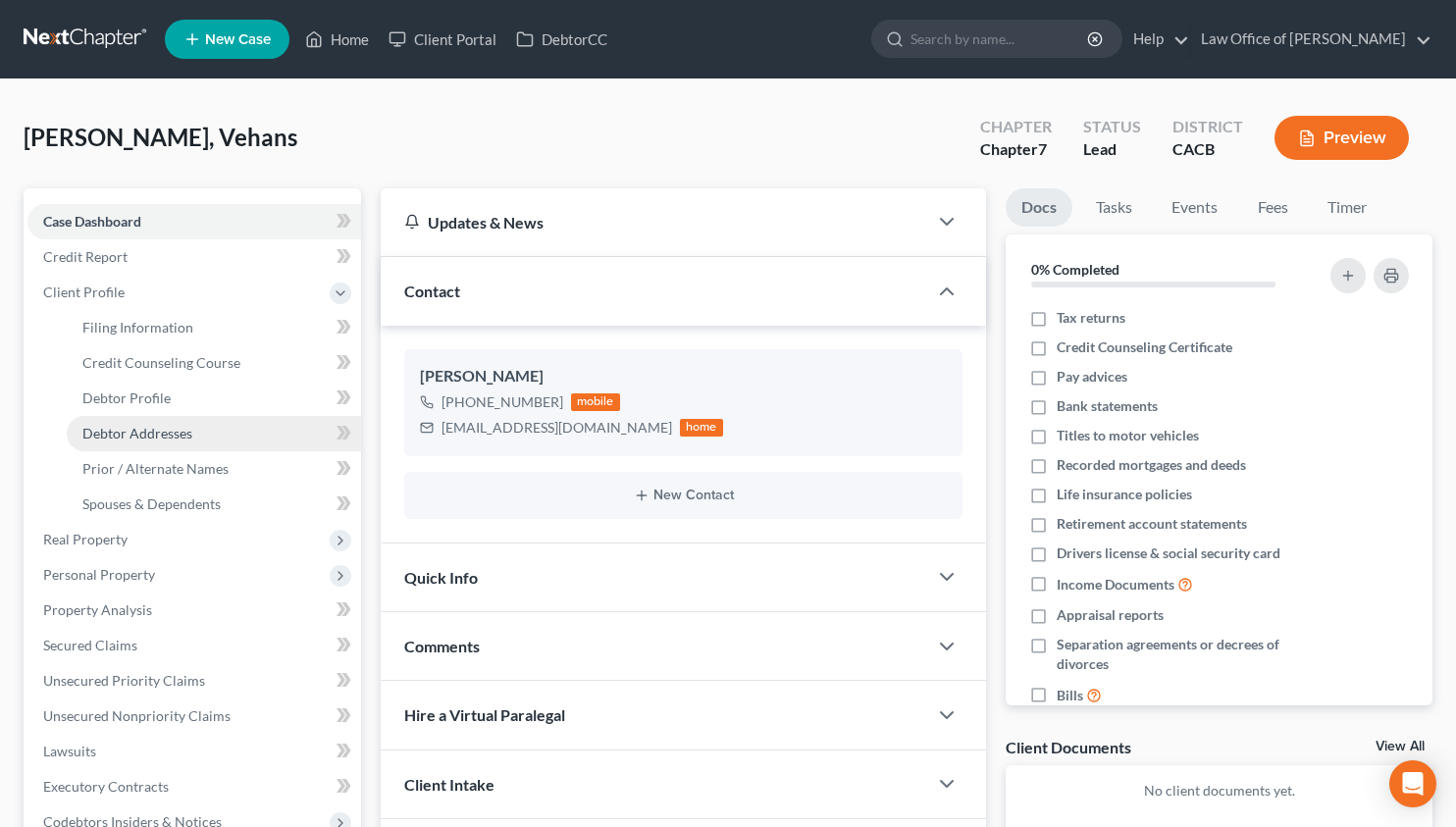
click at [183, 437] on span "Debtor Addresses" at bounding box center [136, 433] width 110 height 17
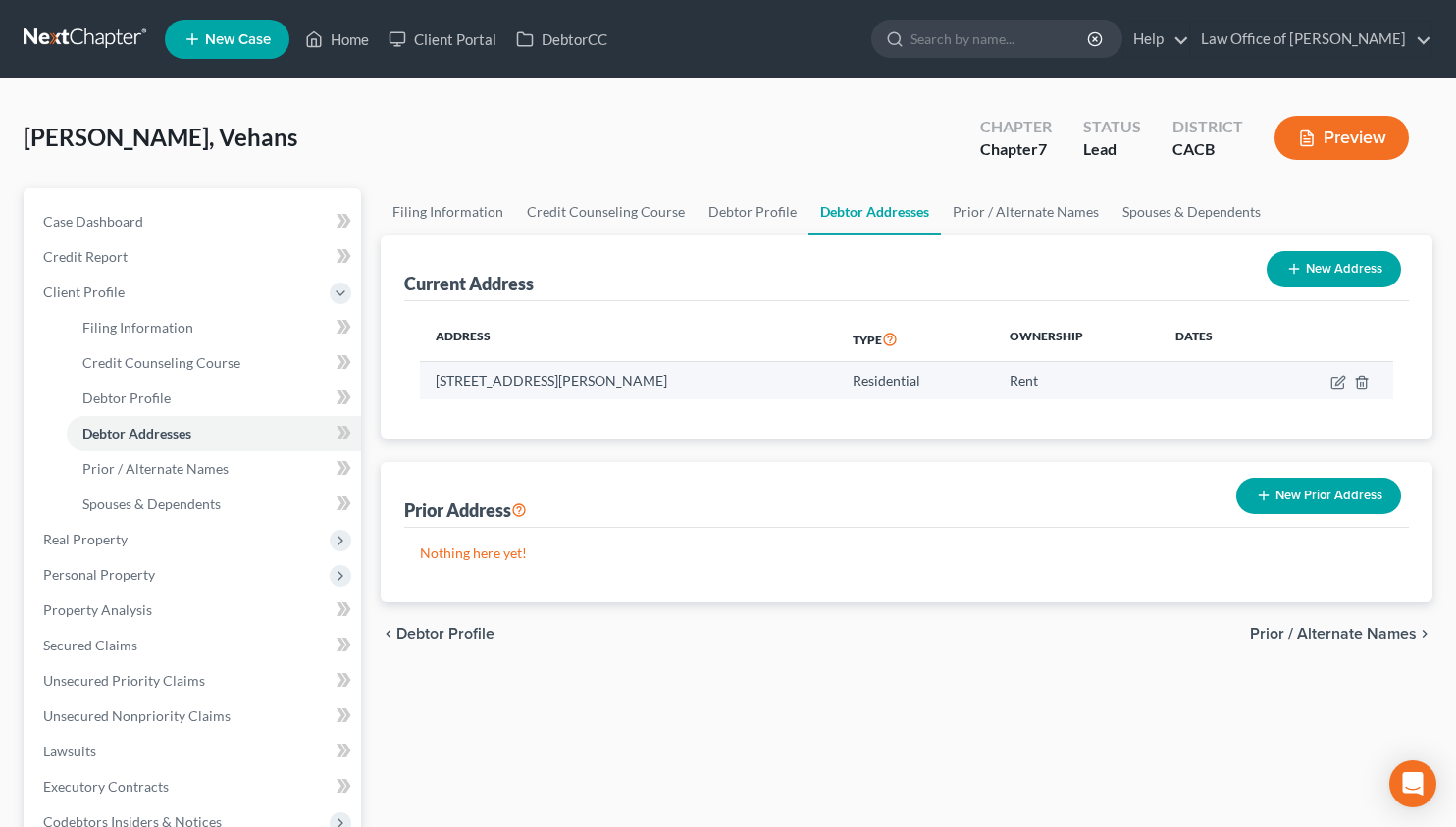
drag, startPoint x: 688, startPoint y: 378, endPoint x: 642, endPoint y: 385, distance: 46.5
click at [642, 385] on td "10301 Arminta St., Sun Valley, CA 91352" at bounding box center [628, 380] width 417 height 38
copy td "91352"
click at [1136, 204] on link "Spouses & Dependents" at bounding box center [1191, 212] width 162 height 47
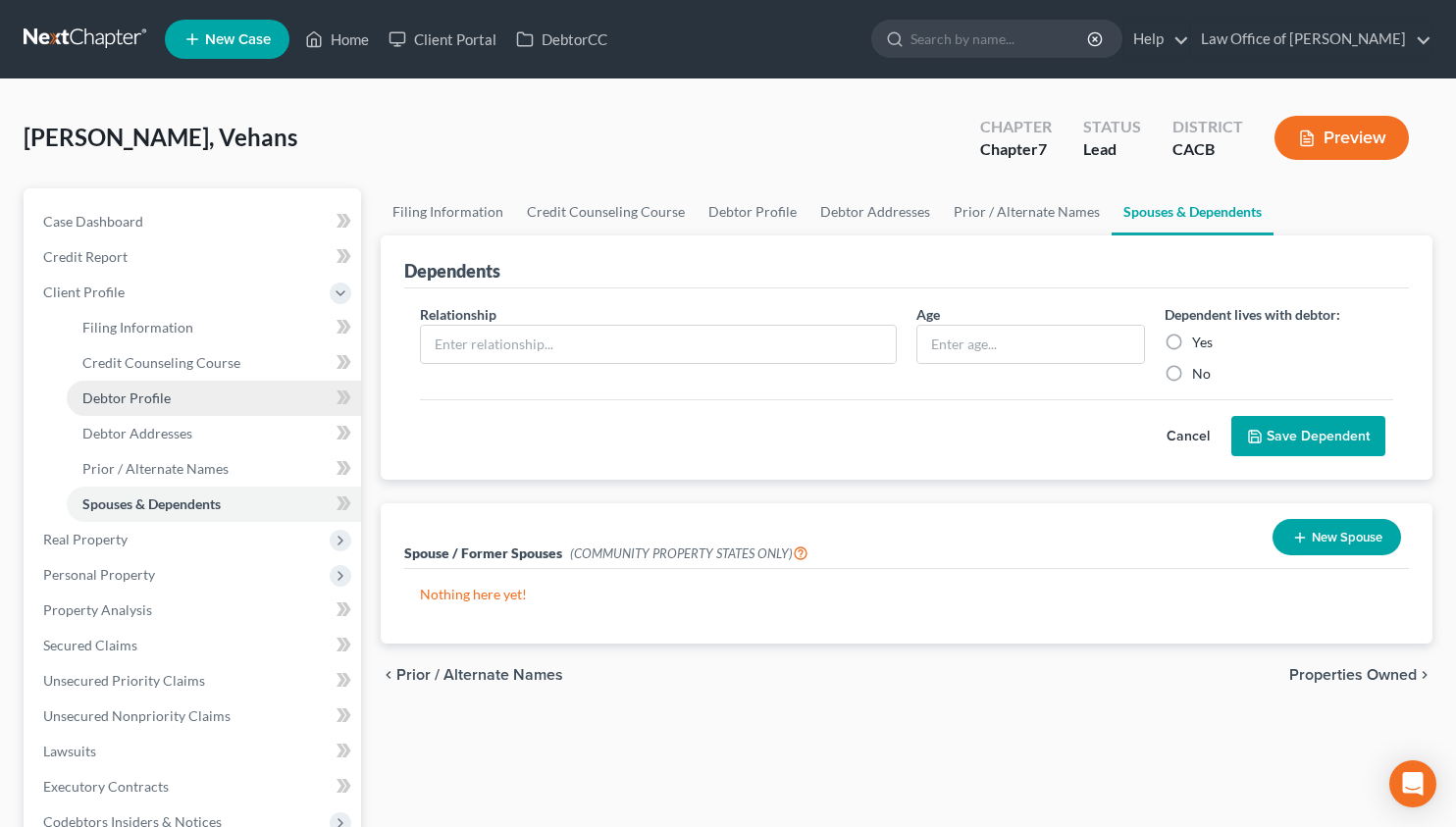
click at [111, 399] on span "Debtor Profile" at bounding box center [125, 397] width 88 height 17
select select "0"
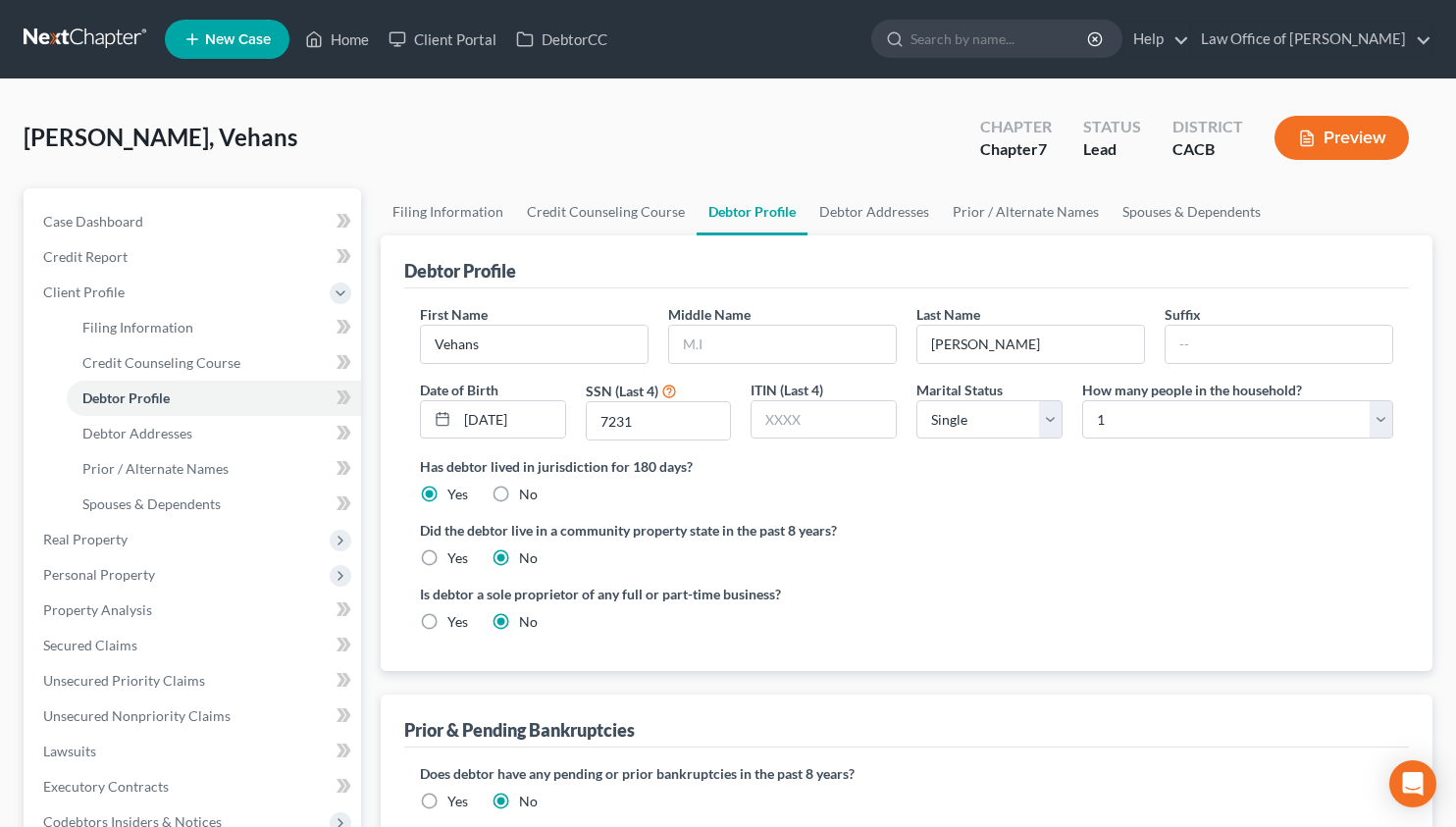
click at [447, 560] on label "Yes" at bounding box center [457, 558] width 21 height 20
click at [455, 560] on input "Yes" at bounding box center [461, 554] width 13 height 13
radio input "true"
radio input "false"
click at [121, 220] on span "Case Dashboard" at bounding box center [93, 220] width 100 height 17
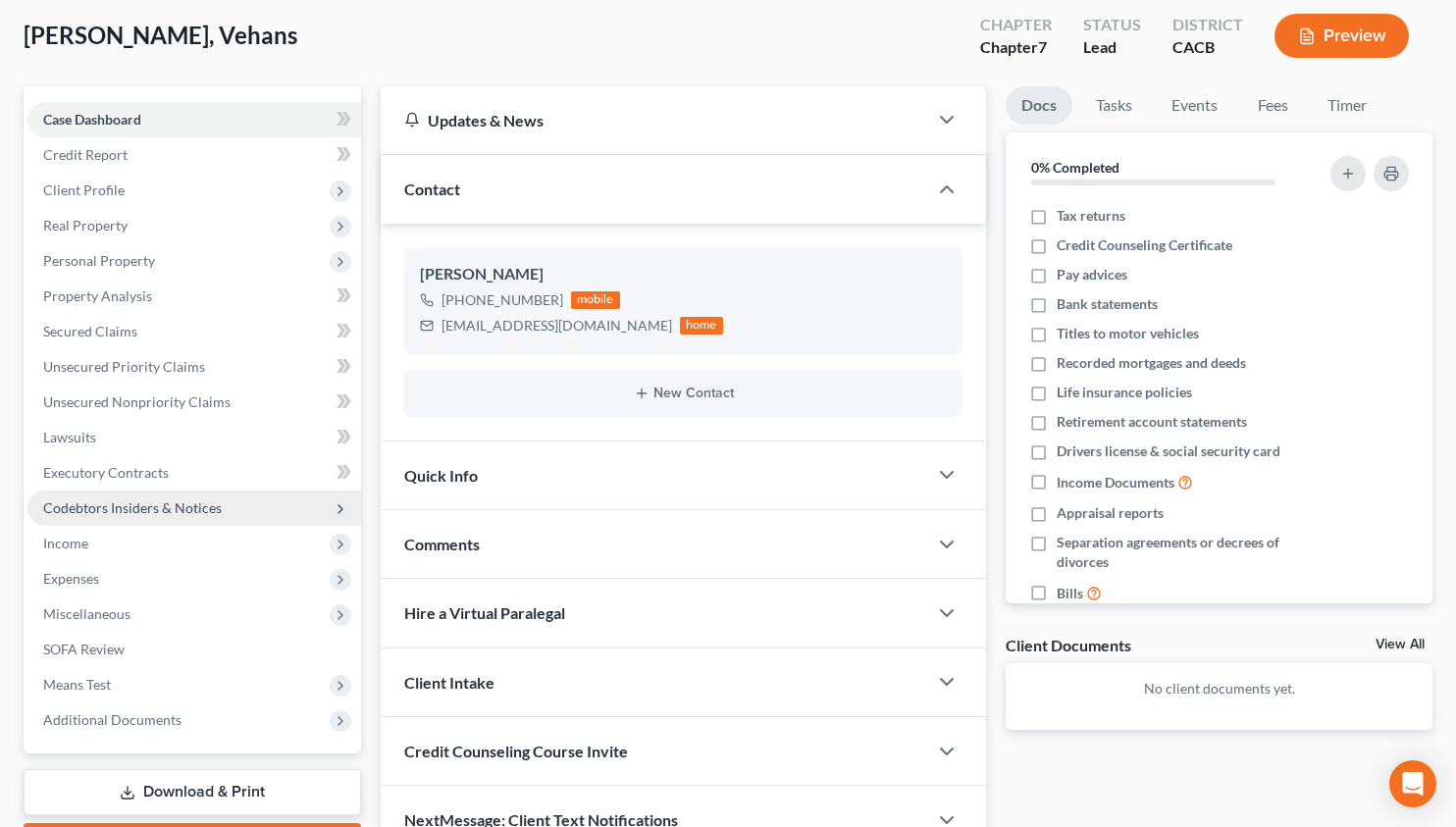
scroll to position [215, 0]
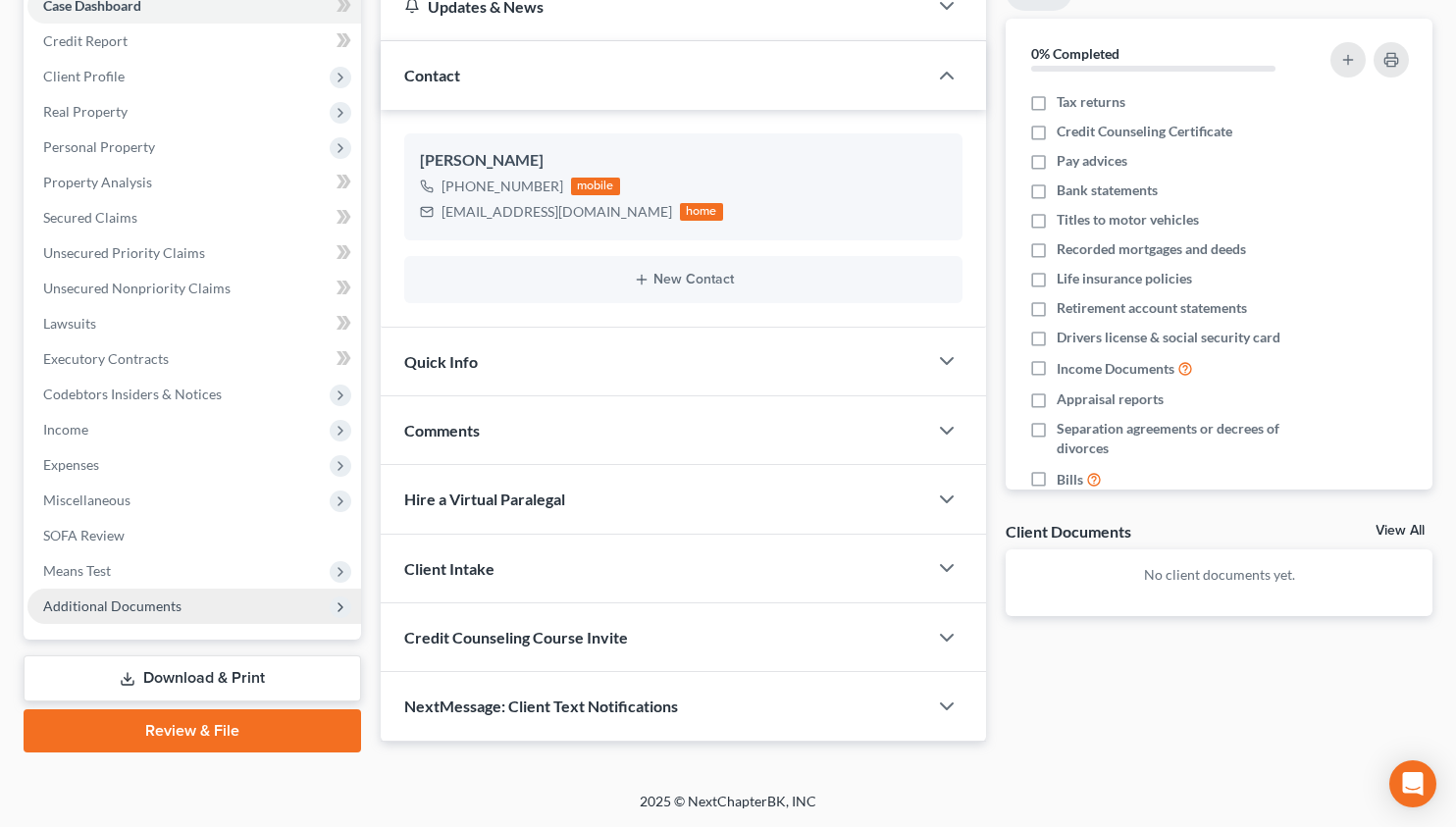
click at [184, 598] on span "Additional Documents" at bounding box center [195, 607] width 334 height 36
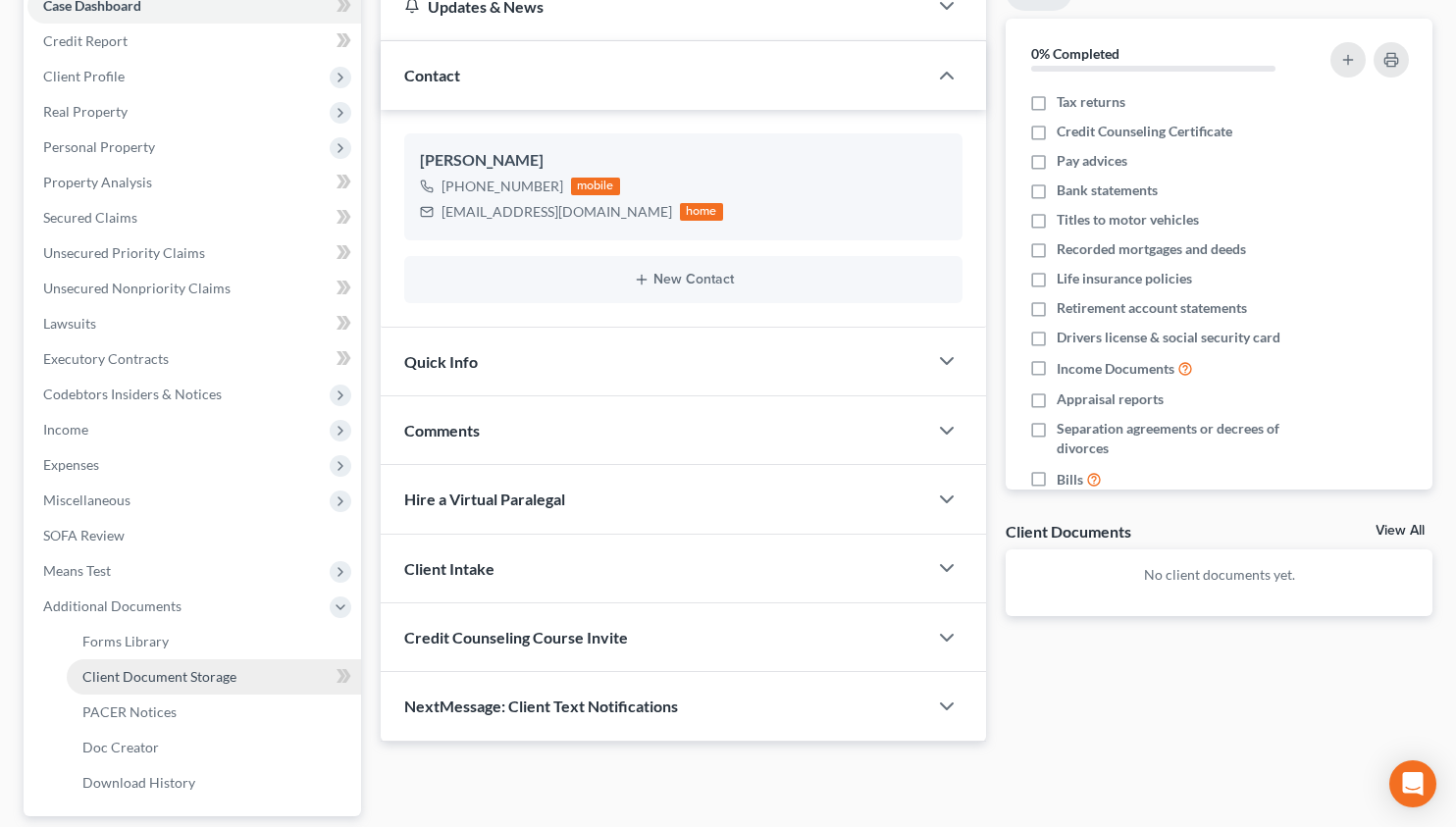
click at [187, 672] on span "Client Document Storage" at bounding box center [159, 676] width 154 height 17
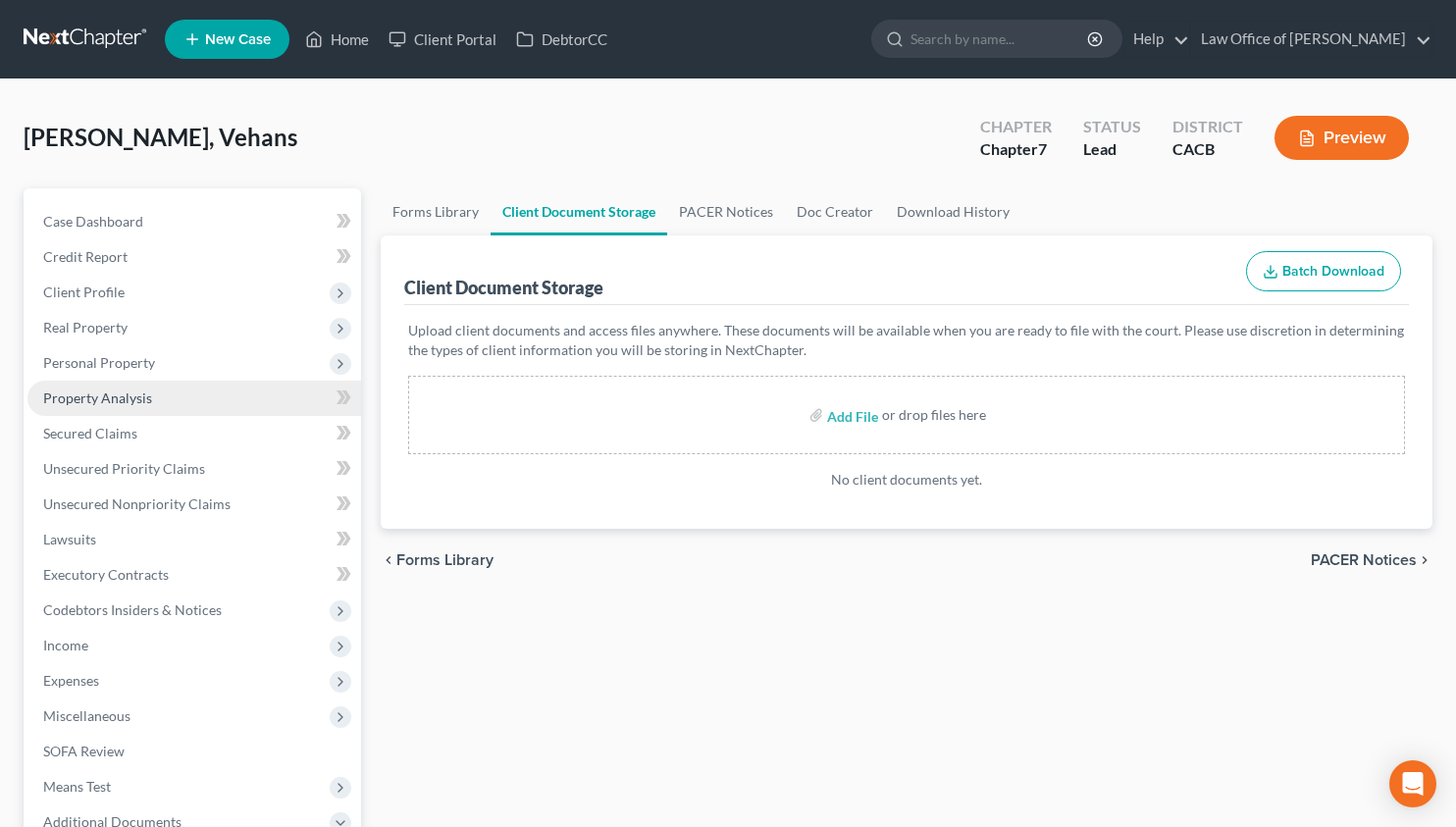
click at [135, 400] on span "Property Analysis" at bounding box center [98, 397] width 109 height 17
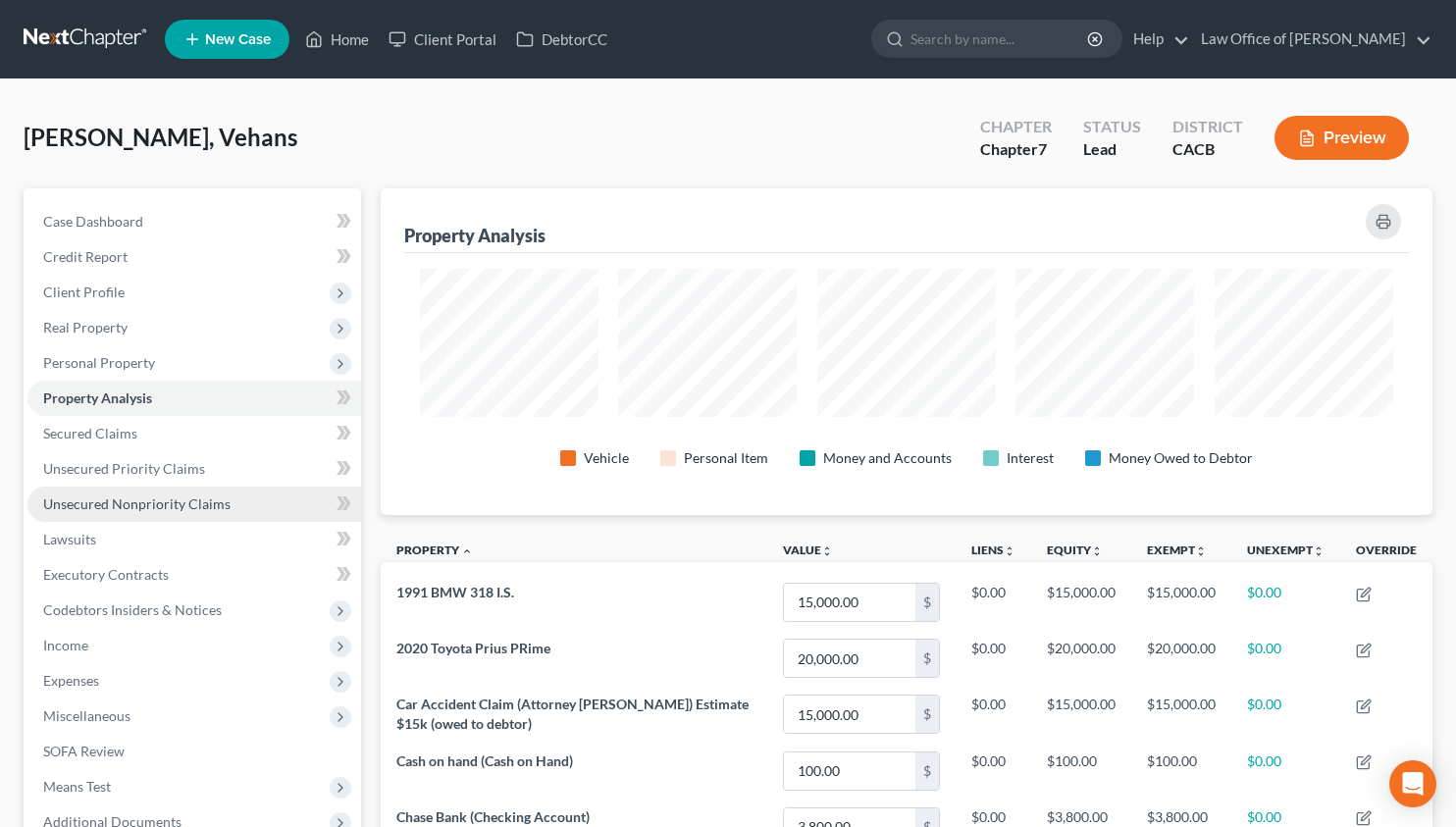
click at [219, 518] on link "Unsecured Nonpriority Claims" at bounding box center [195, 505] width 334 height 36
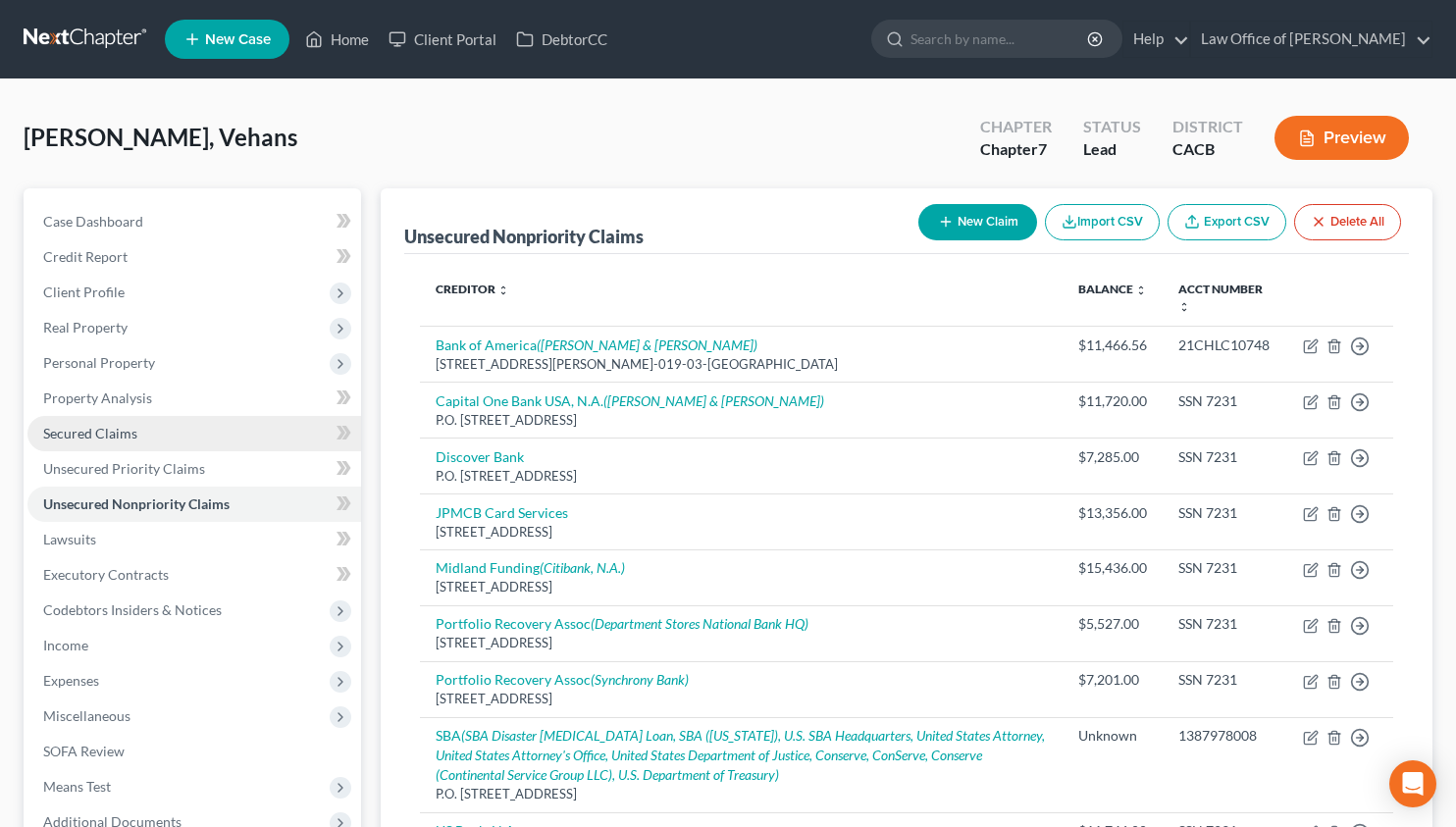
click at [131, 436] on span "Secured Claims" at bounding box center [90, 433] width 94 height 17
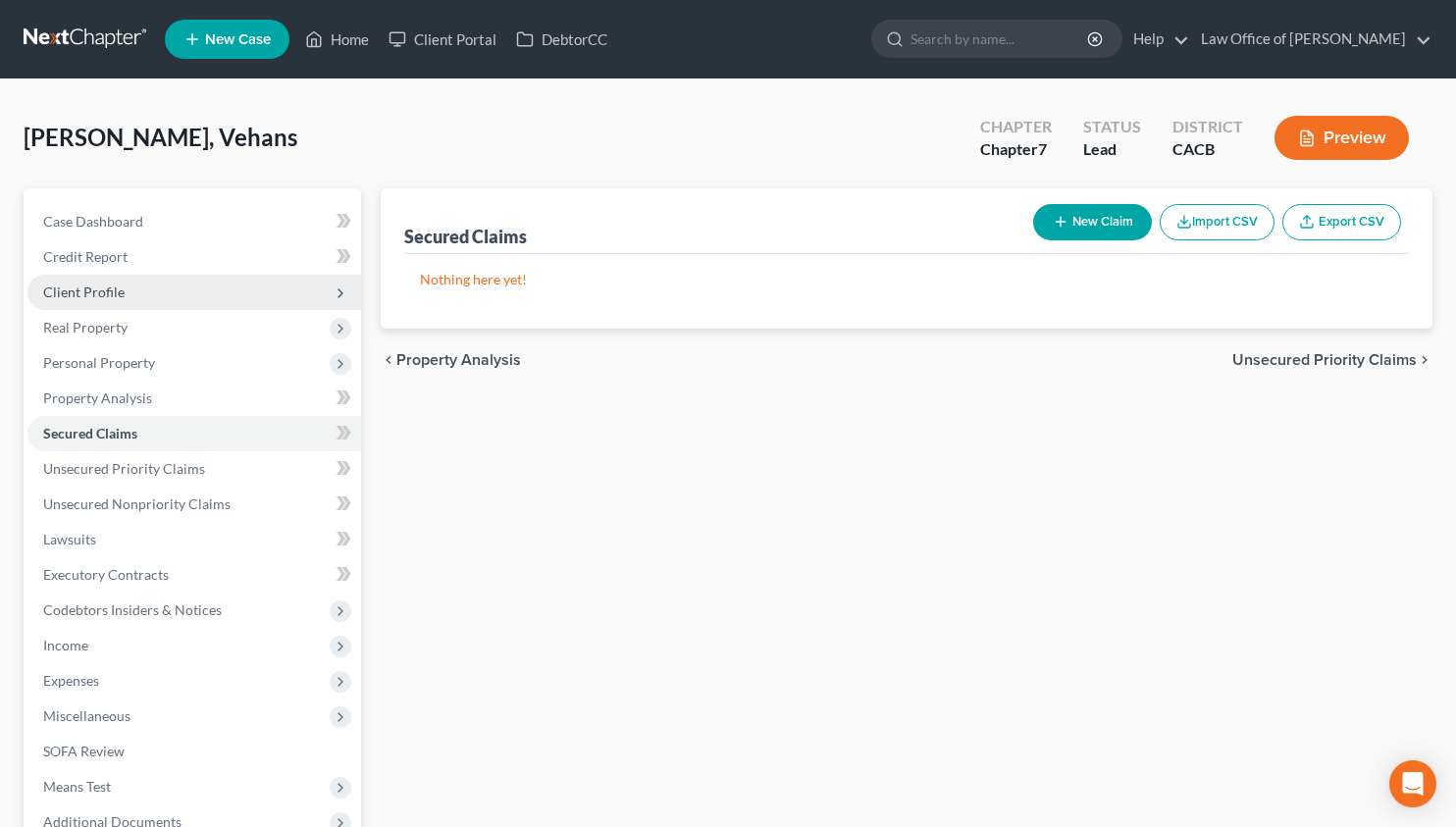
click at [141, 302] on span "Client Profile" at bounding box center [195, 292] width 334 height 36
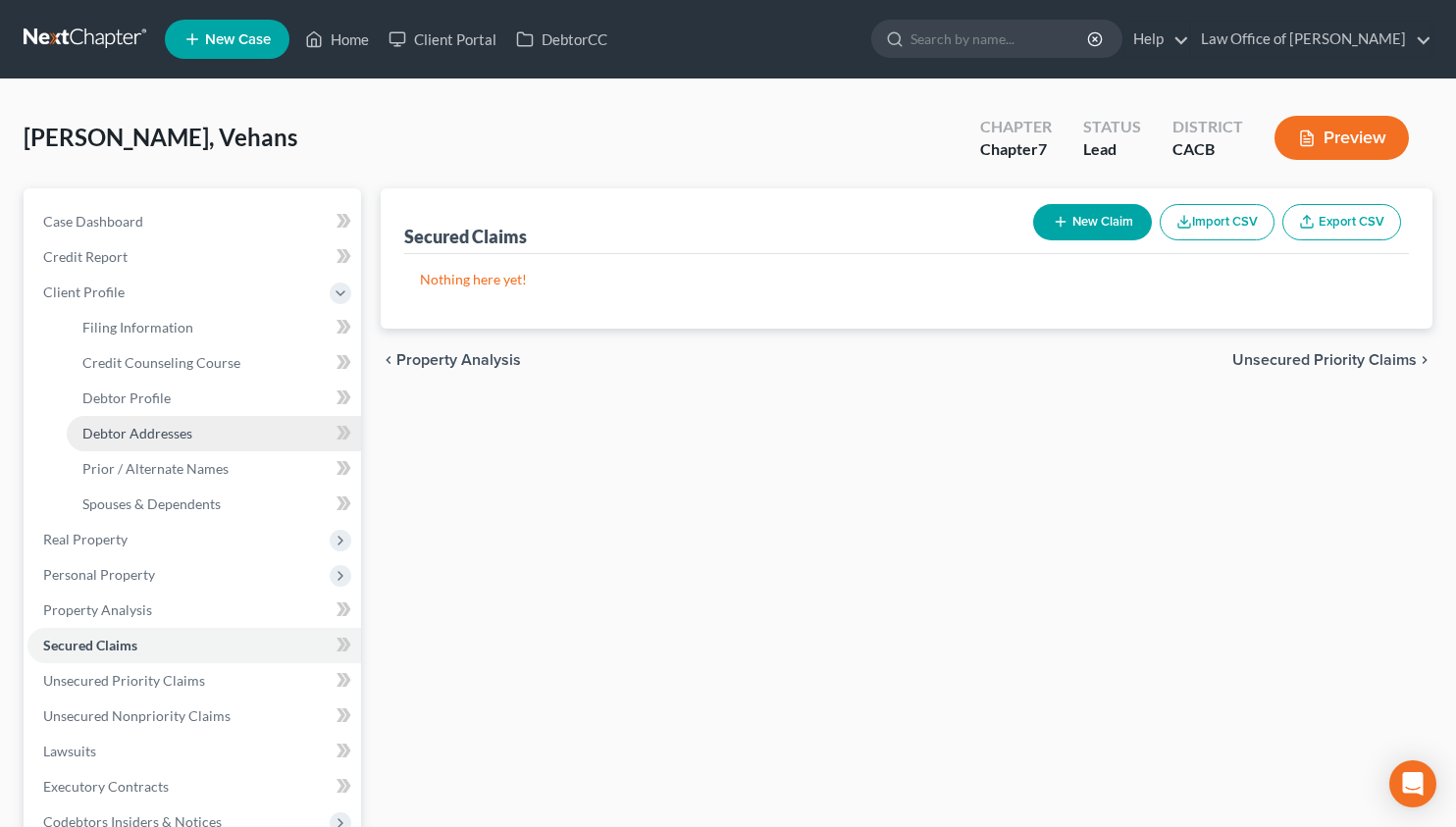
click at [187, 439] on span "Debtor Addresses" at bounding box center [136, 433] width 110 height 17
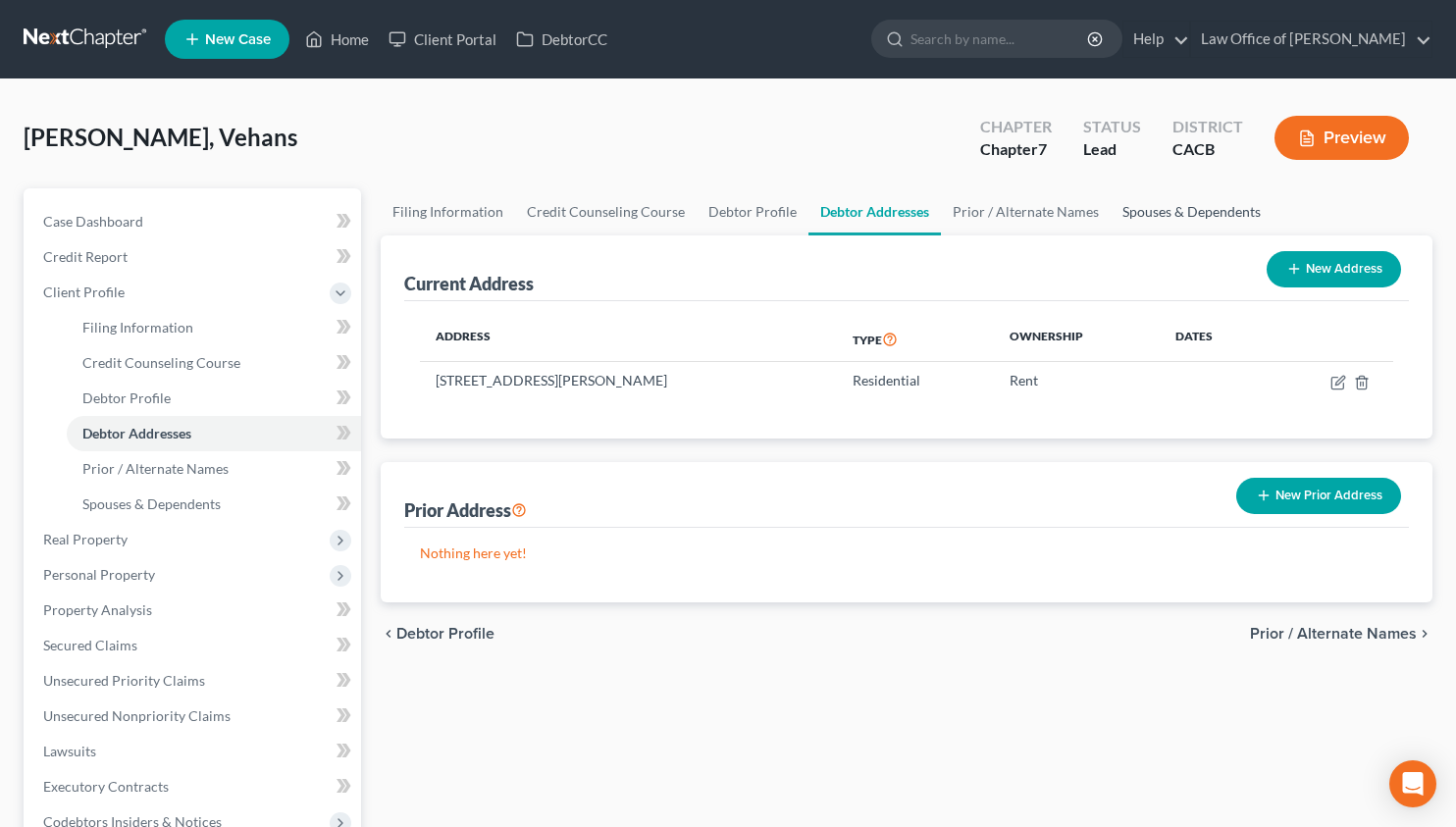
click at [1142, 226] on link "Spouses & Dependents" at bounding box center [1191, 212] width 162 height 47
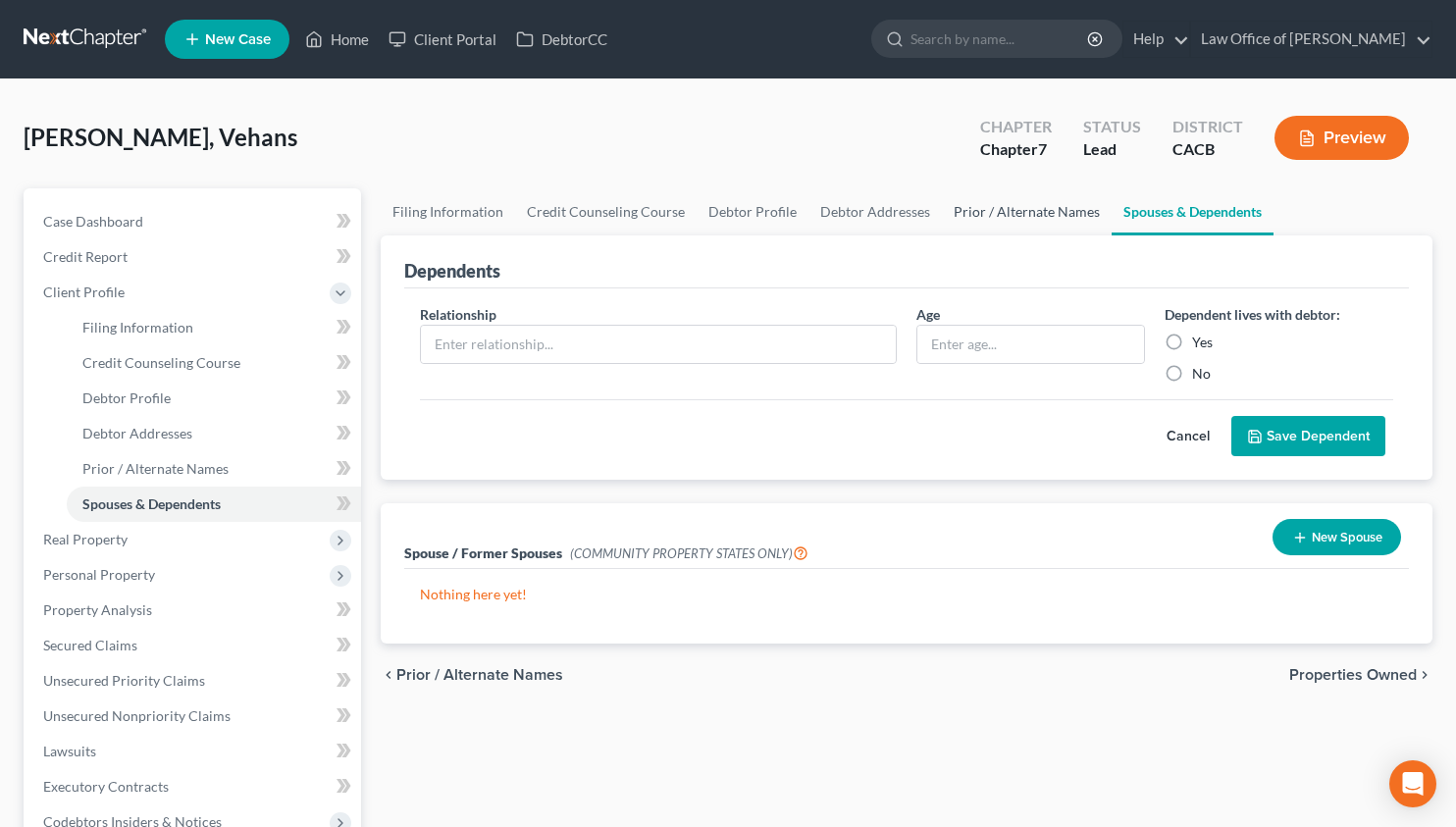
click at [977, 223] on link "Prior / Alternate Names" at bounding box center [1026, 212] width 170 height 47
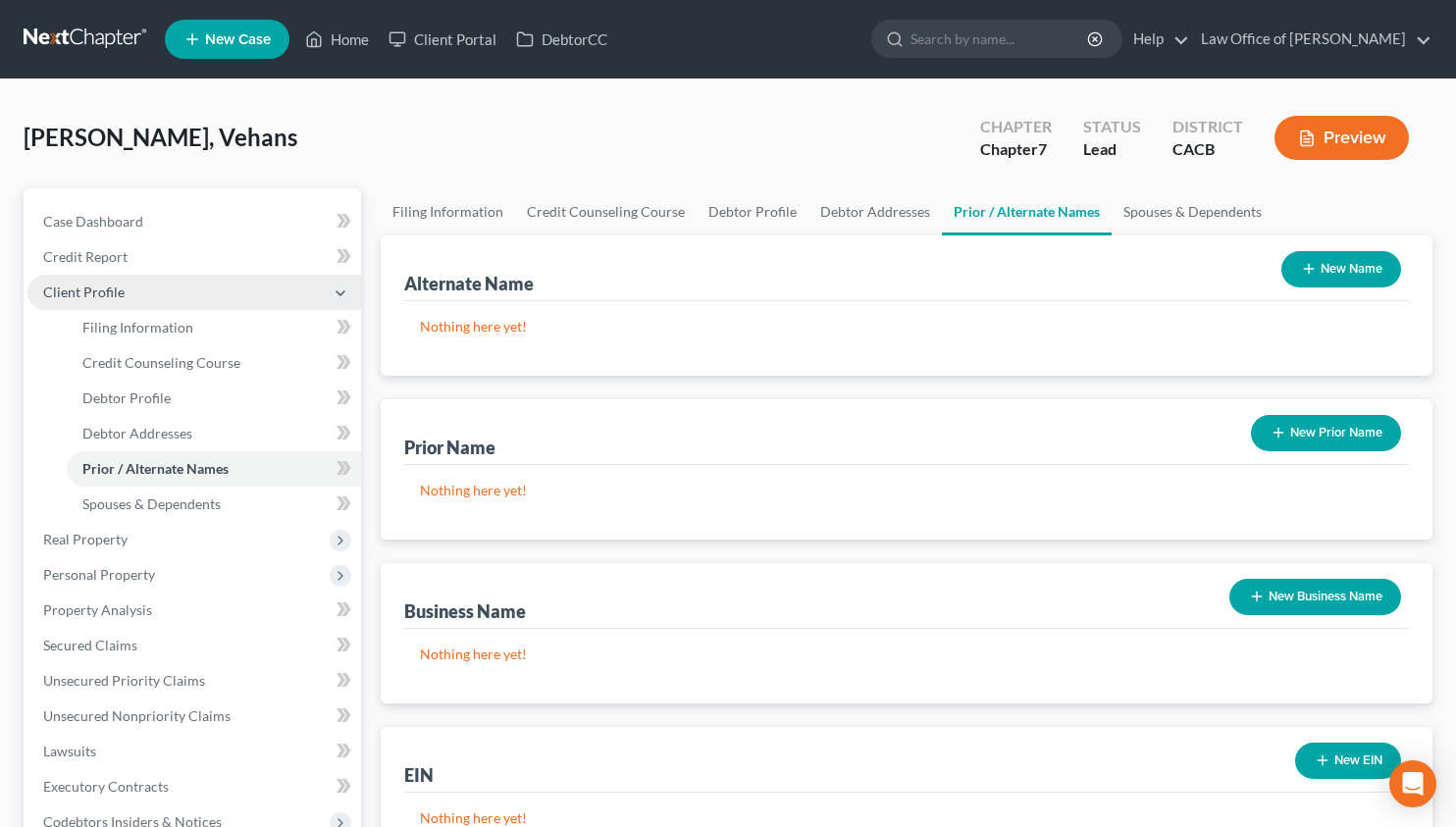
click at [93, 296] on span "Client Profile" at bounding box center [84, 291] width 81 height 17
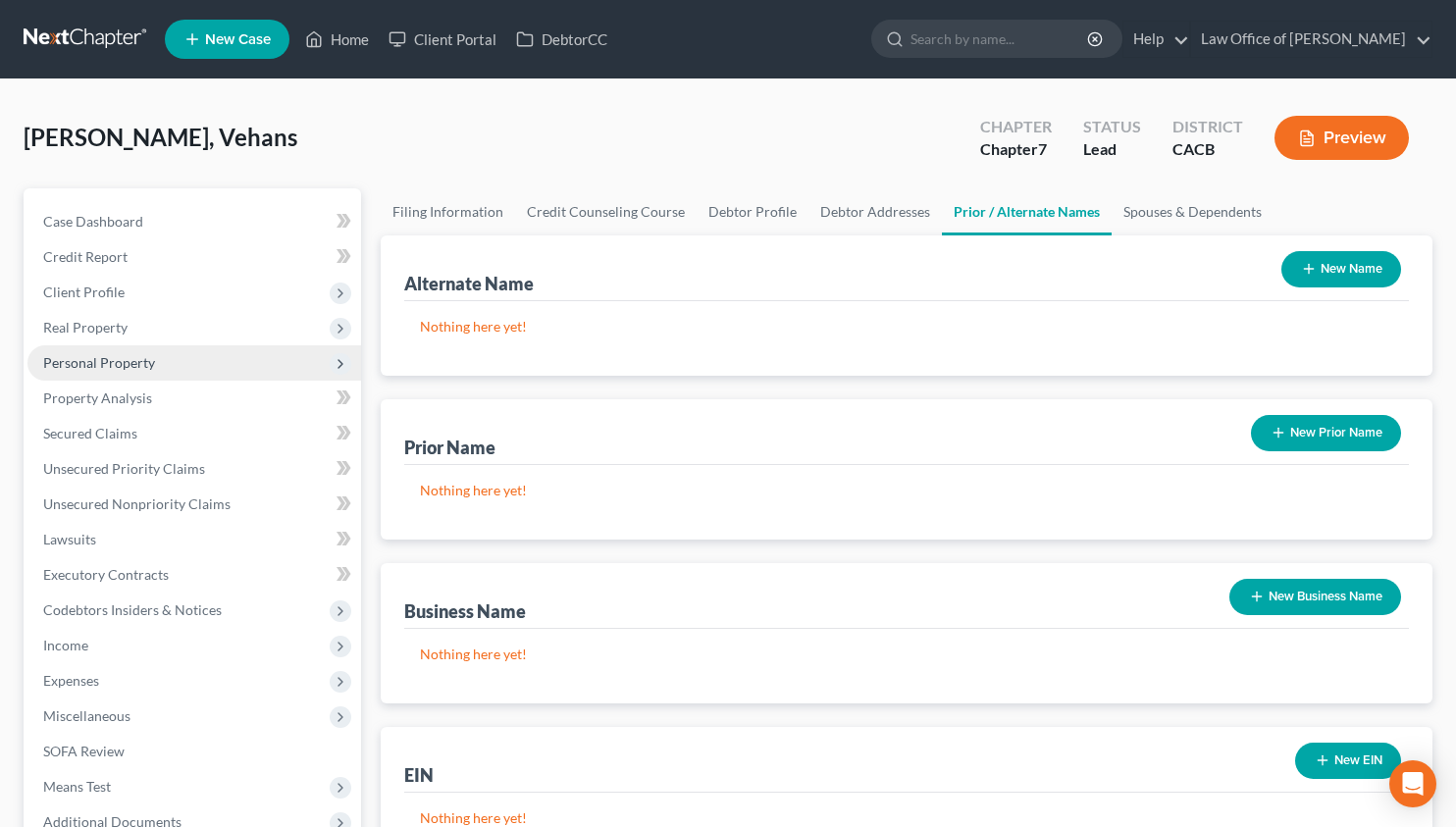
click at [122, 357] on span "Personal Property" at bounding box center [99, 362] width 112 height 17
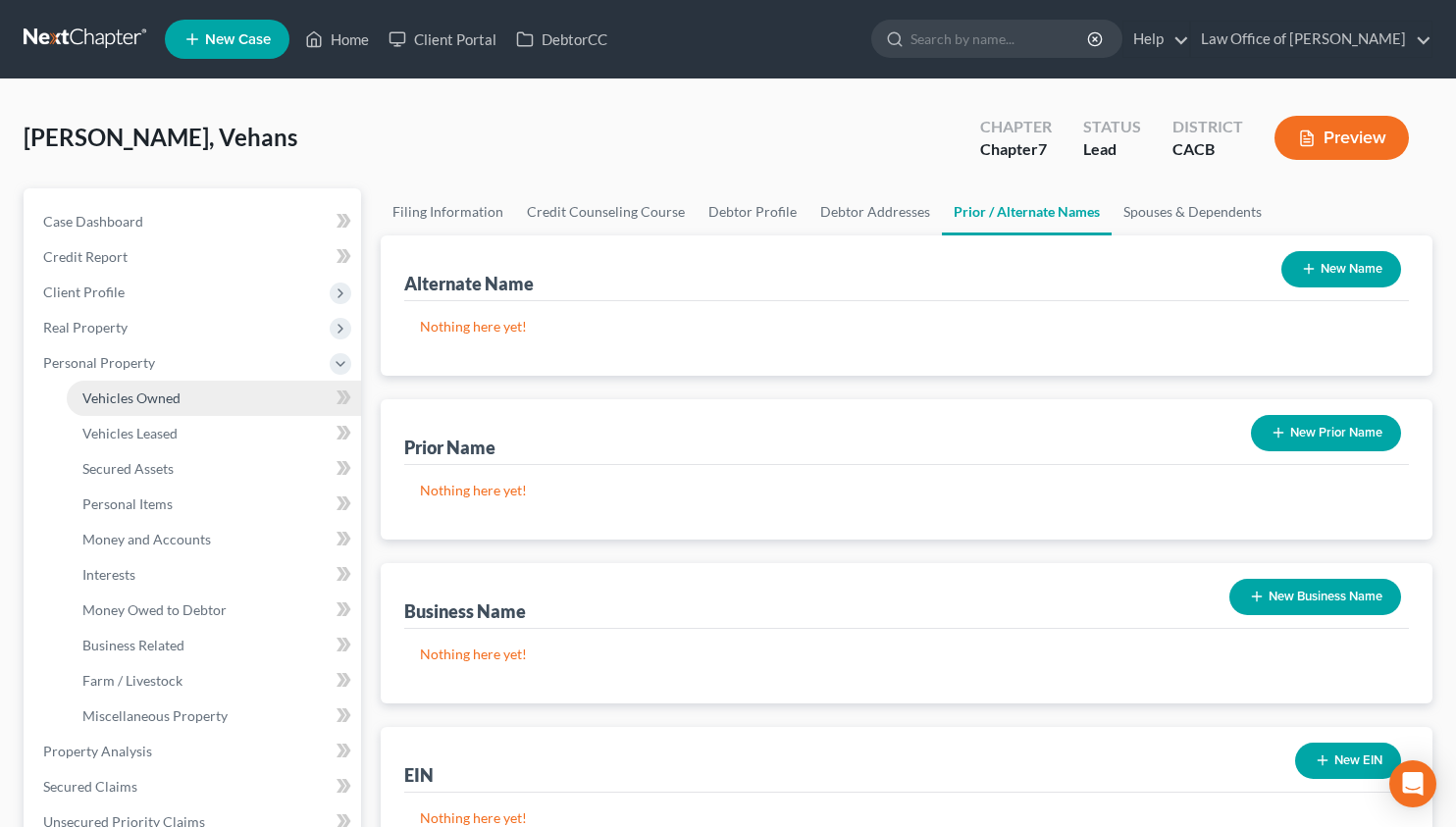
click at [121, 404] on span "Vehicles Owned" at bounding box center [130, 397] width 98 height 17
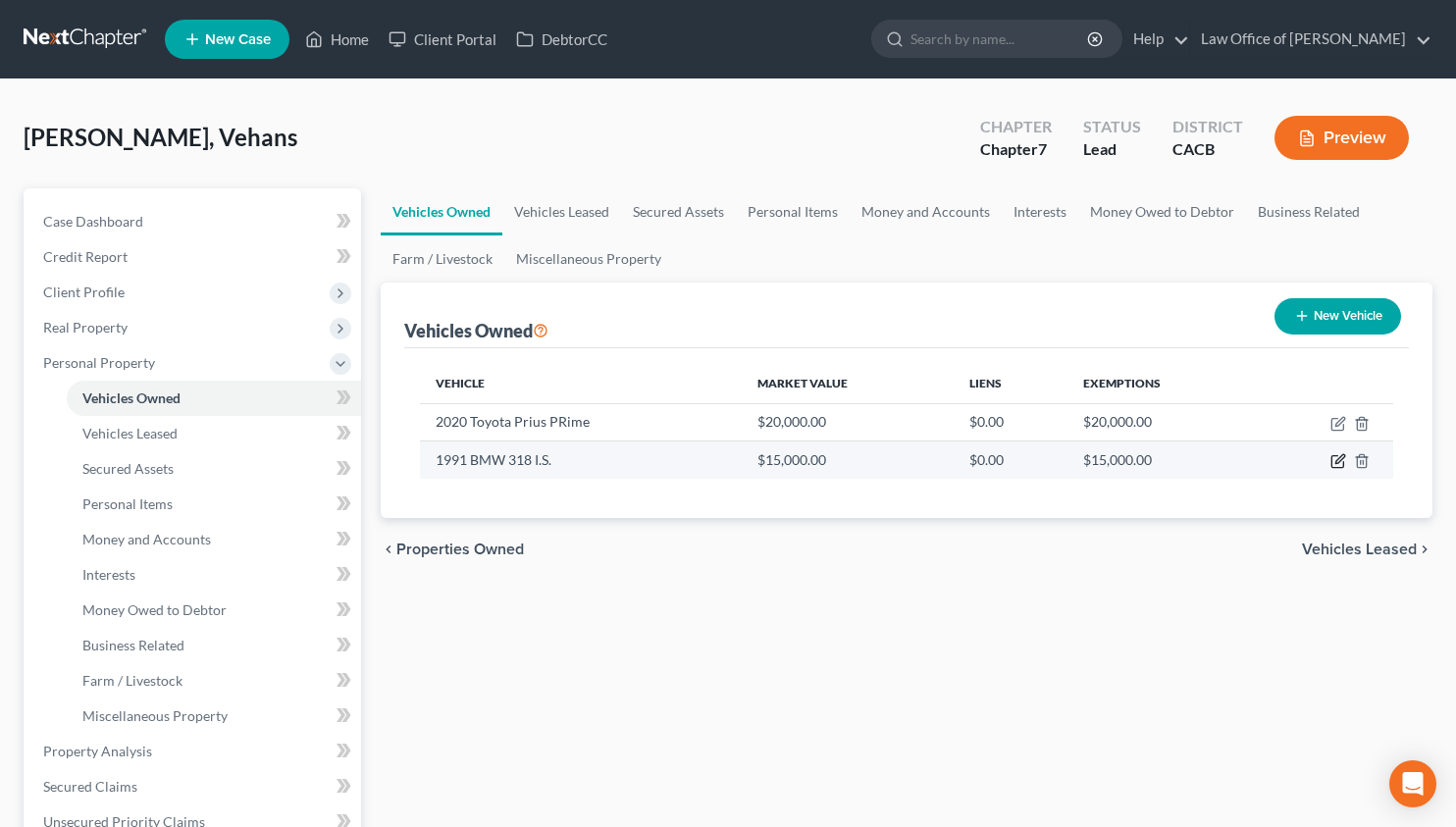
click at [1342, 464] on icon "button" at bounding box center [1336, 462] width 12 height 12
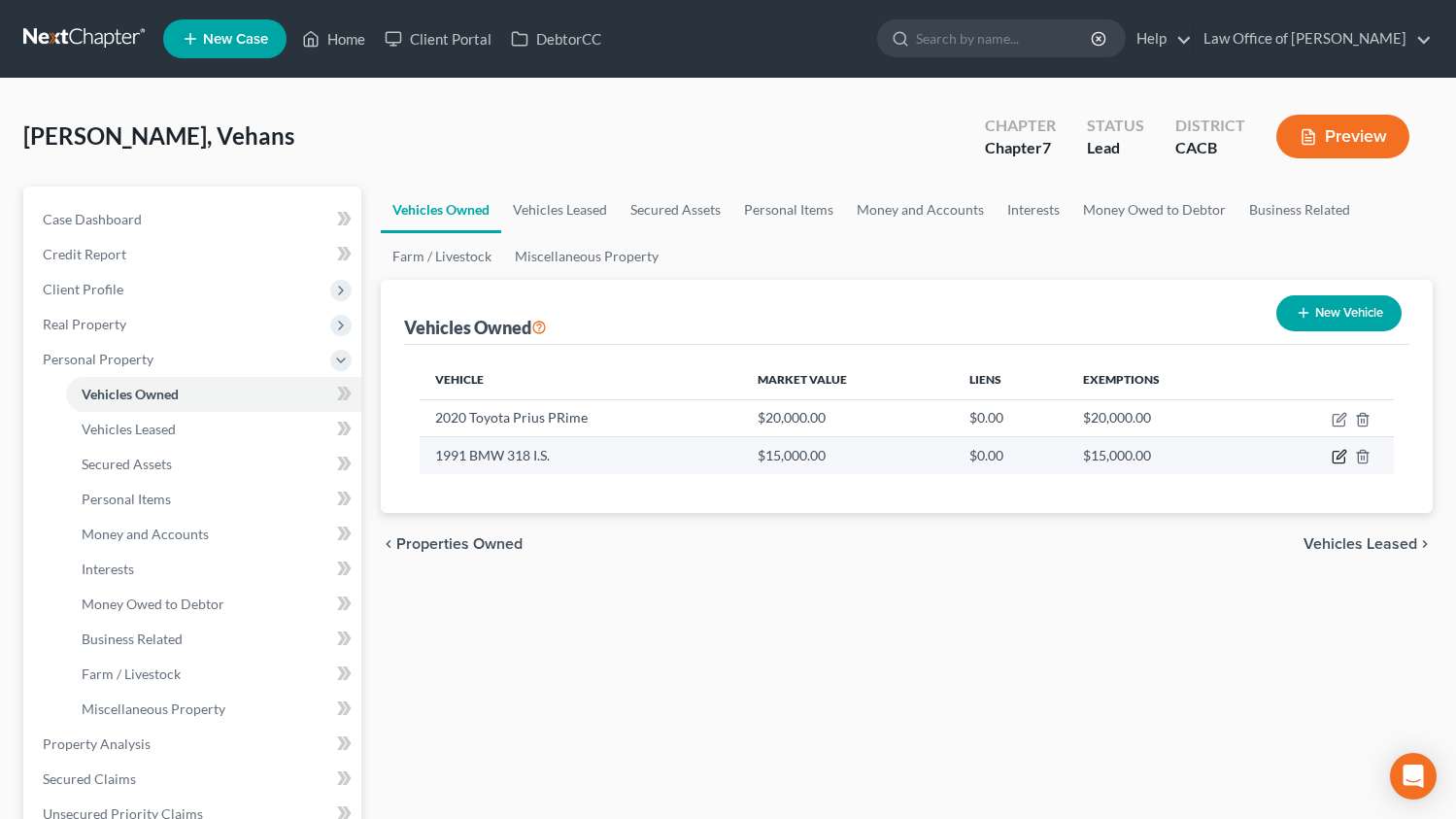
select select "0"
select select "35"
select select "3"
select select "0"
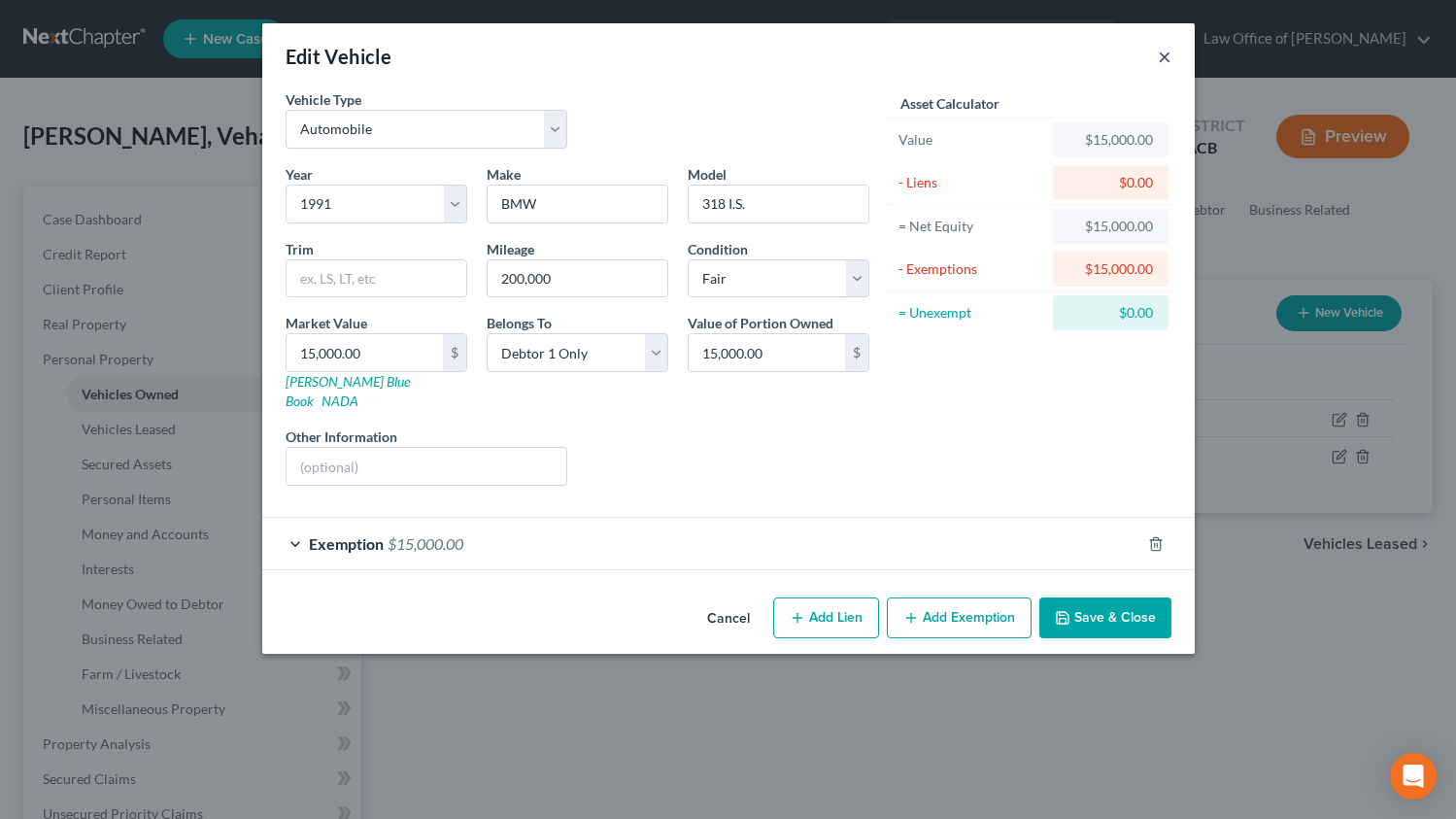
click at [1169, 62] on button "×" at bounding box center [1165, 57] width 14 height 23
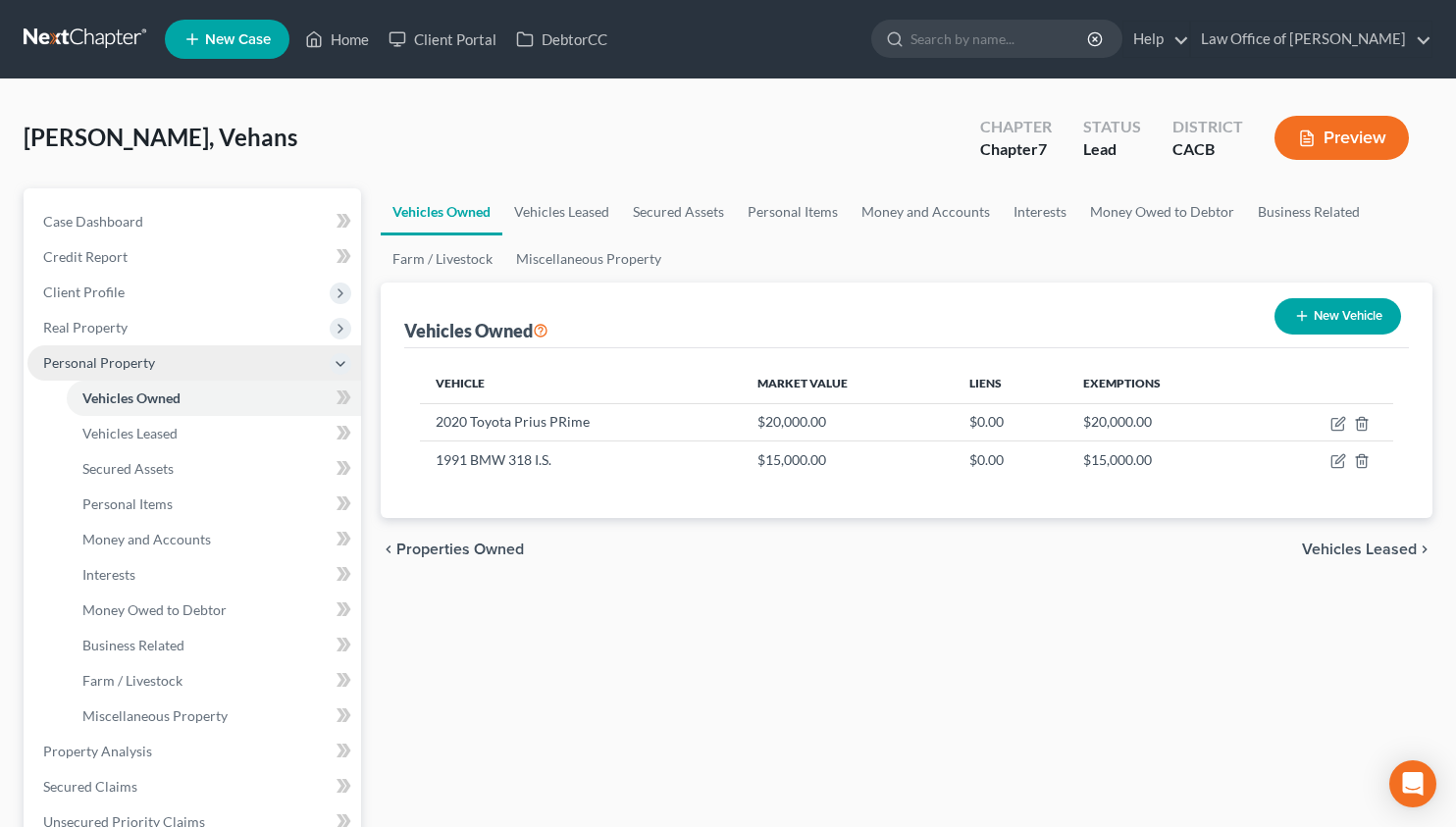
click at [123, 357] on span "Personal Property" at bounding box center [99, 362] width 112 height 17
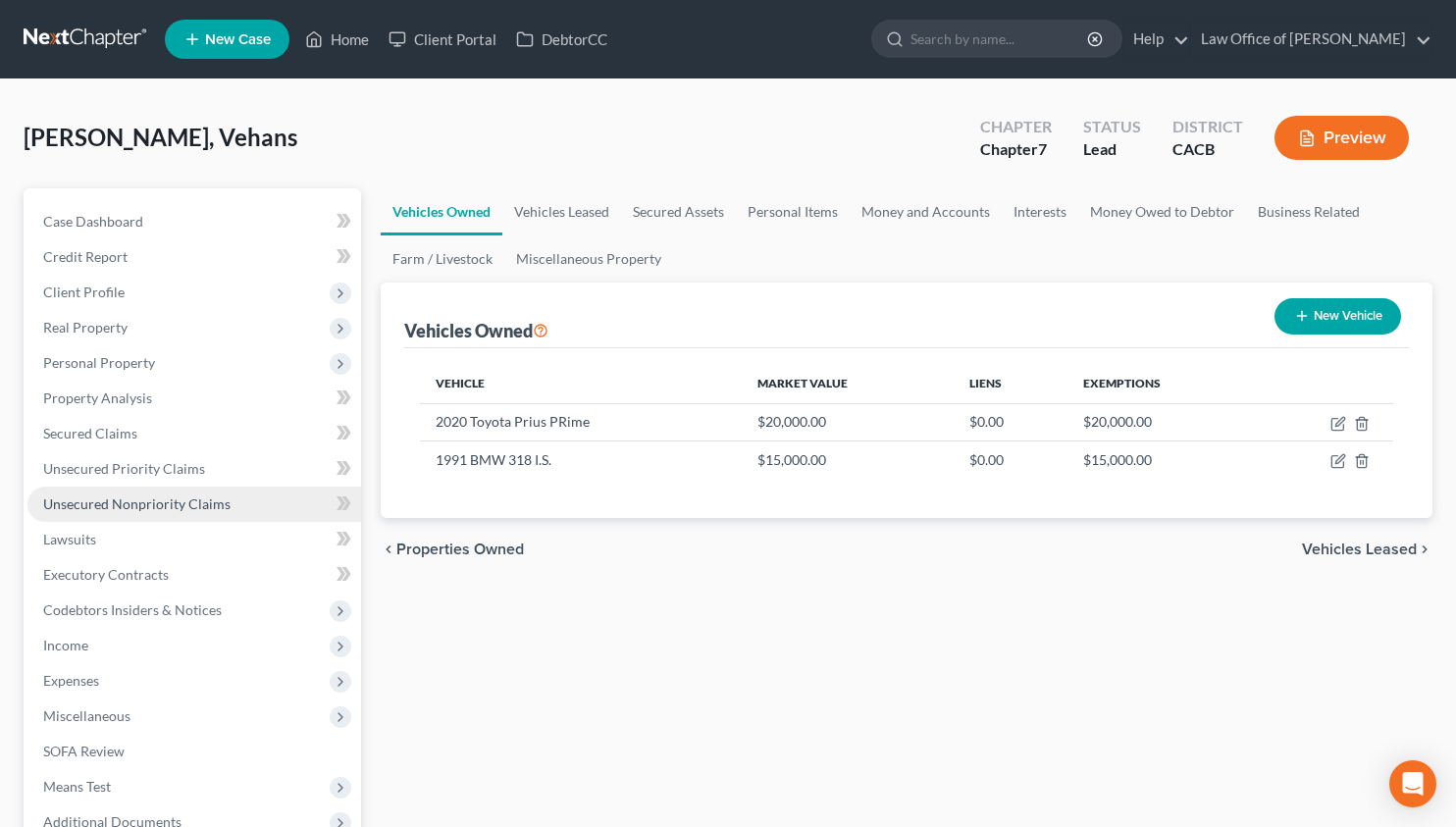
click at [153, 499] on span "Unsecured Nonpriority Claims" at bounding box center [137, 503] width 188 height 17
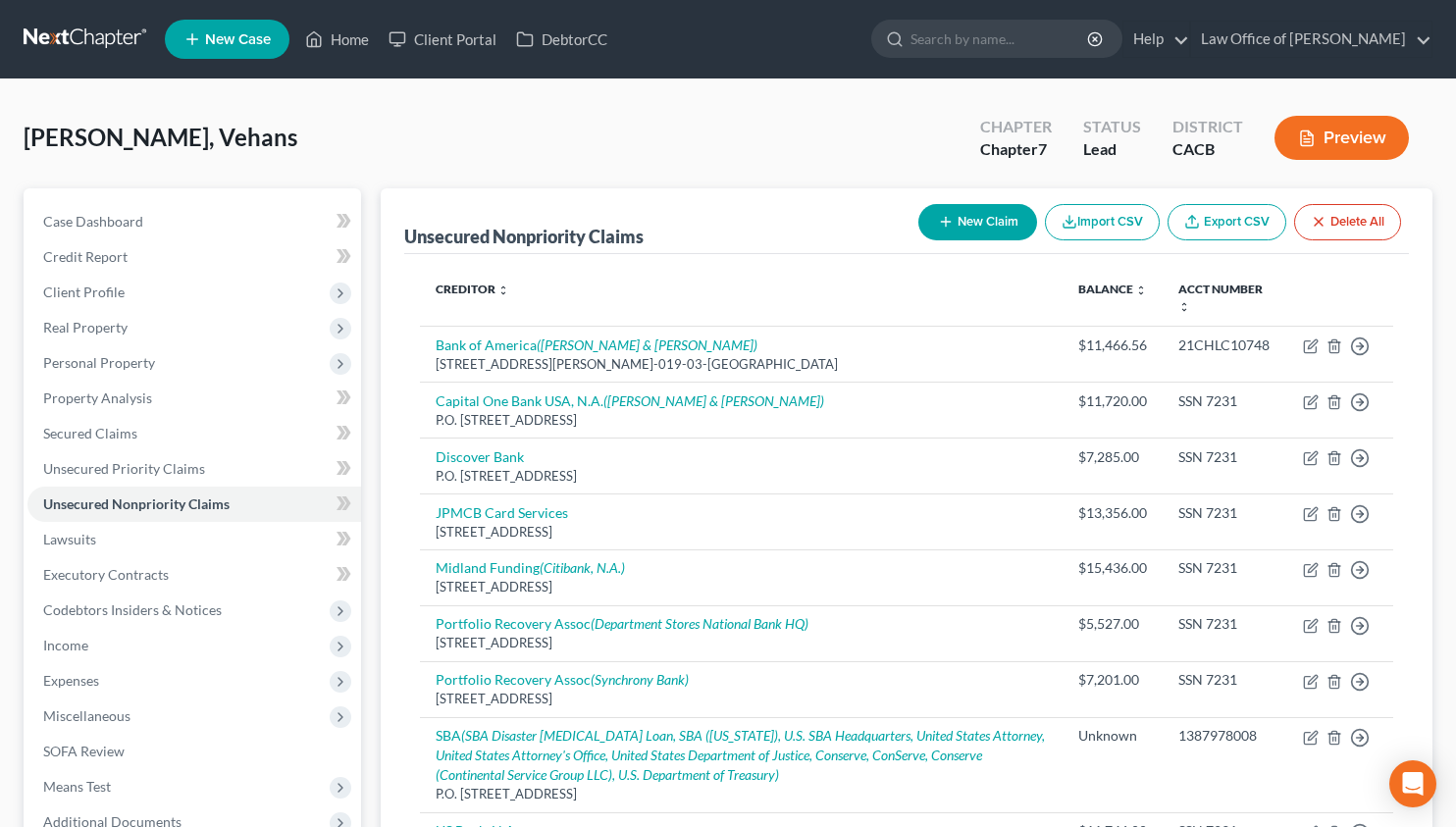
click at [75, 31] on link at bounding box center [86, 40] width 125 height 36
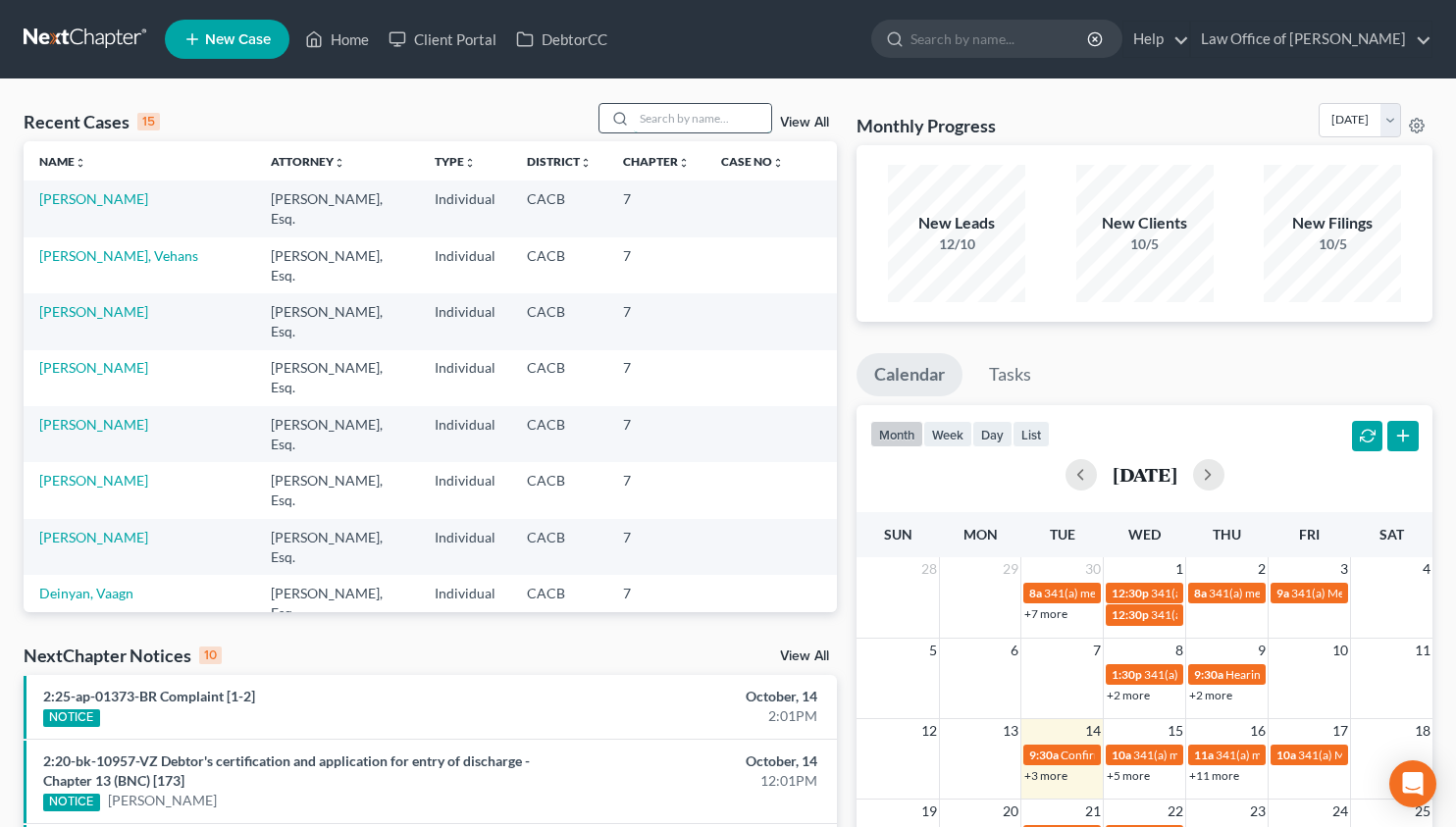
click at [705, 118] on input "search" at bounding box center [701, 118] width 137 height 29
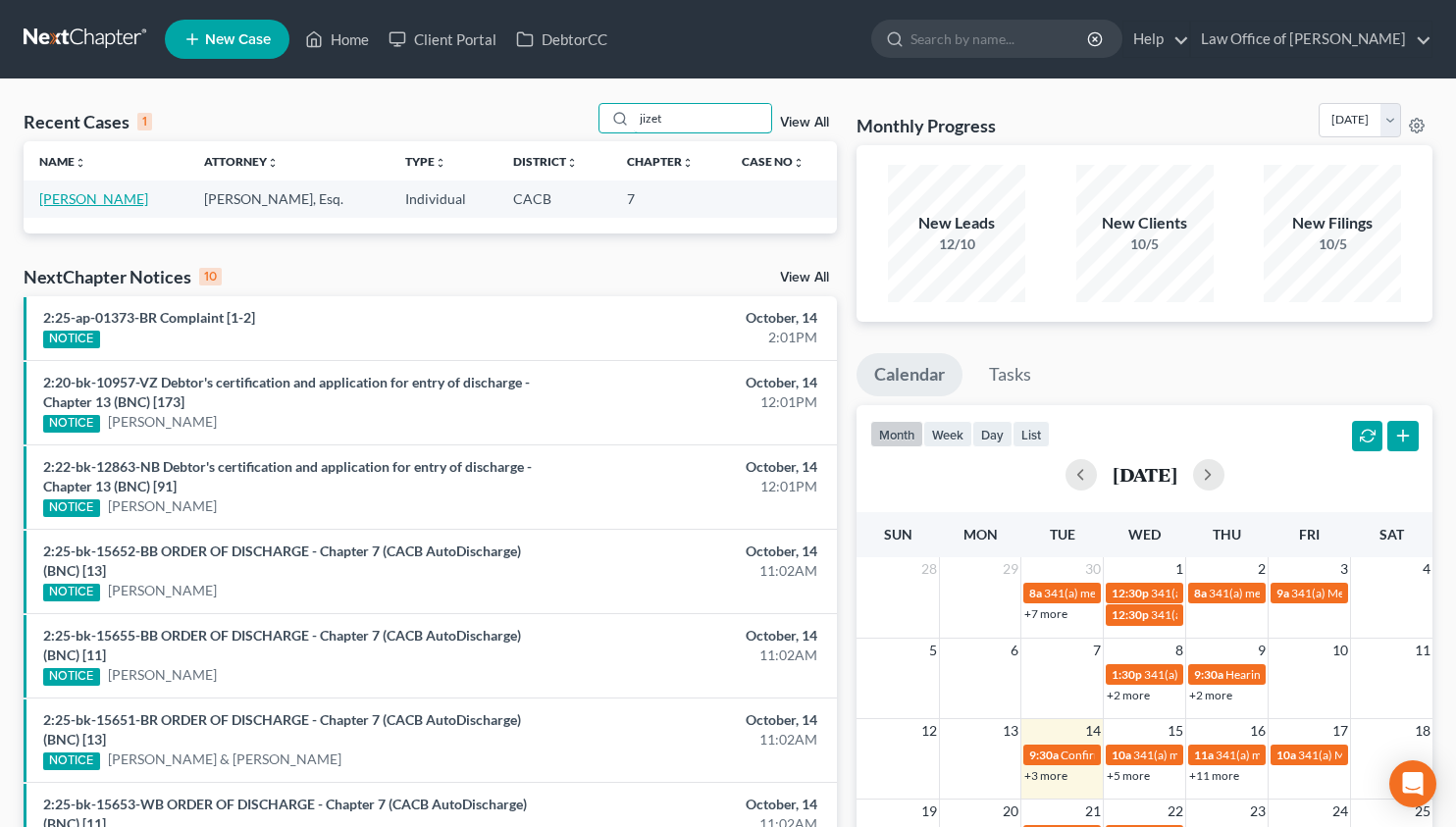
type input "jizet"
click at [99, 199] on link "[PERSON_NAME]" at bounding box center [94, 199] width 109 height 17
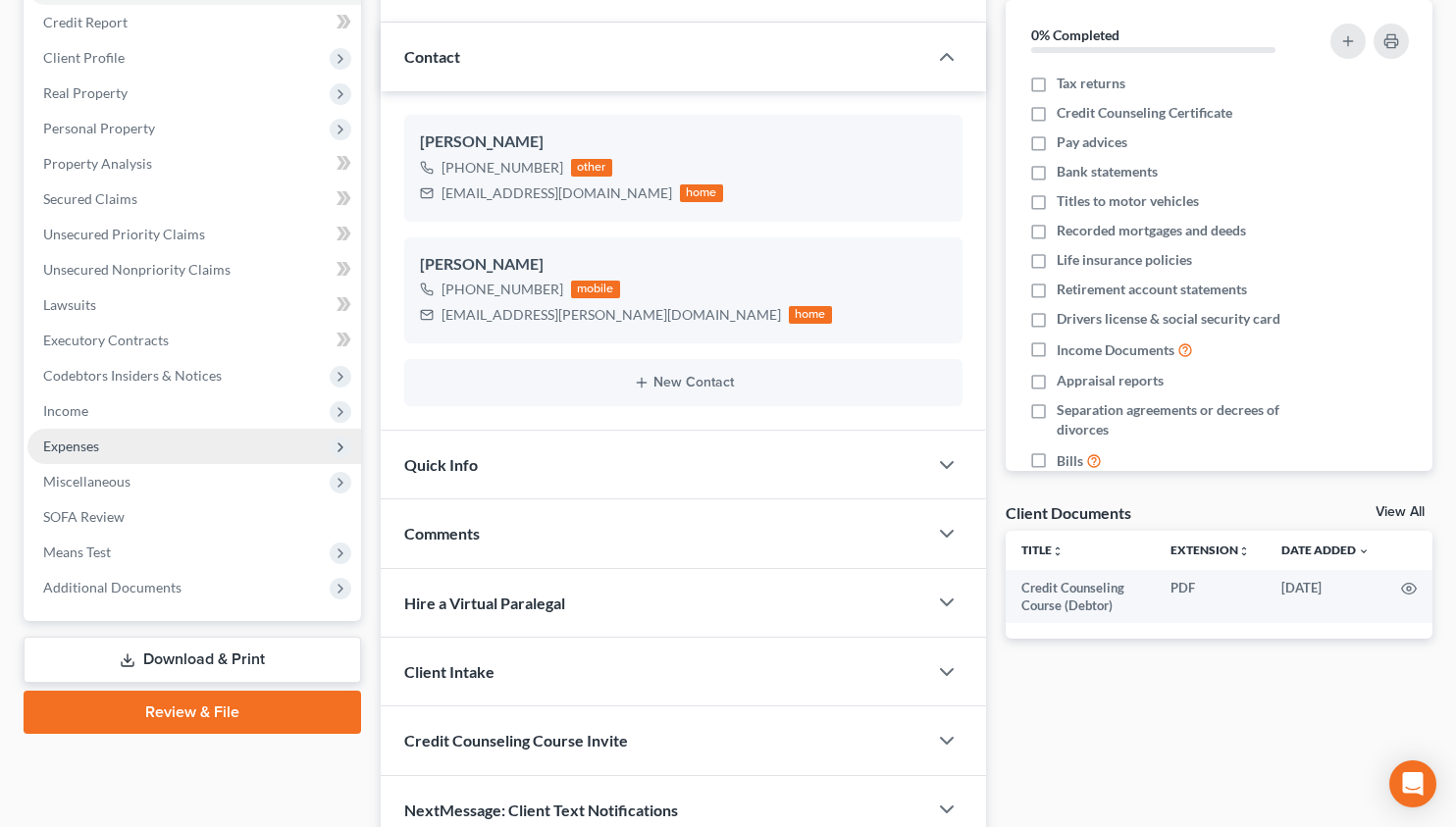
scroll to position [327, 0]
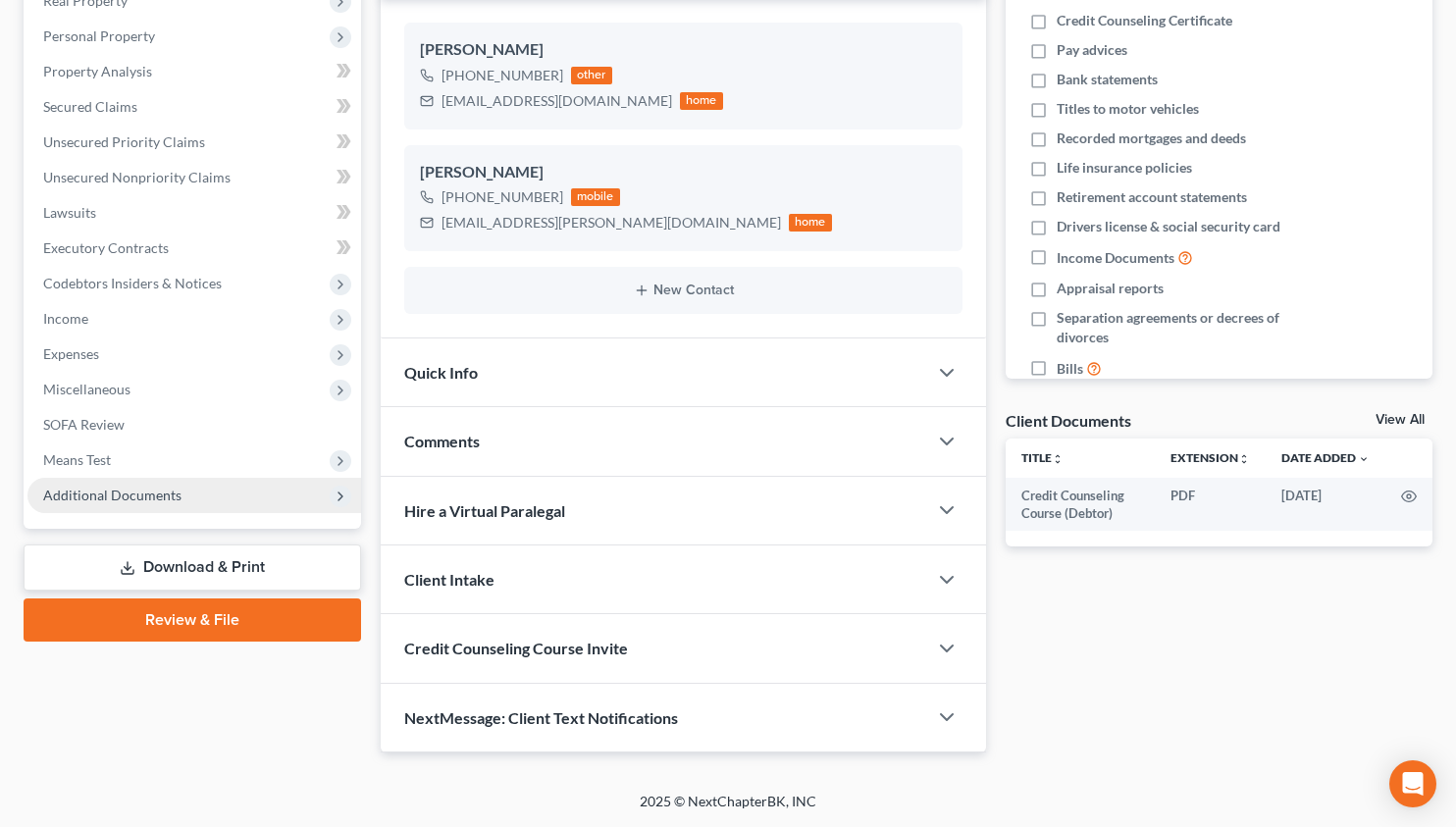
click at [138, 488] on span "Additional Documents" at bounding box center [113, 495] width 138 height 17
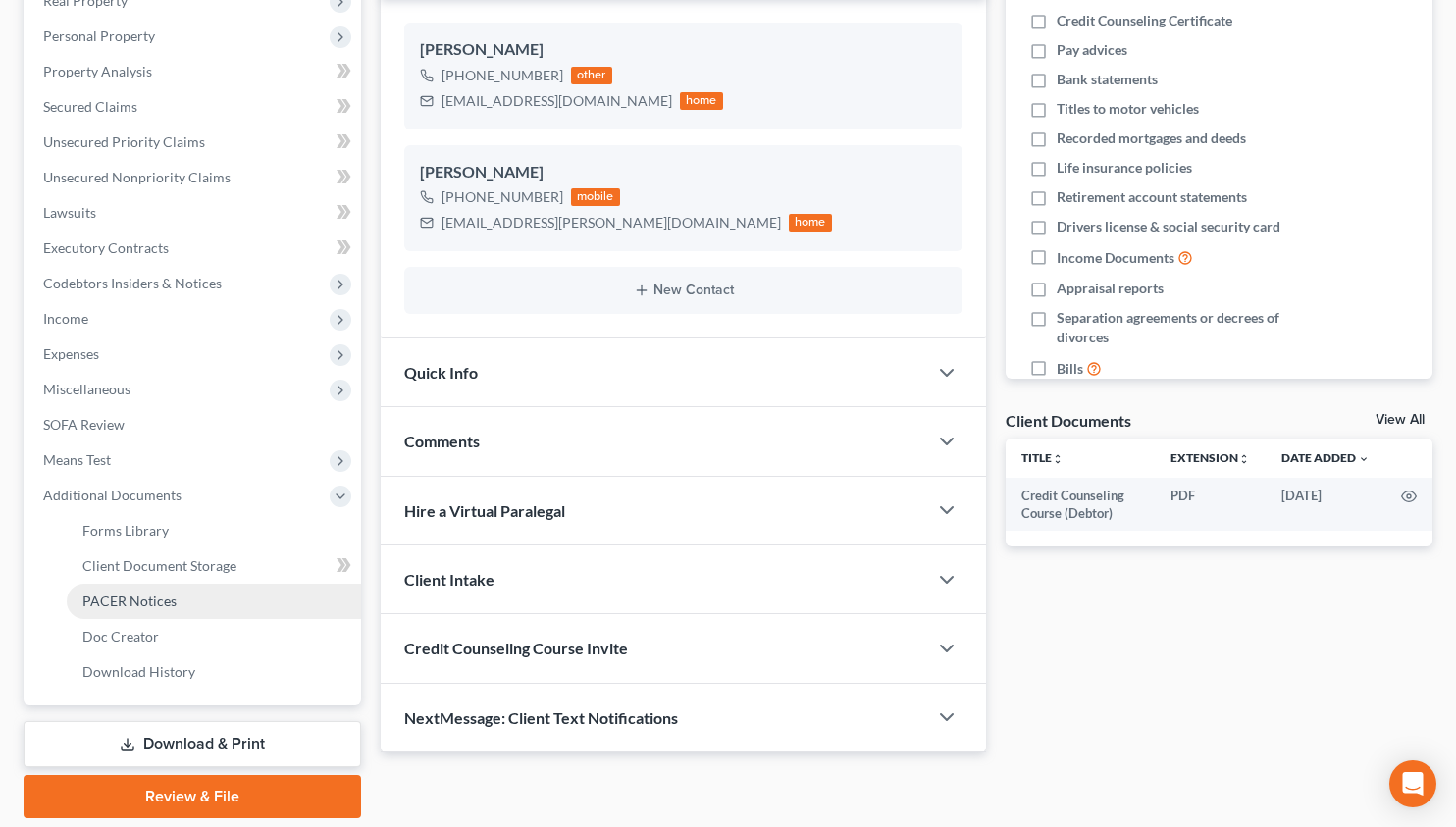
click at [152, 584] on link "PACER Notices" at bounding box center [214, 602] width 294 height 36
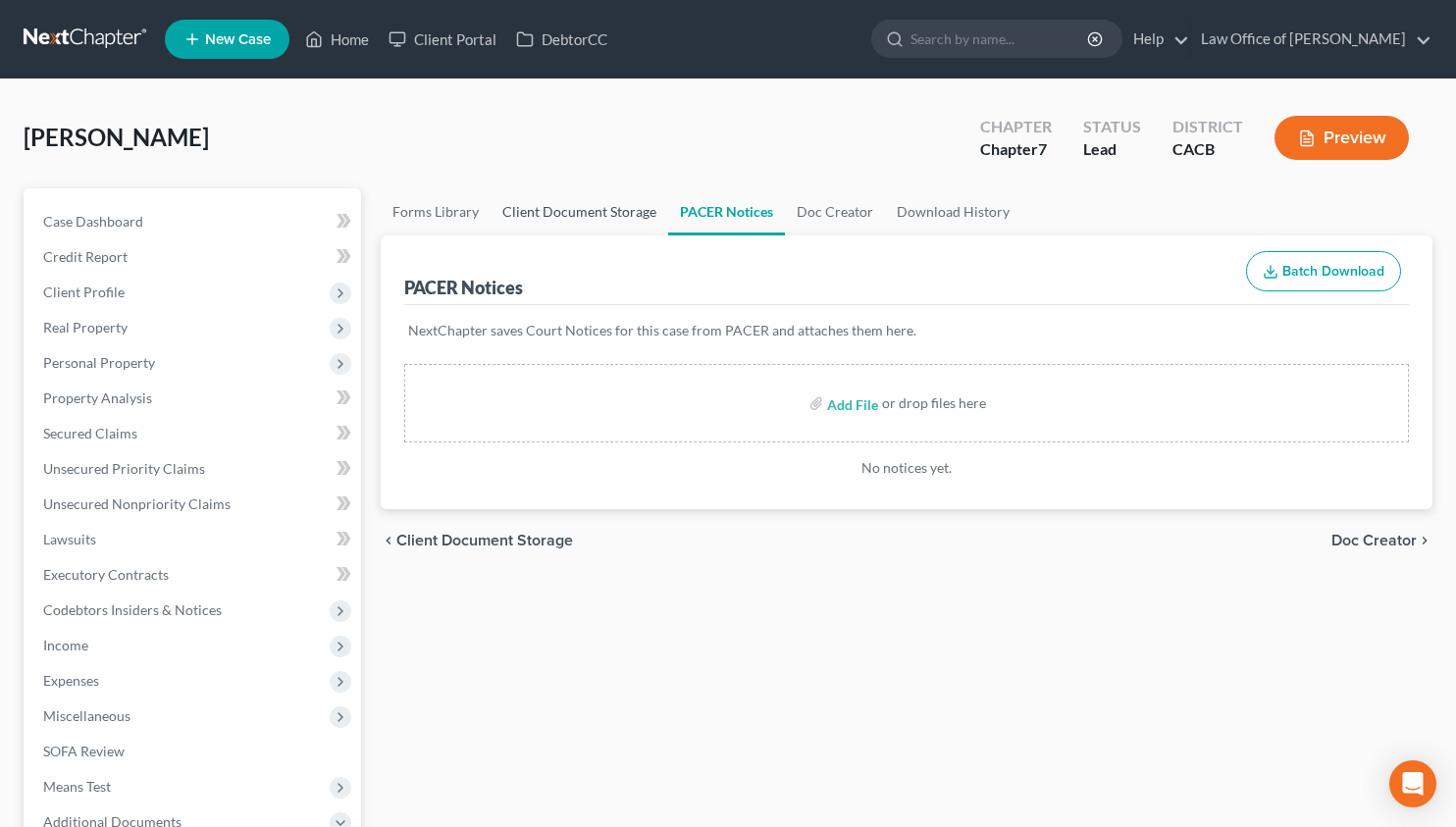
click at [579, 207] on link "Client Document Storage" at bounding box center [579, 212] width 178 height 47
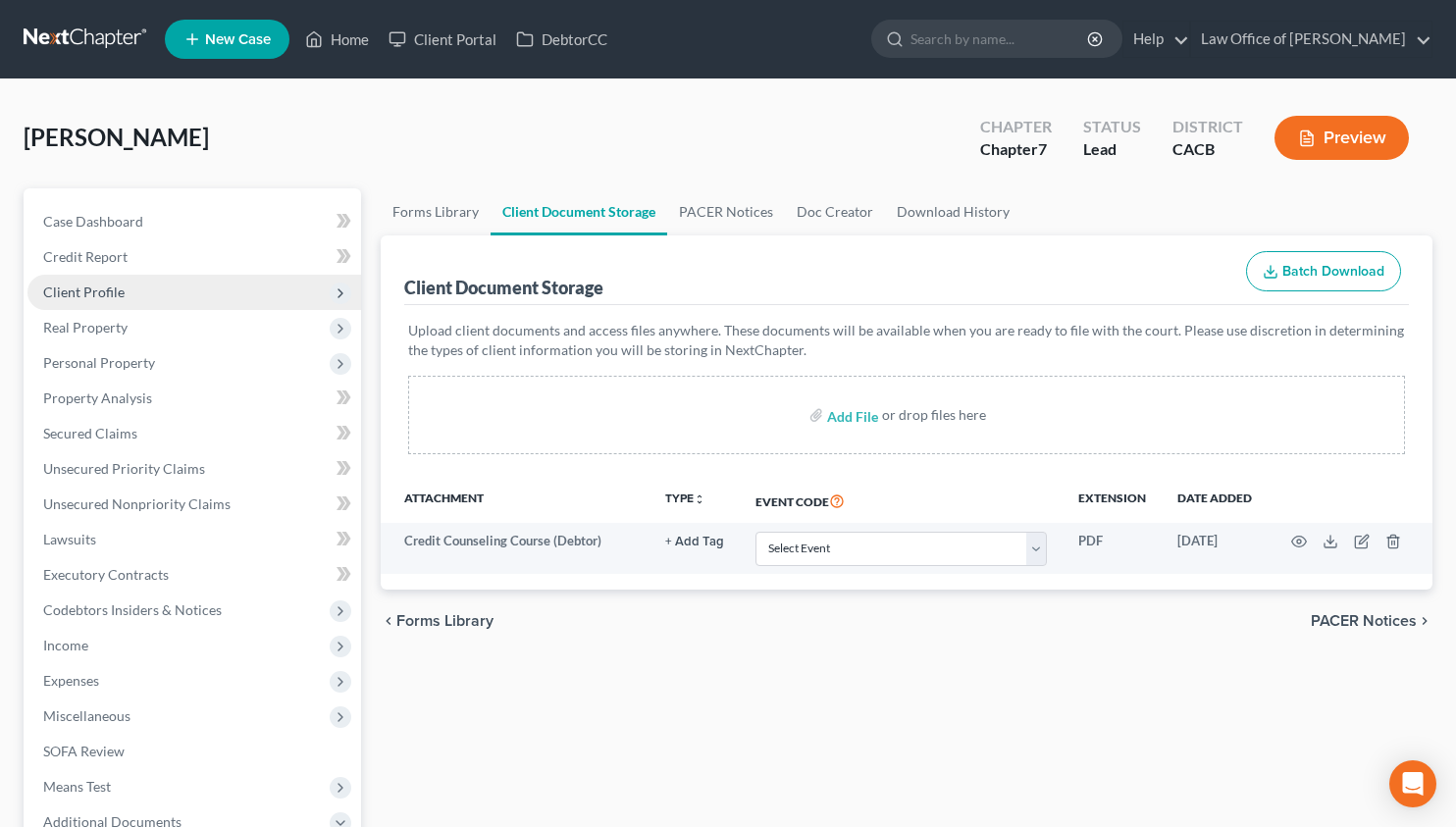
click at [137, 296] on span "Client Profile" at bounding box center [195, 292] width 334 height 36
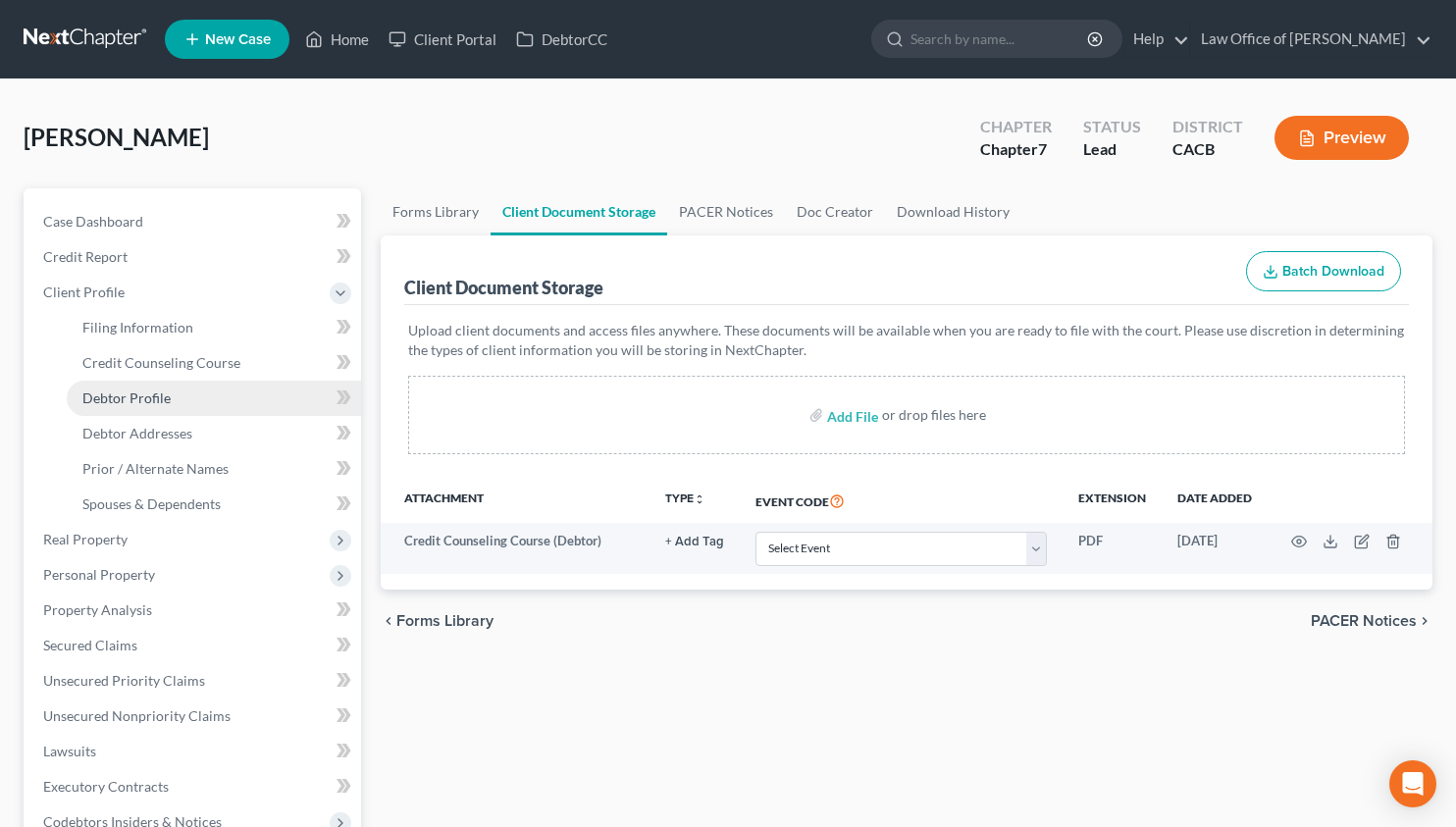
click at [175, 386] on link "Debtor Profile" at bounding box center [214, 398] width 294 height 36
select select "1"
select select "3"
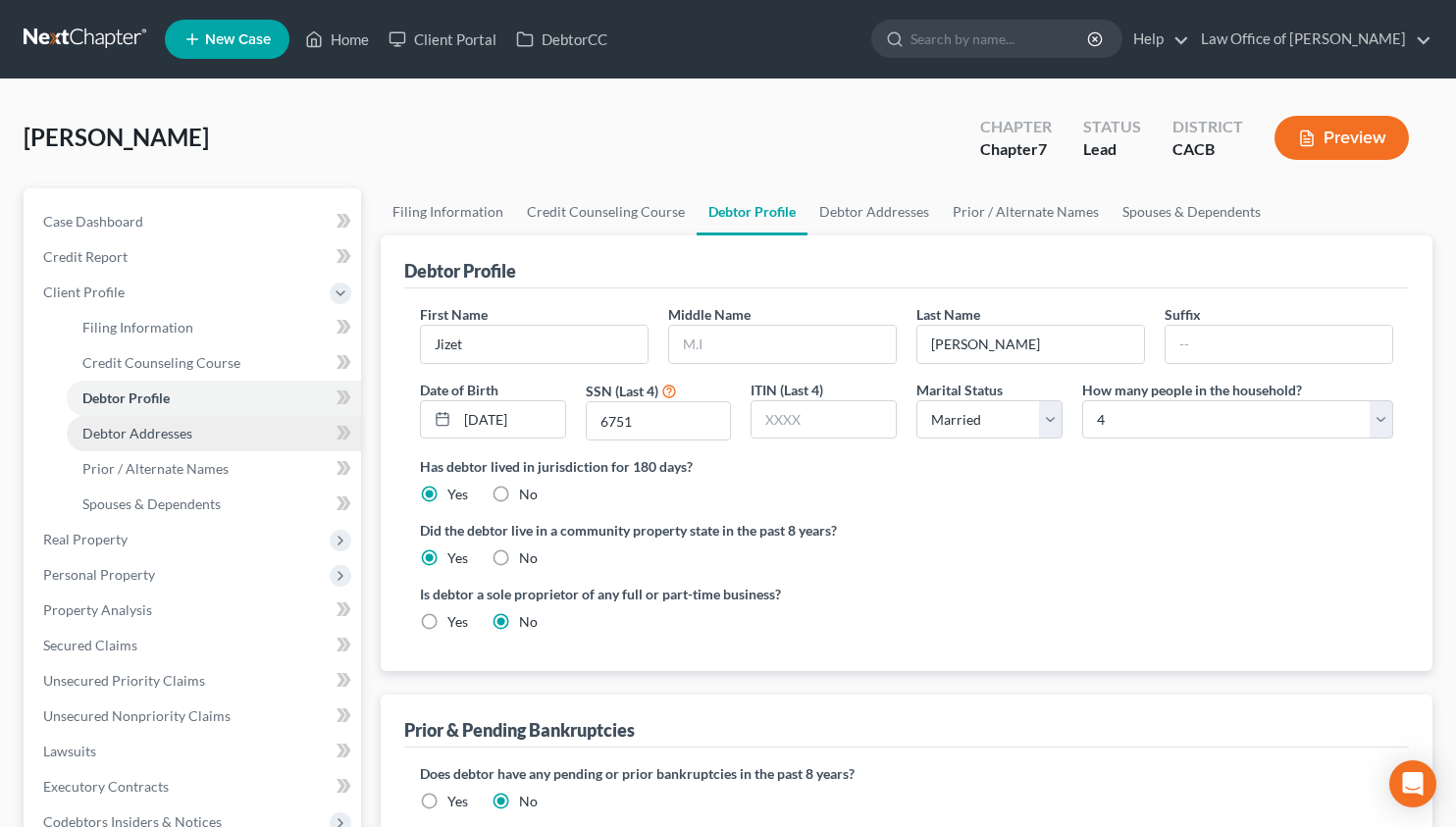
click at [174, 437] on span "Debtor Addresses" at bounding box center [136, 433] width 110 height 17
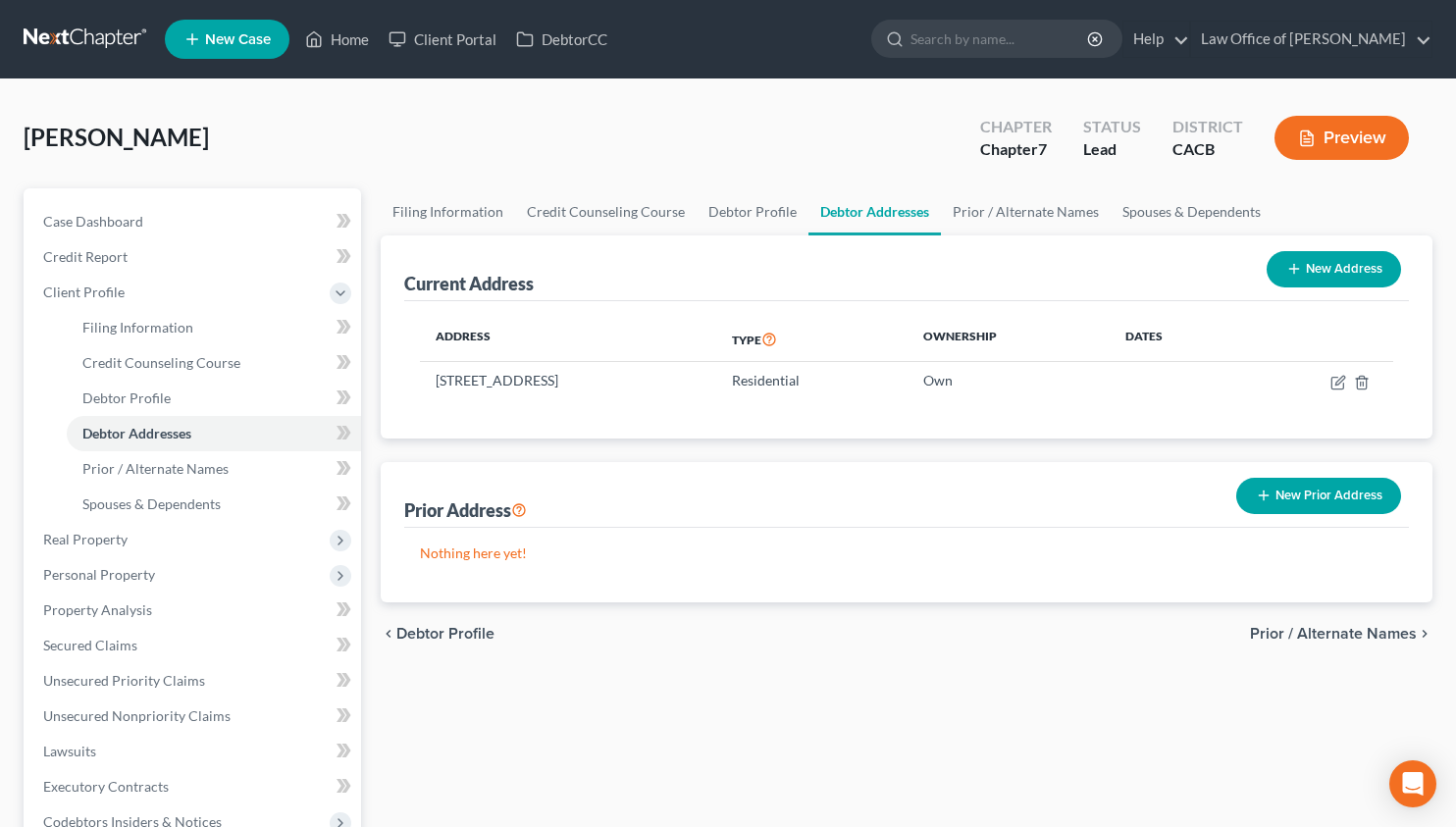
click at [102, 35] on link at bounding box center [86, 40] width 125 height 36
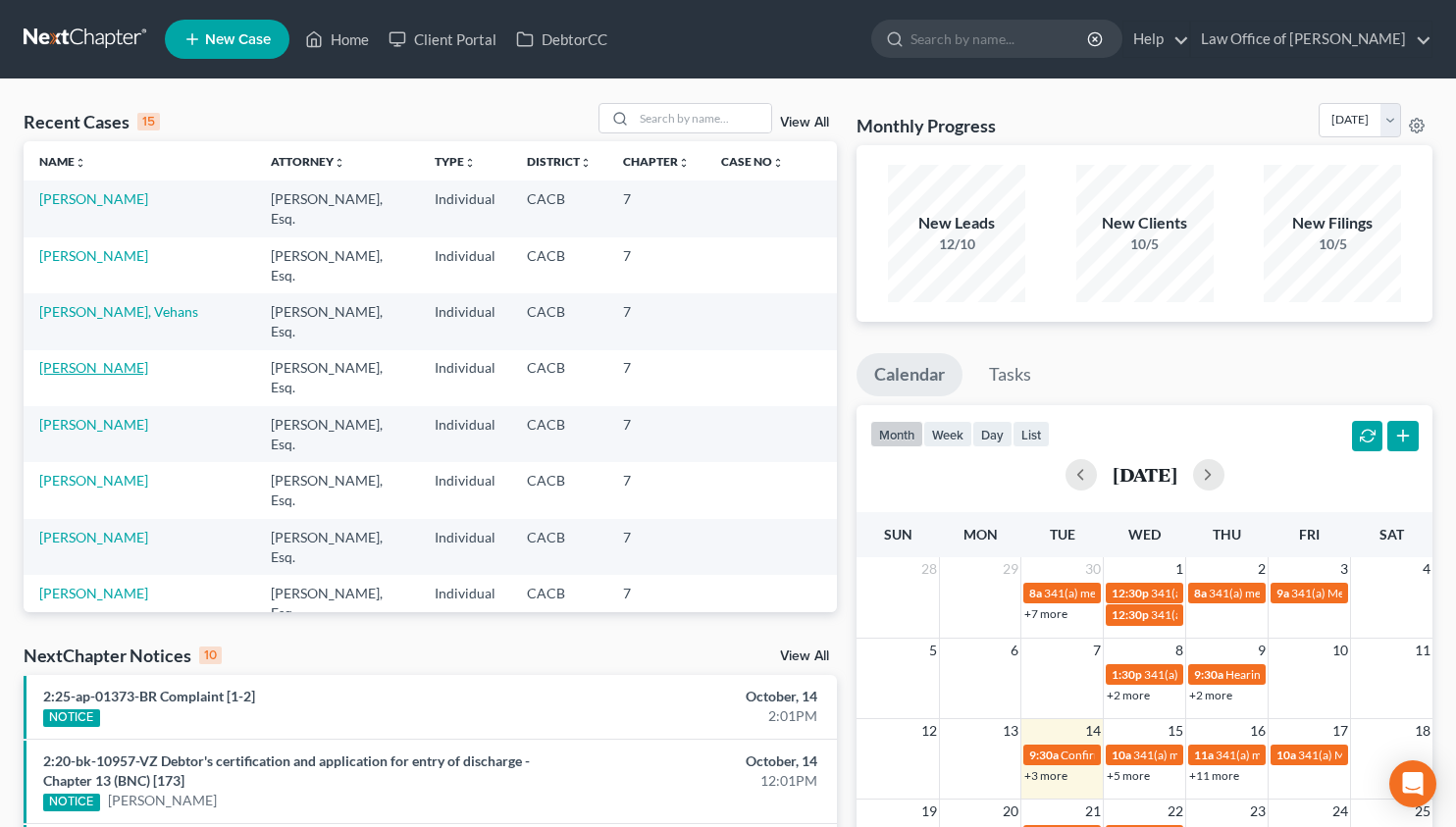
click at [102, 359] on link "[PERSON_NAME]" at bounding box center [94, 367] width 109 height 17
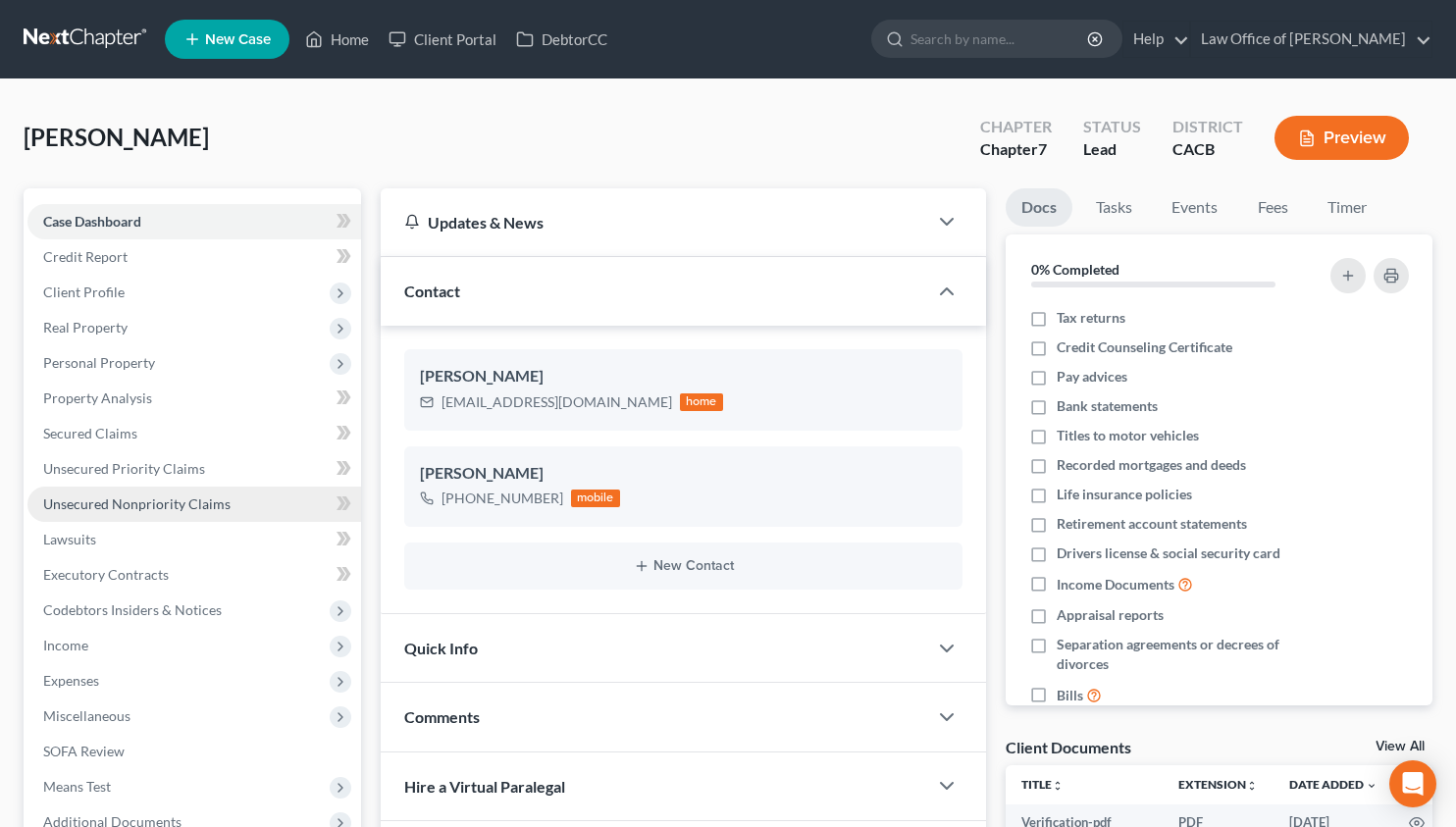
click at [178, 510] on span "Unsecured Nonpriority Claims" at bounding box center [137, 503] width 188 height 17
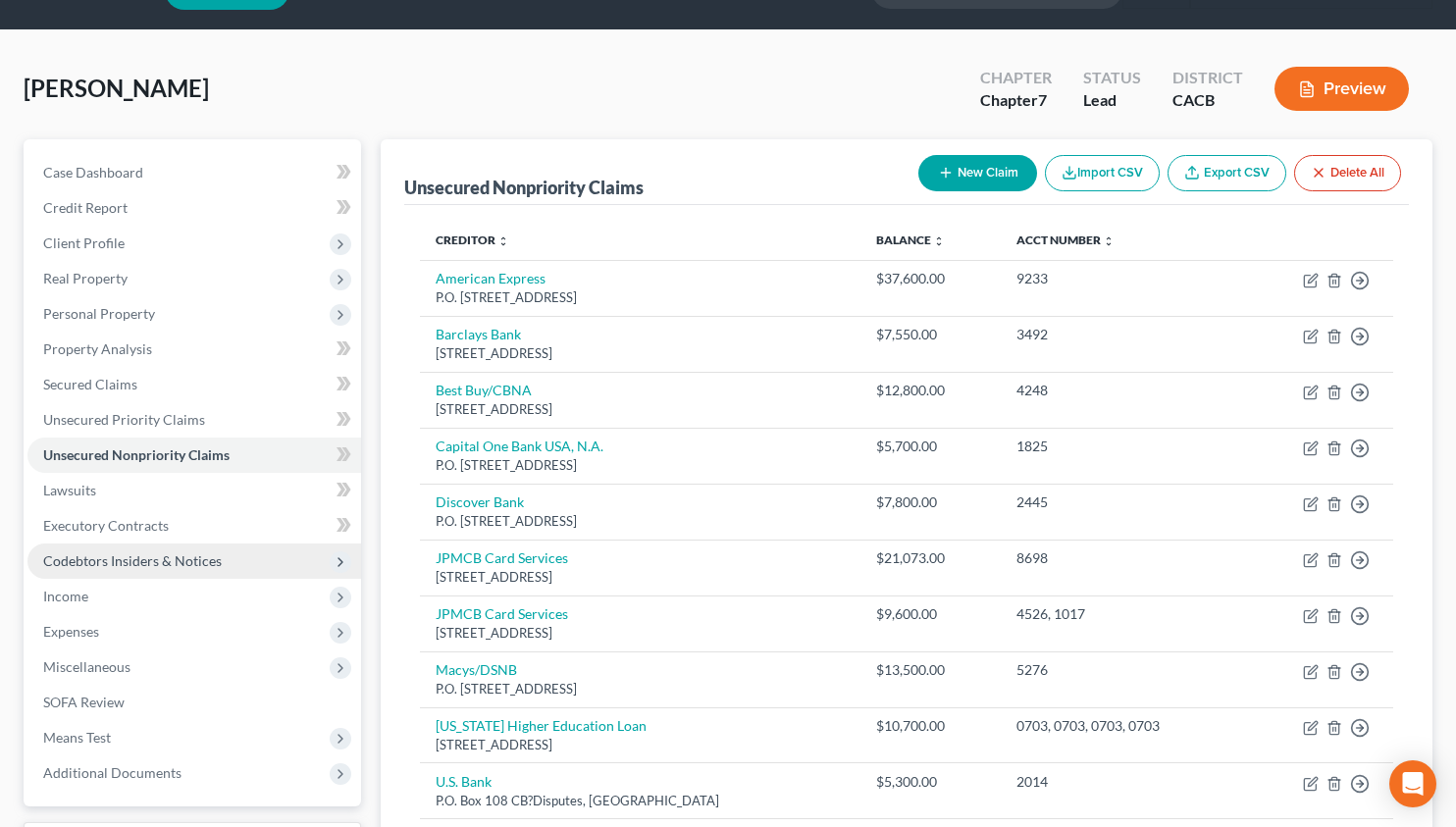
scroll to position [50, 0]
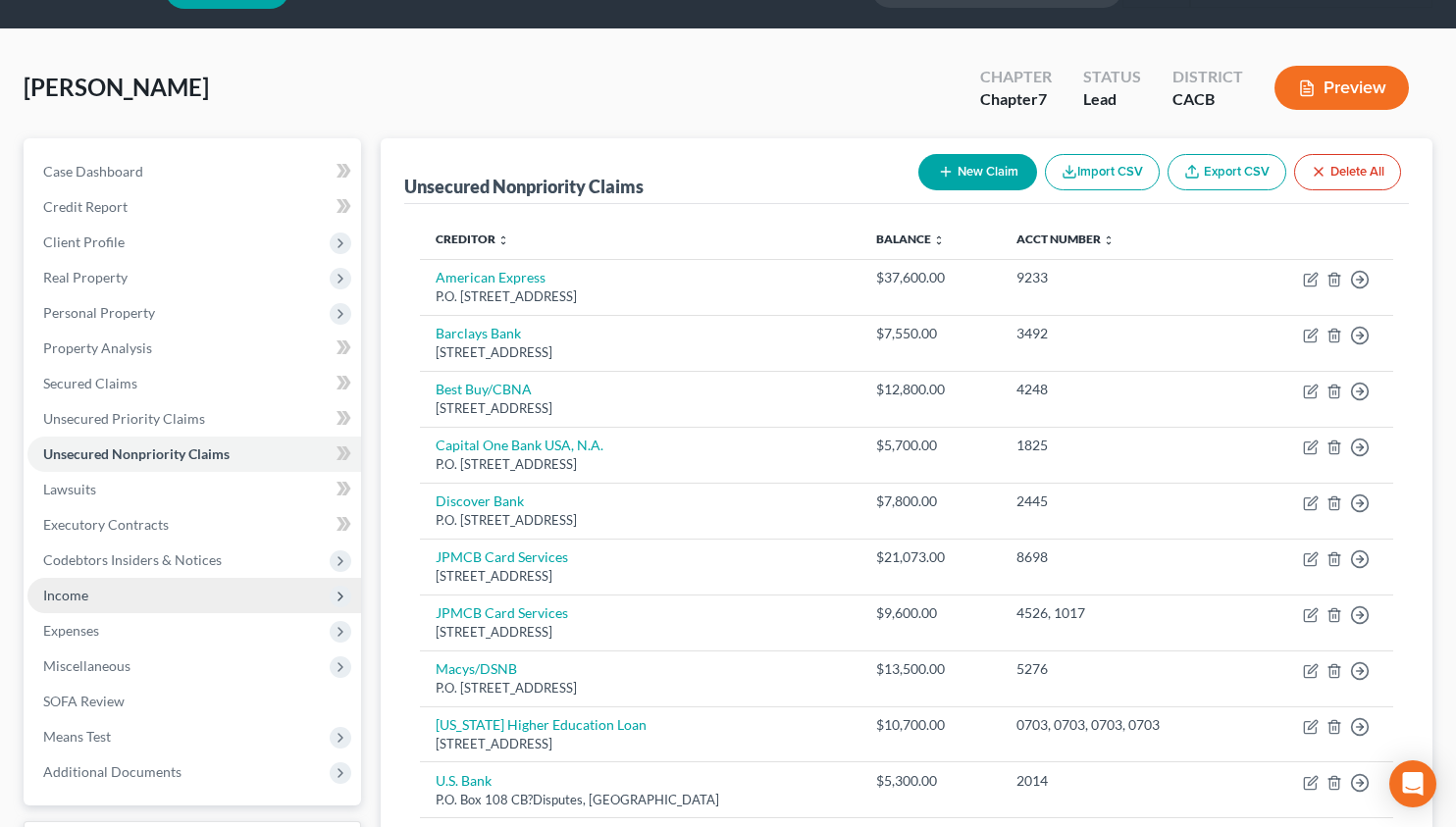
click at [116, 604] on span "Income" at bounding box center [195, 596] width 334 height 36
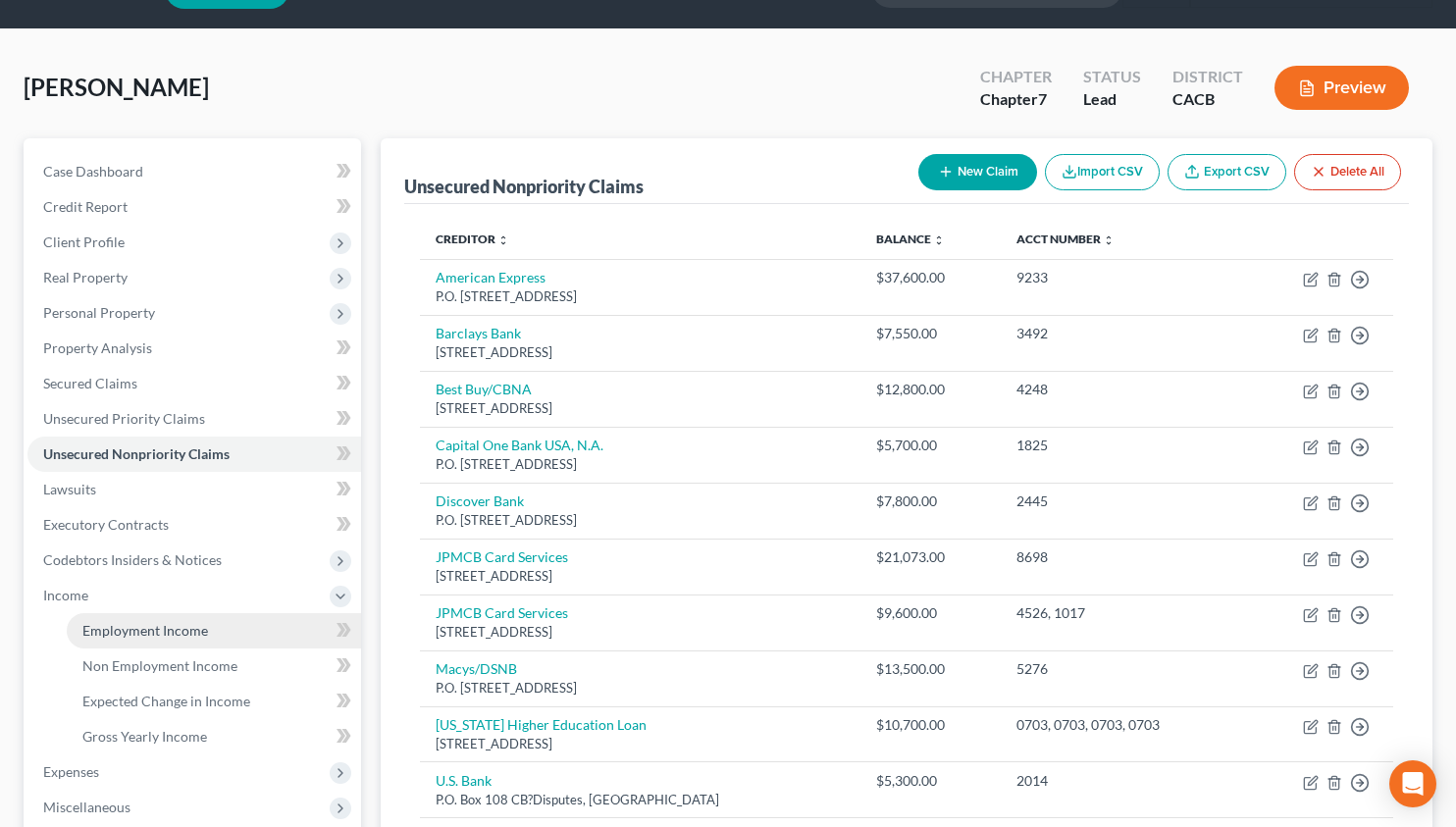
click at [117, 637] on span "Employment Income" at bounding box center [144, 630] width 125 height 17
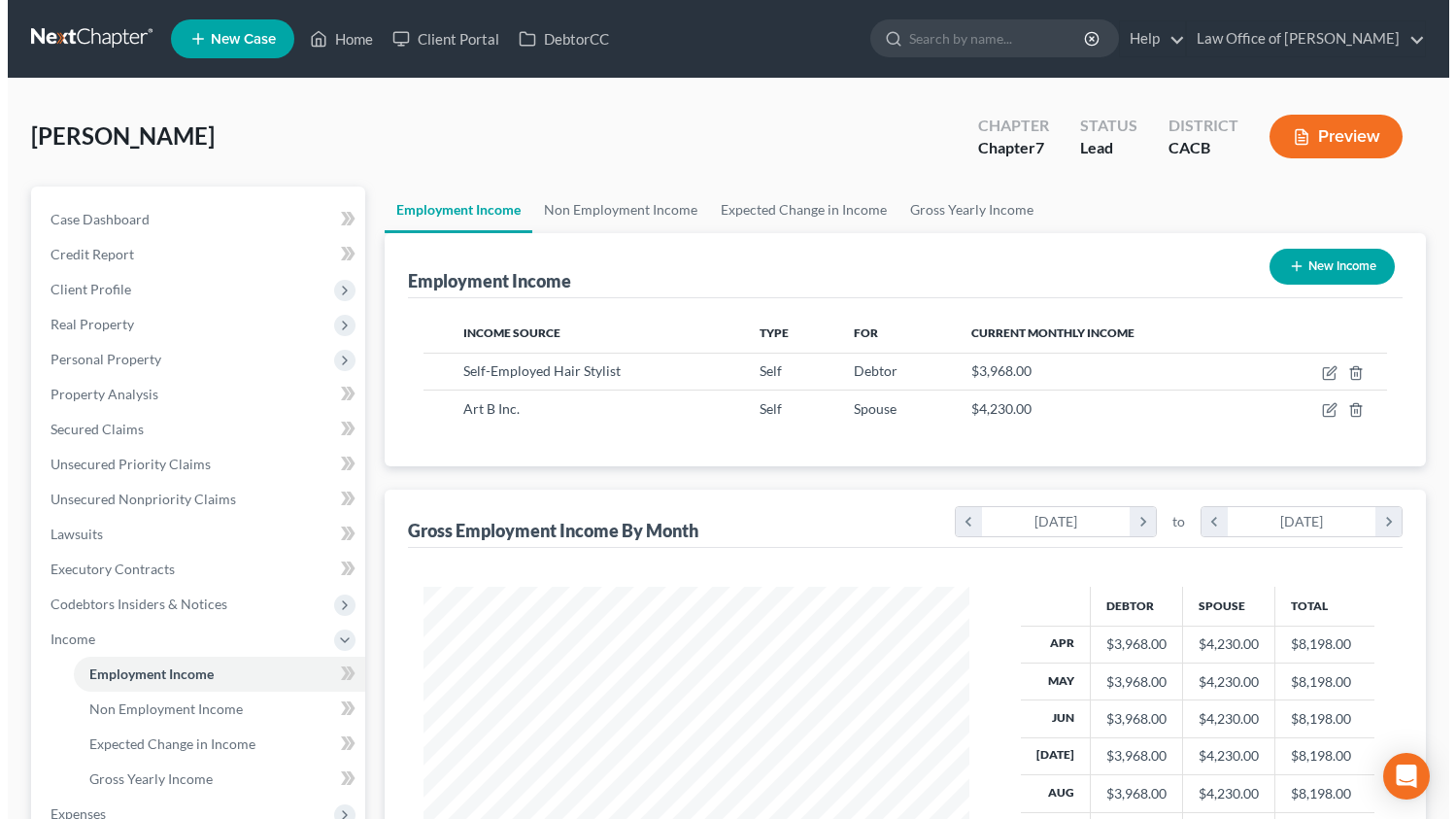
scroll to position [348, 585]
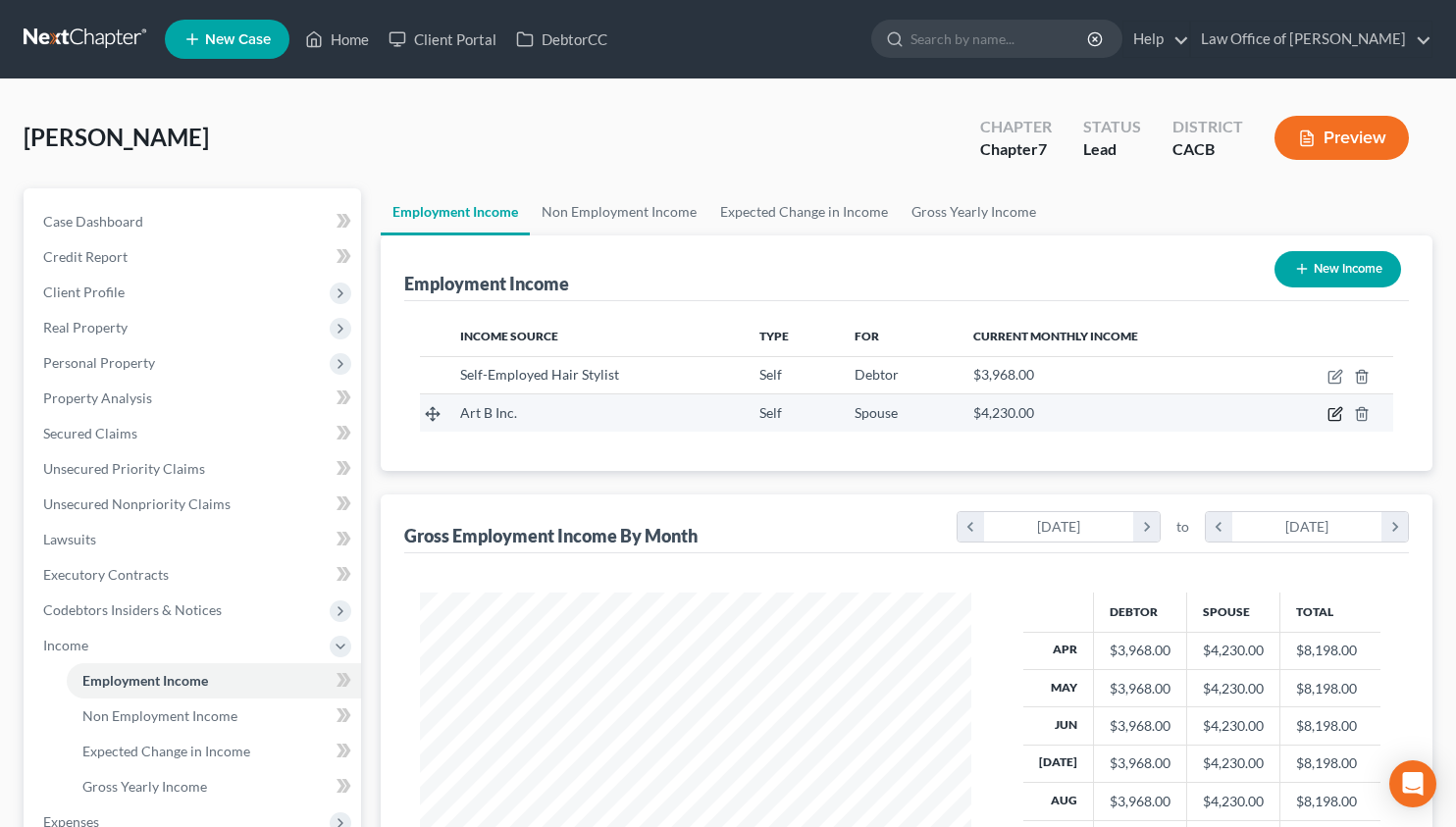
click at [1330, 417] on icon "button" at bounding box center [1335, 414] width 16 height 16
select select "1"
select select "4"
select select "0"
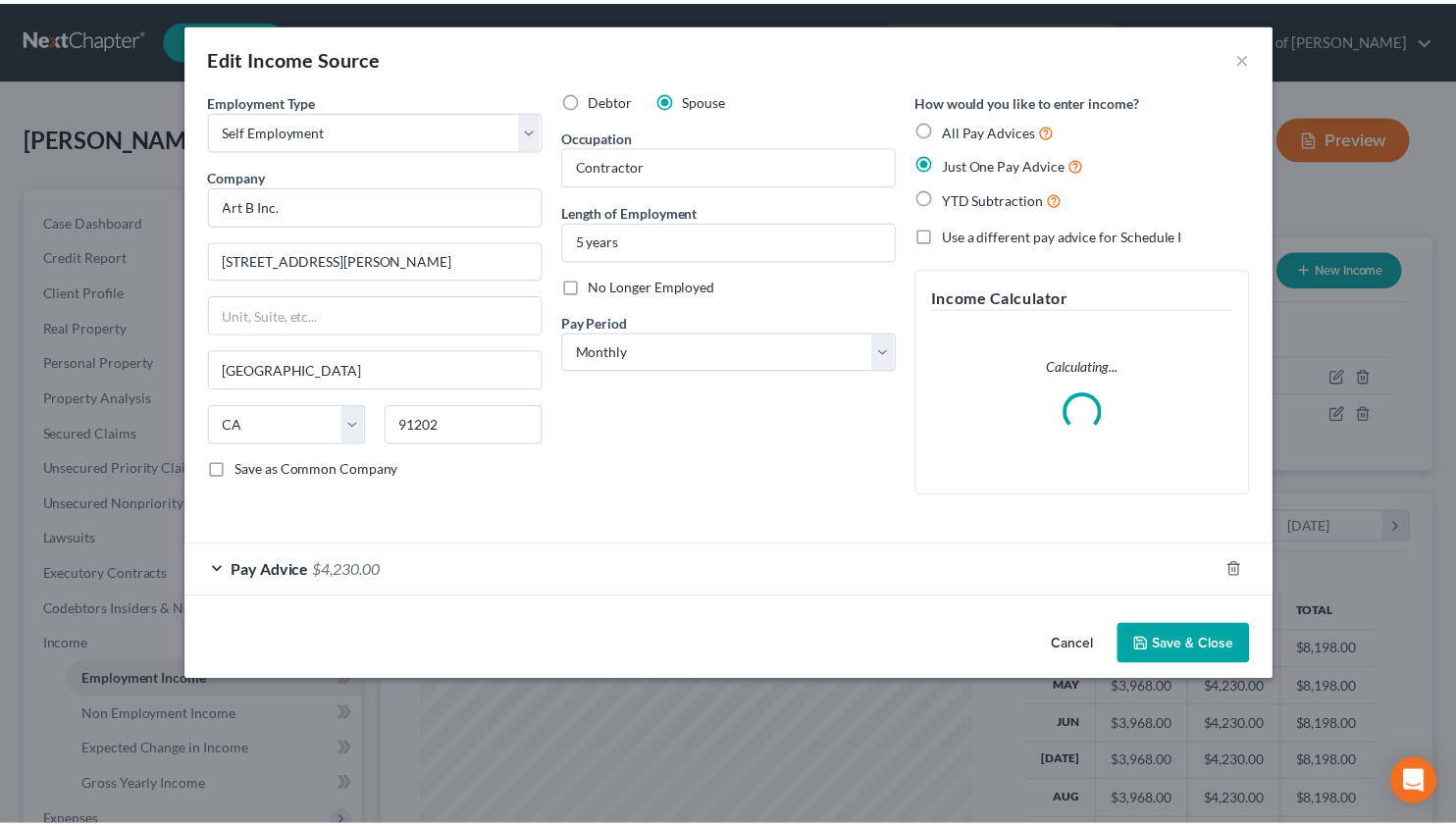
scroll to position [352, 597]
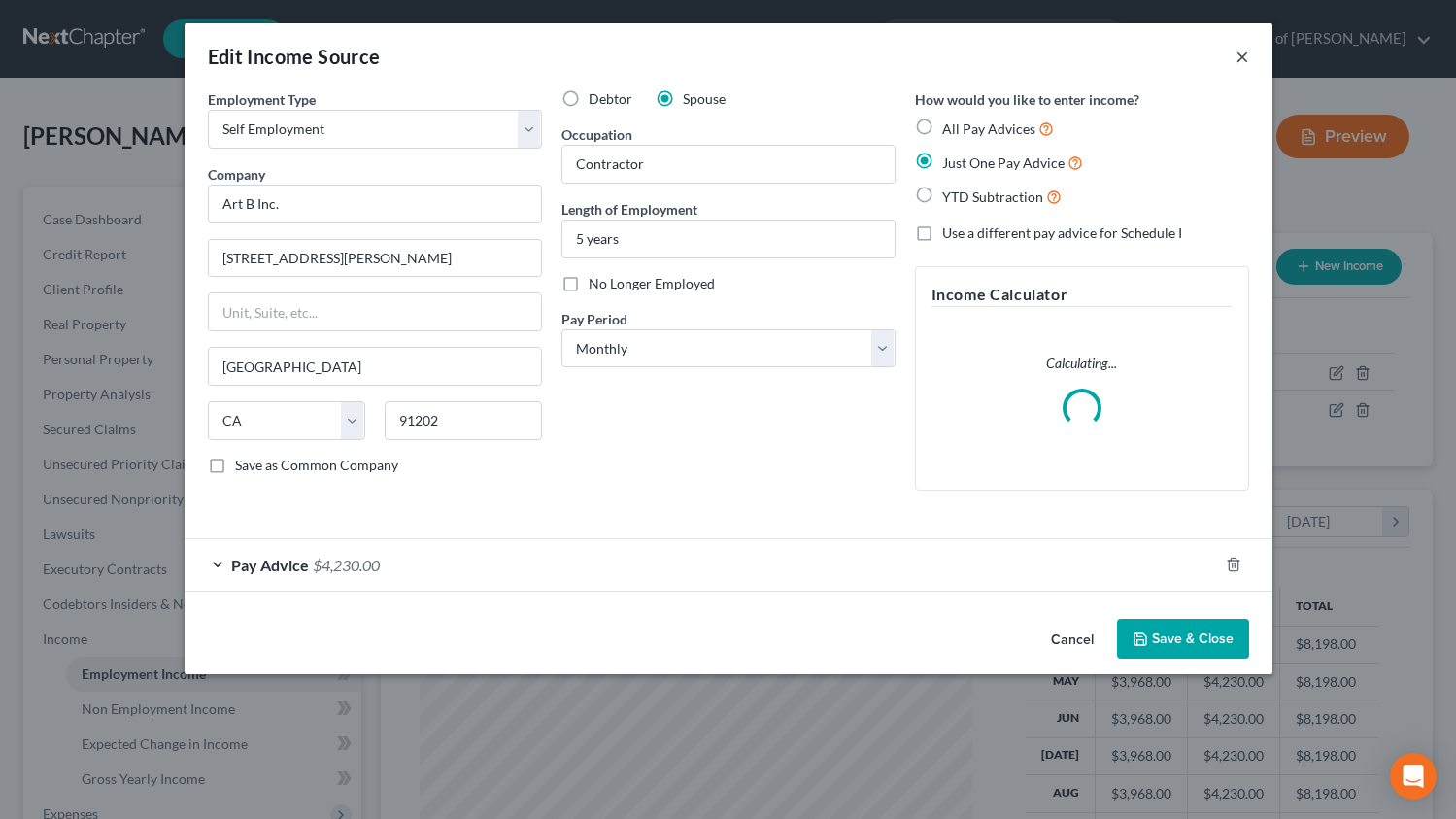
click at [1239, 56] on button "×" at bounding box center [1243, 57] width 14 height 23
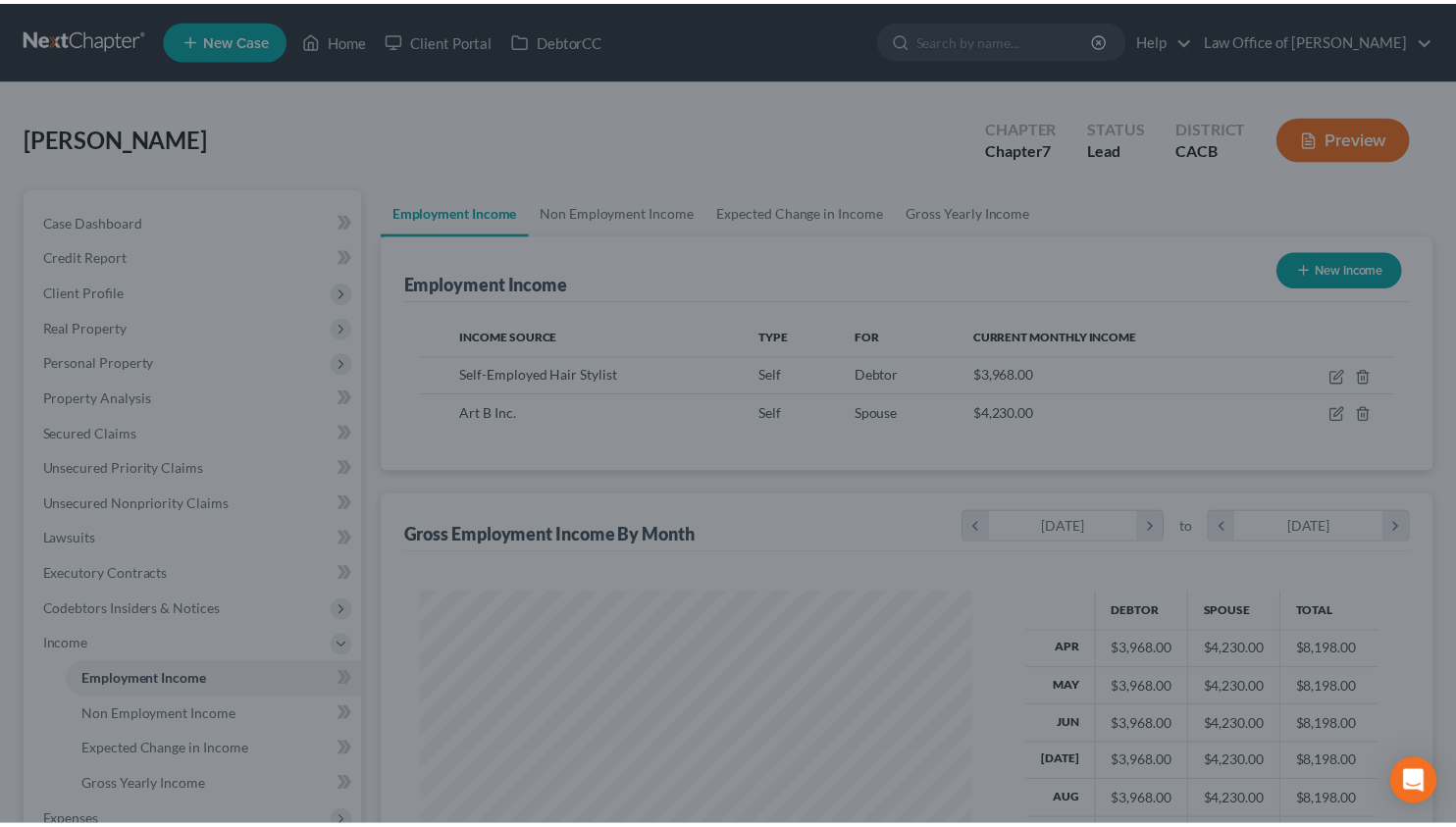
scroll to position [980741, 980240]
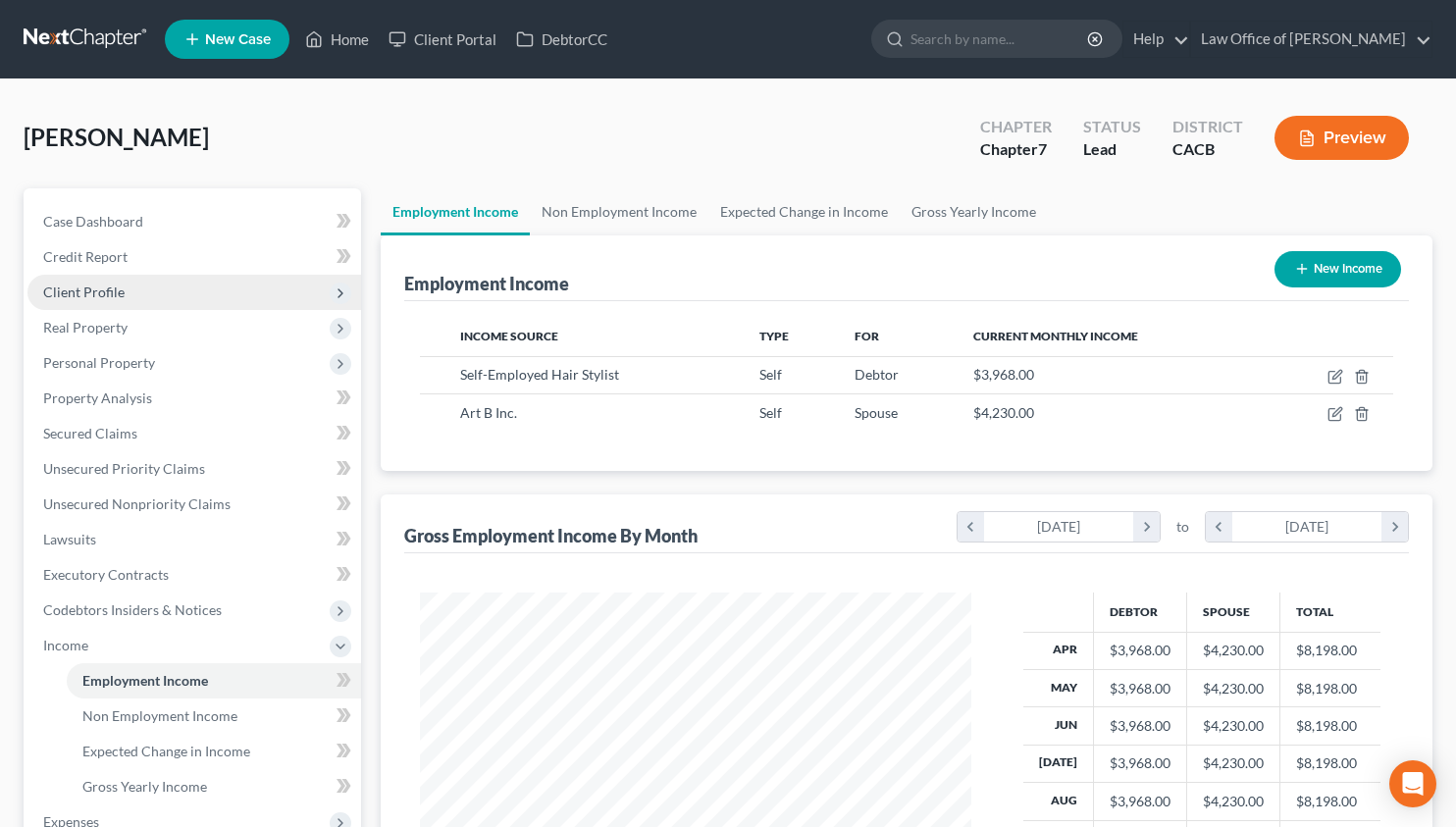
click at [134, 284] on span "Client Profile" at bounding box center [195, 292] width 334 height 36
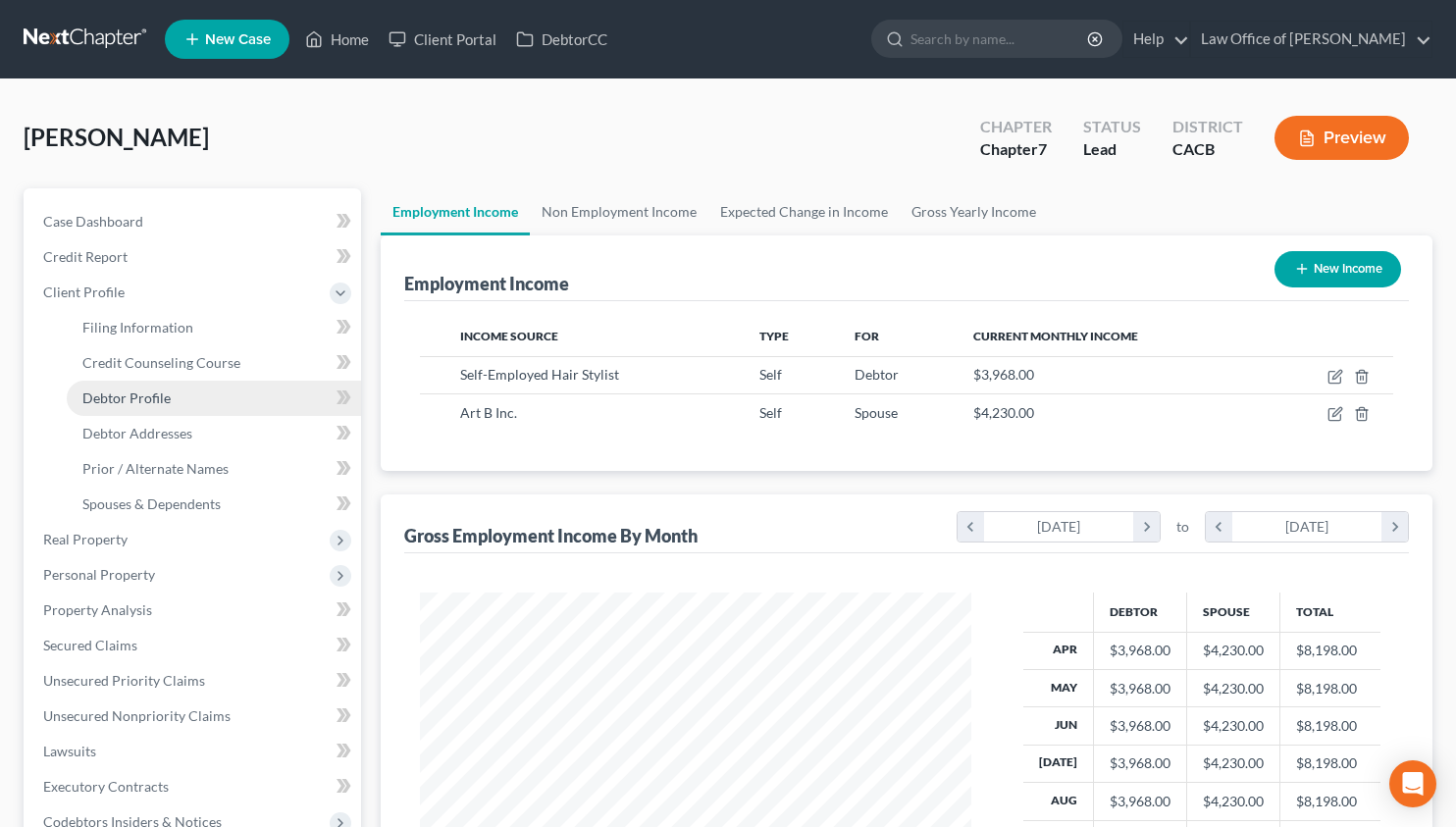
click at [134, 395] on span "Debtor Profile" at bounding box center [125, 397] width 88 height 17
select select "0"
select select "2"
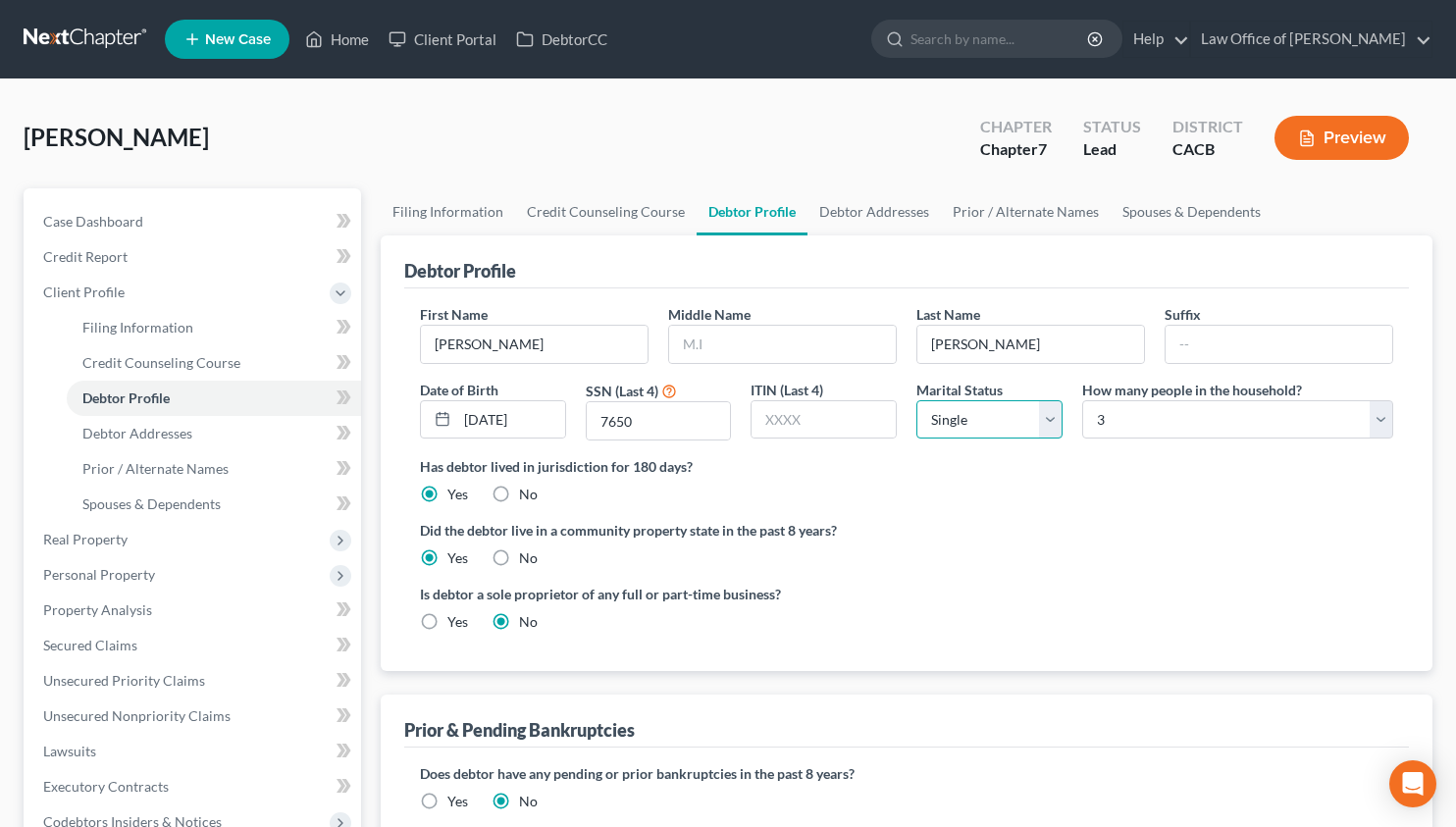
click at [984, 416] on select "Select Single Married Separated Divorced Widowed" at bounding box center [989, 420] width 146 height 40
select select "1"
click at [916, 400] on select "Select Single Married Separated Divorced Widowed" at bounding box center [989, 420] width 146 height 40
click at [1096, 488] on div "Has debtor lived in jurisdiction for 180 days? Yes No Debtor must reside in jur…" at bounding box center [906, 480] width 973 height 48
click at [179, 231] on link "Case Dashboard" at bounding box center [195, 222] width 334 height 36
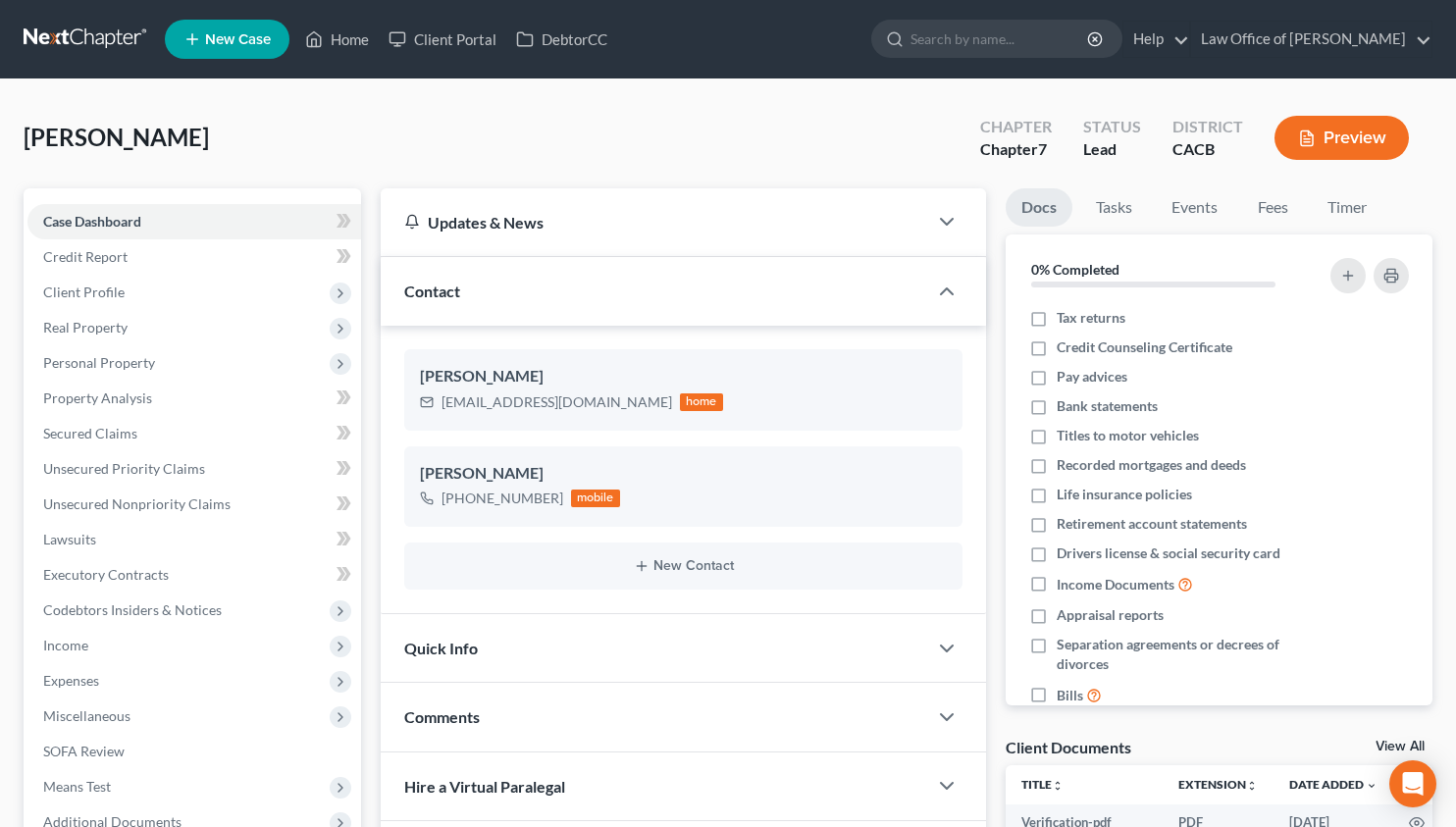
scroll to position [276, 0]
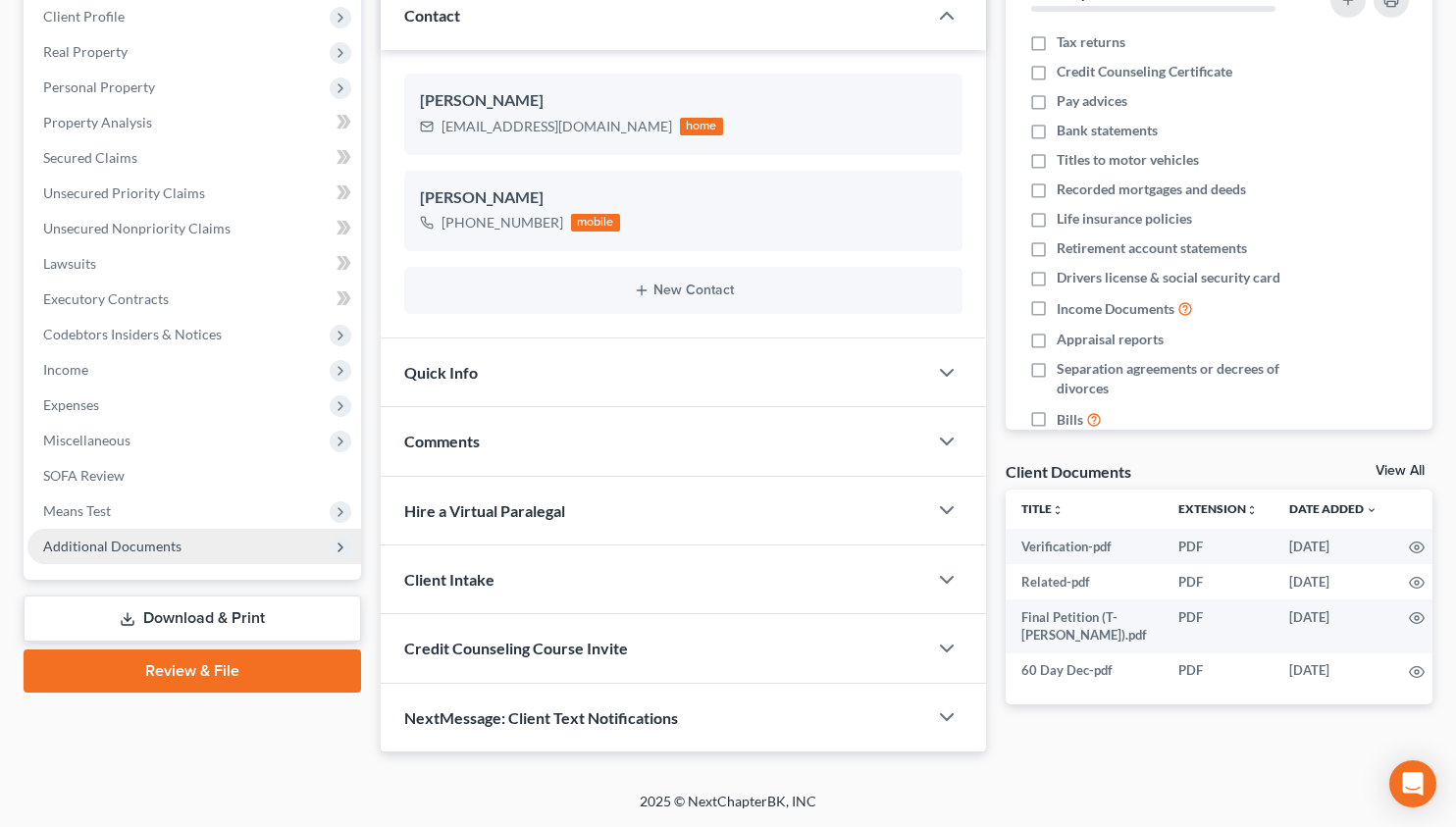
click at [183, 549] on span "Additional Documents" at bounding box center [195, 546] width 334 height 36
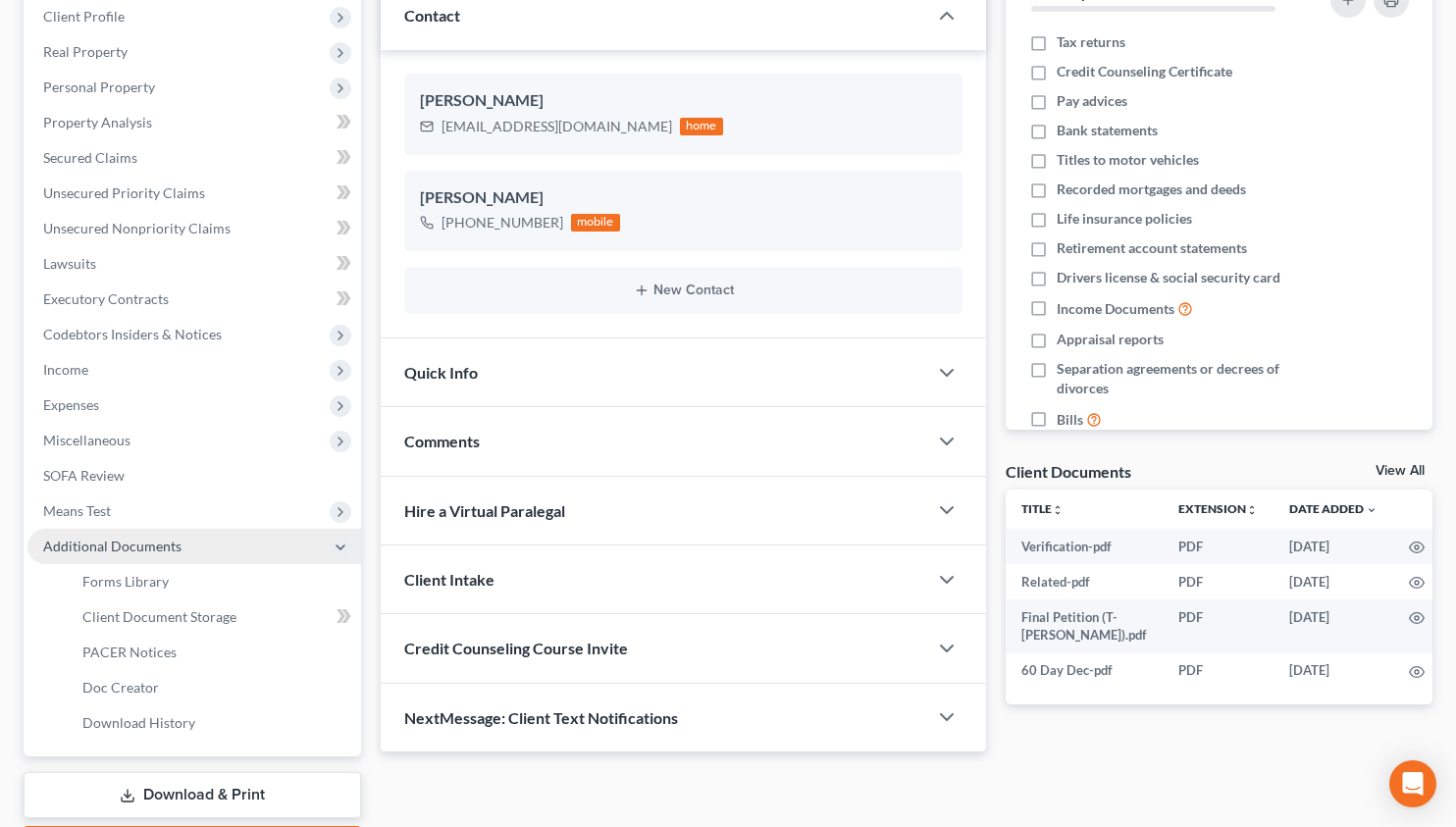
click at [183, 549] on span "Additional Documents" at bounding box center [195, 546] width 334 height 36
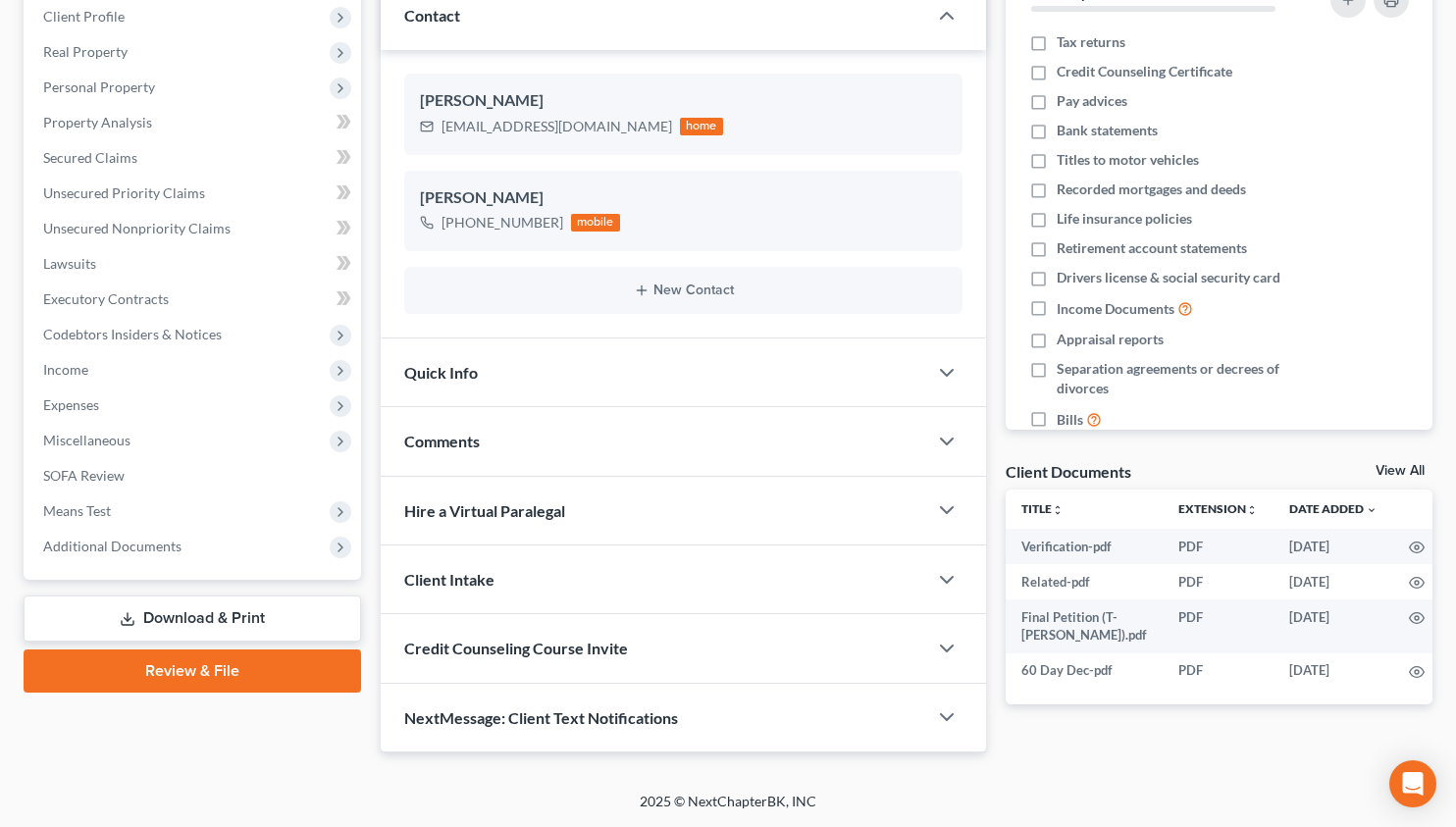
click at [179, 618] on link "Download & Print" at bounding box center [193, 619] width 338 height 46
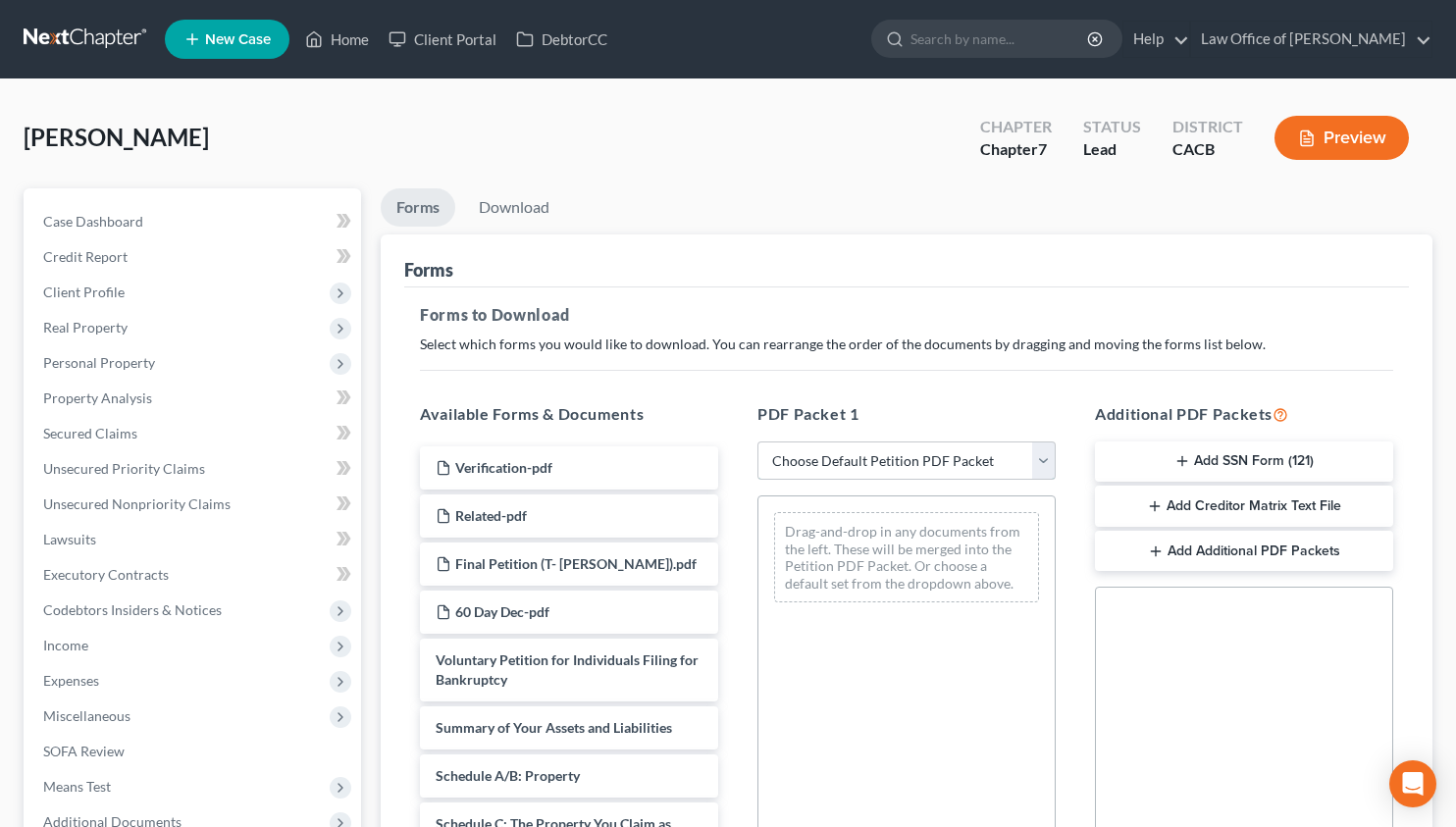
click at [813, 464] on select "Choose Default Petition PDF Packet Complete Bankruptcy Petition (all forms and …" at bounding box center [907, 461] width 298 height 40
select select "0"
click at [758, 442] on select "Choose Default Petition PDF Packet Complete Bankruptcy Petition (all forms and …" at bounding box center [907, 461] width 298 height 40
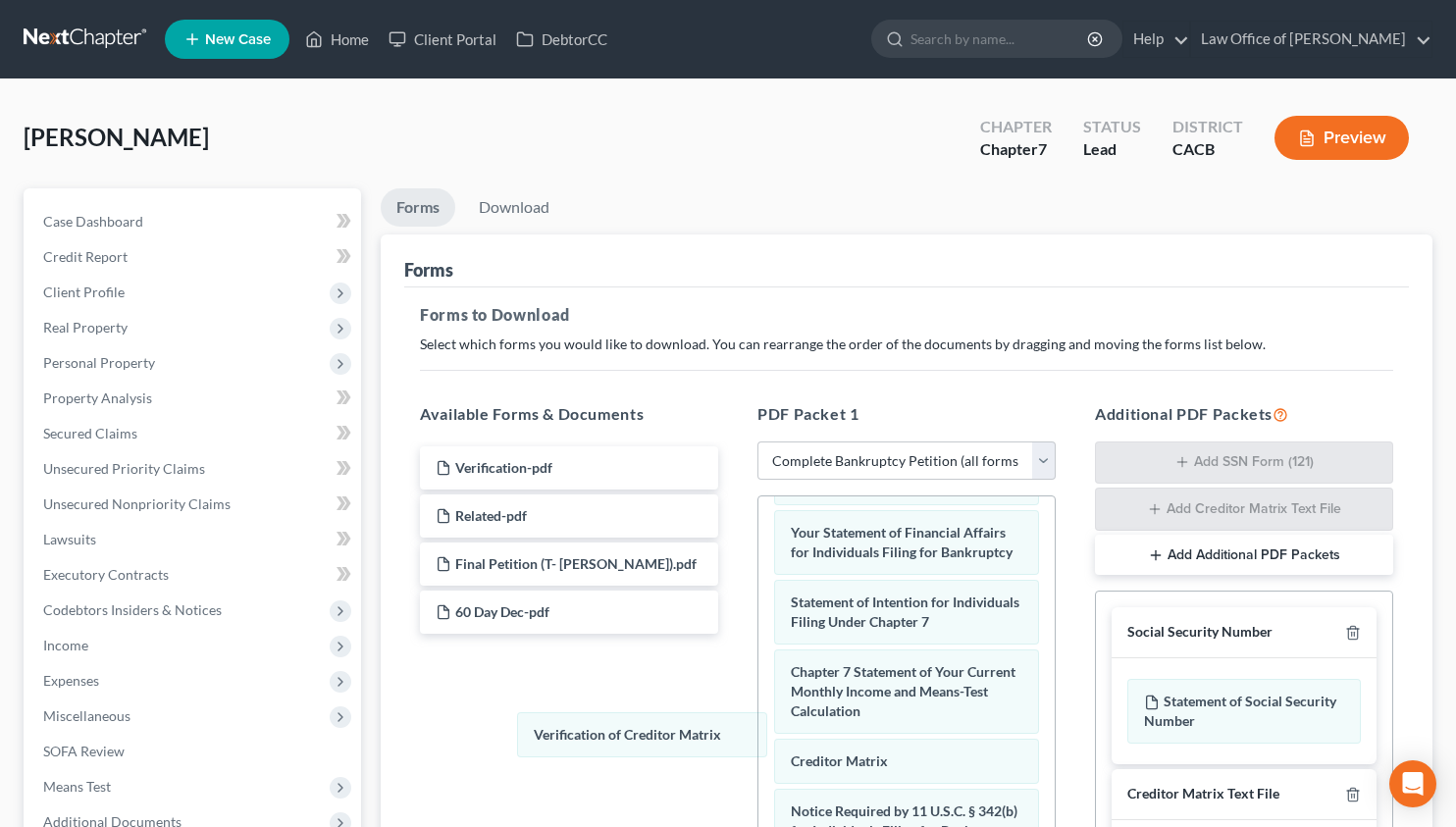
scroll to position [747, 0]
drag, startPoint x: 801, startPoint y: 729, endPoint x: 445, endPoint y: 742, distance: 356.2
click at [759, 743] on div "Verification of Creditor Matrix Voluntary Petition for Individuals Filing for B…" at bounding box center [907, 420] width 296 height 1227
click at [1356, 630] on icon "button" at bounding box center [1351, 632] width 9 height 13
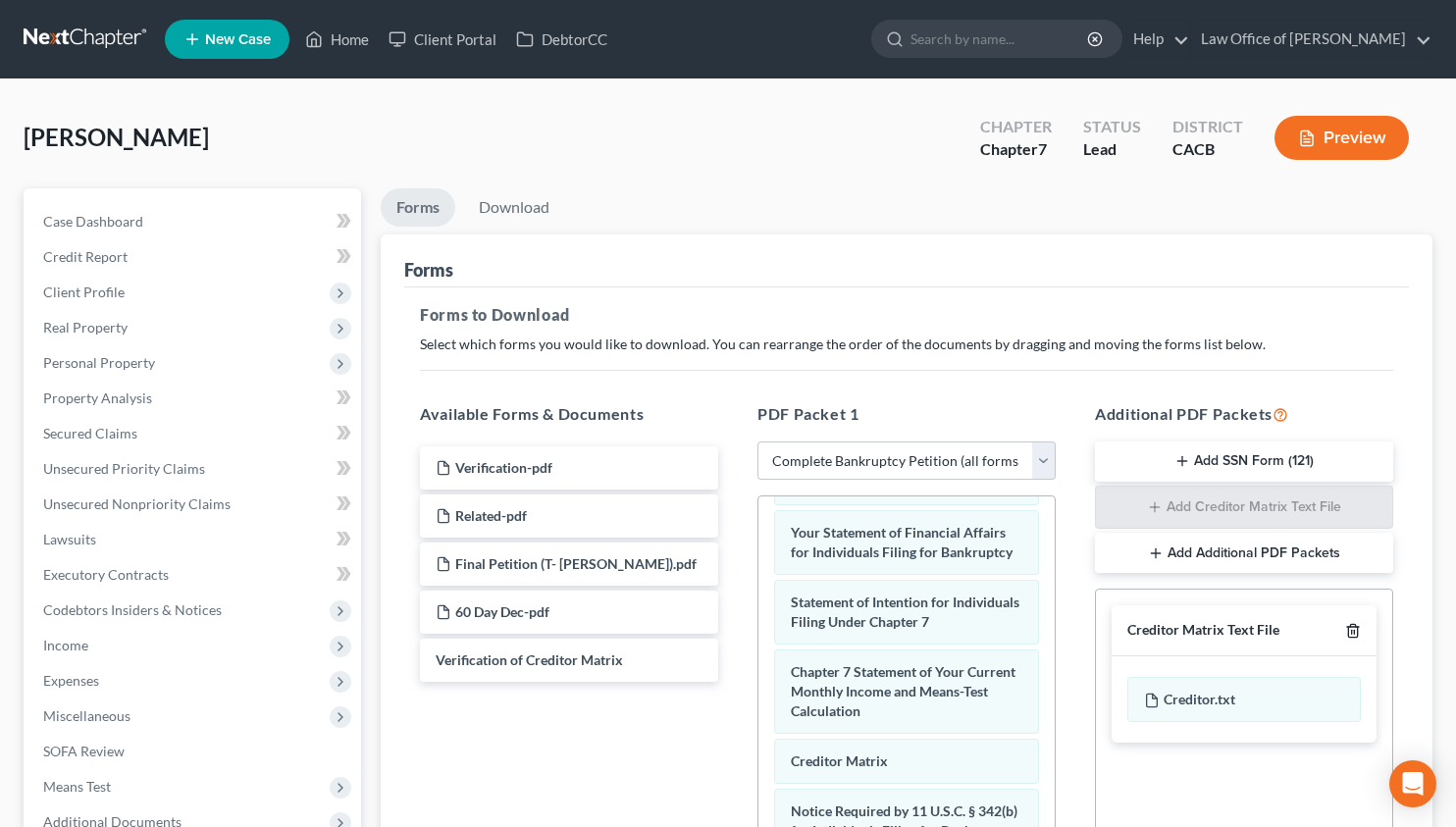
click at [1356, 630] on icon "button" at bounding box center [1351, 631] width 9 height 13
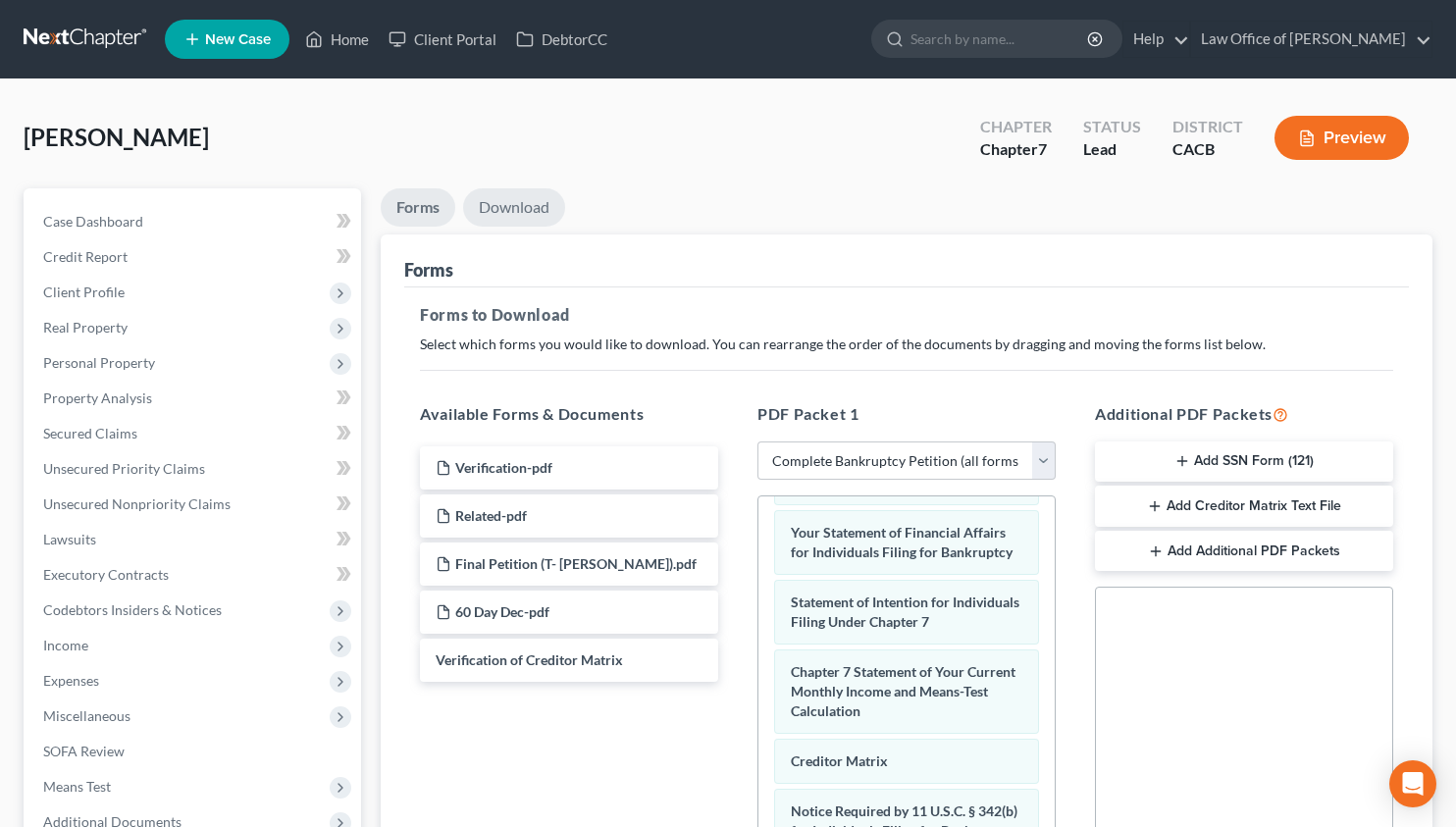
click at [531, 214] on link "Download" at bounding box center [514, 207] width 102 height 39
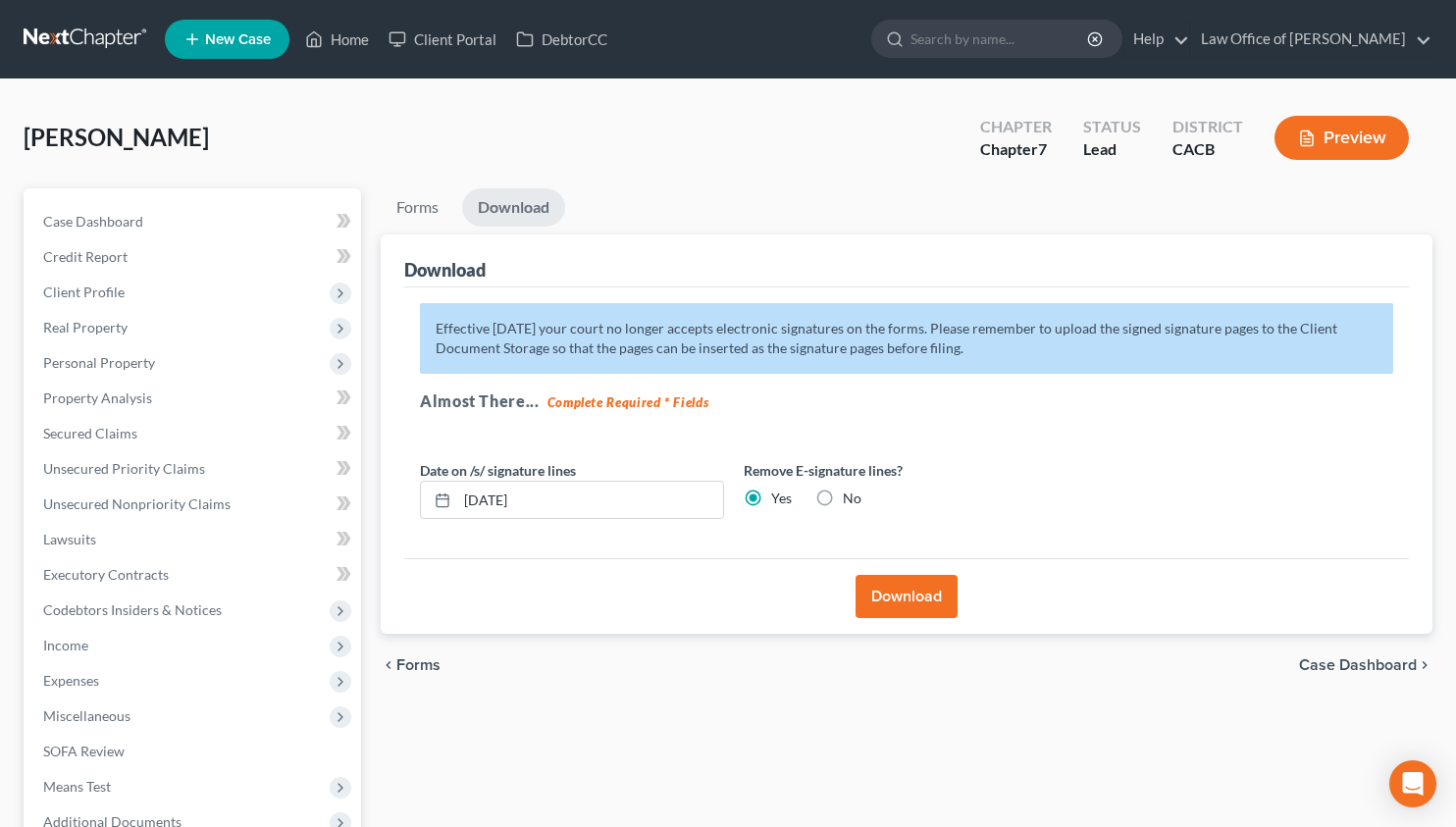
click at [843, 496] on label "No" at bounding box center [851, 498] width 19 height 20
click at [850, 496] on input "No" at bounding box center [856, 494] width 13 height 13
radio input "true"
radio input "false"
click at [898, 615] on button "Download" at bounding box center [906, 597] width 102 height 43
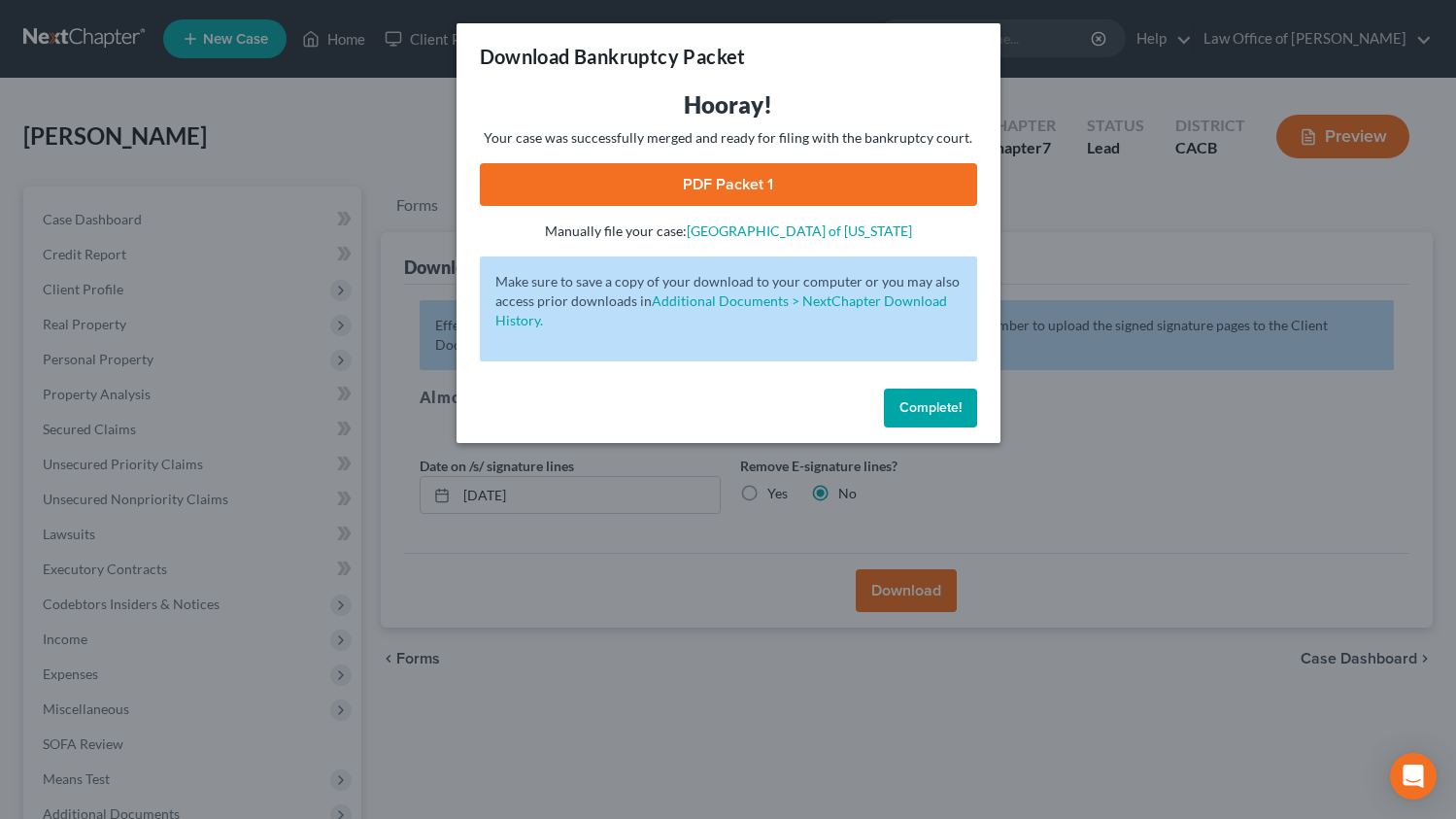
click at [698, 182] on link "PDF Packet 1" at bounding box center [729, 185] width 497 height 43
click at [0, 0] on div "Download Bankruptcy Packet Hooray! Your case was successfully merged and ready …" at bounding box center [728, 409] width 1456 height 819
click at [906, 408] on span "Complete!" at bounding box center [931, 407] width 63 height 17
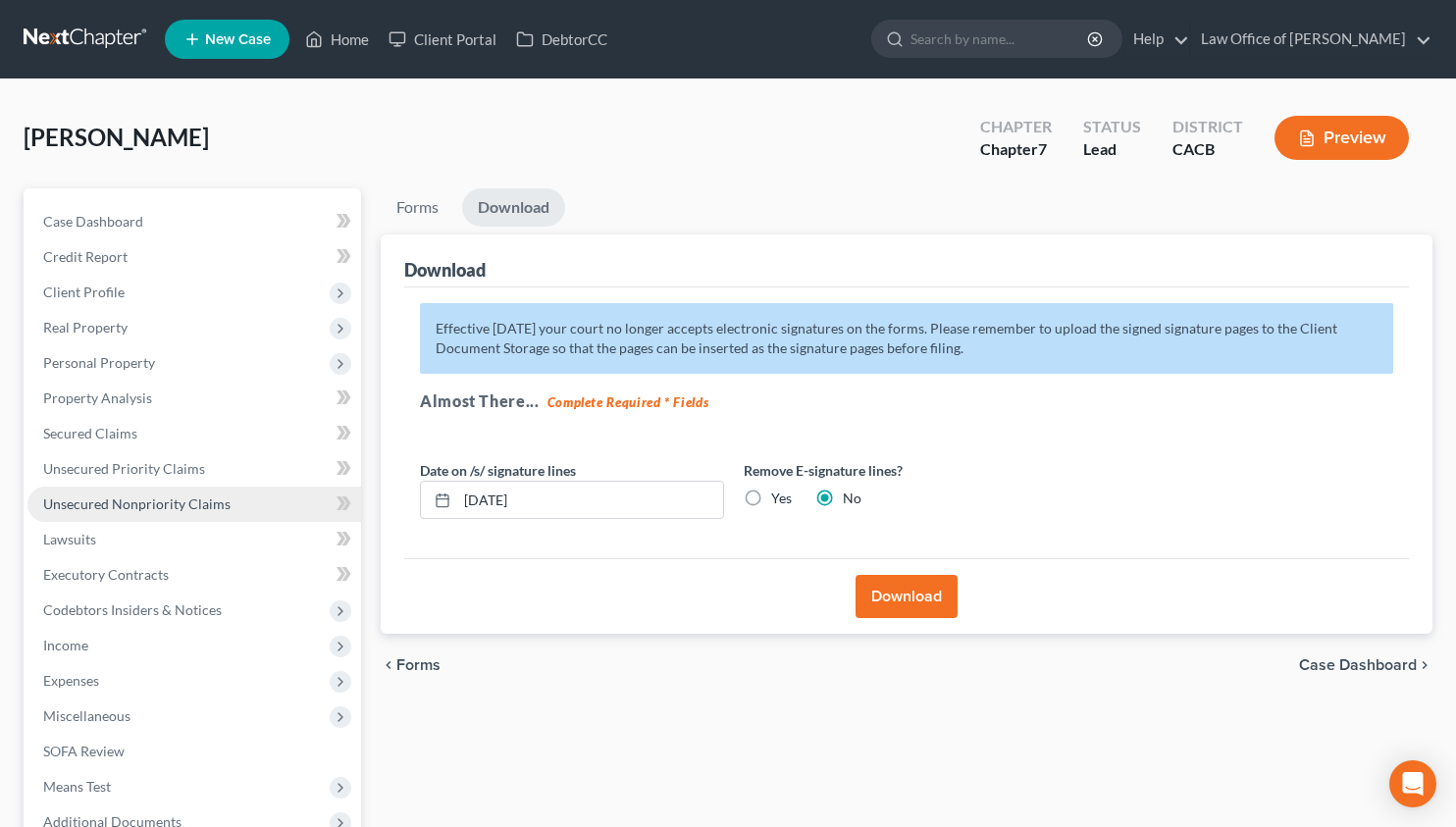
click at [203, 519] on link "Unsecured Nonpriority Claims" at bounding box center [195, 505] width 334 height 36
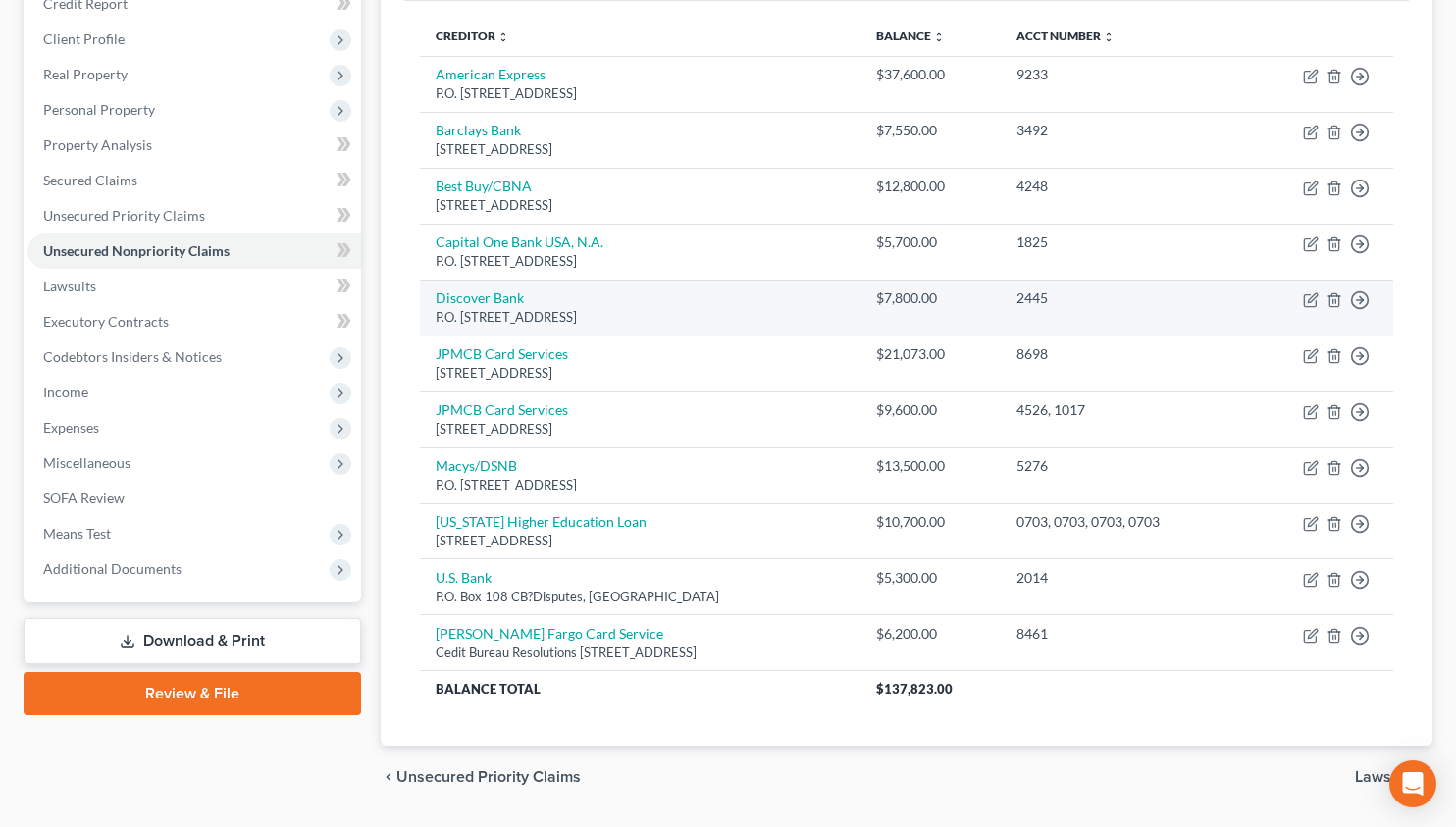
scroll to position [257, 0]
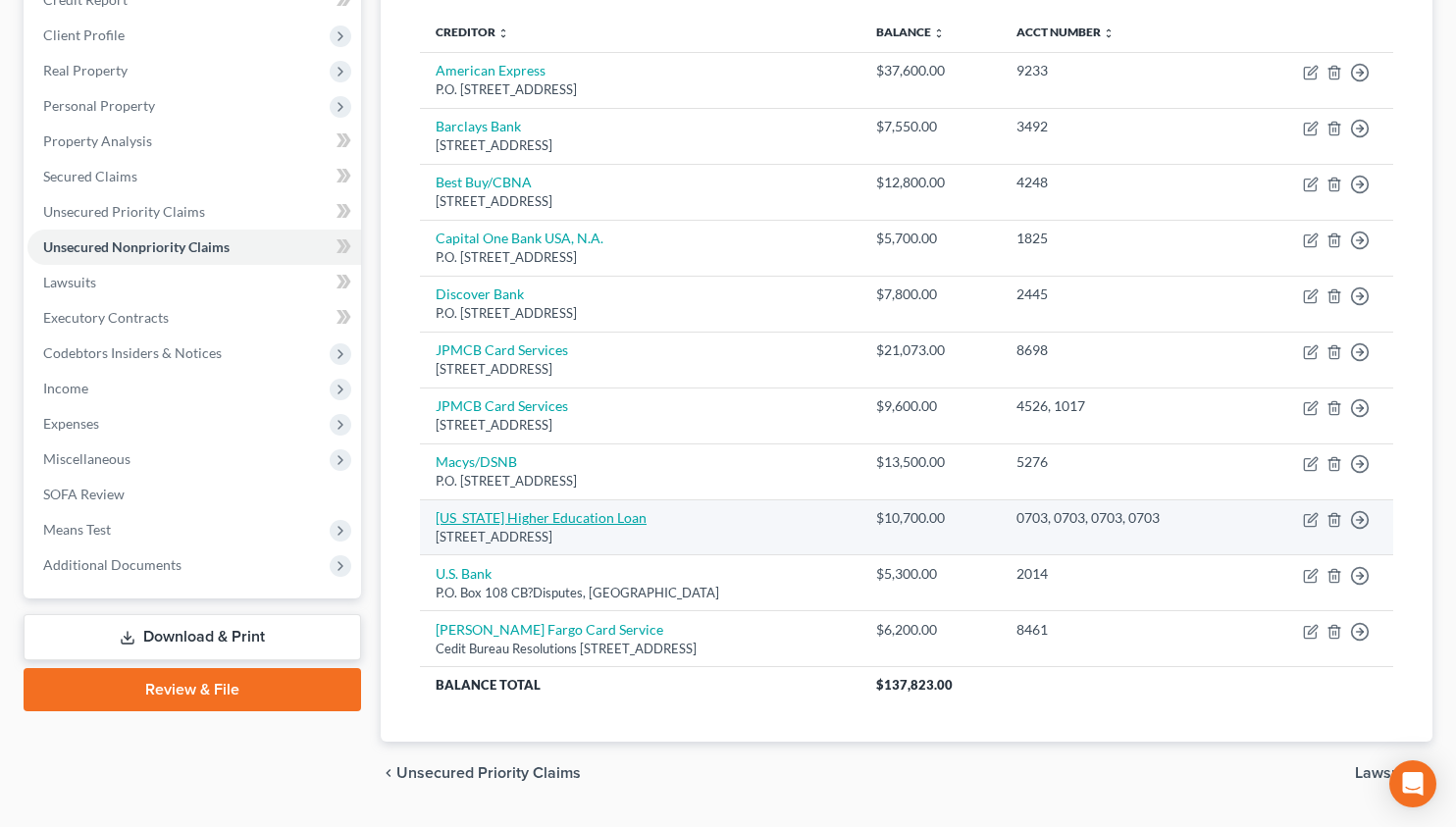
click at [558, 509] on link "Missouri Higher Education Loan" at bounding box center [540, 517] width 210 height 17
select select "26"
select select "2"
select select "0"
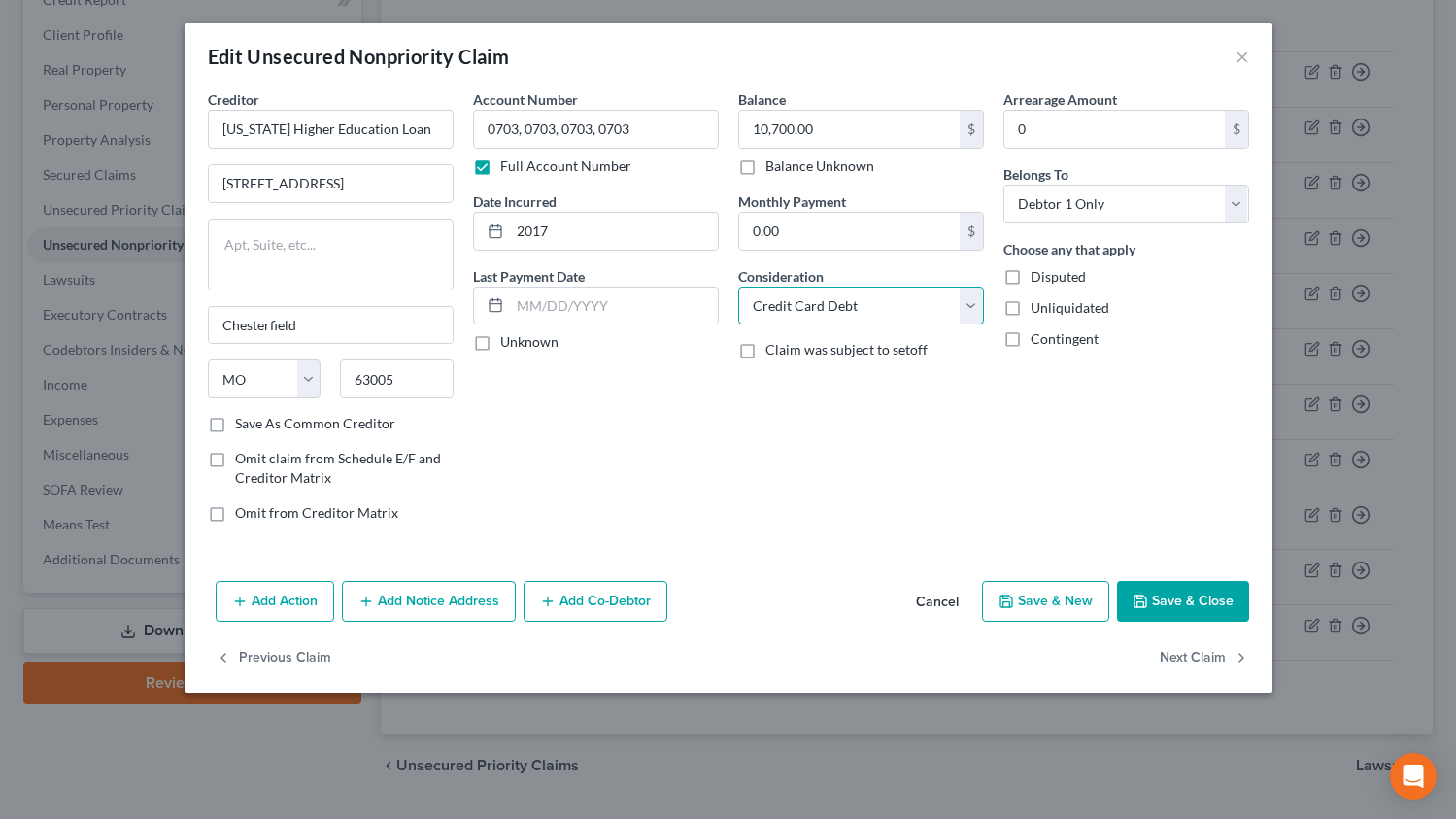
click at [818, 310] on select "Select Cable / Satellite Services Collection Agency Credit Card Debt Debt Couns…" at bounding box center [861, 306] width 246 height 39
click at [739, 287] on select "Select Cable / Satellite Services Collection Agency Credit Card Debt Debt Couns…" at bounding box center [861, 306] width 246 height 39
click at [843, 294] on select "Select Cable / Satellite Services Collection Agency Credit Card Debt Debt Couns…" at bounding box center [861, 306] width 246 height 39
select select "2"
click at [739, 287] on select "Select Cable / Satellite Services Collection Agency Credit Card Debt Debt Couns…" at bounding box center [861, 306] width 246 height 39
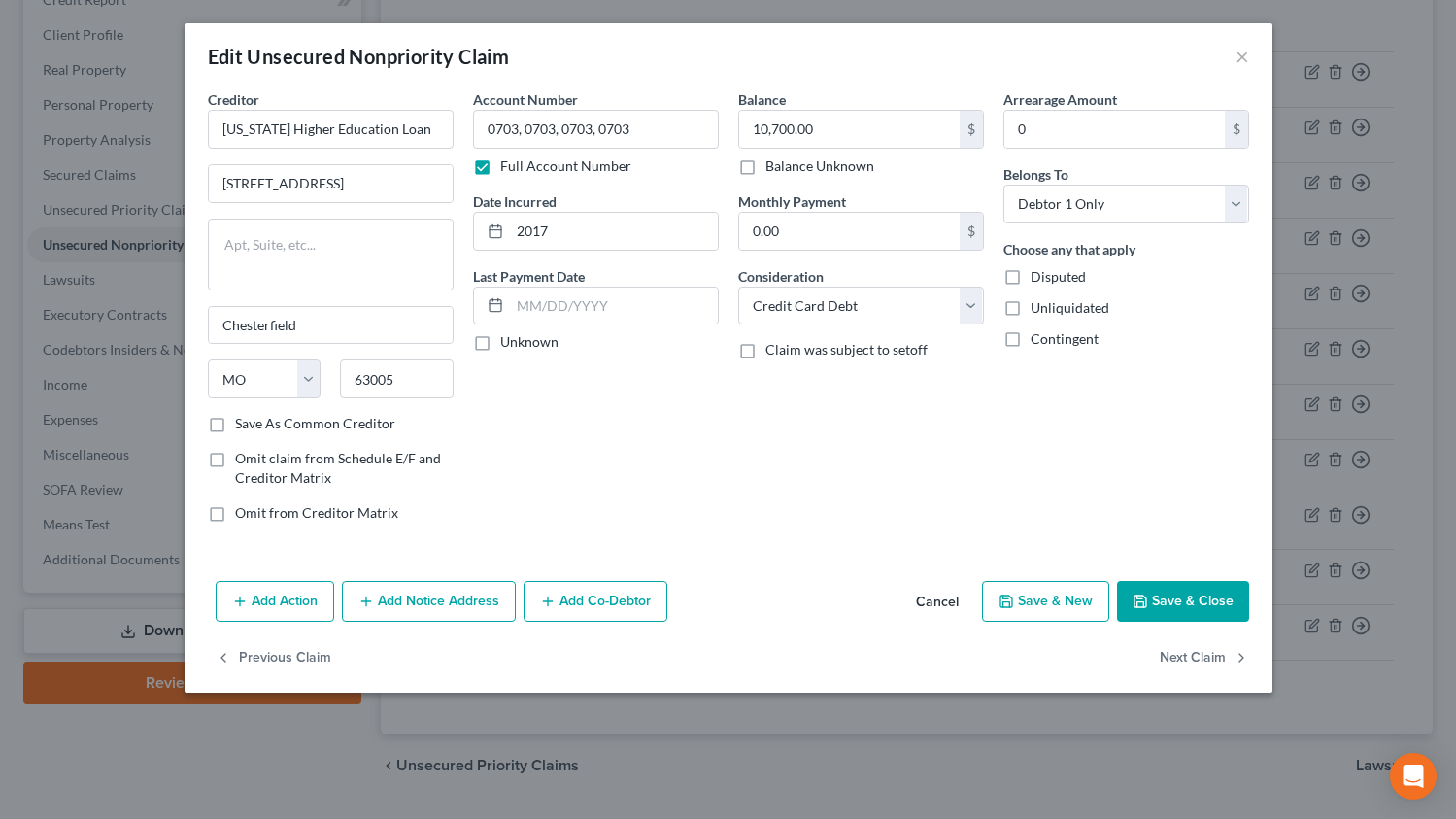
click at [764, 403] on div "Balance 10,700.00 $ Balance Unknown Balance Undetermined 10,700.00 $ Balance Un…" at bounding box center [861, 313] width 265 height 449
click at [1245, 56] on button "×" at bounding box center [1243, 57] width 14 height 23
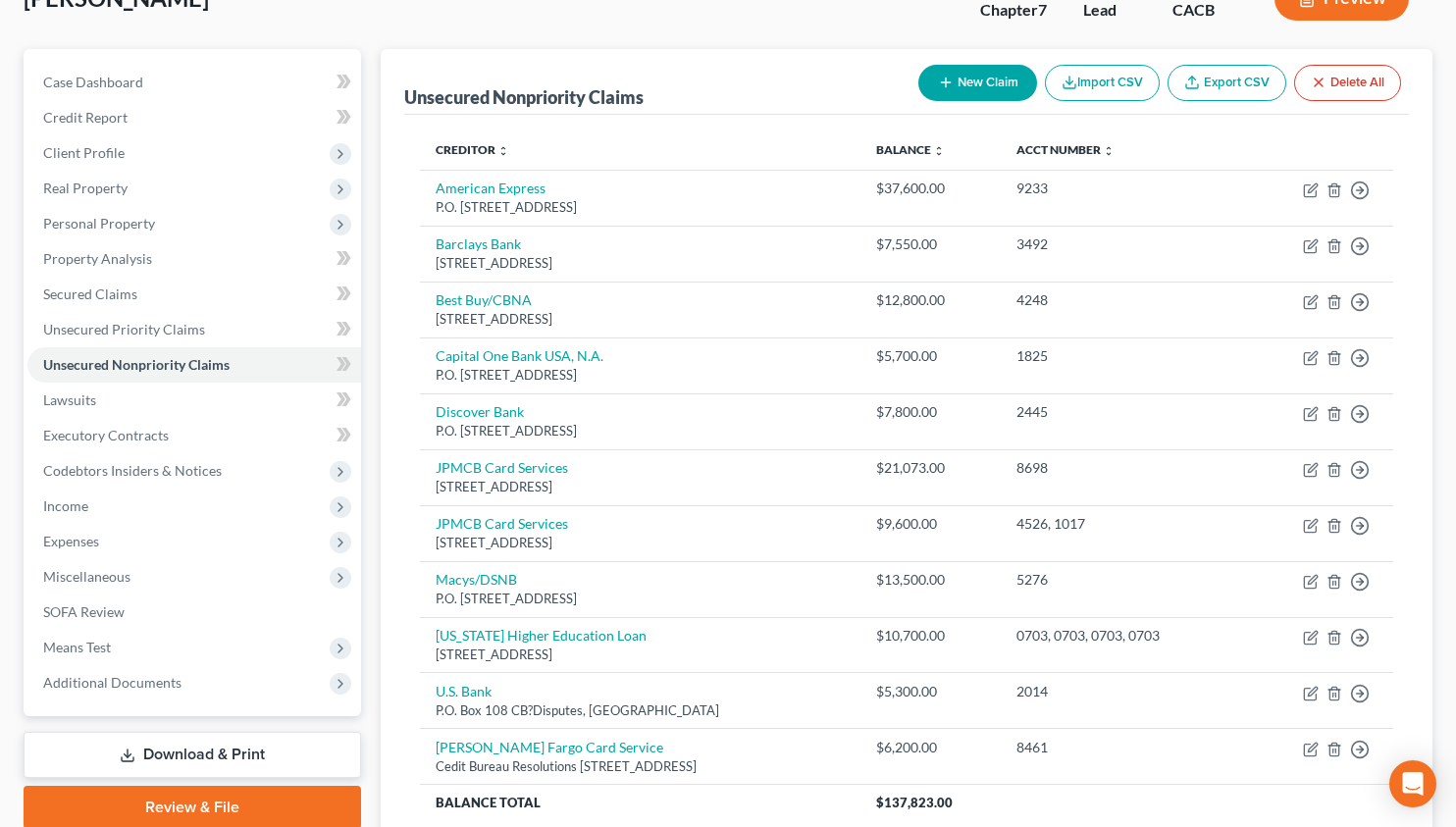
scroll to position [309, 0]
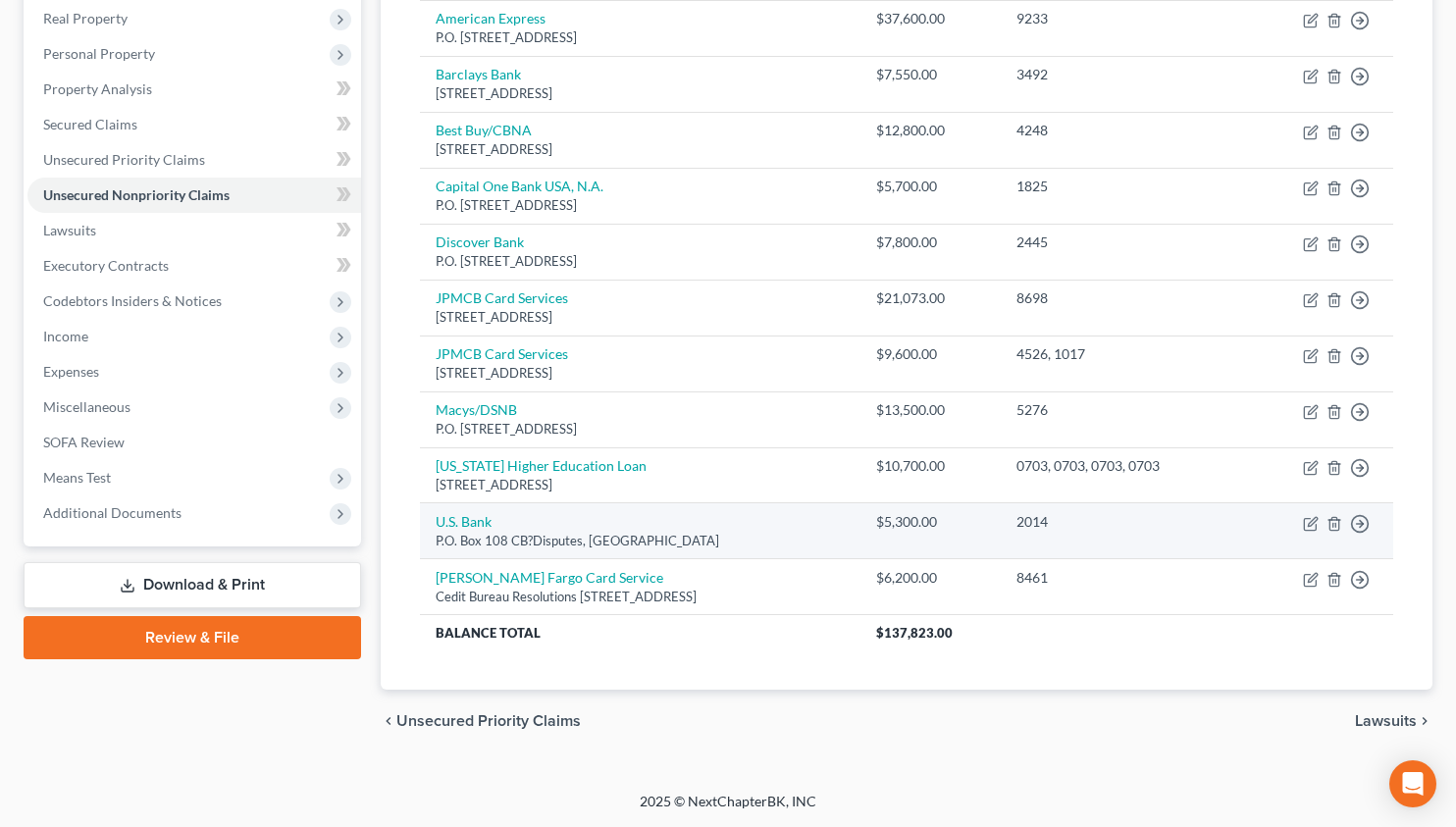
click at [453, 508] on td "U.S. Bank P.O. Box 108 CB?Disputes, Saint Louis, MO 63166" at bounding box center [640, 531] width 441 height 56
click at [451, 518] on link "U.S. Bank" at bounding box center [463, 521] width 56 height 17
select select "26"
select select "2"
select select "0"
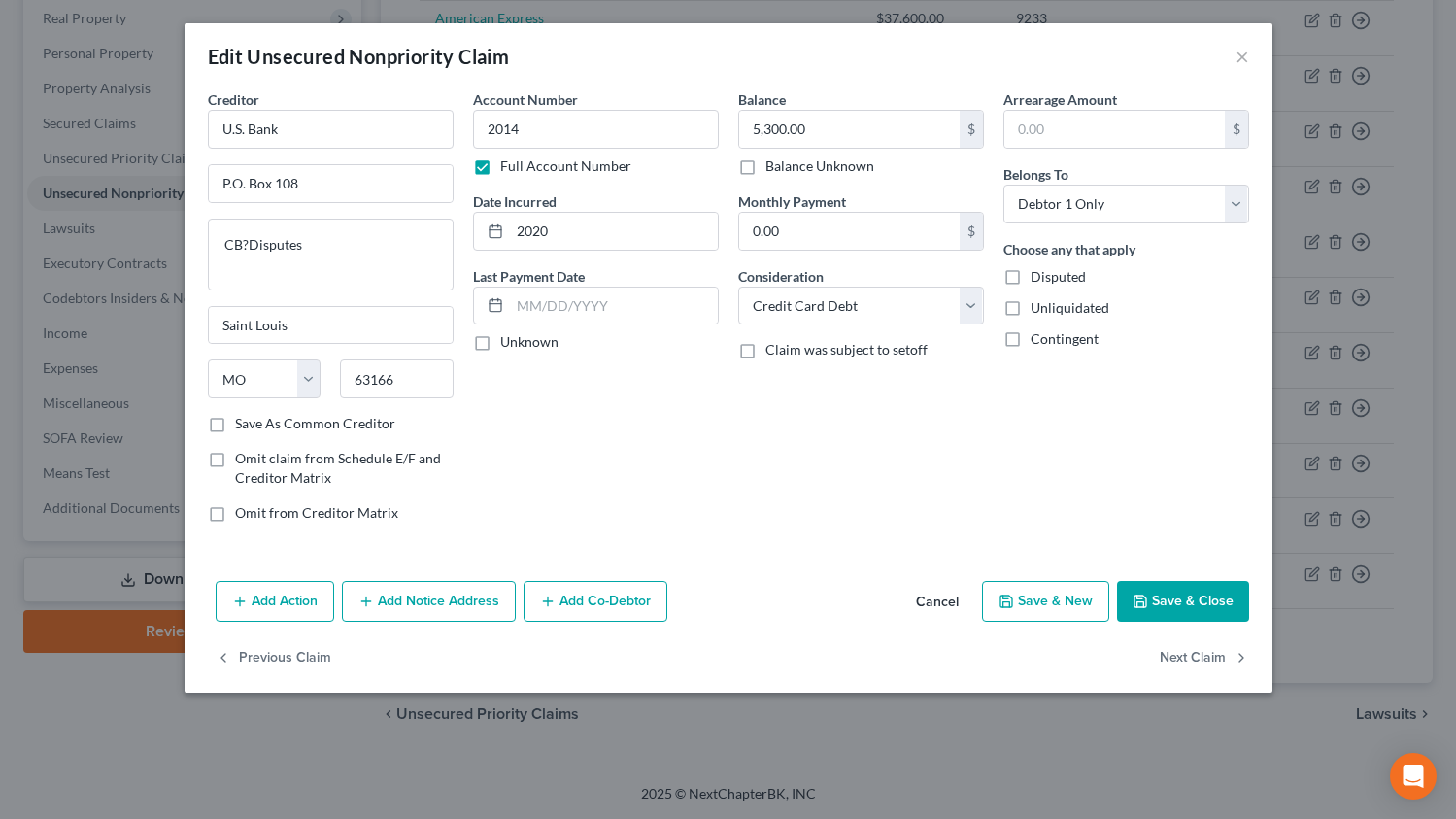
click at [573, 476] on div "Account Number 2014 Full Account Number Date Incurred 2020 Last Payment Date Un…" at bounding box center [596, 313] width 265 height 449
click at [930, 600] on button "Cancel" at bounding box center [936, 603] width 73 height 39
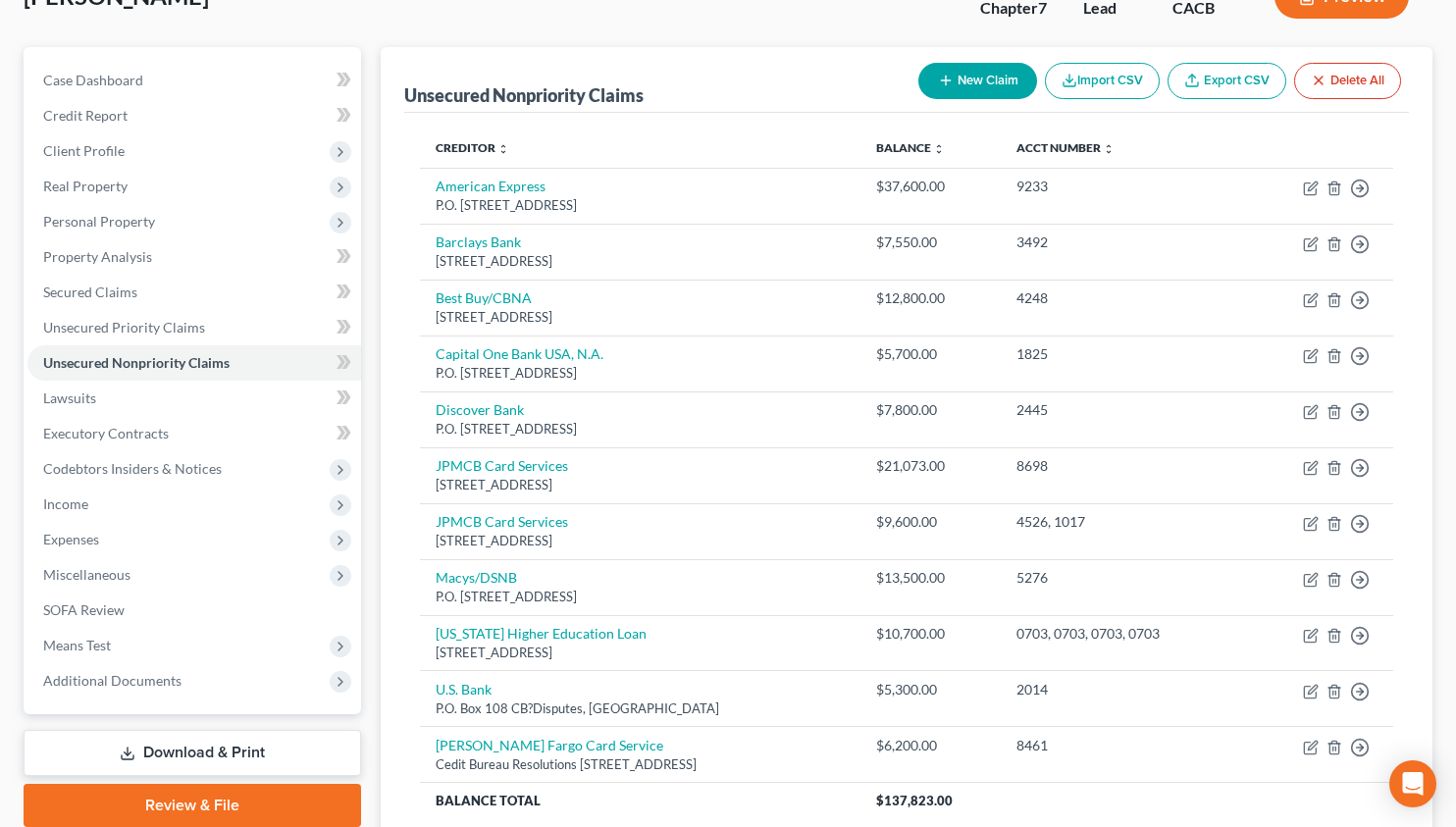
scroll to position [140, 0]
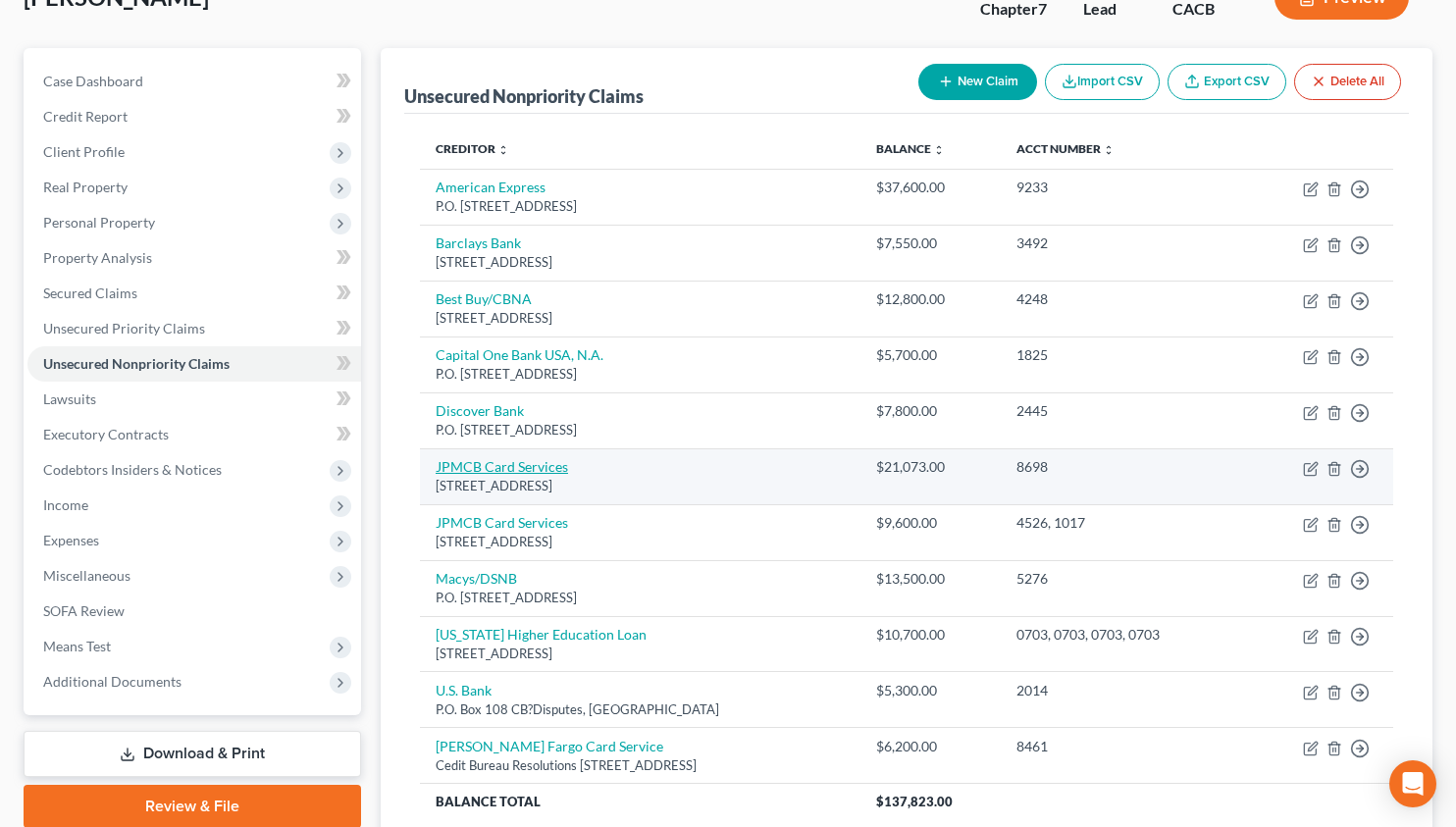
click at [515, 466] on link "JPMCB Card Services" at bounding box center [502, 466] width 132 height 17
select select "7"
select select "14"
select select "3"
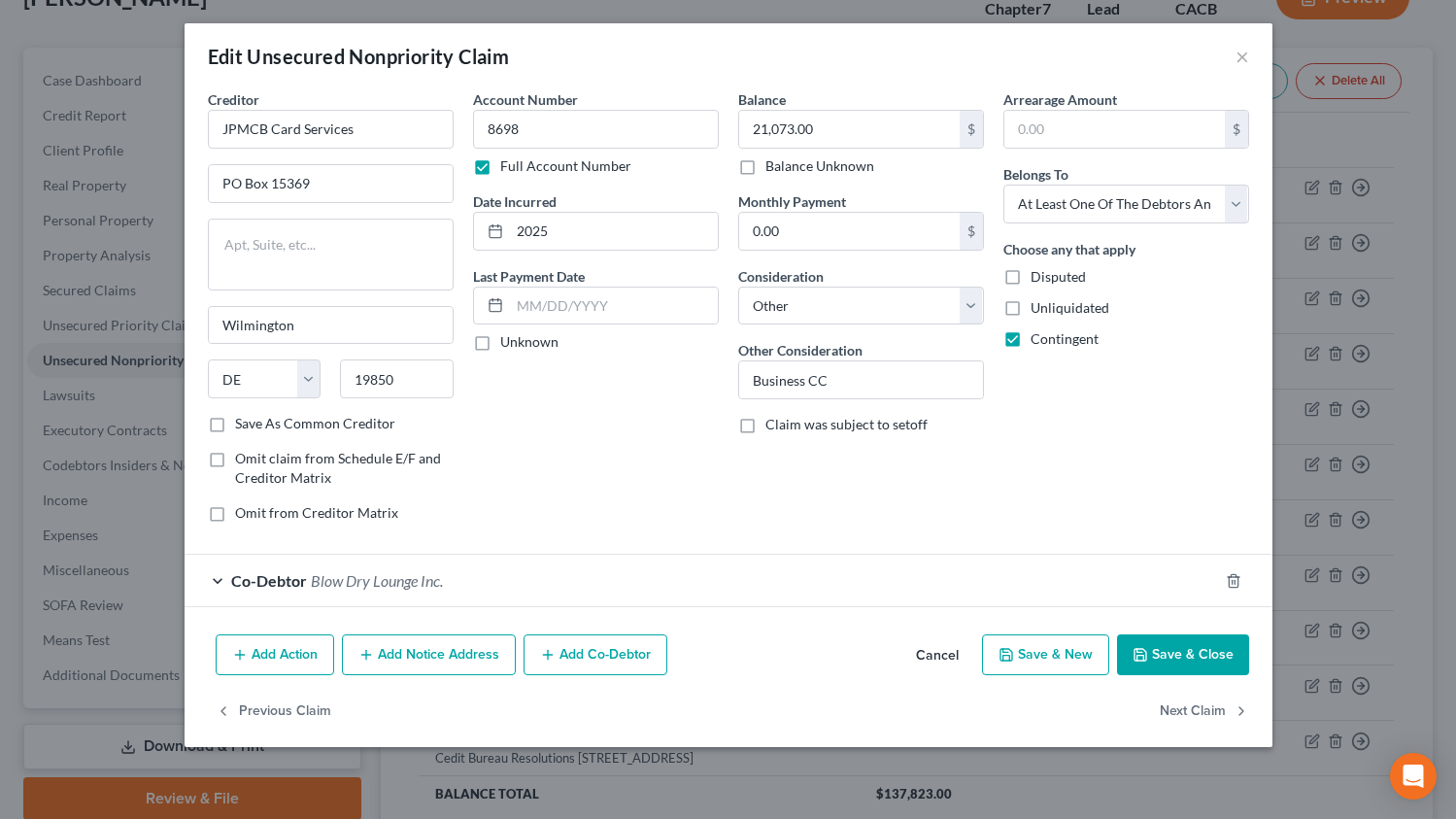
click at [913, 656] on button "Cancel" at bounding box center [936, 656] width 73 height 39
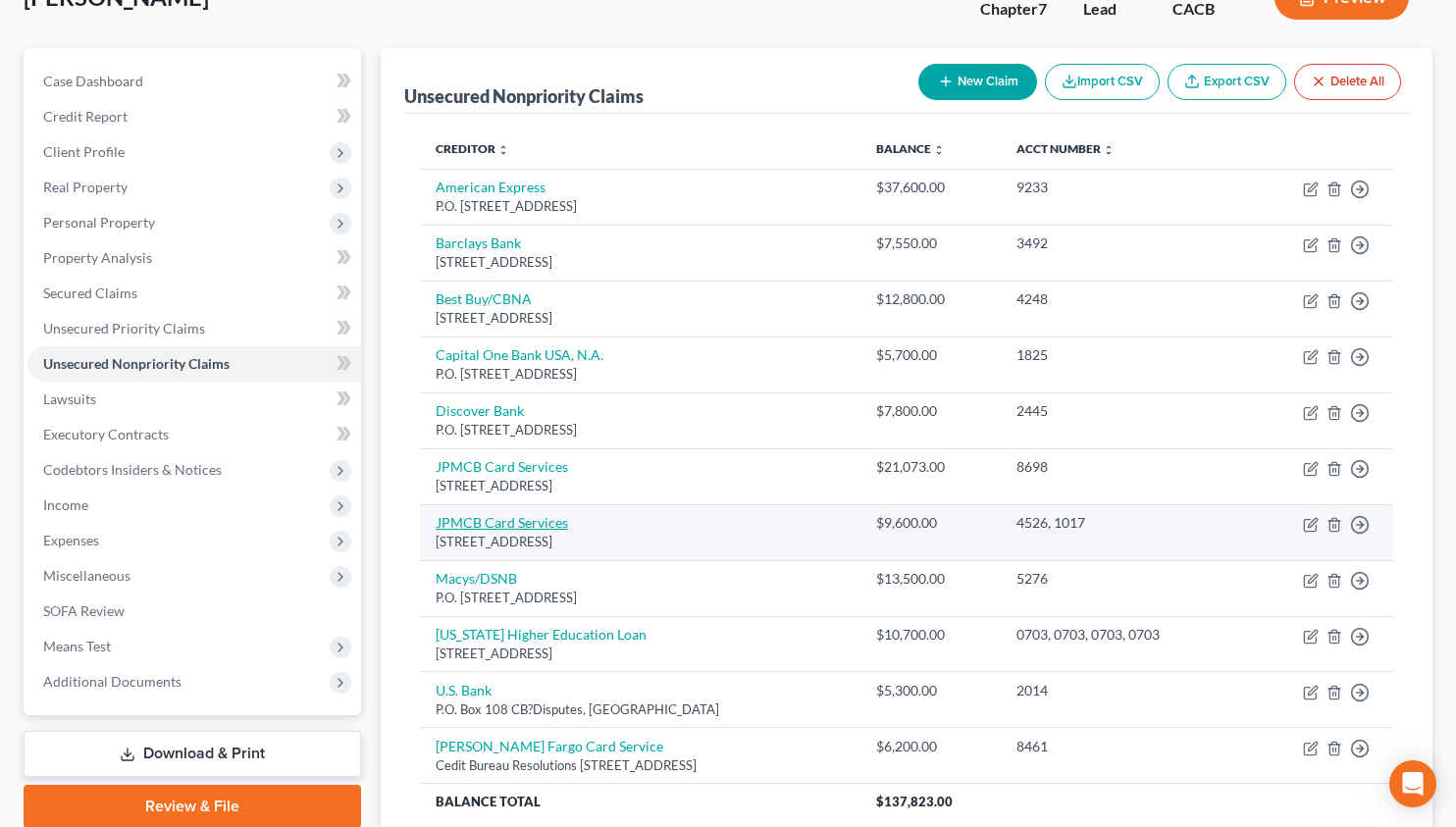
click at [517, 518] on link "JPMCB Card Services" at bounding box center [502, 522] width 132 height 17
select select "7"
select select "2"
select select "0"
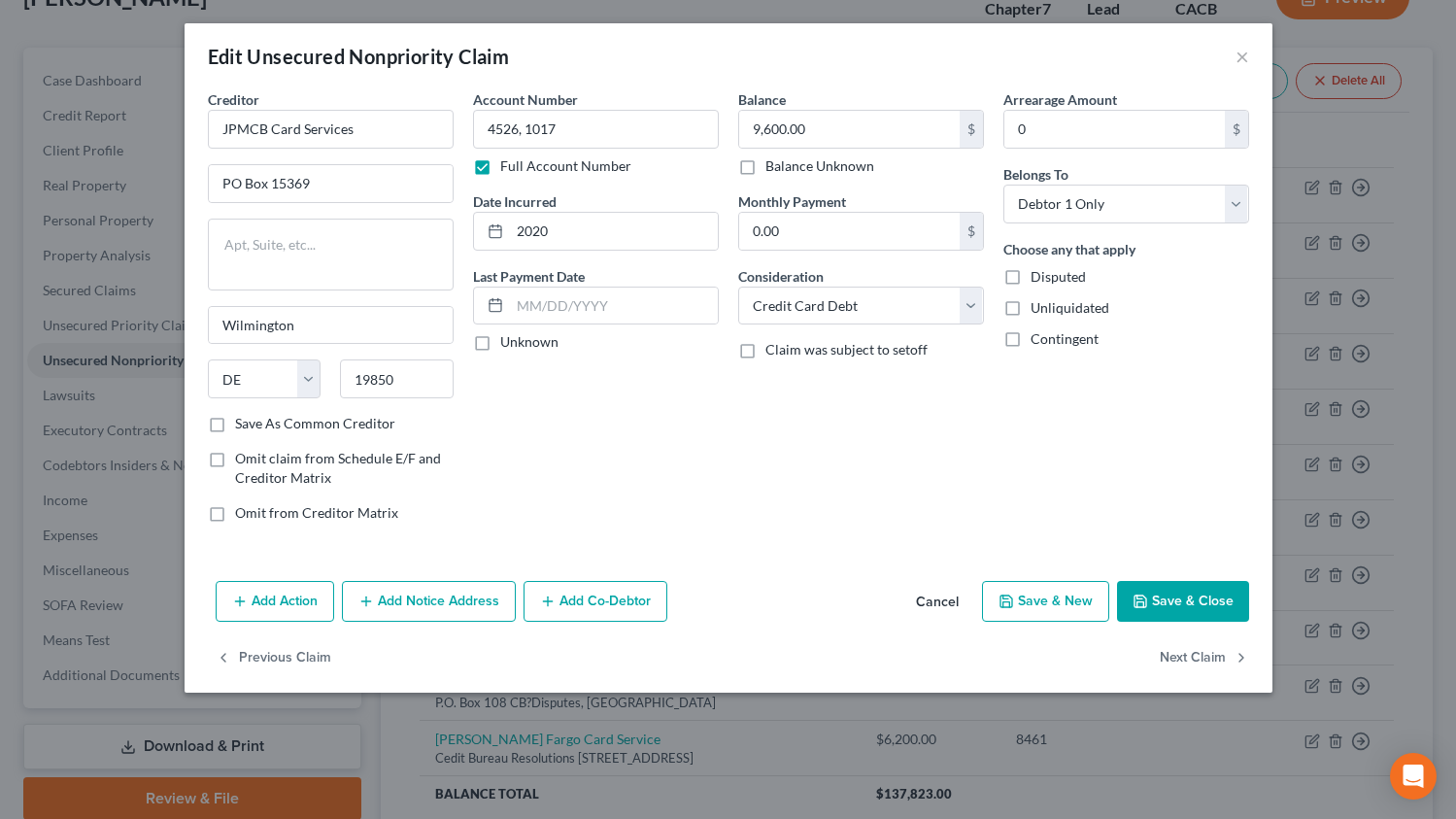
click at [941, 604] on button "Cancel" at bounding box center [936, 603] width 73 height 39
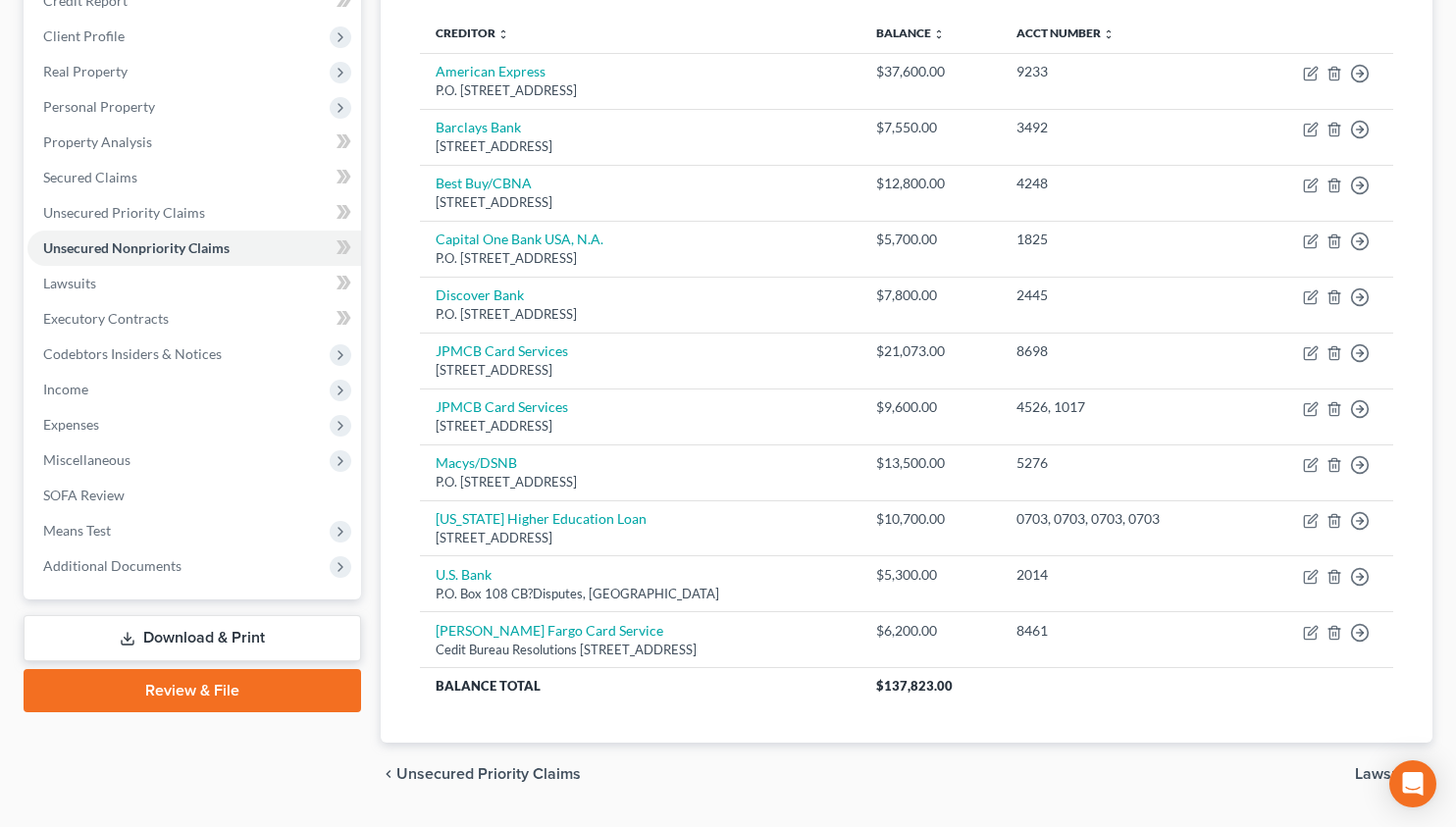
scroll to position [283, 0]
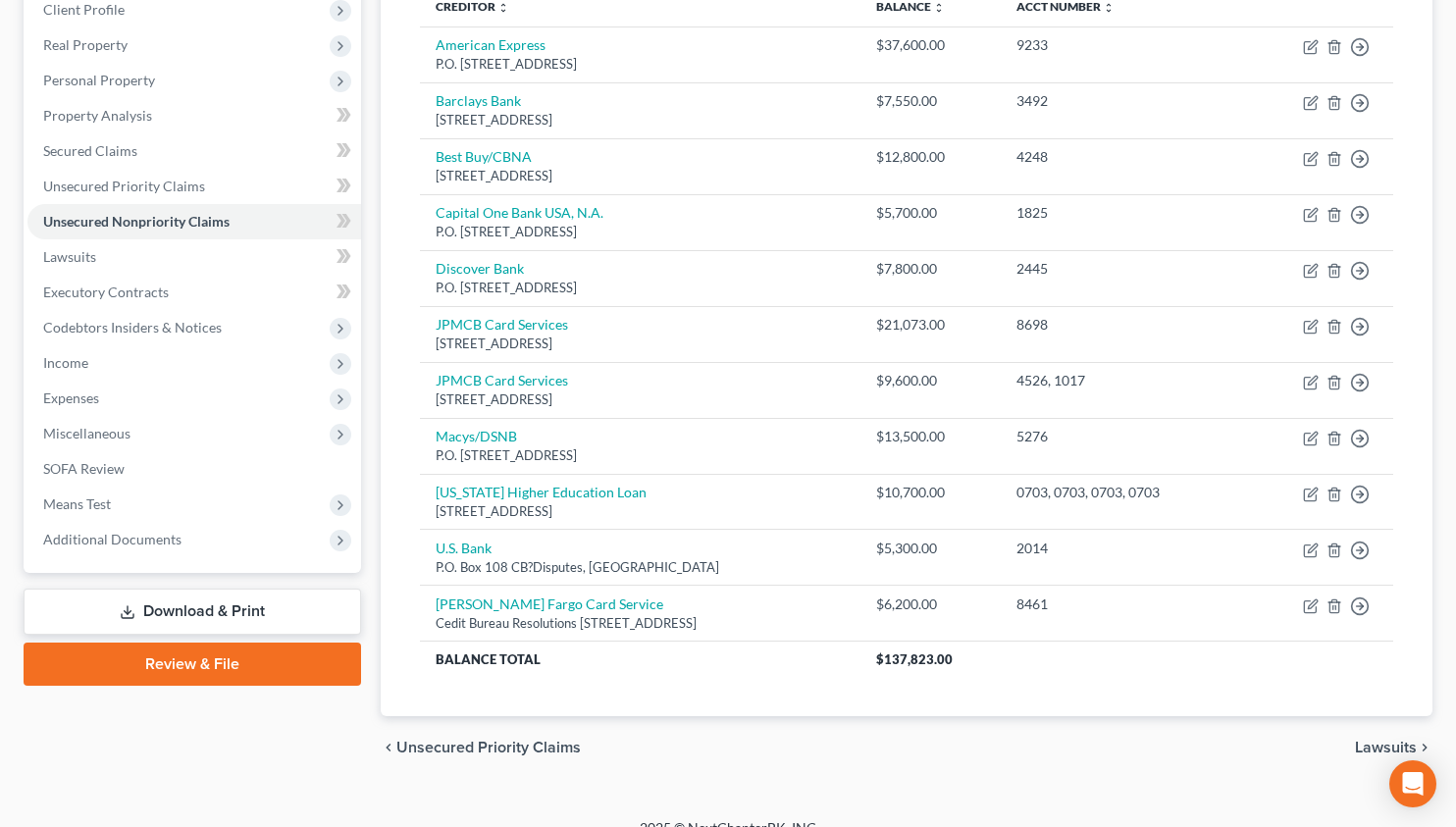
click at [961, 759] on div "chevron_left Unsecured Priority Claims Lawsuits chevron_right" at bounding box center [906, 748] width 1051 height 63
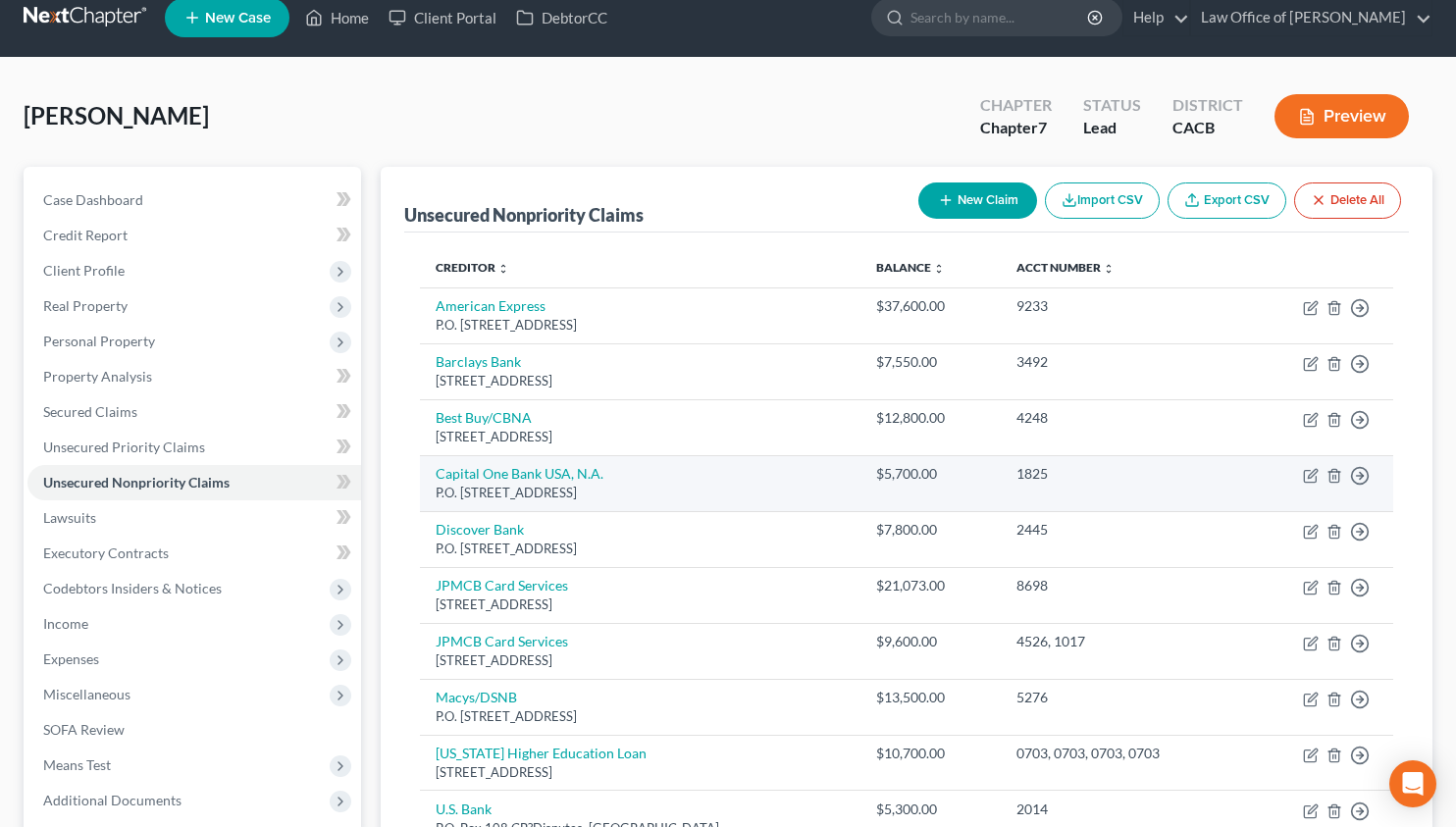
scroll to position [45, 0]
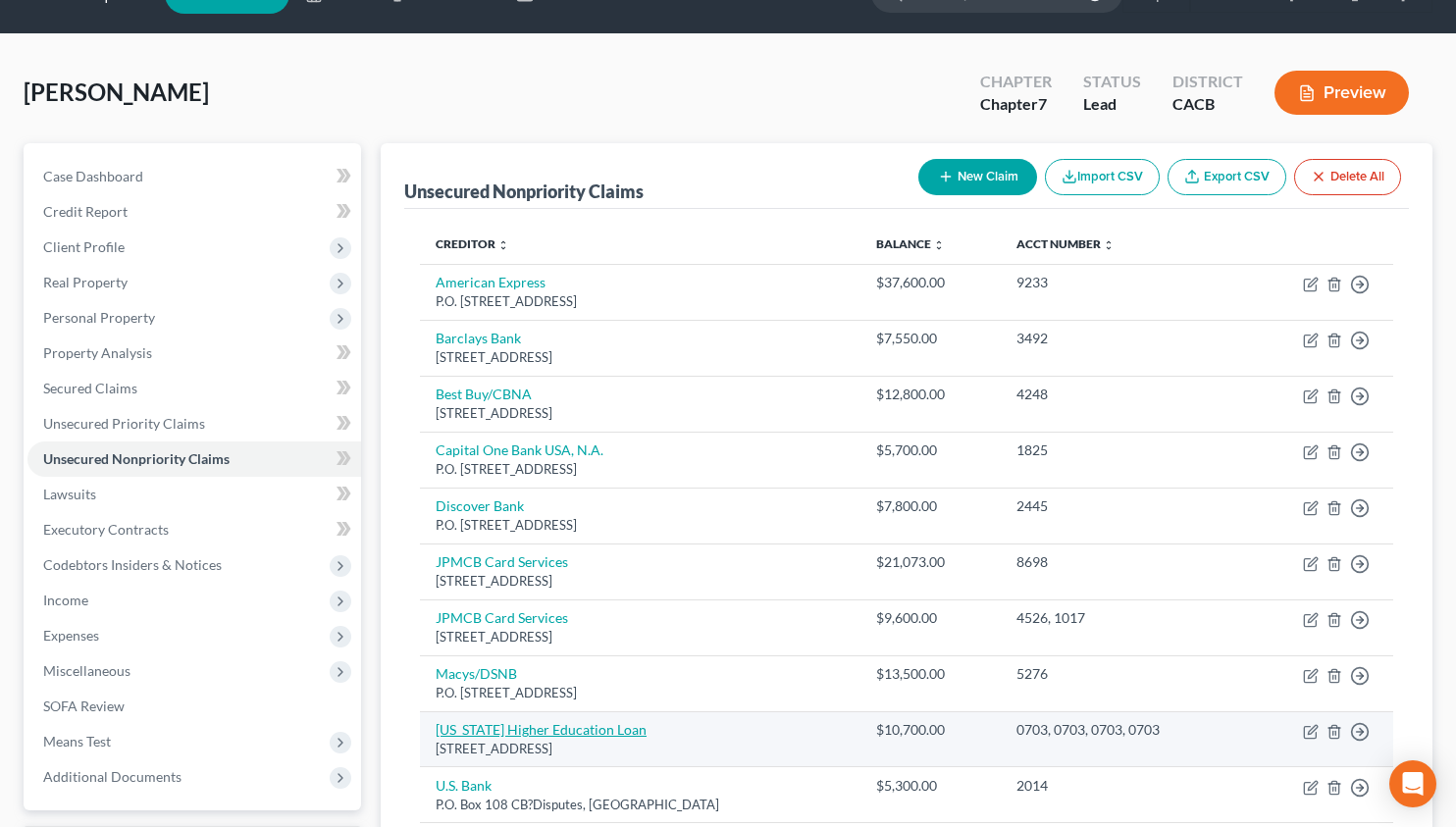
click at [565, 727] on link "Missouri Higher Education Loan" at bounding box center [540, 729] width 210 height 17
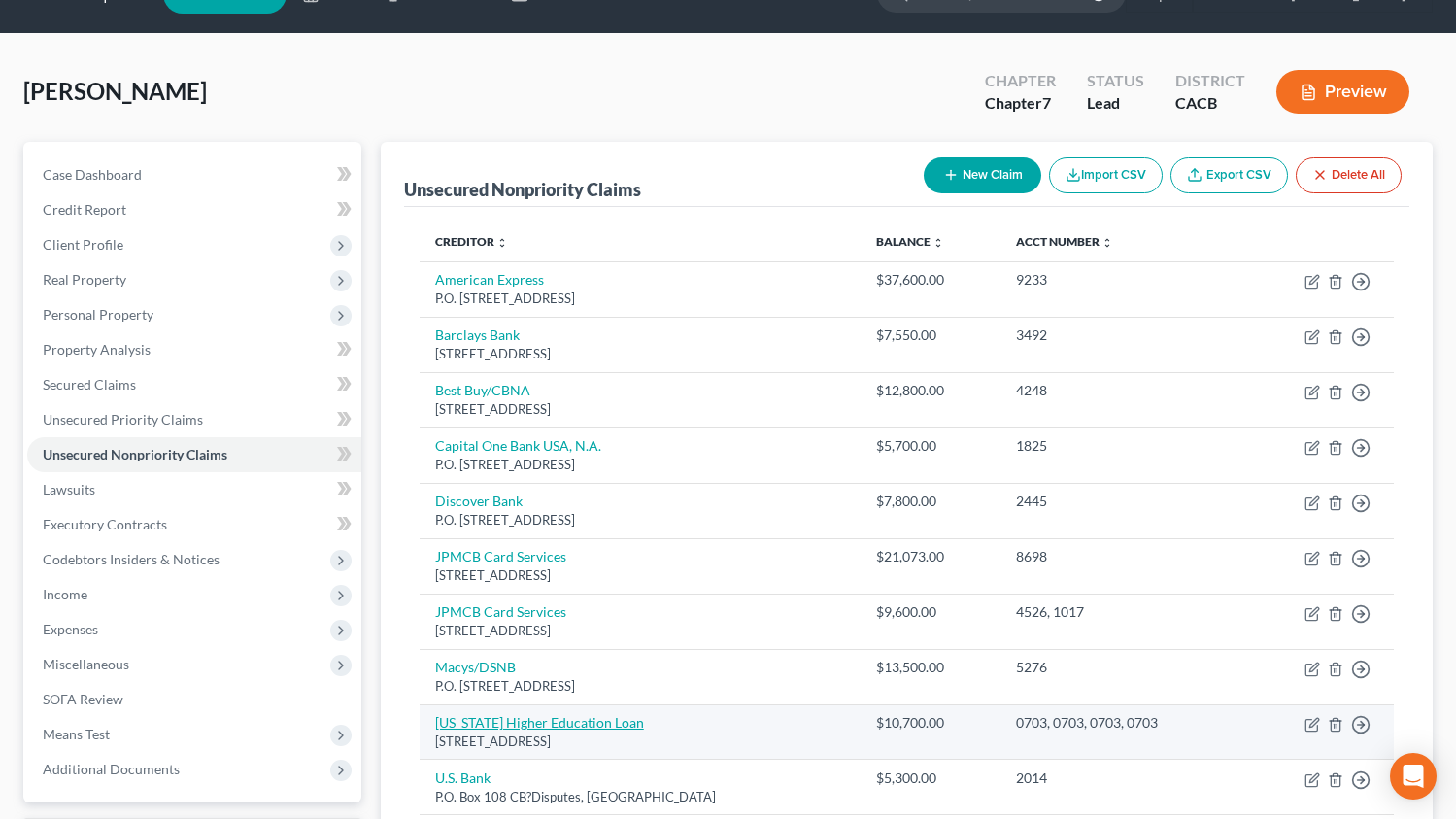
select select "26"
select select "2"
select select "0"
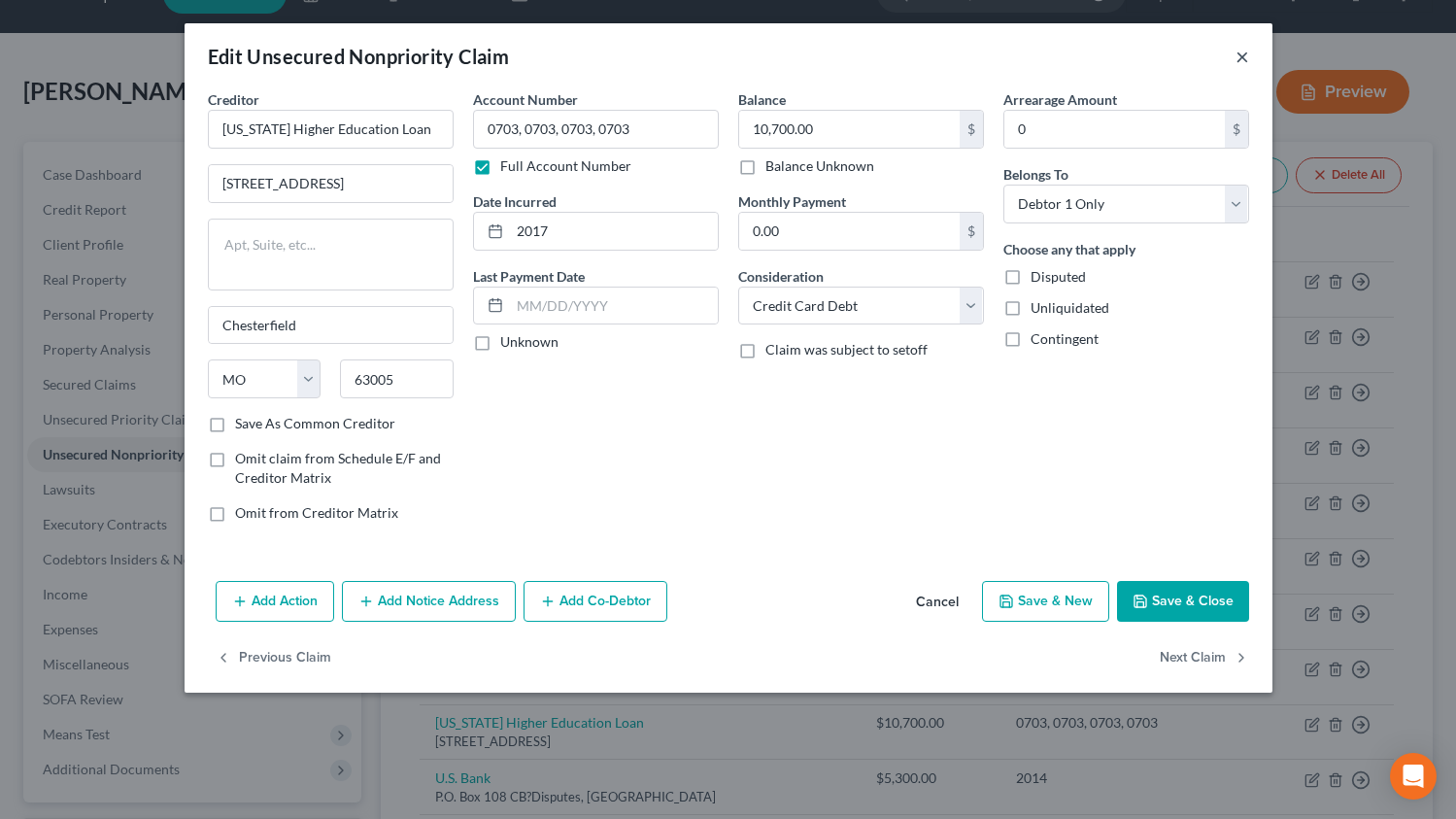
click at [1240, 61] on button "×" at bounding box center [1243, 57] width 14 height 23
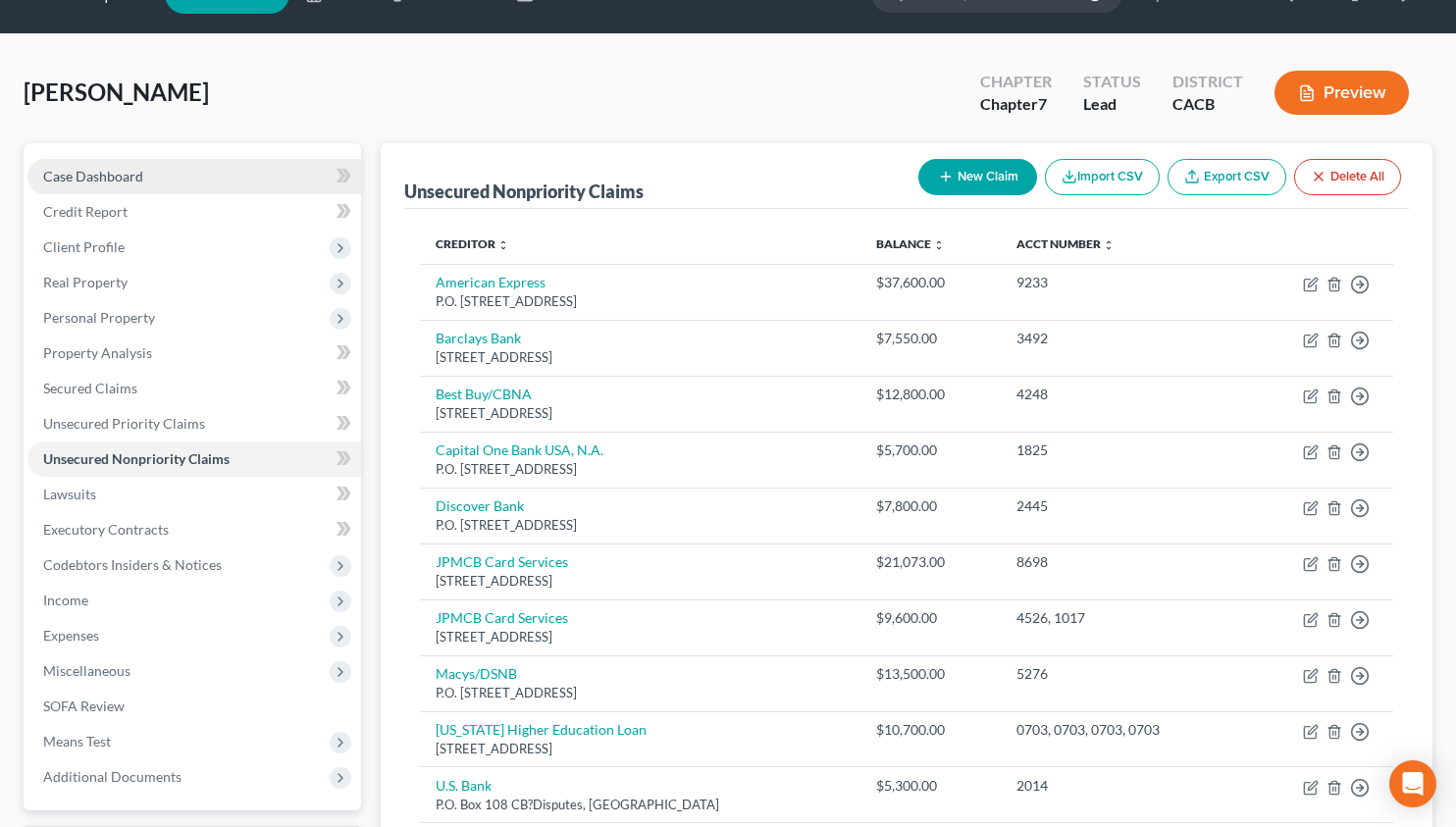
click at [160, 170] on link "Case Dashboard" at bounding box center [195, 177] width 334 height 36
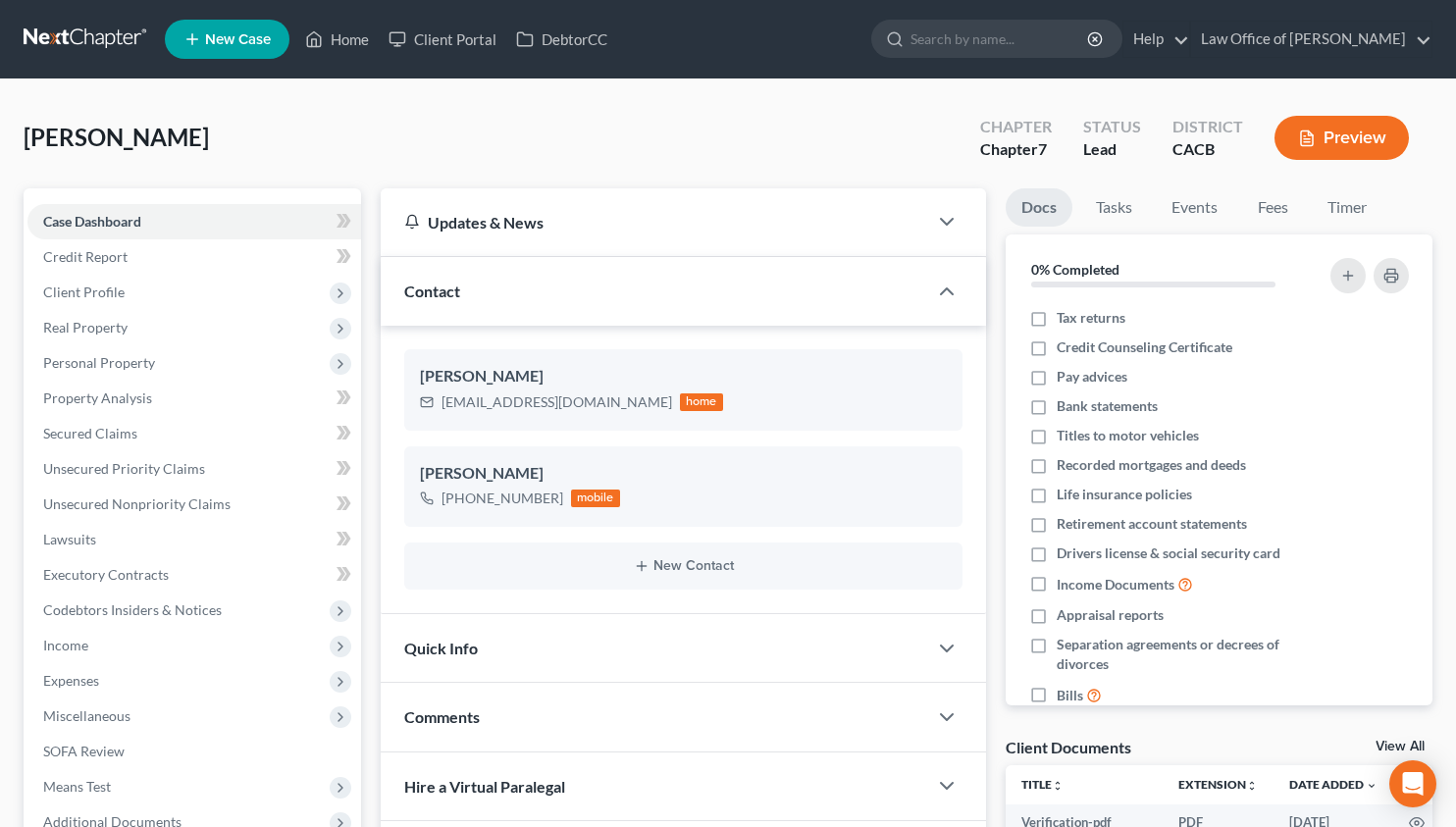
click at [111, 28] on link at bounding box center [86, 40] width 125 height 36
